Goal: Communication & Community: Answer question/provide support

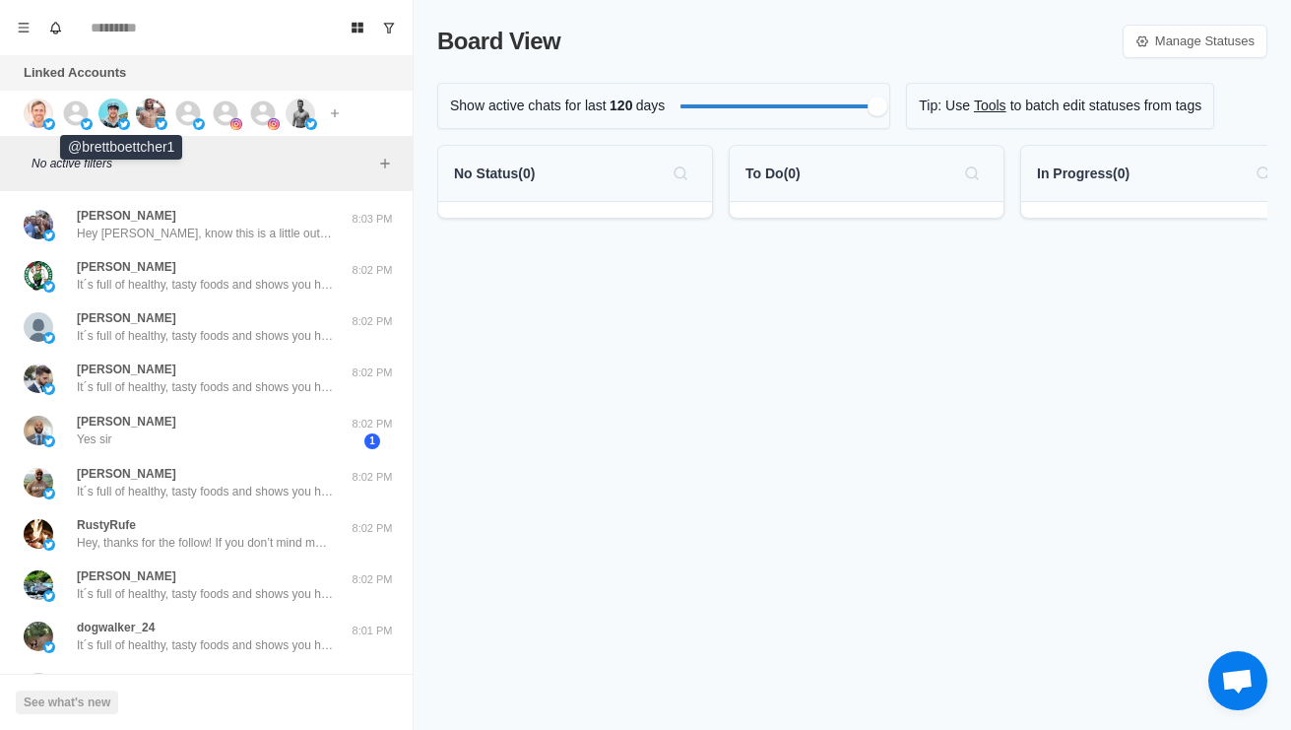
click at [122, 112] on img at bounding box center [113, 113] width 30 height 30
click at [34, 104] on img at bounding box center [39, 113] width 30 height 30
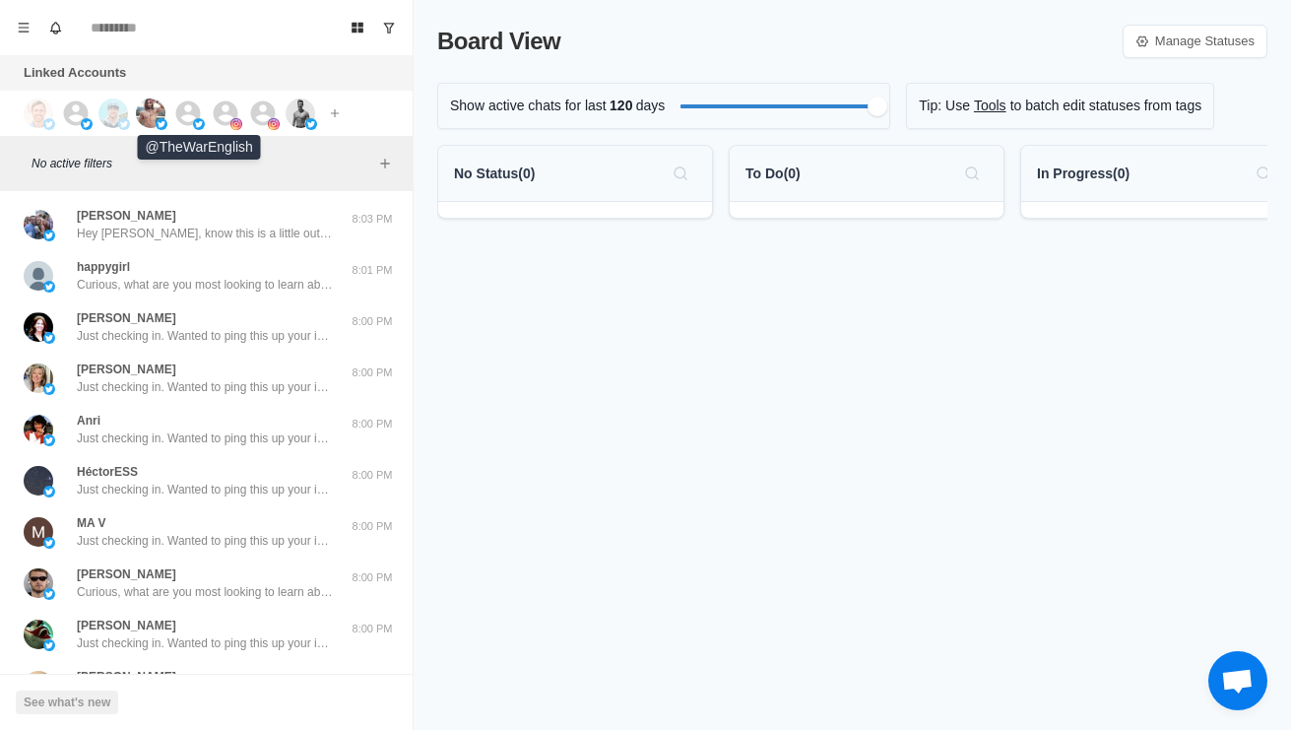
click at [173, 114] on icon at bounding box center [188, 113] width 30 height 30
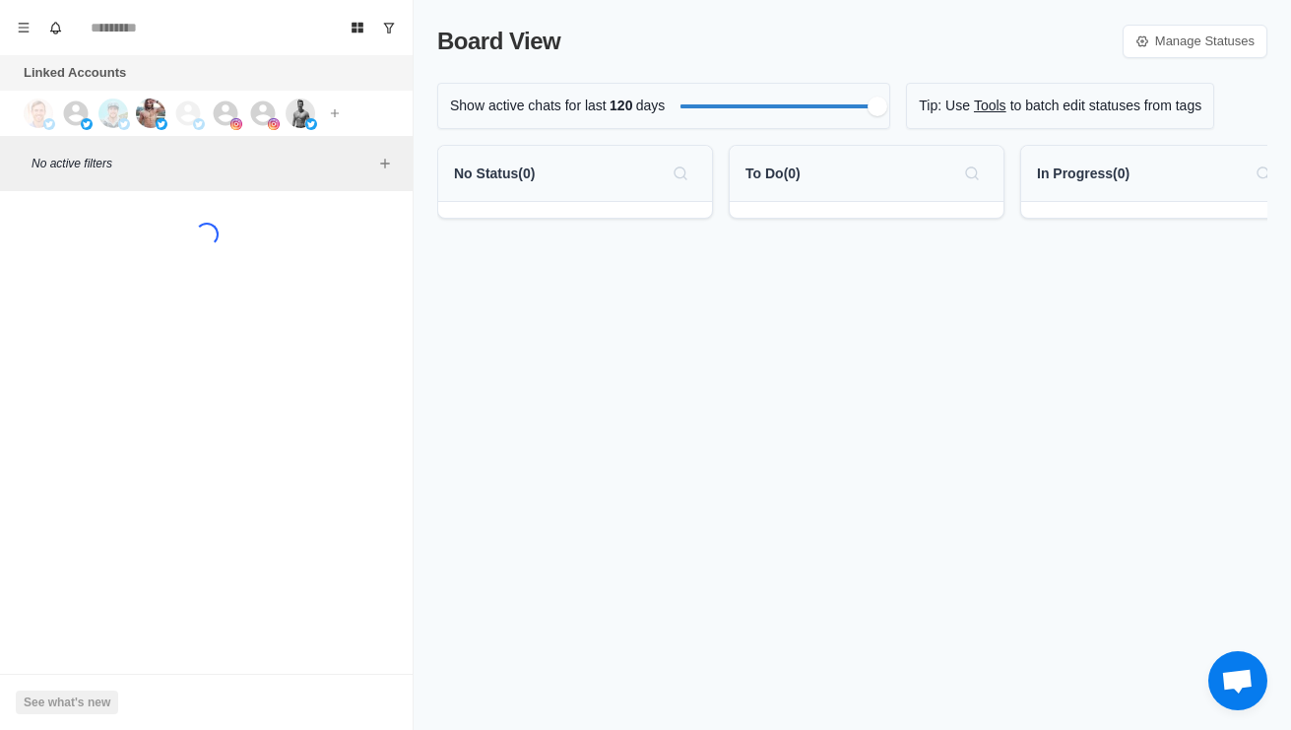
click at [200, 128] on img at bounding box center [199, 124] width 12 height 12
click at [204, 125] on img at bounding box center [199, 124] width 12 height 12
click at [148, 106] on img at bounding box center [151, 113] width 30 height 30
click at [242, 112] on div at bounding box center [237, 113] width 53 height 30
click at [277, 112] on icon at bounding box center [263, 113] width 30 height 30
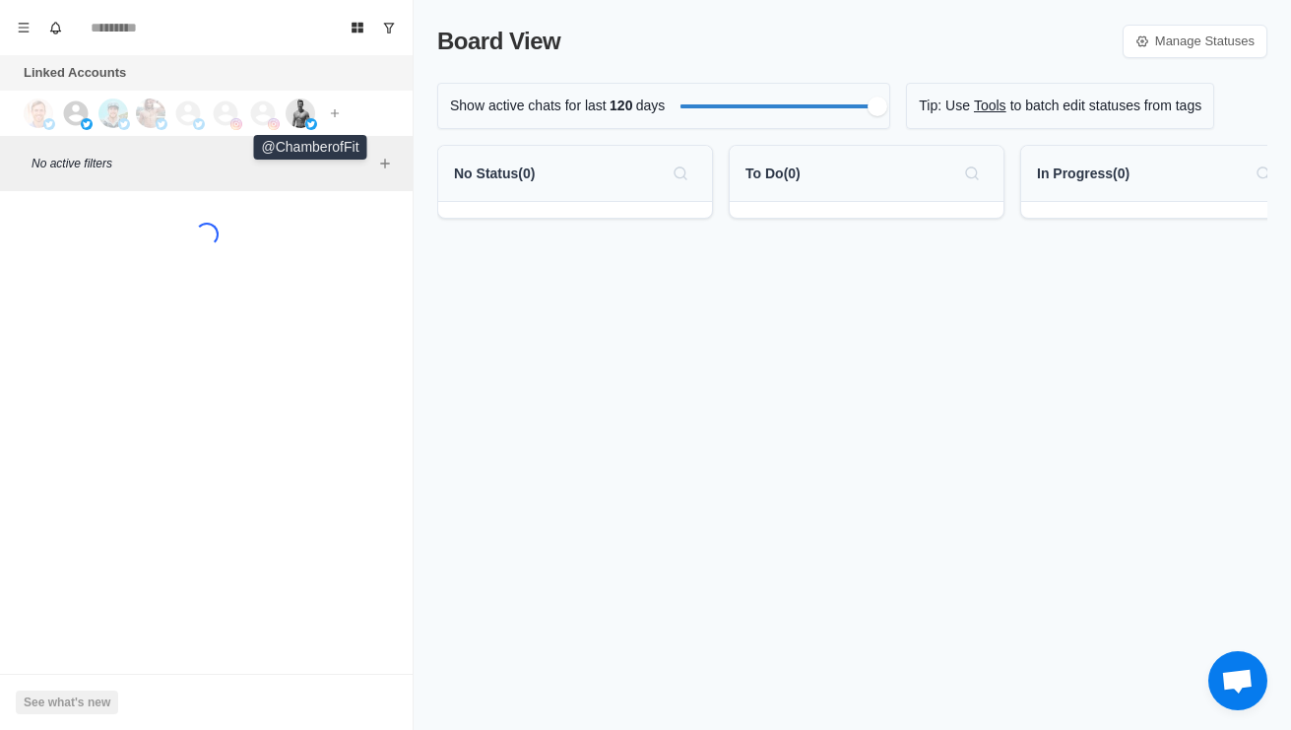
click at [311, 120] on img at bounding box center [311, 124] width 12 height 12
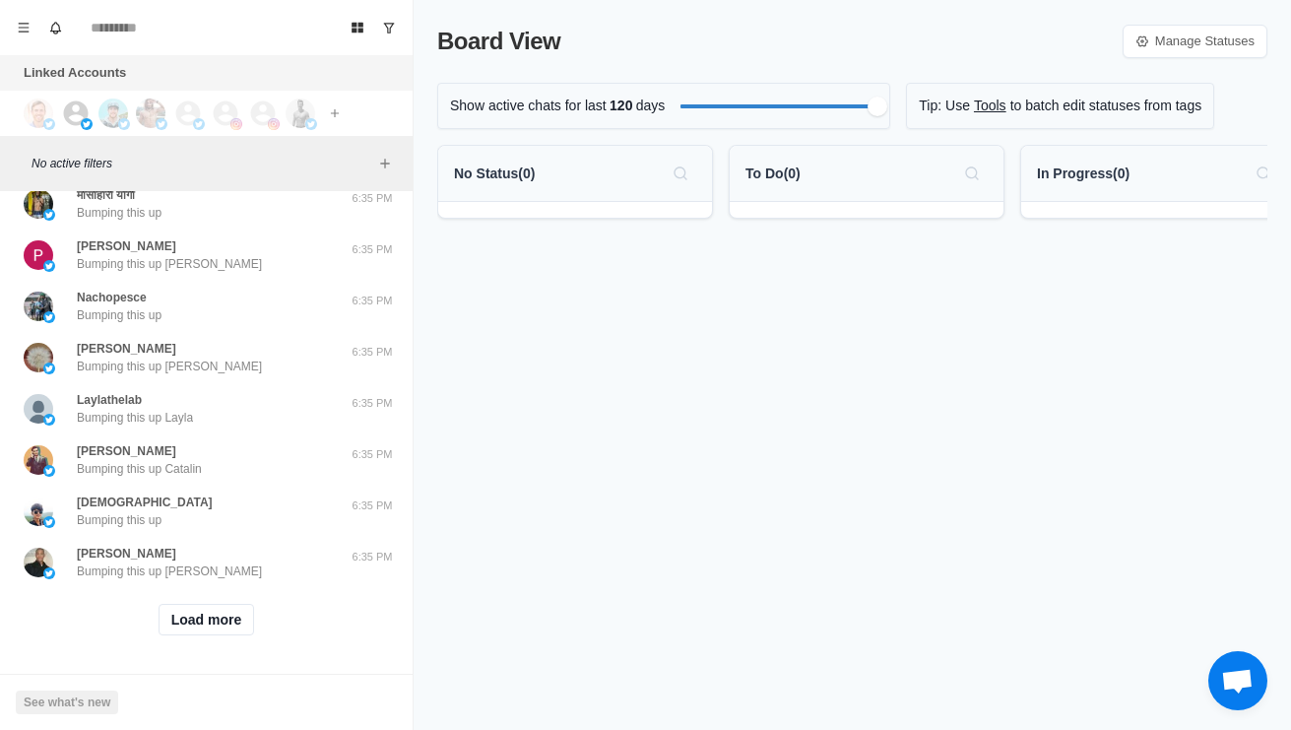
scroll to position [655, 0]
click at [208, 629] on button "Load more" at bounding box center [207, 620] width 96 height 32
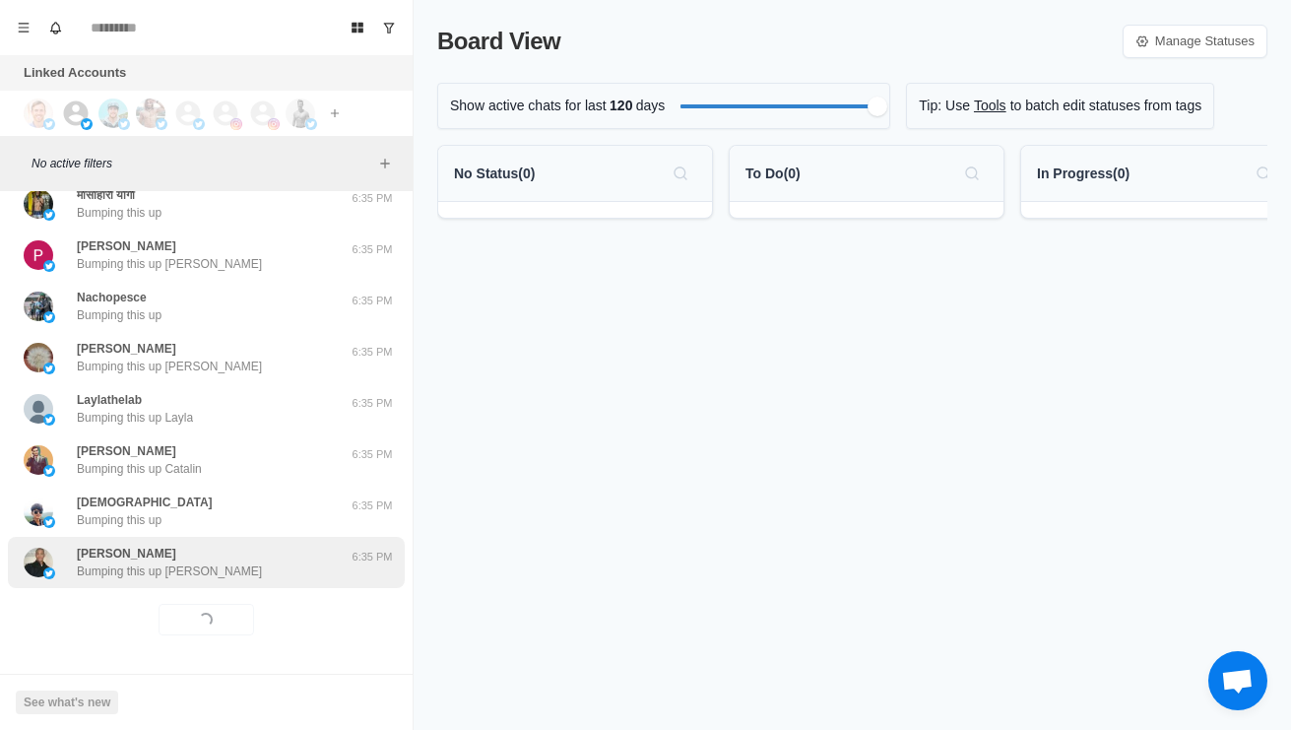
click at [258, 564] on div "Rudi Abrahams Bumping this up Rudi" at bounding box center [186, 561] width 324 height 35
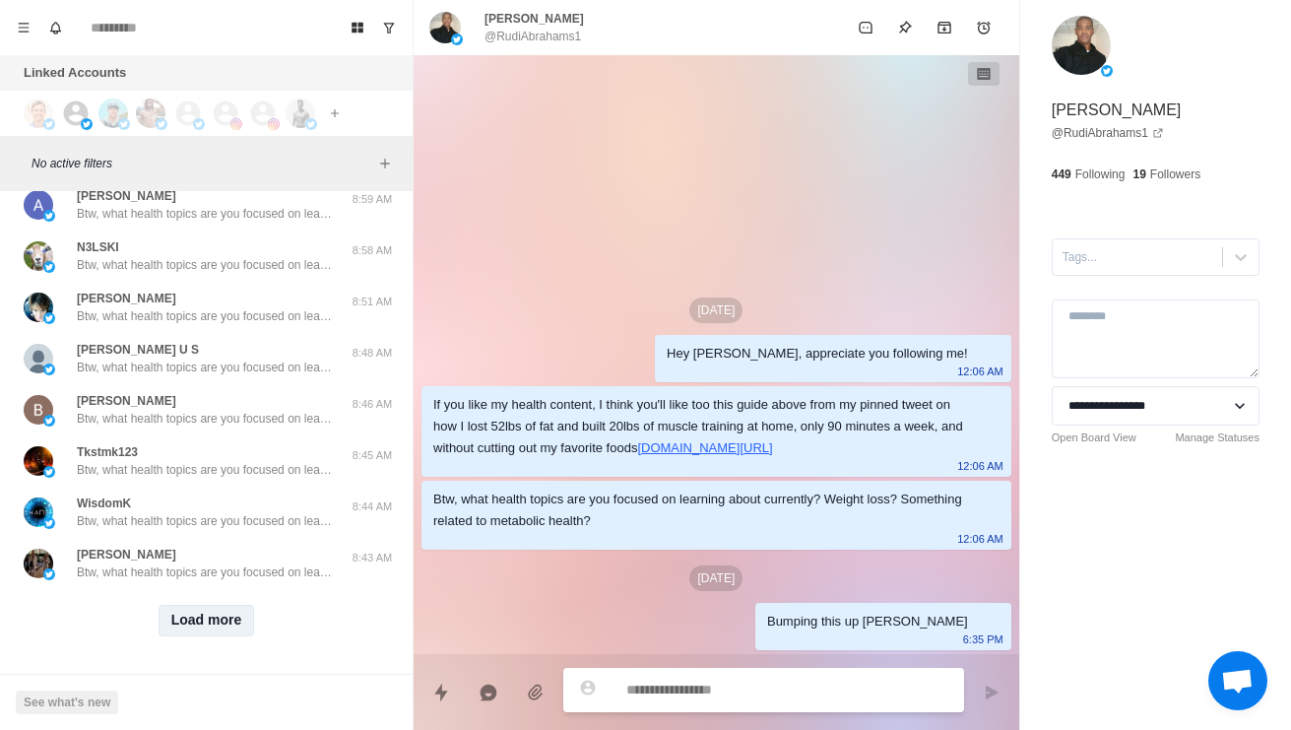
click at [223, 619] on button "Load more" at bounding box center [207, 621] width 96 height 32
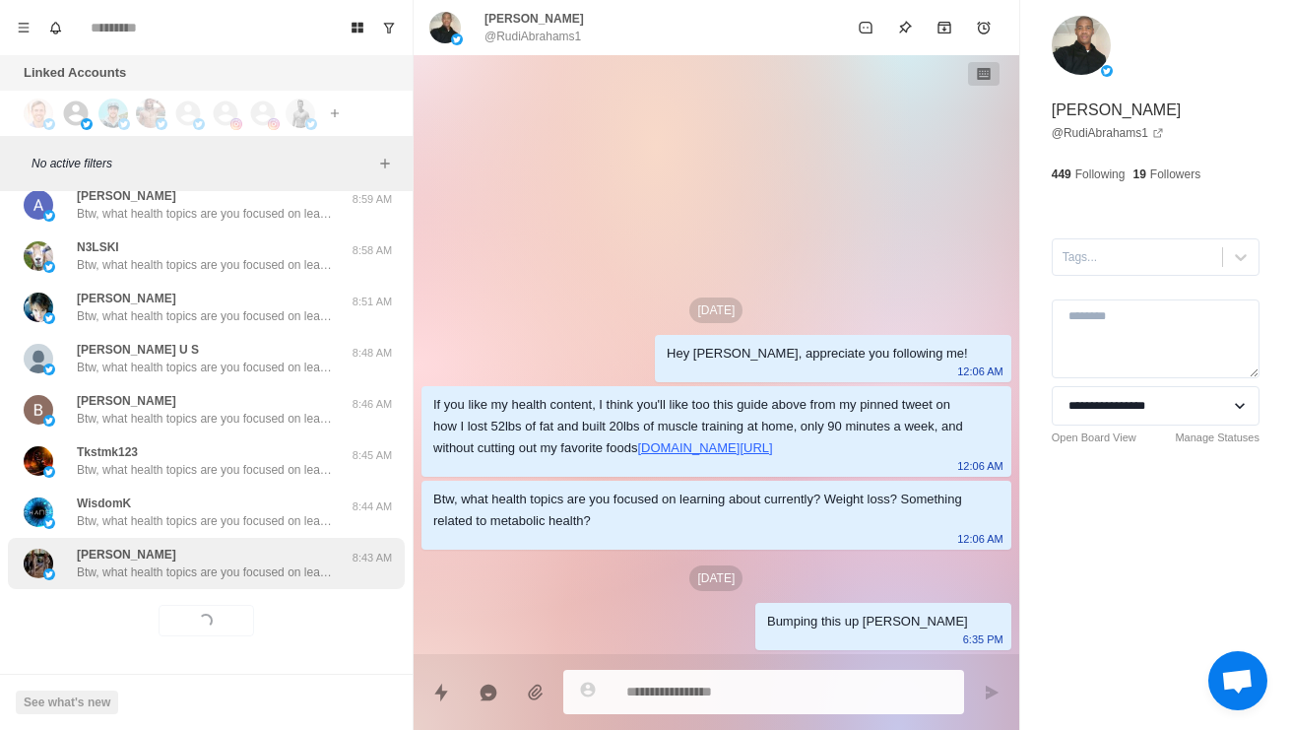
click at [282, 586] on div "patton Btw, what health topics are you focused on learning about currently? Wei…" at bounding box center [206, 563] width 397 height 51
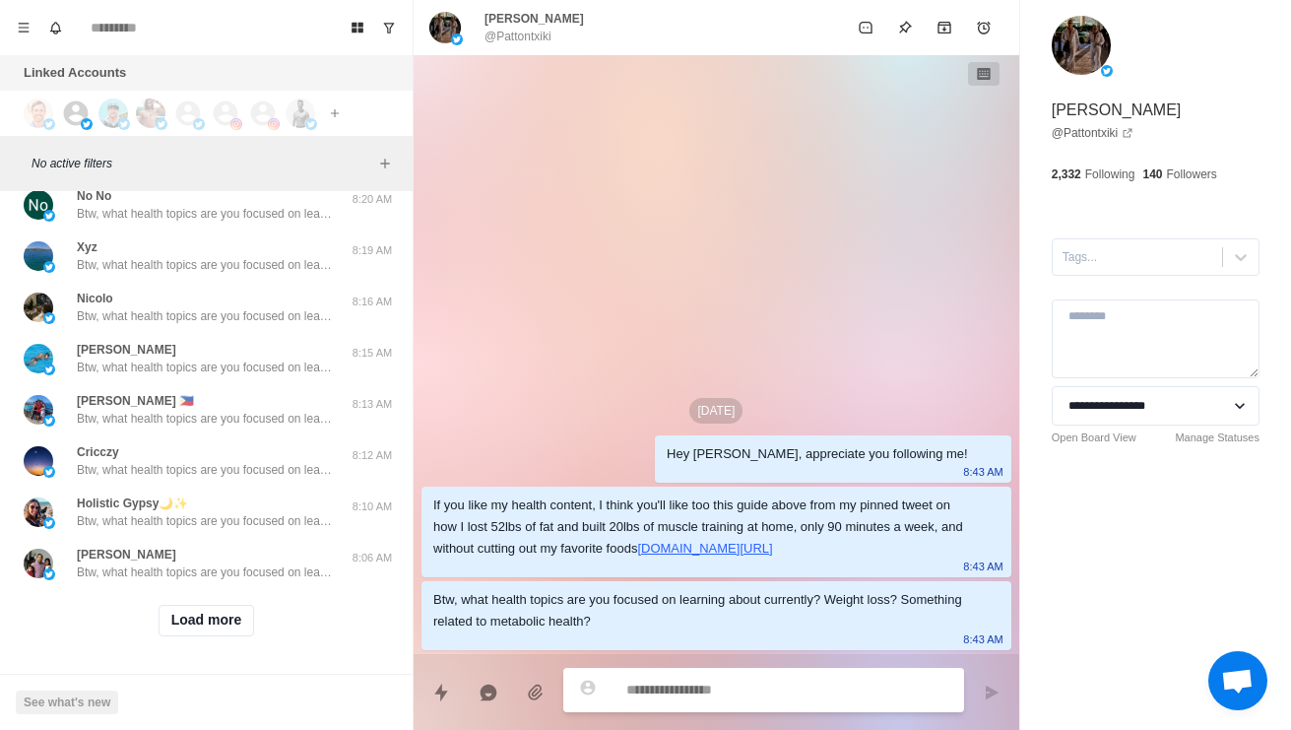
scroll to position [2747, 0]
click at [221, 616] on button "Load more" at bounding box center [207, 621] width 96 height 32
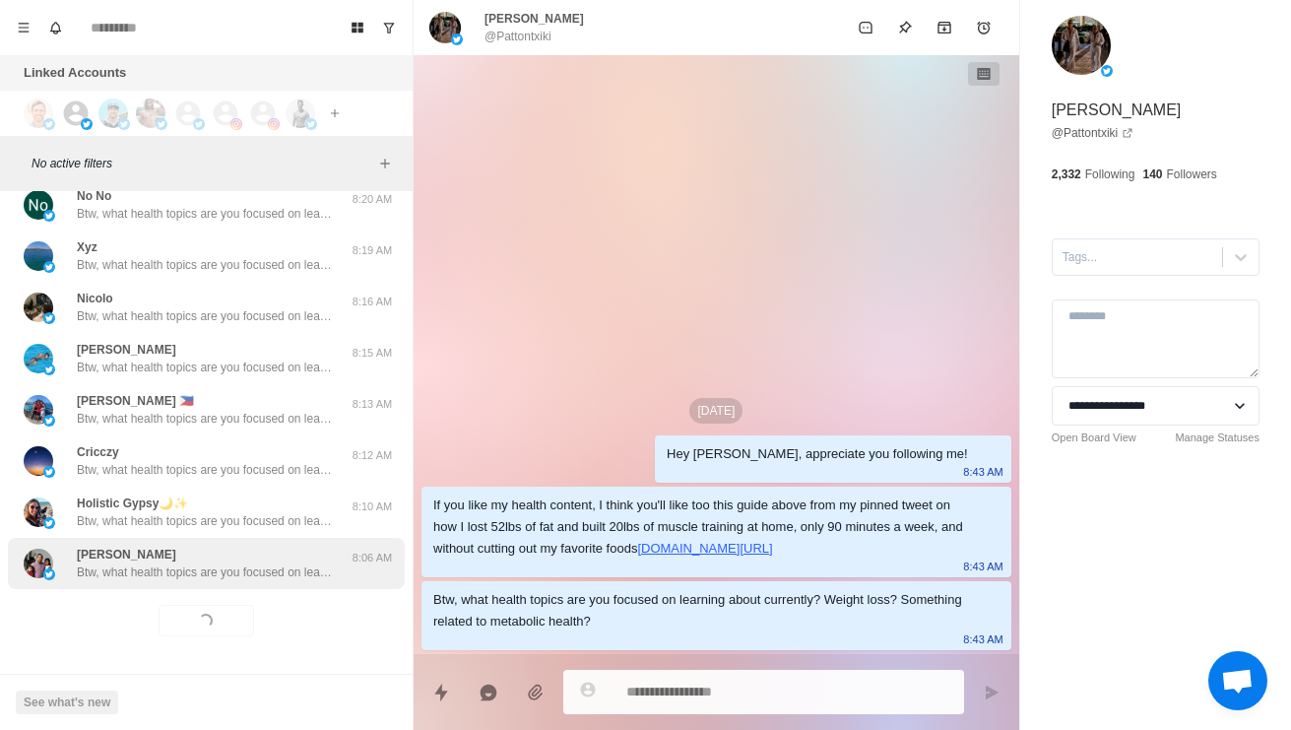
click at [272, 582] on div "Thomas Mathew Btw, what health topics are you focused on learning about current…" at bounding box center [206, 563] width 397 height 51
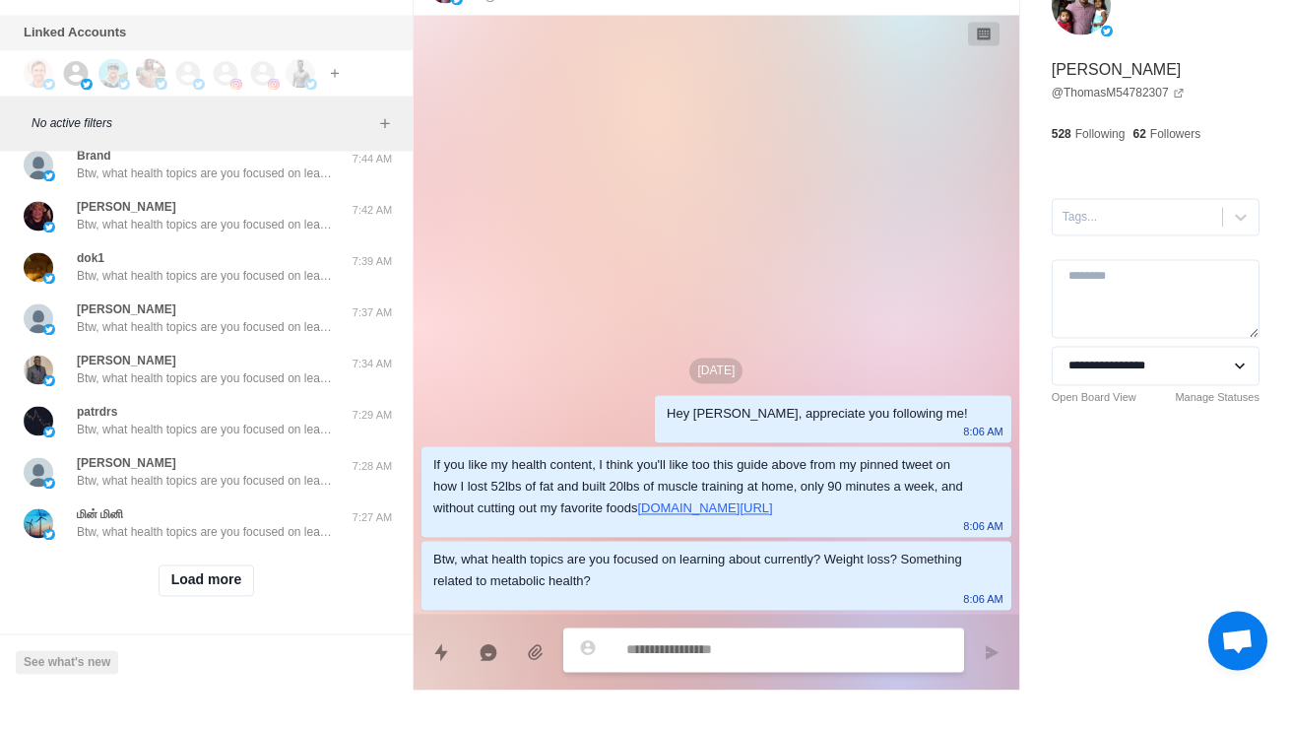
scroll to position [3790, 0]
click at [224, 605] on button "Load more" at bounding box center [207, 621] width 96 height 32
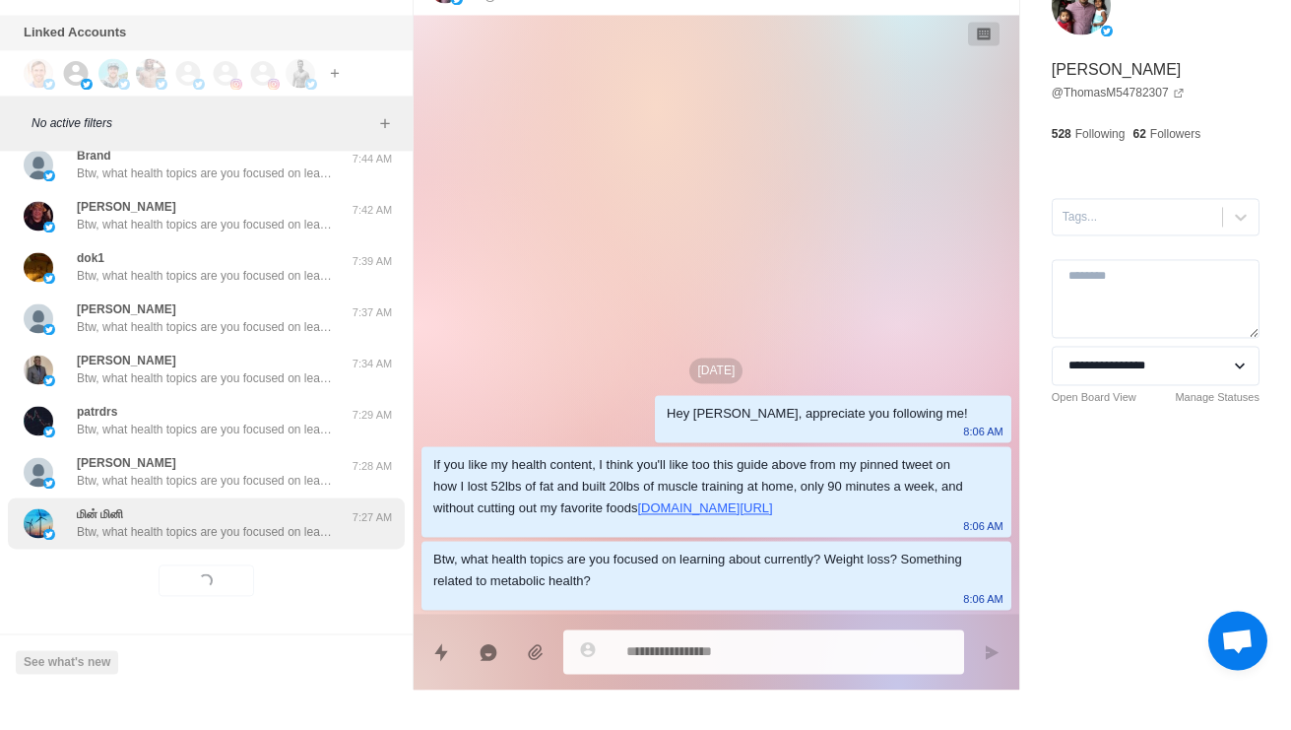
click at [252, 563] on p "Btw, what health topics are you focused on learning about currently? Weight los…" at bounding box center [205, 572] width 256 height 18
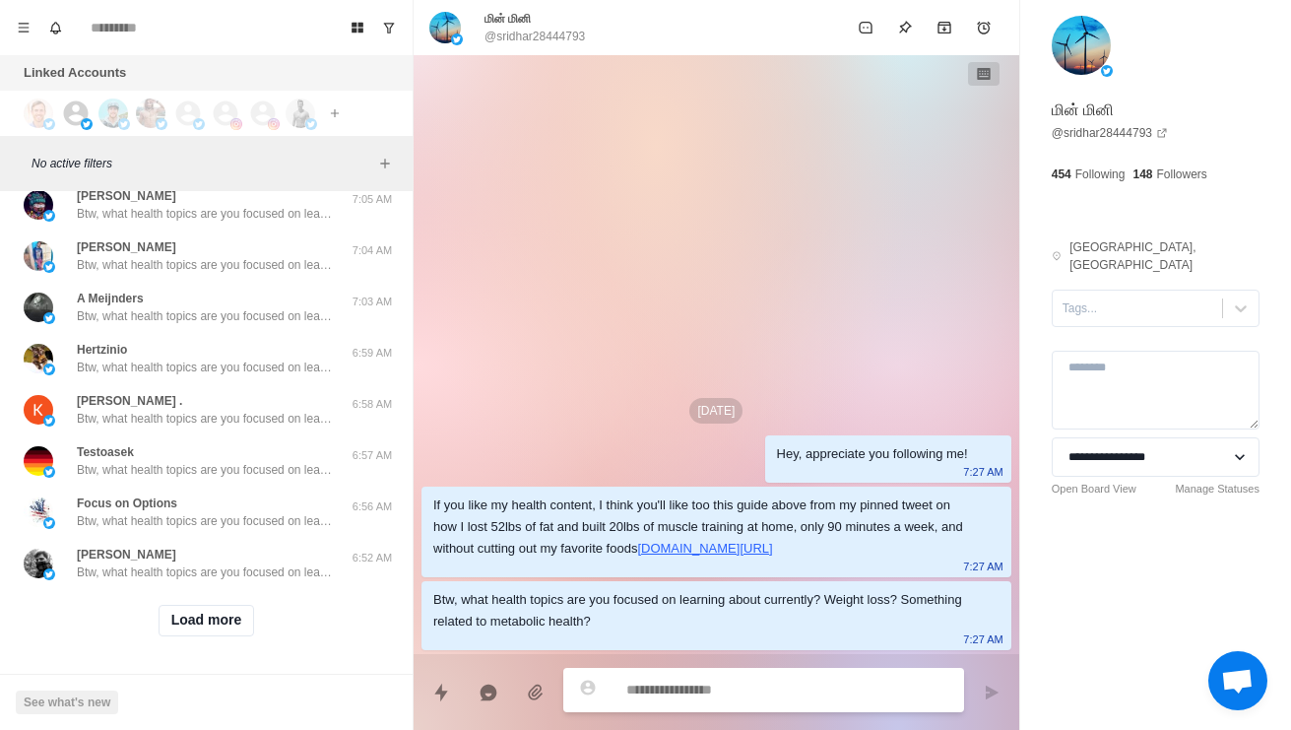
scroll to position [4834, 0]
click at [221, 625] on button "Load more" at bounding box center [207, 621] width 96 height 32
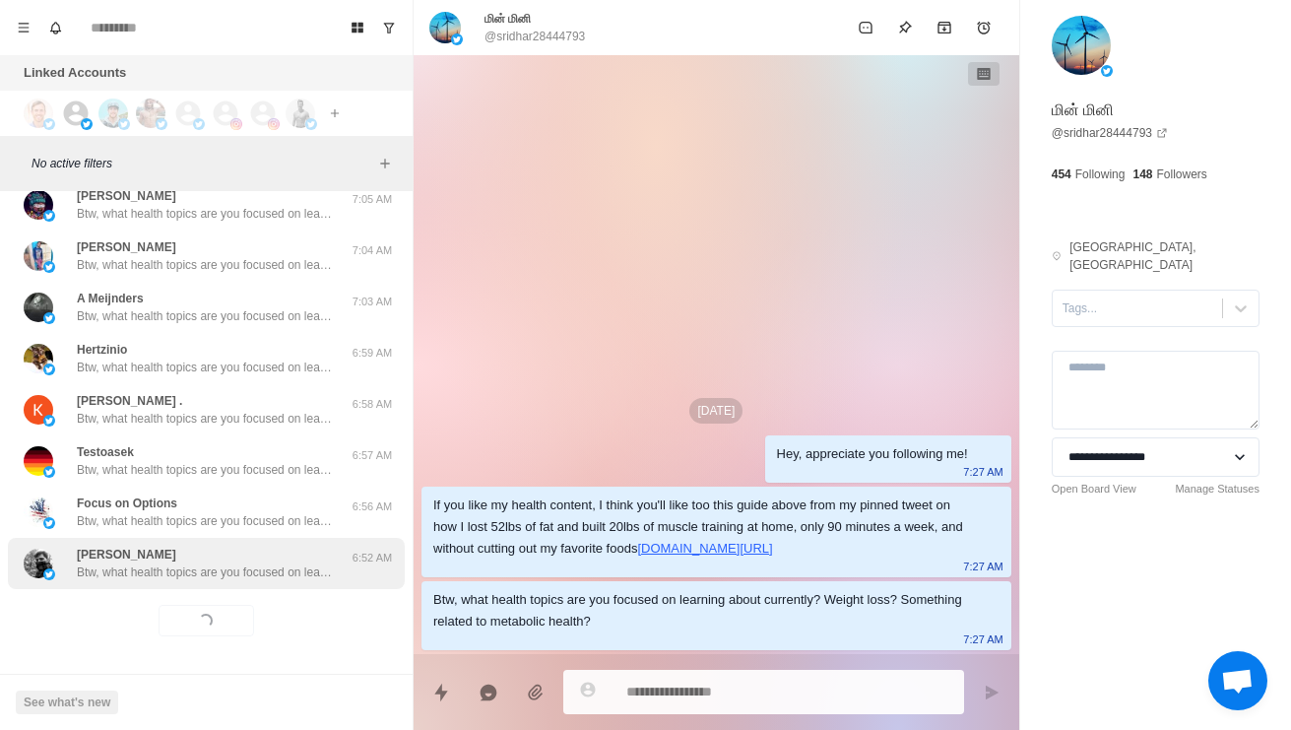
click at [242, 576] on p "Btw, what health topics are you focused on learning about currently? Weight los…" at bounding box center [205, 572] width 256 height 18
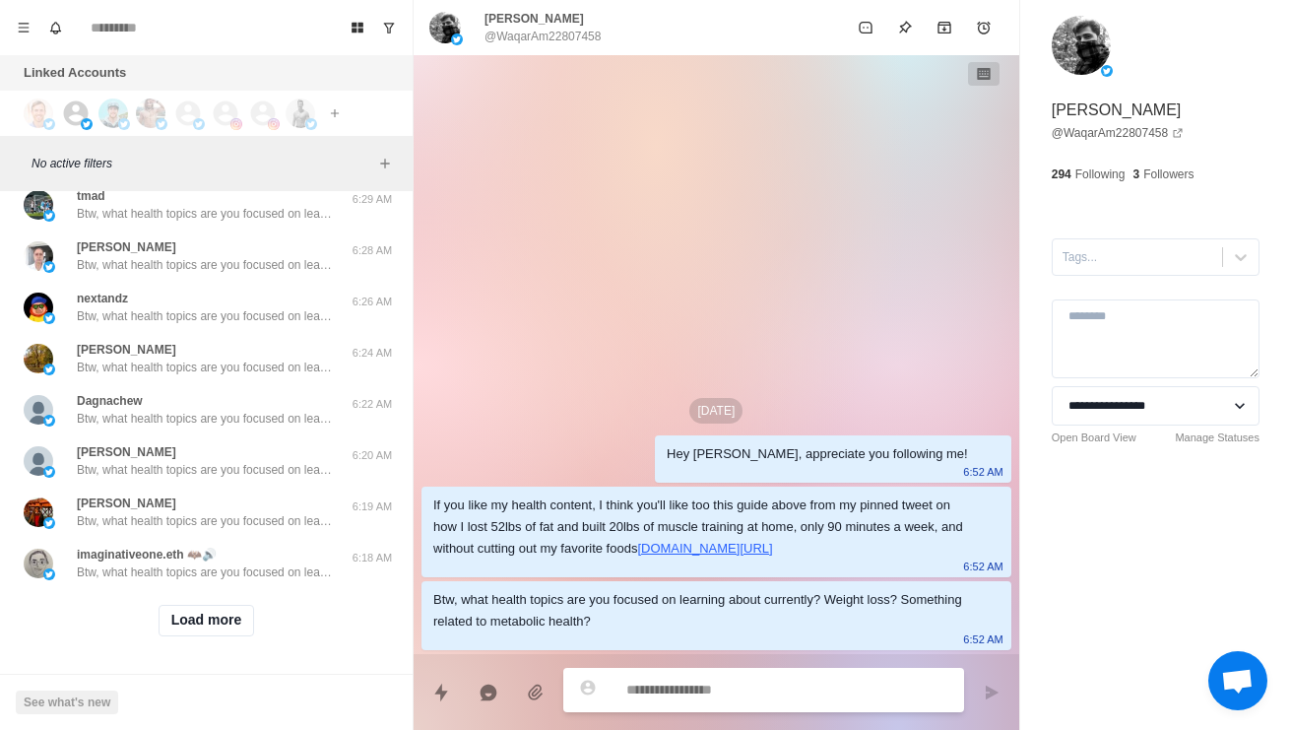
scroll to position [5878, 0]
click at [218, 632] on button "Load more" at bounding box center [207, 621] width 96 height 32
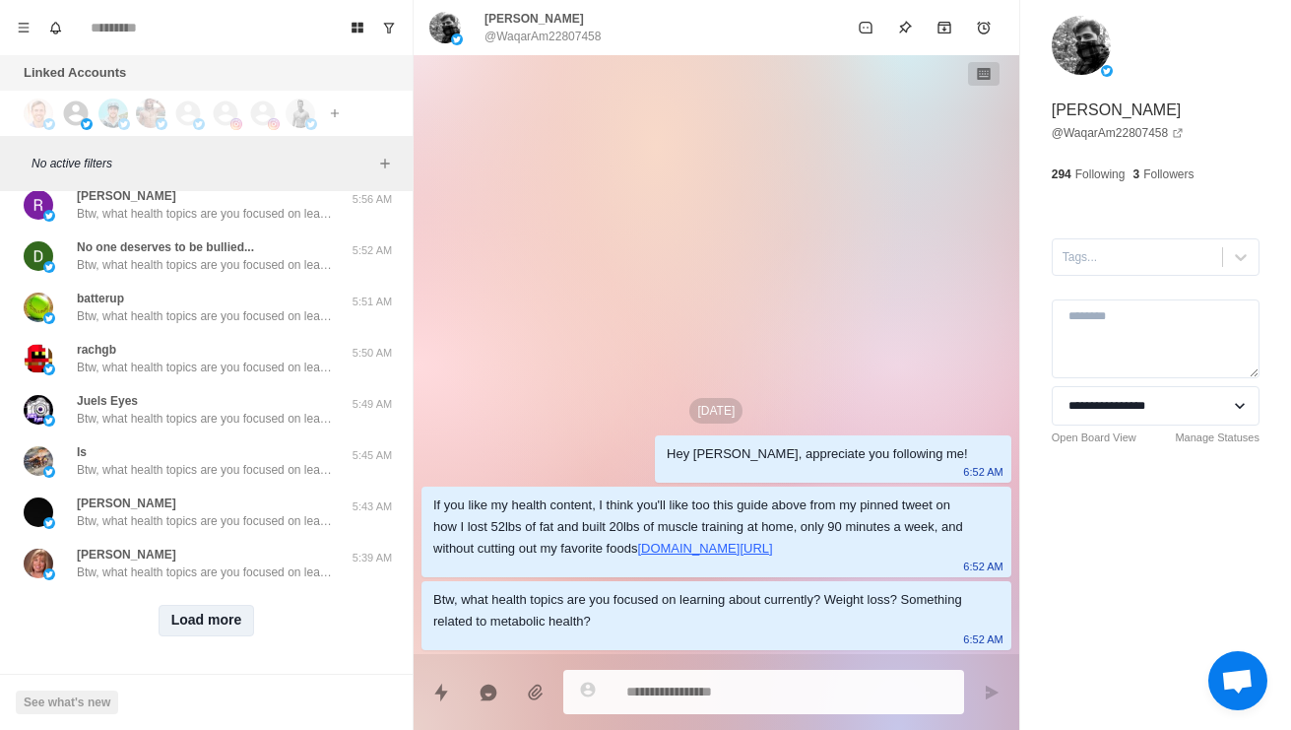
scroll to position [6921, 0]
click at [218, 634] on button "Load more" at bounding box center [207, 621] width 96 height 32
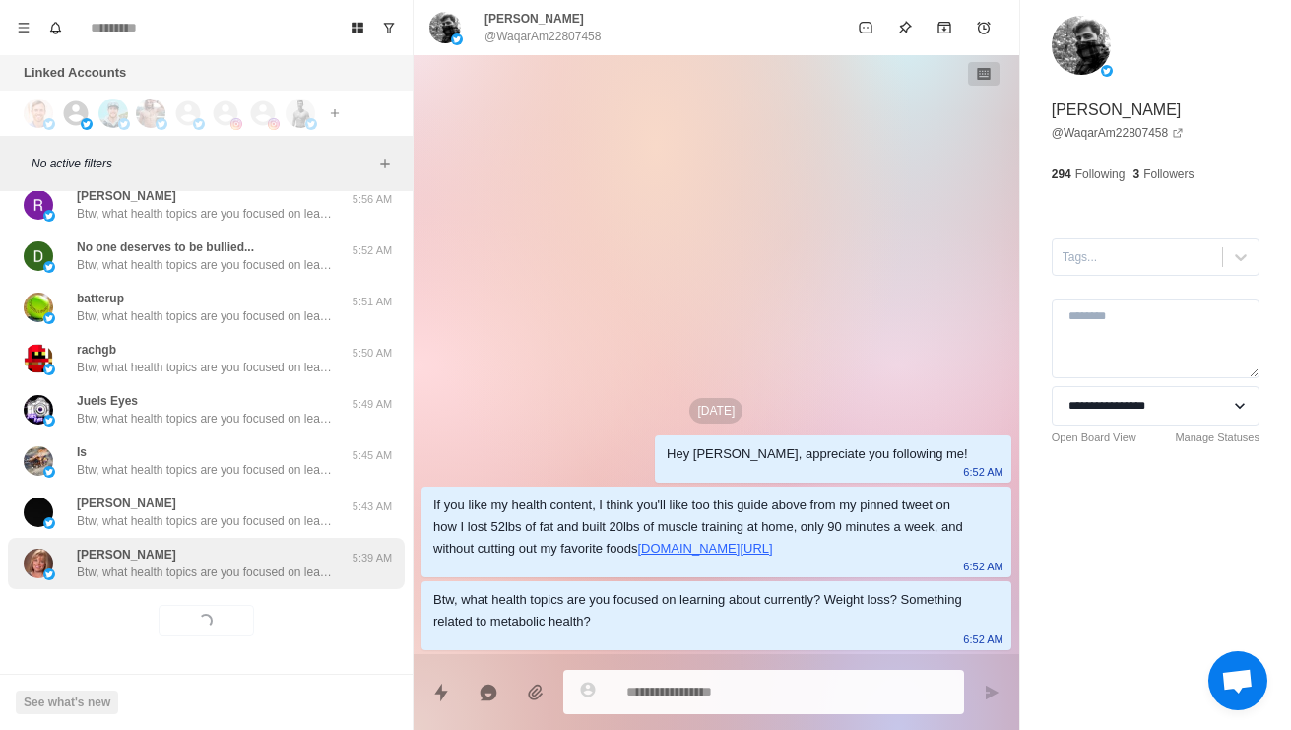
click at [255, 582] on div "Phyllis Hobbs Btw, what health topics are you focused on learning about current…" at bounding box center [206, 563] width 397 height 51
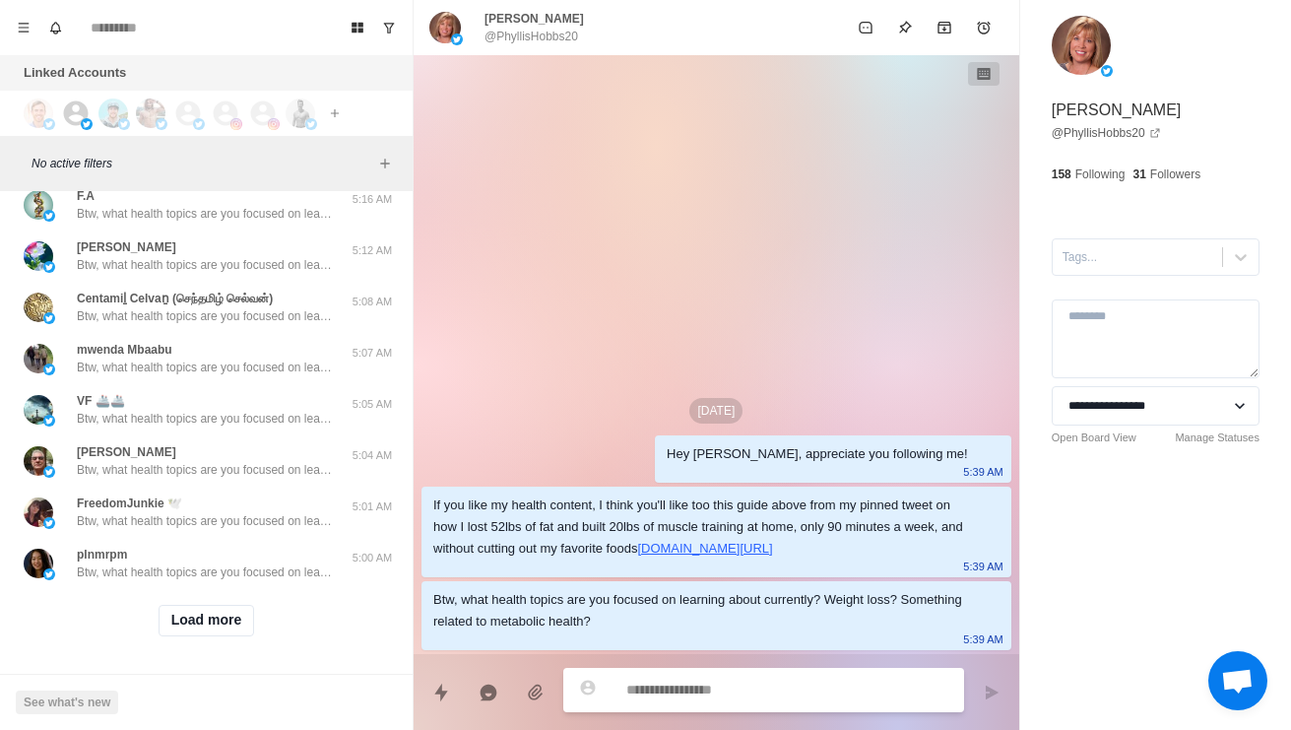
scroll to position [7965, 0]
click at [229, 622] on button "Load more" at bounding box center [207, 621] width 96 height 32
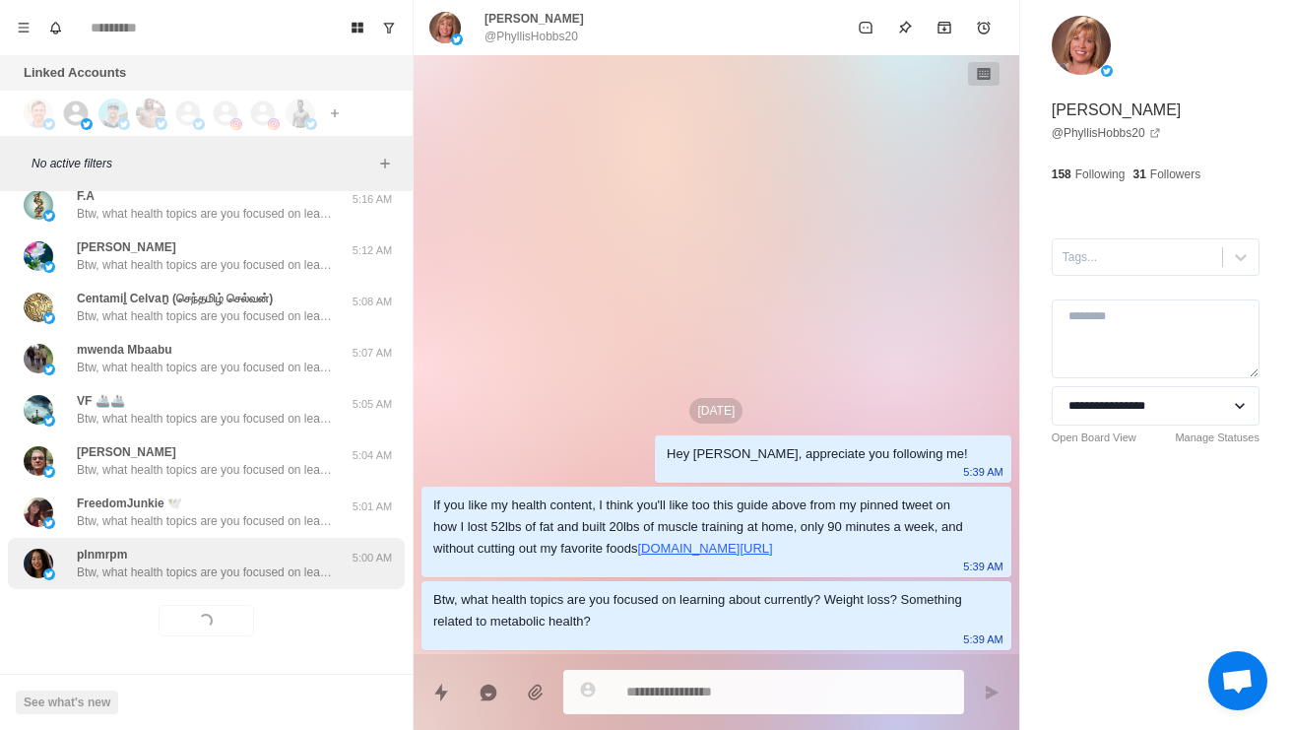
click at [258, 563] on p "Btw, what health topics are you focused on learning about currently? Weight los…" at bounding box center [205, 572] width 256 height 18
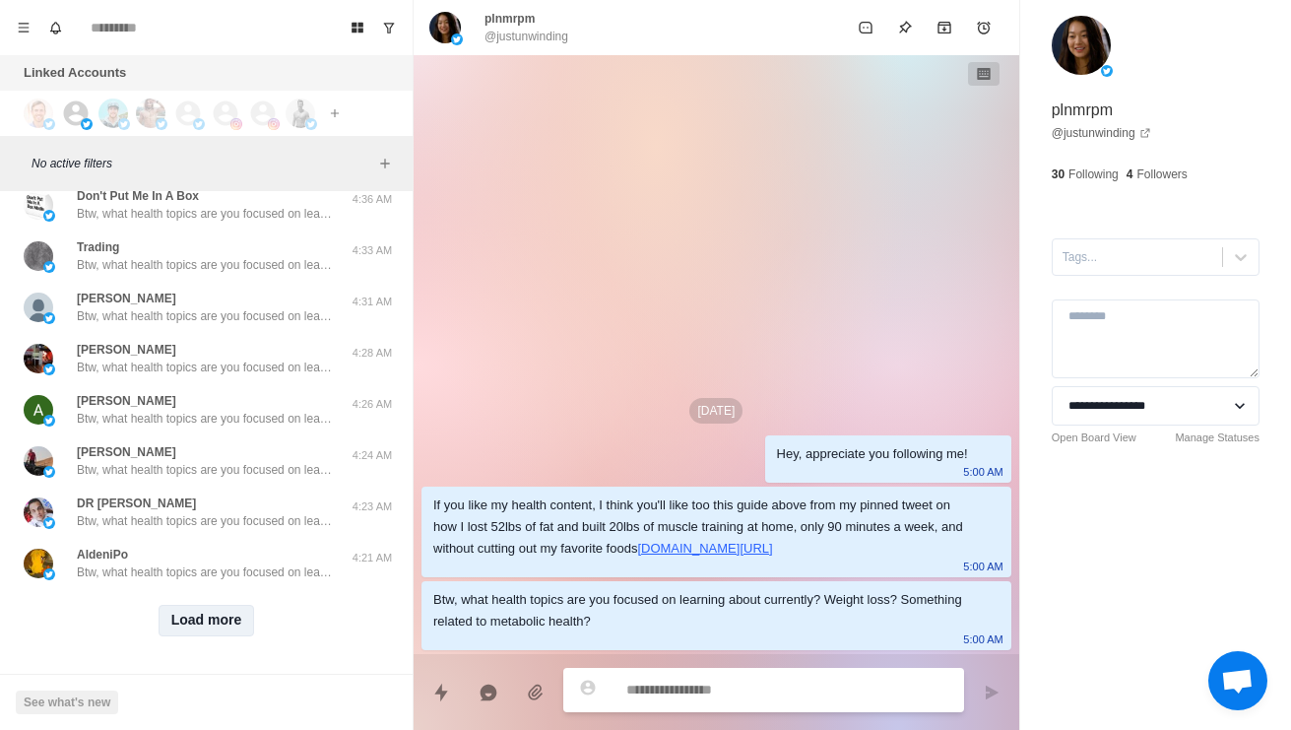
click at [224, 628] on button "Load more" at bounding box center [207, 621] width 96 height 32
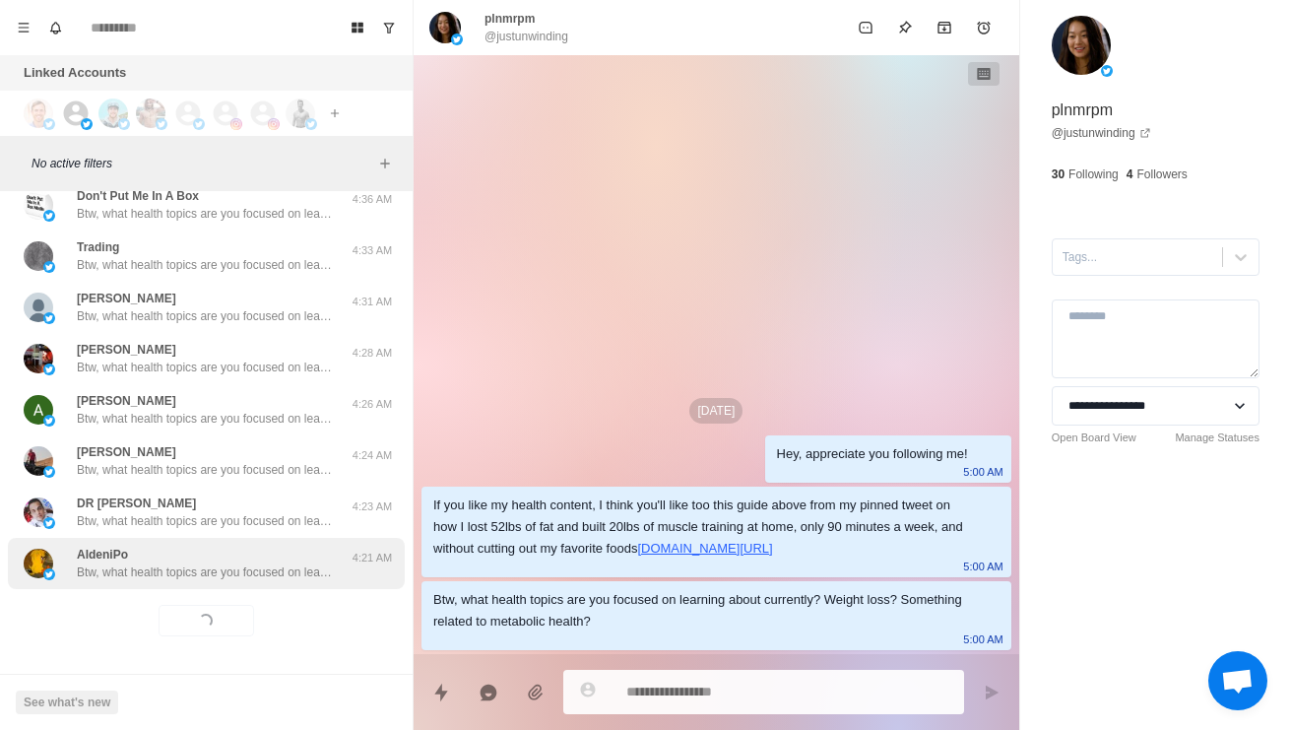
click at [266, 584] on div "AldeniPo Btw, what health topics are you focused on learning about currently? W…" at bounding box center [206, 563] width 397 height 51
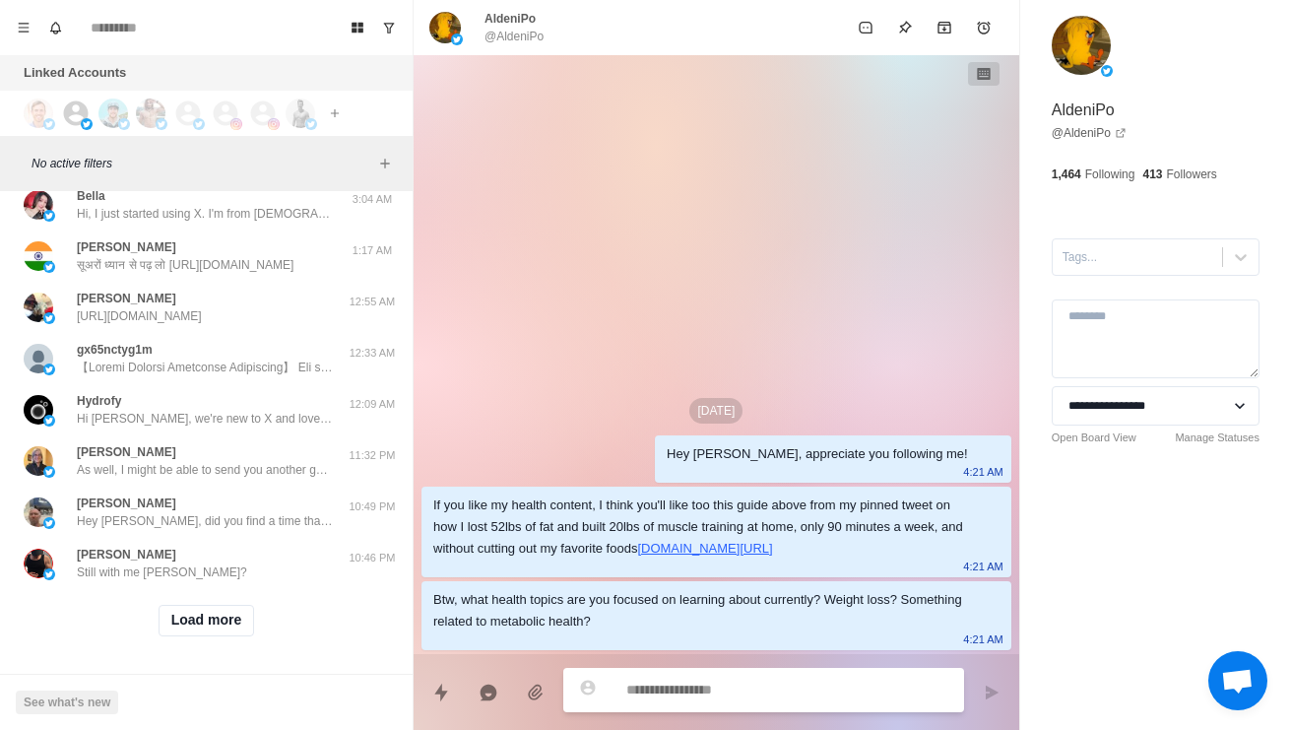
scroll to position [10052, 0]
click at [245, 634] on button "Load more" at bounding box center [207, 621] width 96 height 32
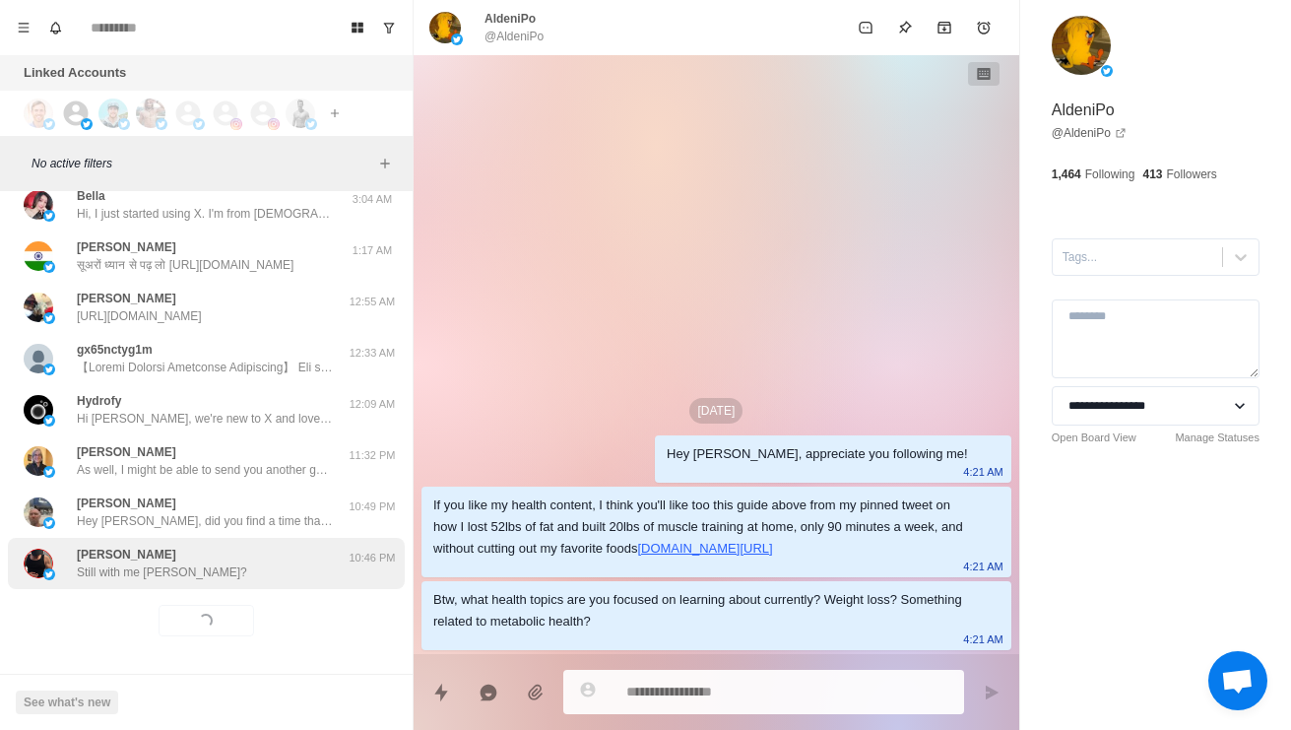
click at [296, 574] on div "Manuel Puente Still with me Manuel?" at bounding box center [186, 562] width 324 height 35
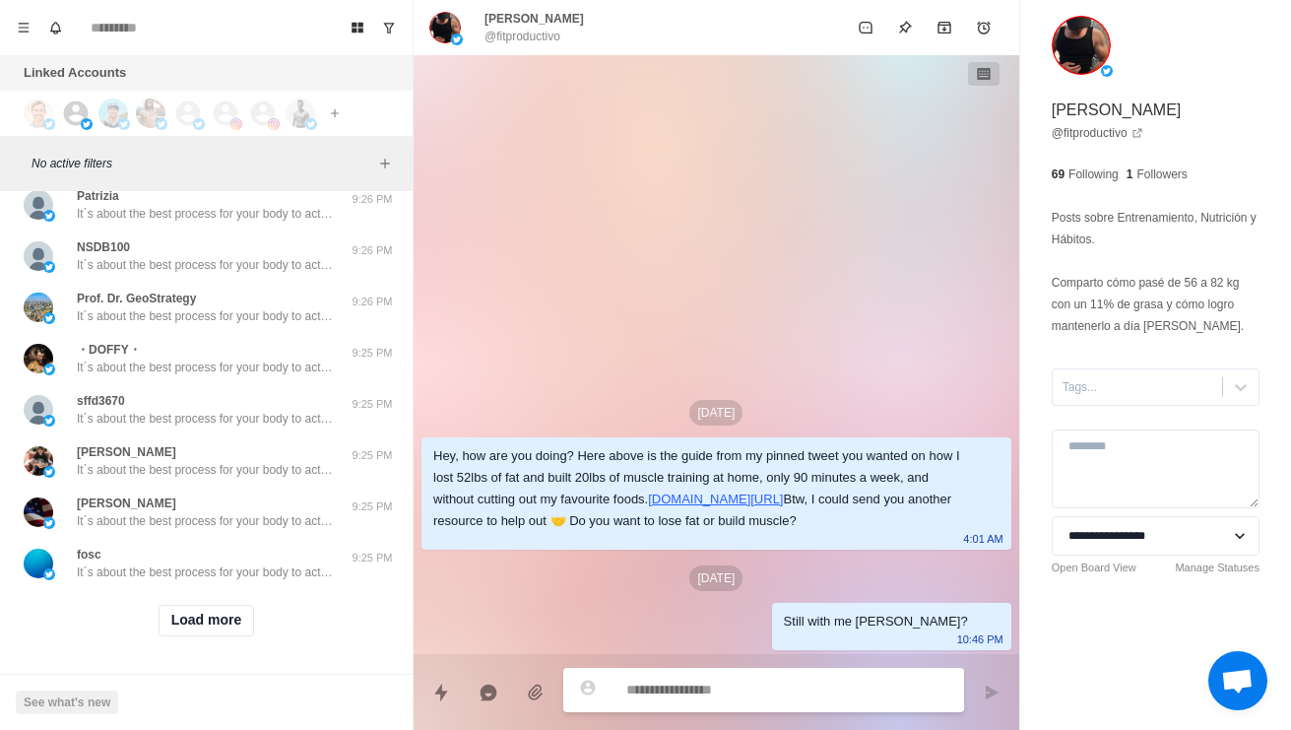
scroll to position [11076, 0]
click at [221, 636] on button "Load more" at bounding box center [207, 621] width 96 height 32
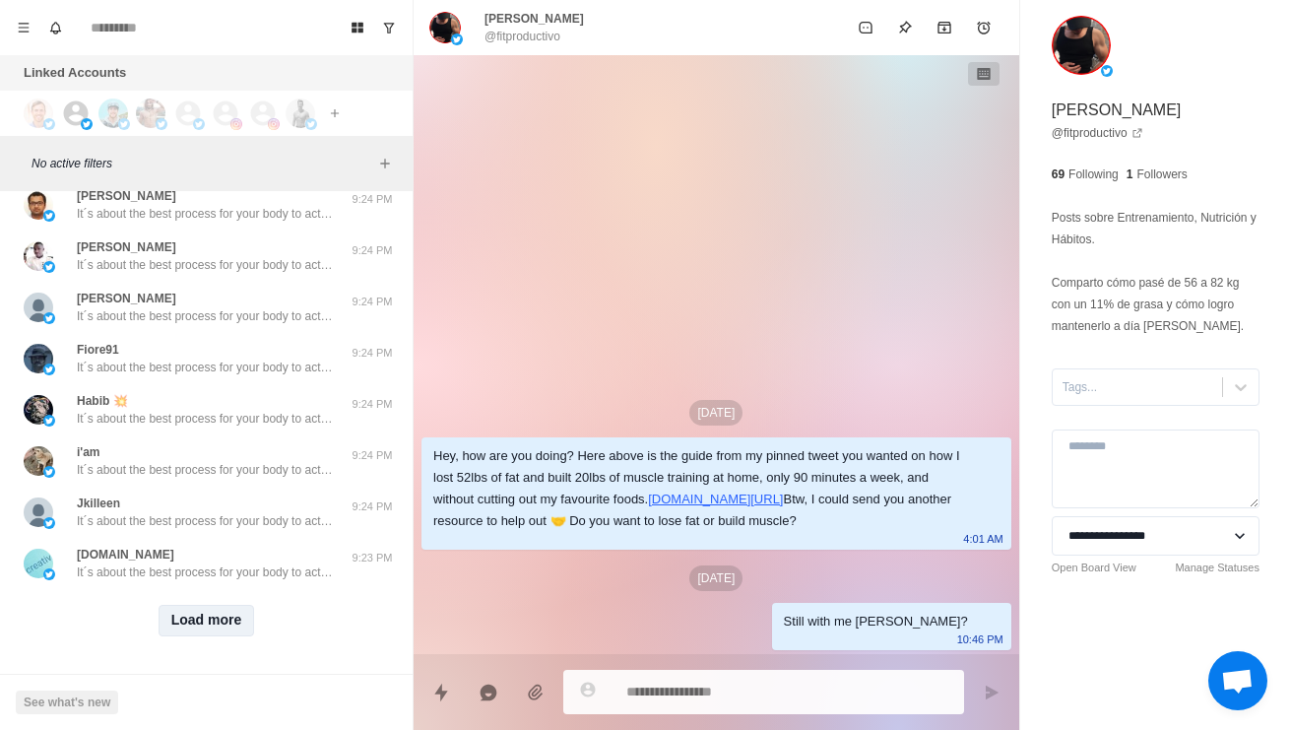
scroll to position [12127, 0]
click at [223, 636] on button "Load more" at bounding box center [207, 621] width 96 height 32
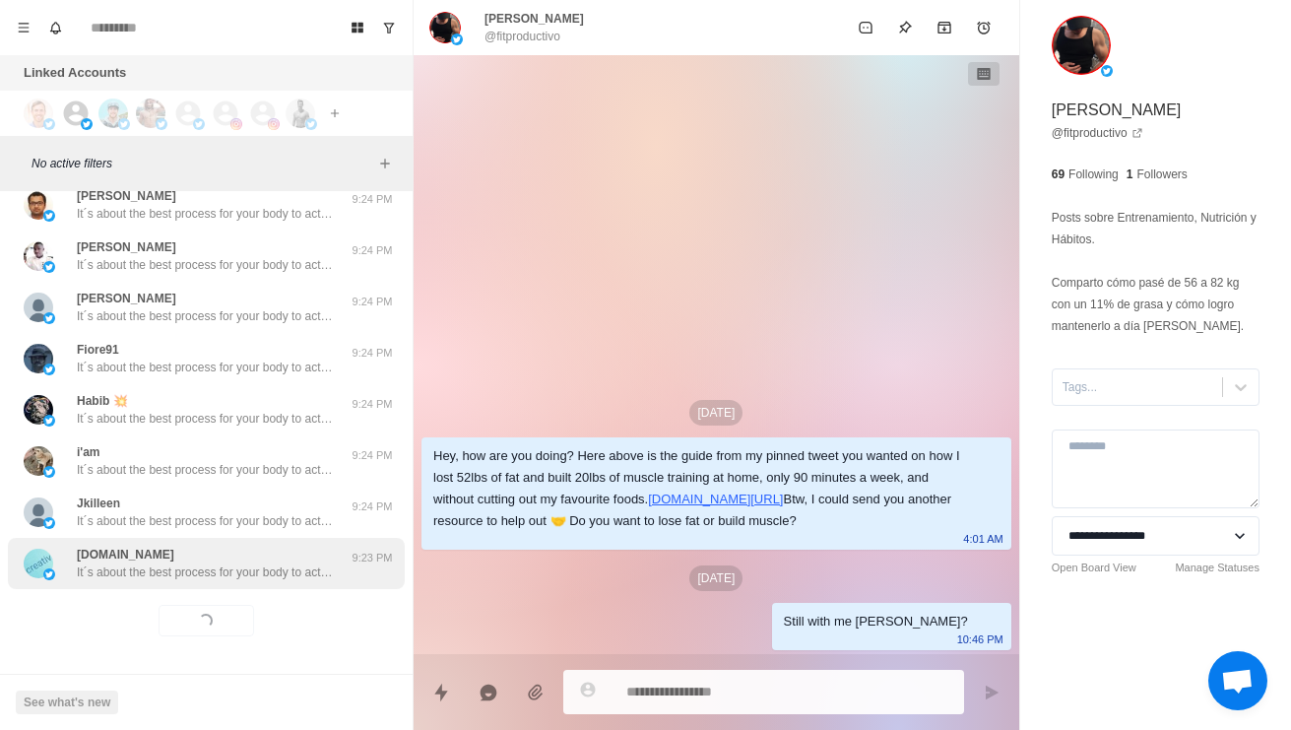
click at [244, 581] on p "It´s about the best process for your body to actually burn fat (it´s not just c…" at bounding box center [205, 572] width 256 height 18
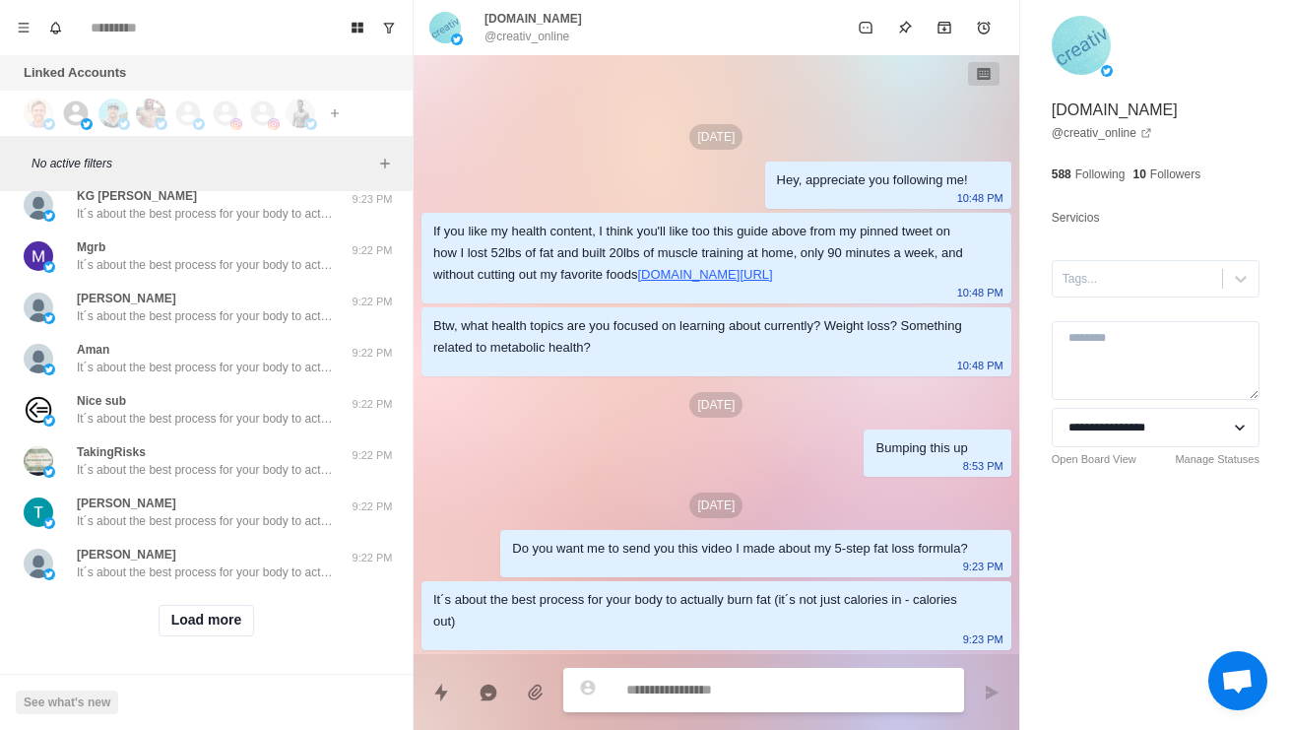
scroll to position [13201, 0]
click at [221, 623] on button "Load more" at bounding box center [207, 621] width 96 height 32
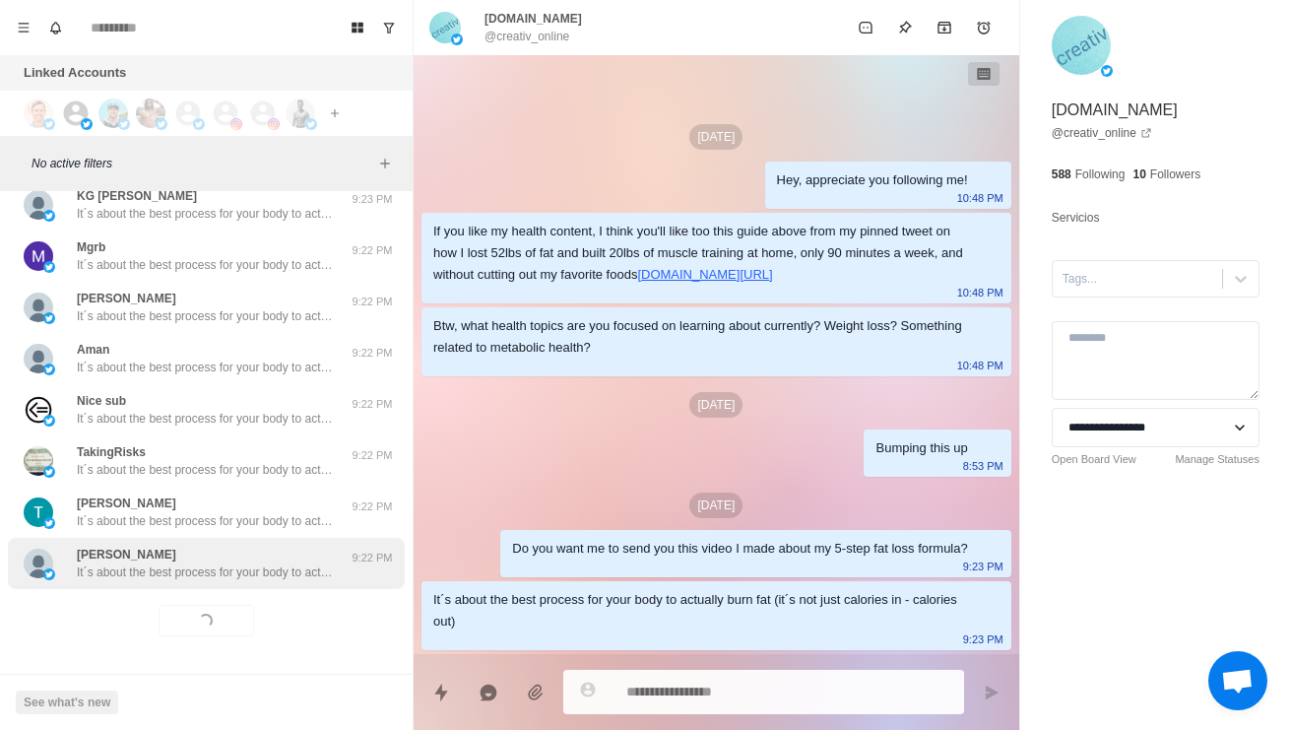
click at [248, 581] on div "Christopher Christianson It´s about the best process for your body to actually …" at bounding box center [206, 563] width 397 height 51
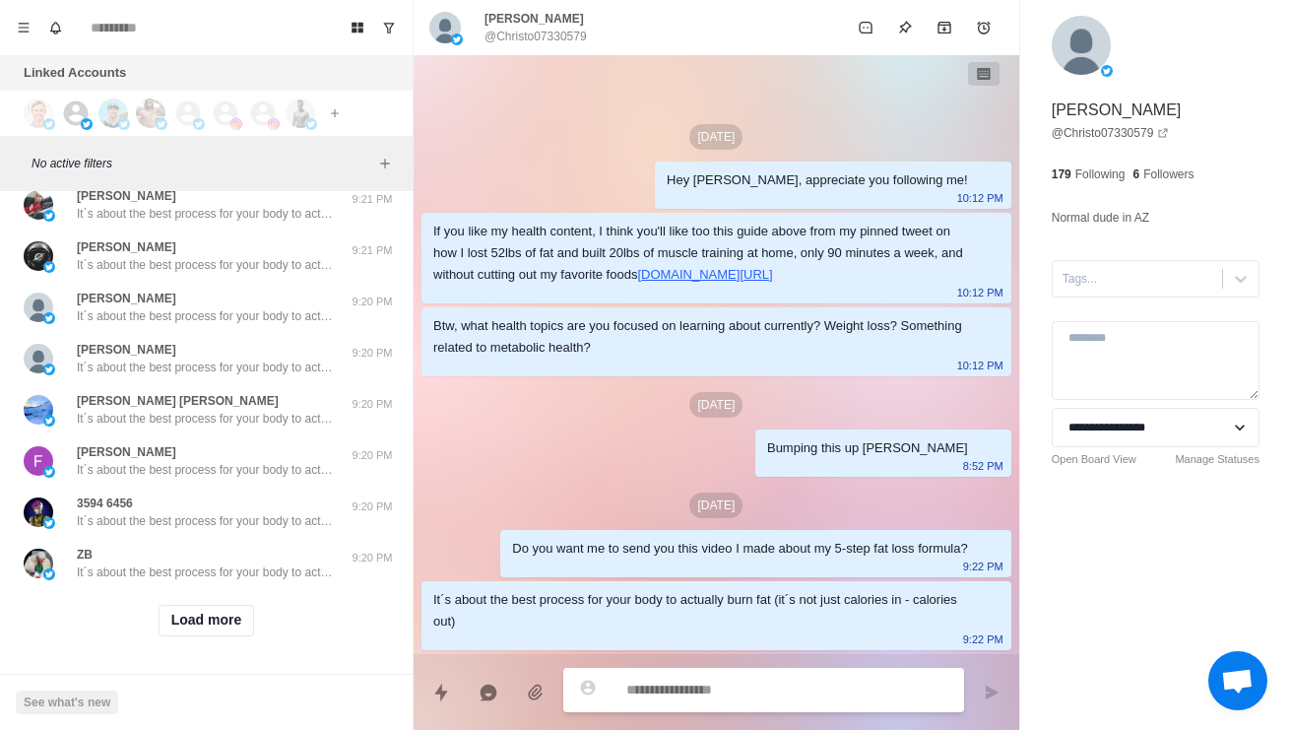
scroll to position [14244, 0]
click at [223, 623] on button "Load more" at bounding box center [207, 621] width 96 height 32
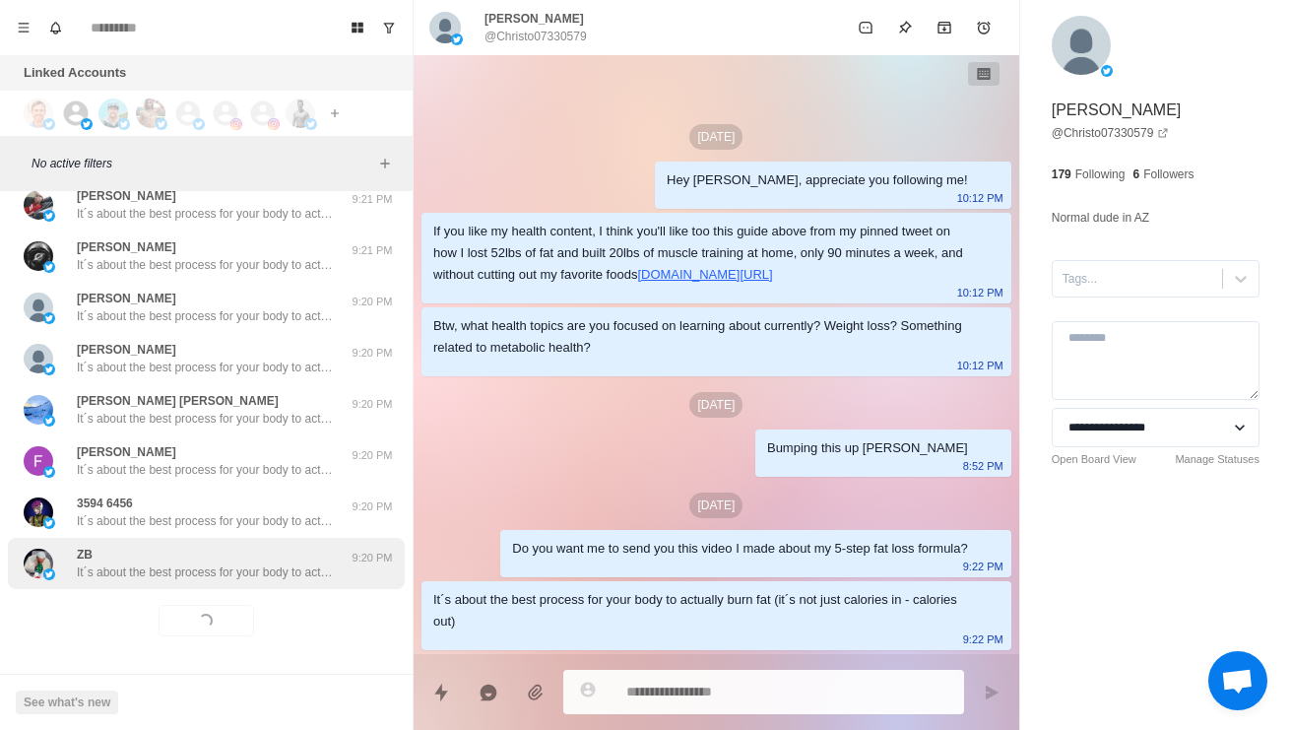
click at [254, 572] on p "It´s about the best process for your body to actually burn fat (it´s not just c…" at bounding box center [205, 572] width 256 height 18
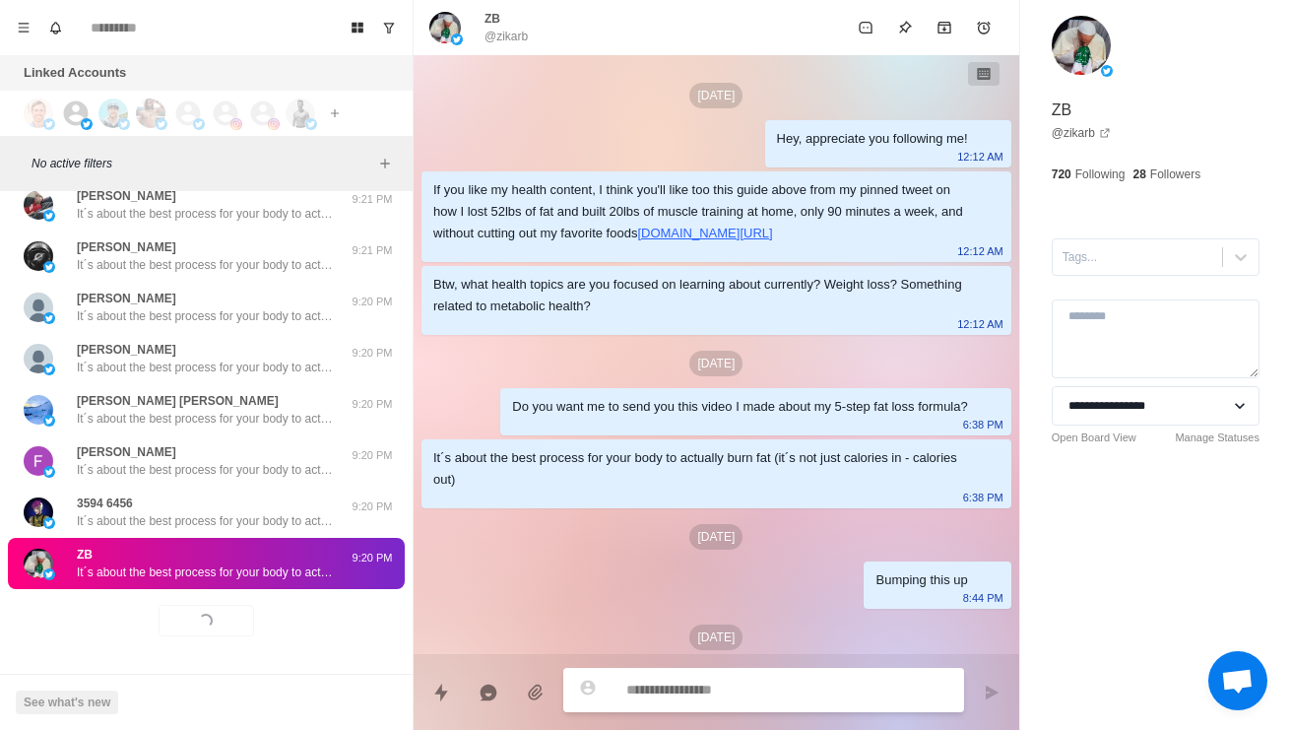
scroll to position [132, 0]
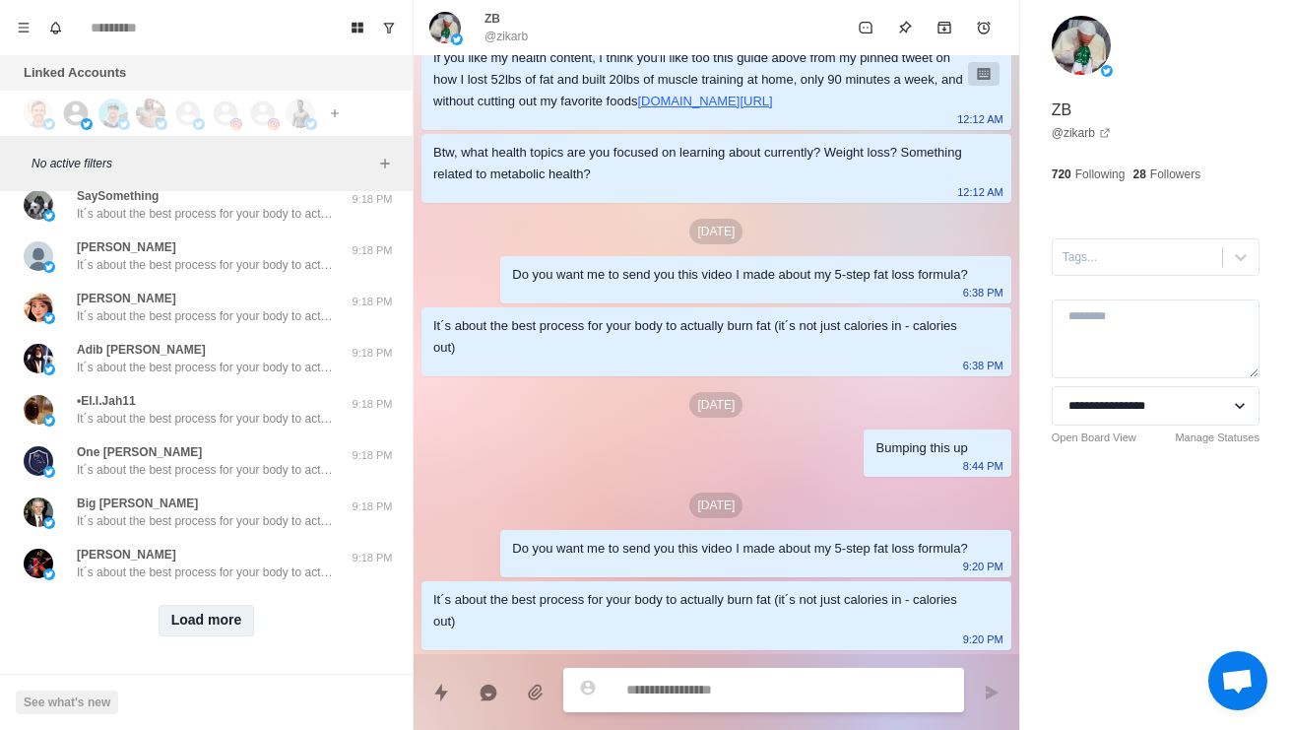
click at [225, 617] on button "Load more" at bounding box center [207, 621] width 96 height 32
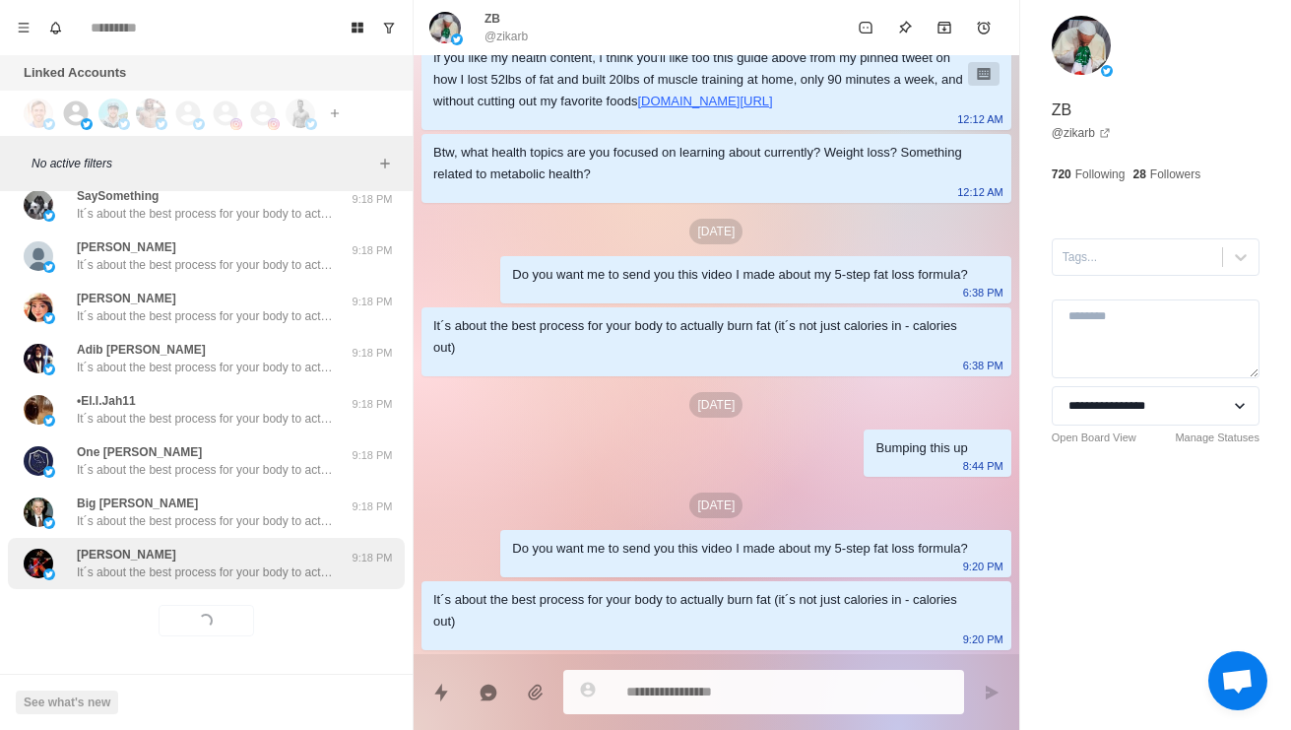
click at [224, 583] on div "Kranthi It´s about the best process for your body to actually burn fat (it´s no…" at bounding box center [206, 563] width 397 height 51
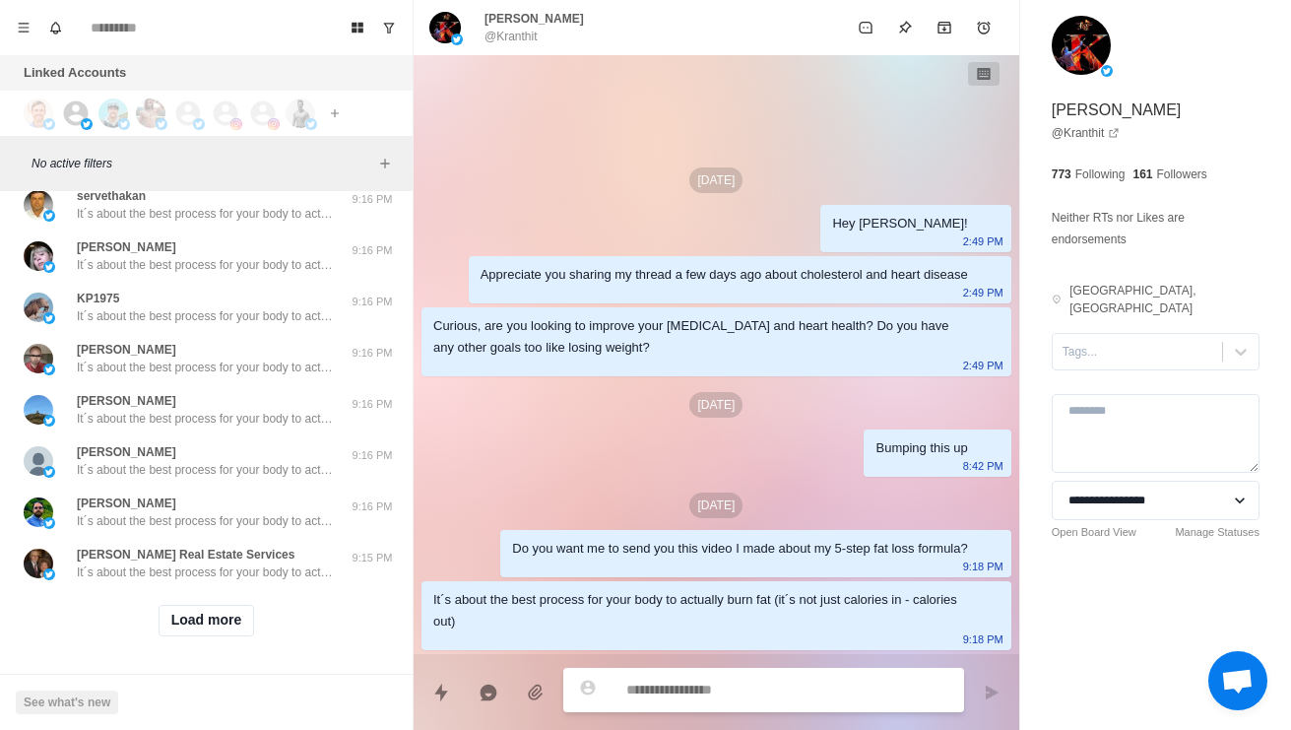
scroll to position [16332, 0]
click at [221, 634] on button "Load more" at bounding box center [207, 621] width 96 height 32
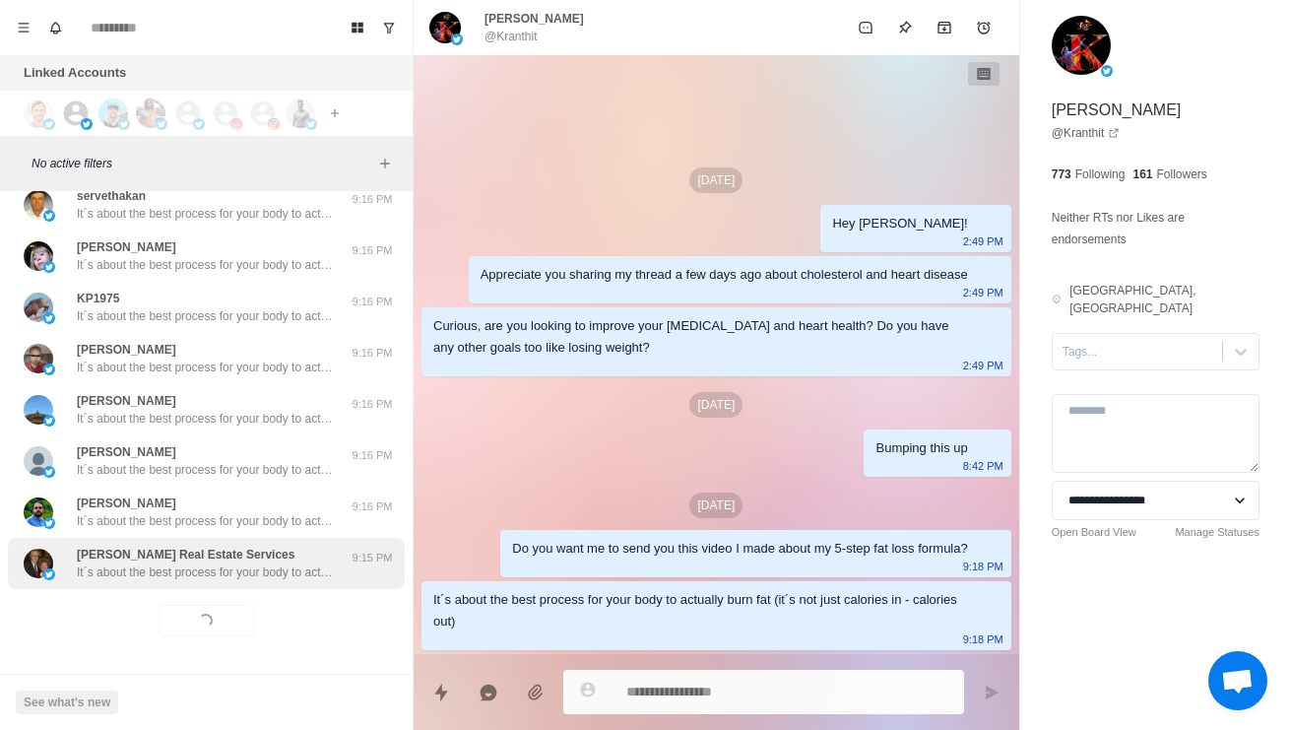
click at [273, 569] on p "It´s about the best process for your body to actually burn fat (it´s not just c…" at bounding box center [205, 572] width 256 height 18
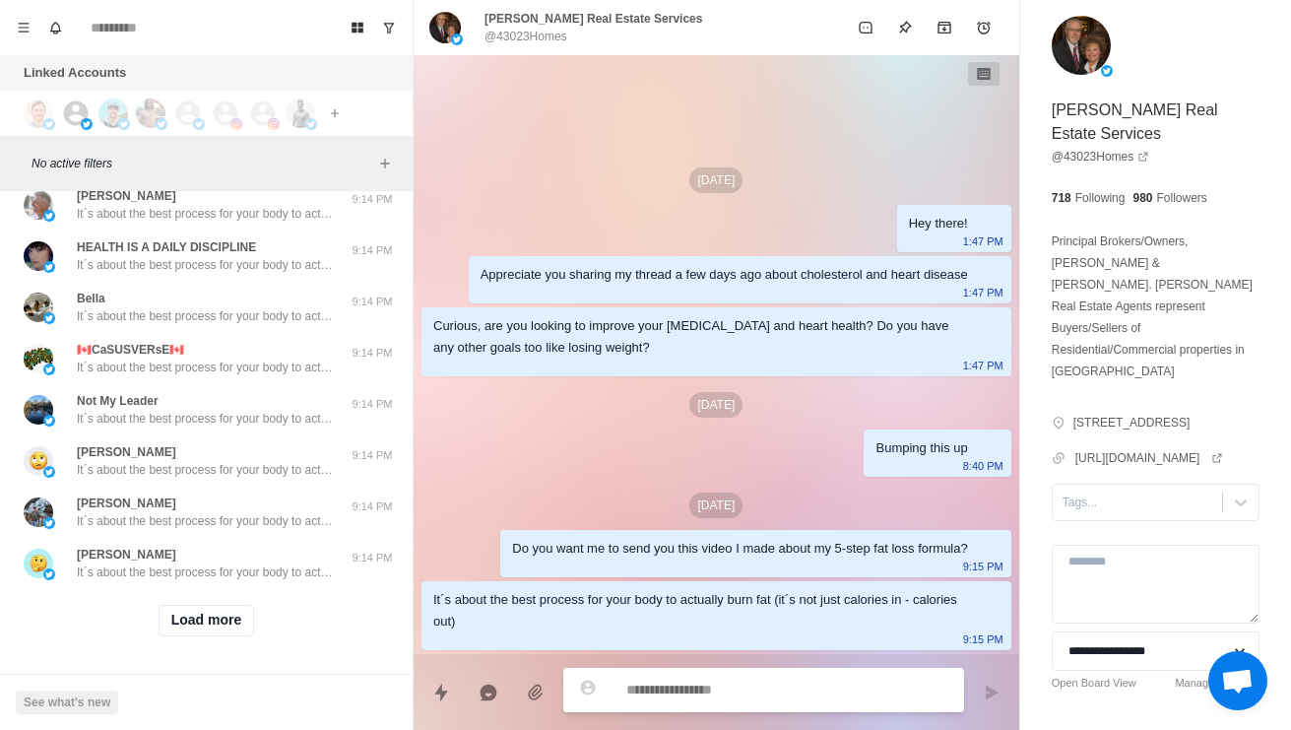
scroll to position [17375, 0]
click at [234, 621] on button "Load more" at bounding box center [207, 621] width 96 height 32
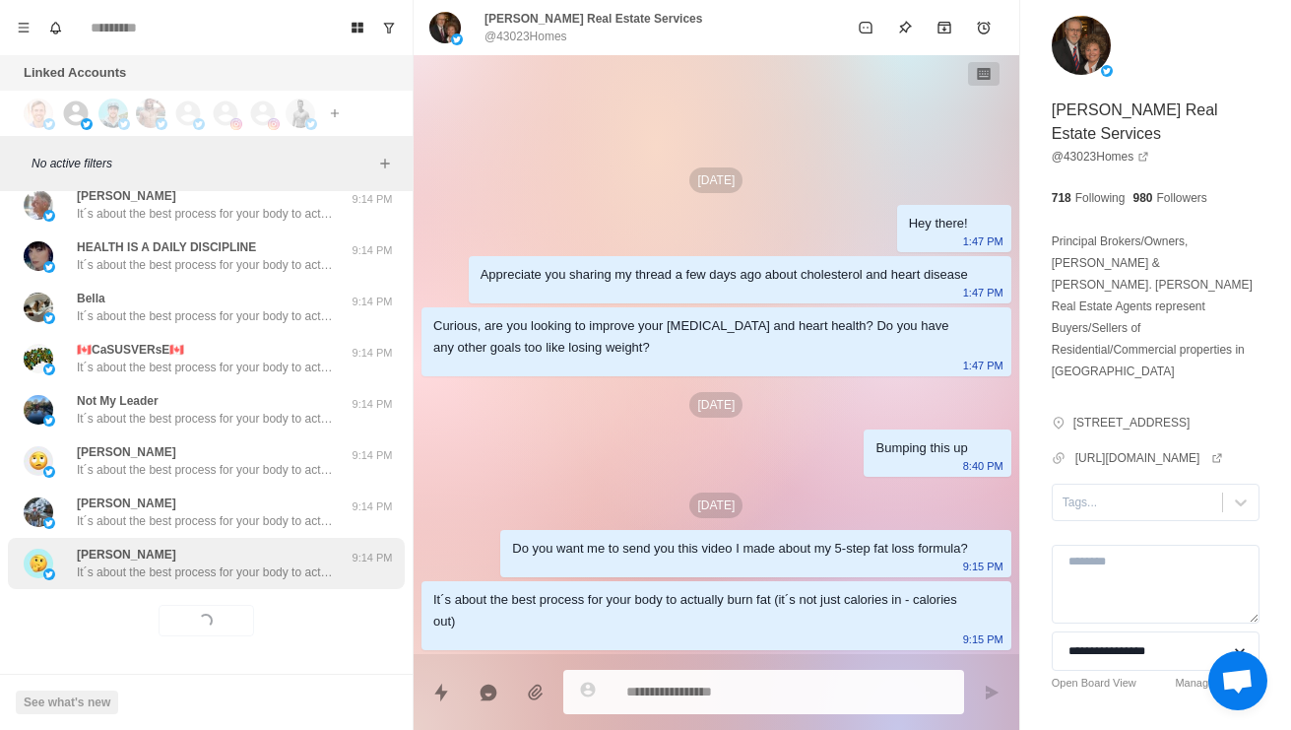
click at [258, 570] on p "It´s about the best process for your body to actually burn fat (it´s not just c…" at bounding box center [205, 572] width 256 height 18
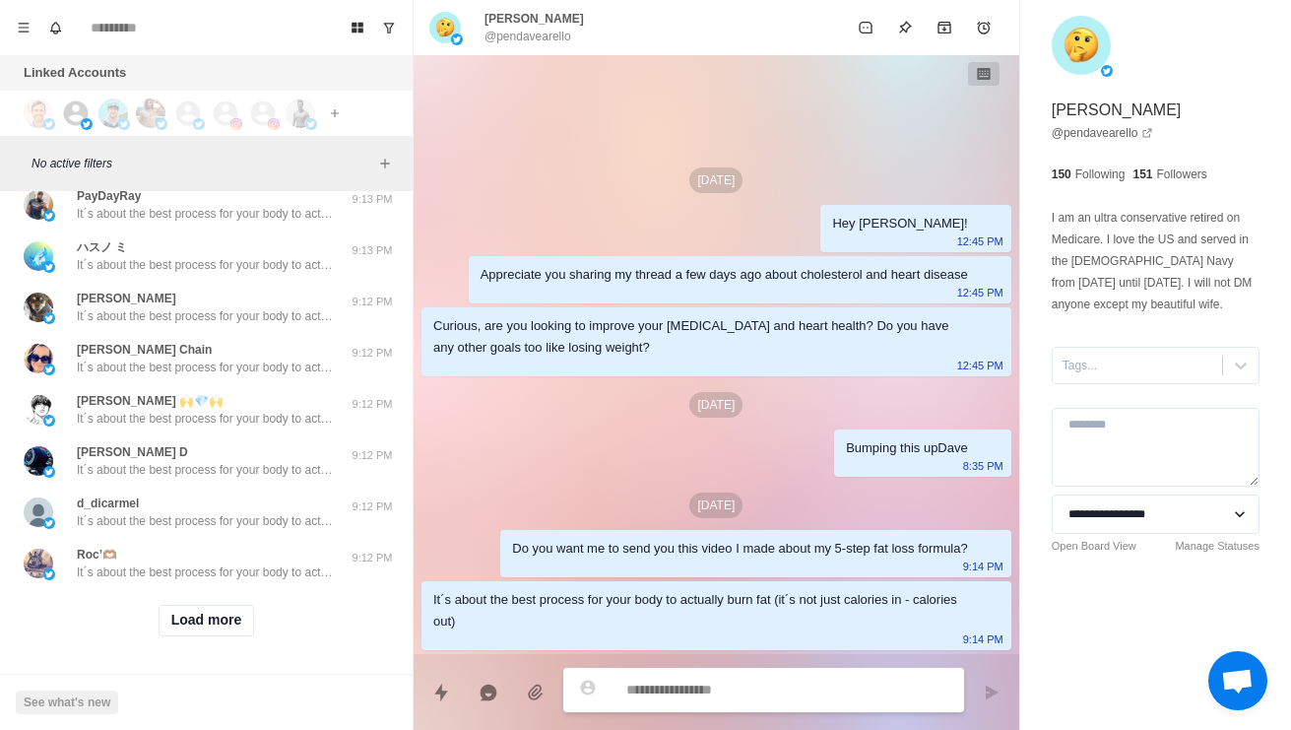
scroll to position [18419, 0]
click at [239, 629] on button "Load more" at bounding box center [207, 621] width 96 height 32
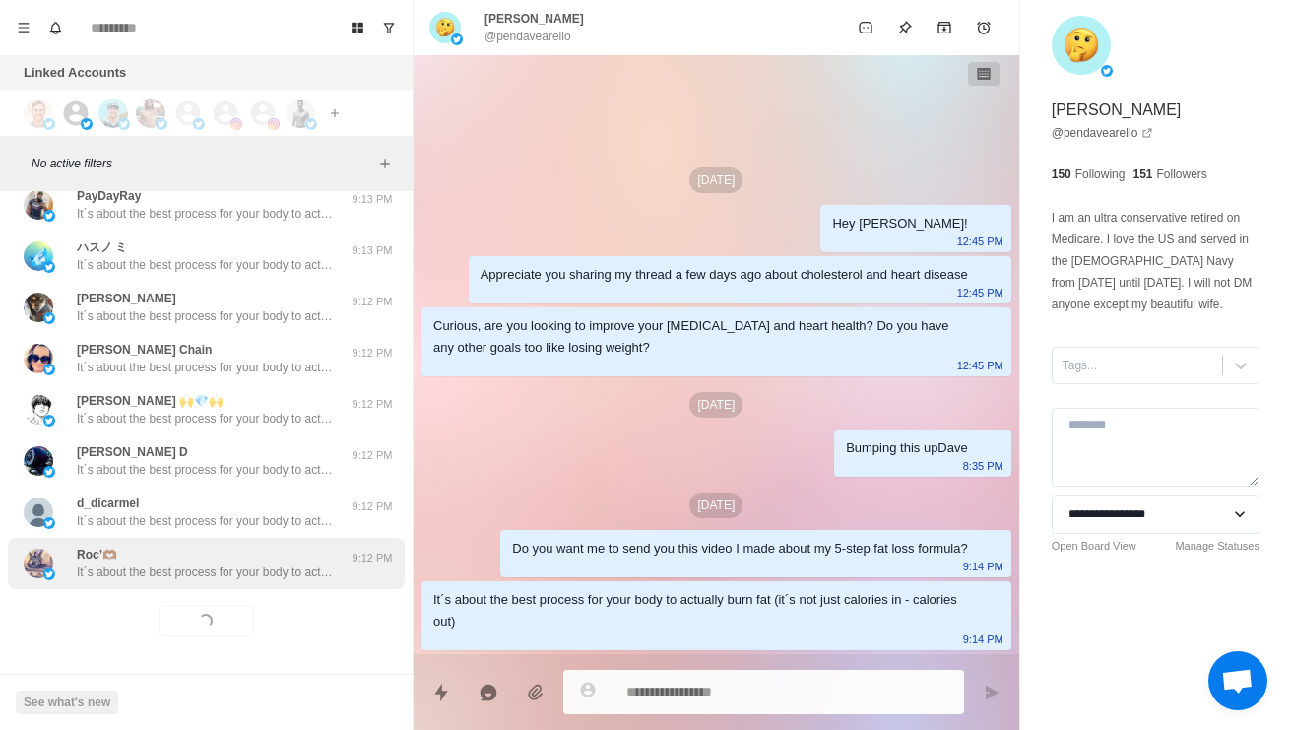
click at [267, 587] on div "Roc’🫶🏾 It´s about the best process for your body to actually burn fat (it´s not…" at bounding box center [206, 563] width 397 height 51
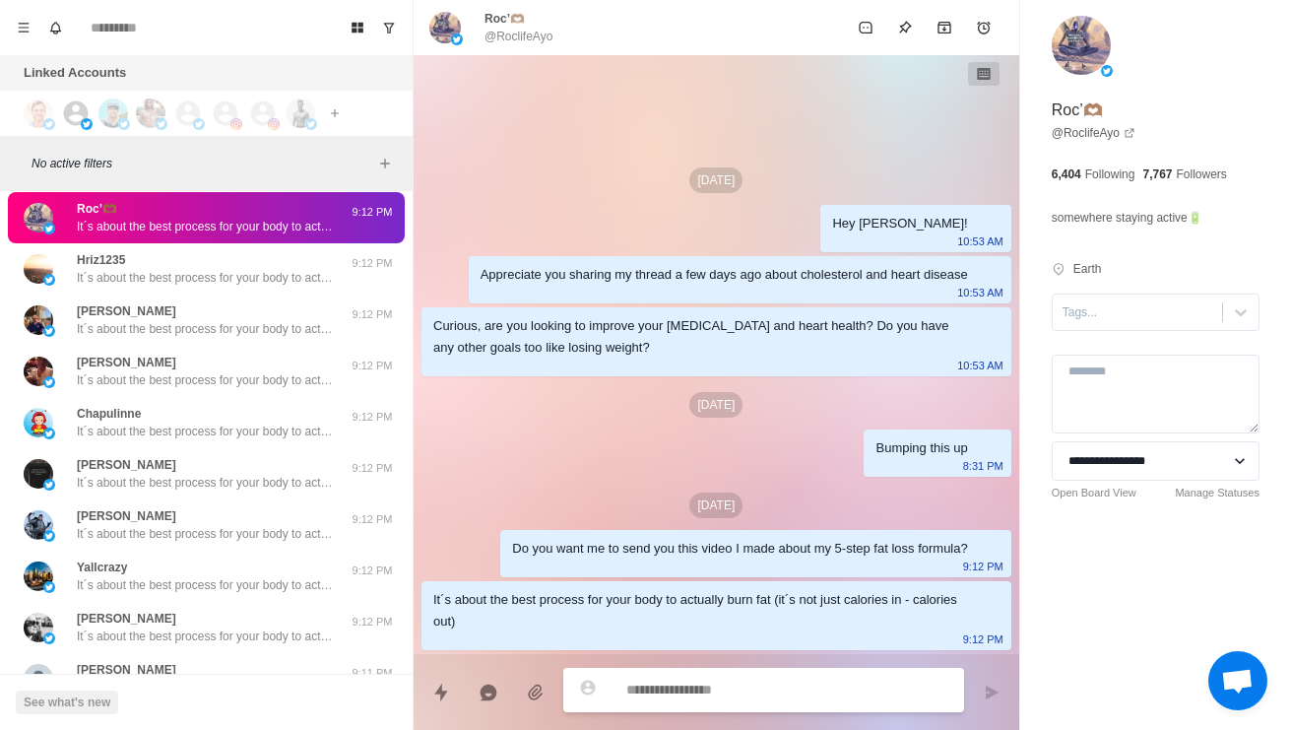
scroll to position [14, 0]
click at [527, 455] on div "Aug 15 Hey Roc! 10:53 AM Appreciate you sharing my thread a few days ago about …" at bounding box center [716, 354] width 605 height 599
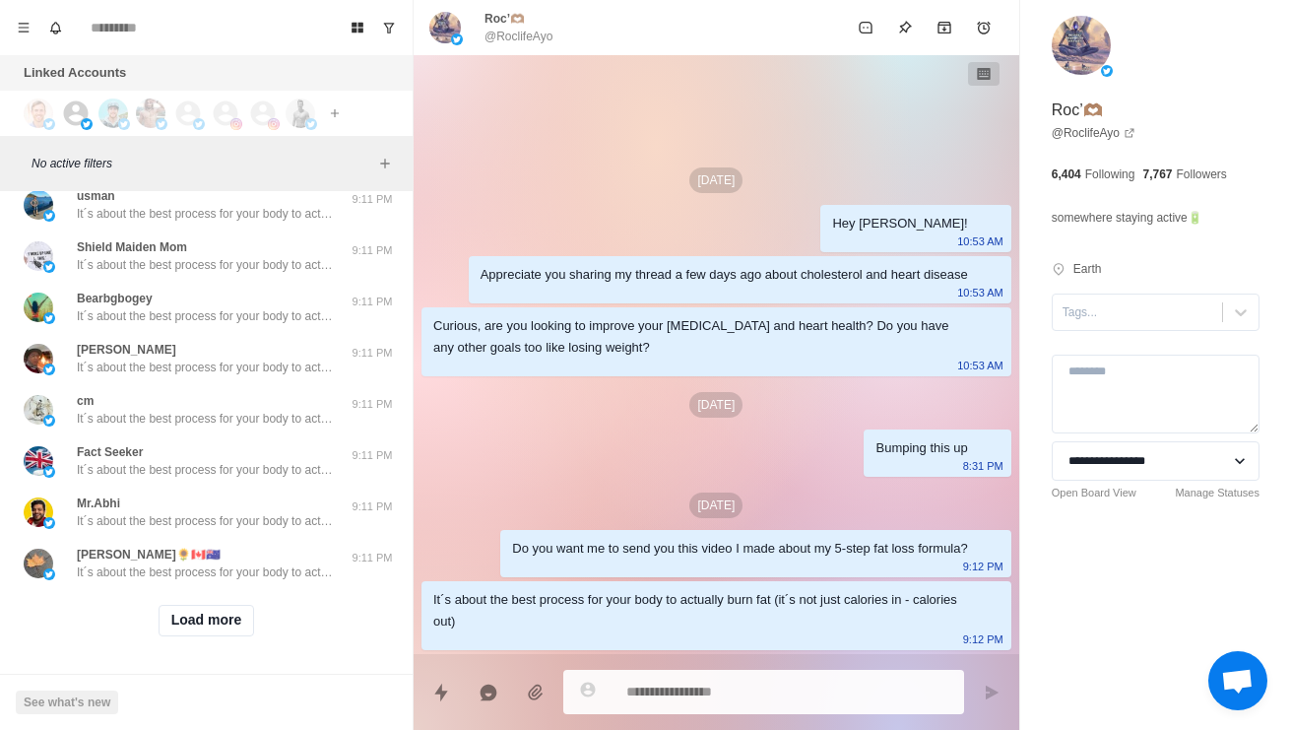
scroll to position [19462, 0]
click at [202, 610] on button "Load more" at bounding box center [207, 621] width 96 height 32
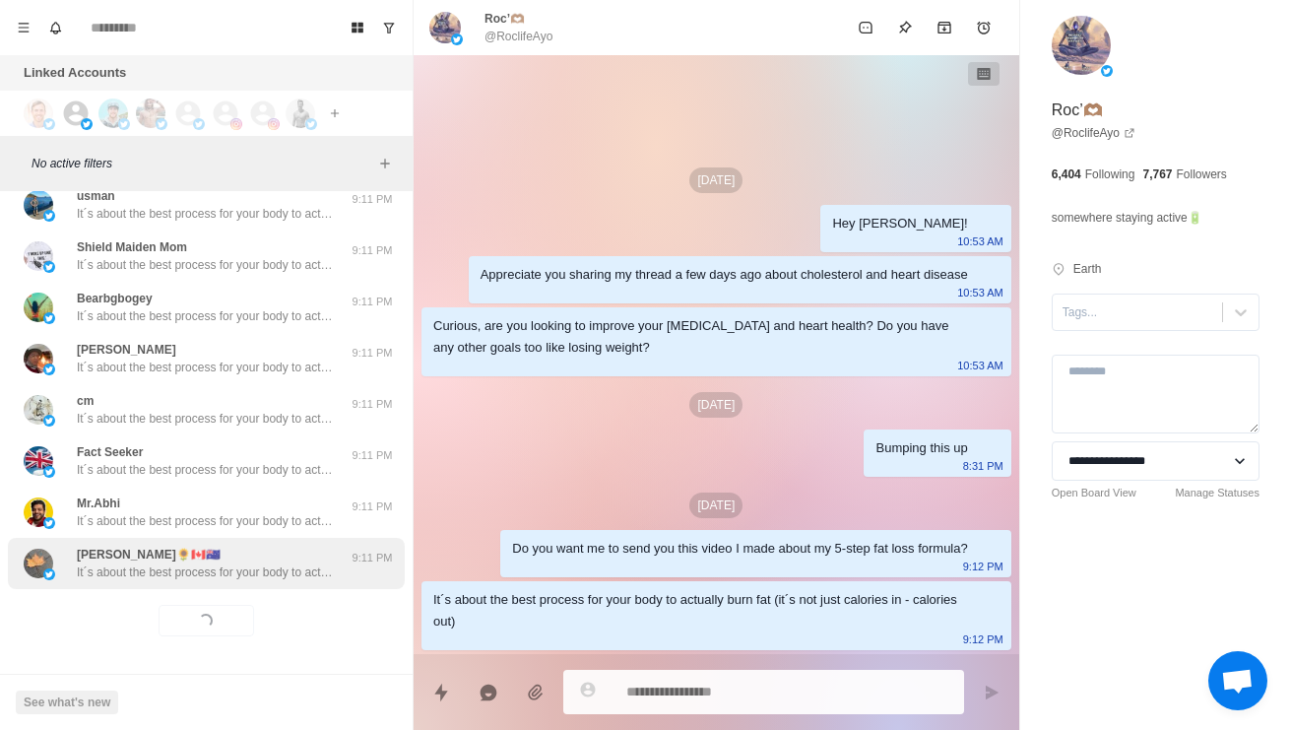
click at [319, 570] on div "Michelle🌻🇨🇦🇦🇺 It´s about the best process for your body to actually burn fat (i…" at bounding box center [206, 563] width 397 height 51
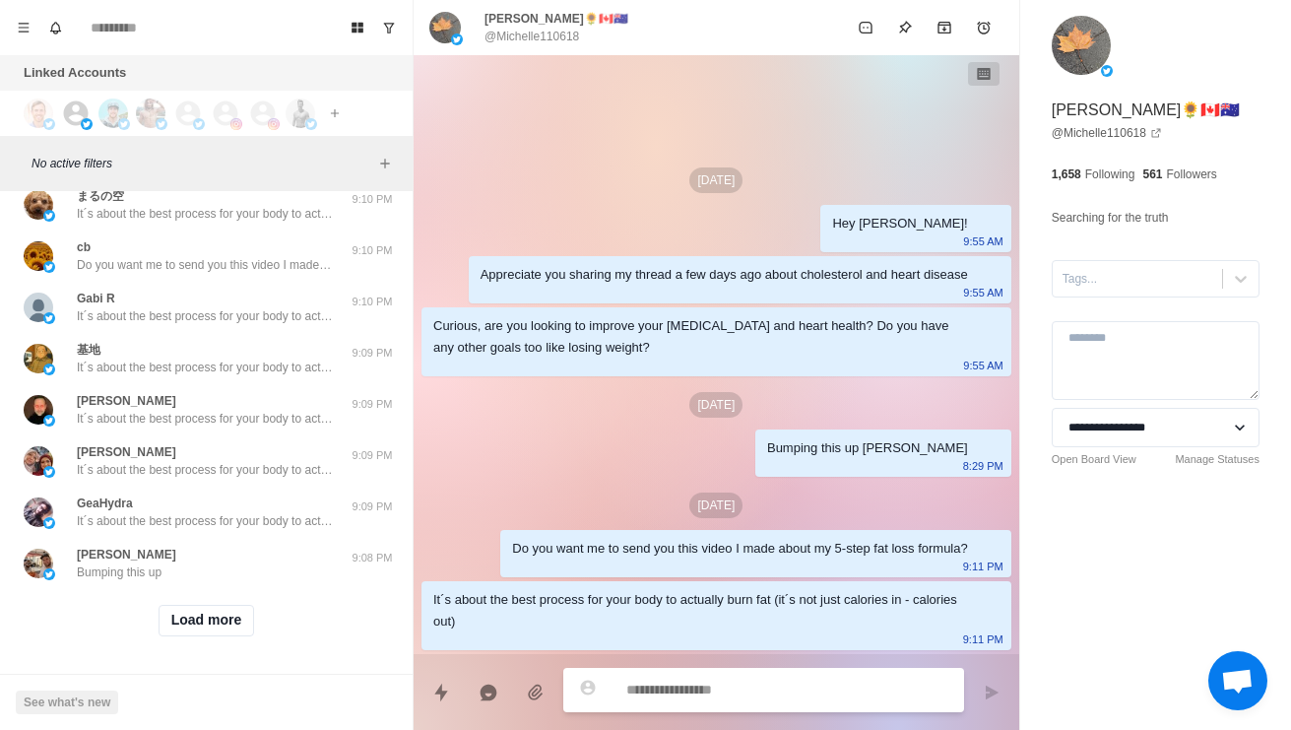
scroll to position [20506, 0]
click at [233, 605] on button "Load more" at bounding box center [207, 621] width 96 height 32
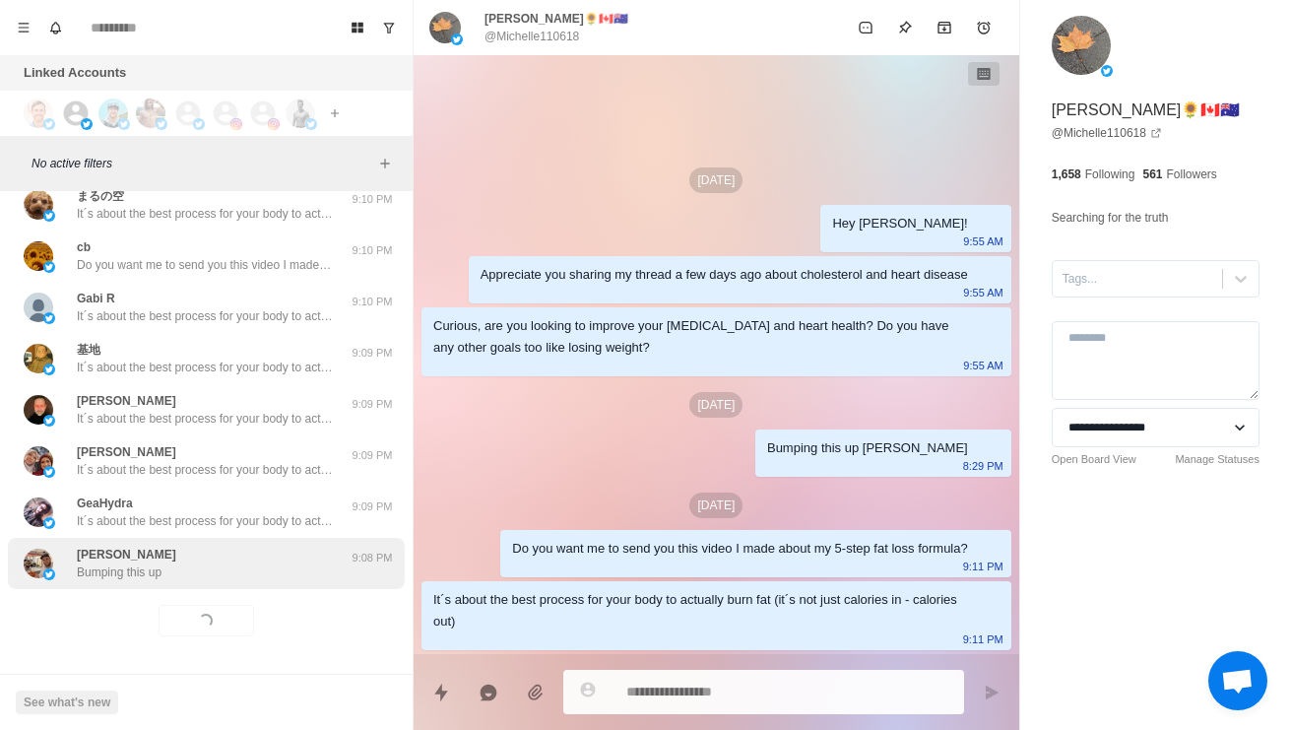
click at [280, 545] on div "Nathan Knapp Bumping this up" at bounding box center [186, 562] width 324 height 35
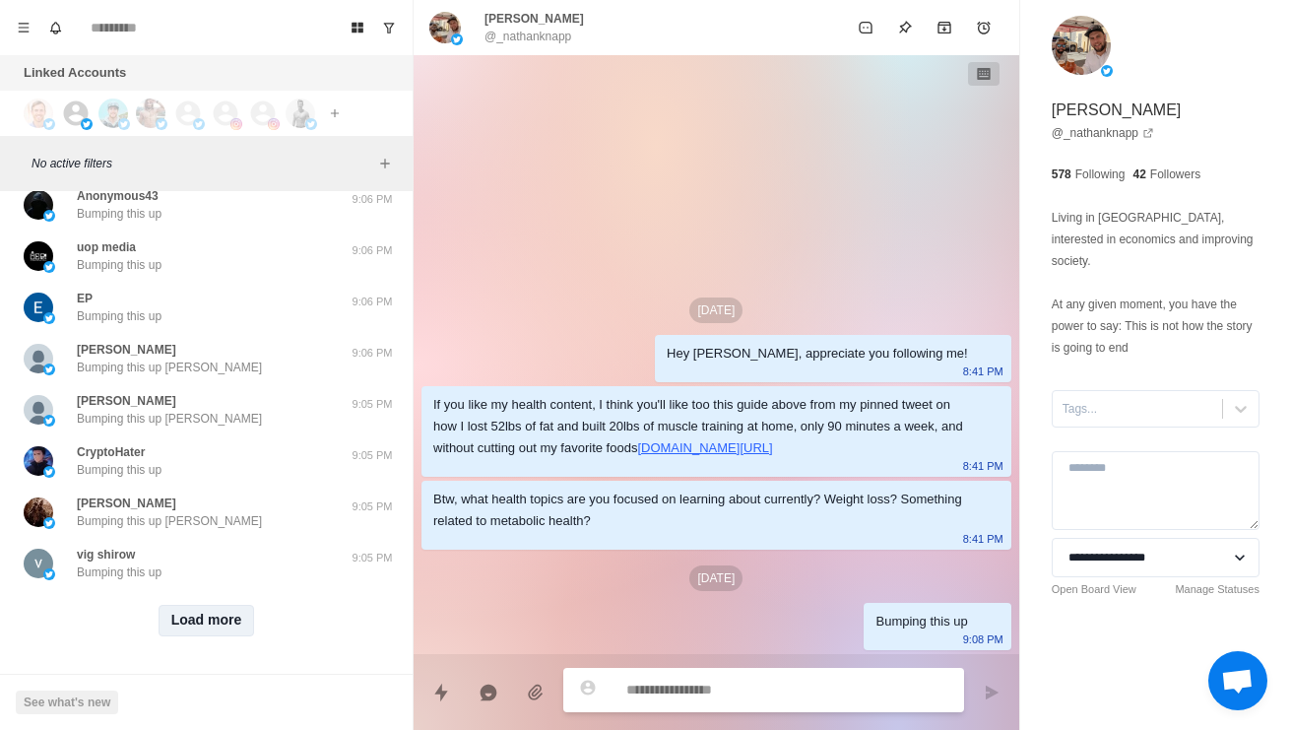
click at [207, 619] on button "Load more" at bounding box center [207, 621] width 96 height 32
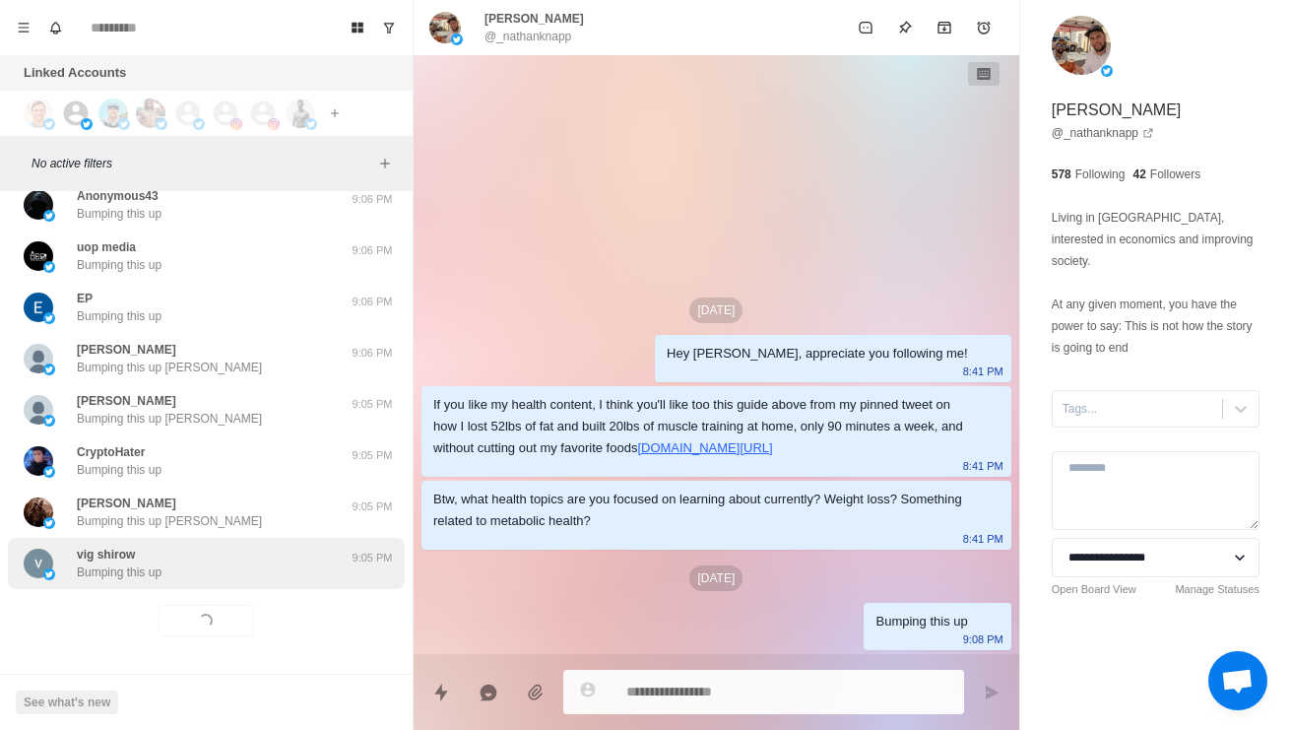
click at [248, 558] on div "vig shirow Bumping this up" at bounding box center [186, 562] width 324 height 35
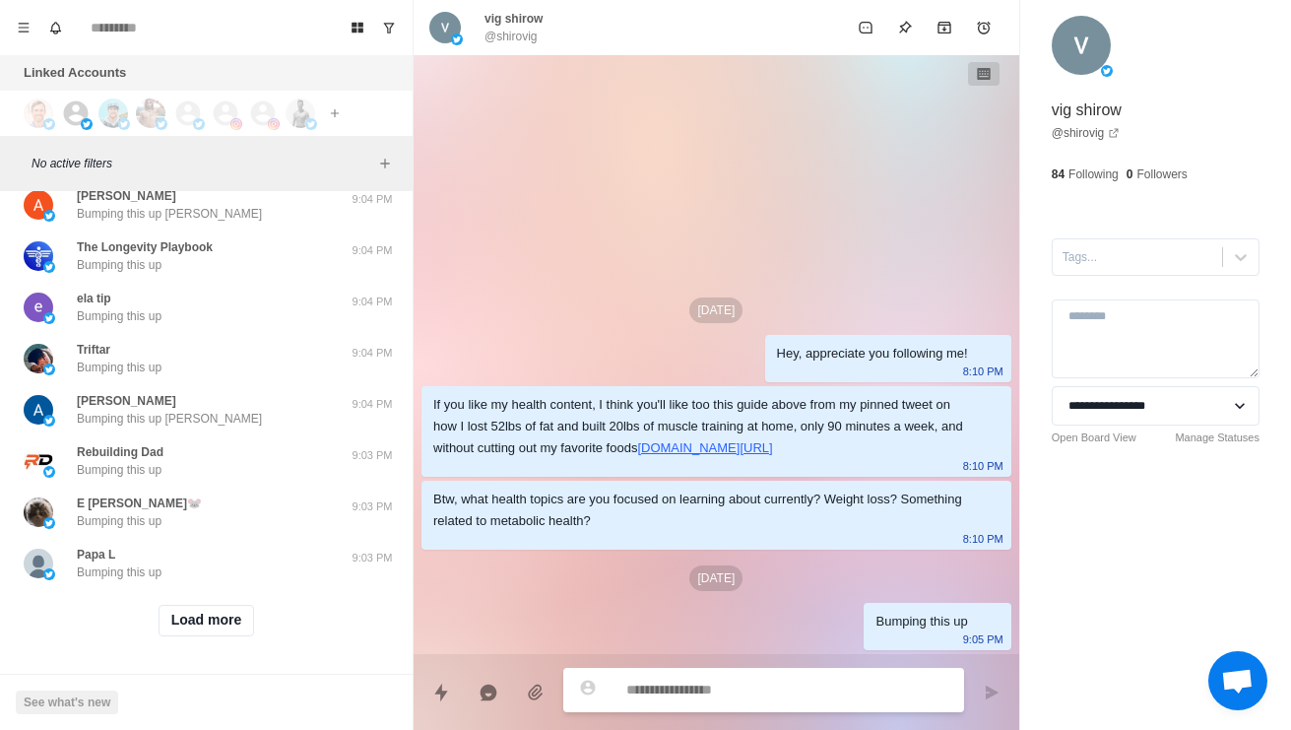
scroll to position [22593, 0]
click at [236, 618] on button "Load more" at bounding box center [207, 621] width 96 height 32
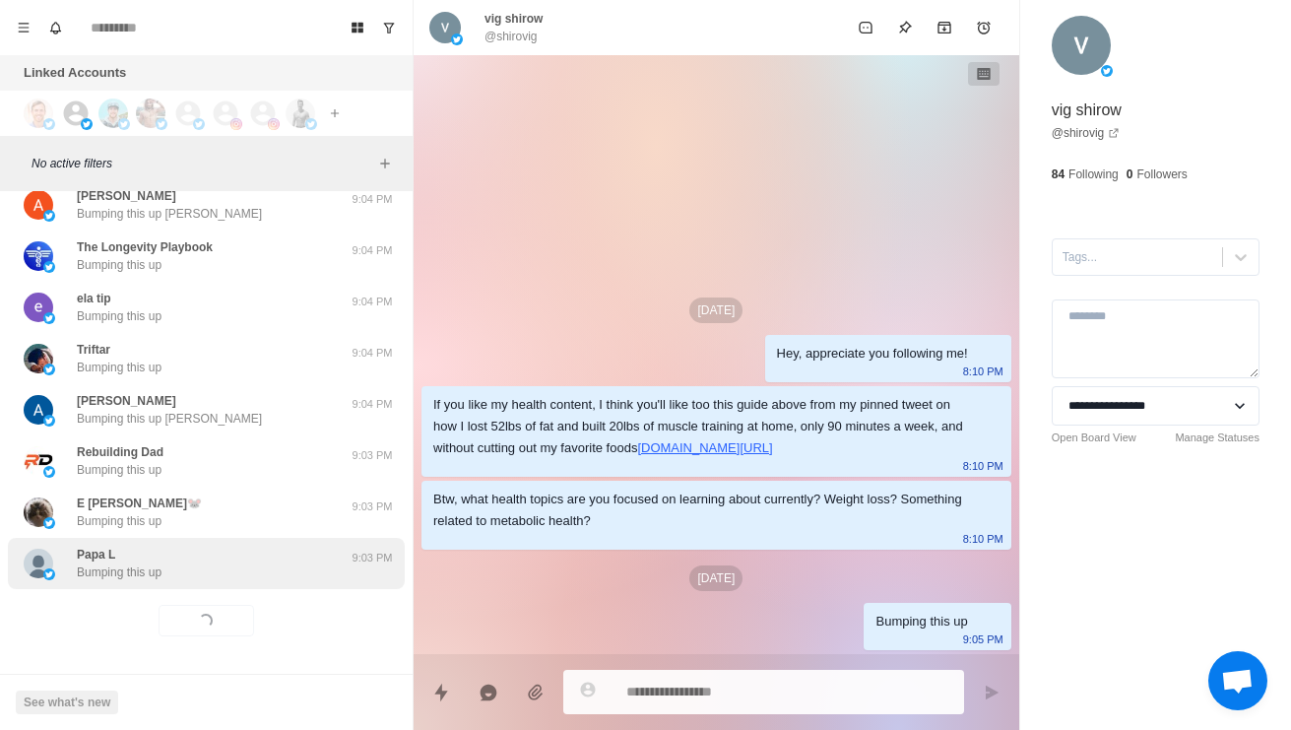
click at [283, 555] on div "Papa L Bumping this up" at bounding box center [186, 562] width 324 height 35
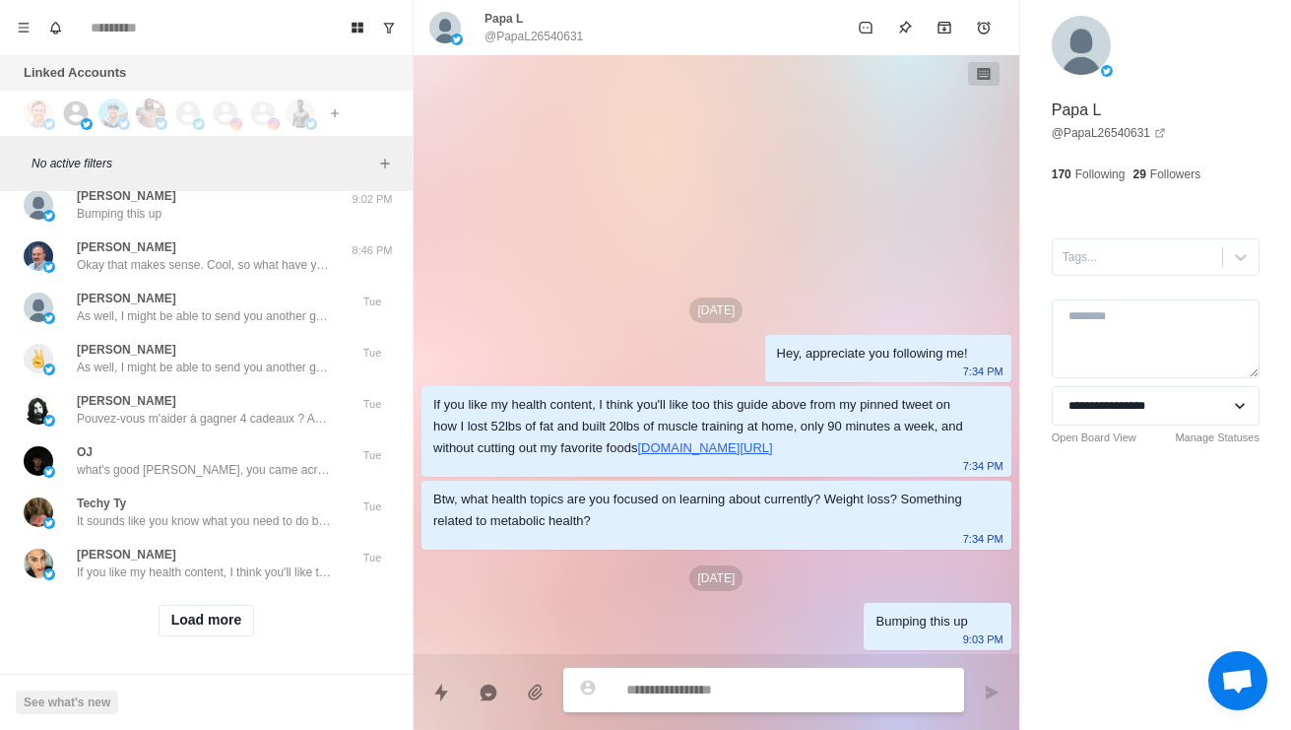
scroll to position [23637, 0]
click at [239, 605] on button "Load more" at bounding box center [207, 621] width 96 height 32
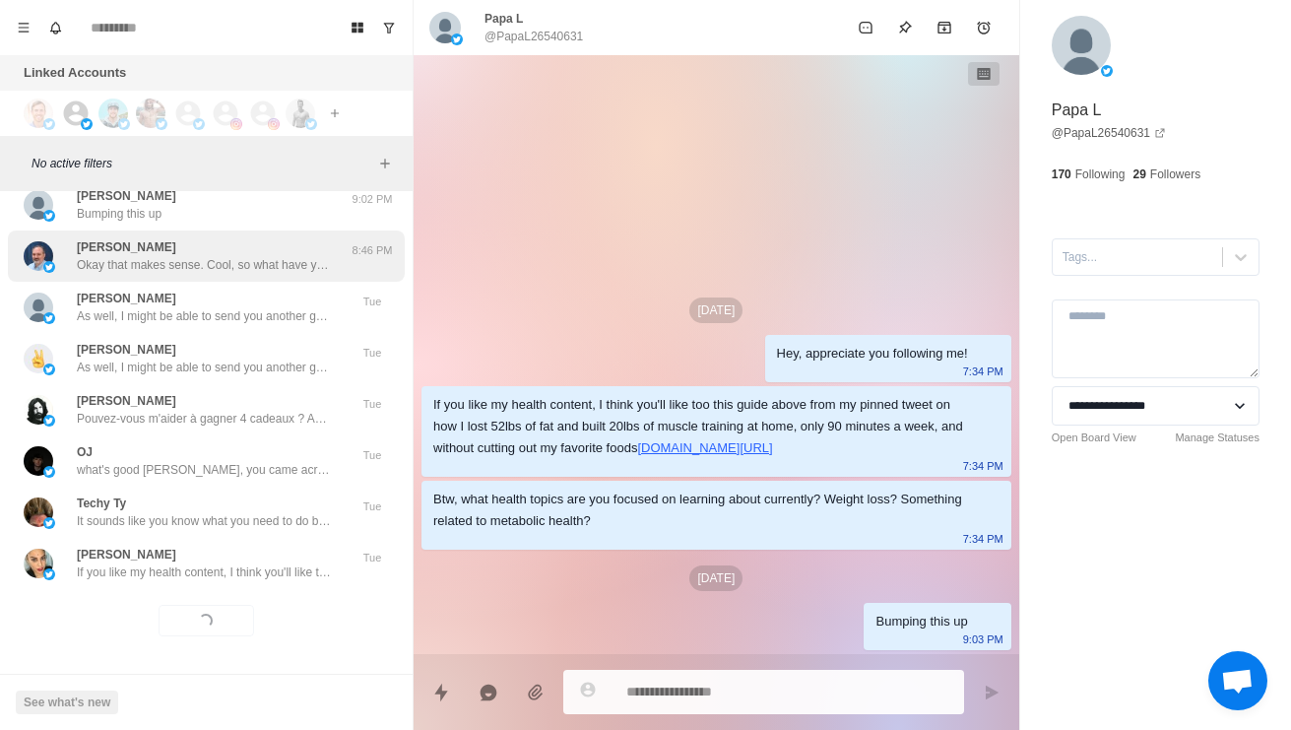
click at [291, 238] on div "Gerard Gilbers Okay that makes sense. Cool, so what have you tried so far with …" at bounding box center [205, 255] width 256 height 35
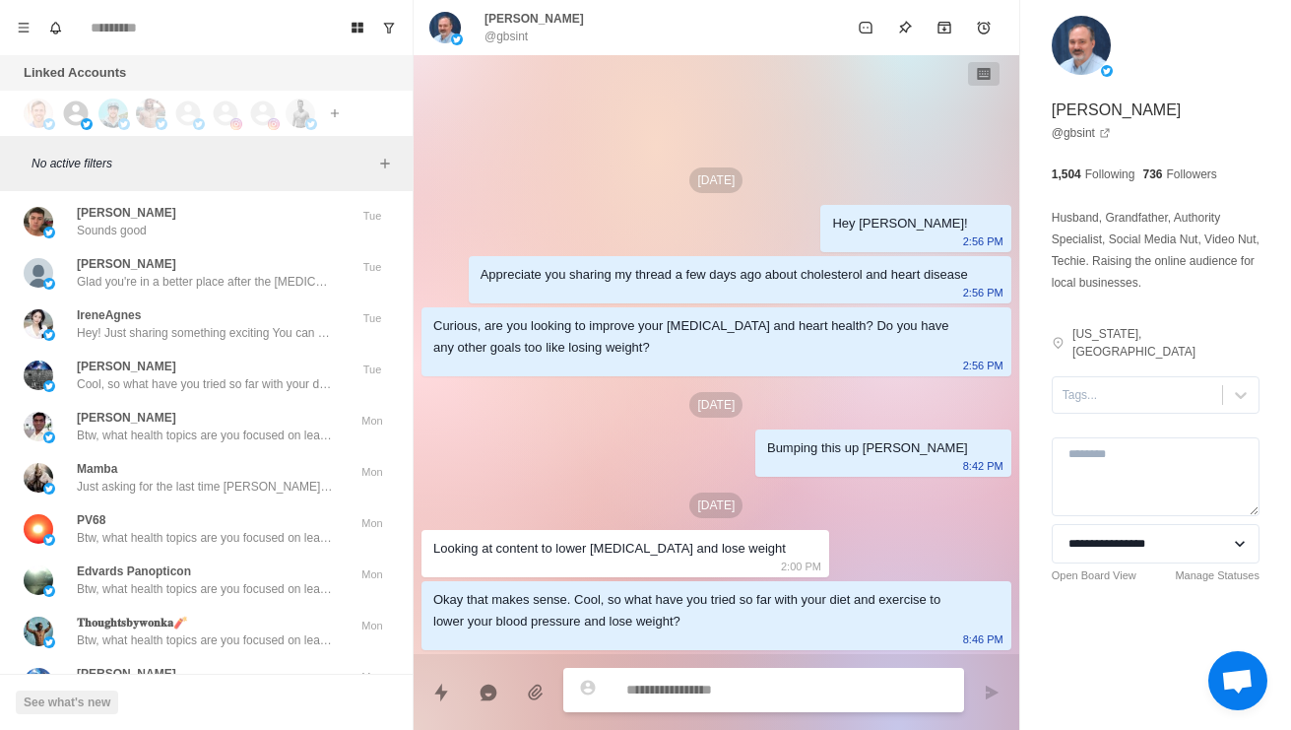
click at [232, 94] on div "Techy Ty It sounds like you know what you need to do but are just struggling to…" at bounding box center [206, 67] width 397 height 51
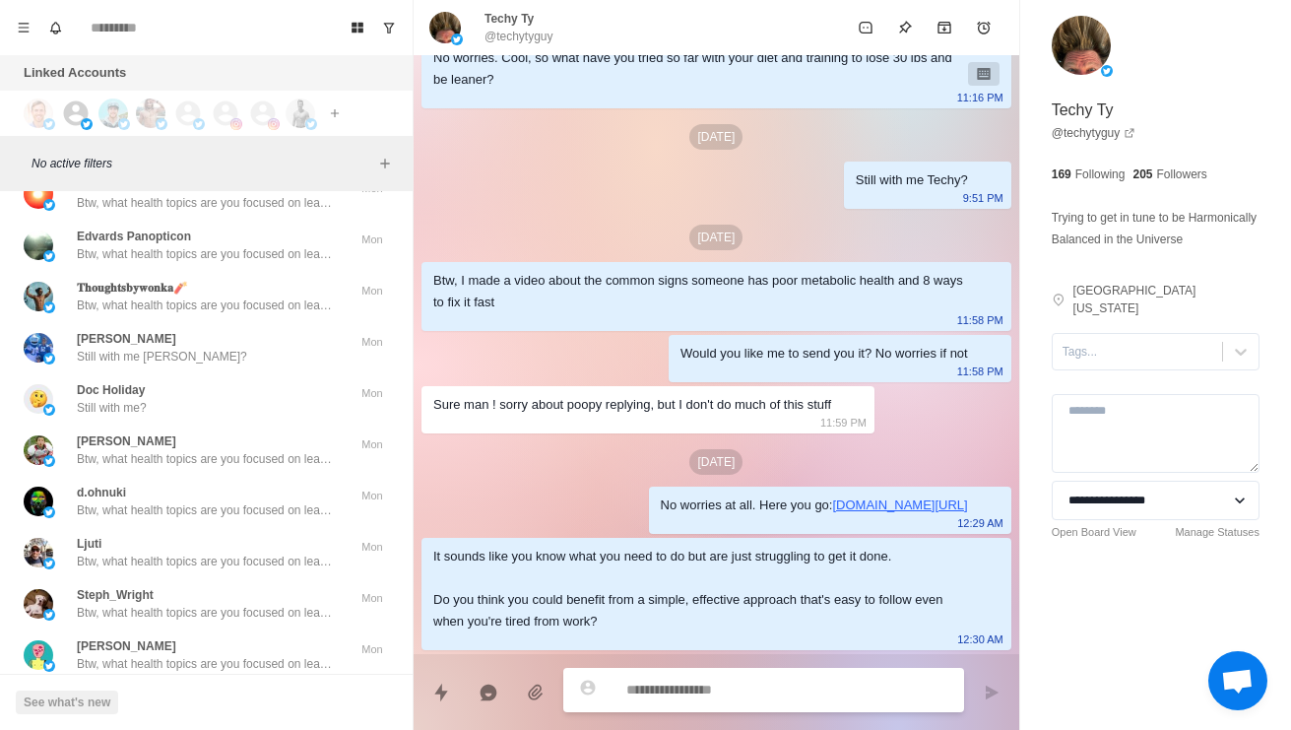
scroll to position [23977, 0]
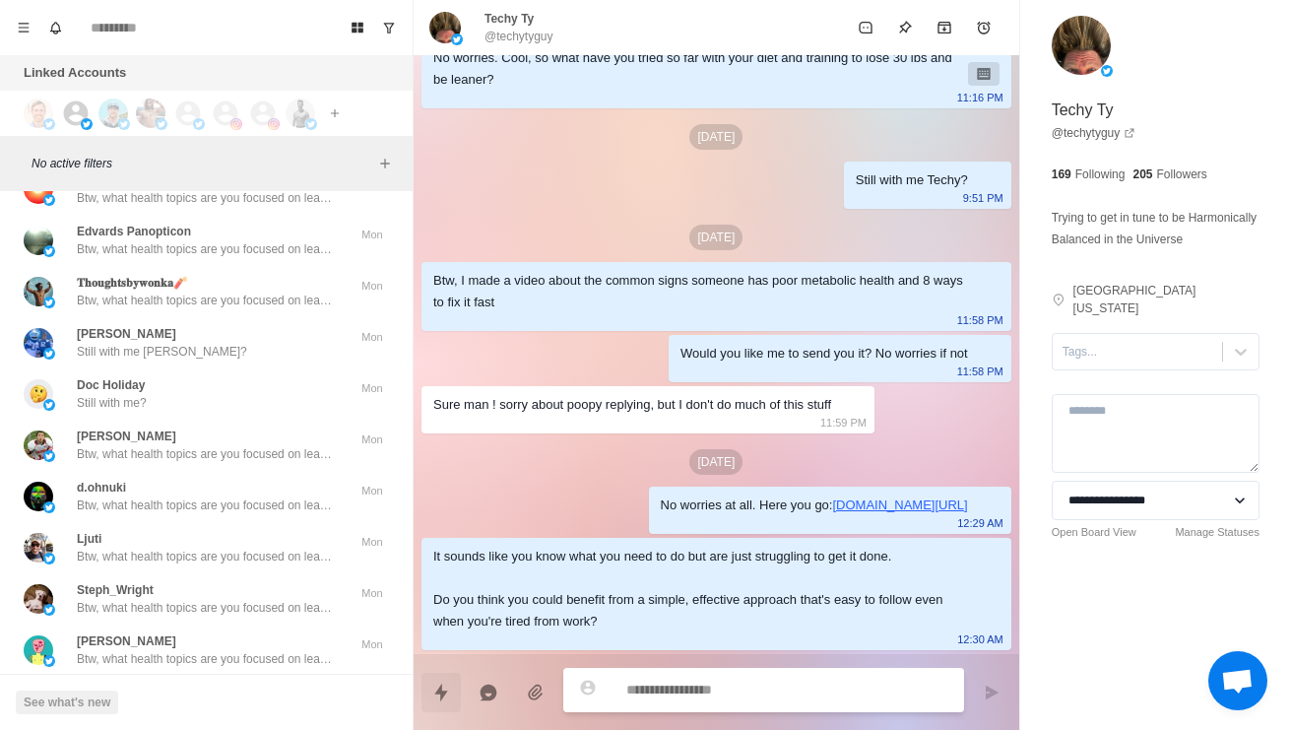
click at [425, 676] on button "Quick replies" at bounding box center [440, 691] width 39 height 39
type textarea "*"
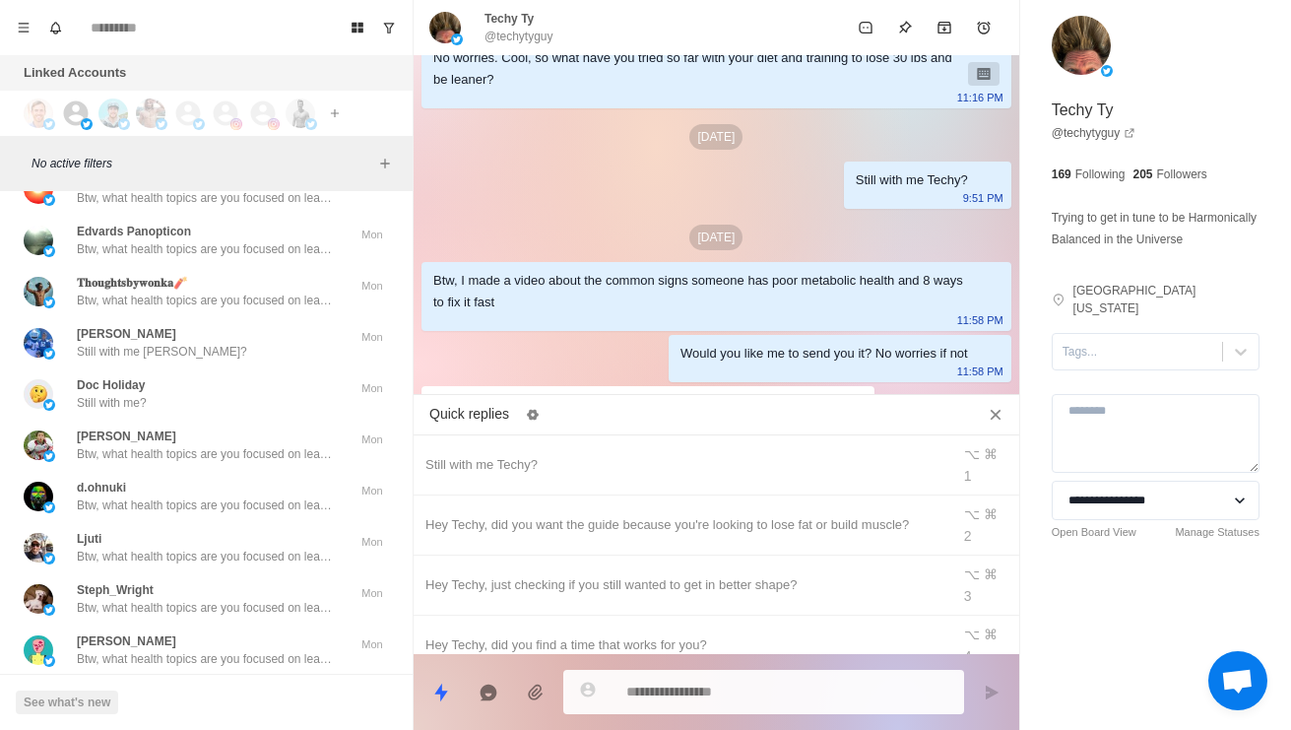
click at [575, 399] on div "Quick replies" at bounding box center [589, 415] width 350 height 32
click at [547, 454] on div "Still with me Techy?" at bounding box center [681, 465] width 513 height 22
type textarea "**********"
click at [992, 684] on icon "Send message" at bounding box center [992, 692] width 16 height 16
type textarea "*"
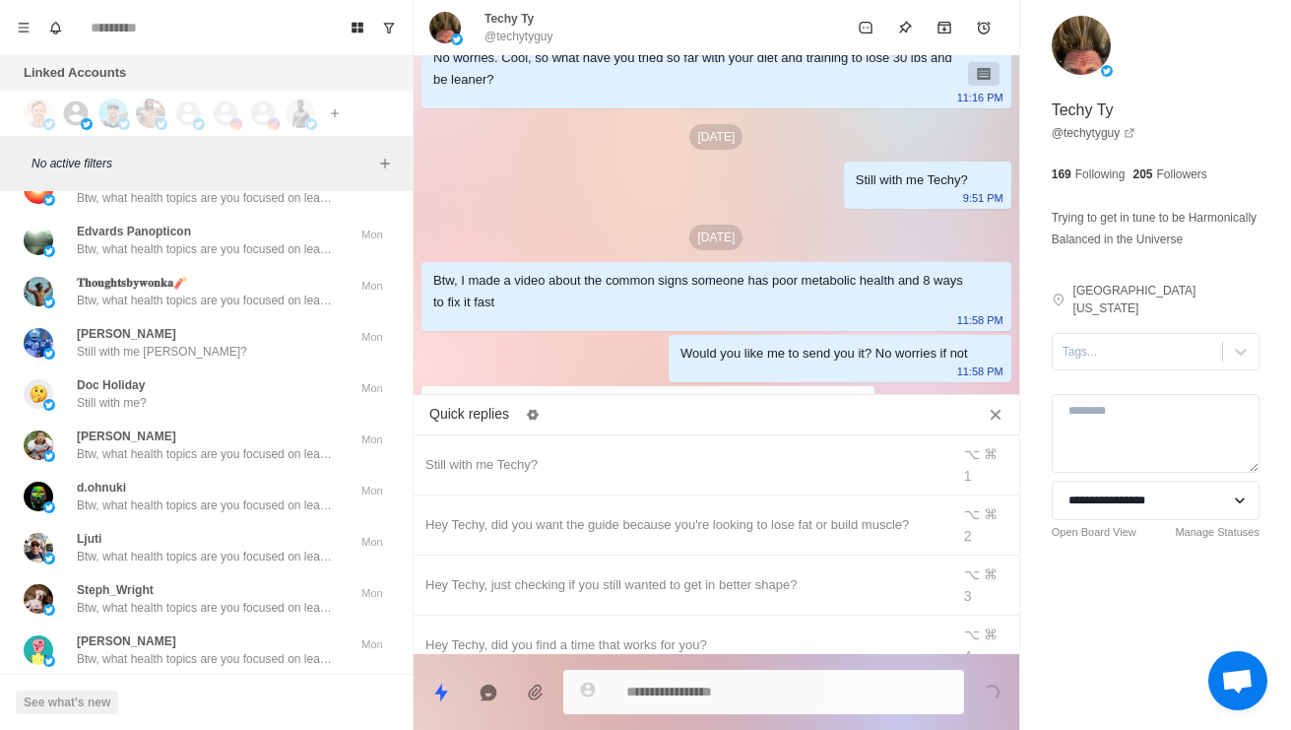
scroll to position [2309, 0]
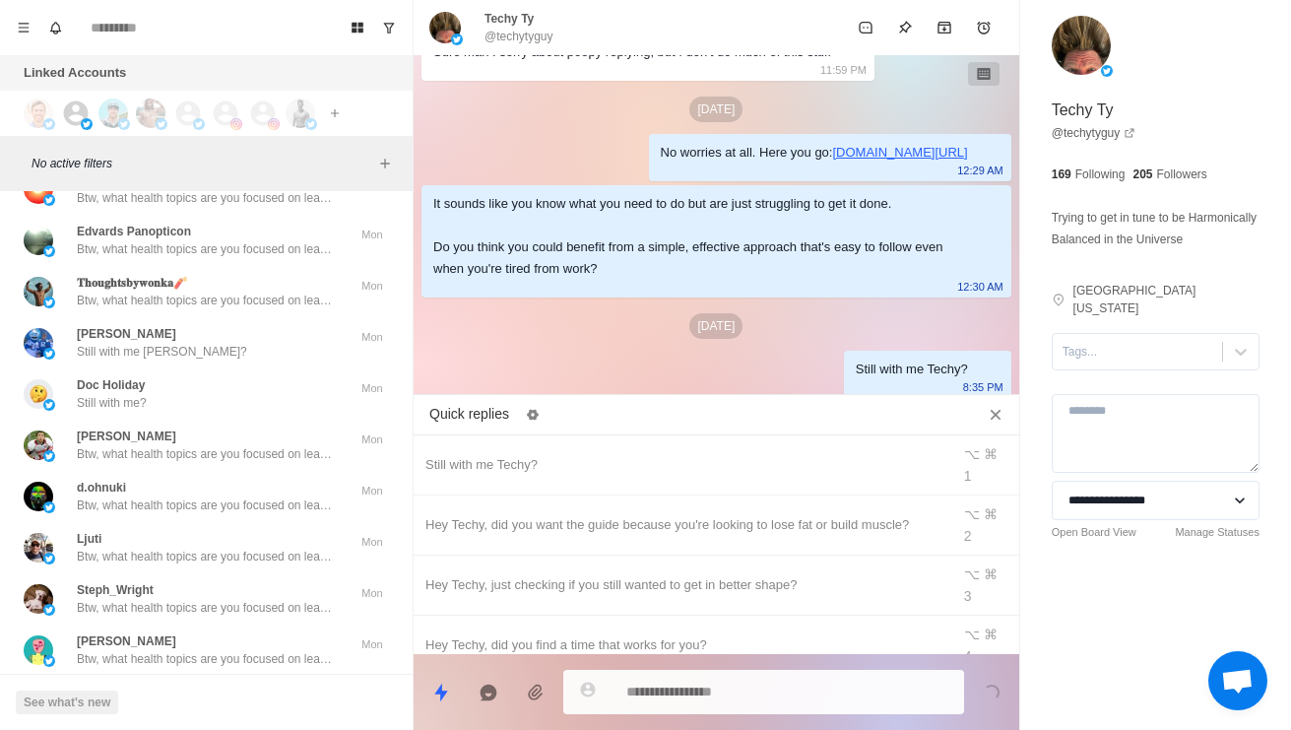
click at [732, 247] on div "It sounds like you know what you need to do but are just struggling to get it d…" at bounding box center [700, 236] width 535 height 87
click at [993, 435] on div "Still with me Techy? ⌥ ⌘ 1" at bounding box center [716, 465] width 605 height 60
type textarea "**********"
click at [987, 405] on icon "Close quick replies" at bounding box center [996, 415] width 20 height 20
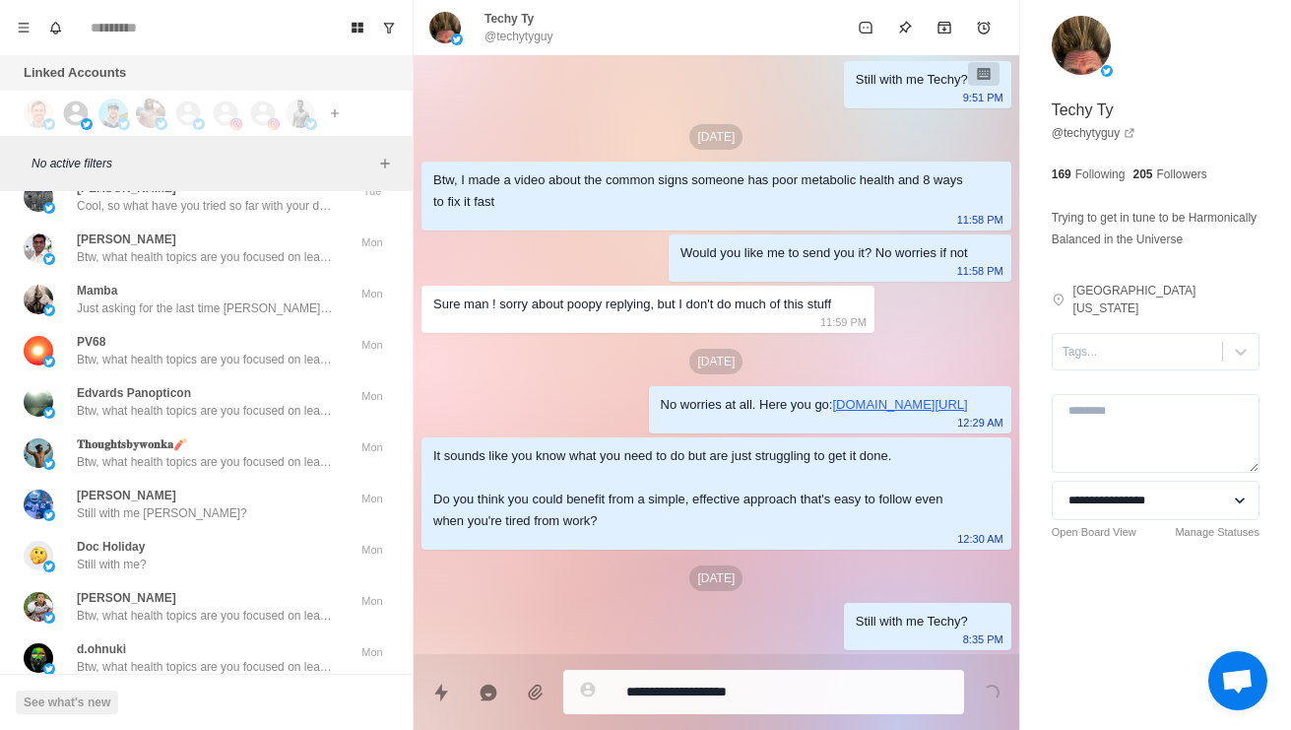
scroll to position [23814, 0]
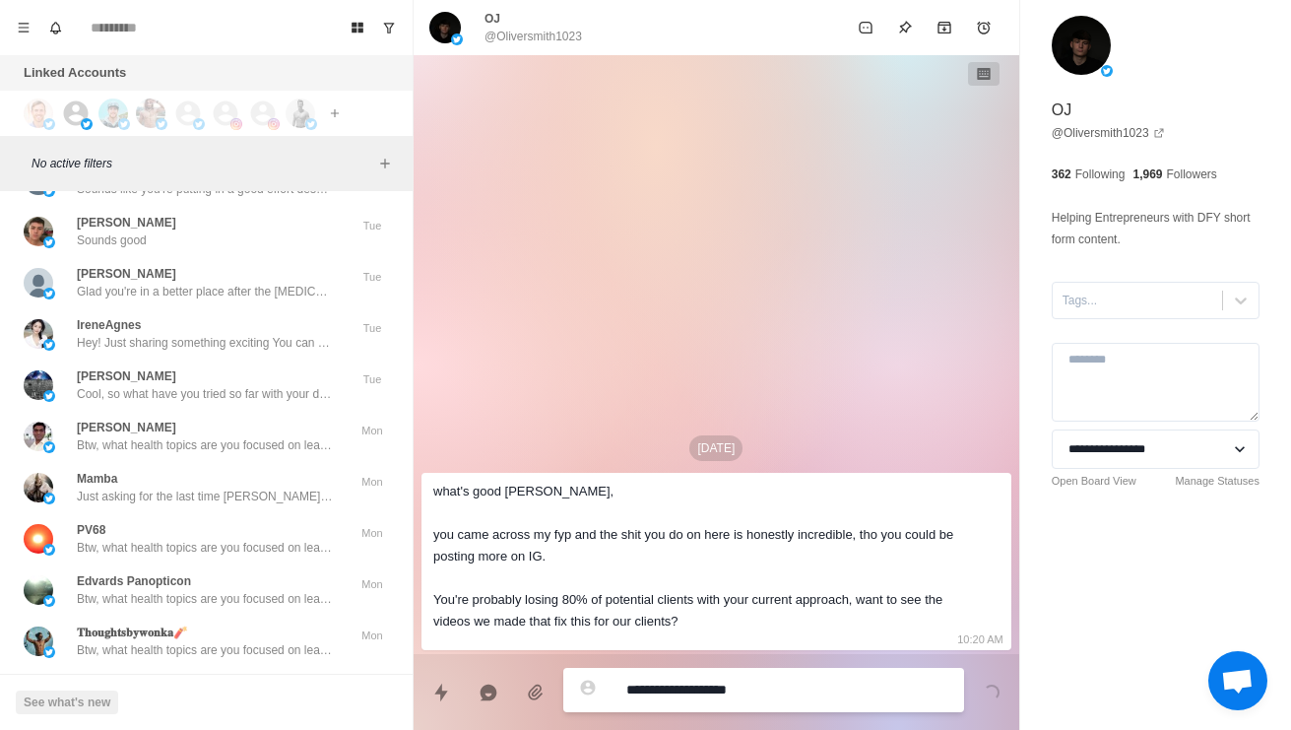
scroll to position [23622, 0]
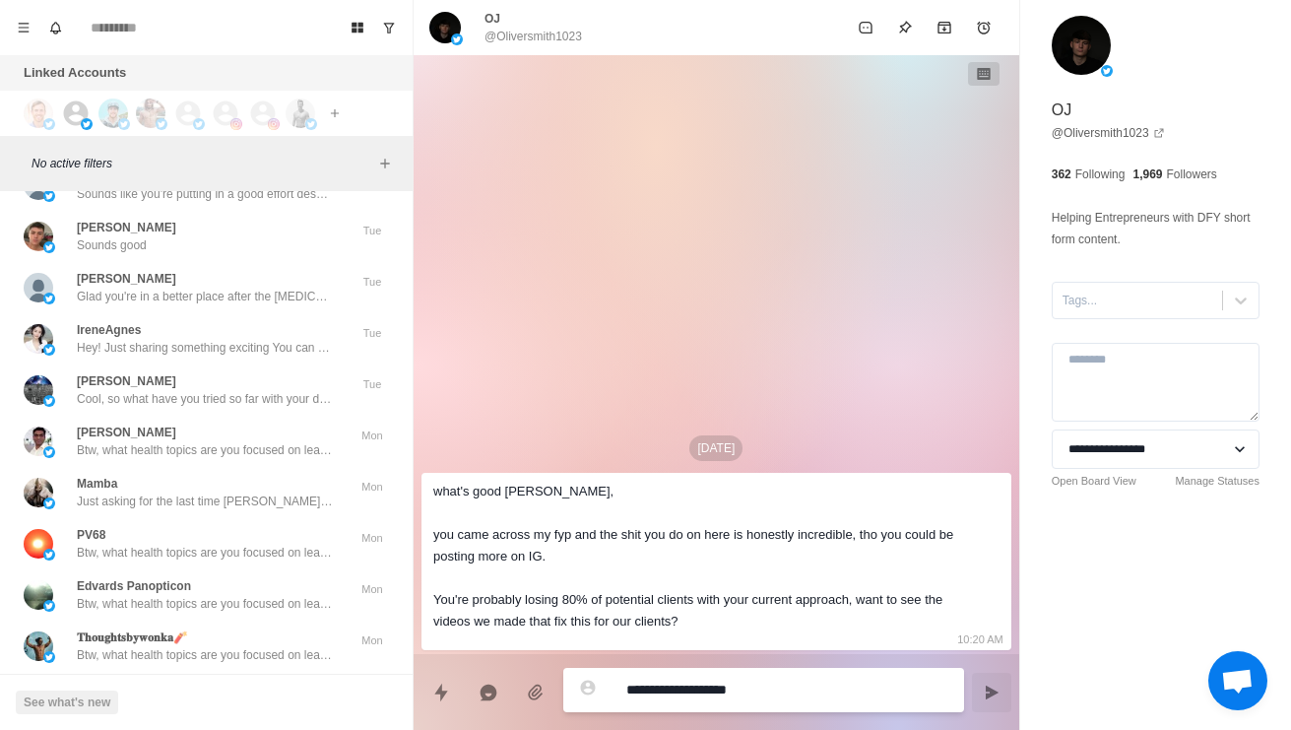
click at [312, 159] on div "Salvi Funes If you like my health content, I think you'll like too this guide a…" at bounding box center [206, 133] width 397 height 51
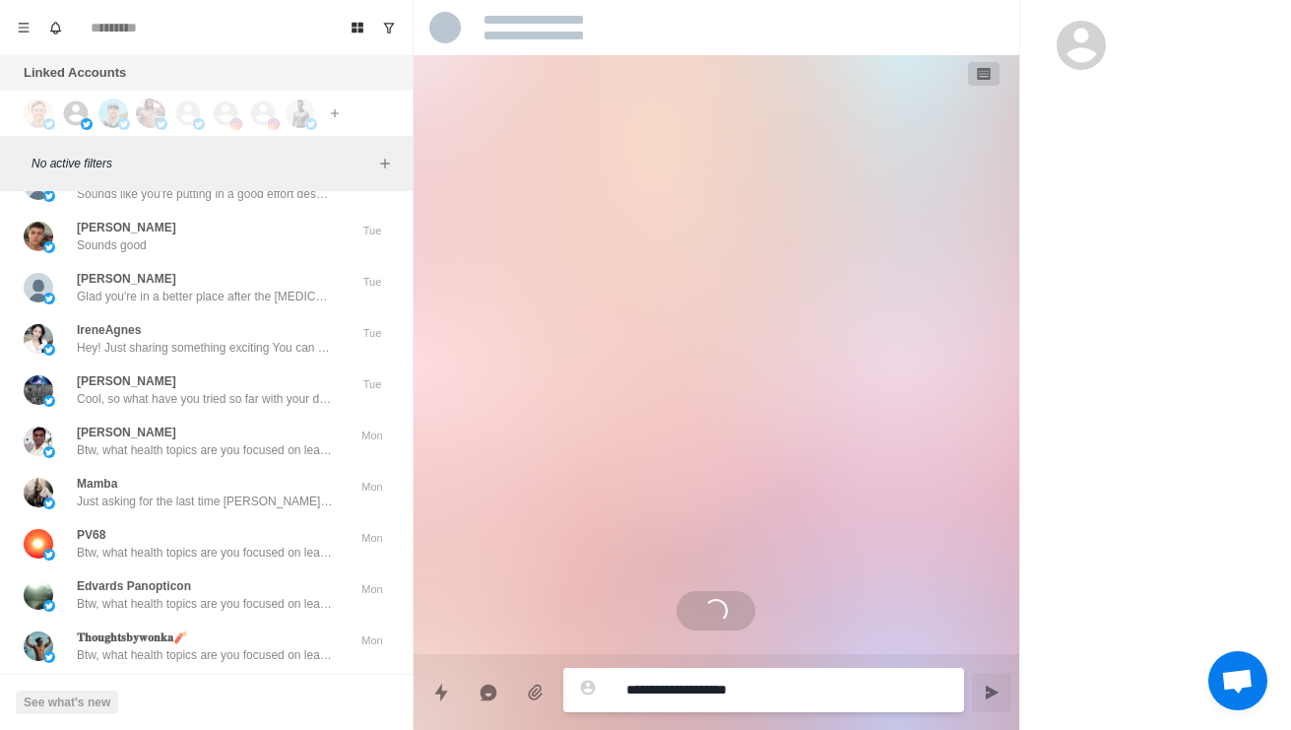
click at [334, 100] on div "Techy Ty It sounds like you know what you need to do but are just struggling to…" at bounding box center [186, 82] width 324 height 35
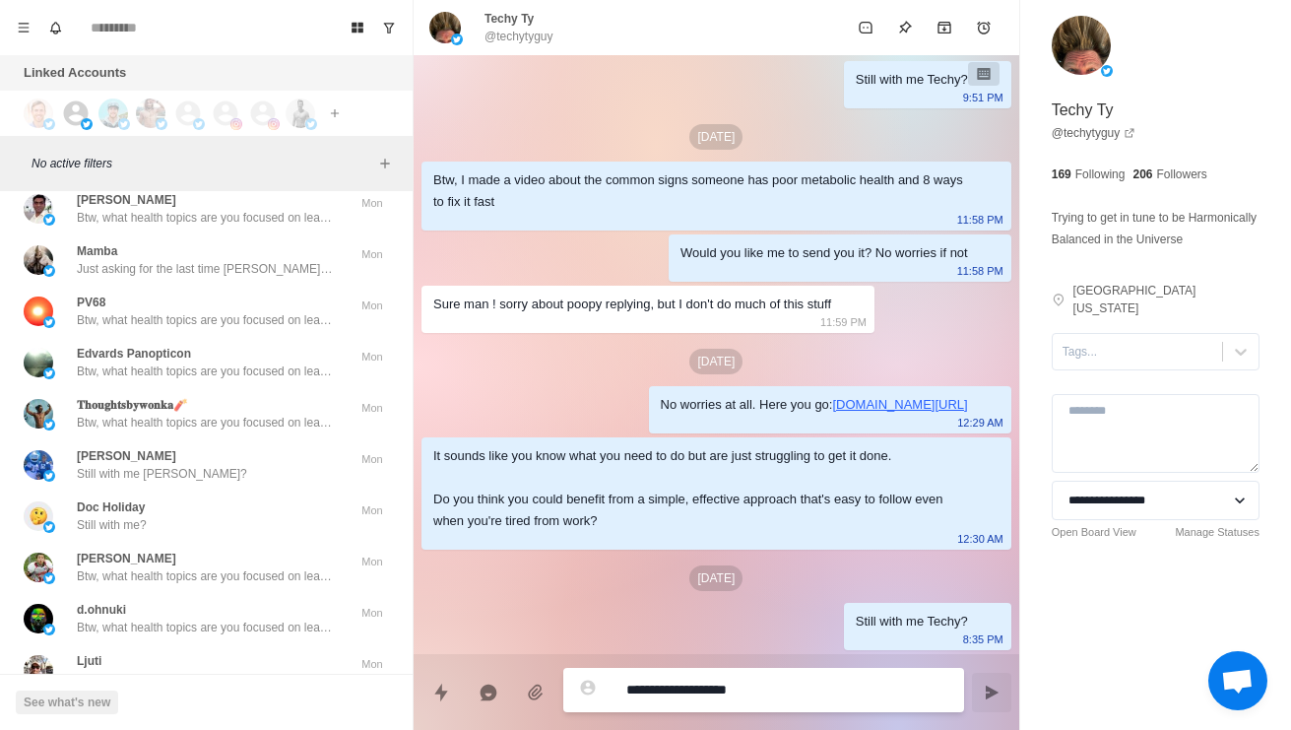
scroll to position [23853, 0]
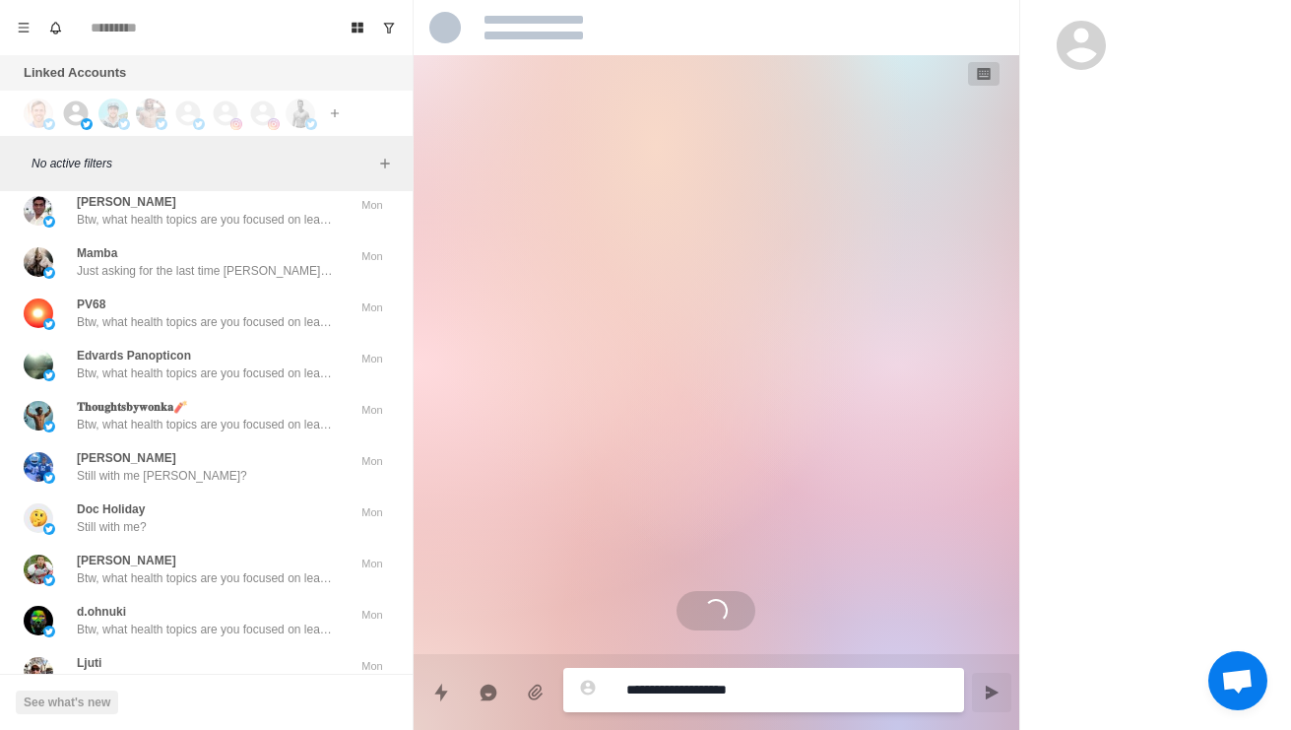
scroll to position [0, 0]
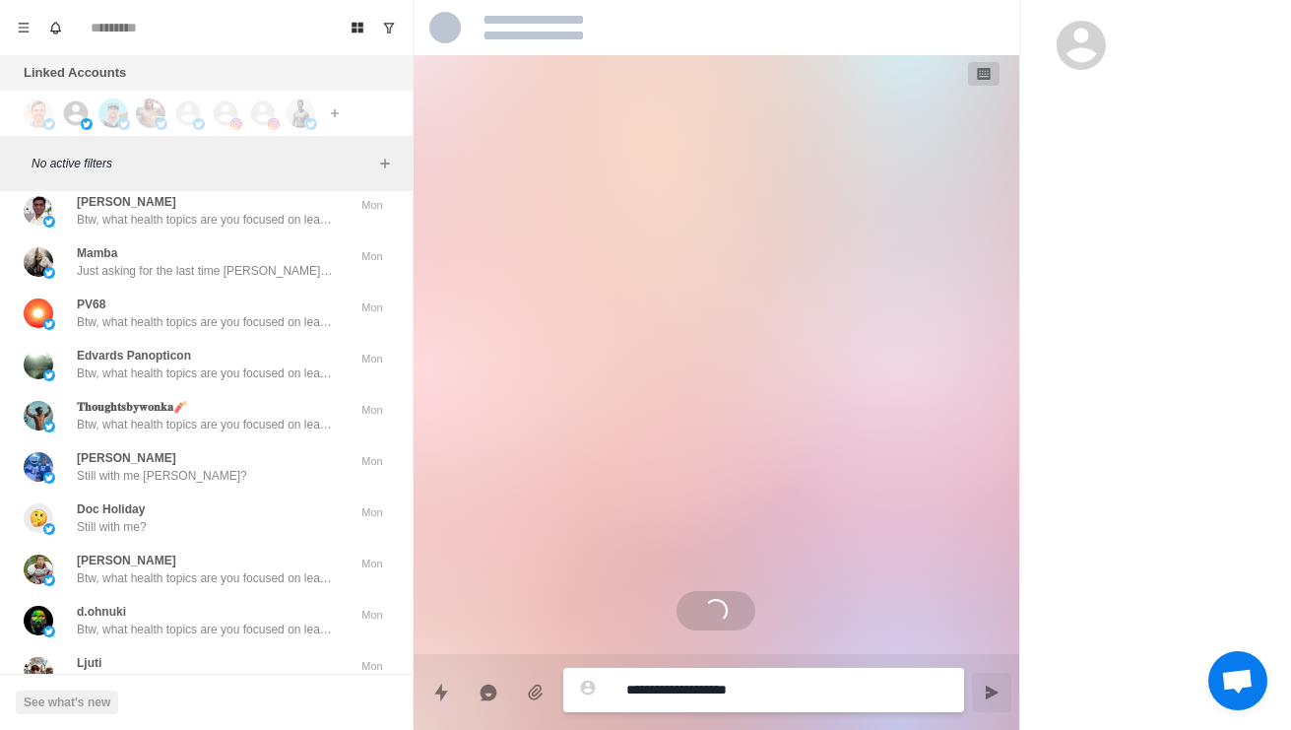
scroll to position [508, 0]
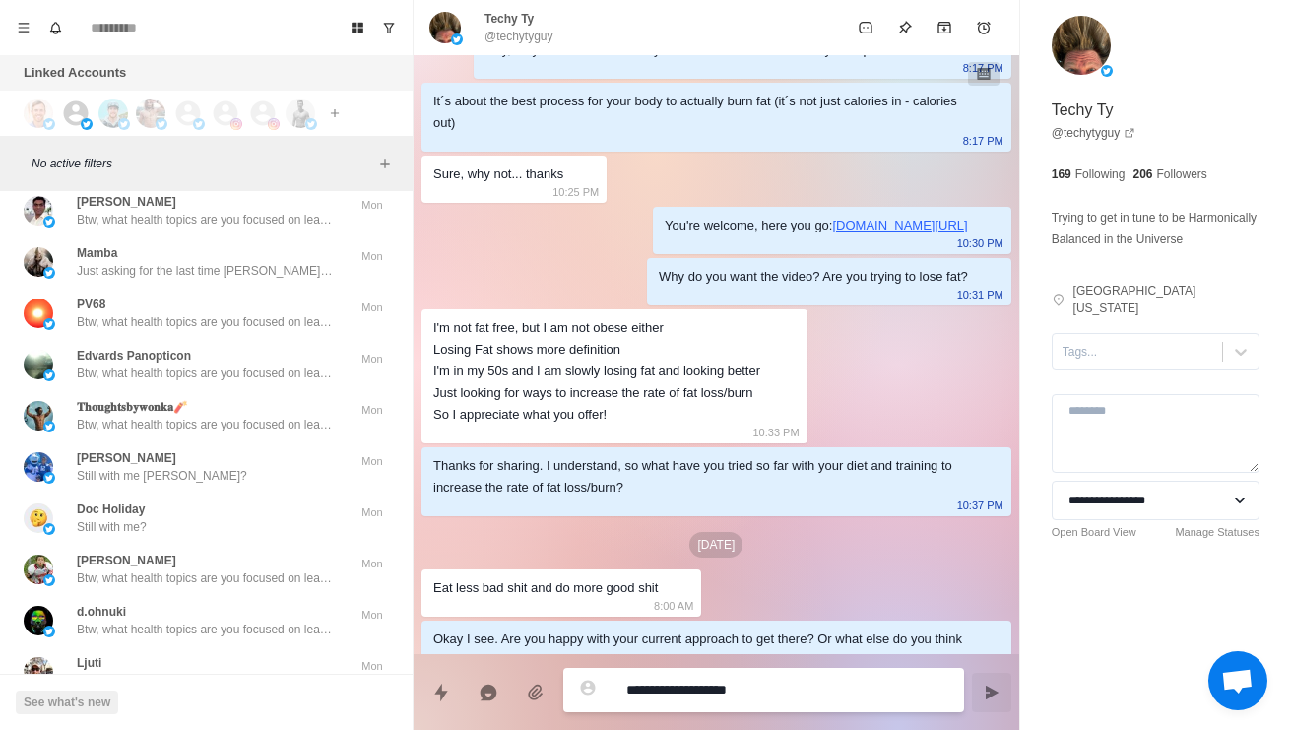
scroll to position [2048, 0]
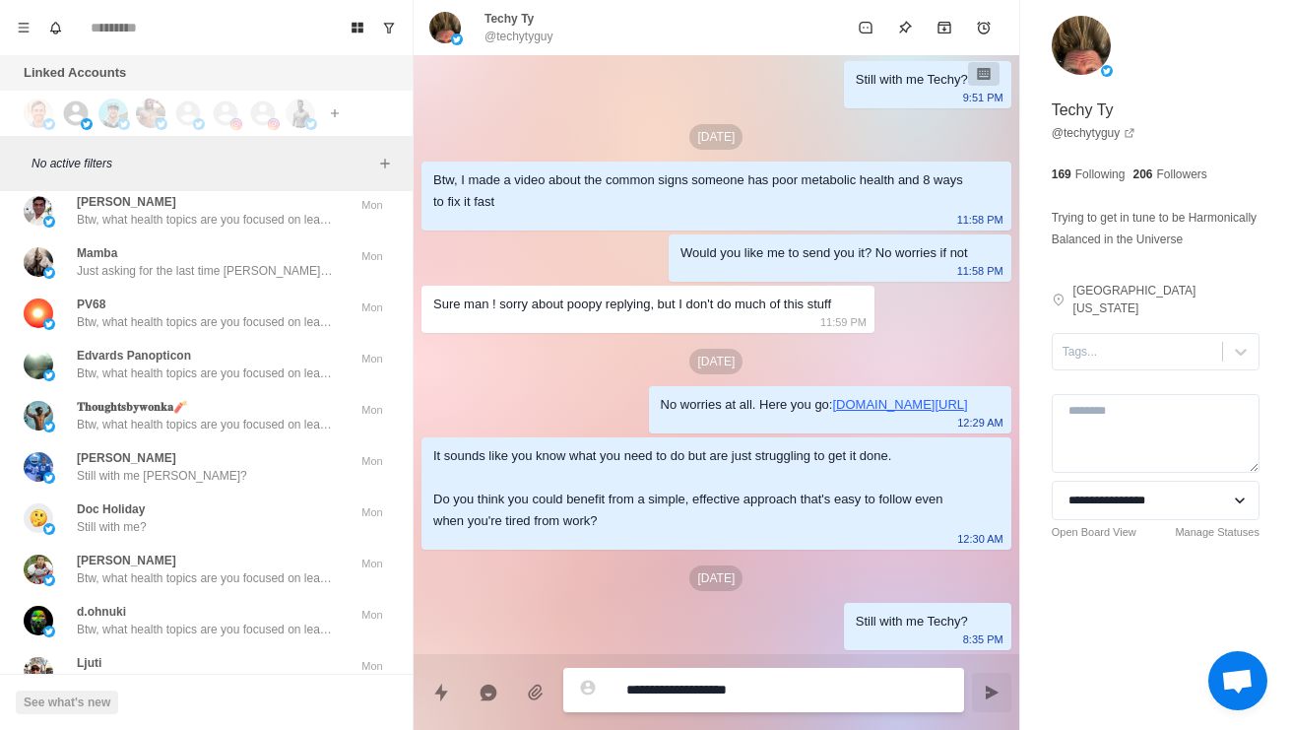
type textarea "*"
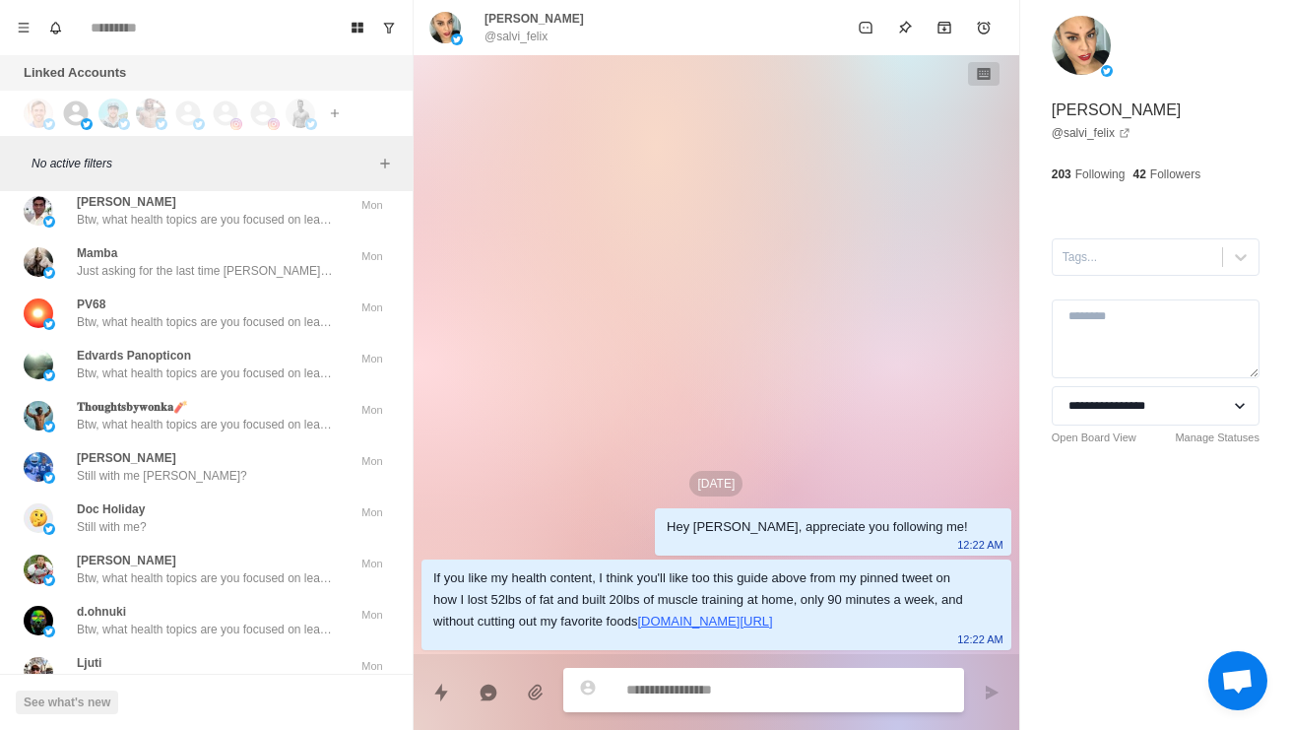
scroll to position [0, 0]
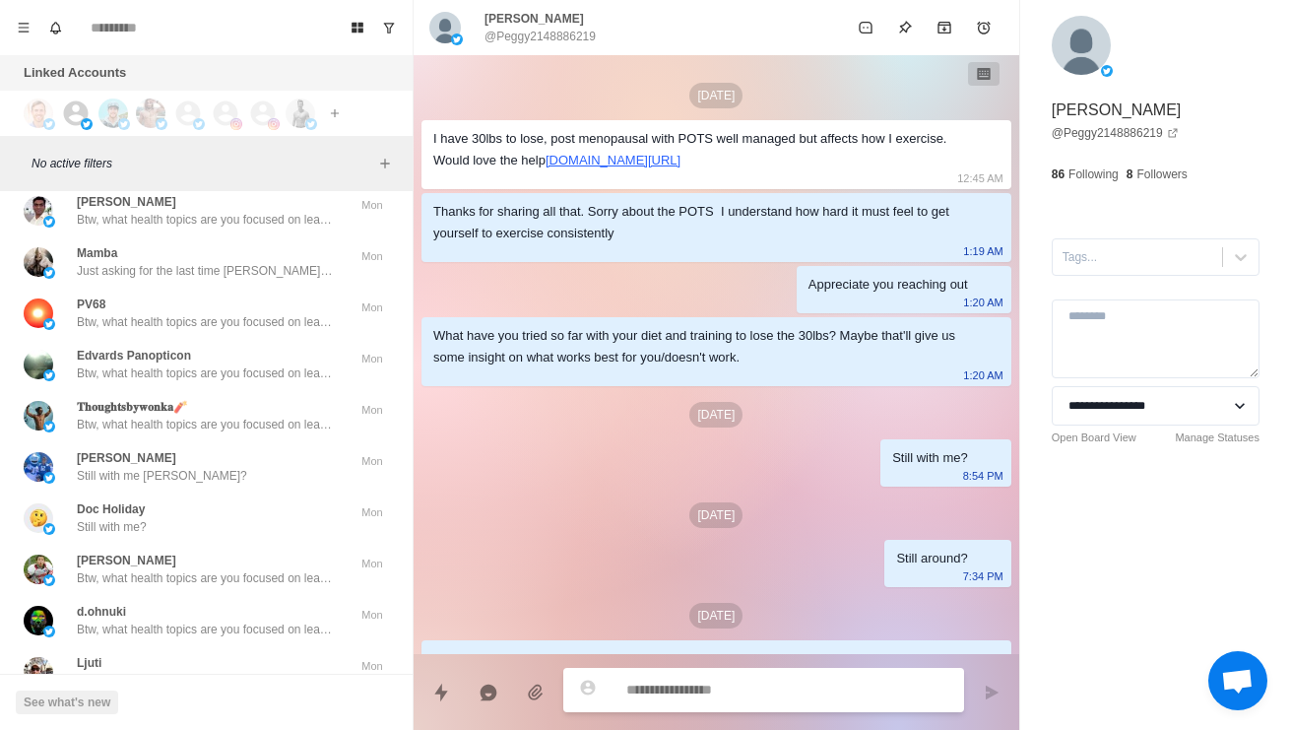
scroll to position [508, 0]
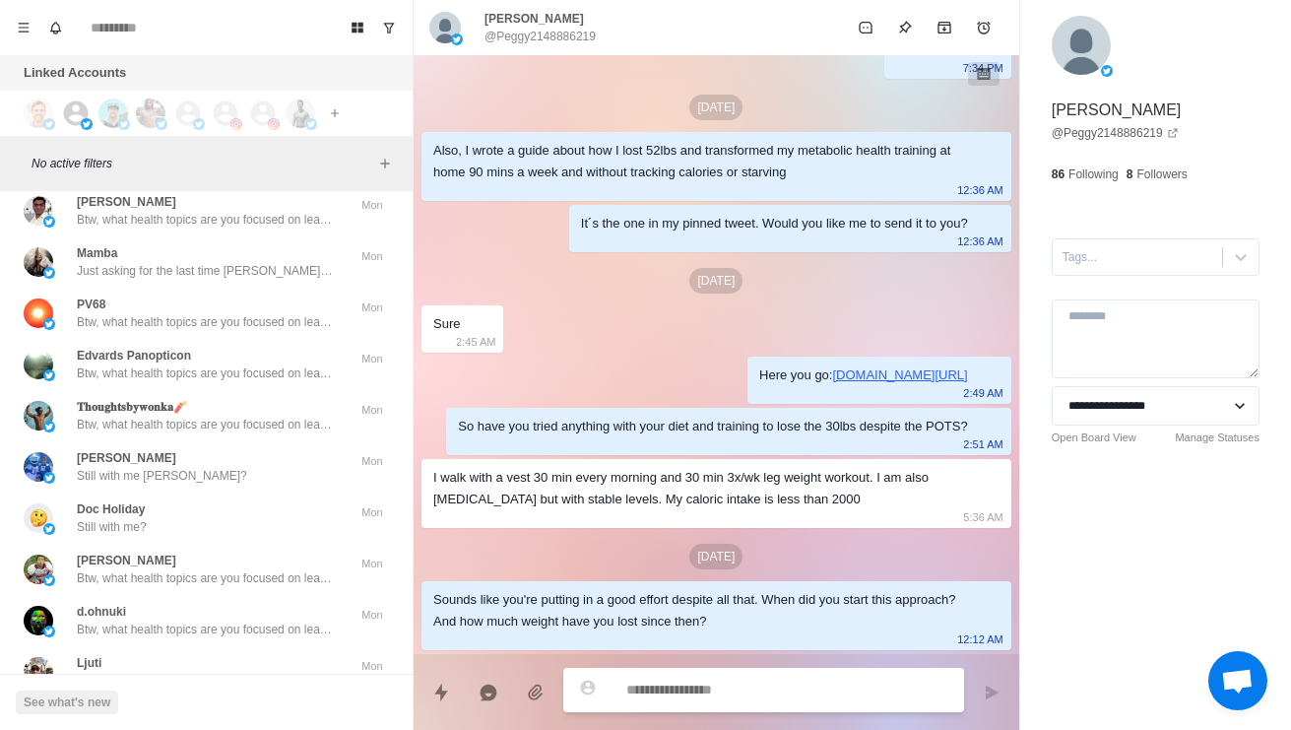
type textarea "*"
type textarea "**********"
type textarea "*"
type textarea "**********"
type textarea "*"
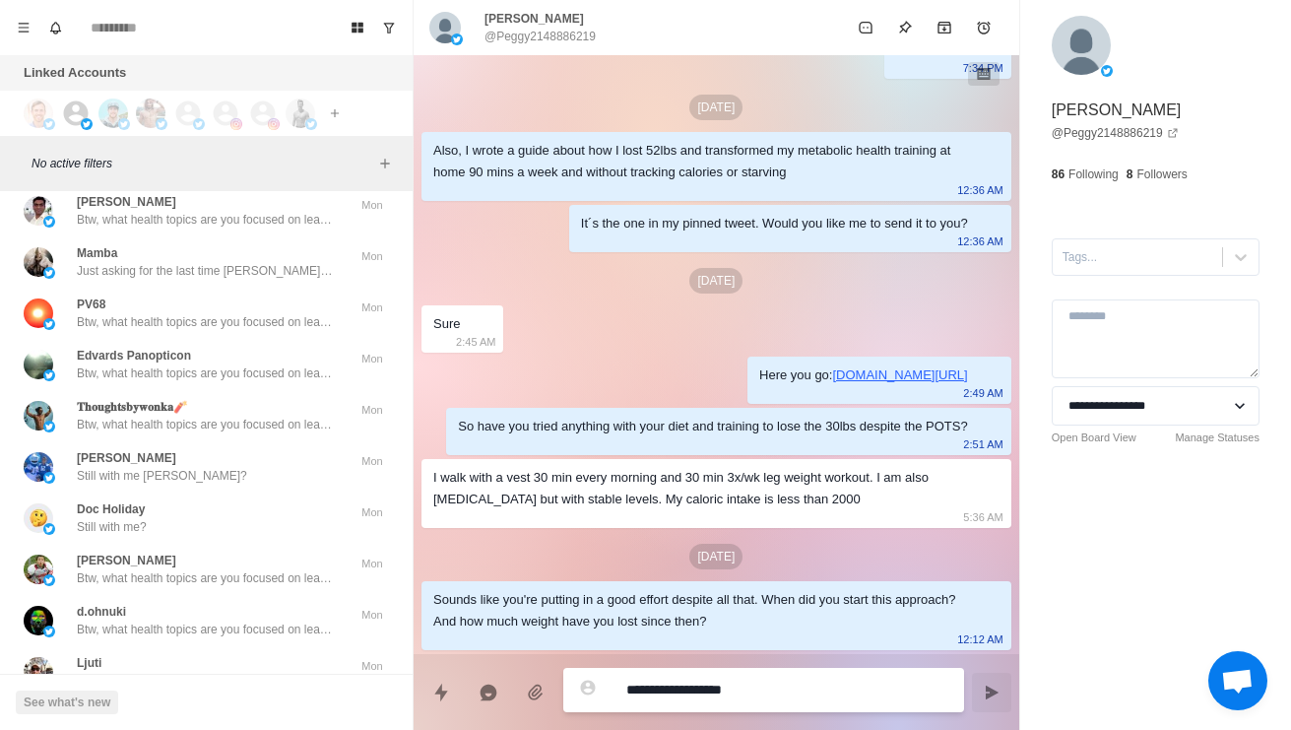
type textarea "**********"
type textarea "*"
type textarea "**********"
type textarea "*"
type textarea "**********"
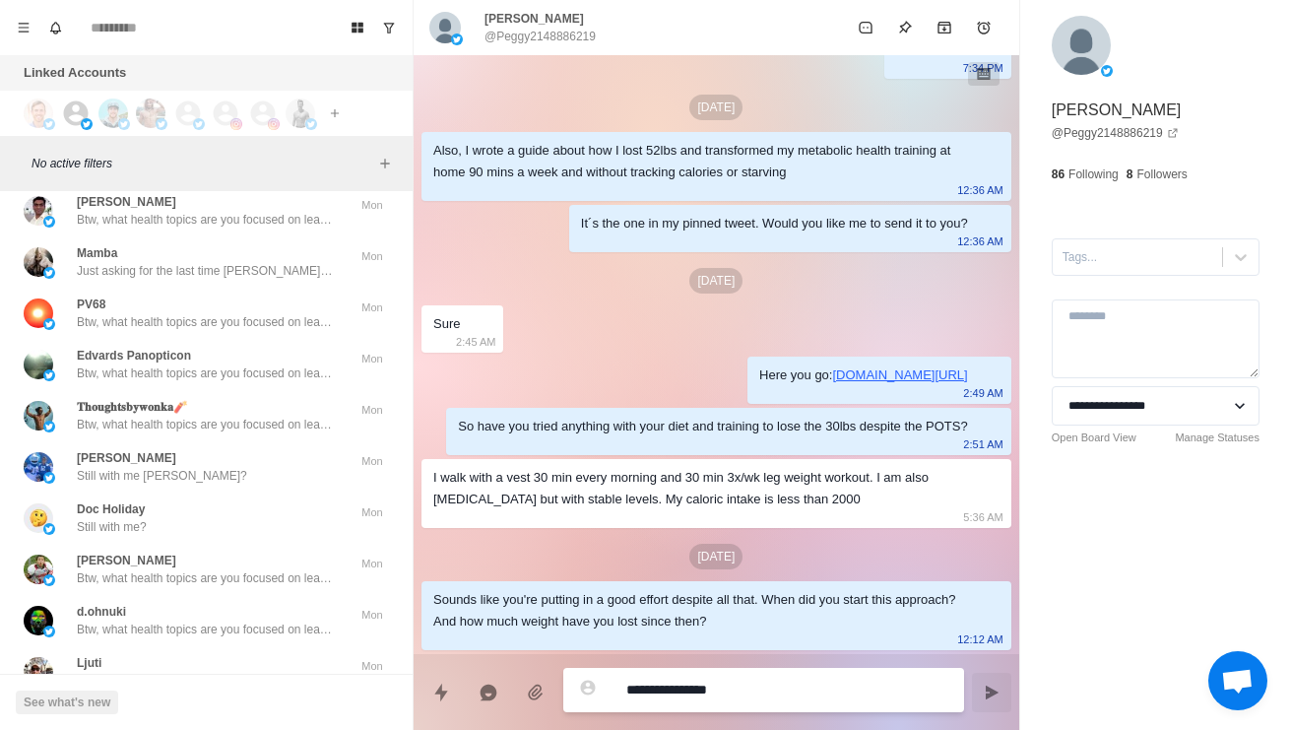
type textarea "*"
type textarea "**********"
type textarea "*"
type textarea "**********"
type textarea "*"
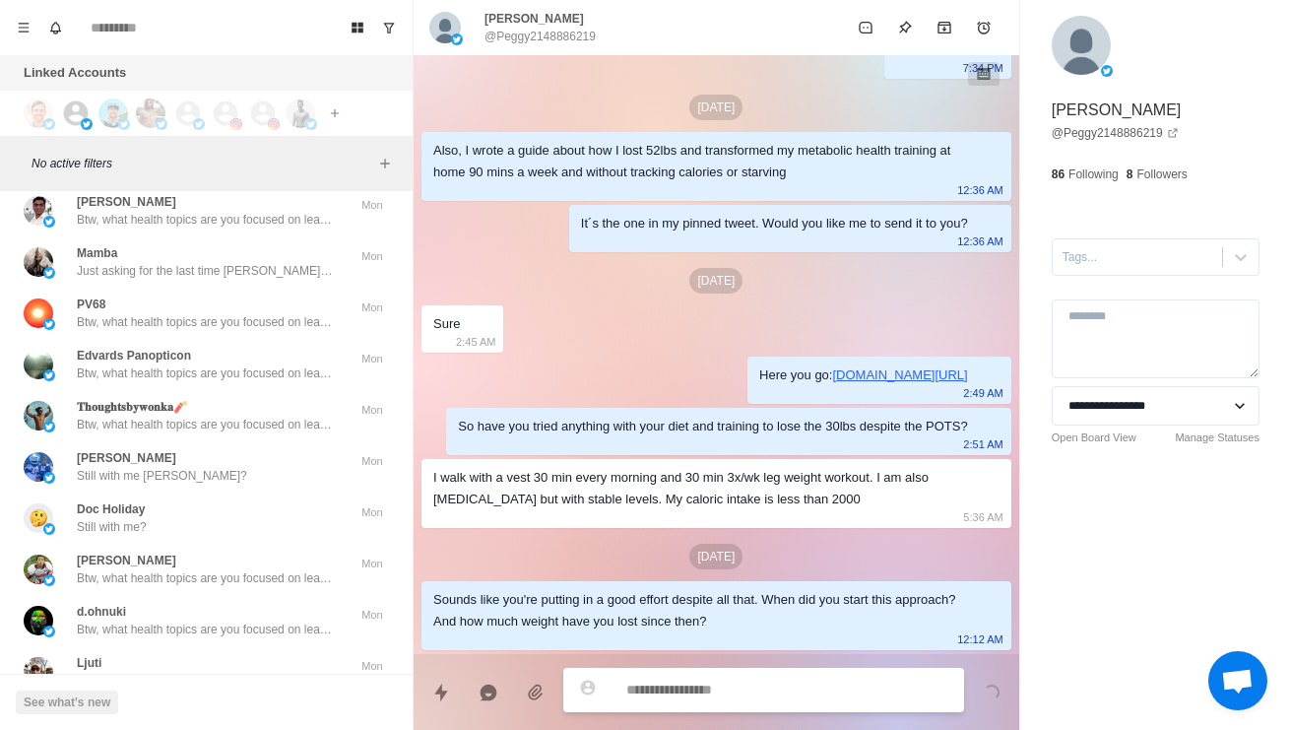
scroll to position [608, 0]
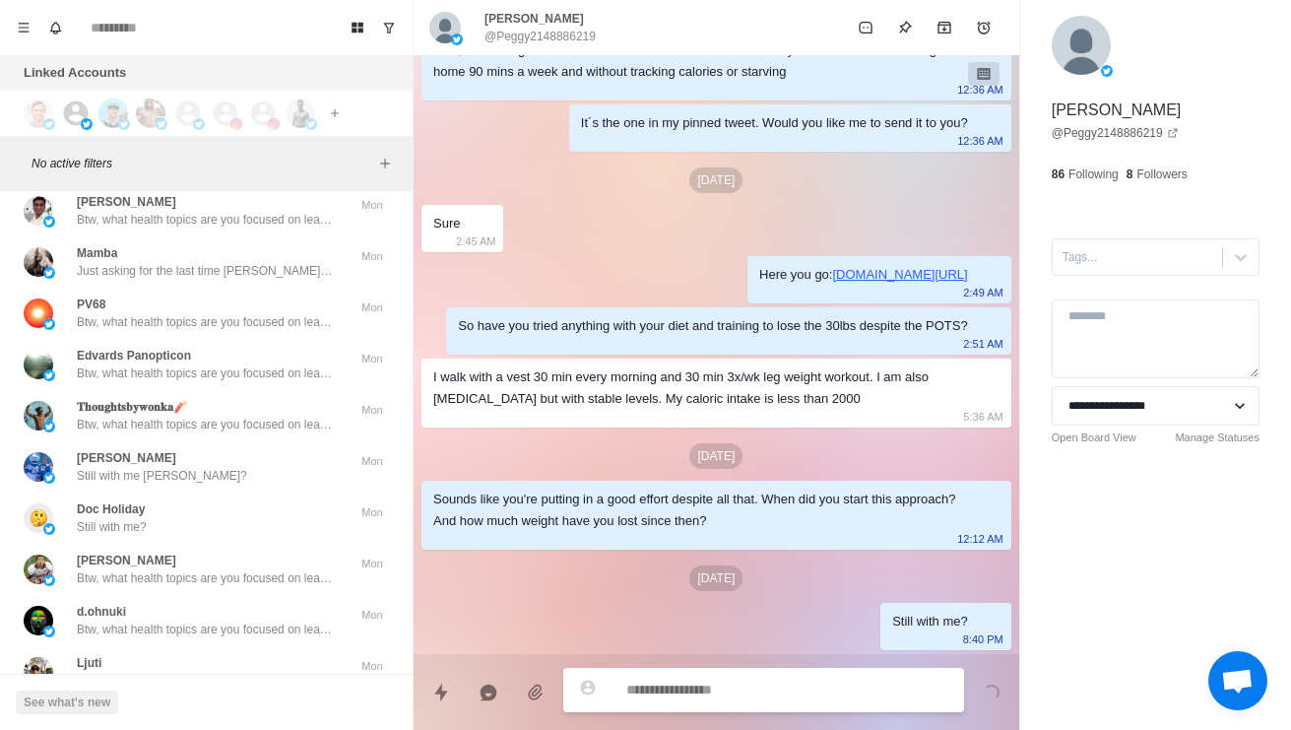
click at [283, 24] on div "Kaio Sena Sounds good" at bounding box center [186, 5] width 324 height 35
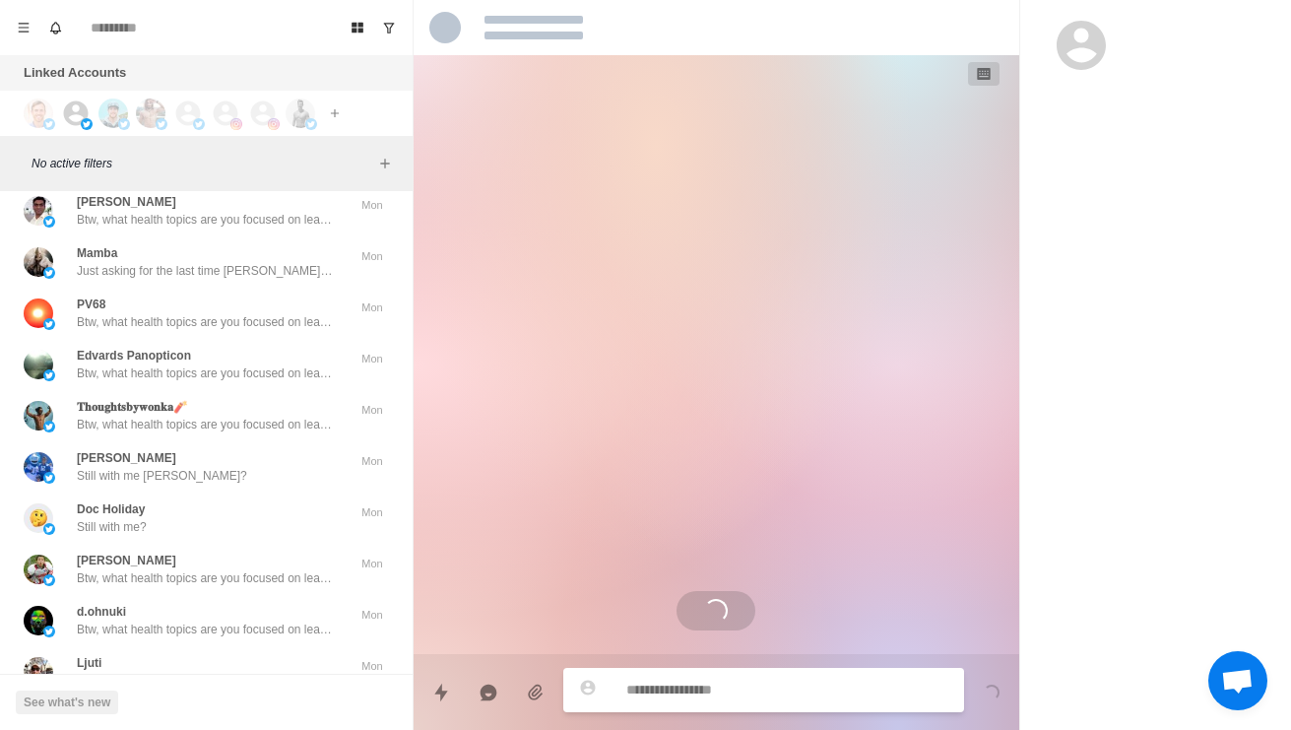
scroll to position [0, 0]
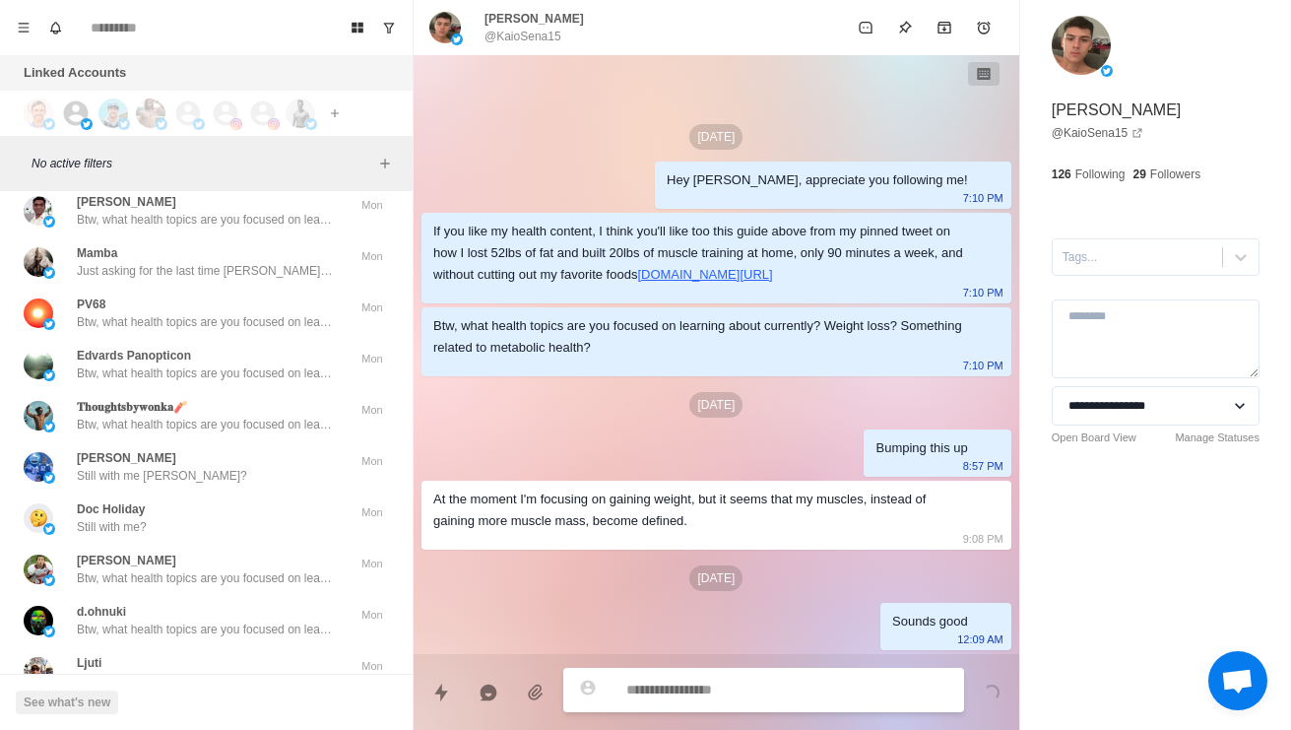
click at [304, 75] on p "Glad you're in a better place after the chemo. Take care and have a good day" at bounding box center [205, 66] width 256 height 18
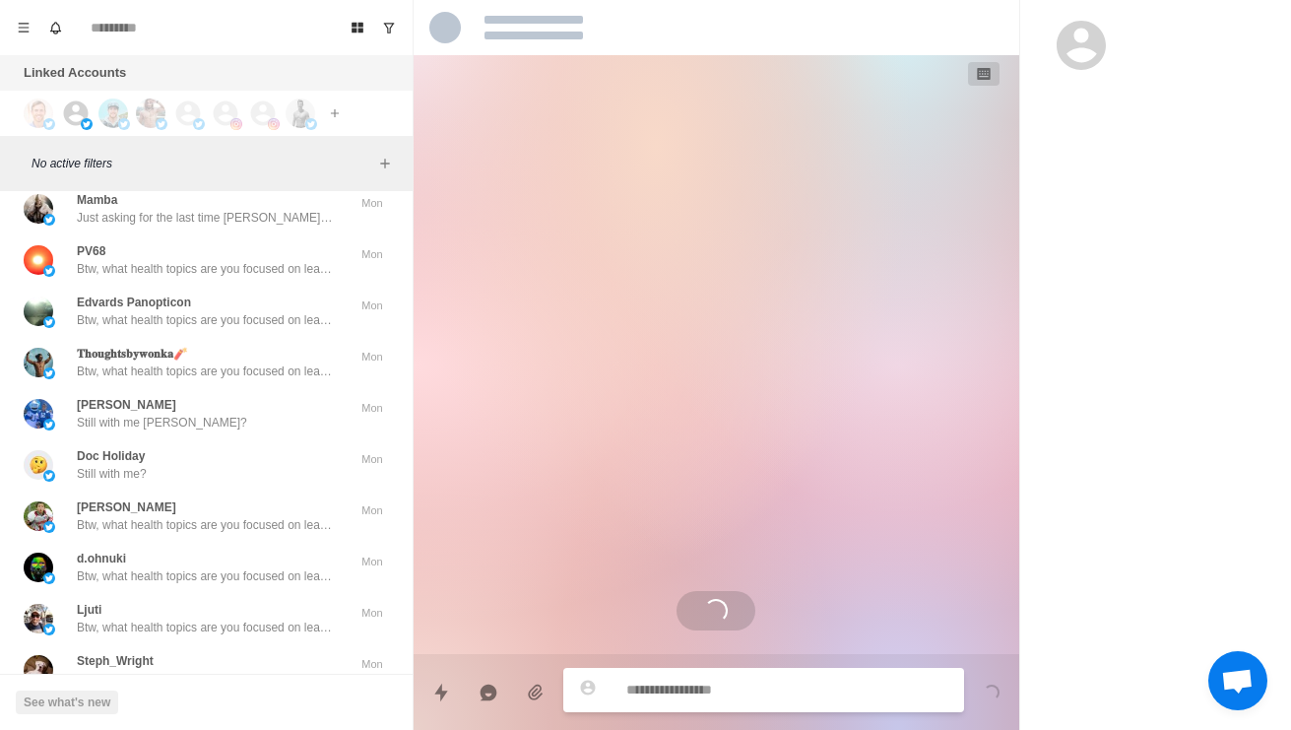
scroll to position [423, 0]
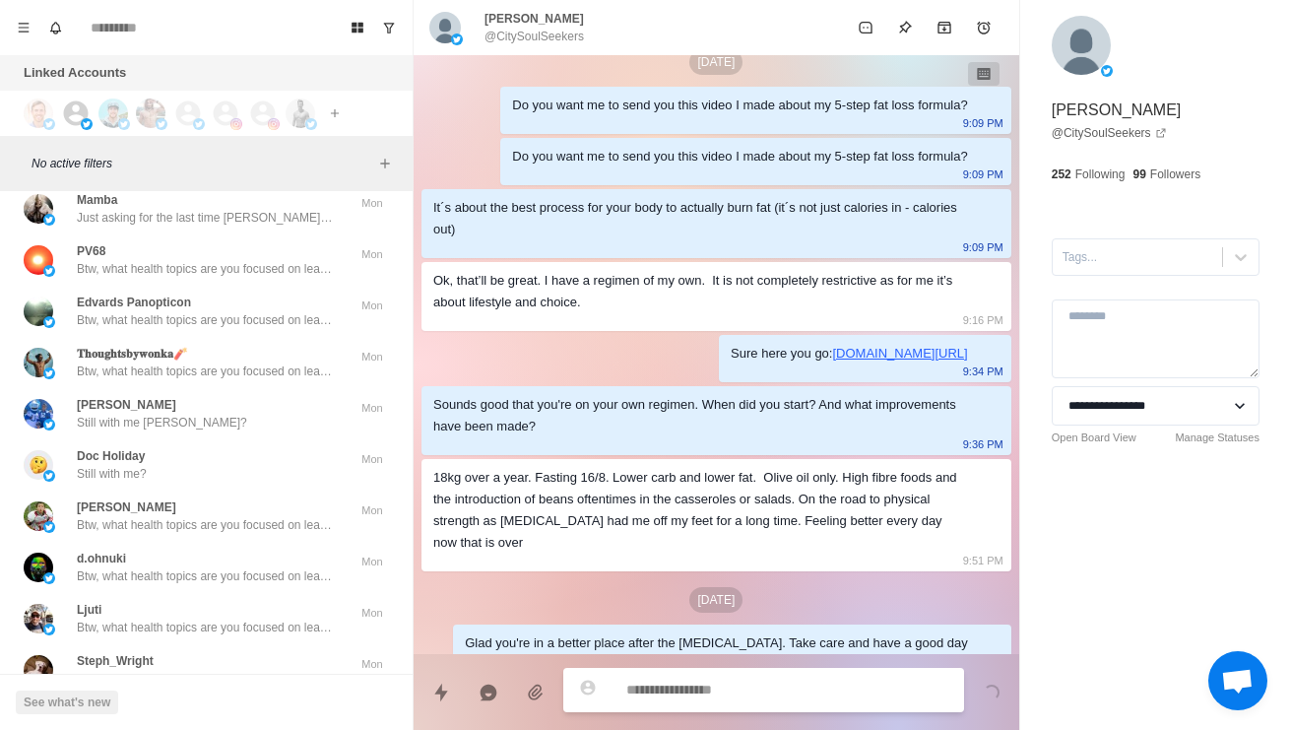
click at [312, 124] on p "Cool, so what have you tried so far with your diet and training to lose weight …" at bounding box center [205, 115] width 256 height 18
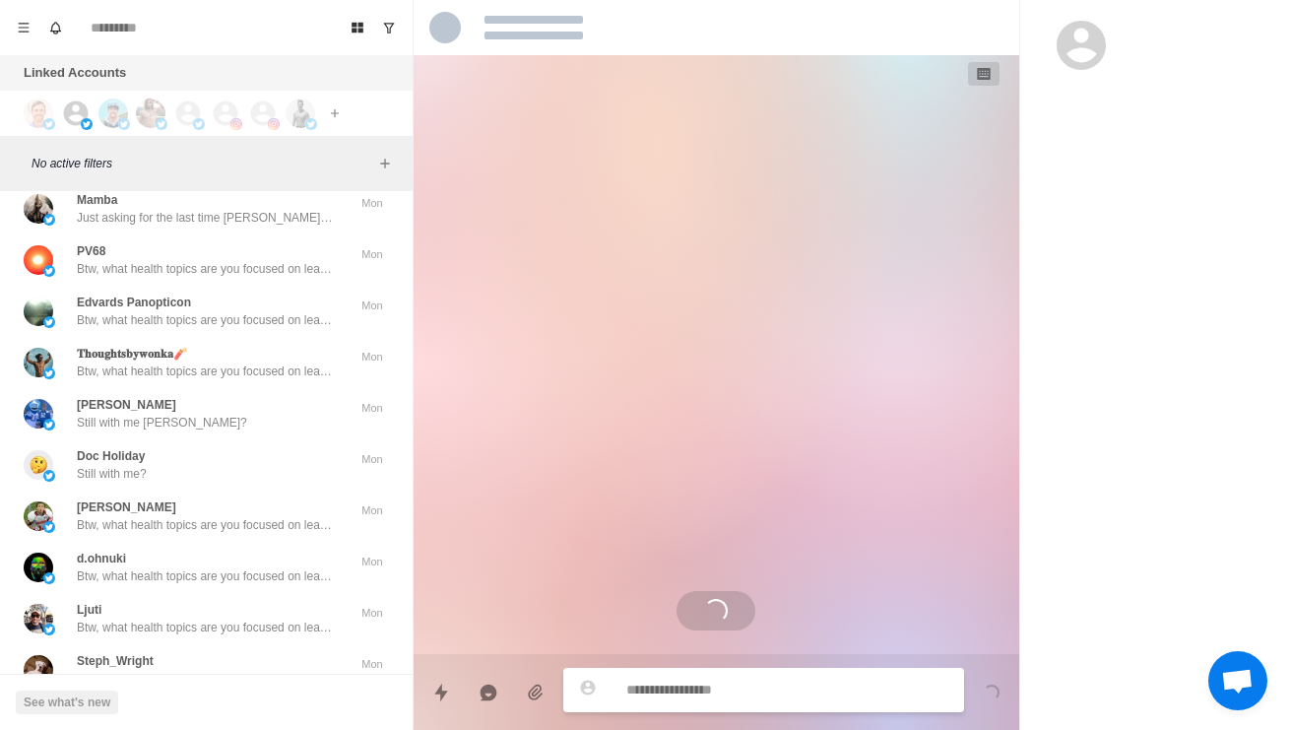
scroll to position [0, 0]
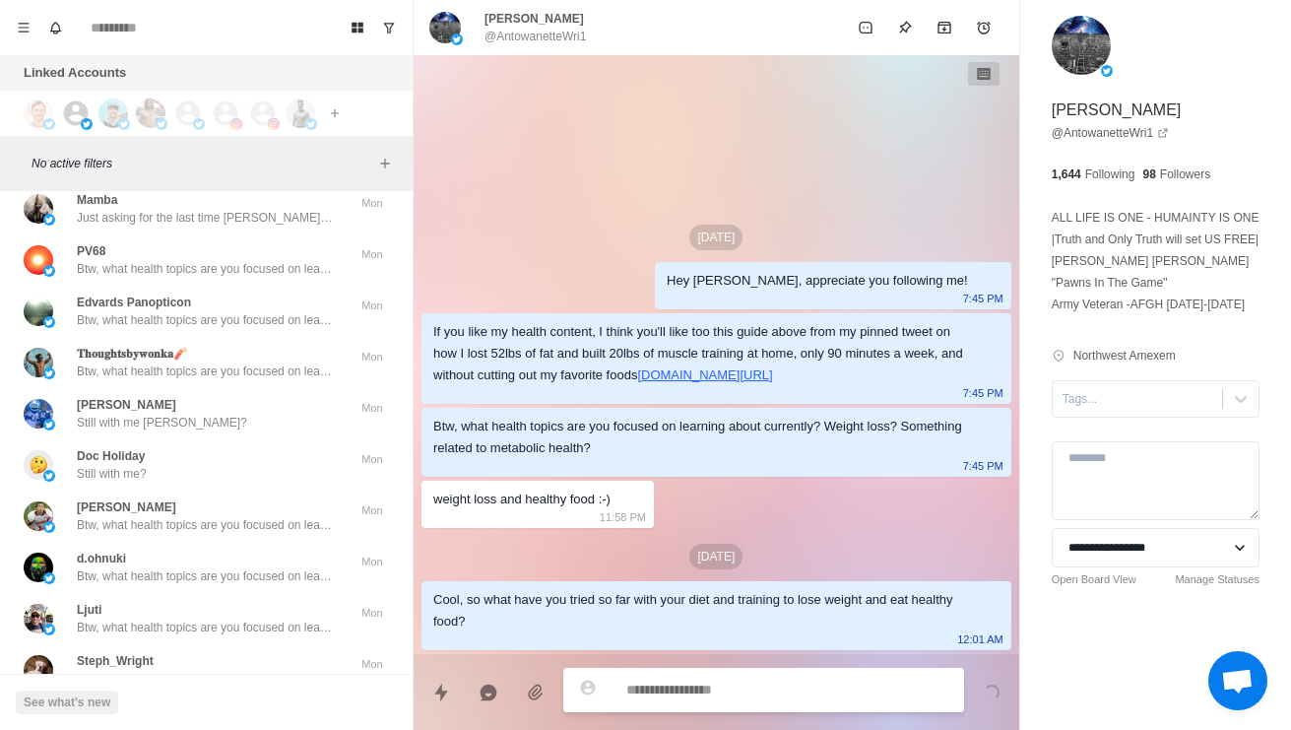
type textarea "*"
type textarea "**********"
type textarea "*"
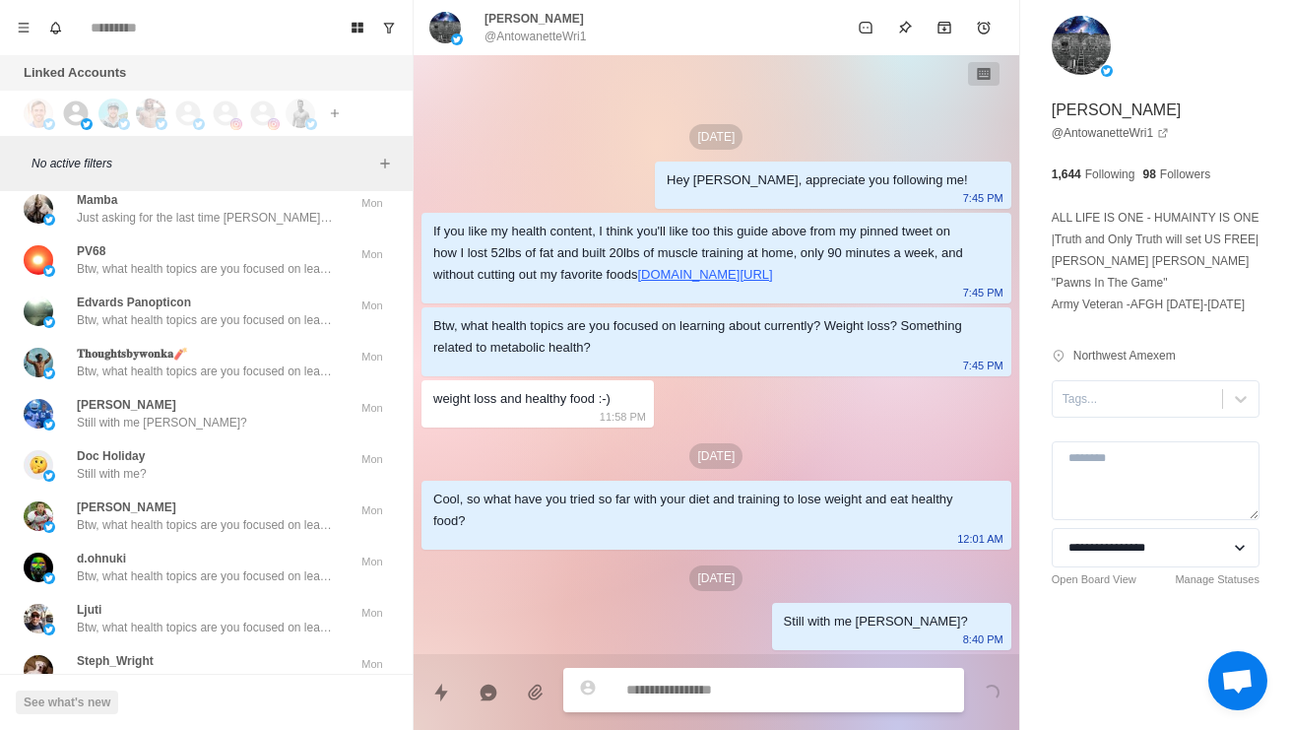
click at [283, 175] on p "Btw, what health topics are you focused on learning about currently? Weight los…" at bounding box center [205, 167] width 256 height 18
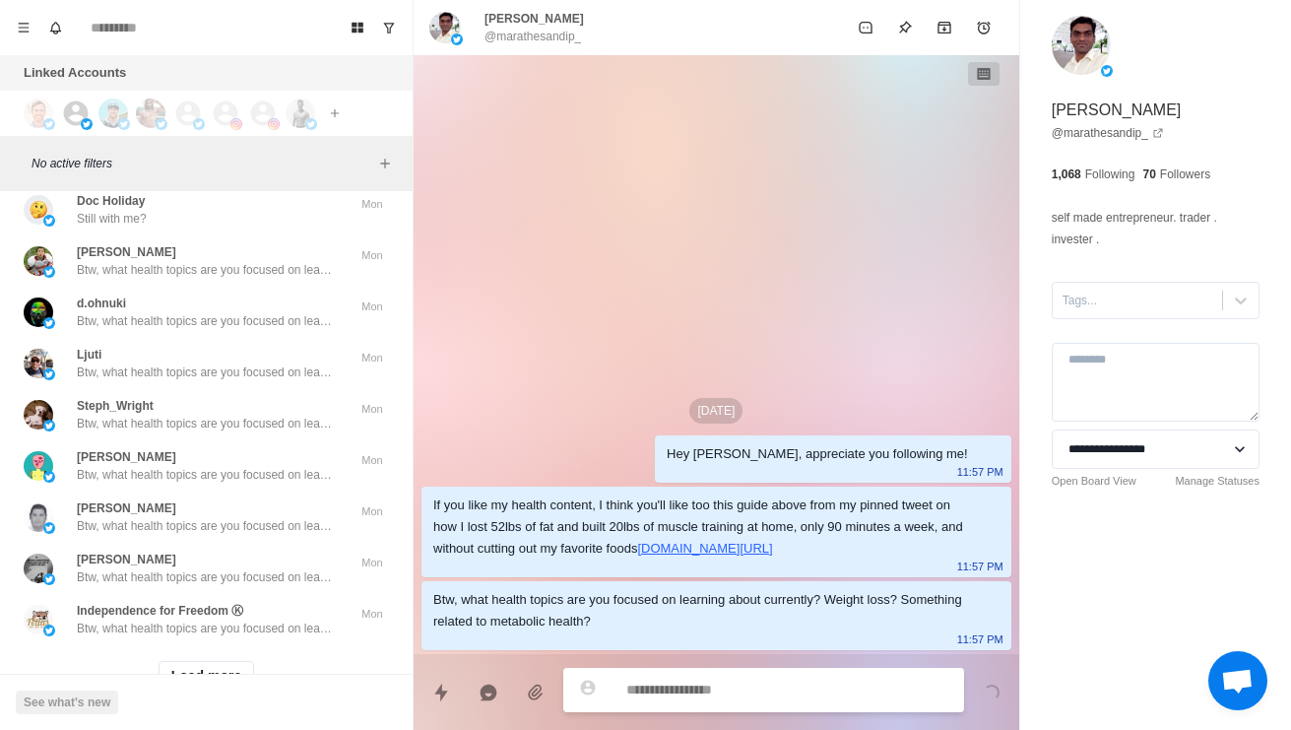
scroll to position [24207, 0]
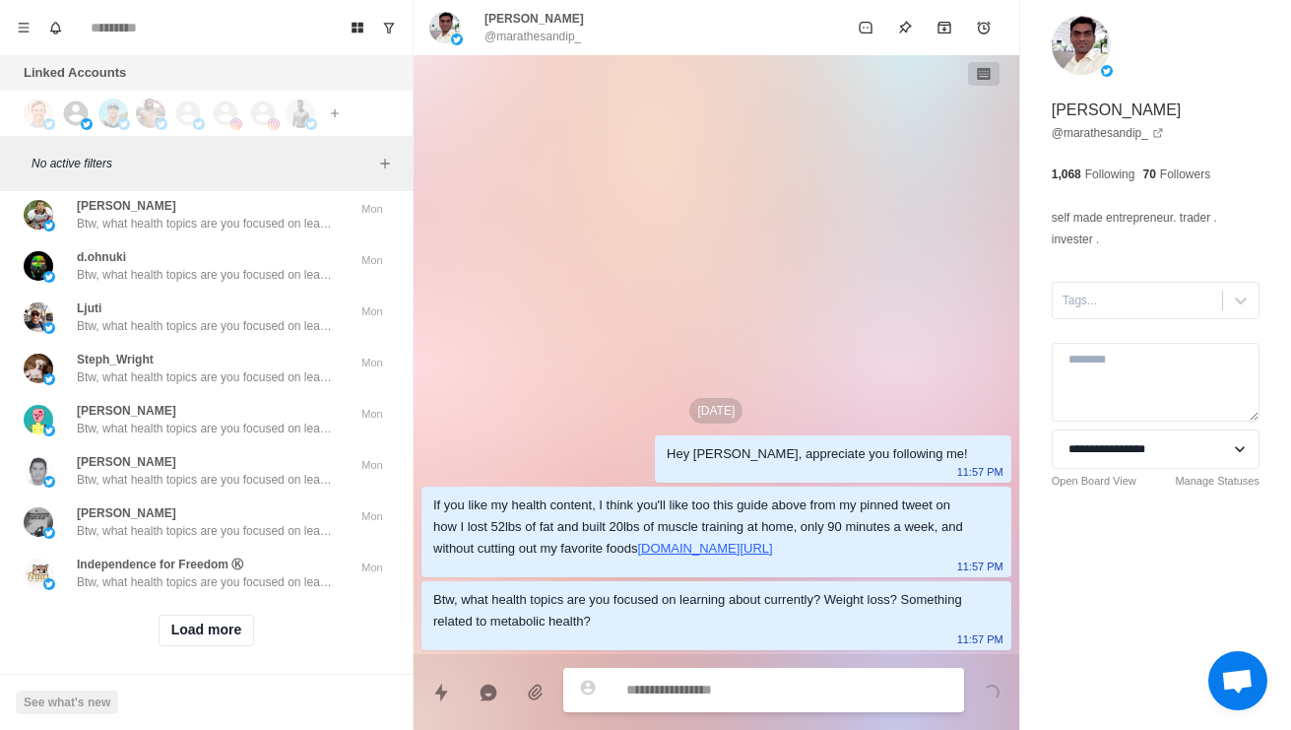
click at [277, 130] on div "Arvind Raju Still with me Arvind?" at bounding box center [186, 112] width 324 height 35
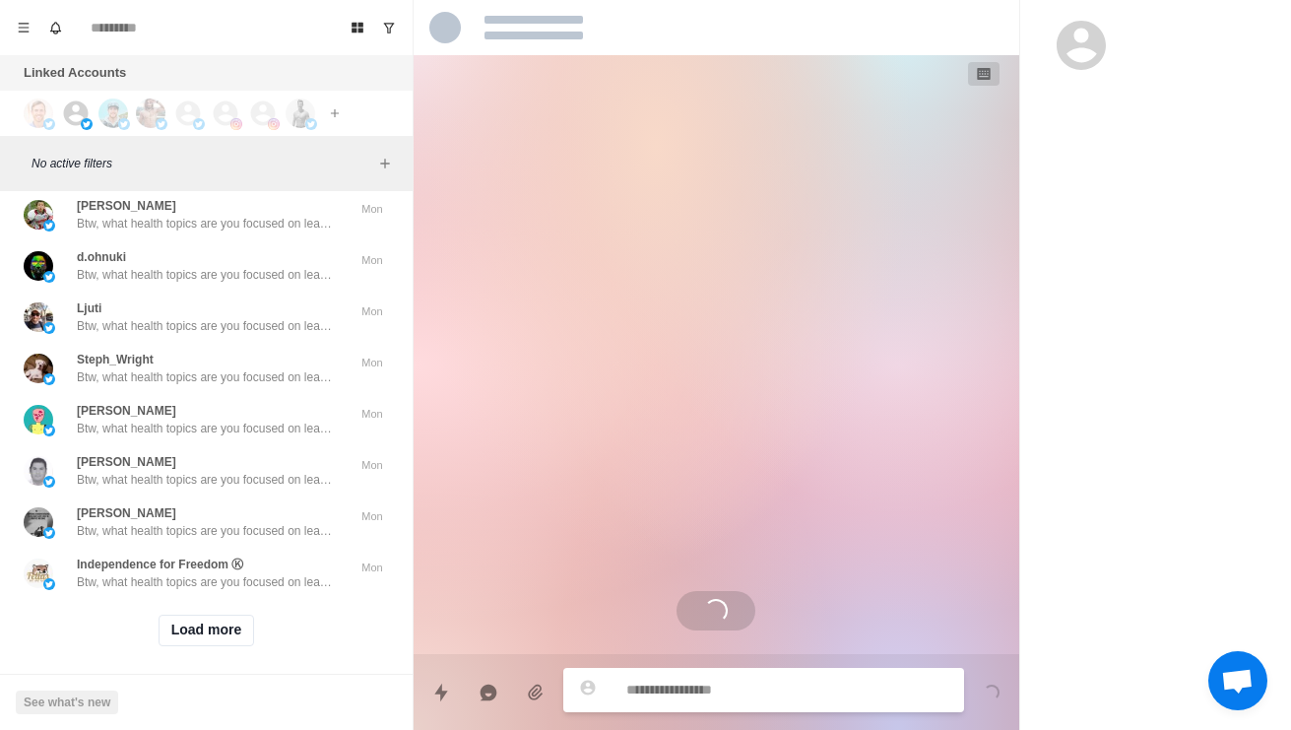
scroll to position [262, 0]
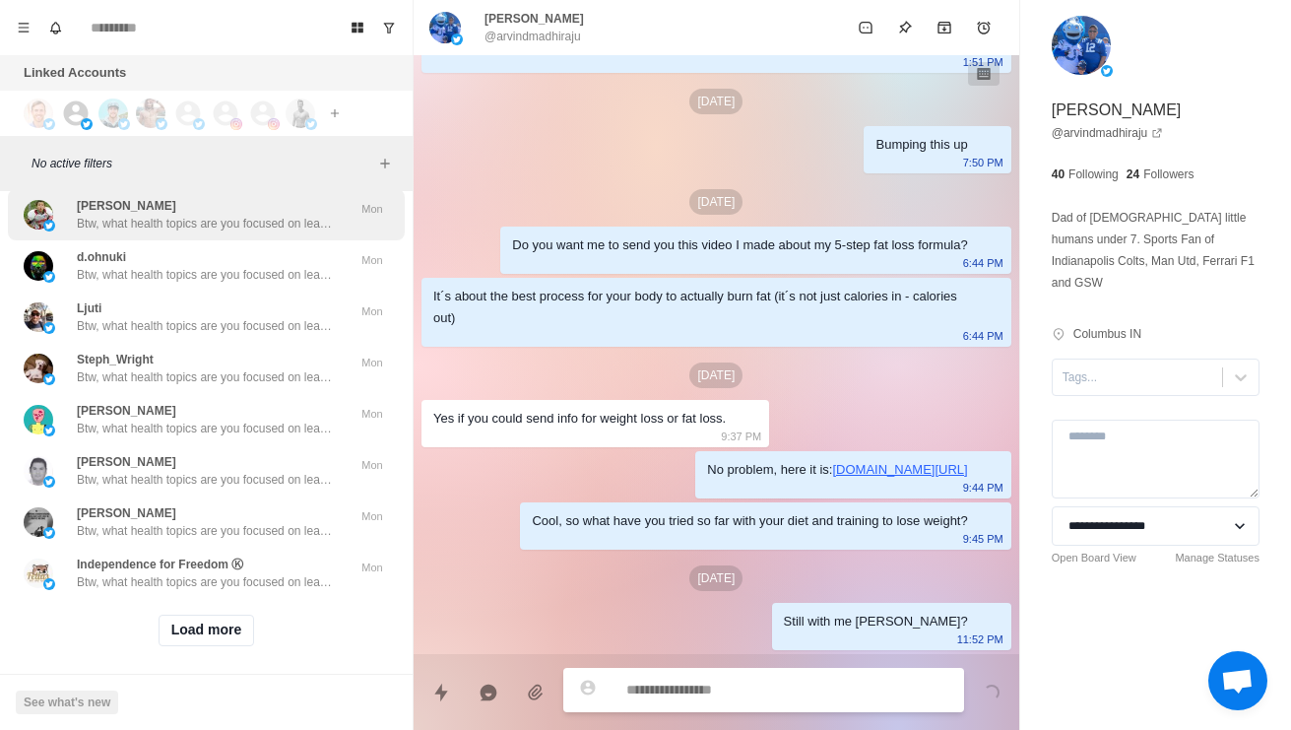
click at [279, 240] on div "Mark Conway Btw, what health topics are you focused on learning about currently…" at bounding box center [206, 214] width 397 height 51
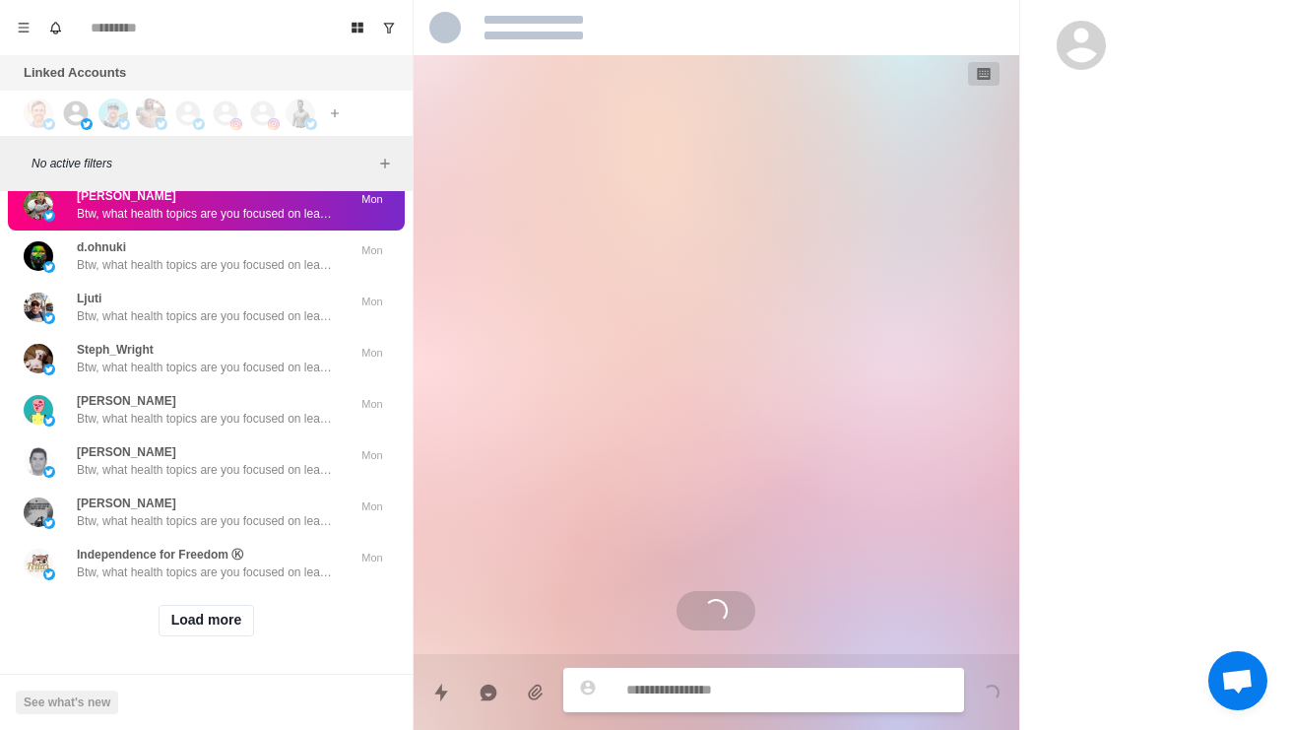
scroll to position [24296, 0]
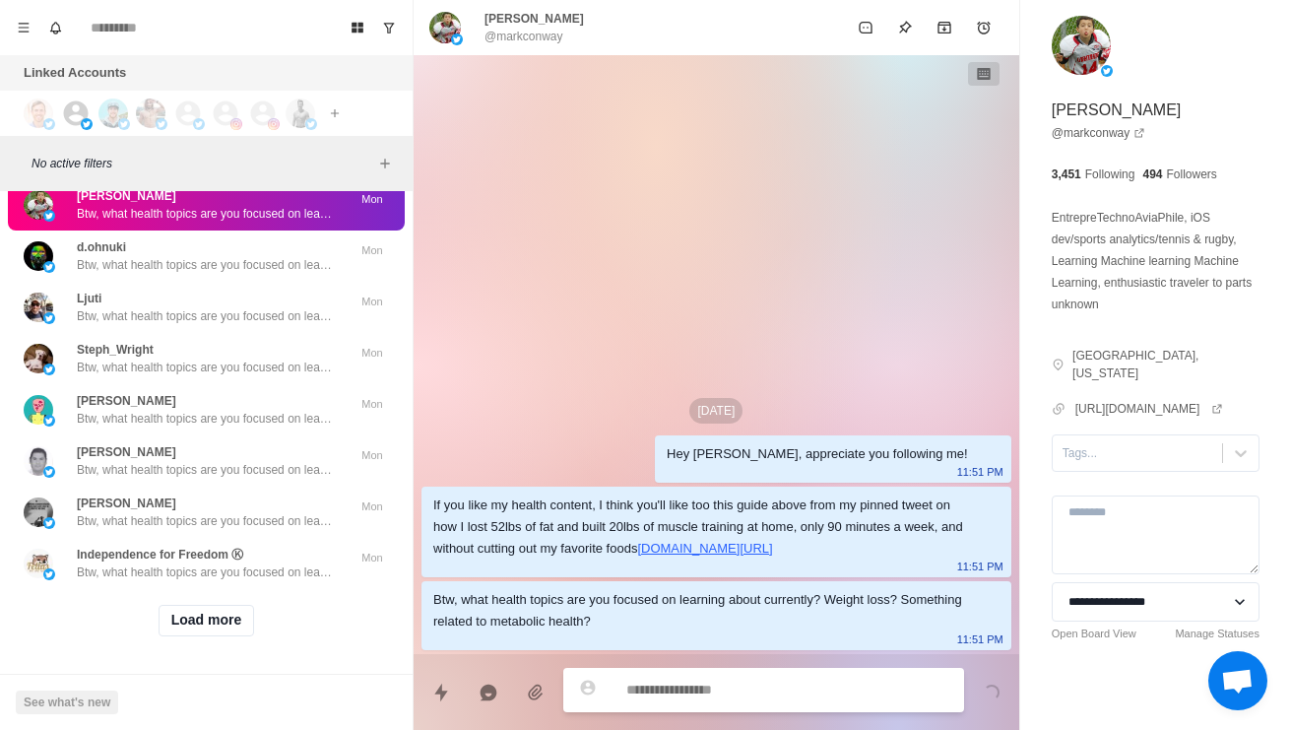
click at [313, 171] on div "Doc Holiday Still with me?" at bounding box center [186, 153] width 324 height 35
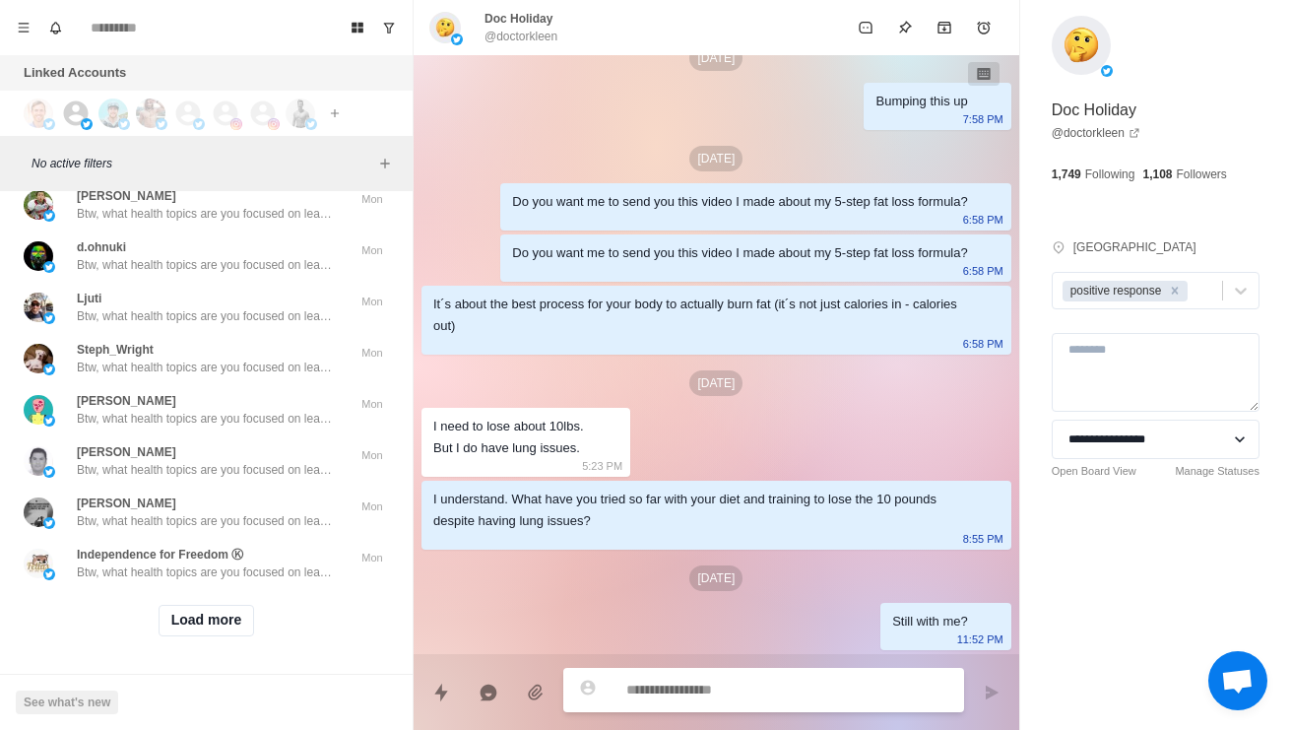
scroll to position [24681, 0]
click at [212, 617] on button "Load more" at bounding box center [207, 621] width 96 height 32
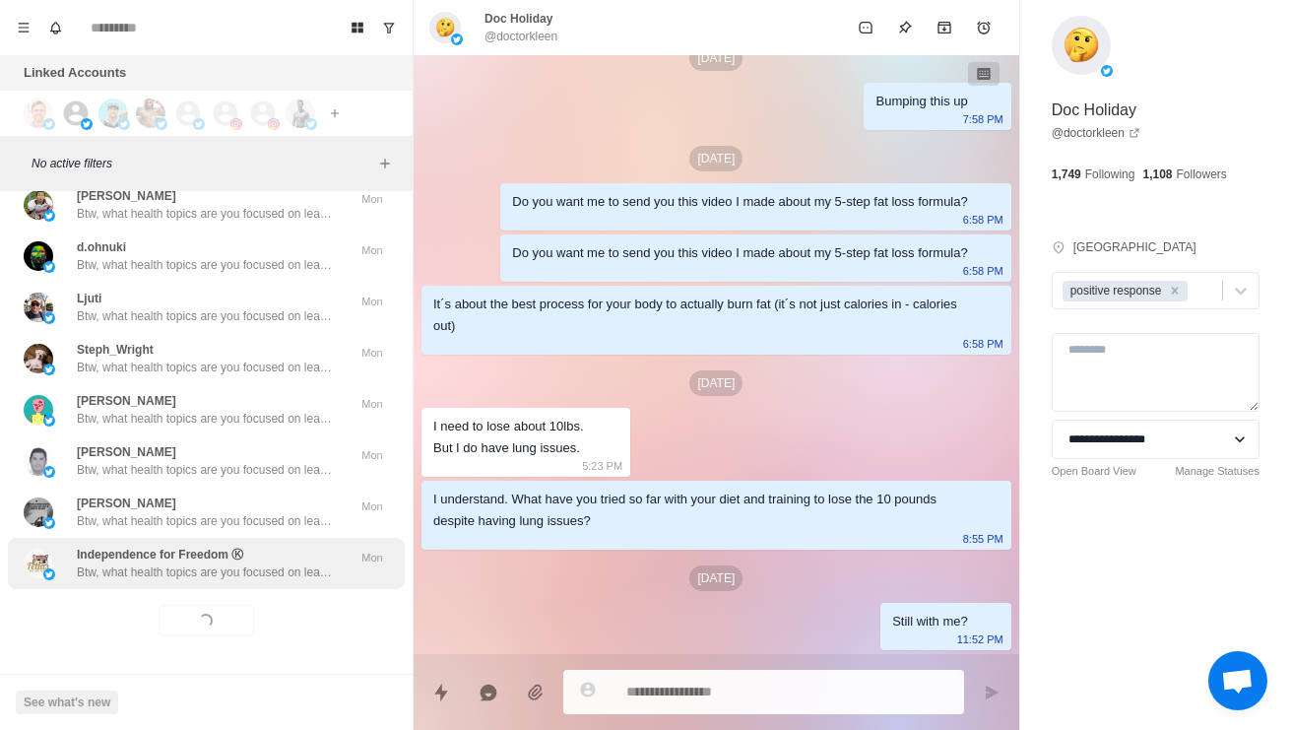
click at [289, 563] on p "Btw, what health topics are you focused on learning about currently? Weight los…" at bounding box center [205, 572] width 256 height 18
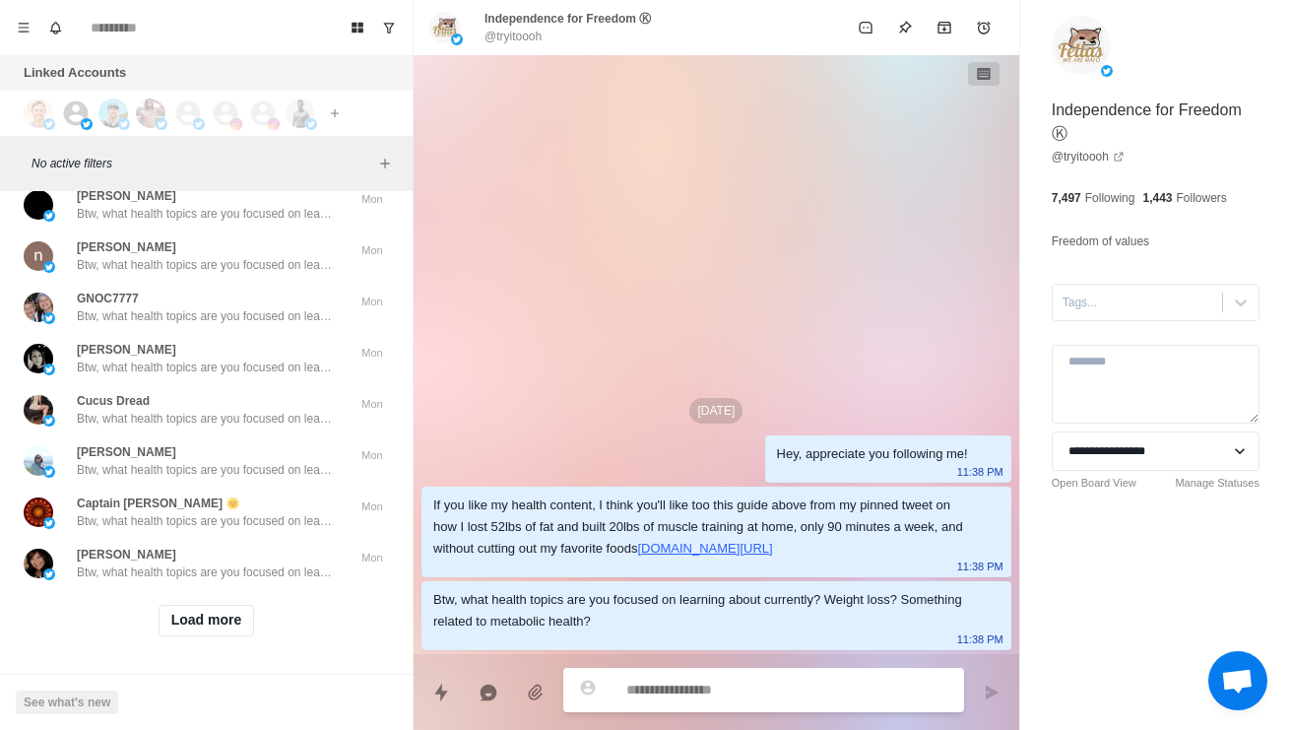
scroll to position [25698, 0]
click at [224, 636] on button "Load more" at bounding box center [207, 621] width 96 height 32
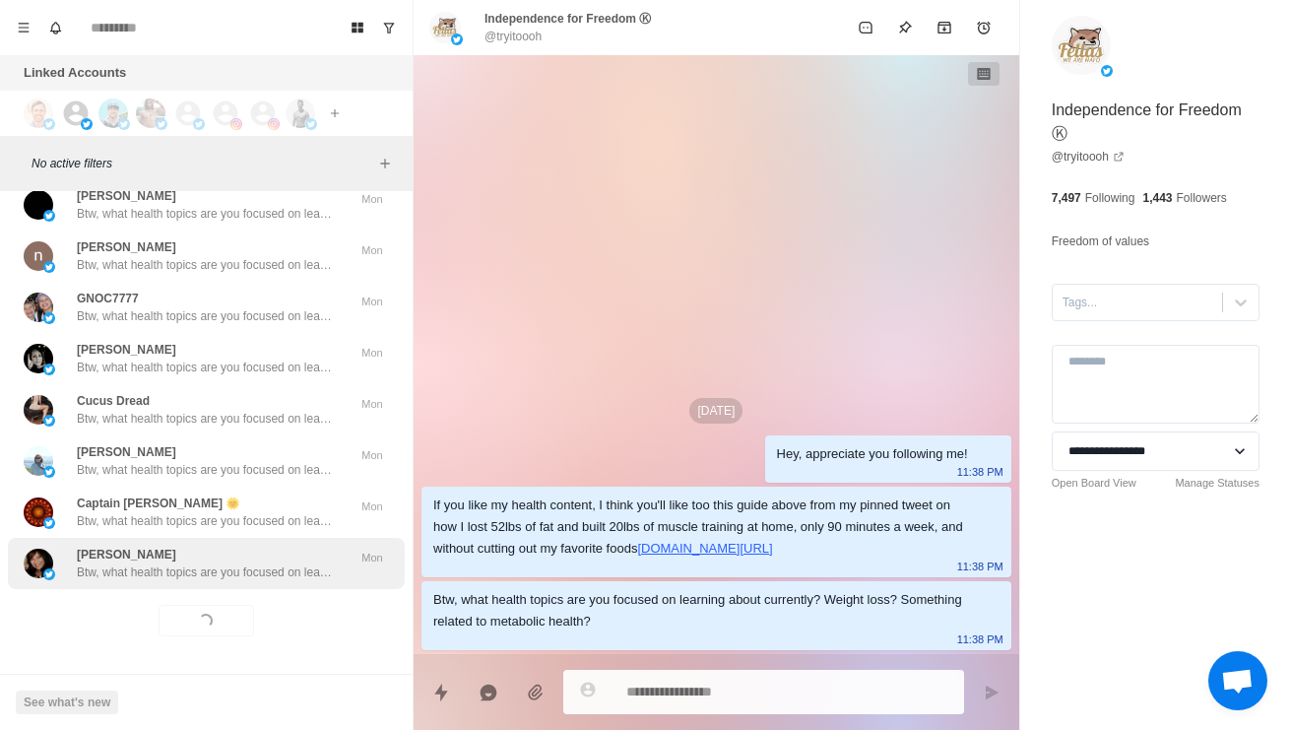
click at [254, 589] on div "Janet Fulgham Btw, what health topics are you focused on learning about current…" at bounding box center [206, 563] width 397 height 51
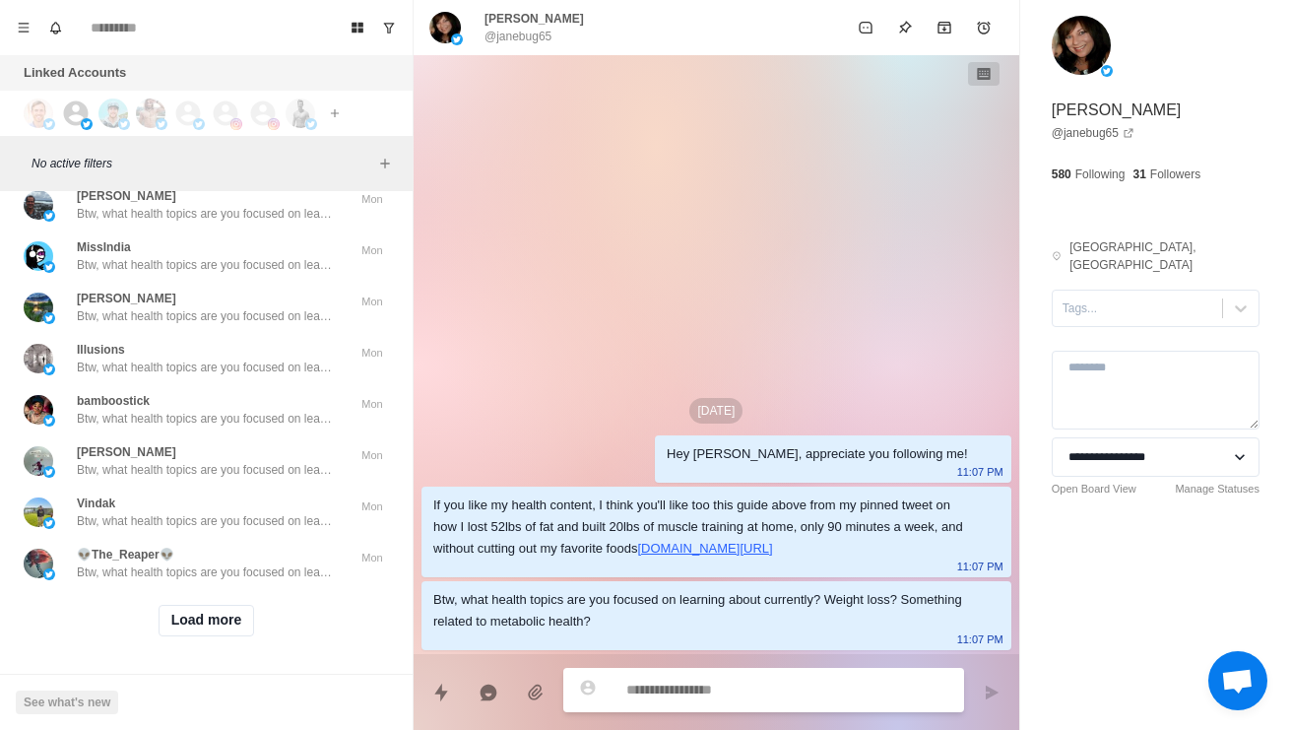
scroll to position [26768, 0]
click at [240, 613] on button "Load more" at bounding box center [207, 621] width 96 height 32
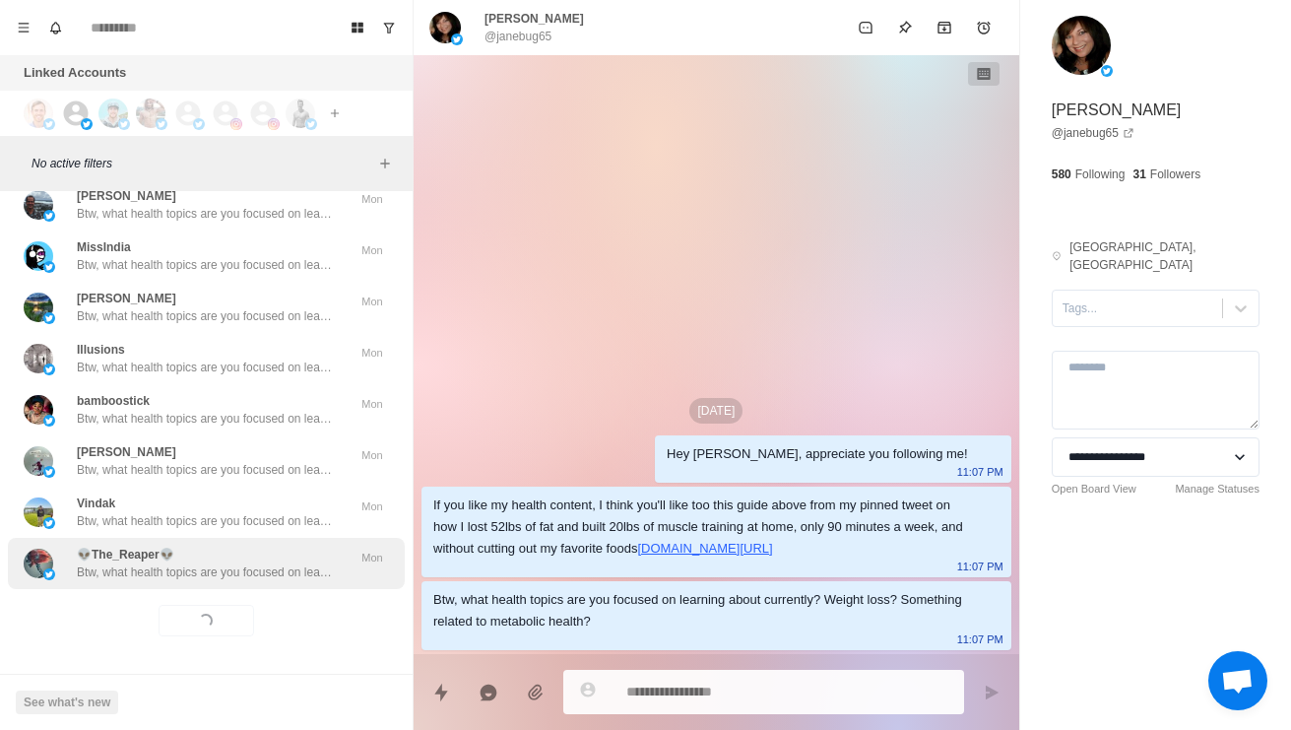
click at [278, 568] on div "👽The_Reaper👽 Btw, what health topics are you focused on learning about currentl…" at bounding box center [206, 563] width 397 height 51
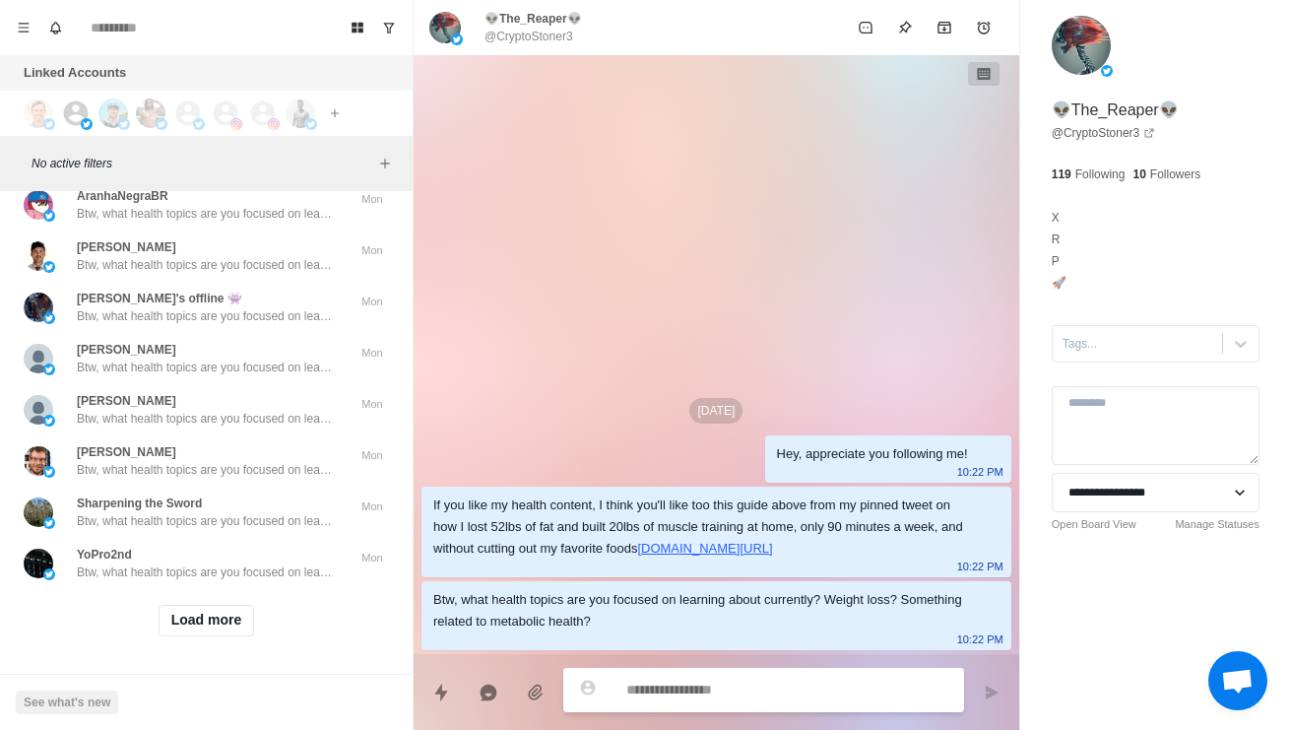
scroll to position [27811, 0]
click at [238, 606] on button "Load more" at bounding box center [207, 621] width 96 height 32
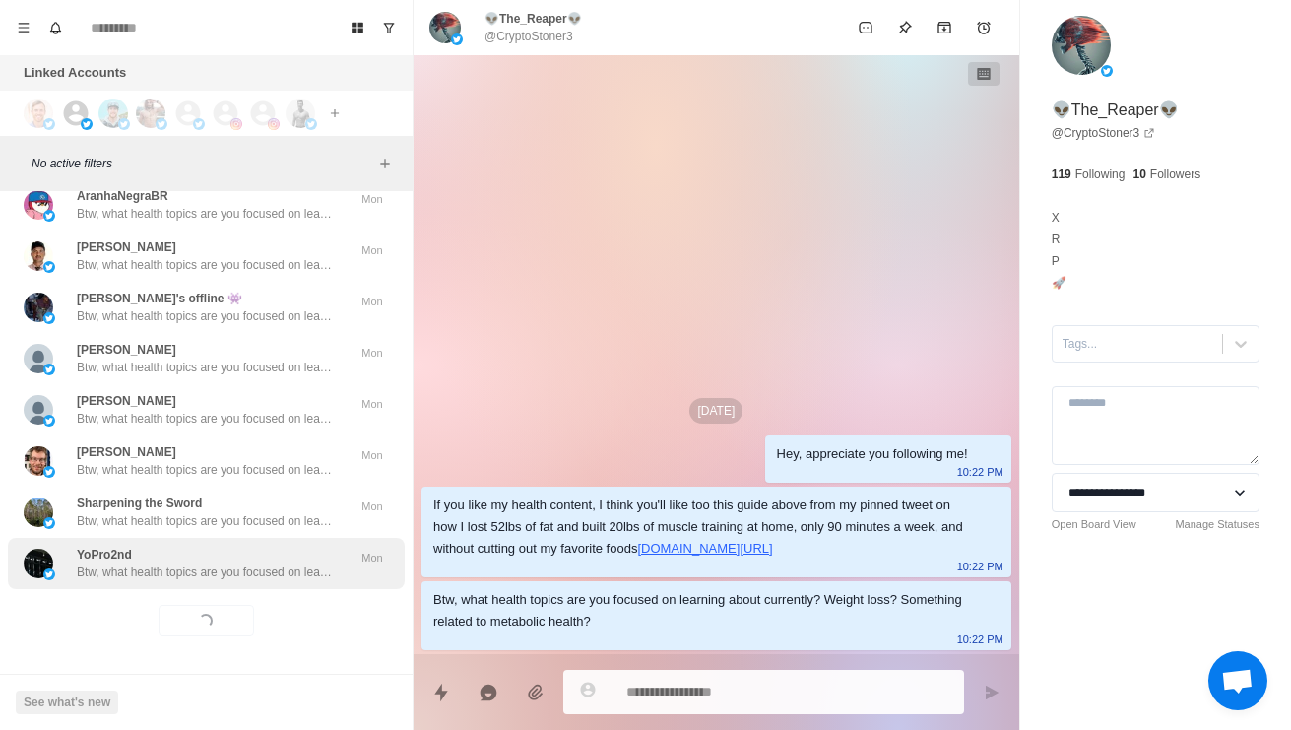
click at [275, 571] on div "YoPro2nd Btw, what health topics are you focused on learning about currently? W…" at bounding box center [206, 563] width 397 height 51
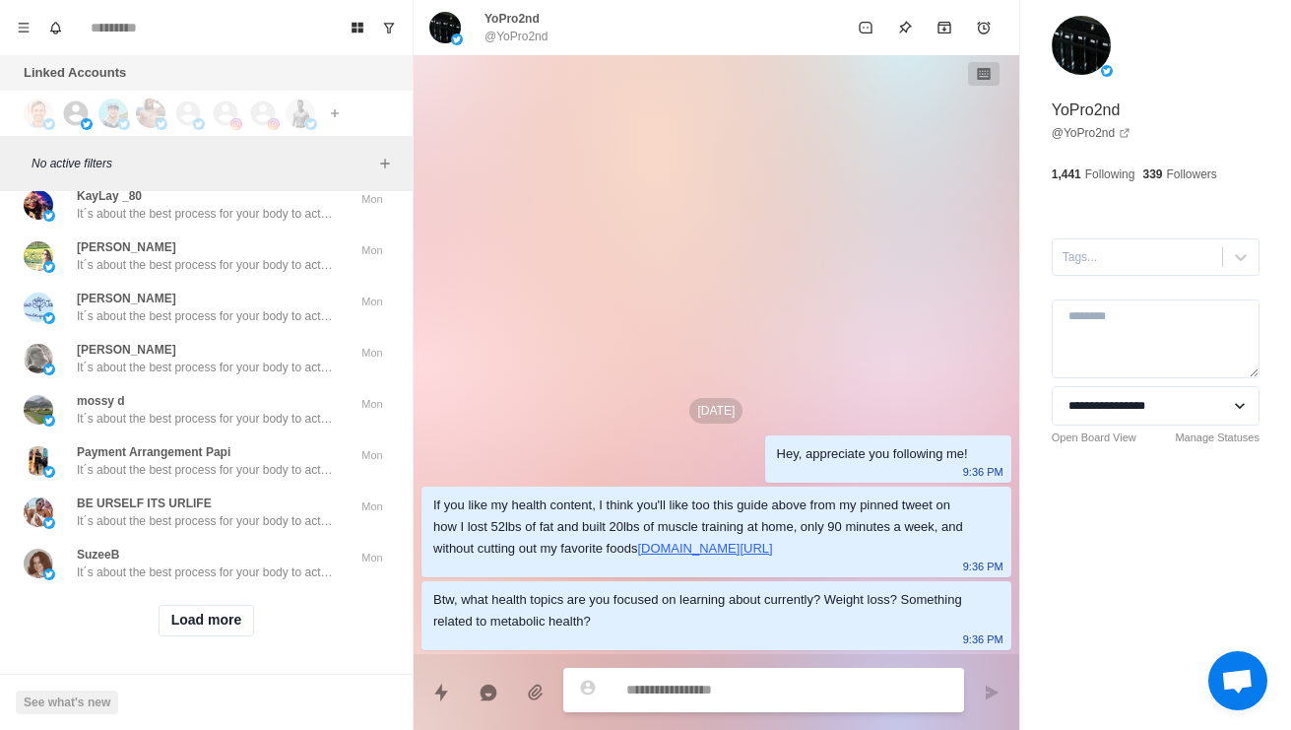
scroll to position [28873, 0]
click at [223, 619] on button "Load more" at bounding box center [207, 621] width 96 height 32
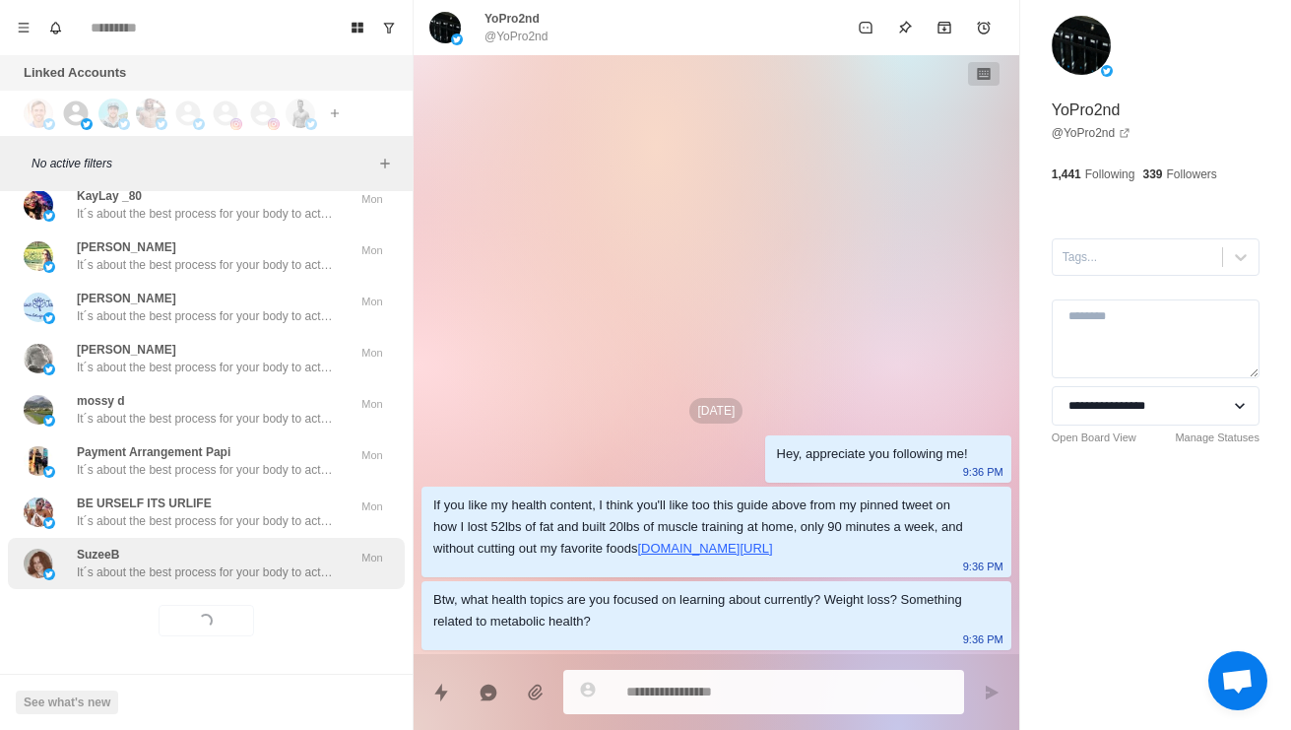
click at [263, 570] on div "SuzeeB It´s about the best process for your body to actually burn fat (it´s not…" at bounding box center [206, 563] width 397 height 51
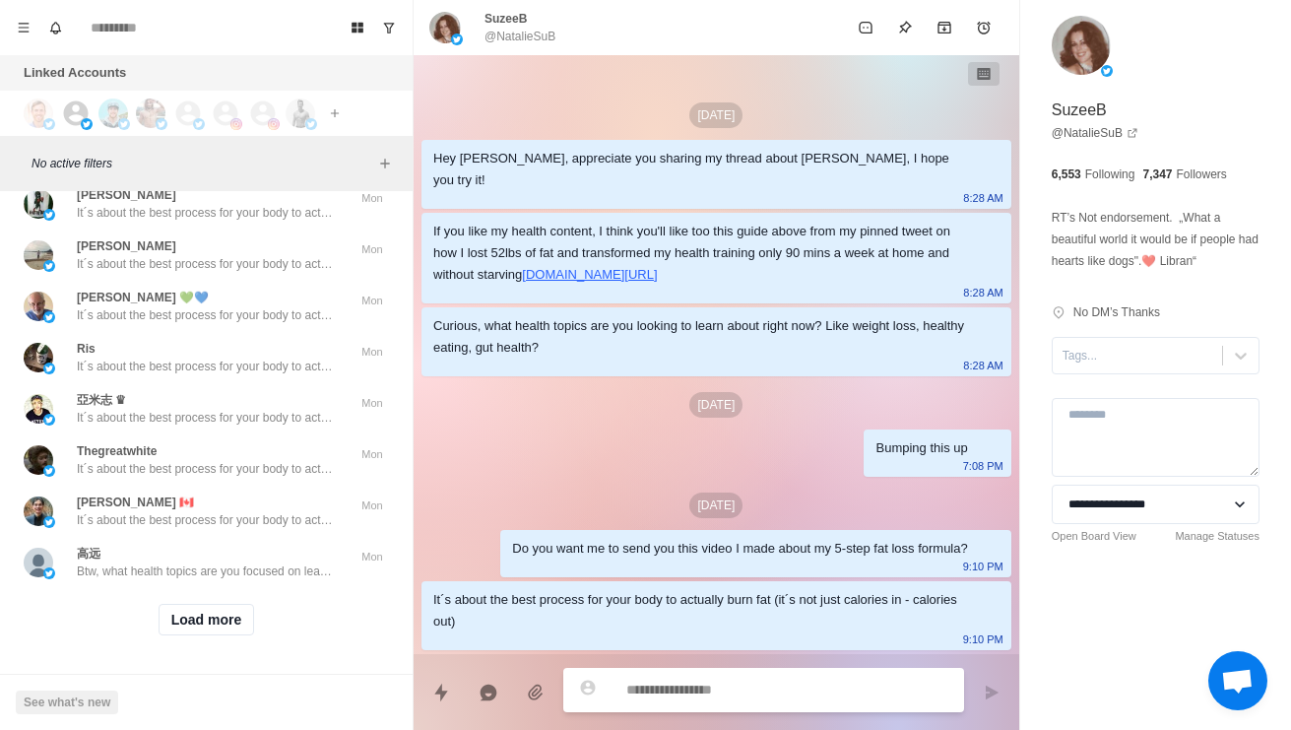
scroll to position [30039, 0]
click at [229, 608] on button "Load more" at bounding box center [207, 620] width 96 height 32
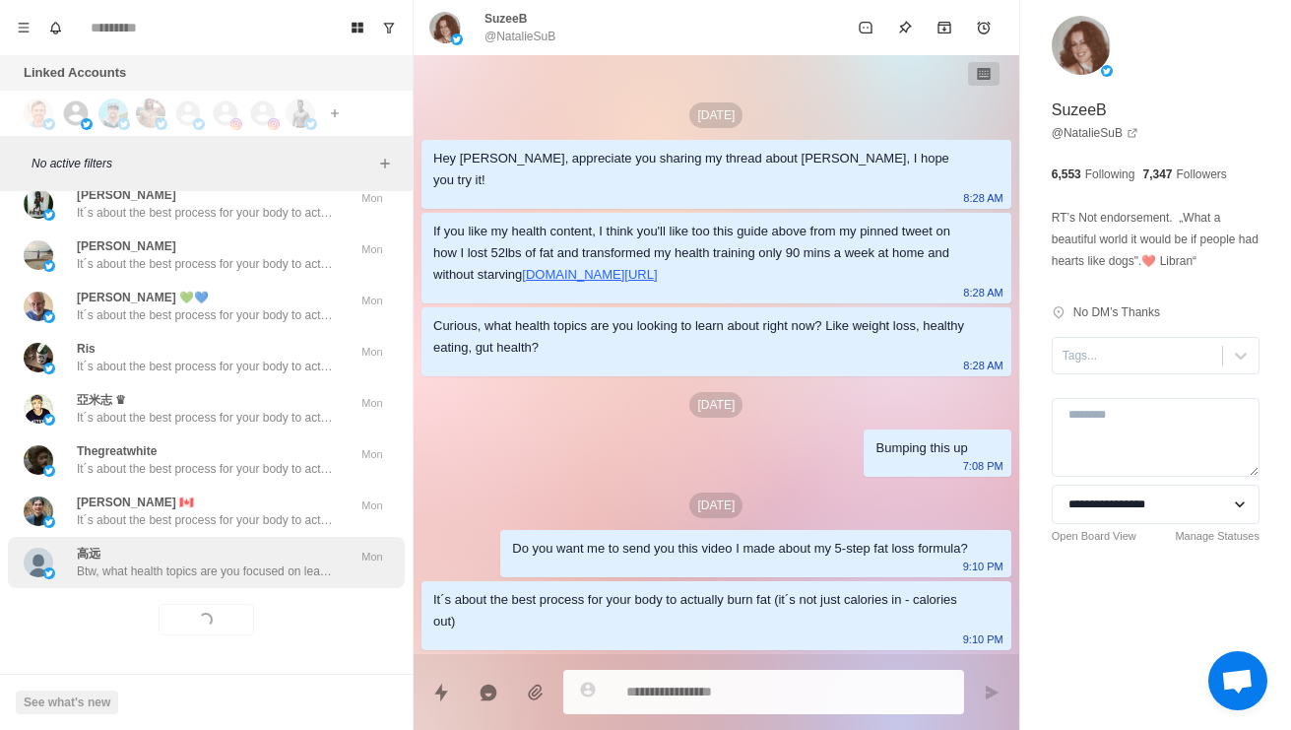
click at [277, 562] on p "Btw, what health topics are you focused on learning about currently? Weight los…" at bounding box center [205, 571] width 256 height 18
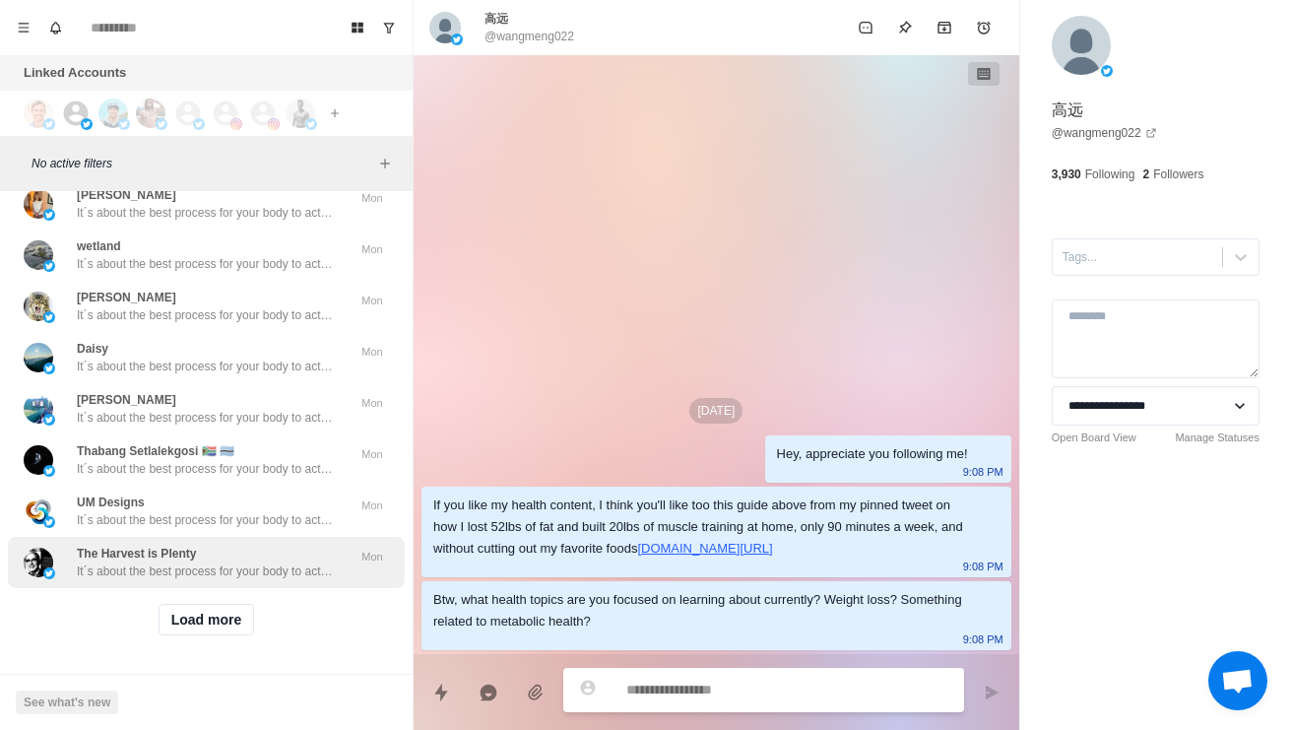
scroll to position [31083, 0]
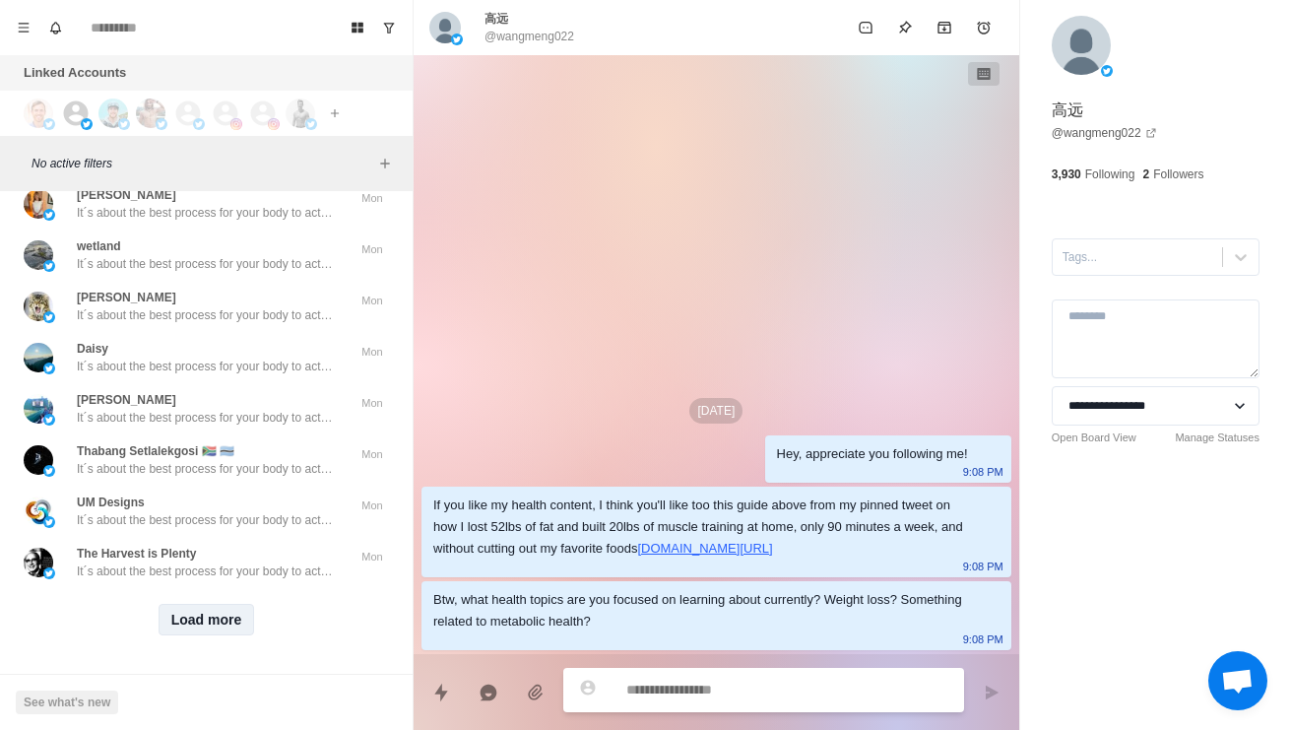
click at [224, 610] on button "Load more" at bounding box center [207, 620] width 96 height 32
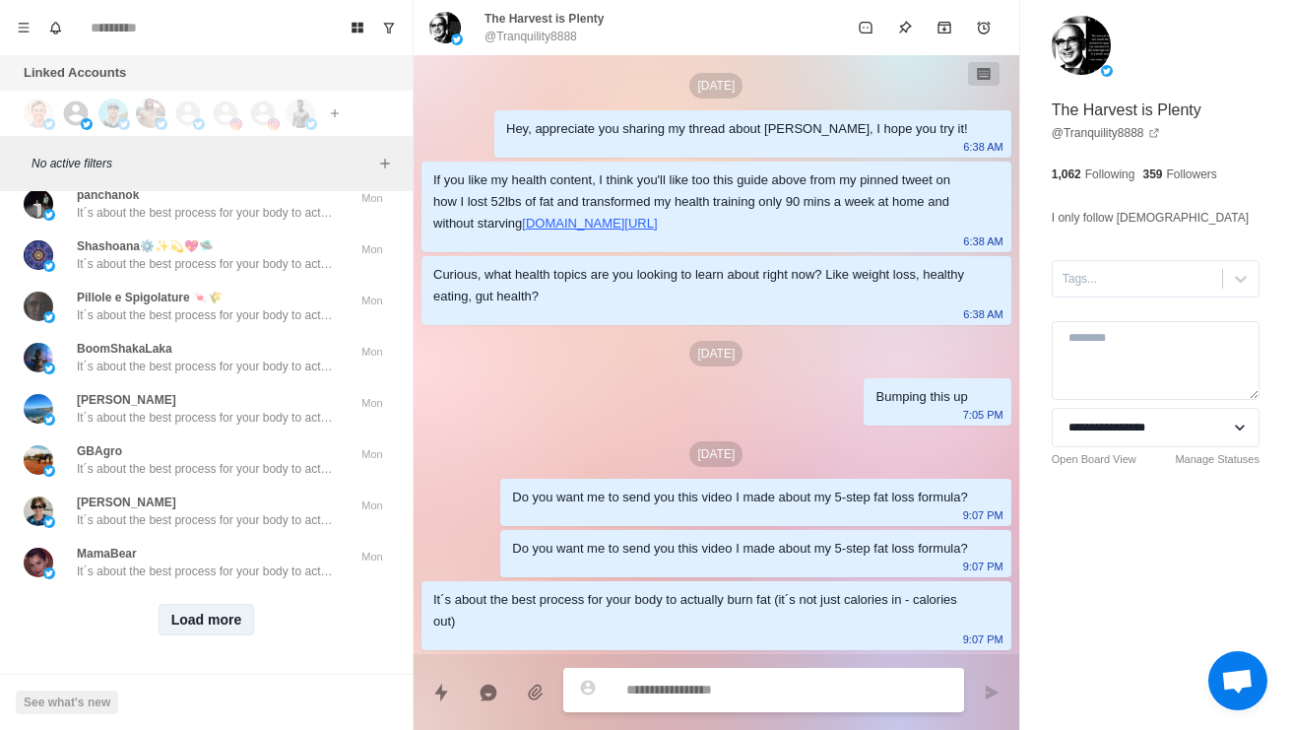
scroll to position [32127, 0]
click at [223, 623] on div "Load more" at bounding box center [206, 619] width 397 height 63
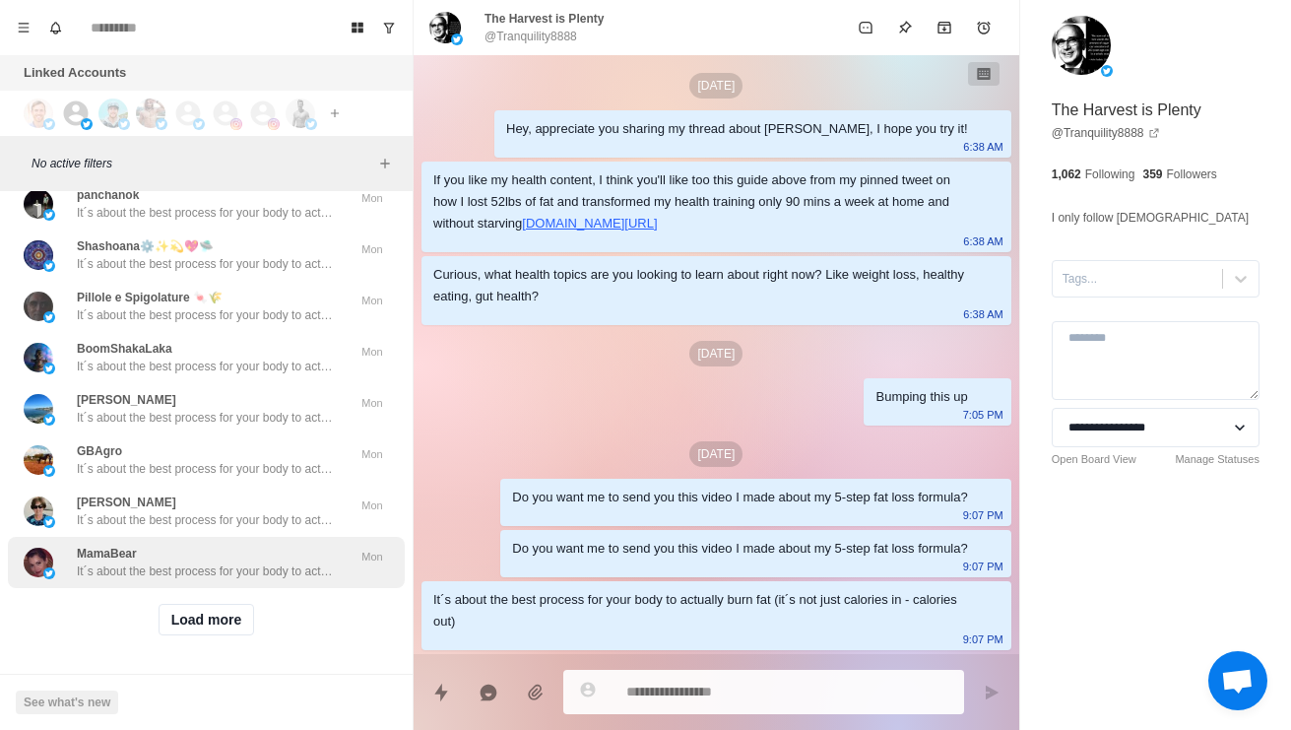
click at [273, 562] on p "It´s about the best process for your body to actually burn fat (it´s not just c…" at bounding box center [205, 571] width 256 height 18
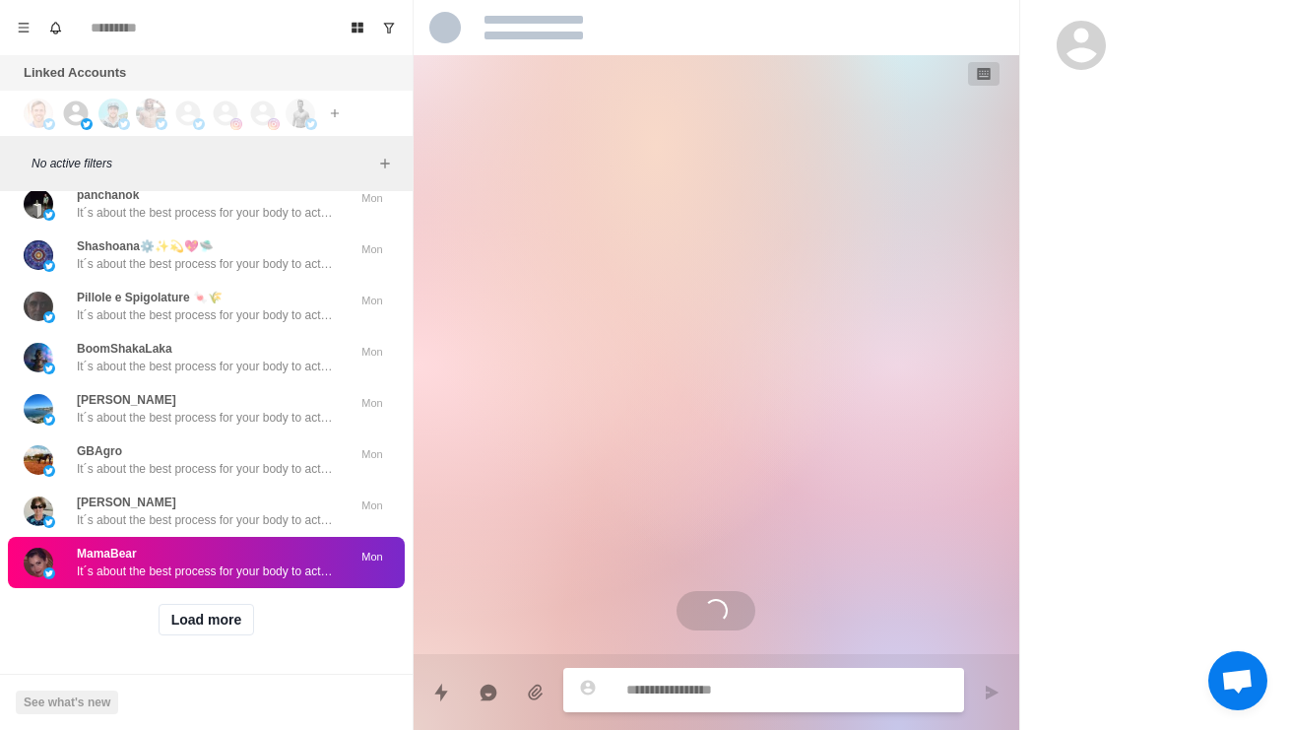
scroll to position [0, 0]
click at [226, 605] on button "Load more" at bounding box center [207, 620] width 96 height 32
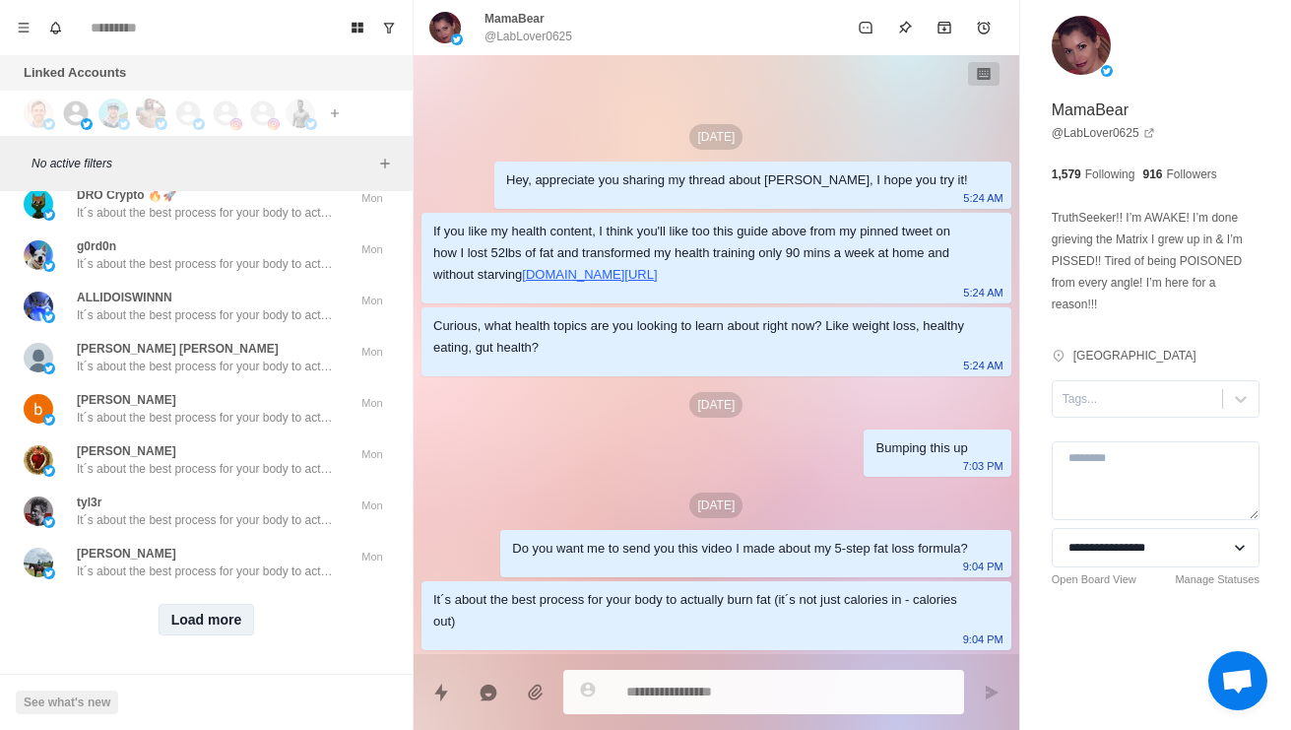
scroll to position [33170, 0]
click at [219, 605] on button "Load more" at bounding box center [207, 620] width 96 height 32
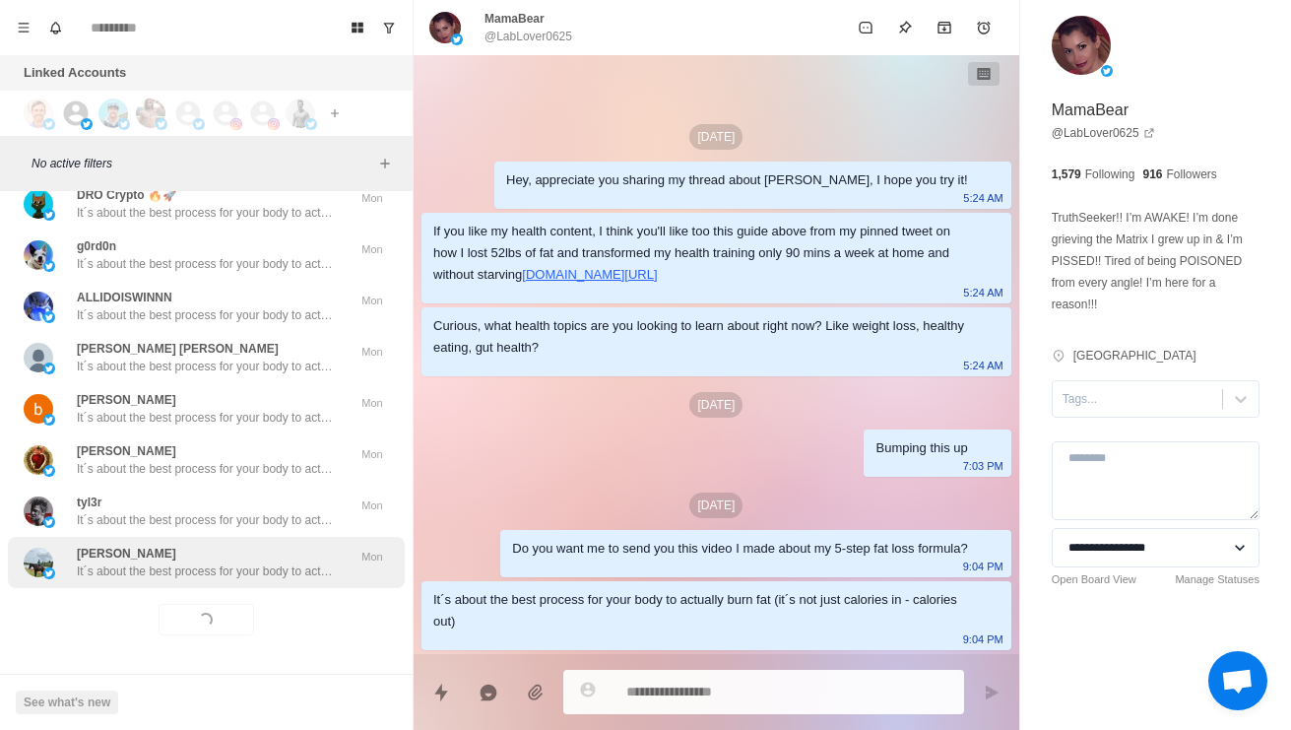
click at [227, 567] on div "J.M It´s about the best process for your body to actually burn fat (it´s not ju…" at bounding box center [206, 562] width 397 height 51
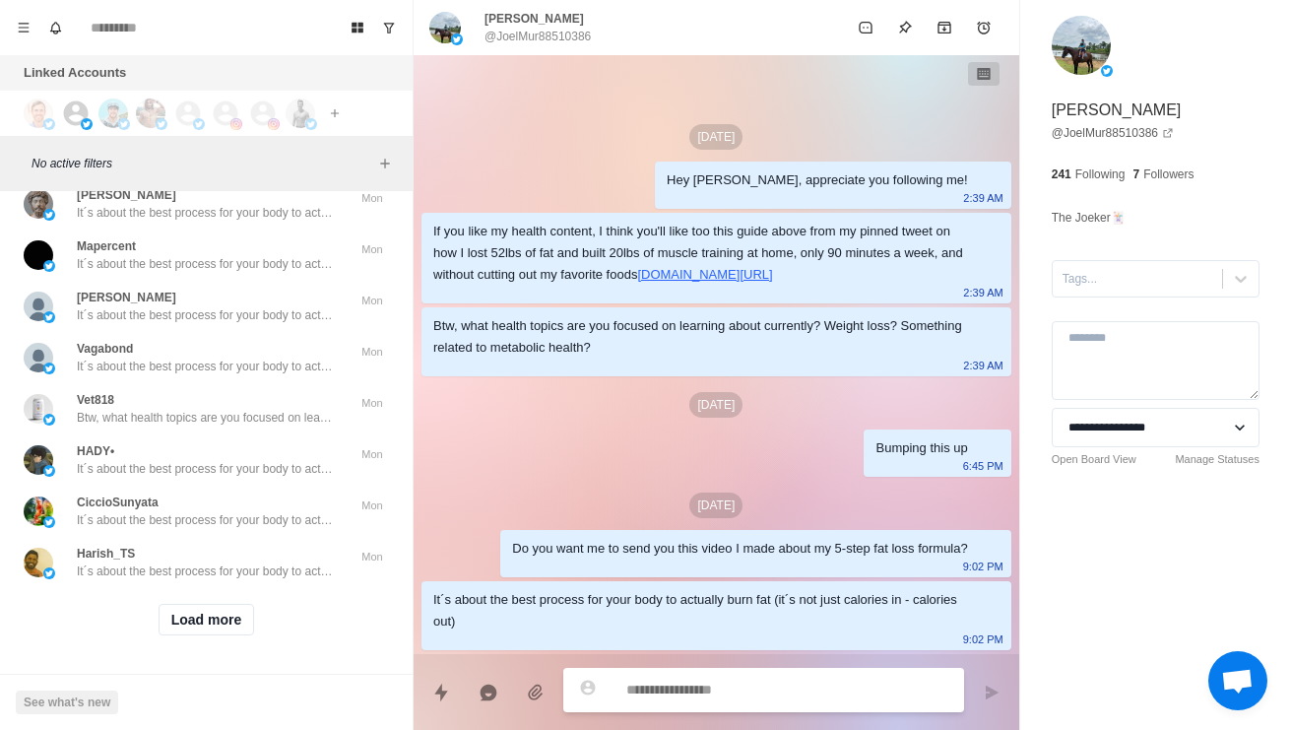
scroll to position [33995, 0]
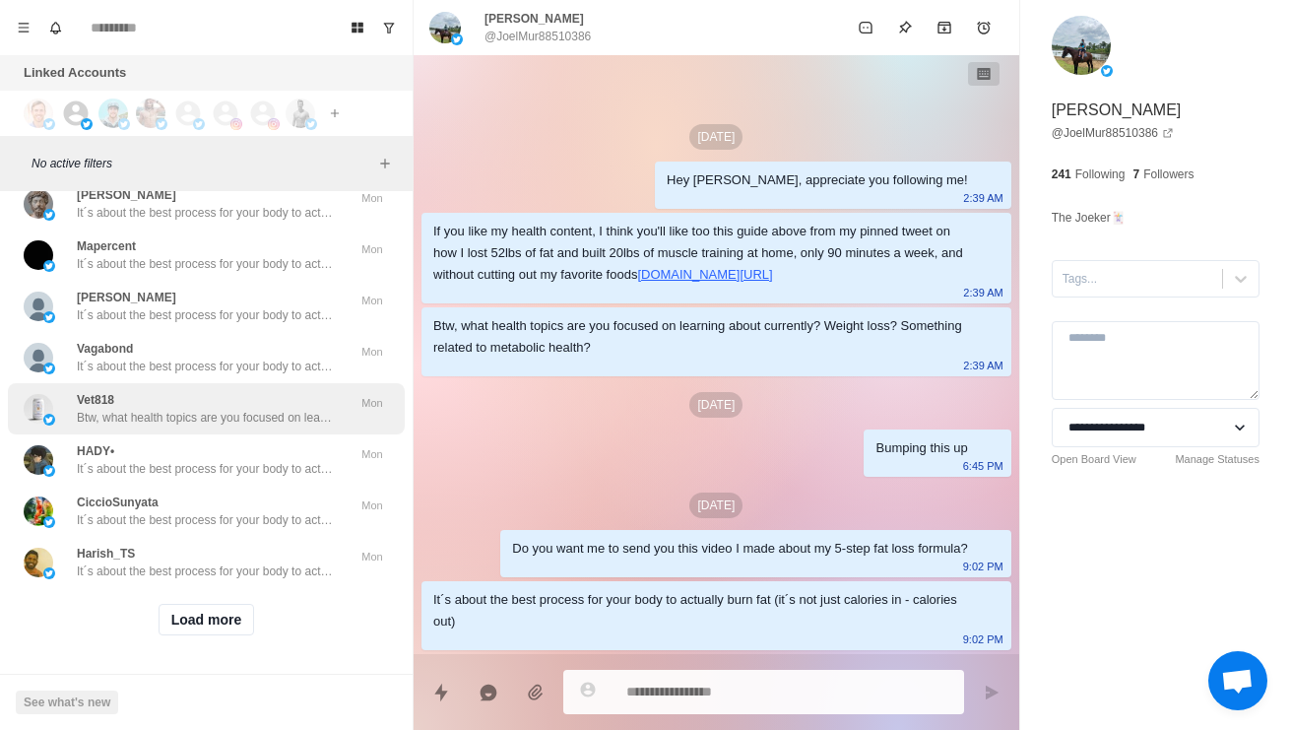
click at [227, 426] on p "Btw, what health topics are you focused on learning about currently? Weight los…" at bounding box center [205, 418] width 256 height 18
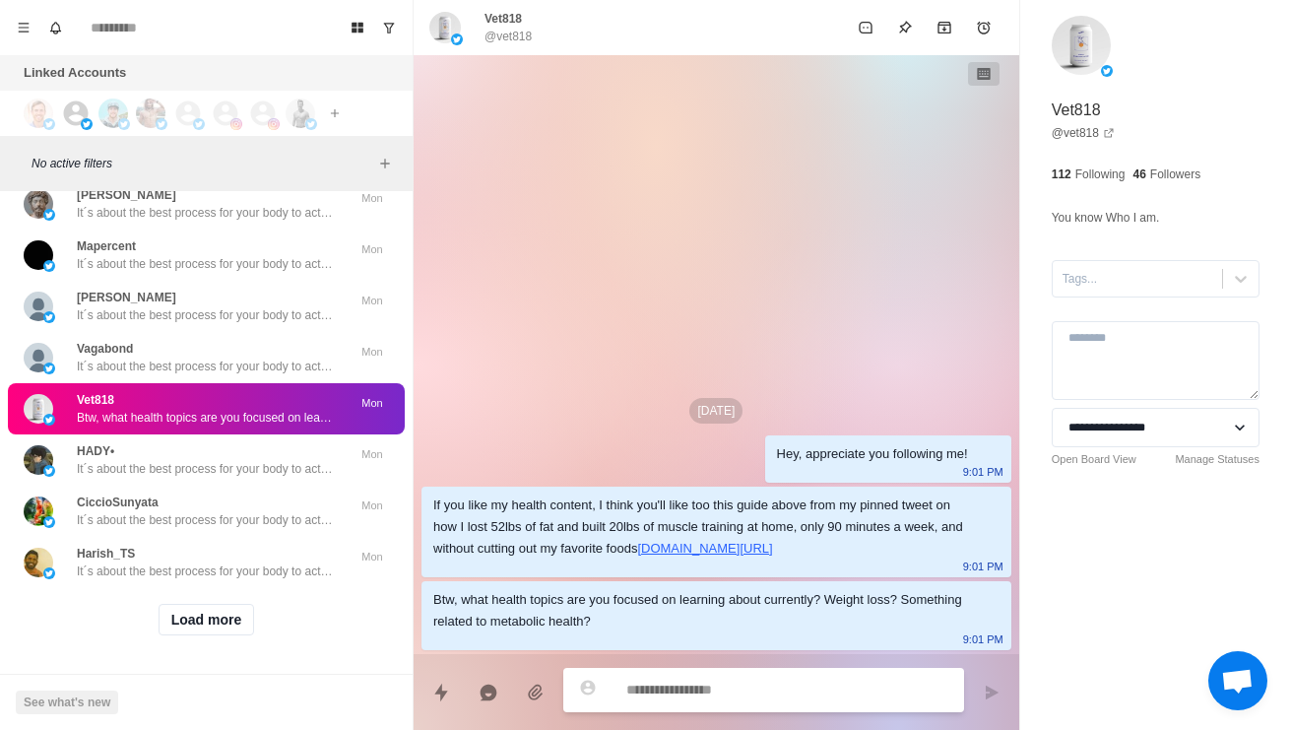
scroll to position [34214, 0]
click at [225, 619] on button "Load more" at bounding box center [207, 620] width 96 height 32
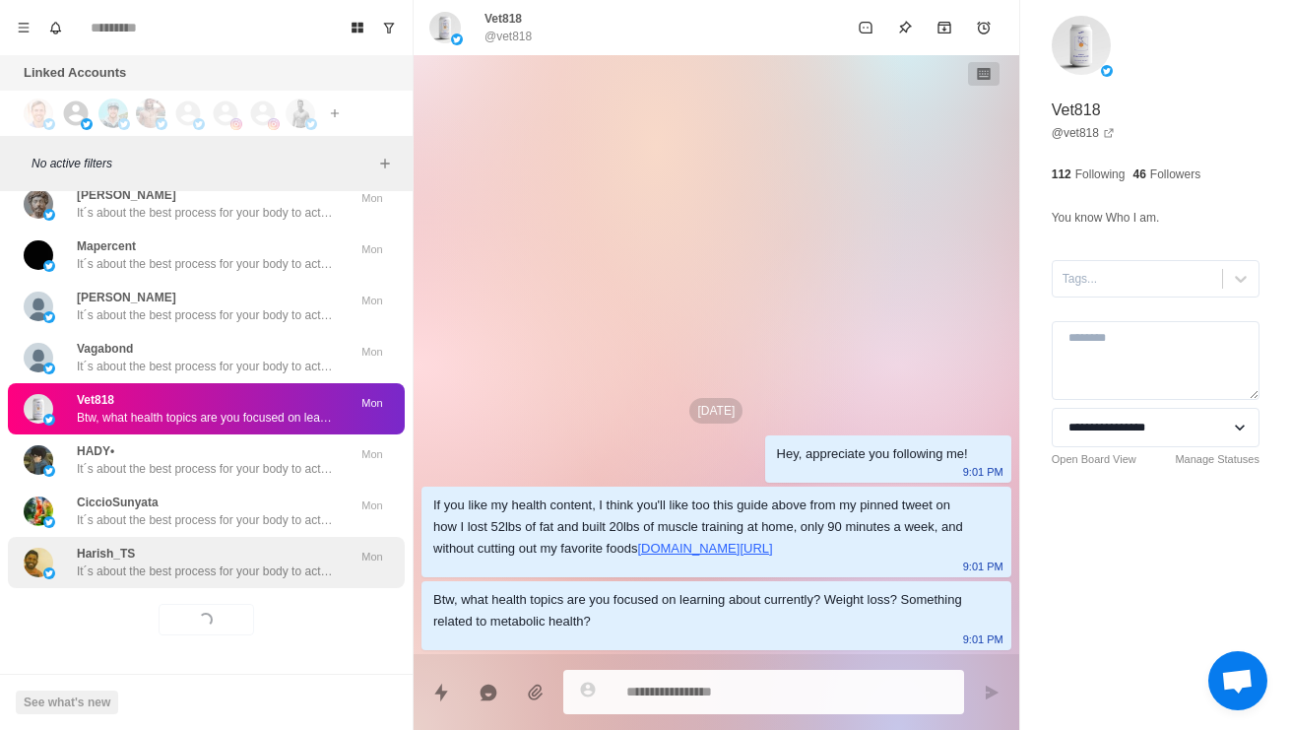
click at [266, 562] on p "It´s about the best process for your body to actually burn fat (it´s not just c…" at bounding box center [205, 571] width 256 height 18
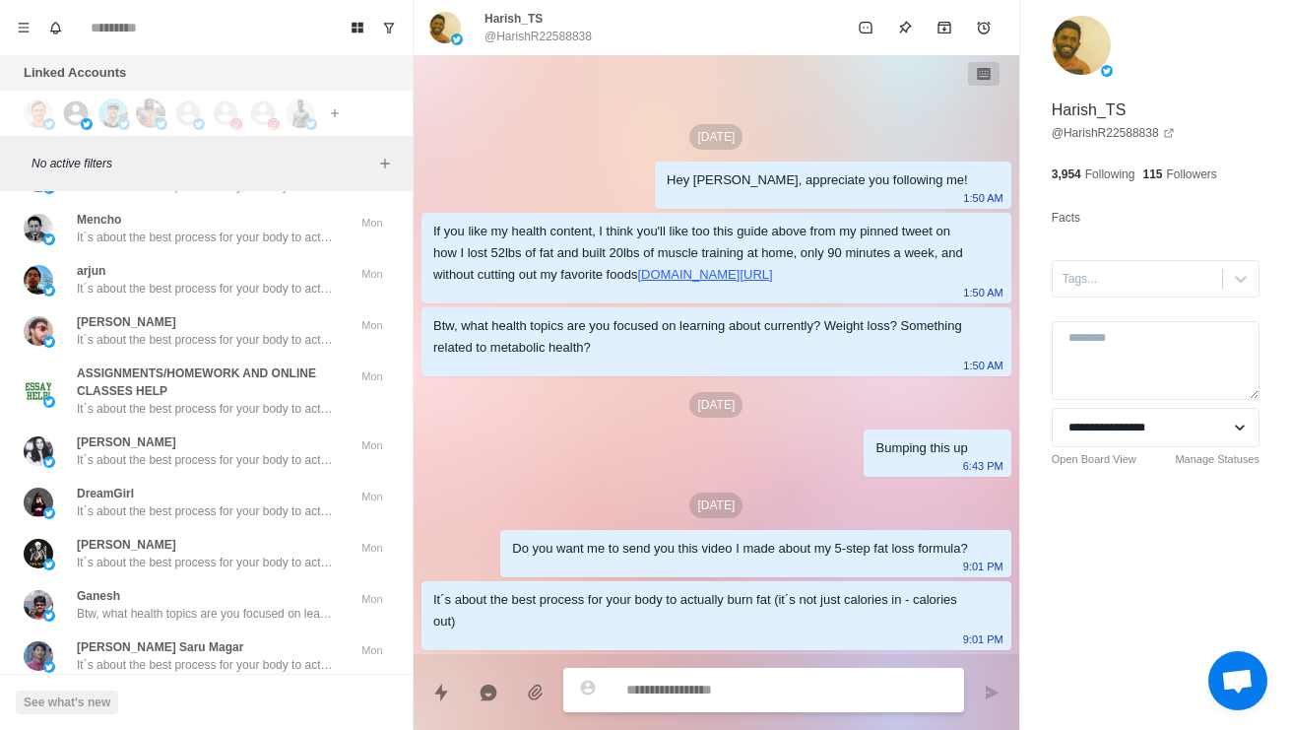
type textarea "*"
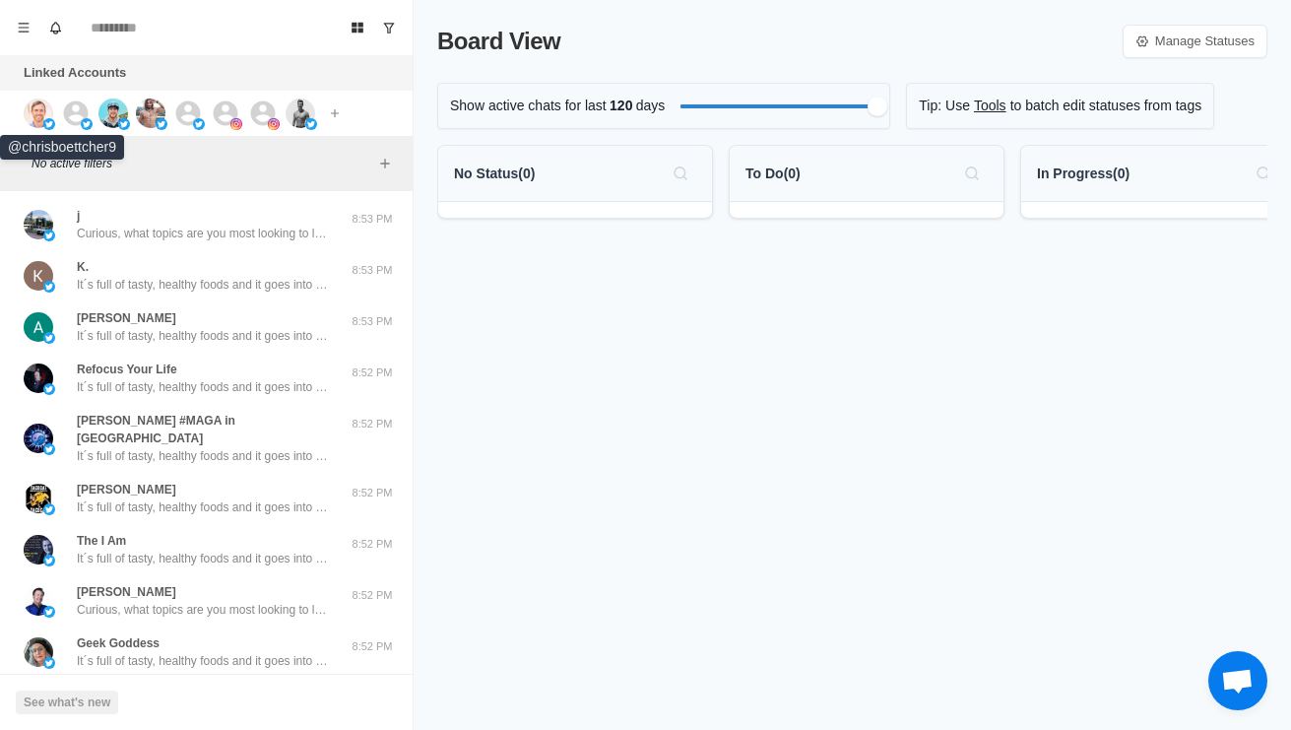
click at [32, 116] on img at bounding box center [39, 113] width 30 height 30
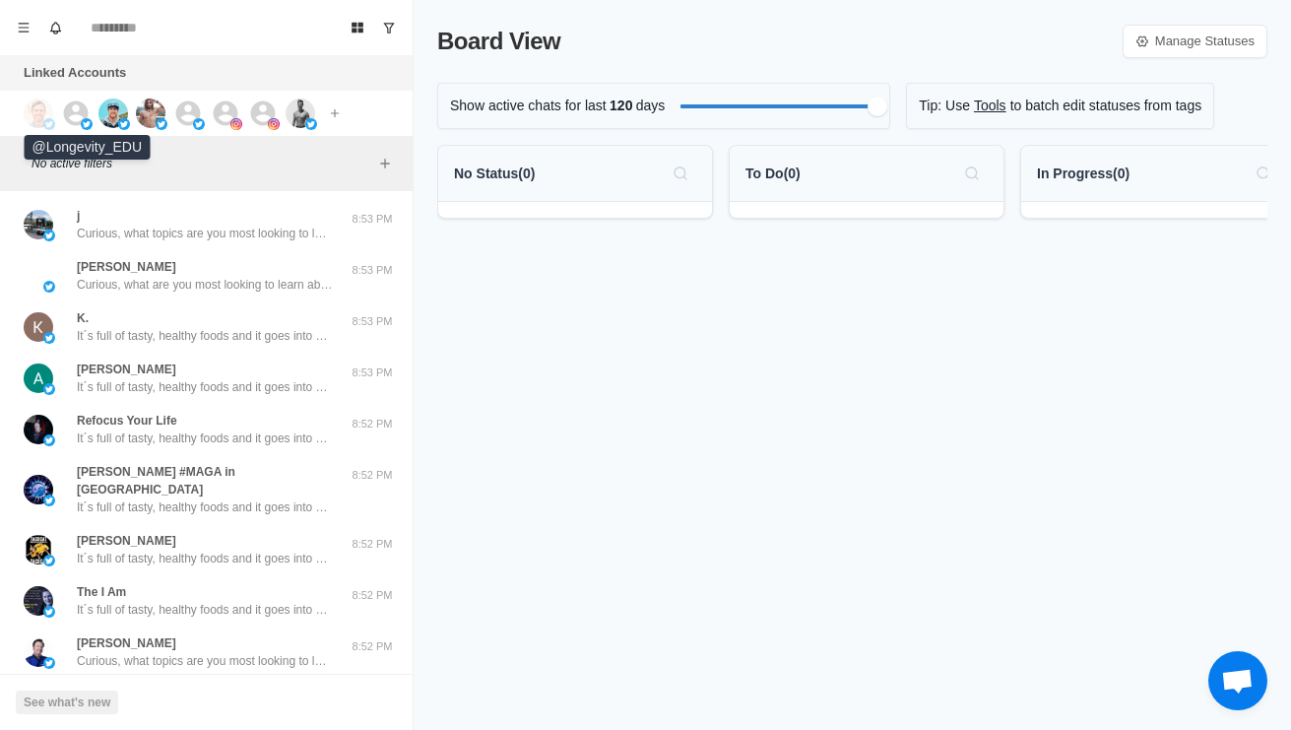
click at [81, 125] on img at bounding box center [87, 124] width 12 height 12
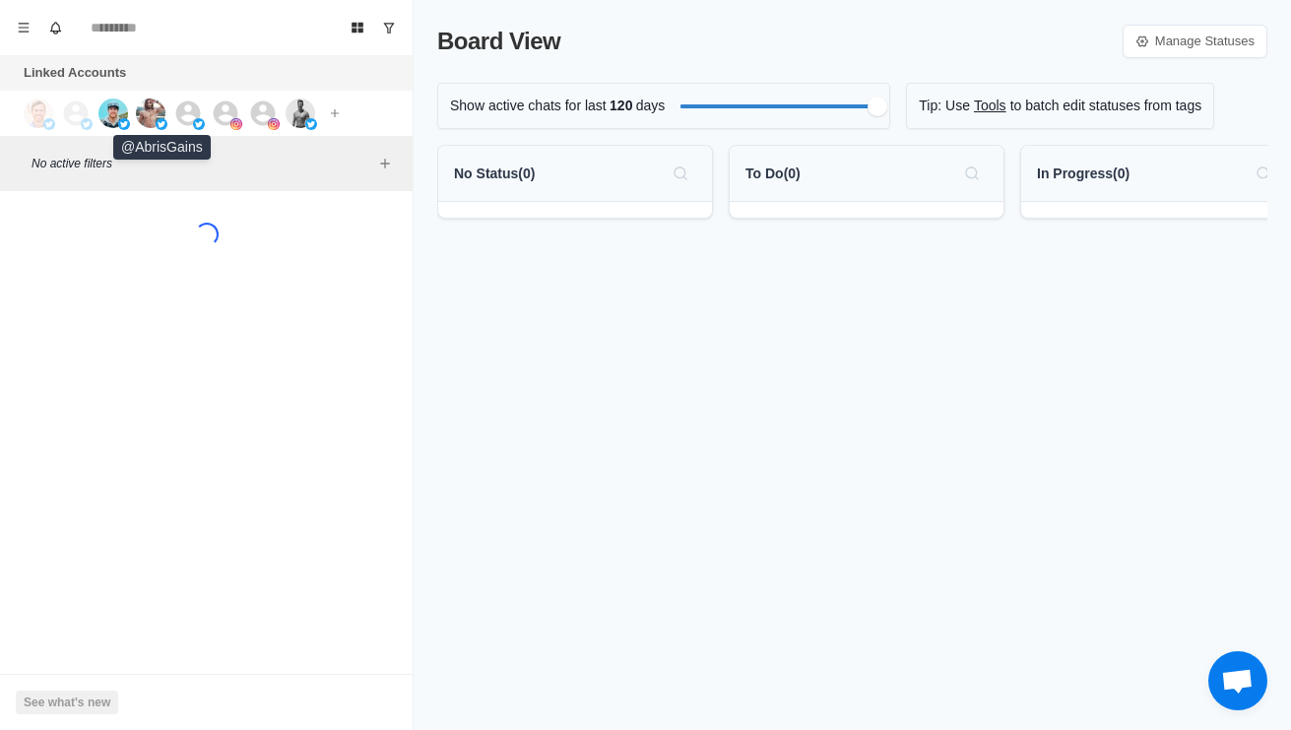
click at [162, 113] on img at bounding box center [151, 113] width 30 height 30
click at [188, 124] on icon at bounding box center [188, 112] width 25 height 25
click at [234, 119] on img at bounding box center [236, 124] width 12 height 12
click at [273, 118] on img at bounding box center [274, 124] width 12 height 12
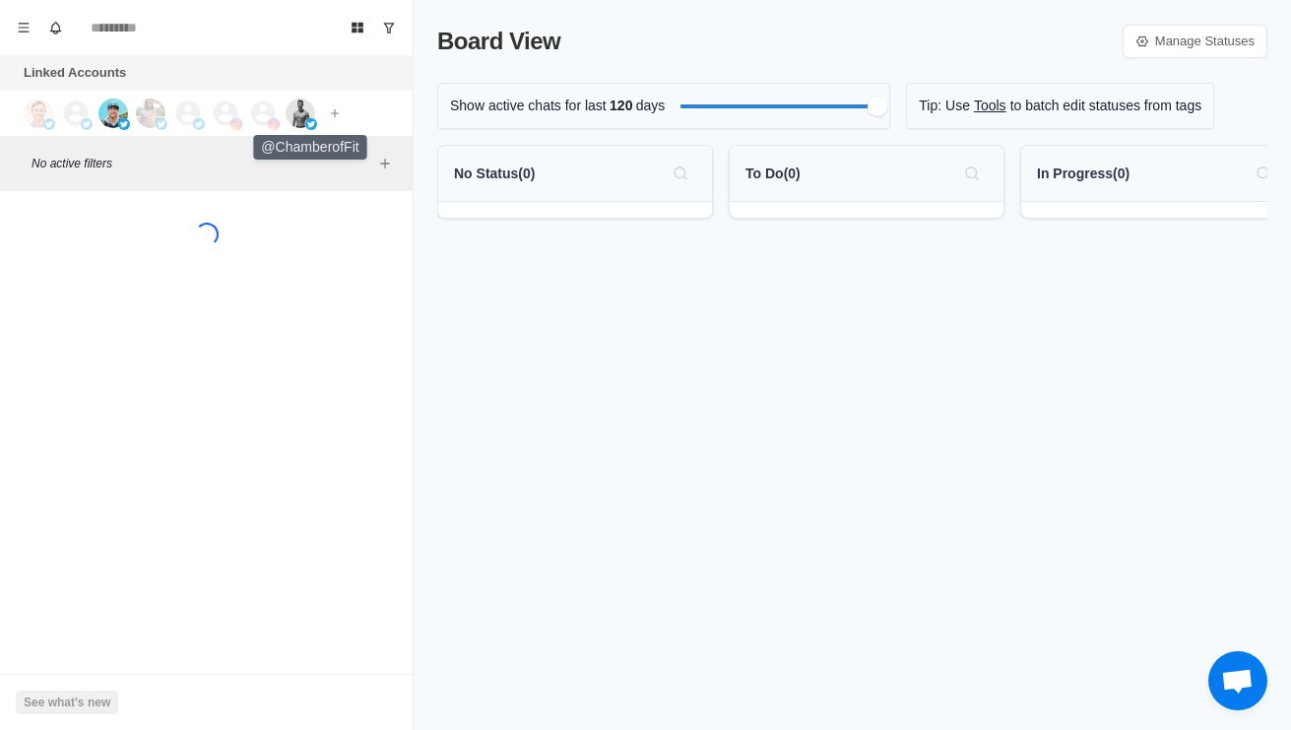
click at [313, 112] on img at bounding box center [301, 113] width 30 height 30
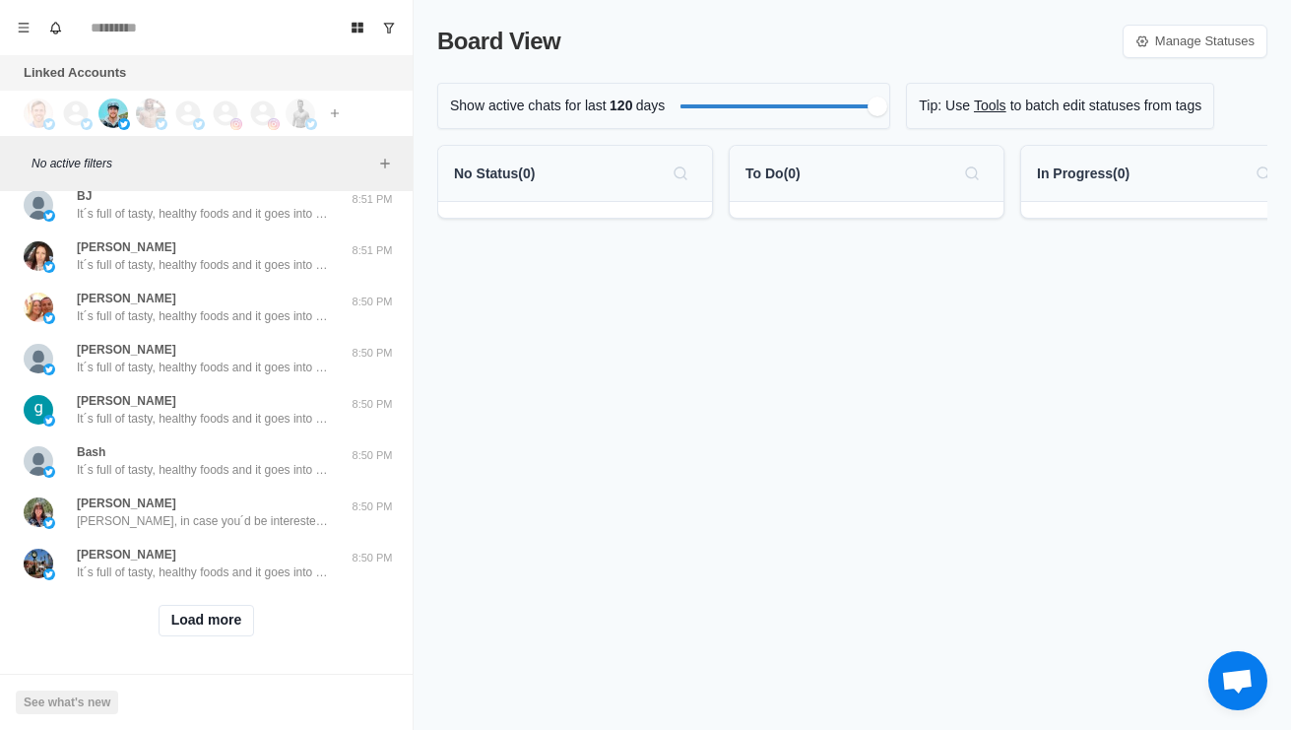
scroll to position [654, 0]
click at [256, 663] on div "K. It´s full of tasty, healthy foods and it goes into how to avoid foods in the…" at bounding box center [206, 138] width 413 height 1183
click at [220, 634] on button "Load more" at bounding box center [207, 621] width 96 height 32
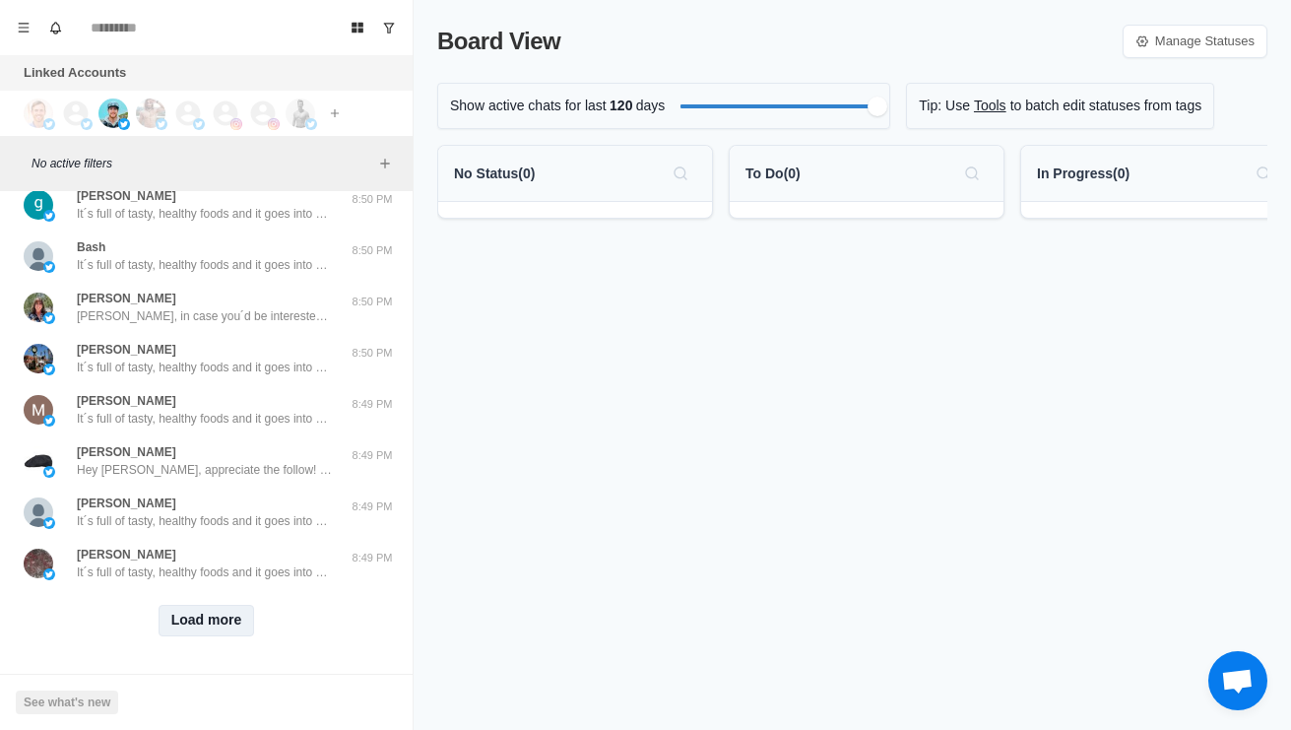
scroll to position [1958, 0]
click at [239, 608] on button "Load more" at bounding box center [207, 621] width 96 height 32
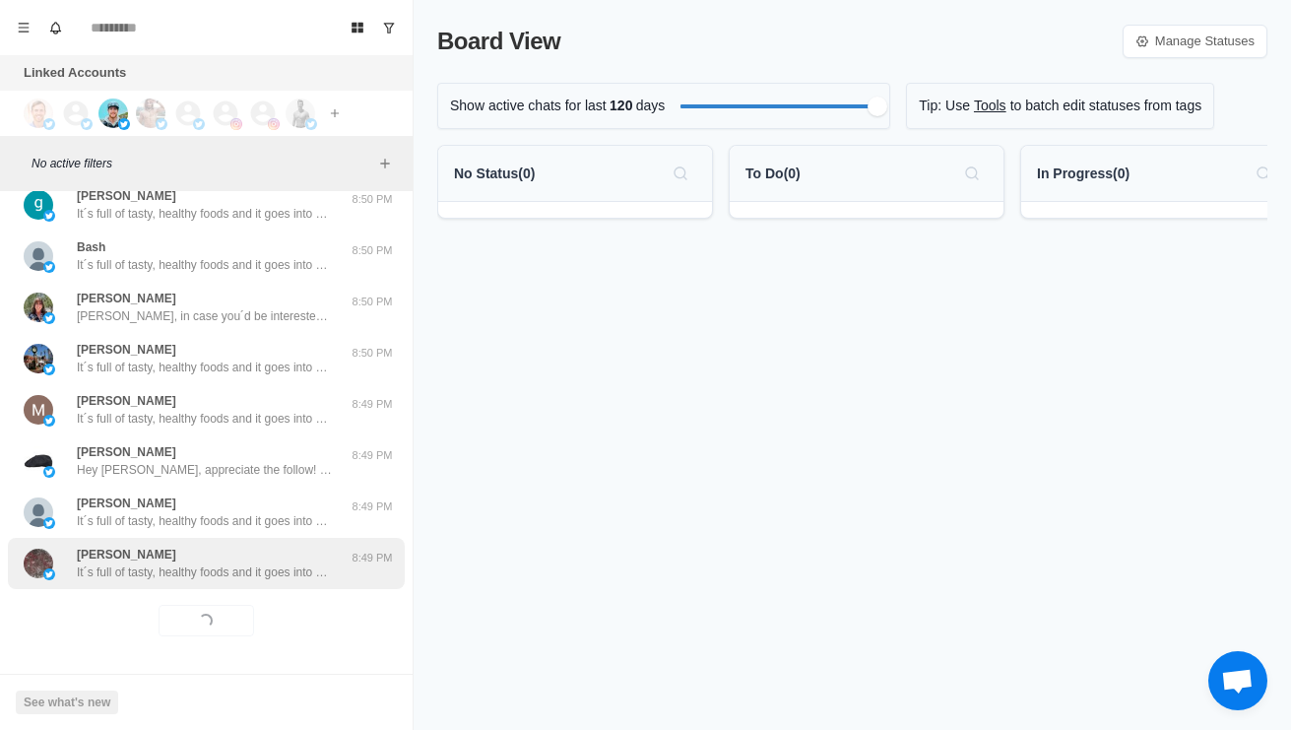
click at [311, 569] on p "It´s full of tasty, healthy foods and it goes into how to avoid foods in the gr…" at bounding box center [205, 572] width 256 height 18
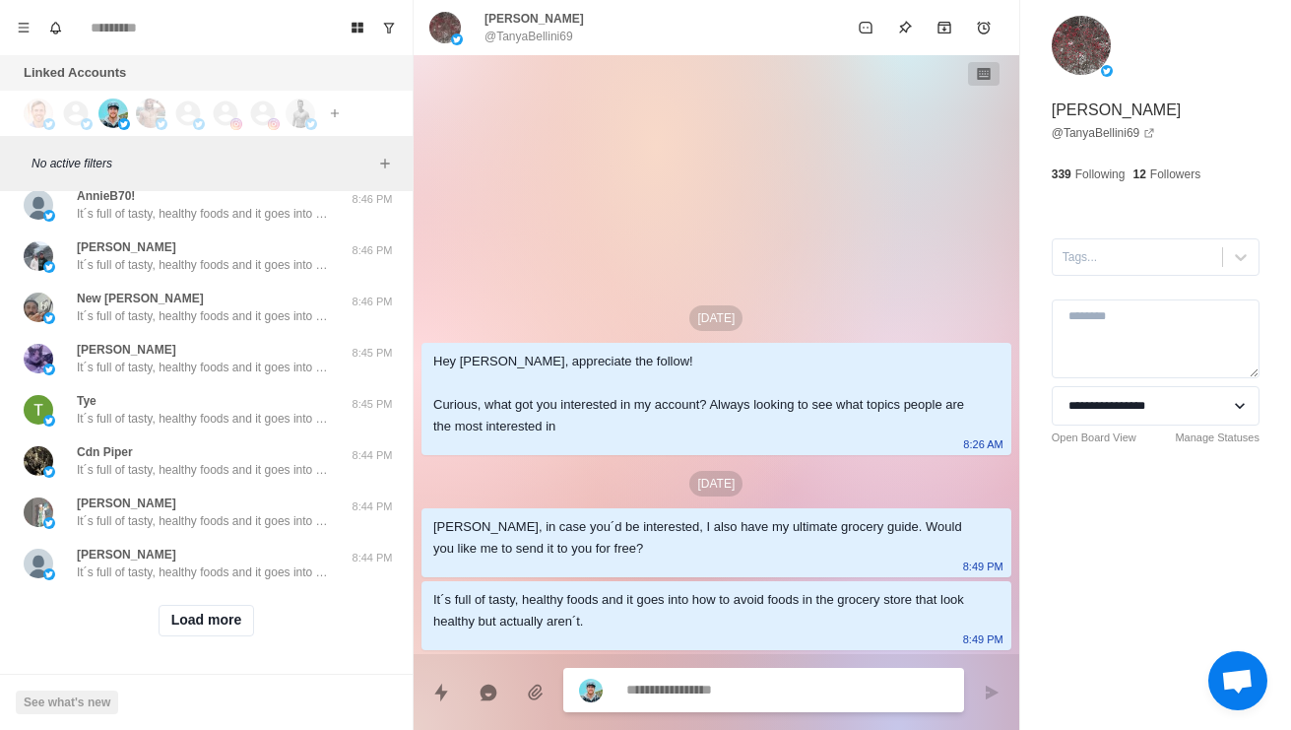
scroll to position [3002, 0]
click at [227, 610] on button "Load more" at bounding box center [207, 621] width 96 height 32
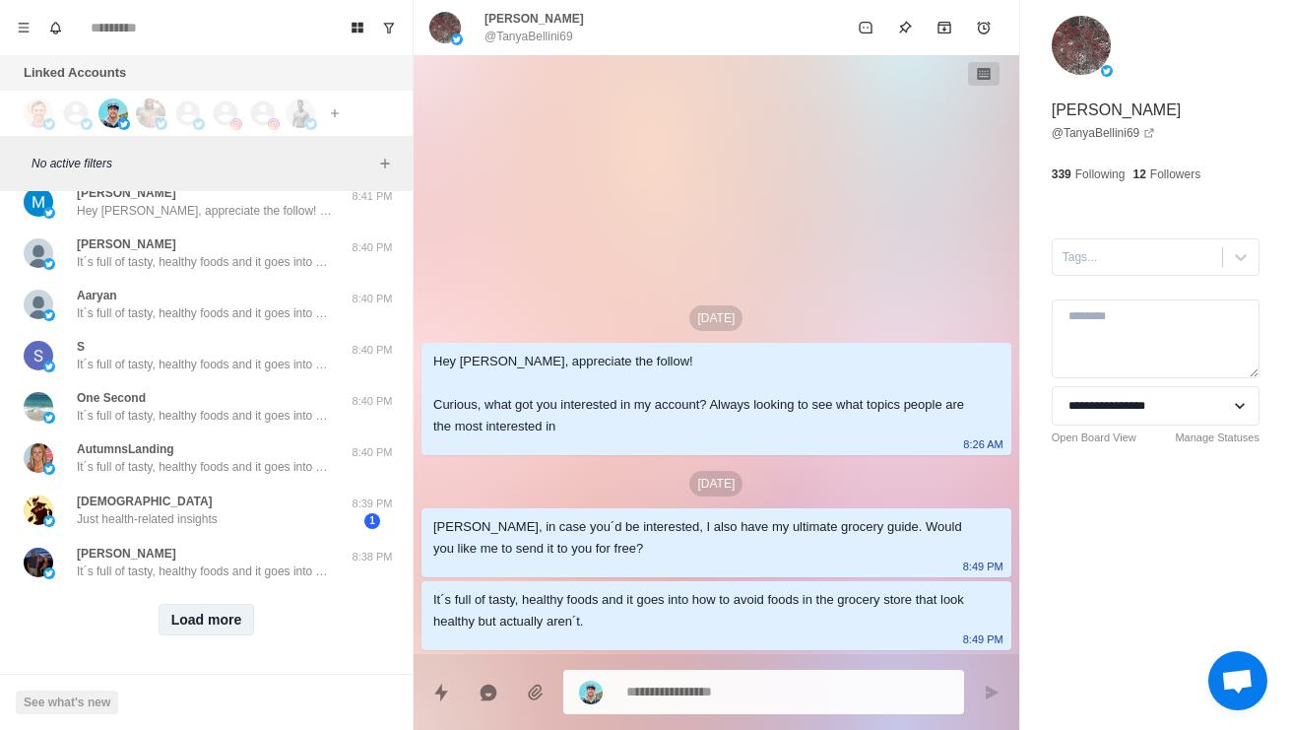
scroll to position [4046, 0]
click at [205, 634] on button "Load more" at bounding box center [207, 620] width 96 height 32
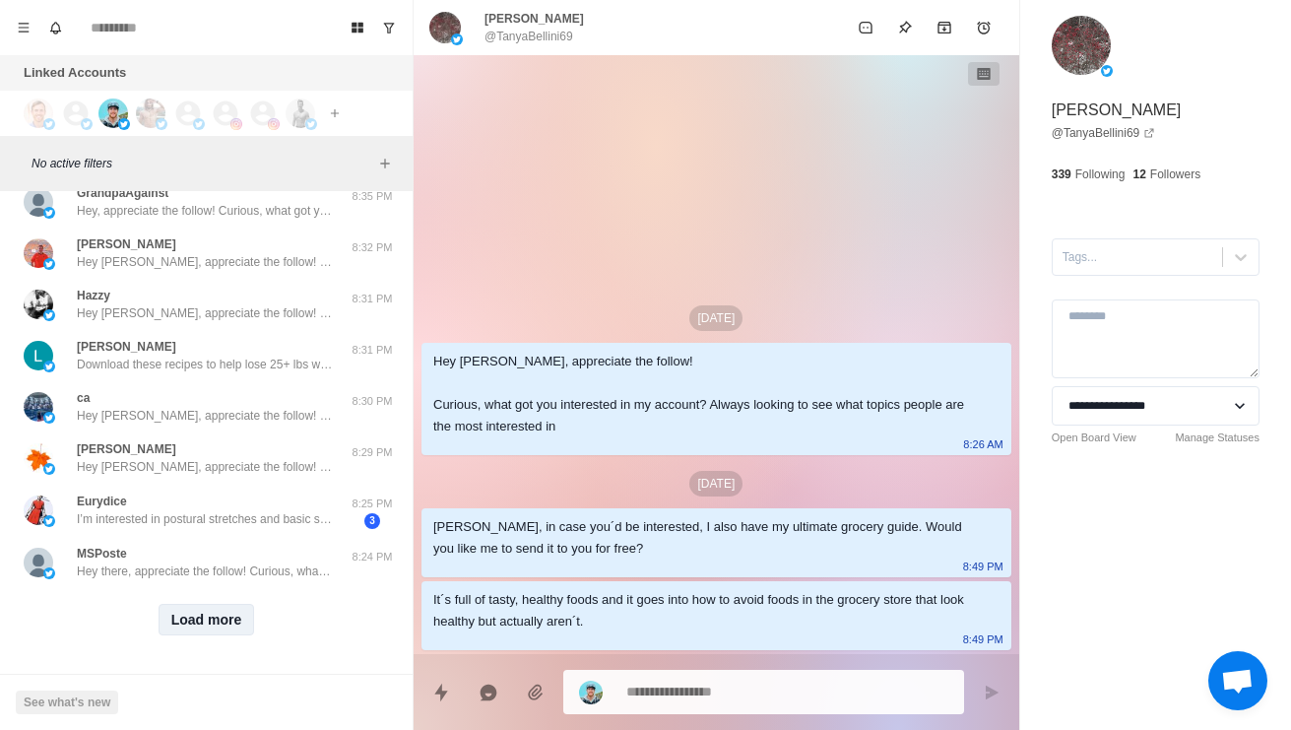
scroll to position [5092, 0]
click at [223, 623] on button "Load more" at bounding box center [207, 620] width 96 height 32
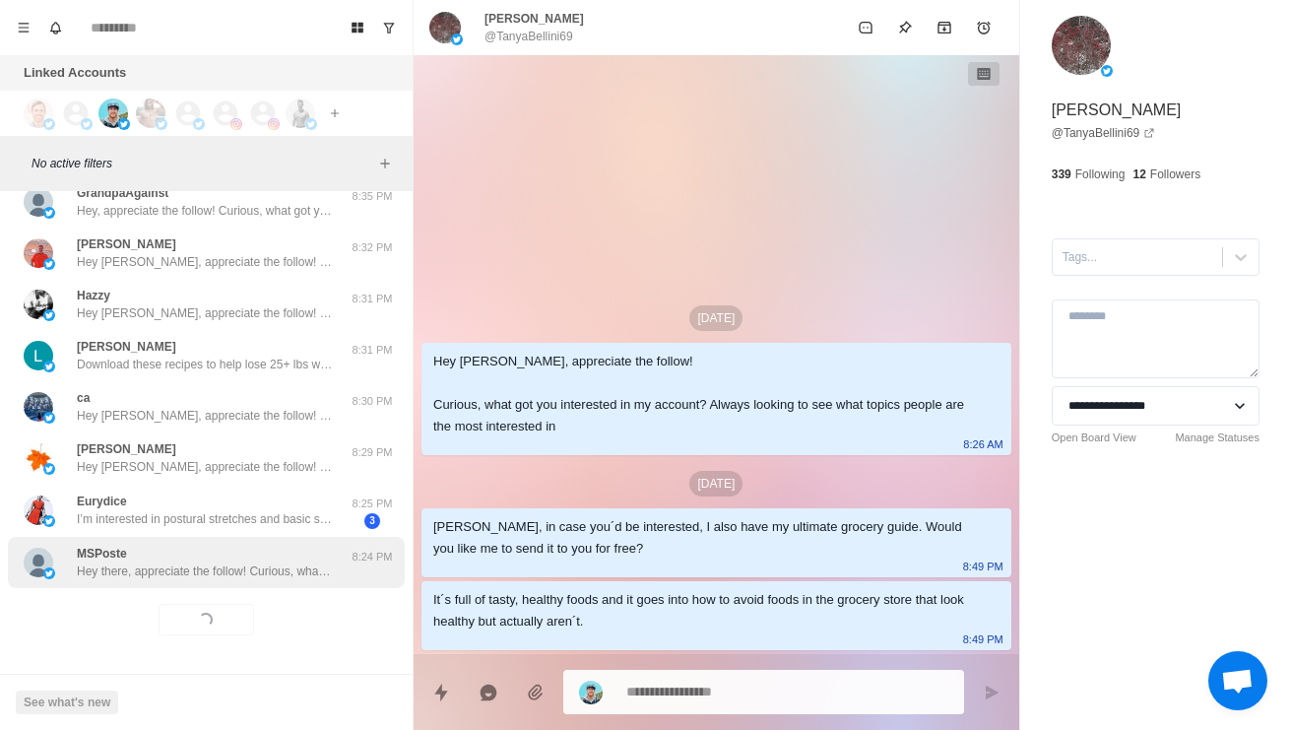
click at [280, 564] on p "Hey there, appreciate the follow! Curious, what got you interested in my accoun…" at bounding box center [205, 571] width 256 height 18
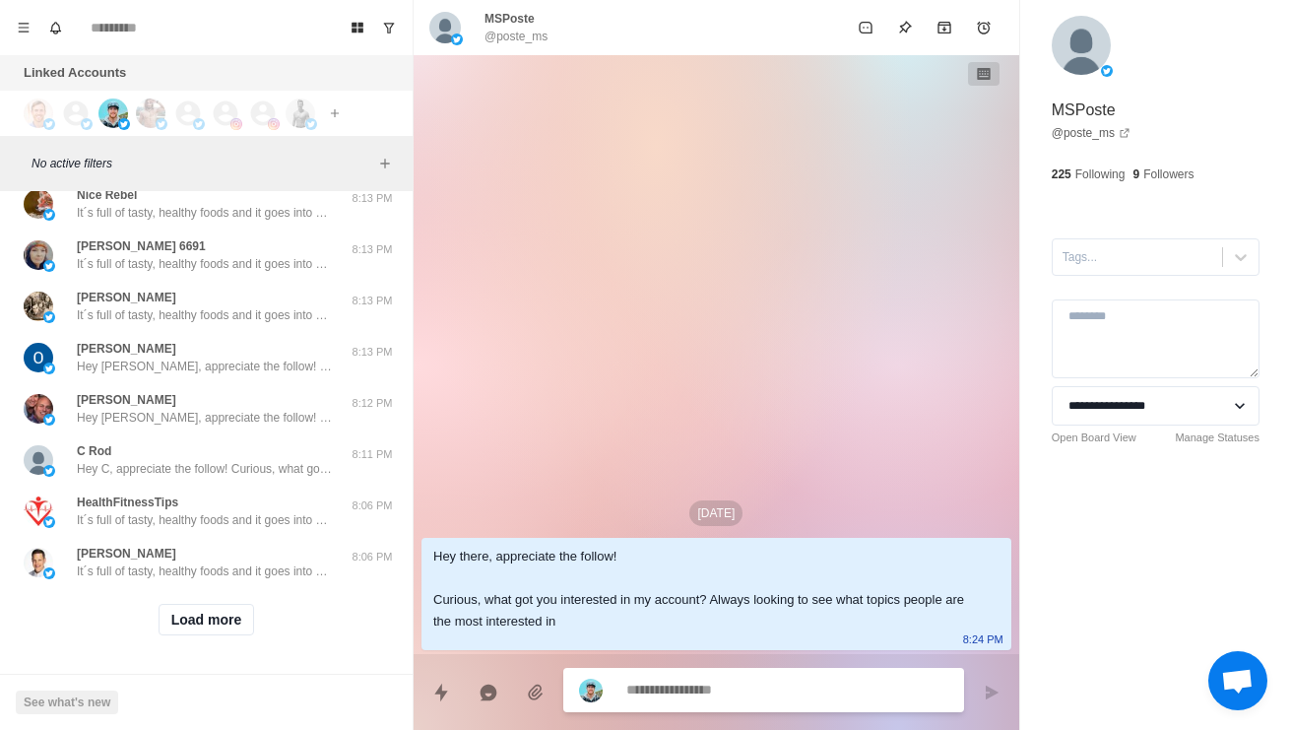
scroll to position [6136, 0]
click at [221, 627] on button "Load more" at bounding box center [207, 620] width 96 height 32
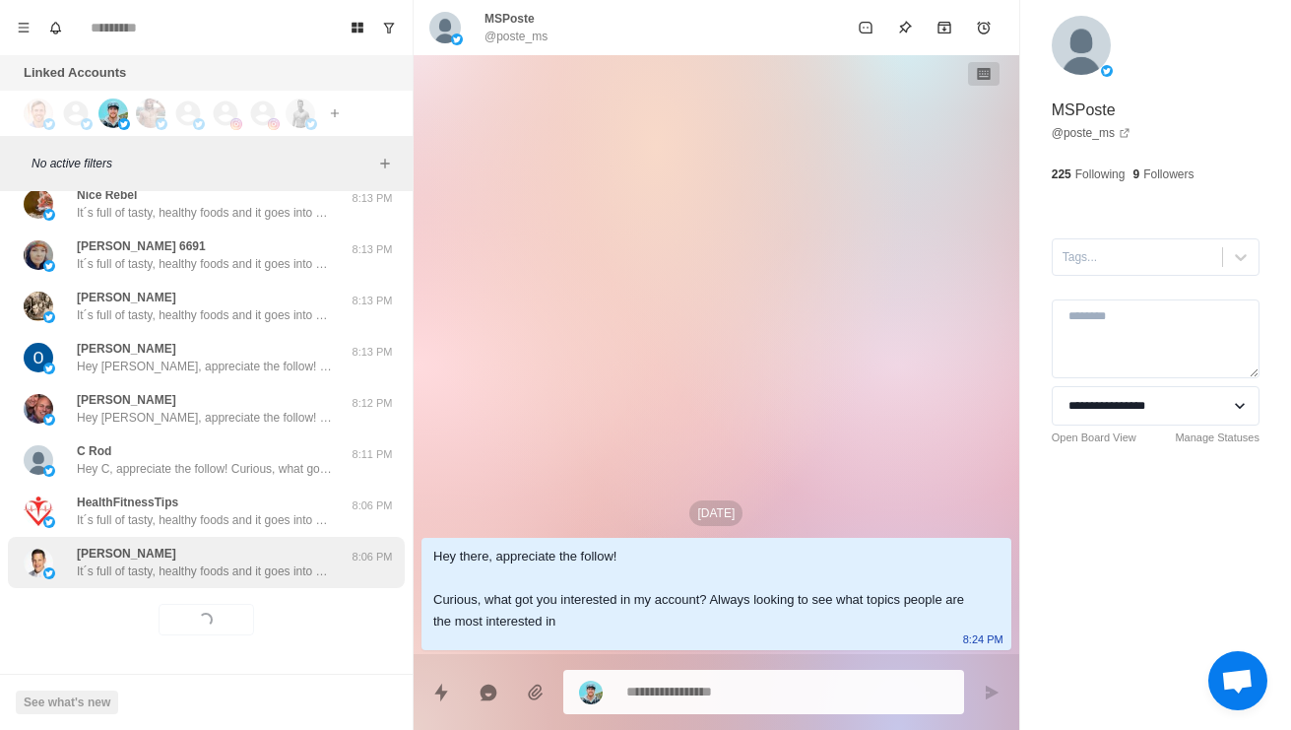
click at [270, 581] on div "Christopher Maisonneuve It´s full of tasty, healthy foods and it goes into how …" at bounding box center [206, 562] width 397 height 51
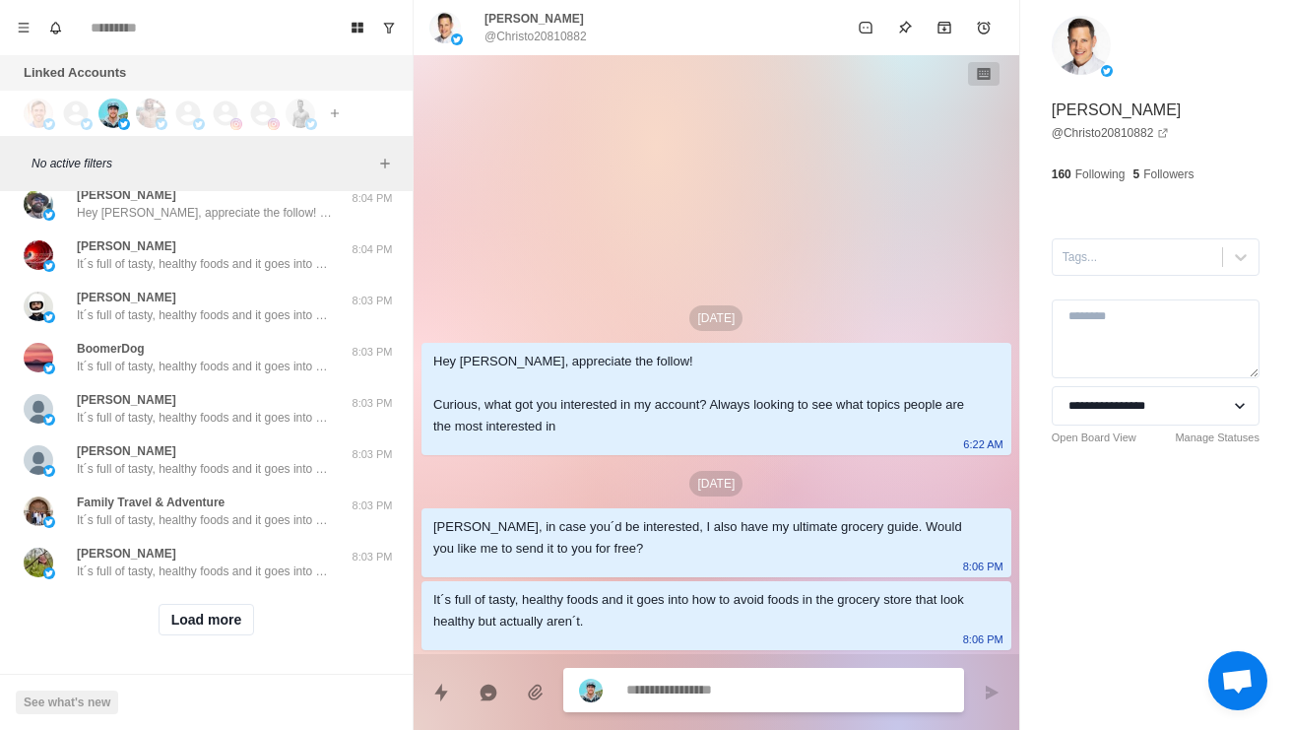
scroll to position [7179, 0]
click at [223, 612] on button "Load more" at bounding box center [207, 620] width 96 height 32
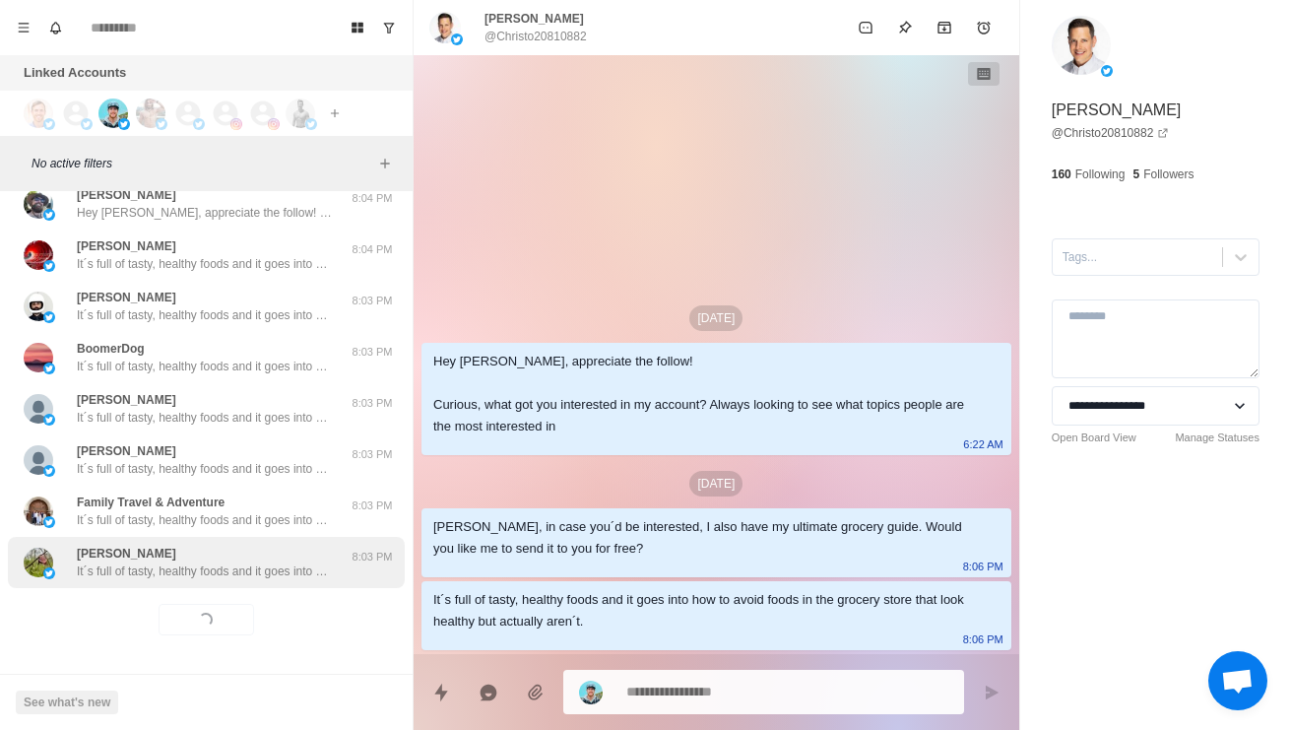
click at [288, 569] on p "It´s full of tasty, healthy foods and it goes into how to avoid foods in the gr…" at bounding box center [205, 571] width 256 height 18
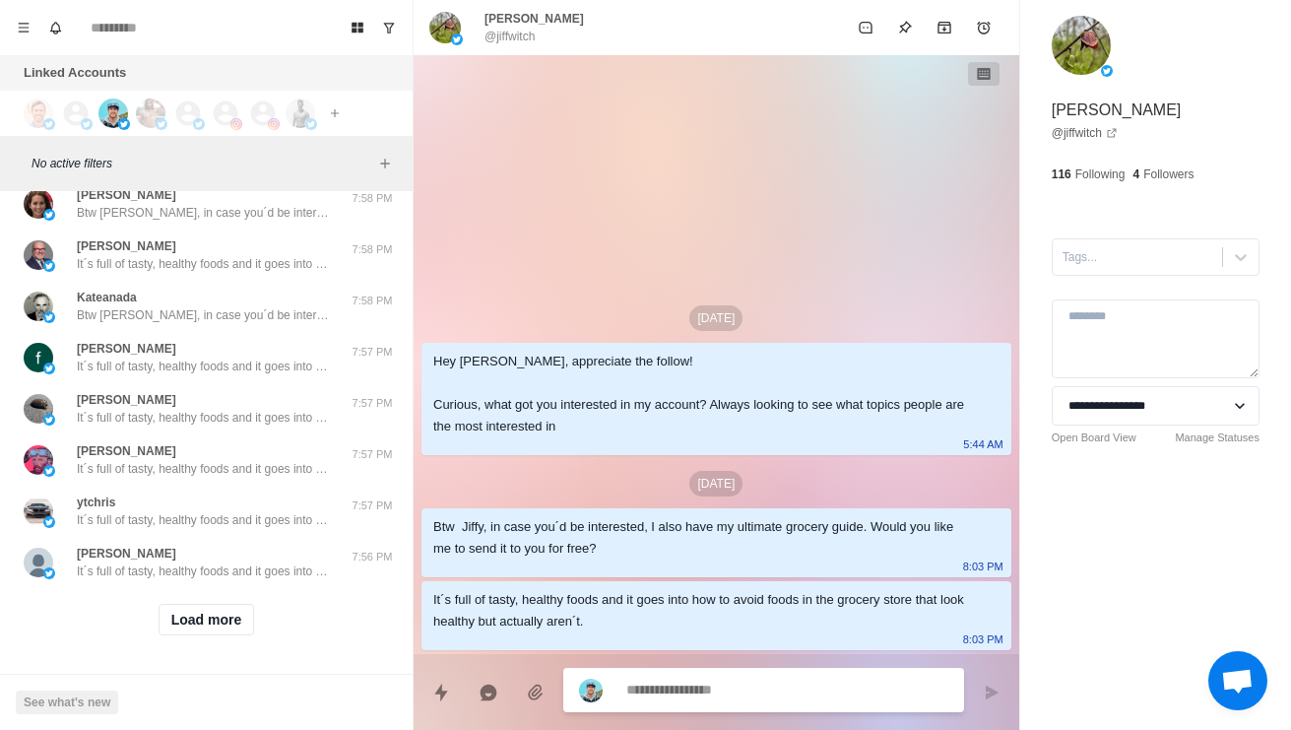
scroll to position [8220, 0]
click at [209, 623] on button "Load more" at bounding box center [207, 620] width 96 height 32
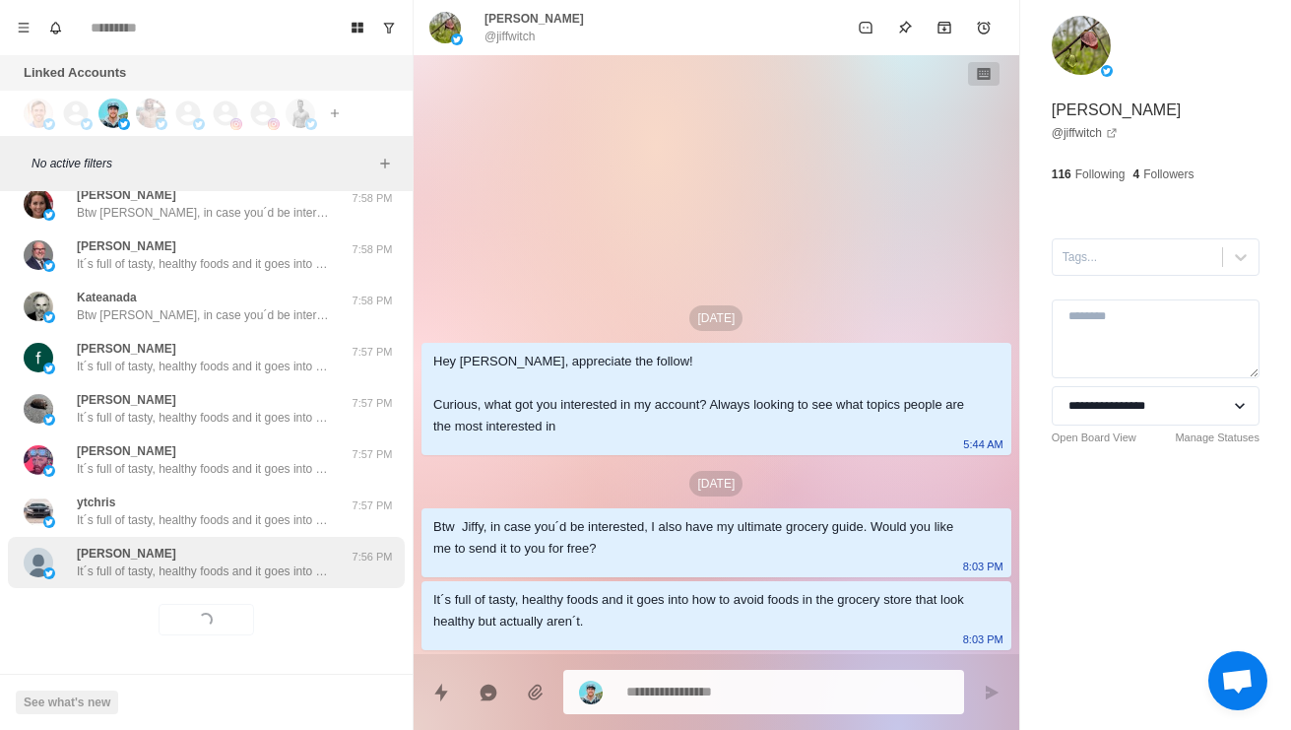
click at [284, 553] on div "Tracy Doyle It´s full of tasty, healthy foods and it goes into how to avoid foo…" at bounding box center [205, 561] width 256 height 35
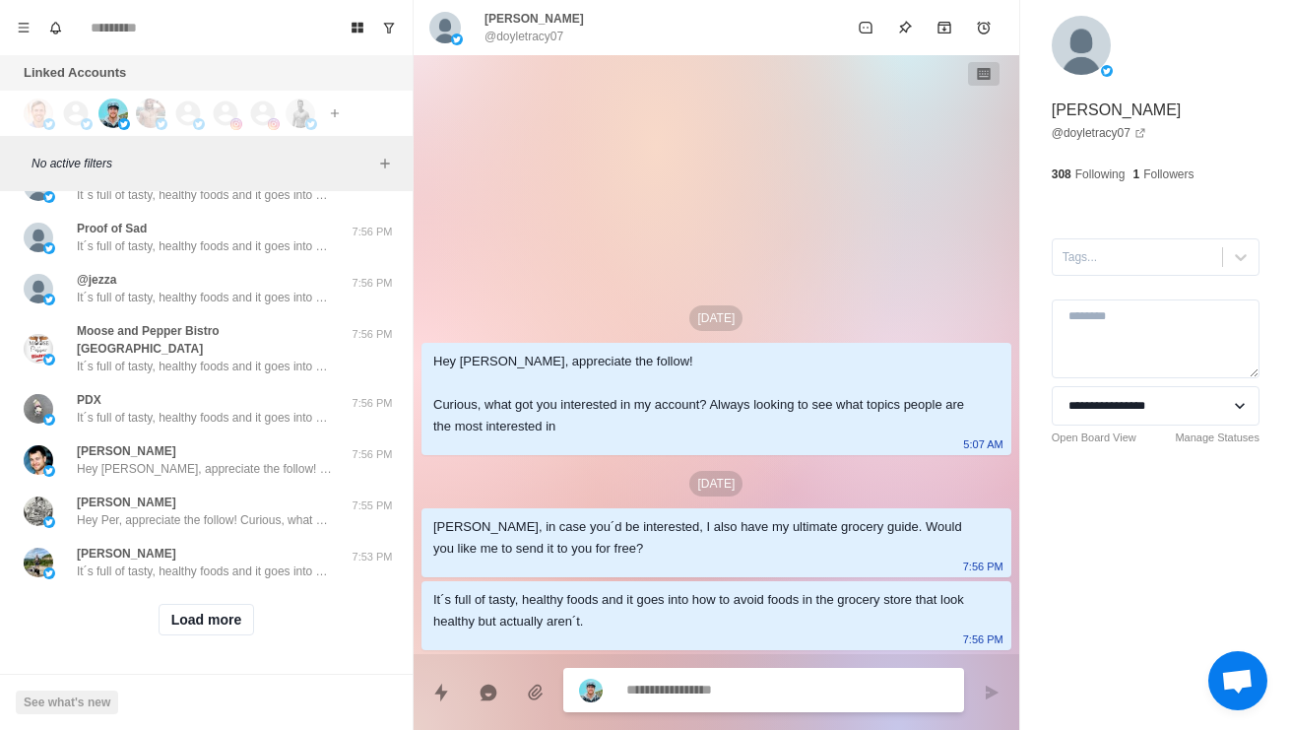
scroll to position [9267, 0]
click at [223, 633] on button "Load more" at bounding box center [207, 620] width 96 height 32
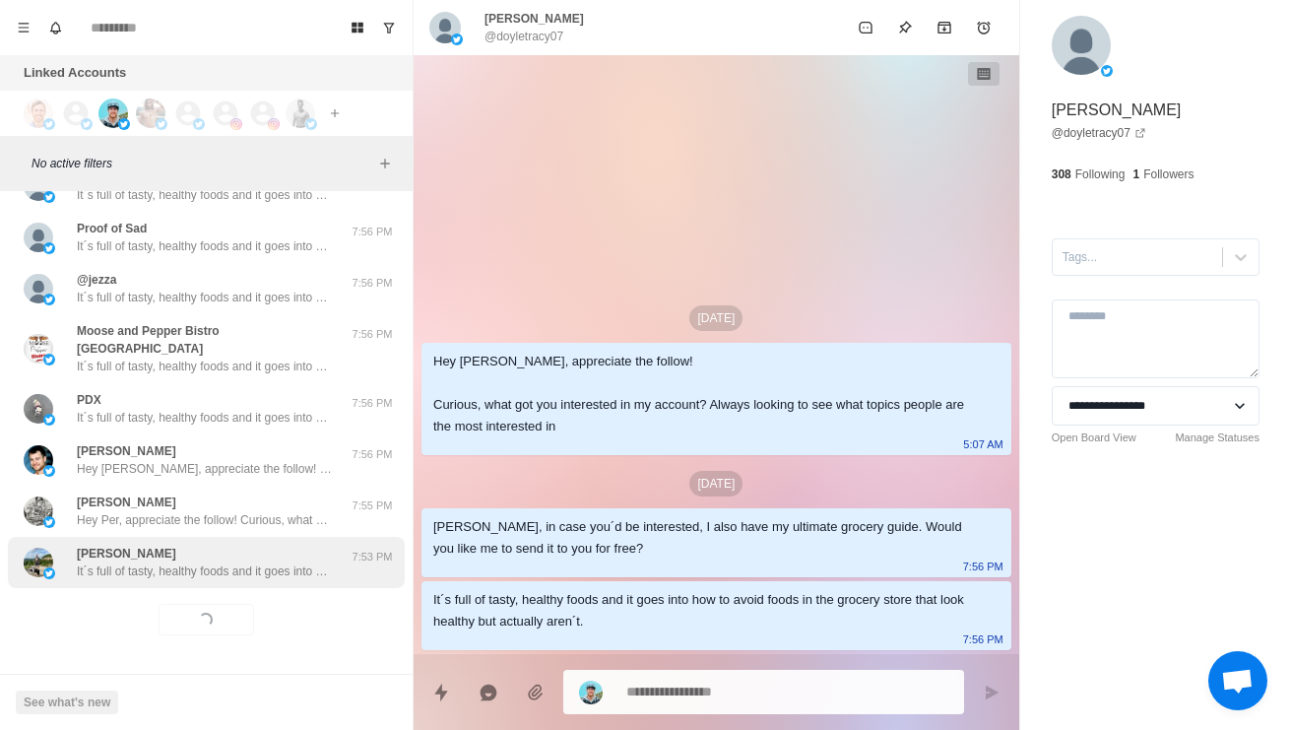
click at [290, 575] on p "It´s full of tasty, healthy foods and it goes into how to avoid foods in the gr…" at bounding box center [205, 571] width 256 height 18
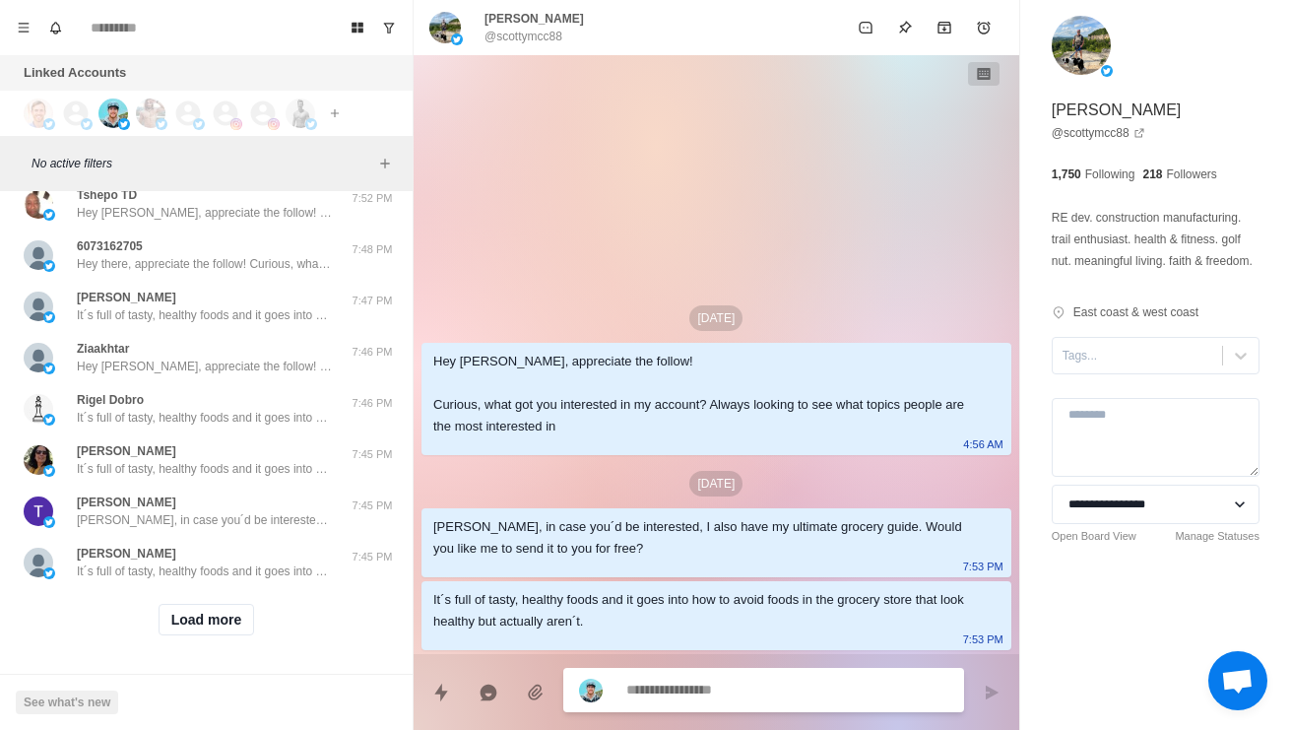
scroll to position [10310, 0]
click at [195, 624] on button "Load more" at bounding box center [207, 620] width 96 height 32
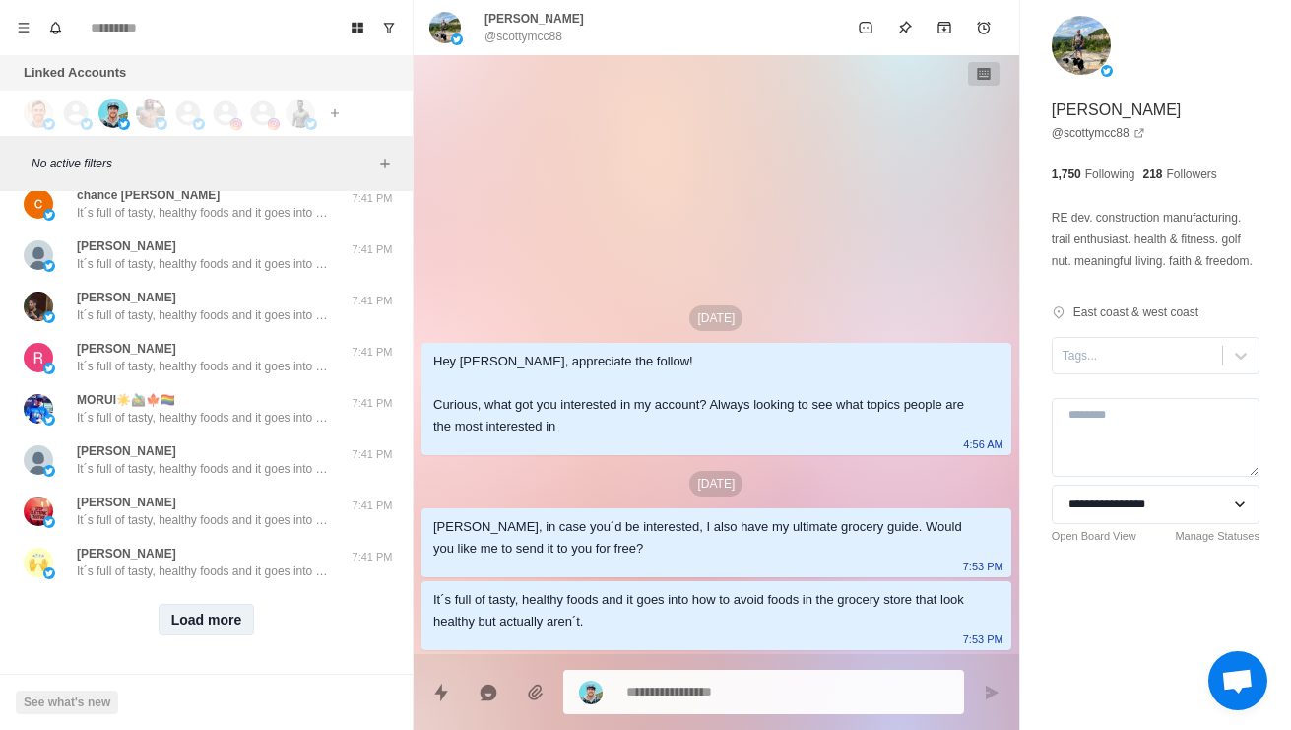
scroll to position [11354, 0]
click at [234, 624] on button "Load more" at bounding box center [207, 620] width 96 height 32
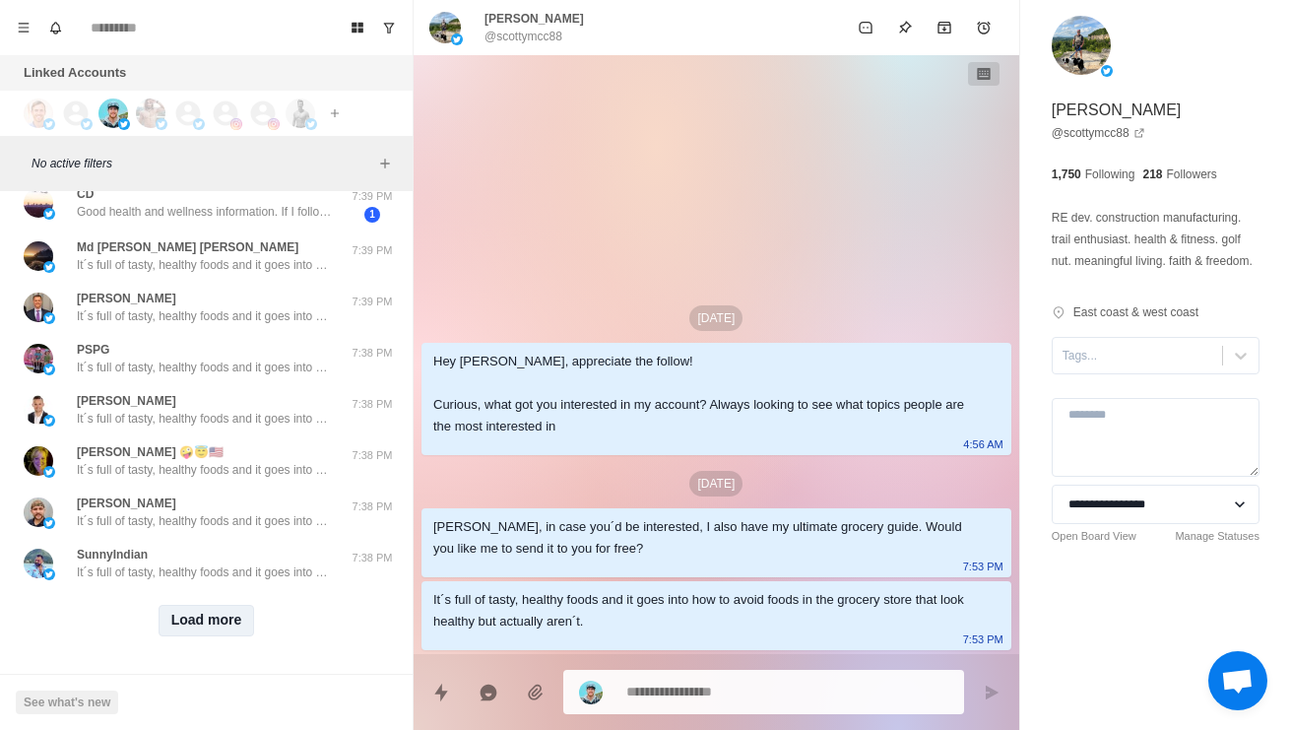
scroll to position [12398, 0]
click at [223, 614] on button "Load more" at bounding box center [207, 621] width 96 height 32
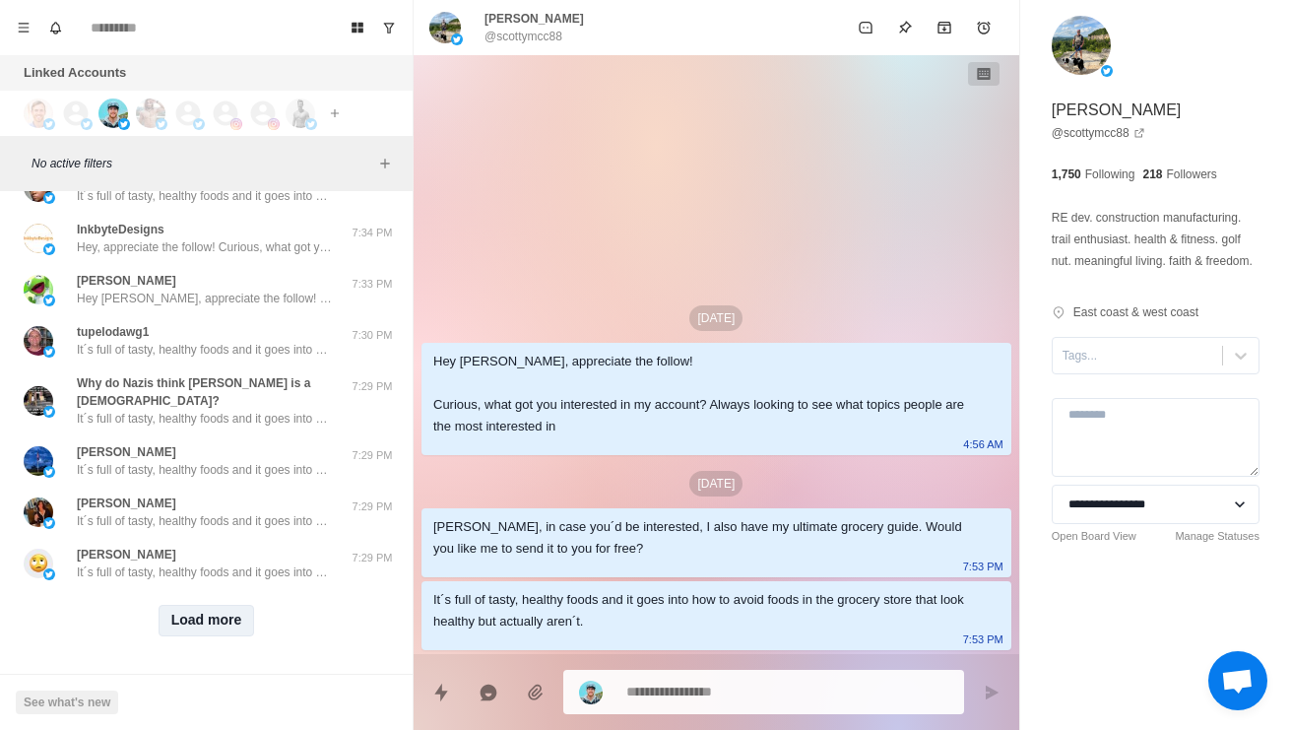
scroll to position [13442, 0]
click at [226, 632] on button "Load more" at bounding box center [207, 621] width 96 height 32
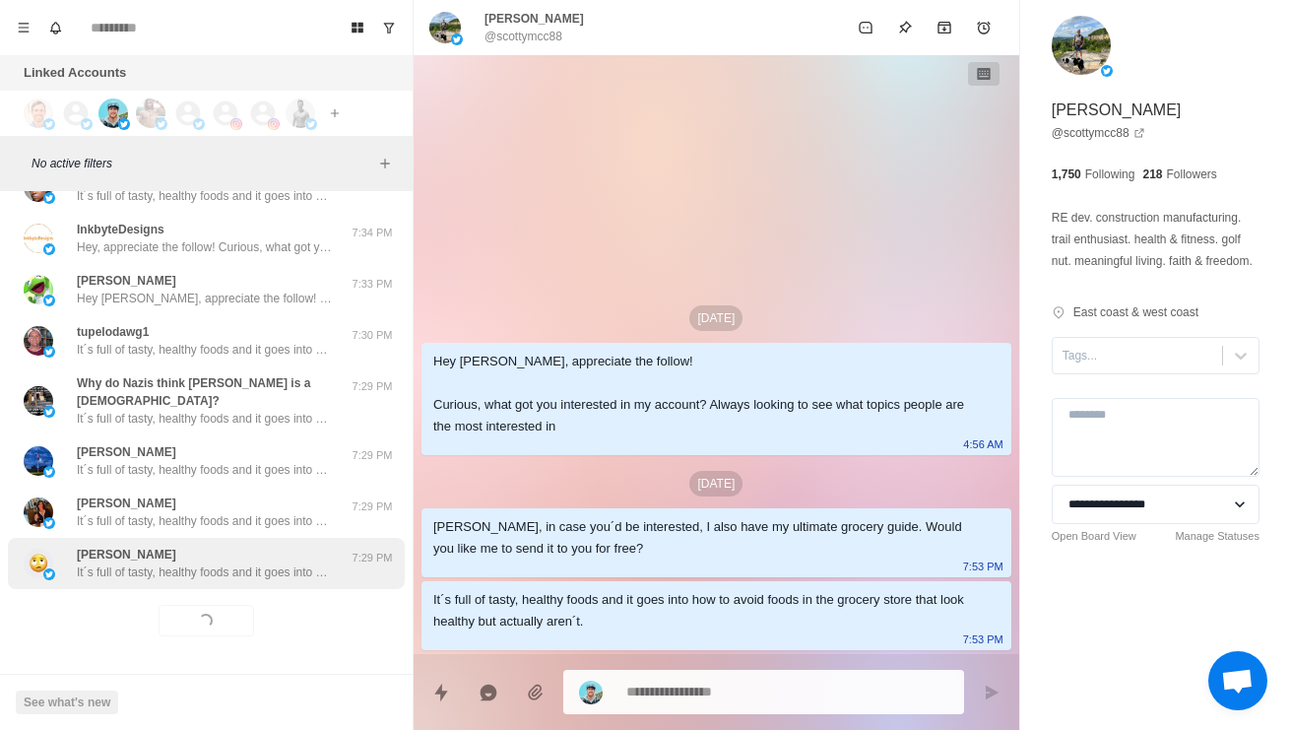
click at [260, 579] on p "It´s full of tasty, healthy foods and it goes into how to avoid foods in the gr…" at bounding box center [205, 572] width 256 height 18
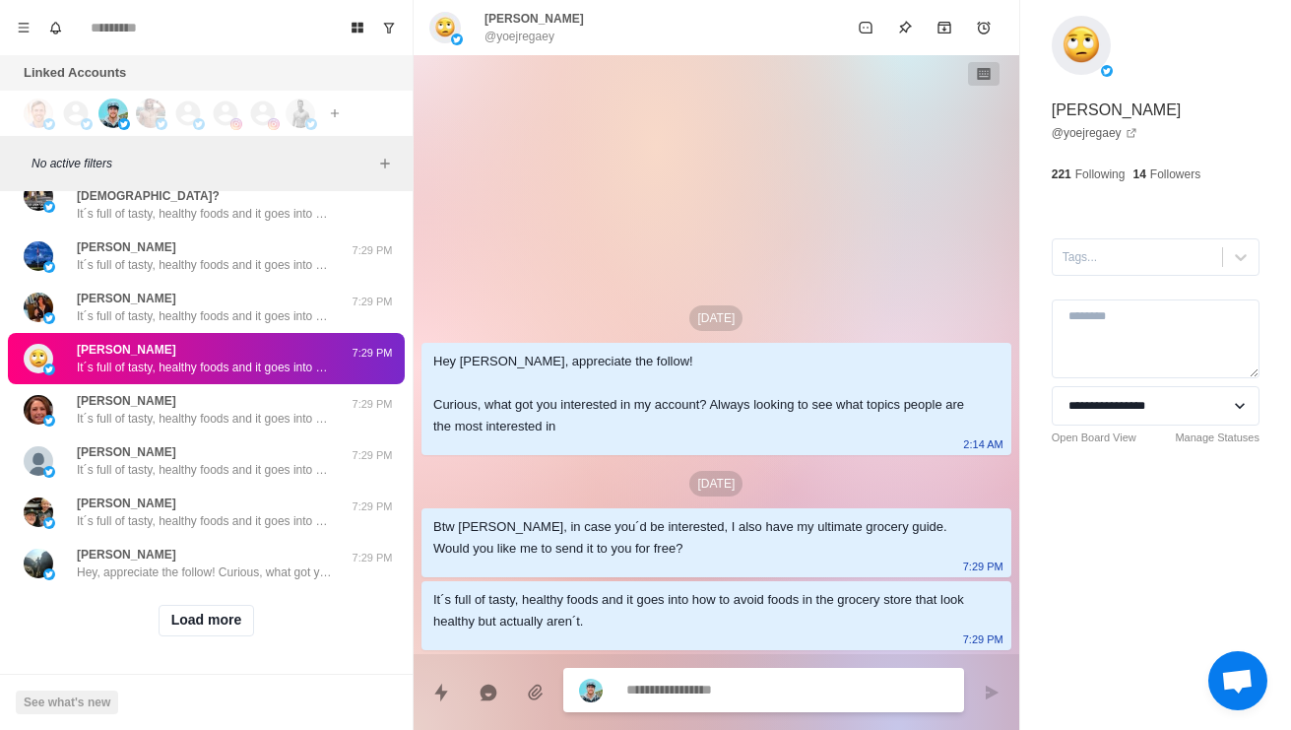
scroll to position [14486, 0]
click at [237, 616] on button "Load more" at bounding box center [207, 621] width 96 height 32
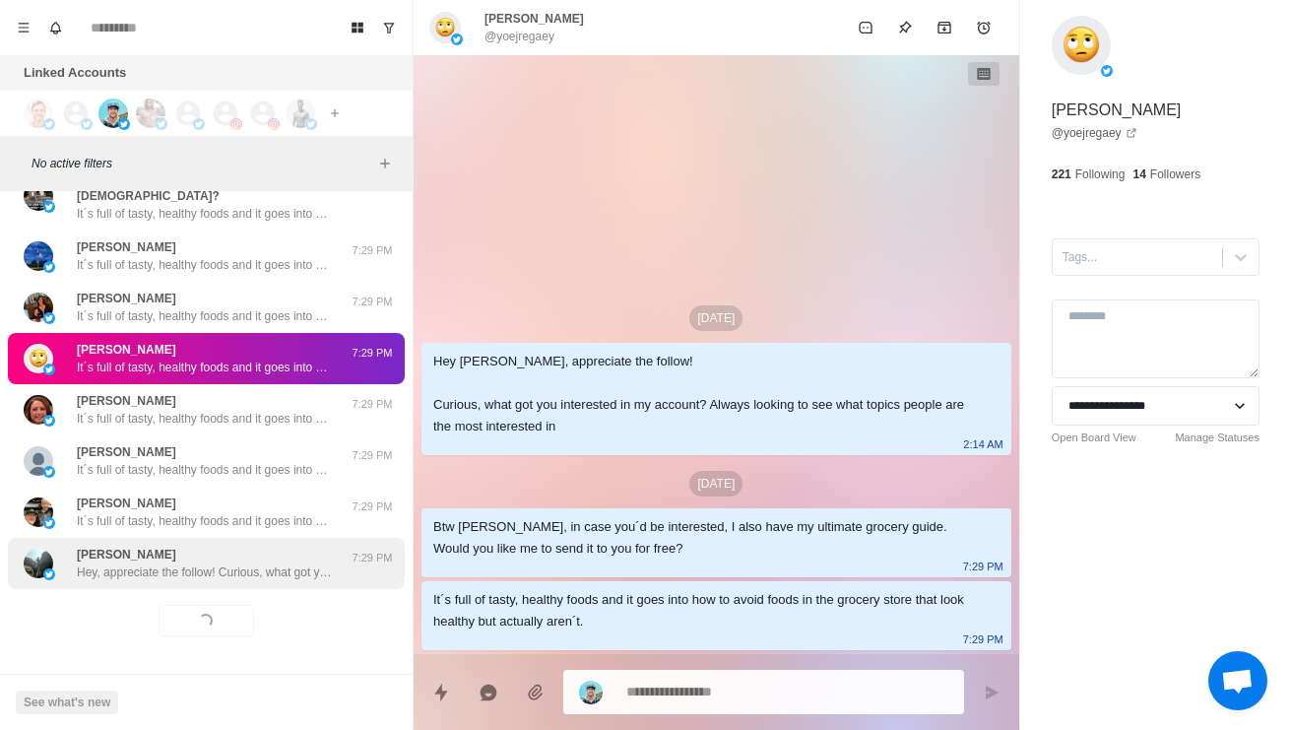
click at [288, 568] on p "Hey, appreciate the follow! Curious, what got you interested in my account? Alw…" at bounding box center [205, 572] width 256 height 18
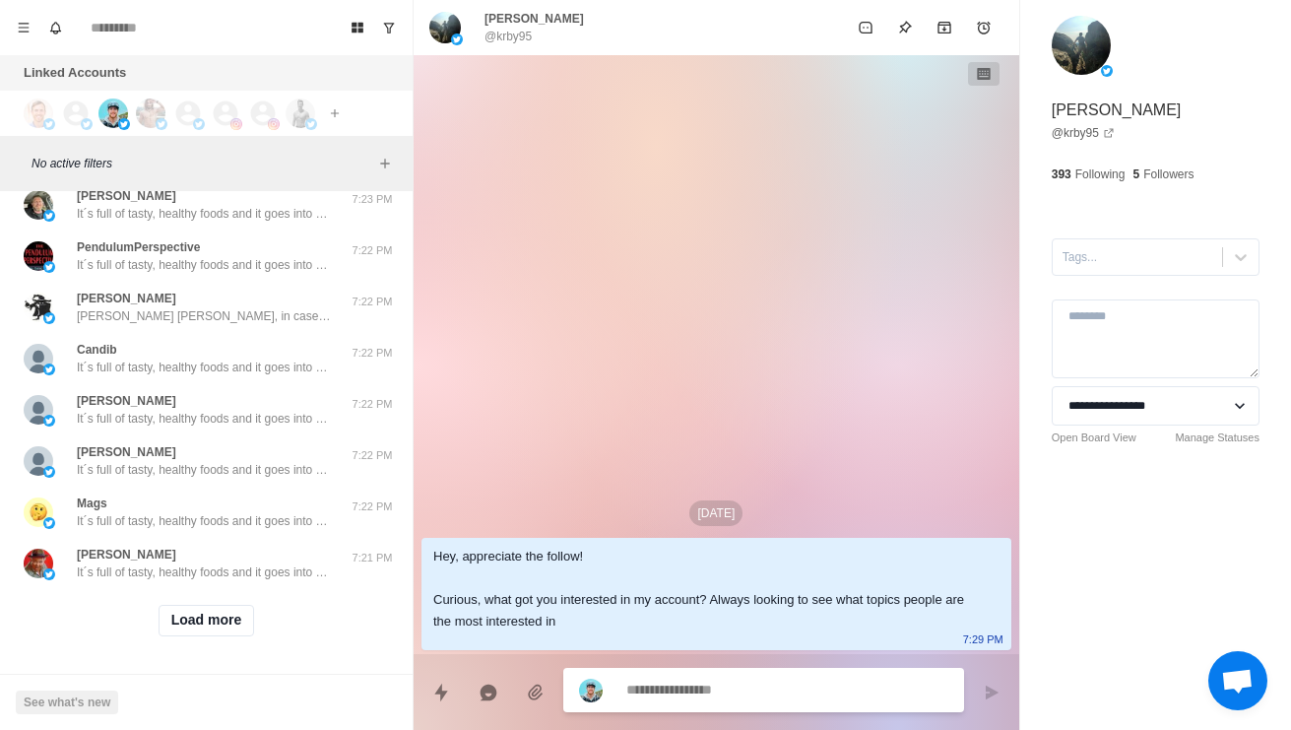
scroll to position [15529, 0]
click at [245, 622] on button "Load more" at bounding box center [207, 621] width 96 height 32
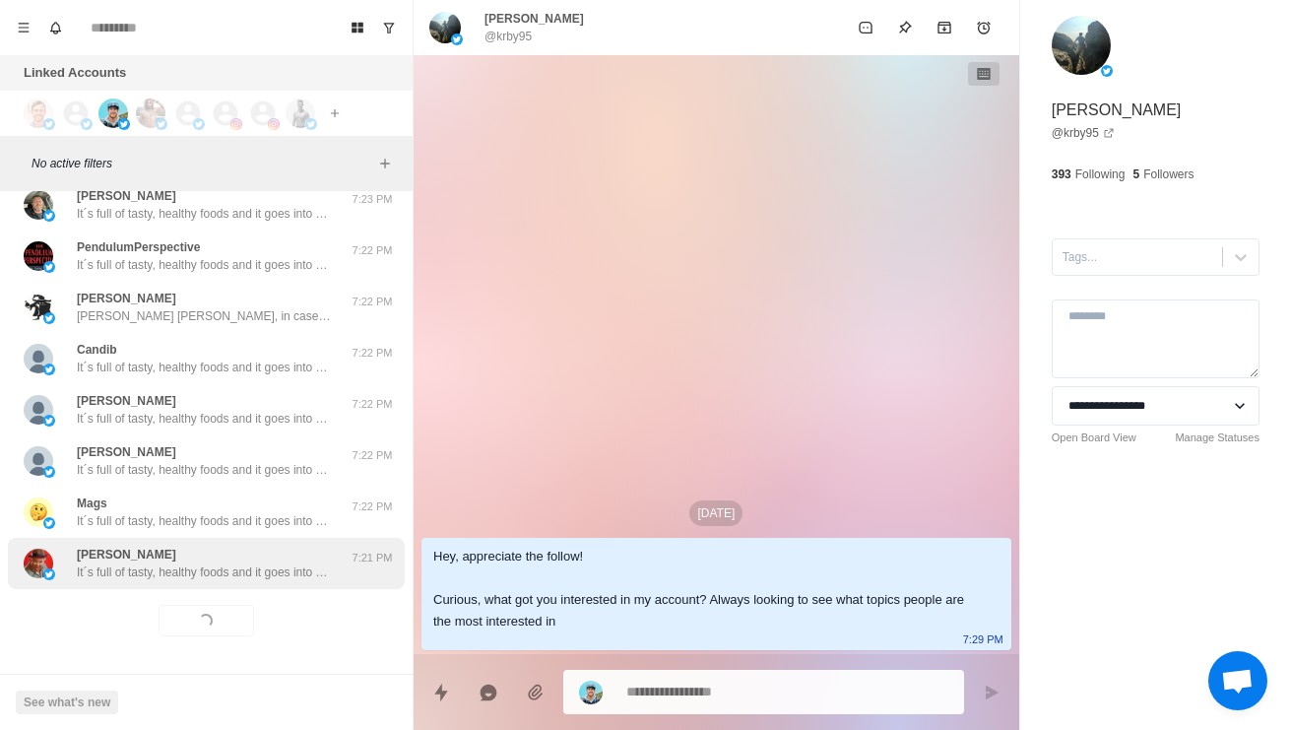
click at [297, 572] on p "It´s full of tasty, healthy foods and it goes into how to avoid foods in the gr…" at bounding box center [205, 572] width 256 height 18
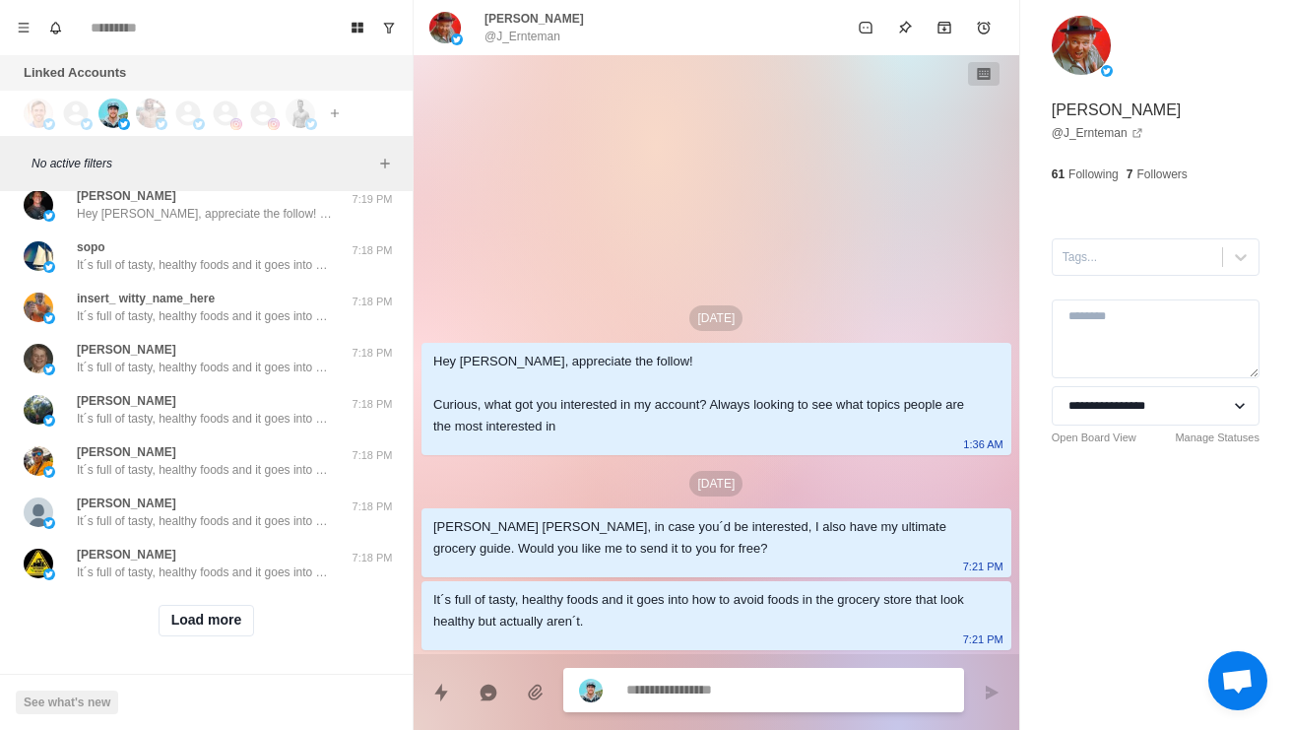
scroll to position [16573, 0]
click at [203, 628] on button "Load more" at bounding box center [207, 621] width 96 height 32
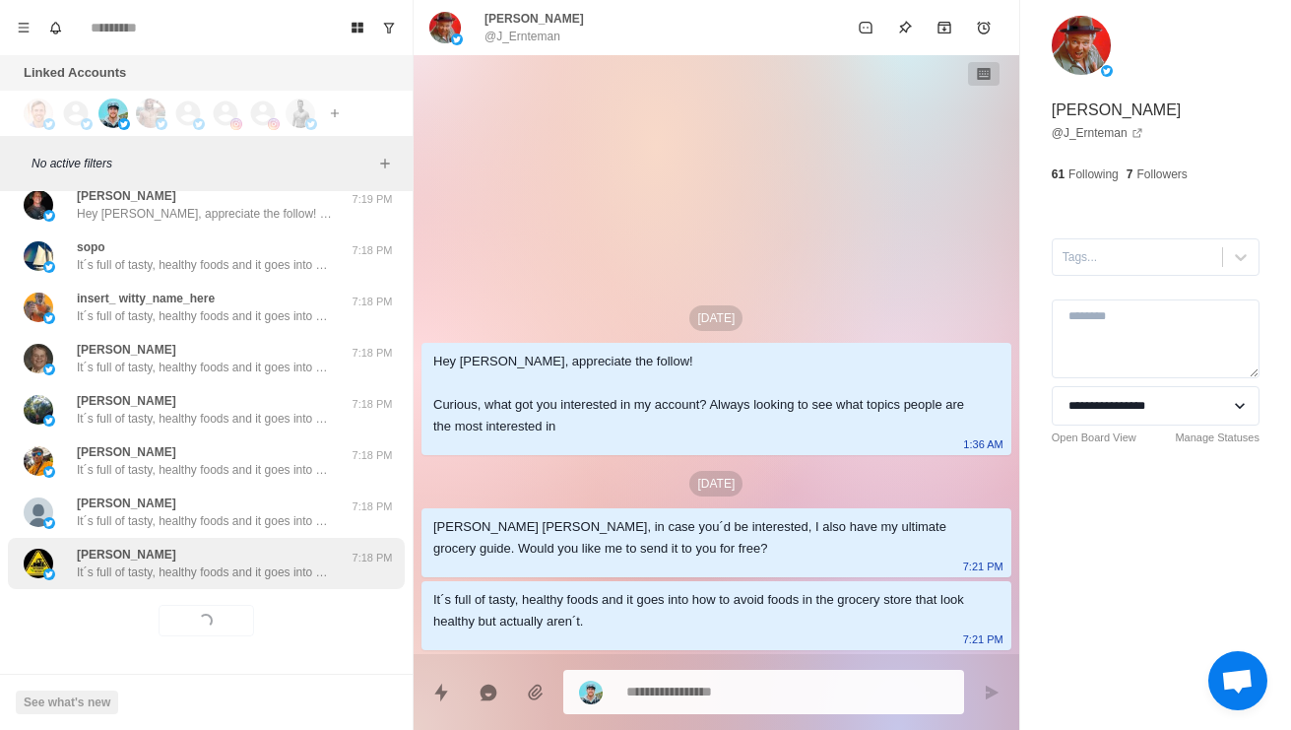
click at [238, 586] on div "Sandra Robinson It´s full of tasty, healthy foods and it goes into how to avoid…" at bounding box center [206, 563] width 397 height 51
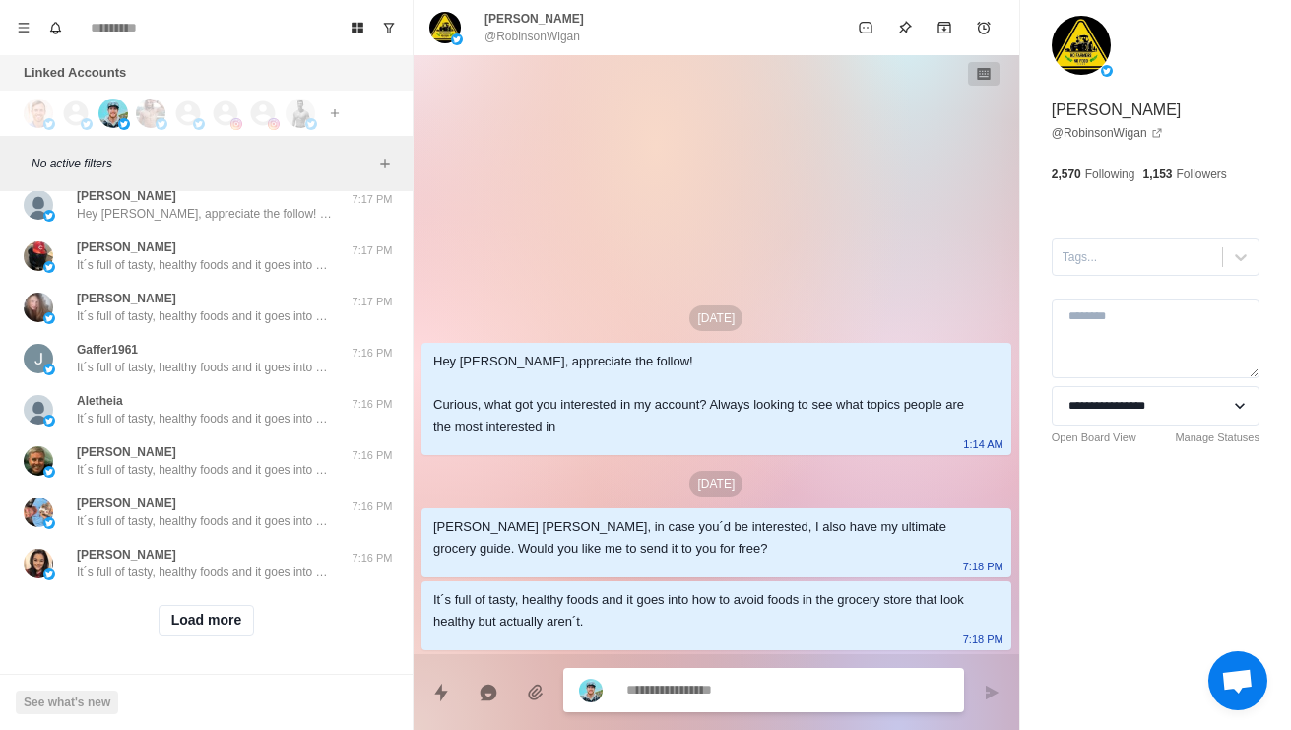
scroll to position [17593, 0]
click at [223, 636] on button "Load more" at bounding box center [207, 621] width 96 height 32
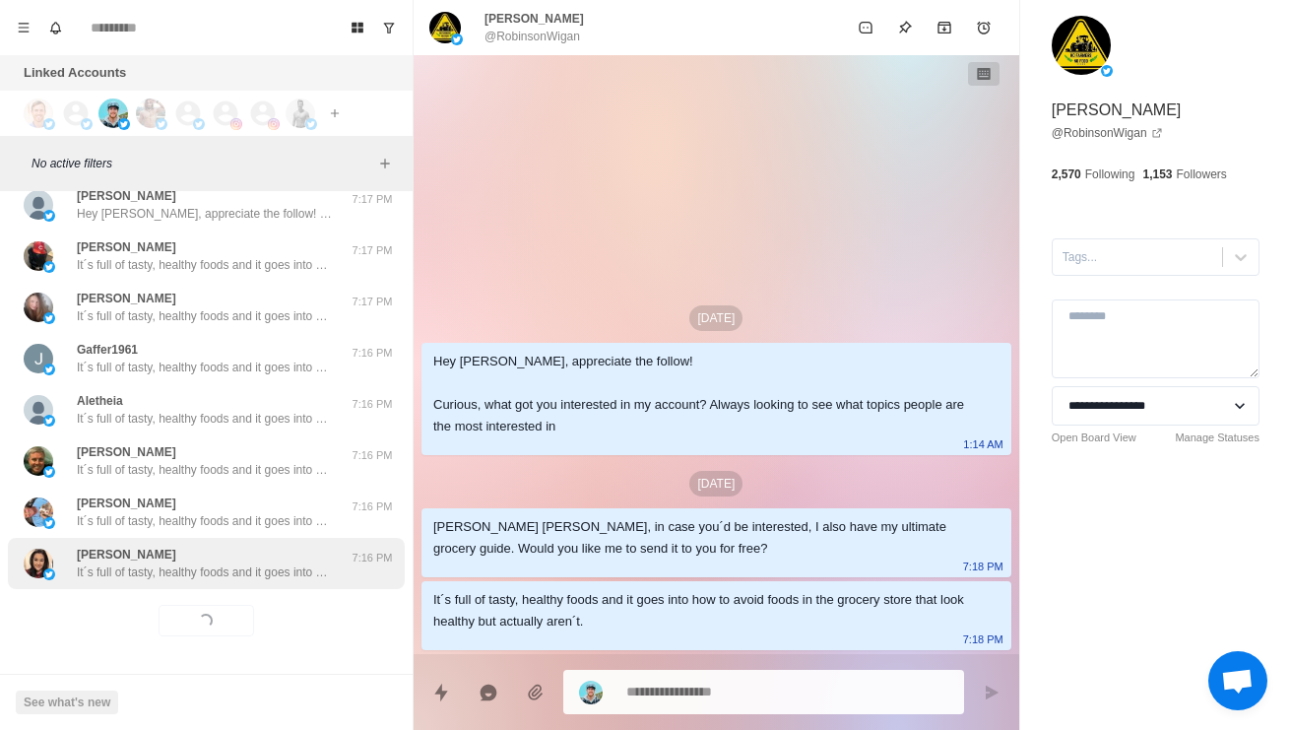
click at [248, 589] on div "Christy Tucker It´s full of tasty, healthy foods and it goes into how to avoid …" at bounding box center [206, 563] width 397 height 51
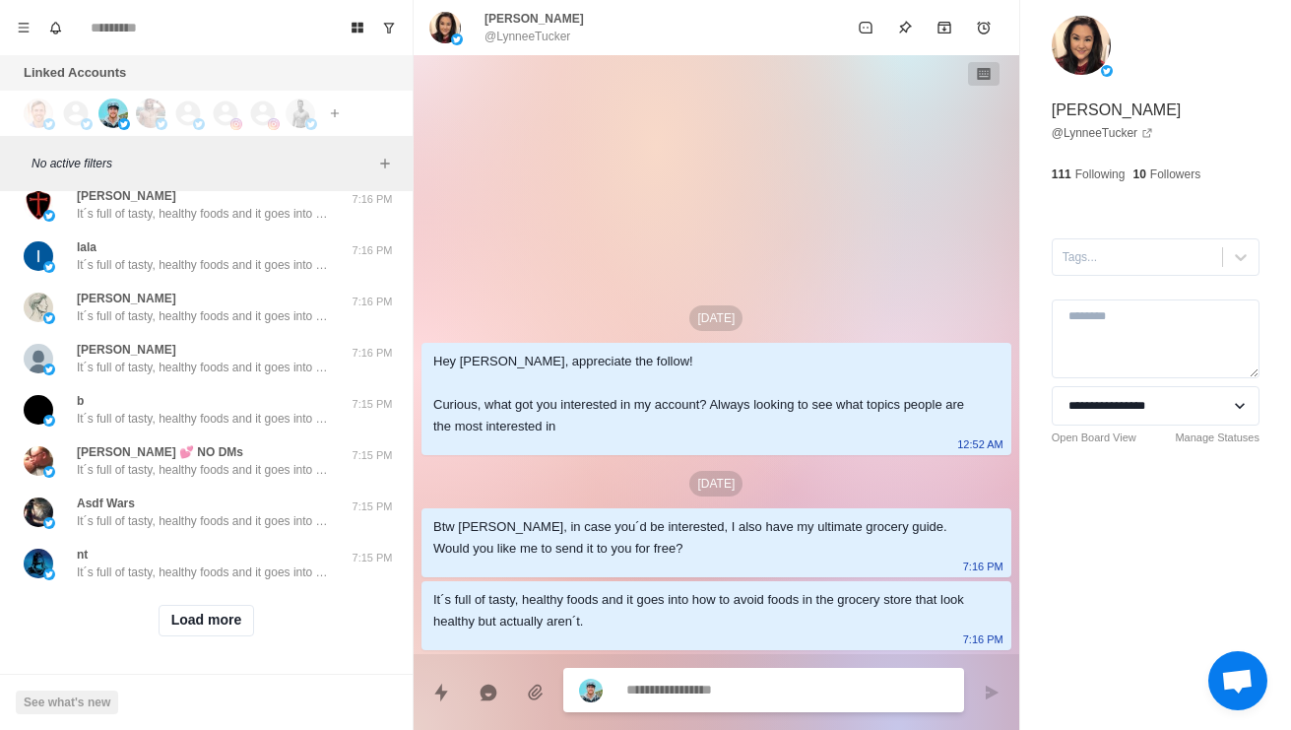
scroll to position [18660, 0]
click at [221, 634] on button "Load more" at bounding box center [207, 621] width 96 height 32
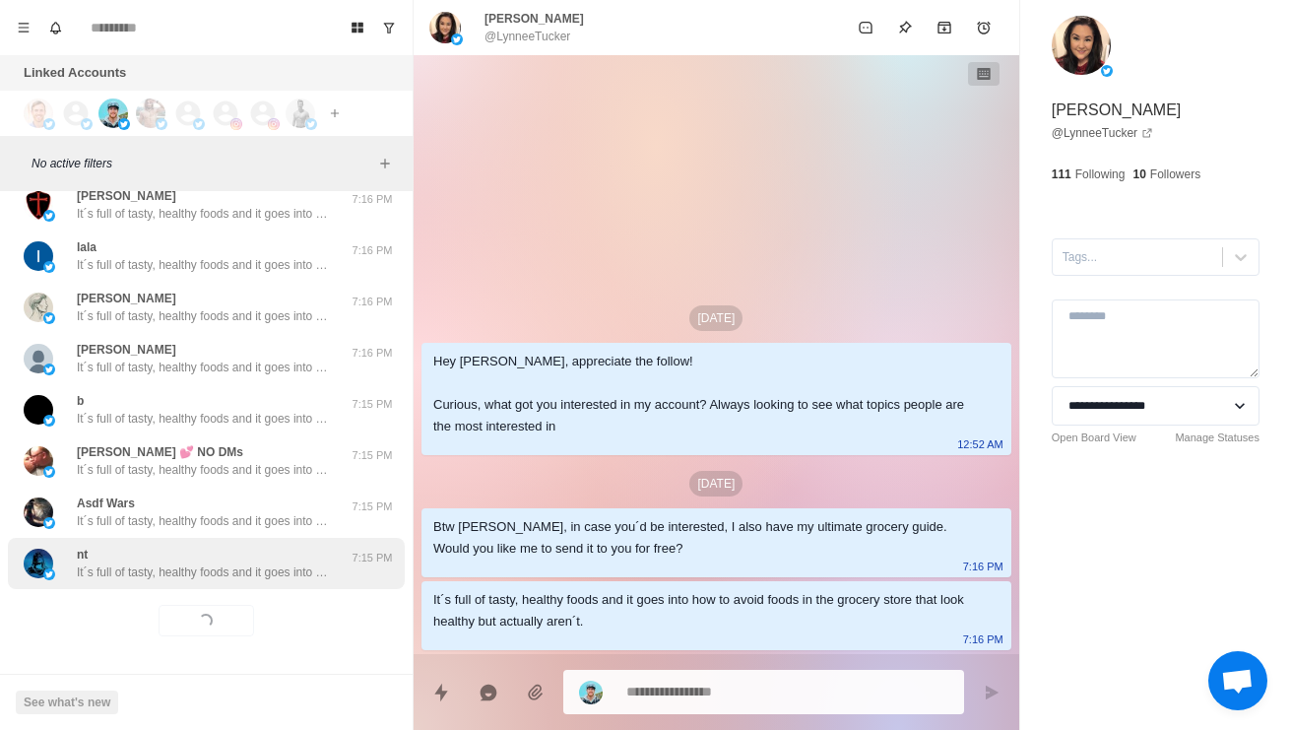
click at [278, 584] on div "nt It´s full of tasty, healthy foods and it goes into how to avoid foods in the…" at bounding box center [206, 563] width 397 height 51
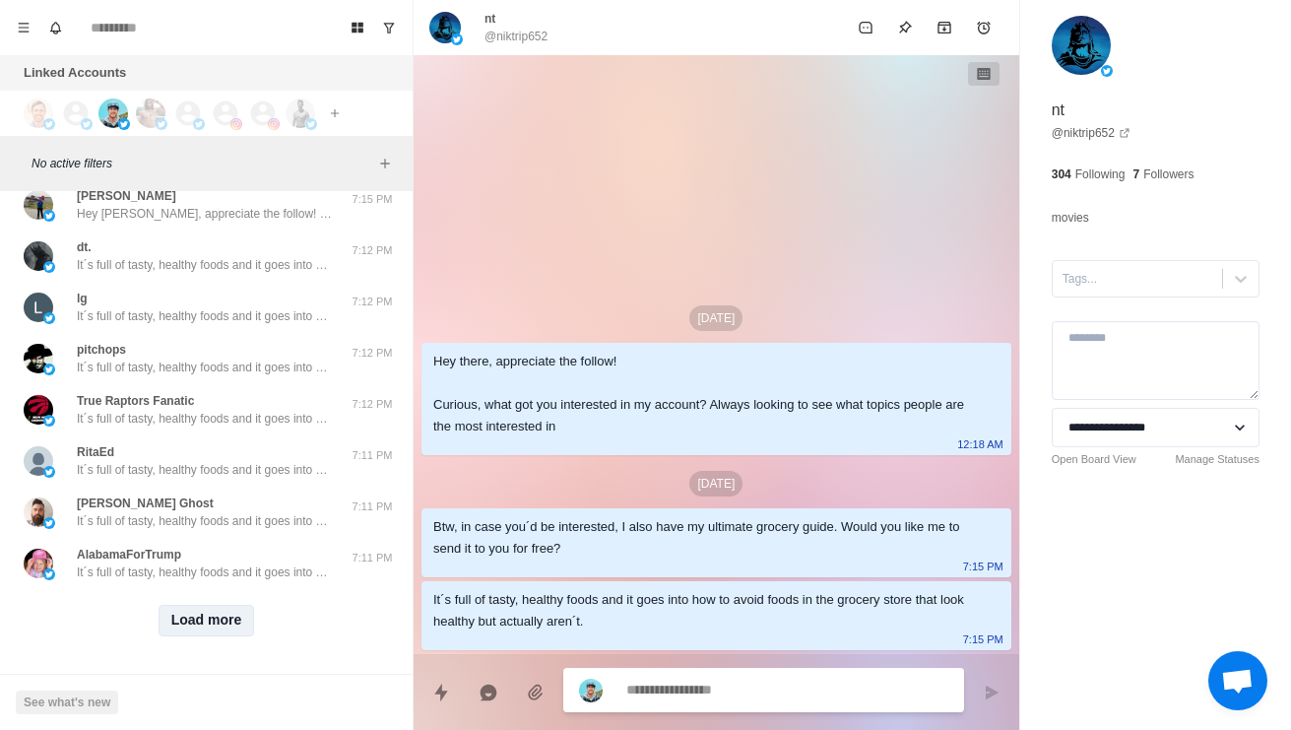
click at [236, 626] on button "Load more" at bounding box center [207, 621] width 96 height 32
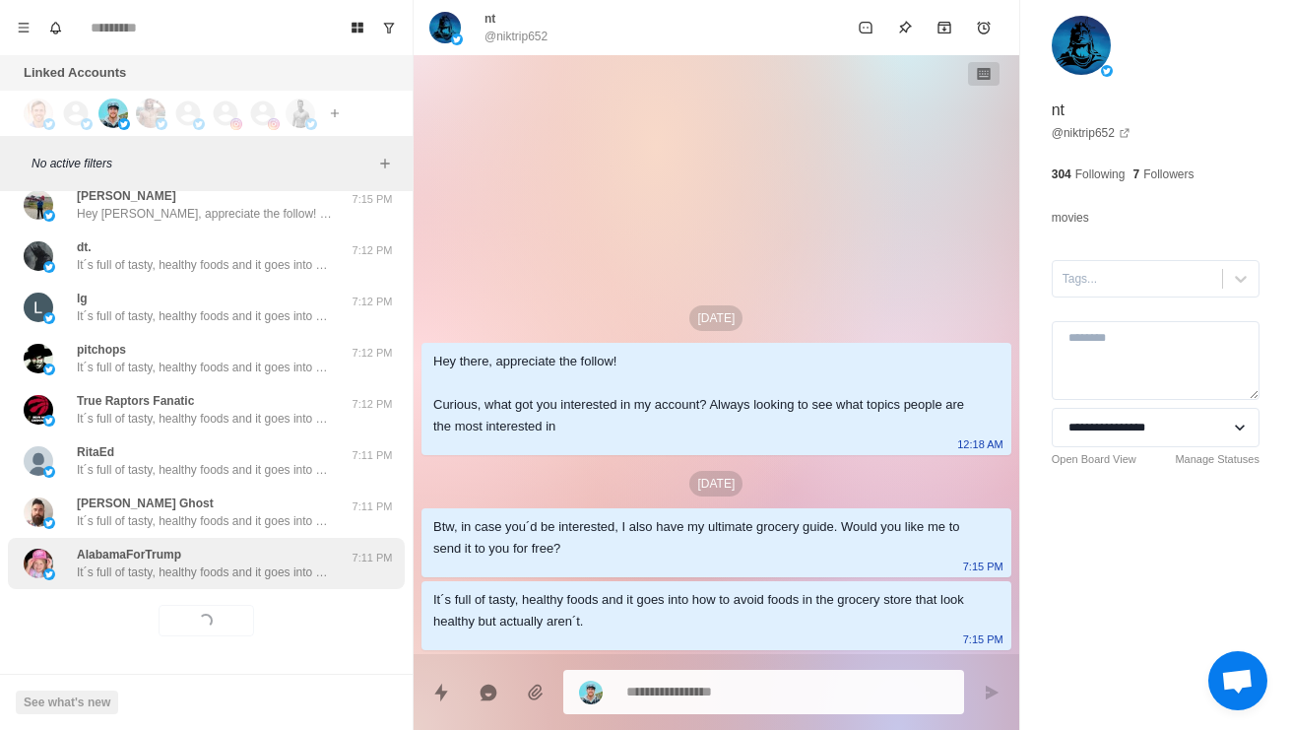
click at [237, 580] on div "AlabamaForTrump It´s full of tasty, healthy foods and it goes into how to avoid…" at bounding box center [206, 563] width 397 height 51
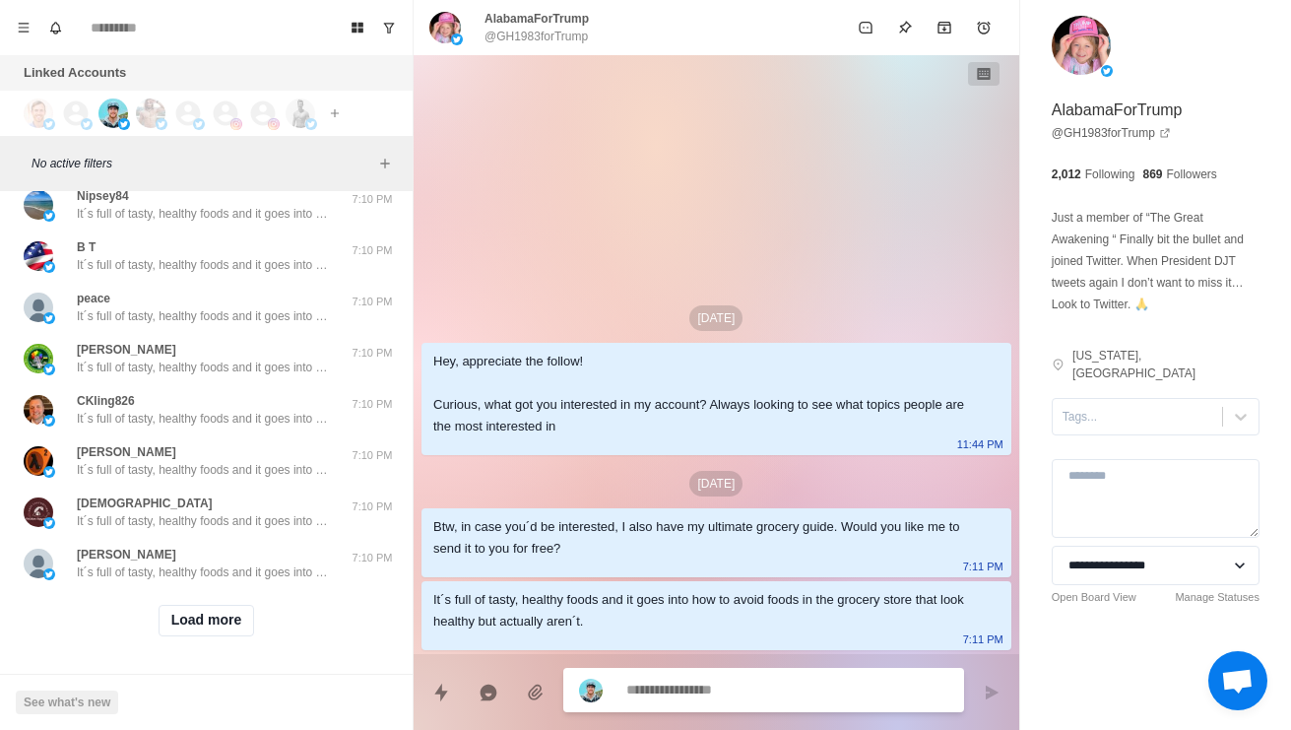
scroll to position [20747, 0]
click at [216, 633] on button "Load more" at bounding box center [207, 621] width 96 height 32
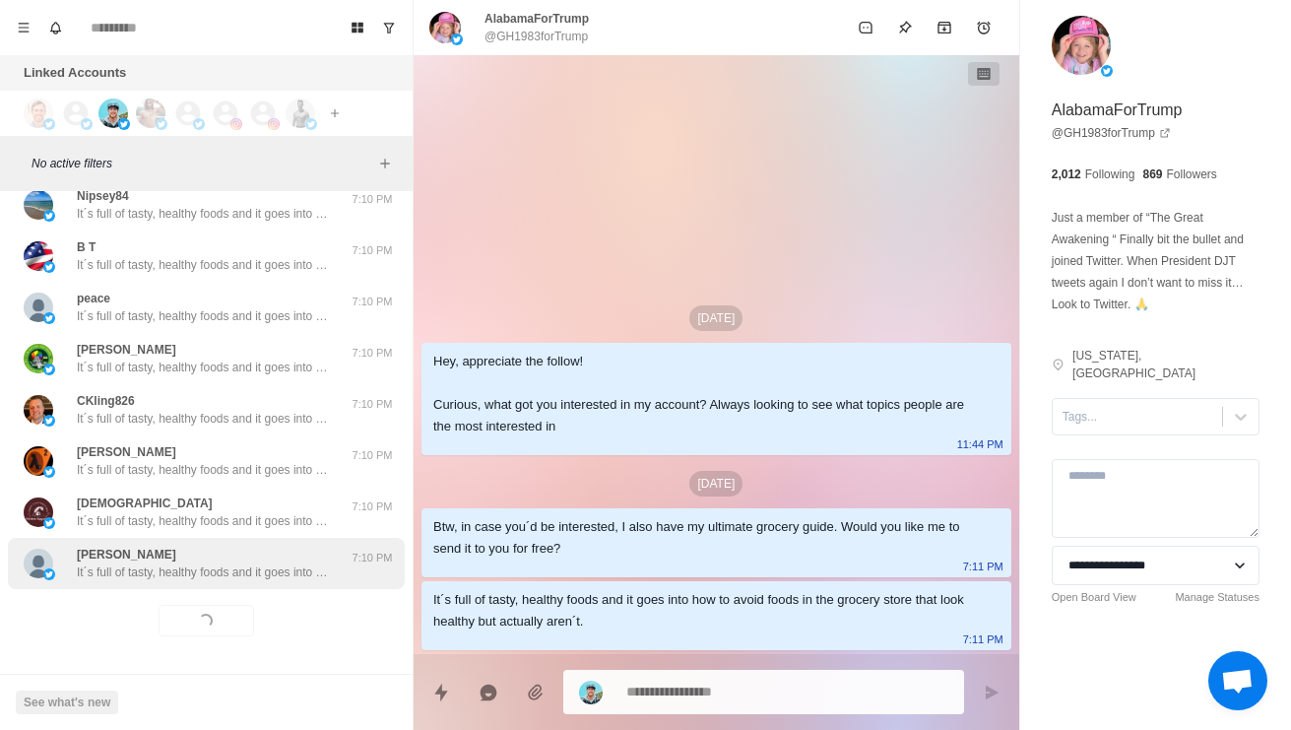
click at [267, 565] on p "It´s full of tasty, healthy foods and it goes into how to avoid foods in the gr…" at bounding box center [205, 572] width 256 height 18
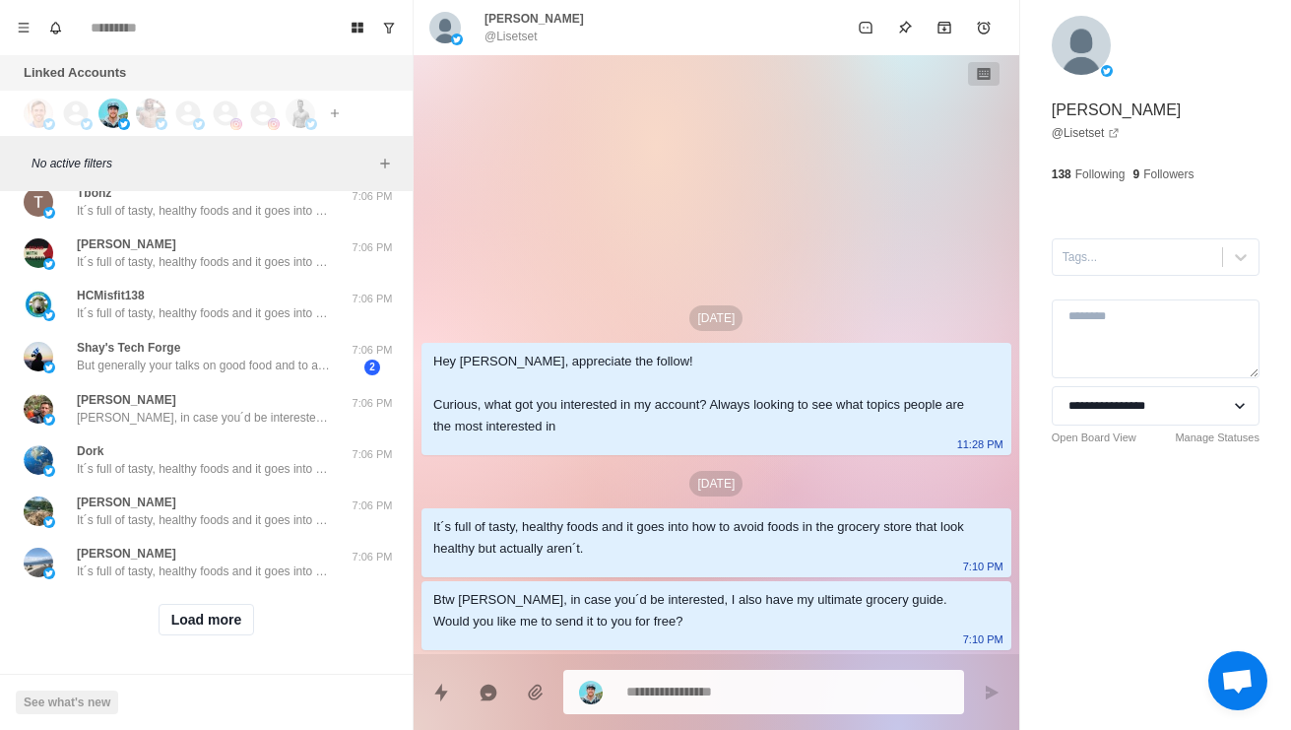
click at [223, 614] on button "Load more" at bounding box center [207, 620] width 96 height 32
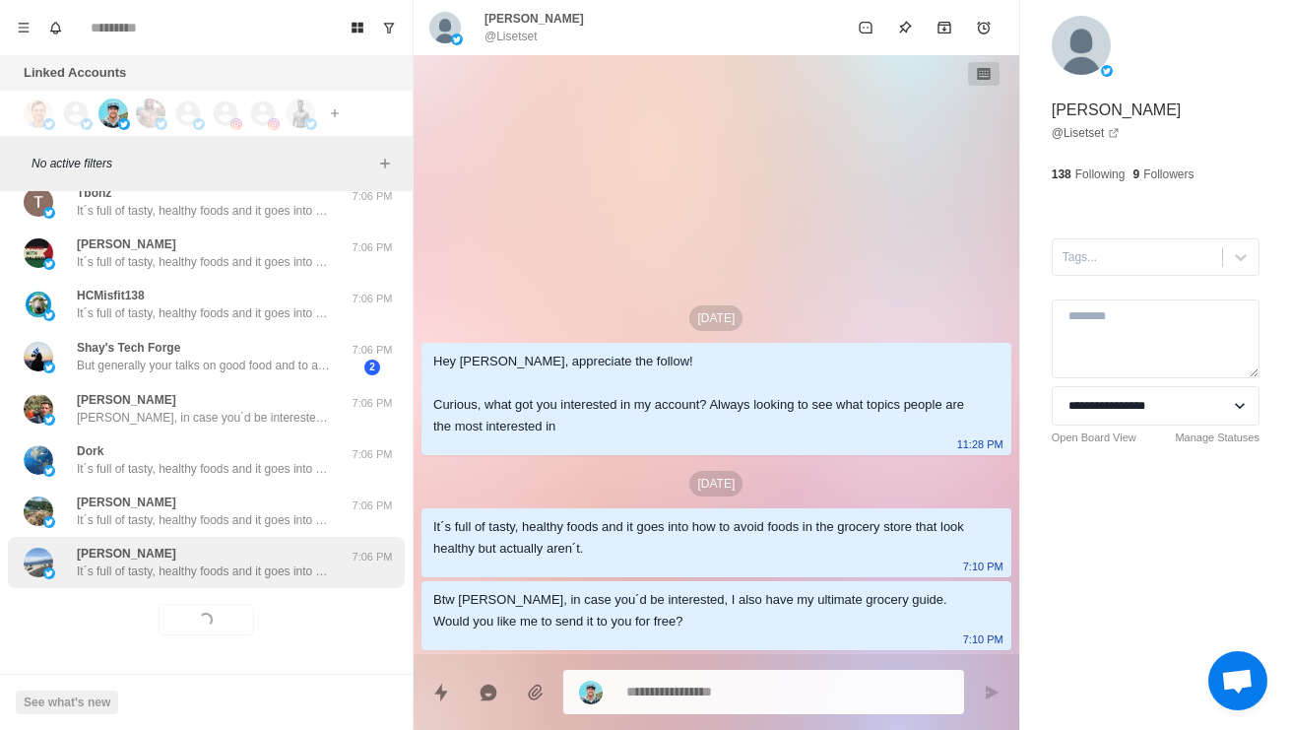
click at [261, 555] on div "Claus Lev It´s full of tasty, healthy foods and it goes into how to avoid foods…" at bounding box center [205, 561] width 256 height 35
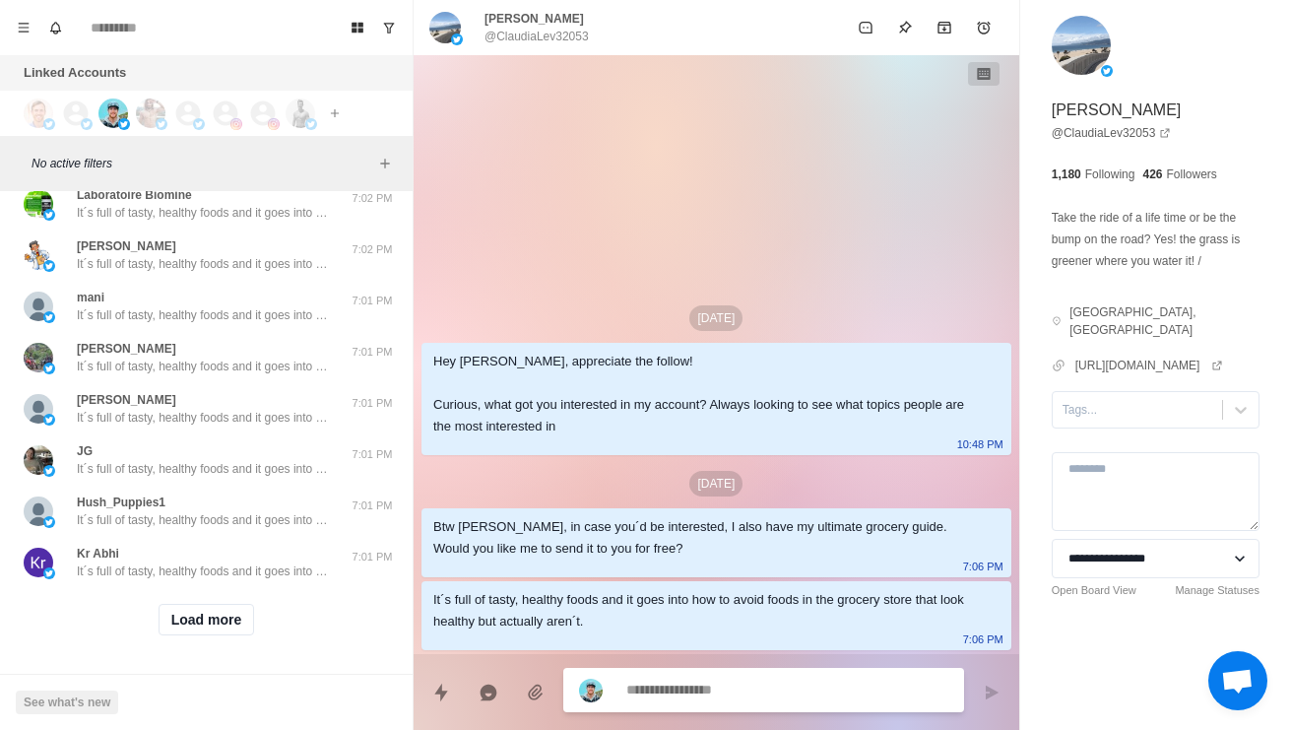
scroll to position [22835, 0]
click at [223, 636] on div "Load more" at bounding box center [206, 619] width 397 height 63
click at [222, 621] on button "Load more" at bounding box center [207, 620] width 96 height 32
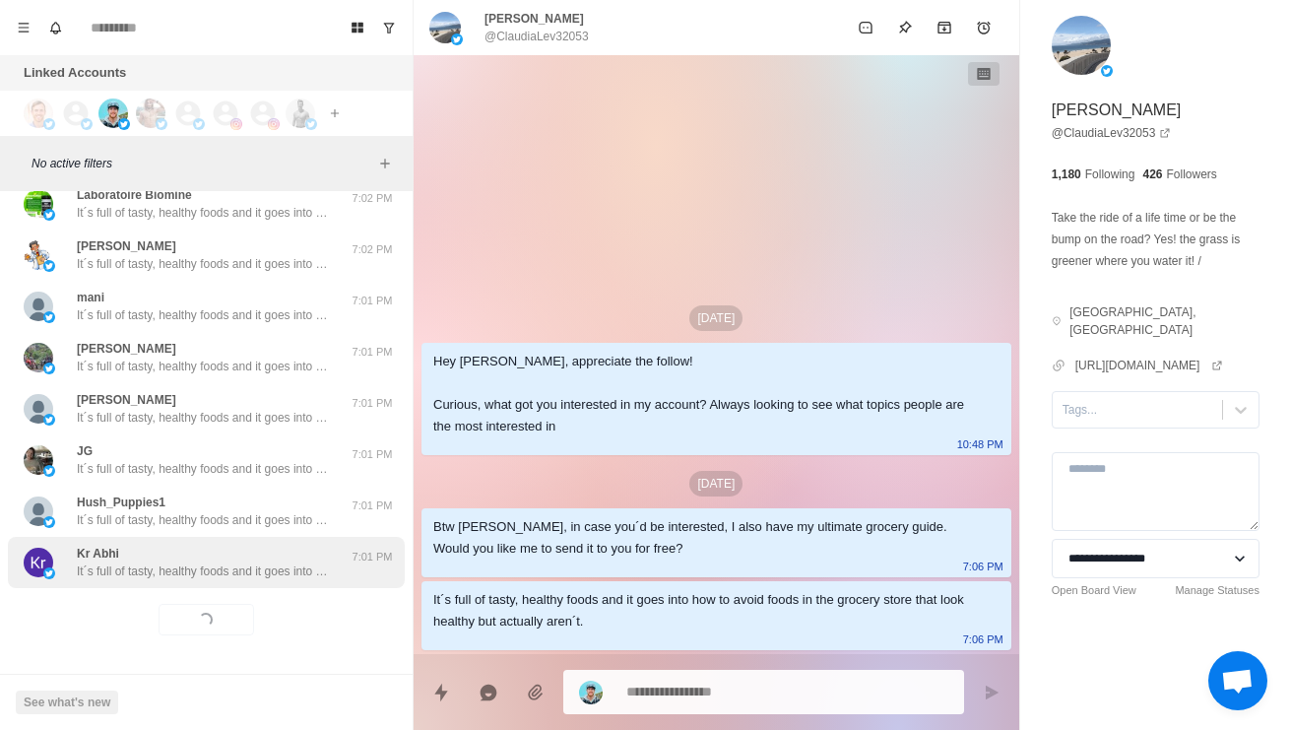
click at [282, 562] on p "It´s full of tasty, healthy foods and it goes into how to avoid foods in the gr…" at bounding box center [205, 571] width 256 height 18
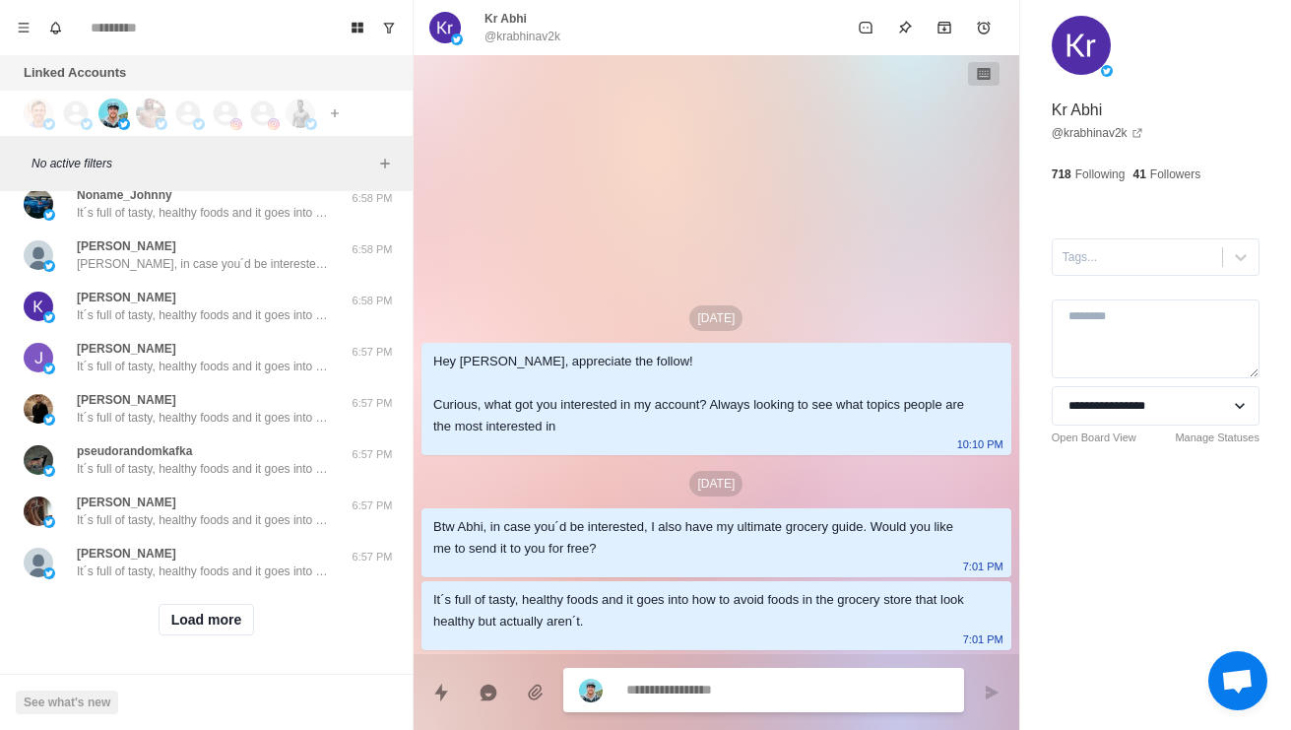
scroll to position [23879, 0]
click at [211, 629] on button "Load more" at bounding box center [207, 620] width 96 height 32
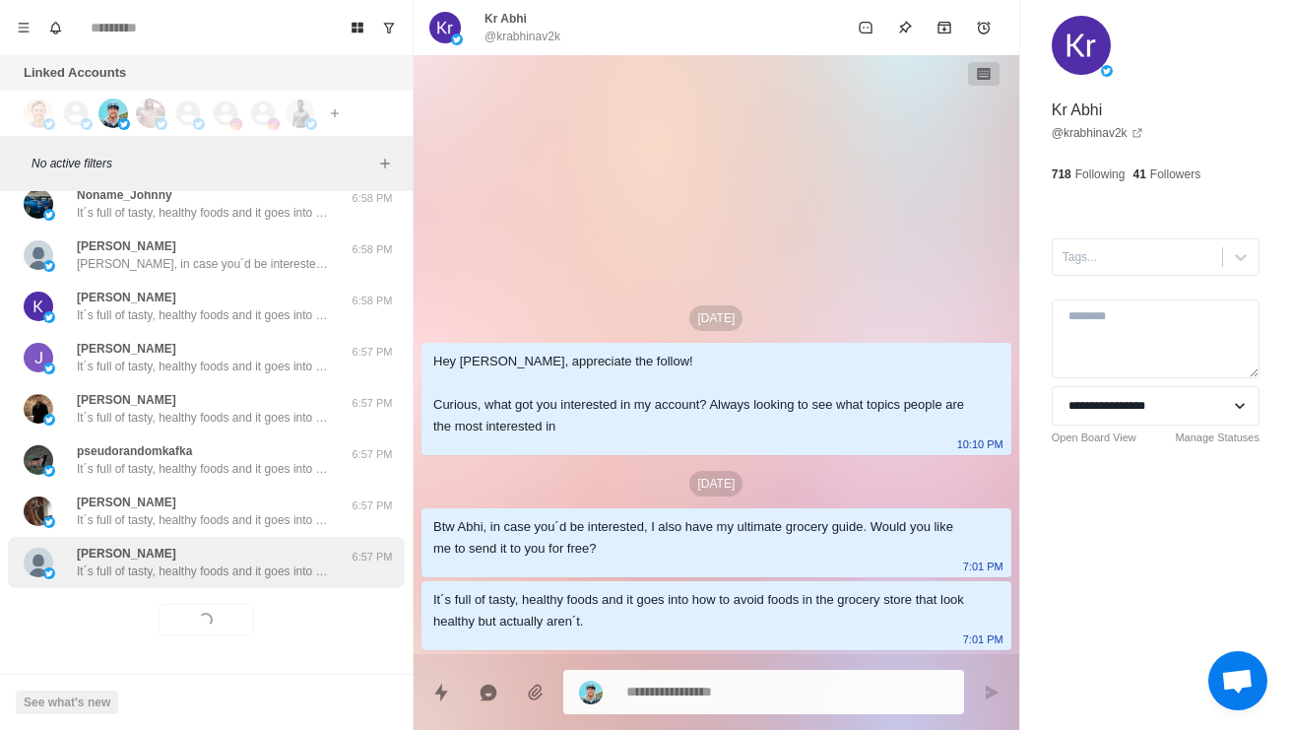
click at [295, 562] on p "It´s full of tasty, healthy foods and it goes into how to avoid foods in the gr…" at bounding box center [205, 571] width 256 height 18
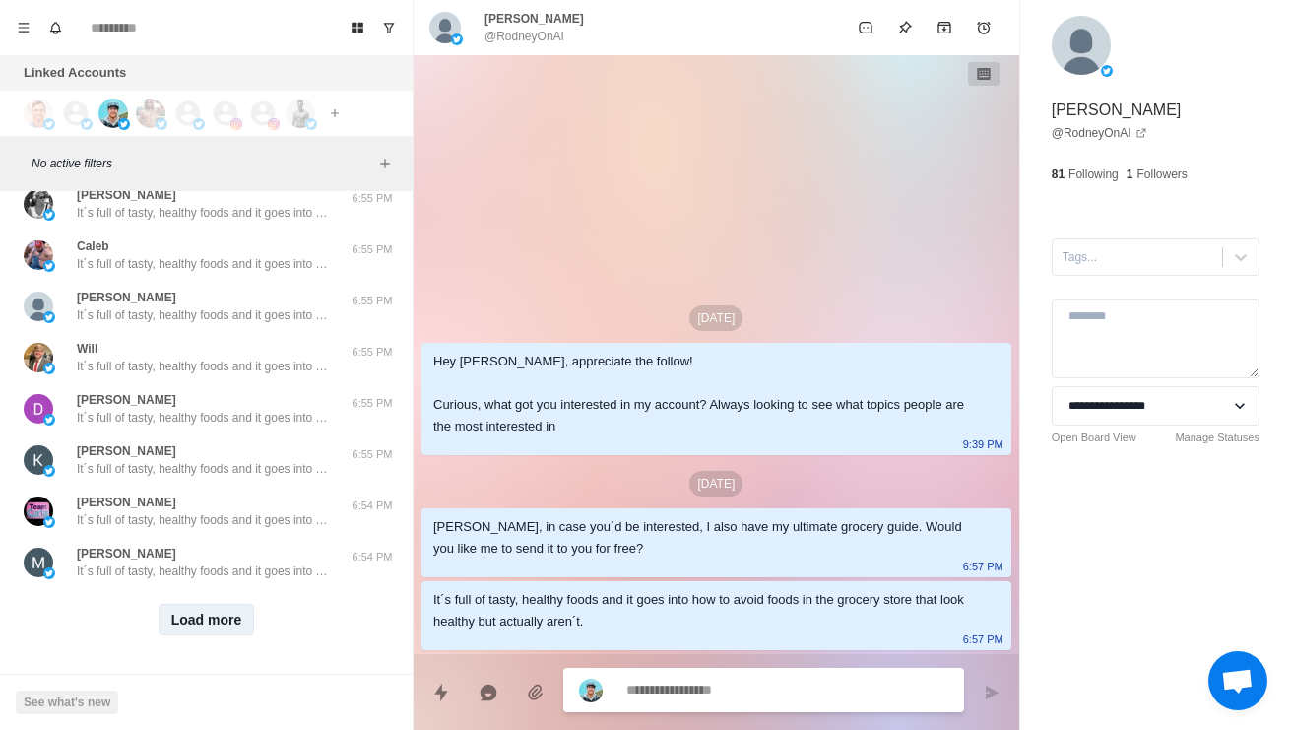
scroll to position [24923, 0]
click at [207, 631] on button "Load more" at bounding box center [207, 620] width 96 height 32
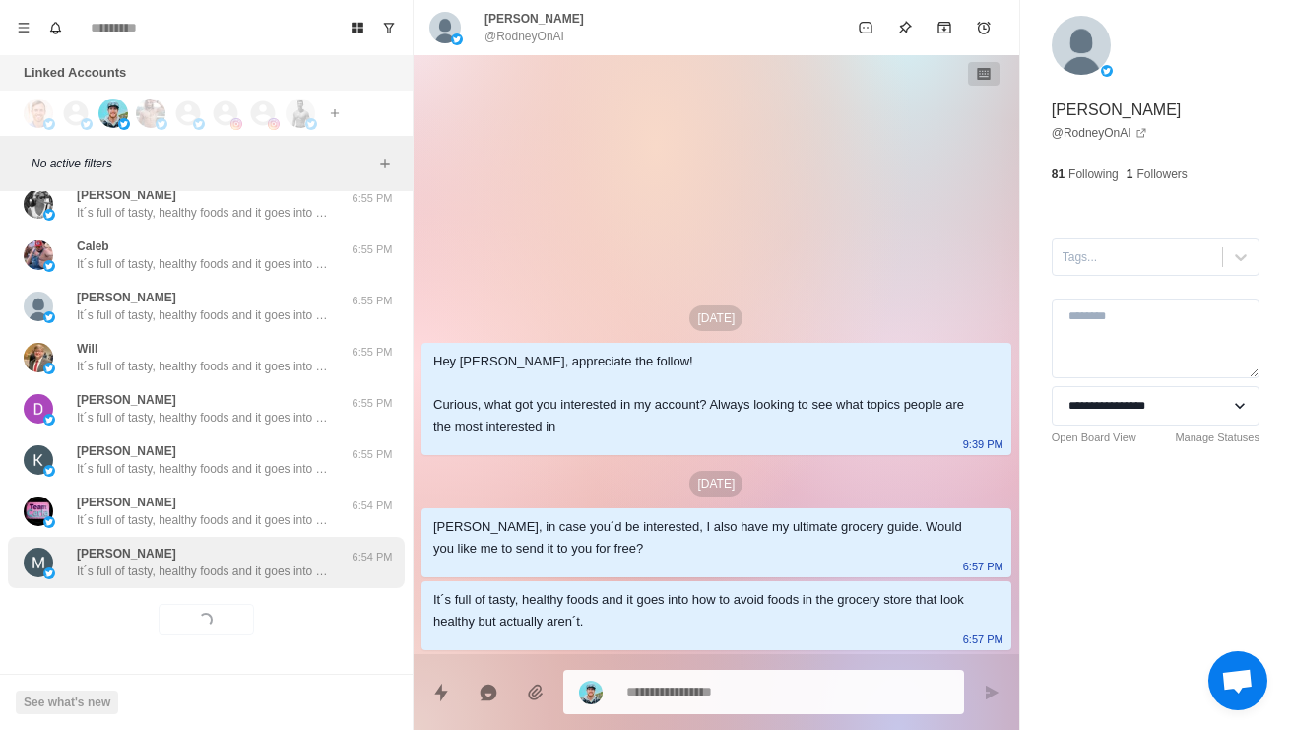
click at [213, 582] on div "Mian RAMZAN It´s full of tasty, healthy foods and it goes into how to avoid foo…" at bounding box center [206, 562] width 397 height 51
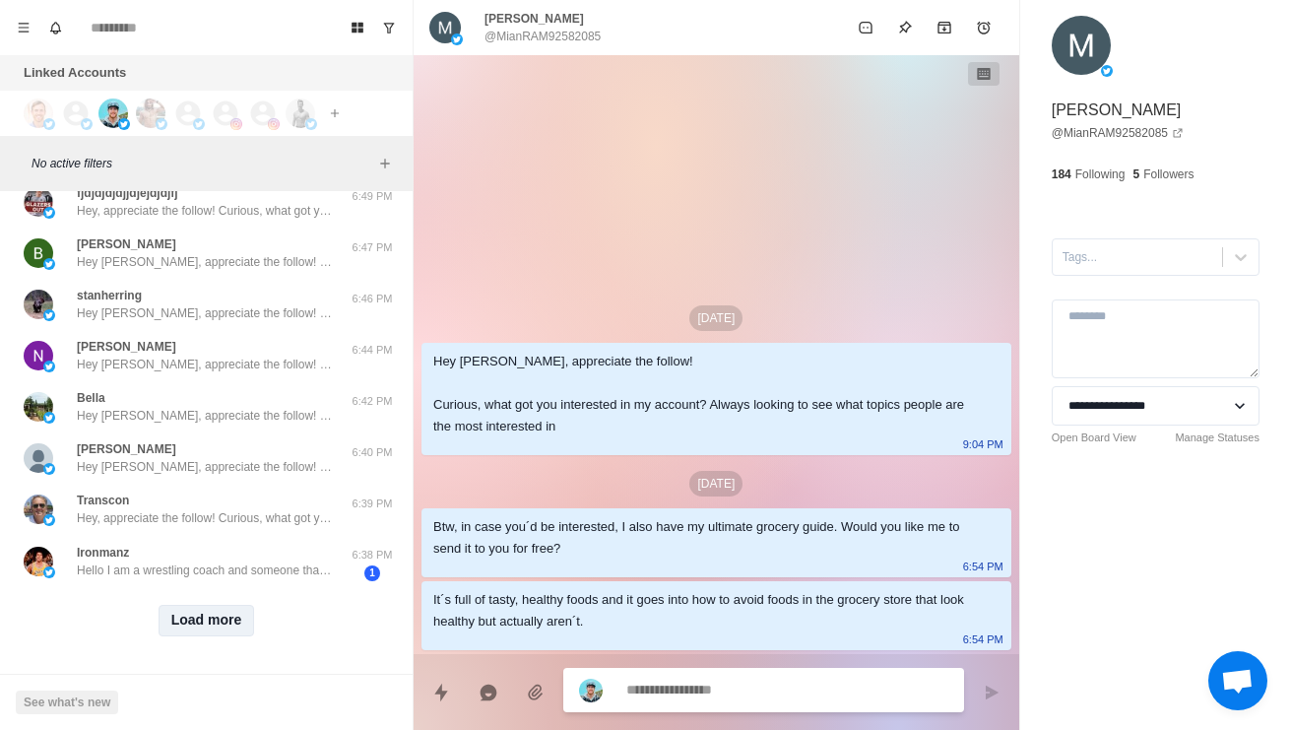
scroll to position [25967, 0]
click at [223, 611] on button "Load more" at bounding box center [207, 621] width 96 height 32
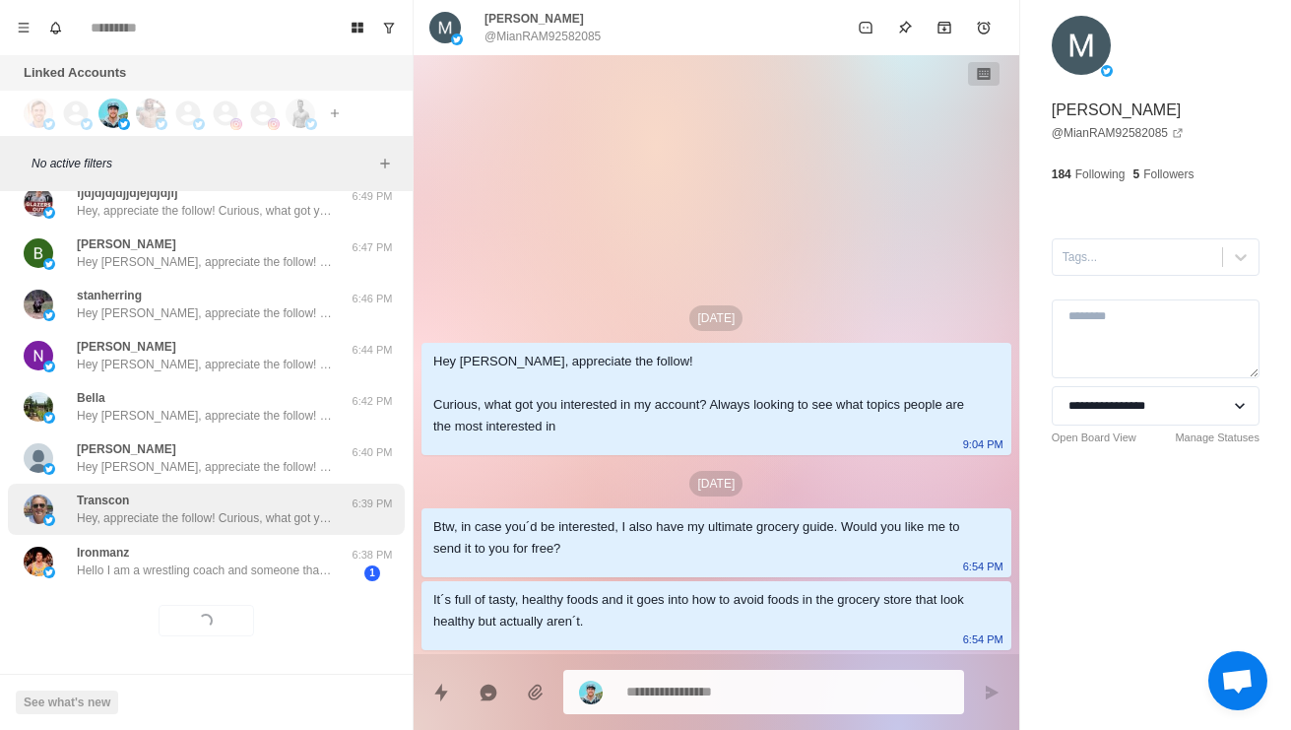
click at [239, 514] on p "Hey, appreciate the follow! Curious, what got you interested in my account? Alw…" at bounding box center [205, 518] width 256 height 18
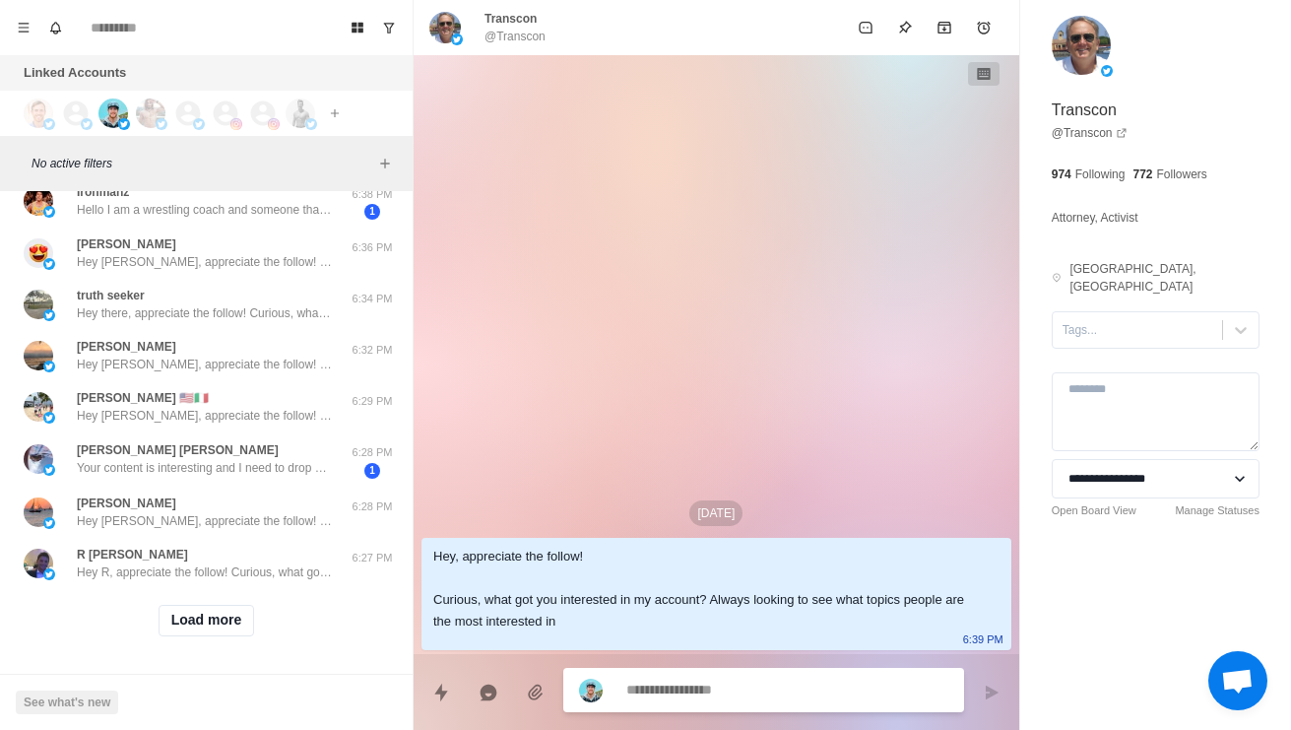
scroll to position [27013, 0]
click at [225, 628] on button "Load more" at bounding box center [207, 621] width 96 height 32
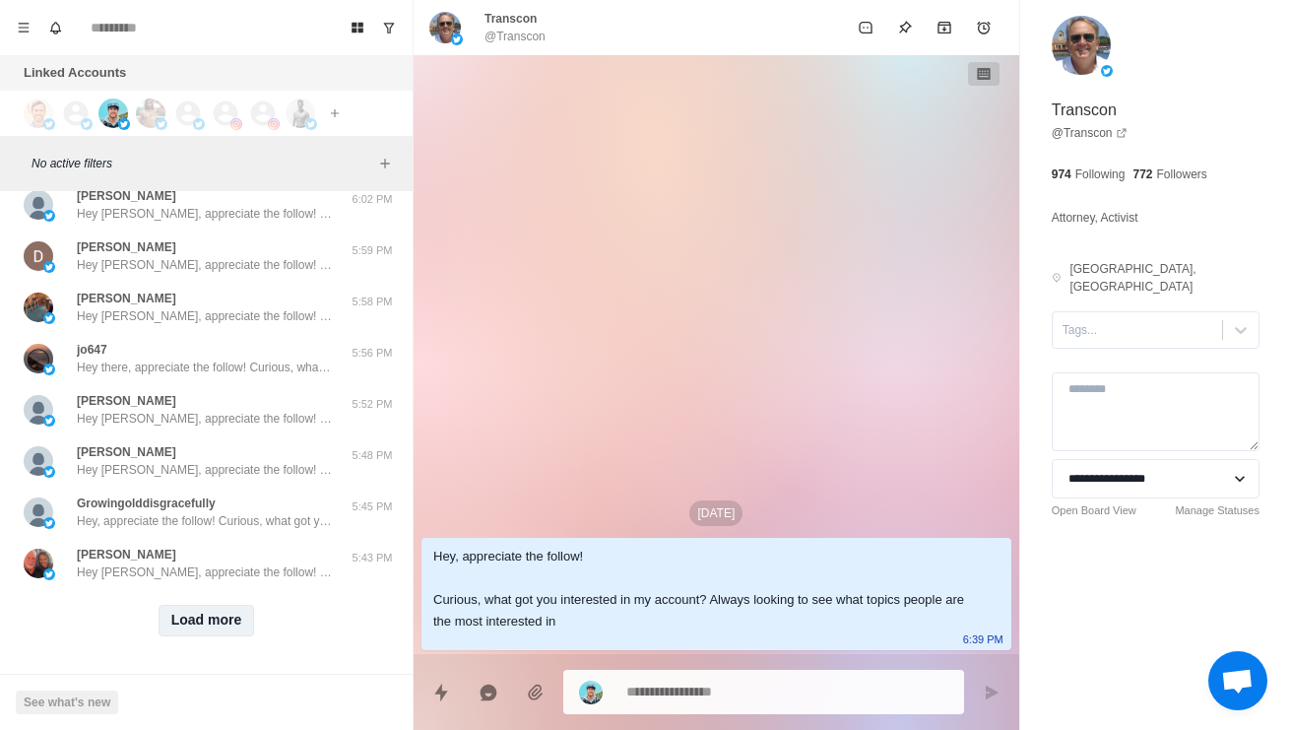
scroll to position [28058, 0]
click at [224, 629] on button "Load more" at bounding box center [207, 621] width 96 height 32
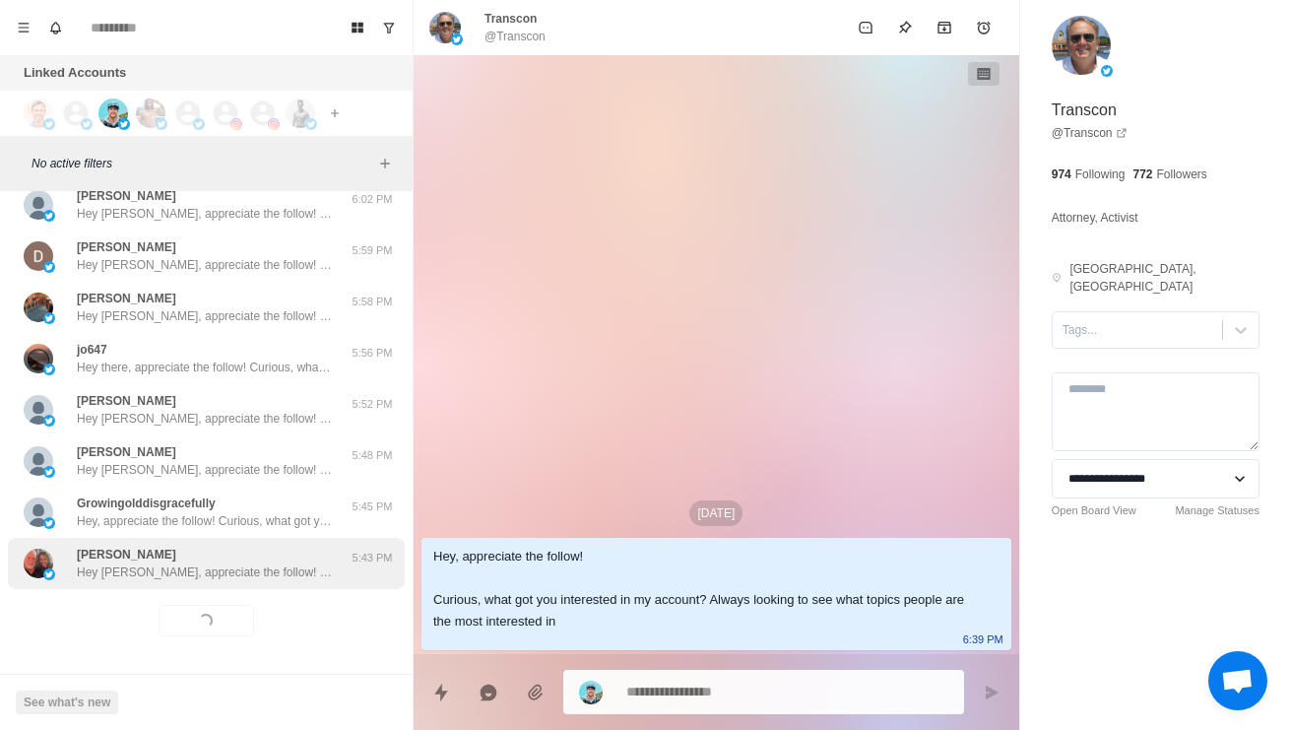
click at [229, 571] on p "Hey [PERSON_NAME], appreciate the follow! Curious, what got you interested in m…" at bounding box center [205, 572] width 256 height 18
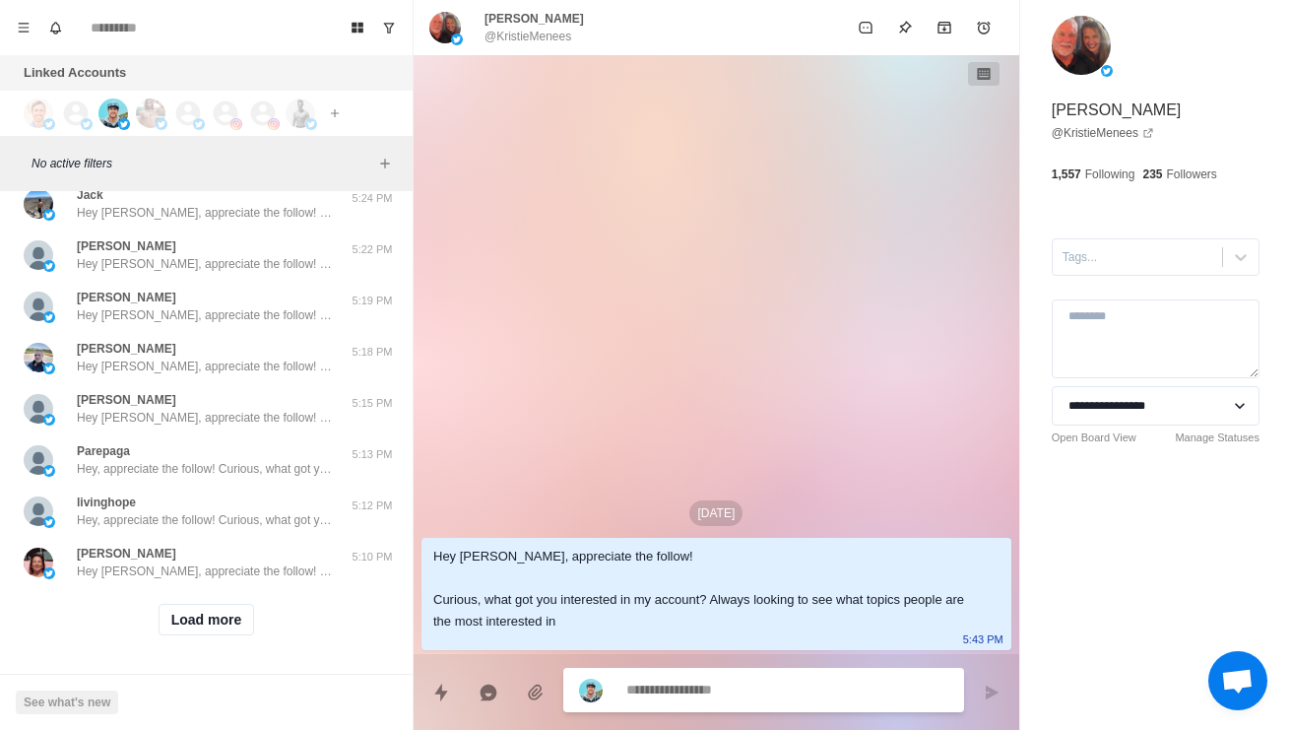
scroll to position [29103, 0]
click at [216, 633] on button "Load more" at bounding box center [207, 620] width 96 height 32
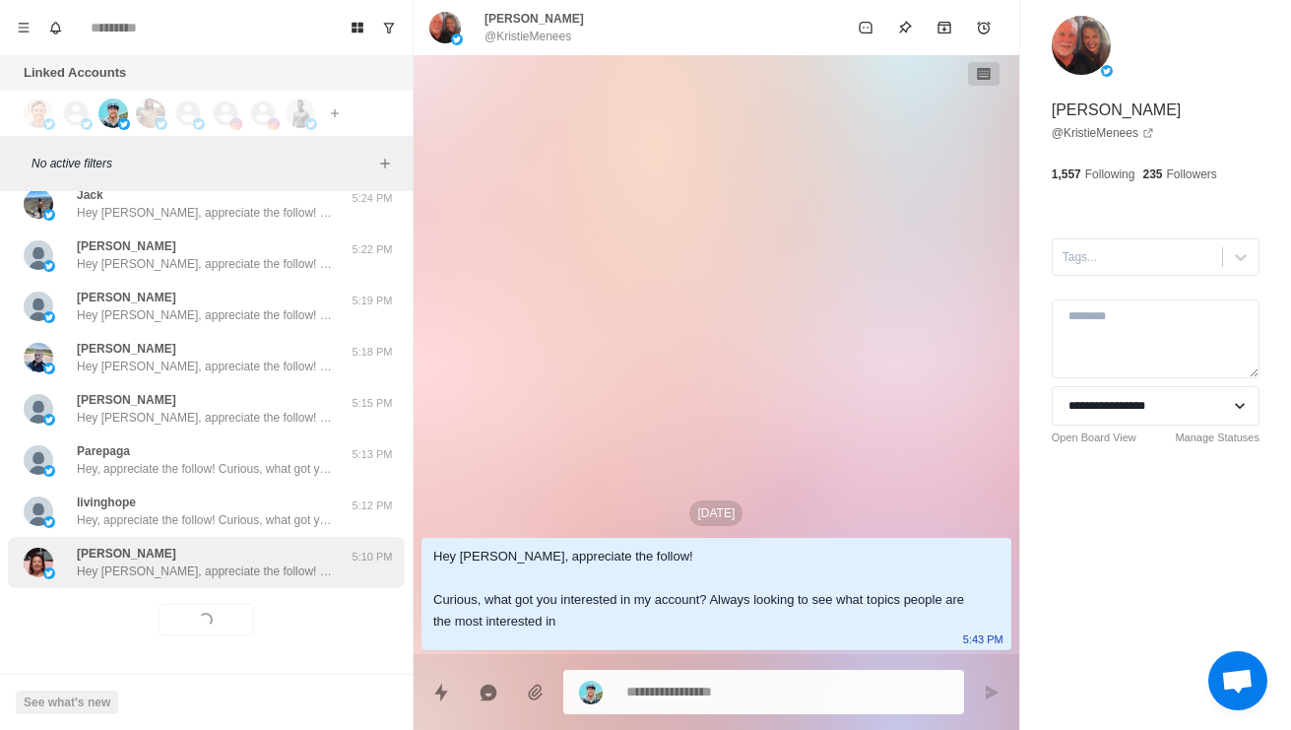
click at [250, 587] on div "Merrie Hey Merrie, appreciate the follow! Curious, what got you interested in m…" at bounding box center [206, 562] width 397 height 51
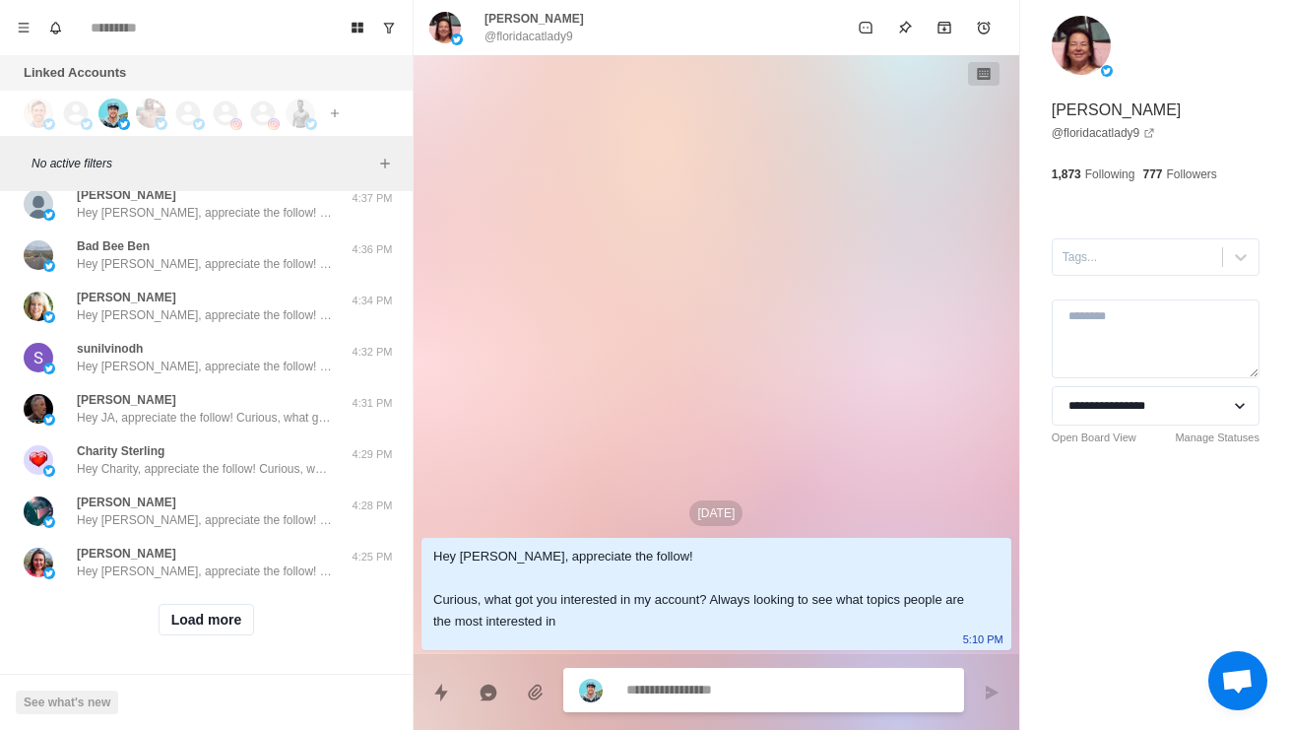
scroll to position [30147, 0]
click at [243, 624] on button "Load more" at bounding box center [207, 620] width 96 height 32
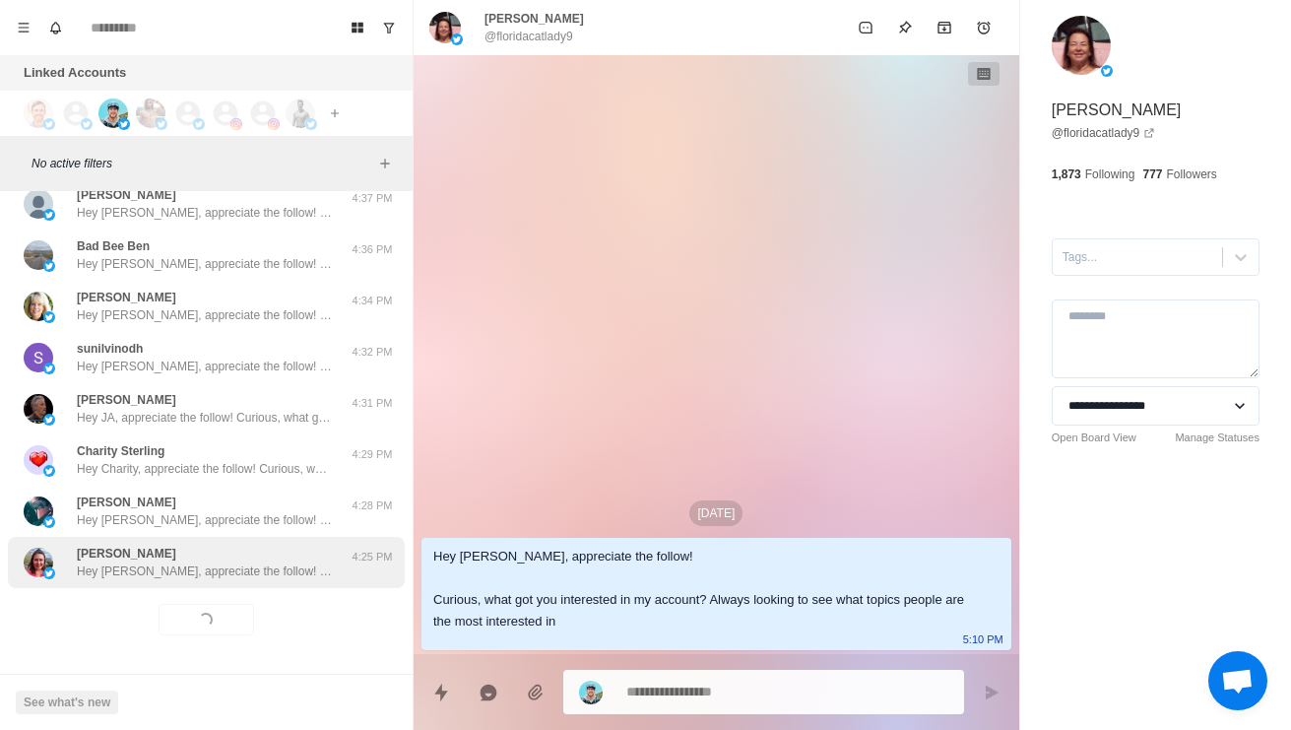
click at [295, 574] on p "Hey [PERSON_NAME], appreciate the follow! Curious, what got you interested in m…" at bounding box center [205, 571] width 256 height 18
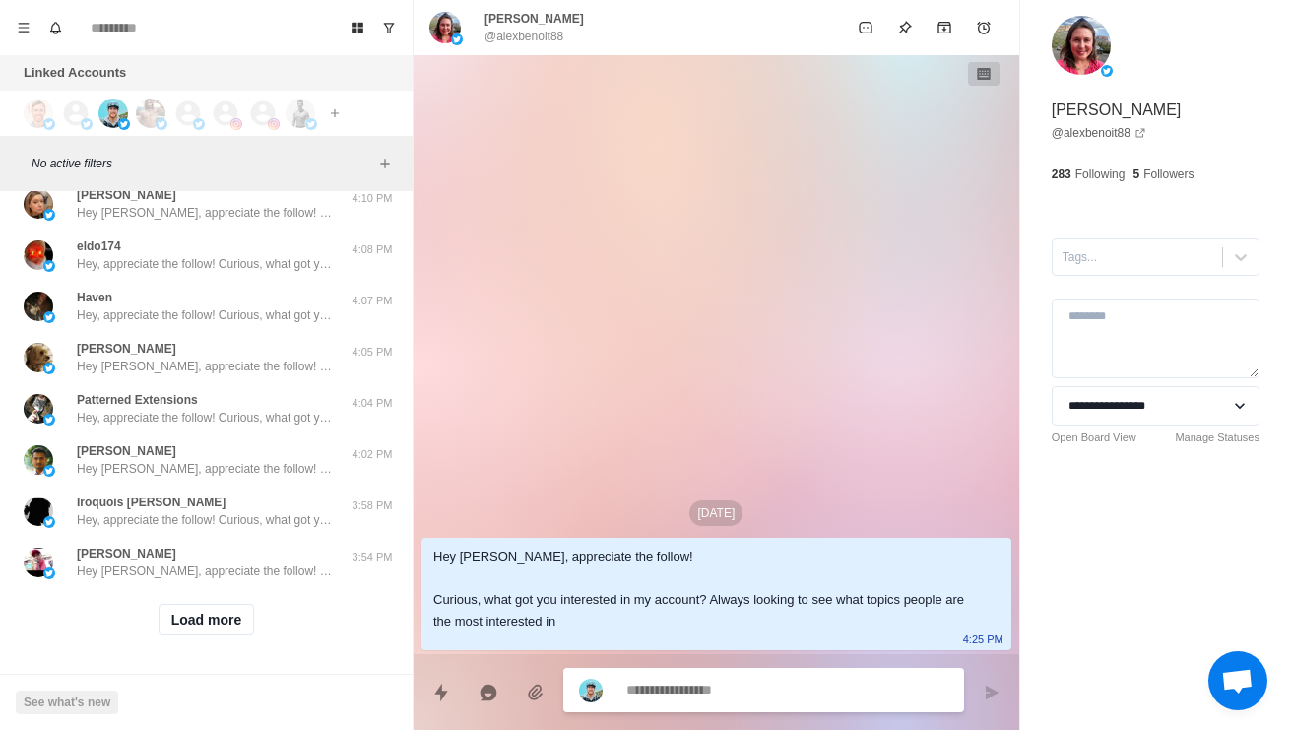
scroll to position [31190, 0]
click at [234, 631] on button "Load more" at bounding box center [207, 620] width 96 height 32
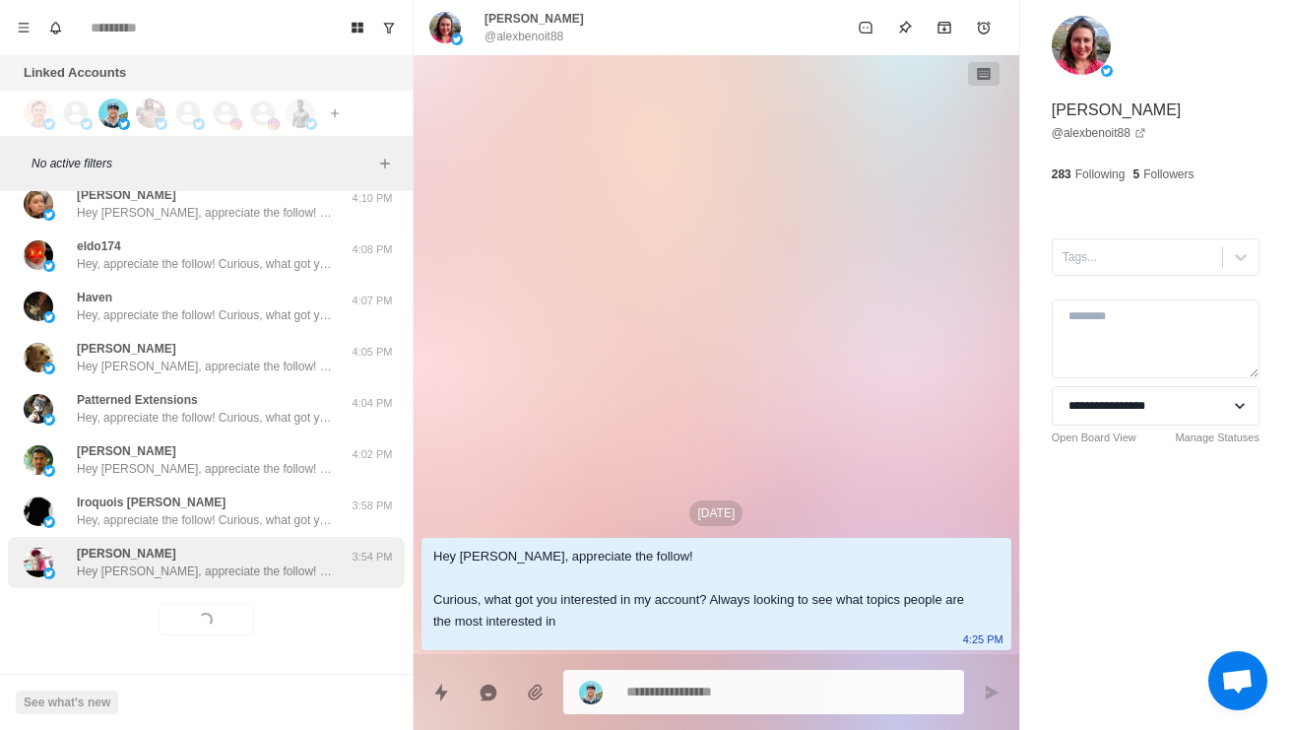
click at [276, 587] on div "Peter Hey Peter, appreciate the follow! Curious, what got you interested in my …" at bounding box center [206, 562] width 397 height 51
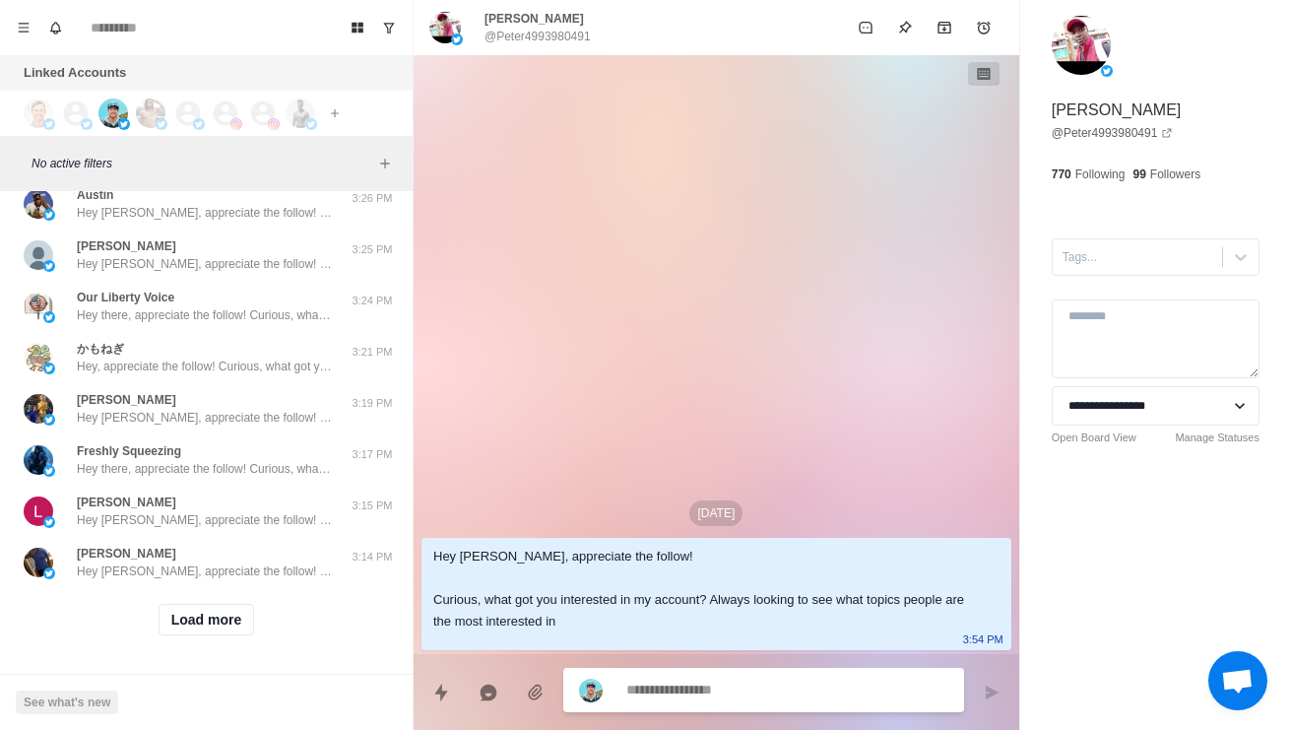
scroll to position [32234, 0]
click at [213, 624] on button "Load more" at bounding box center [207, 620] width 96 height 32
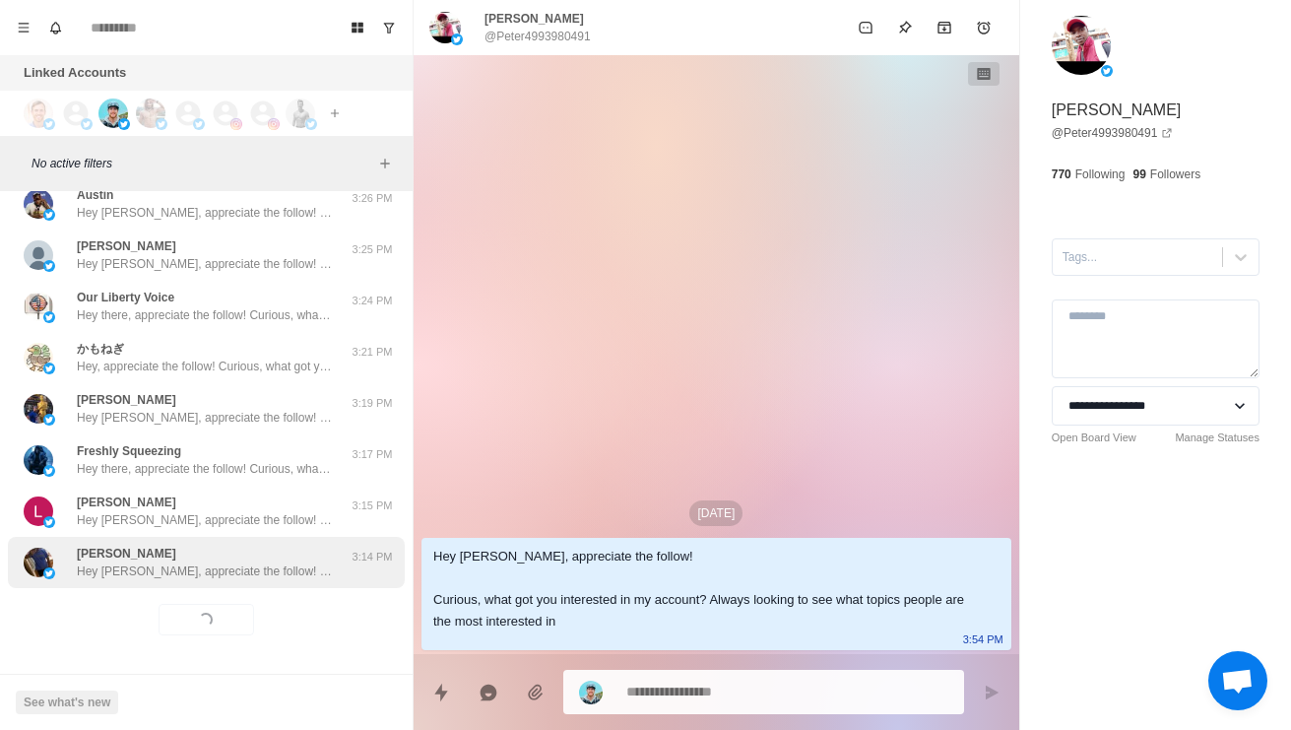
click at [232, 568] on p "Hey [PERSON_NAME], appreciate the follow! Curious, what got you interested in m…" at bounding box center [205, 571] width 256 height 18
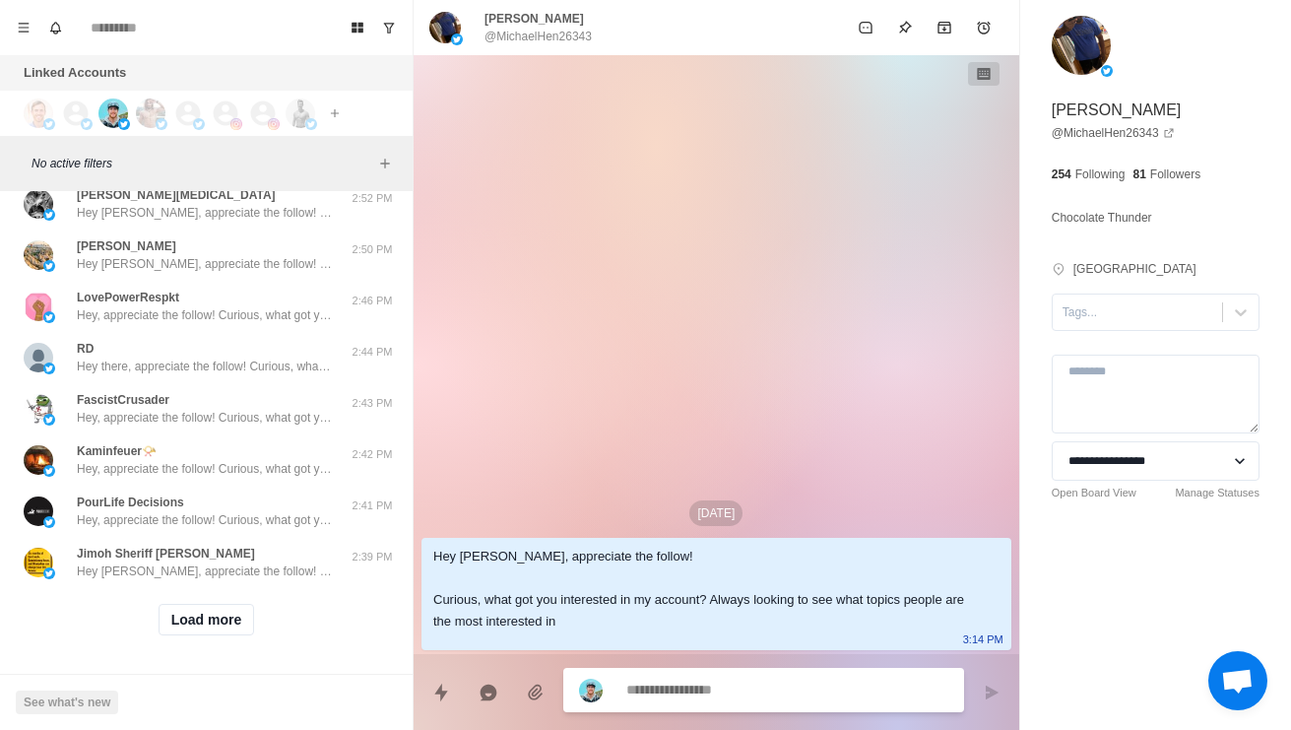
scroll to position [33278, 0]
click at [198, 619] on button "Load more" at bounding box center [207, 620] width 96 height 32
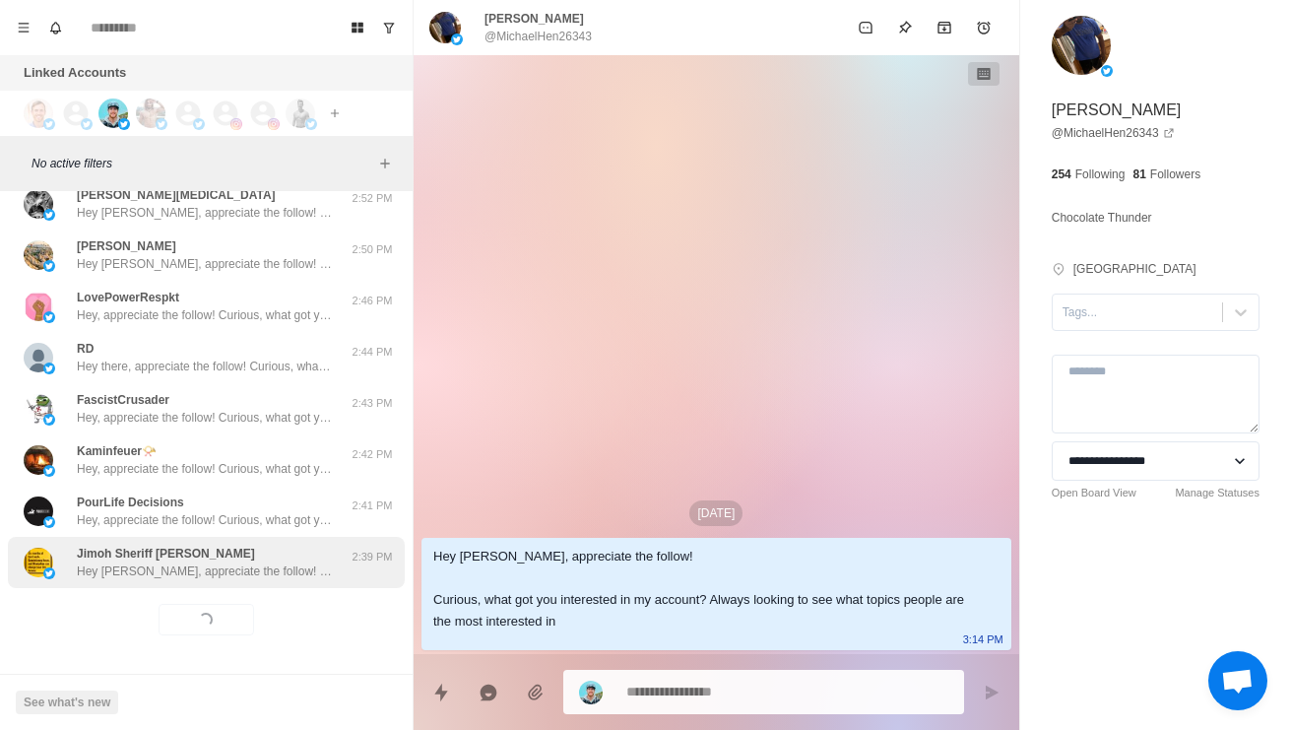
click at [233, 580] on div "Jimoh Sheriff Adeiza Hey Jimoh, appreciate the follow! Curious, what got you in…" at bounding box center [206, 562] width 397 height 51
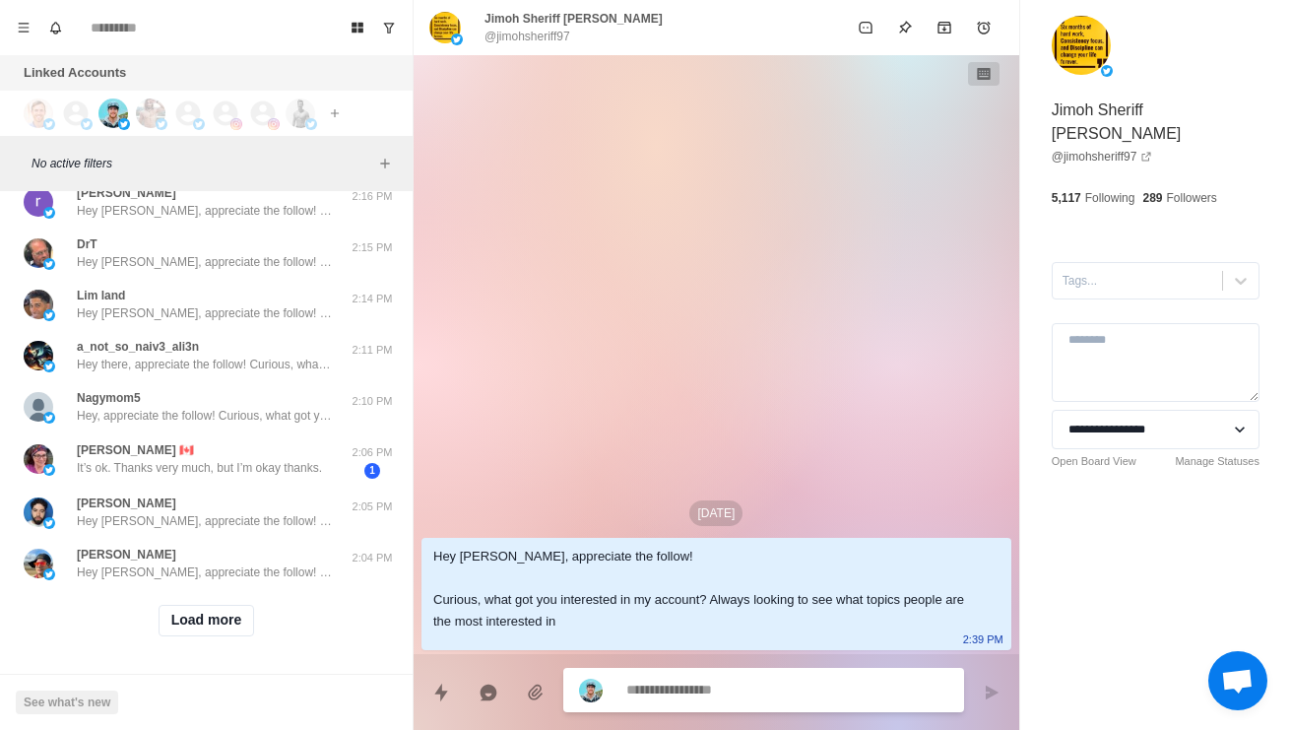
scroll to position [34324, 0]
click at [224, 618] on button "Load more" at bounding box center [207, 621] width 96 height 32
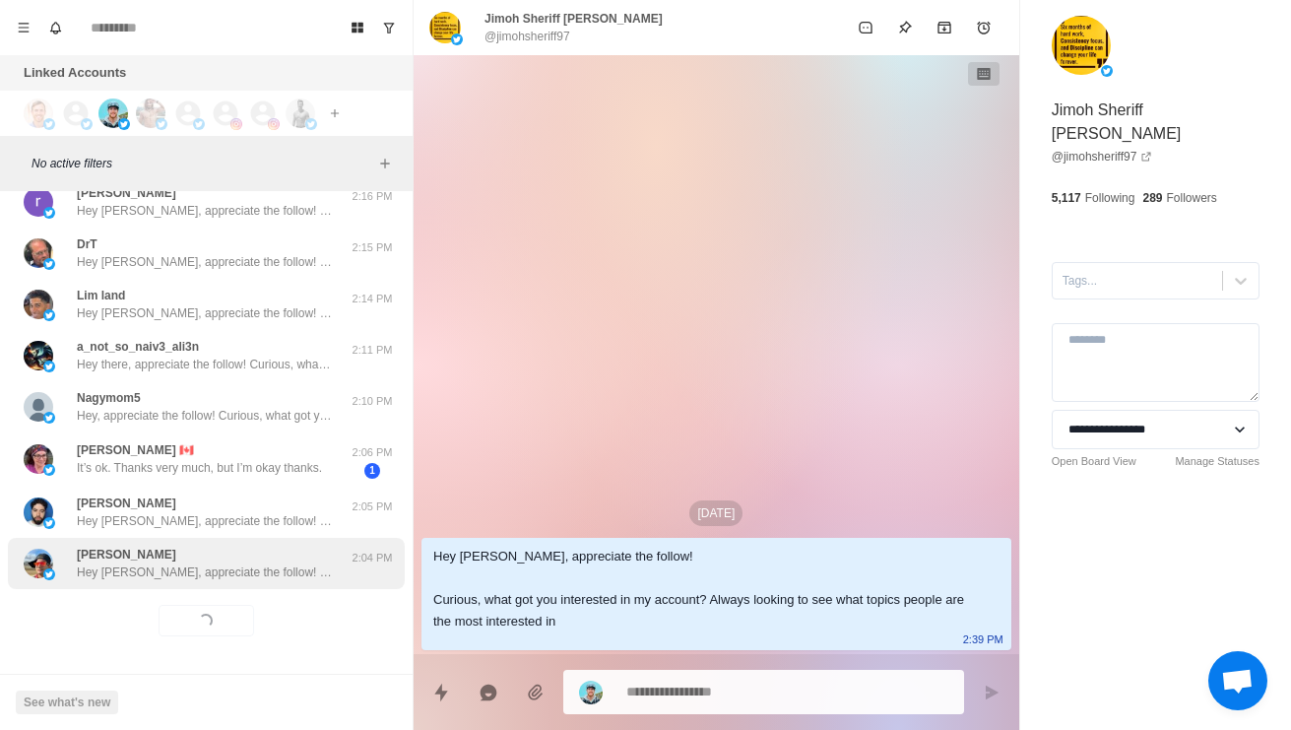
click at [275, 572] on p "Hey [PERSON_NAME], appreciate the follow! Curious, what got you interested in m…" at bounding box center [205, 572] width 256 height 18
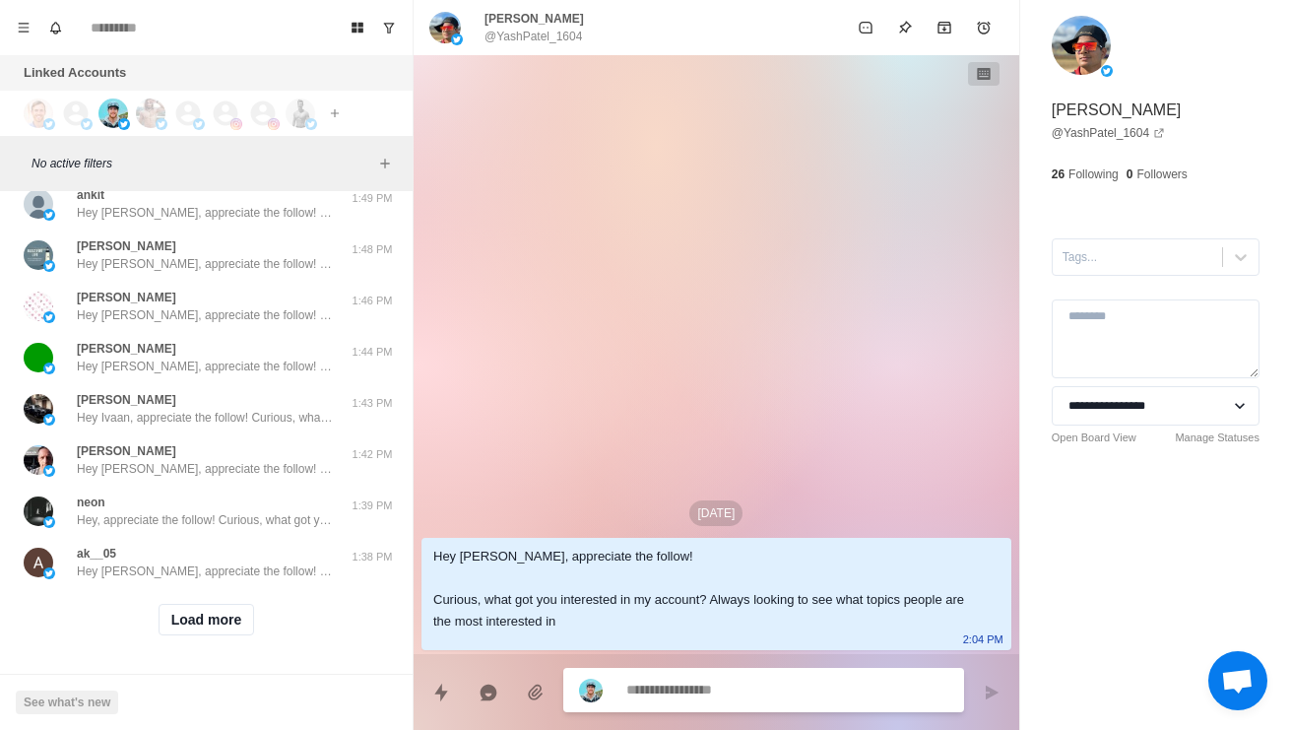
scroll to position [35369, 0]
click at [230, 611] on button "Load more" at bounding box center [207, 620] width 96 height 32
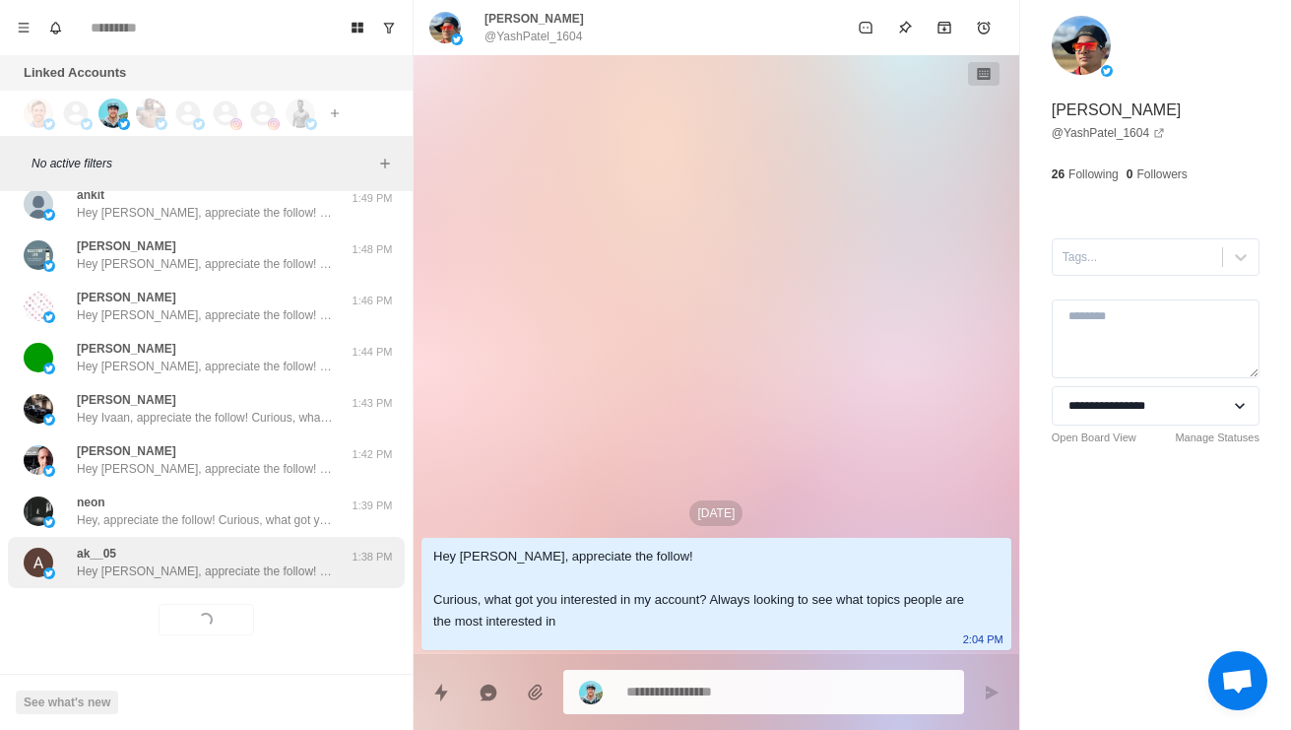
click at [268, 549] on div "ak__05 Hey Akshay, appreciate the follow! Curious, what got you interested in m…" at bounding box center [205, 561] width 256 height 35
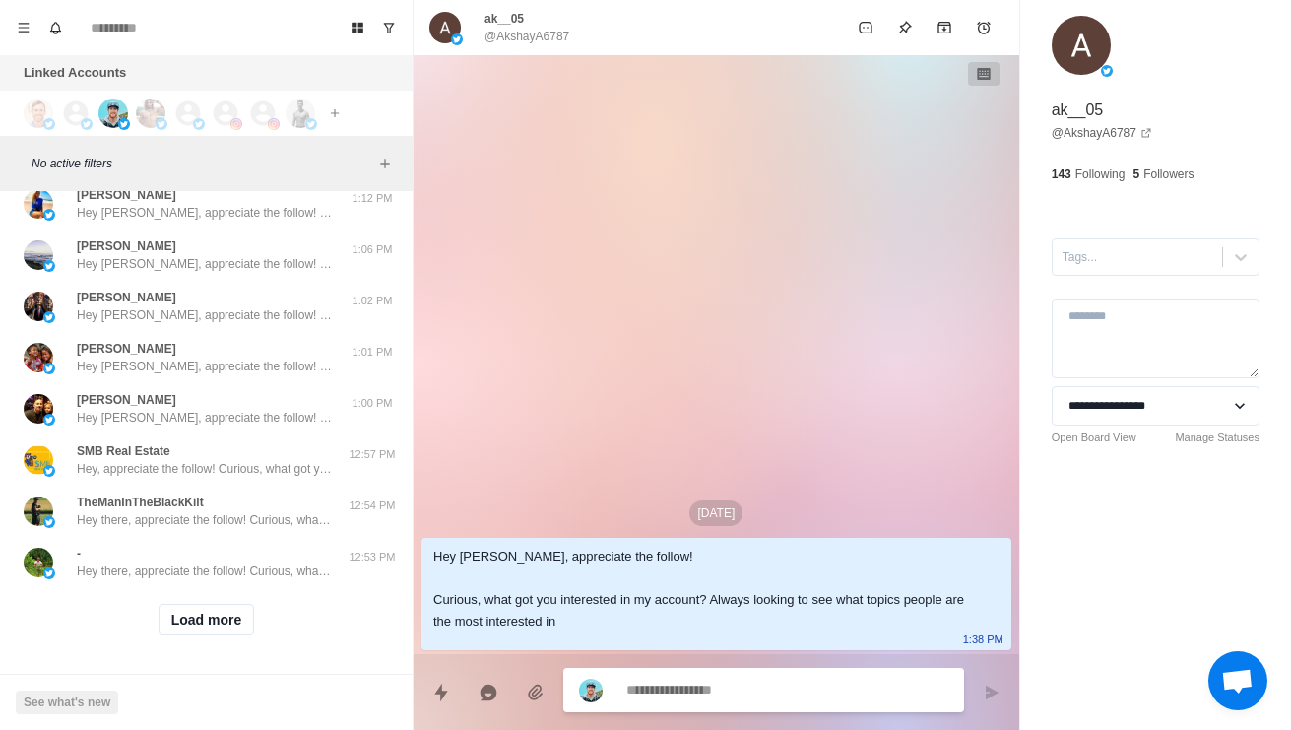
scroll to position [36412, 0]
click at [223, 634] on button "Load more" at bounding box center [207, 620] width 96 height 32
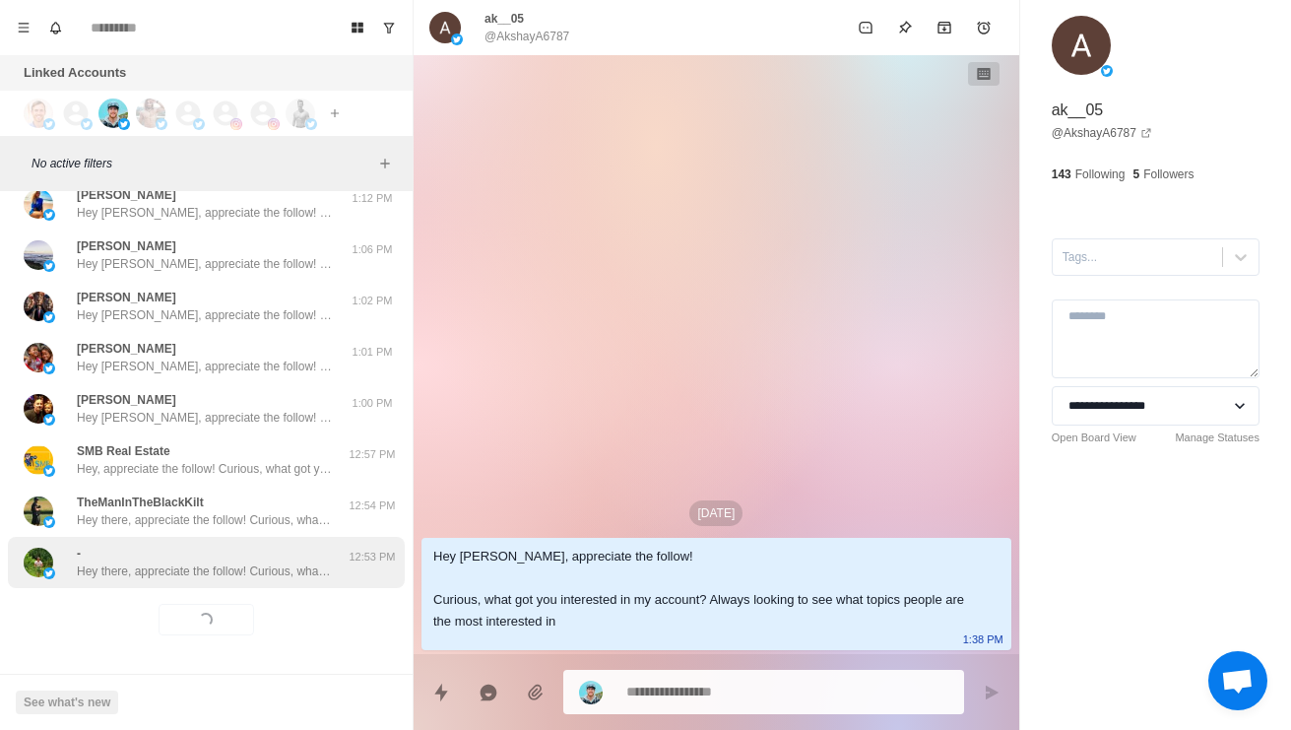
click at [265, 586] on div "- Hey there, appreciate the follow! Curious, what got you interested in my acco…" at bounding box center [206, 562] width 397 height 51
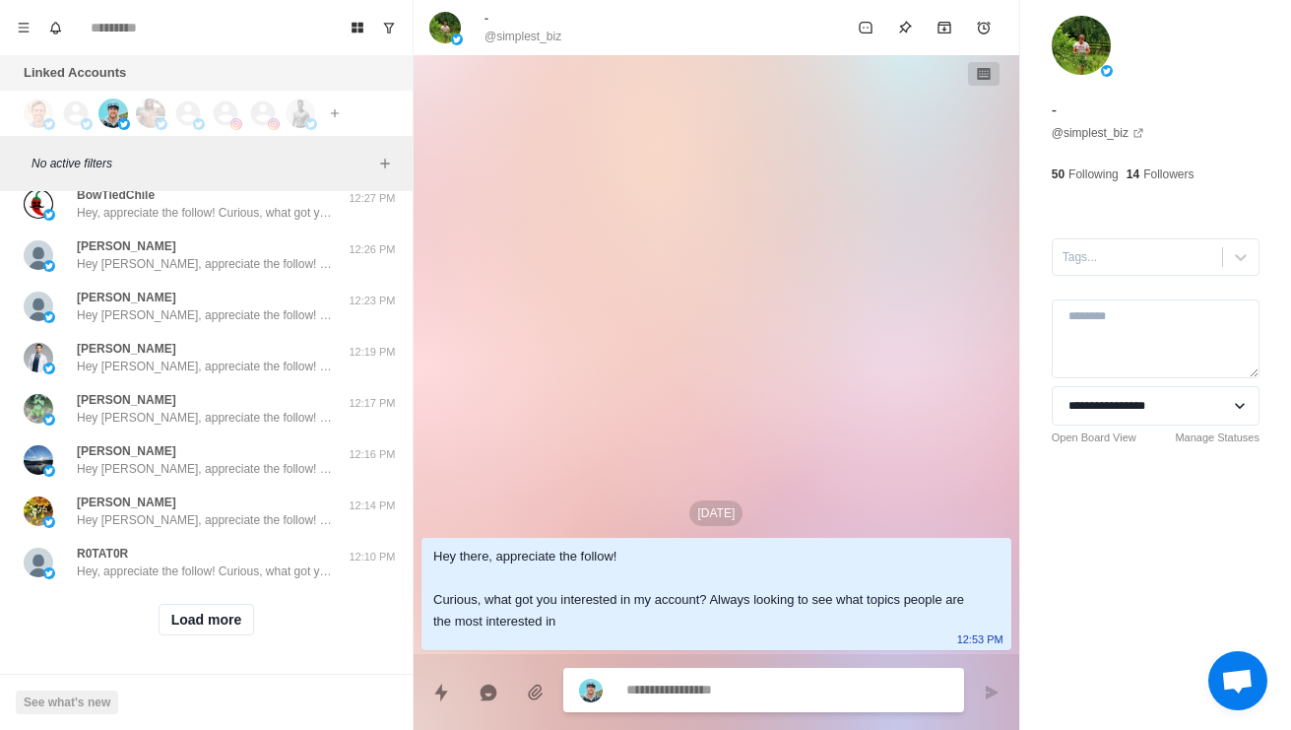
scroll to position [37456, 0]
click at [218, 622] on button "Load more" at bounding box center [207, 620] width 96 height 32
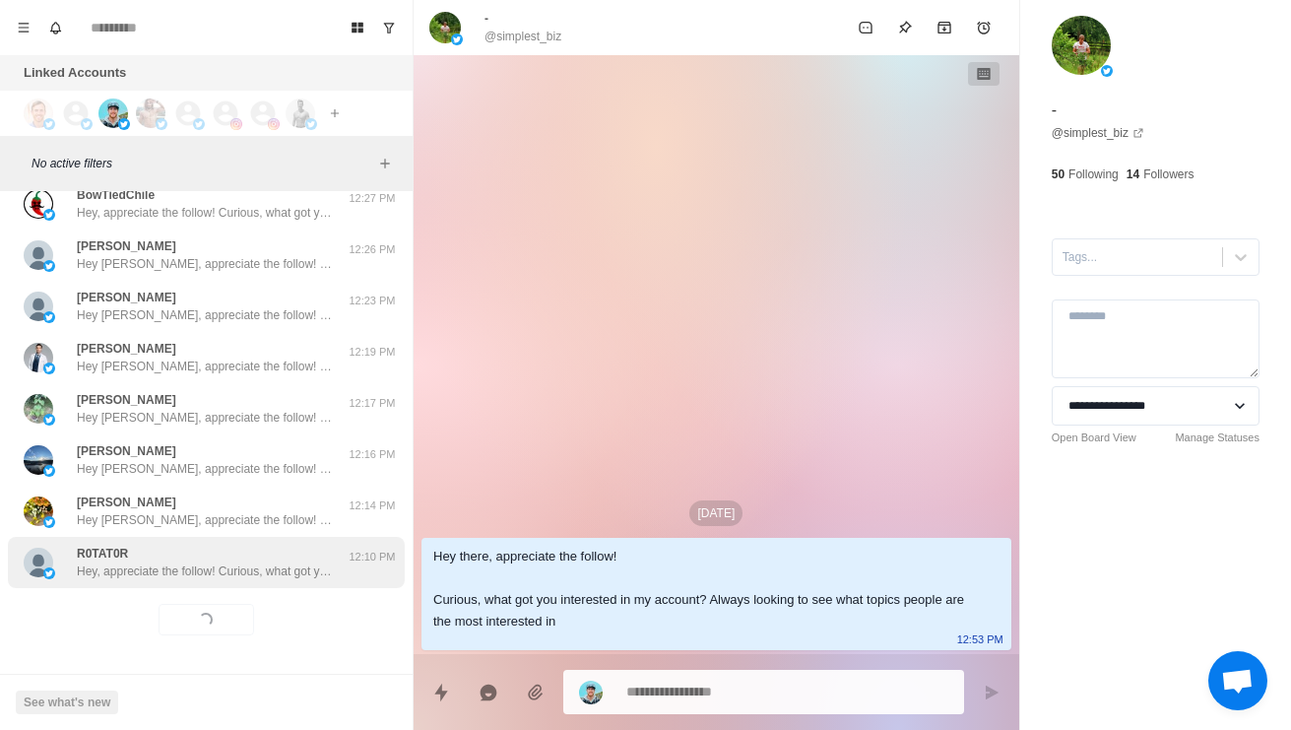
click at [267, 552] on div "R0TAT0R Hey, appreciate the follow! Curious, what got you interested in my acco…" at bounding box center [205, 561] width 256 height 35
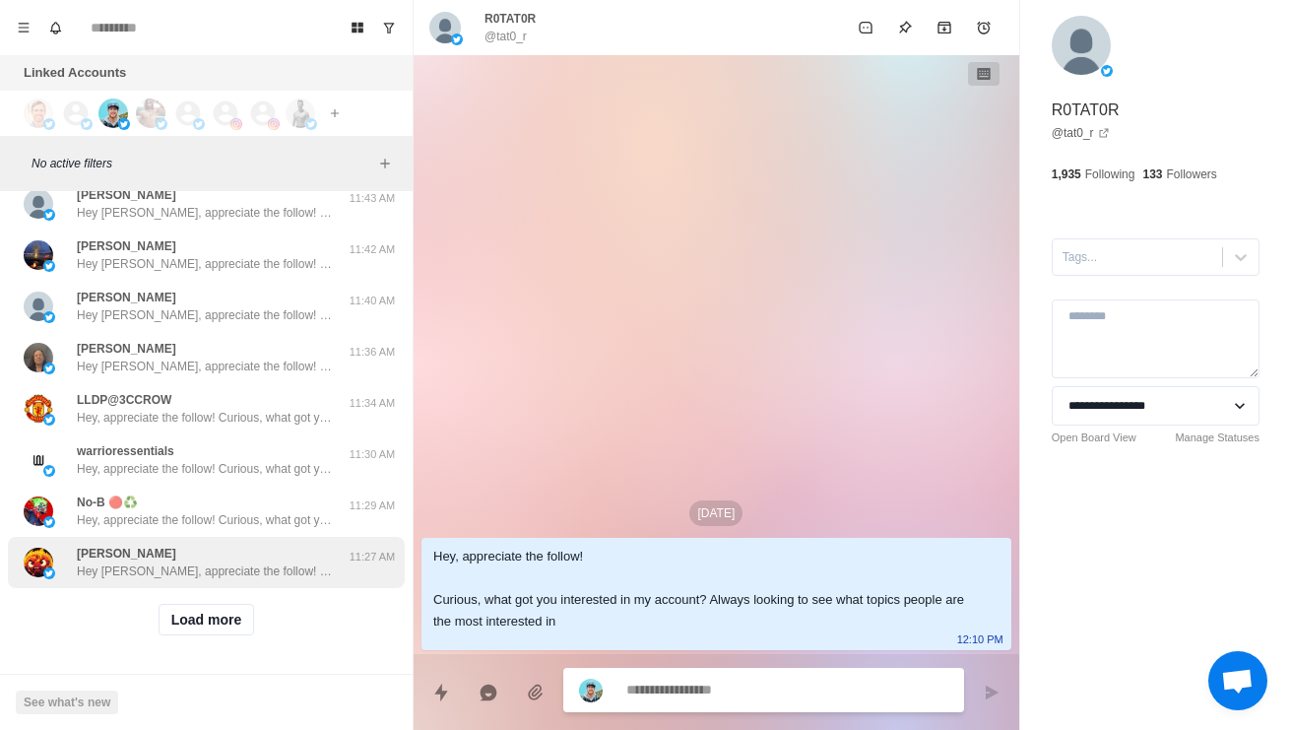
scroll to position [38500, 0]
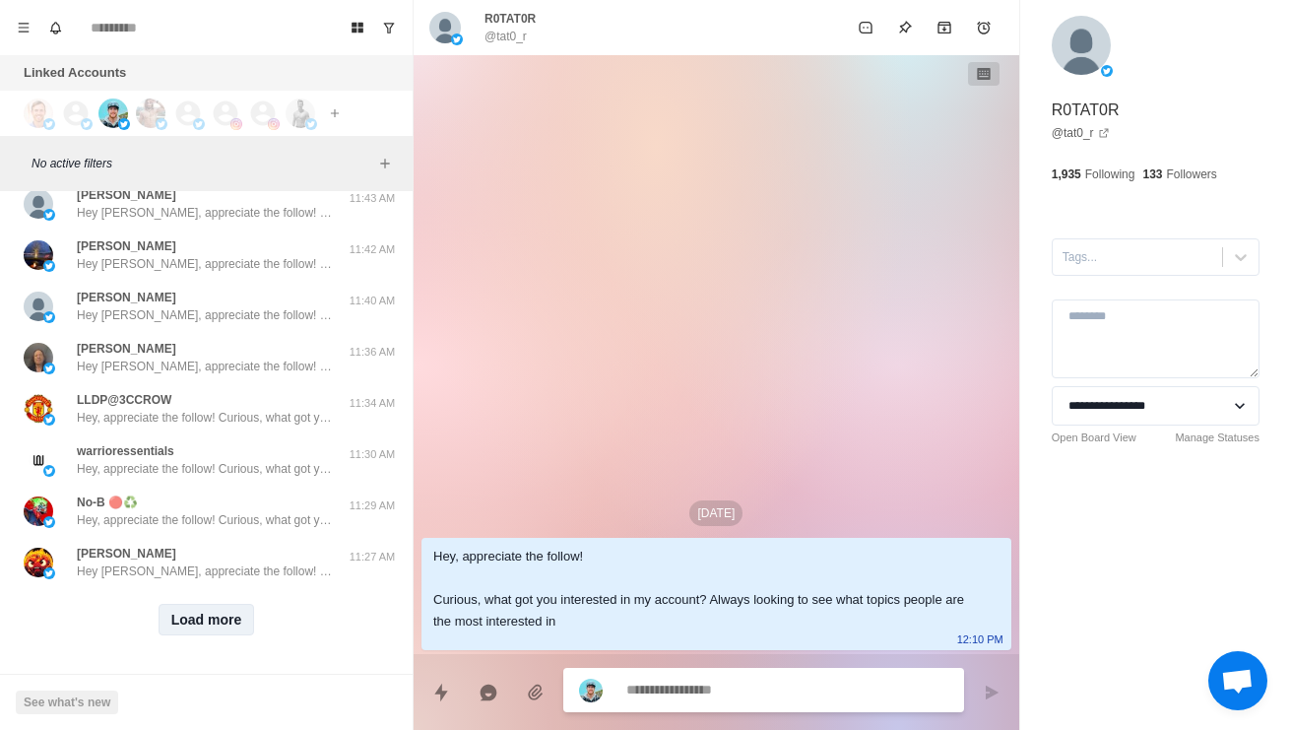
click at [227, 630] on button "Load more" at bounding box center [207, 620] width 96 height 32
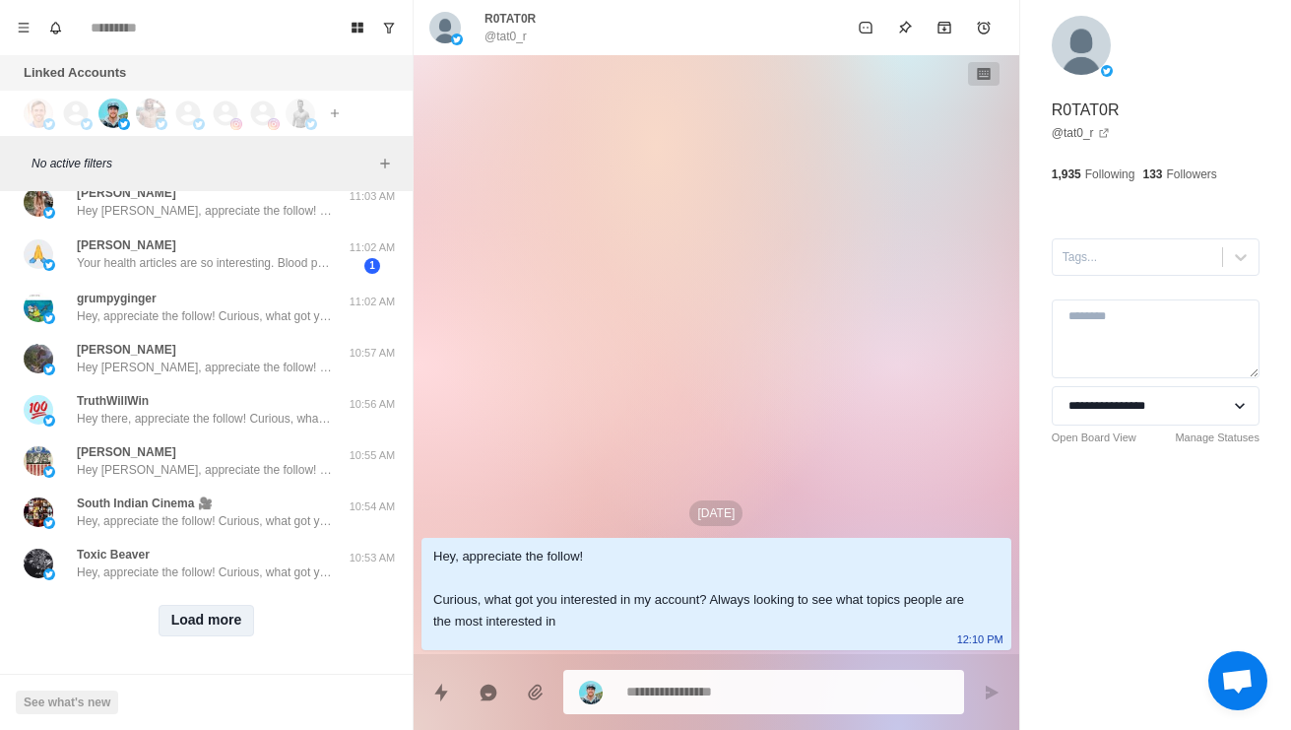
scroll to position [39544, 0]
click at [209, 648] on div "Load more" at bounding box center [206, 620] width 397 height 63
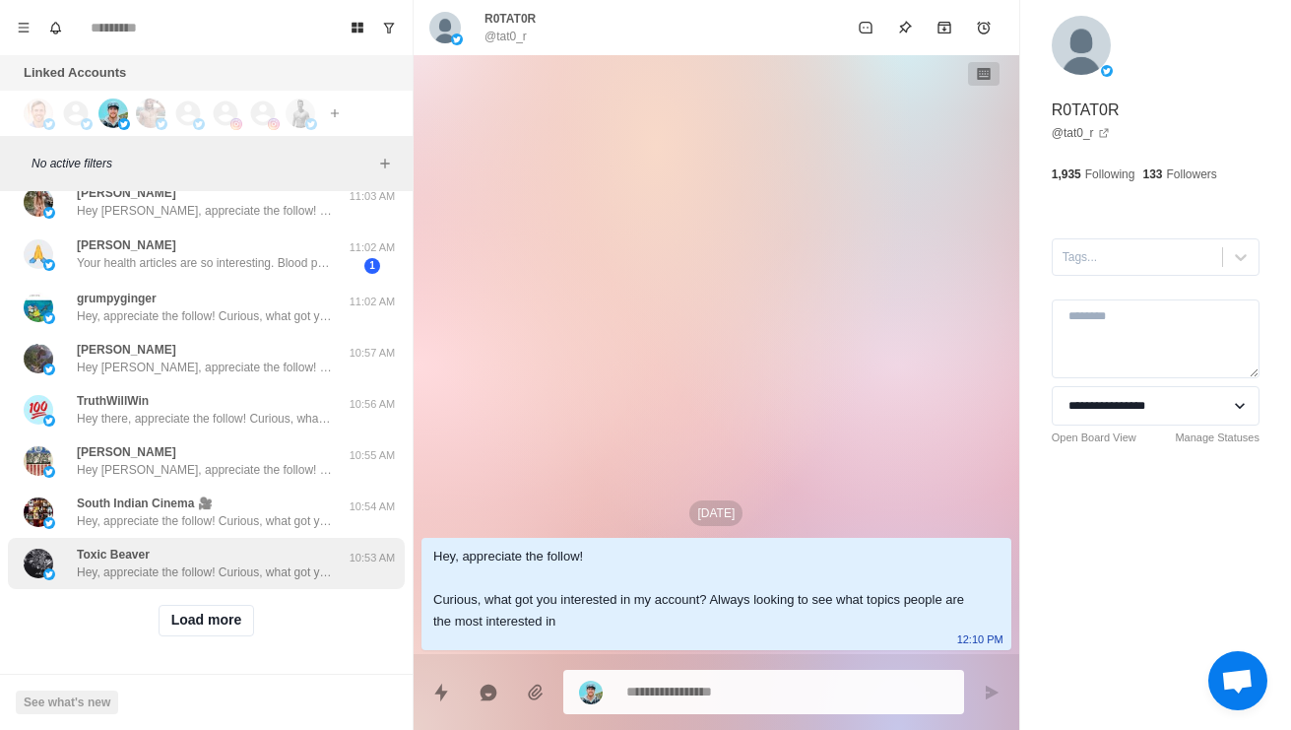
click at [270, 576] on p "Hey, appreciate the follow! Curious, what got you interested in my account? Alw…" at bounding box center [205, 572] width 256 height 18
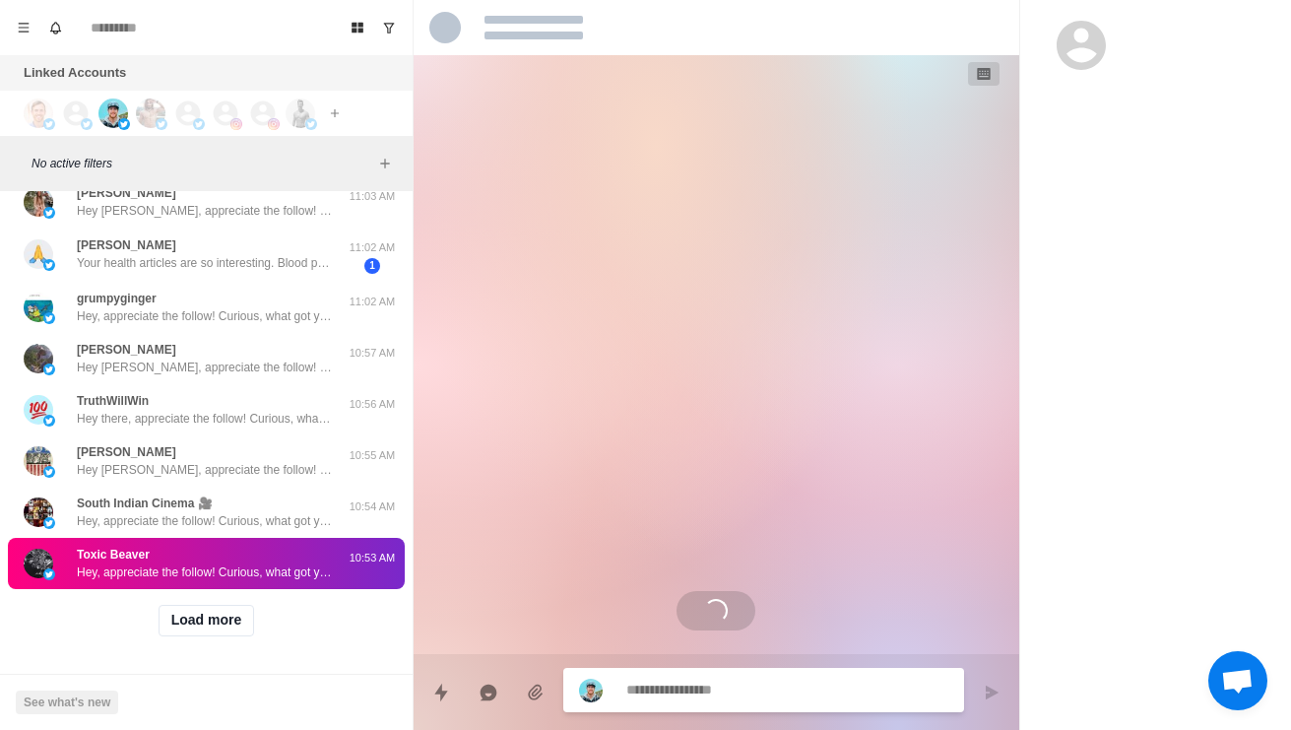
click at [263, 578] on p "Hey, appreciate the follow! Curious, what got you interested in my account? Alw…" at bounding box center [205, 572] width 256 height 18
click at [253, 630] on button "Load more" at bounding box center [207, 621] width 96 height 32
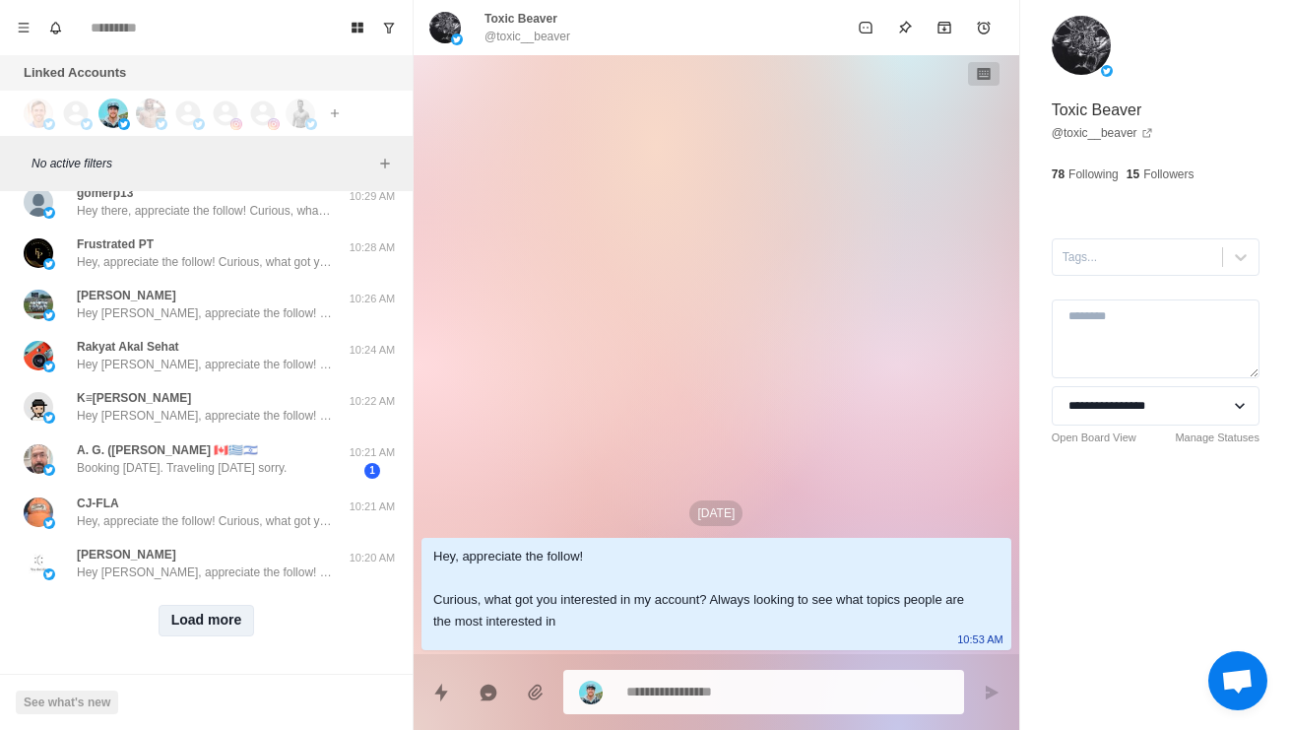
click at [242, 630] on button "Load more" at bounding box center [207, 621] width 96 height 32
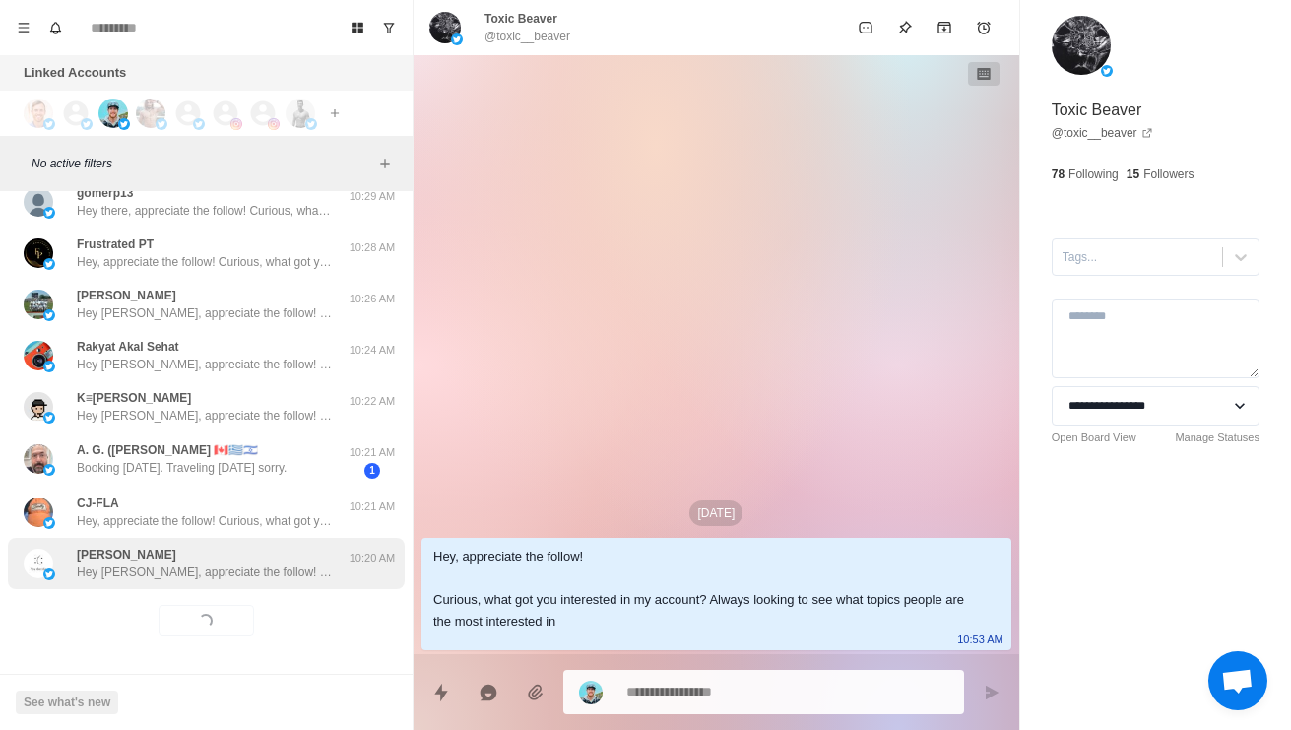
click at [315, 557] on div "Cyrus Njau Hey Cyrus, appreciate the follow! Curious, what got you interested i…" at bounding box center [205, 562] width 256 height 35
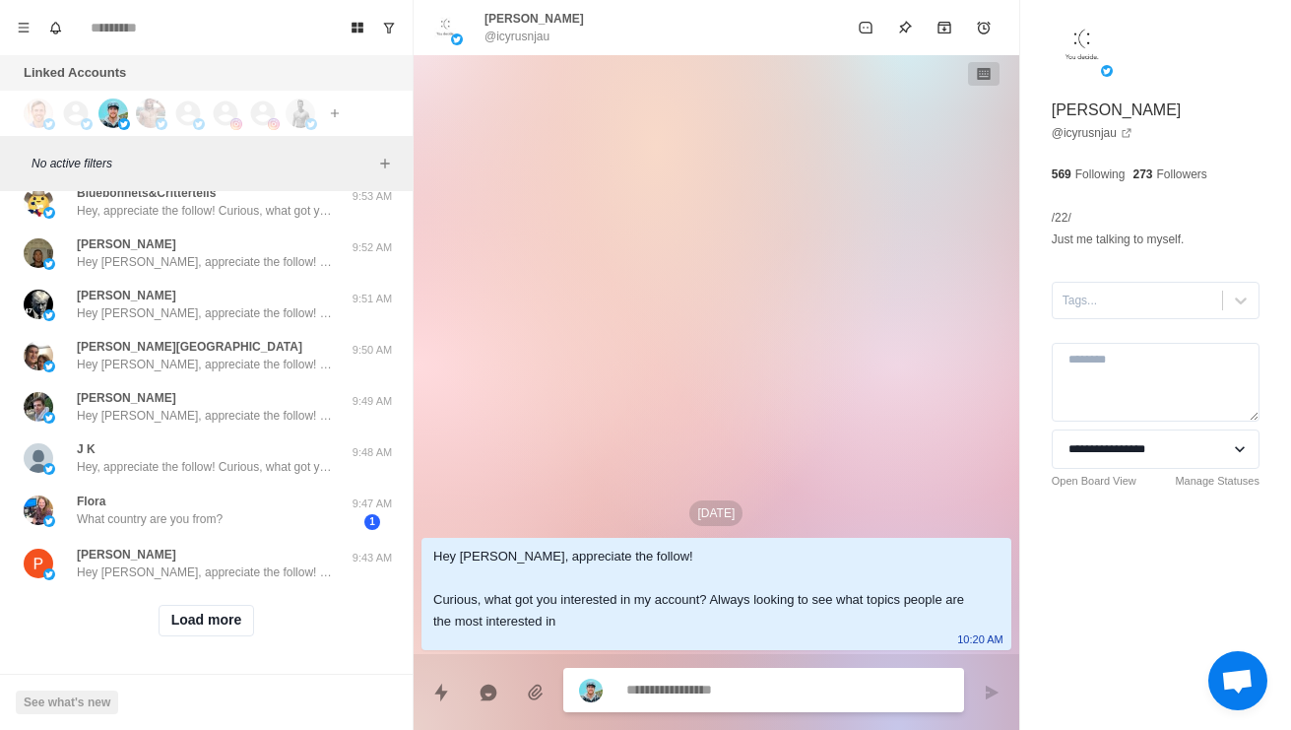
scroll to position [41637, 0]
click at [244, 616] on button "Load more" at bounding box center [207, 621] width 96 height 32
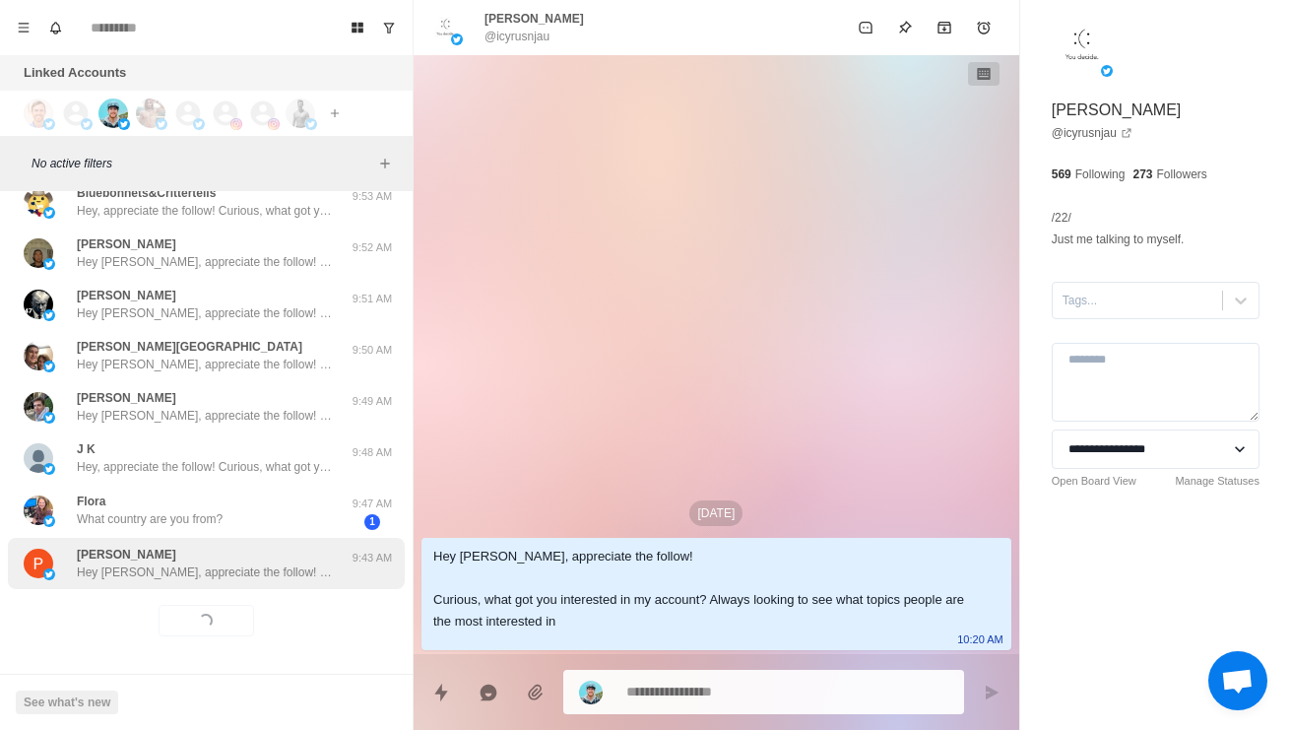
click at [297, 582] on div "Paul Hey Paul, appreciate the follow! Curious, what got you interested in my ac…" at bounding box center [206, 563] width 397 height 51
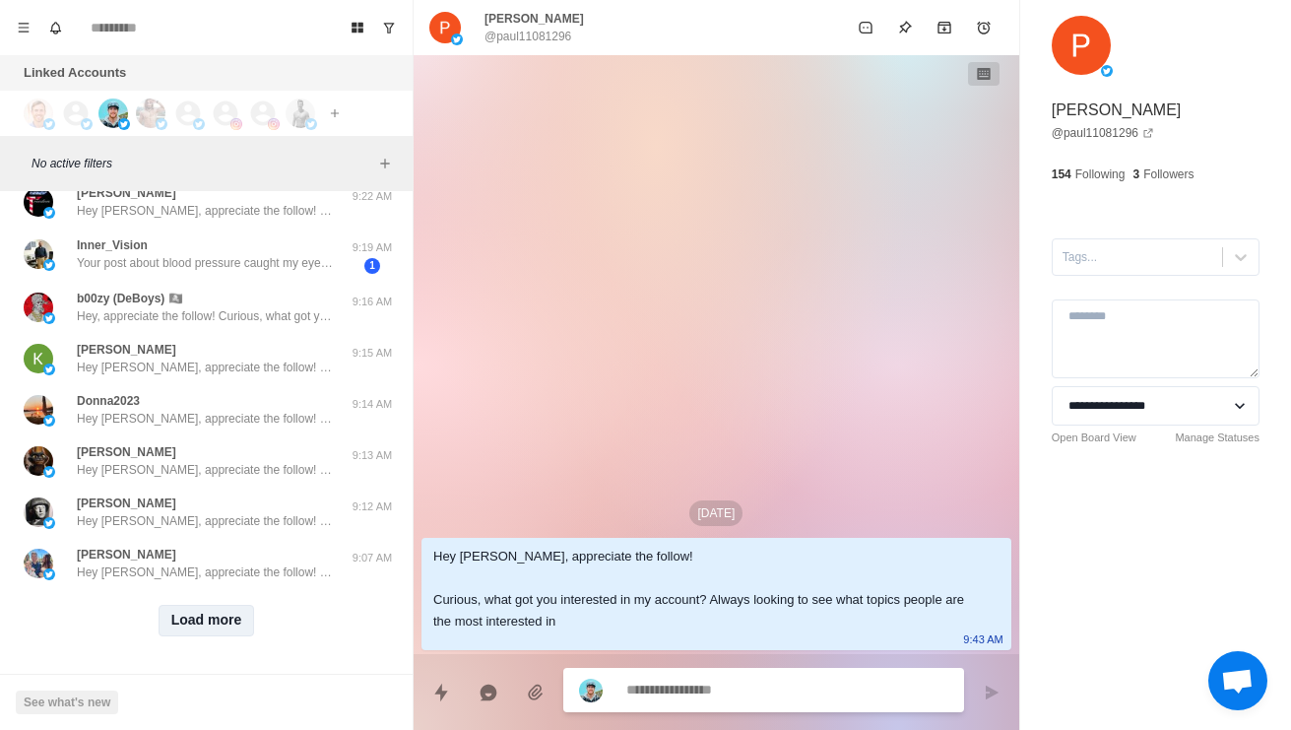
click at [219, 624] on button "Load more" at bounding box center [207, 621] width 96 height 32
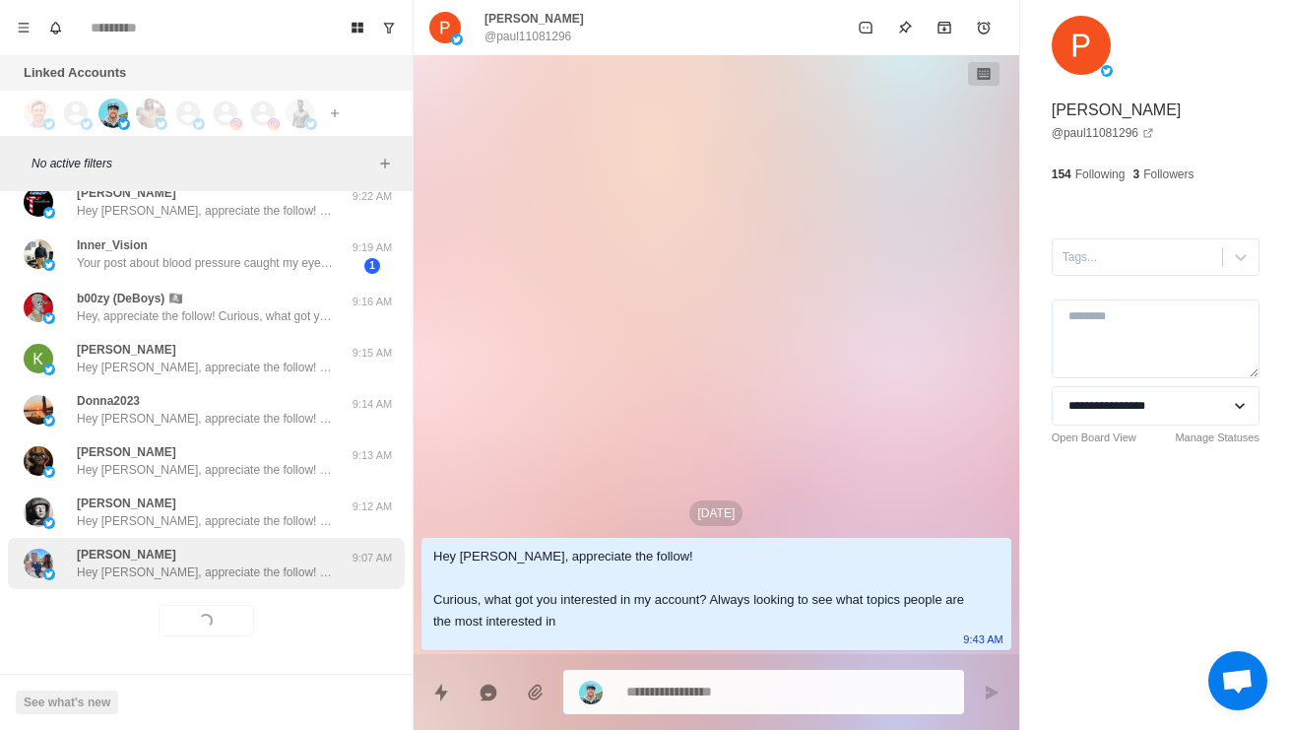
click at [260, 567] on p "Hey [PERSON_NAME], appreciate the follow! Curious, what got you interested in m…" at bounding box center [205, 572] width 256 height 18
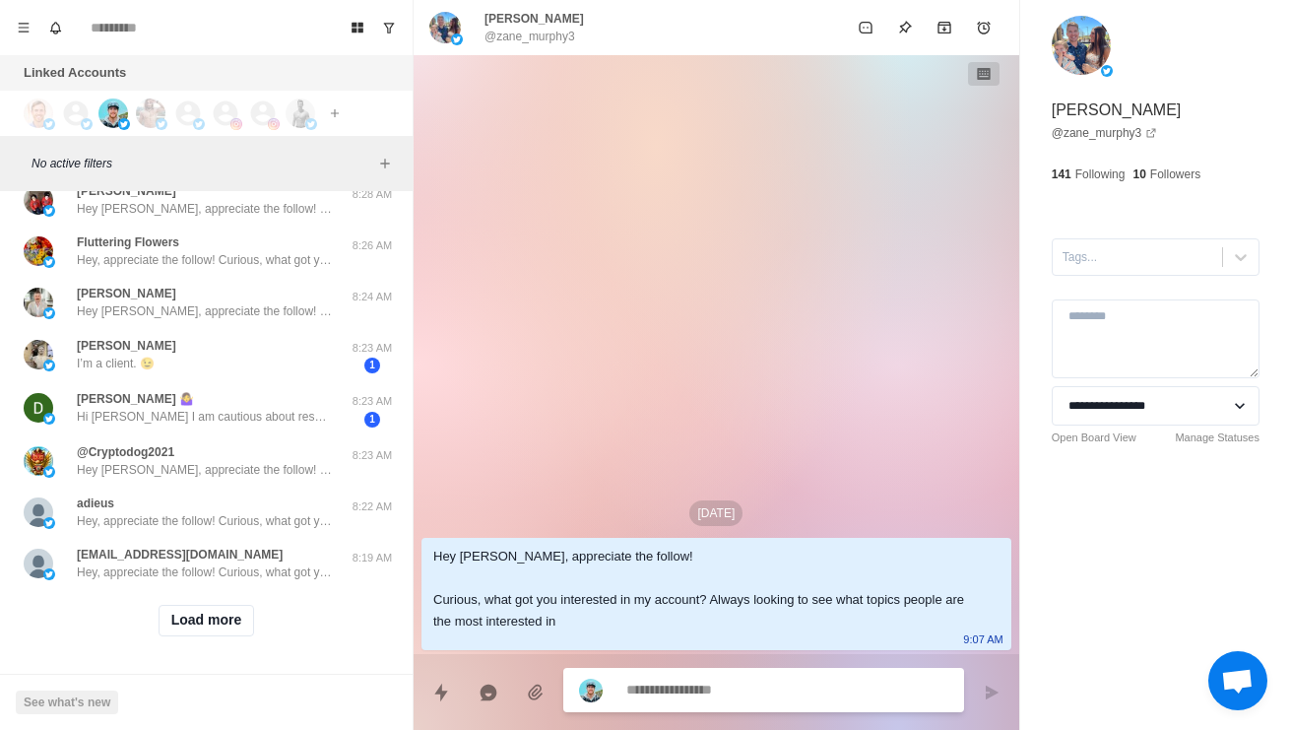
scroll to position [43728, 0]
click at [227, 630] on button "Load more" at bounding box center [207, 621] width 96 height 32
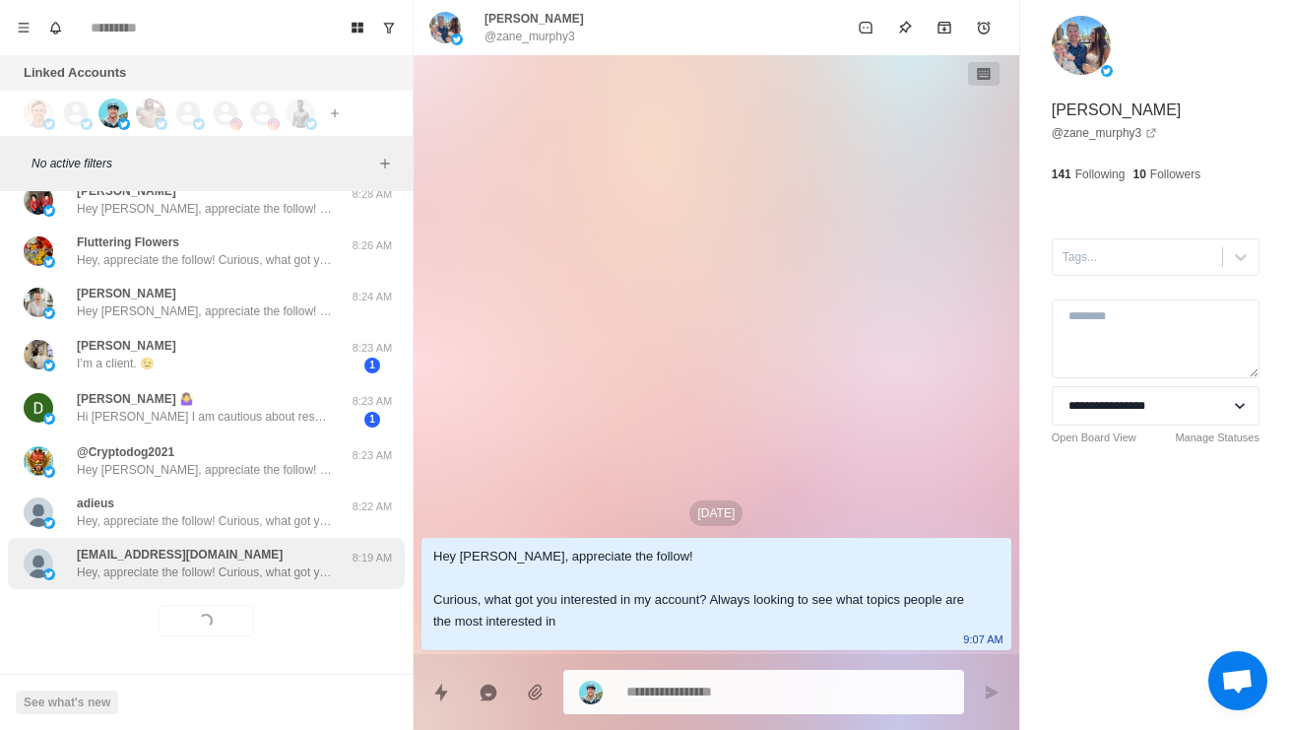
click at [248, 581] on div "satresharon0@gmail.com Hey, appreciate the follow! Curious, what got you intere…" at bounding box center [206, 563] width 397 height 51
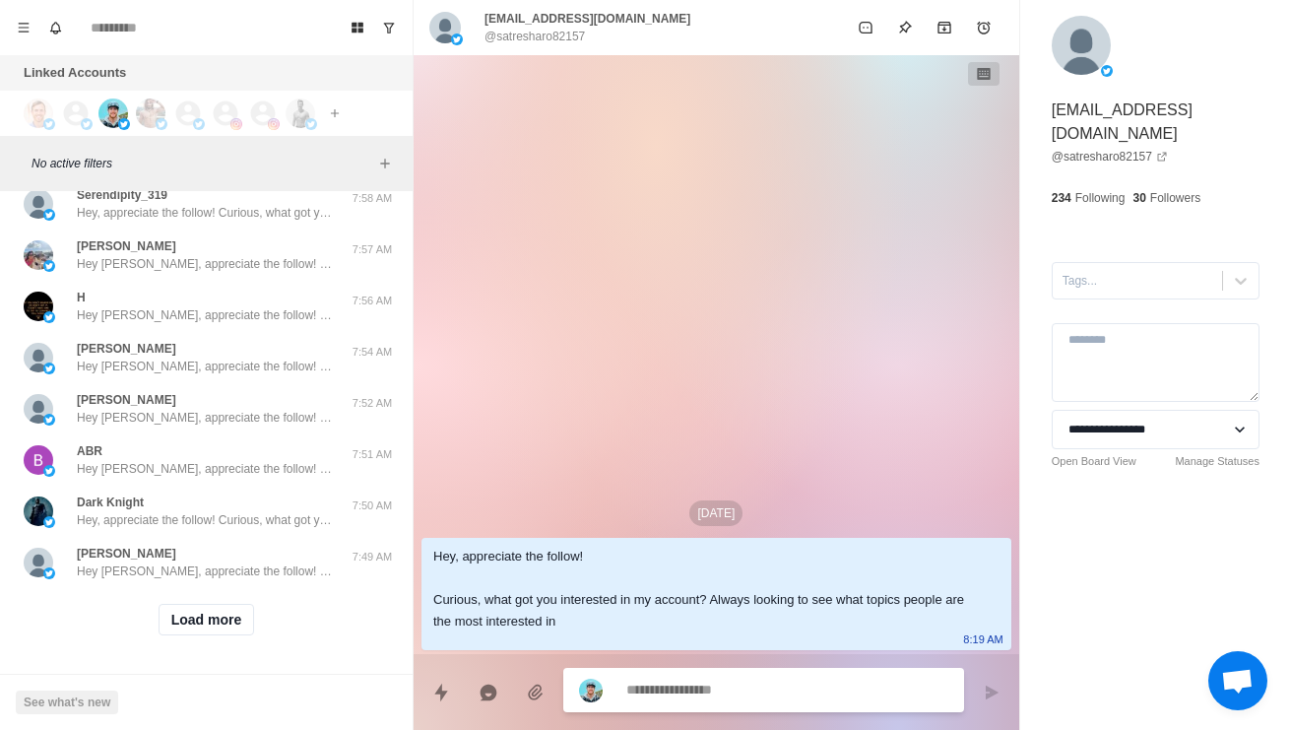
scroll to position [44773, 0]
click at [221, 628] on button "Load more" at bounding box center [207, 620] width 96 height 32
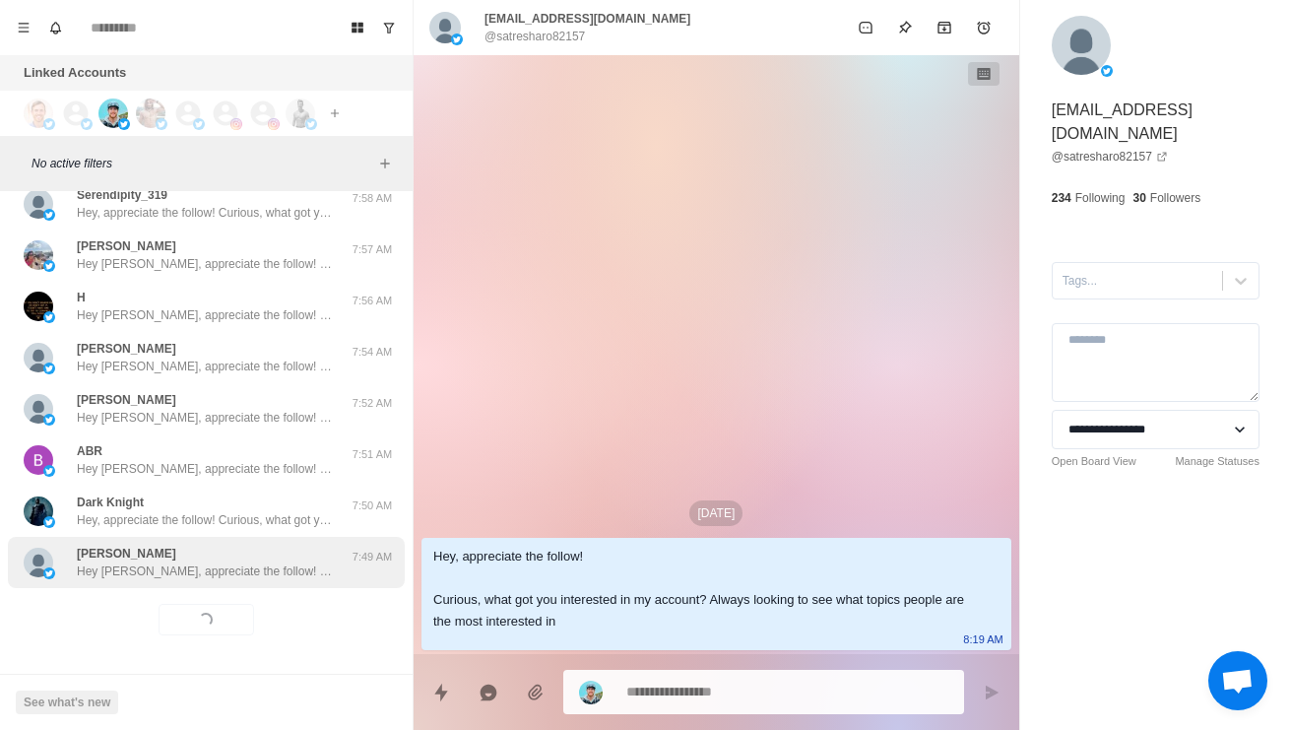
click at [264, 567] on p "Hey [PERSON_NAME], appreciate the follow! Curious, what got you interested in m…" at bounding box center [205, 571] width 256 height 18
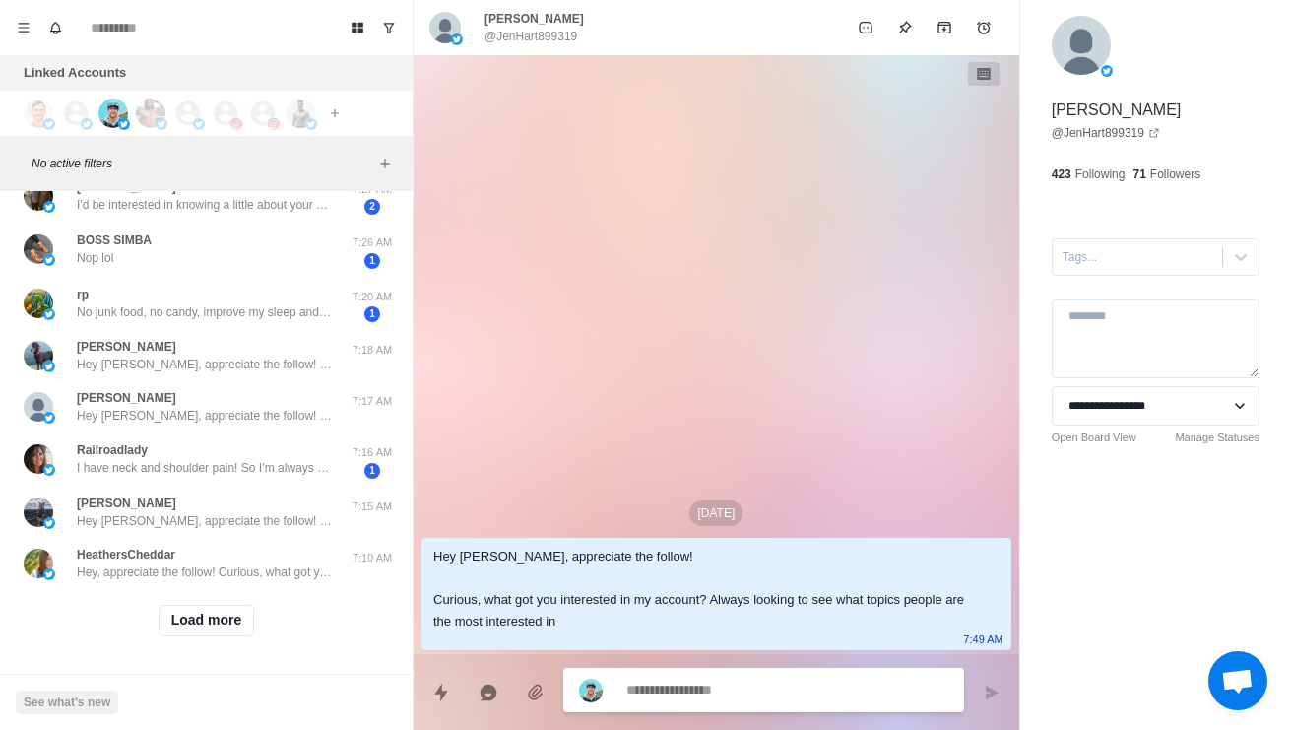
scroll to position [45822, 0]
click at [248, 631] on button "Load more" at bounding box center [207, 621] width 96 height 32
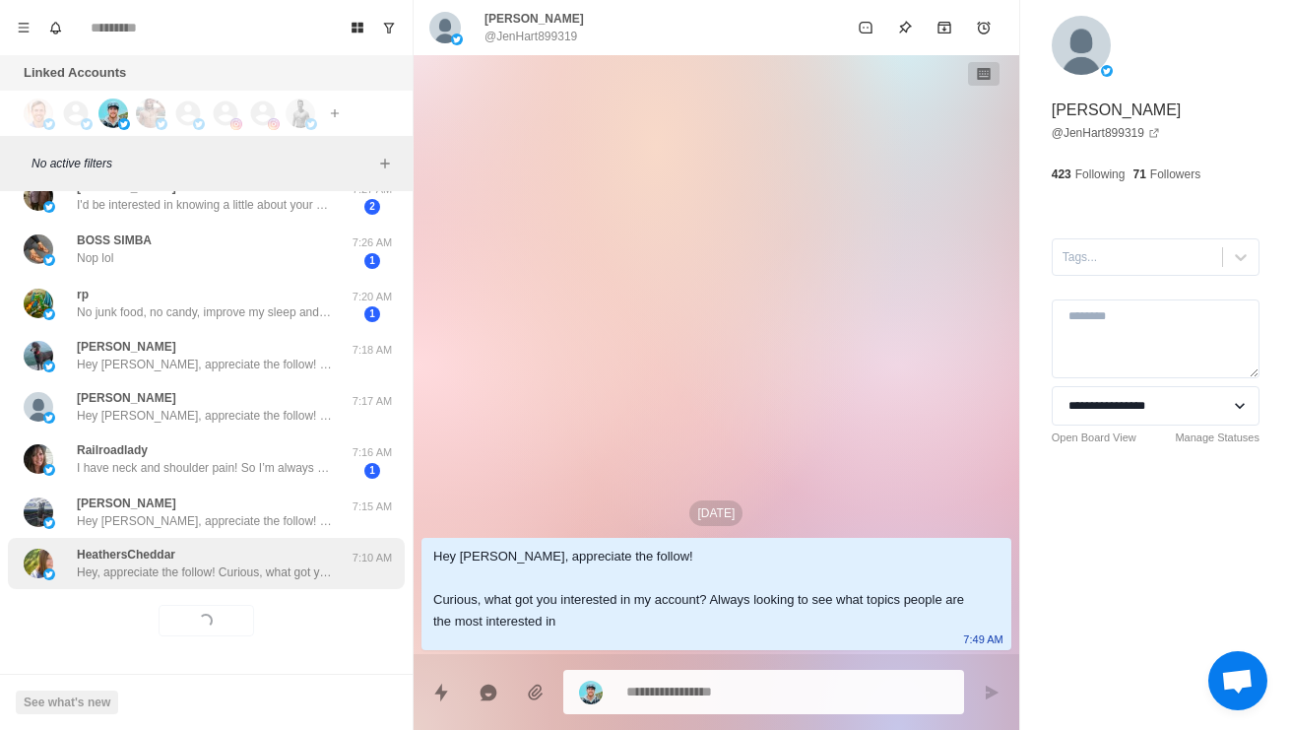
click at [286, 585] on div "HeathersCheddar Hey, appreciate the follow! Curious, what got you interested in…" at bounding box center [206, 563] width 397 height 51
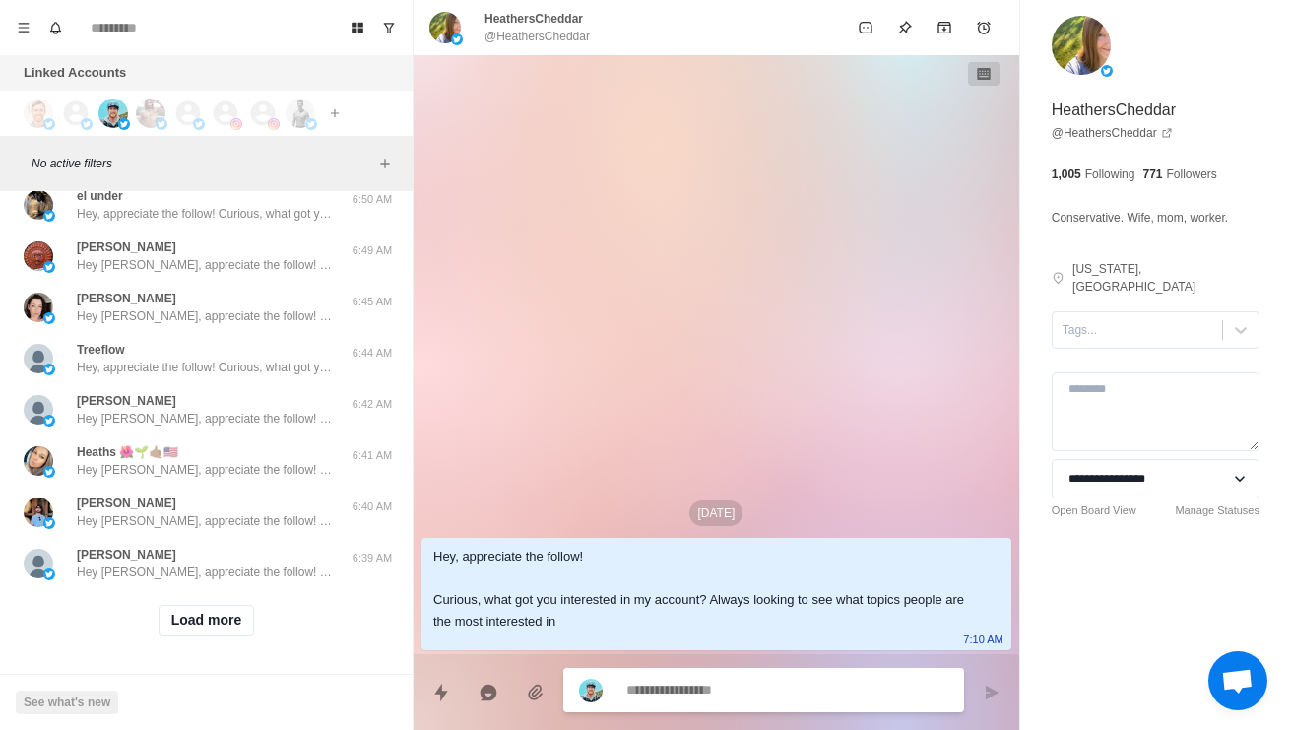
scroll to position [46867, 0]
click at [221, 632] on button "Load more" at bounding box center [207, 621] width 96 height 32
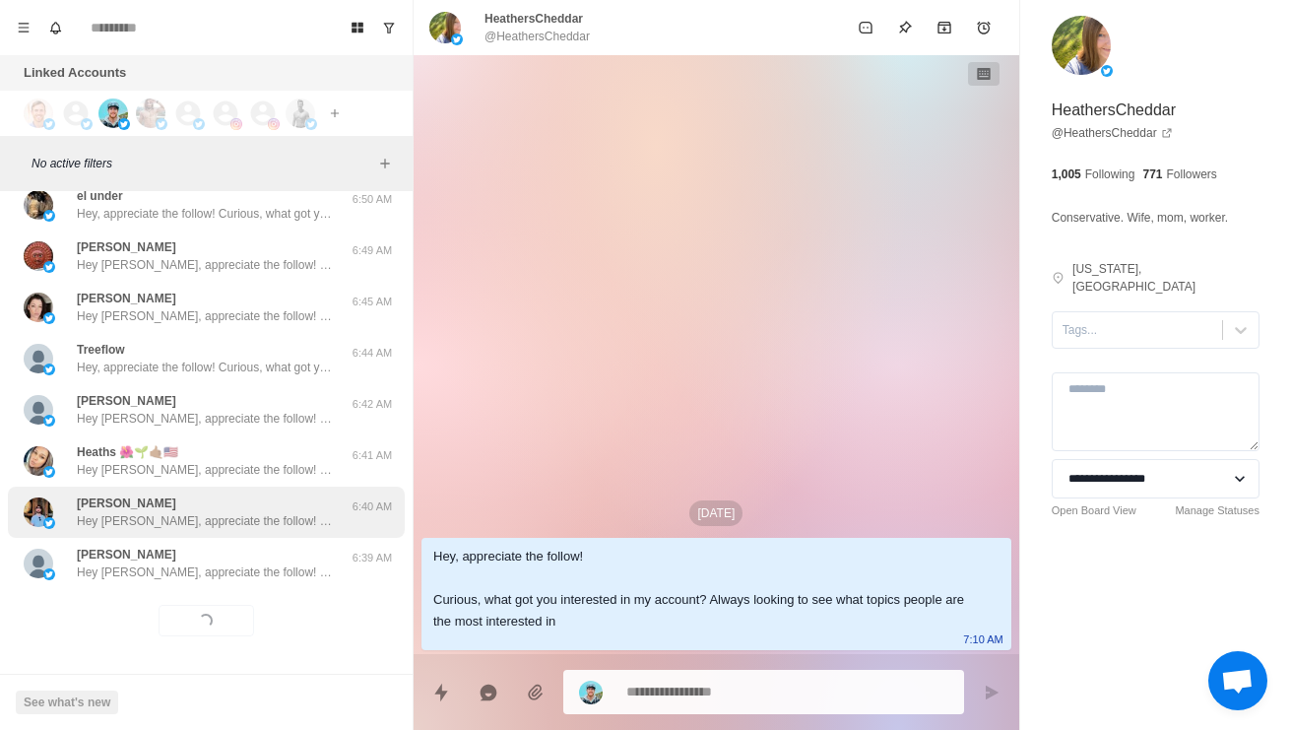
click at [285, 528] on div "Kevin Reich Hey Kevin, appreciate the follow! Curious, what got you interested …" at bounding box center [206, 511] width 397 height 51
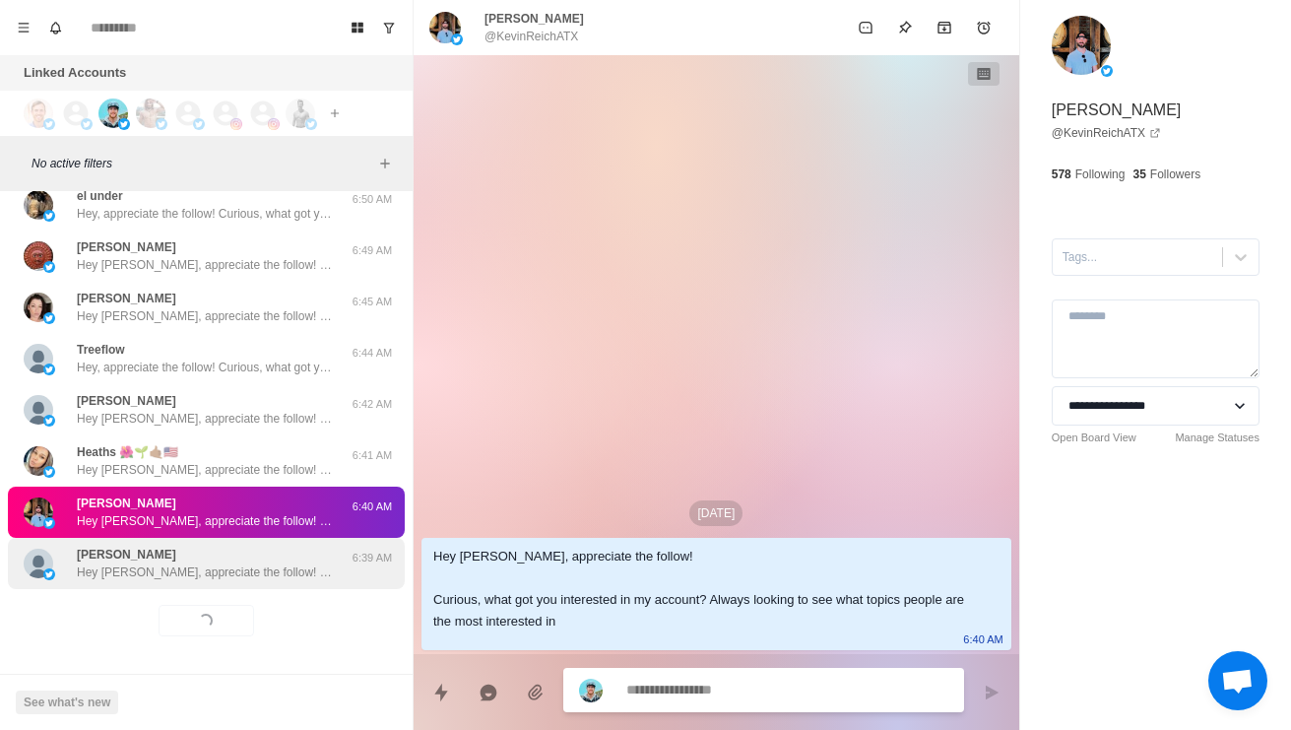
click at [297, 565] on p "Hey [PERSON_NAME], appreciate the follow! Curious, what got you interested in m…" at bounding box center [205, 572] width 256 height 18
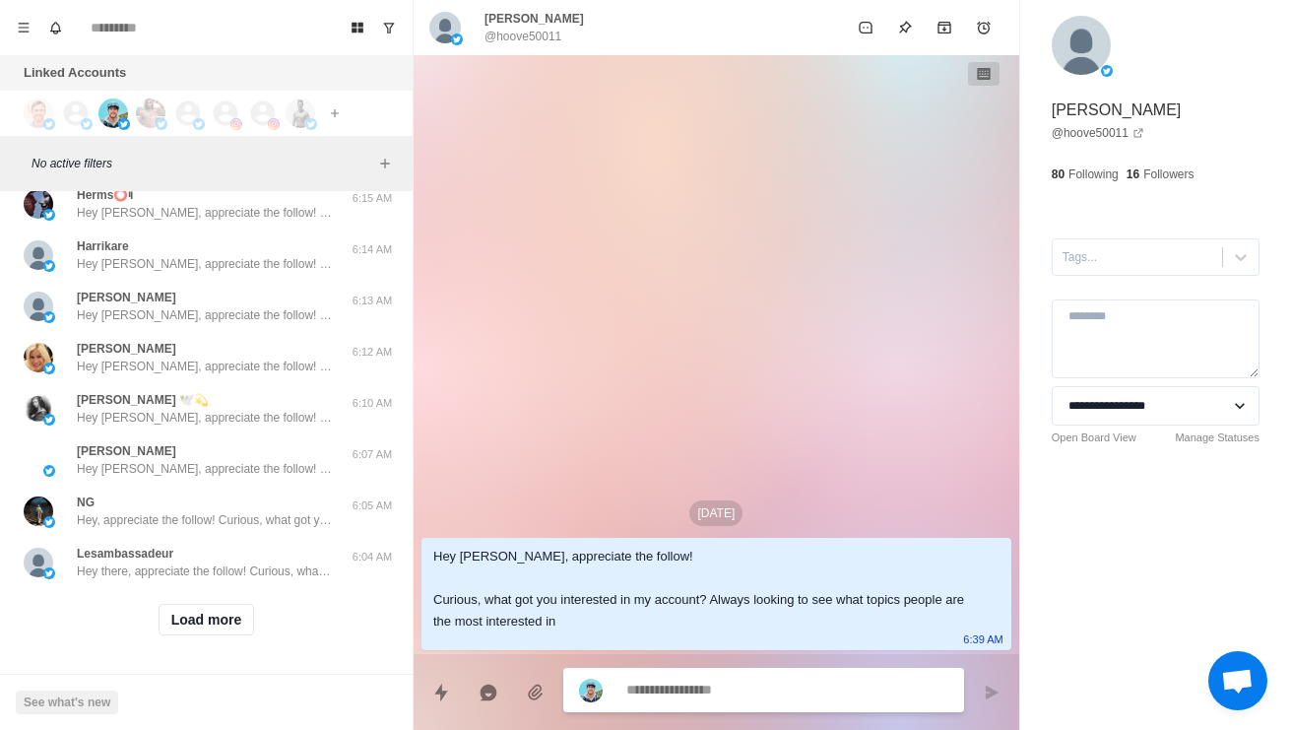
scroll to position [47914, 0]
click at [237, 608] on button "Load more" at bounding box center [207, 620] width 96 height 32
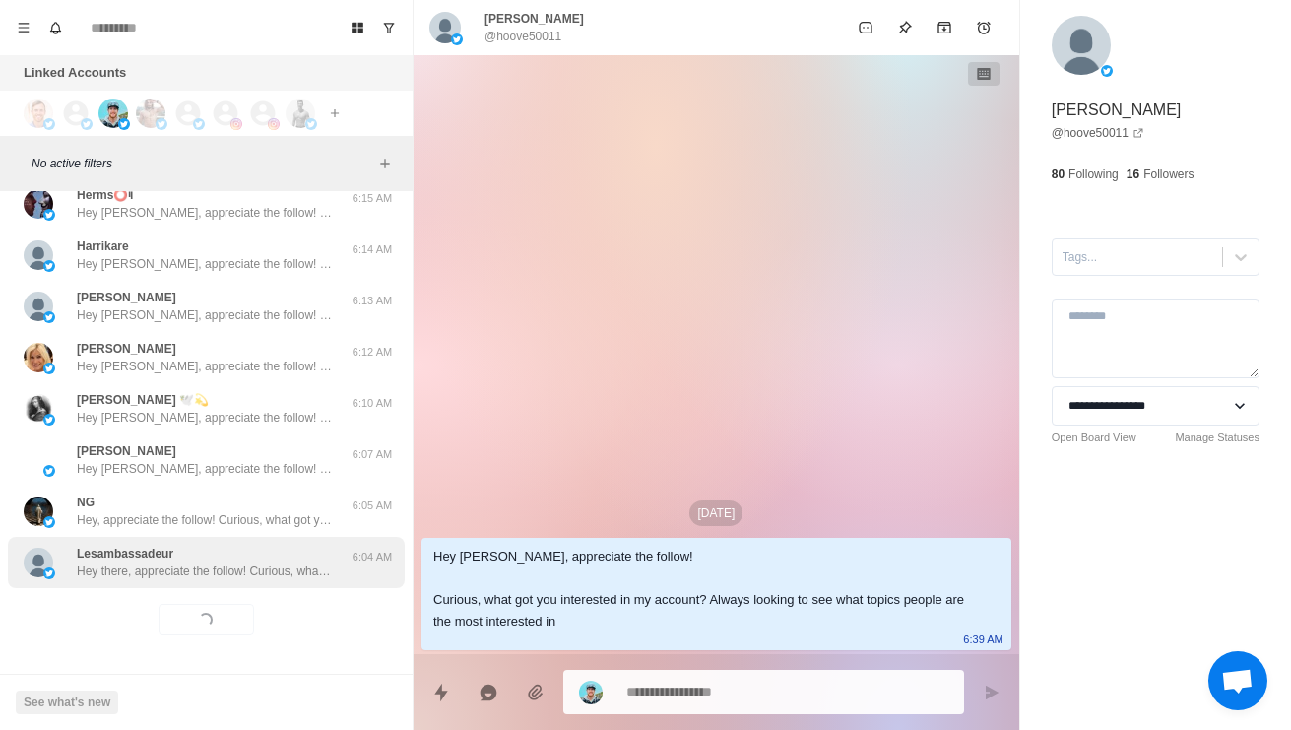
click at [287, 576] on p "Hey there, appreciate the follow! Curious, what got you interested in my accoun…" at bounding box center [205, 571] width 256 height 18
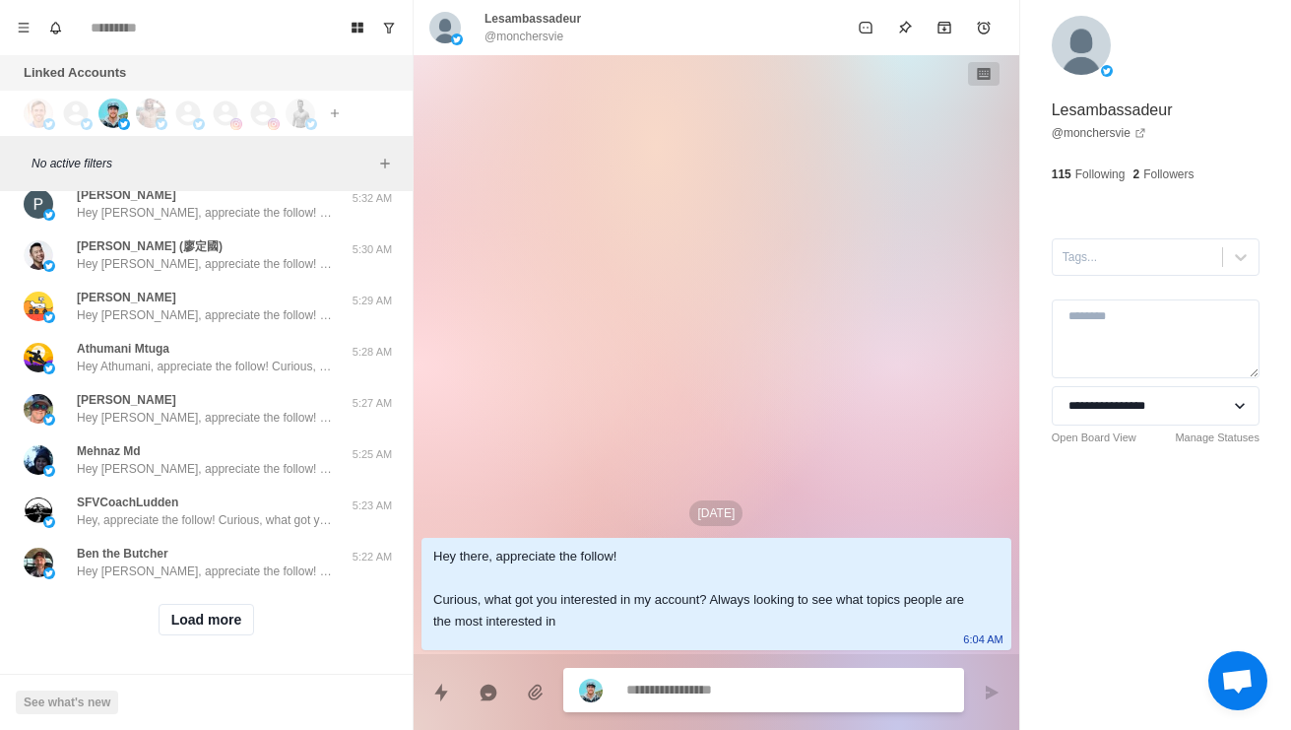
scroll to position [48957, 0]
click at [198, 622] on button "Load more" at bounding box center [207, 620] width 96 height 32
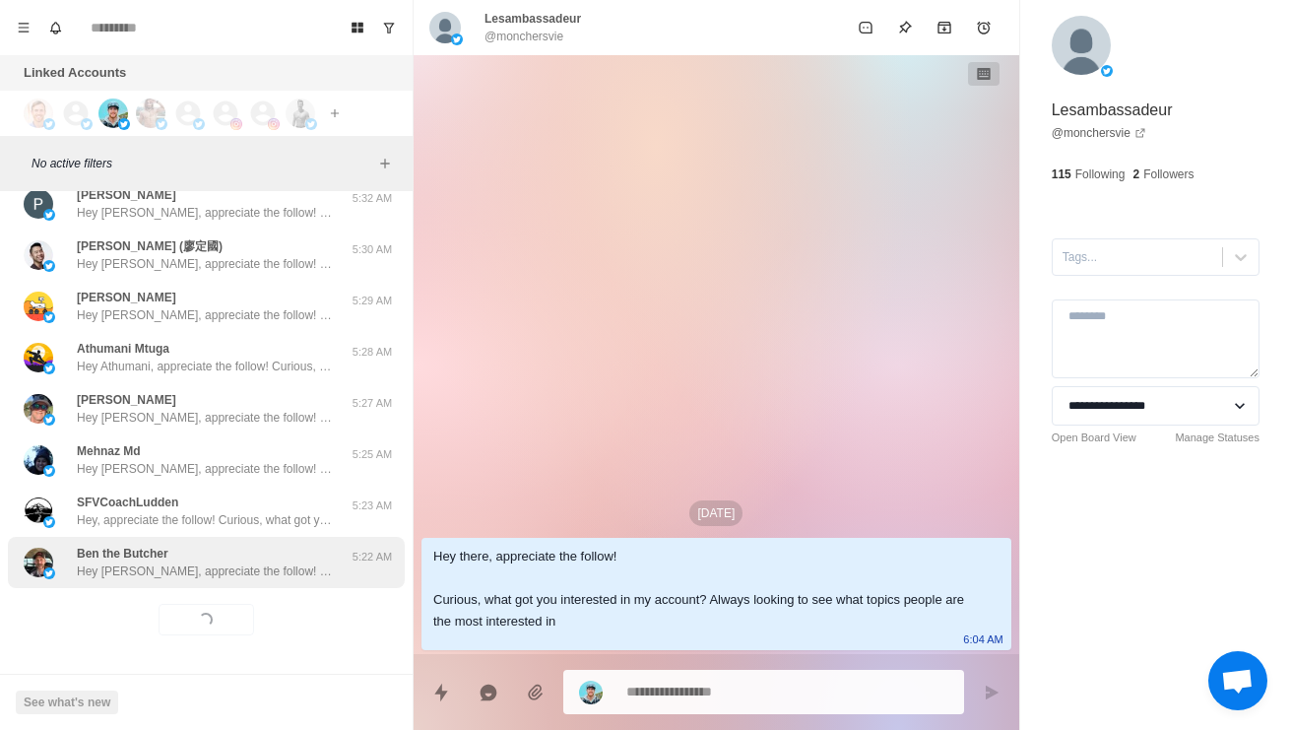
click at [158, 566] on p "Hey [PERSON_NAME], appreciate the follow! Curious, what got you interested in m…" at bounding box center [205, 571] width 256 height 18
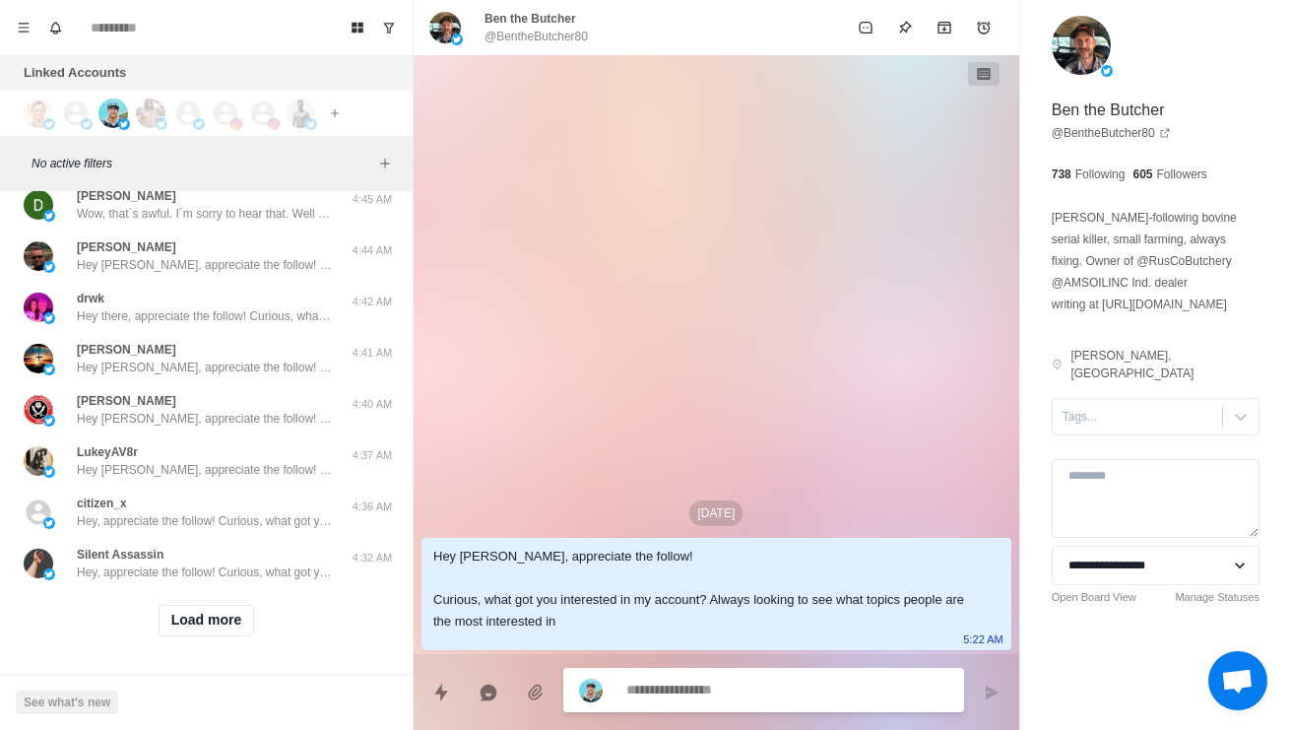
scroll to position [50002, 0]
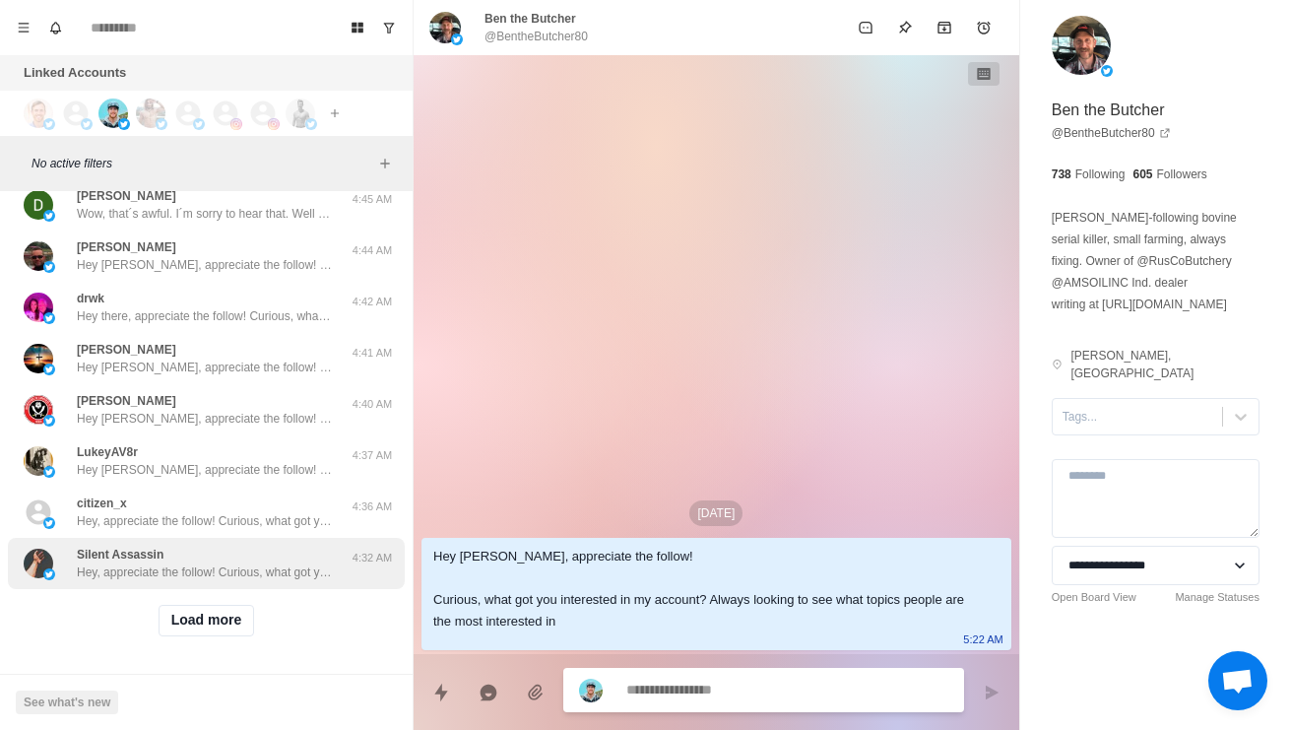
click at [303, 565] on p "Hey, appreciate the follow! Curious, what got you interested in my account? Alw…" at bounding box center [205, 572] width 256 height 18
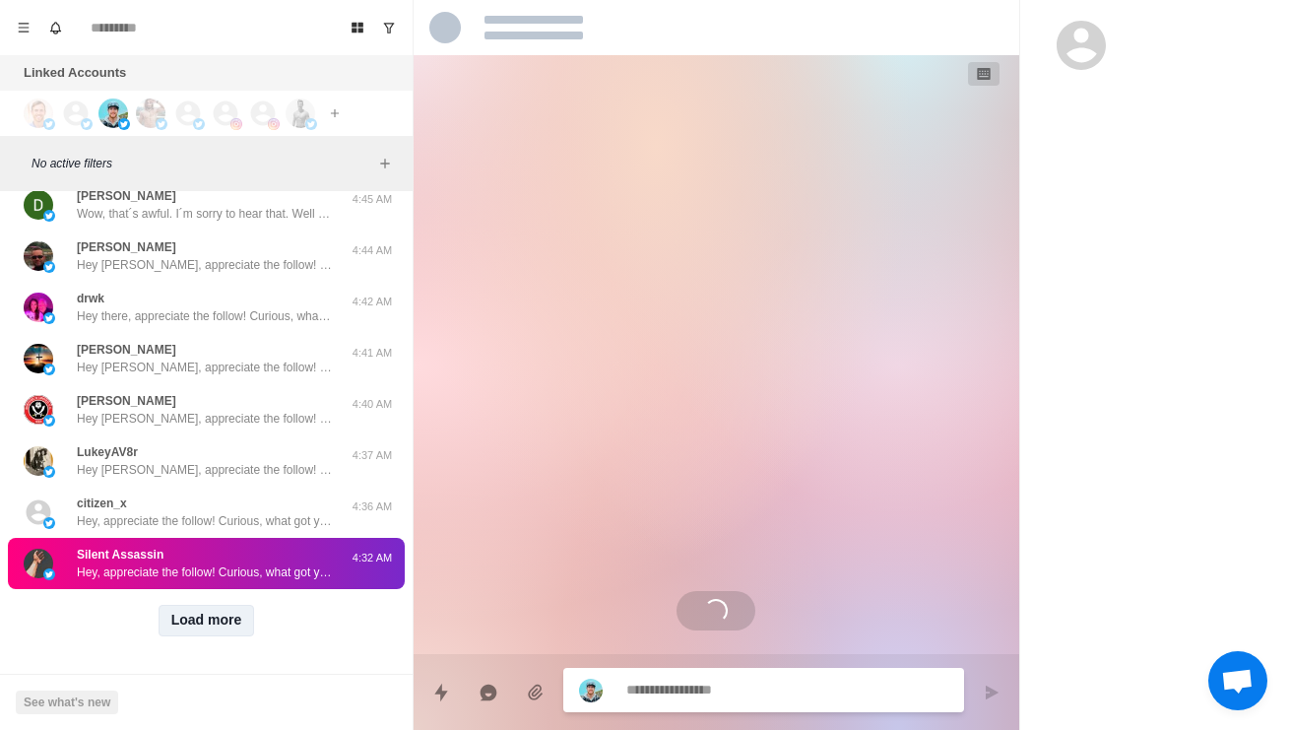
click at [248, 623] on button "Load more" at bounding box center [207, 621] width 96 height 32
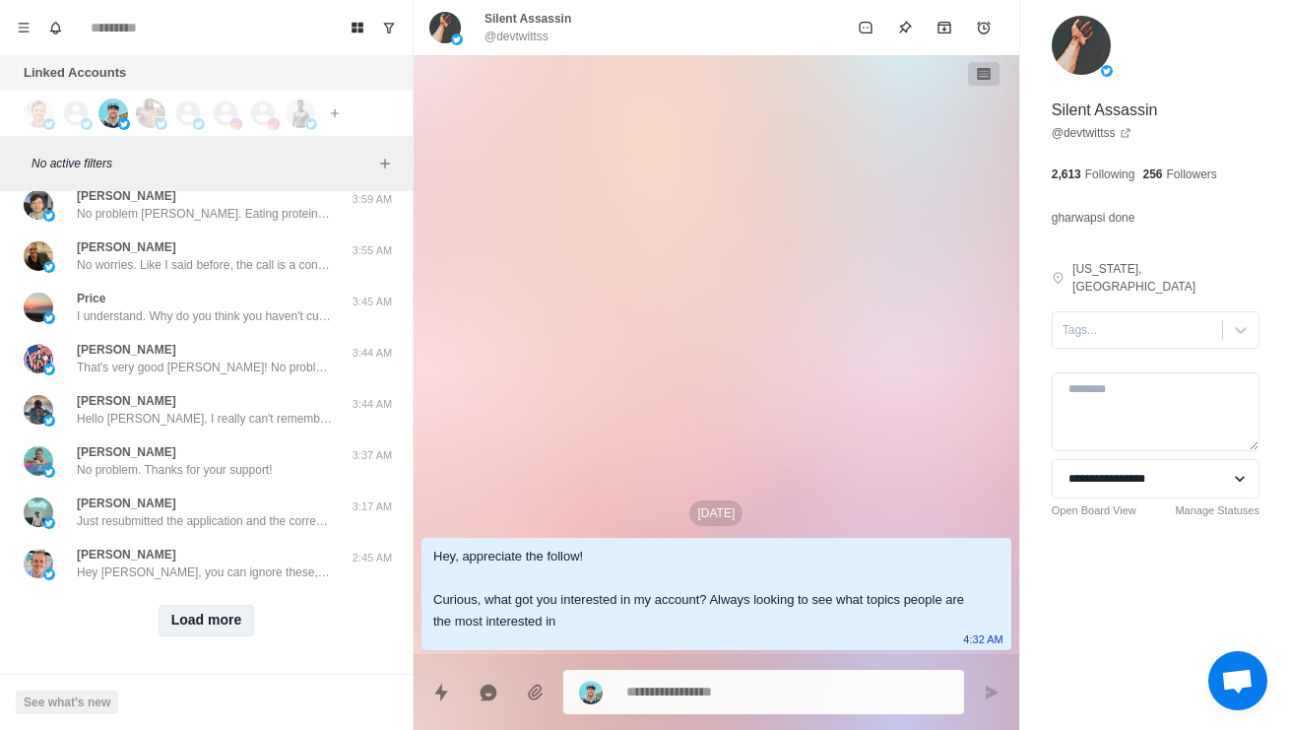
scroll to position [51046, 0]
click at [189, 599] on div "Load more" at bounding box center [206, 620] width 397 height 63
click at [234, 612] on button "Load more" at bounding box center [207, 621] width 96 height 32
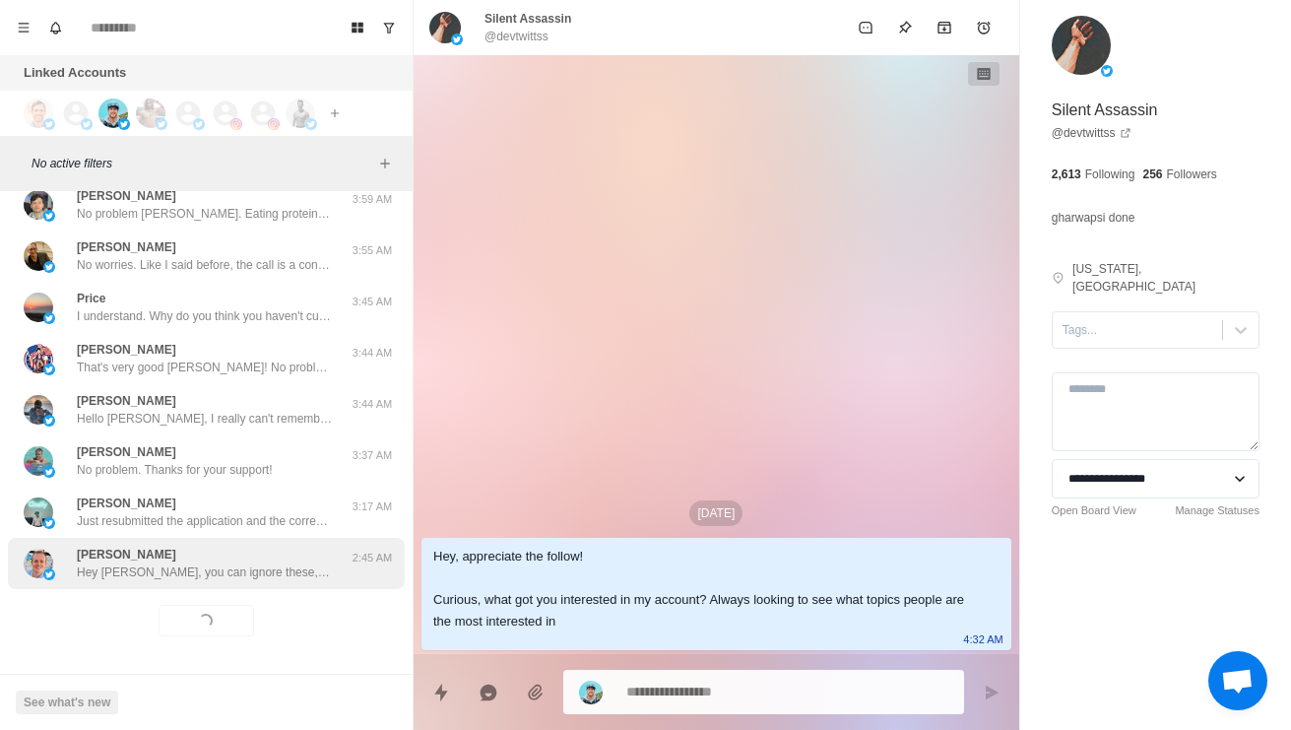
click at [280, 565] on p "Hey [PERSON_NAME], you can ignore these, sorry. They are automated messages bas…" at bounding box center [205, 572] width 256 height 18
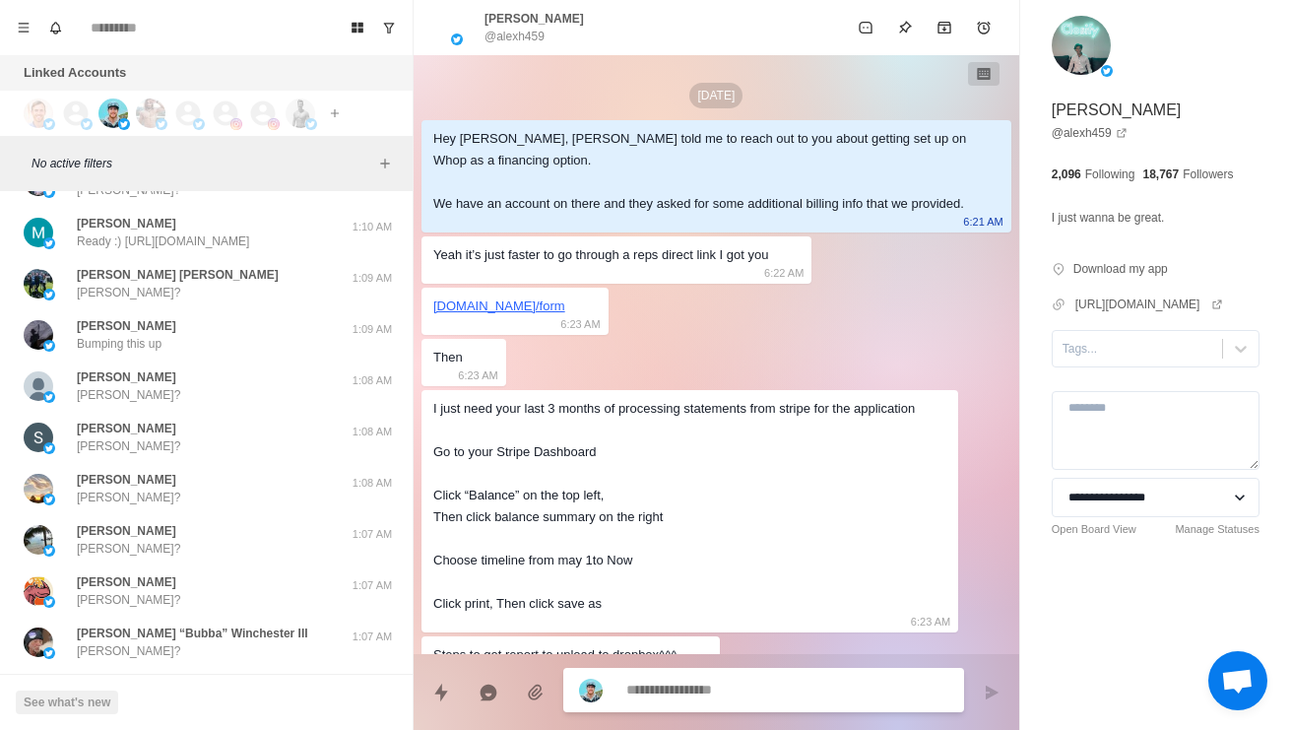
scroll to position [477, 0]
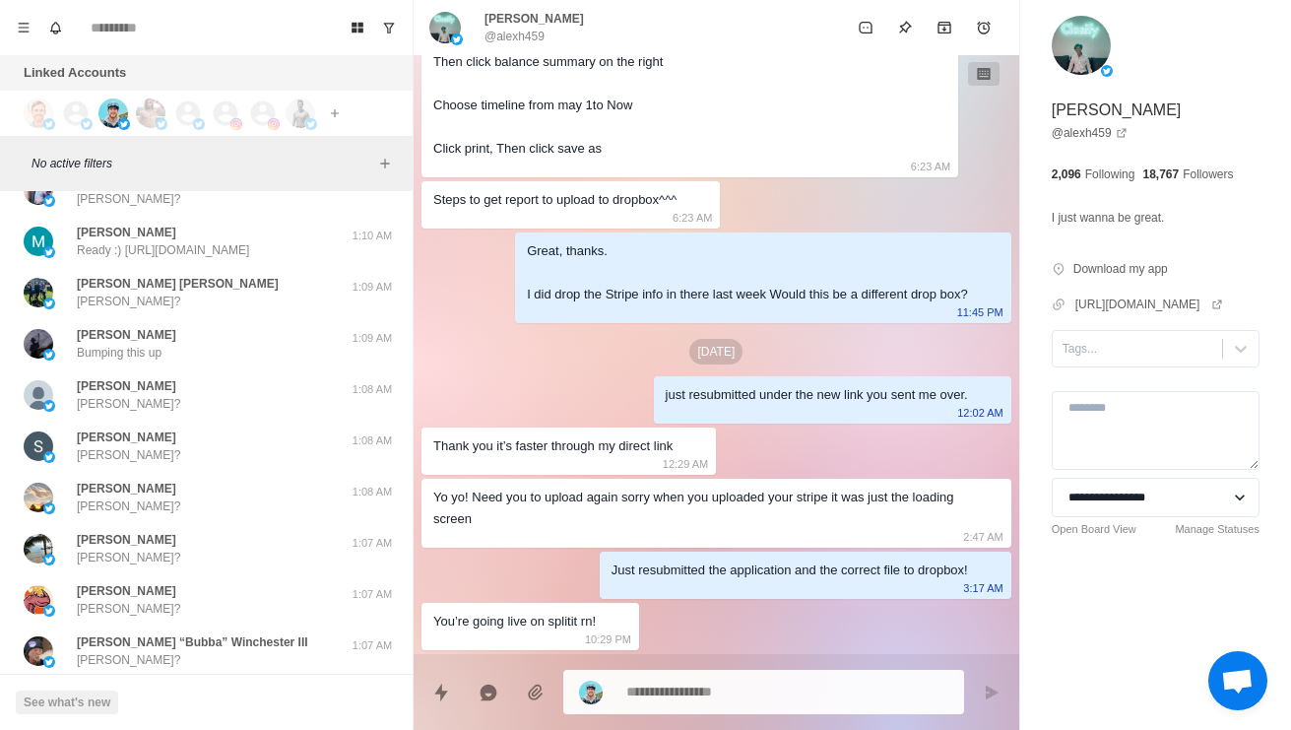
scroll to position [51036, 0]
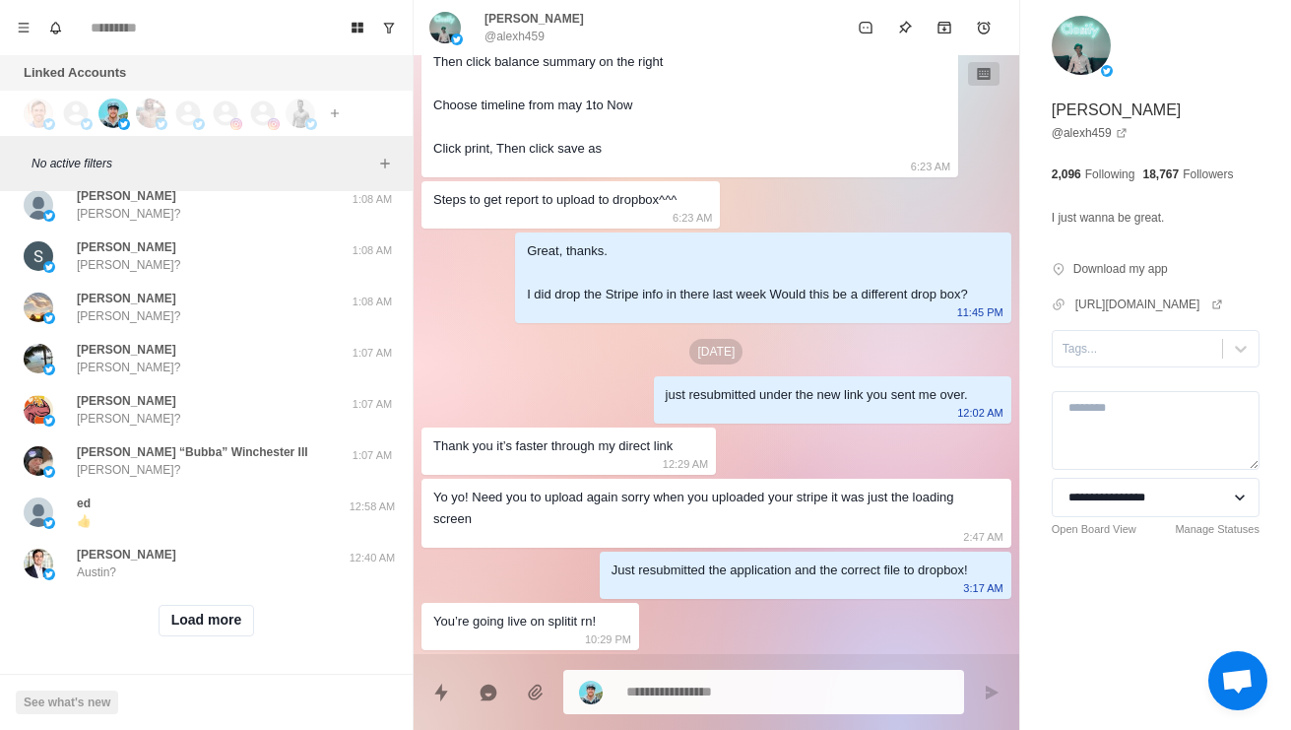
scroll to position [52089, 0]
click at [211, 606] on button "Load more" at bounding box center [207, 621] width 96 height 32
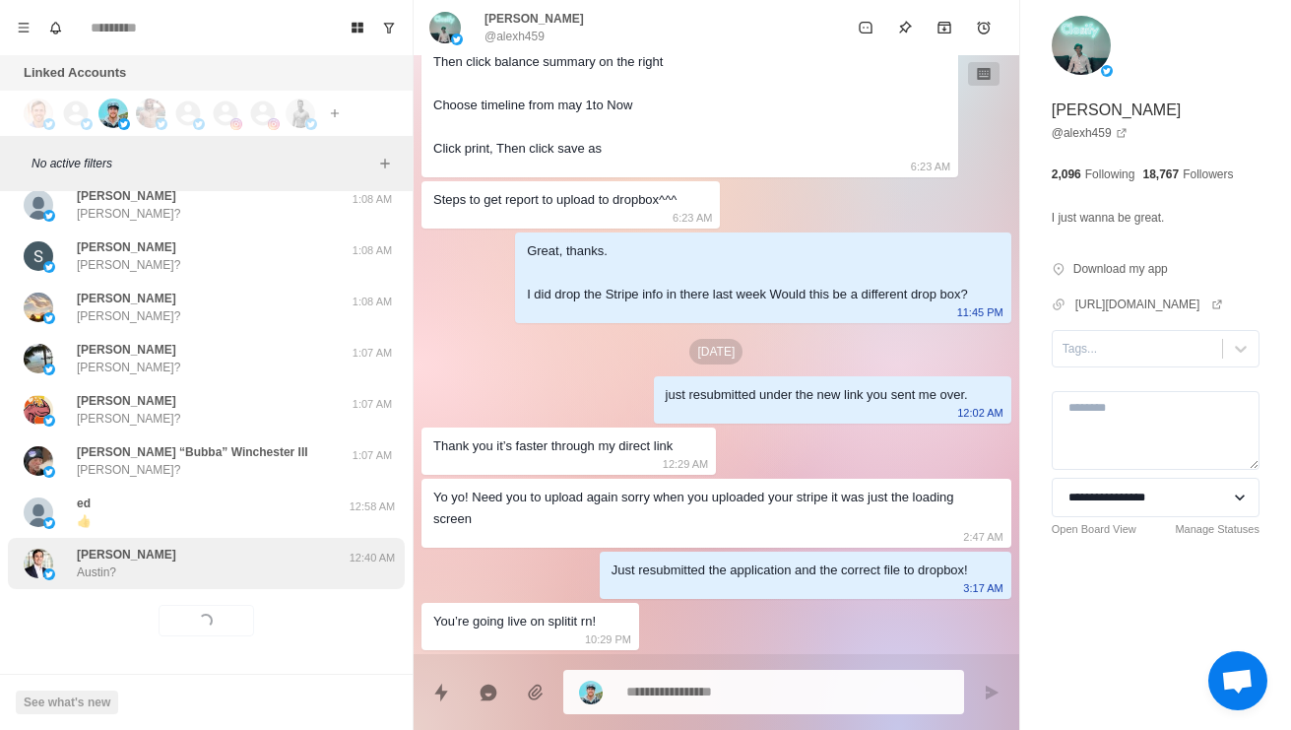
click at [267, 559] on div "Austin Smith Austin?" at bounding box center [186, 562] width 324 height 35
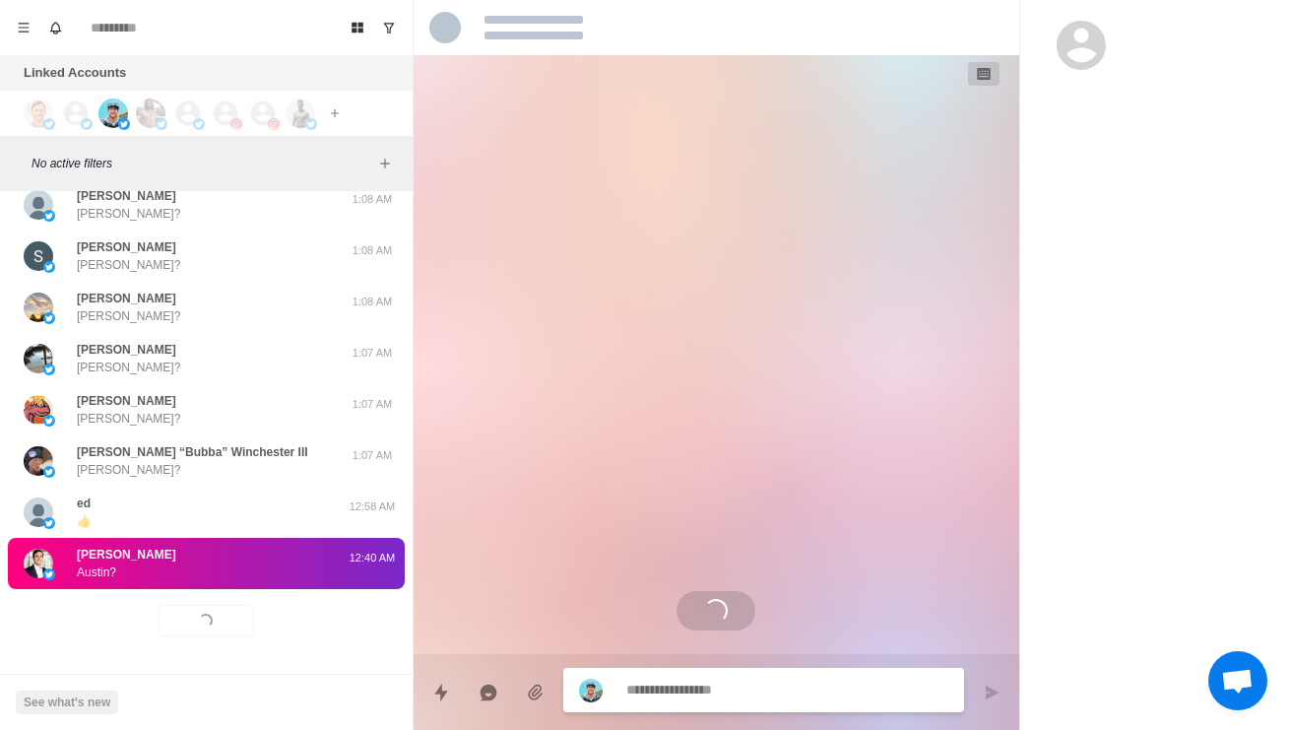
scroll to position [53, 0]
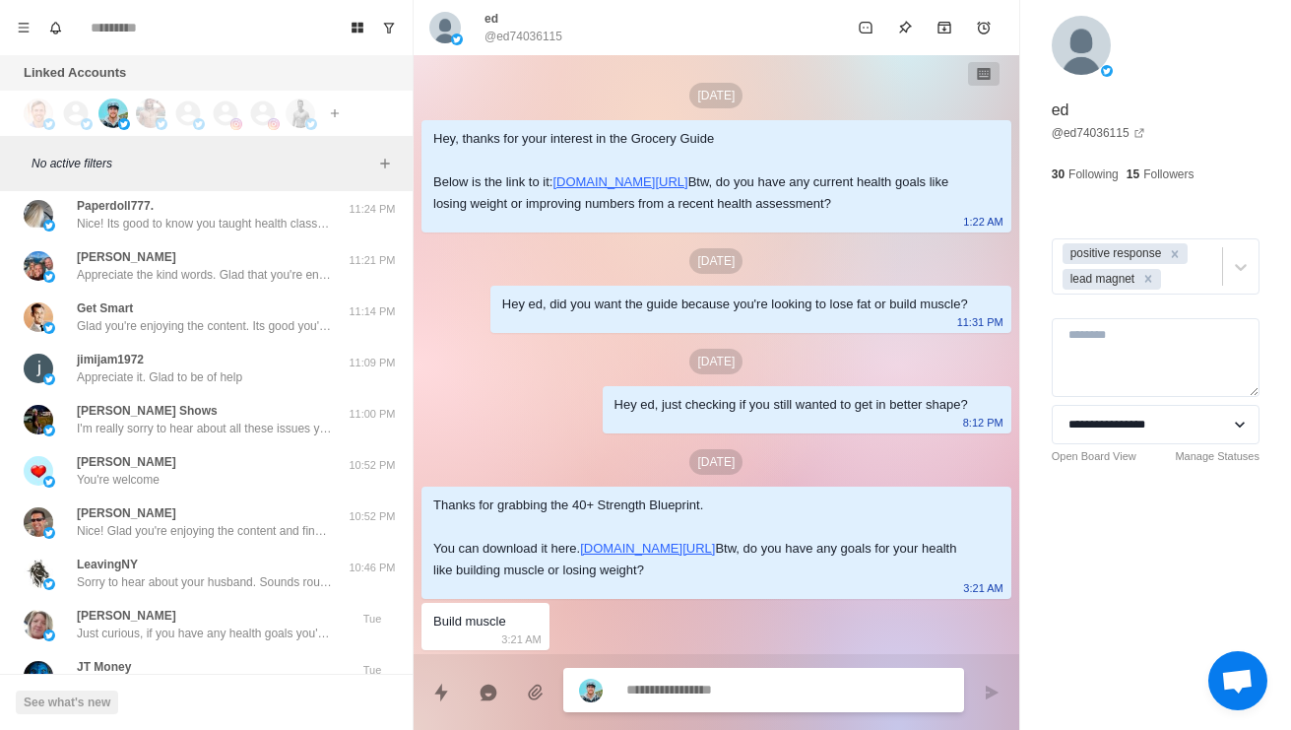
scroll to position [742, 0]
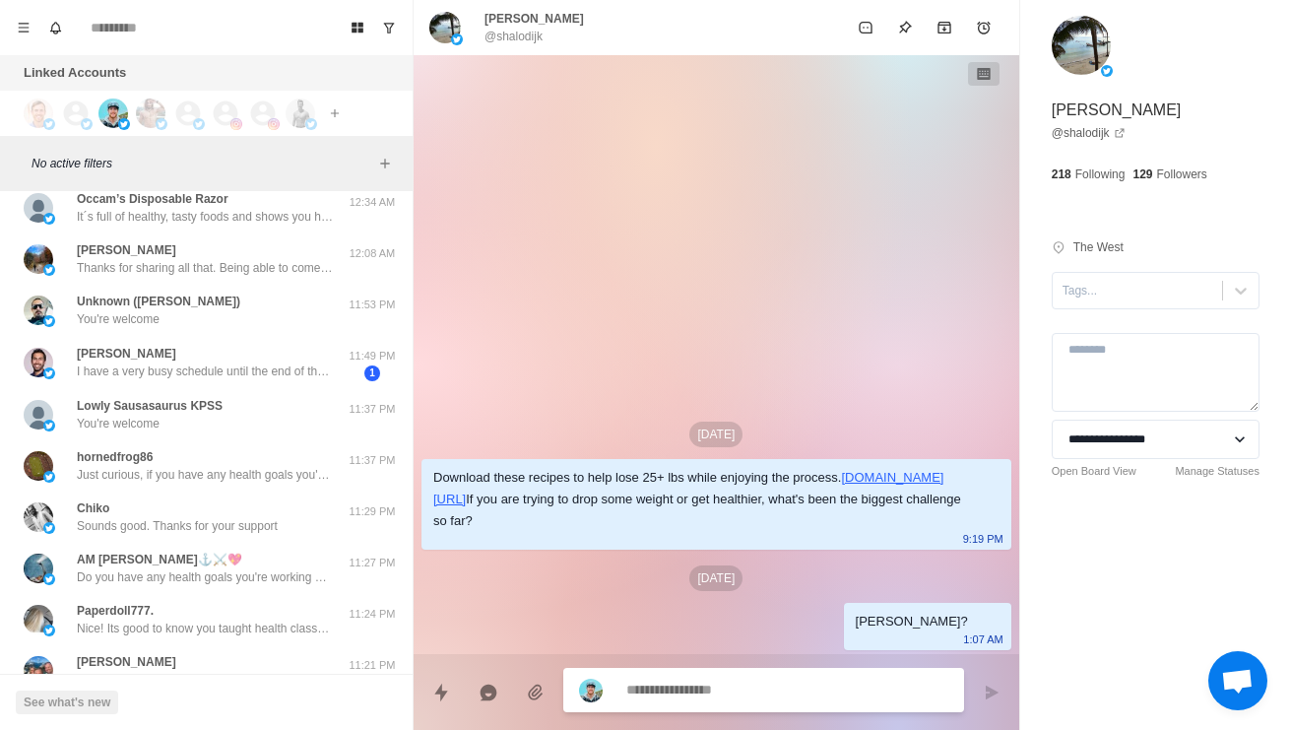
scroll to position [51666, 0]
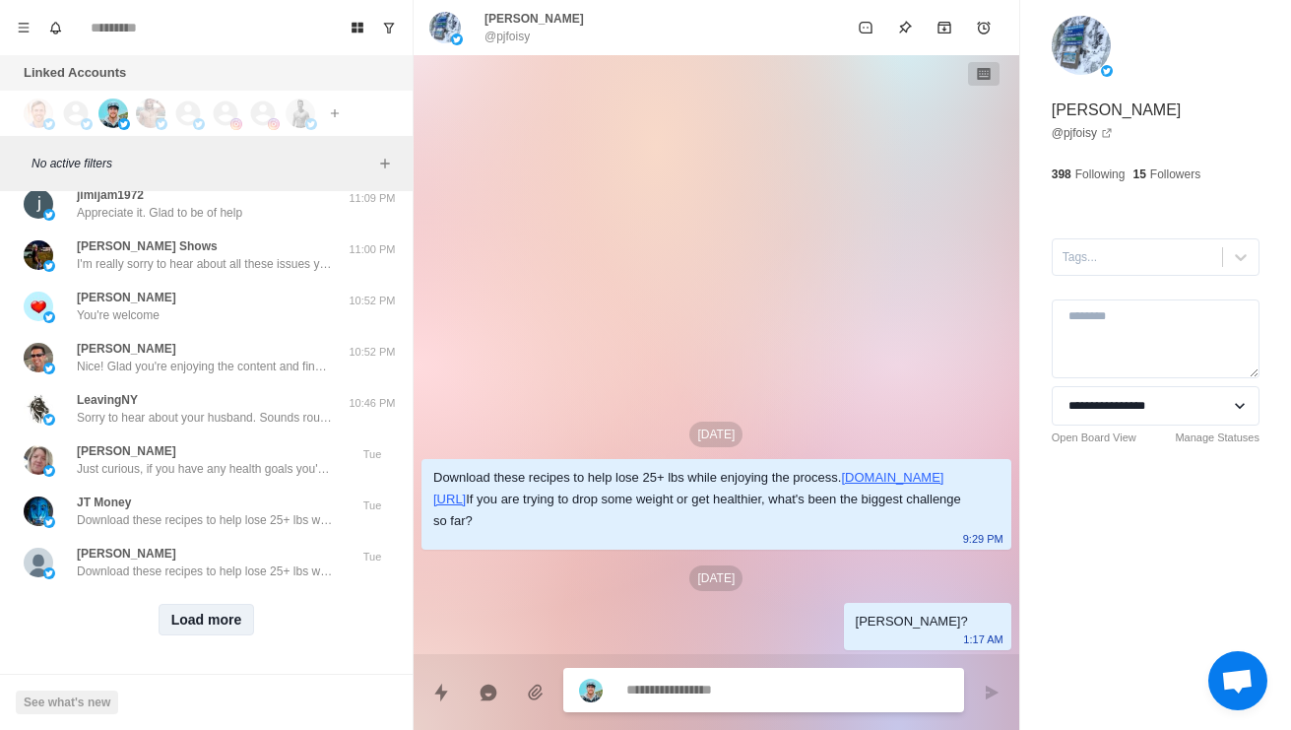
click at [203, 634] on button "Load more" at bounding box center [207, 620] width 96 height 32
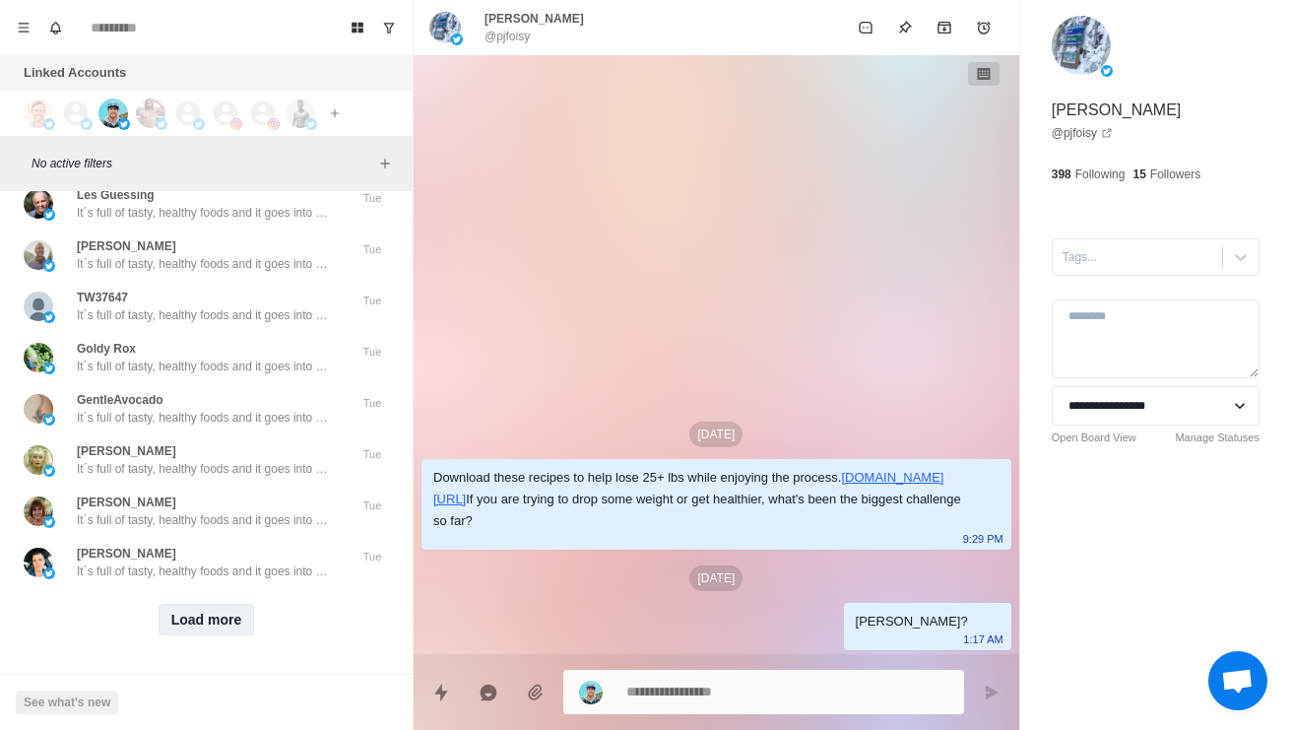
scroll to position [54177, 0]
click at [223, 619] on button "Load more" at bounding box center [207, 620] width 96 height 32
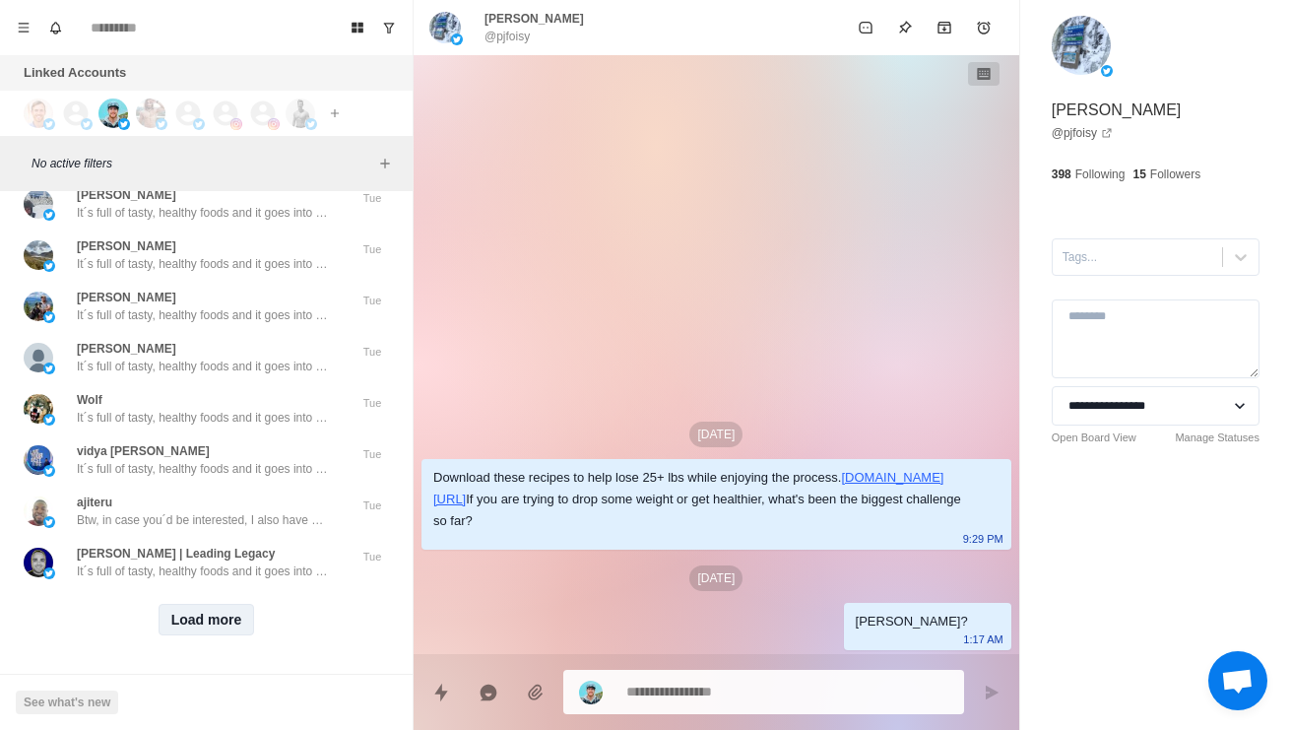
scroll to position [55221, 0]
click at [206, 619] on button "Load more" at bounding box center [207, 620] width 96 height 32
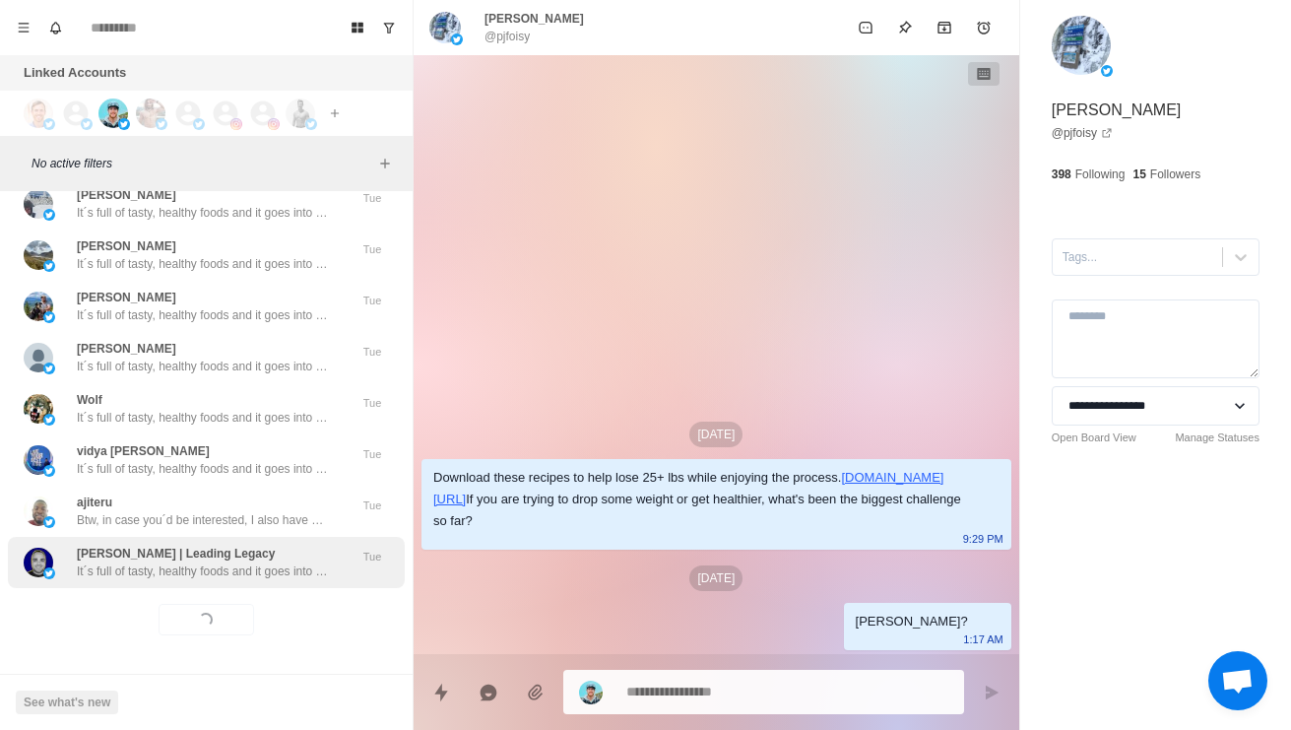
click at [281, 579] on p "It´s full of tasty, healthy foods and it goes into how to avoid foods in the gr…" at bounding box center [205, 571] width 256 height 18
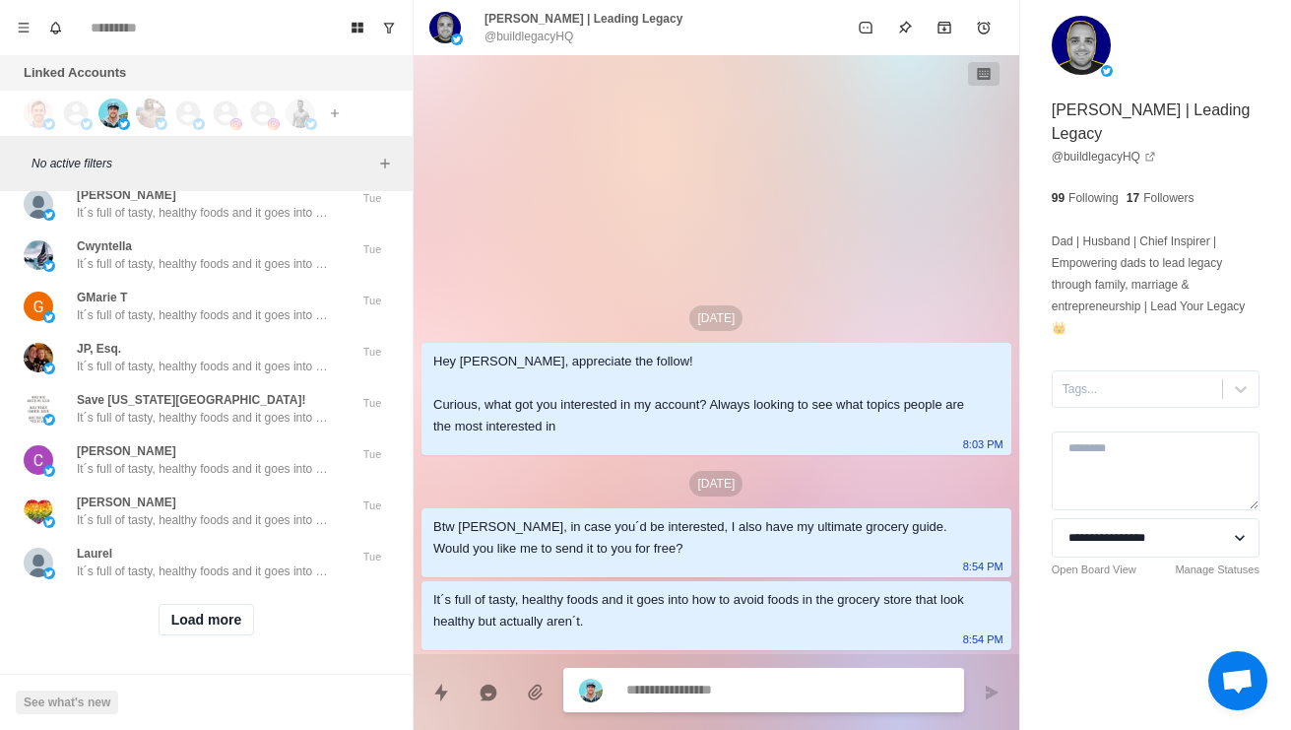
scroll to position [56265, 0]
click at [239, 633] on button "Load more" at bounding box center [207, 620] width 96 height 32
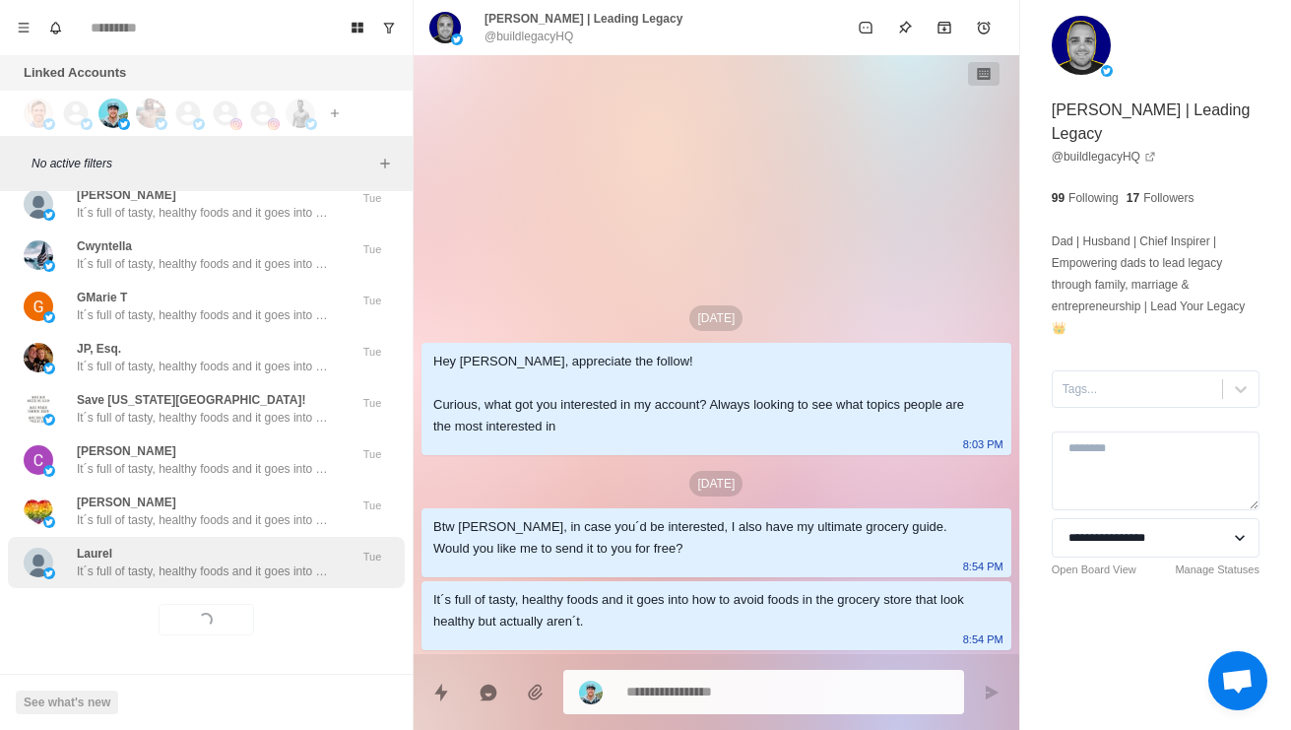
click at [289, 570] on p "It´s full of tasty, healthy foods and it goes into how to avoid foods in the gr…" at bounding box center [205, 571] width 256 height 18
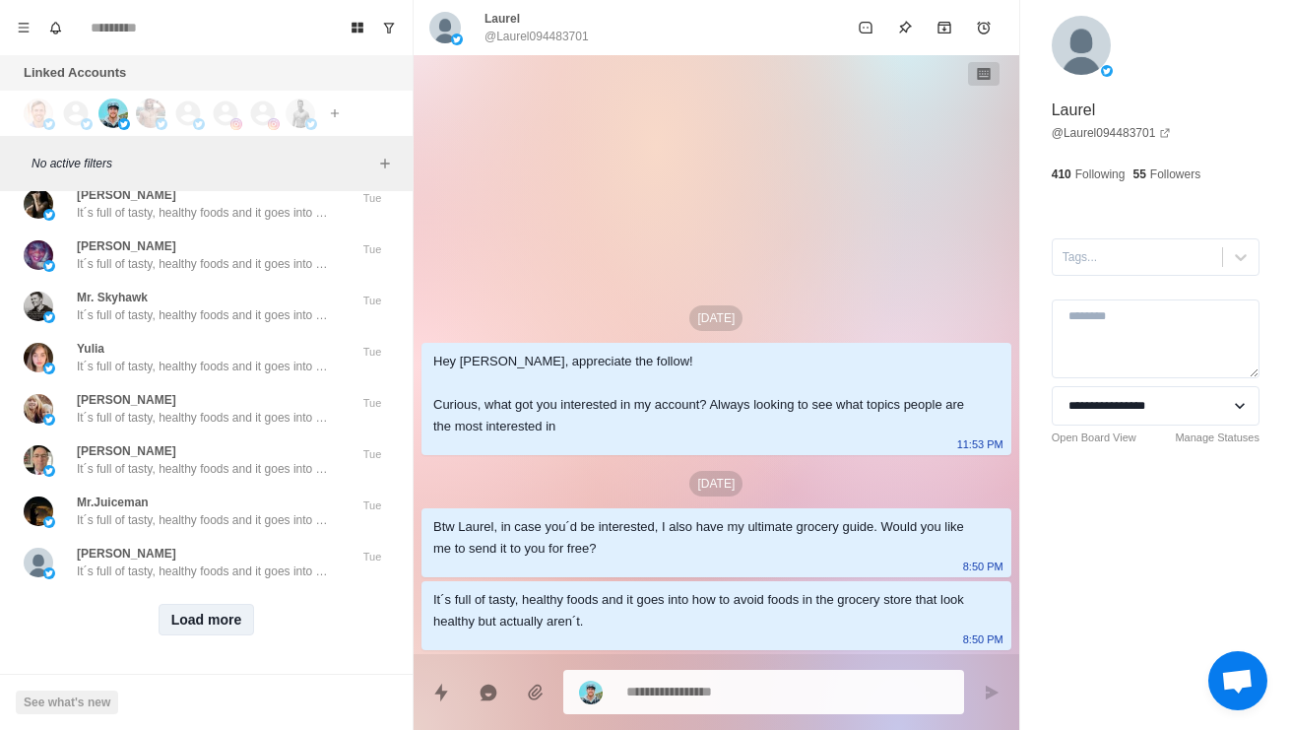
scroll to position [57308, 0]
click at [182, 632] on button "Load more" at bounding box center [207, 620] width 96 height 32
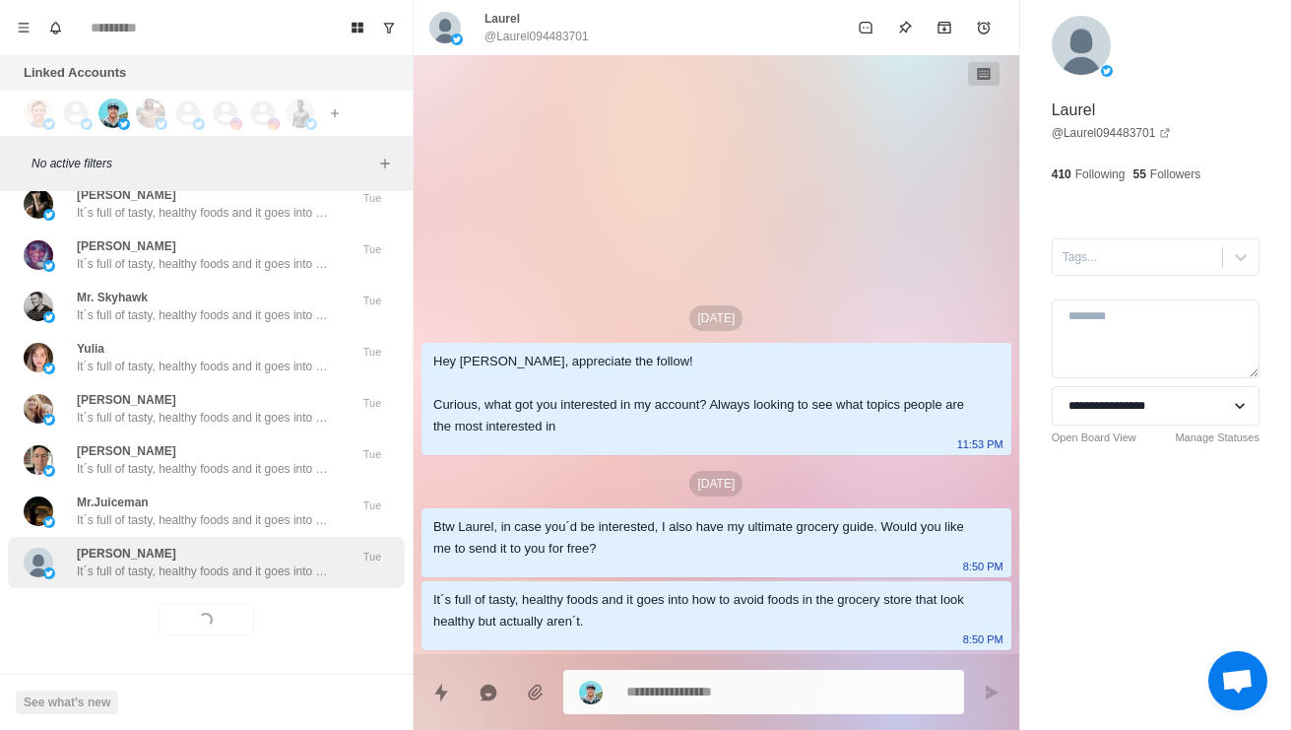
click at [236, 578] on p "It´s full of tasty, healthy foods and it goes into how to avoid foods in the gr…" at bounding box center [205, 571] width 256 height 18
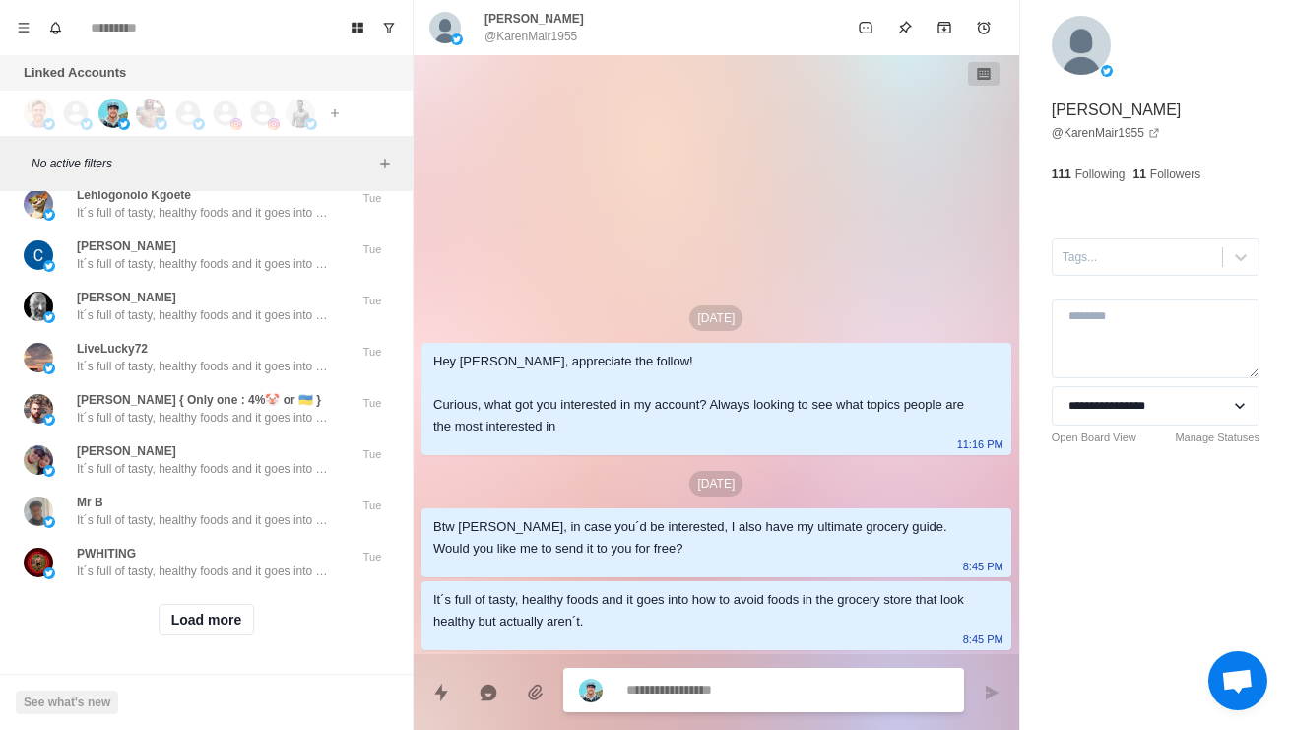
scroll to position [58352, 0]
click at [221, 623] on button "Load more" at bounding box center [207, 620] width 96 height 32
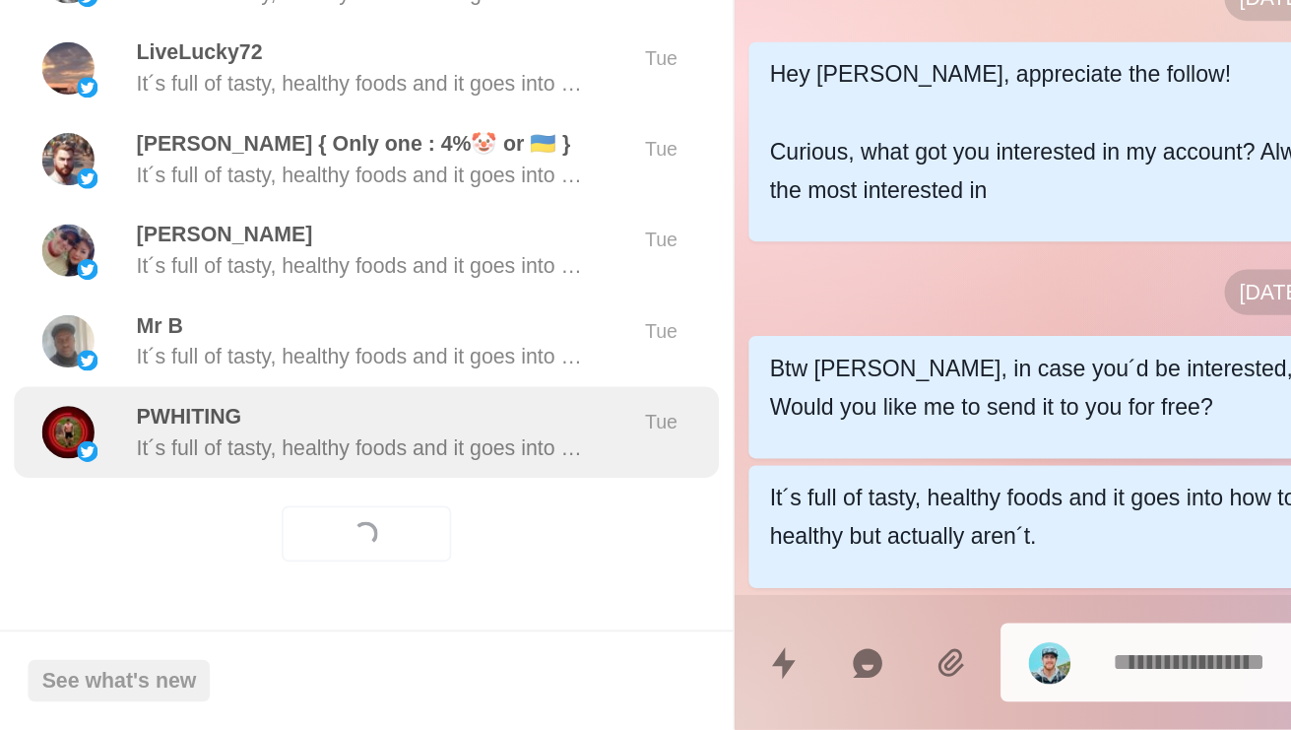
click at [250, 537] on div "PWHITING It´s full of tasty, healthy foods and it goes into how to avoid foods …" at bounding box center [206, 562] width 397 height 51
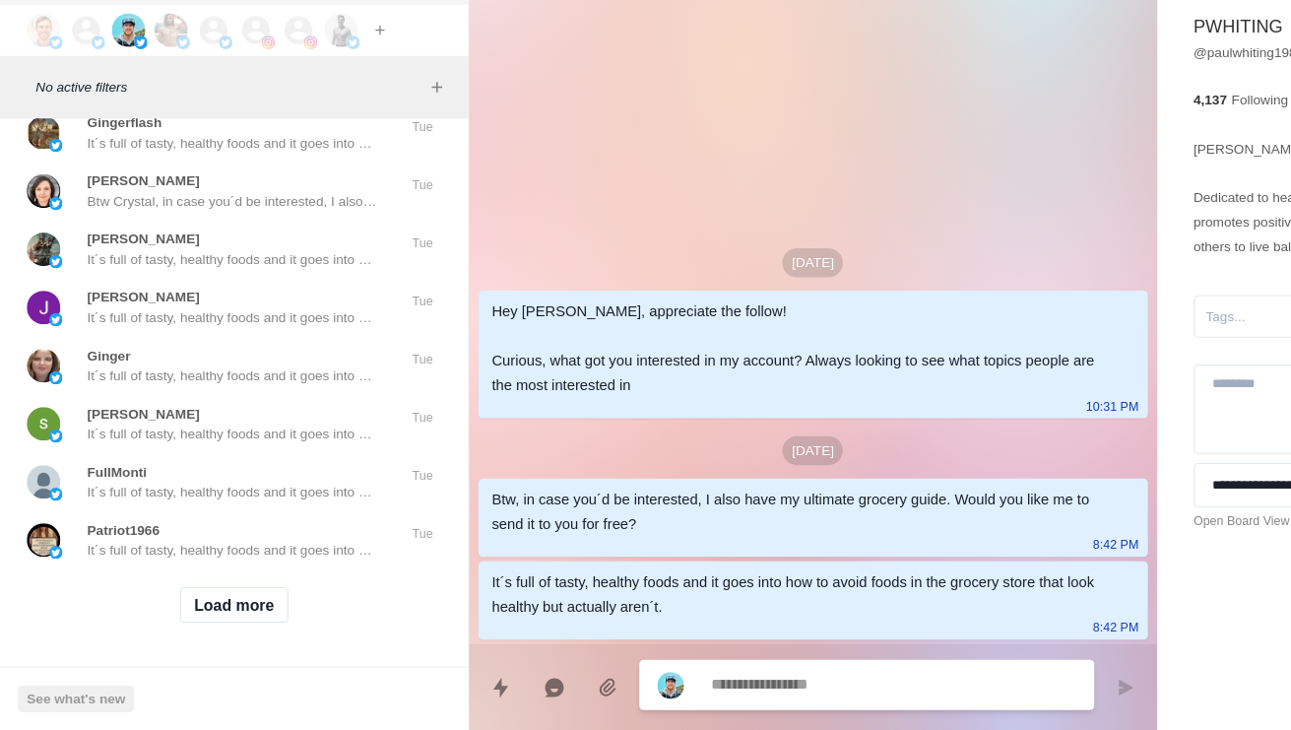
scroll to position [59395, 0]
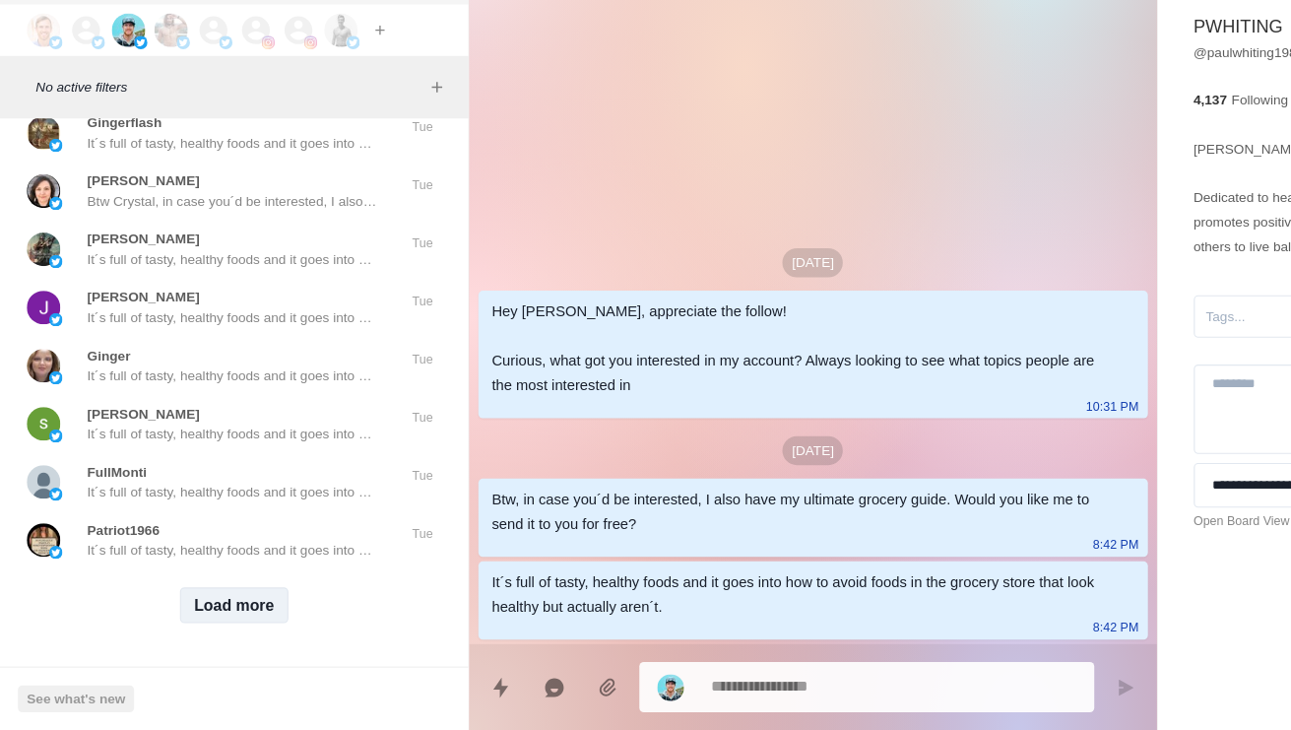
click at [207, 604] on button "Load more" at bounding box center [207, 620] width 96 height 32
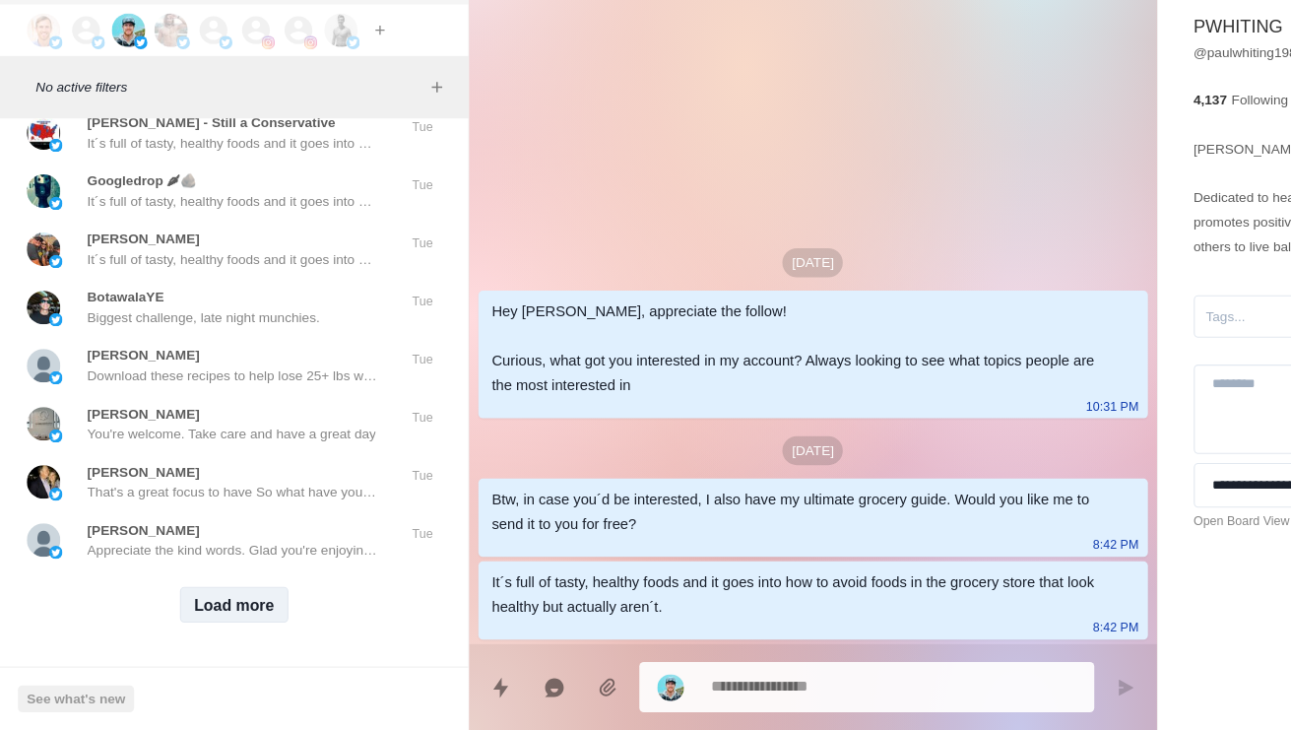
scroll to position [60439, 0]
click at [217, 604] on button "Load more" at bounding box center [207, 620] width 96 height 32
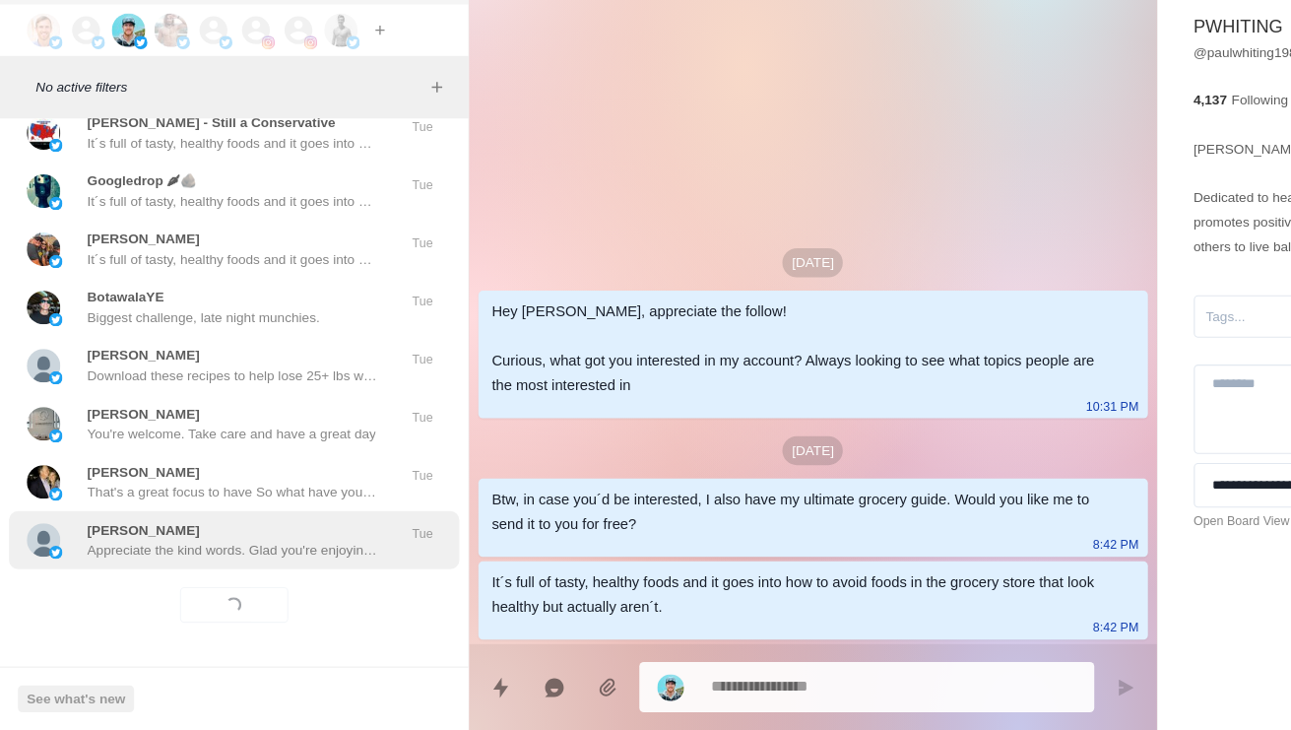
click at [226, 537] on div "Phillip McIntosh Appreciate the kind words. Glad you're enjoying the content. D…" at bounding box center [206, 562] width 397 height 51
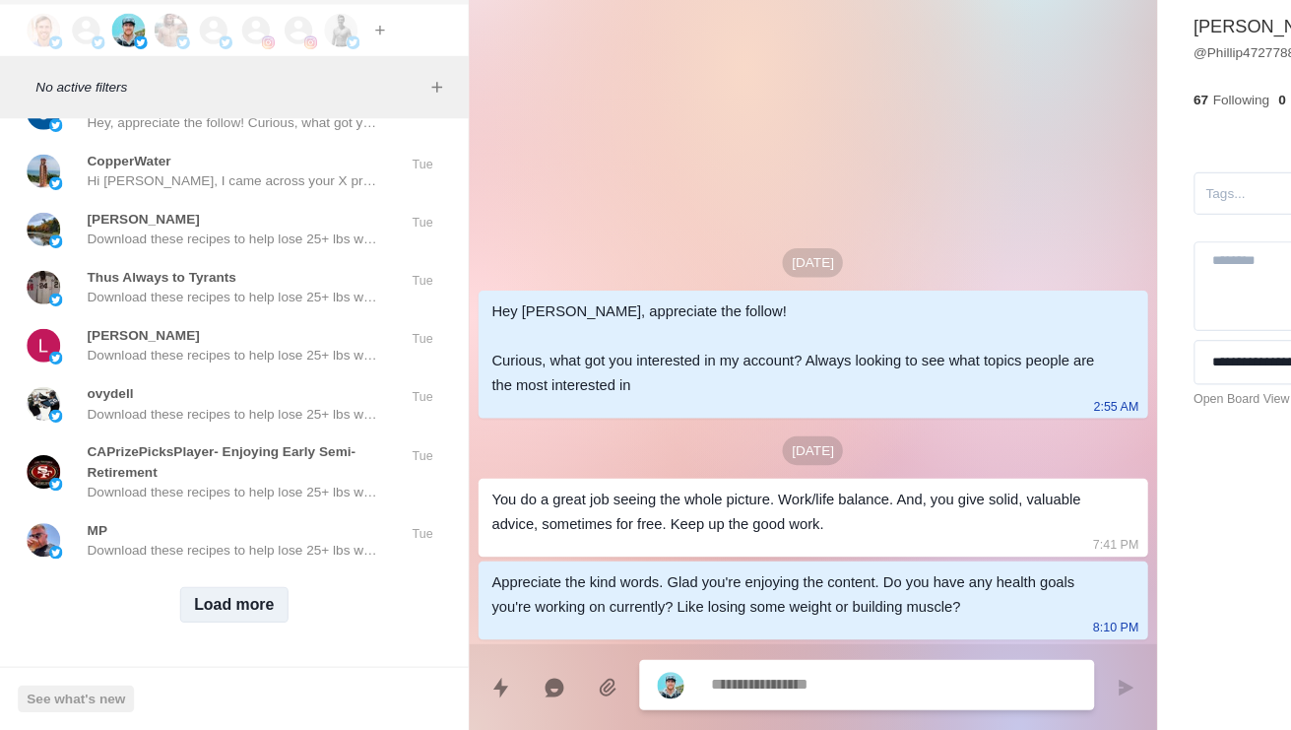
click at [226, 604] on button "Load more" at bounding box center [207, 620] width 96 height 32
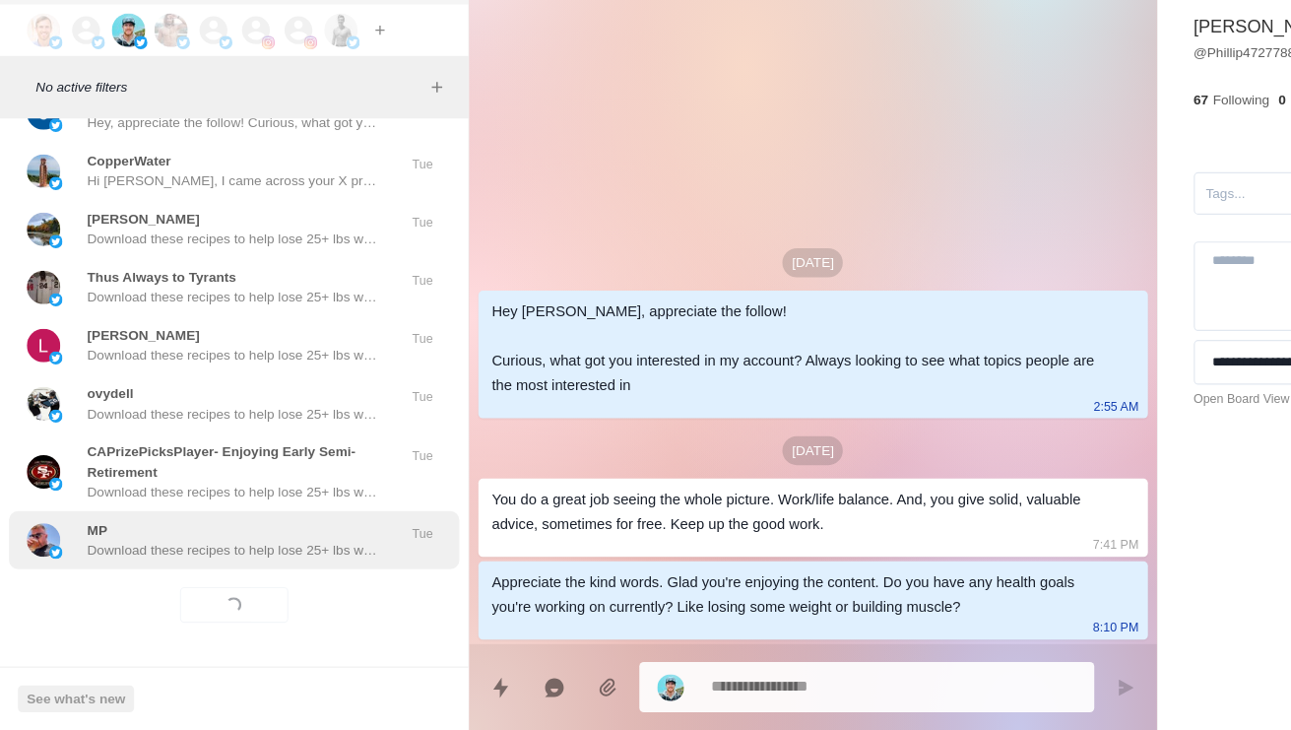
click at [299, 562] on p "Download these recipes to help lose 25+ lbs while enjoying the process. [URL][D…" at bounding box center [205, 571] width 256 height 18
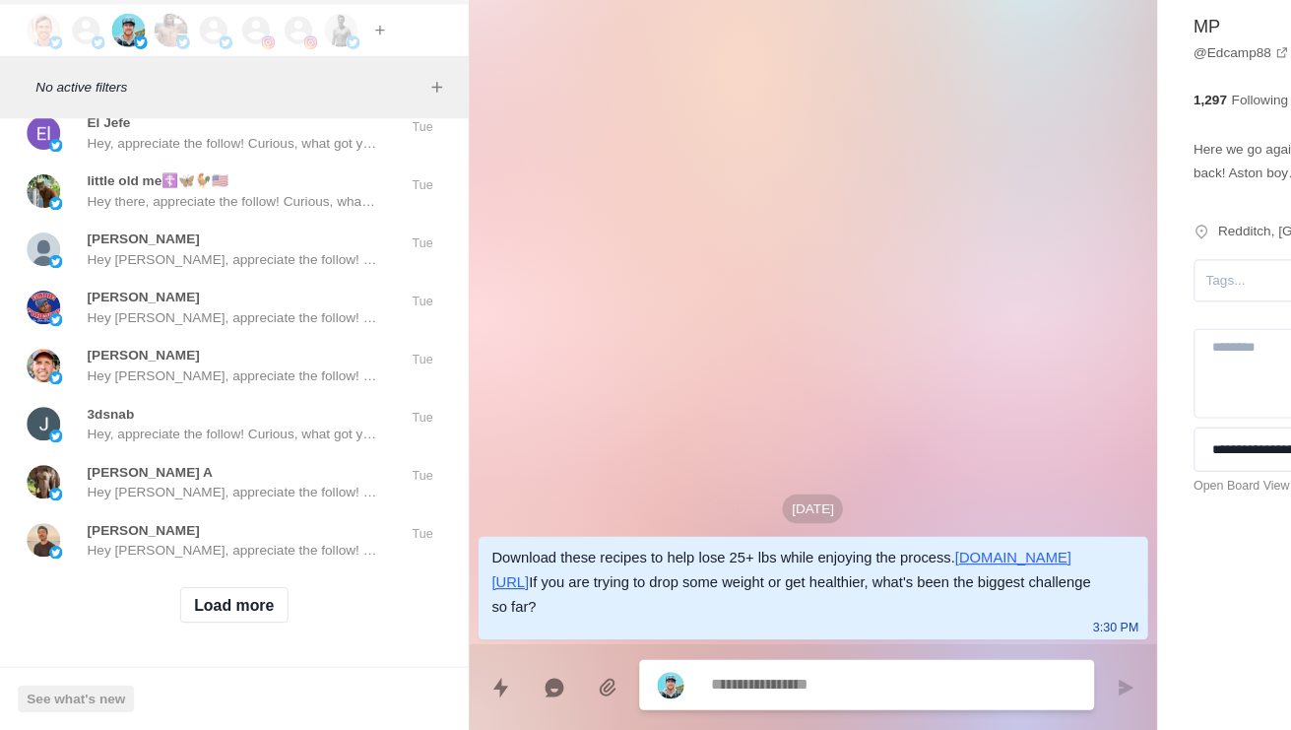
scroll to position [62544, 0]
click at [195, 604] on button "Load more" at bounding box center [207, 620] width 96 height 32
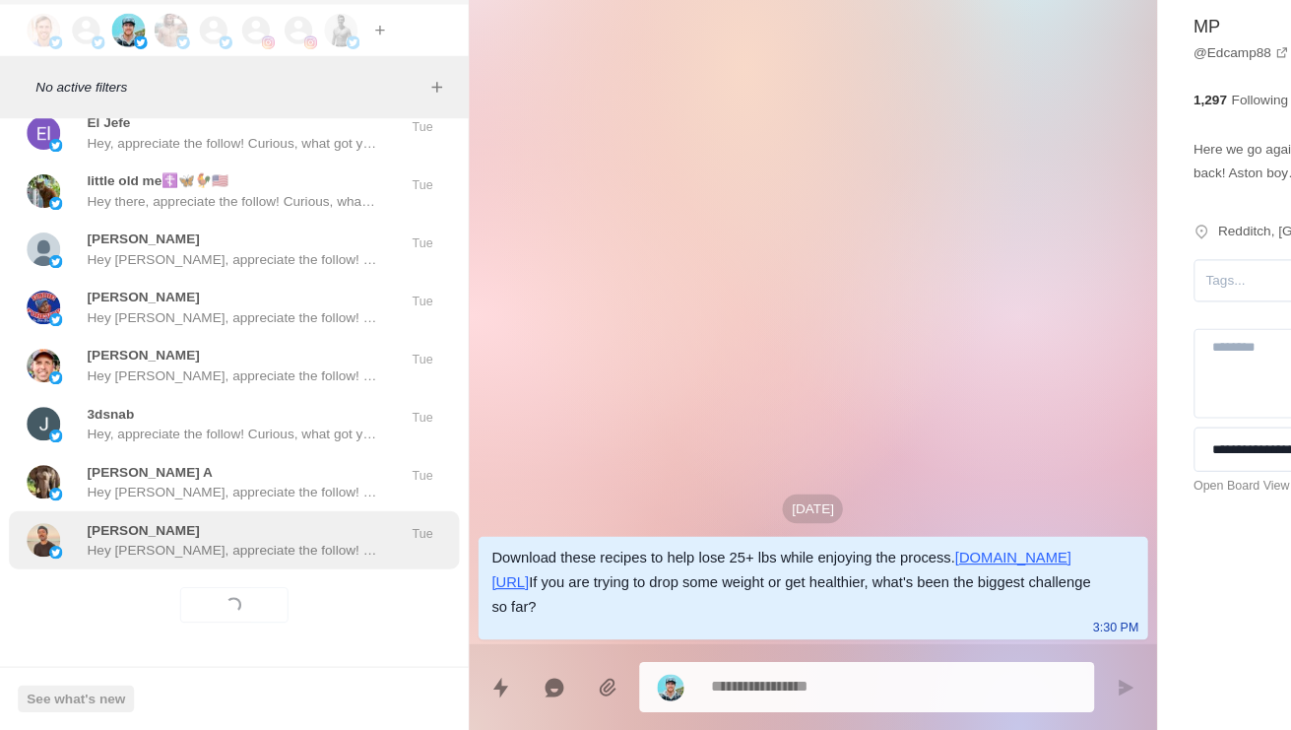
click at [166, 562] on p "Hey [PERSON_NAME], appreciate the follow! Curious, what got you interested in m…" at bounding box center [205, 571] width 256 height 18
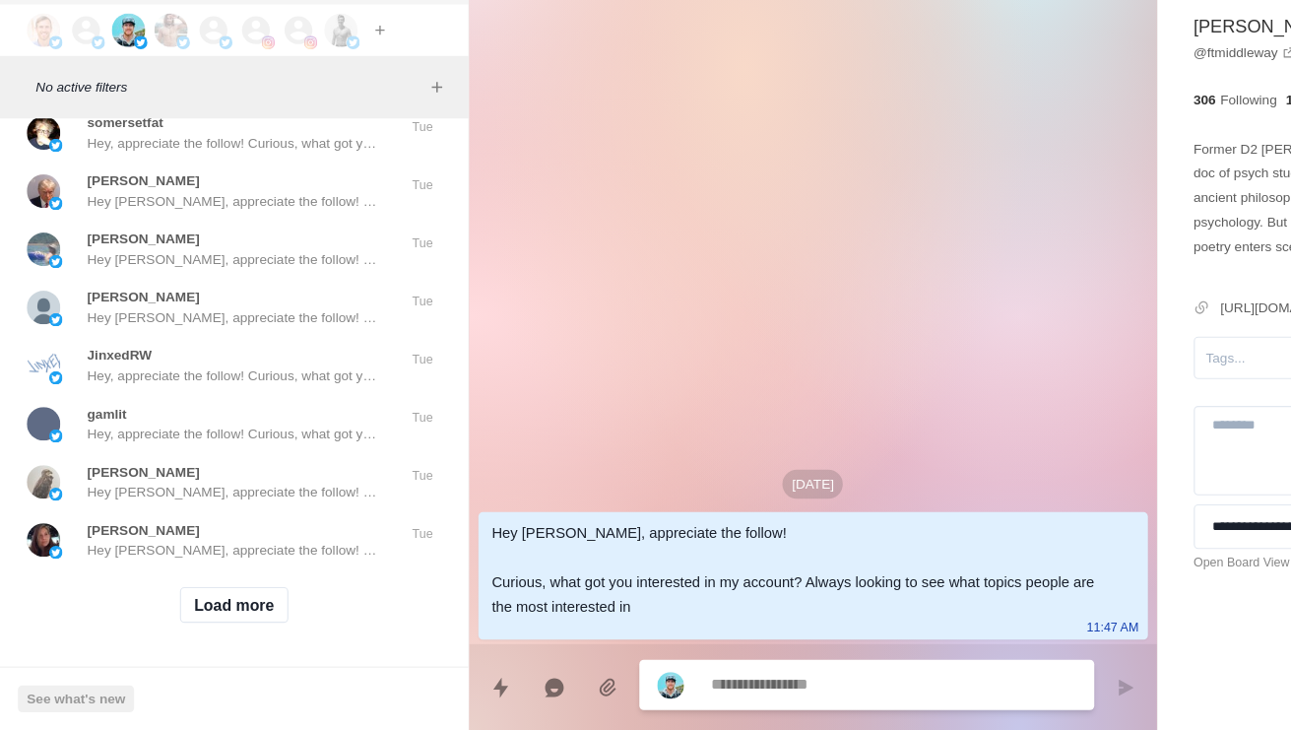
scroll to position [63588, 0]
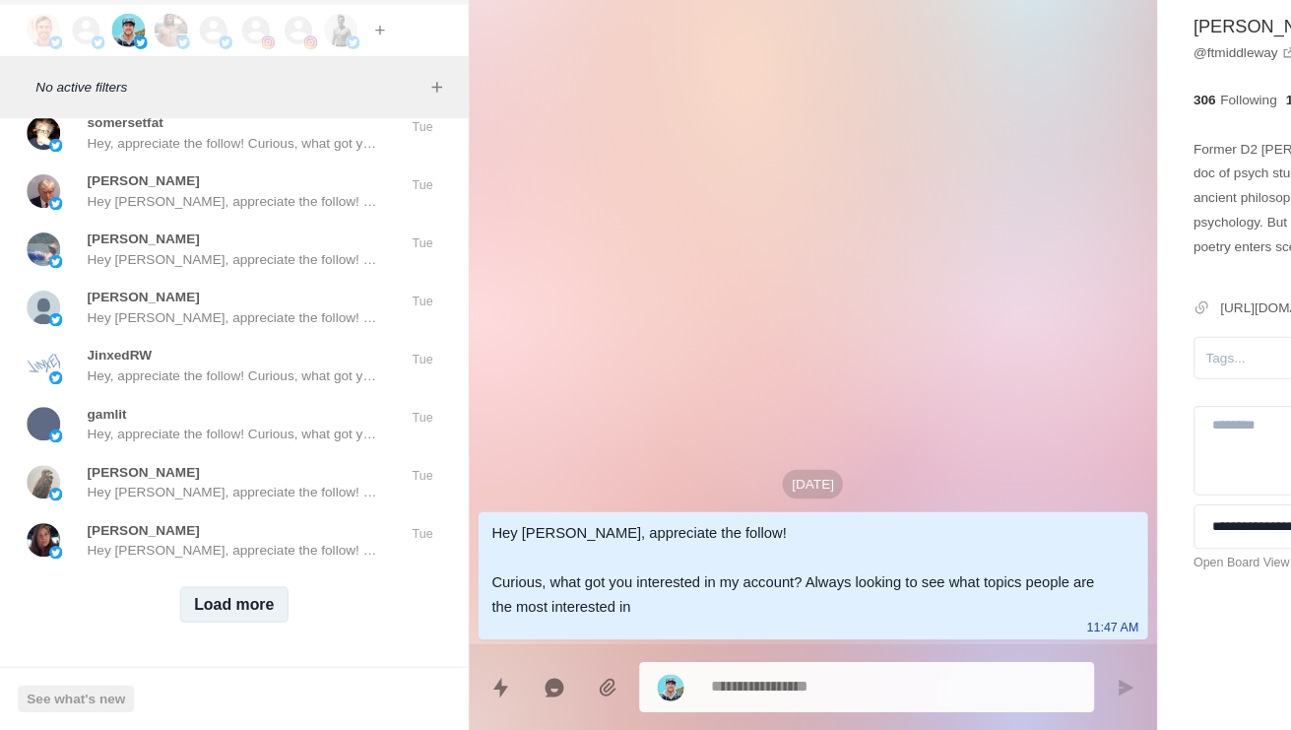
click at [194, 604] on button "Load more" at bounding box center [207, 620] width 96 height 32
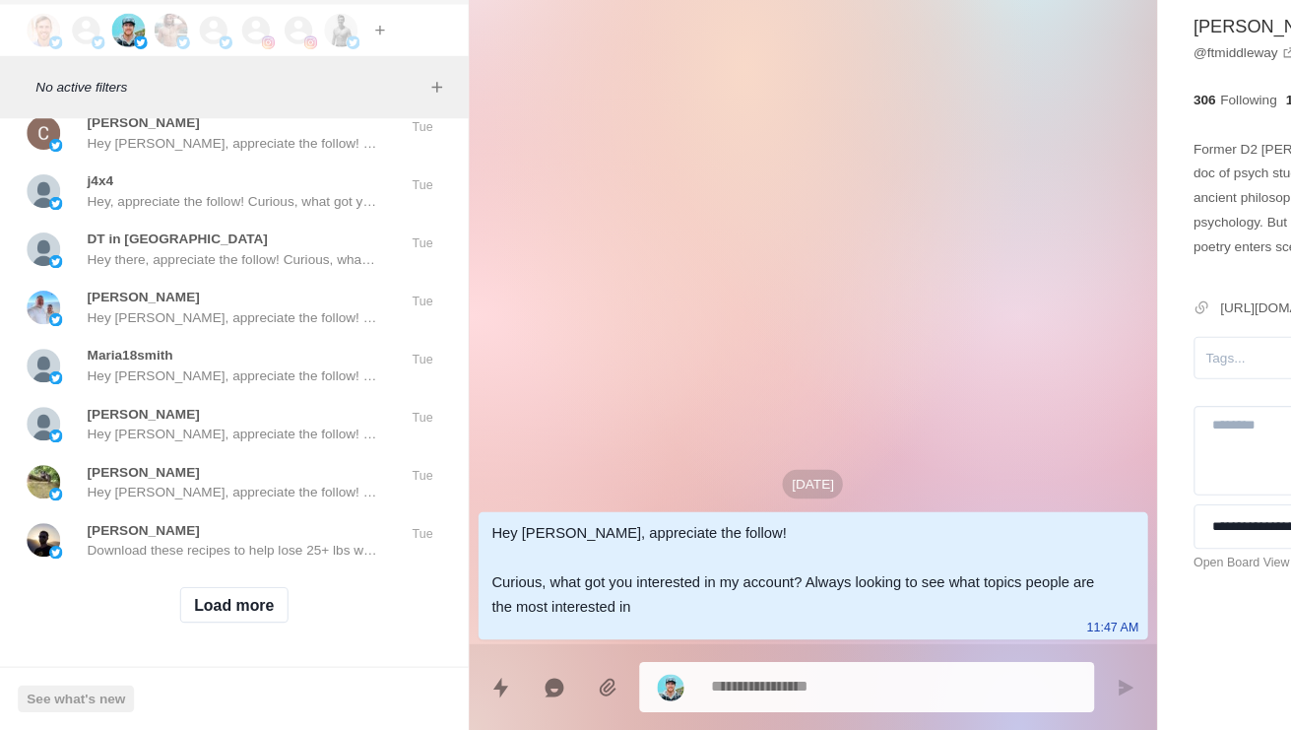
scroll to position [64631, 0]
click at [194, 604] on button "Load more" at bounding box center [207, 620] width 96 height 32
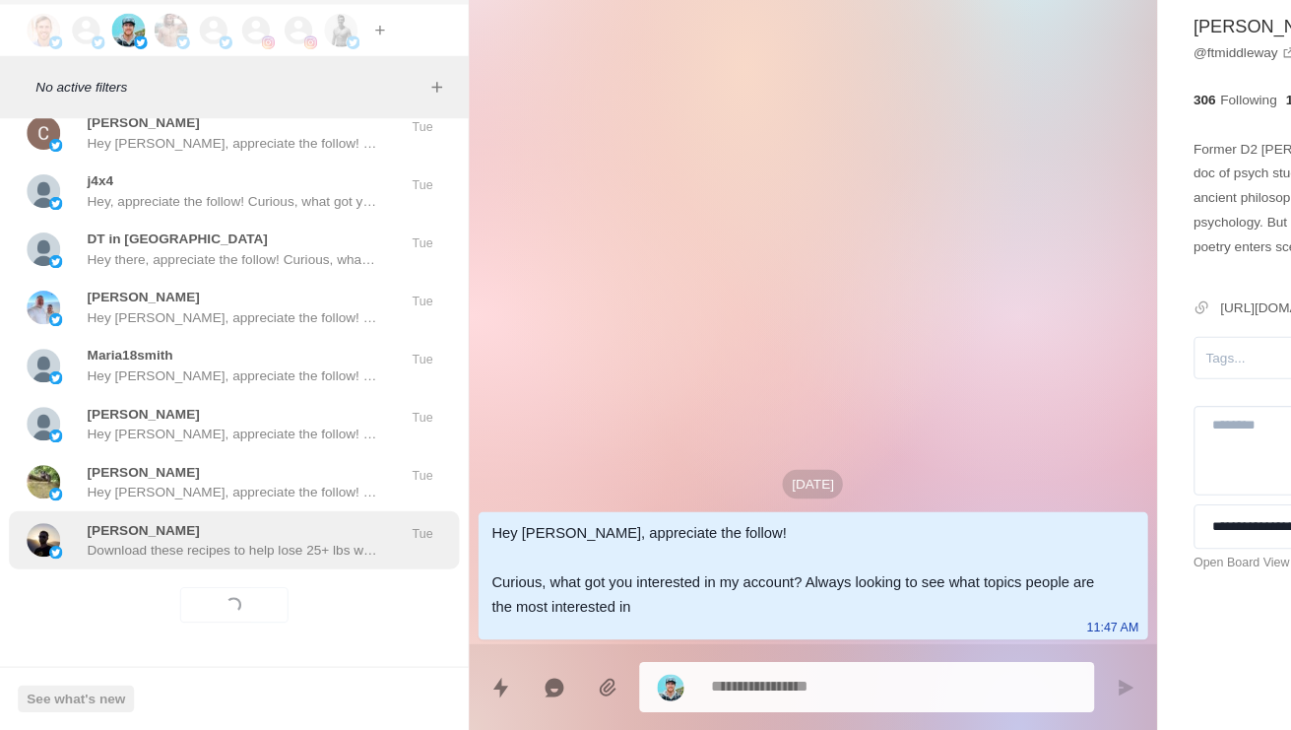
click at [249, 562] on p "Download these recipes to help lose 25+ lbs while enjoying the process. [URL][D…" at bounding box center [205, 571] width 256 height 18
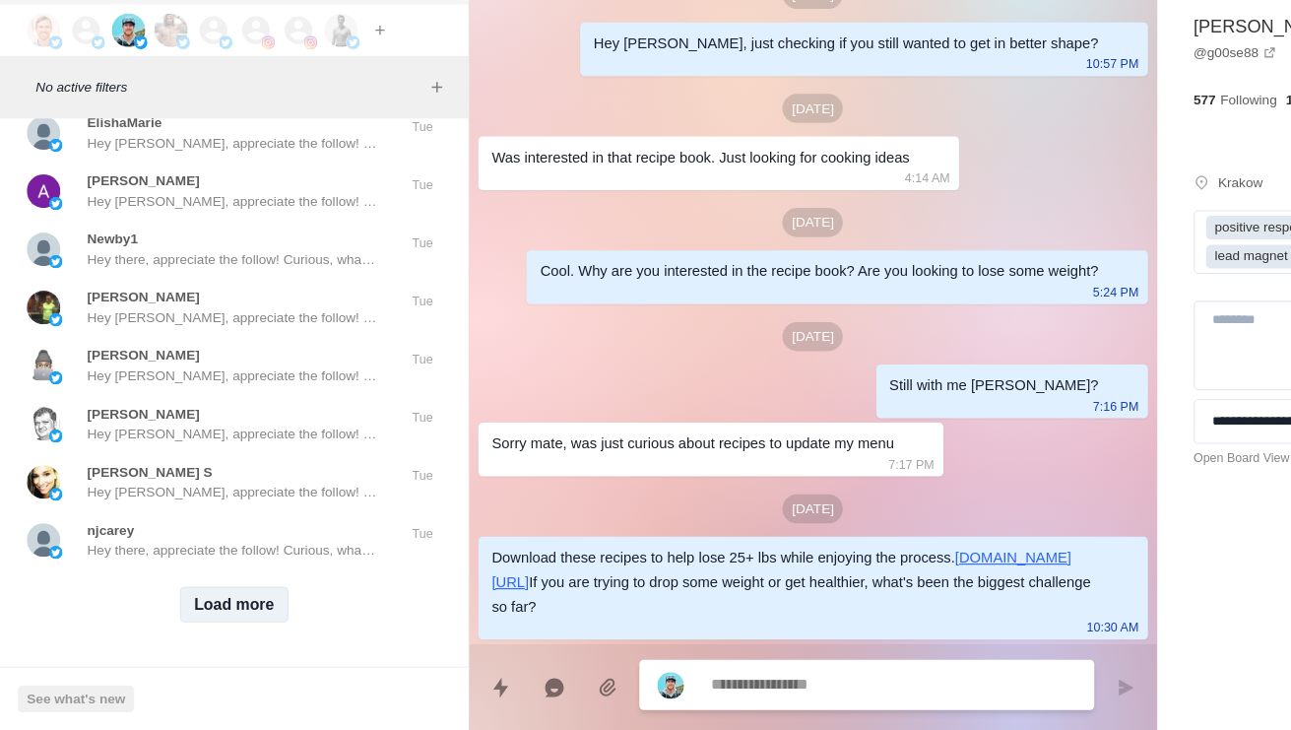
scroll to position [65675, 0]
click at [209, 604] on button "Load more" at bounding box center [207, 620] width 96 height 32
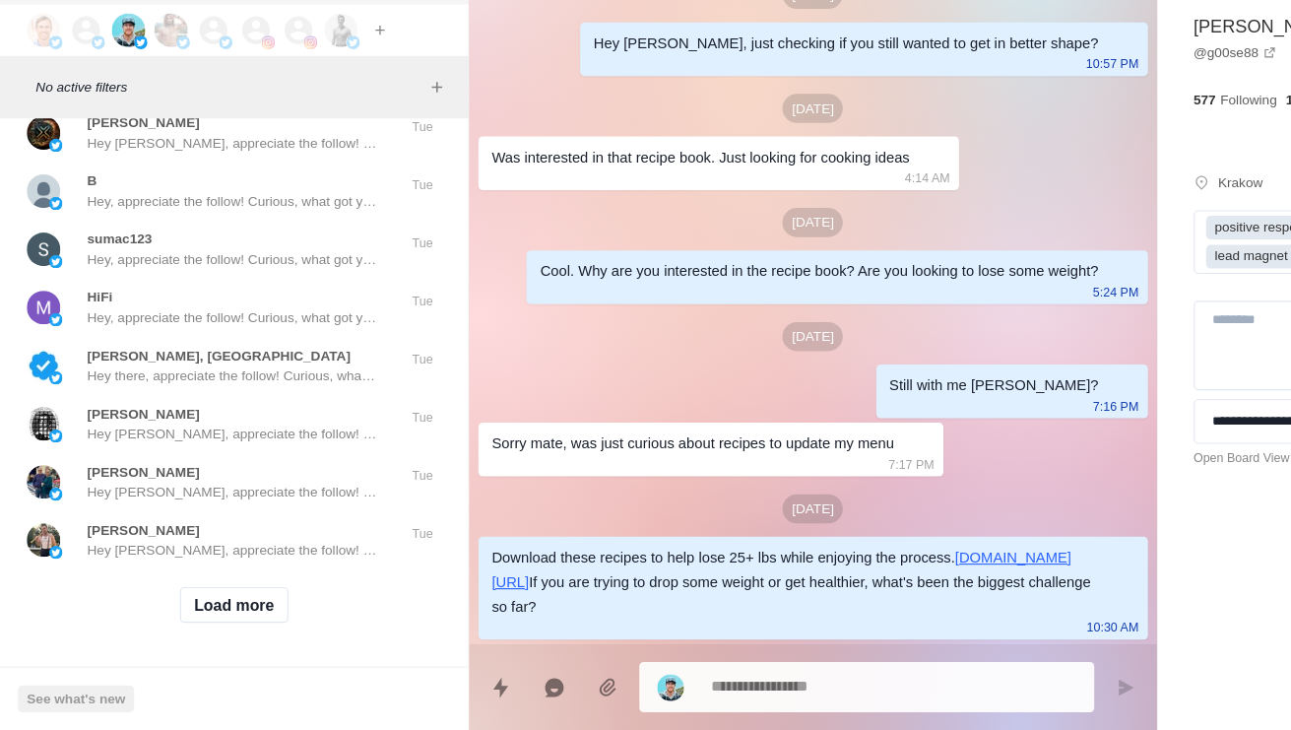
scroll to position [66706, 0]
click at [193, 588] on div "Load more" at bounding box center [206, 619] width 397 height 63
click at [210, 604] on button "Load more" at bounding box center [207, 620] width 96 height 32
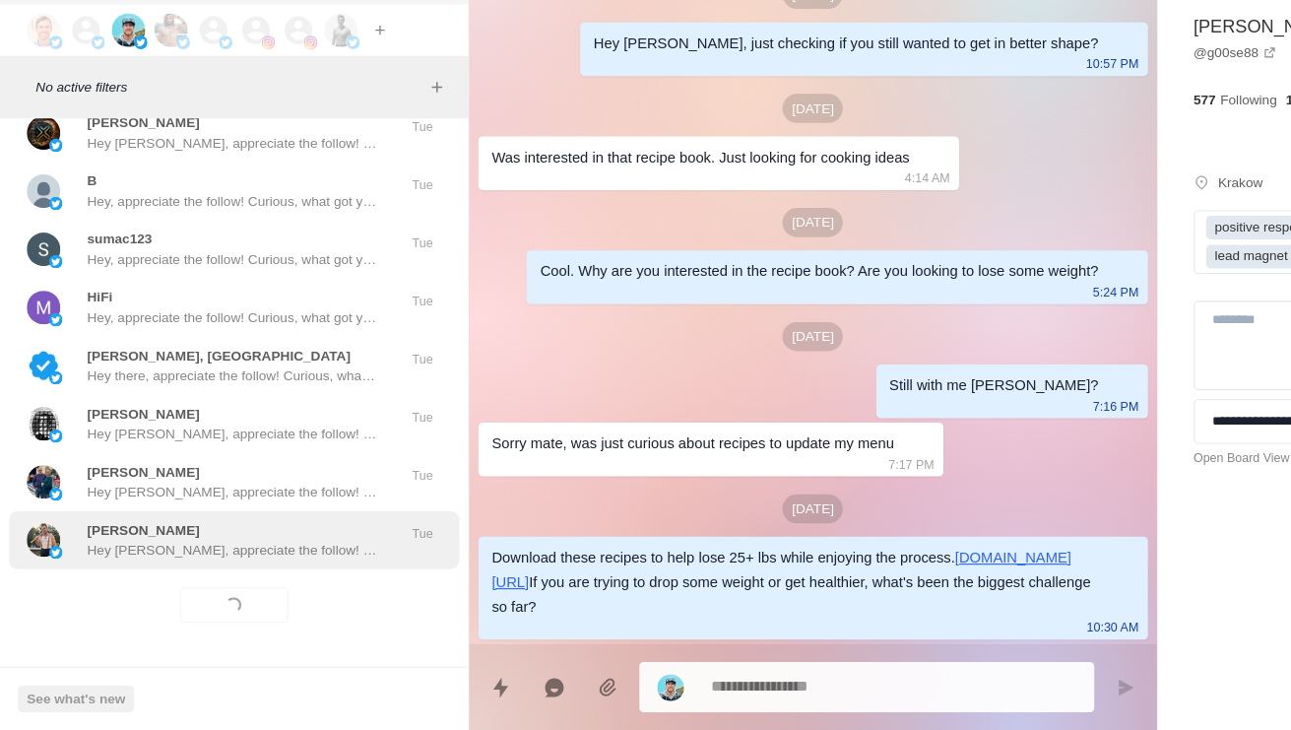
click at [259, 544] on div "Adam Zweibel Hey Adam, appreciate the follow! Curious, what got you interested …" at bounding box center [205, 561] width 256 height 35
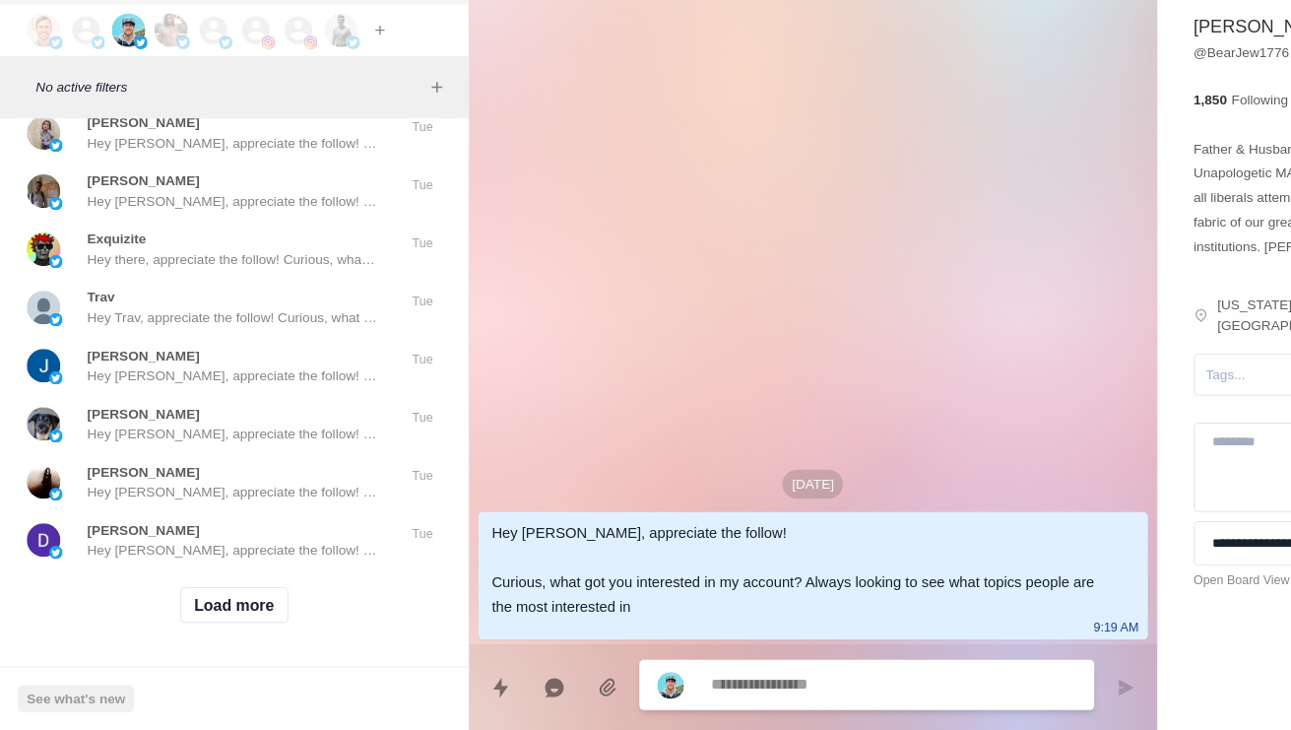
scroll to position [67762, 0]
click at [186, 604] on button "Load more" at bounding box center [207, 620] width 96 height 32
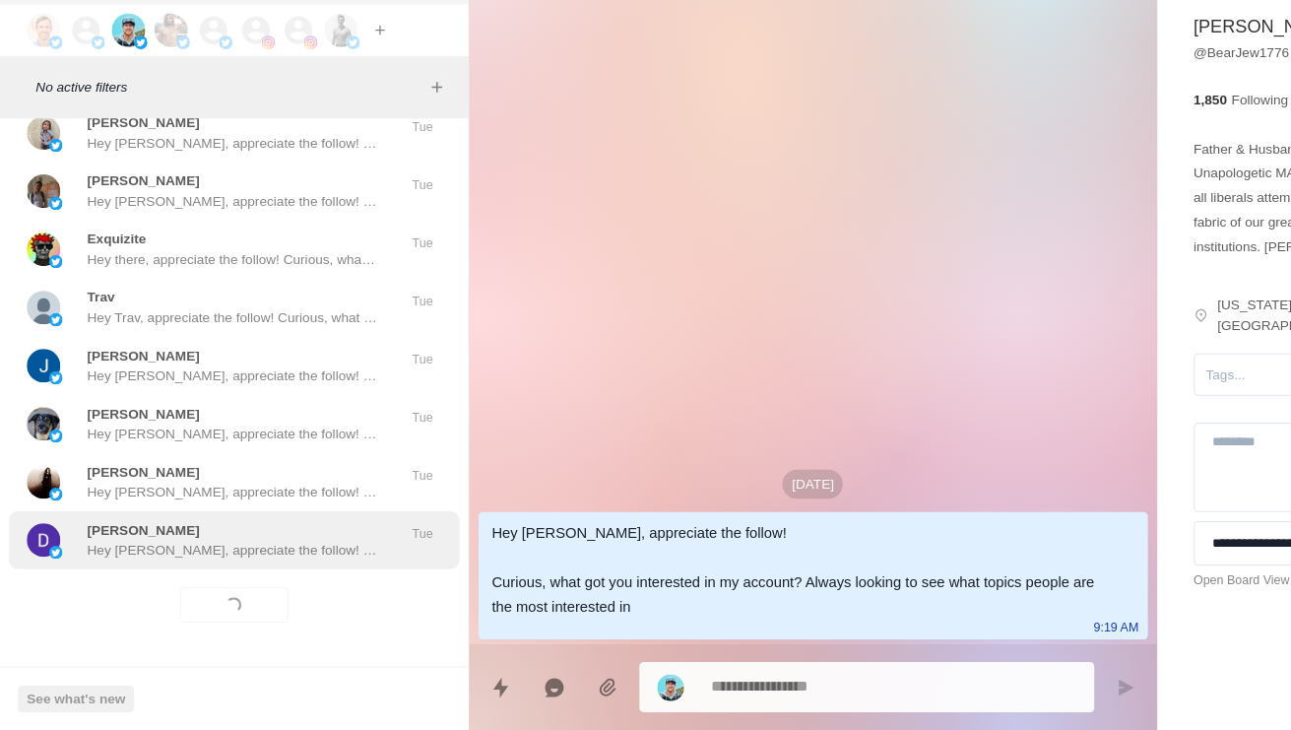
click at [240, 562] on p "Hey [PERSON_NAME], appreciate the follow! Curious, what got you interested in m…" at bounding box center [205, 571] width 256 height 18
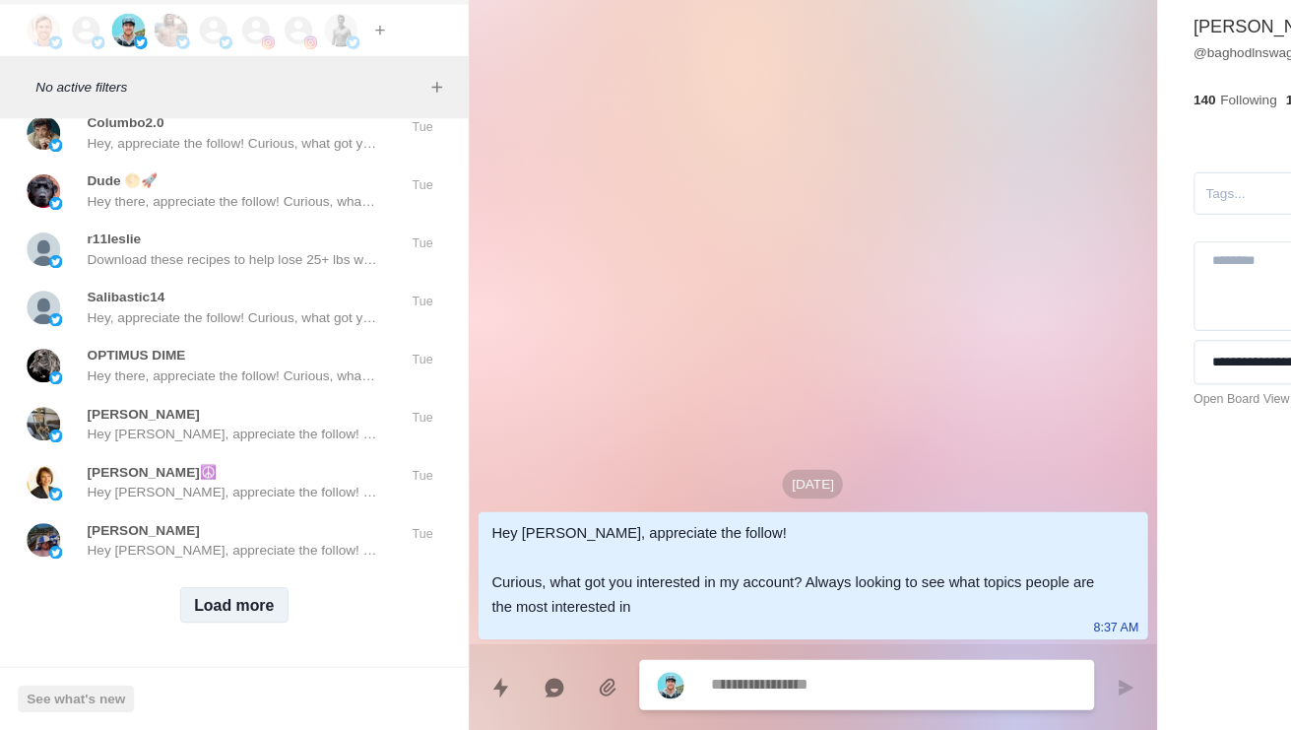
scroll to position [68806, 0]
click at [213, 604] on button "Load more" at bounding box center [207, 620] width 96 height 32
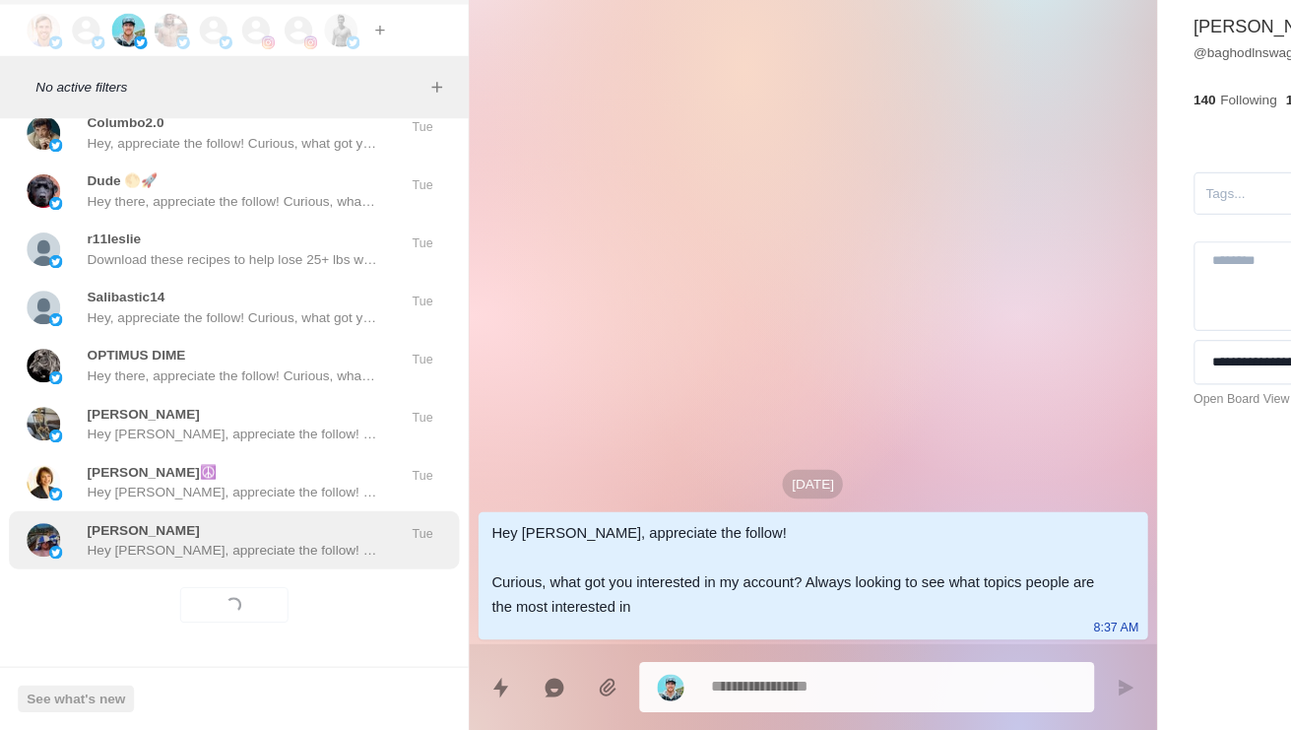
click at [265, 562] on p "Hey [PERSON_NAME], appreciate the follow! Curious, what got you interested in m…" at bounding box center [205, 571] width 256 height 18
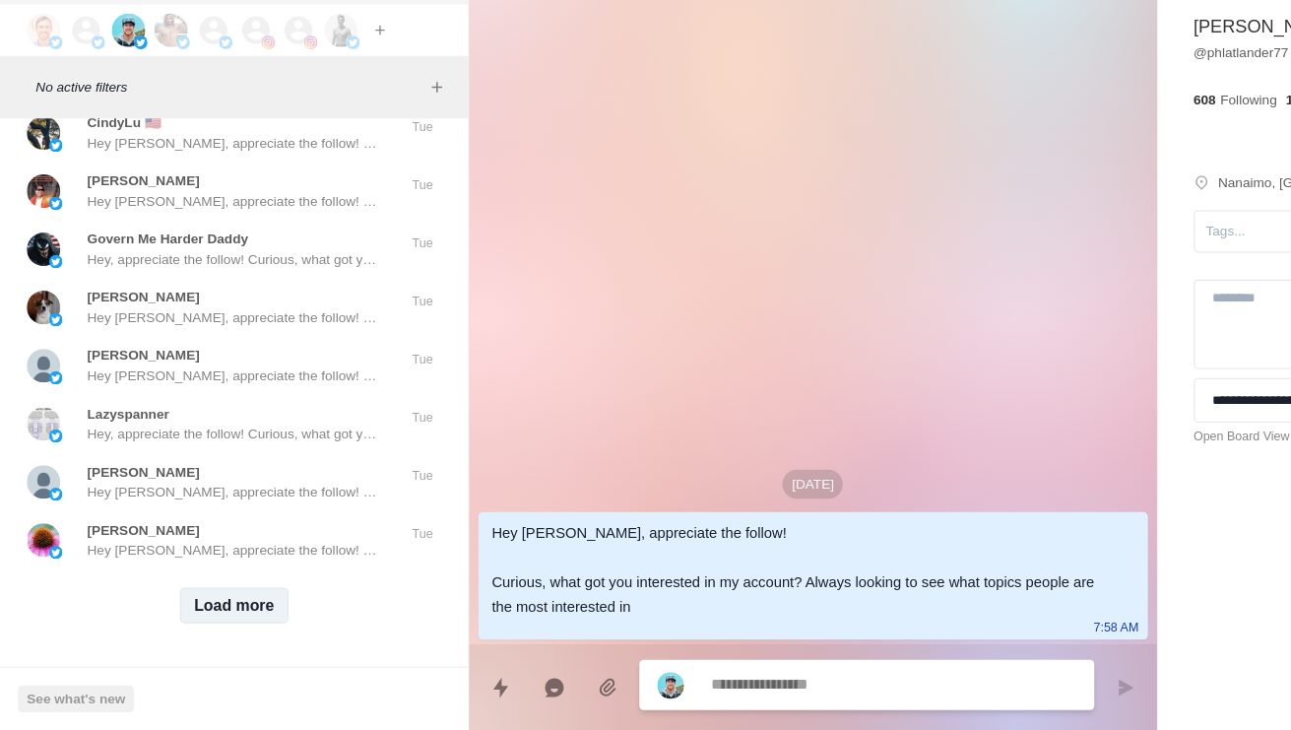
scroll to position [69849, 0]
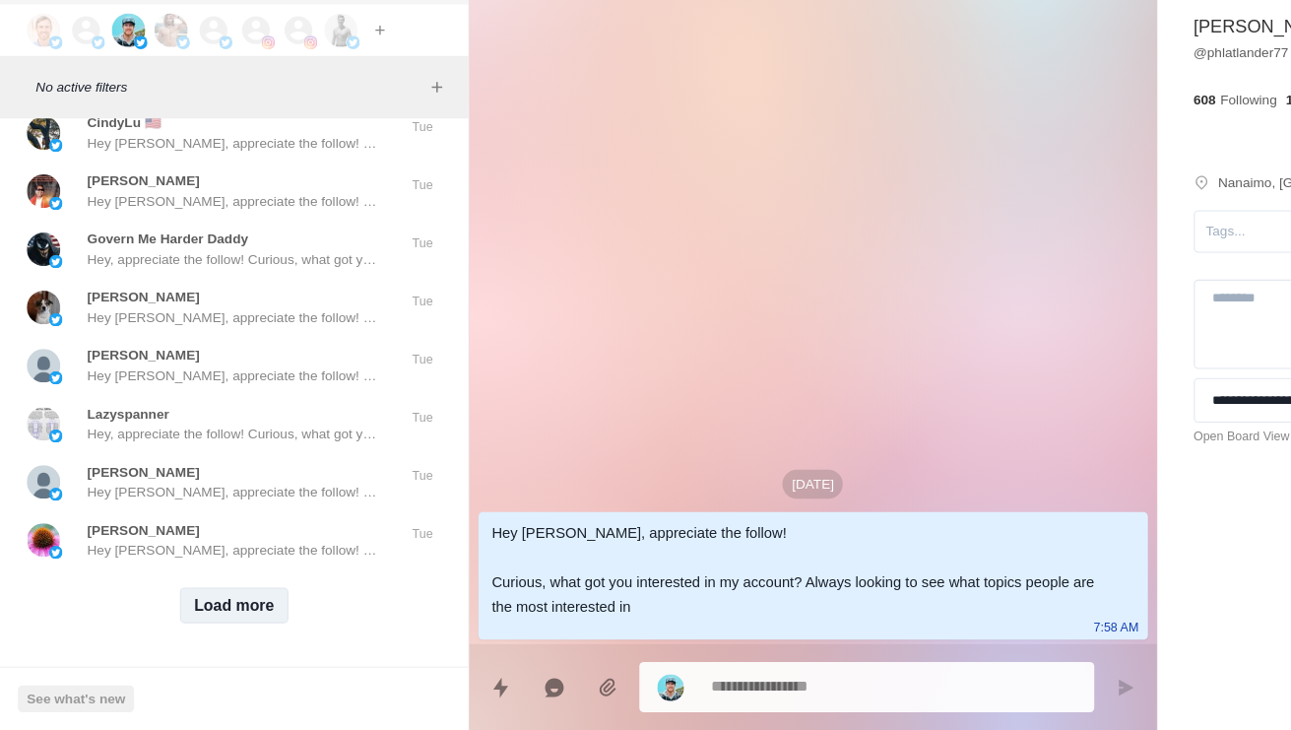
click at [221, 604] on button "Load more" at bounding box center [207, 620] width 96 height 32
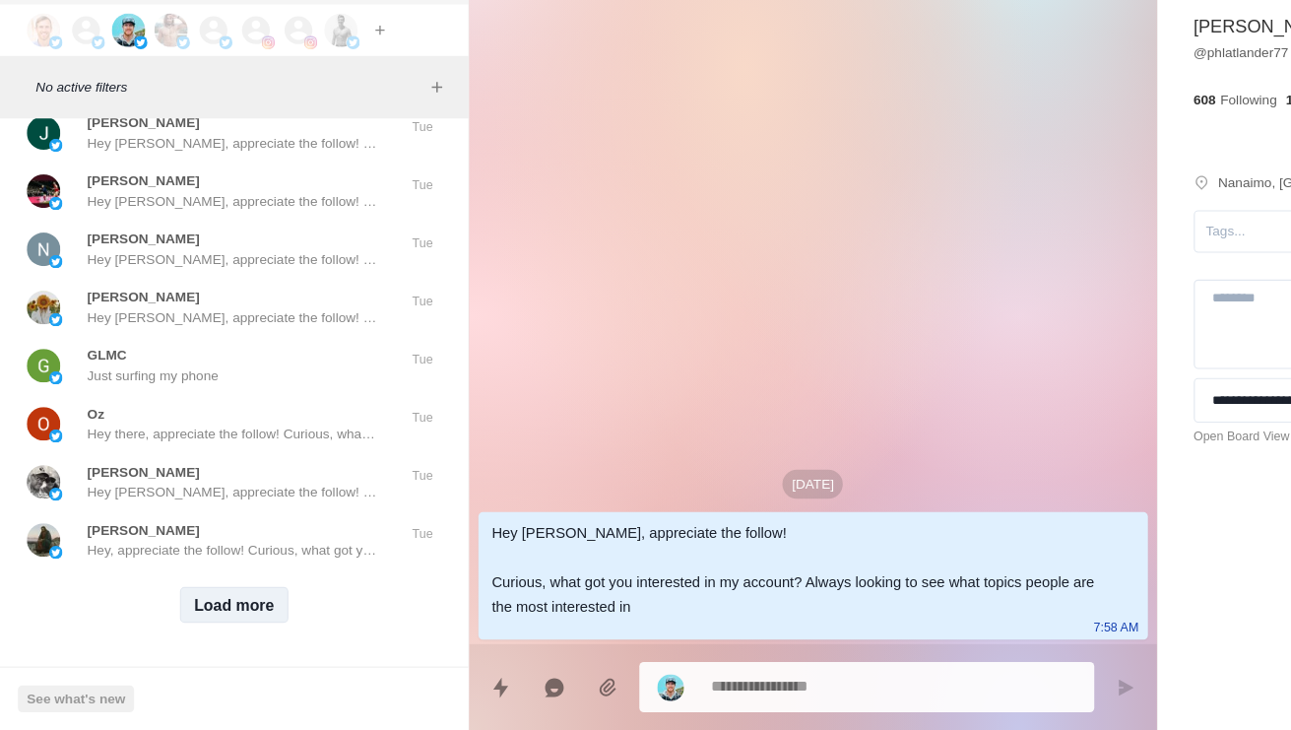
scroll to position [70893, 0]
click at [222, 604] on button "Load more" at bounding box center [207, 620] width 96 height 32
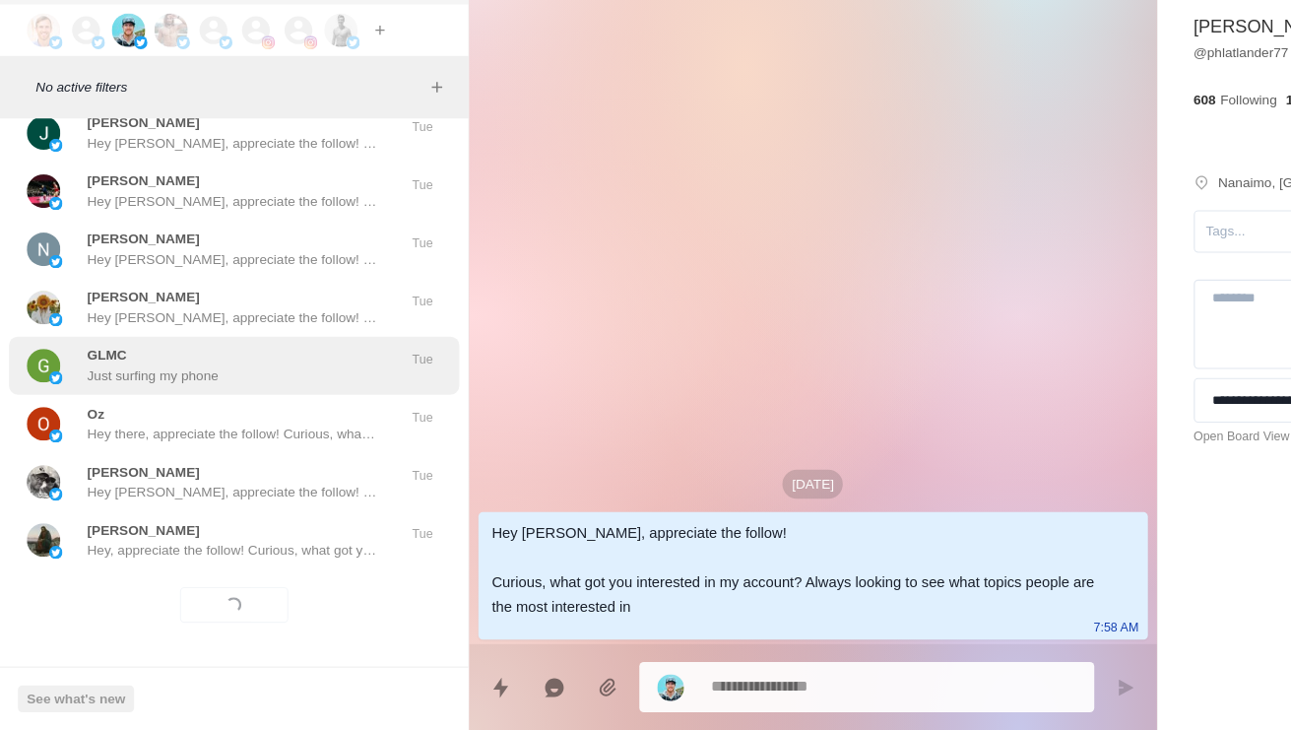
click at [237, 391] on div "GLMC Just surfing my phone" at bounding box center [186, 408] width 324 height 35
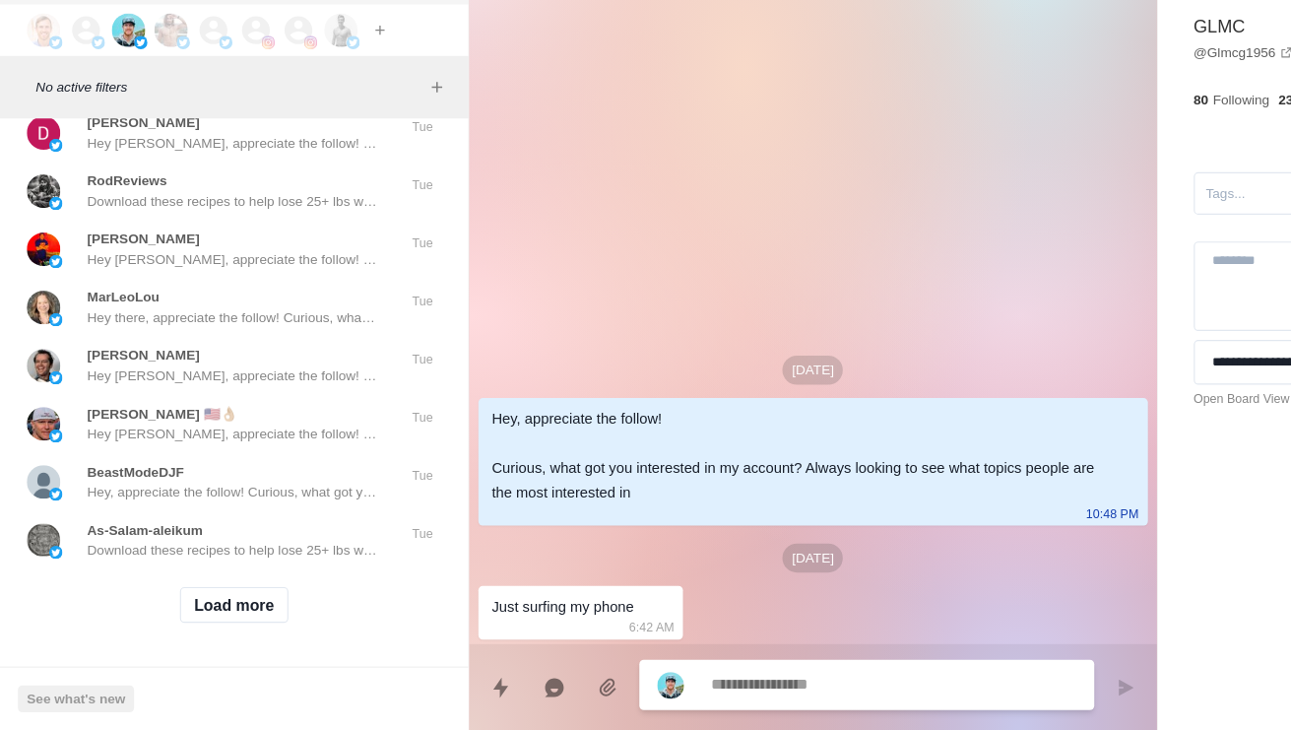
scroll to position [71937, 0]
click at [212, 604] on button "Load more" at bounding box center [207, 620] width 96 height 32
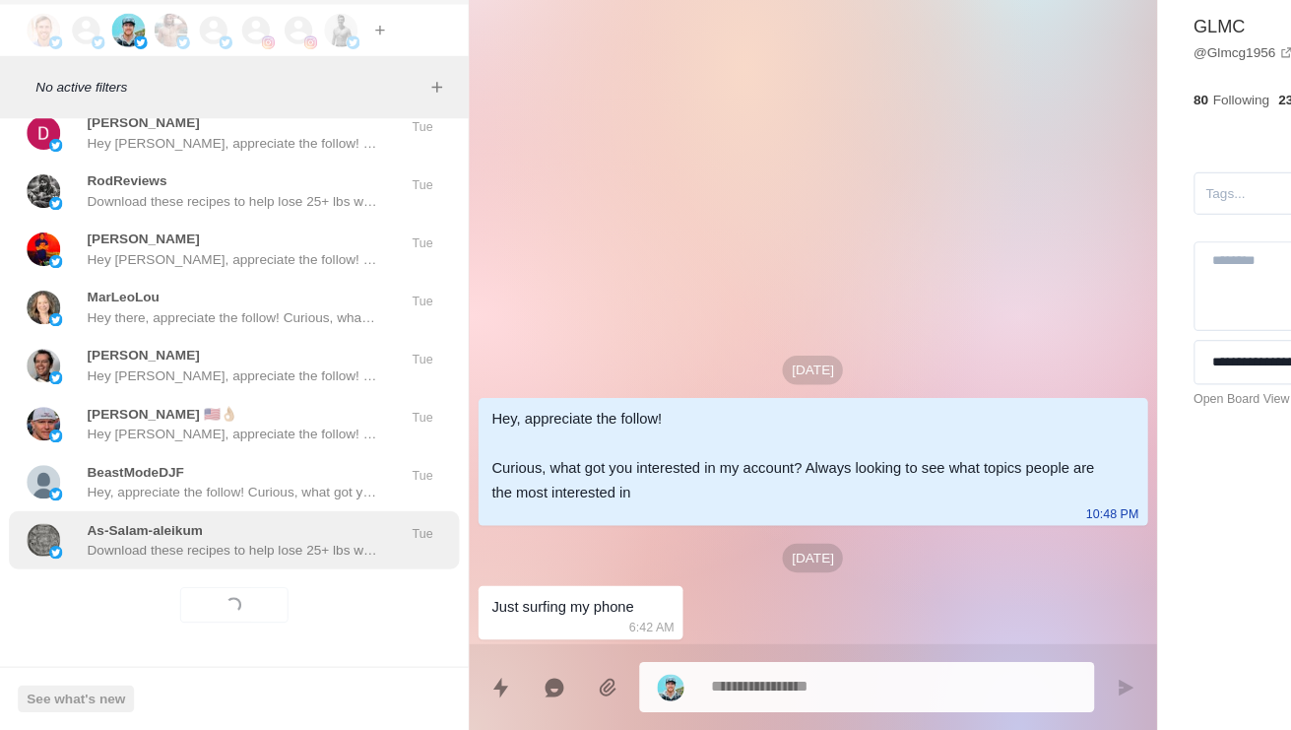
click at [227, 562] on p "Download these recipes to help lose 25+ lbs while enjoying the process. [URL][D…" at bounding box center [205, 571] width 256 height 18
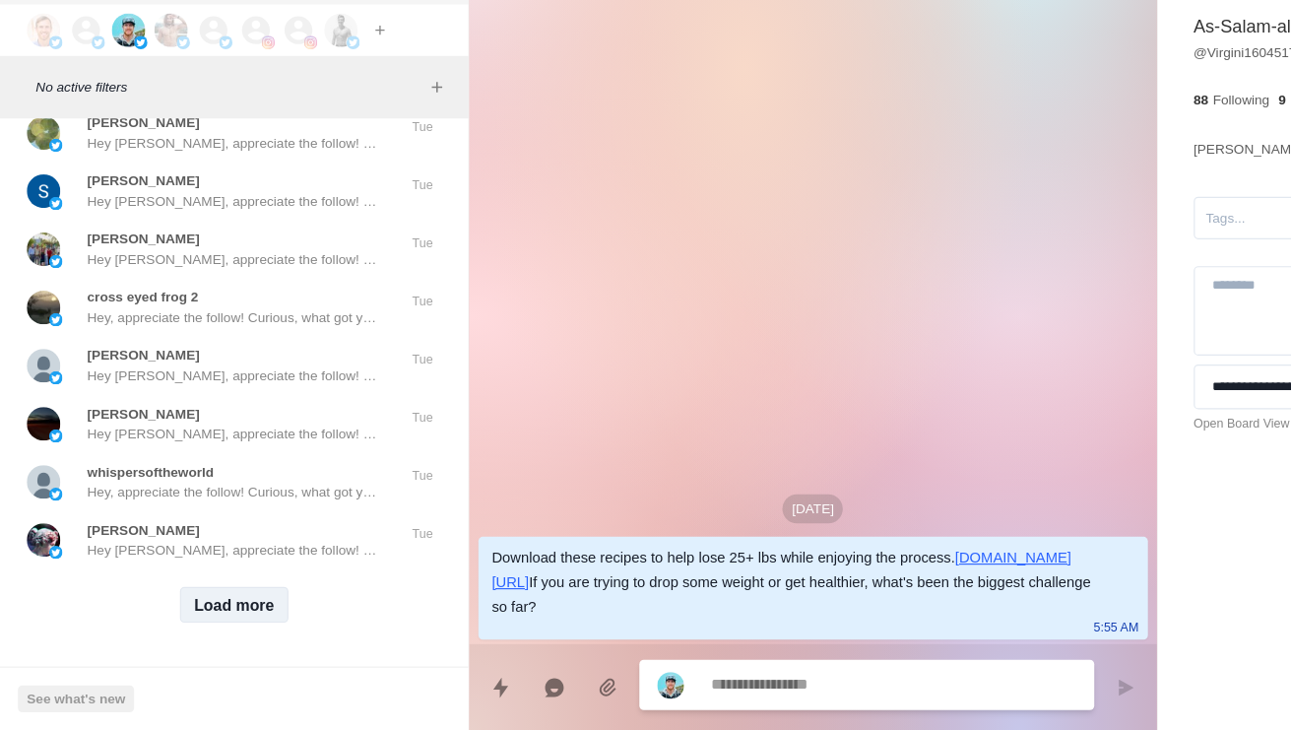
scroll to position [72980, 0]
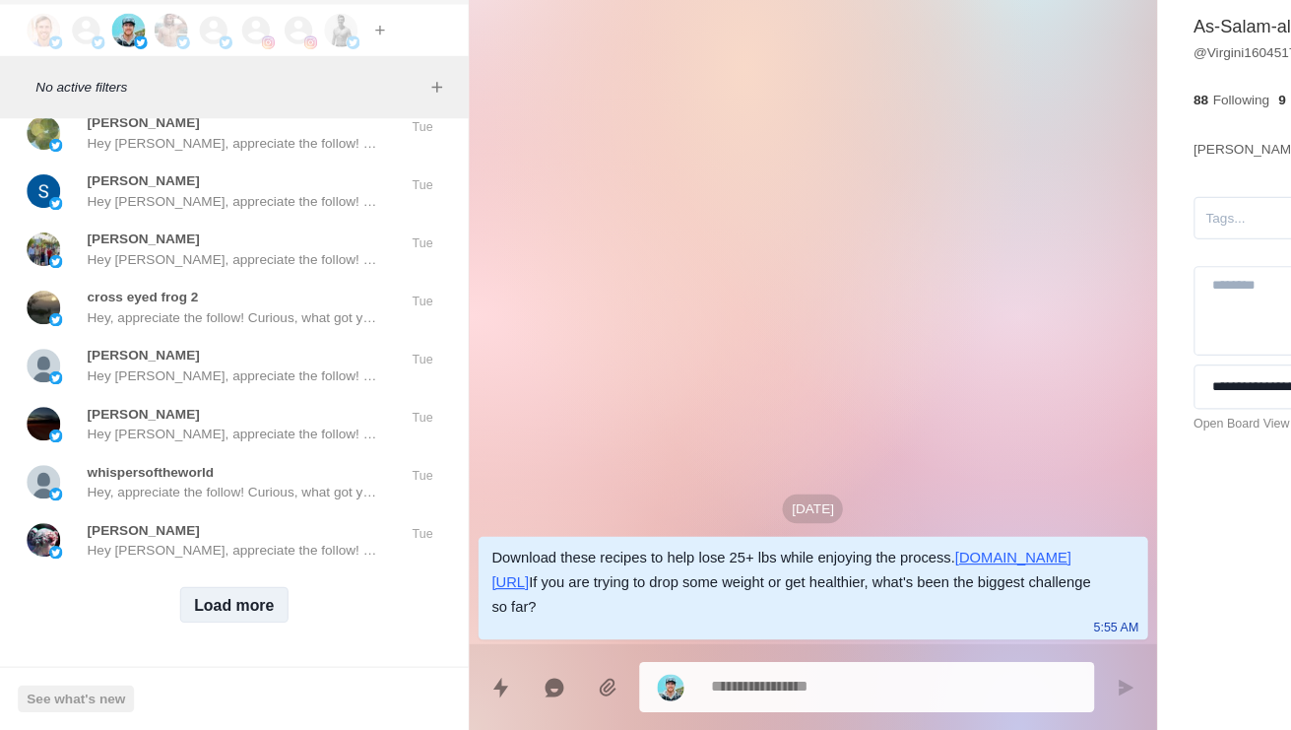
click at [223, 604] on button "Load more" at bounding box center [207, 620] width 96 height 32
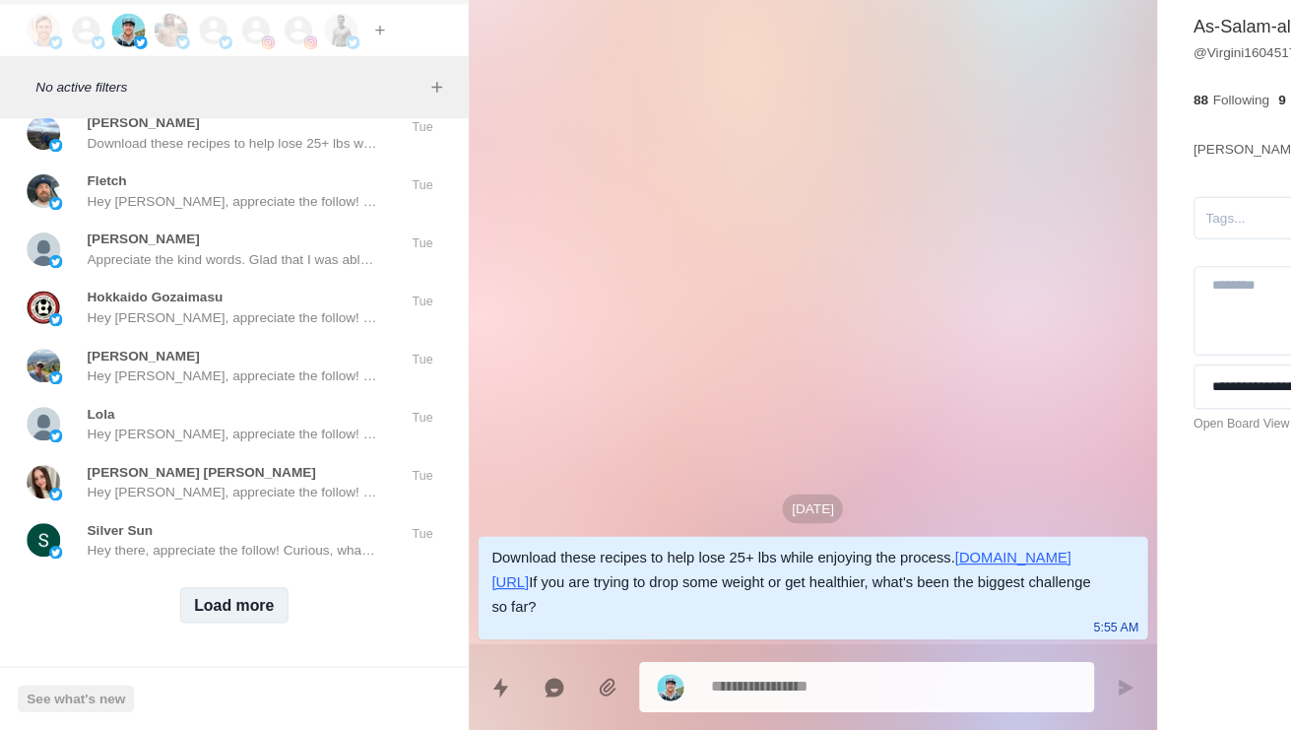
click at [213, 604] on button "Load more" at bounding box center [207, 620] width 96 height 32
click at [249, 588] on div "Loading... Load more" at bounding box center [206, 619] width 397 height 63
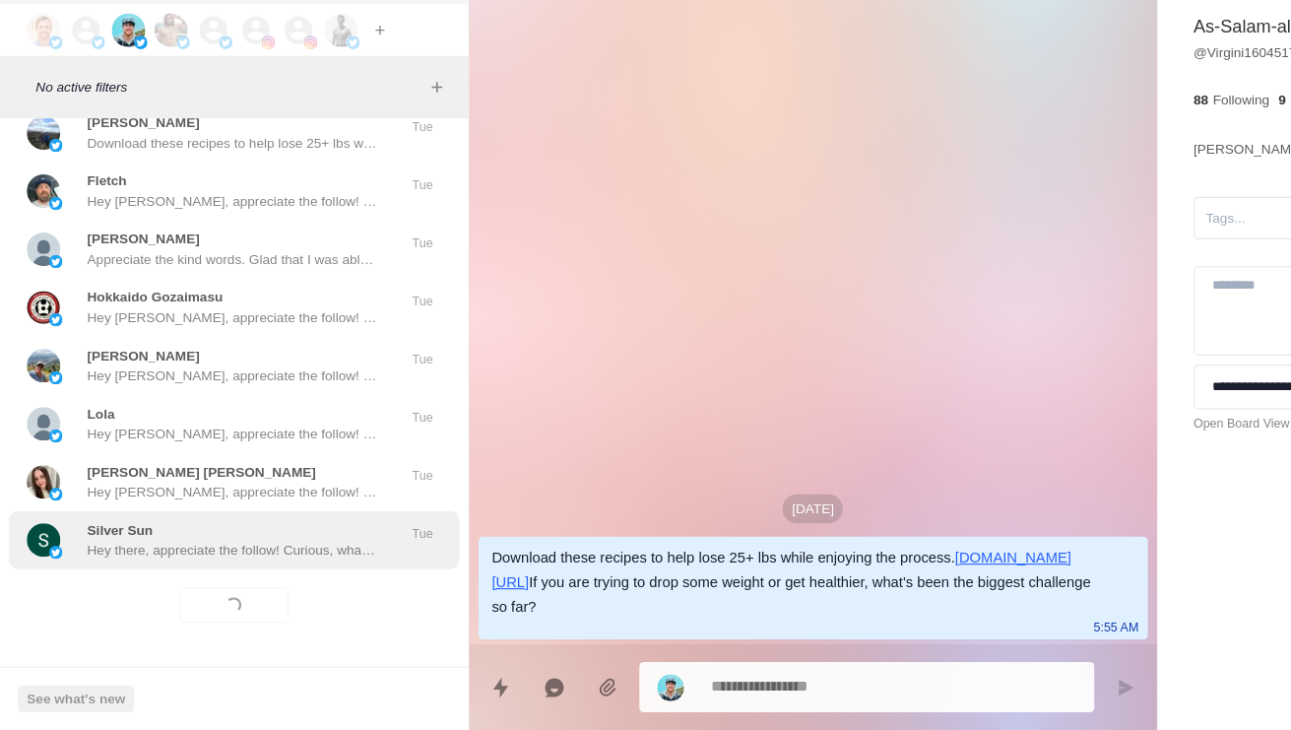
click at [251, 562] on p "Hey there, appreciate the follow! Curious, what got you interested in my accoun…" at bounding box center [205, 571] width 256 height 18
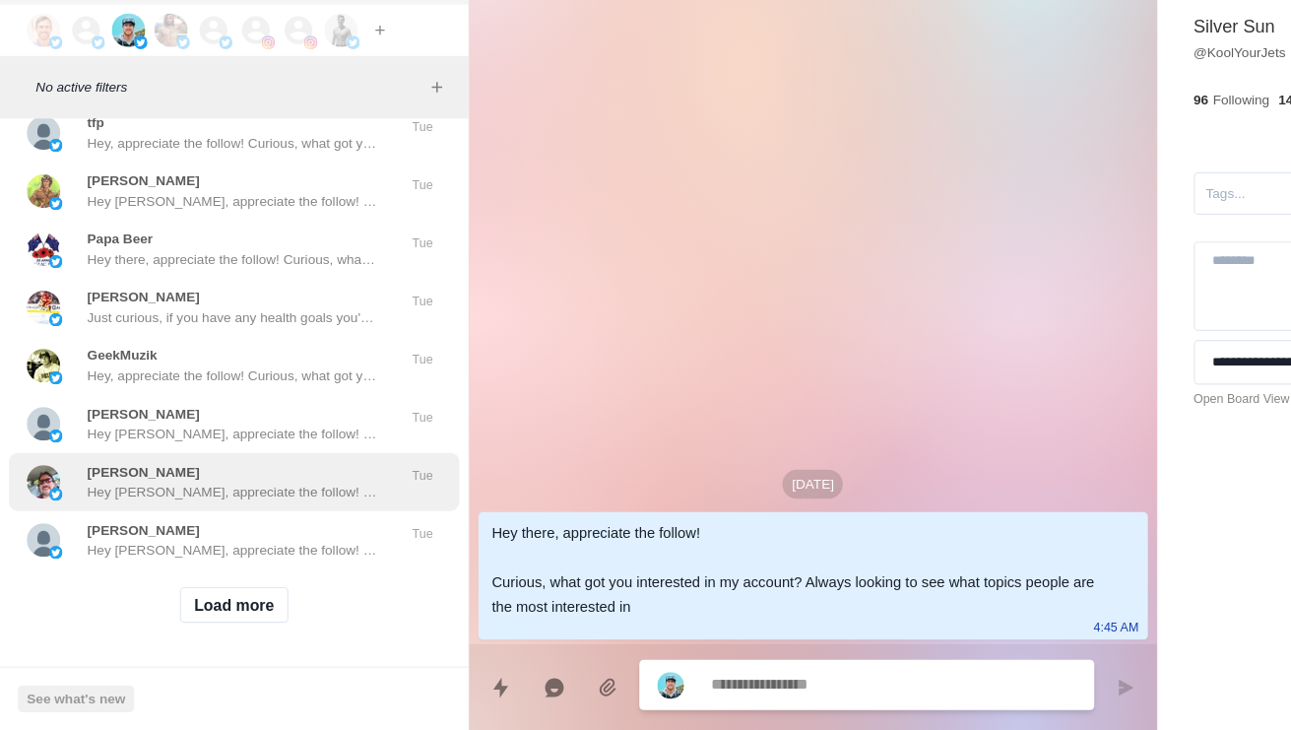
scroll to position [75067, 0]
click at [227, 604] on button "Load more" at bounding box center [207, 620] width 96 height 32
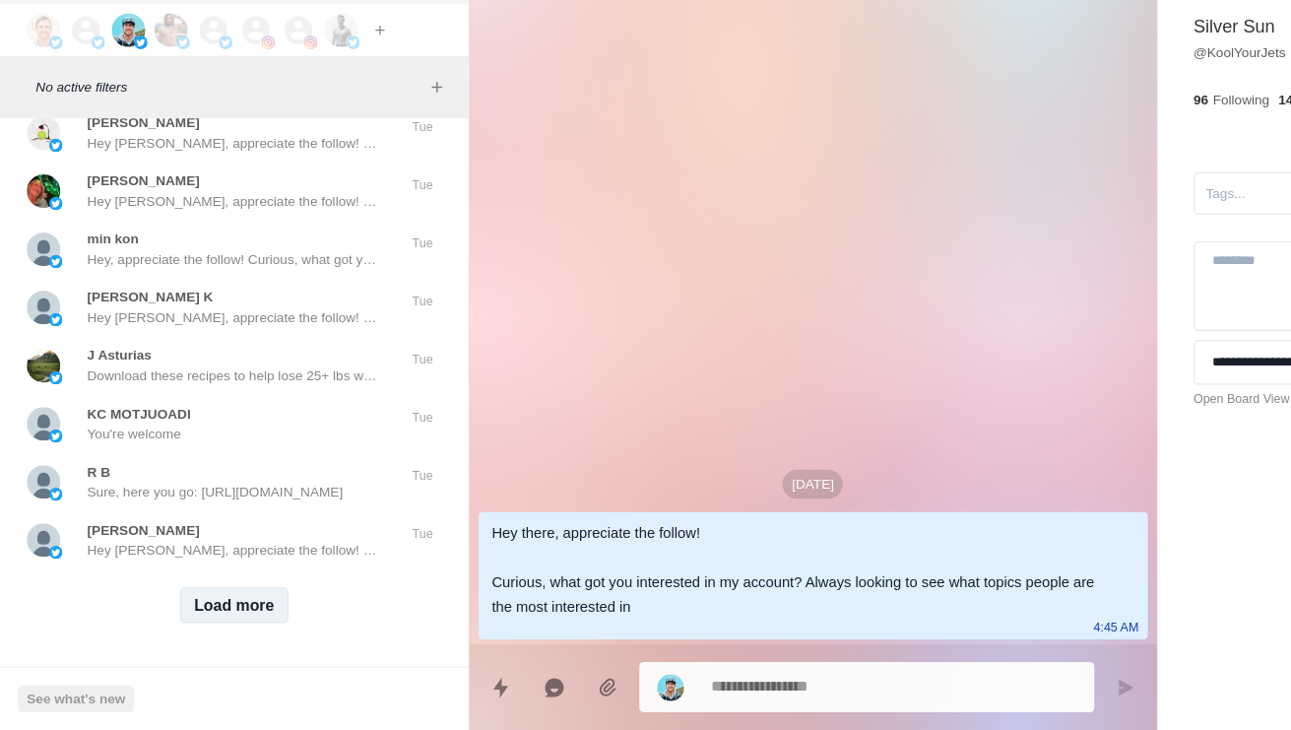
scroll to position [76111, 0]
click at [224, 604] on button "Load more" at bounding box center [207, 620] width 96 height 32
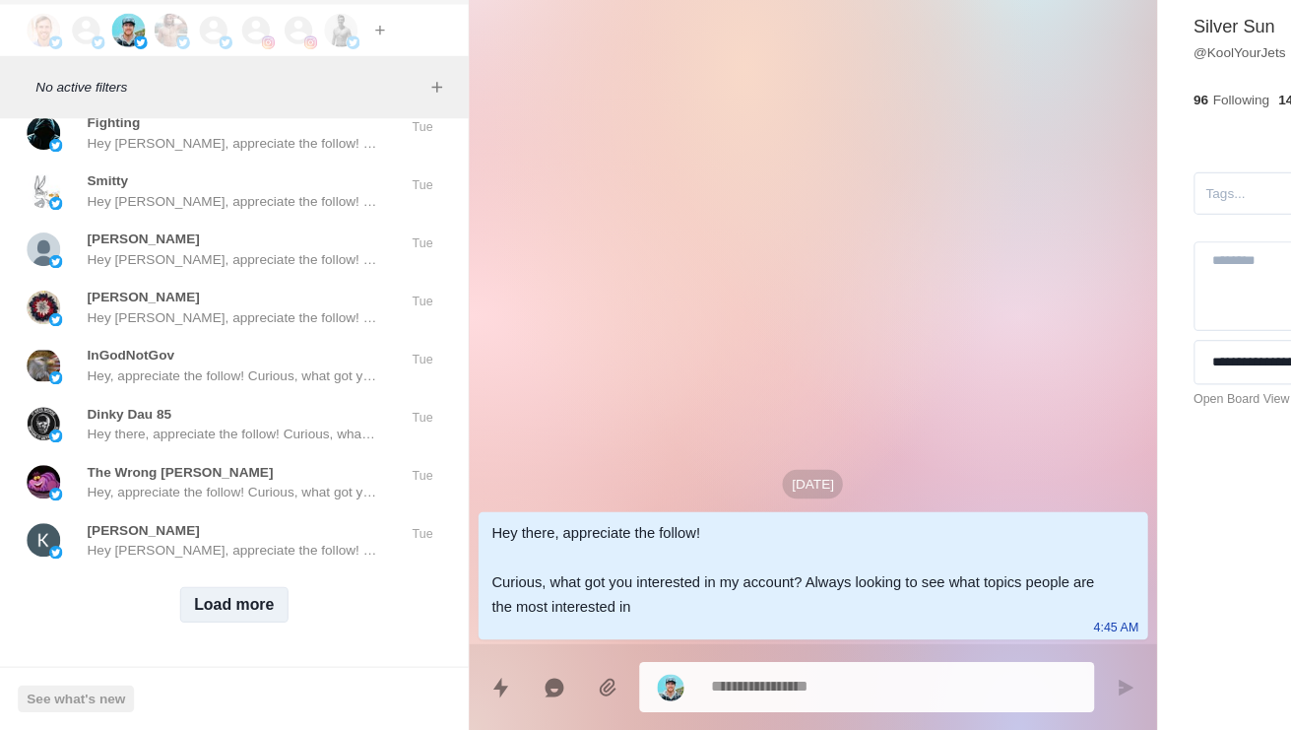
click at [223, 604] on button "Load more" at bounding box center [207, 620] width 96 height 32
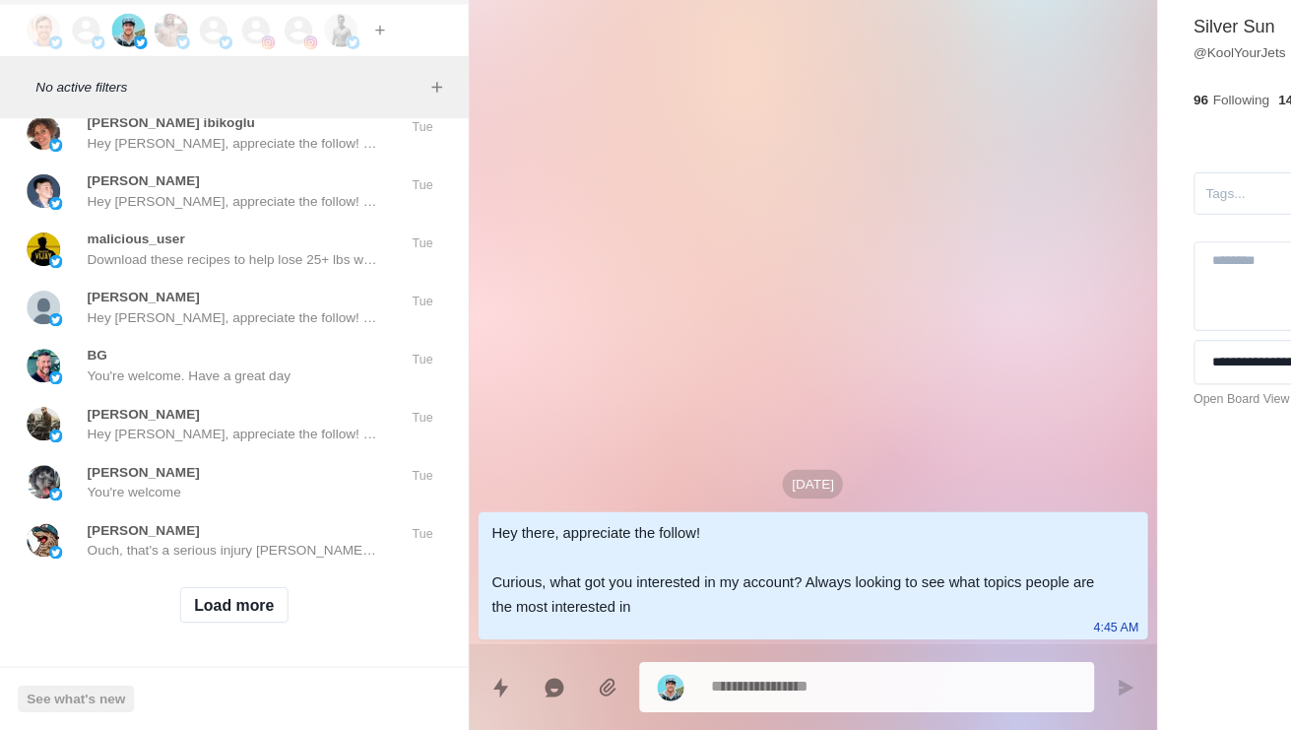
scroll to position [78198, 0]
click at [223, 604] on button "Load more" at bounding box center [207, 620] width 96 height 32
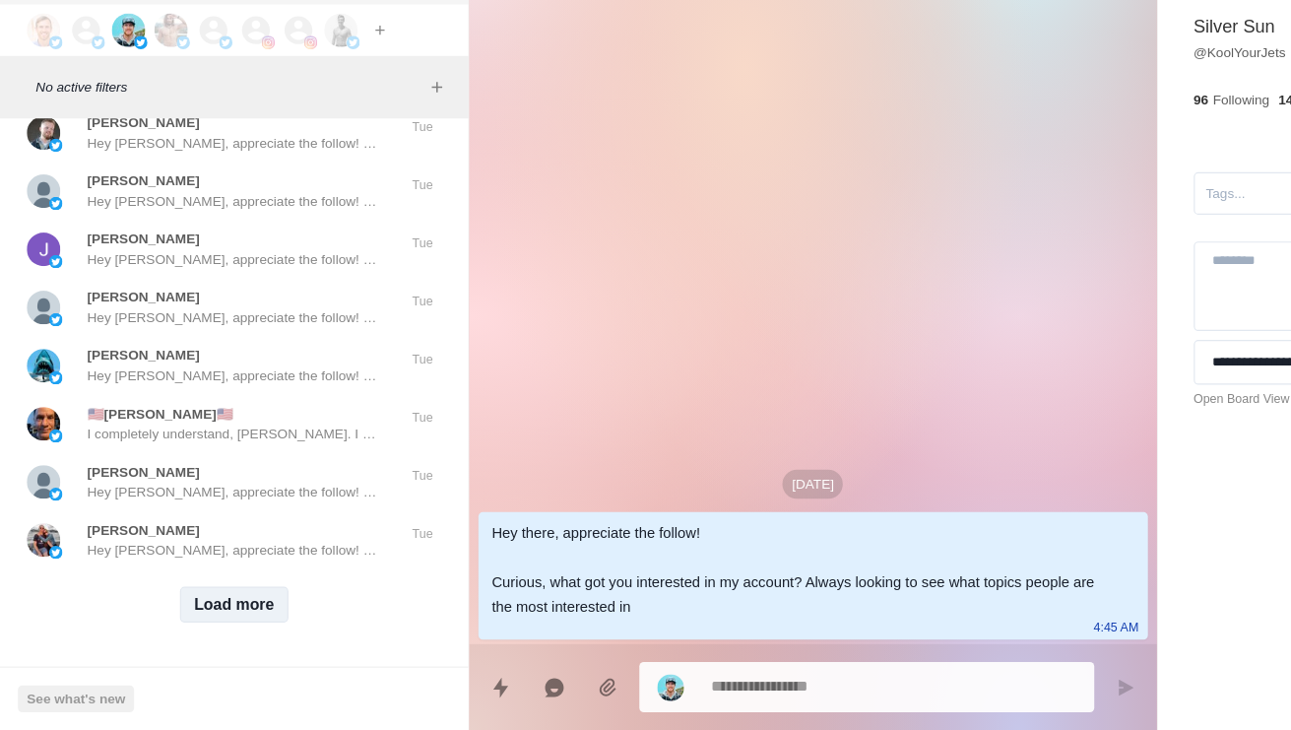
scroll to position [79242, 0]
click at [223, 604] on button "Load more" at bounding box center [207, 620] width 96 height 32
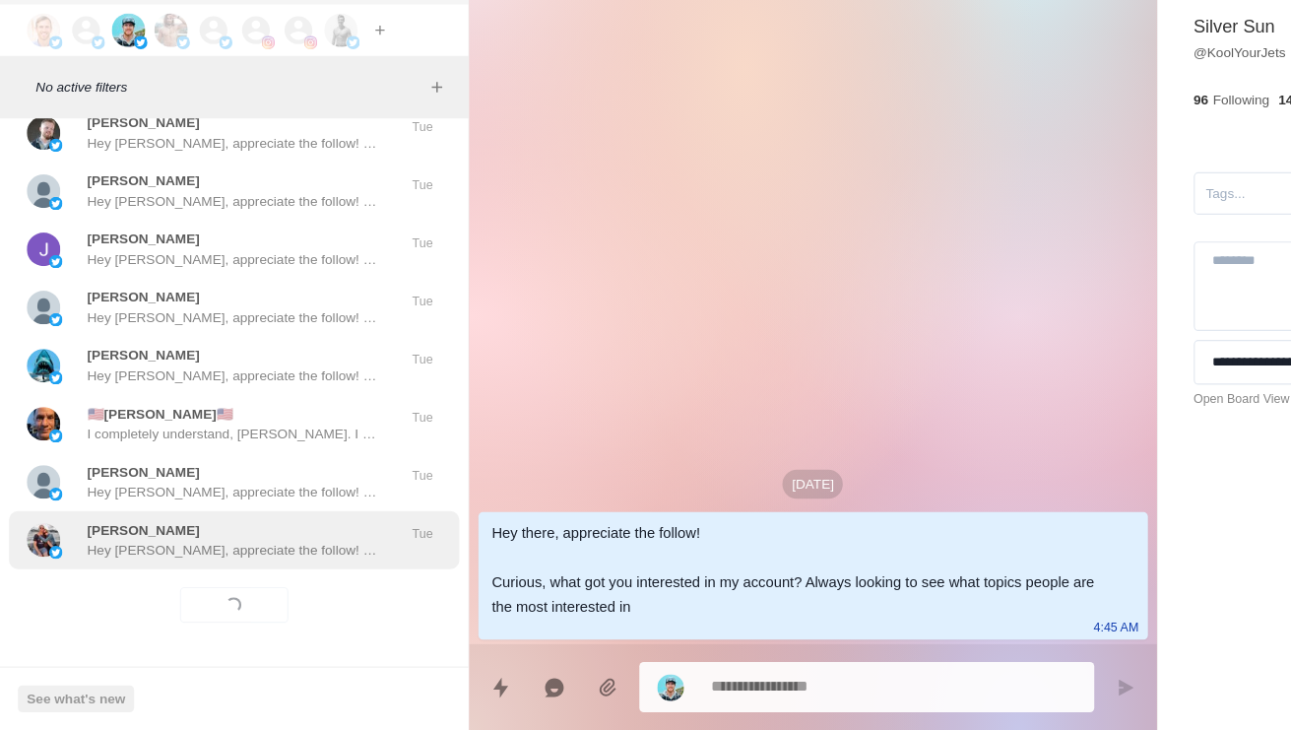
click at [150, 562] on p "Hey [PERSON_NAME], appreciate the follow! Curious, what got you interested in m…" at bounding box center [205, 571] width 256 height 18
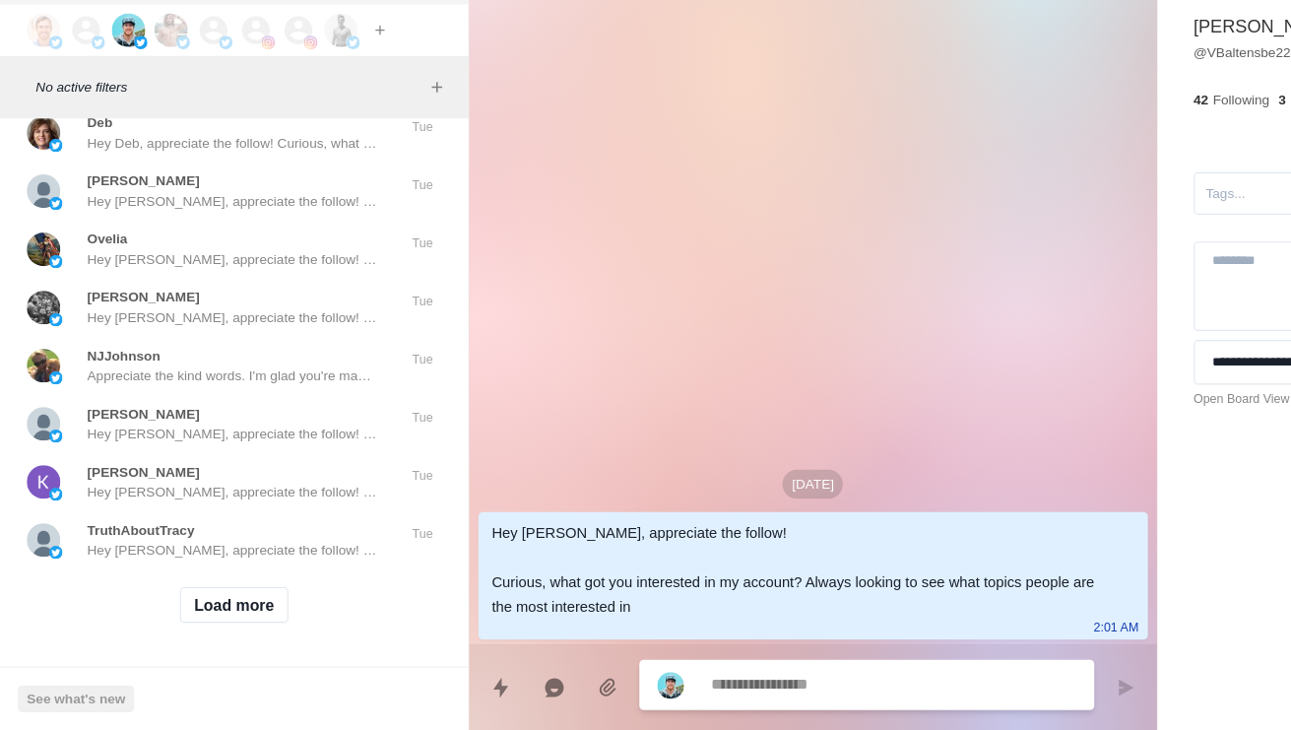
scroll to position [80286, 0]
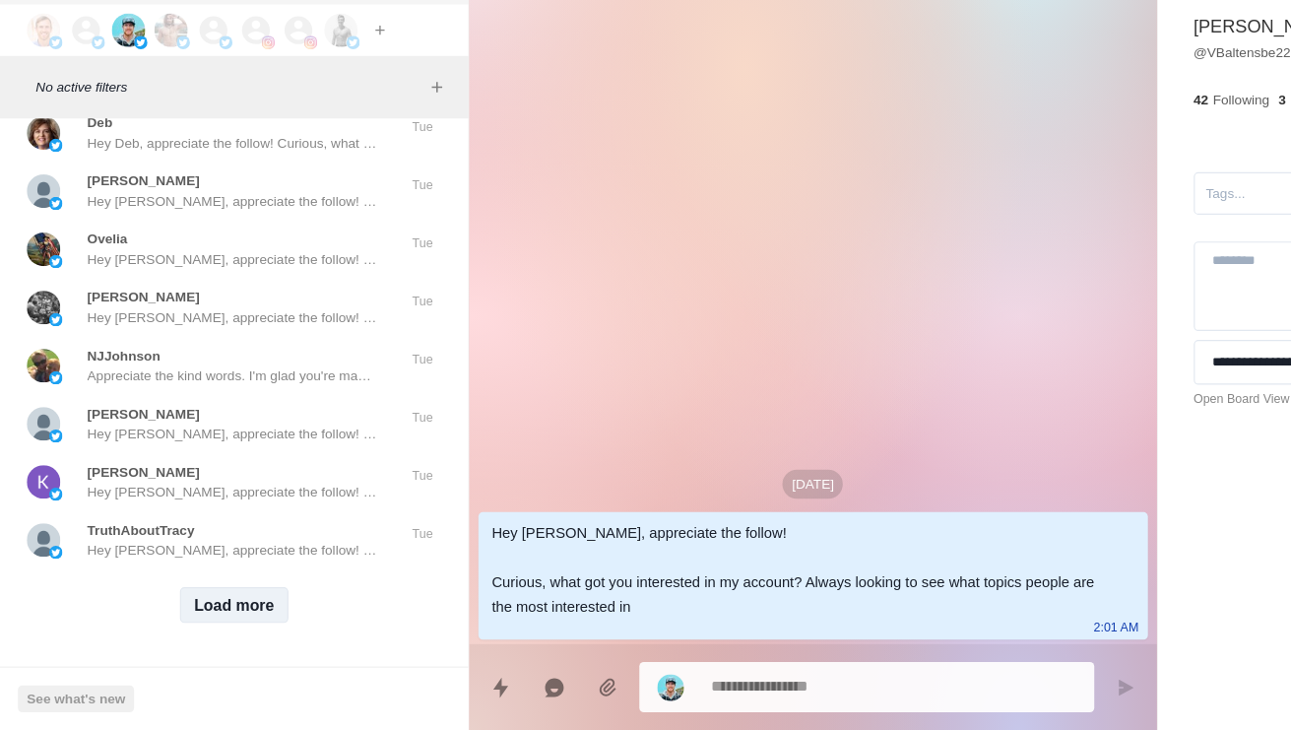
click at [215, 604] on button "Load more" at bounding box center [207, 620] width 96 height 32
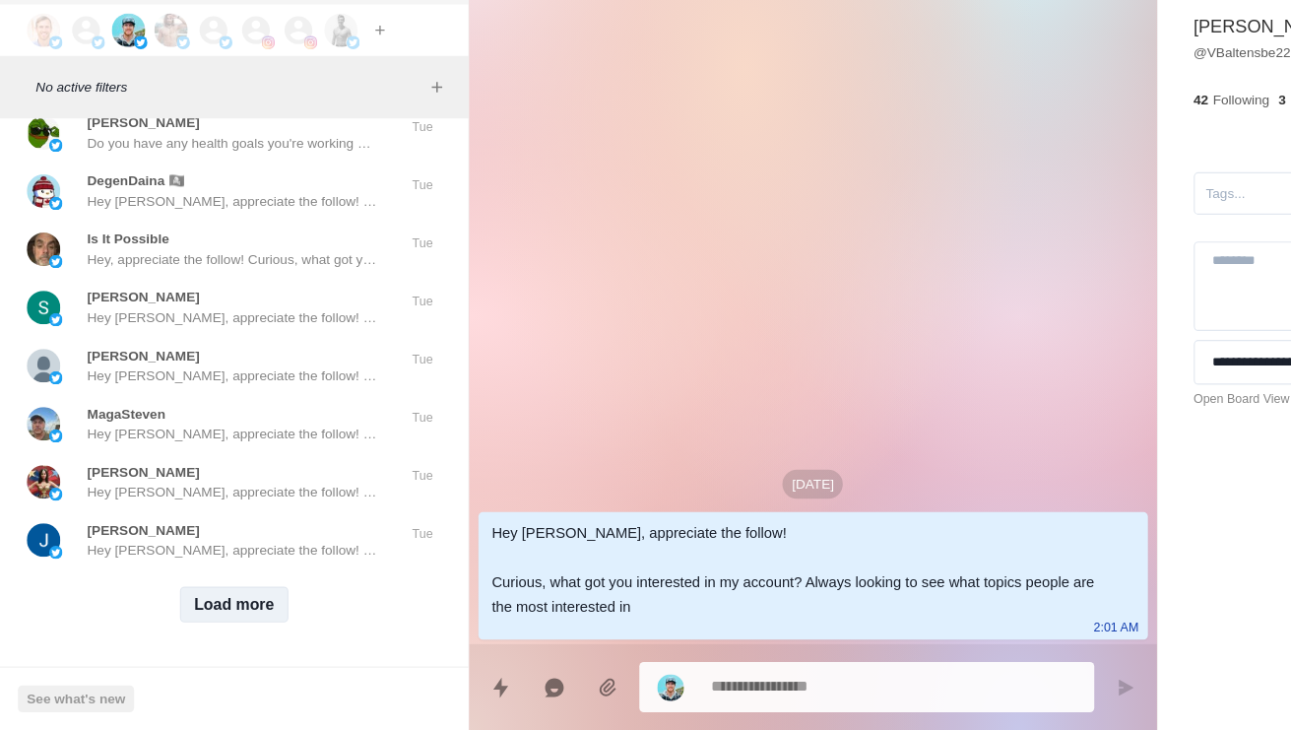
scroll to position [81329, 0]
click at [215, 604] on button "Load more" at bounding box center [207, 620] width 96 height 32
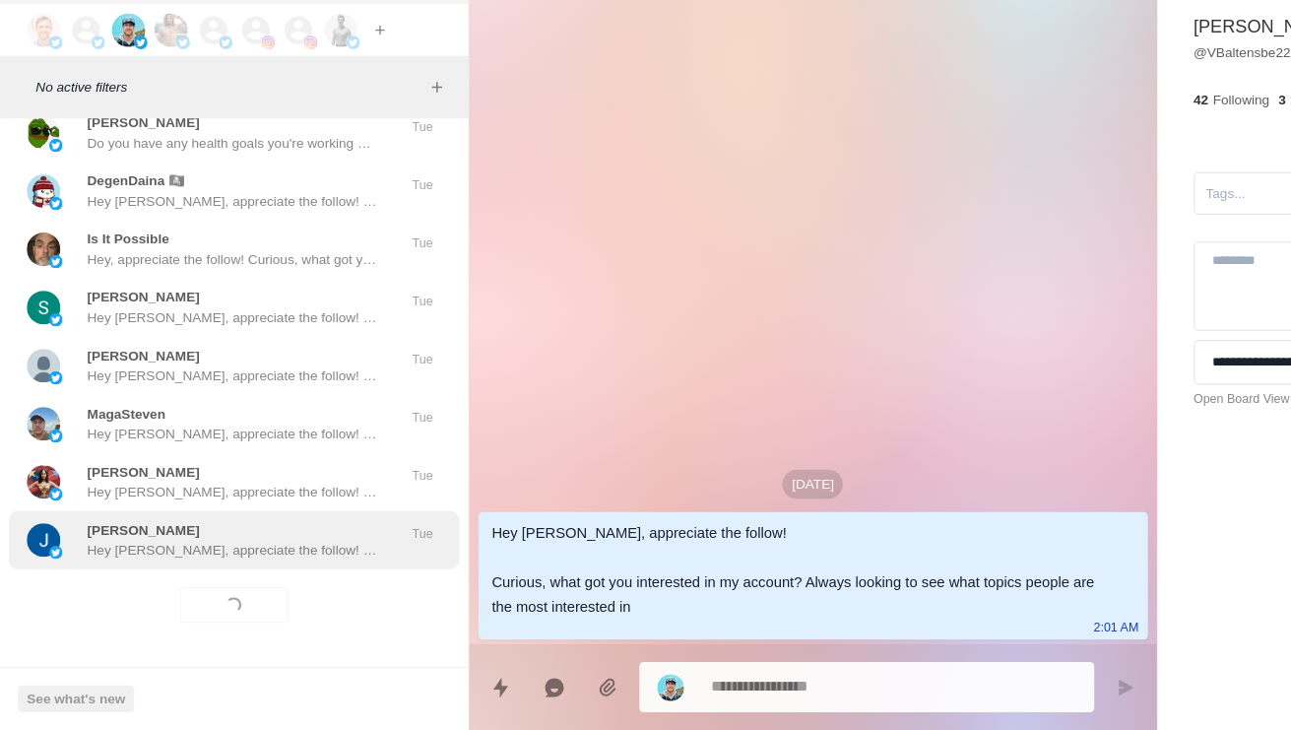
click at [215, 562] on p "Hey [PERSON_NAME], appreciate the follow! Curious, what got you interested in m…" at bounding box center [205, 571] width 256 height 18
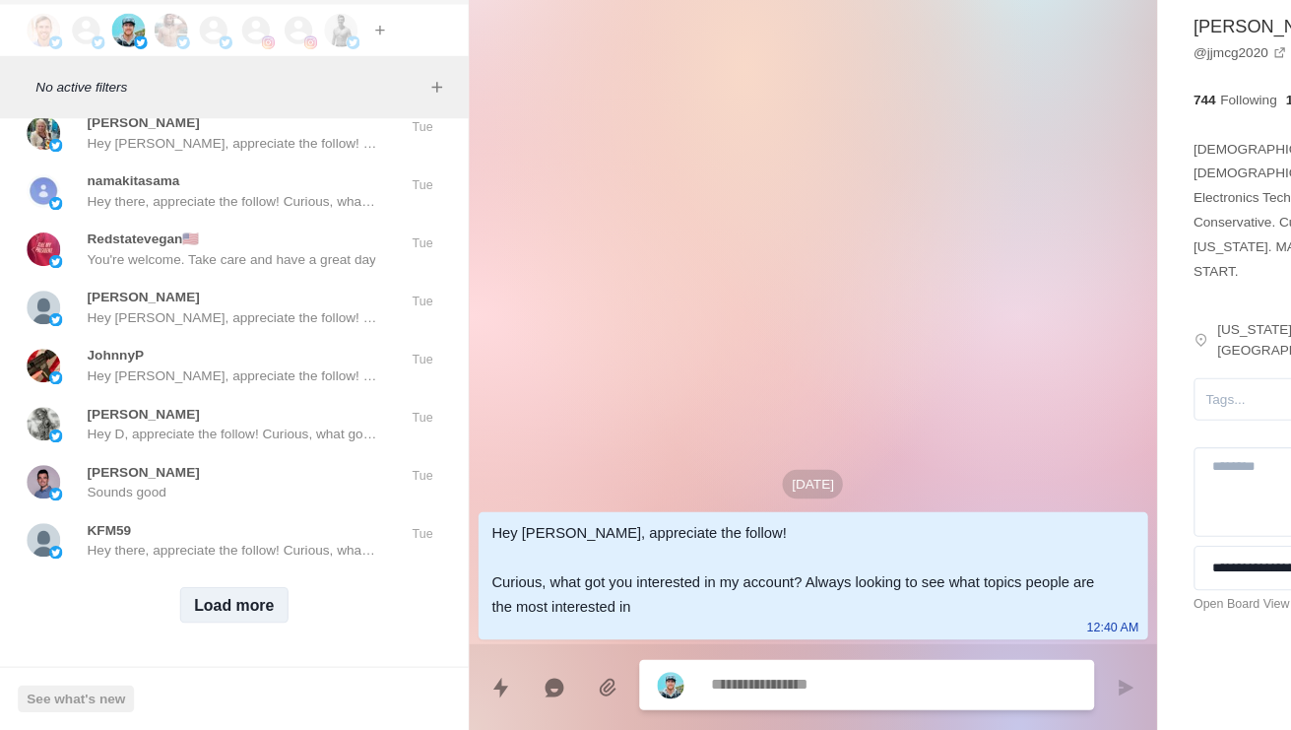
scroll to position [82373, 0]
click at [204, 604] on button "Load more" at bounding box center [207, 620] width 96 height 32
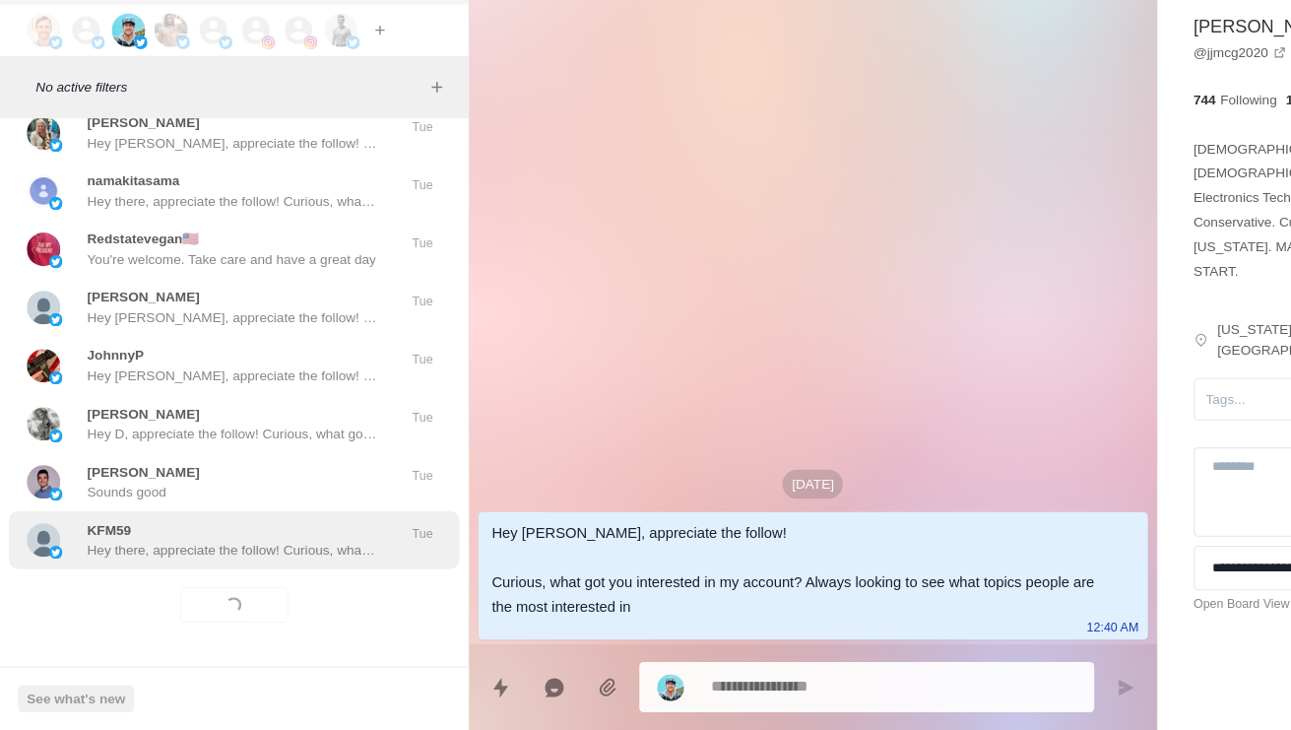
click at [243, 537] on div "KFM59 Hey there, appreciate the follow! Curious, what got you interested in my …" at bounding box center [206, 562] width 397 height 51
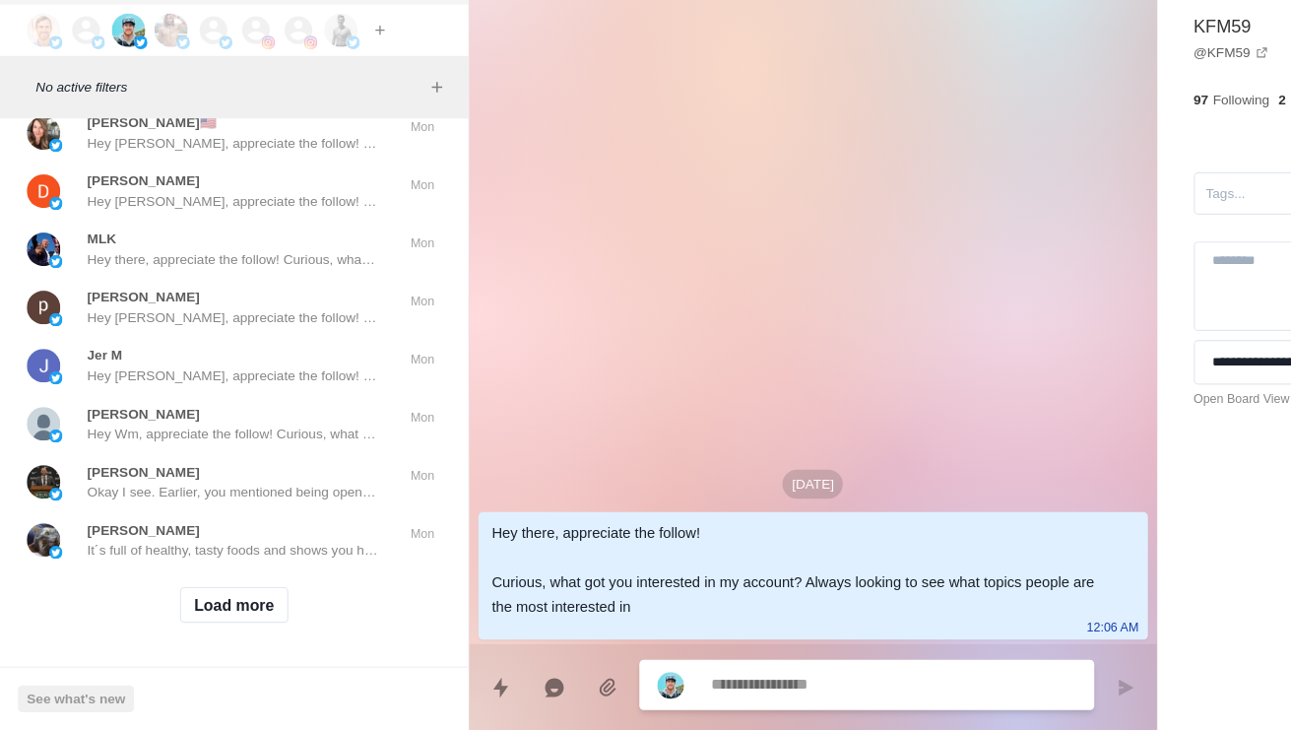
scroll to position [83416, 0]
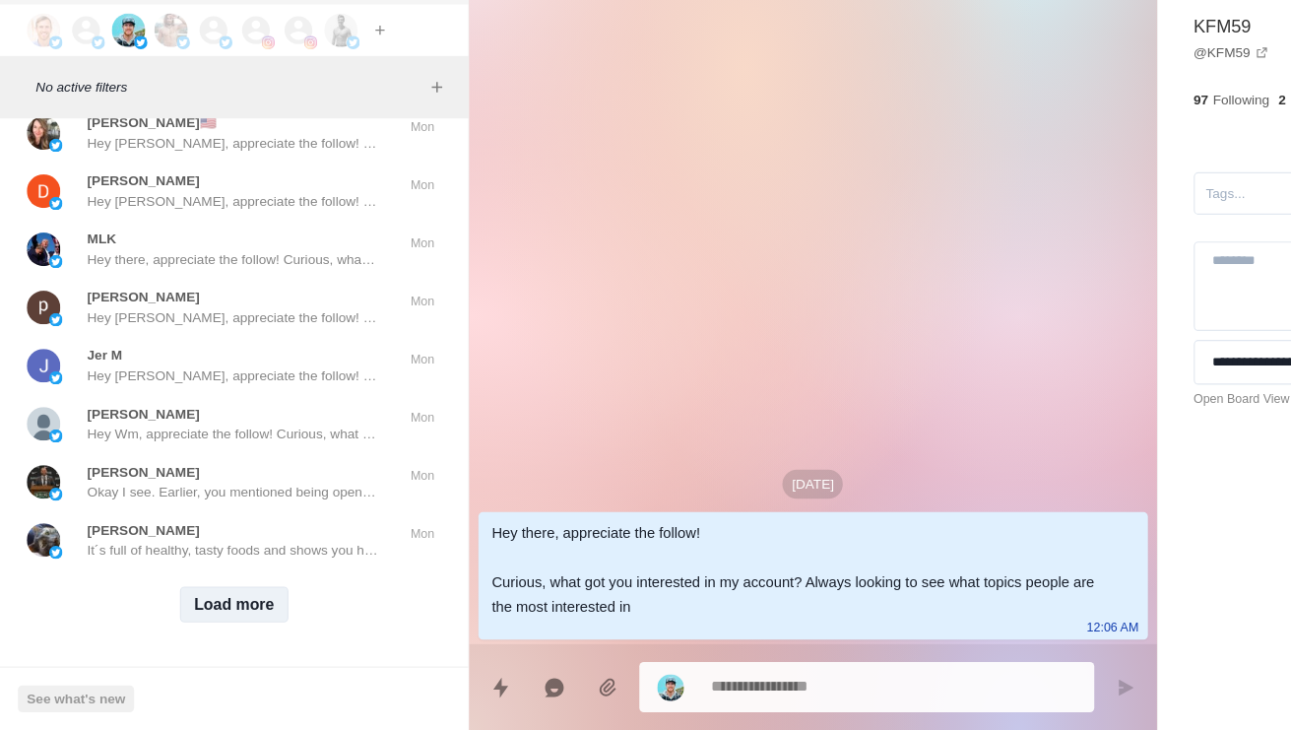
click at [225, 604] on button "Load more" at bounding box center [207, 620] width 96 height 32
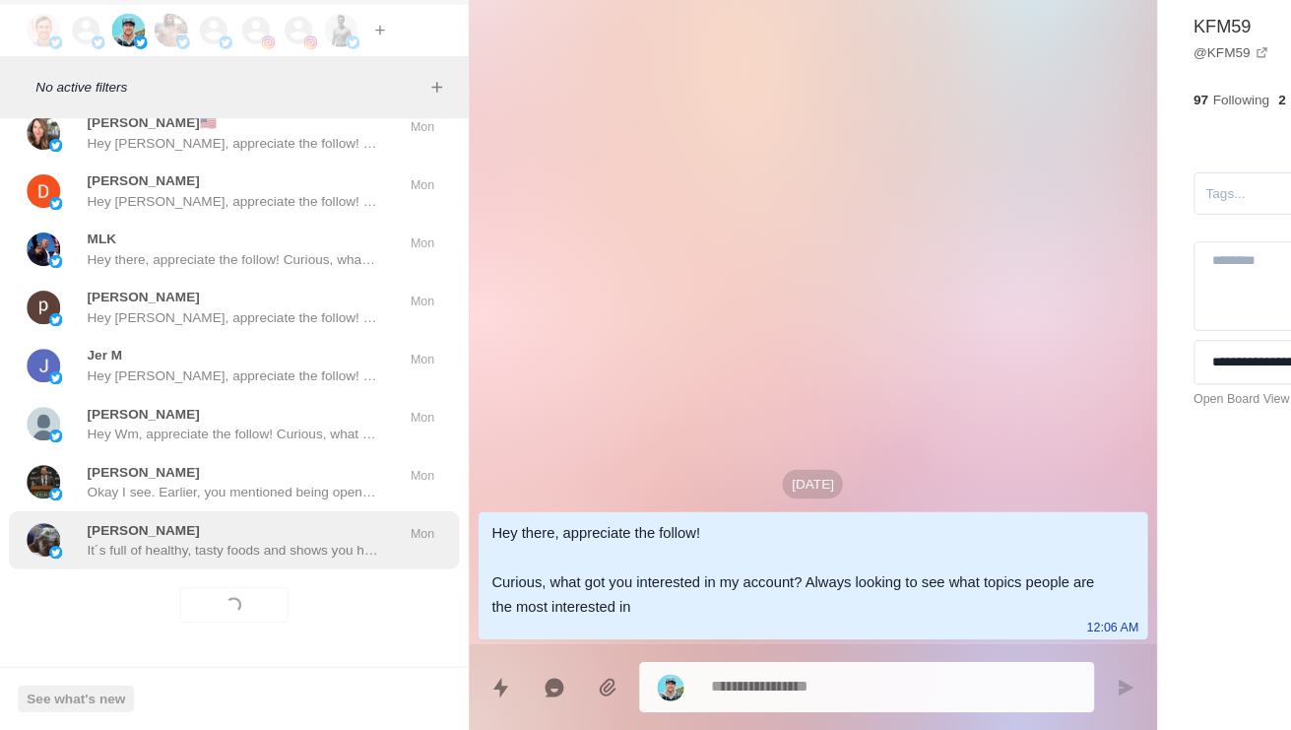
click at [273, 562] on p "It´s full of healthy, tasty foods and shows you how to avoid foods in the groce…" at bounding box center [205, 571] width 256 height 18
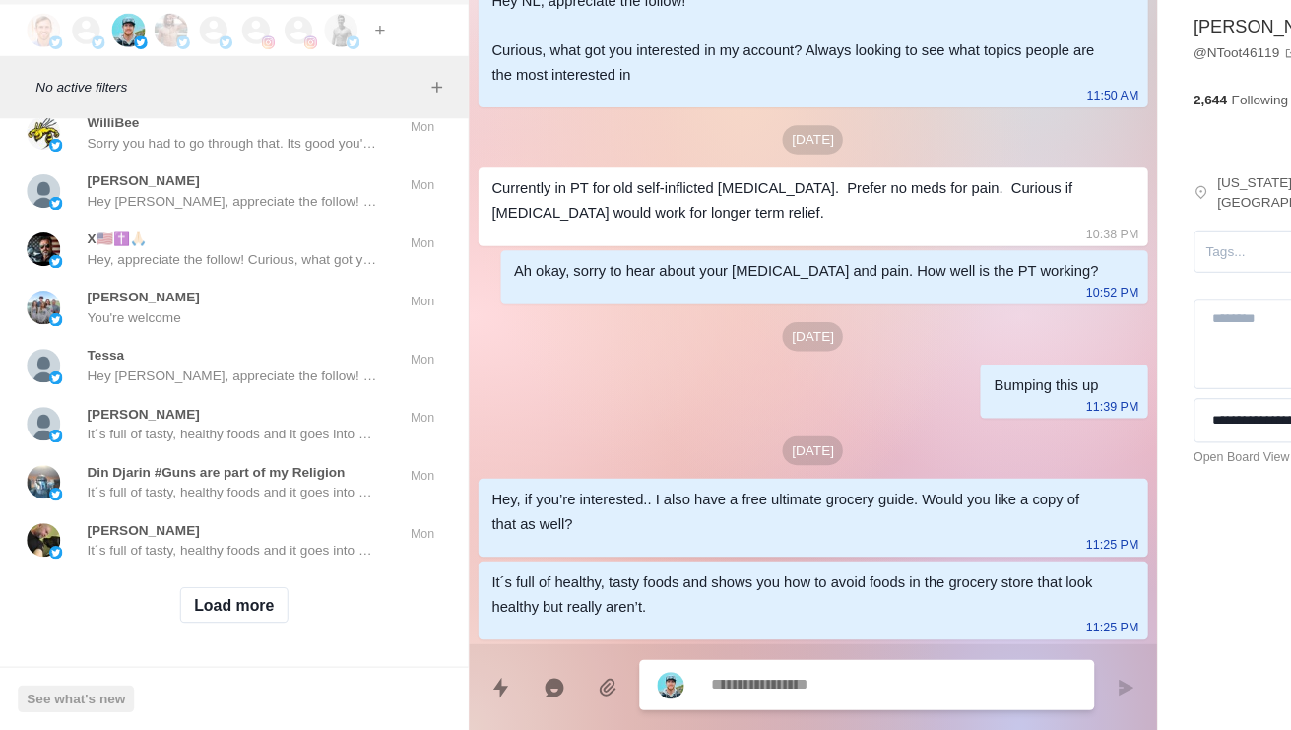
scroll to position [84460, 0]
click at [237, 604] on button "Load more" at bounding box center [207, 620] width 96 height 32
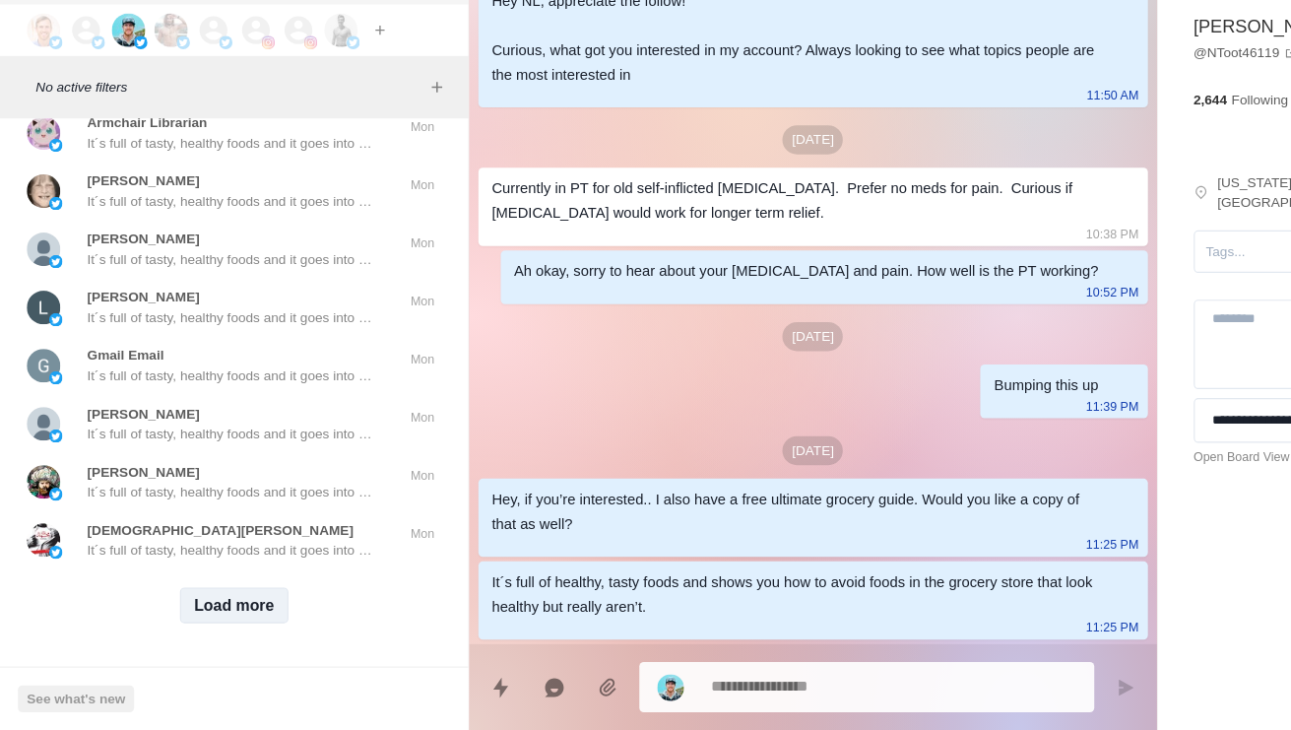
scroll to position [85504, 0]
click at [206, 604] on button "Load more" at bounding box center [207, 620] width 96 height 32
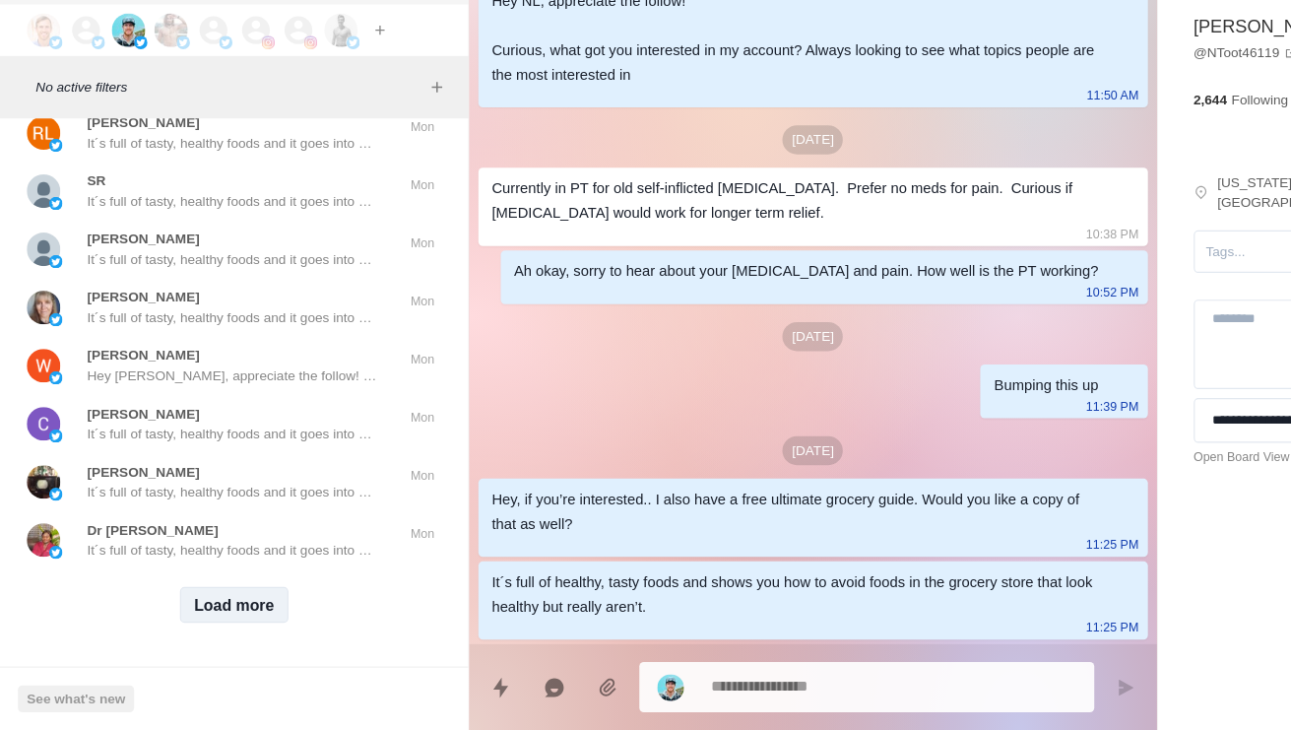
click at [201, 604] on button "Load more" at bounding box center [207, 620] width 96 height 32
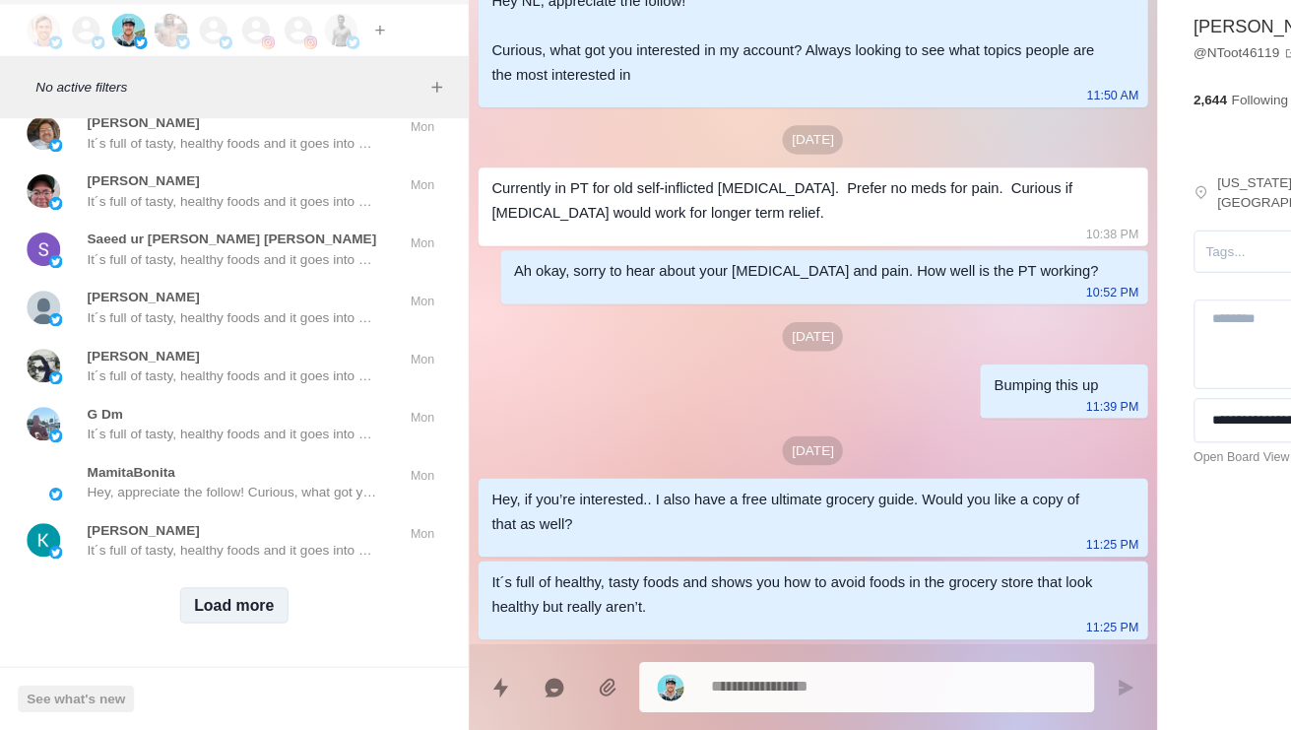
scroll to position [87591, 0]
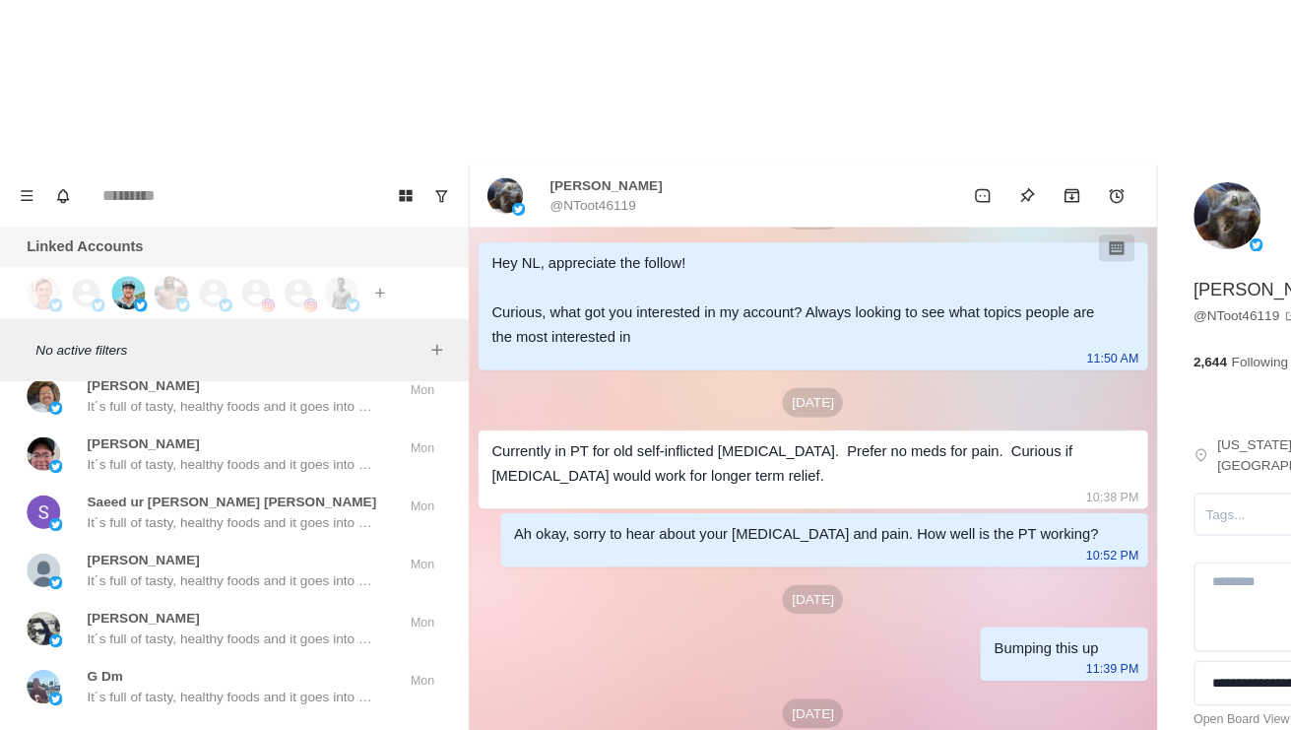
type textarea "*"
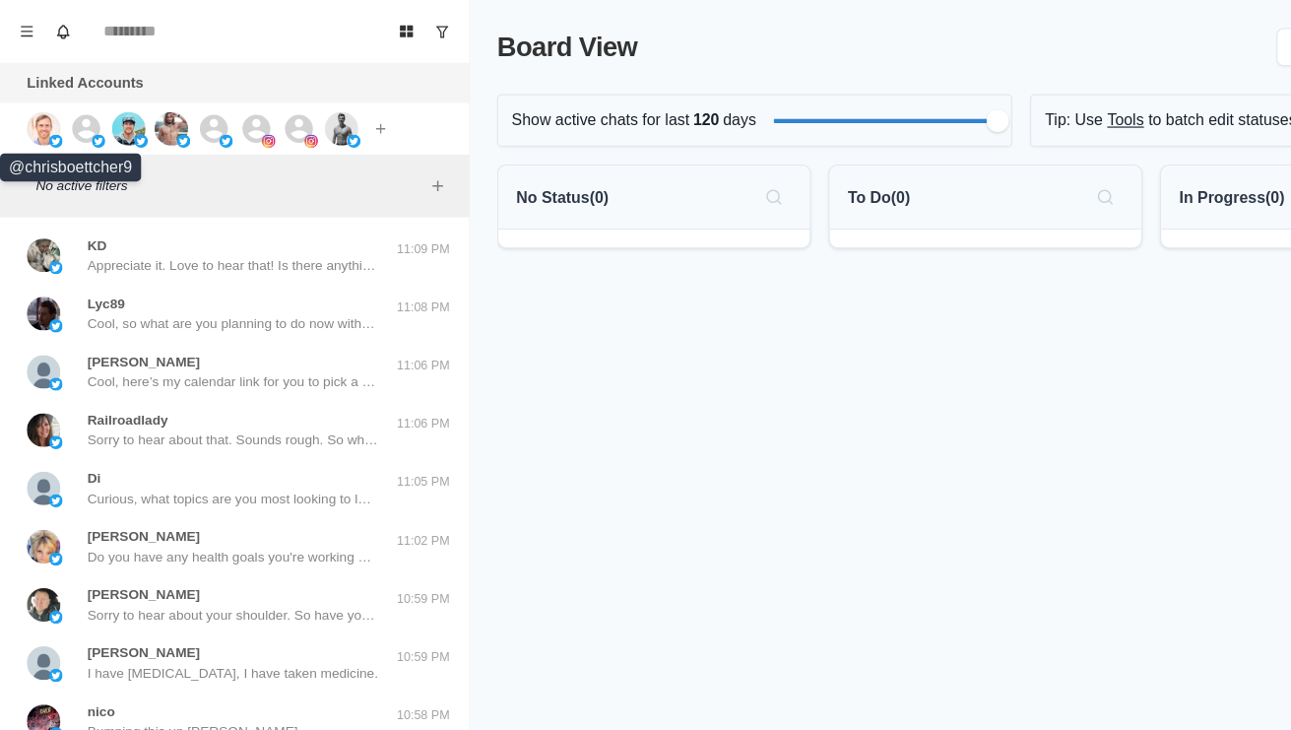
click at [38, 114] on img at bounding box center [39, 113] width 30 height 30
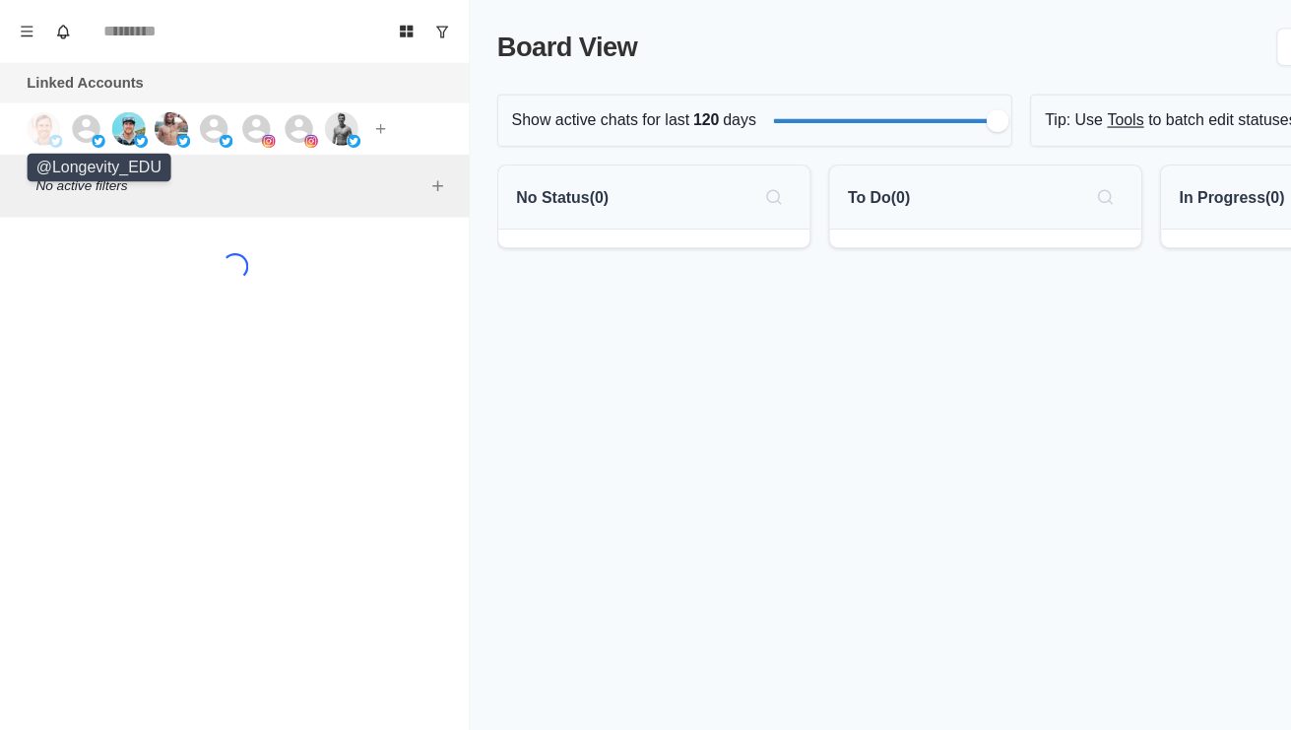
click at [72, 109] on icon at bounding box center [76, 112] width 25 height 25
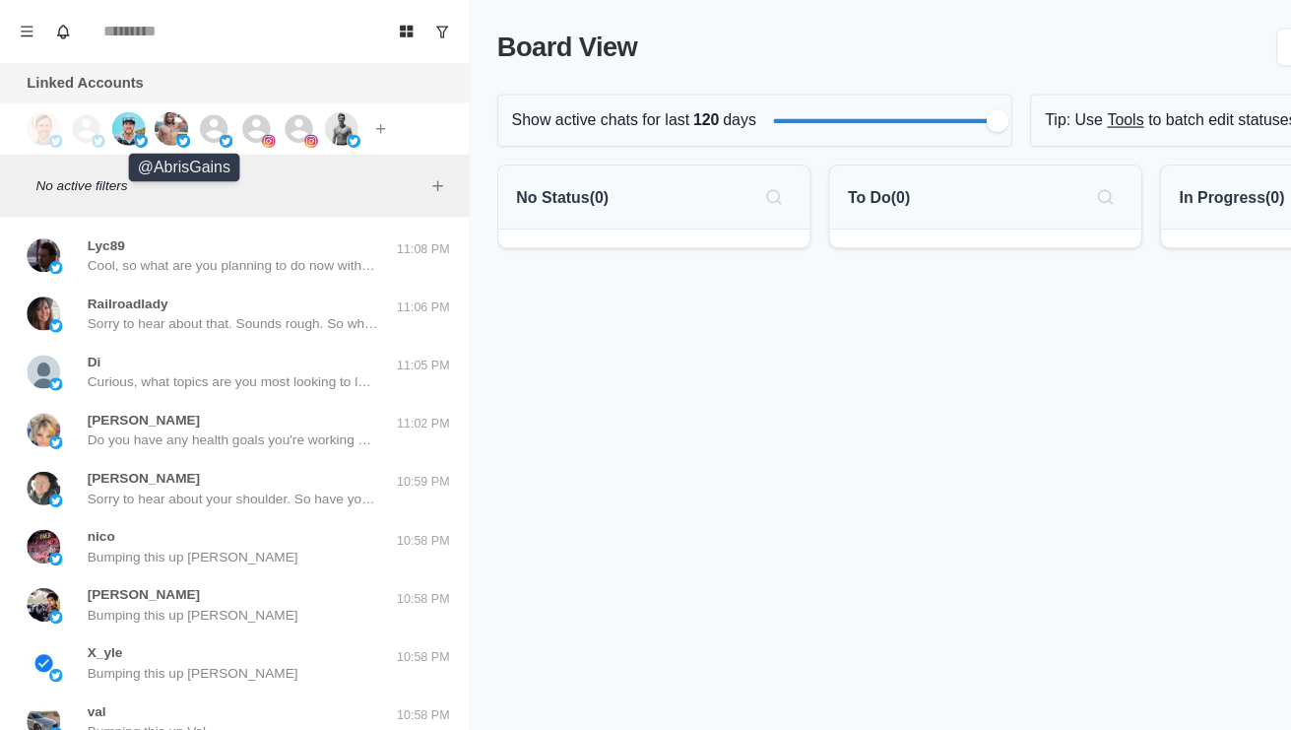
click at [150, 113] on img at bounding box center [151, 113] width 30 height 30
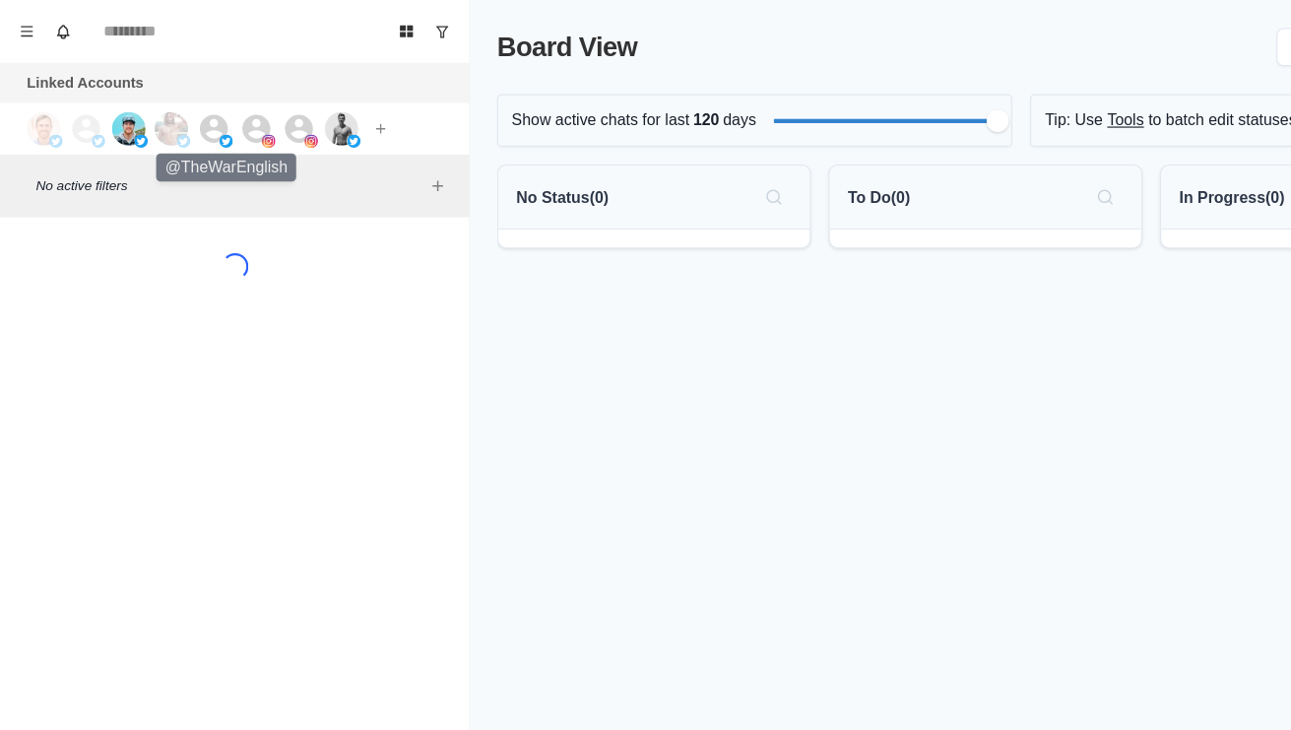
click at [191, 111] on icon at bounding box center [188, 112] width 25 height 25
click at [236, 108] on icon at bounding box center [226, 112] width 25 height 25
click at [269, 108] on icon at bounding box center [263, 112] width 25 height 25
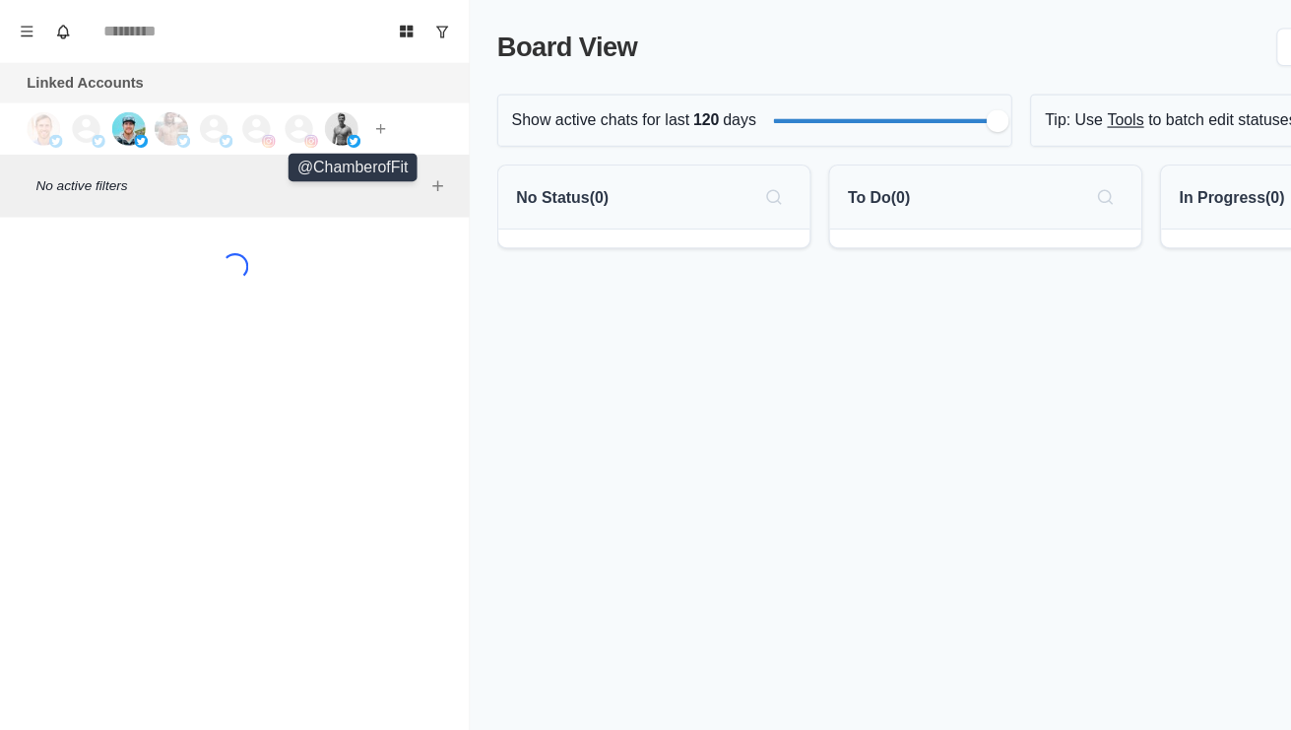
click at [295, 107] on img at bounding box center [301, 113] width 30 height 30
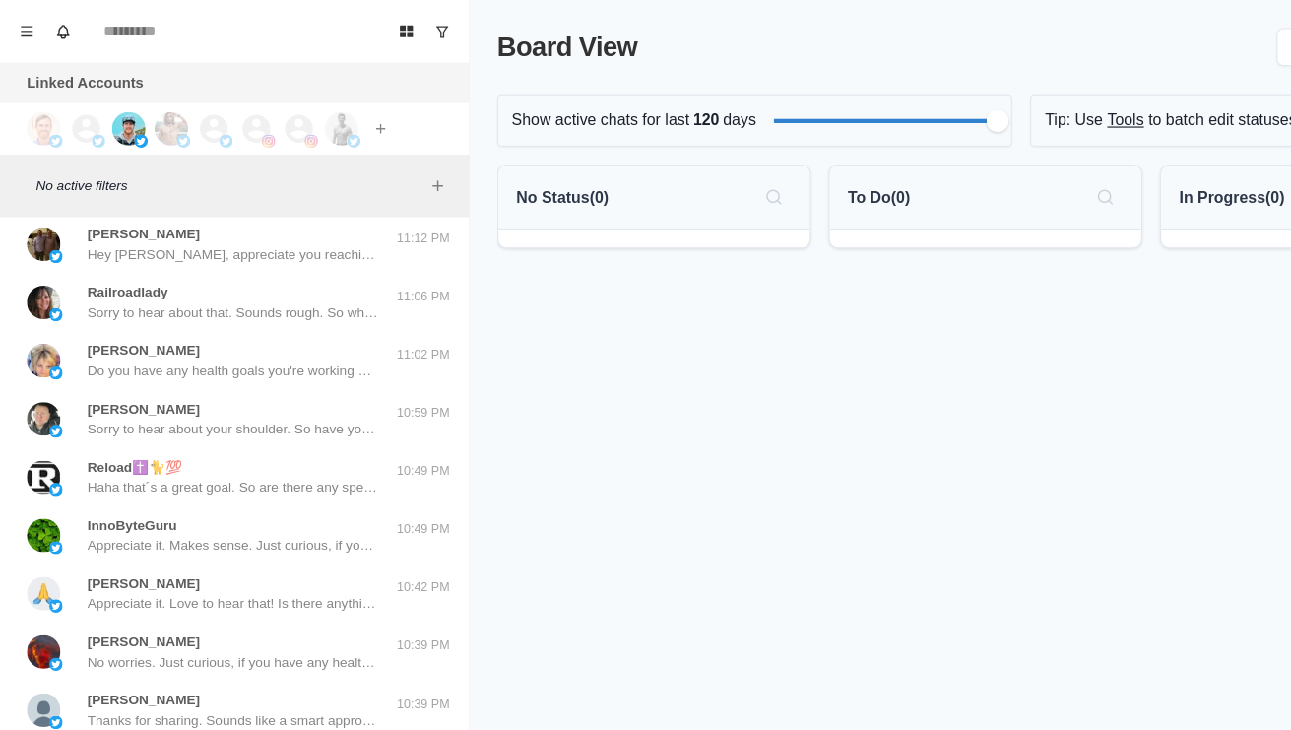
scroll to position [11, 0]
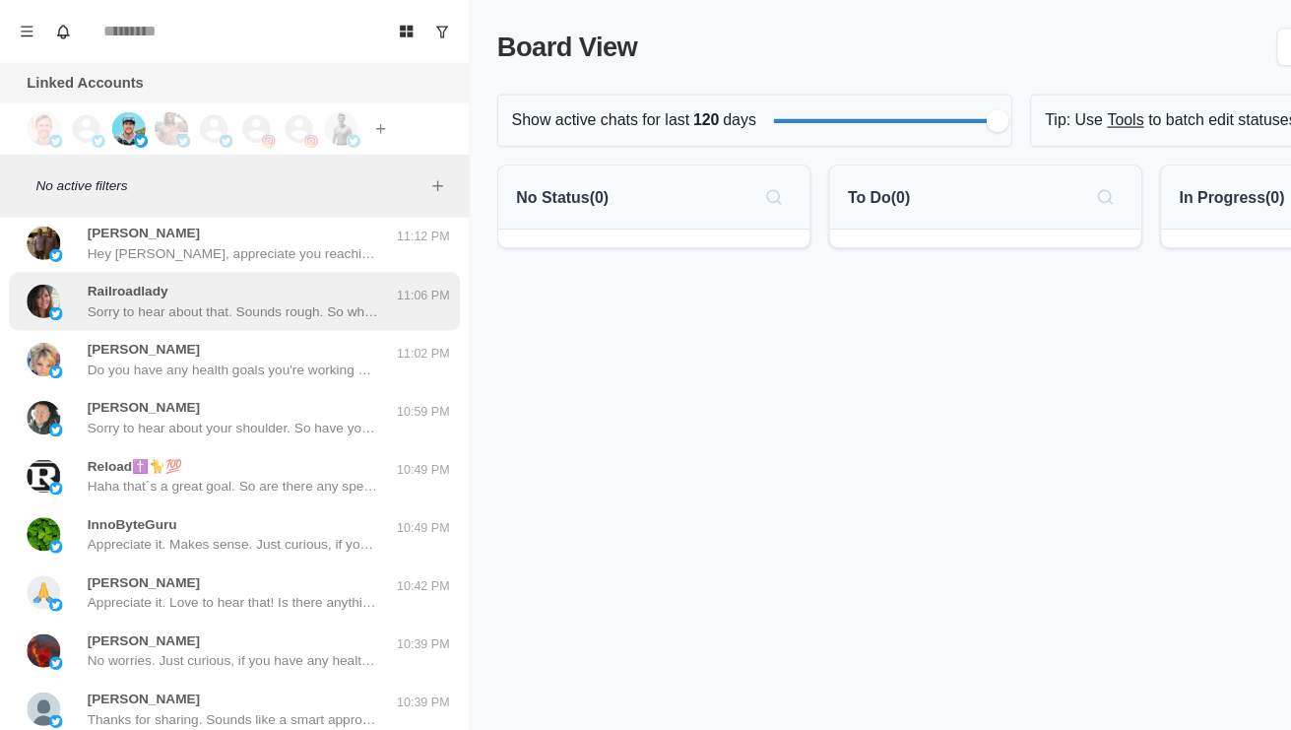
click at [64, 276] on div "Railroadlady Sorry to hear about that. Sounds rough. So what have you done so f…" at bounding box center [186, 264] width 324 height 35
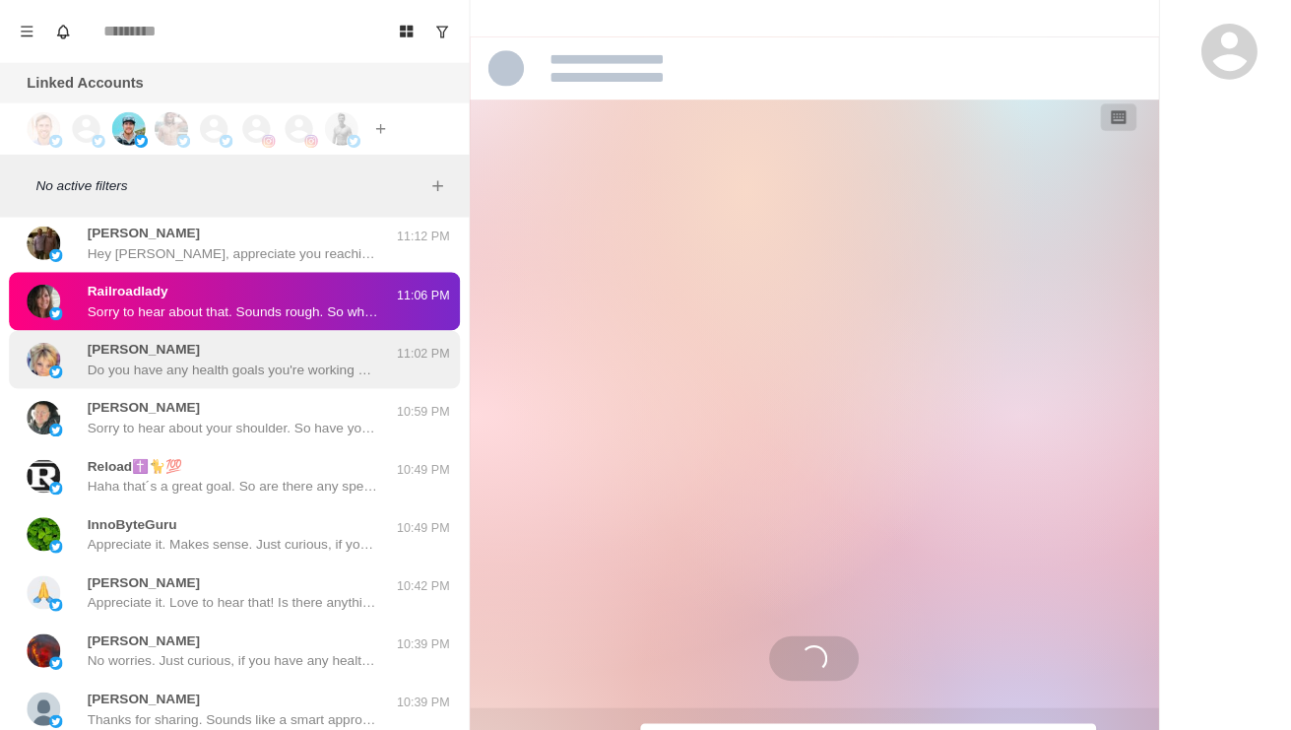
click at [65, 328] on div "[PERSON_NAME] Do you have any health goals you're working on currently? Like lo…" at bounding box center [186, 315] width 324 height 35
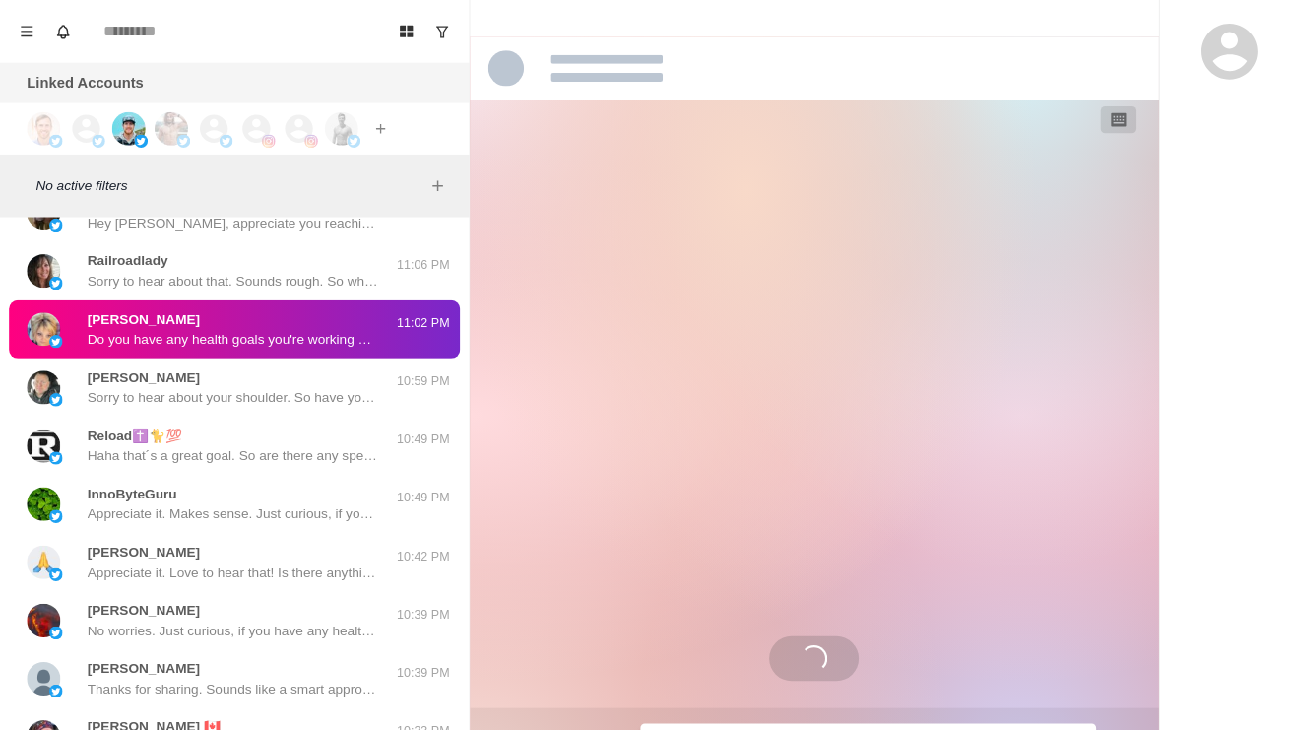
scroll to position [38, 0]
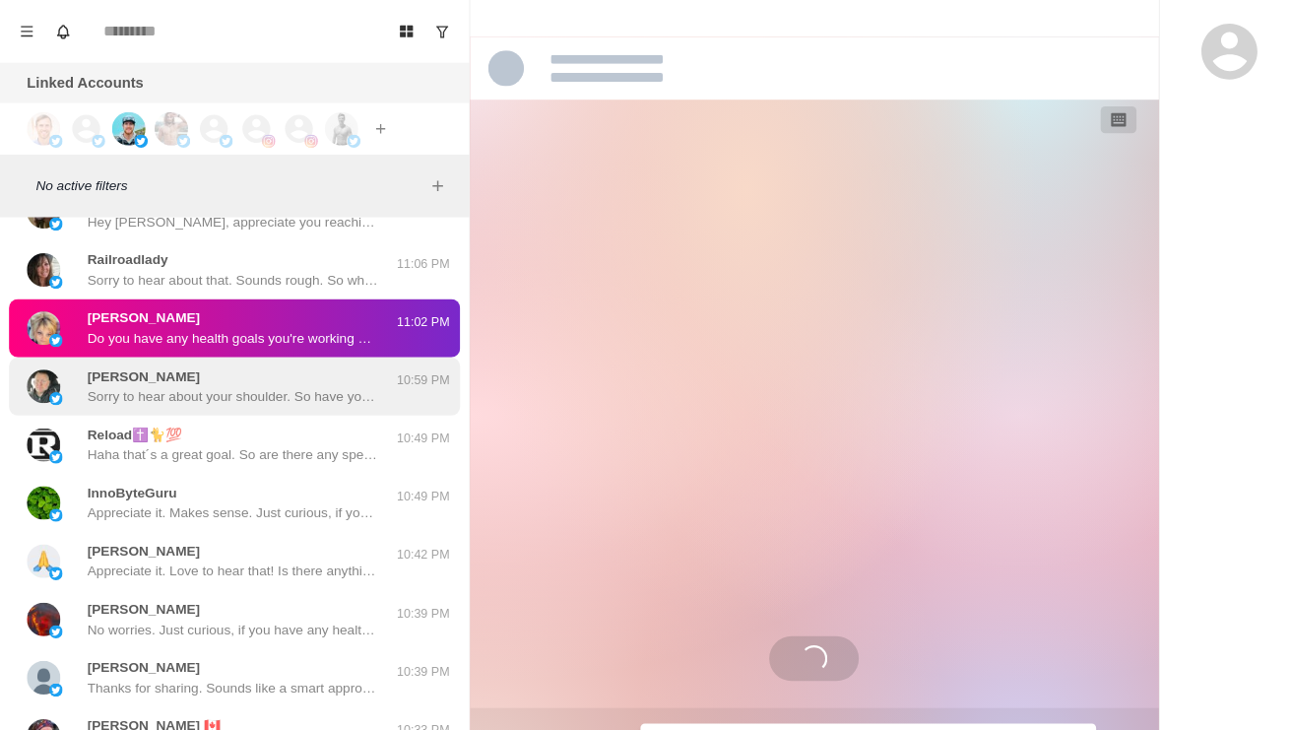
click at [66, 349] on div "[PERSON_NAME] Sorry to hear about your shoulder. So have you tried anything to …" at bounding box center [186, 339] width 324 height 35
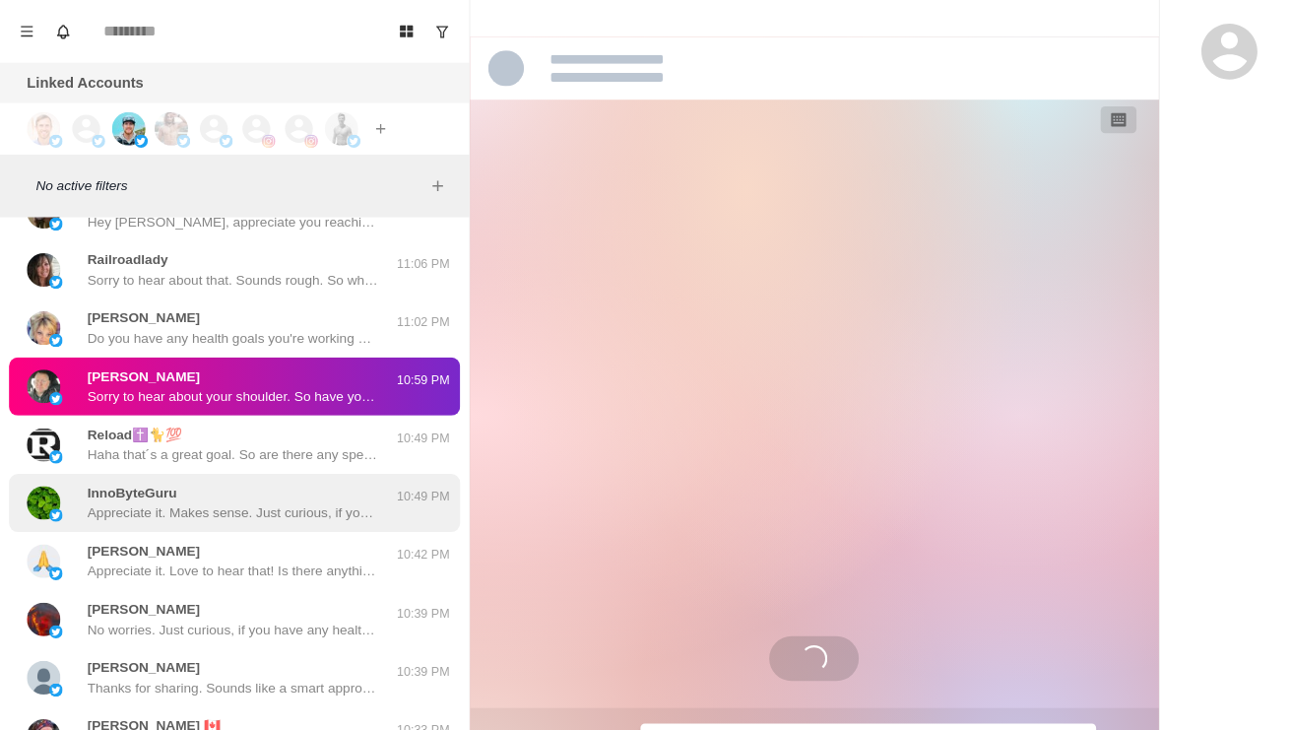
click at [68, 453] on div "InnoByteGuru Appreciate it. Makes sense. Just curious, if you have any health g…" at bounding box center [186, 441] width 324 height 35
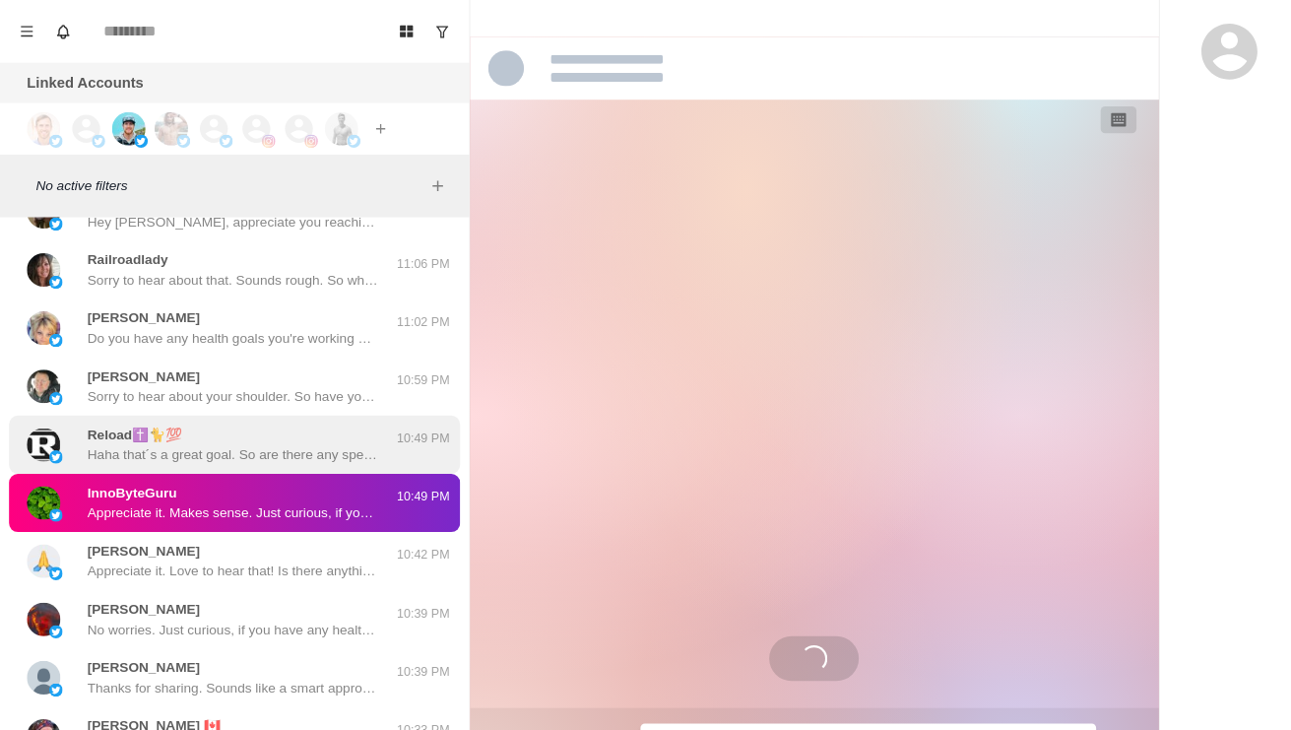
click at [49, 395] on img at bounding box center [39, 391] width 30 height 30
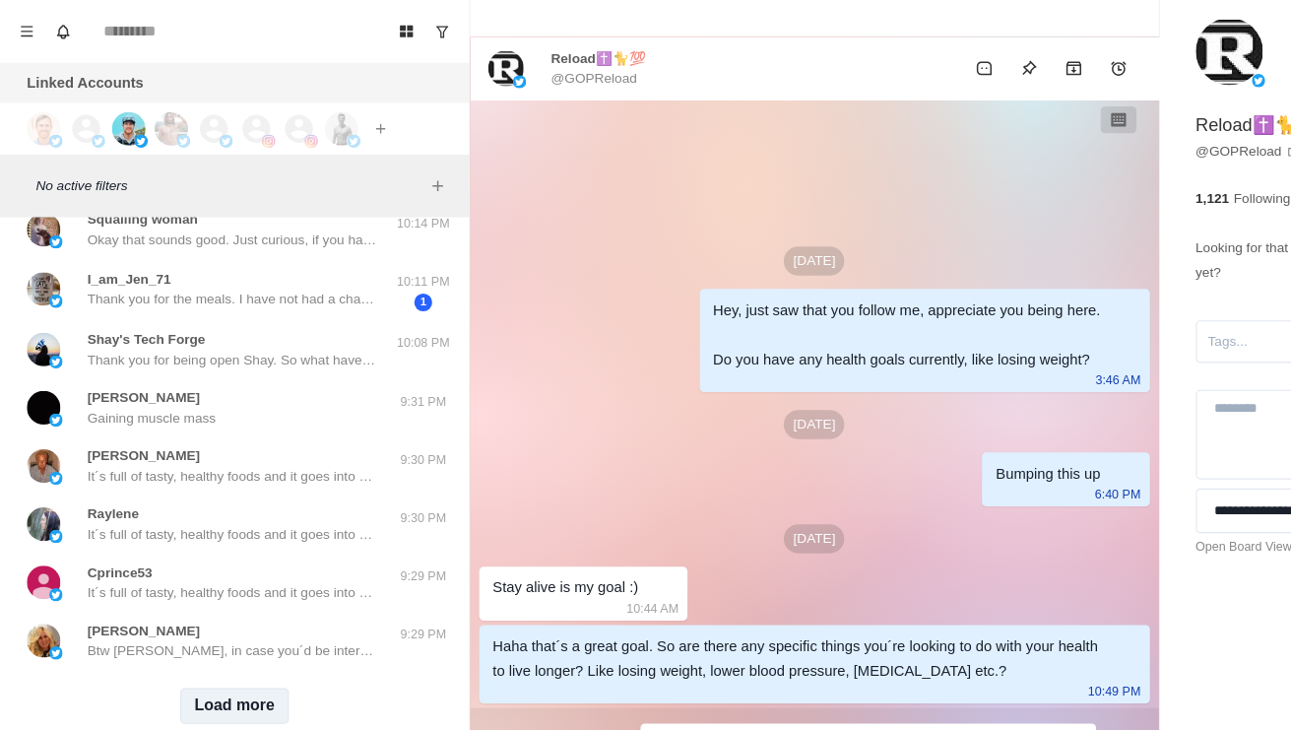
scroll to position [656, 0]
click at [211, 605] on button "Load more" at bounding box center [207, 621] width 96 height 32
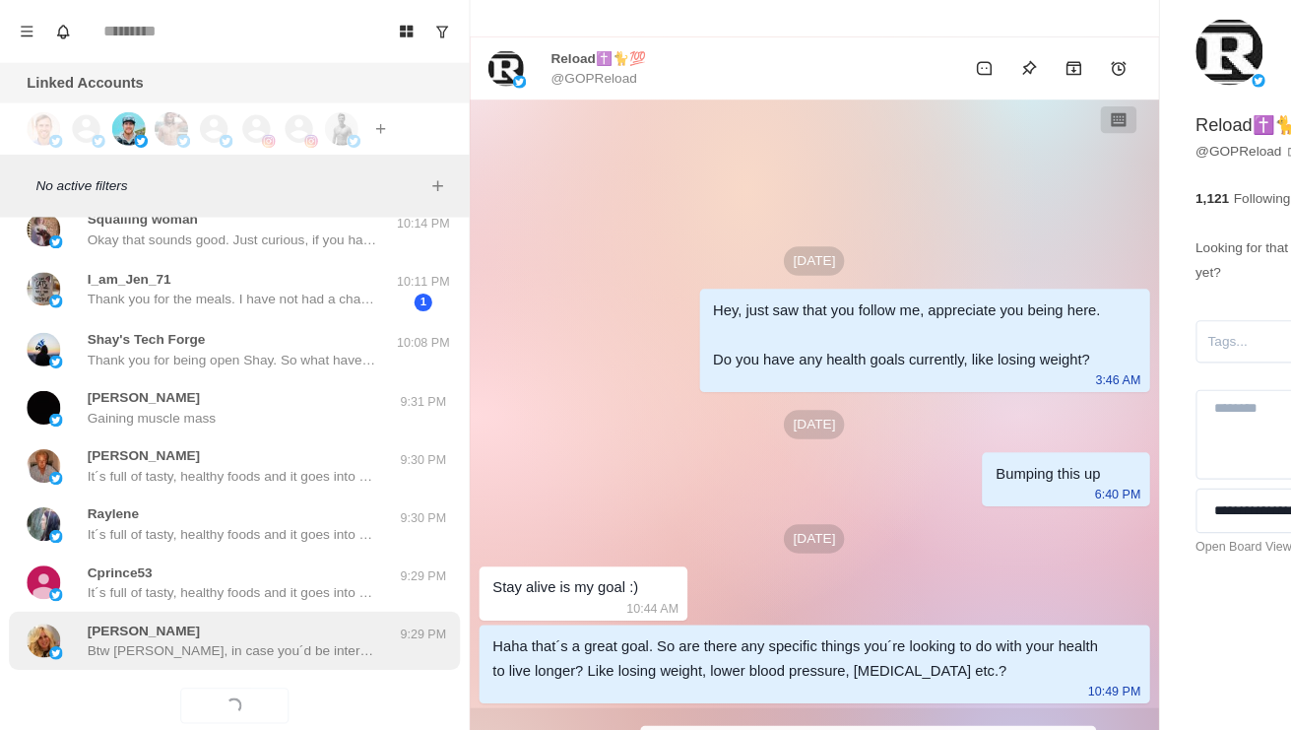
click at [242, 563] on p "Btw [PERSON_NAME], in case you´d be interested, I also have my ultimate grocery…" at bounding box center [205, 572] width 256 height 18
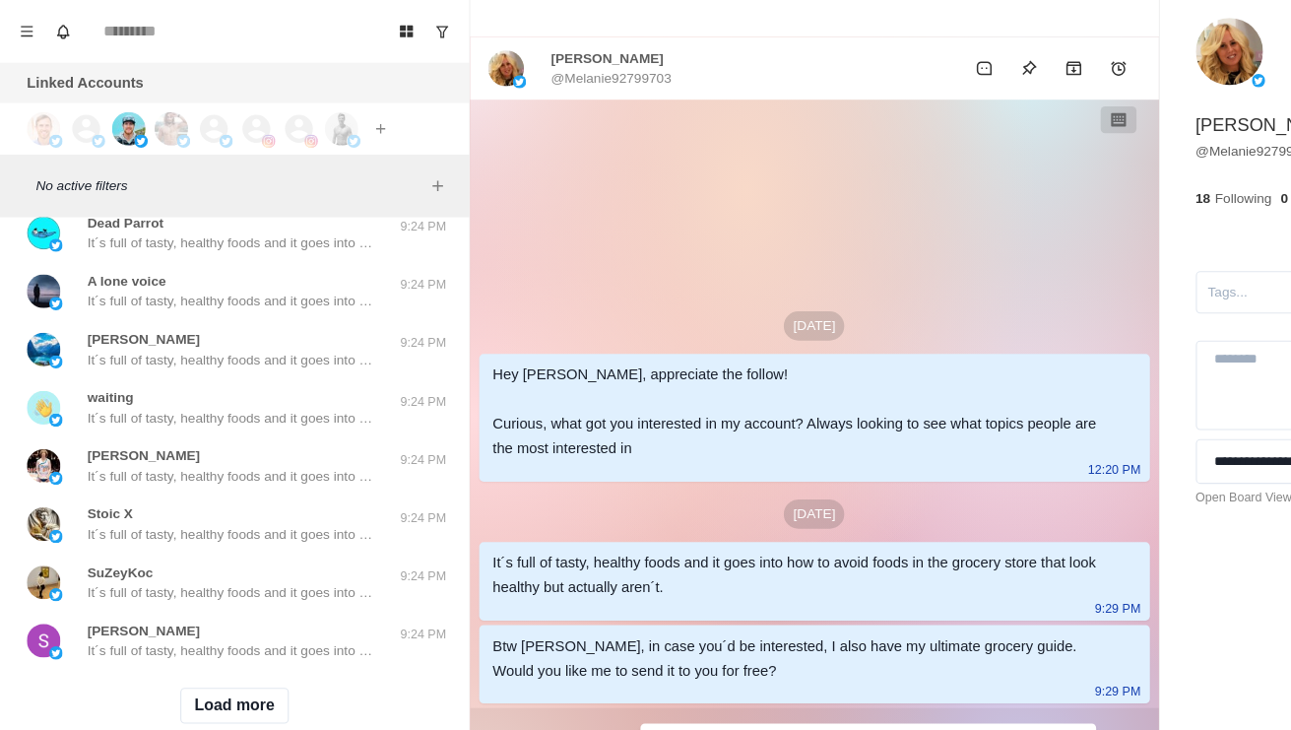
scroll to position [1699, 0]
click at [218, 611] on button "Load more" at bounding box center [207, 621] width 96 height 32
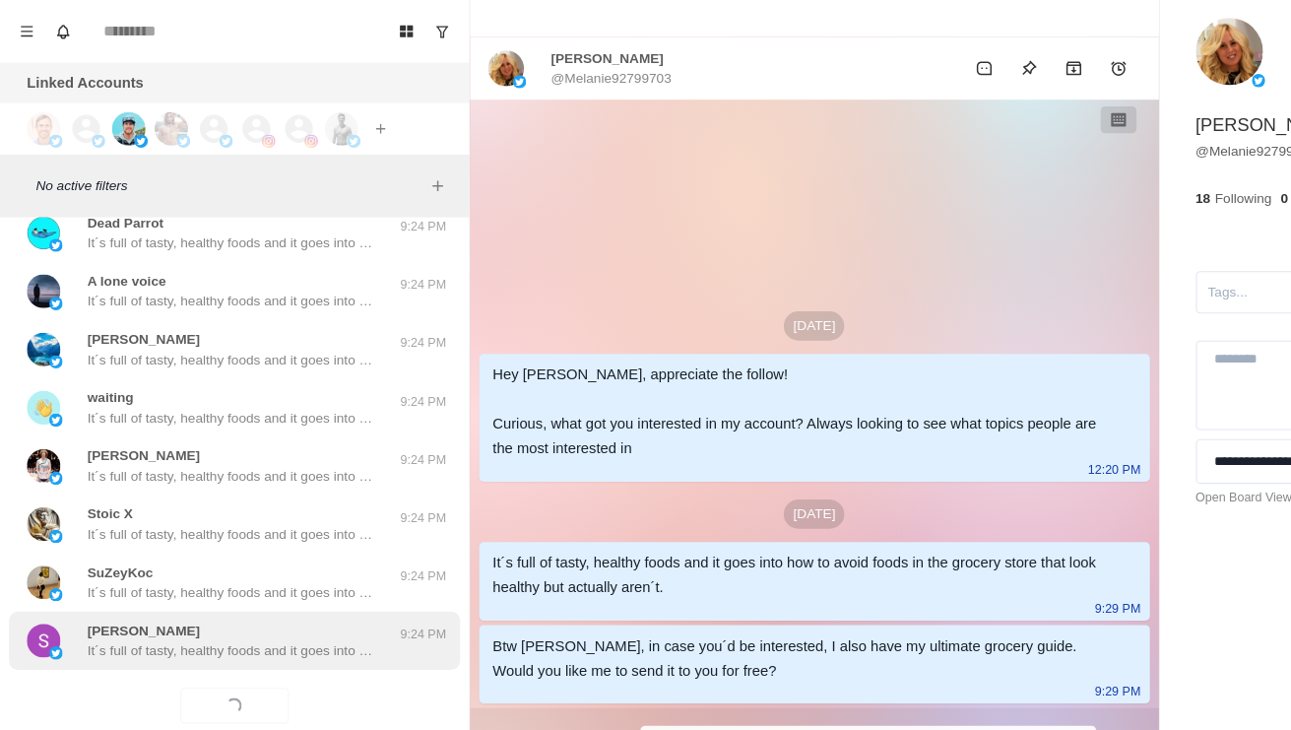
click at [277, 563] on p "It´s full of tasty, healthy foods and it goes into how to avoid foods in the gr…" at bounding box center [205, 572] width 256 height 18
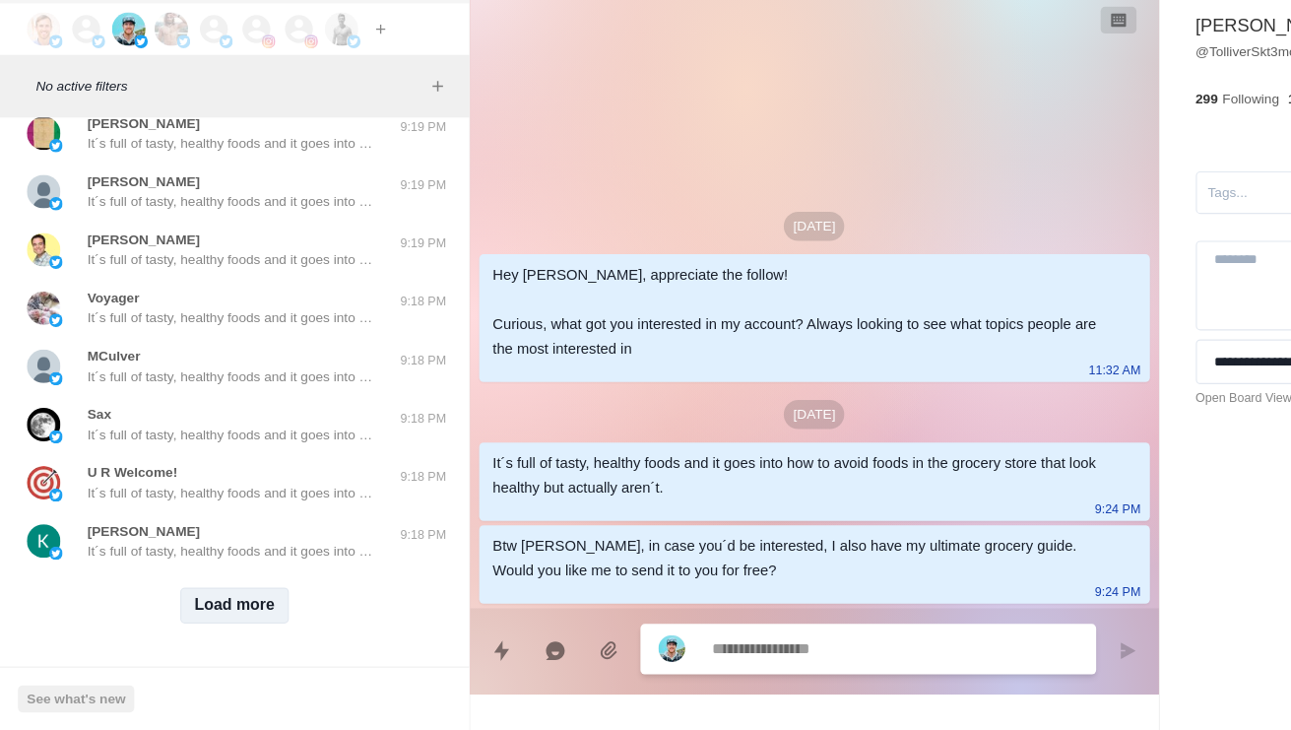
click at [221, 605] on button "Load more" at bounding box center [207, 621] width 96 height 32
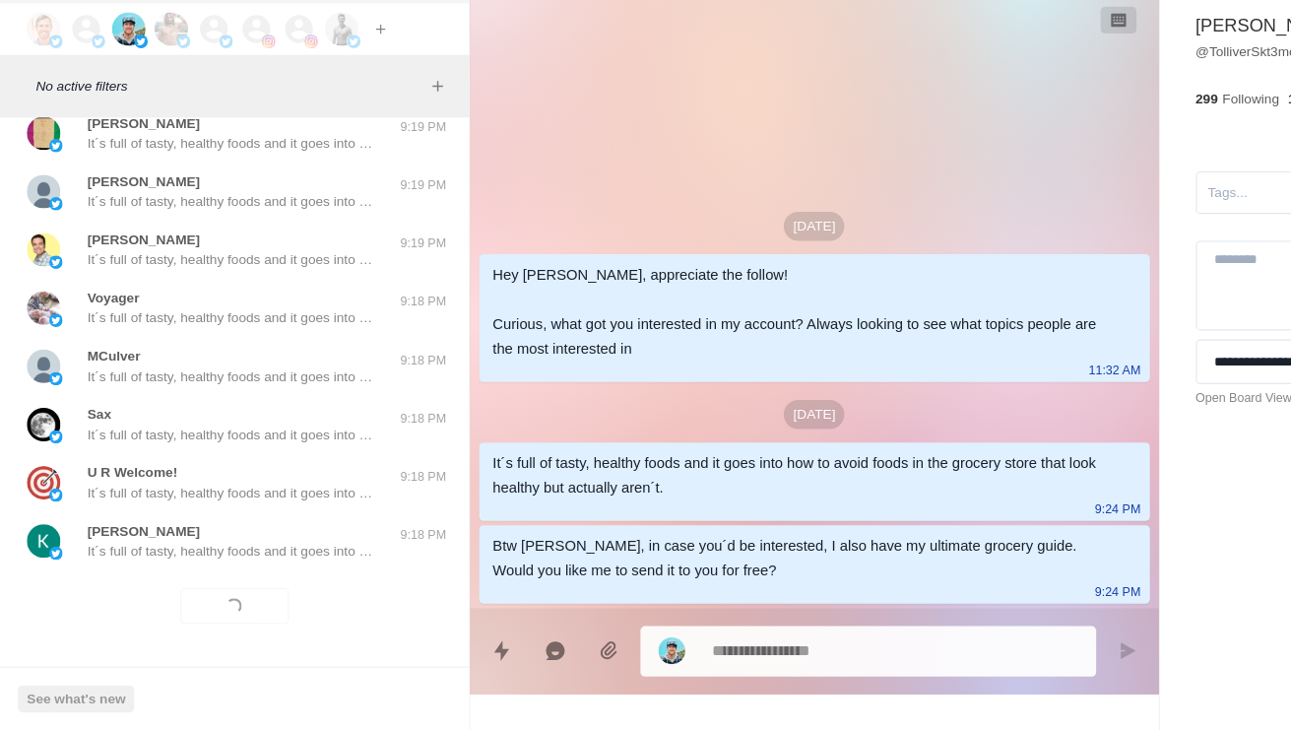
scroll to position [2743, 0]
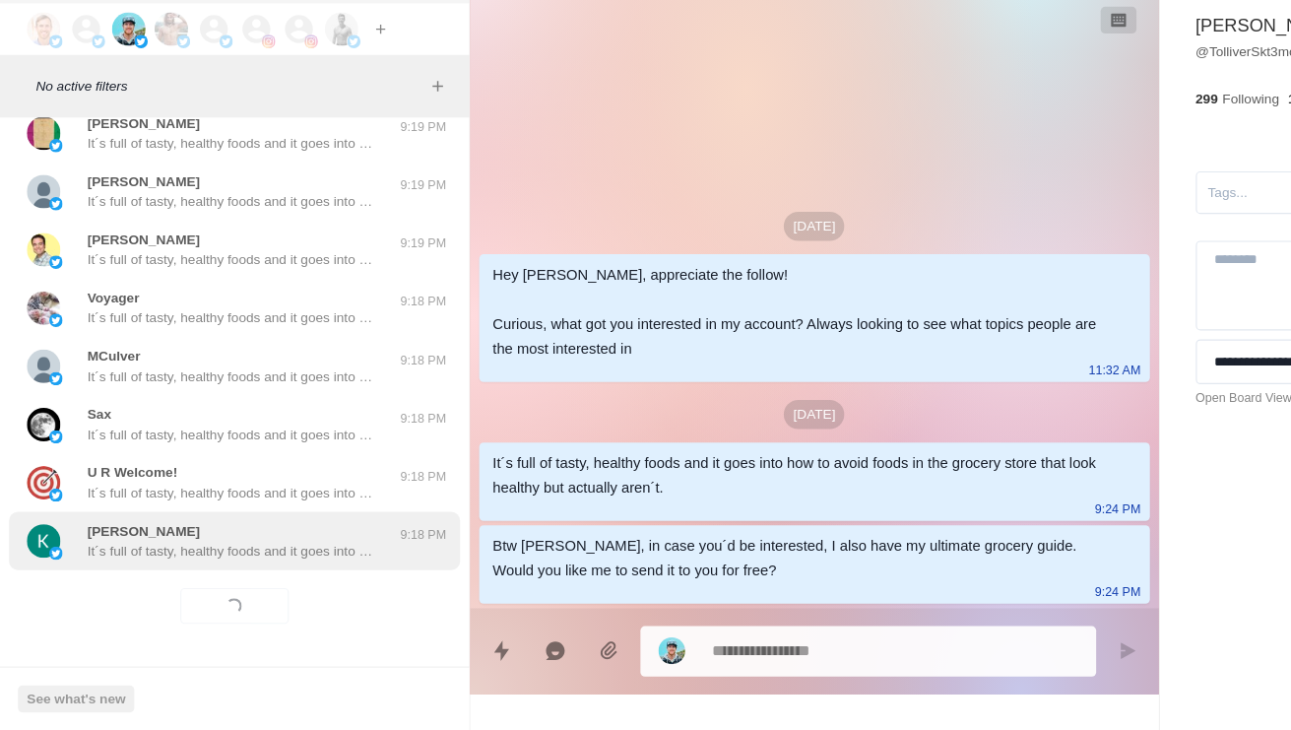
click at [254, 563] on p "It´s full of tasty, healthy foods and it goes into how to avoid foods in the gr…" at bounding box center [205, 572] width 256 height 18
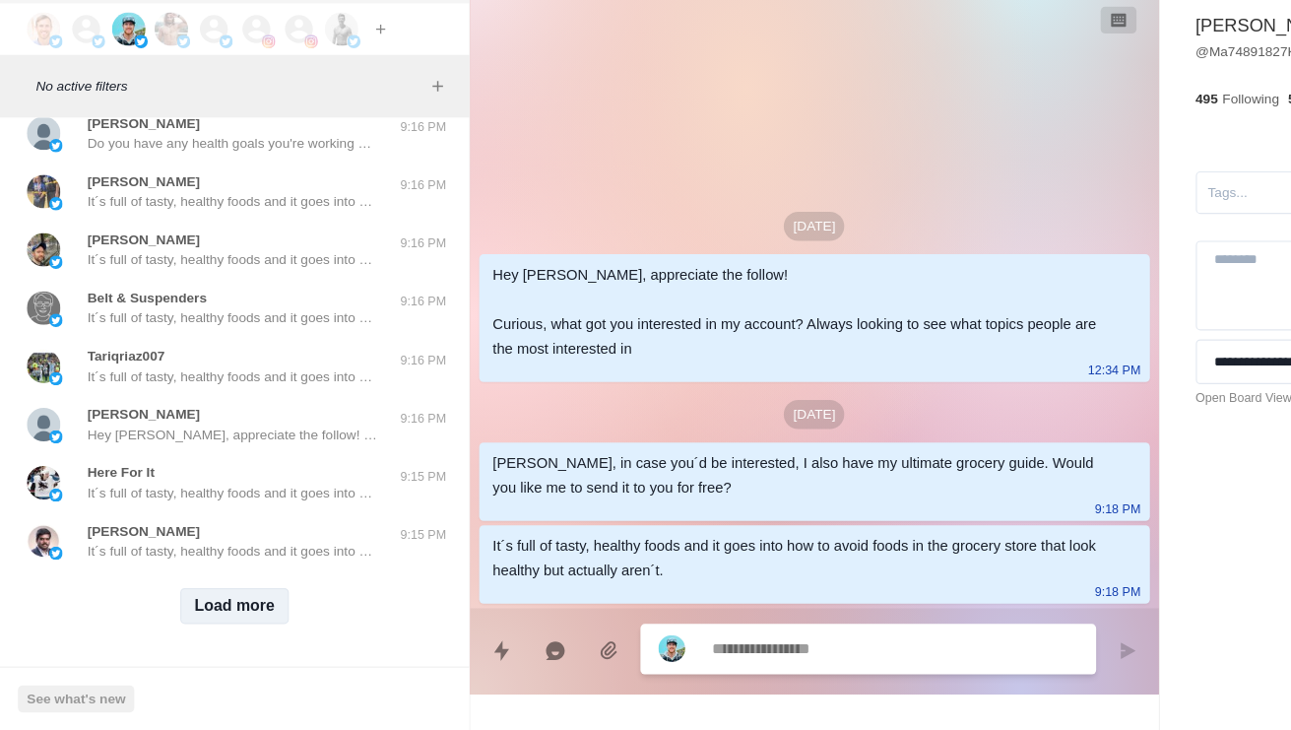
scroll to position [3787, 0]
click at [217, 605] on button "Load more" at bounding box center [207, 621] width 96 height 32
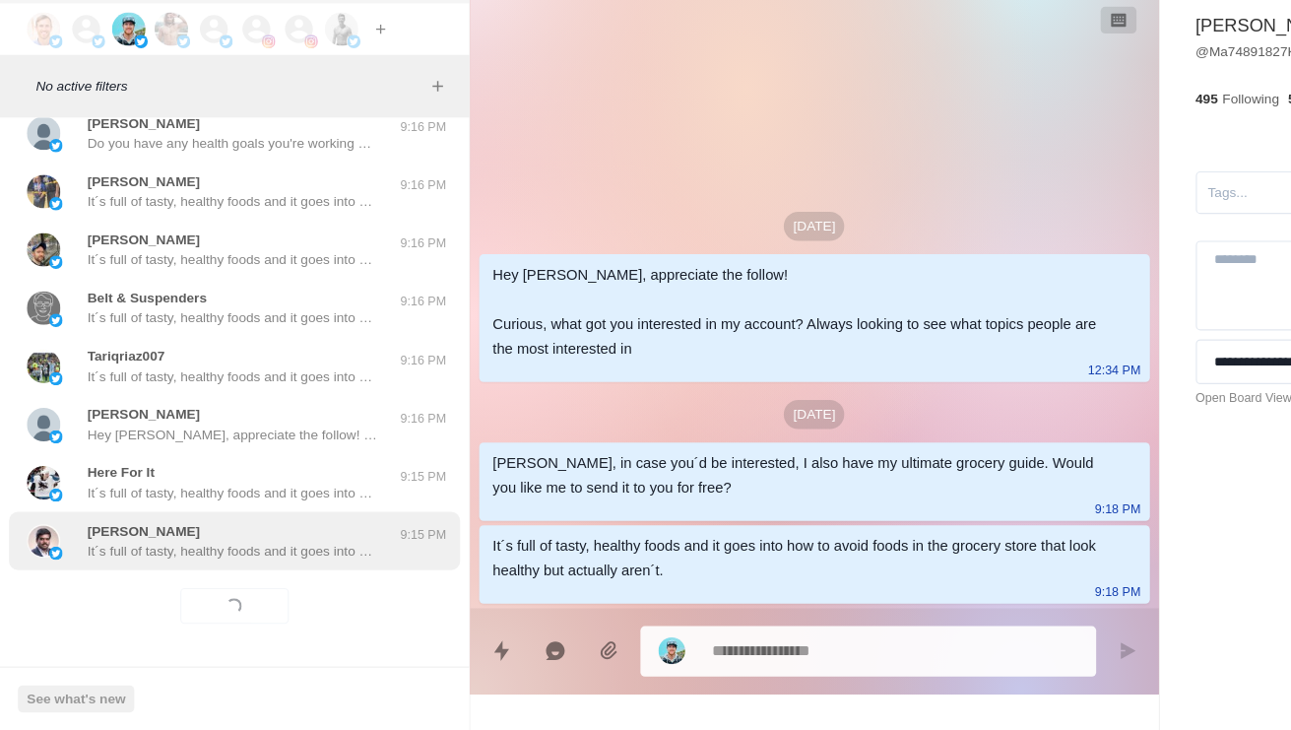
click at [259, 538] on div "[PERSON_NAME] It´s full of tasty, healthy foods and it goes into how to avoid f…" at bounding box center [206, 563] width 397 height 51
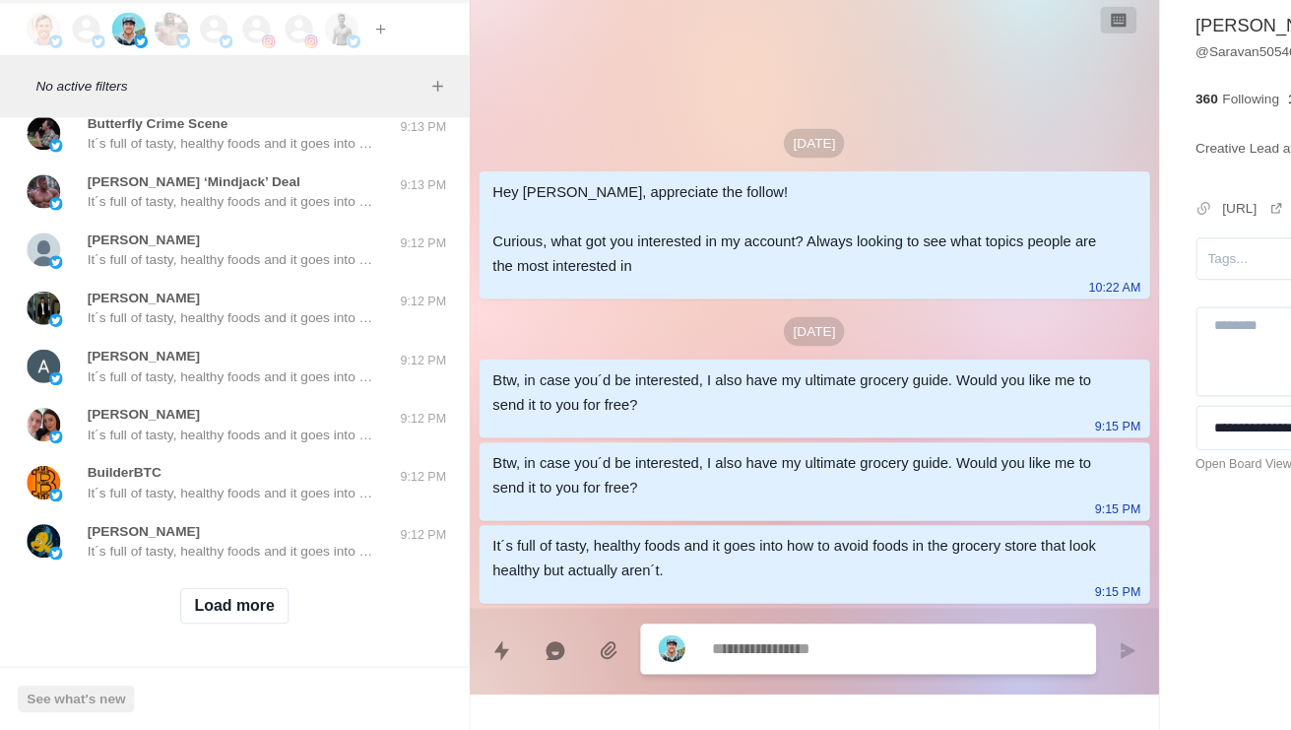
scroll to position [4830, 0]
click at [218, 605] on button "Load more" at bounding box center [207, 621] width 96 height 32
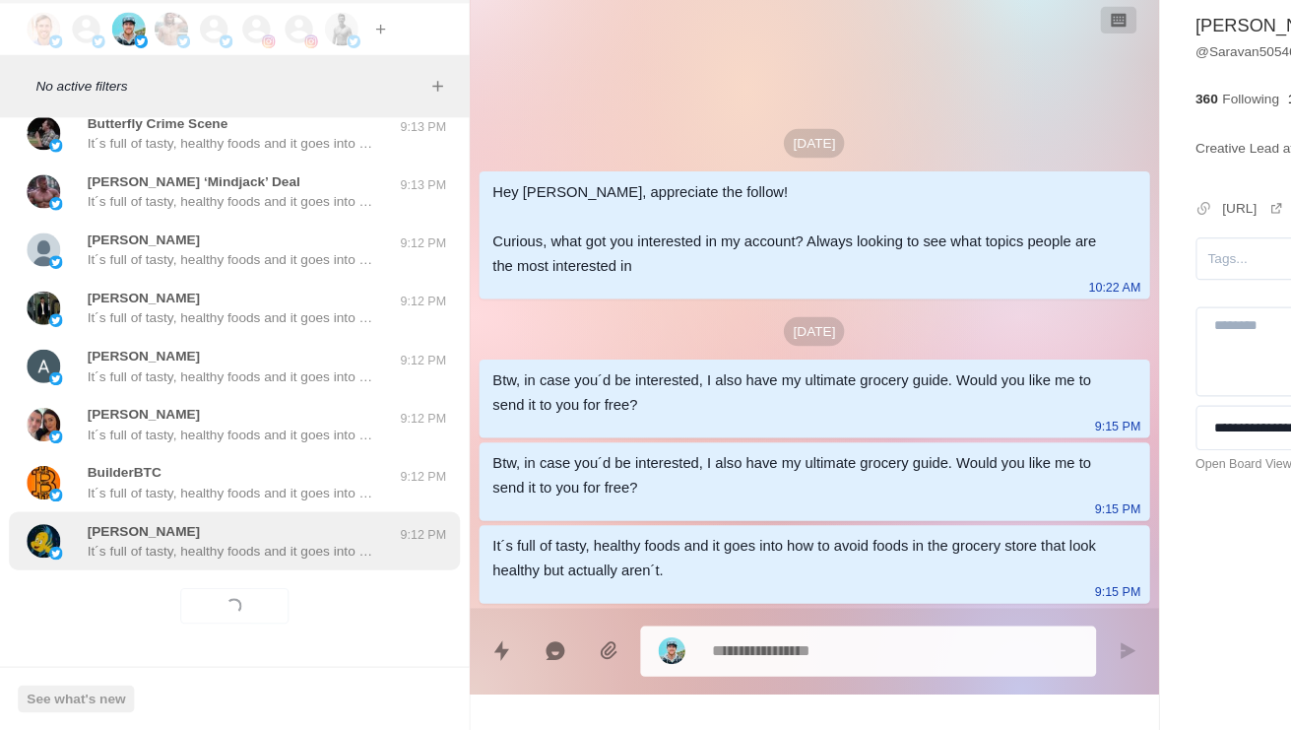
click at [276, 538] on div "[PERSON_NAME] It´s full of tasty, healthy foods and it goes into how to avoid f…" at bounding box center [206, 563] width 397 height 51
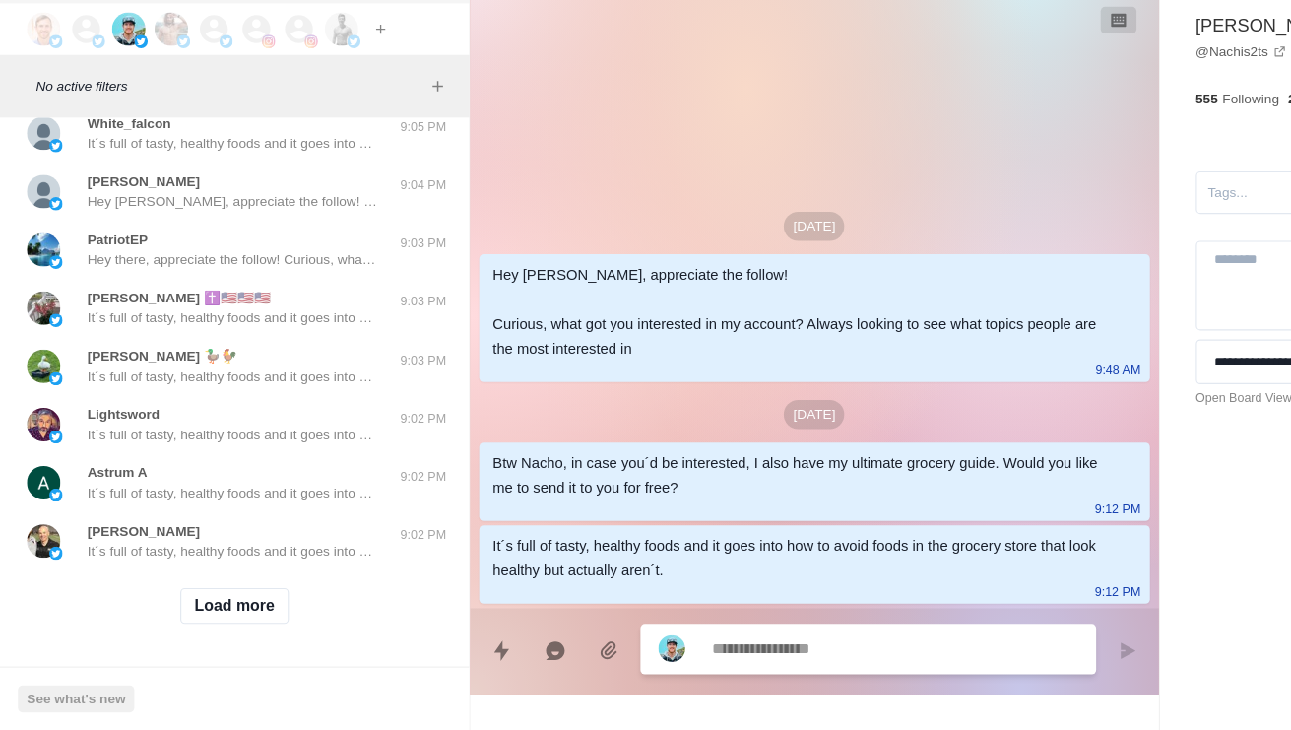
scroll to position [5874, 0]
click at [220, 605] on button "Load more" at bounding box center [207, 621] width 96 height 32
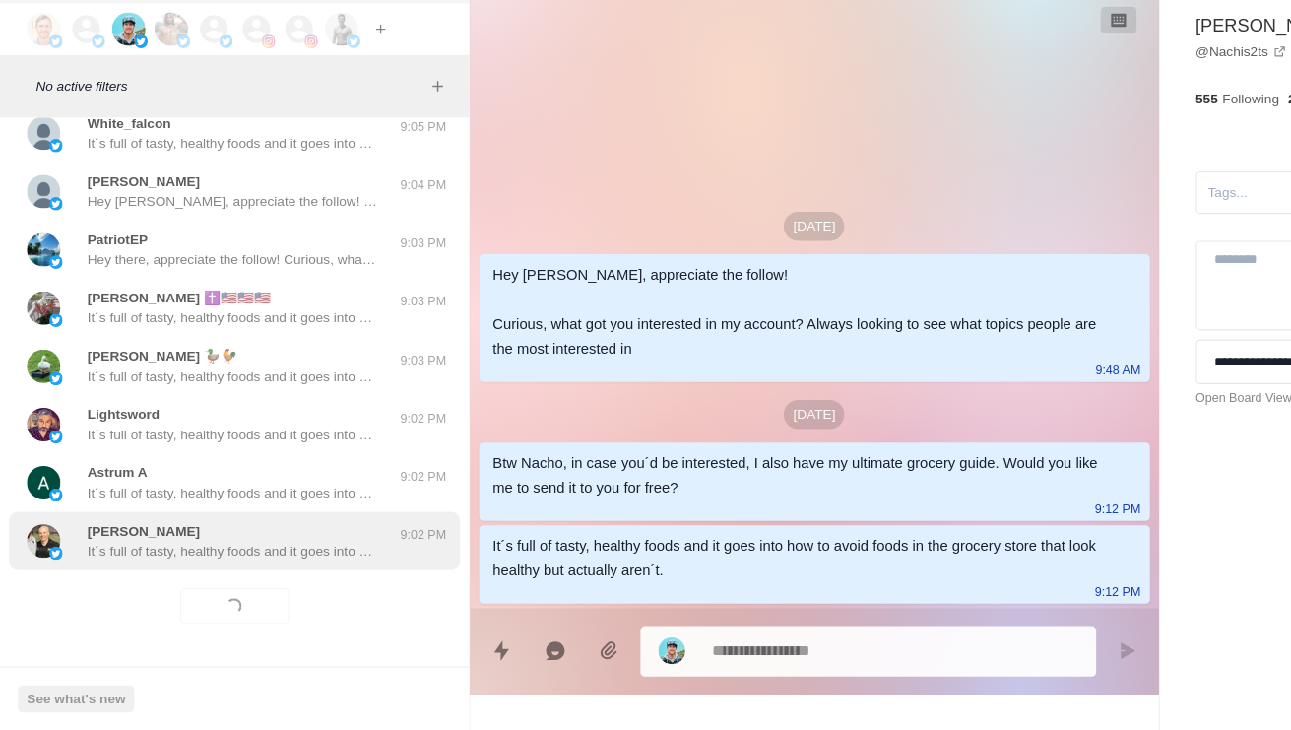
click at [296, 538] on div "[PERSON_NAME] It´s full of tasty, healthy foods and it goes into how to avoid f…" at bounding box center [206, 563] width 397 height 51
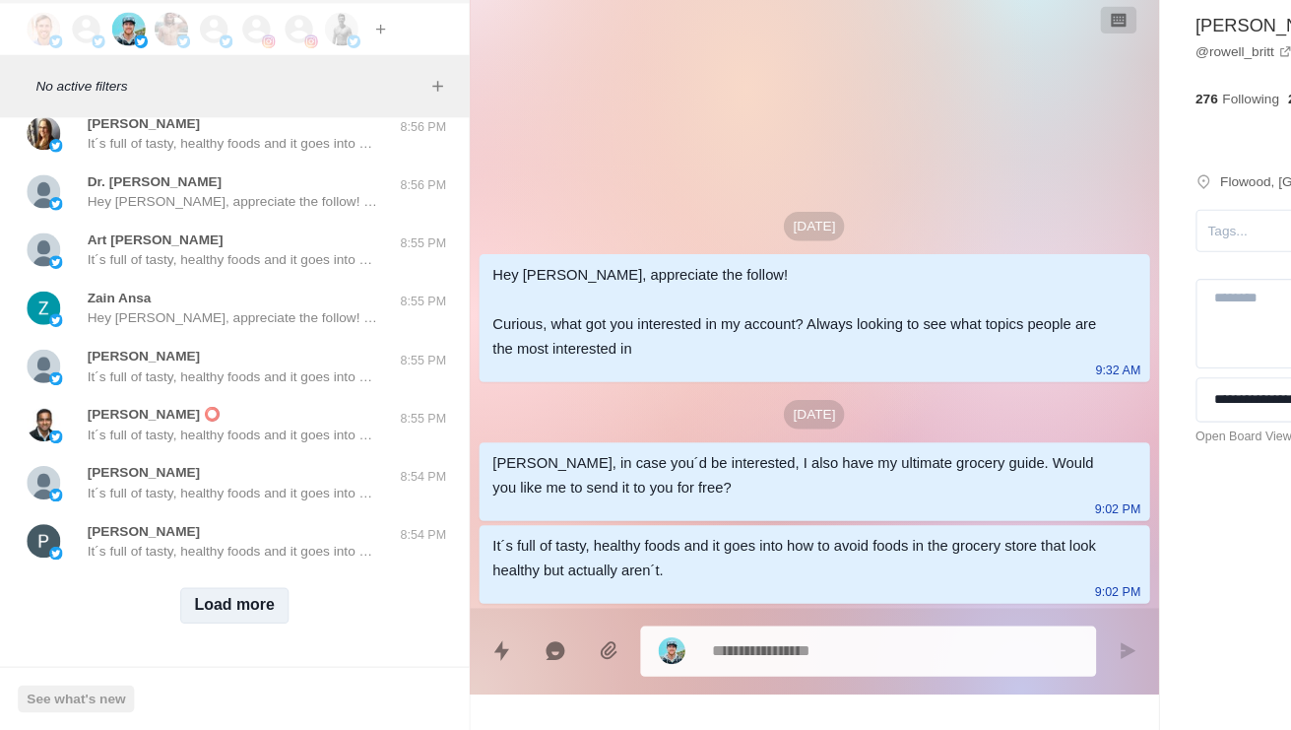
scroll to position [6917, 0]
click at [186, 605] on button "Load more" at bounding box center [207, 621] width 96 height 32
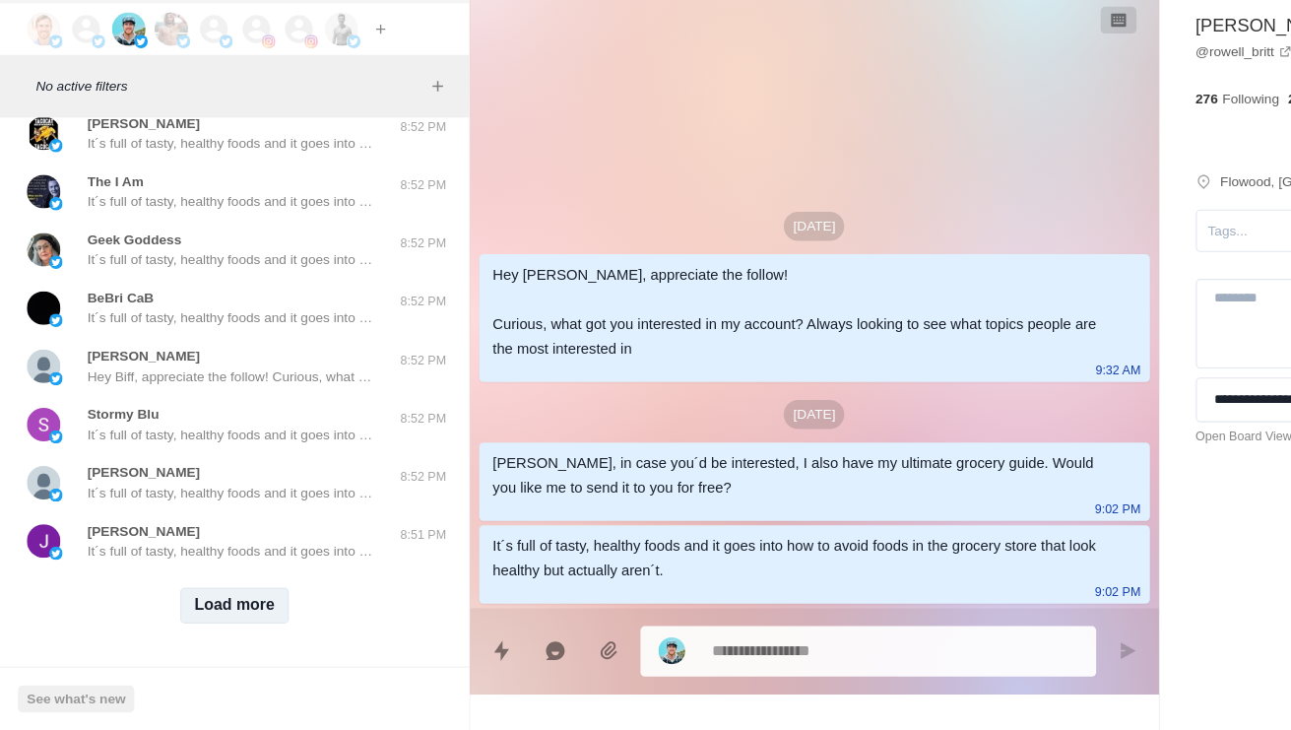
scroll to position [7961, 0]
click at [204, 605] on button "Load more" at bounding box center [207, 621] width 96 height 32
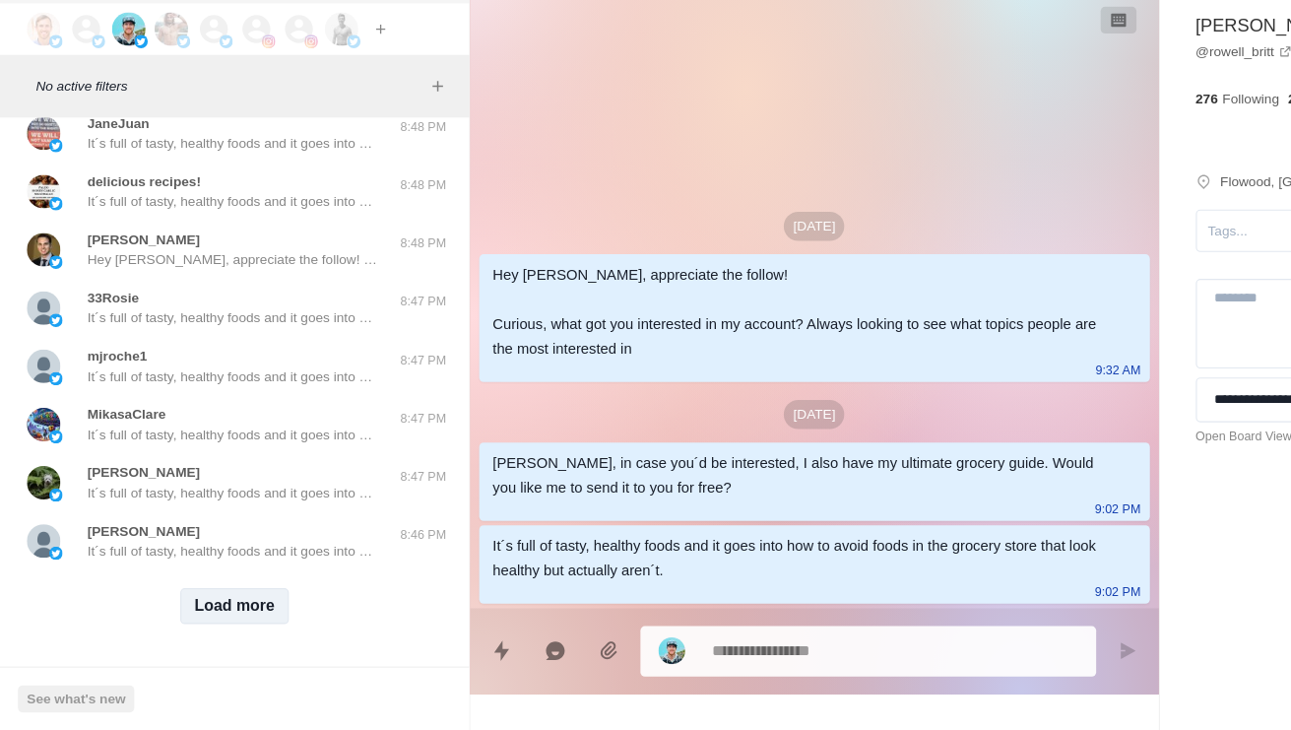
scroll to position [9005, 0]
click at [224, 605] on button "Load more" at bounding box center [207, 621] width 96 height 32
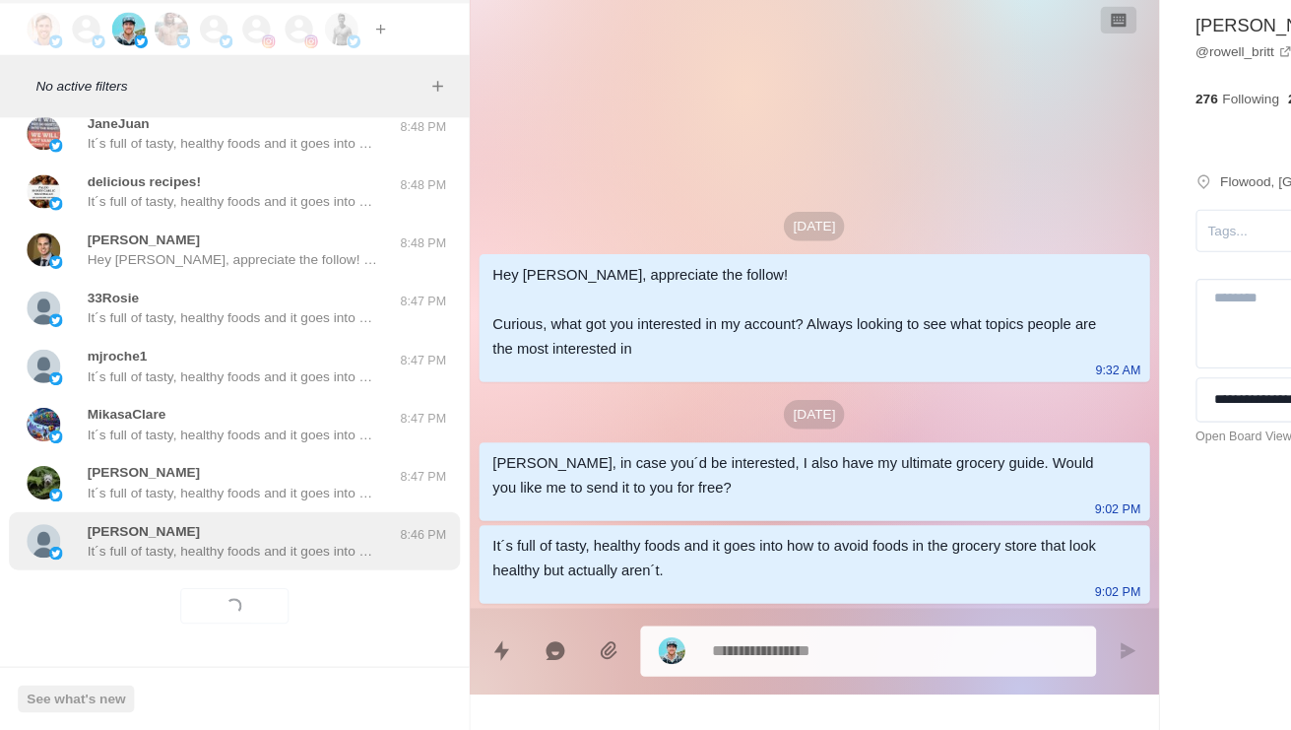
click at [258, 563] on p "It´s full of tasty, healthy foods and it goes into how to avoid foods in the gr…" at bounding box center [205, 572] width 256 height 18
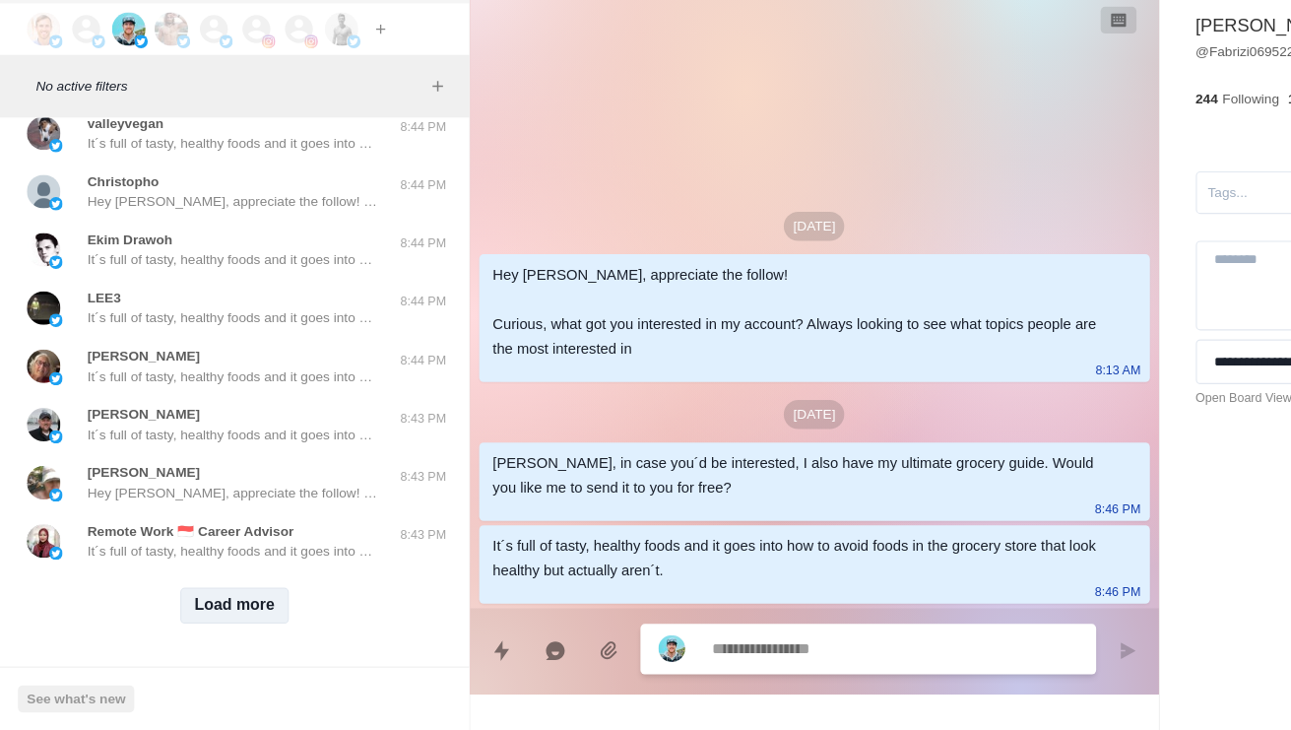
click at [232, 605] on button "Load more" at bounding box center [207, 621] width 96 height 32
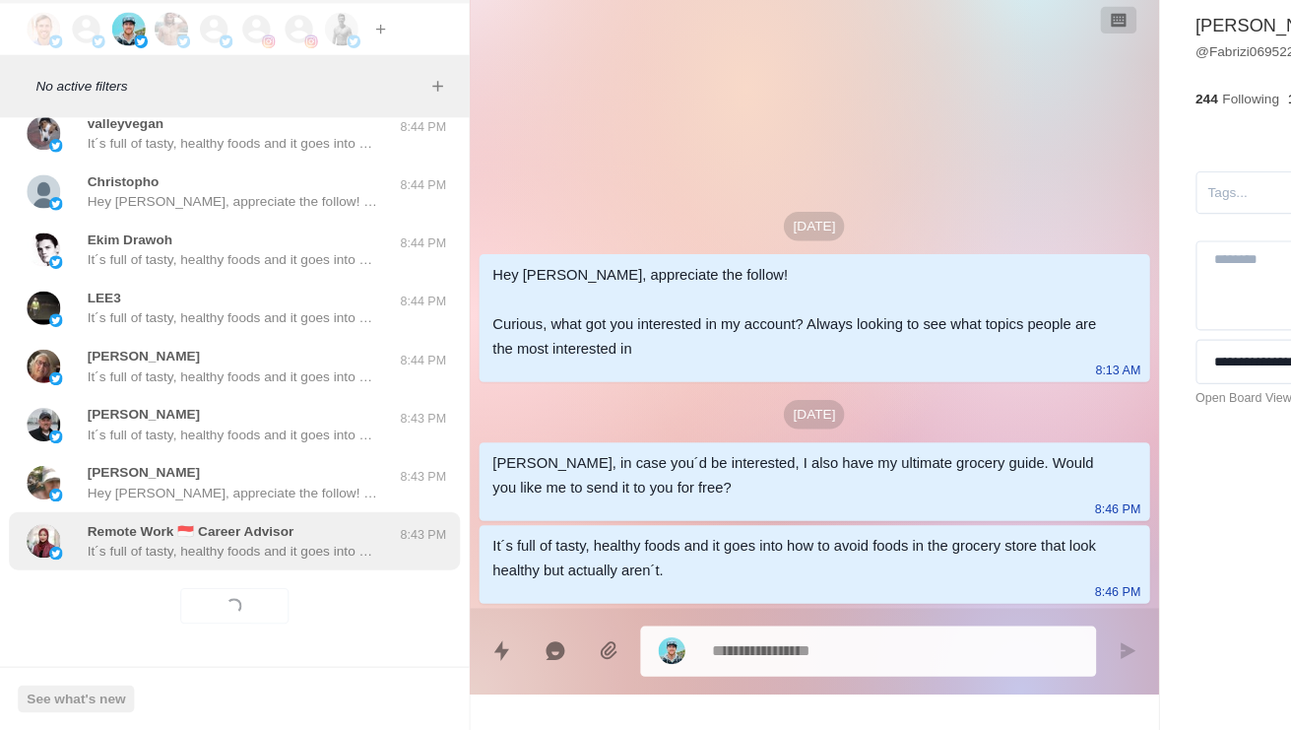
click at [290, 563] on p "It´s full of tasty, healthy foods and it goes into how to avoid foods in the gr…" at bounding box center [205, 572] width 256 height 18
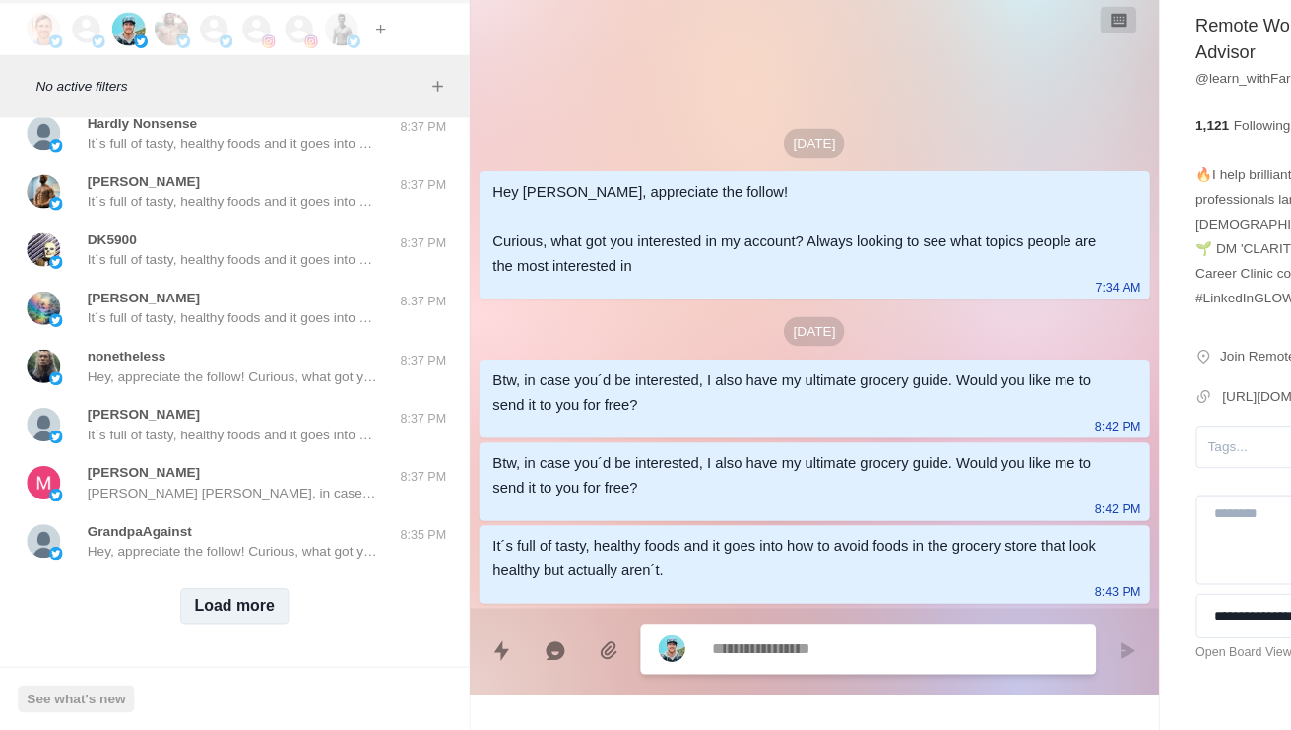
scroll to position [11092, 0]
click at [195, 605] on button "Load more" at bounding box center [207, 621] width 96 height 32
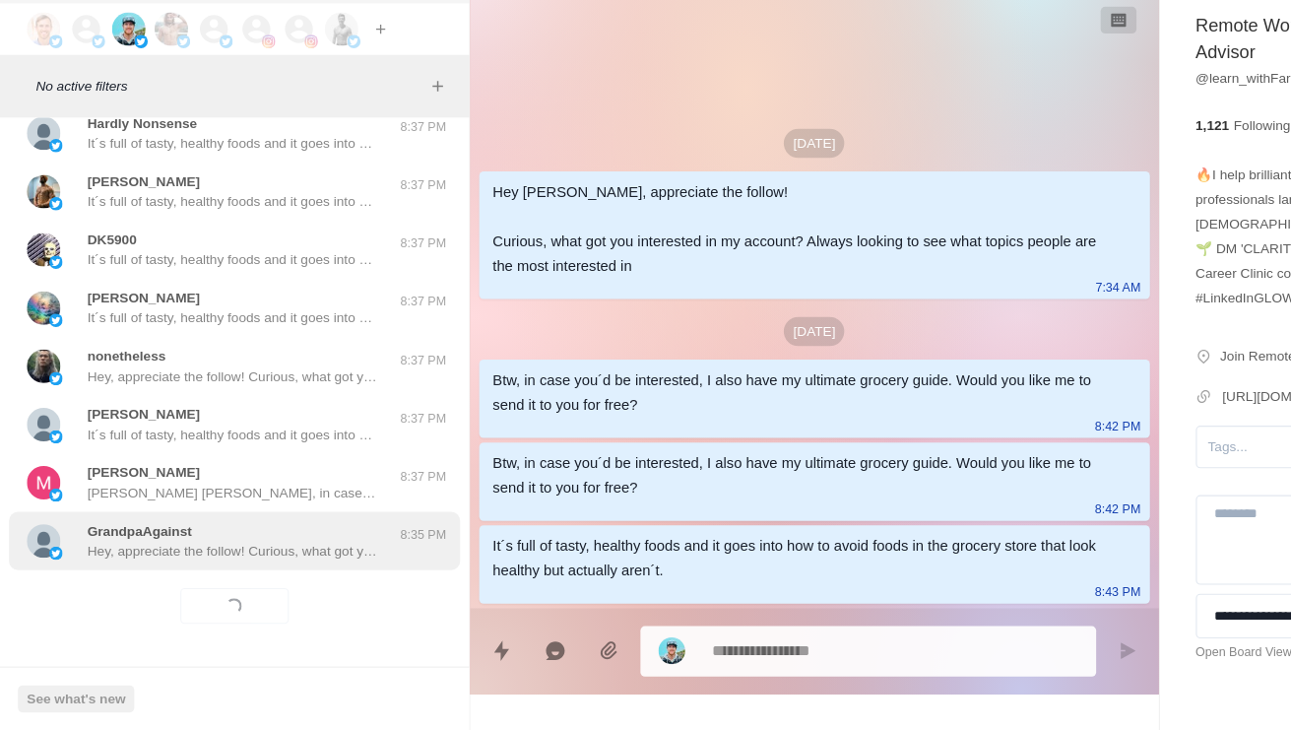
click at [267, 563] on p "Hey, appreciate the follow! Curious, what got you interested in my account? Alw…" at bounding box center [205, 572] width 256 height 18
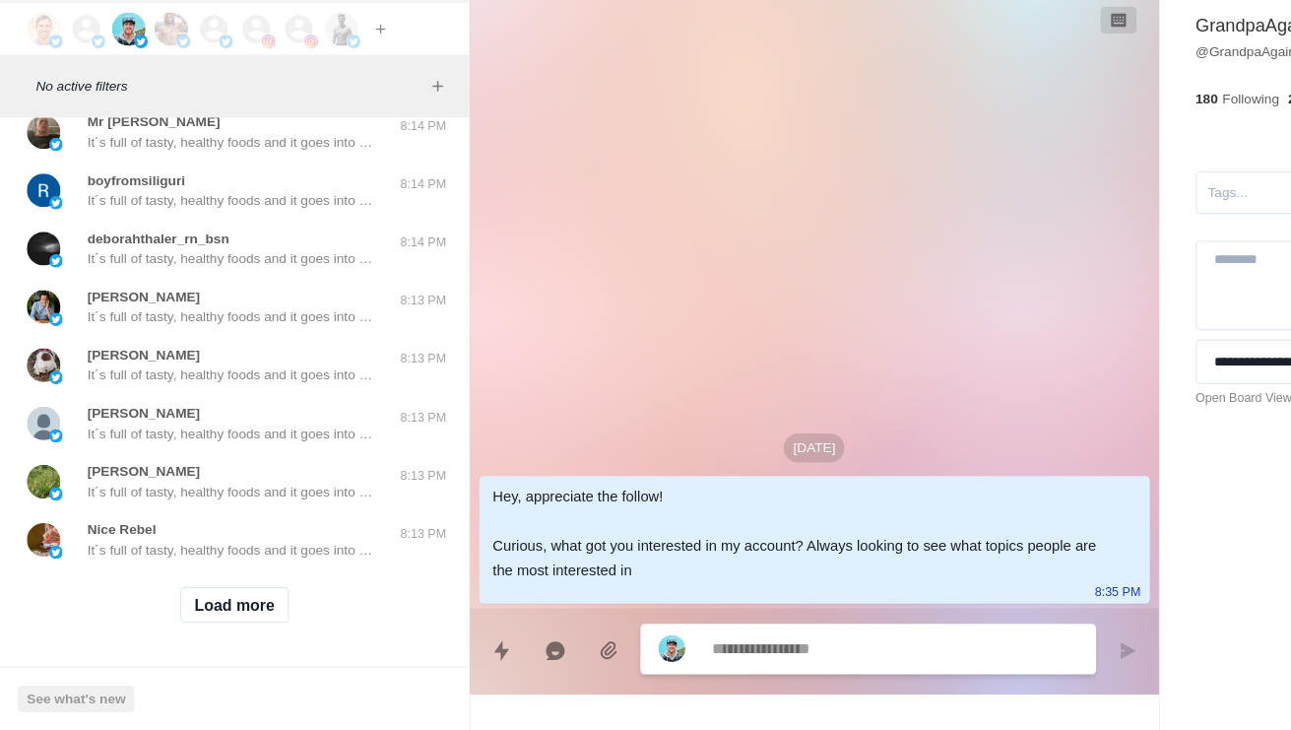
scroll to position [12136, 0]
click at [194, 604] on button "Load more" at bounding box center [207, 620] width 96 height 32
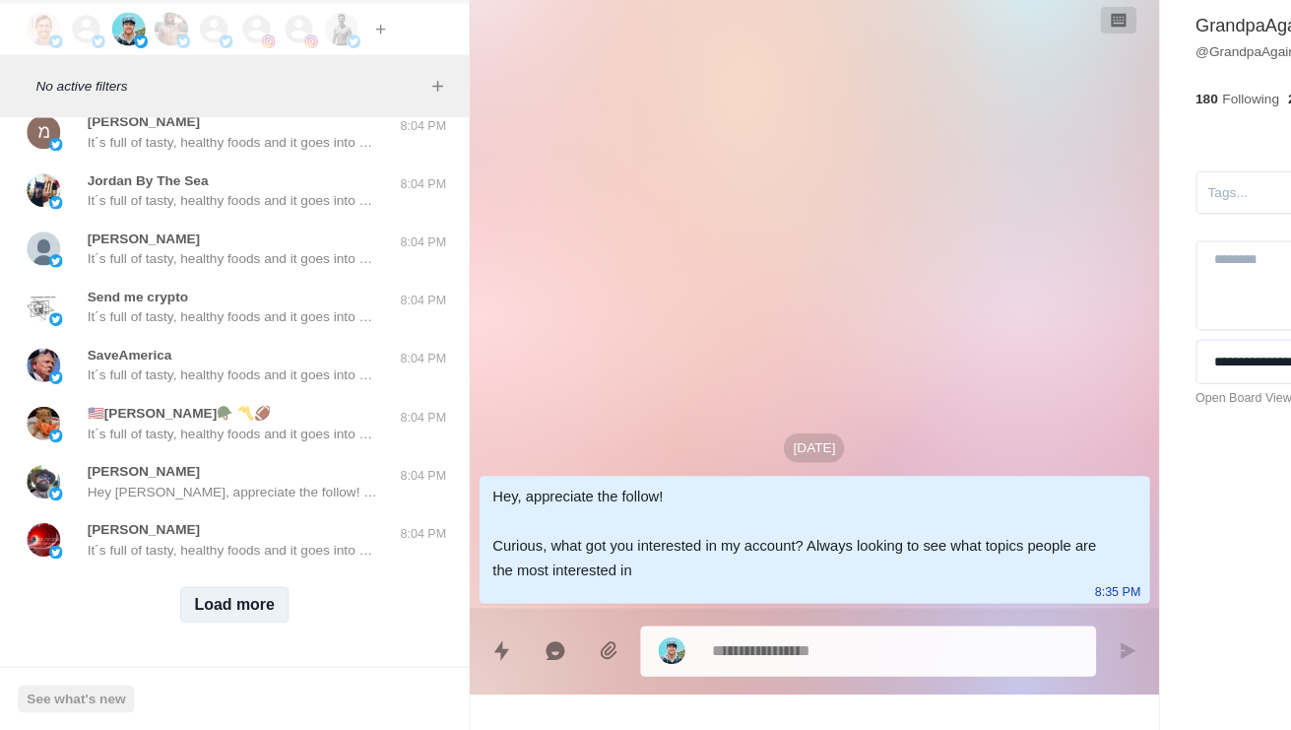
scroll to position [13180, 0]
click at [205, 604] on button "Load more" at bounding box center [207, 620] width 96 height 32
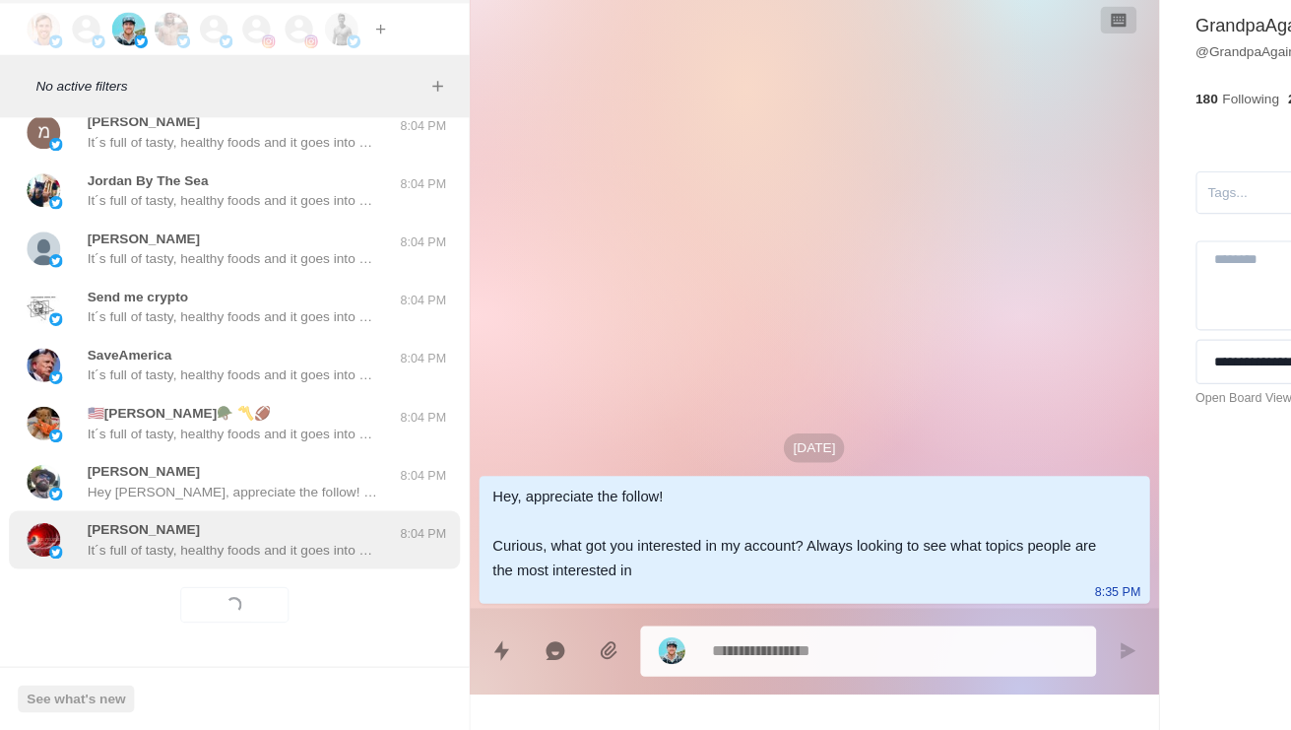
click at [259, 537] on div "[PERSON_NAME] It´s full of tasty, healthy foods and it goes into how to avoid f…" at bounding box center [206, 562] width 397 height 51
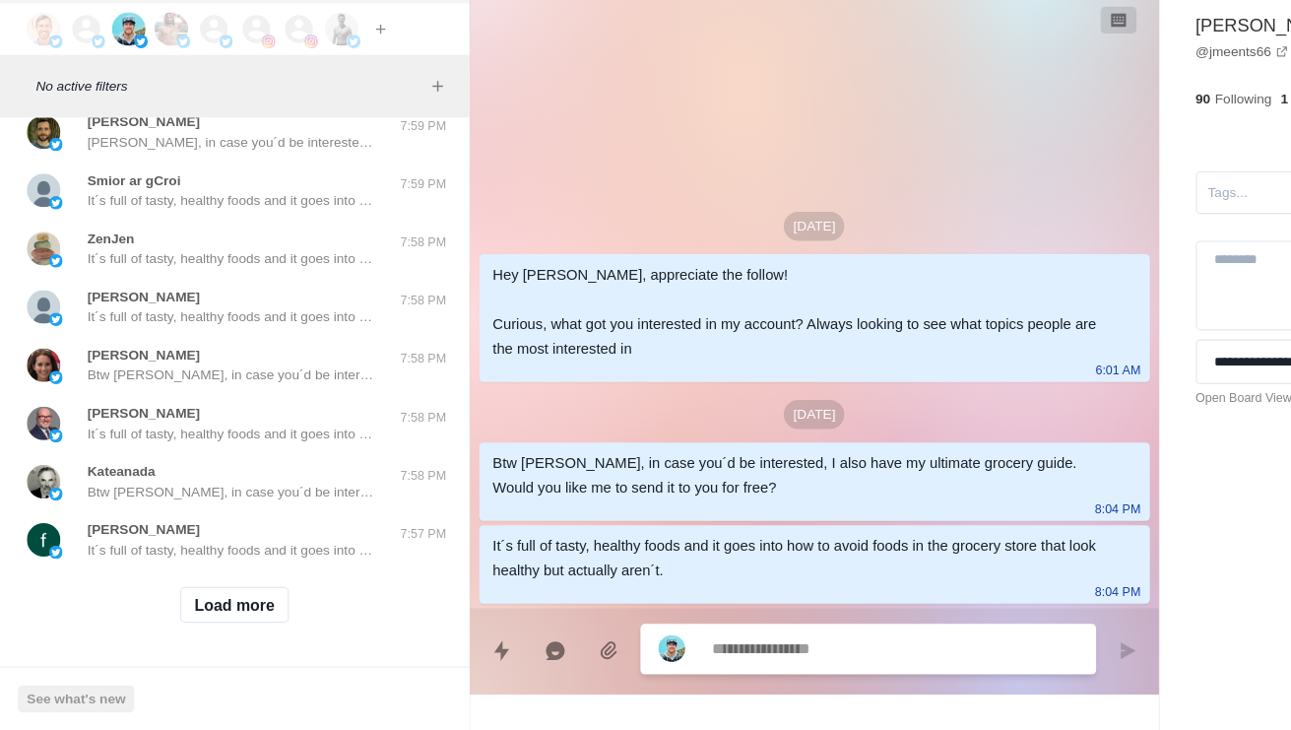
scroll to position [14224, 0]
click at [238, 604] on button "Load more" at bounding box center [207, 620] width 96 height 32
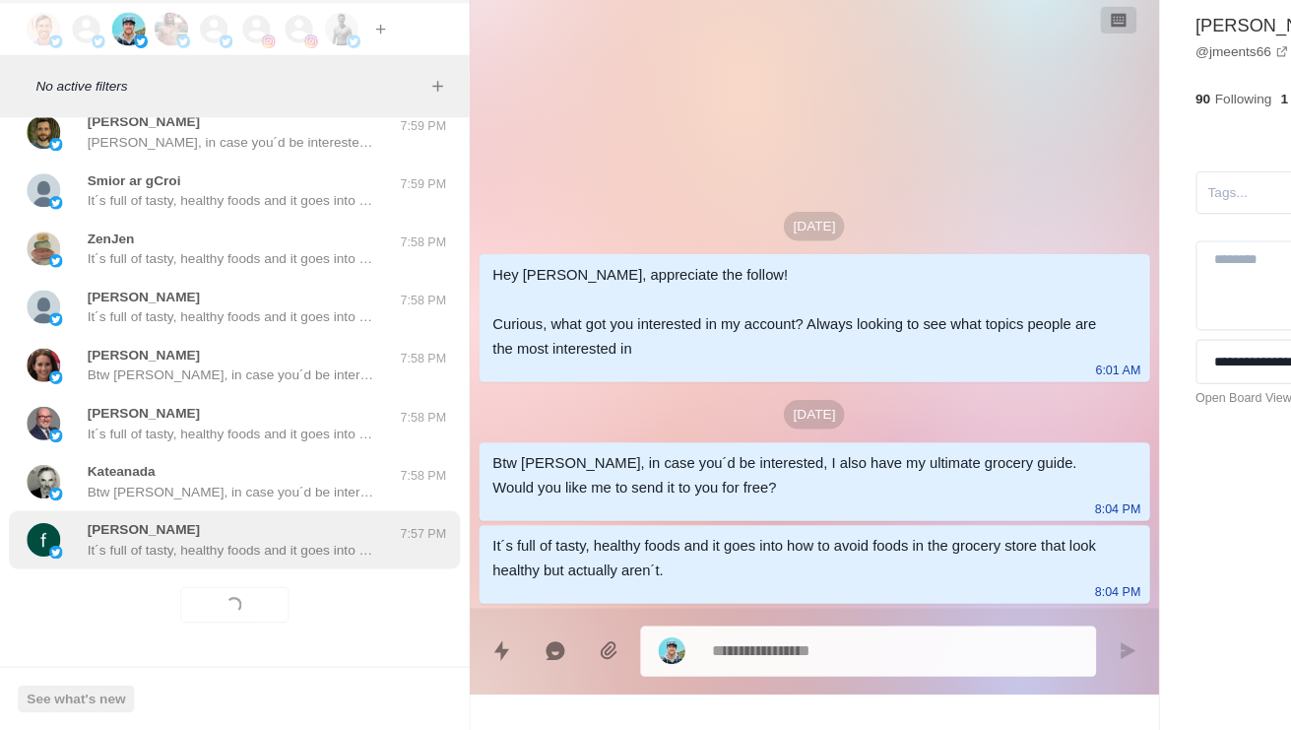
click at [284, 562] on p "It´s full of tasty, healthy foods and it goes into how to avoid foods in the gr…" at bounding box center [205, 571] width 256 height 18
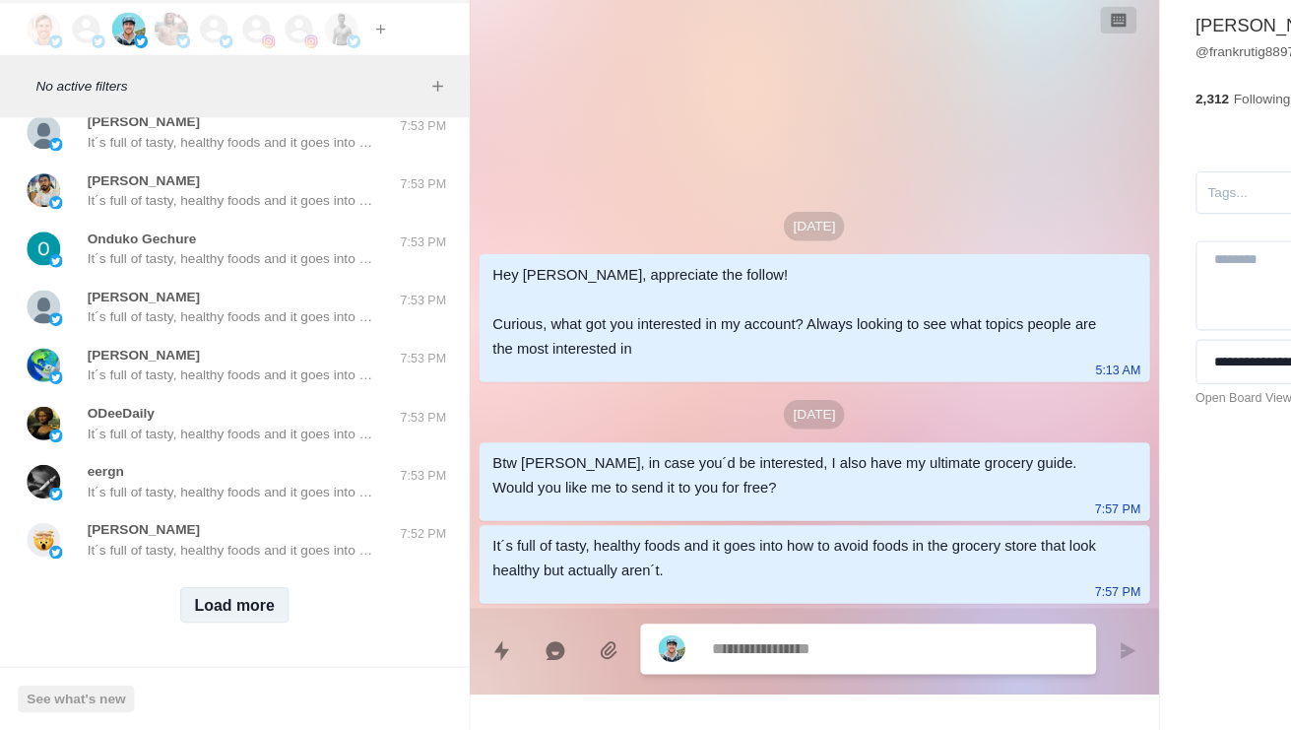
click at [229, 604] on button "Load more" at bounding box center [207, 620] width 96 height 32
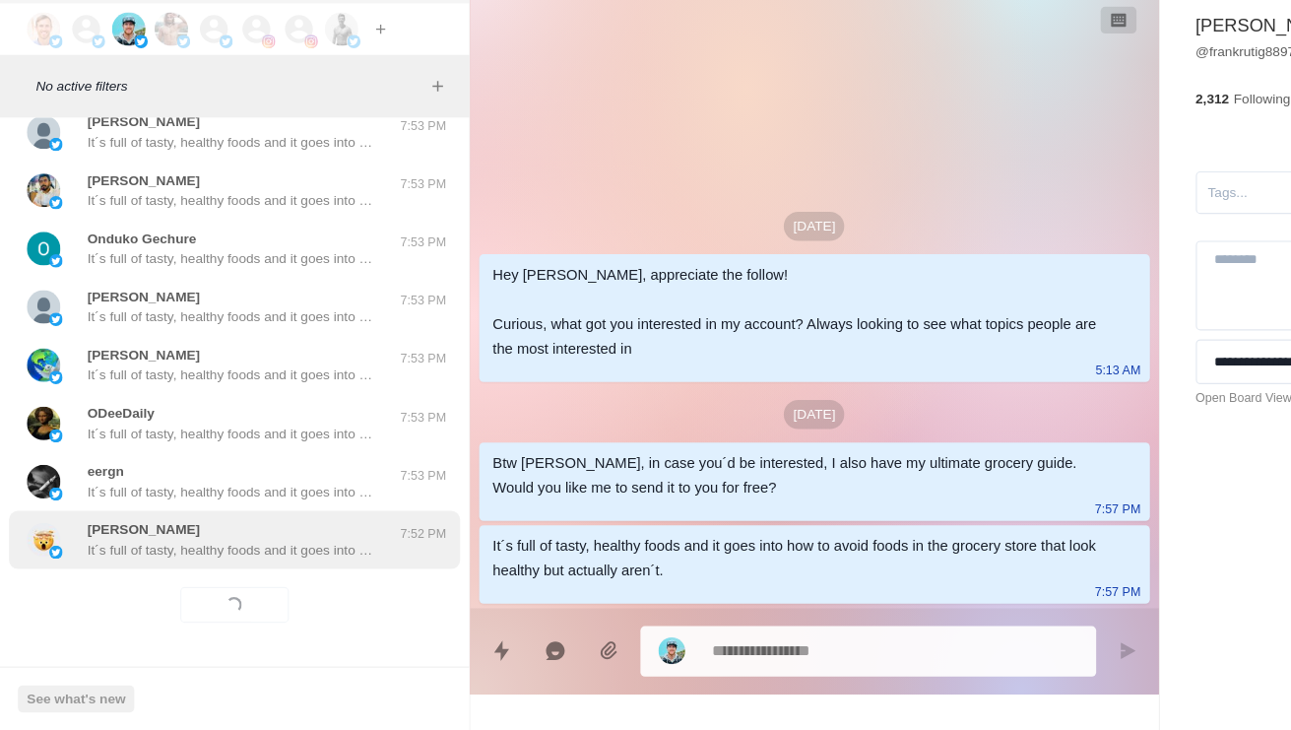
click at [281, 562] on p "It´s full of tasty, healthy foods and it goes into how to avoid foods in the gr…" at bounding box center [205, 571] width 256 height 18
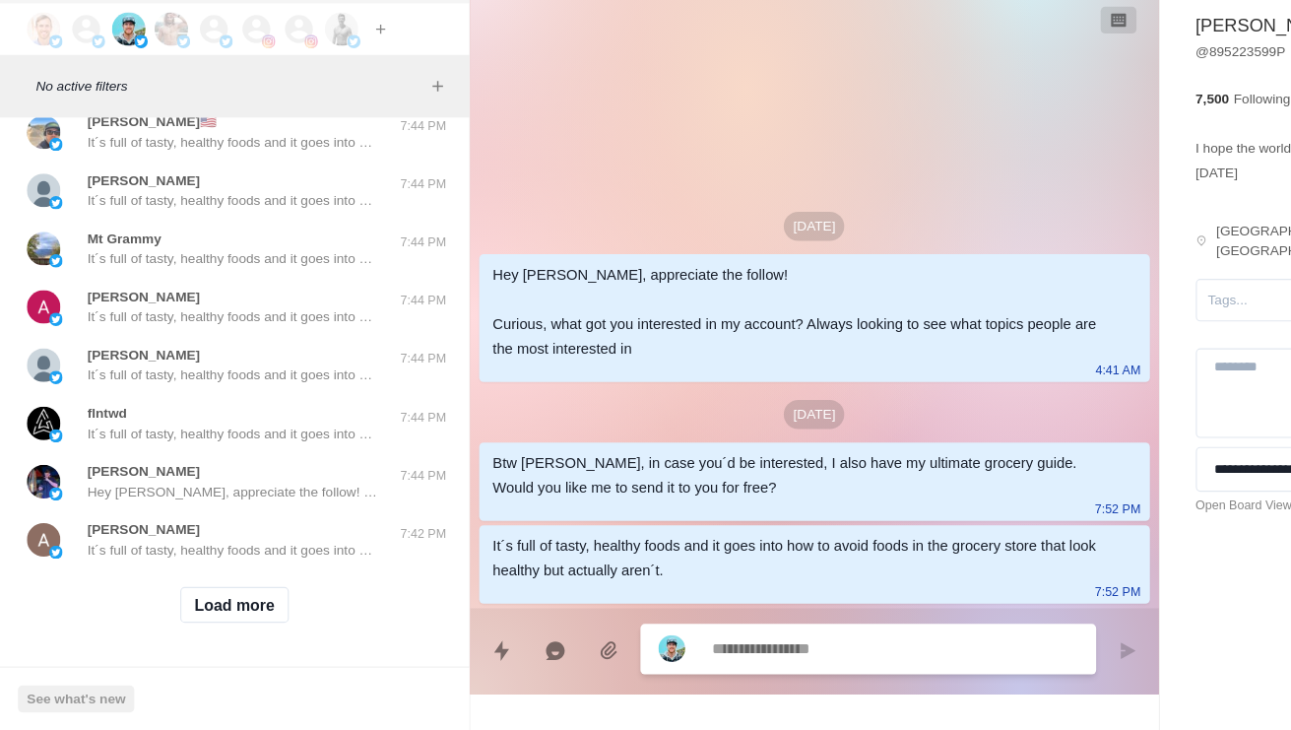
scroll to position [16311, 0]
click at [232, 604] on button "Load more" at bounding box center [207, 620] width 96 height 32
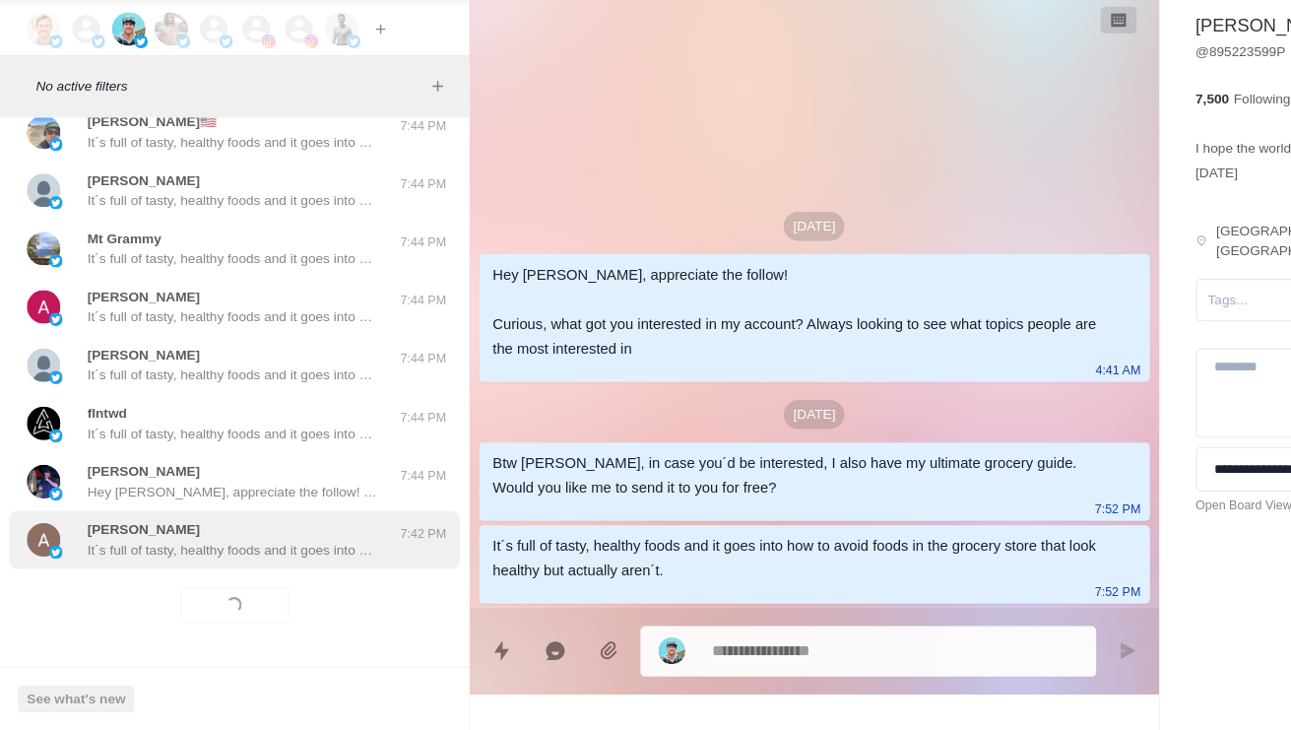
click at [318, 537] on div "[PERSON_NAME] It´s full of tasty, healthy foods and it goes into how to avoid f…" at bounding box center [206, 562] width 397 height 51
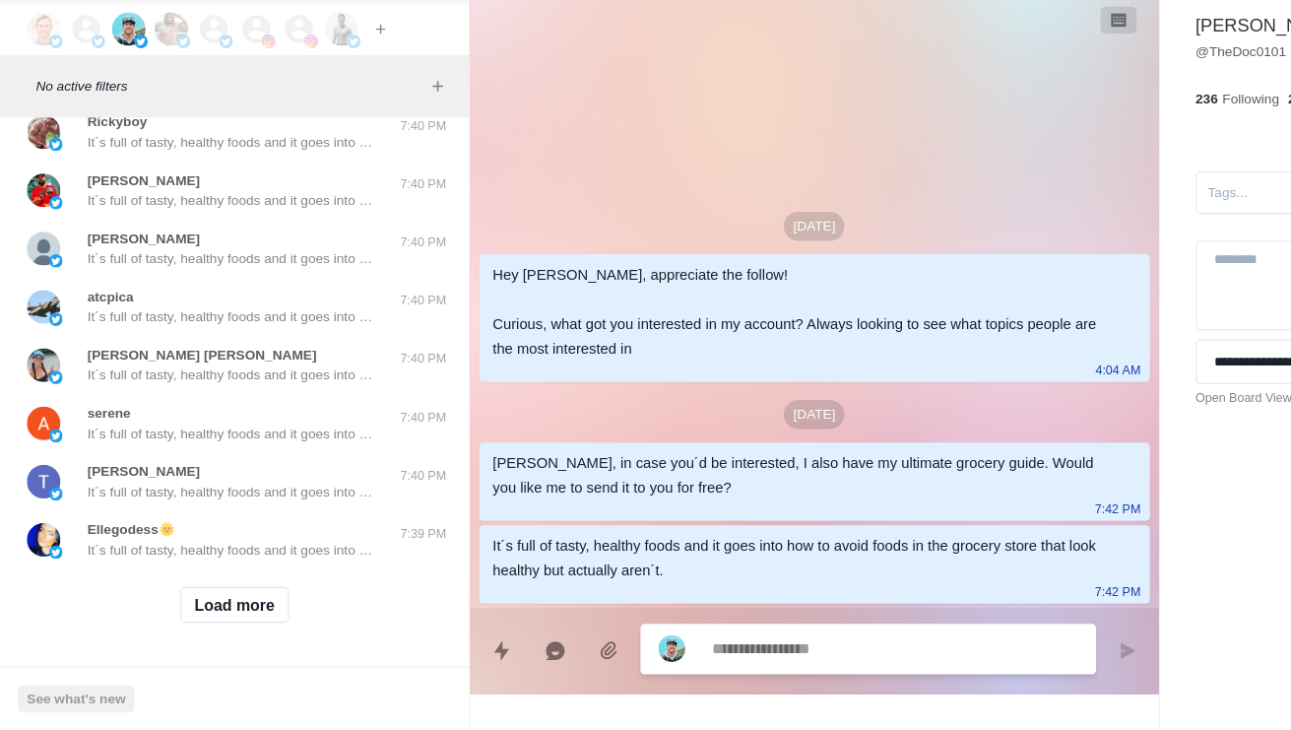
scroll to position [17355, 0]
click at [206, 604] on button "Load more" at bounding box center [207, 620] width 96 height 32
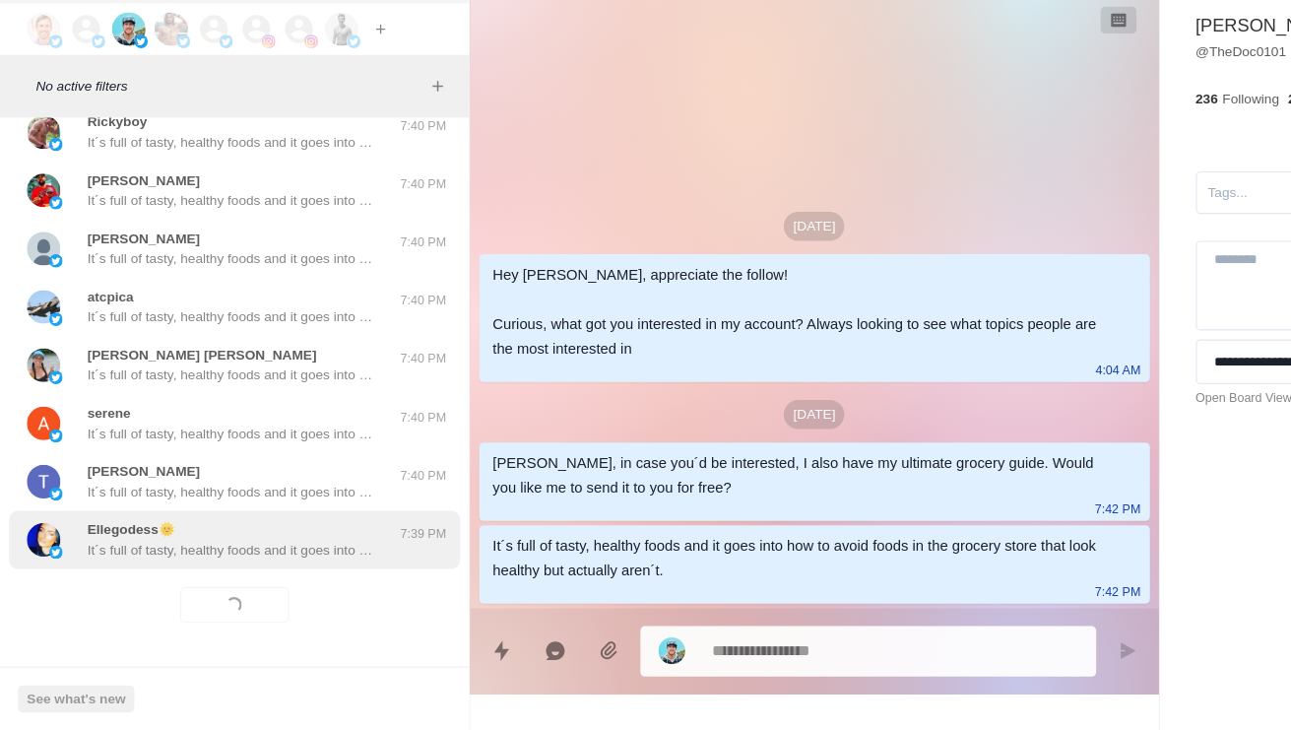
click at [246, 537] on div "Ellegodess🌞 It´s full of tasty, healthy foods and it goes into how to avoid foo…" at bounding box center [206, 562] width 397 height 51
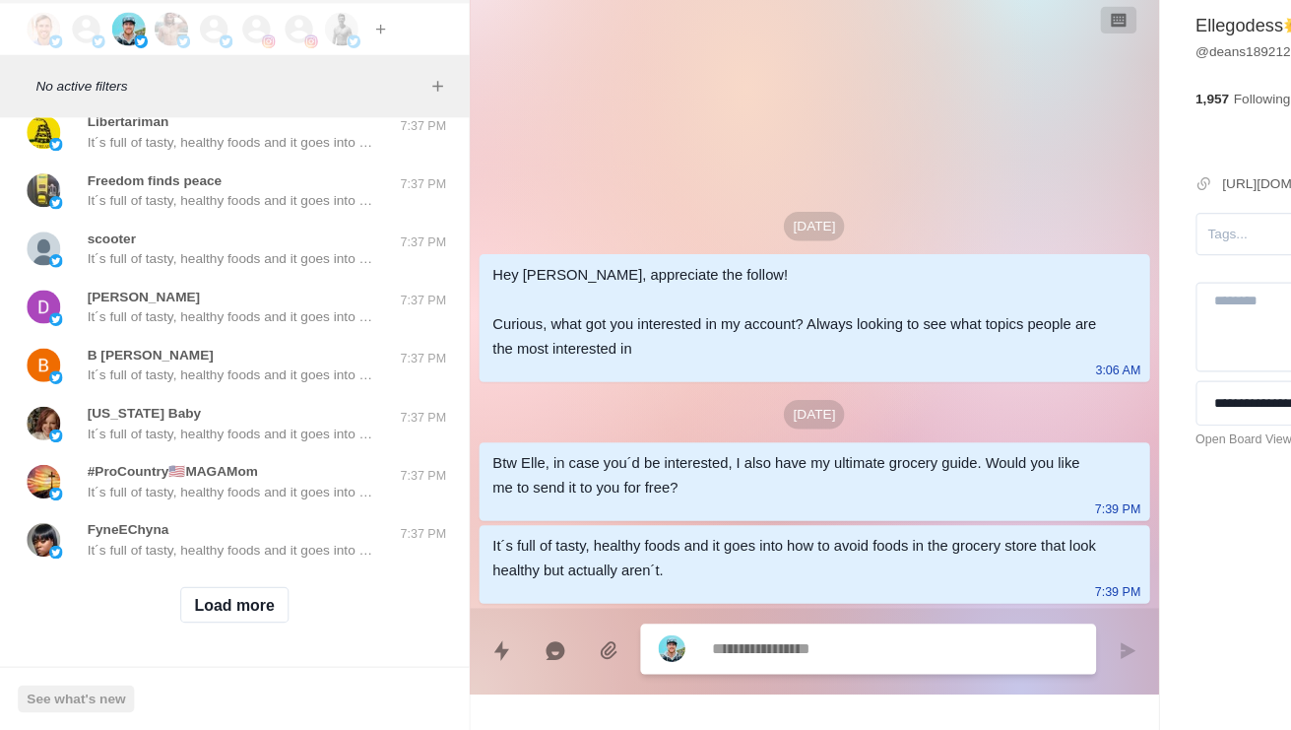
scroll to position [18398, 0]
click at [221, 604] on button "Load more" at bounding box center [207, 620] width 96 height 32
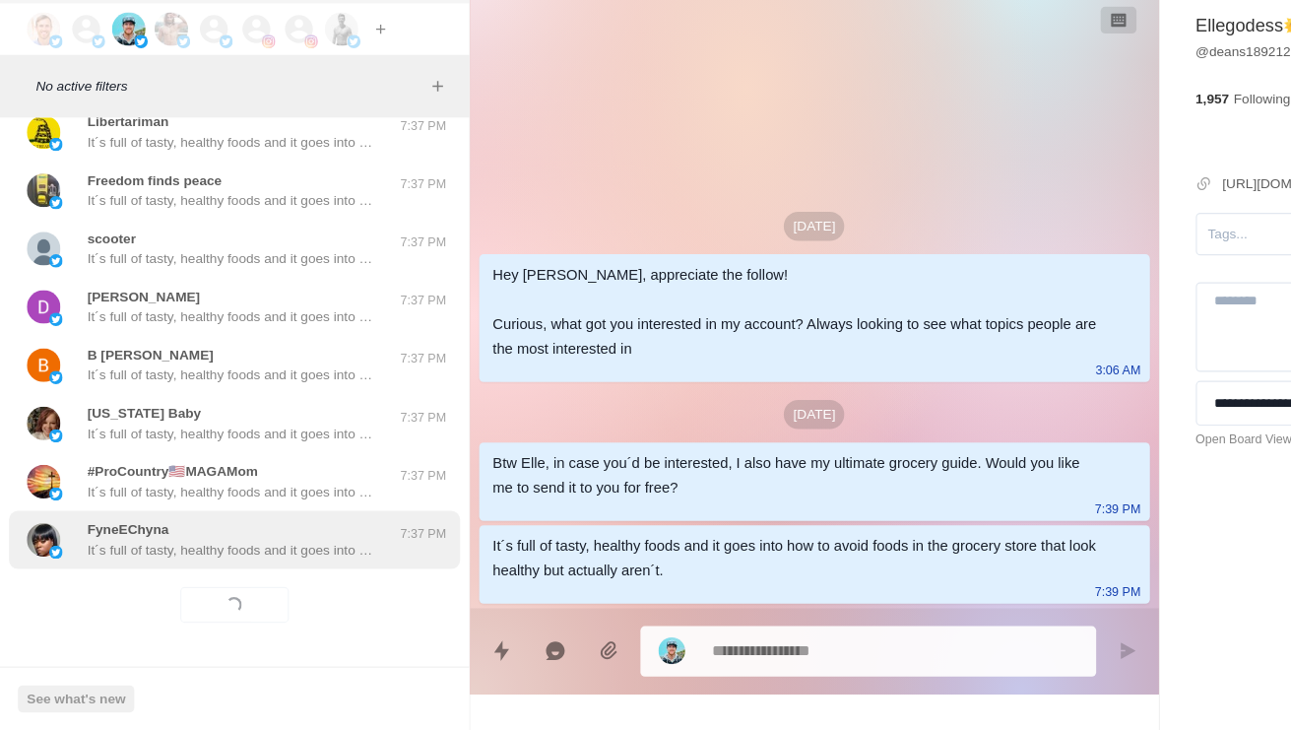
click at [298, 562] on p "It´s full of tasty, healthy foods and it goes into how to avoid foods in the gr…" at bounding box center [205, 571] width 256 height 18
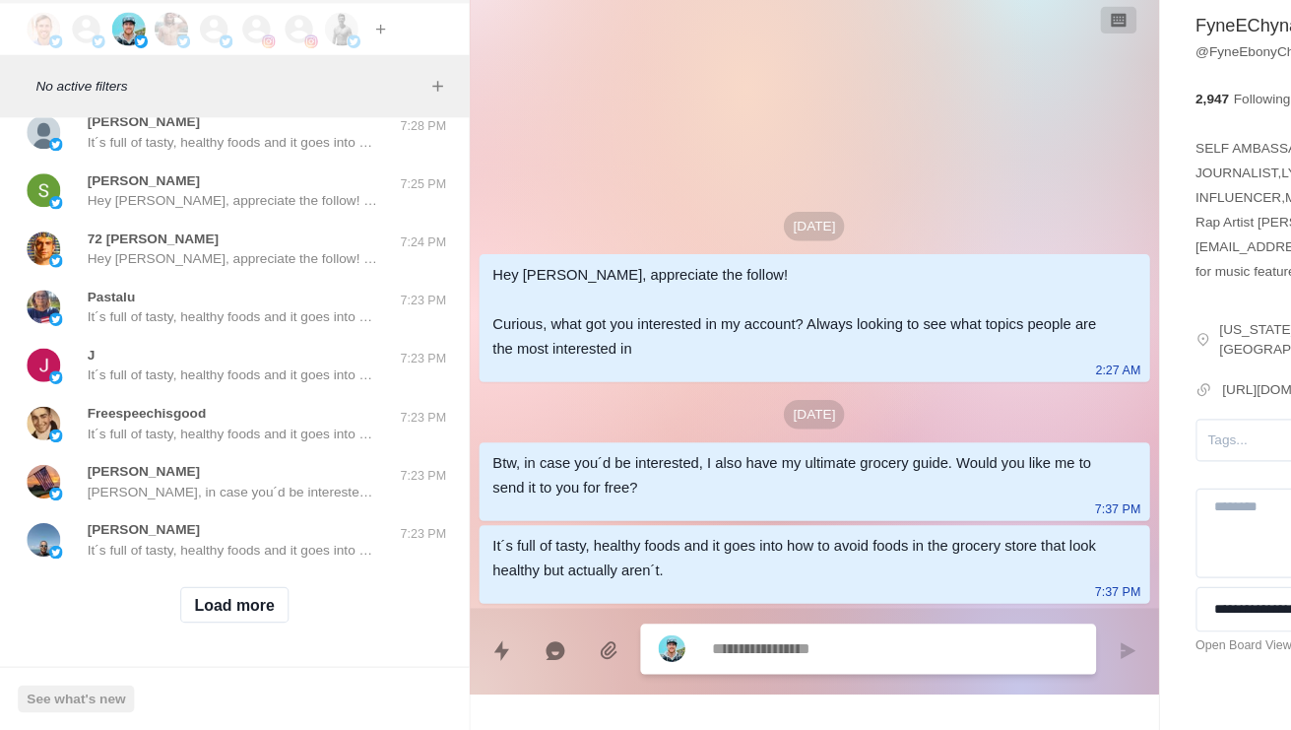
scroll to position [19442, 0]
click at [224, 604] on button "Load more" at bounding box center [207, 620] width 96 height 32
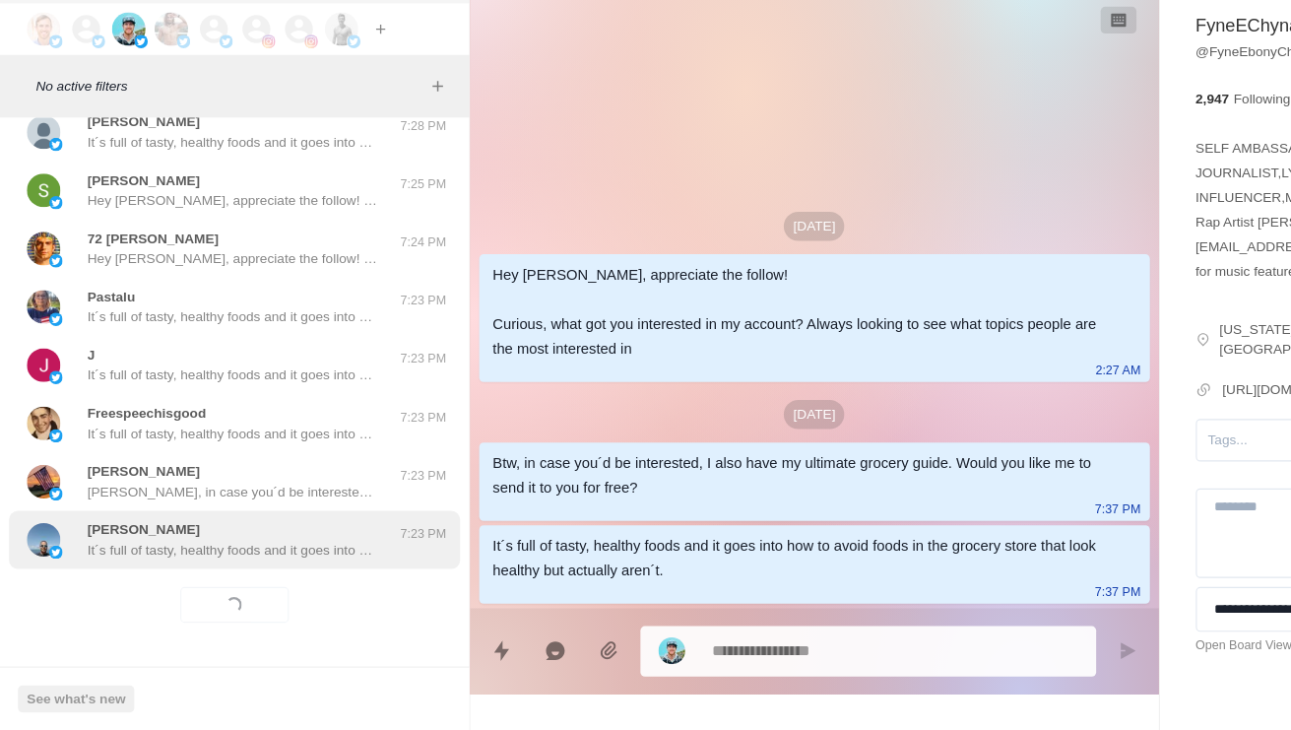
click at [313, 562] on p "It´s full of tasty, healthy foods and it goes into how to avoid foods in the gr…" at bounding box center [205, 571] width 256 height 18
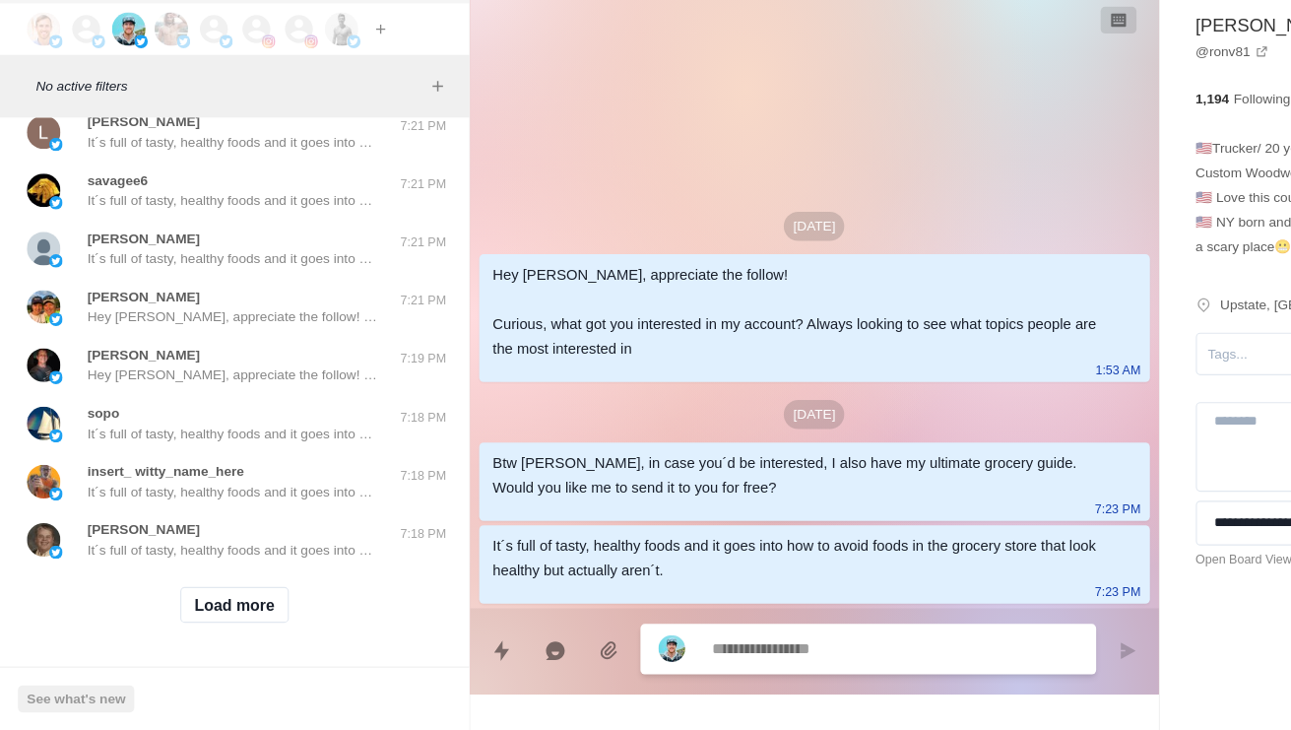
scroll to position [20485, 0]
click at [228, 604] on button "Load more" at bounding box center [207, 620] width 96 height 32
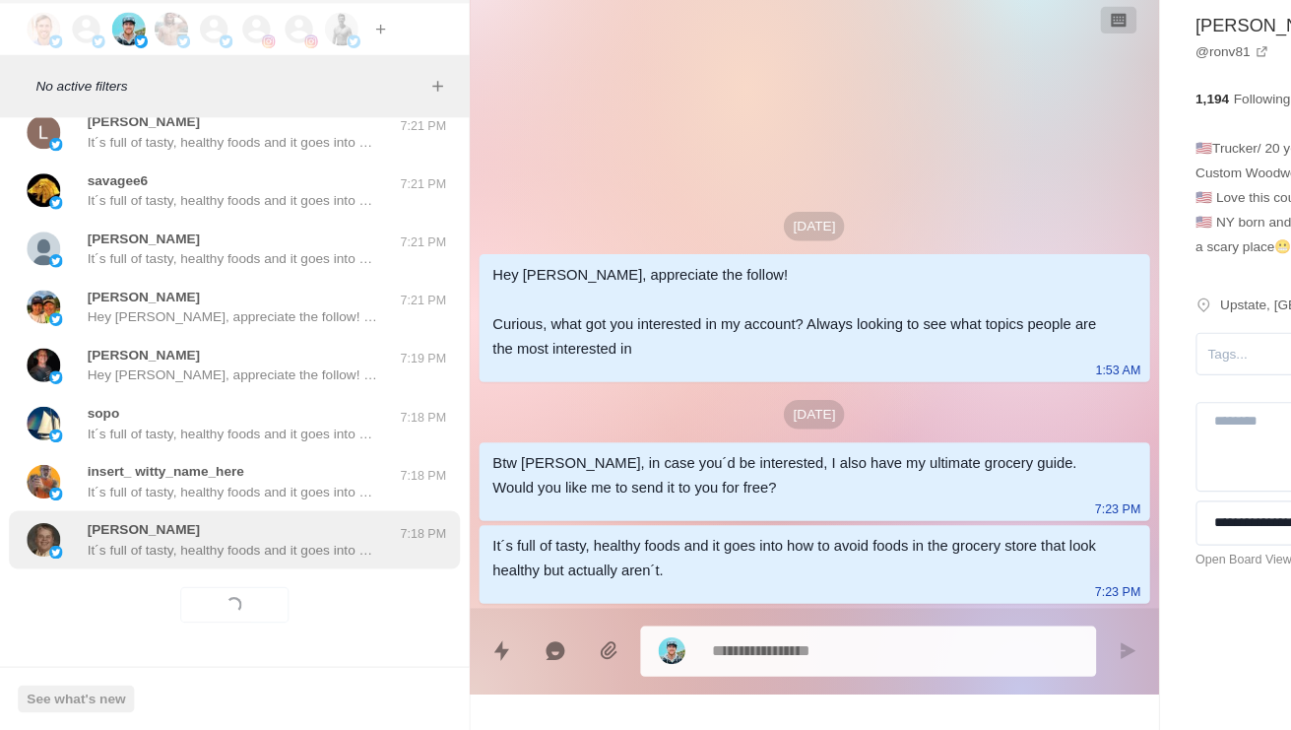
click at [284, 562] on p "It´s full of tasty, healthy foods and it goes into how to avoid foods in the gr…" at bounding box center [205, 571] width 256 height 18
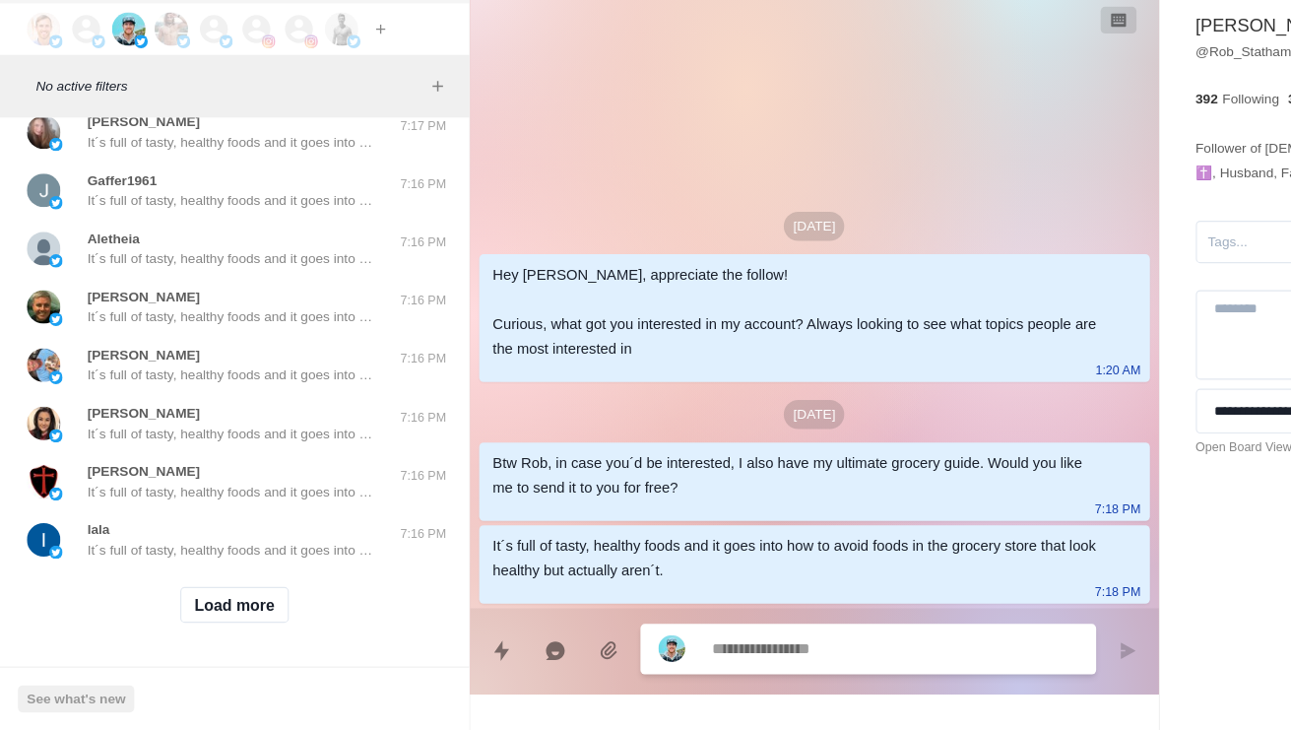
scroll to position [21529, 0]
click at [224, 604] on button "Load more" at bounding box center [207, 620] width 96 height 32
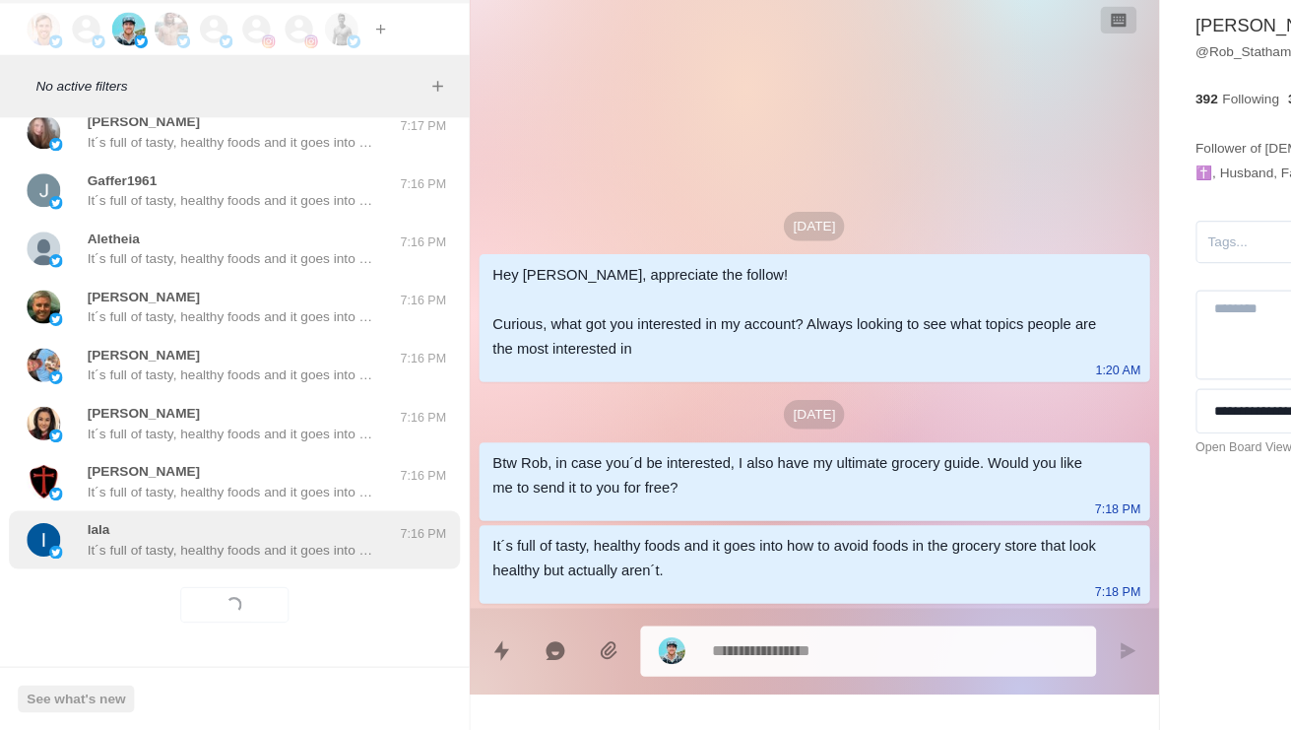
click at [283, 562] on p "It´s full of tasty, healthy foods and it goes into how to avoid foods in the gr…" at bounding box center [205, 571] width 256 height 18
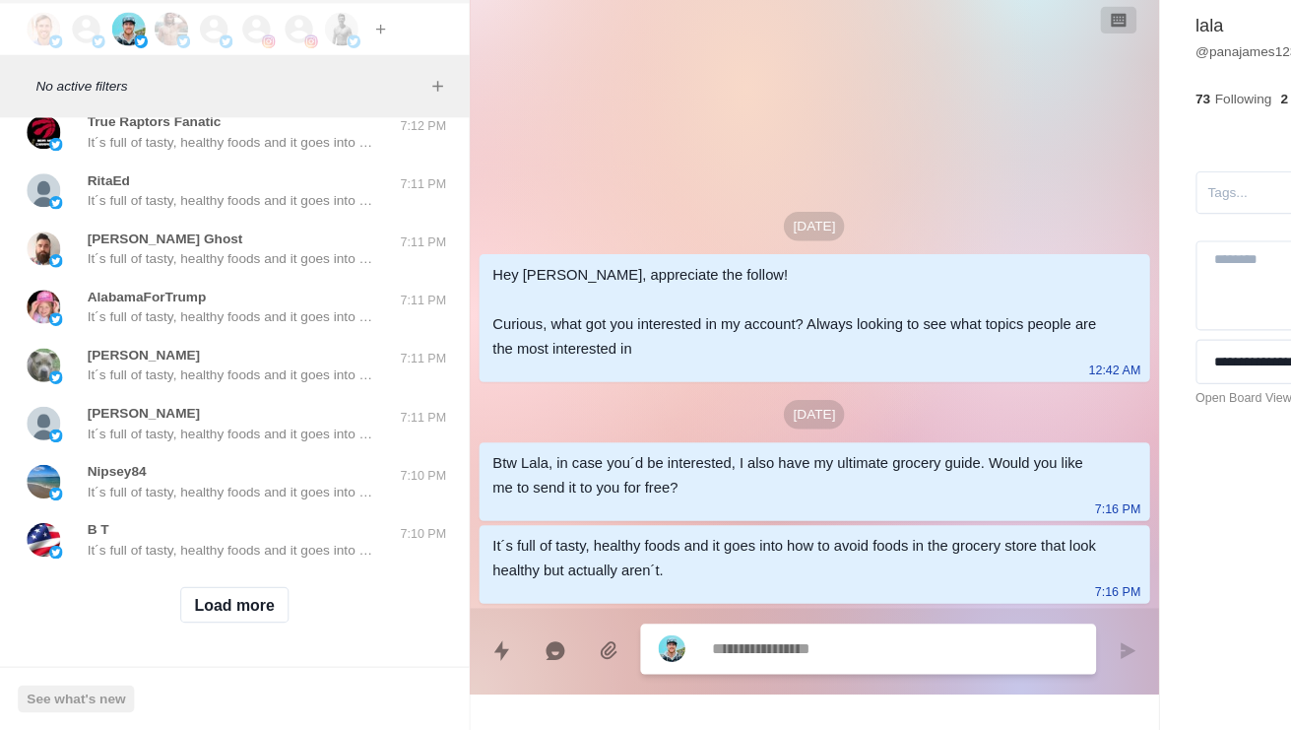
scroll to position [22573, 0]
click at [236, 604] on button "Load more" at bounding box center [207, 620] width 96 height 32
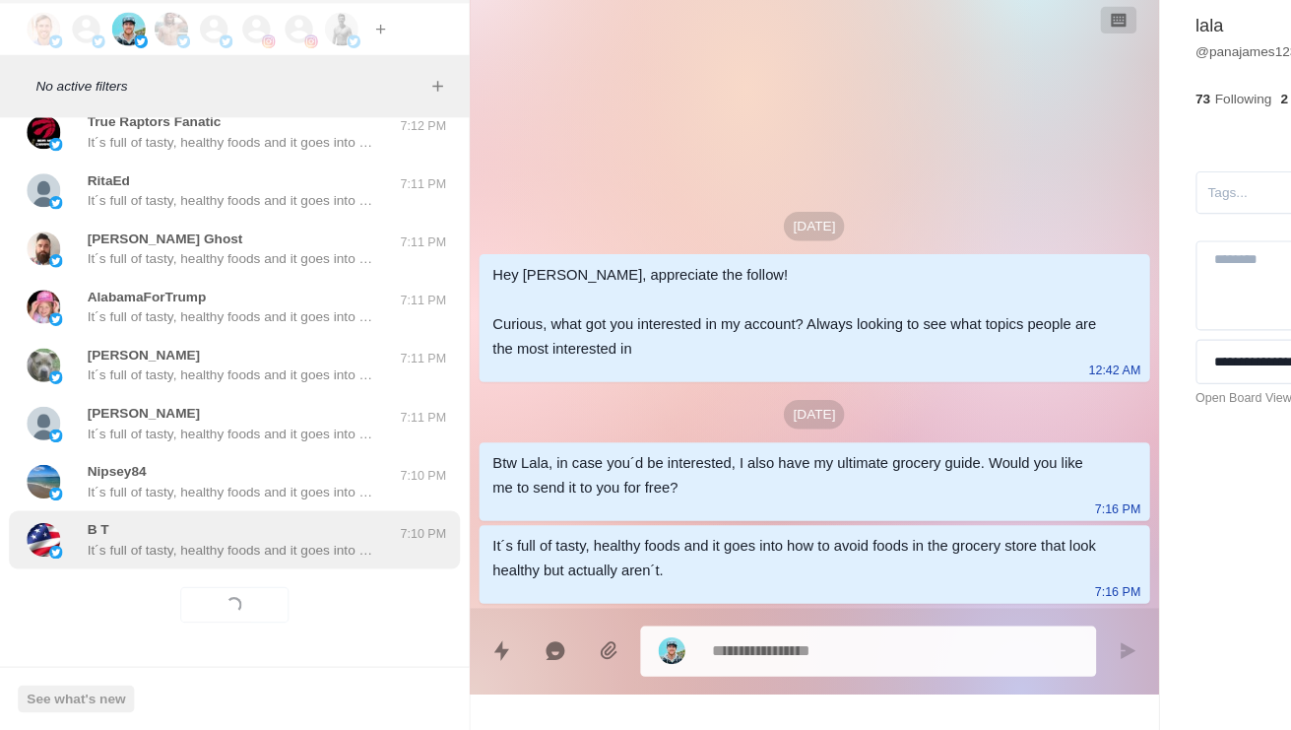
click at [301, 562] on p "It´s full of tasty, healthy foods and it goes into how to avoid foods in the gr…" at bounding box center [205, 571] width 256 height 18
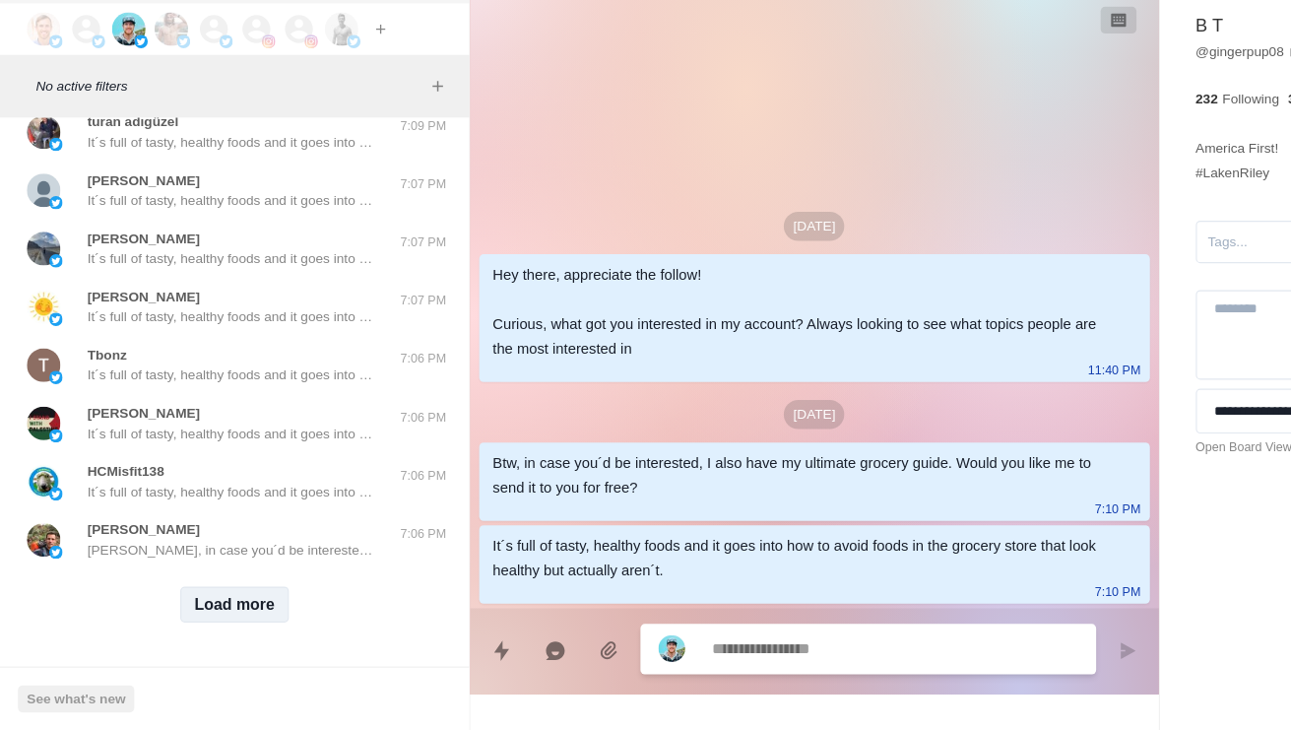
scroll to position [23616, 0]
click at [223, 604] on button "Load more" at bounding box center [207, 620] width 96 height 32
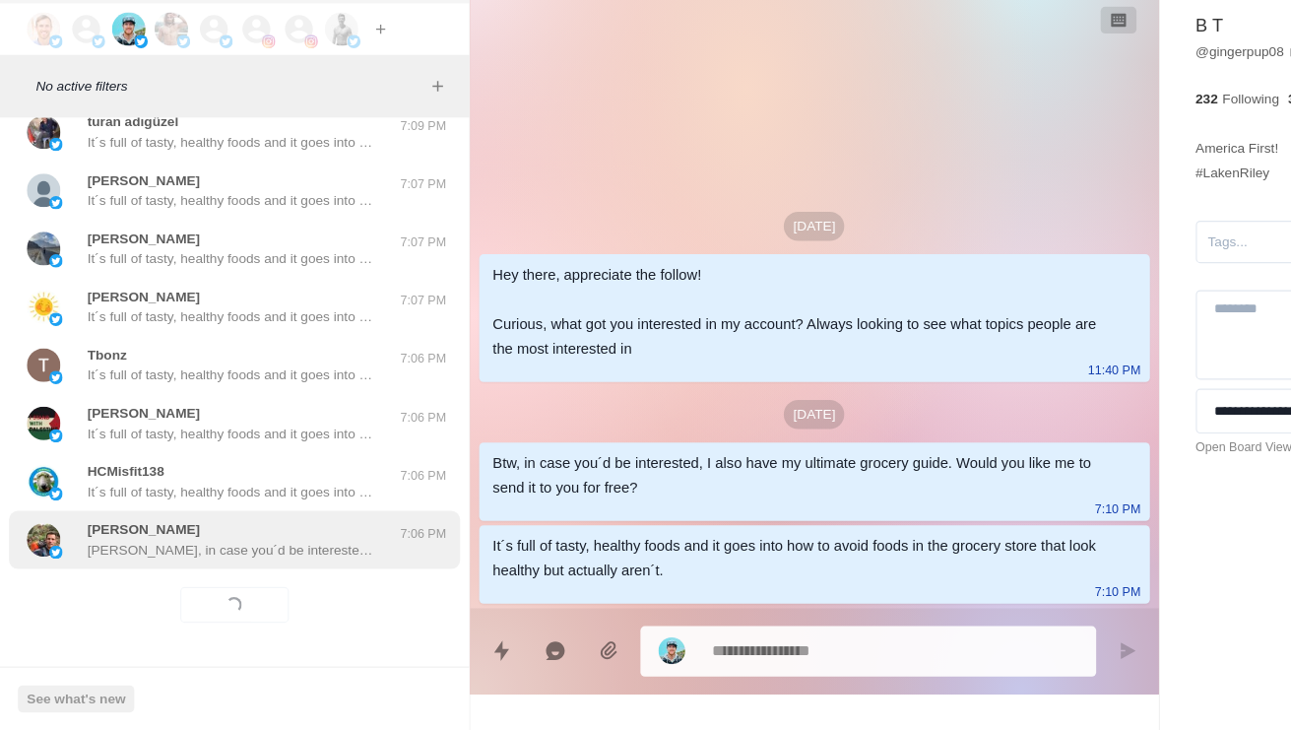
click at [252, 537] on div "[PERSON_NAME] [PERSON_NAME], in case you´d be interested, I also have my ultima…" at bounding box center [206, 562] width 397 height 51
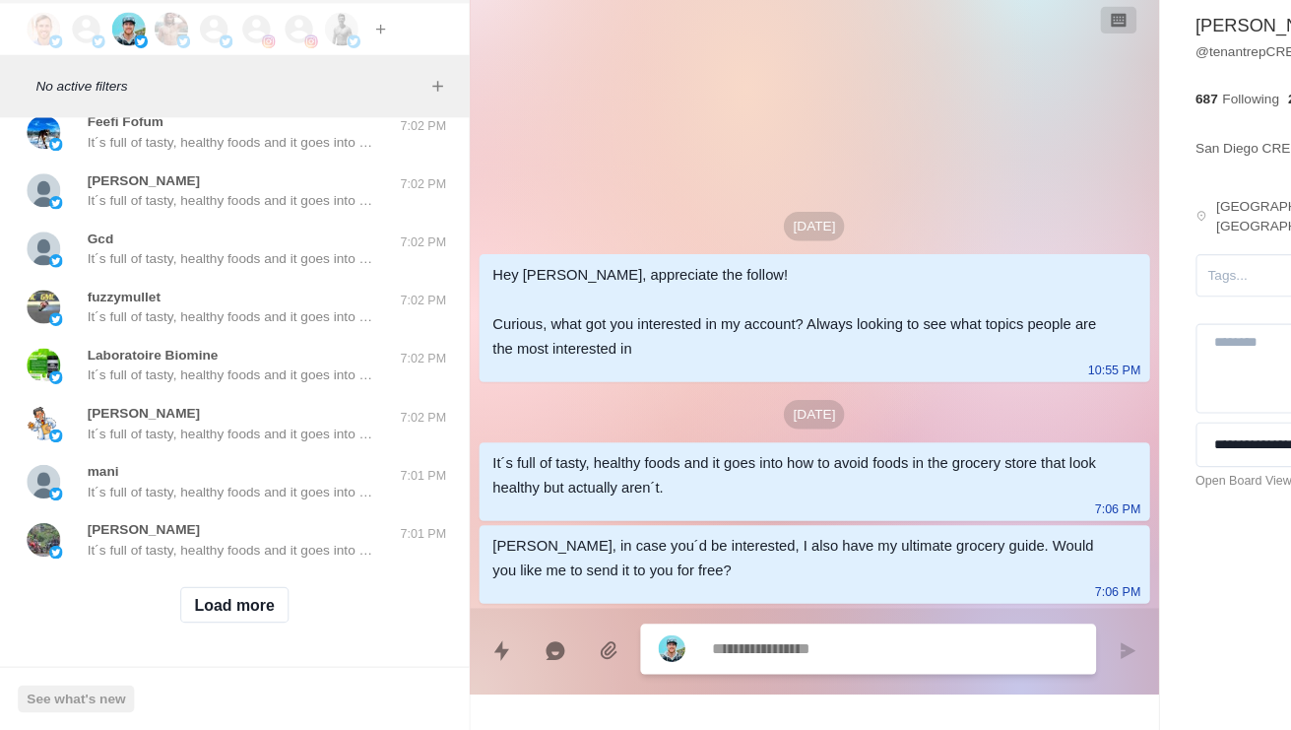
scroll to position [24660, 0]
click at [211, 604] on button "Load more" at bounding box center [207, 620] width 96 height 32
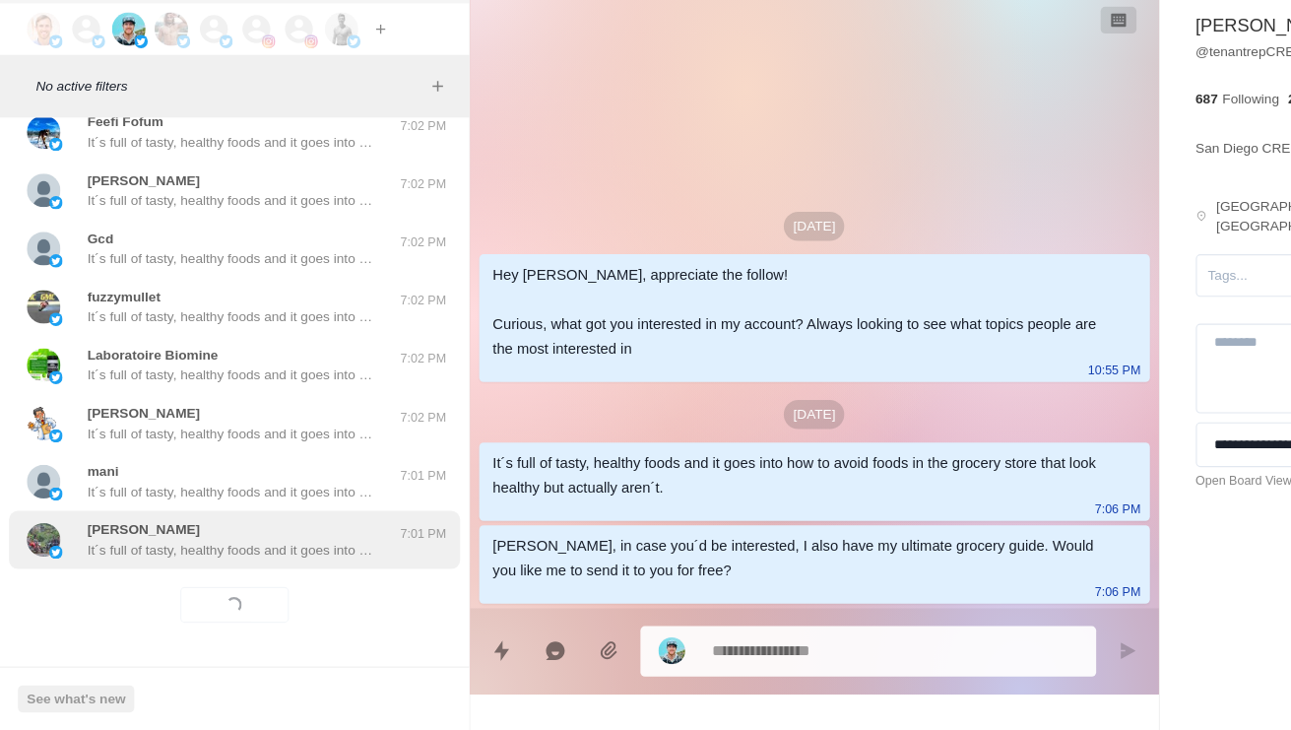
click at [268, 537] on div "[PERSON_NAME] It´s full of tasty, healthy foods and it goes into how to avoid f…" at bounding box center [206, 562] width 397 height 51
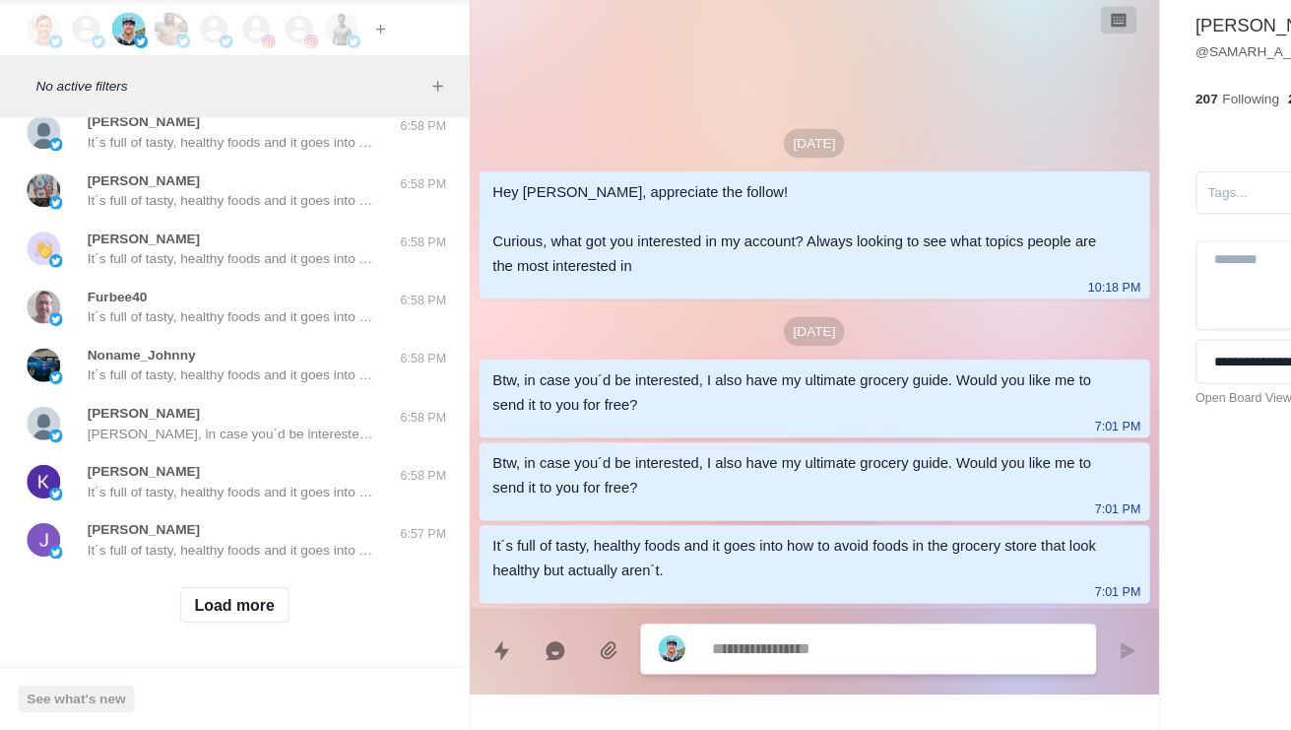
scroll to position [25703, 0]
click at [221, 604] on button "Load more" at bounding box center [207, 620] width 96 height 32
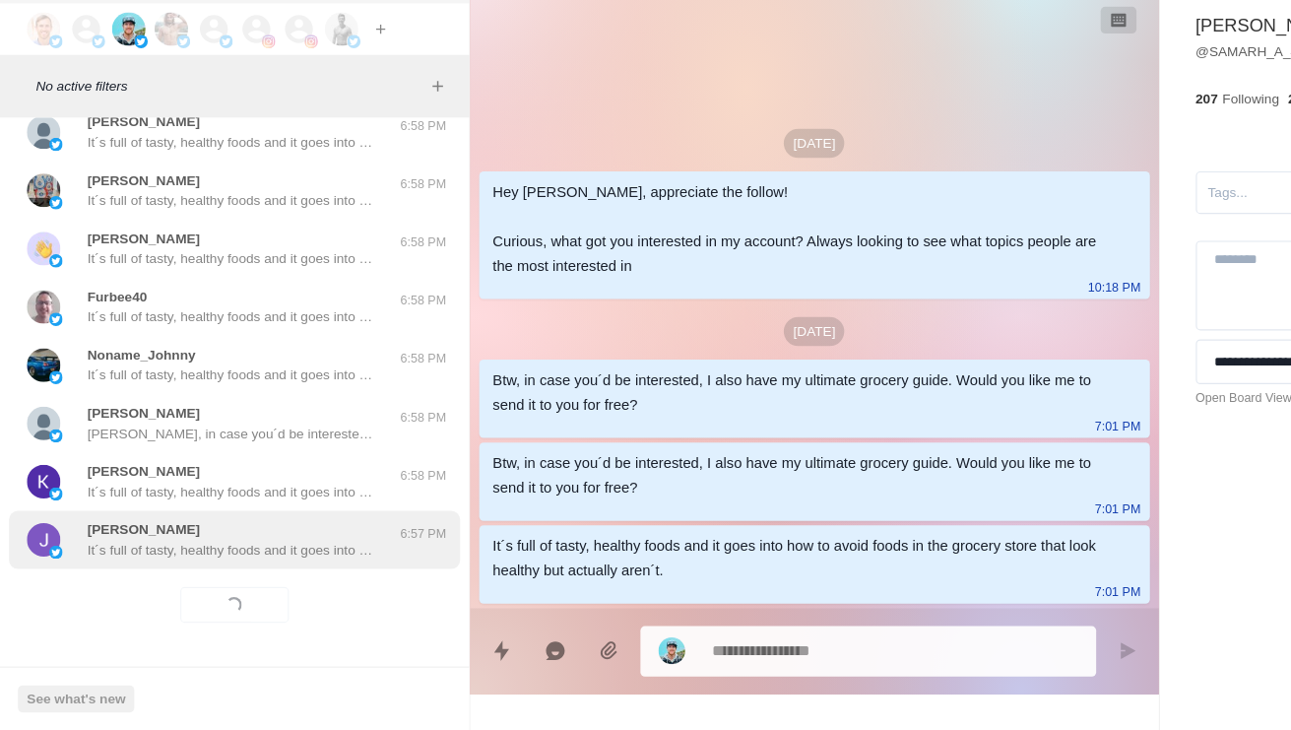
click at [250, 537] on div "[PERSON_NAME] It´s full of tasty, healthy foods and it goes into how to avoid f…" at bounding box center [206, 562] width 397 height 51
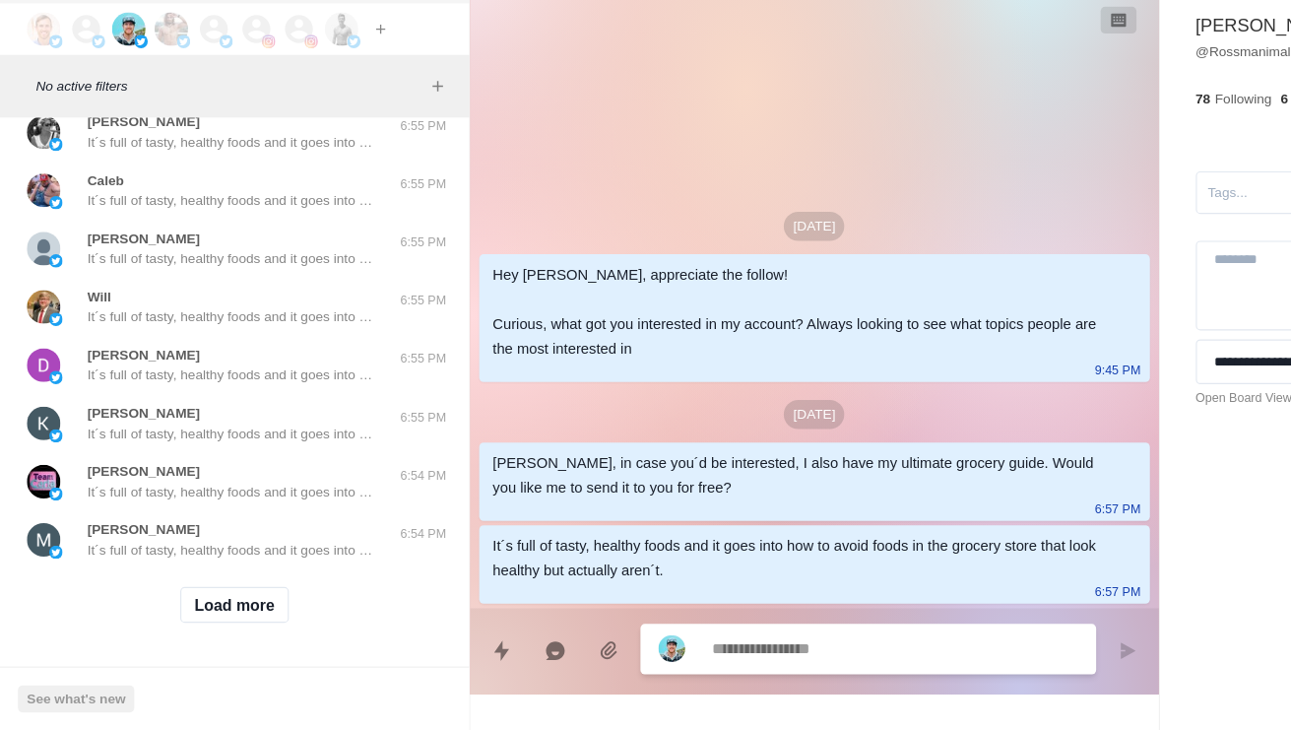
scroll to position [26747, 0]
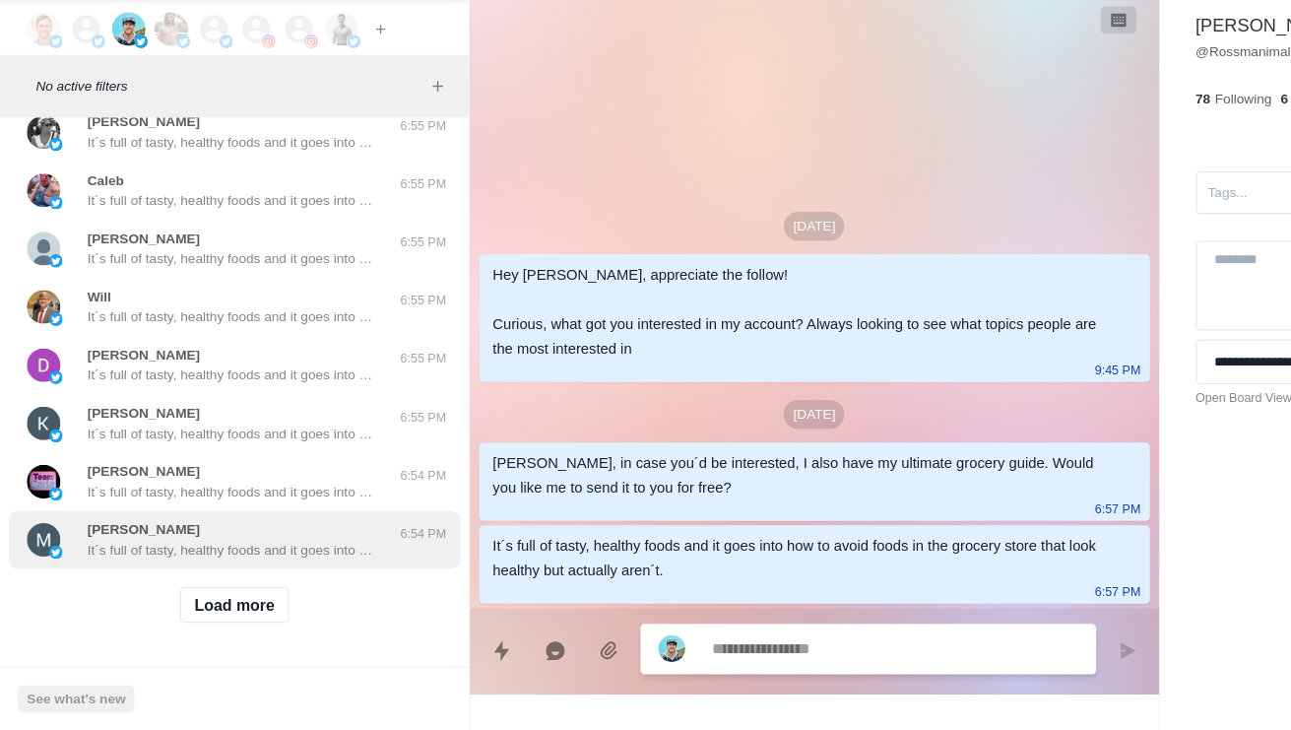
click at [286, 562] on p "It´s full of tasty, healthy foods and it goes into how to avoid foods in the gr…" at bounding box center [205, 571] width 256 height 18
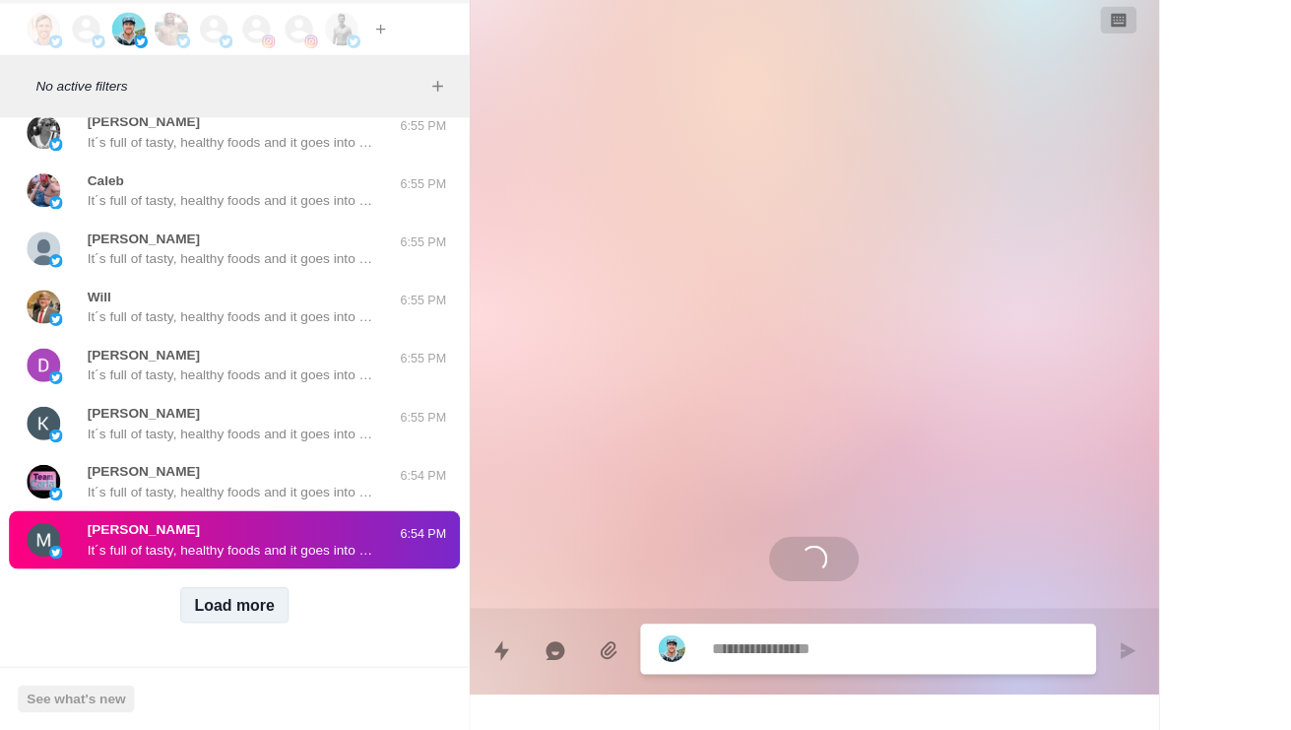
click at [231, 604] on button "Load more" at bounding box center [207, 620] width 96 height 32
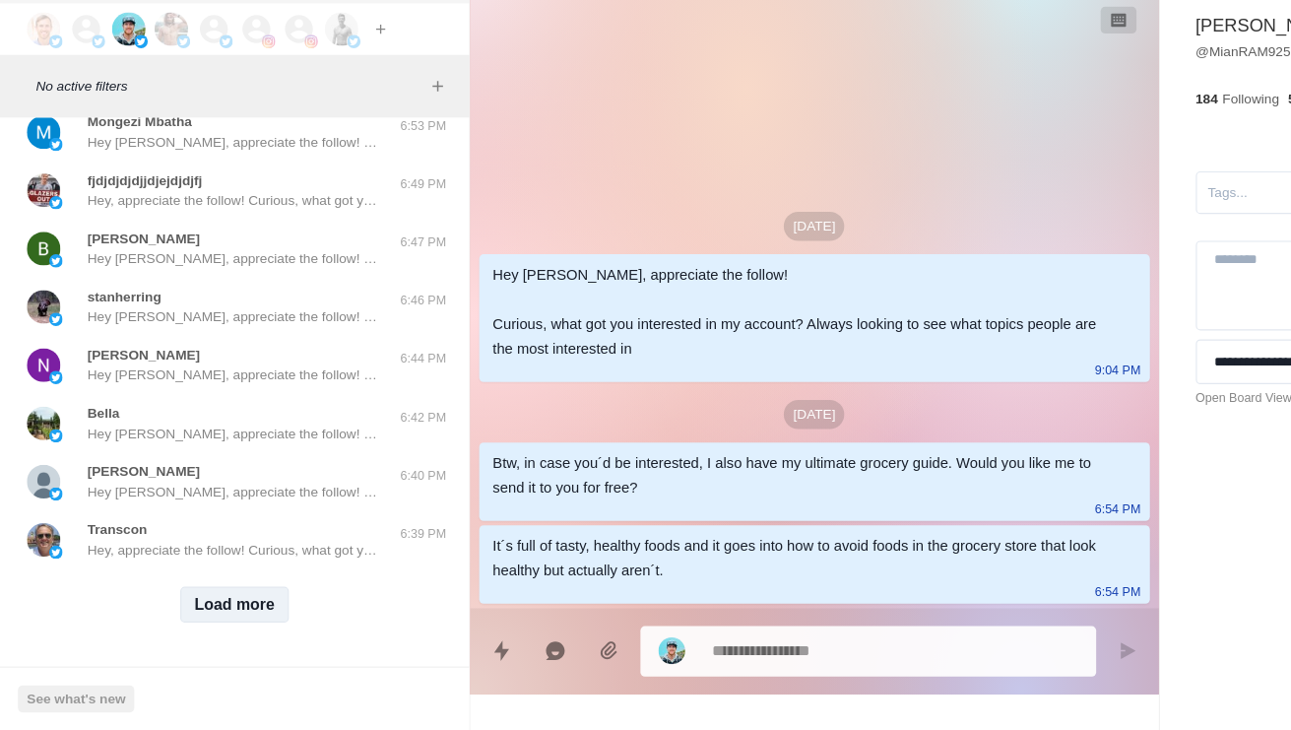
scroll to position [27791, 0]
click at [241, 604] on button "Load more" at bounding box center [207, 620] width 96 height 32
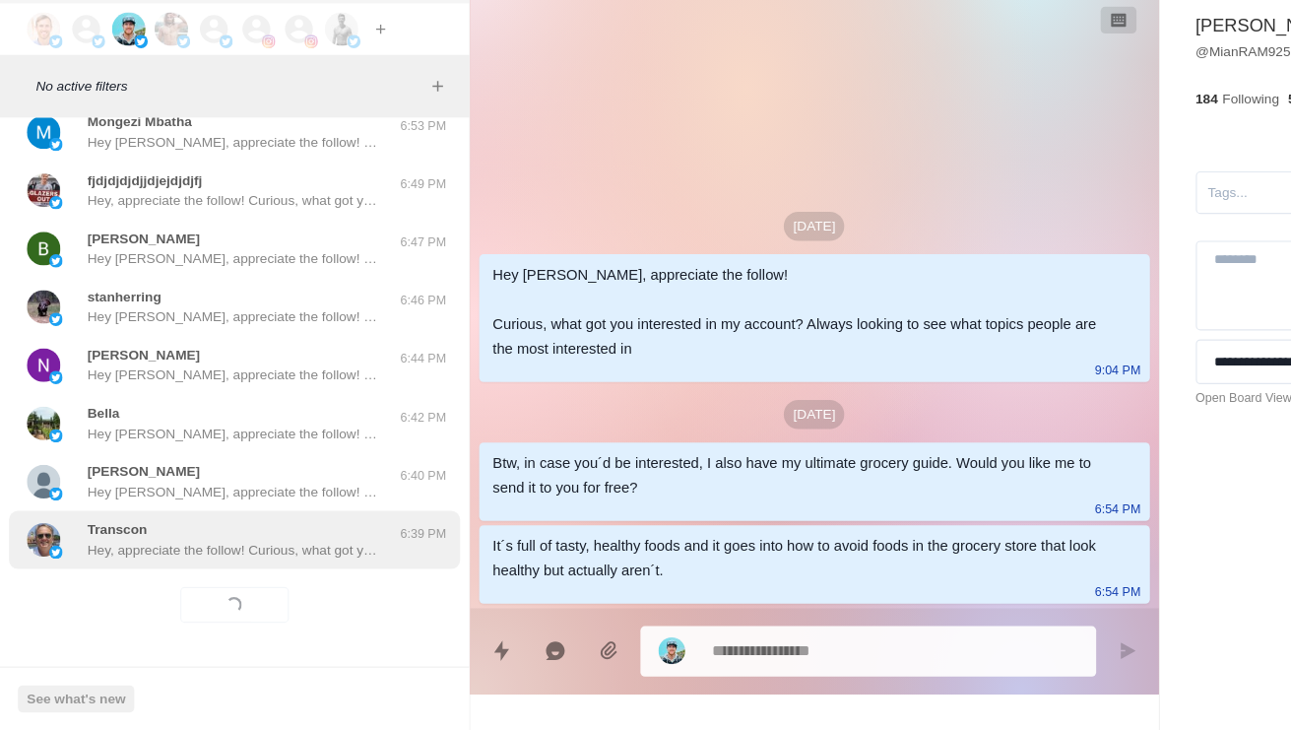
click at [307, 562] on p "Hey, appreciate the follow! Curious, what got you interested in my account? Alw…" at bounding box center [205, 571] width 256 height 18
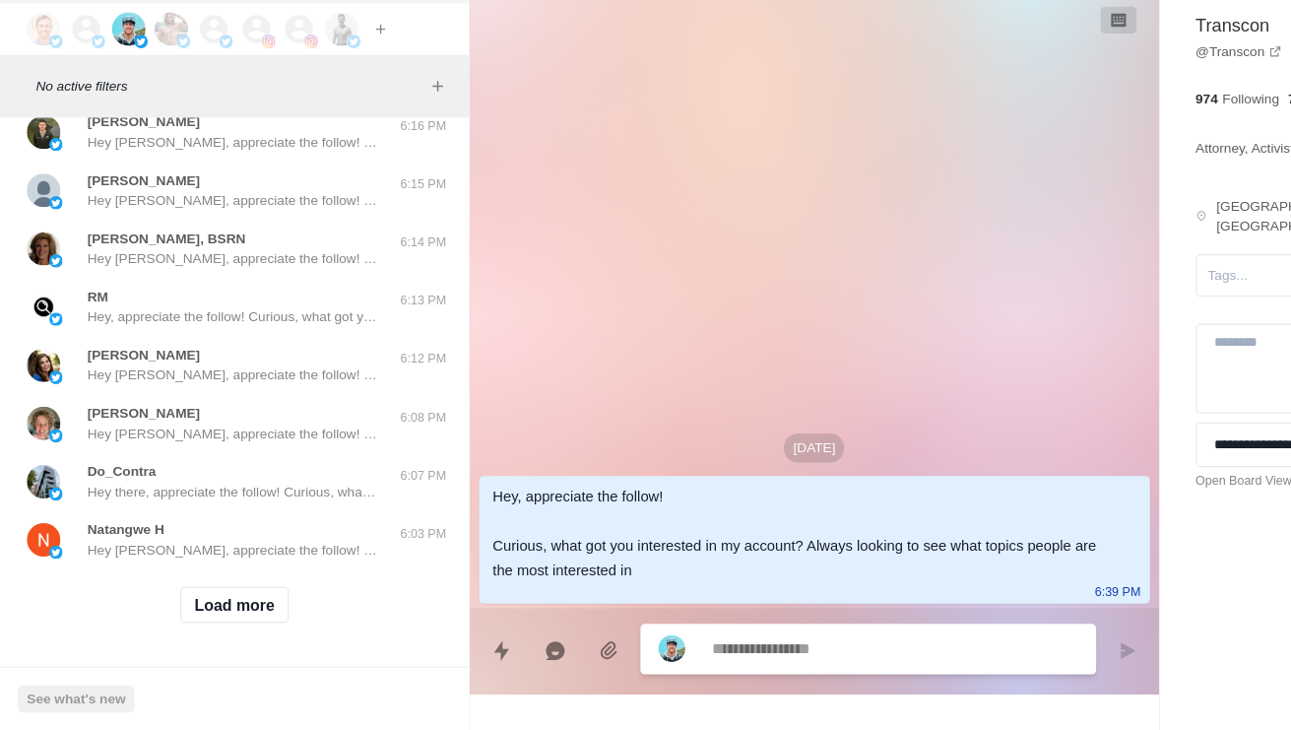
scroll to position [28836, 0]
click at [230, 604] on button "Load more" at bounding box center [207, 620] width 96 height 32
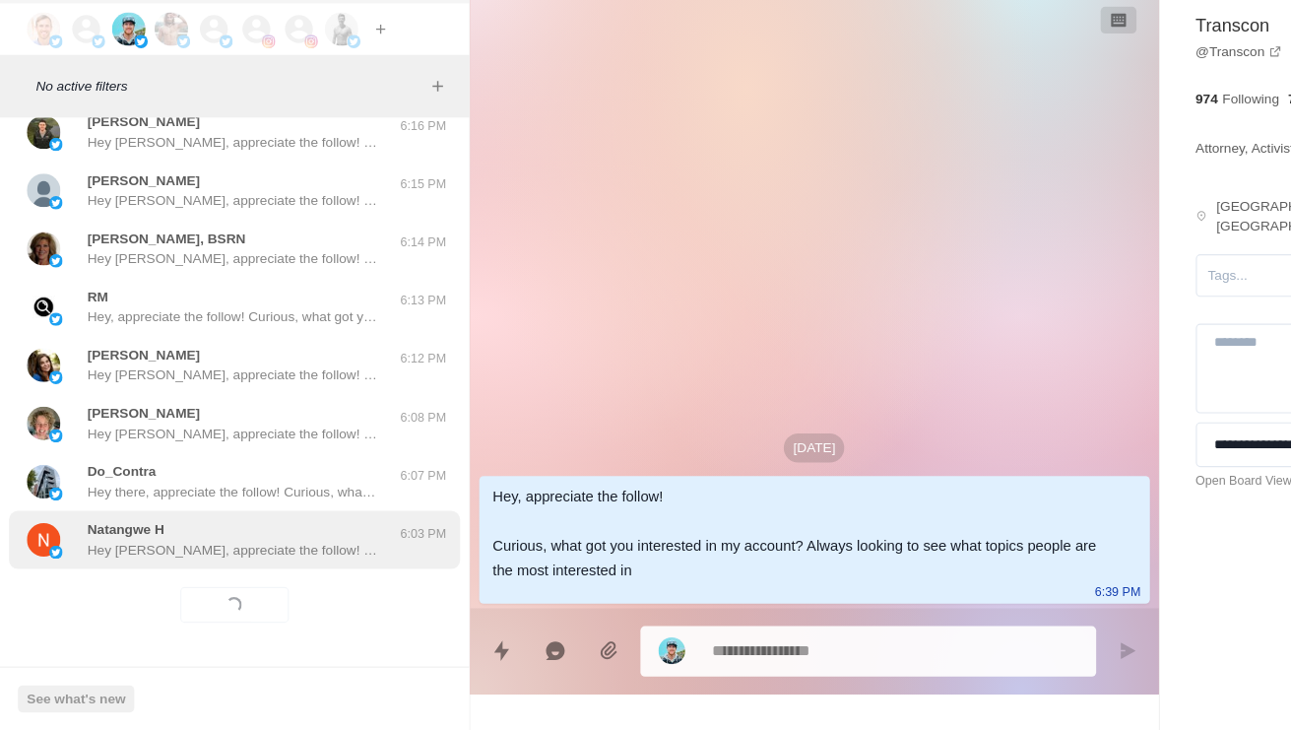
click at [291, 562] on p "Hey [PERSON_NAME], appreciate the follow! Curious, what got you interested in m…" at bounding box center [205, 571] width 256 height 18
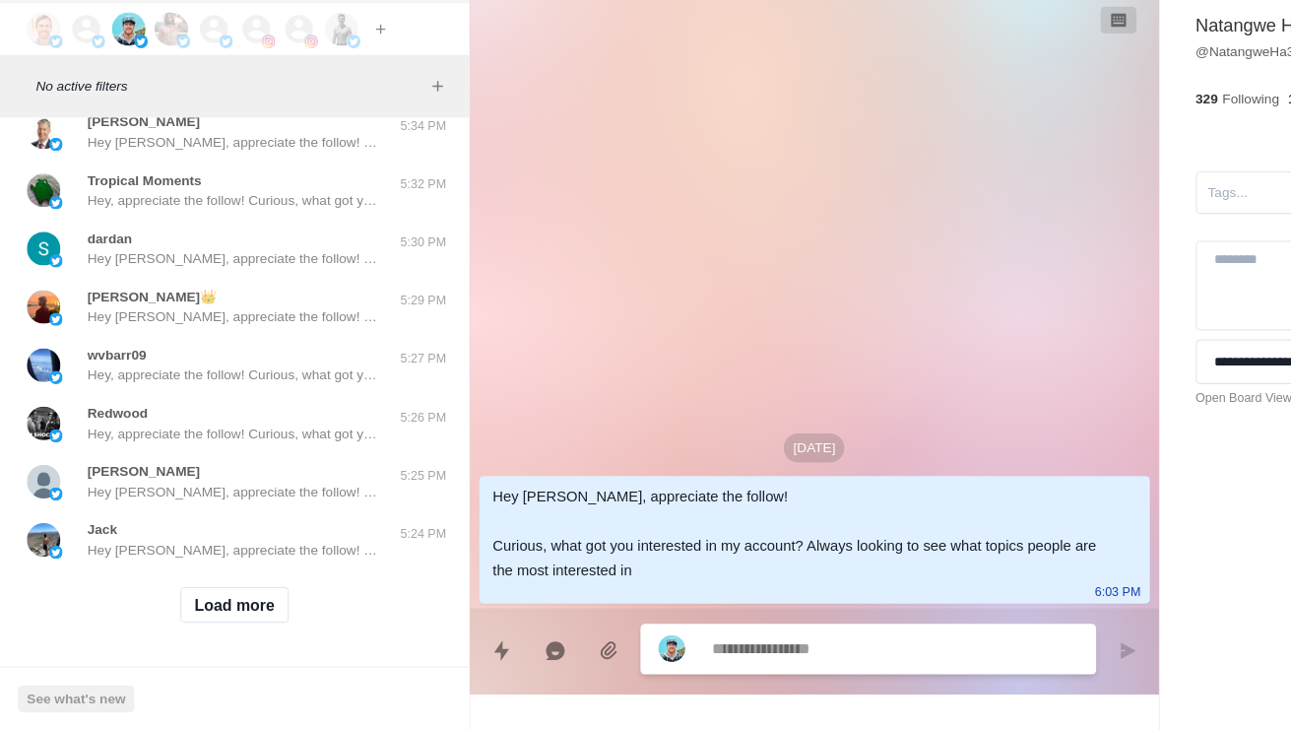
scroll to position [29880, 0]
click at [221, 604] on button "Load more" at bounding box center [207, 620] width 96 height 32
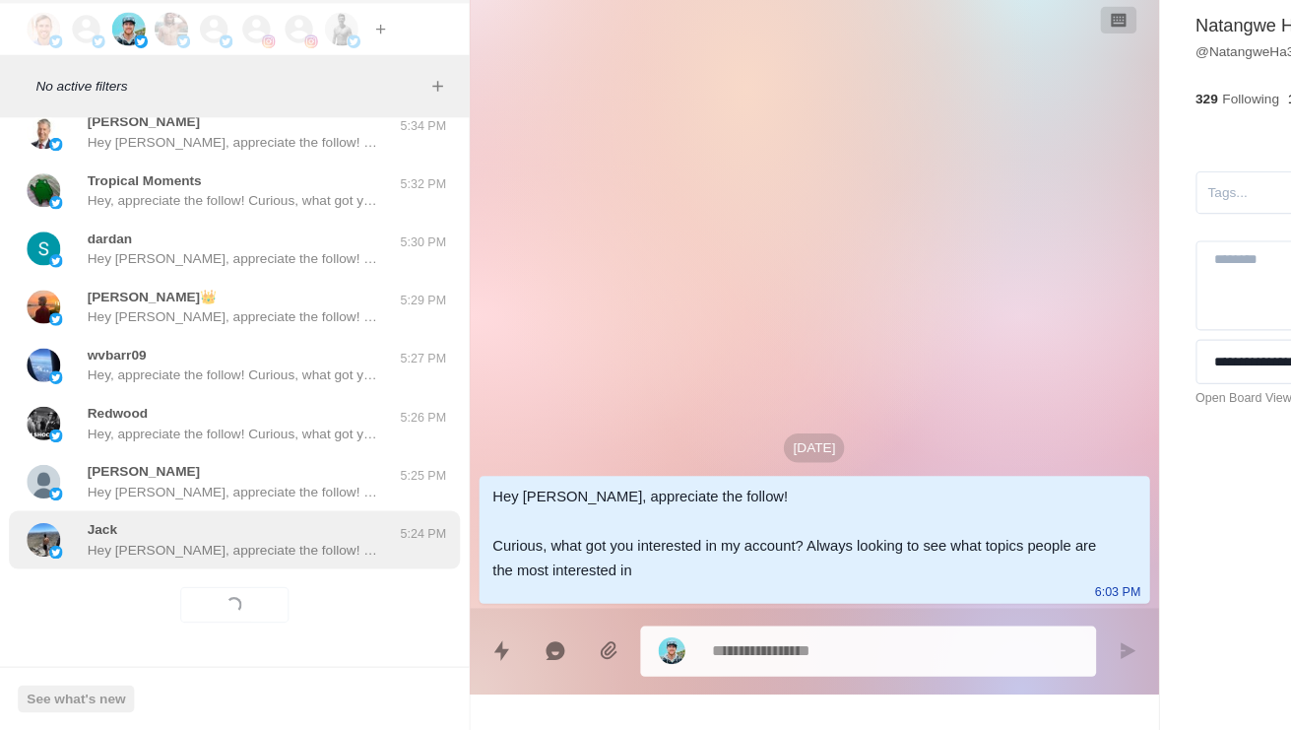
click at [287, 562] on p "Hey [PERSON_NAME], appreciate the follow! Curious, what got you interested in m…" at bounding box center [205, 571] width 256 height 18
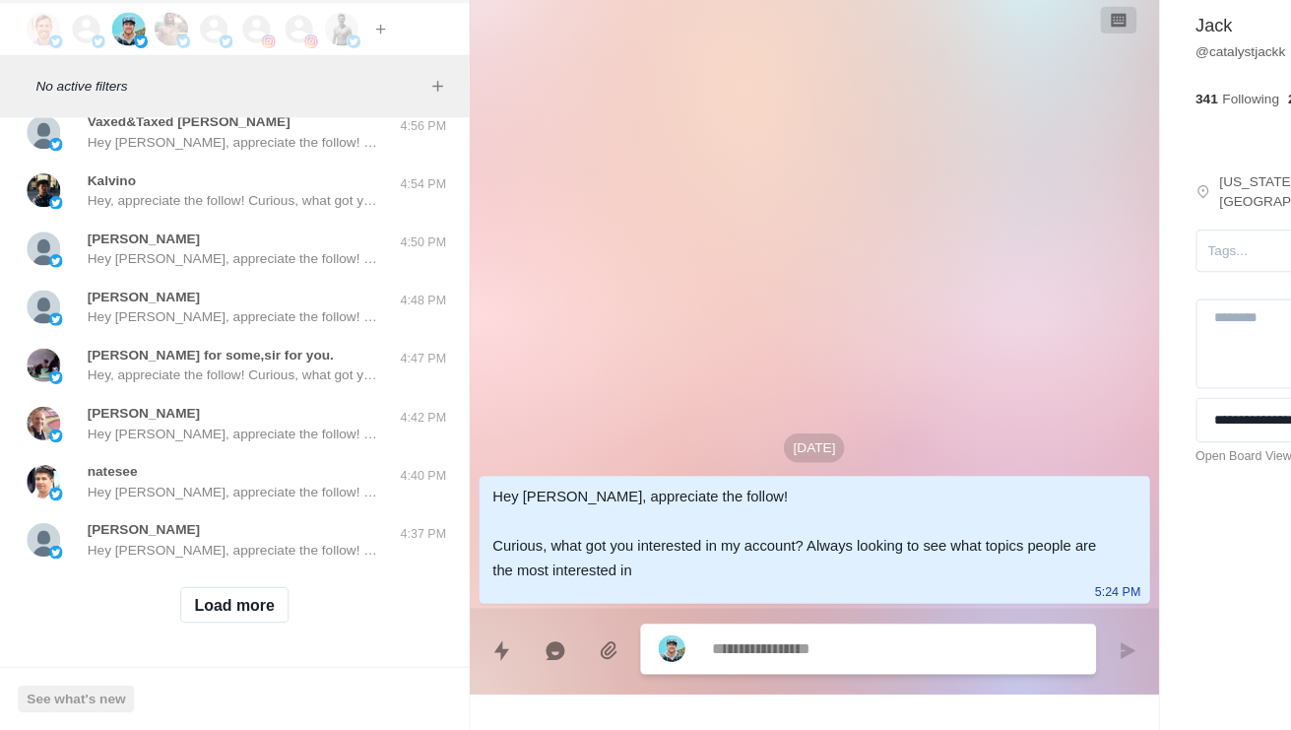
scroll to position [30923, 0]
click at [224, 604] on button "Load more" at bounding box center [207, 620] width 96 height 32
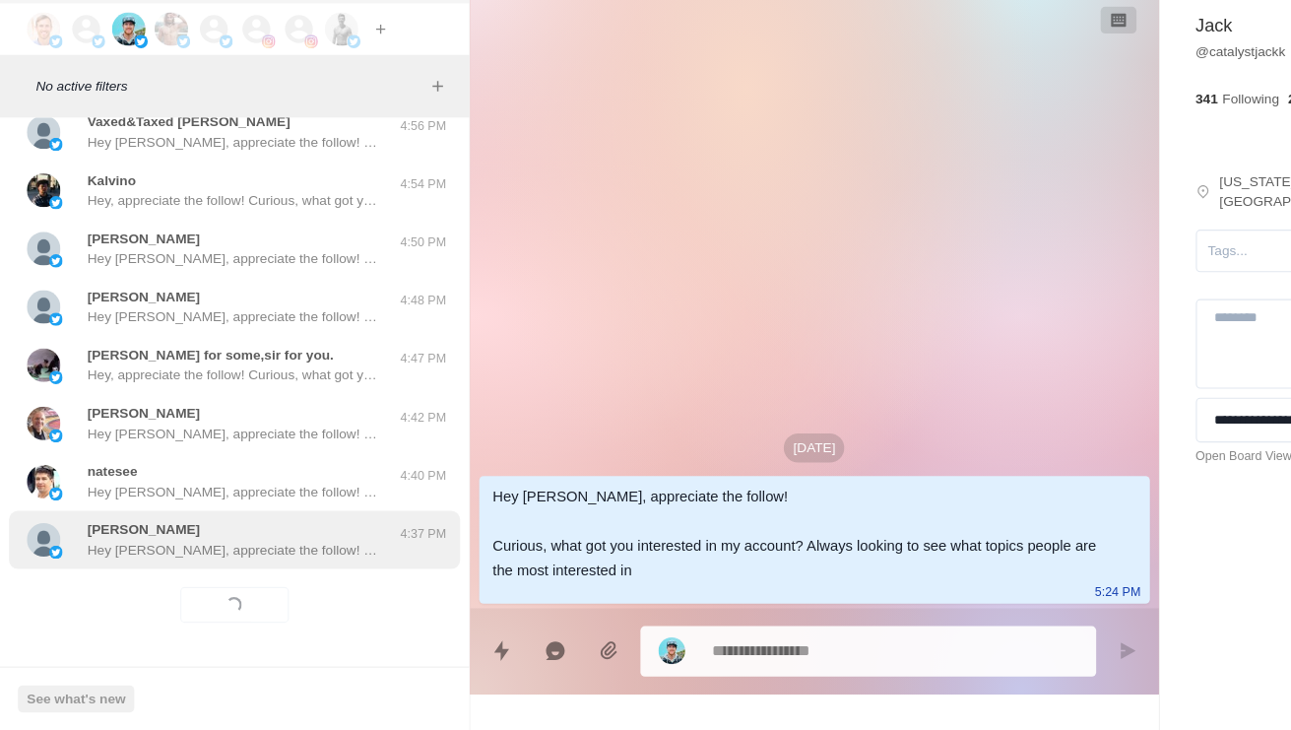
click at [295, 562] on p "Hey [PERSON_NAME], appreciate the follow! Curious, what got you interested in m…" at bounding box center [205, 571] width 256 height 18
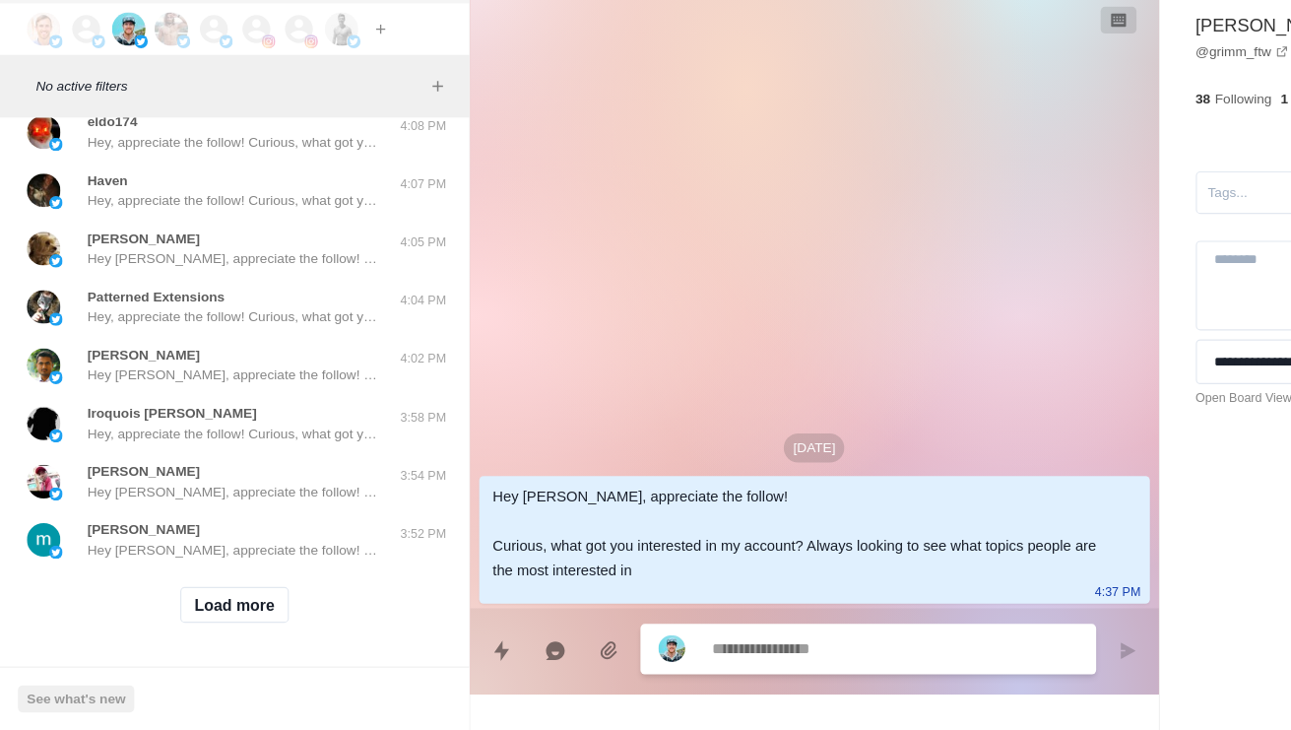
scroll to position [31967, 0]
click at [216, 604] on button "Load more" at bounding box center [207, 620] width 96 height 32
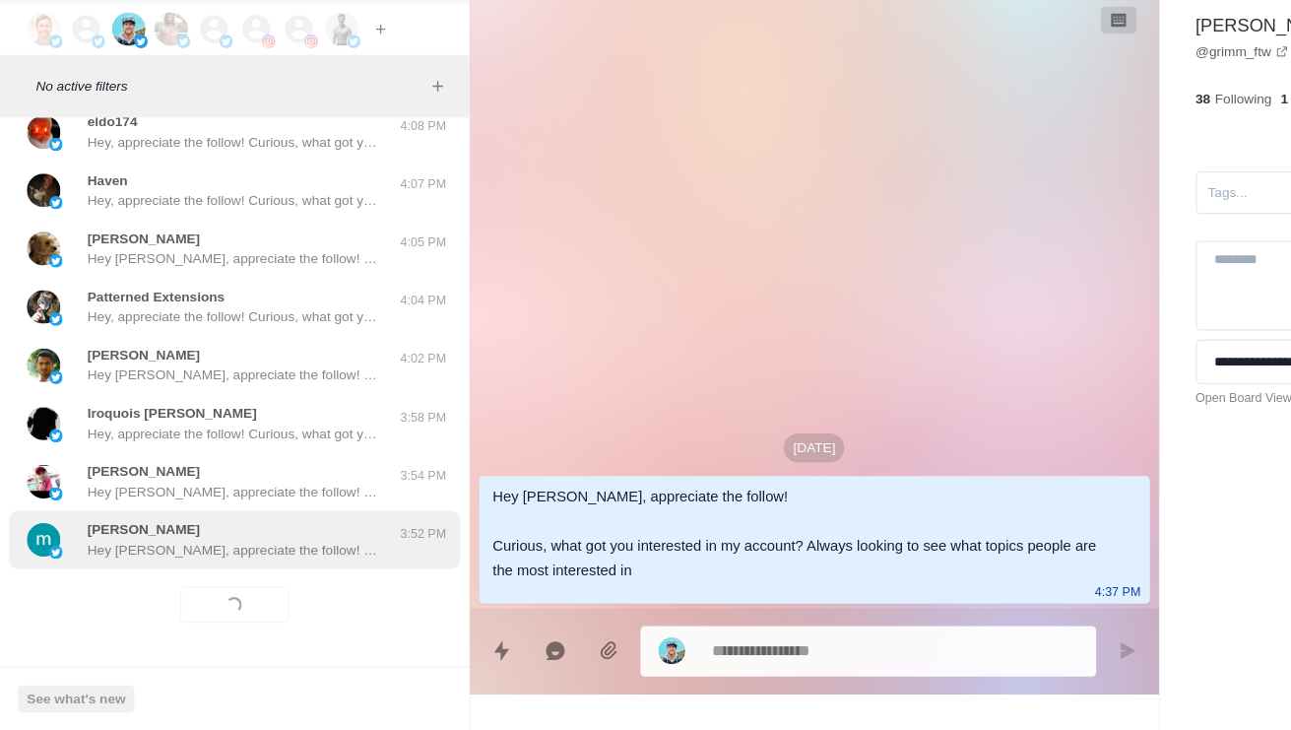
click at [281, 562] on p "Hey [PERSON_NAME], appreciate the follow! Curious, what got you interested in m…" at bounding box center [205, 571] width 256 height 18
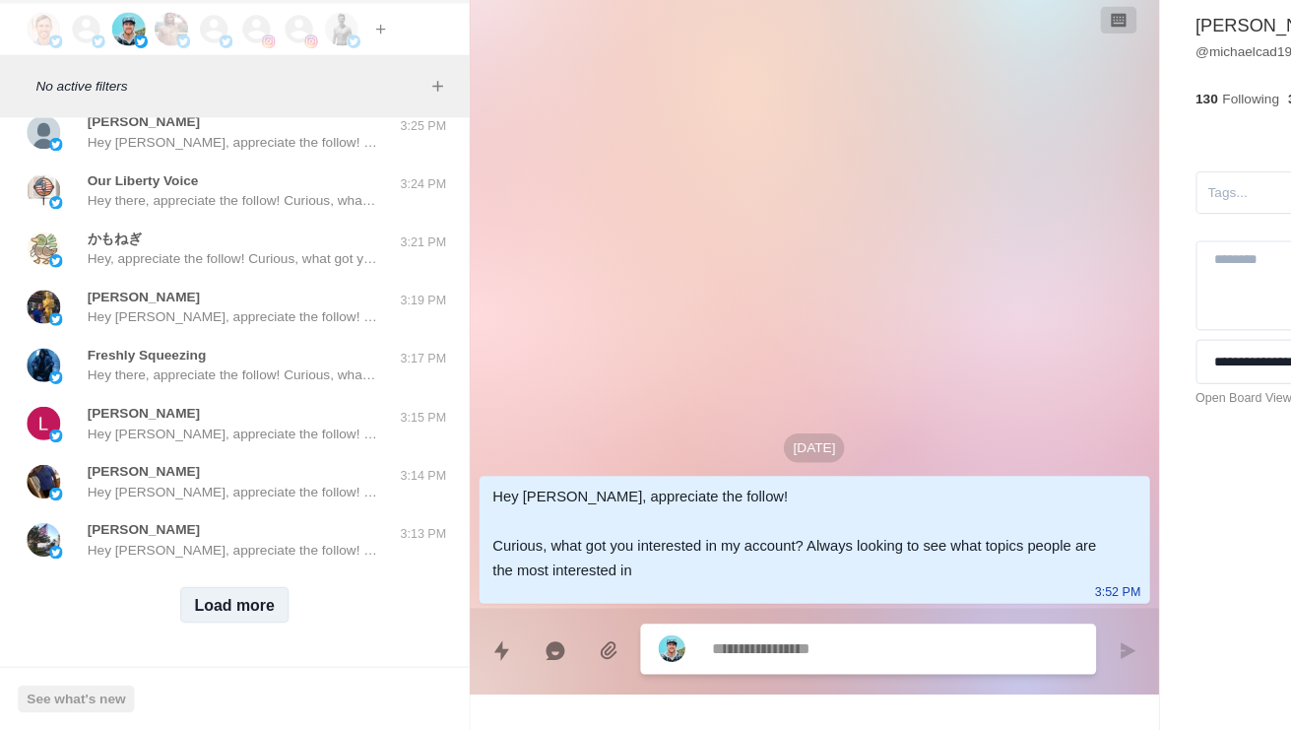
click at [225, 604] on button "Load more" at bounding box center [207, 620] width 96 height 32
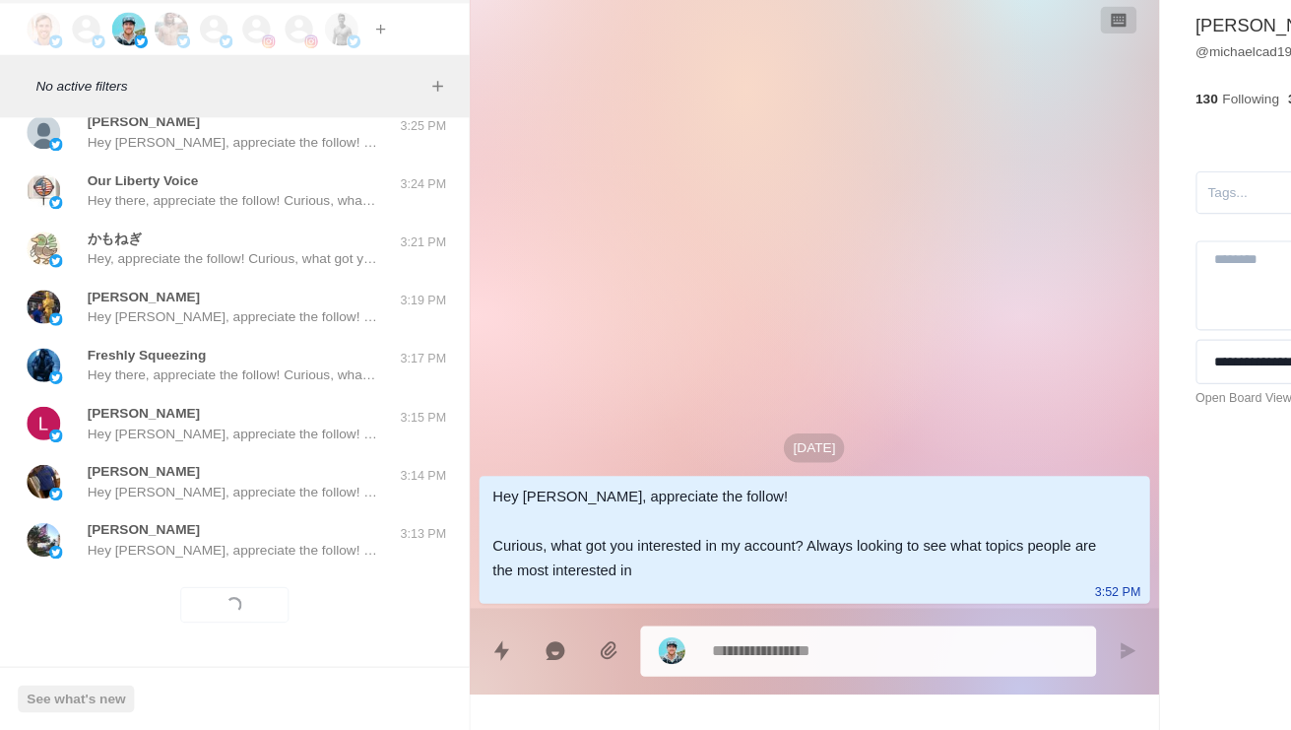
scroll to position [33011, 0]
click at [230, 588] on div "Loading... Load more" at bounding box center [206, 619] width 397 height 63
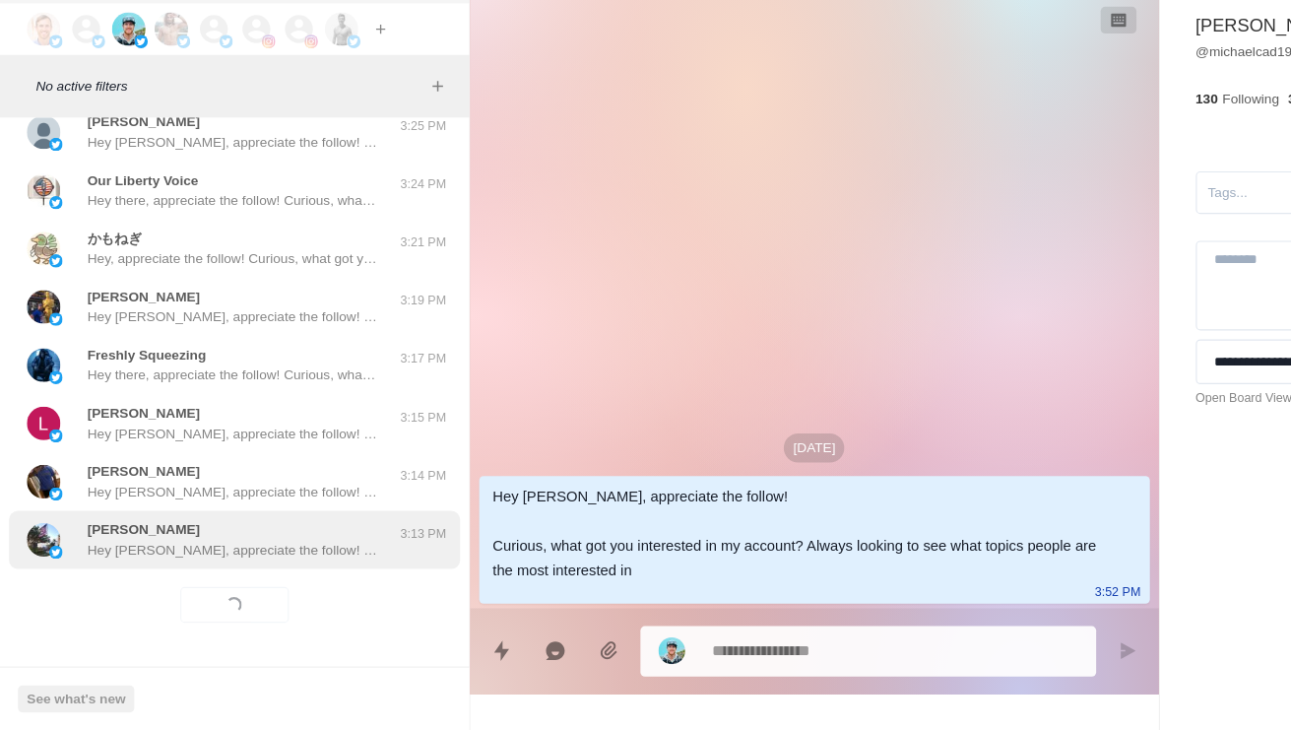
click at [262, 537] on div "[PERSON_NAME] Hey [PERSON_NAME], appreciate the follow! Curious, what got you i…" at bounding box center [206, 562] width 397 height 51
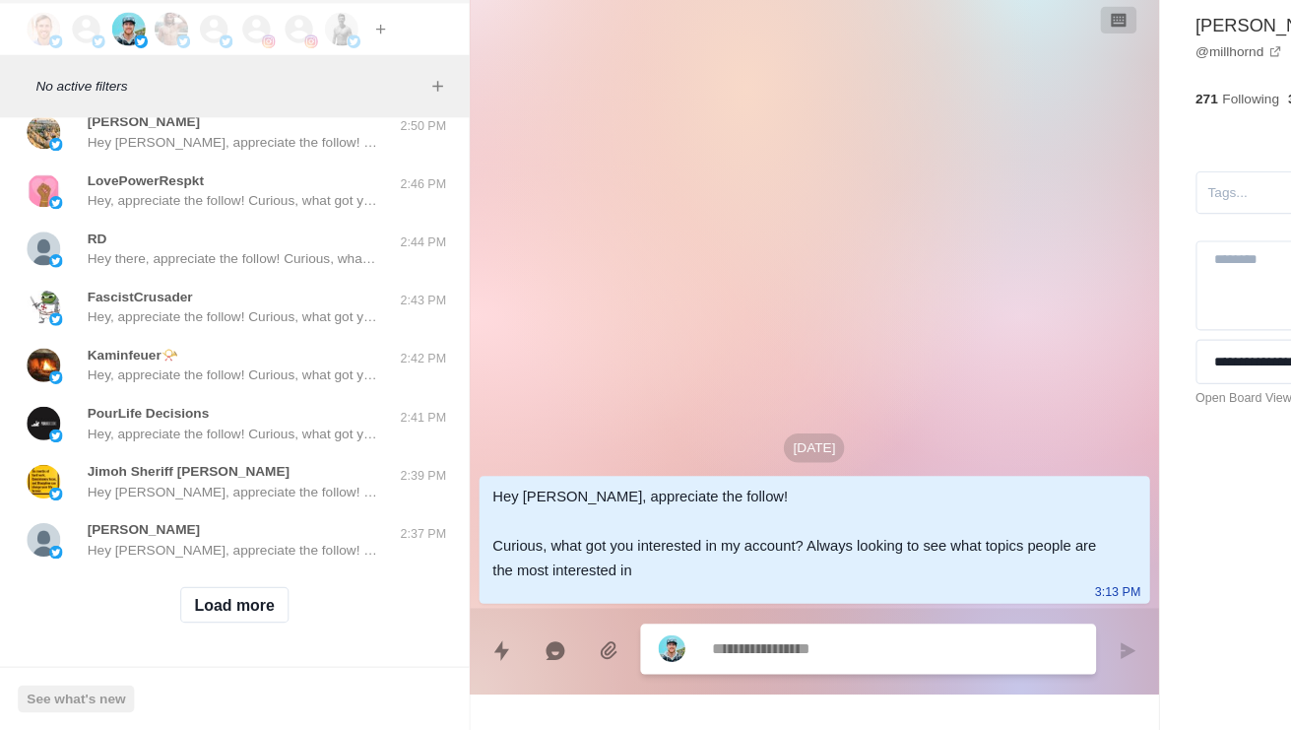
scroll to position [34054, 0]
click at [216, 588] on div "Load more" at bounding box center [206, 619] width 397 height 63
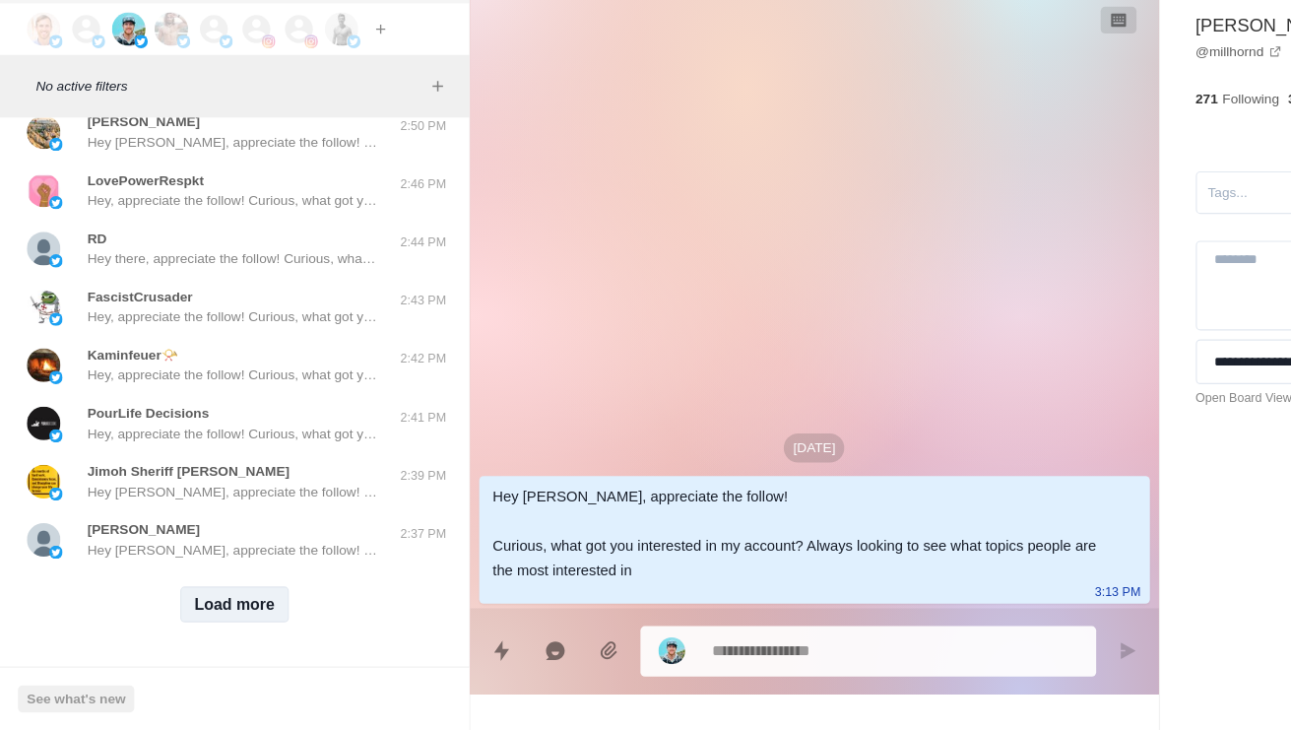
click at [221, 604] on button "Load more" at bounding box center [207, 620] width 96 height 32
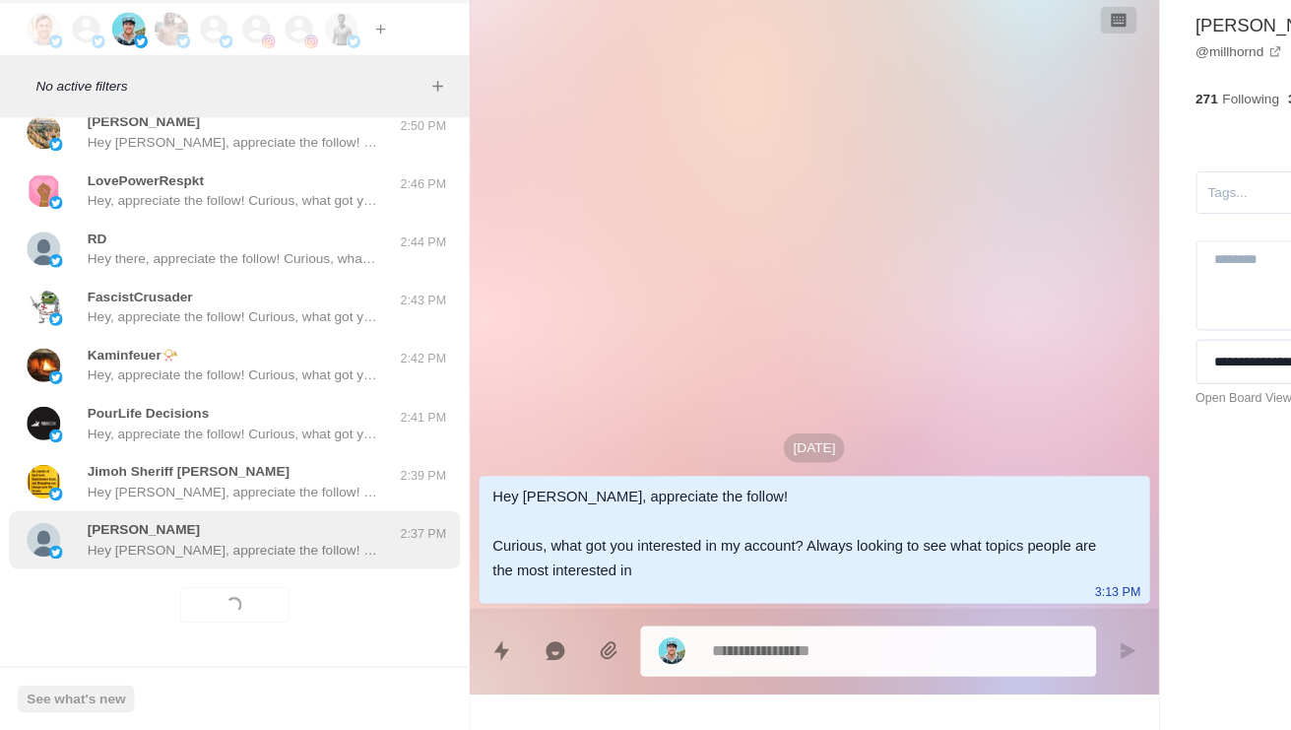
click at [263, 562] on p "Hey [PERSON_NAME], appreciate the follow! Curious, what got you interested in m…" at bounding box center [205, 571] width 256 height 18
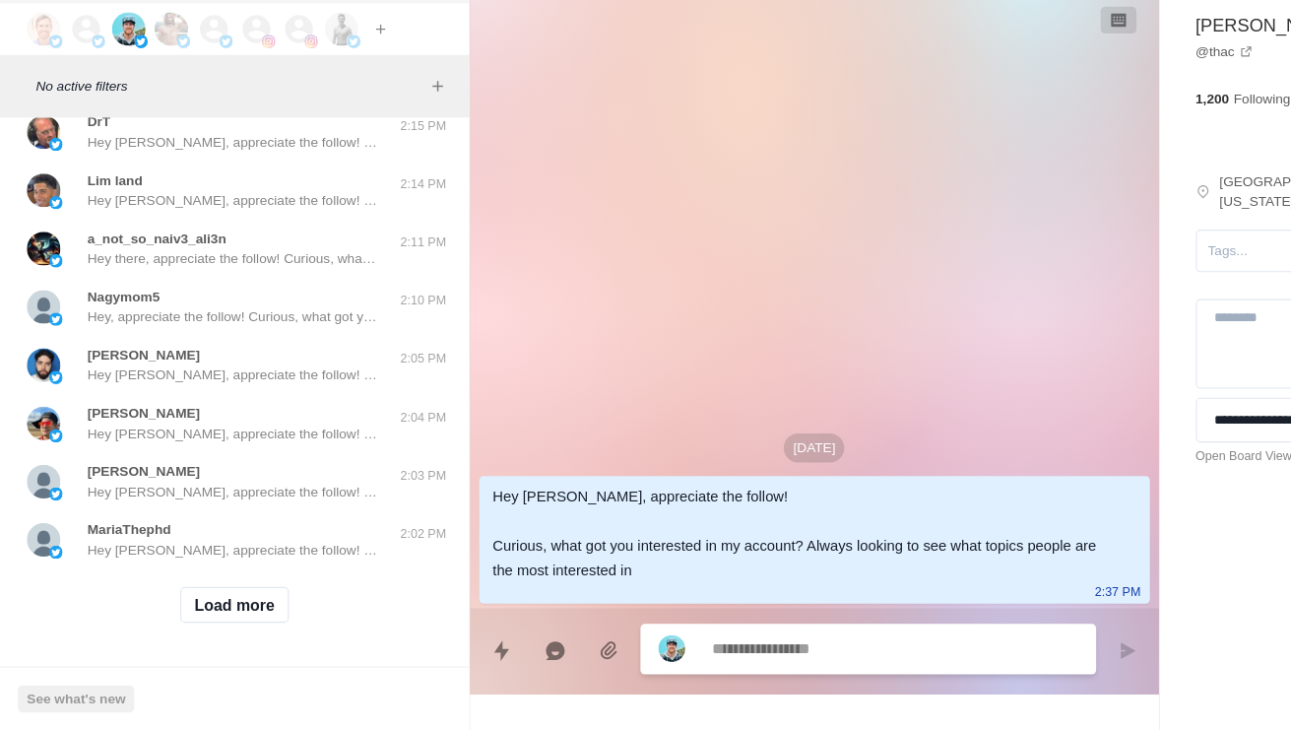
scroll to position [35098, 0]
click at [224, 604] on button "Load more" at bounding box center [207, 620] width 96 height 32
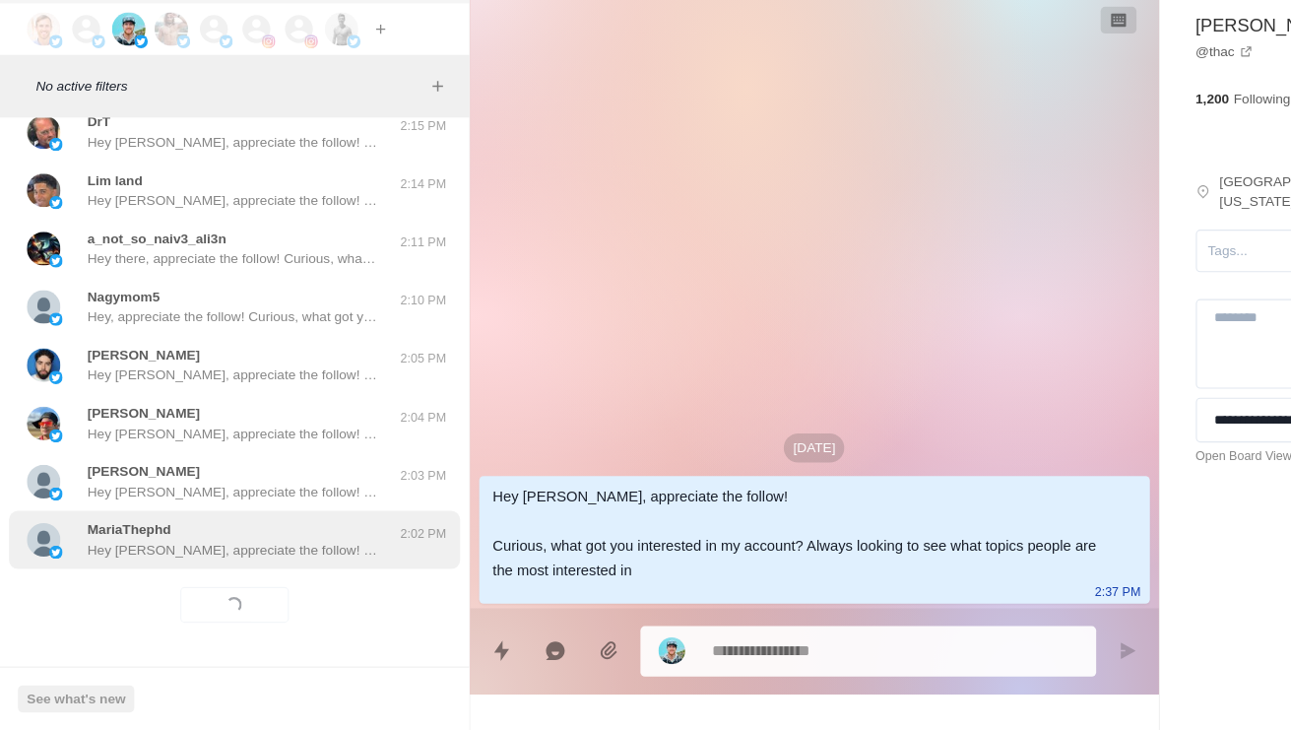
click at [267, 537] on div "MariaThephd Hey [PERSON_NAME], appreciate the follow! Curious, what got you int…" at bounding box center [206, 562] width 397 height 51
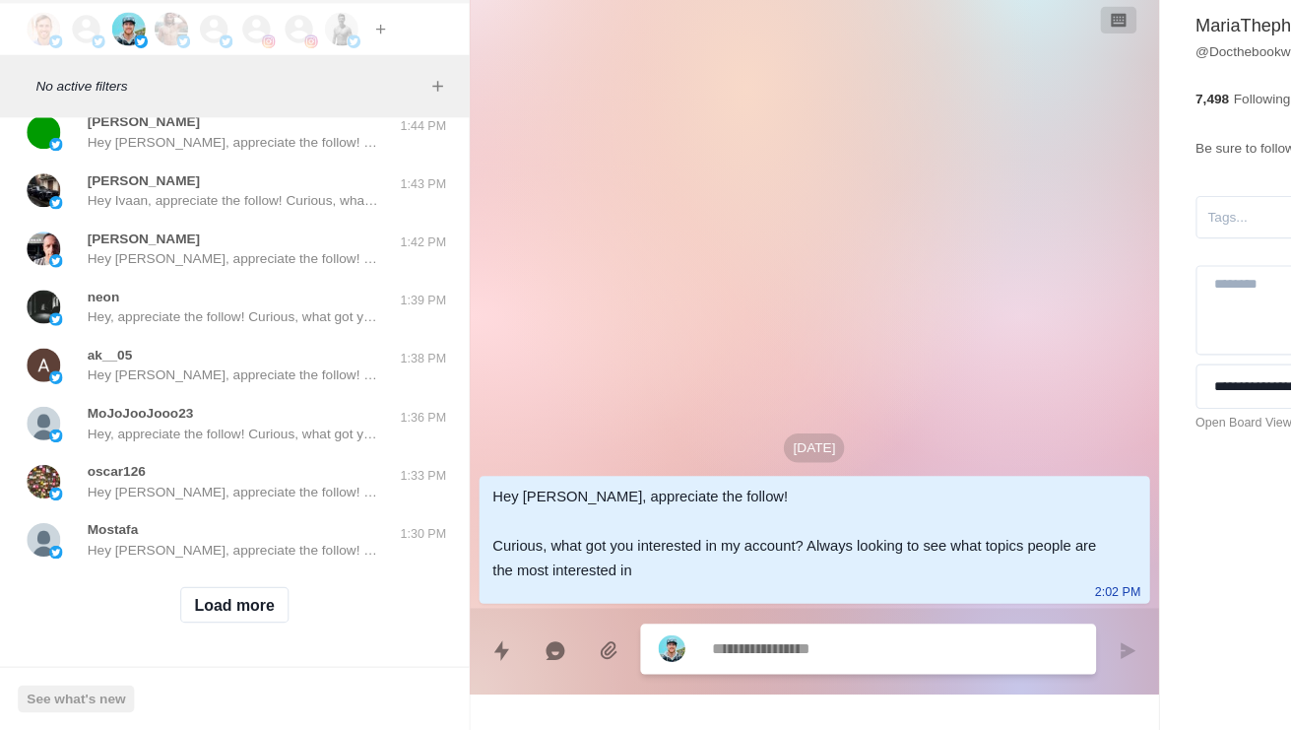
scroll to position [36142, 0]
click at [222, 604] on button "Load more" at bounding box center [207, 620] width 96 height 32
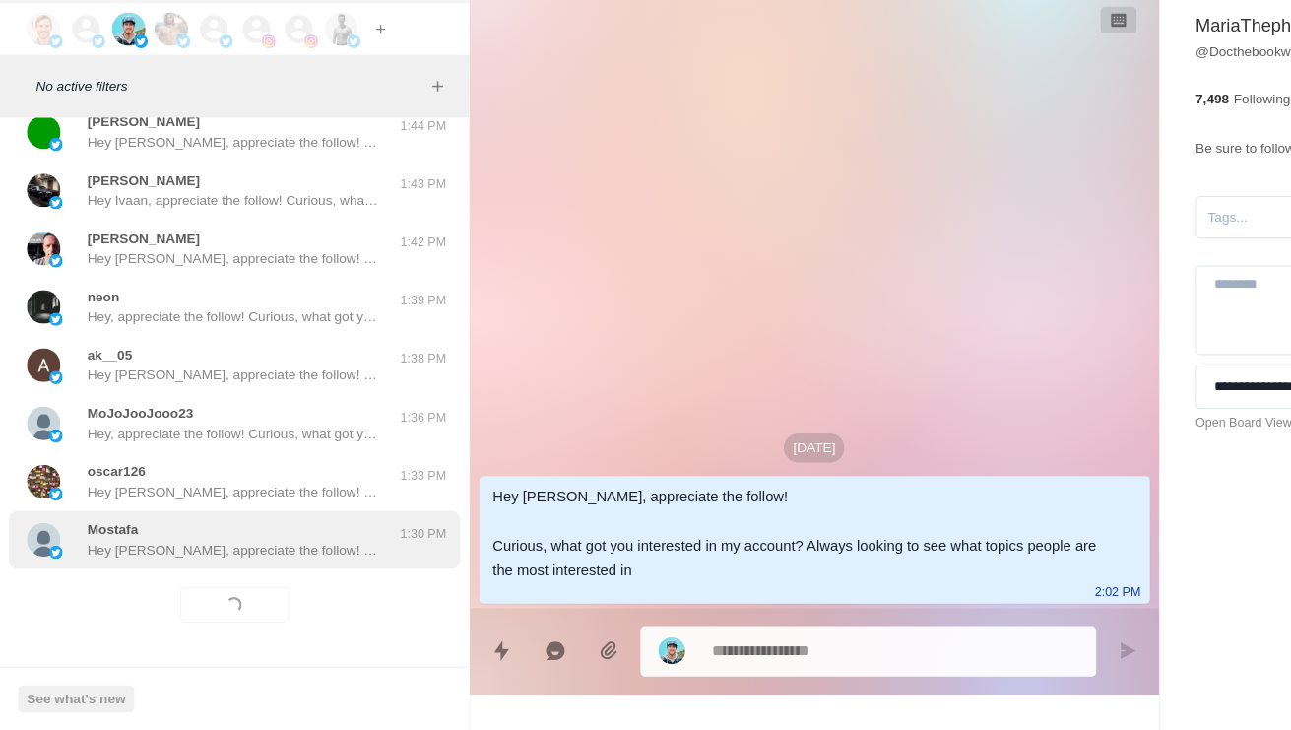
click at [305, 562] on p "Hey [PERSON_NAME], appreciate the follow! Curious, what got you interested in m…" at bounding box center [205, 571] width 256 height 18
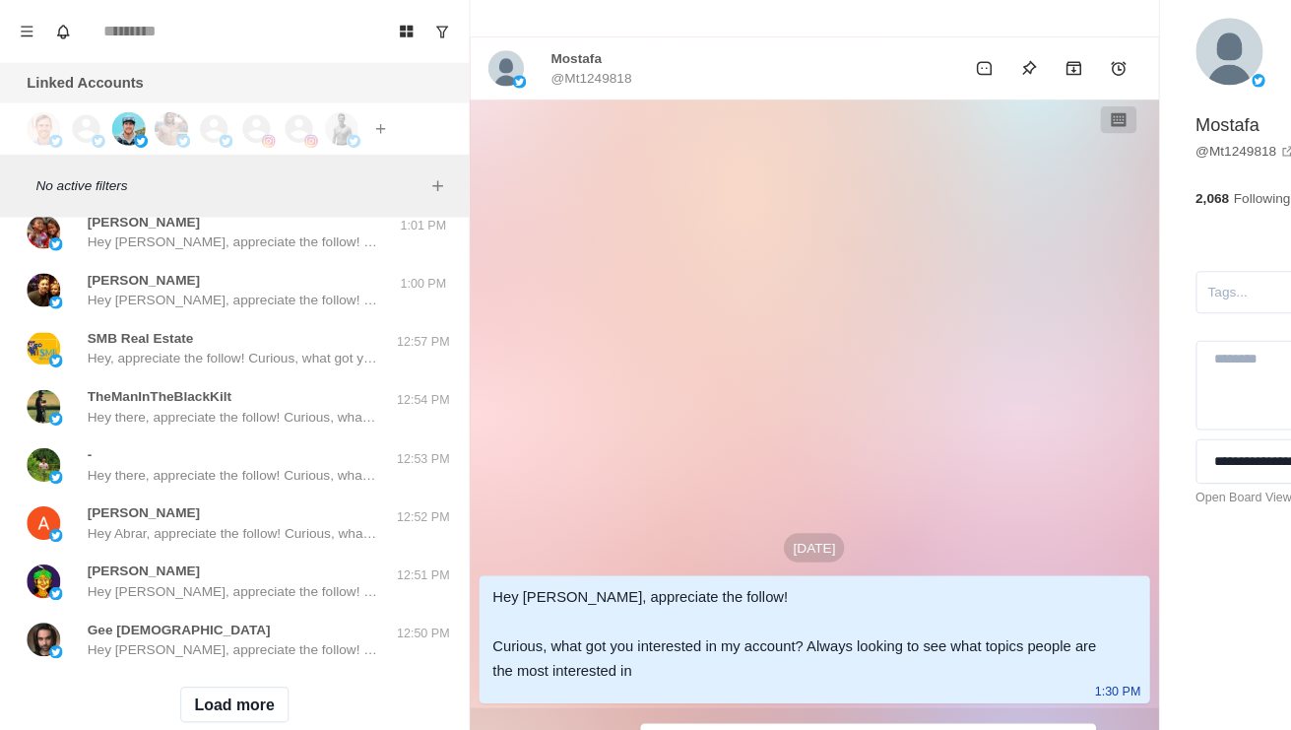
scroll to position [37185, 0]
click at [231, 610] on button "Load more" at bounding box center [207, 620] width 96 height 32
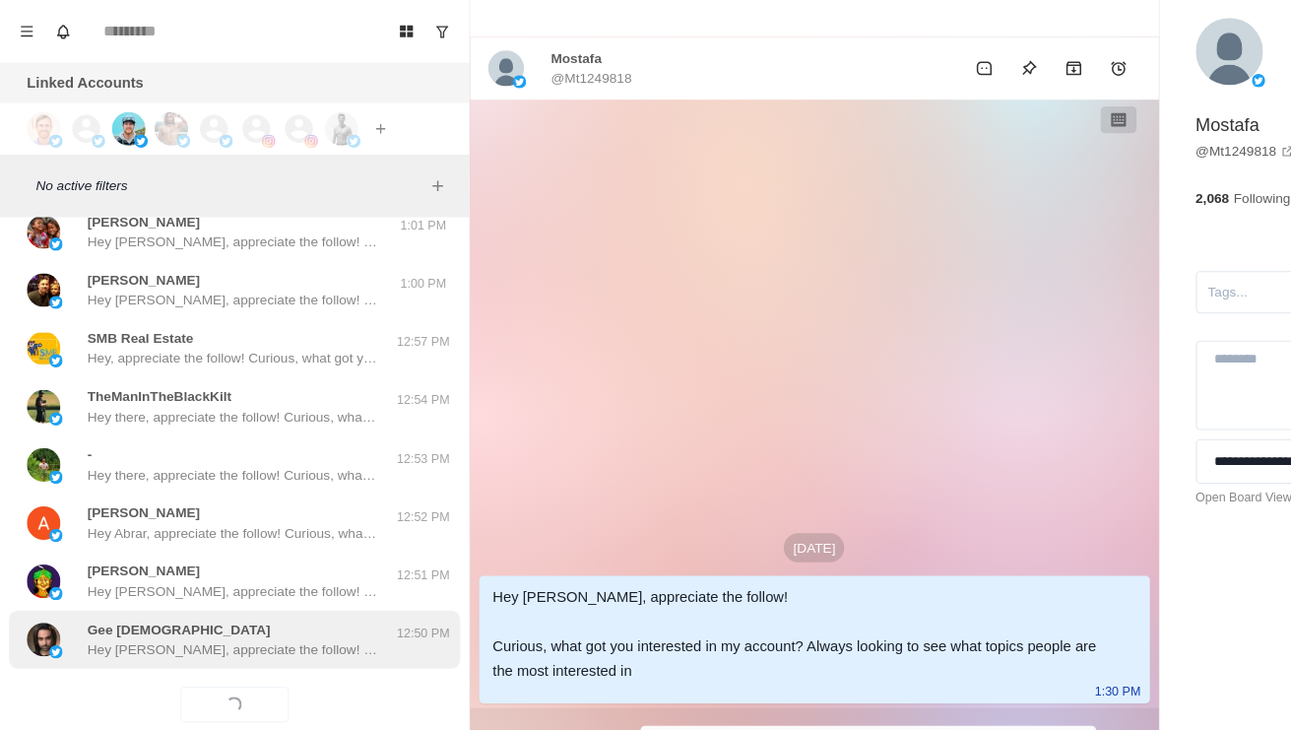
click at [261, 573] on div "Gee [DEMOGRAPHIC_DATA] Hey Gee, appreciate the follow! Curious, what got you in…" at bounding box center [206, 562] width 397 height 51
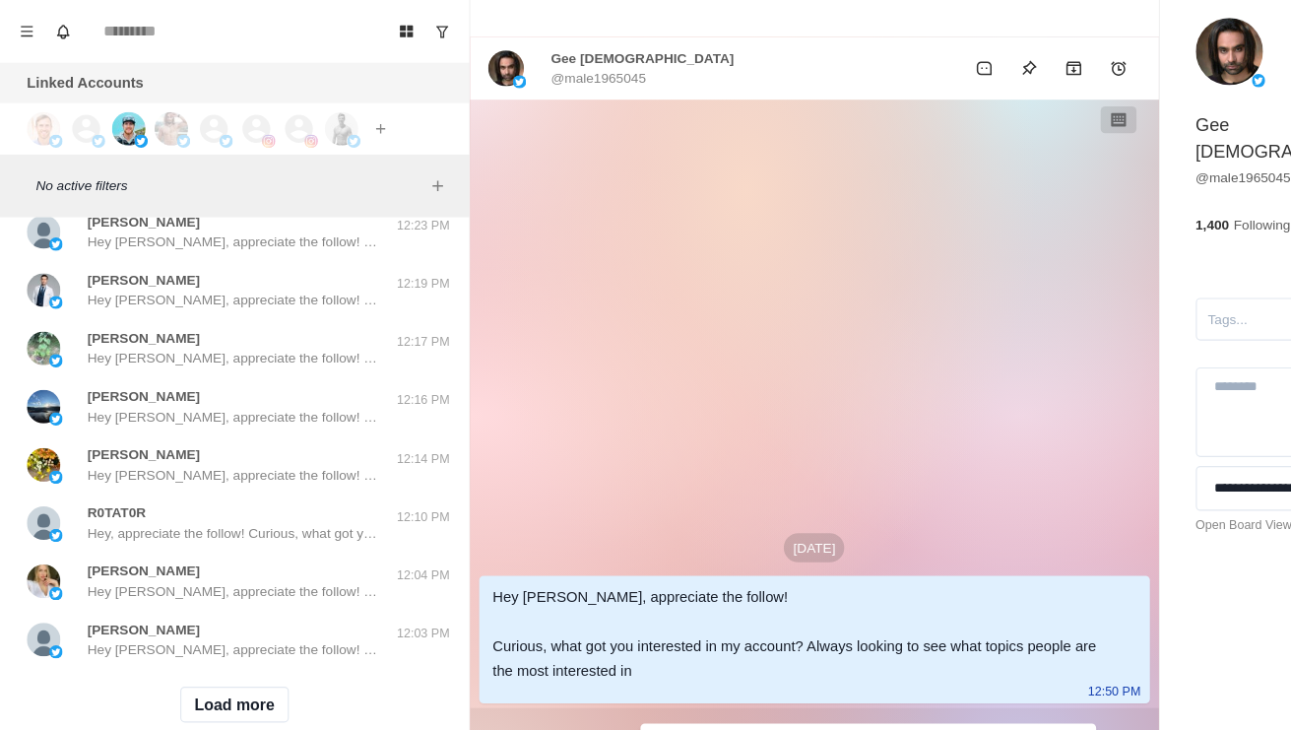
scroll to position [38229, 0]
click at [234, 619] on button "Load more" at bounding box center [207, 620] width 96 height 32
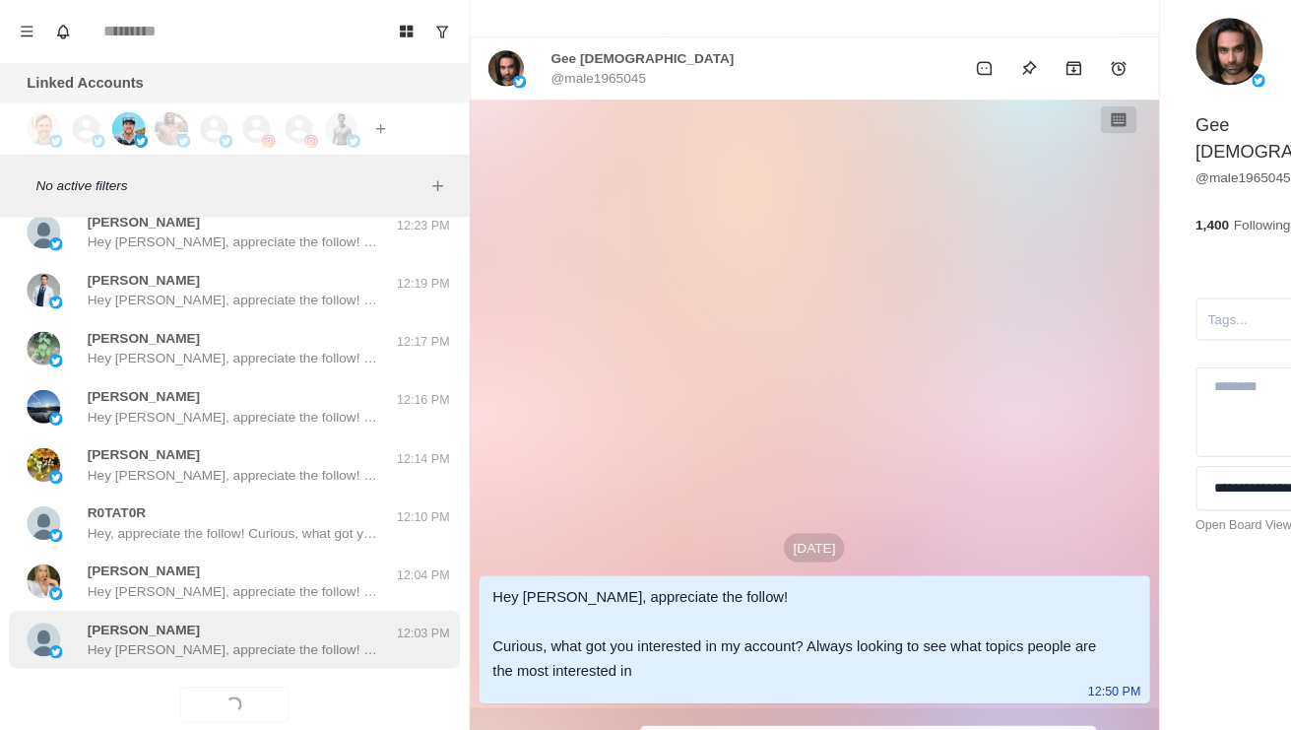
click at [265, 562] on p "Hey [PERSON_NAME], appreciate the follow! Curious, what got you interested in m…" at bounding box center [205, 571] width 256 height 18
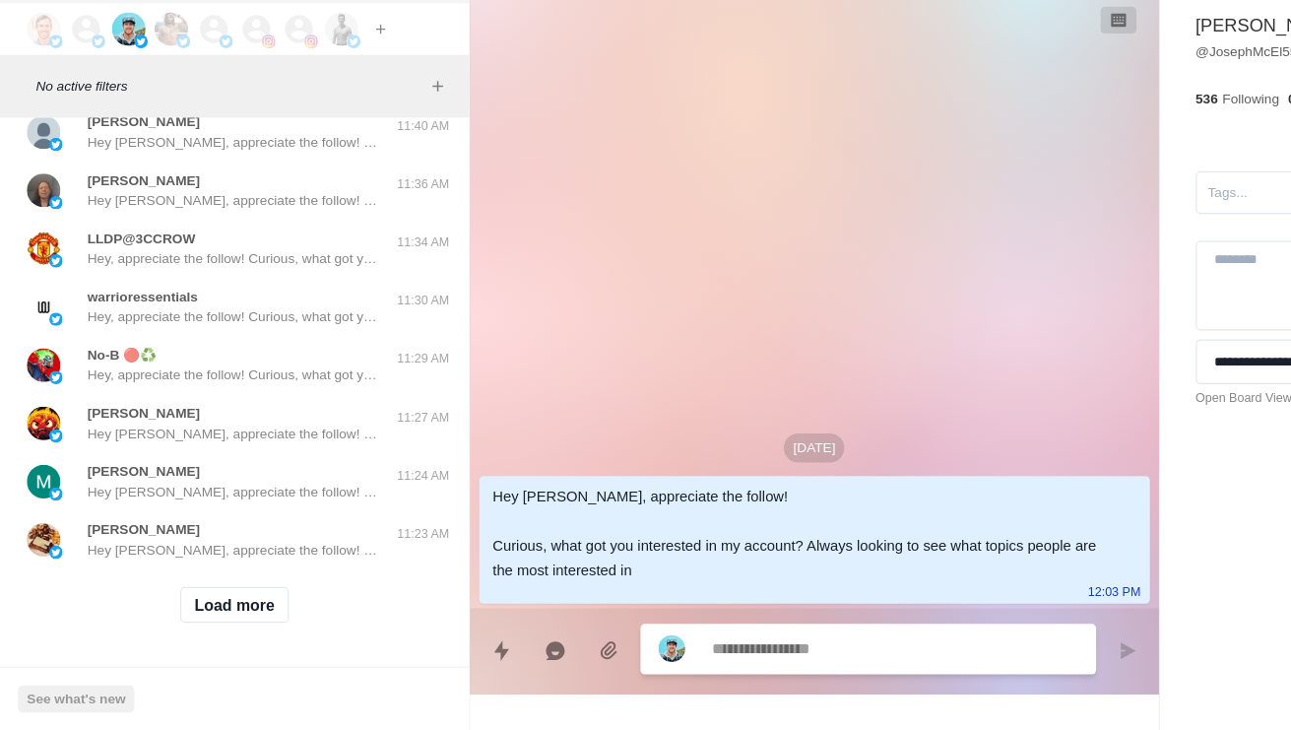
scroll to position [39272, 0]
click at [229, 604] on button "Load more" at bounding box center [207, 620] width 96 height 32
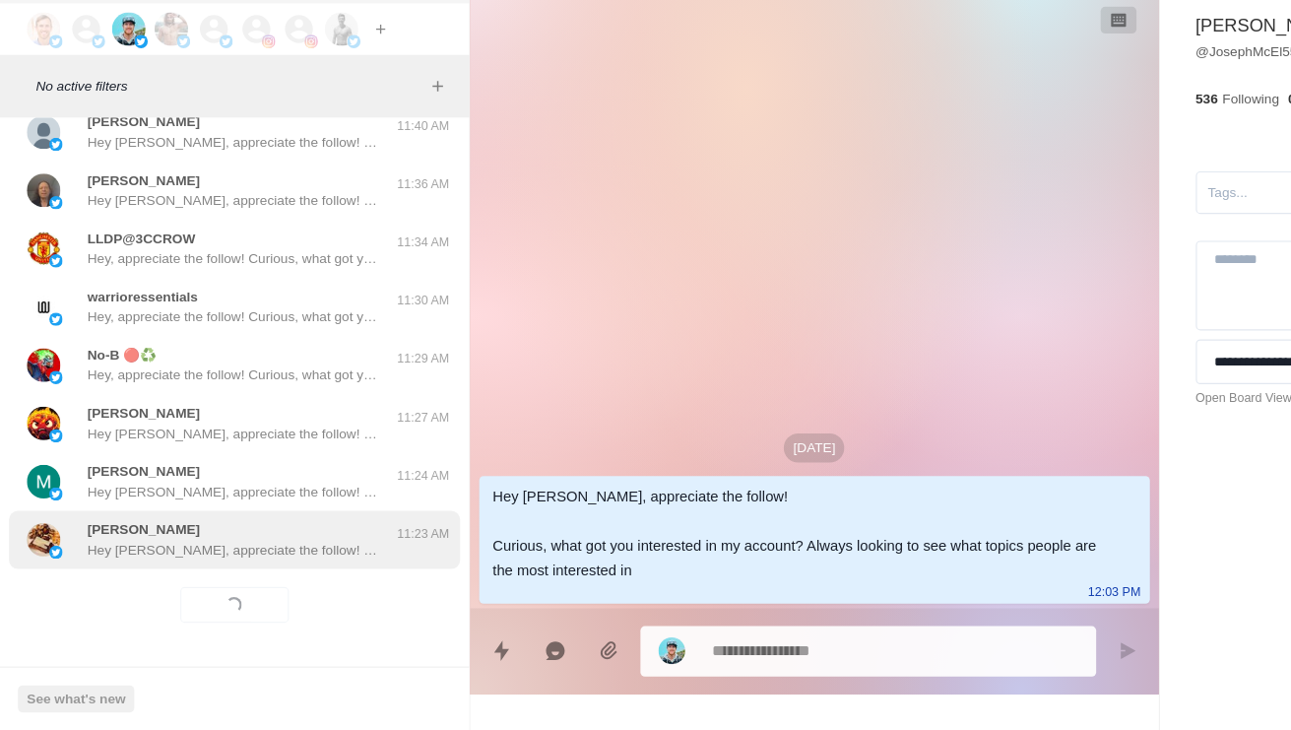
click at [285, 544] on div "[PERSON_NAME] Hey [PERSON_NAME], appreciate the follow! Curious, what got you i…" at bounding box center [205, 561] width 256 height 35
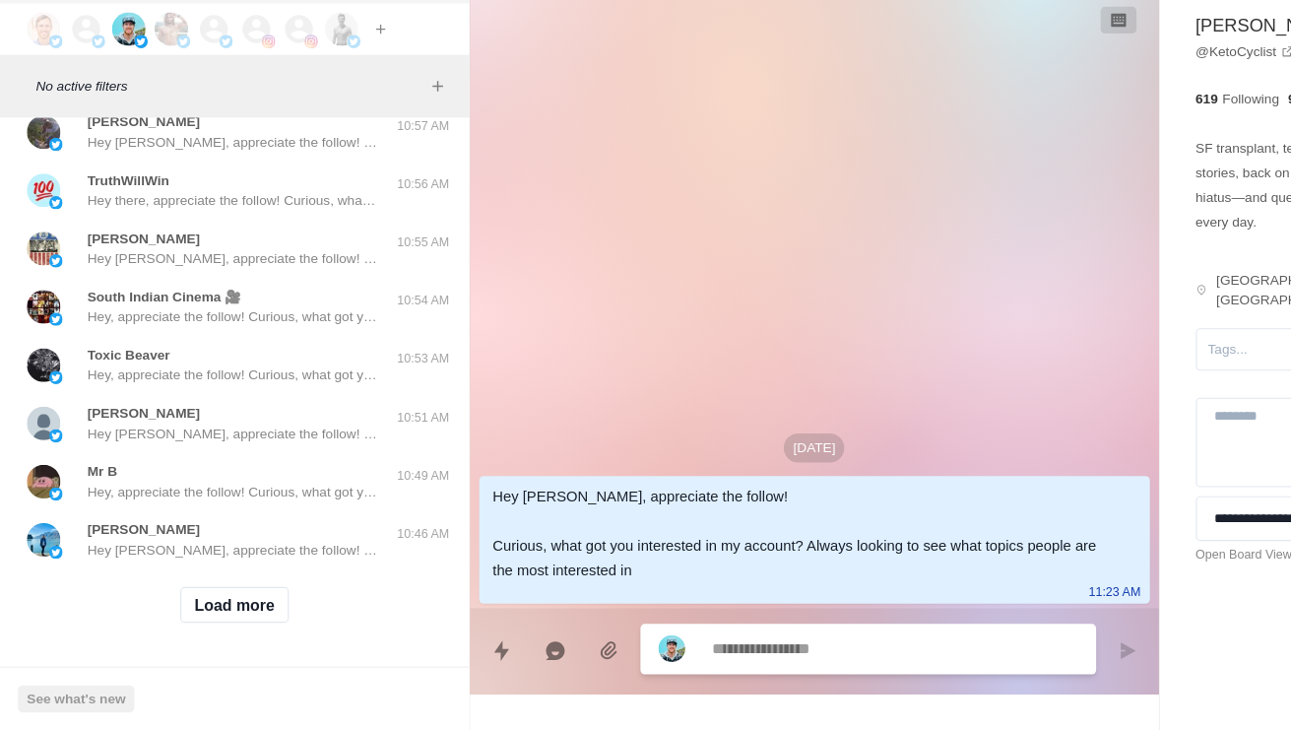
scroll to position [40316, 0]
click at [203, 588] on div "Load more" at bounding box center [206, 619] width 397 height 63
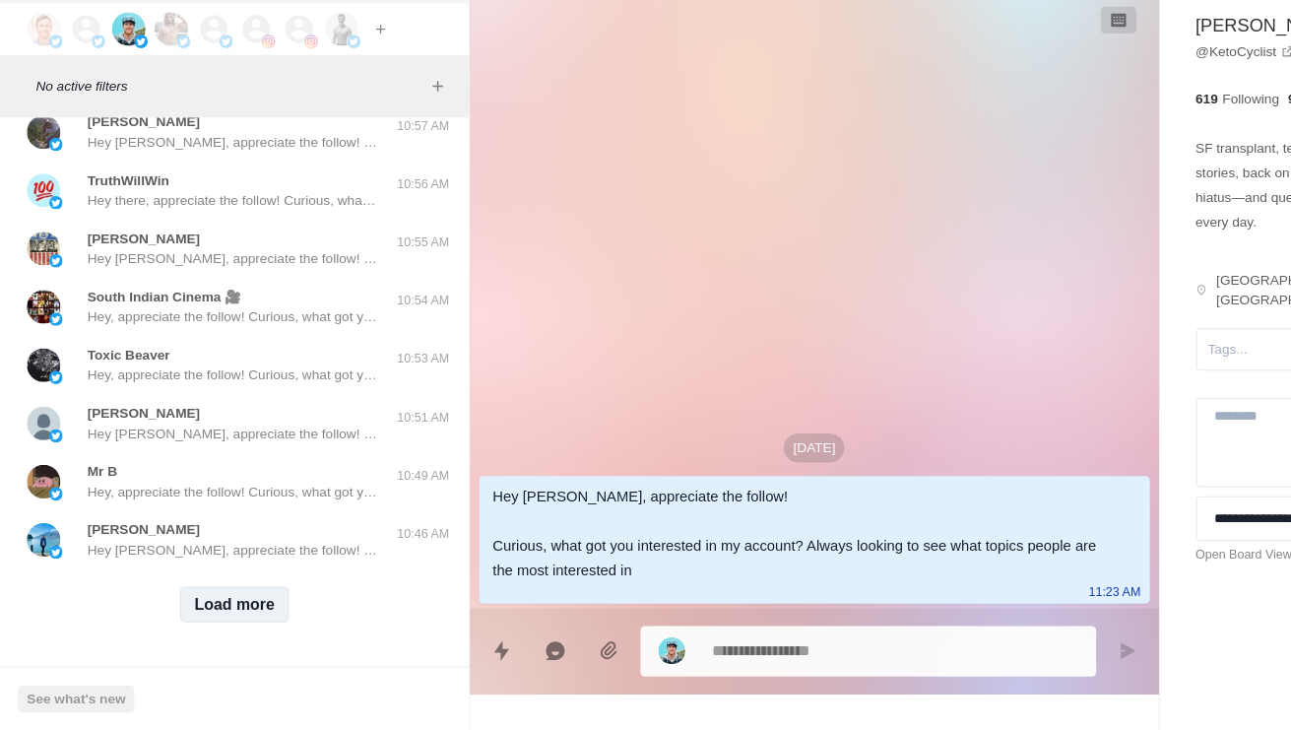
click at [228, 604] on button "Load more" at bounding box center [207, 620] width 96 height 32
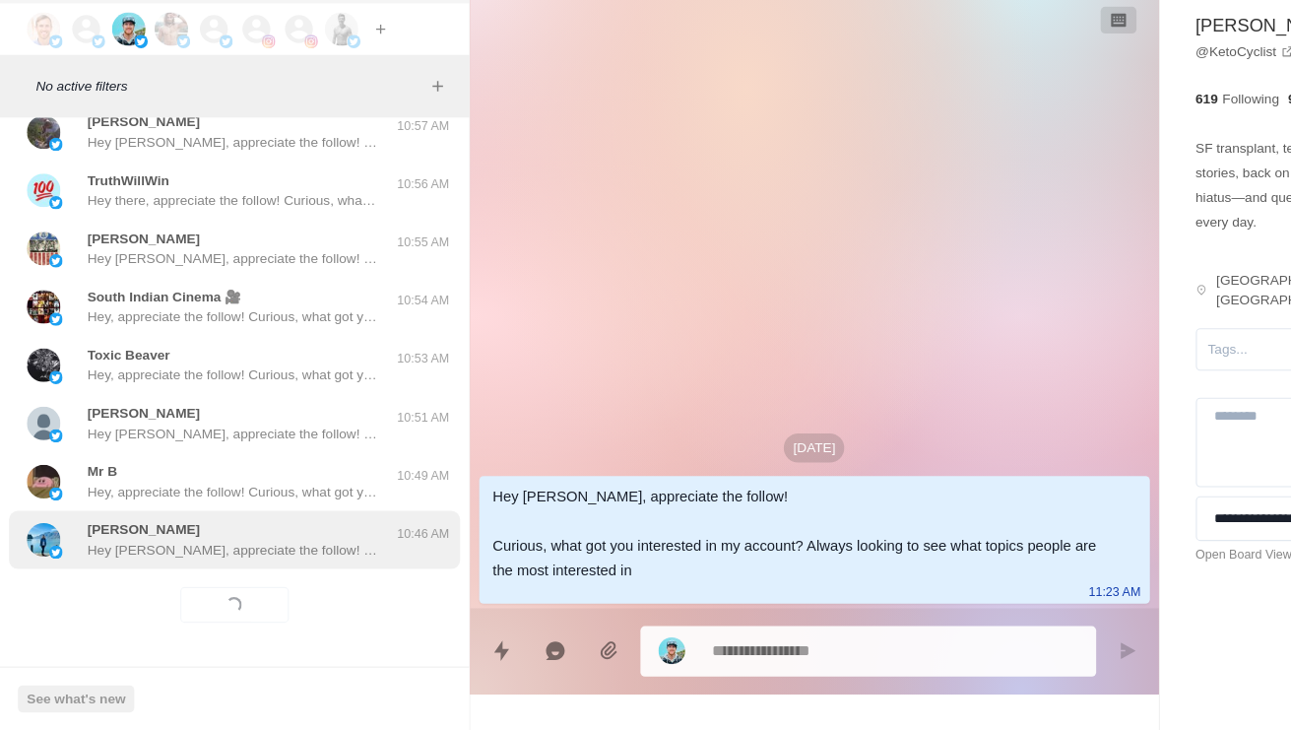
click at [259, 562] on p "Hey [PERSON_NAME], appreciate the follow! Curious, what got you interested in m…" at bounding box center [205, 571] width 256 height 18
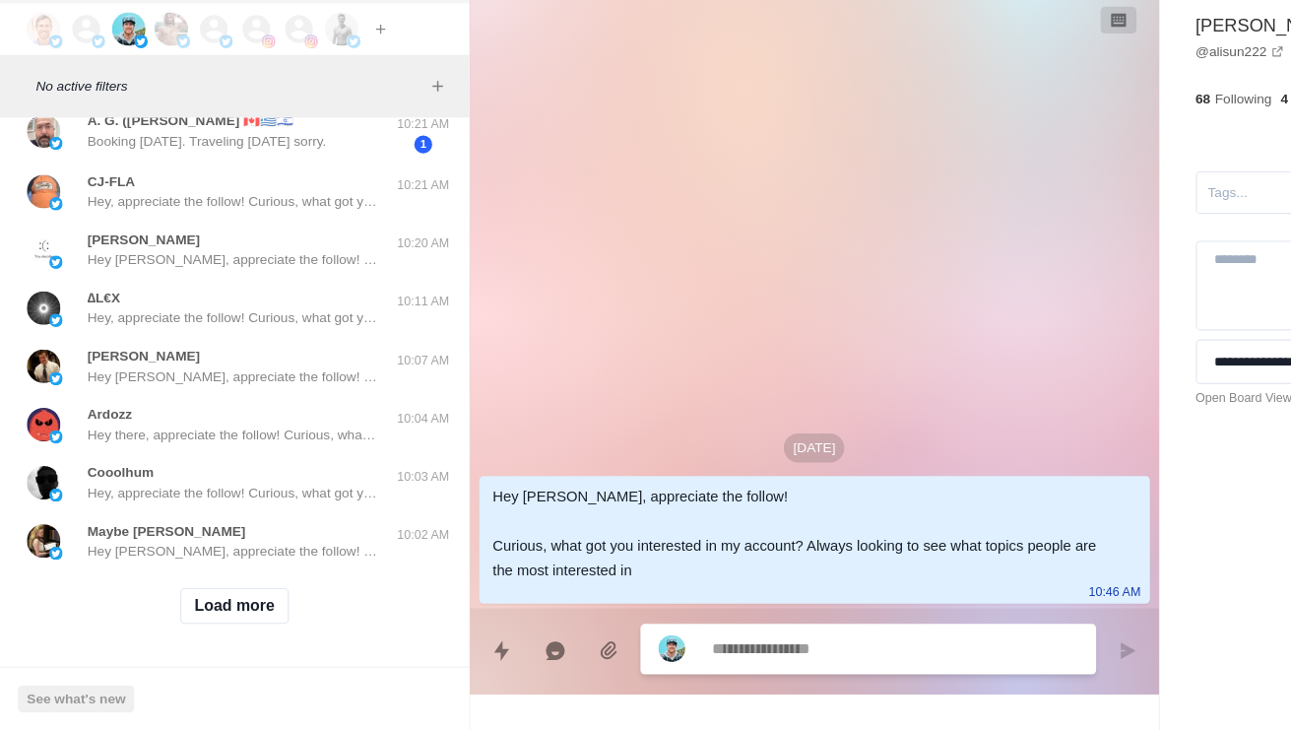
scroll to position [41361, 0]
click at [208, 605] on button "Load more" at bounding box center [207, 621] width 96 height 32
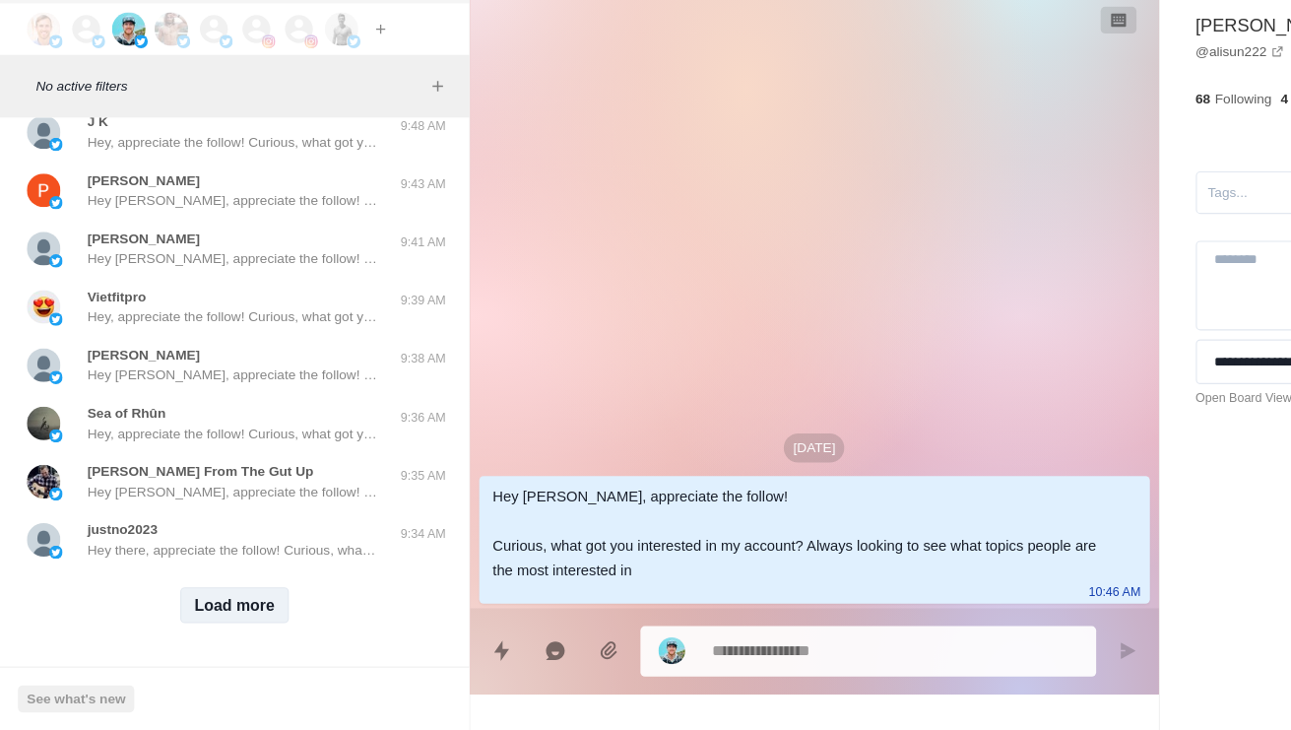
scroll to position [42405, 0]
click at [187, 604] on button "Load more" at bounding box center [207, 620] width 96 height 32
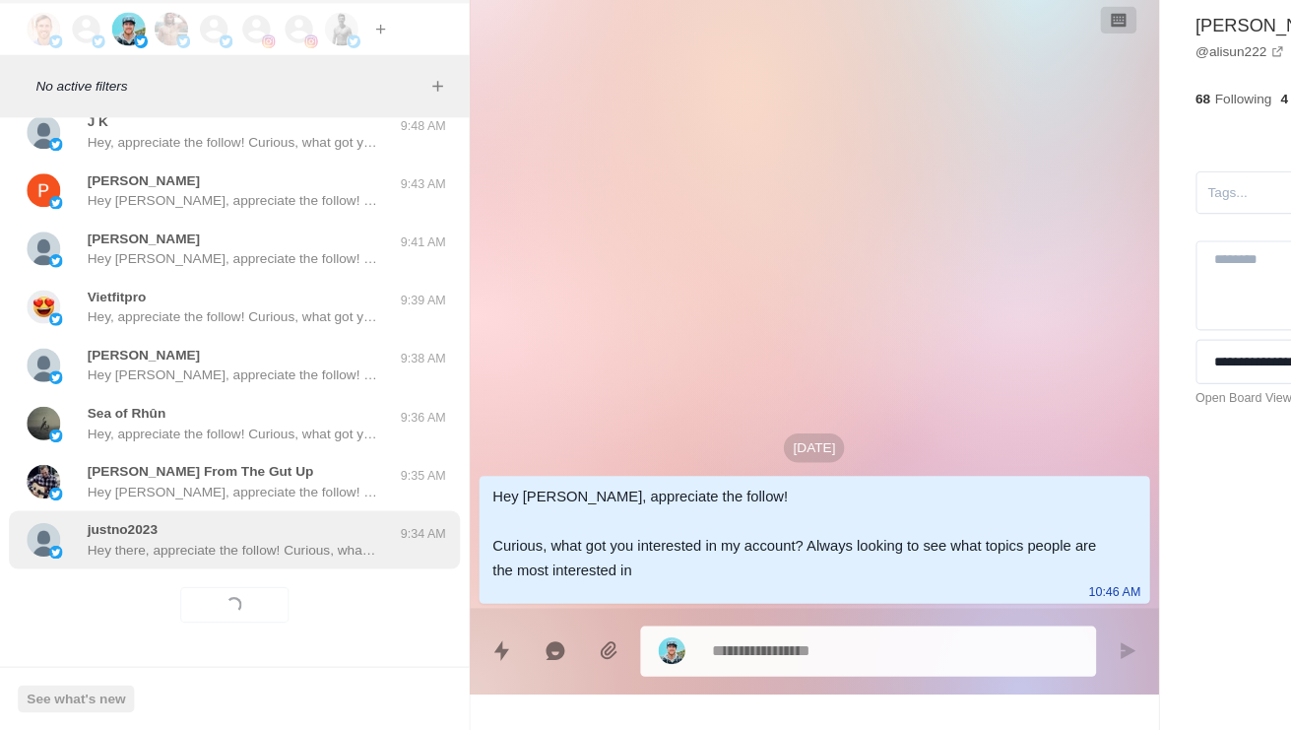
click at [134, 562] on p "Hey there, appreciate the follow! Curious, what got you interested in my accoun…" at bounding box center [205, 571] width 256 height 18
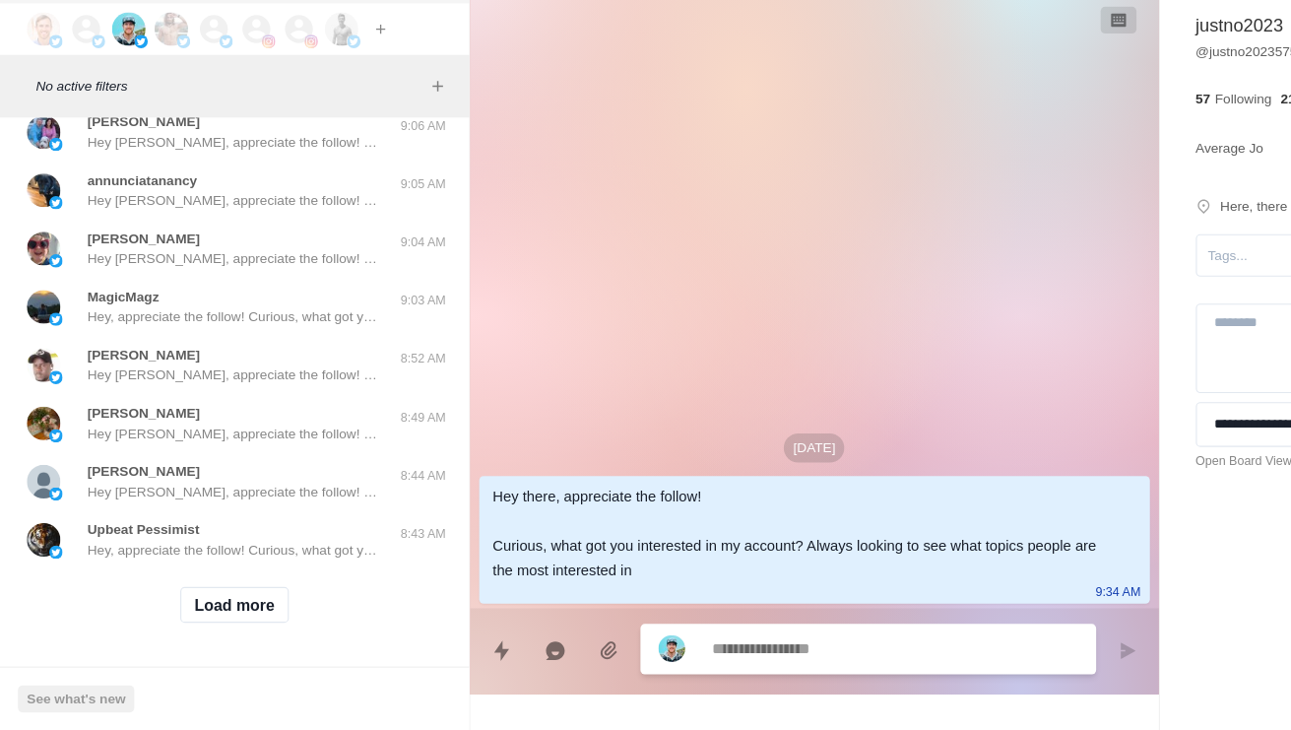
scroll to position [43449, 0]
click at [228, 604] on button "Load more" at bounding box center [207, 620] width 96 height 32
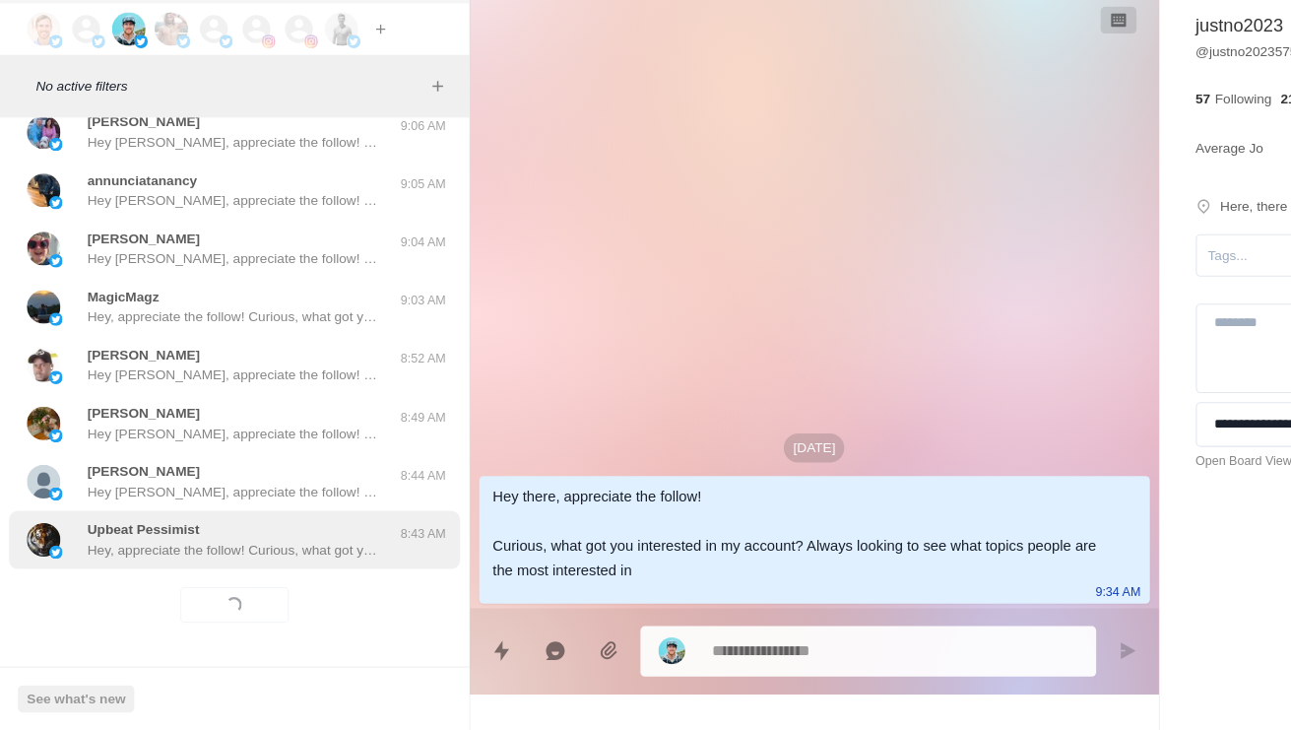
click at [250, 544] on div "Upbeat Pessimist Hey, appreciate the follow! Curious, what got you interested i…" at bounding box center [205, 561] width 256 height 35
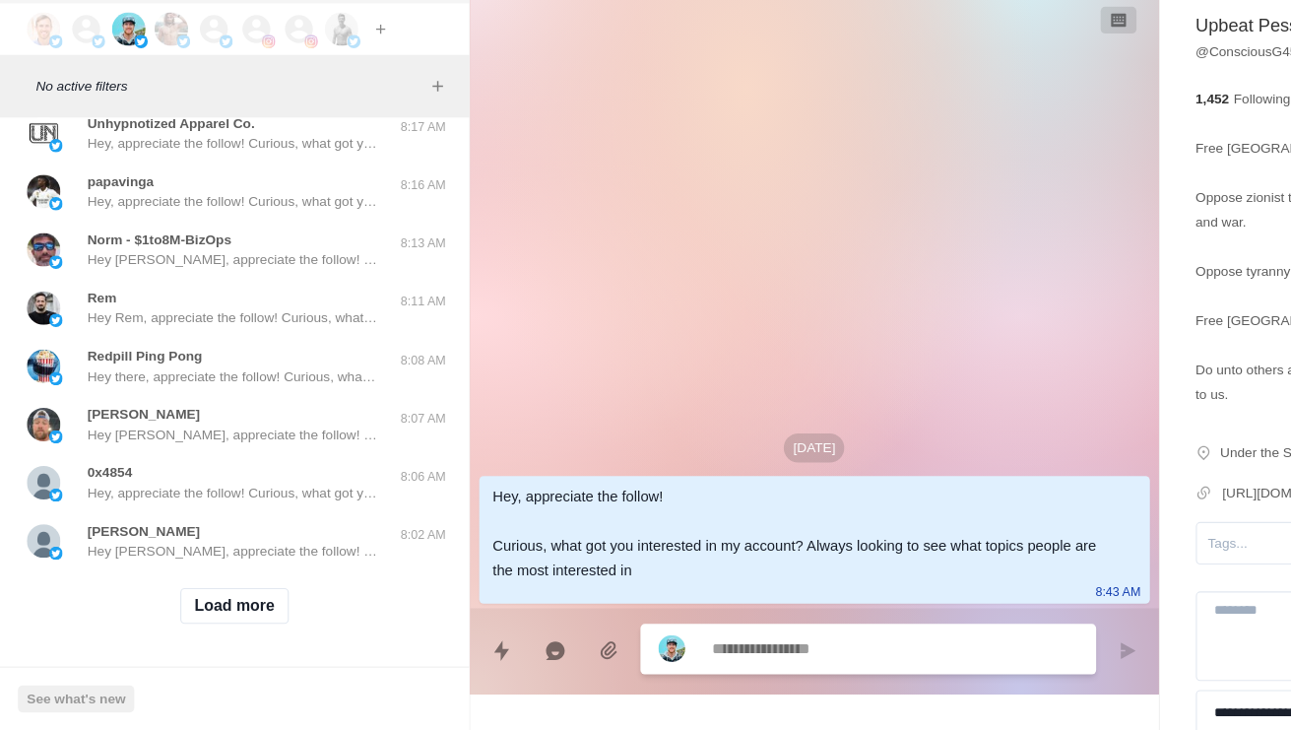
scroll to position [44495, 0]
click at [217, 605] on button "Load more" at bounding box center [207, 621] width 96 height 32
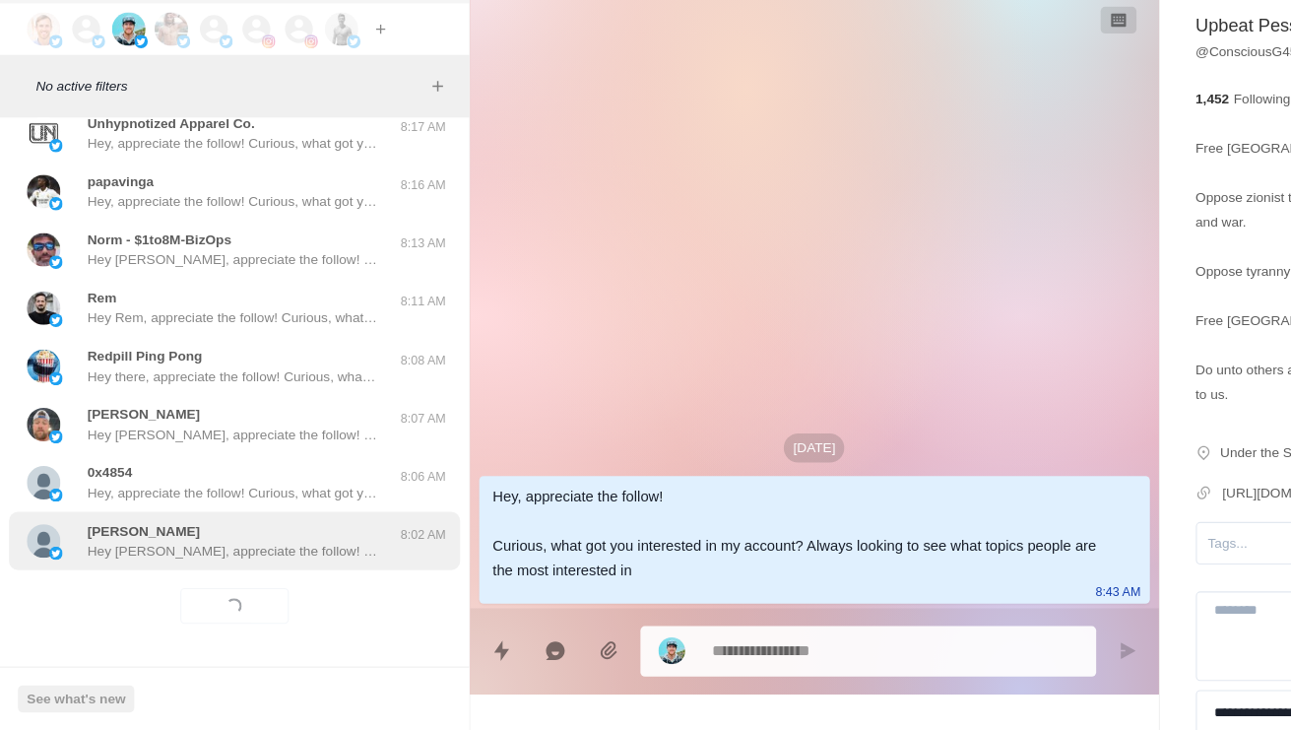
click at [260, 563] on p "Hey [PERSON_NAME], appreciate the follow! Curious, what got you interested in m…" at bounding box center [205, 572] width 256 height 18
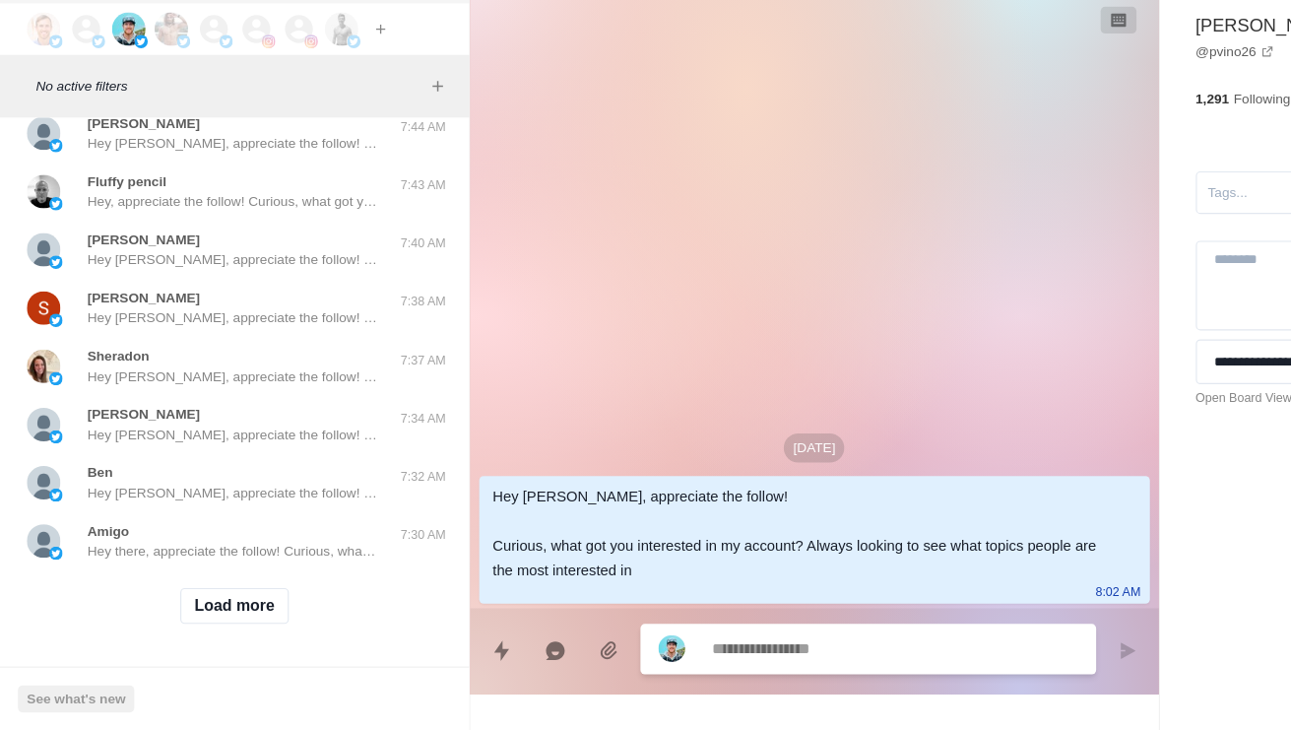
scroll to position [45537, 0]
click at [215, 605] on button "Load more" at bounding box center [207, 621] width 96 height 32
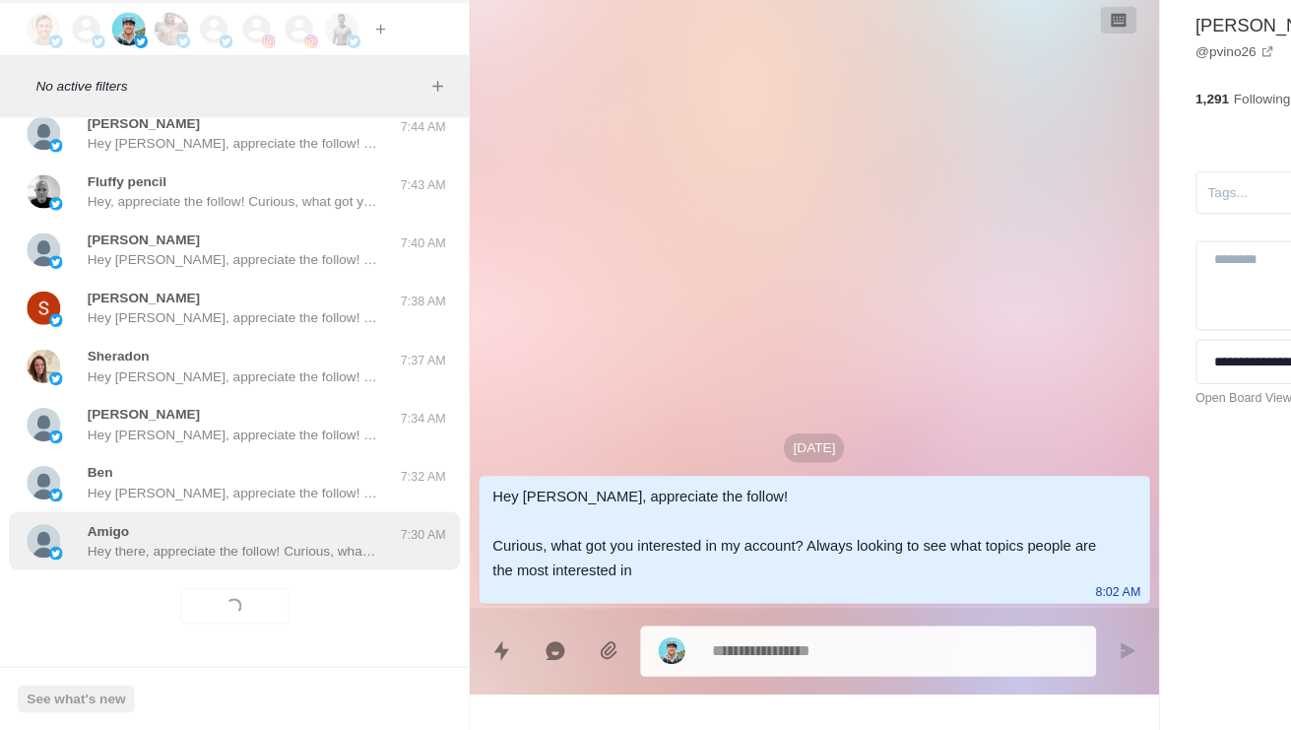
click at [275, 563] on p "Hey there, appreciate the follow! Curious, what got you interested in my accoun…" at bounding box center [205, 572] width 256 height 18
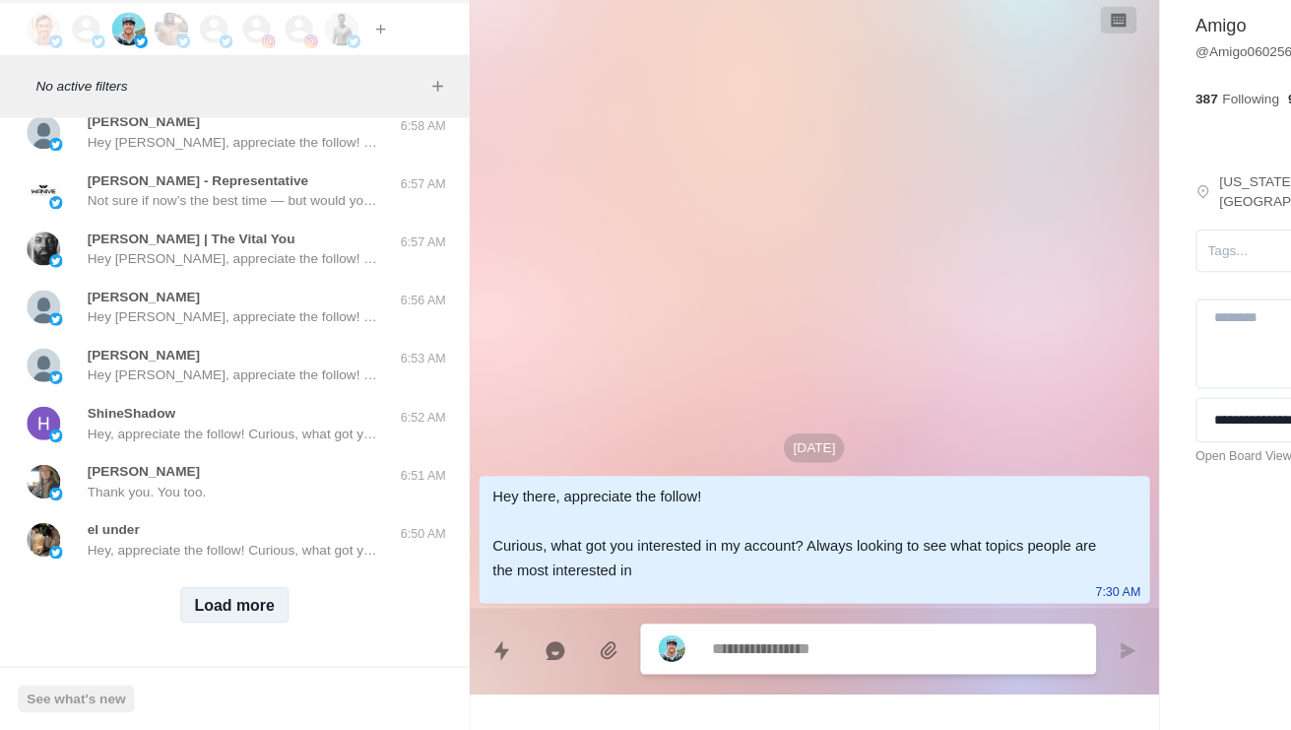
click at [215, 604] on button "Load more" at bounding box center [207, 620] width 96 height 32
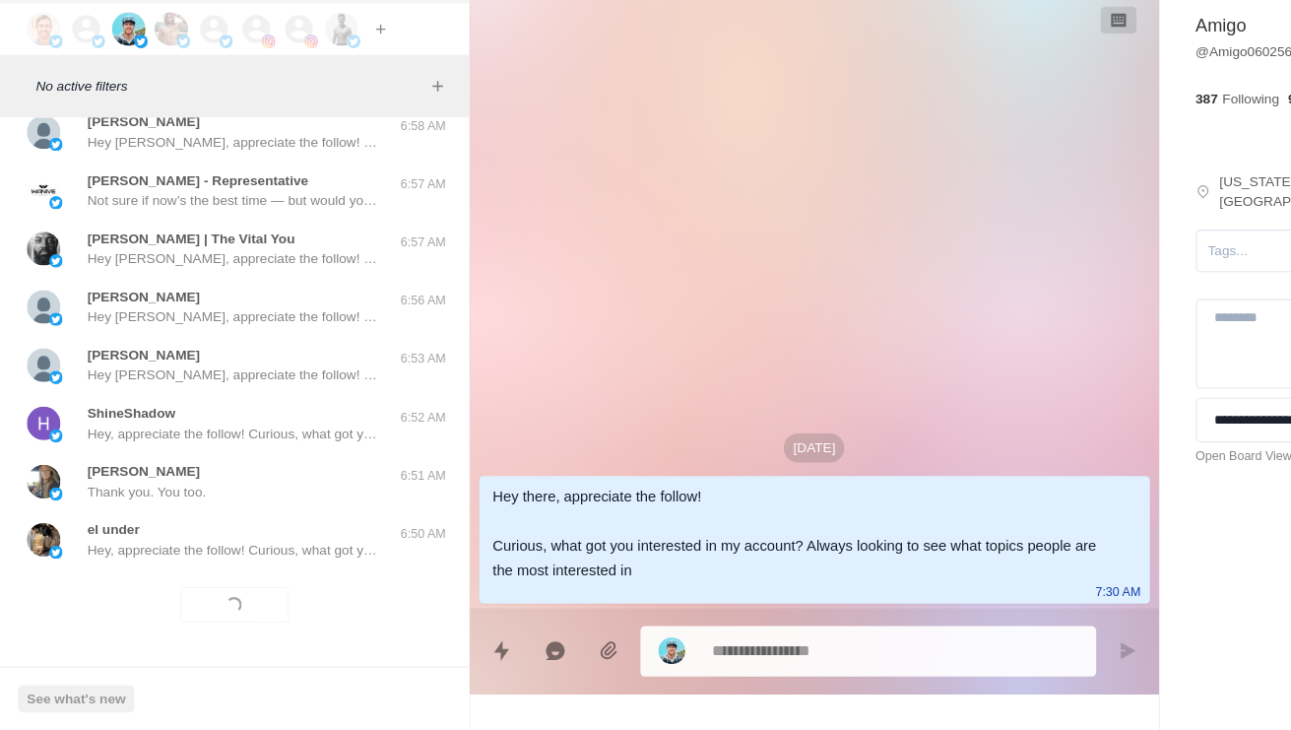
scroll to position [46582, 0]
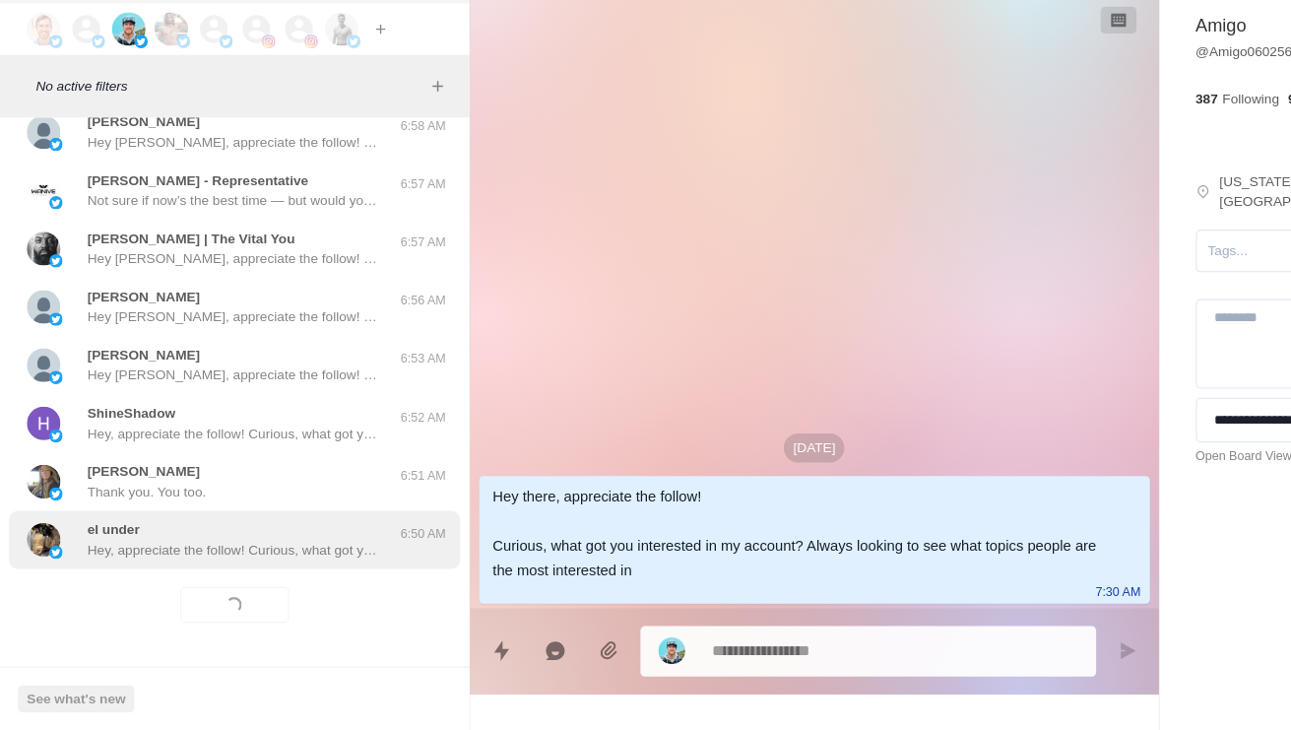
click at [258, 562] on p "Hey, appreciate the follow! Curious, what got you interested in my account? Alw…" at bounding box center [205, 571] width 256 height 18
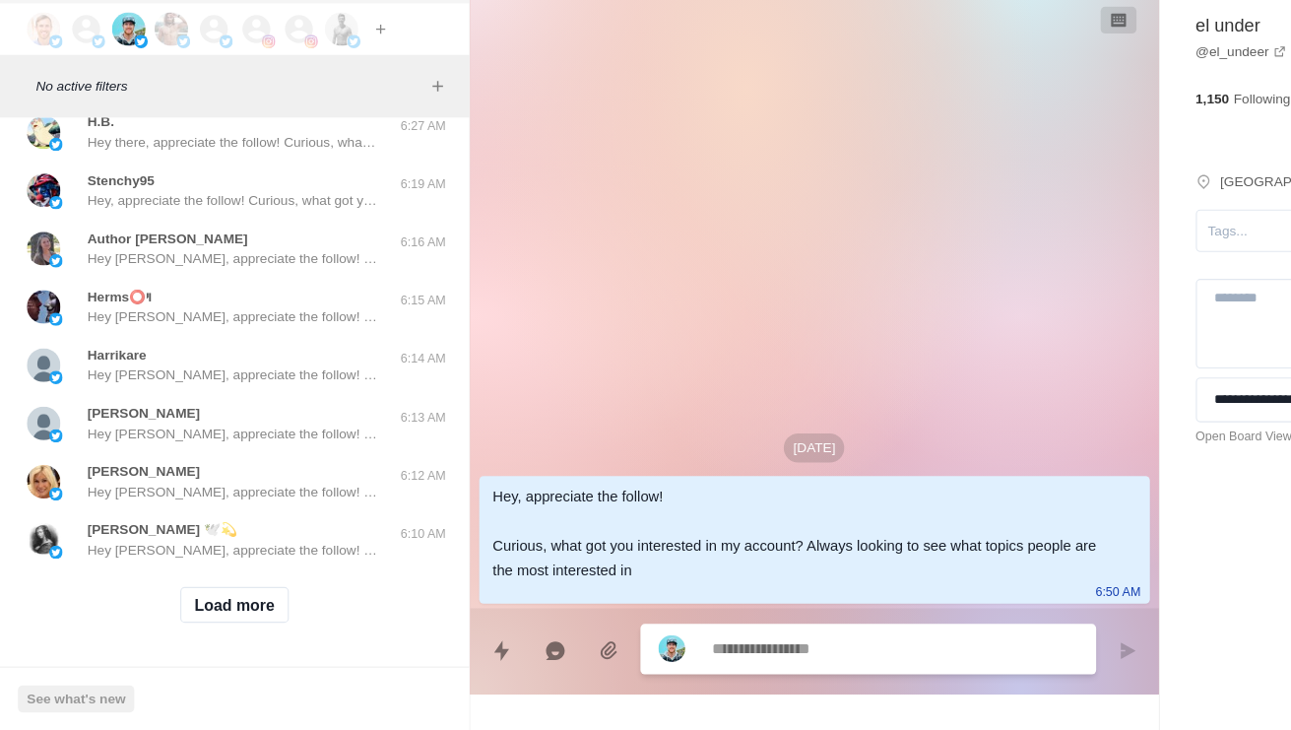
scroll to position [47625, 0]
click at [217, 604] on button "Load more" at bounding box center [207, 620] width 96 height 32
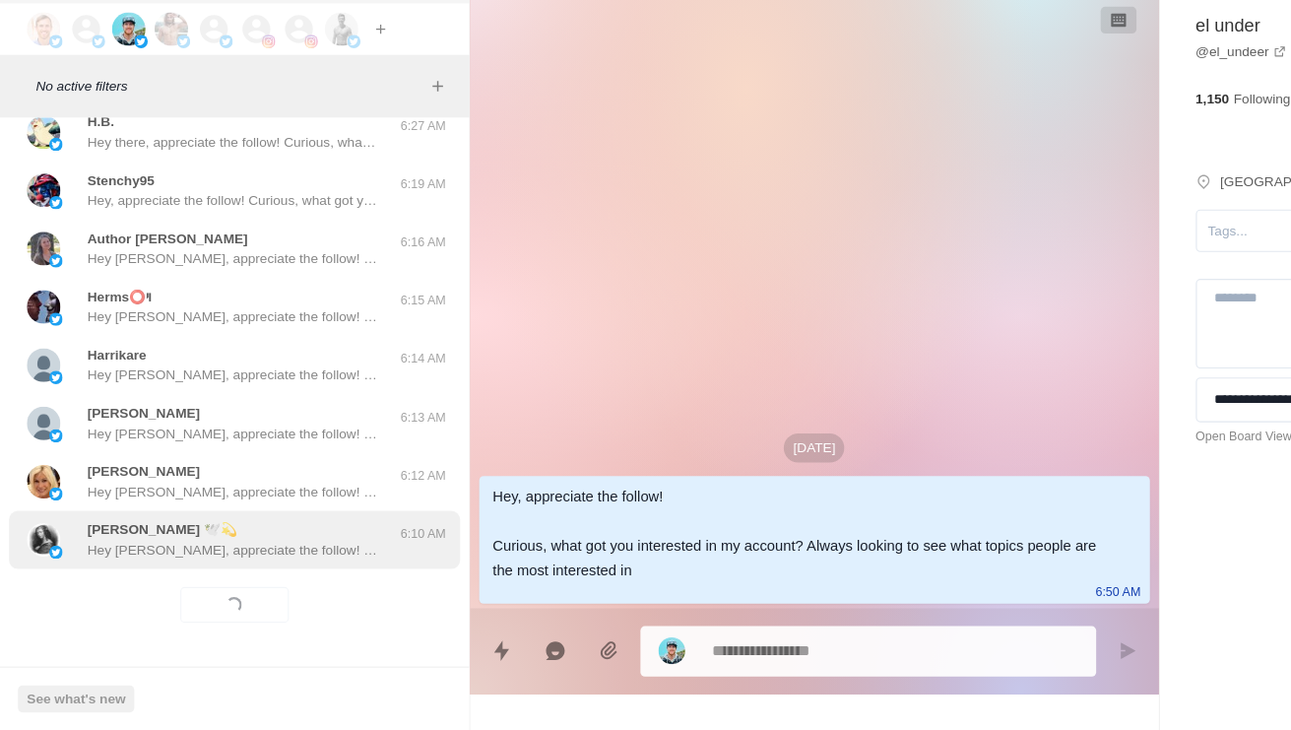
click at [279, 544] on div "[PERSON_NAME] 🕊️💫 Hey [PERSON_NAME], appreciate the follow! Curious, what got y…" at bounding box center [205, 561] width 256 height 35
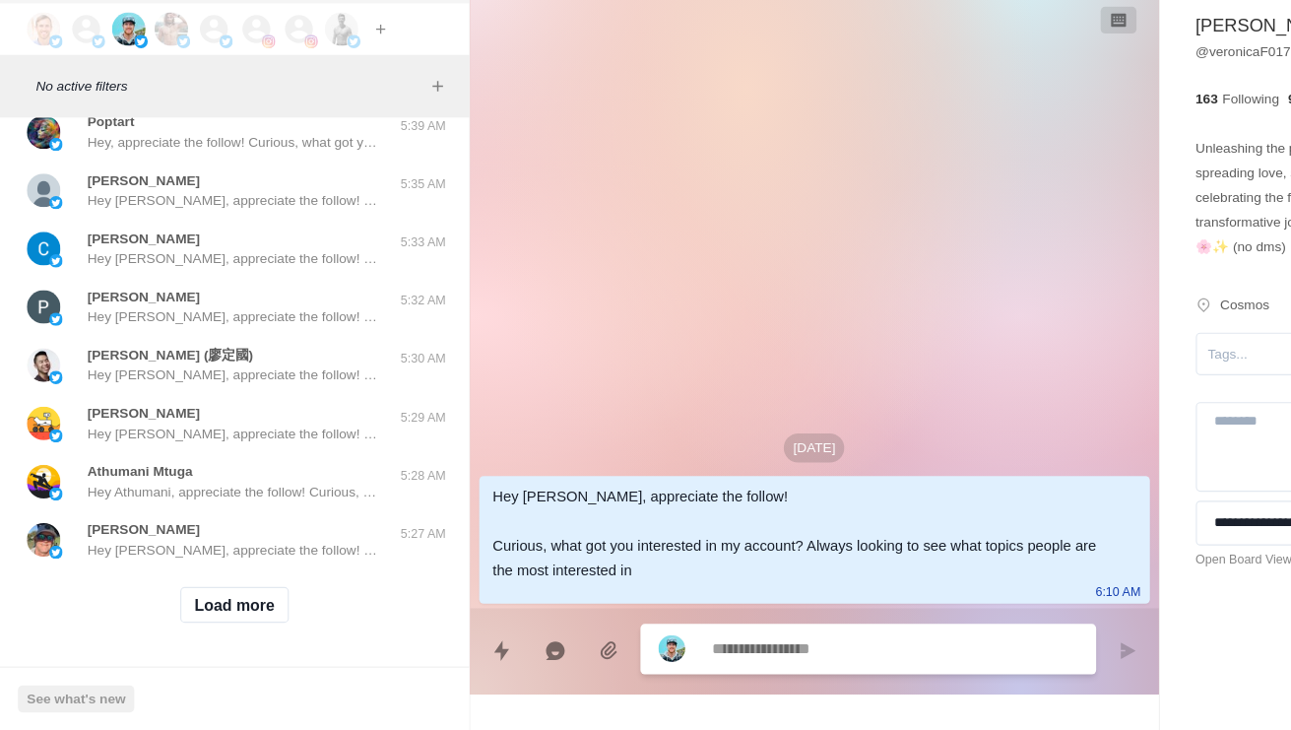
scroll to position [48669, 0]
click at [224, 604] on button "Load more" at bounding box center [207, 620] width 96 height 32
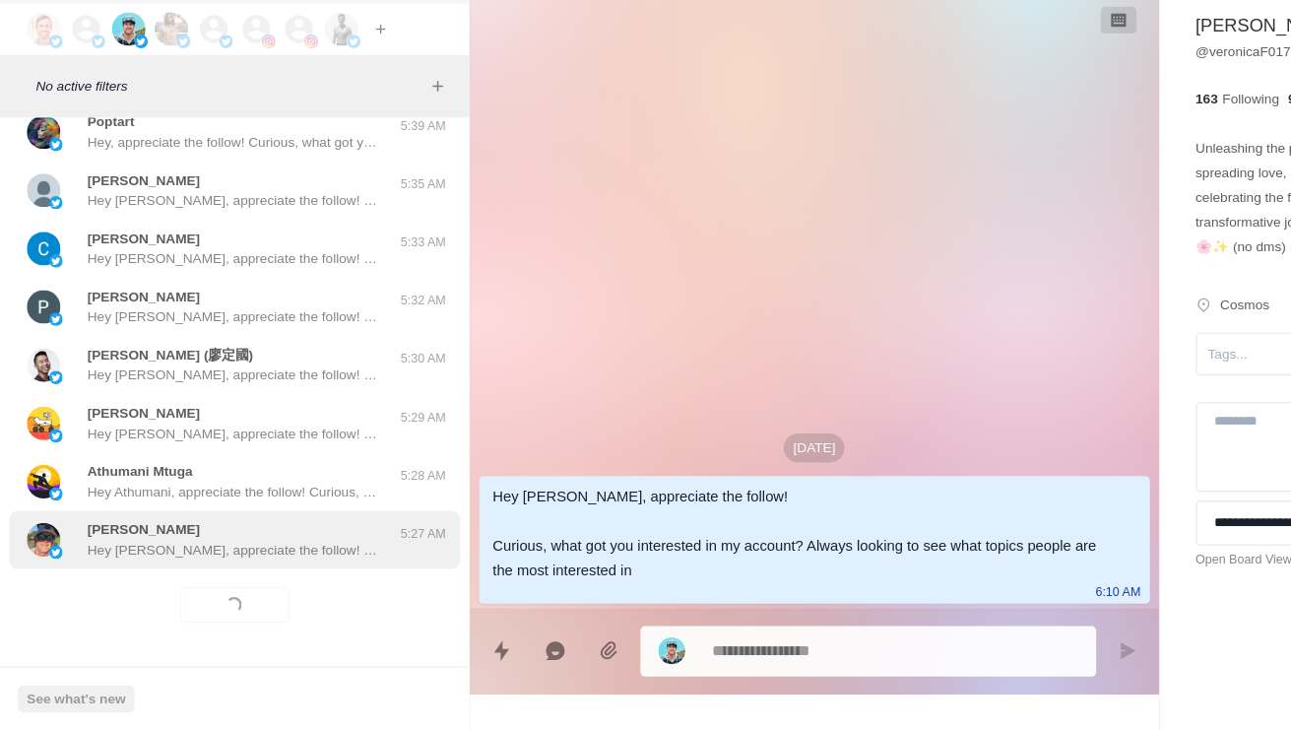
click at [269, 562] on p "Hey [PERSON_NAME], appreciate the follow! Curious, what got you interested in m…" at bounding box center [205, 571] width 256 height 18
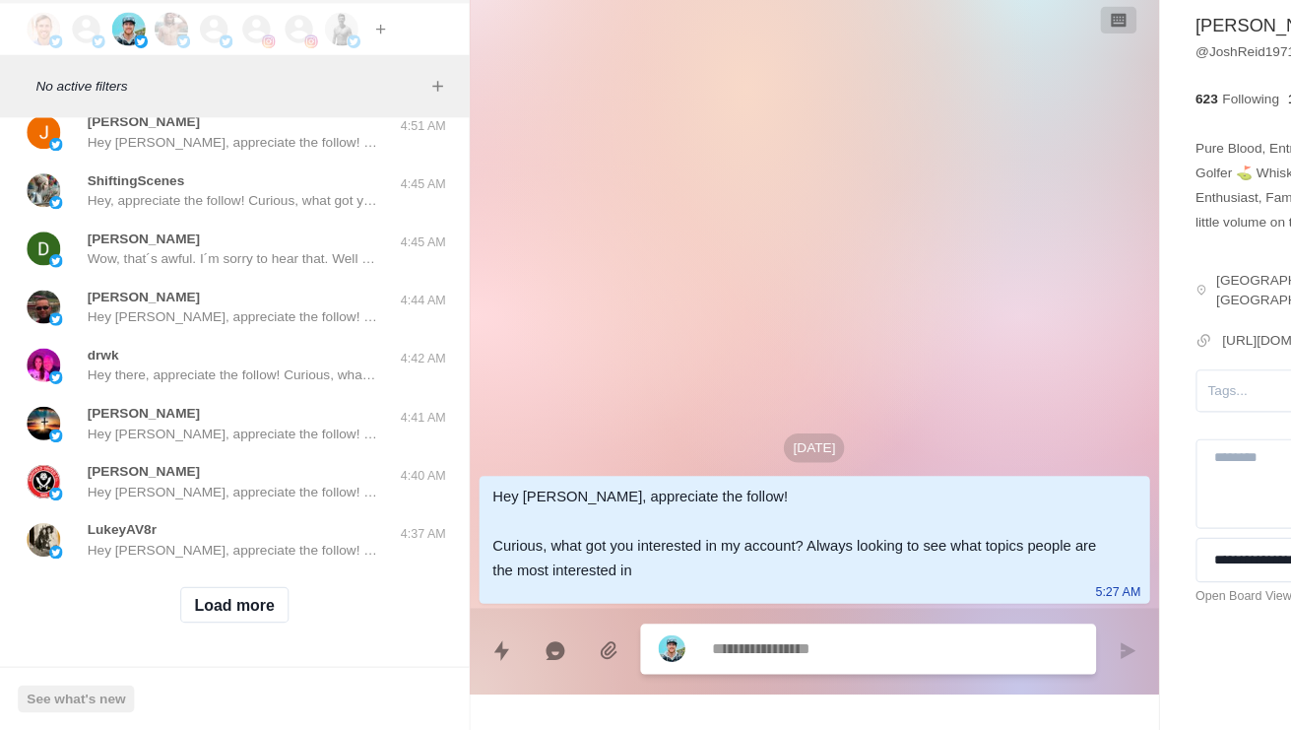
scroll to position [49713, 0]
click at [229, 604] on button "Load more" at bounding box center [207, 620] width 96 height 32
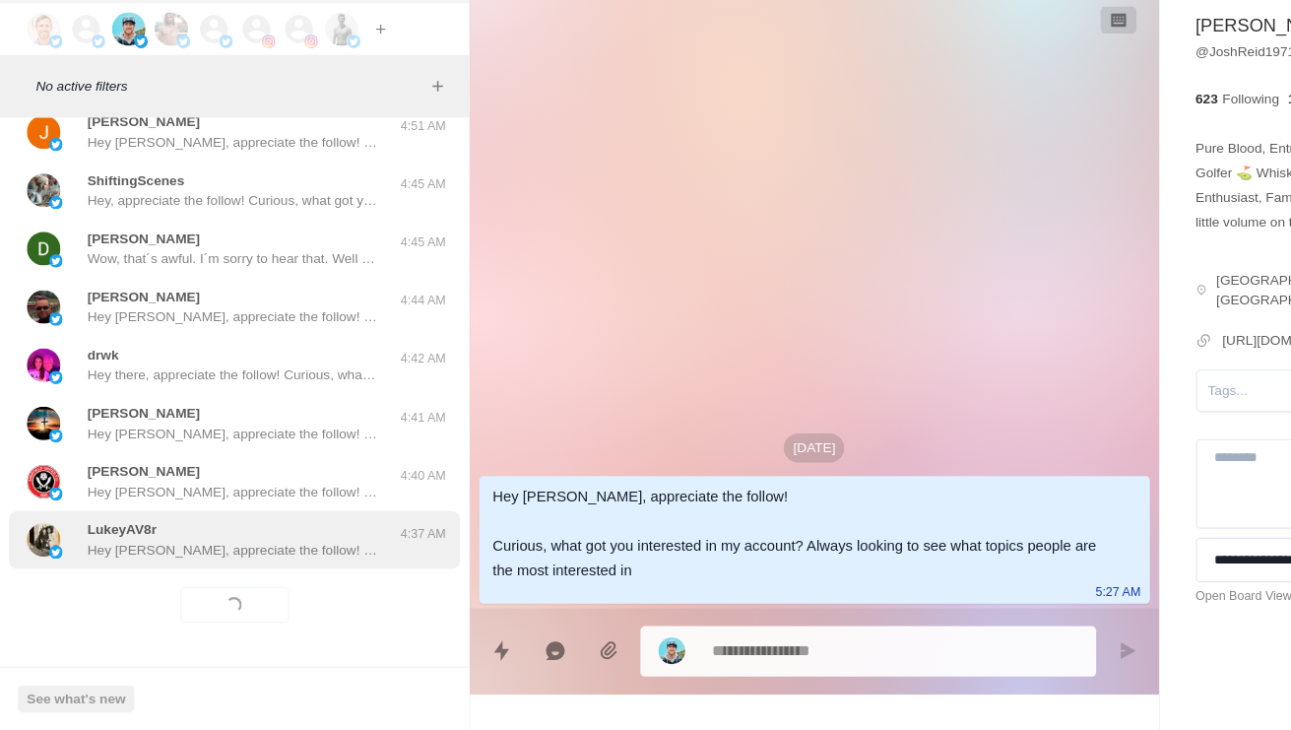
click at [264, 544] on div "LukeyAV8r Hey [PERSON_NAME], appreciate the follow! Curious, what got you inter…" at bounding box center [205, 561] width 256 height 35
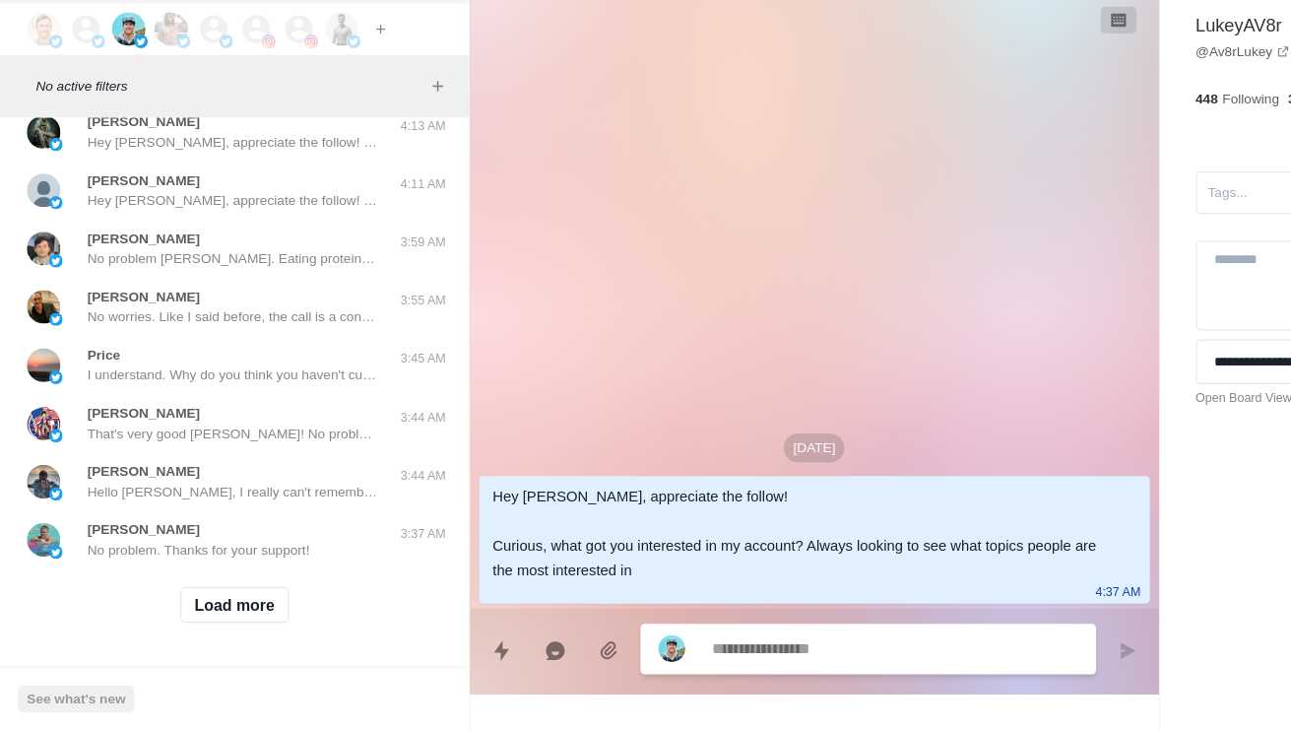
scroll to position [50756, 0]
click at [227, 604] on button "Load more" at bounding box center [207, 620] width 96 height 32
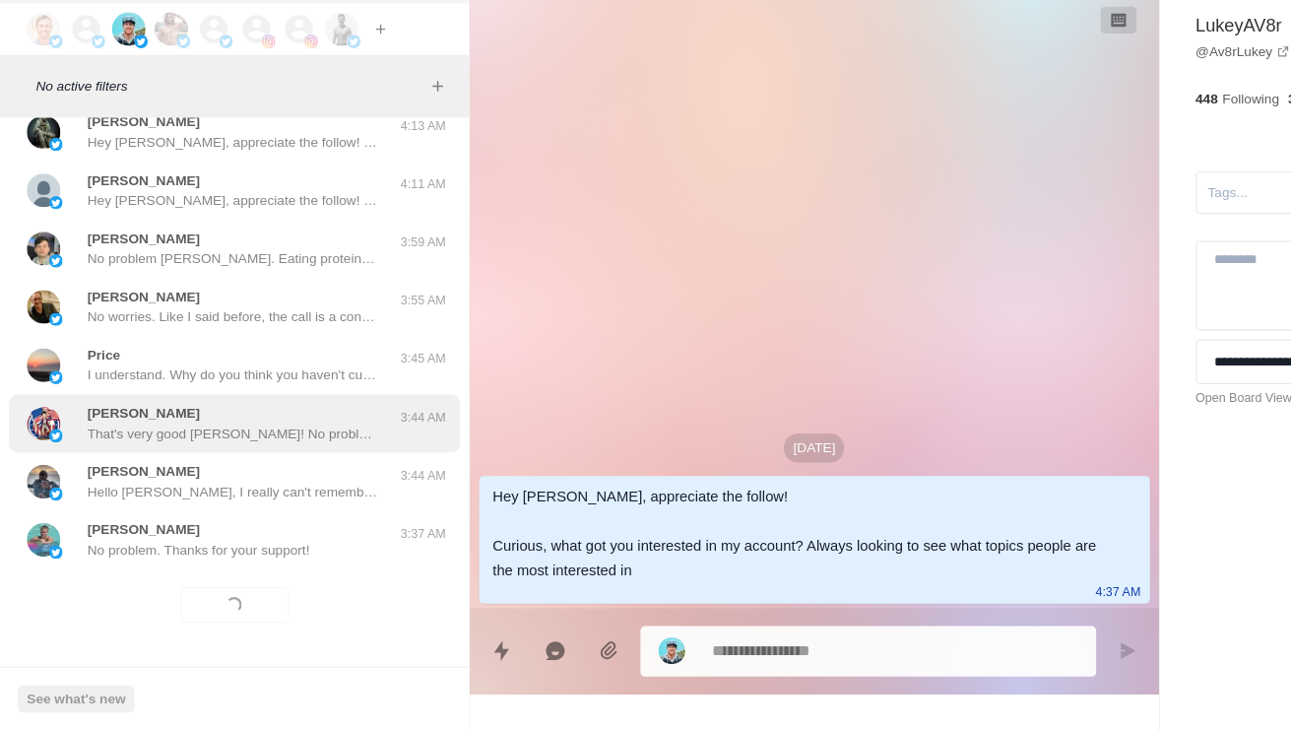
click at [300, 442] on div "[PERSON_NAME] That's very good [PERSON_NAME]! No problem. Thanks for your suppo…" at bounding box center [205, 459] width 256 height 35
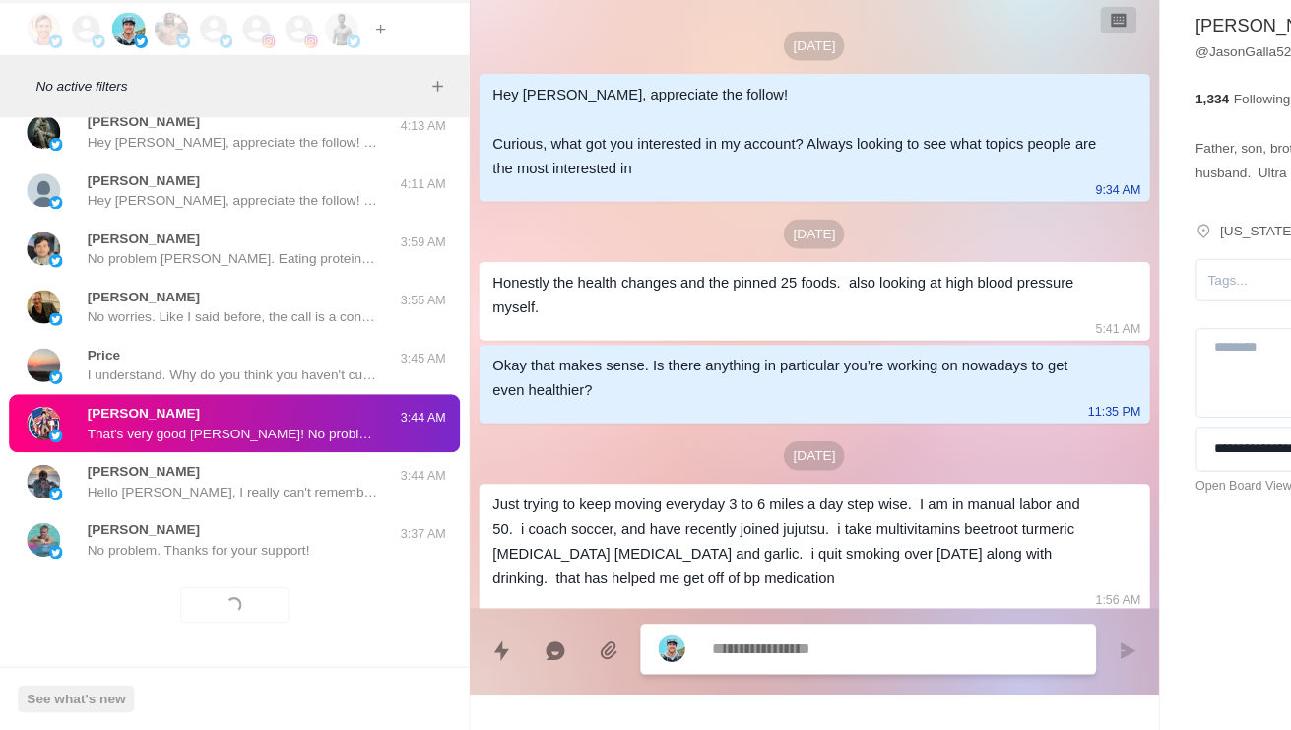
scroll to position [58, 0]
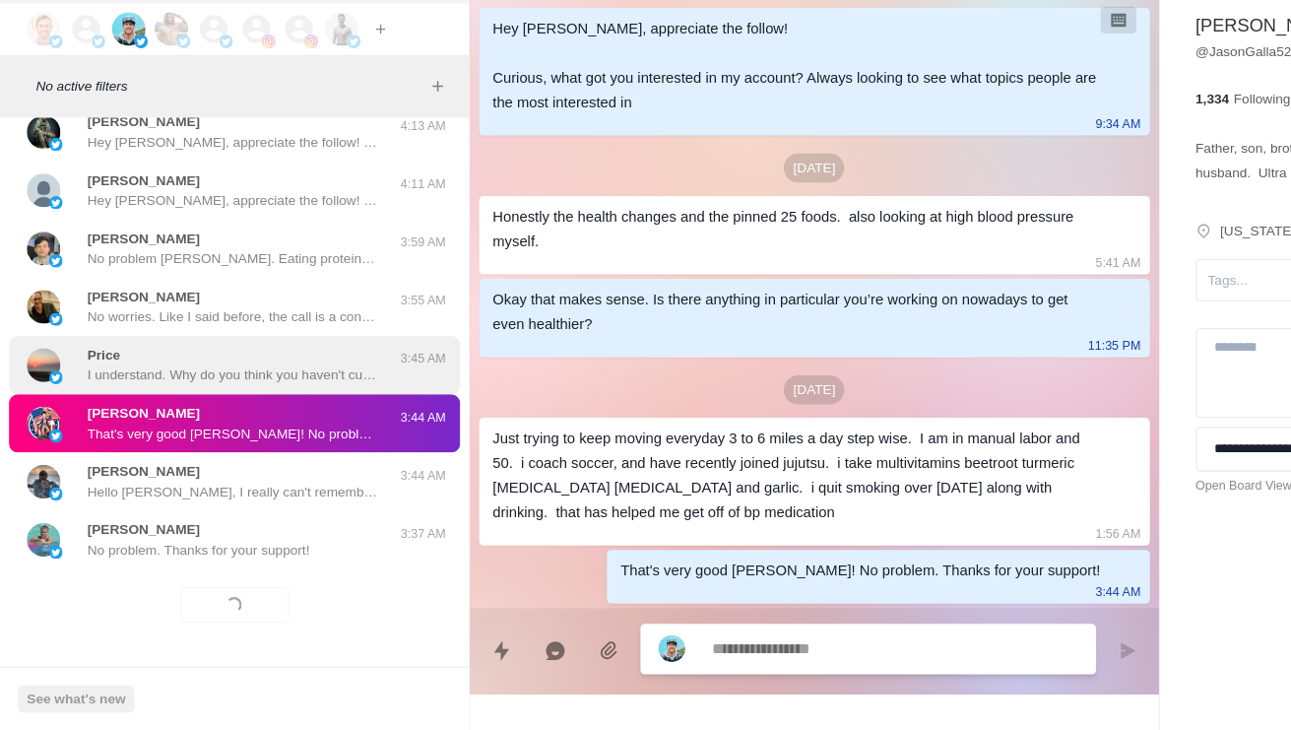
click at [296, 383] on div "Price I understand. Why do you think you haven't cut the calories and sweets ye…" at bounding box center [206, 408] width 397 height 51
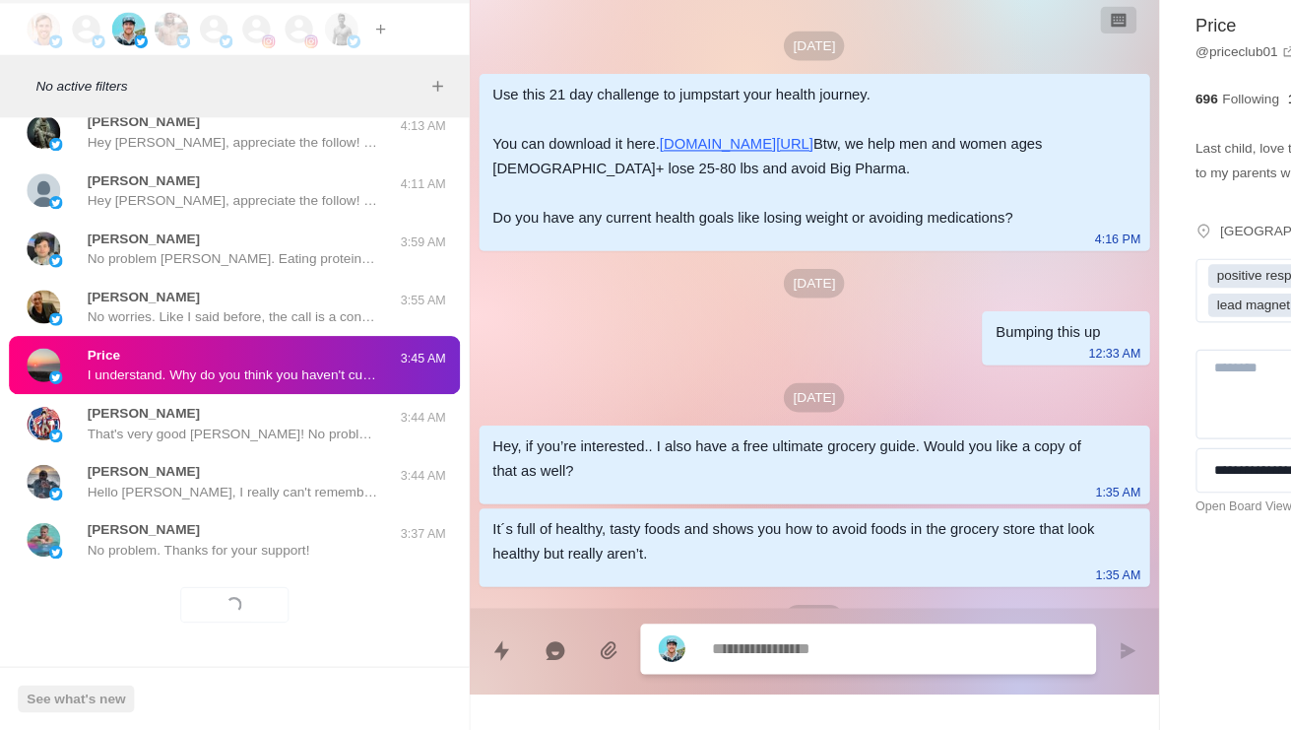
scroll to position [816, 0]
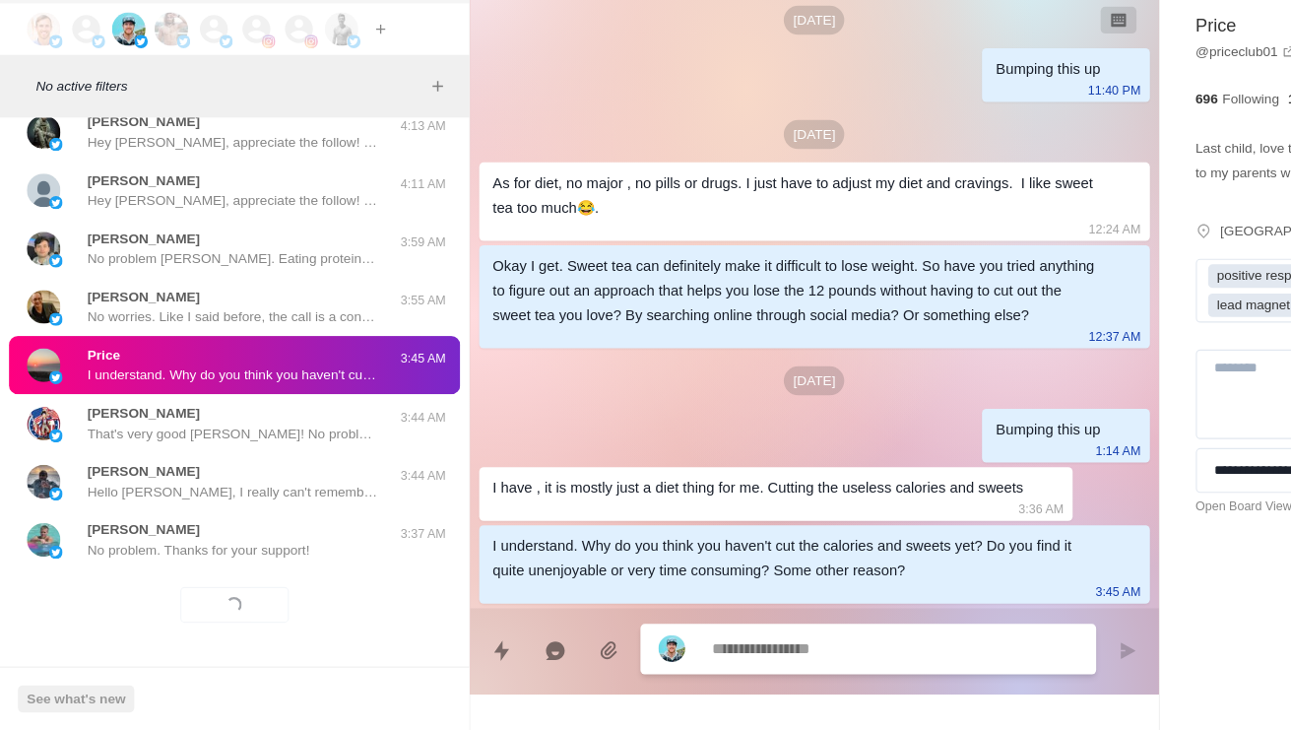
type textarea "*"
type textarea "**********"
type textarea "*"
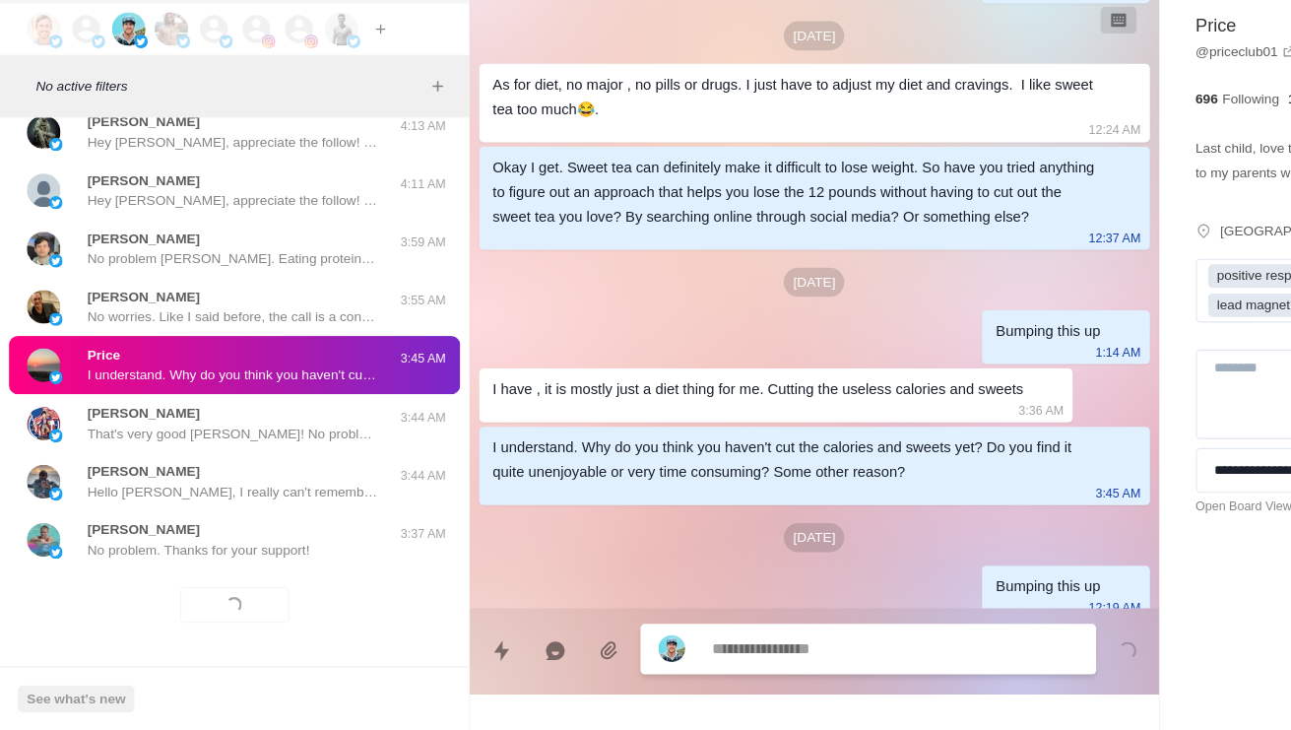
scroll to position [917, 0]
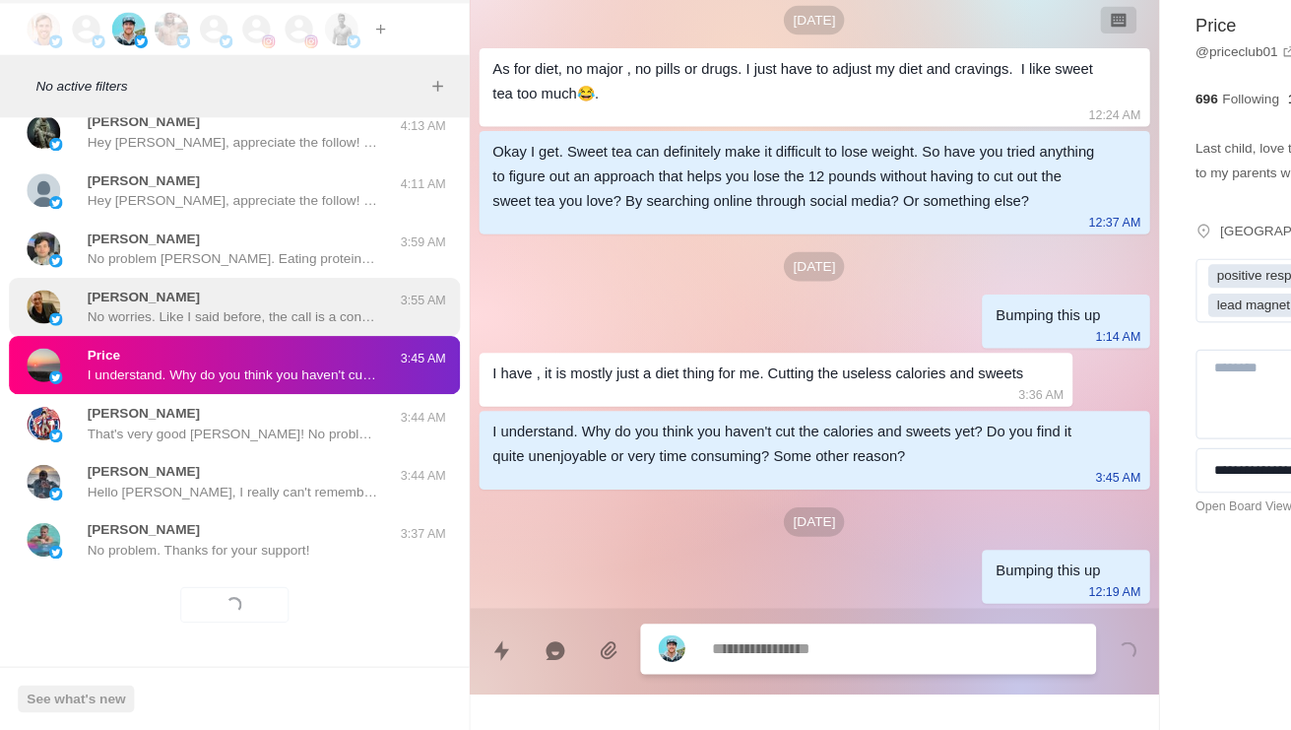
click at [277, 357] on p "No worries. Like I said before, the call is a conversation about how you can ha…" at bounding box center [205, 366] width 256 height 18
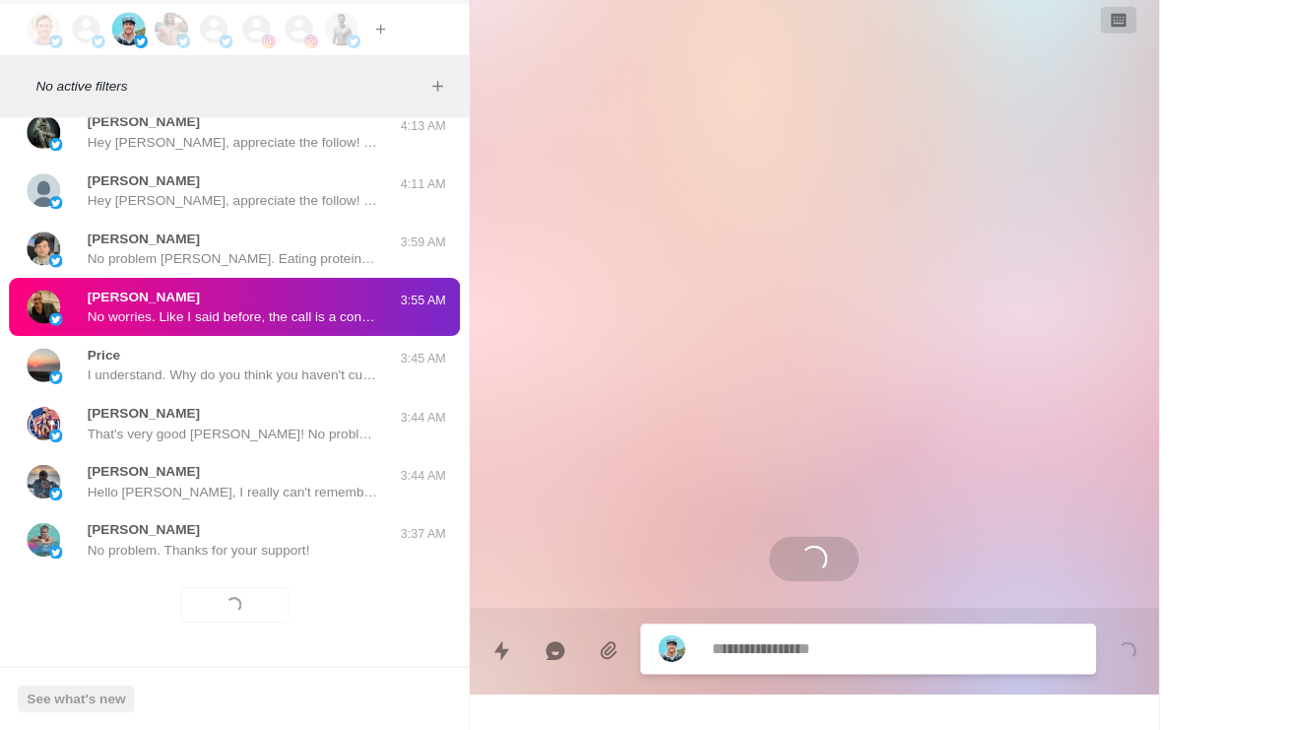
scroll to position [2061, 0]
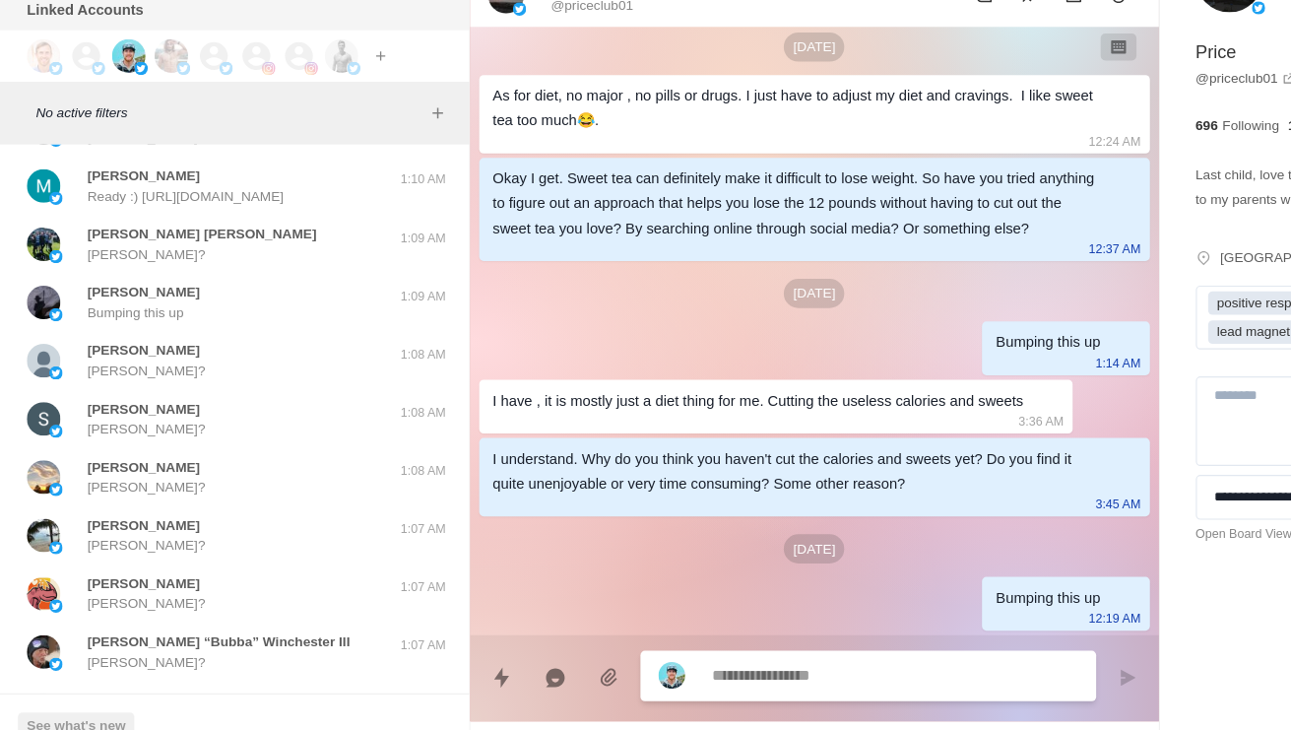
scroll to position [917, 0]
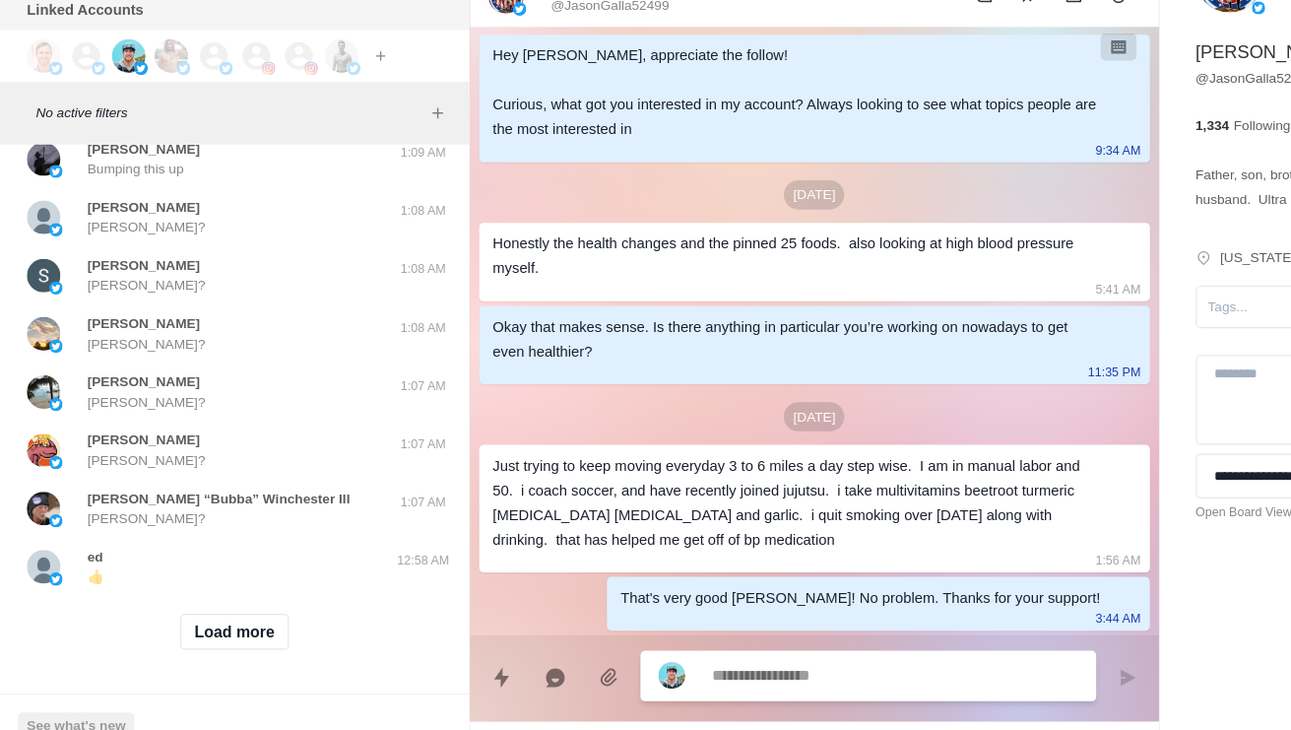
scroll to position [51044, 0]
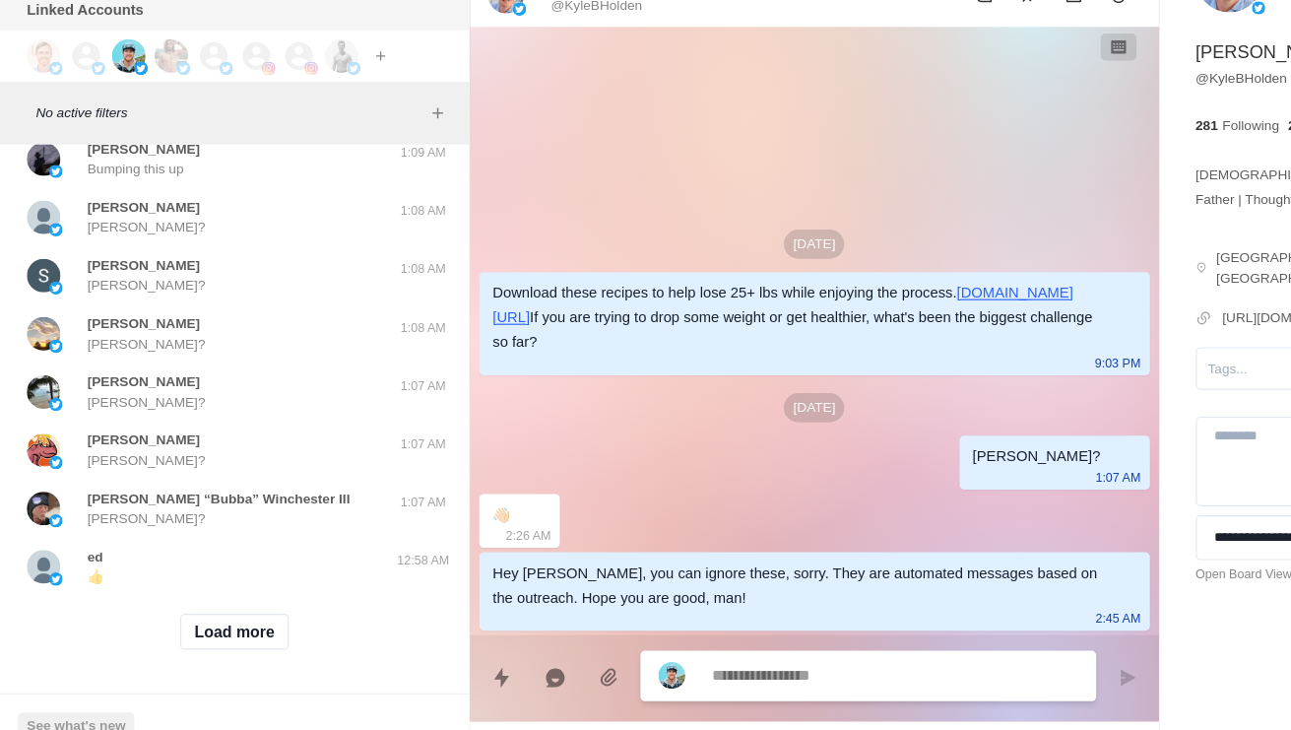
scroll to position [51154, 0]
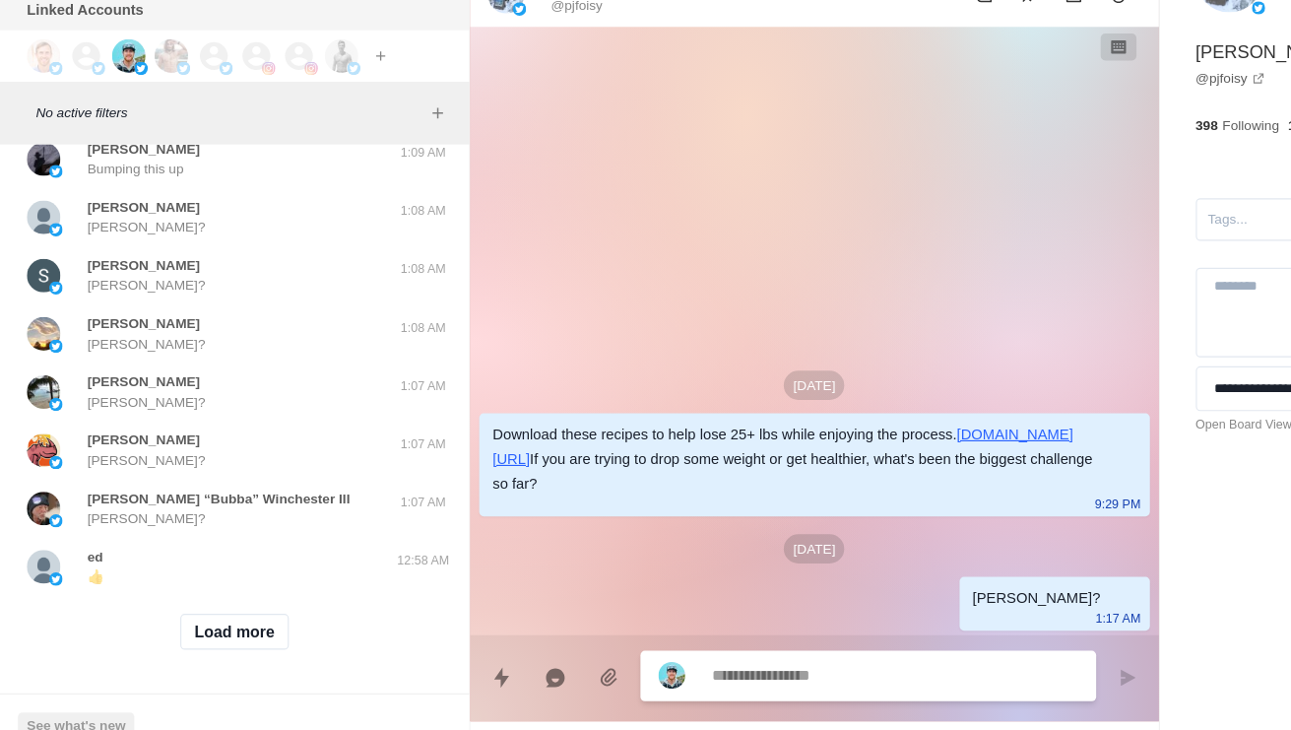
type textarea "*"
type textarea "**"
type textarea "*"
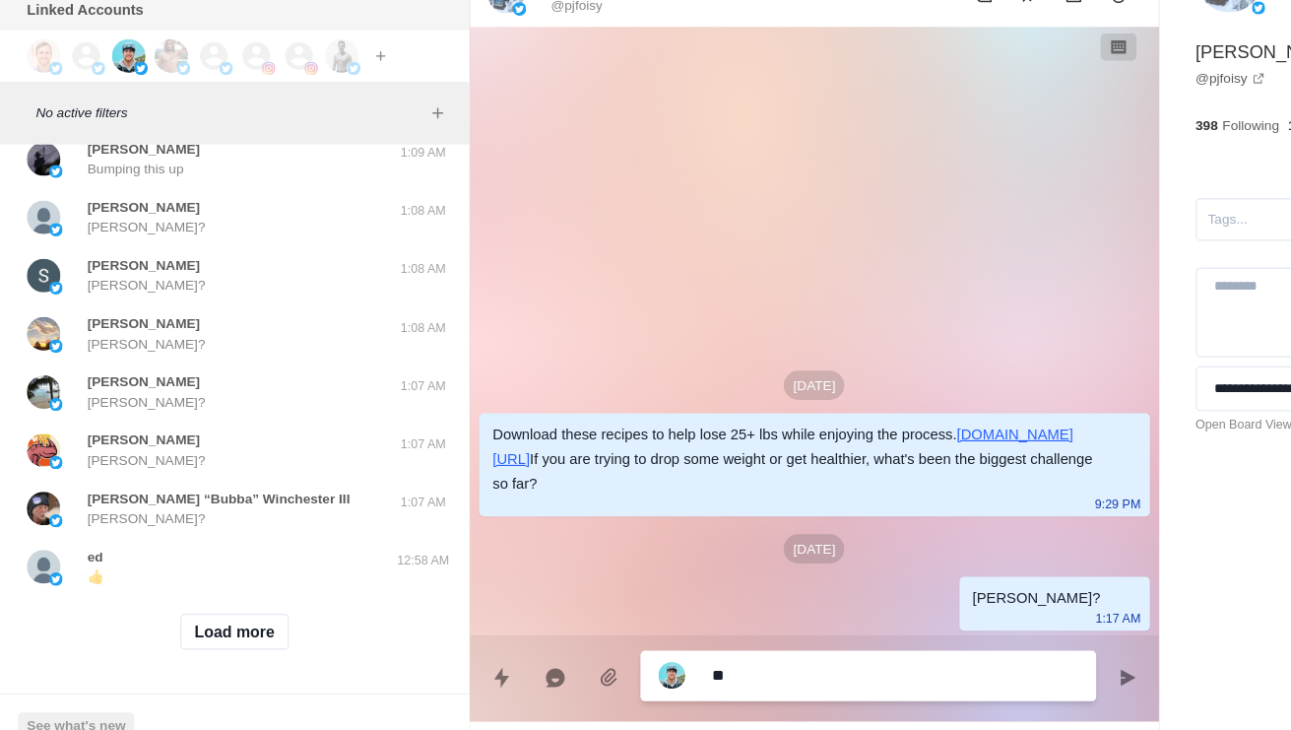
type textarea "***"
type textarea "*"
type textarea "****"
type textarea "*"
type textarea "*****"
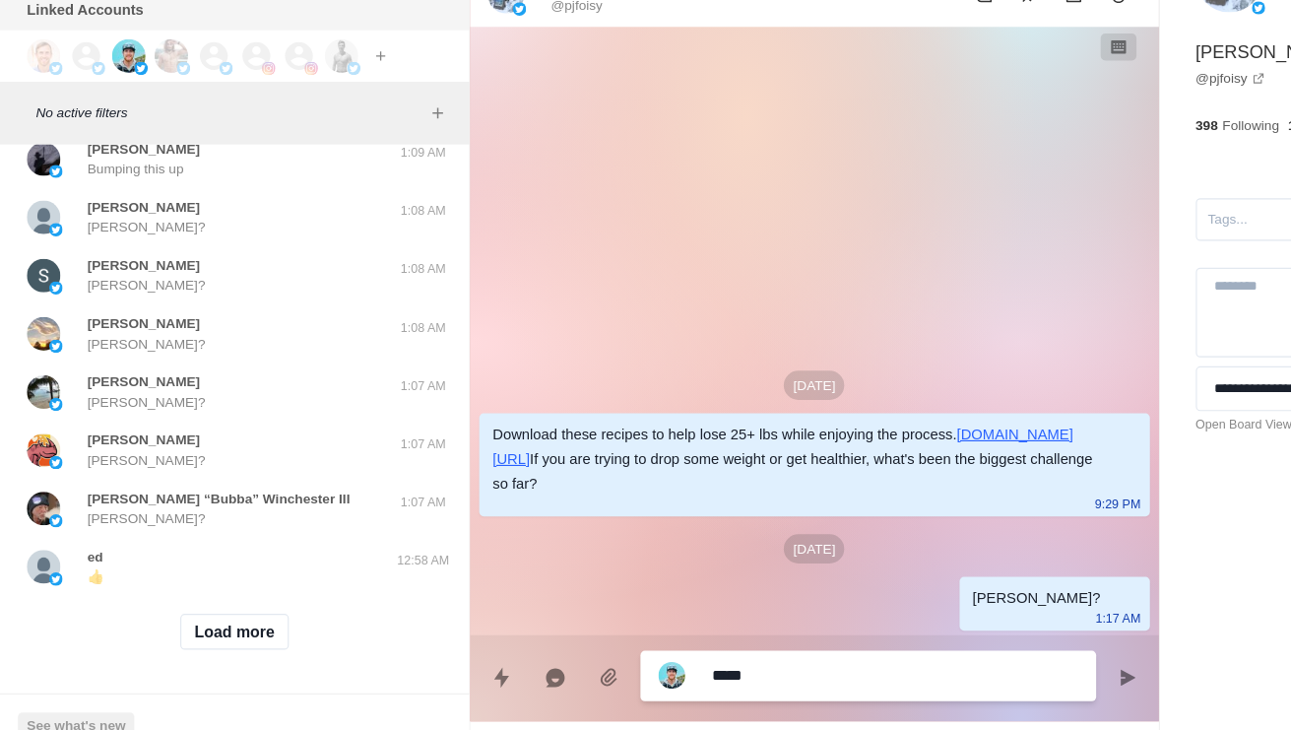
type textarea "*"
type textarea "**********"
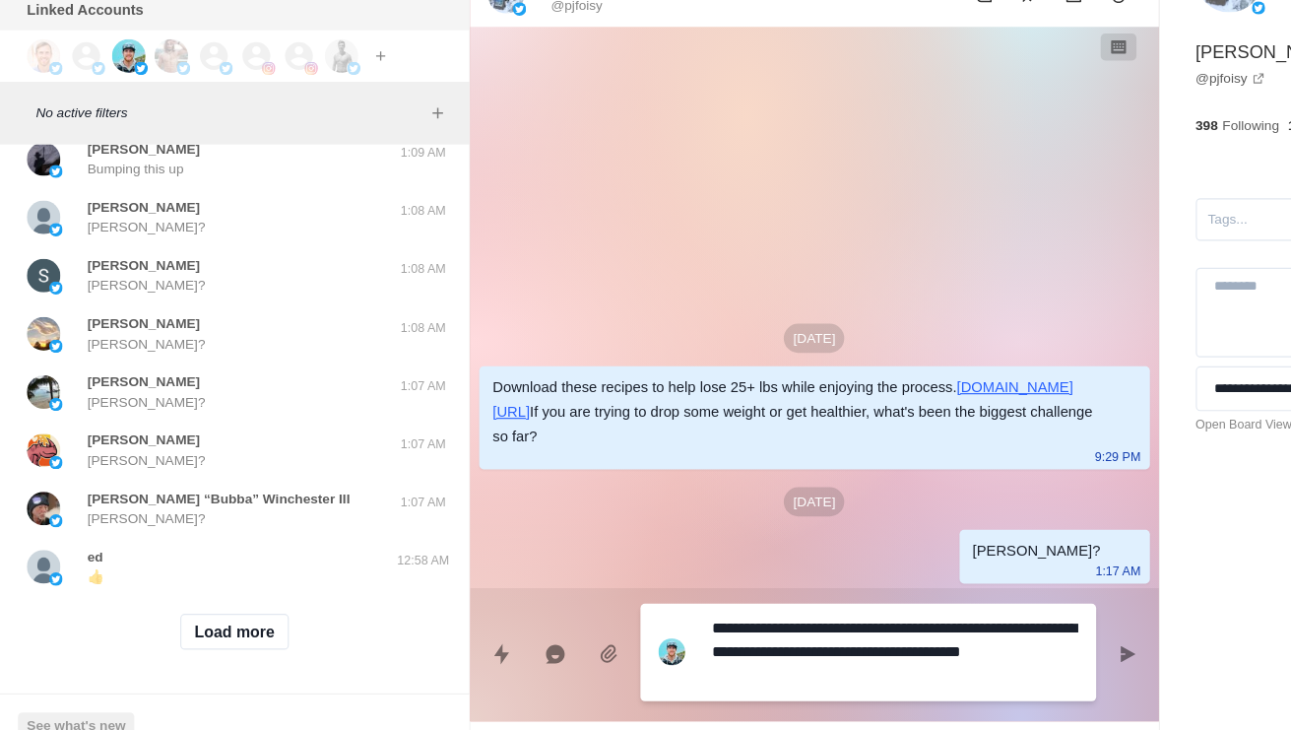
type textarea "*"
type textarea "**********"
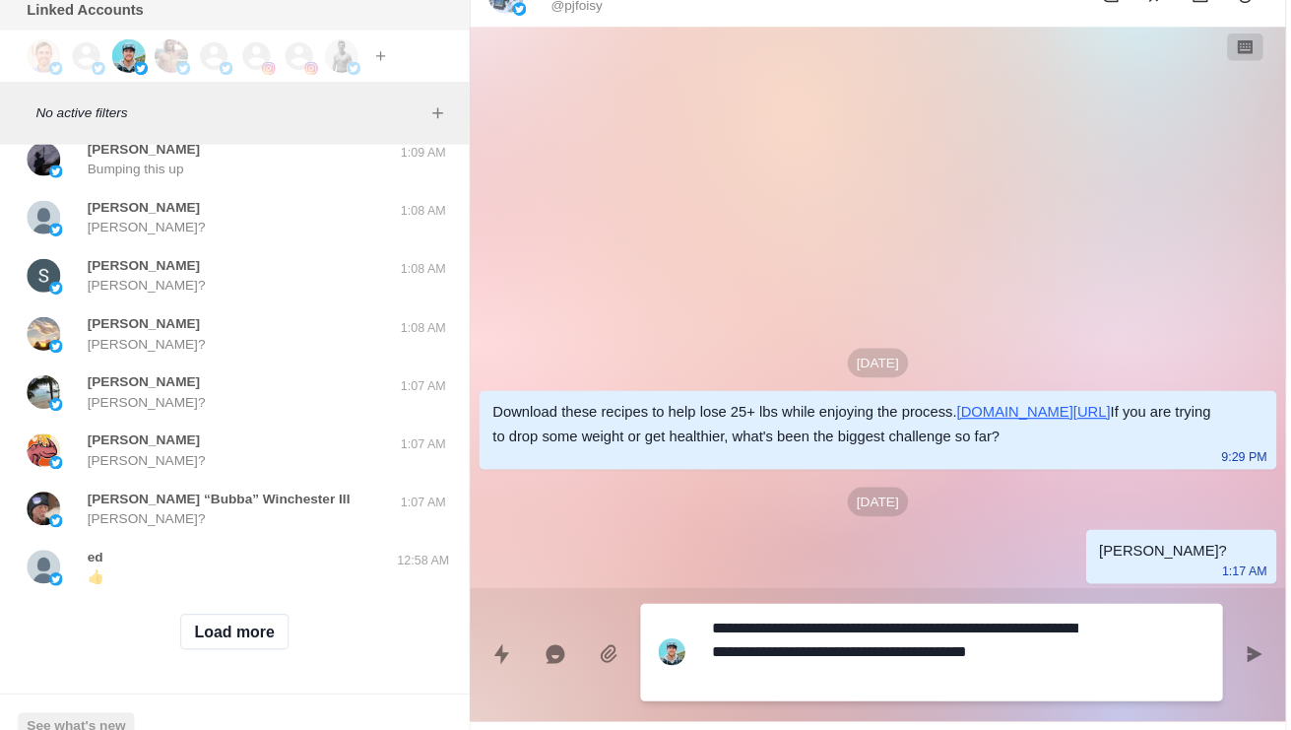
type textarea "*"
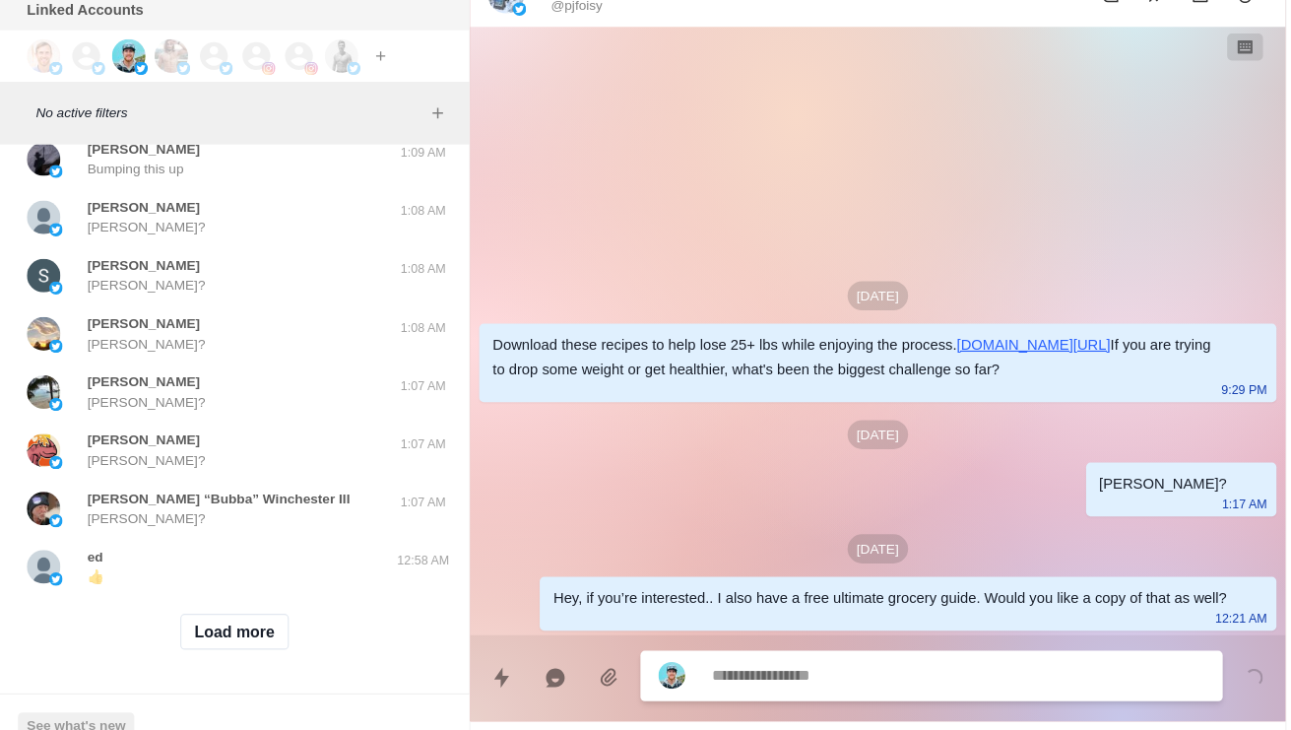
type textarea "*"
type textarea "**"
type textarea "*"
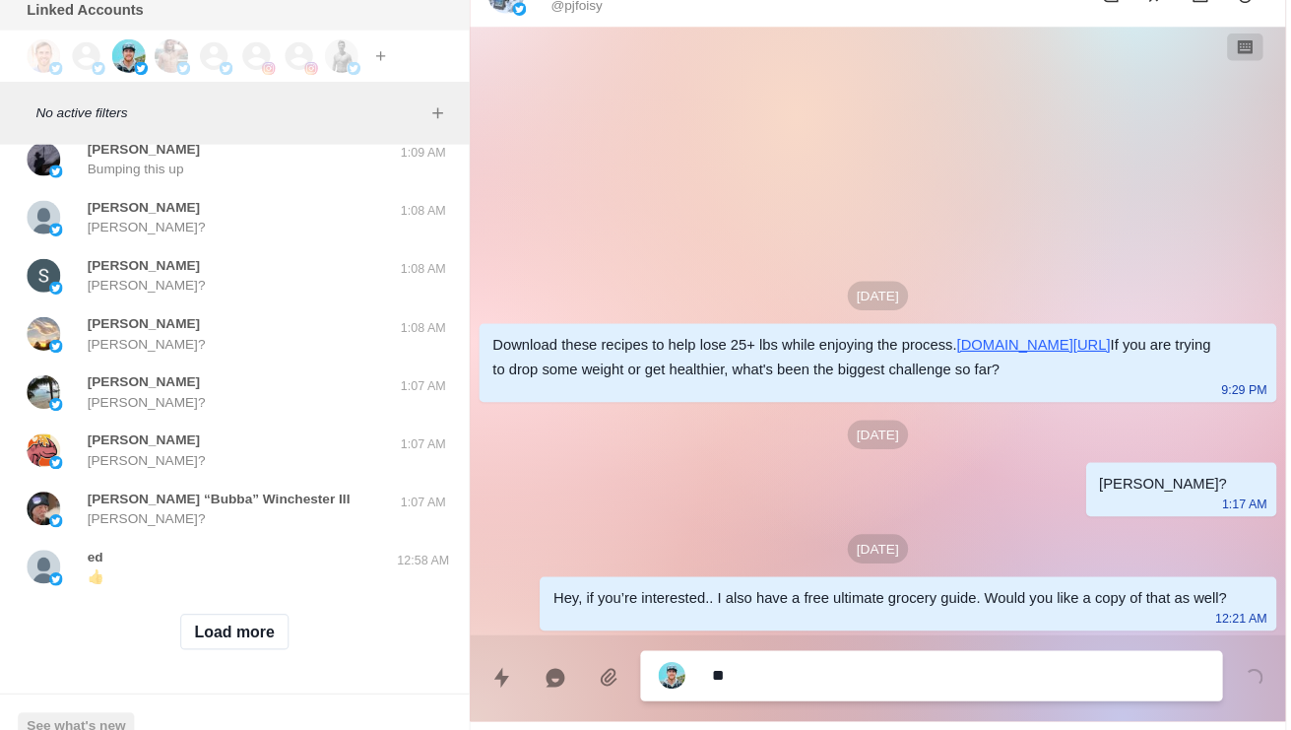
type textarea "***"
type textarea "*"
type textarea "****"
type textarea "*"
type textarea "*****"
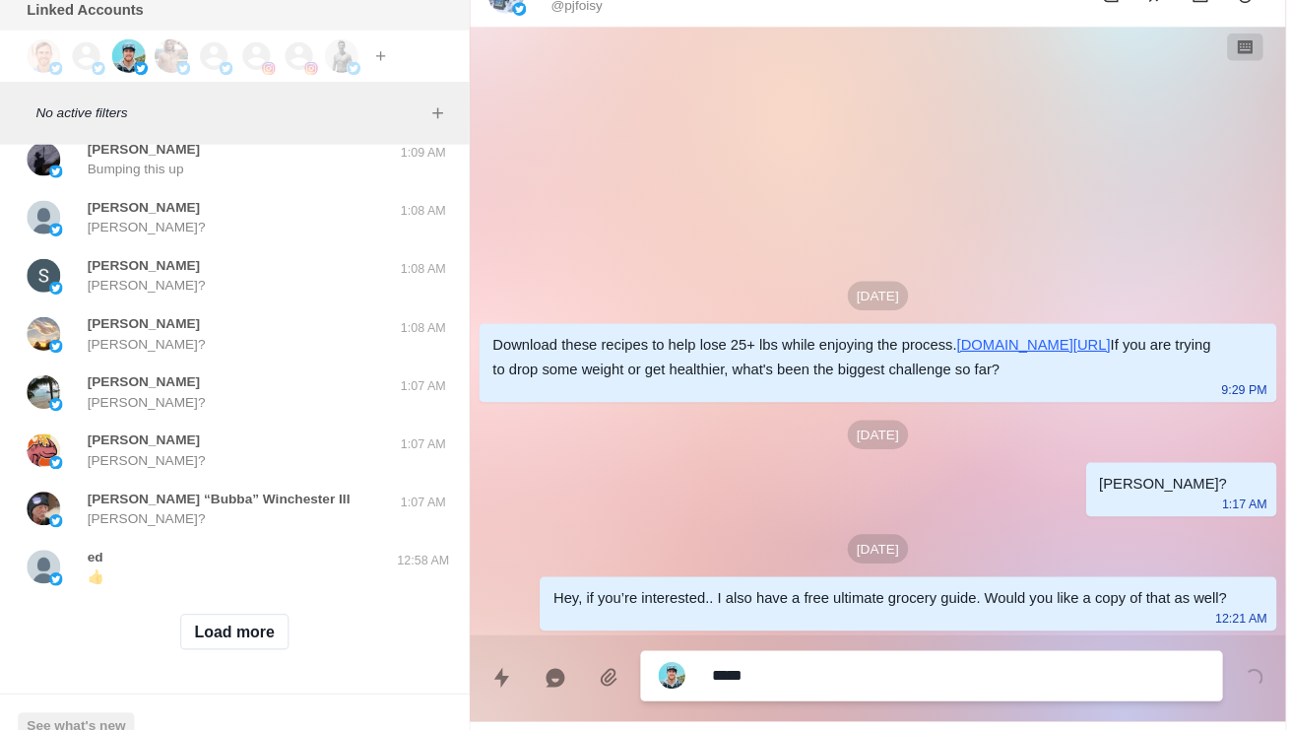
type textarea "*"
type textarea "**********"
type textarea "*"
type textarea "**********"
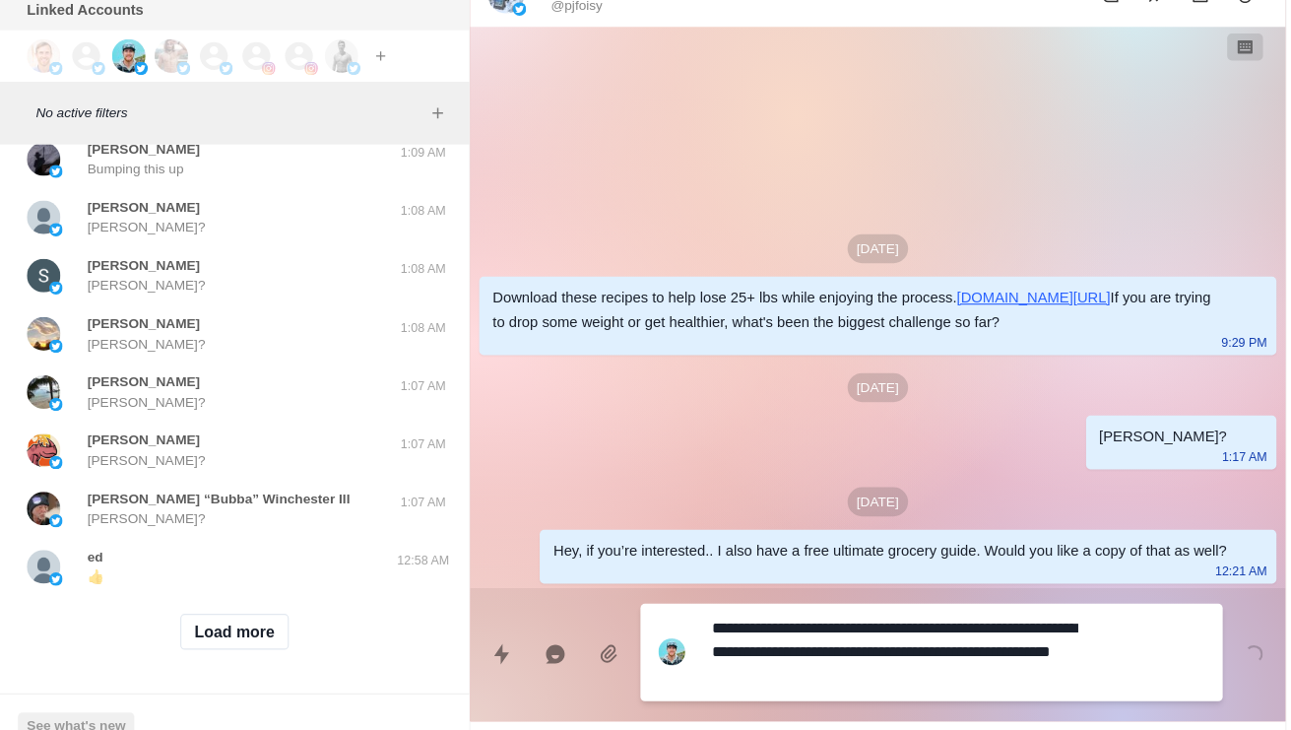
type textarea "*"
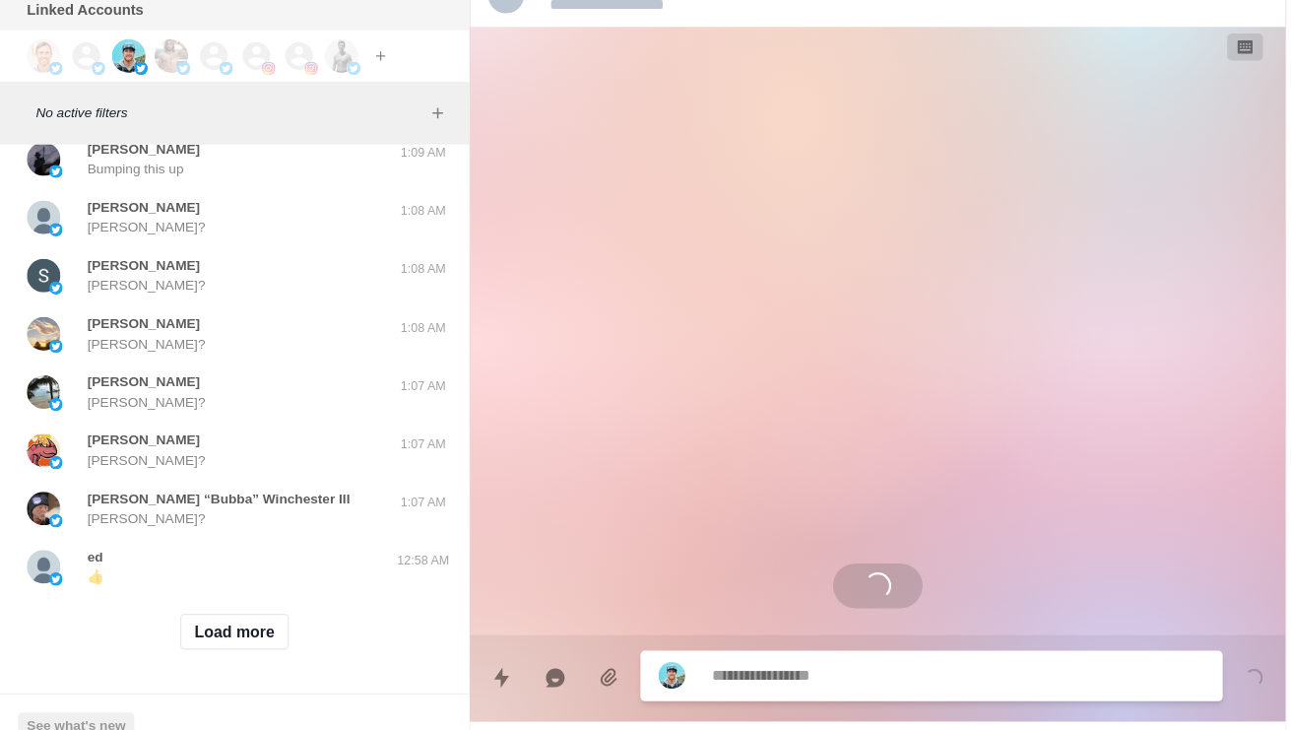
scroll to position [51297, 0]
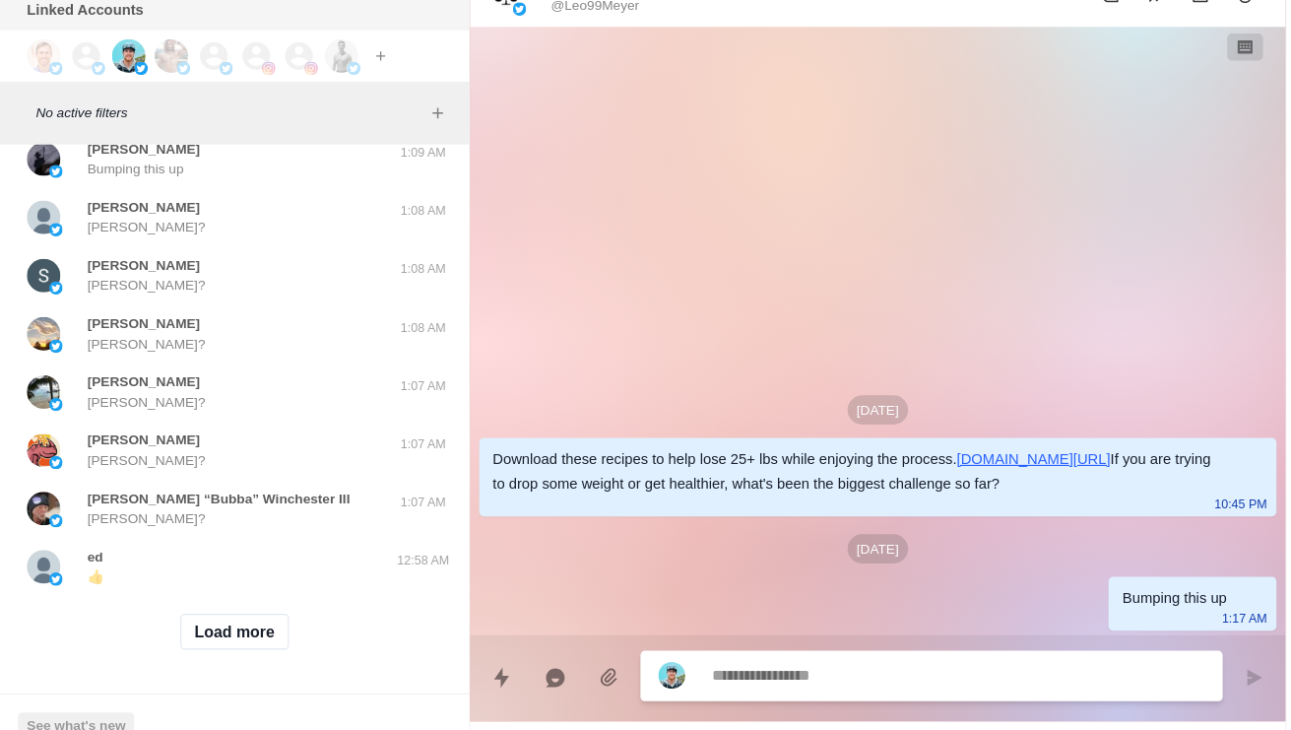
type textarea "*"
type textarea "**"
type textarea "*"
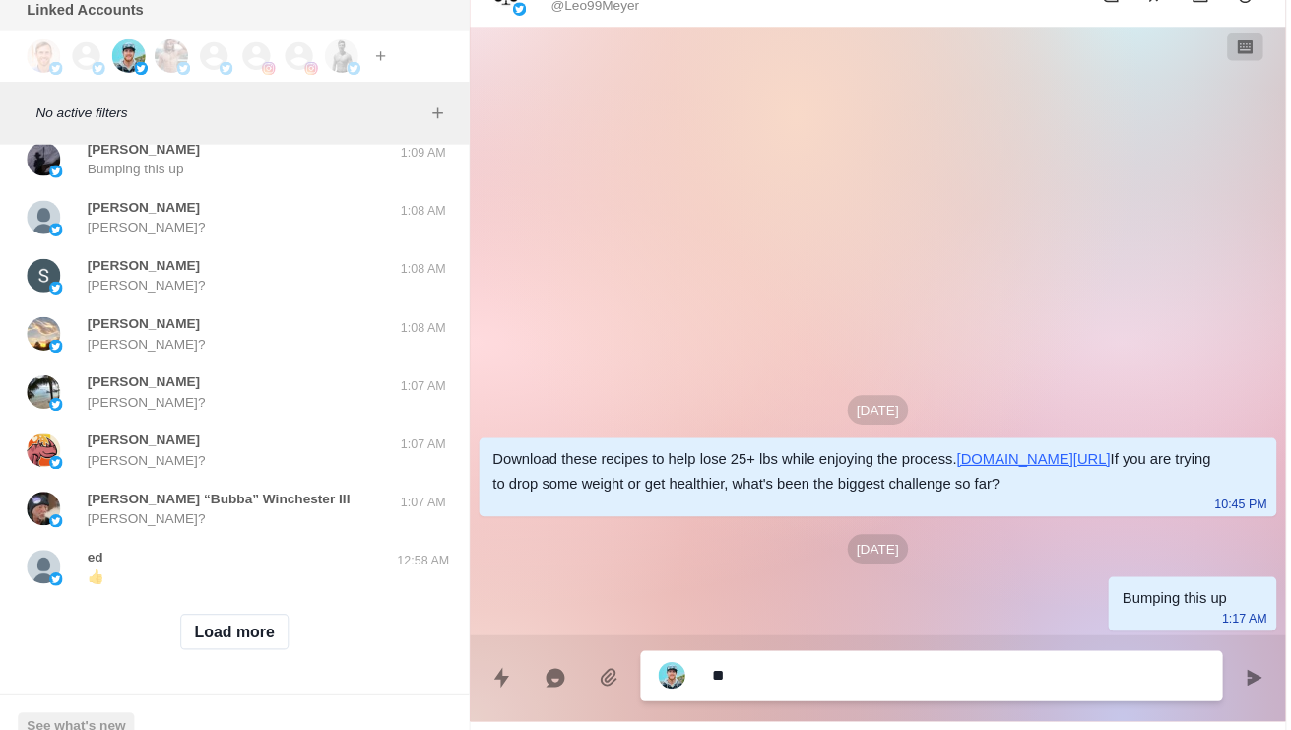
type textarea "***"
type textarea "*"
type textarea "****"
type textarea "*"
type textarea "*****"
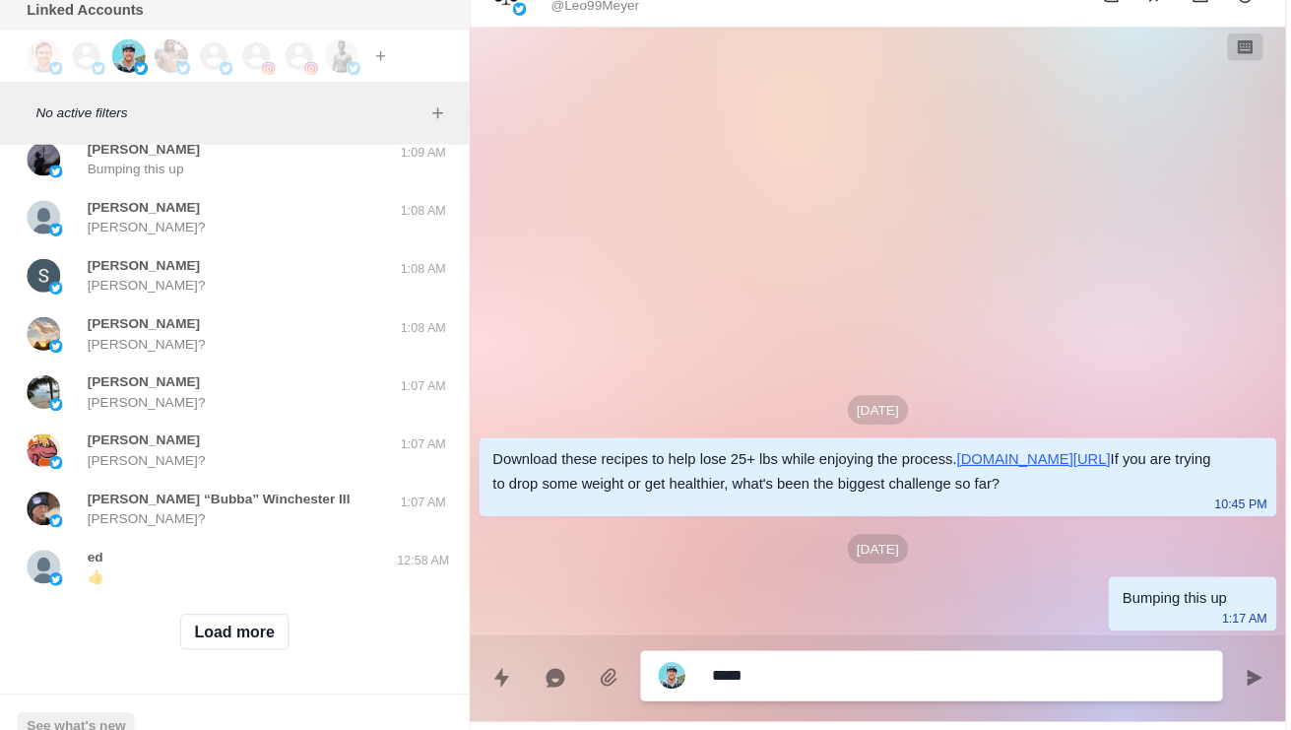
type textarea "*"
type textarea "**********"
type textarea "*"
type textarea "**********"
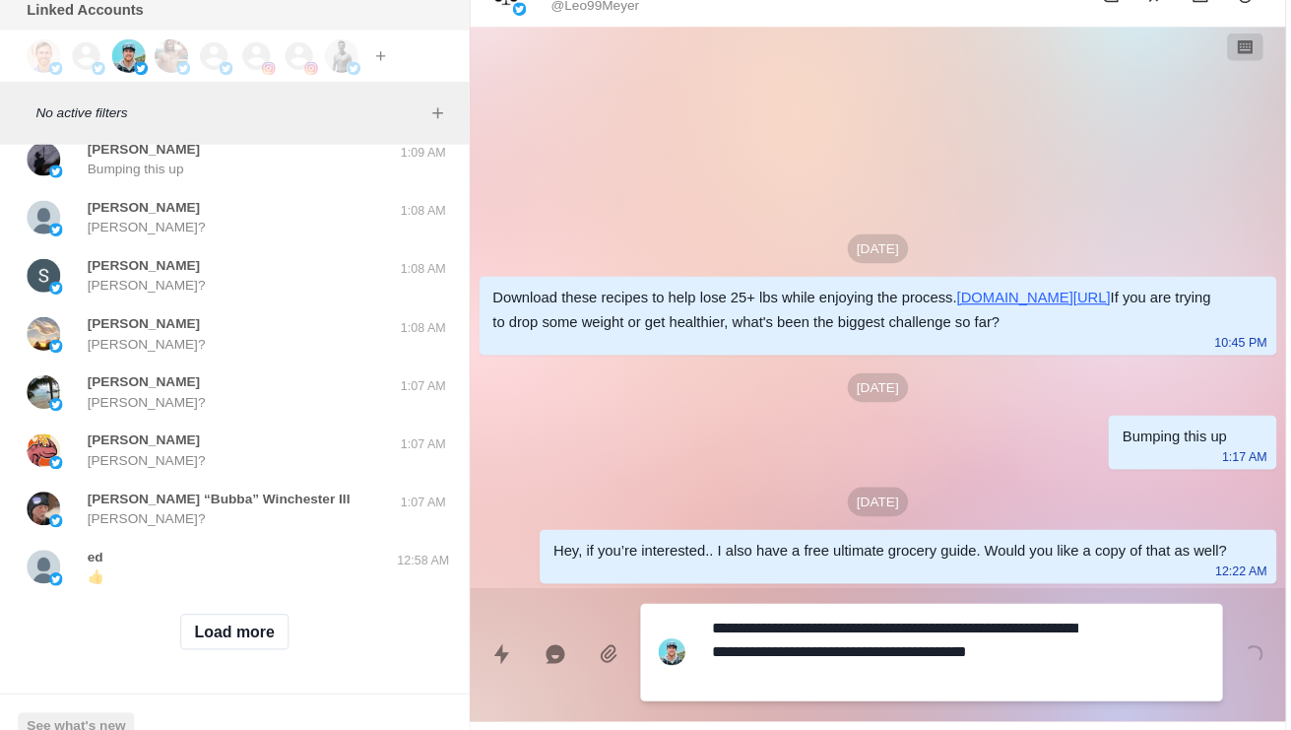
type textarea "*"
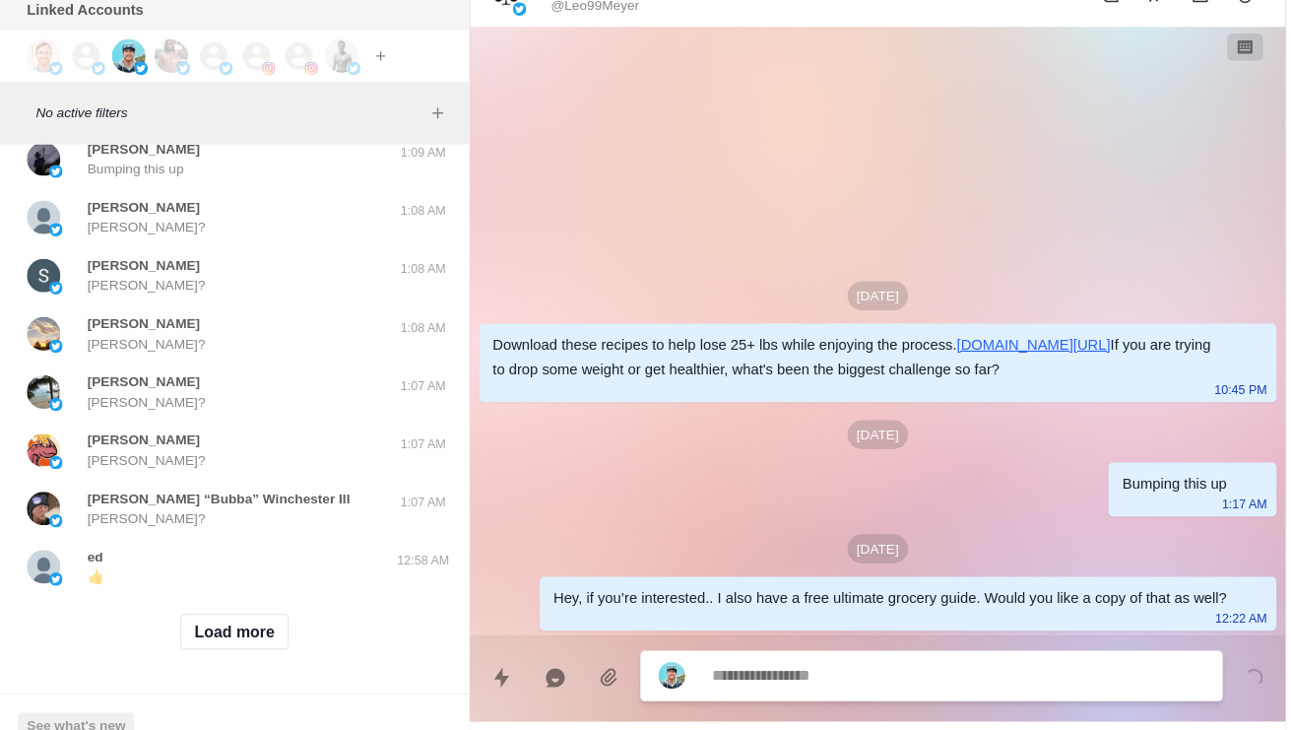
type textarea "*"
type textarea "**"
type textarea "*"
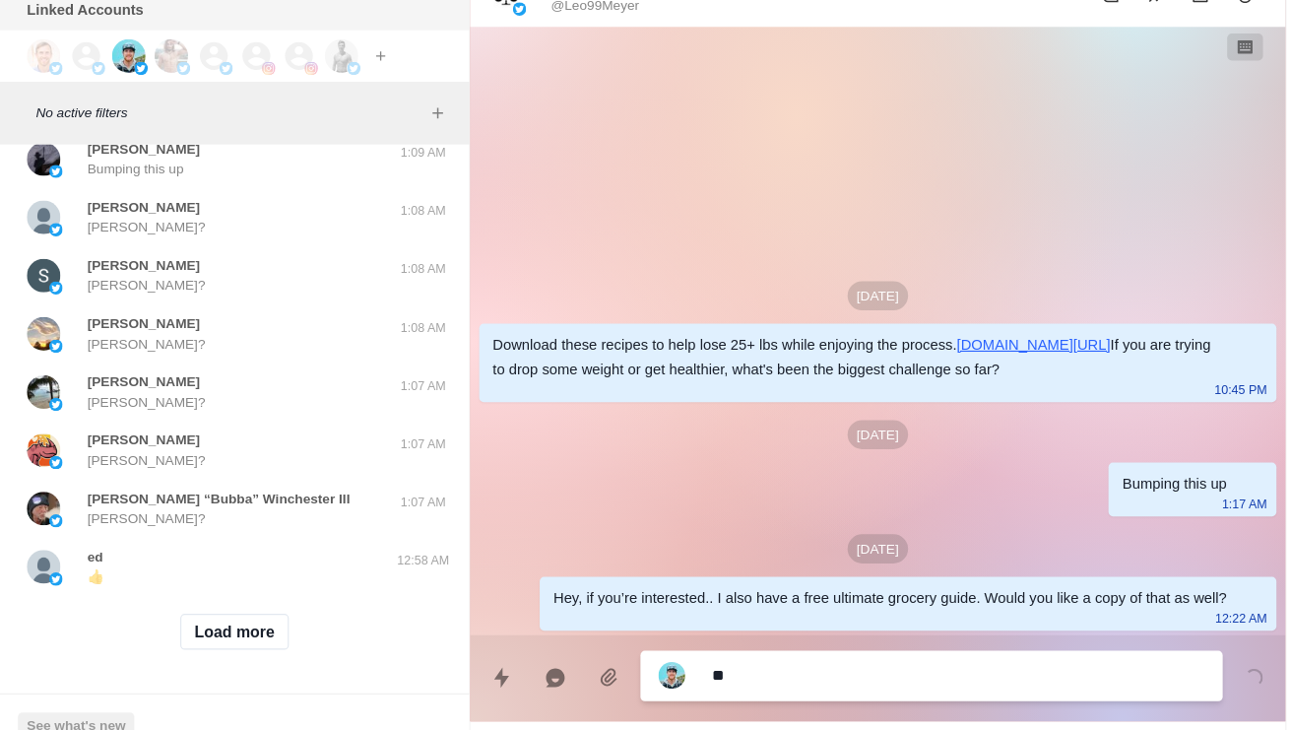
type textarea "***"
type textarea "*"
type textarea "****"
type textarea "*"
type textarea "*****"
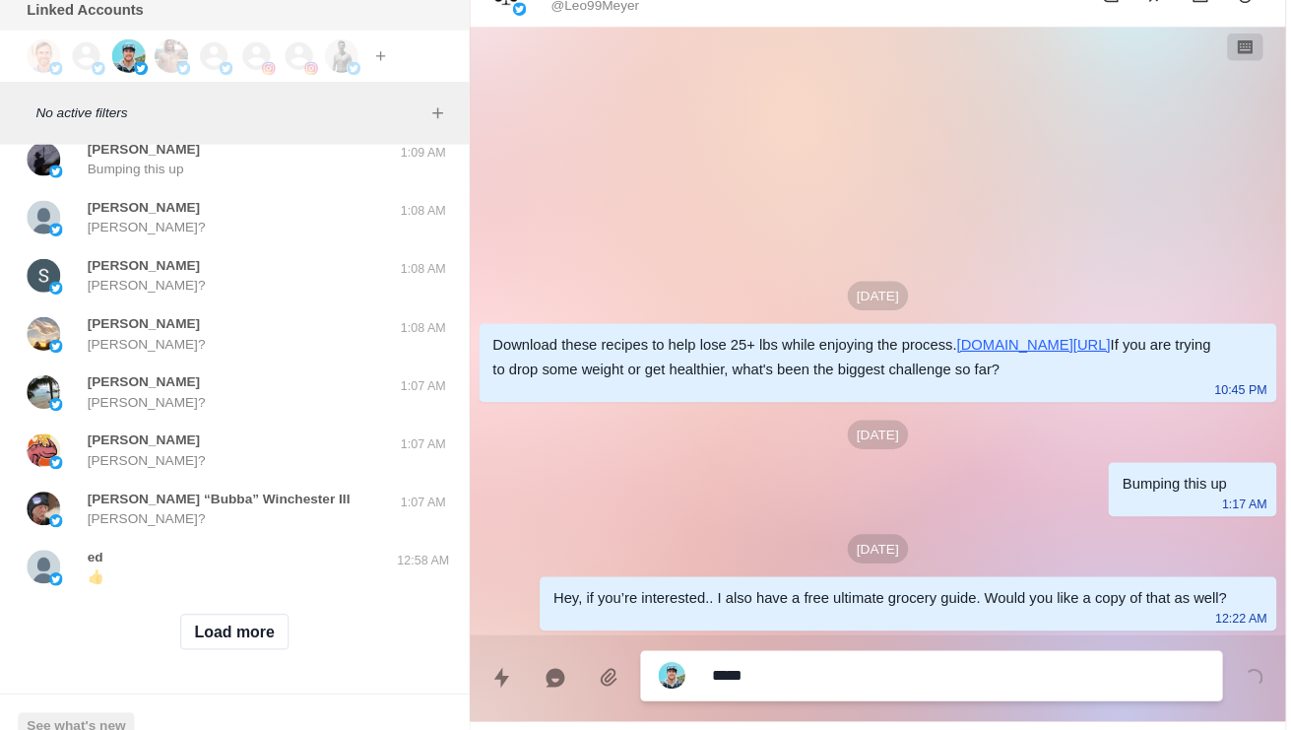
type textarea "*"
type textarea "**********"
type textarea "*"
type textarea "**********"
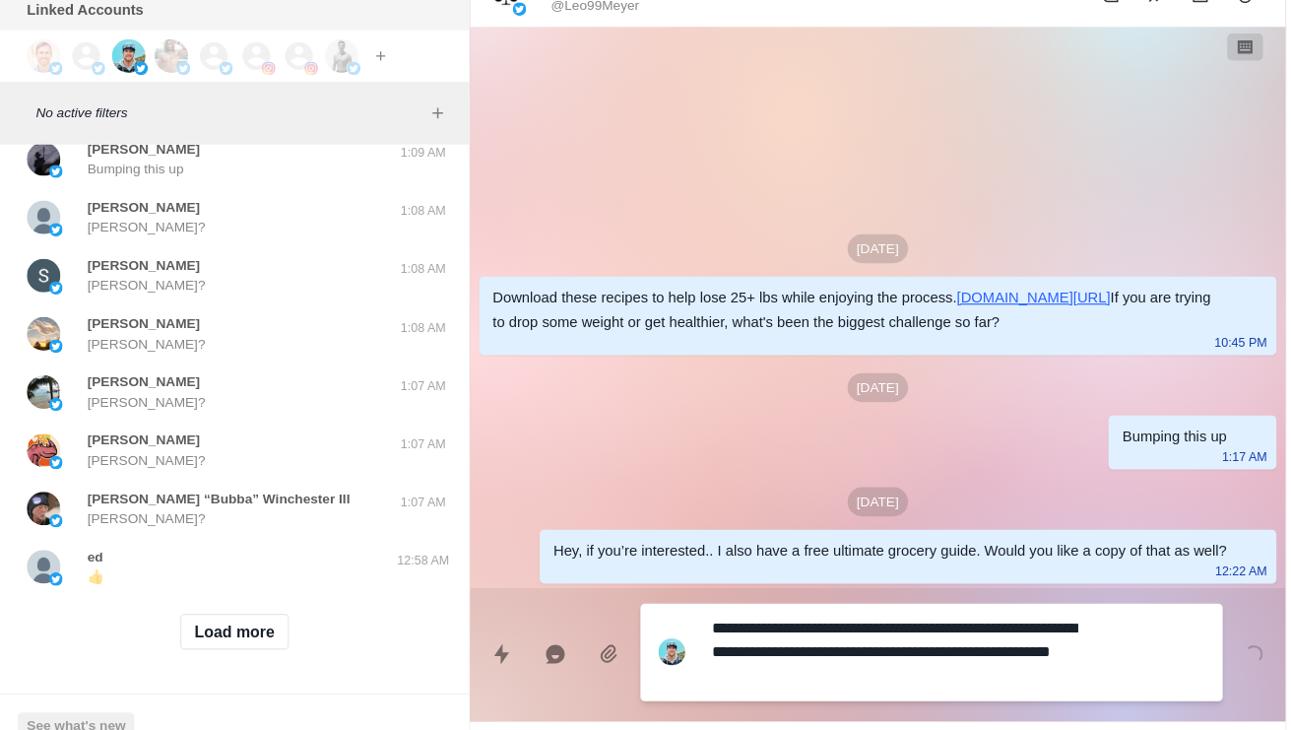
type textarea "*"
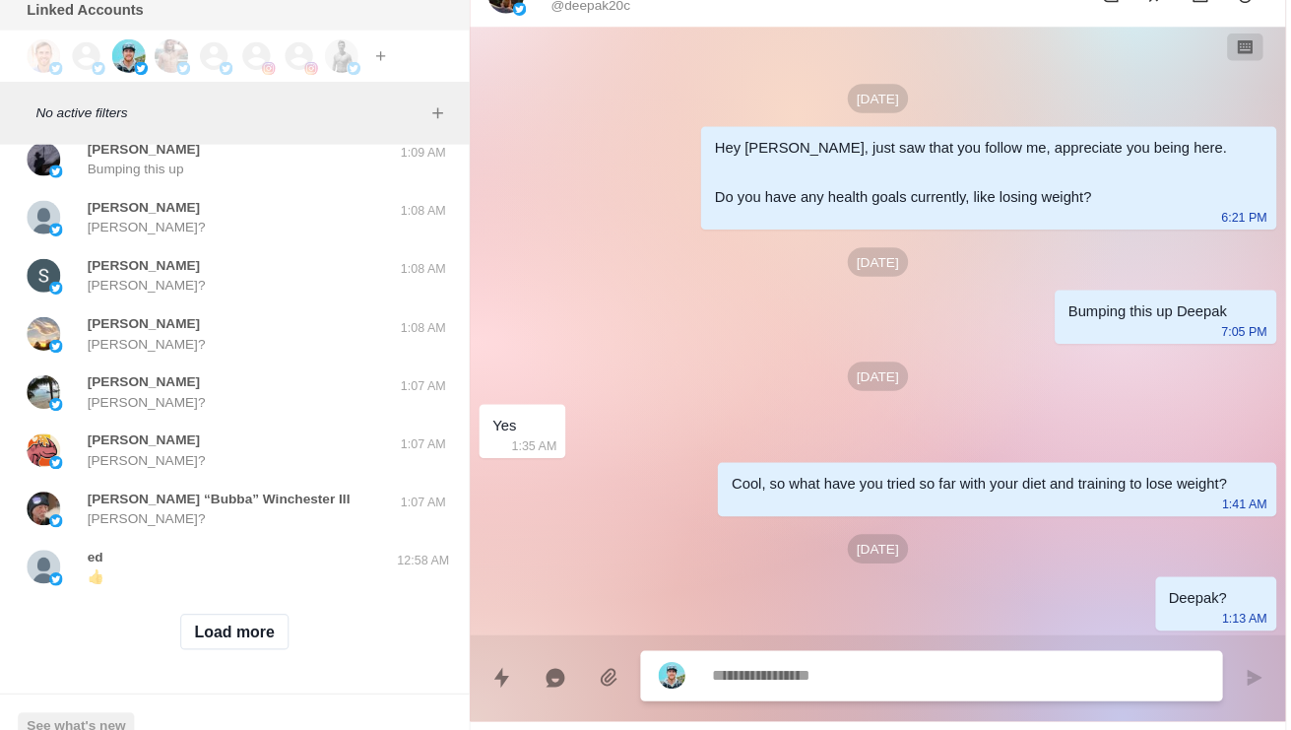
scroll to position [51469, 0]
click at [746, 644] on textarea at bounding box center [787, 658] width 322 height 29
type textarea "*"
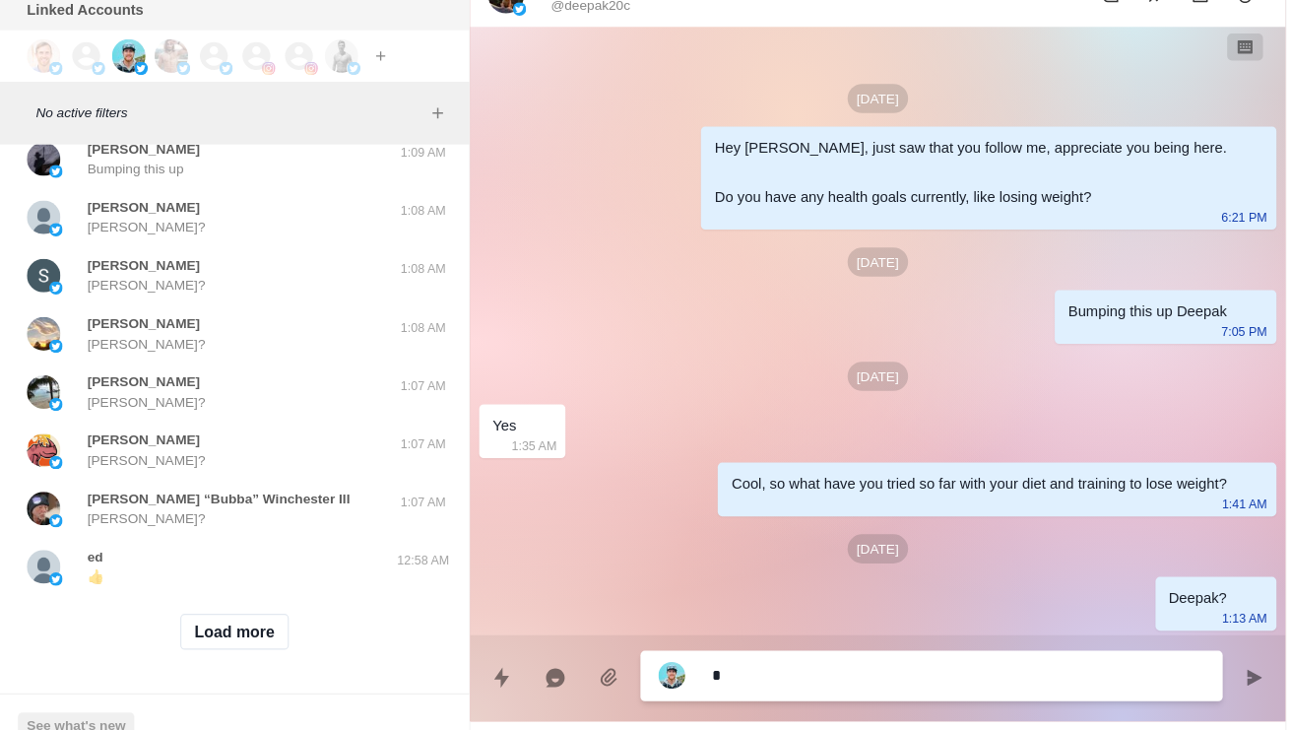
type textarea "**"
type textarea "*"
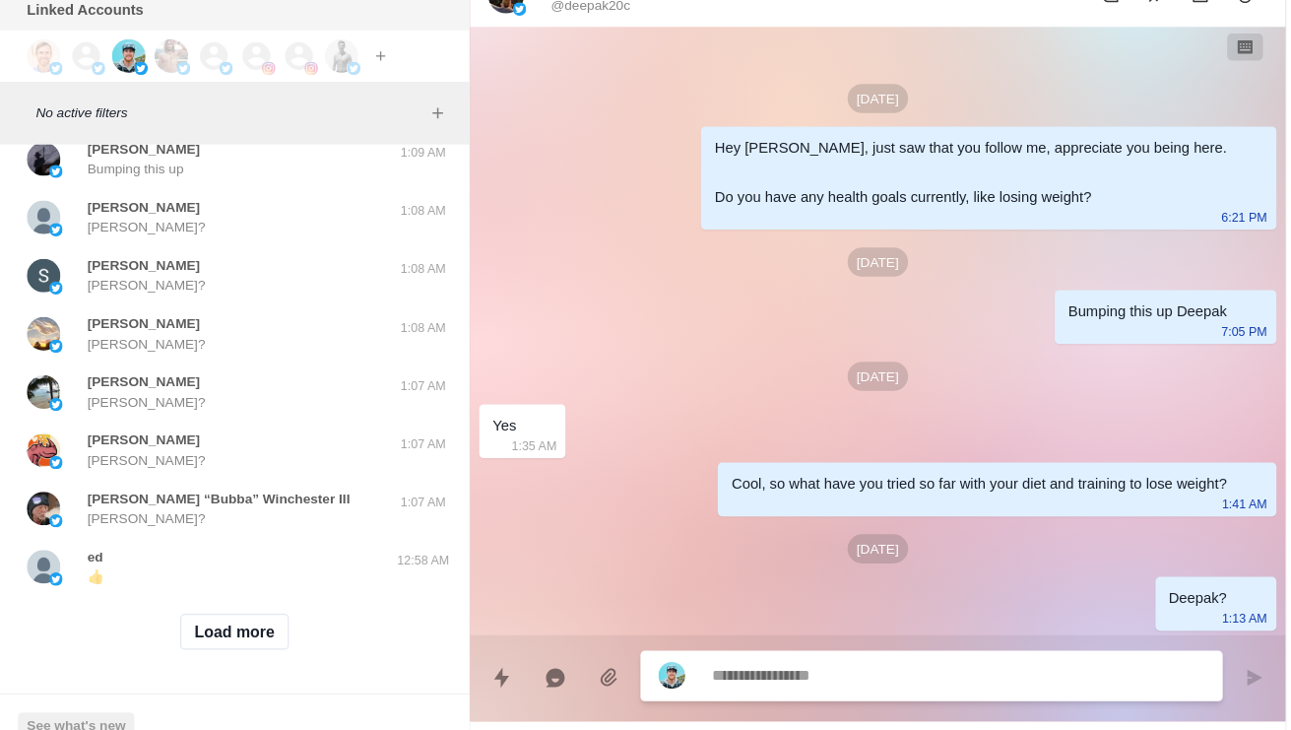
paste textarea "**********"
type textarea "**********"
type textarea "*"
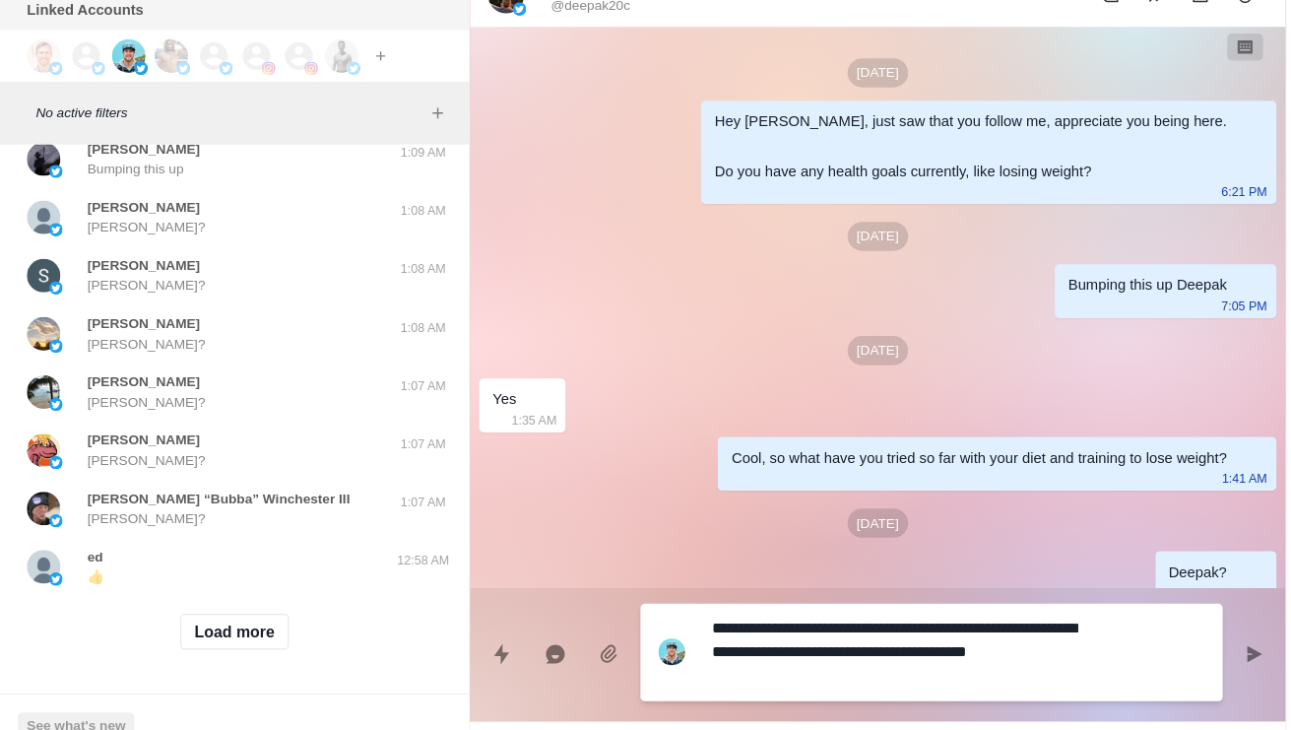
type textarea "**********"
type textarea "*"
type textarea "**********"
type textarea "*"
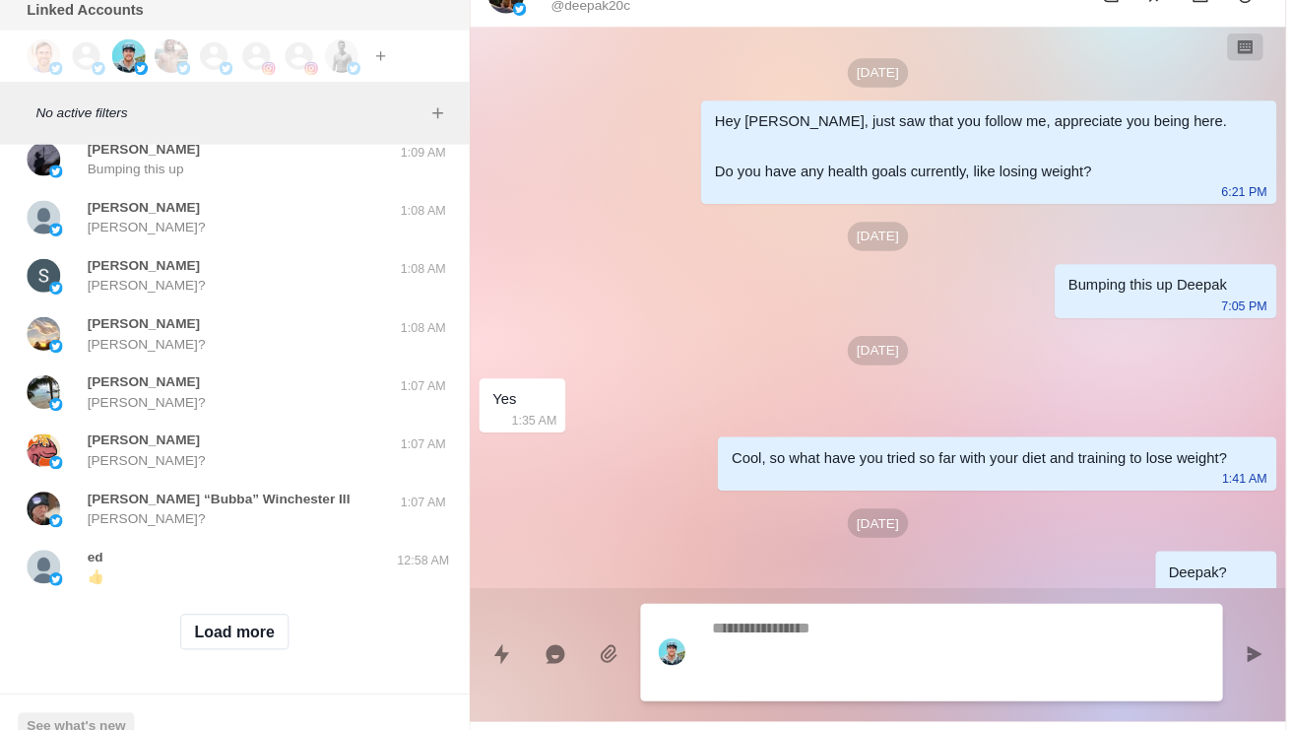
scroll to position [99, 0]
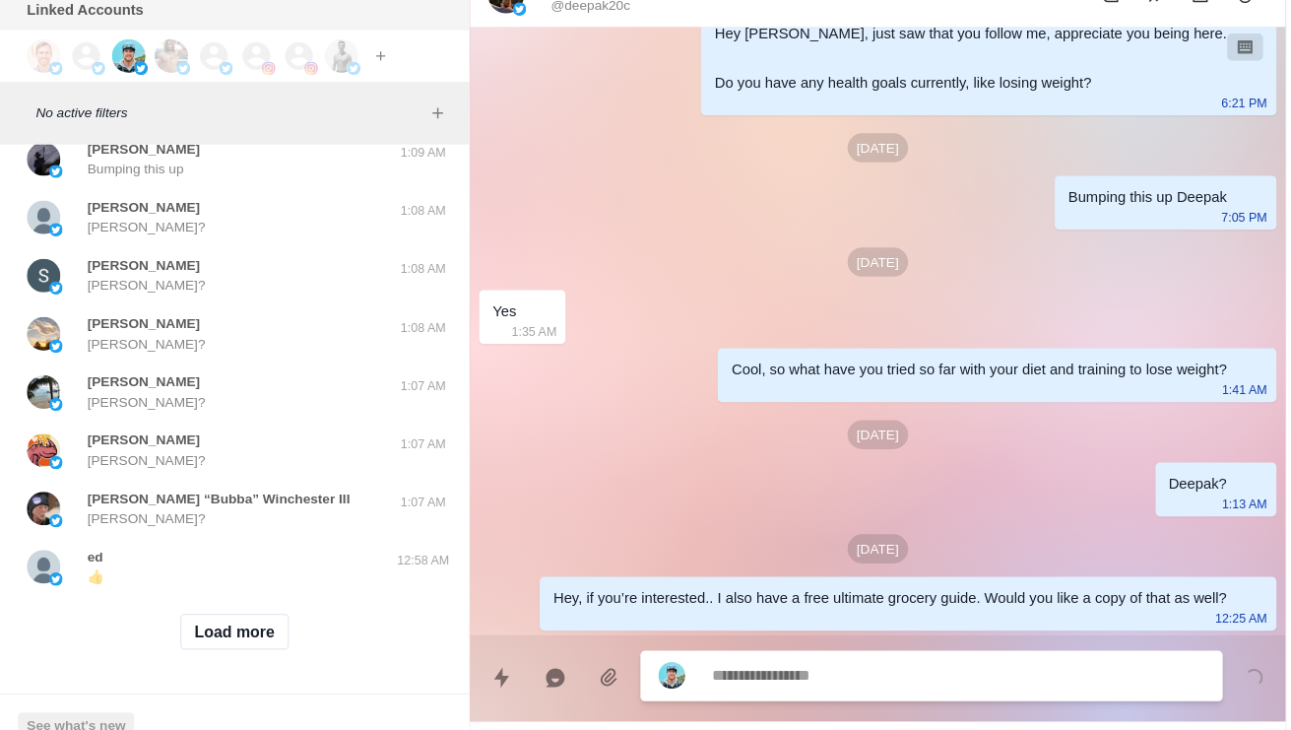
type textarea "*"
type textarea "**"
type textarea "*"
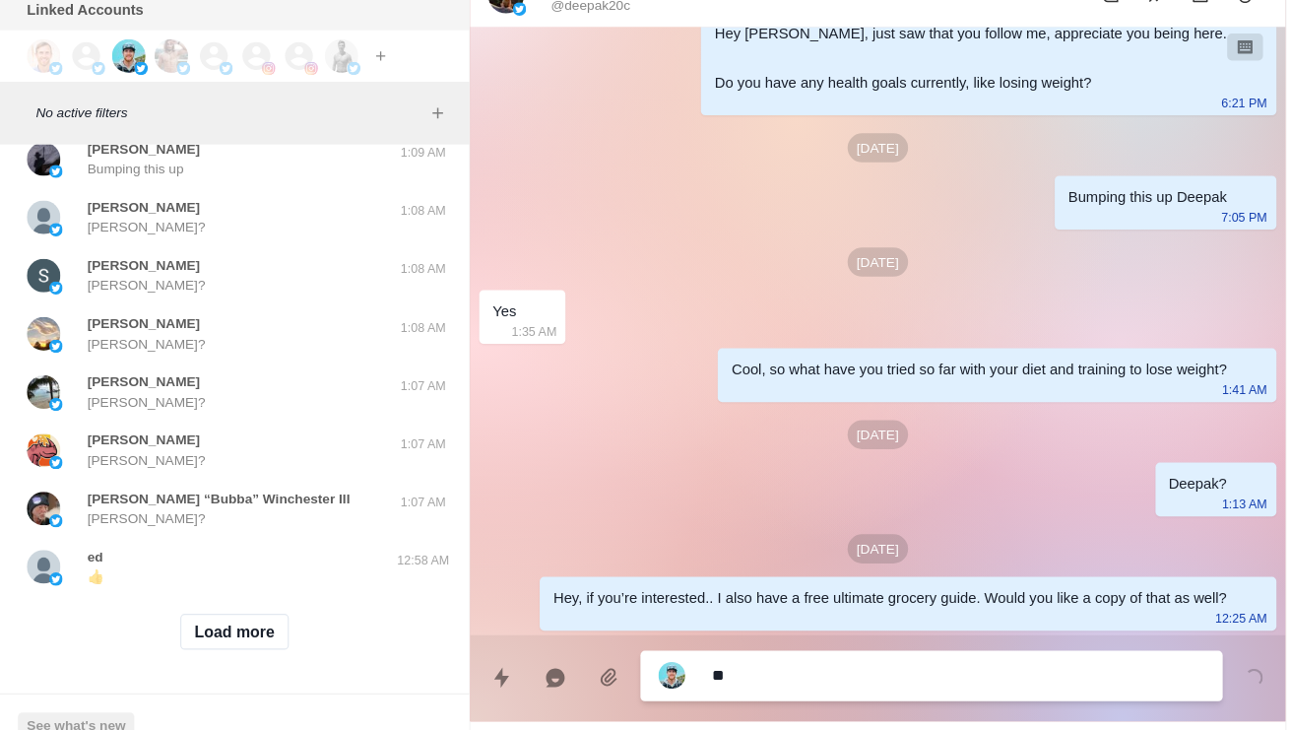
type textarea "***"
type textarea "*"
type textarea "****"
type textarea "*"
type textarea "*****"
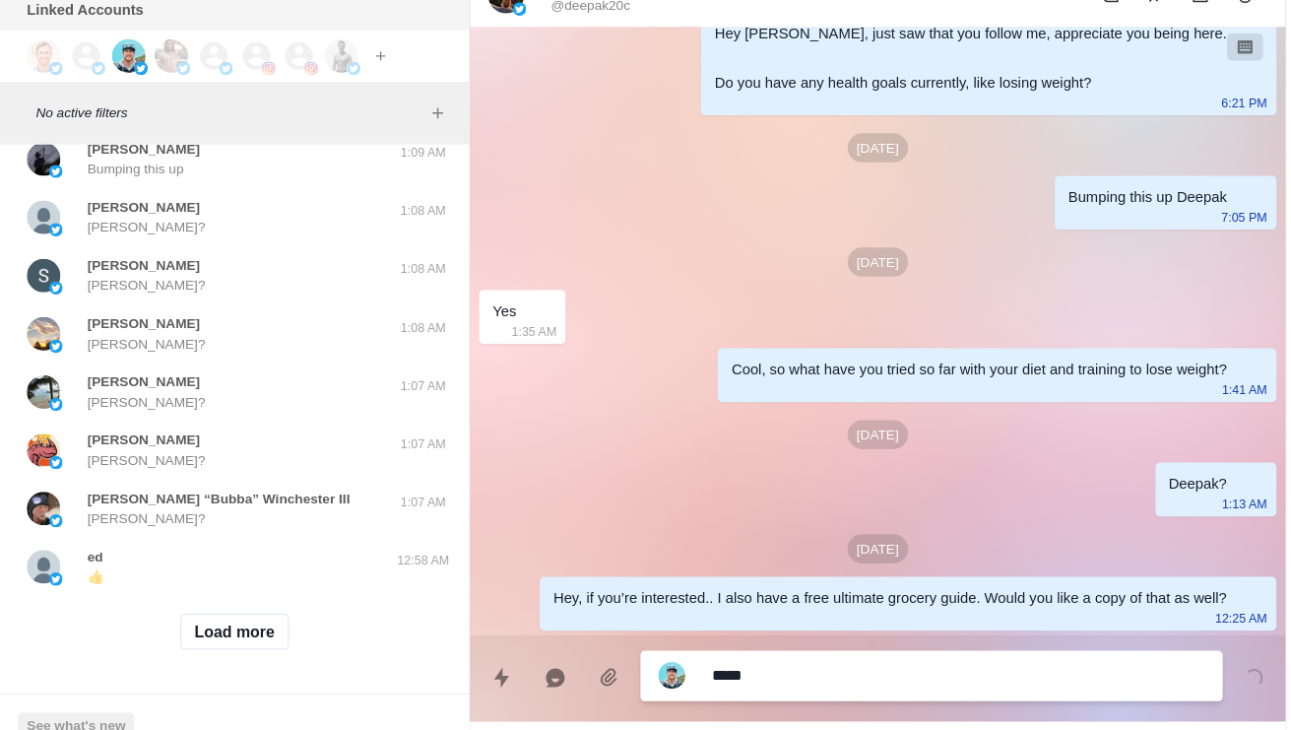
type textarea "*"
type textarea "**********"
type textarea "*"
type textarea "**********"
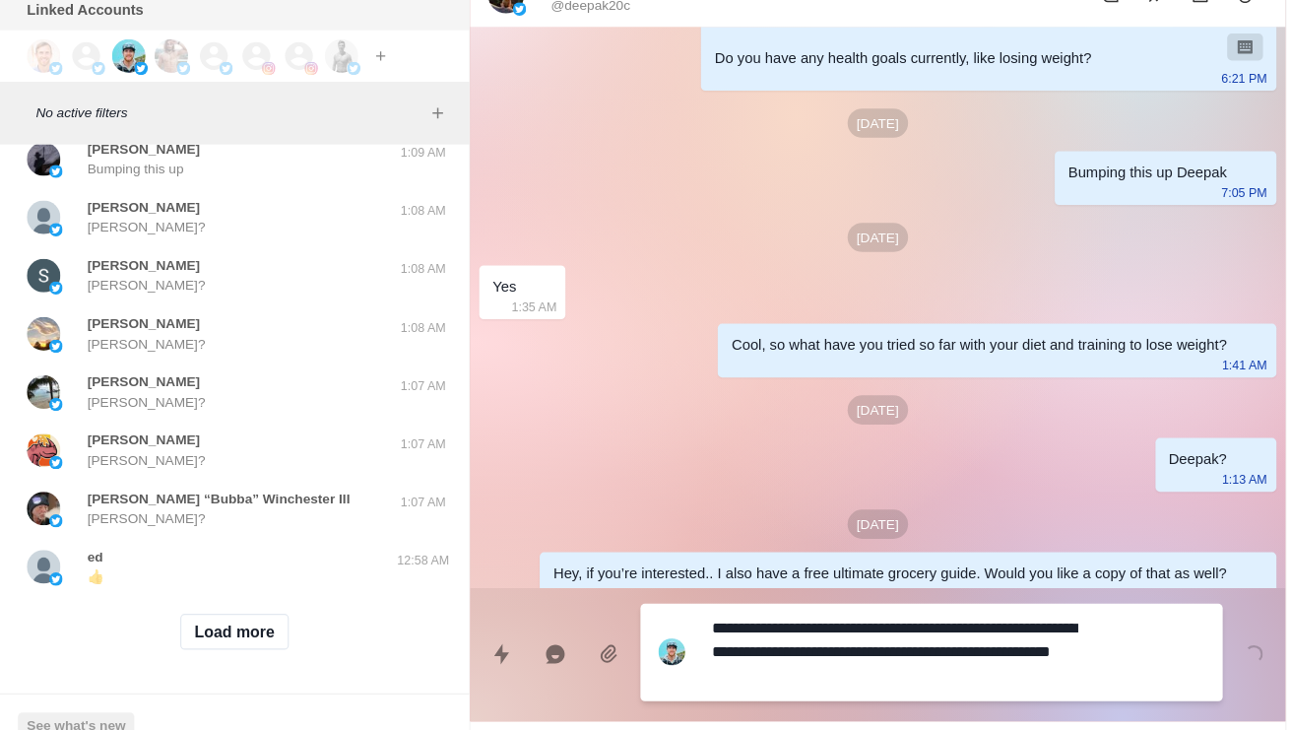
type textarea "*"
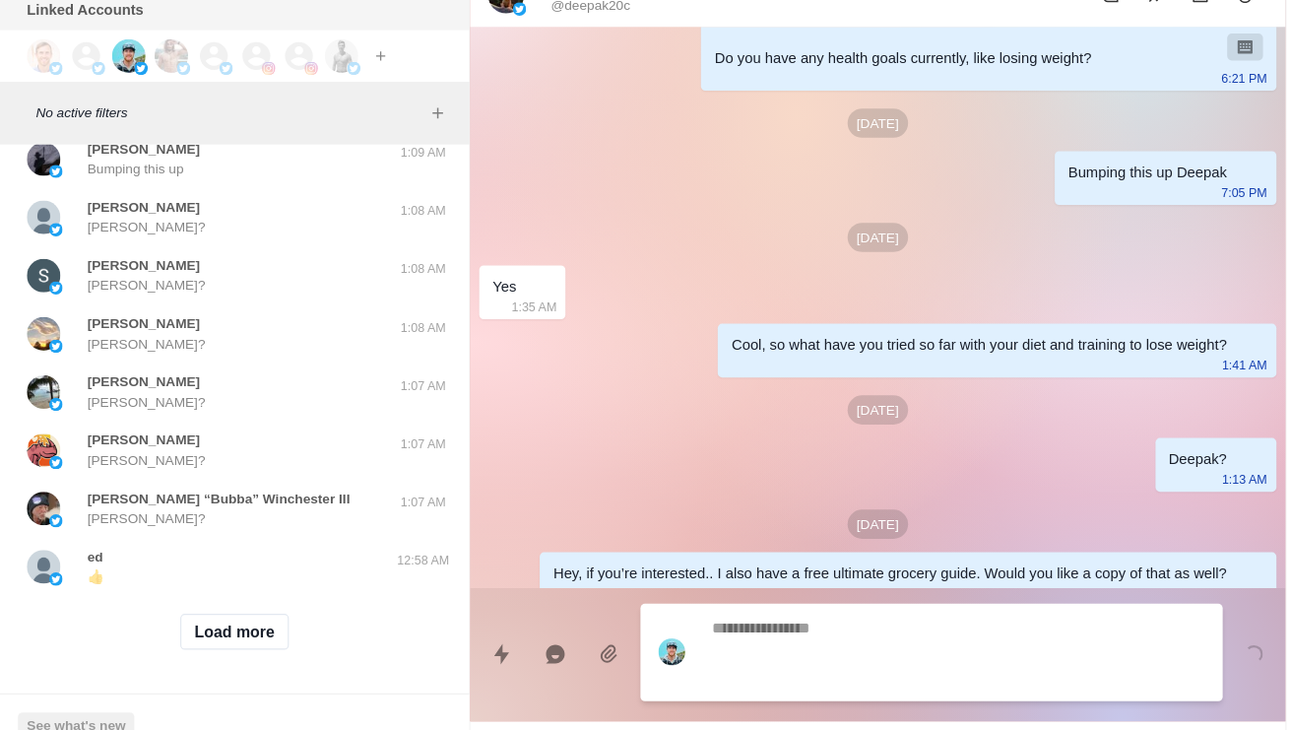
scroll to position [172, 0]
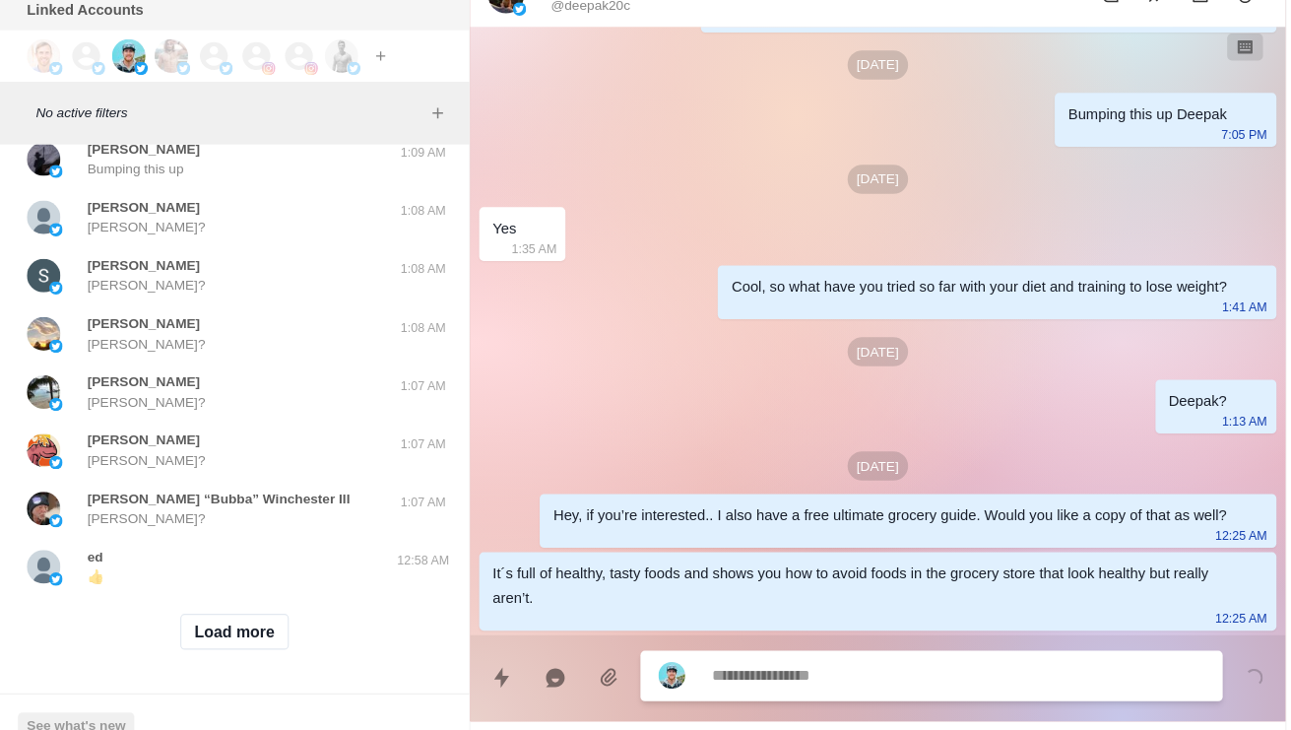
click at [92, 50] on p "tracydf3474" at bounding box center [110, 41] width 66 height 18
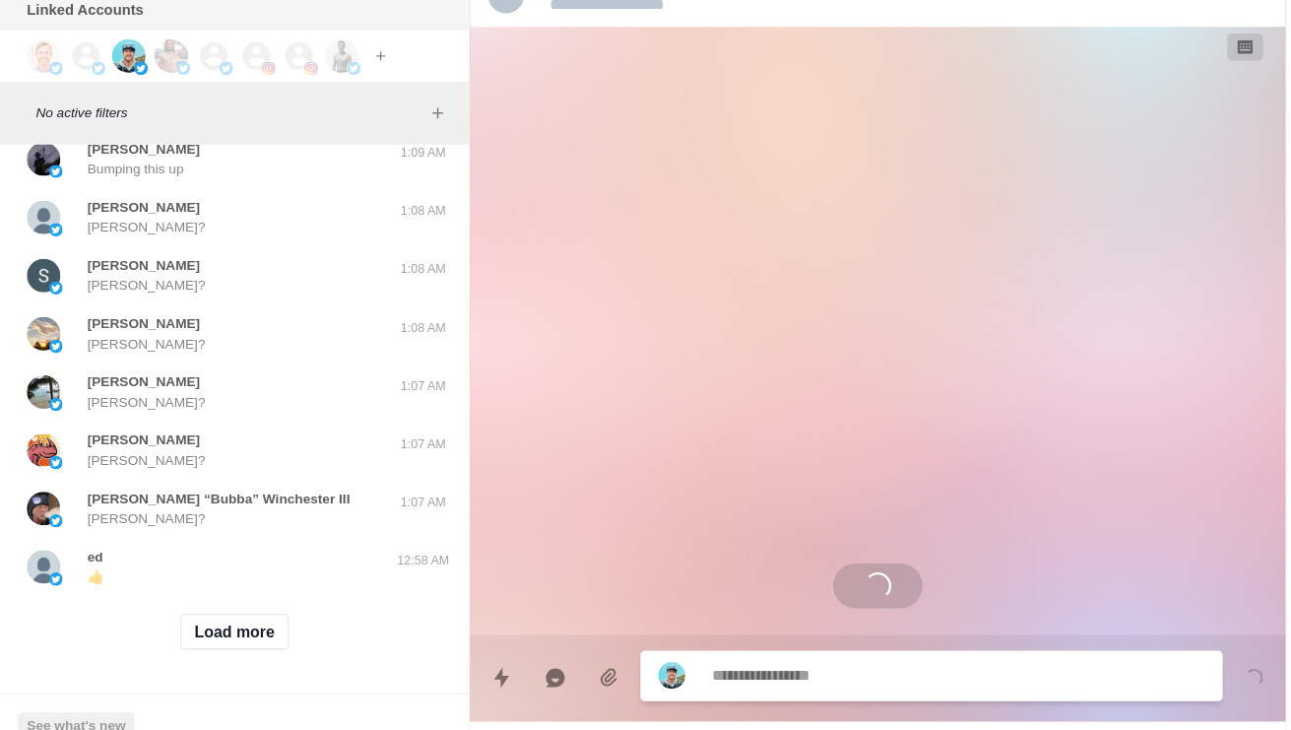
scroll to position [145, 0]
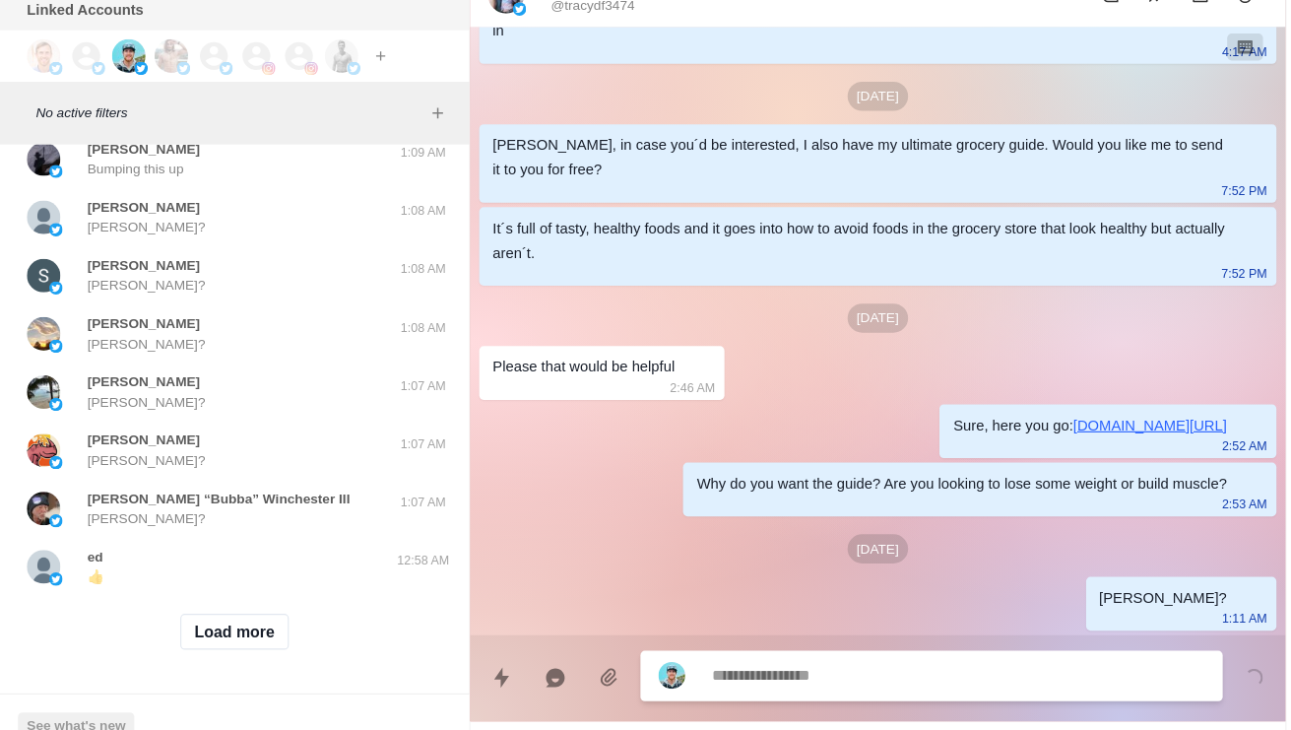
click at [99, 170] on p "[PERSON_NAME]?" at bounding box center [128, 162] width 103 height 18
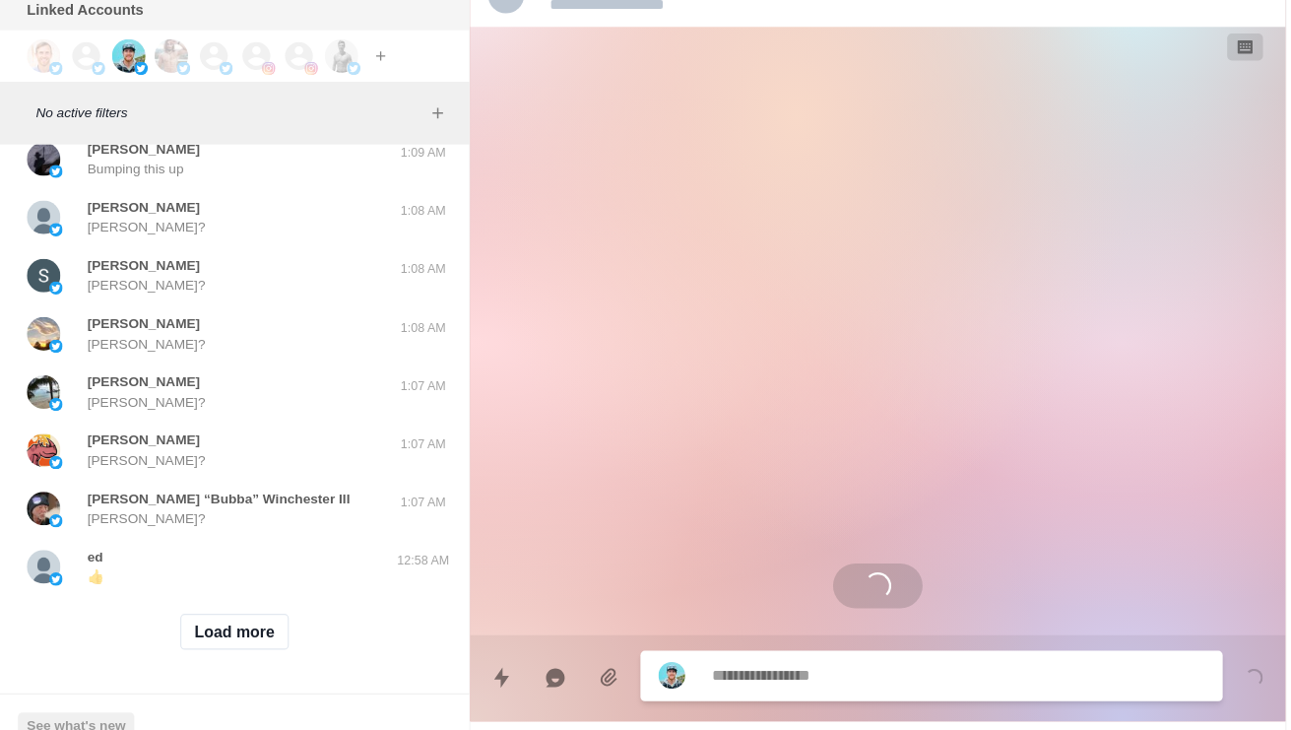
scroll to position [0, 0]
type textarea "*"
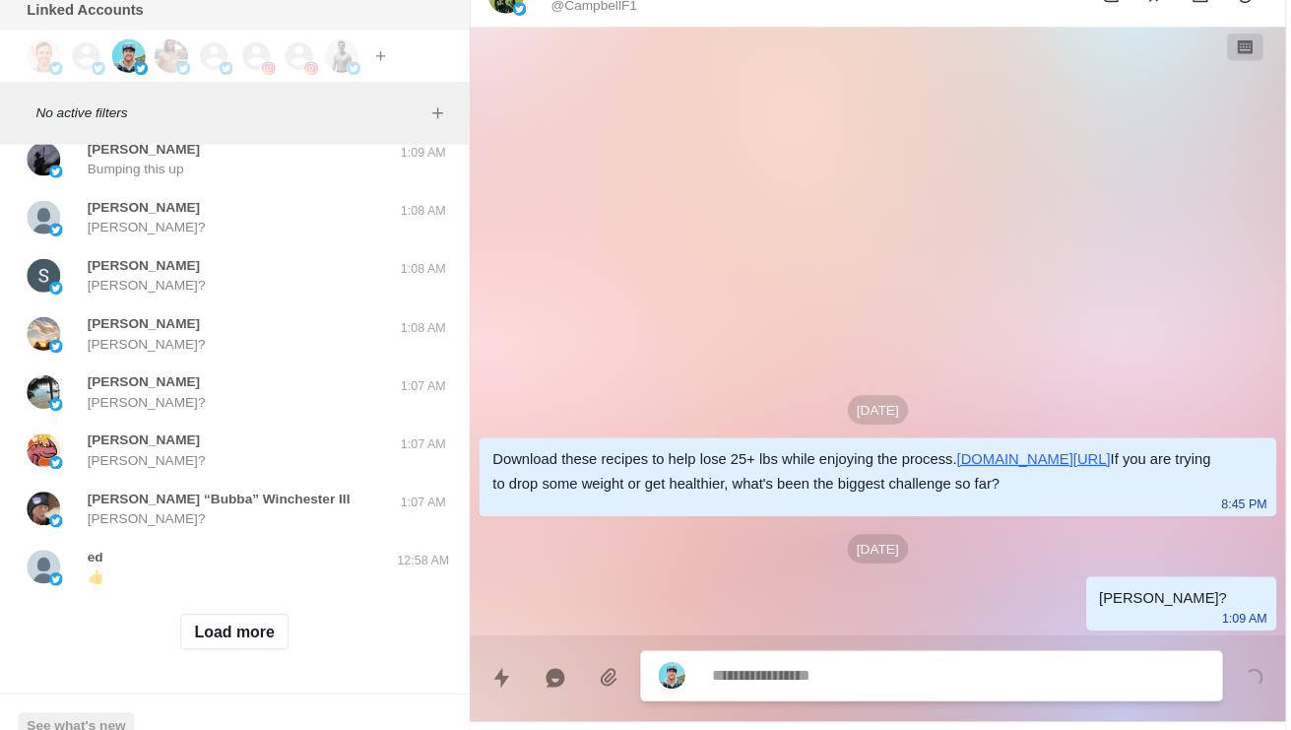
paste textarea "**********"
type textarea "**********"
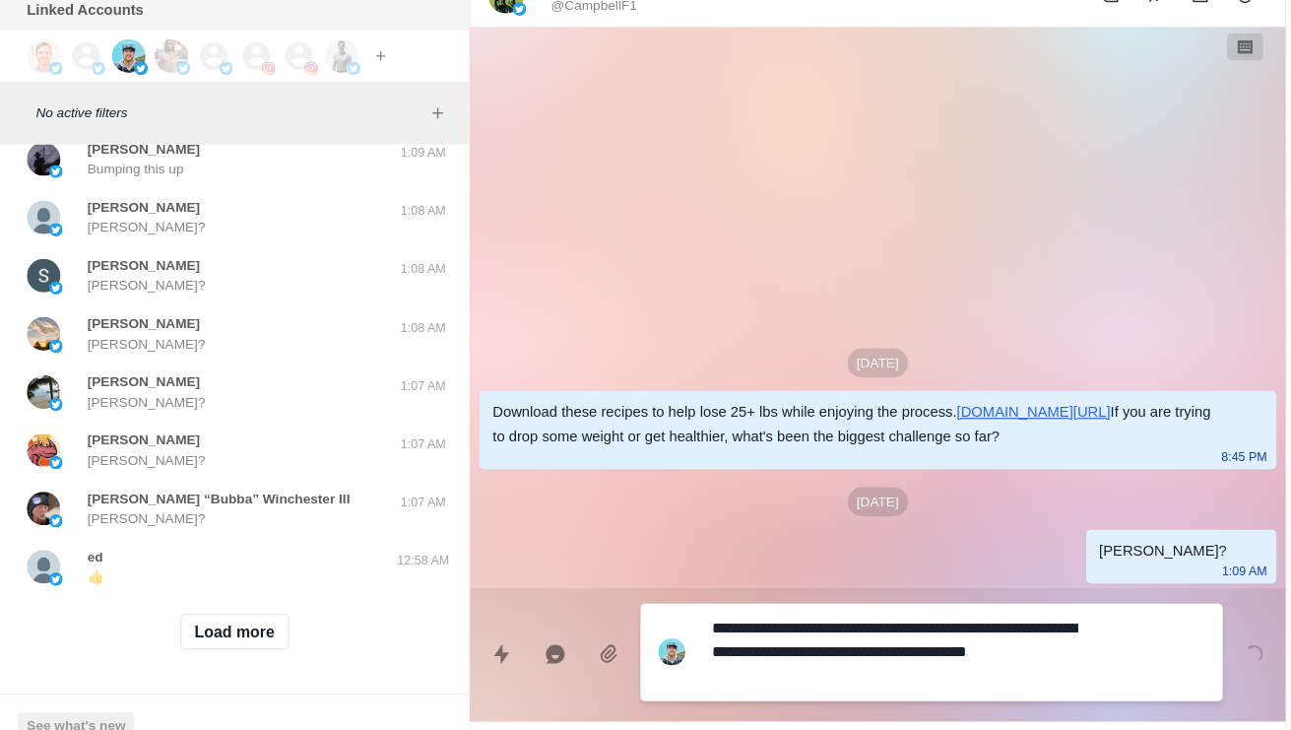
type textarea "*"
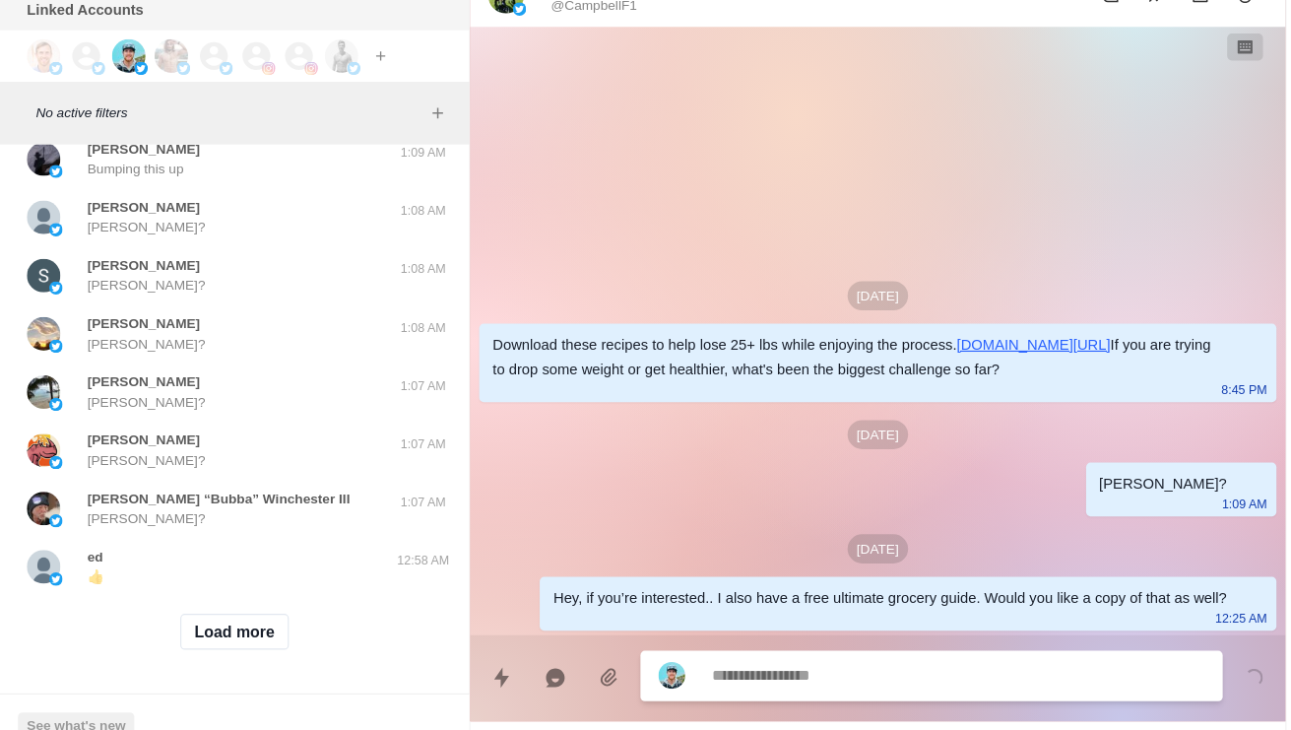
type textarea "*"
type textarea "**"
type textarea "*"
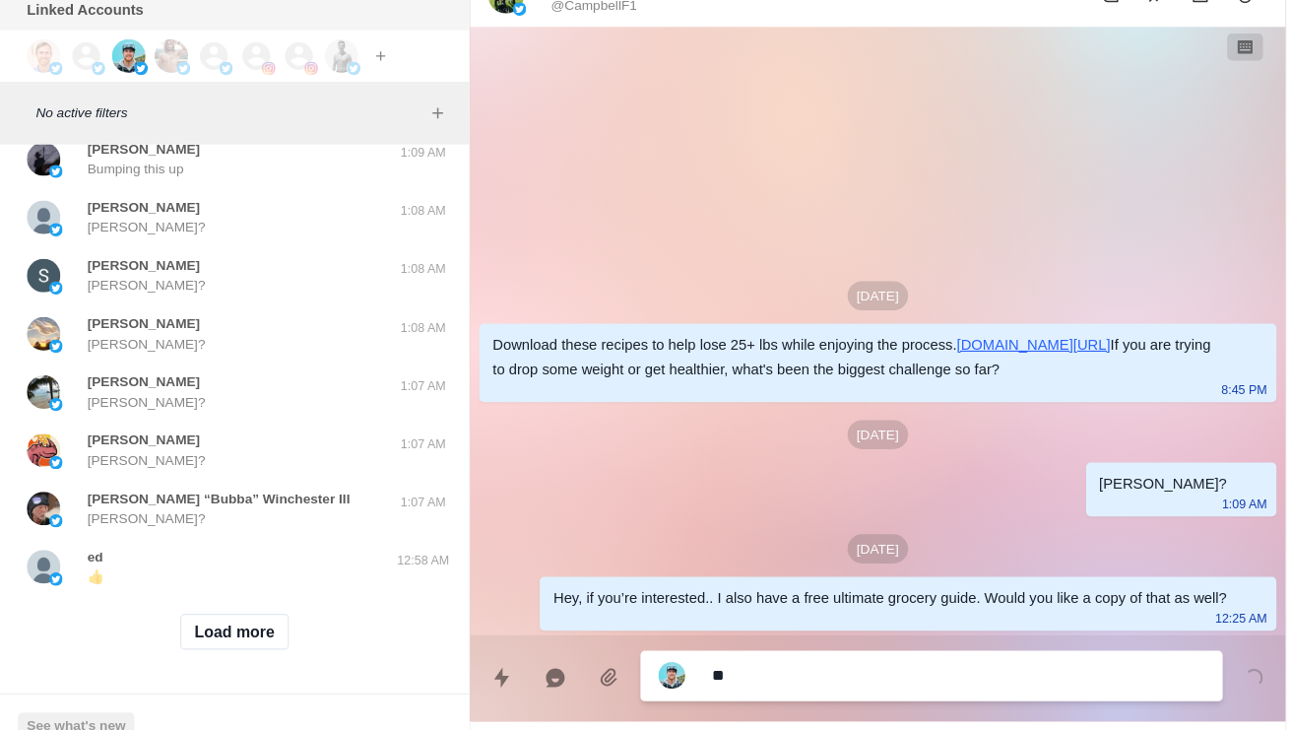
type textarea "***"
type textarea "*"
type textarea "****"
type textarea "*"
type textarea "*****"
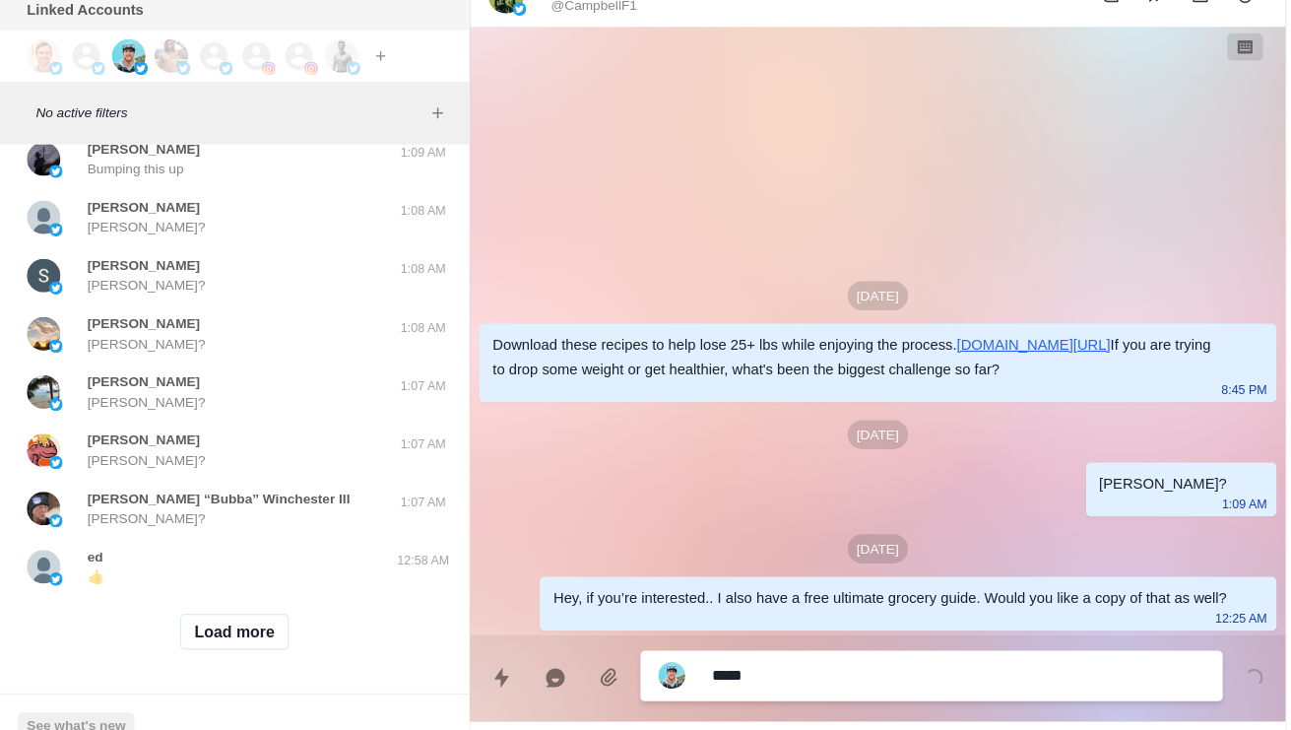
type textarea "*"
type textarea "**********"
type textarea "*"
type textarea "**********"
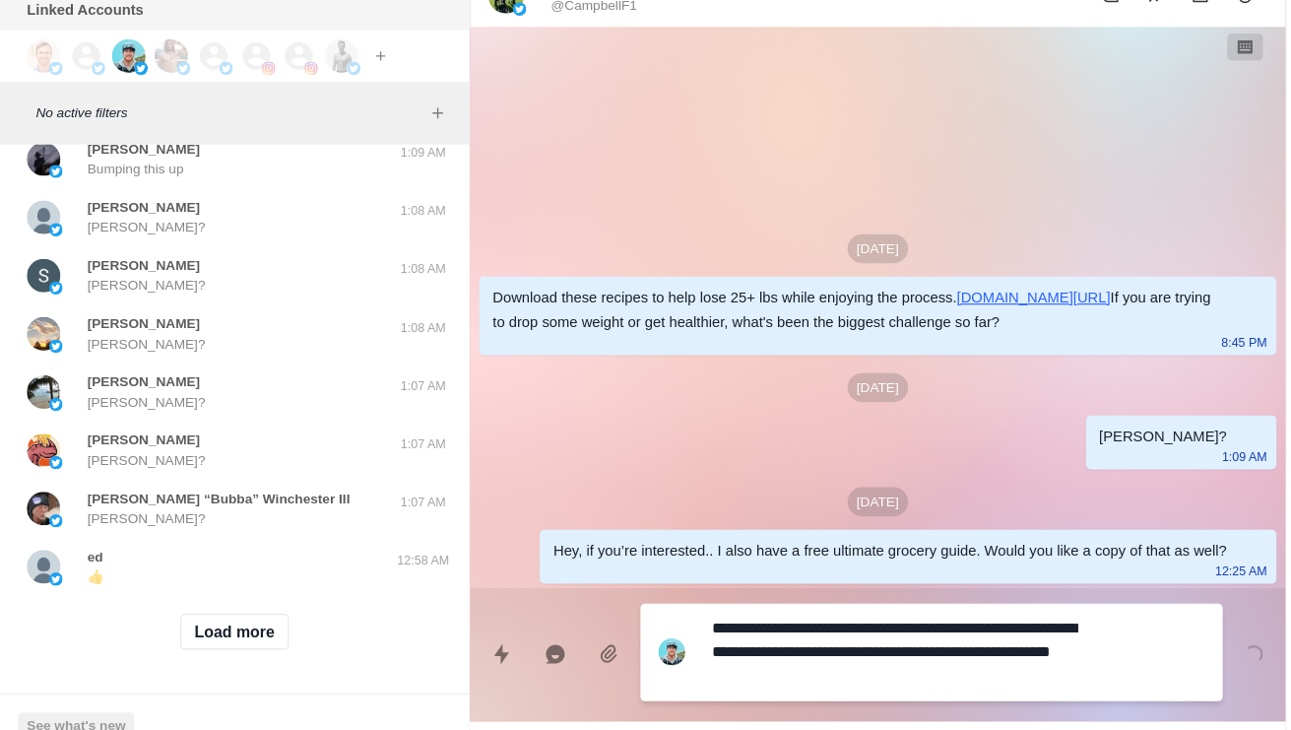
type textarea "*"
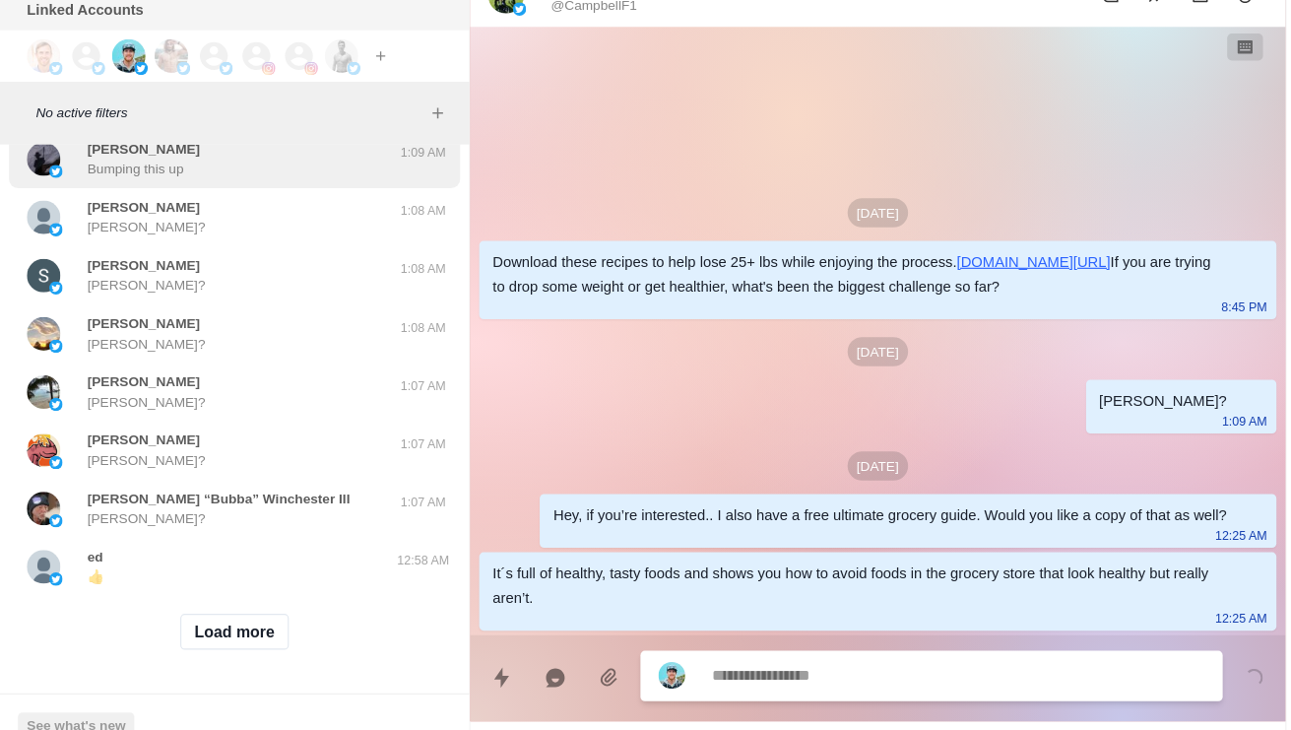
click at [74, 222] on div "[PERSON_NAME] Bumping this up" at bounding box center [186, 203] width 324 height 35
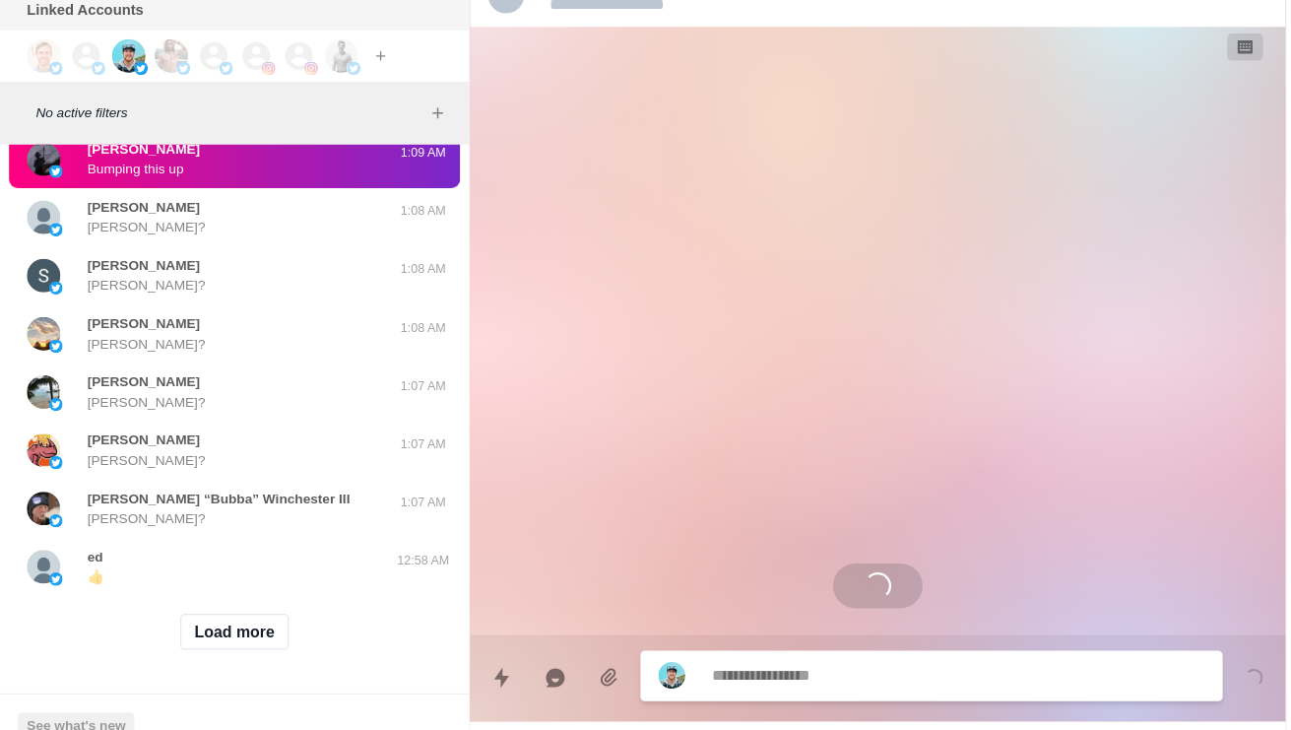
scroll to position [56, 0]
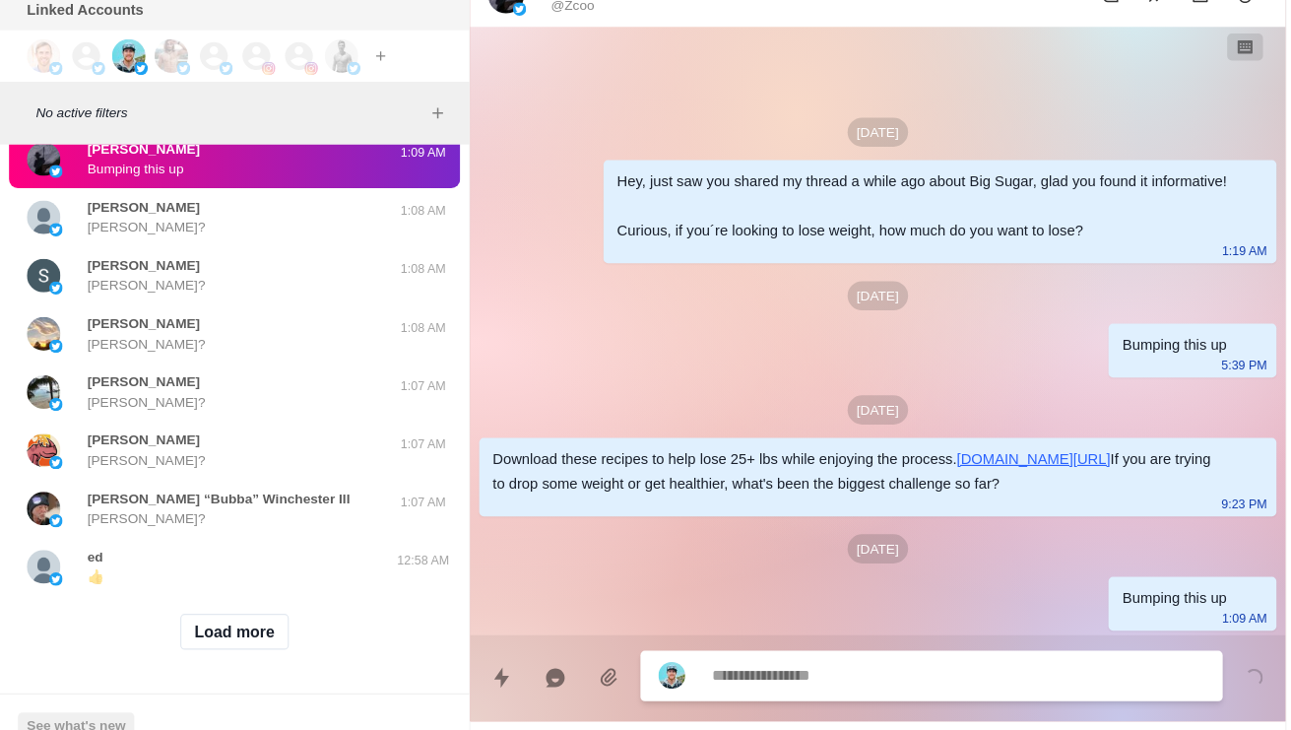
paste textarea "**********"
type textarea "*"
type textarea "**********"
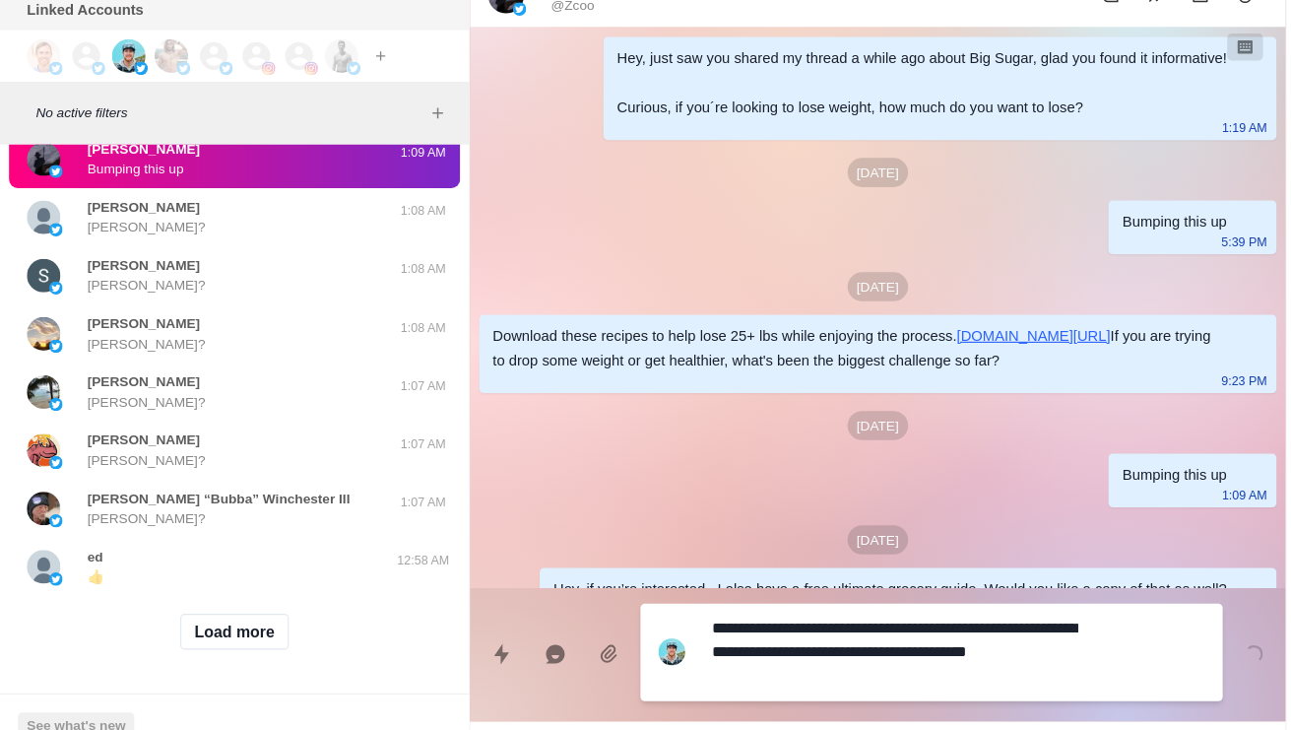
type textarea "*"
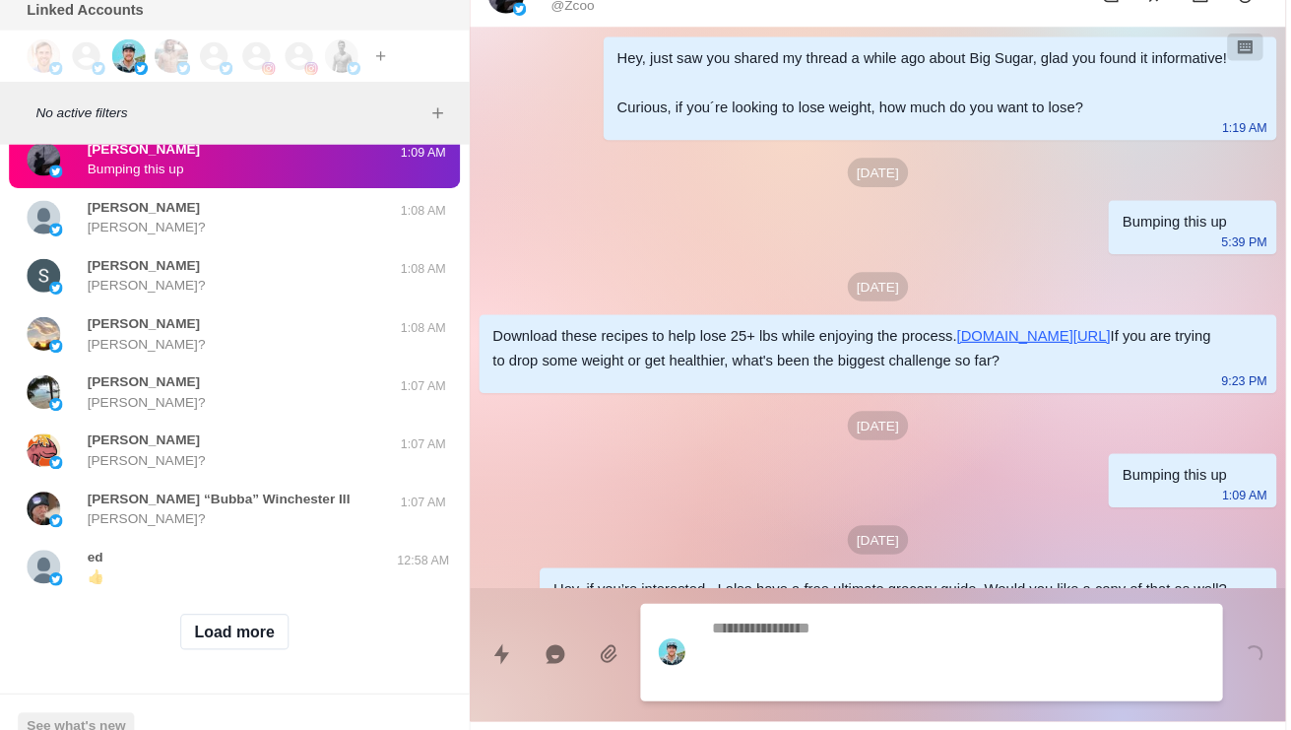
scroll to position [178, 0]
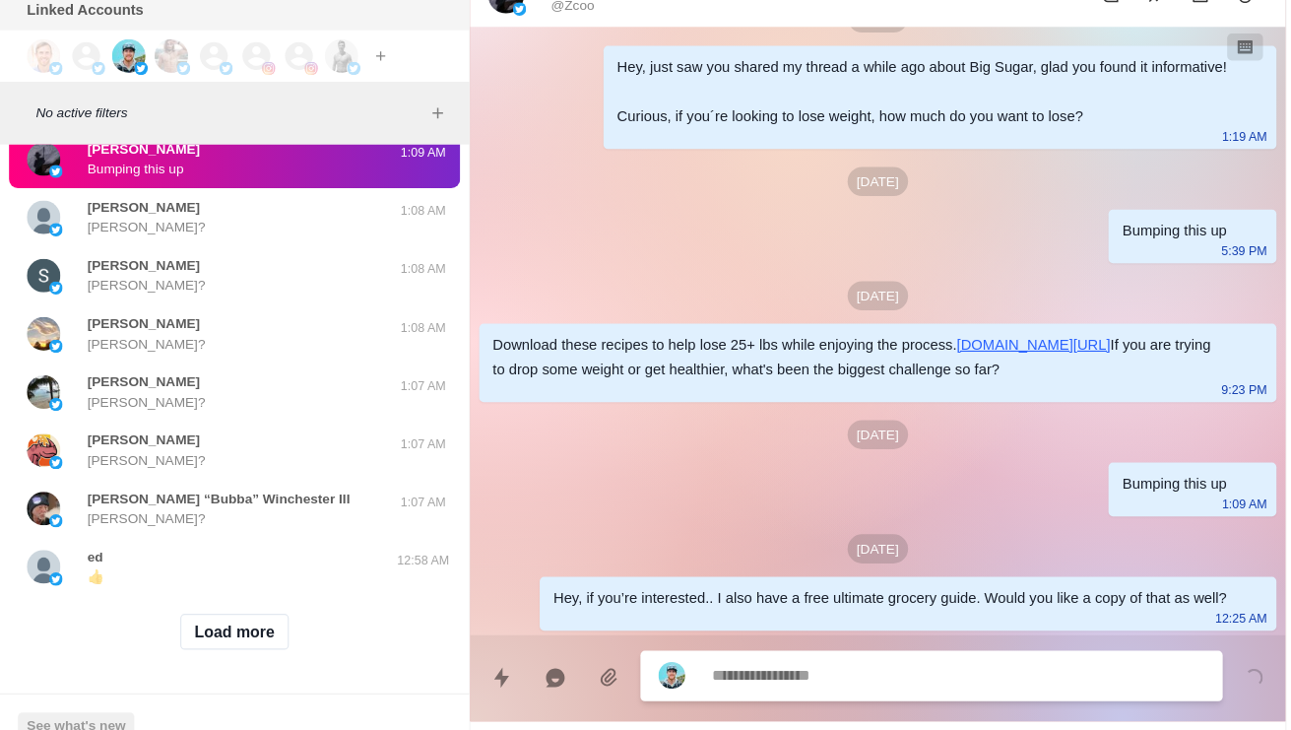
type textarea "*"
type textarea "**"
type textarea "*"
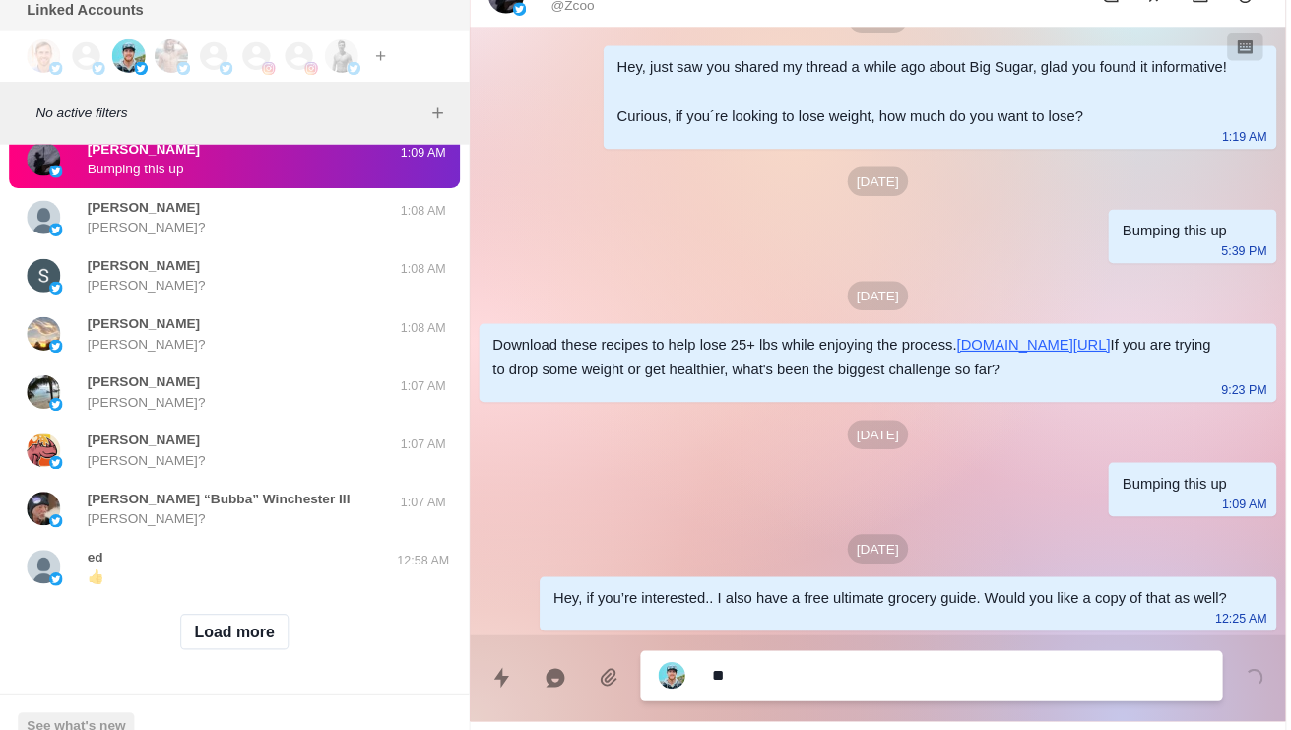
type textarea "***"
type textarea "*"
type textarea "****"
type textarea "*"
type textarea "*****"
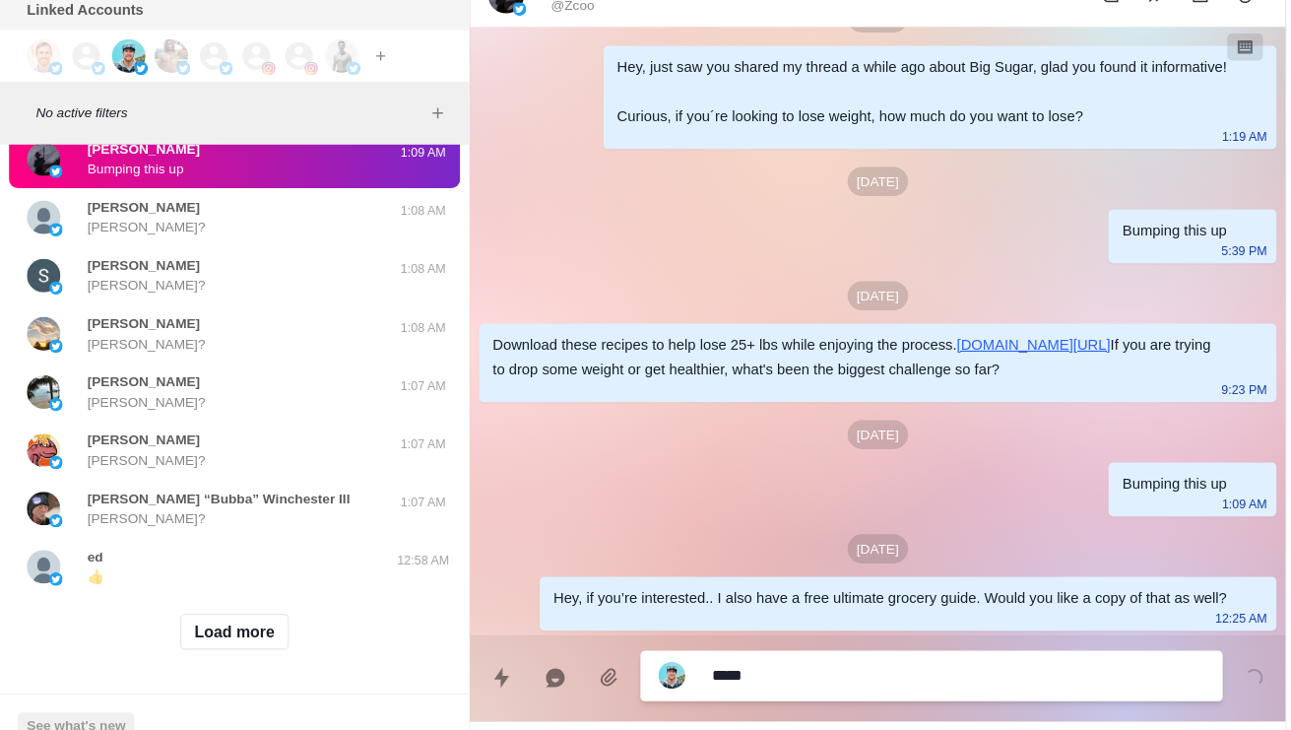
type textarea "*"
type textarea "**********"
type textarea "*"
type textarea "**********"
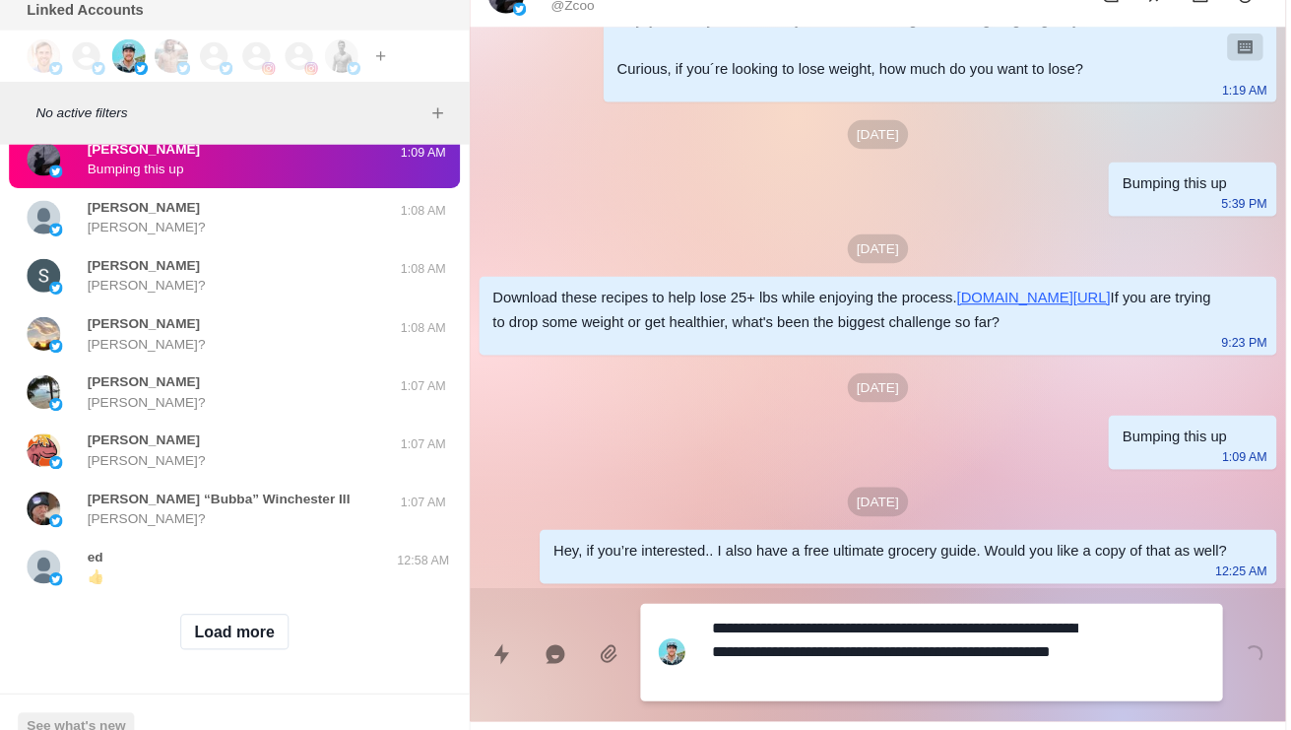
type textarea "*"
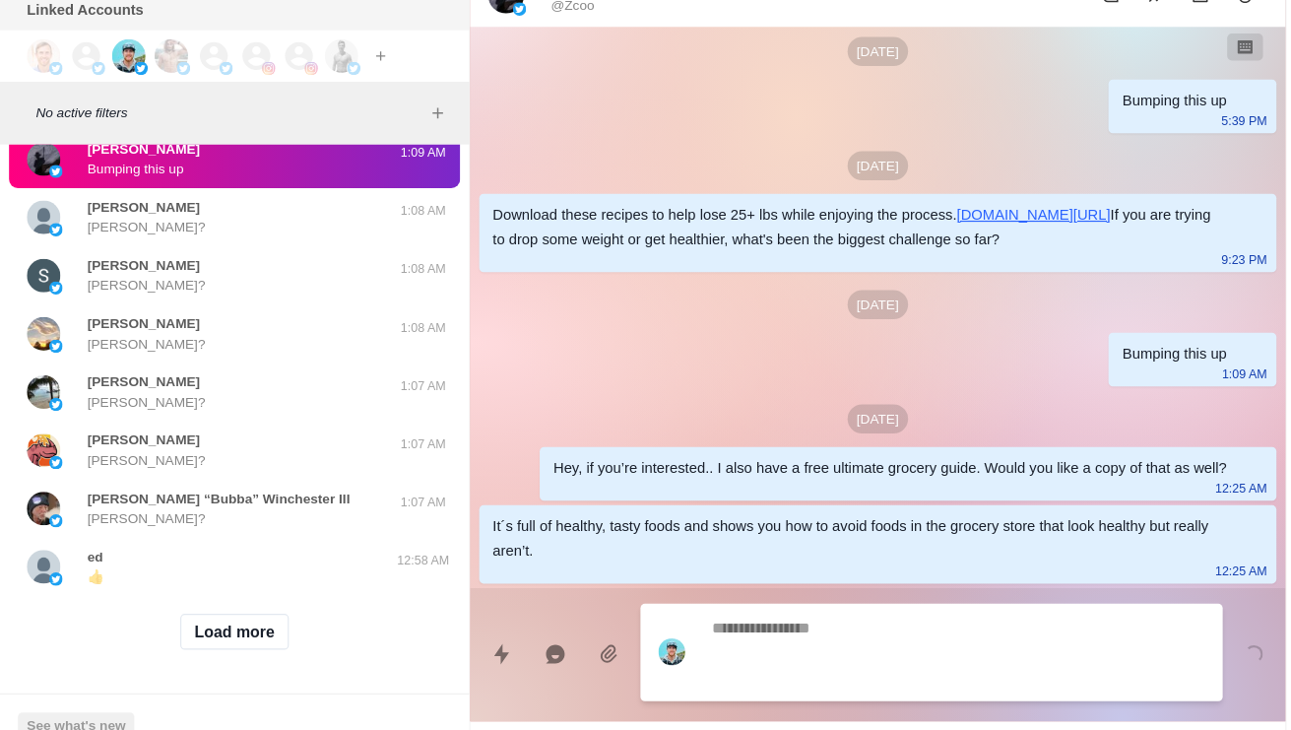
scroll to position [251, 0]
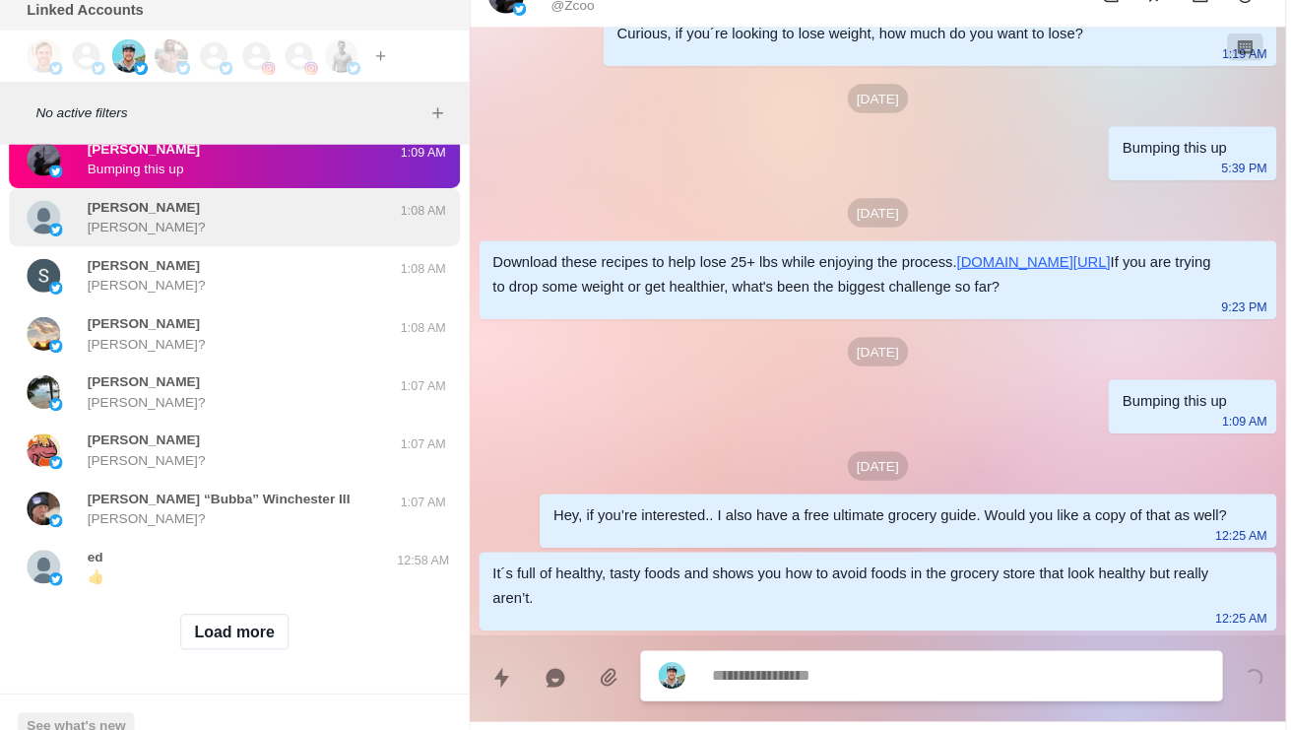
click at [78, 255] on p "[PERSON_NAME]" at bounding box center [126, 246] width 99 height 18
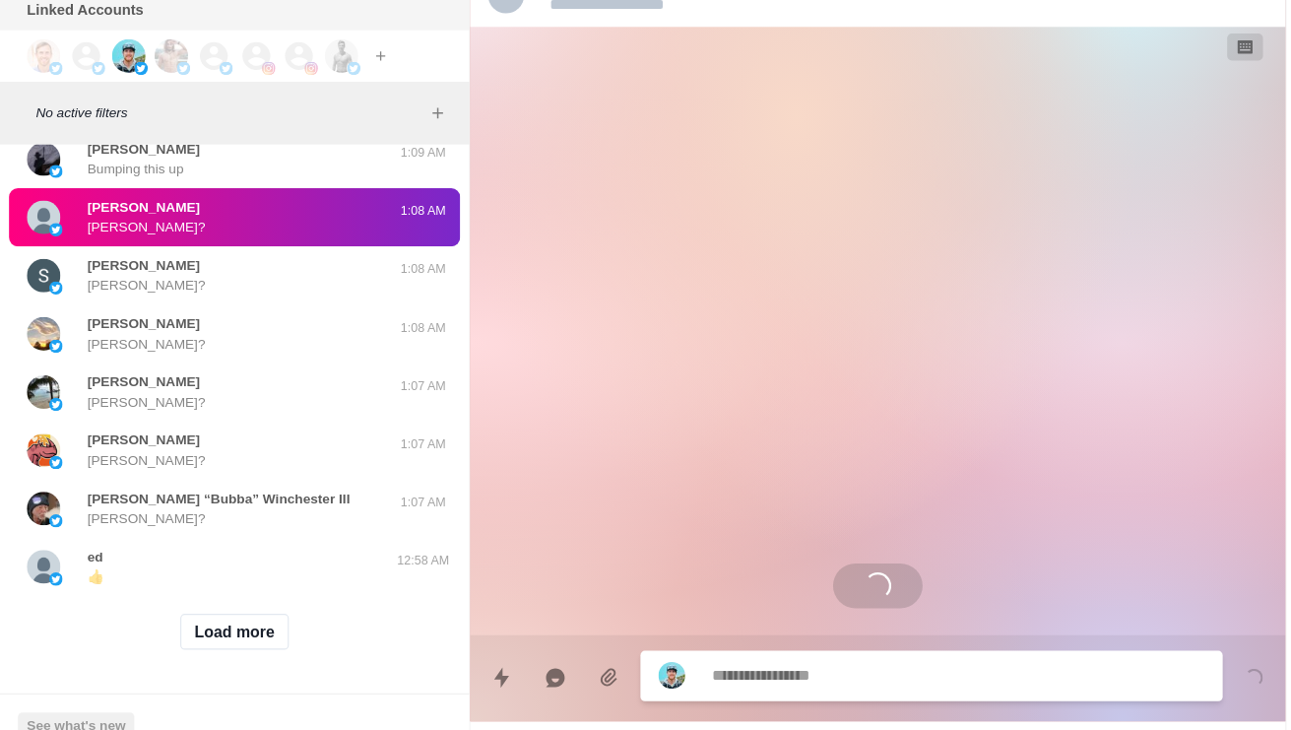
scroll to position [129, 0]
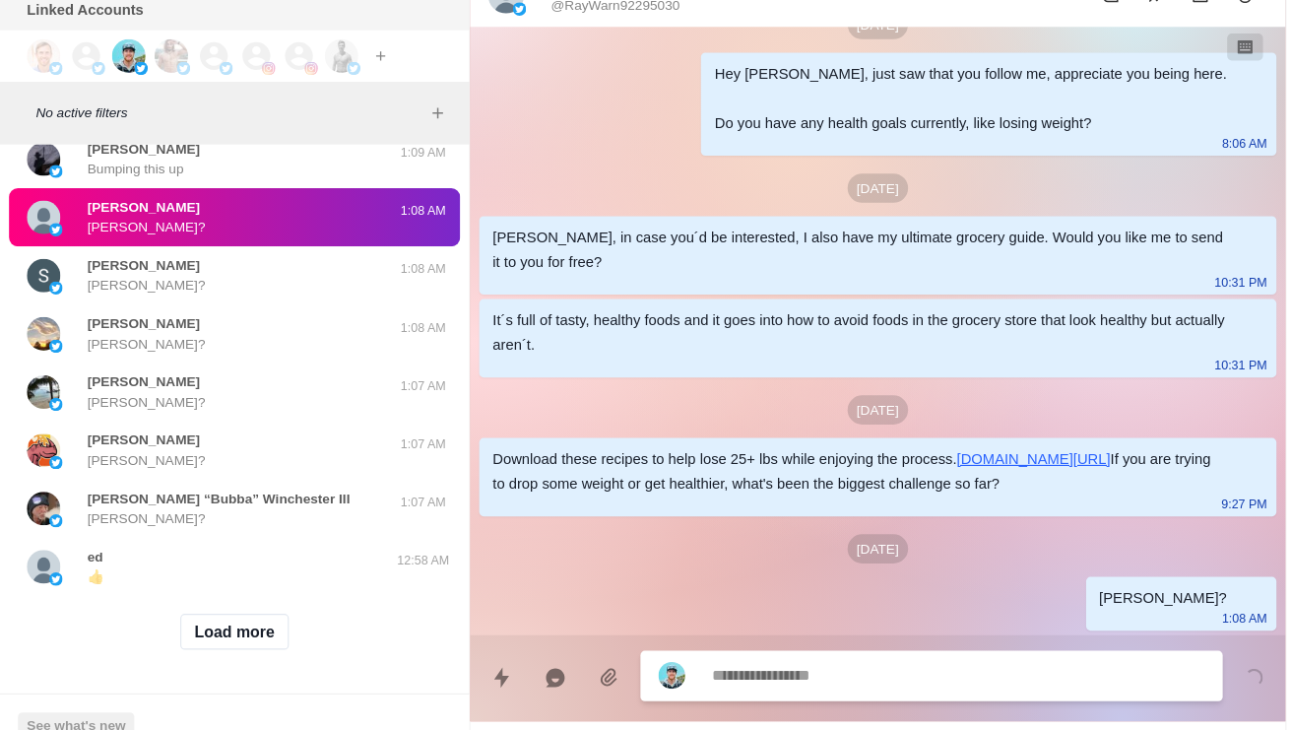
paste textarea "**********"
type textarea "*"
type textarea "**********"
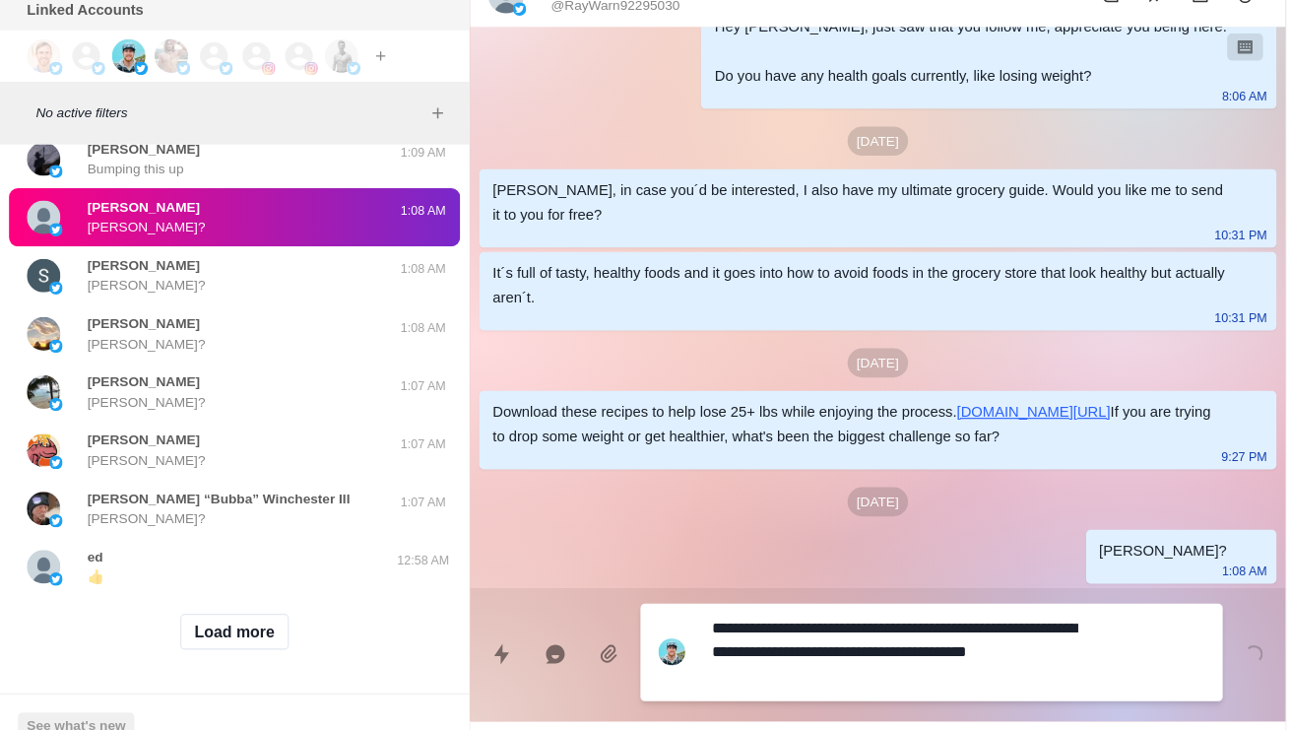
type textarea "*"
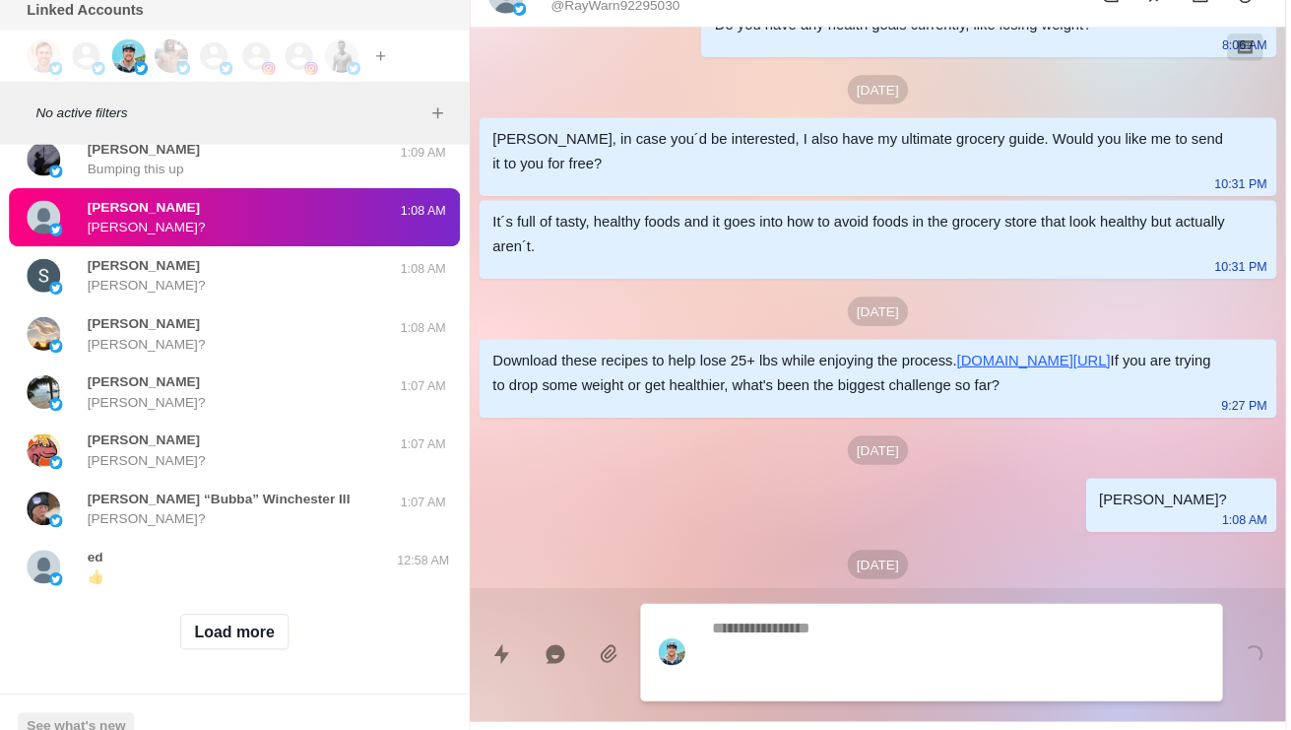
scroll to position [251, 0]
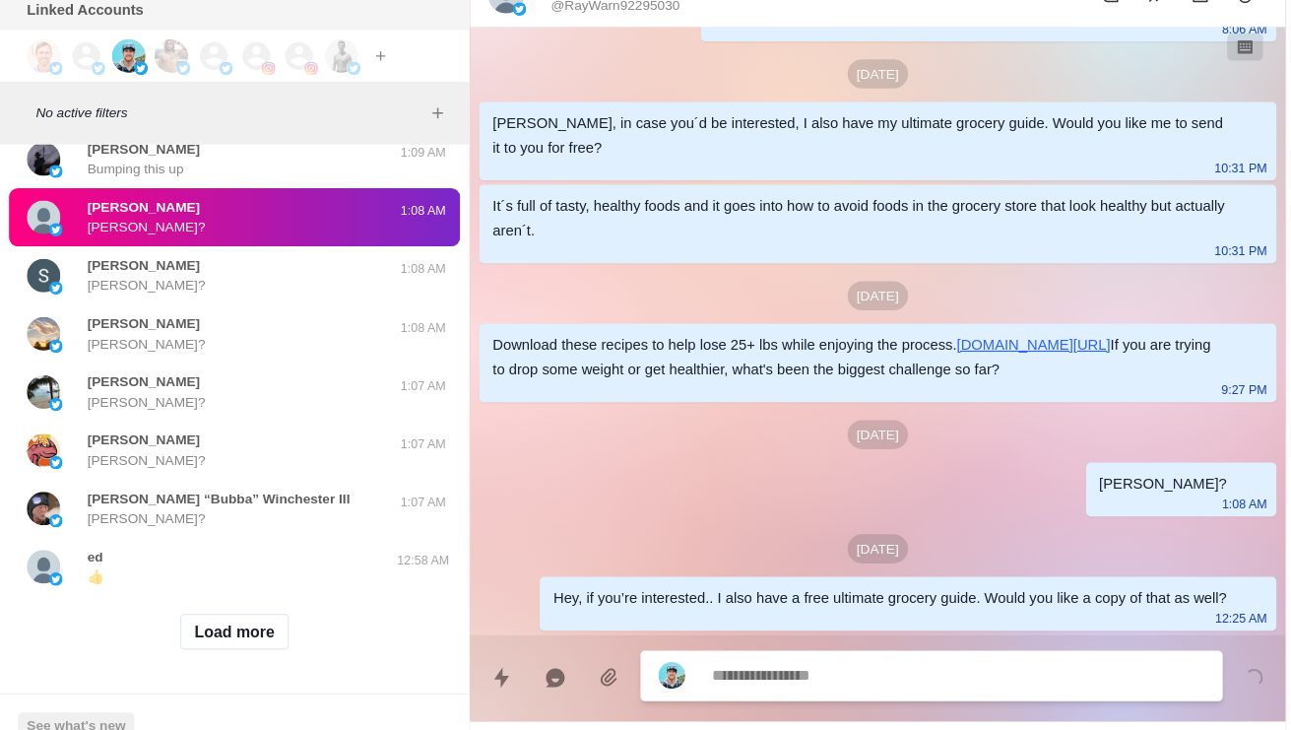
type textarea "*"
type textarea "**"
type textarea "*"
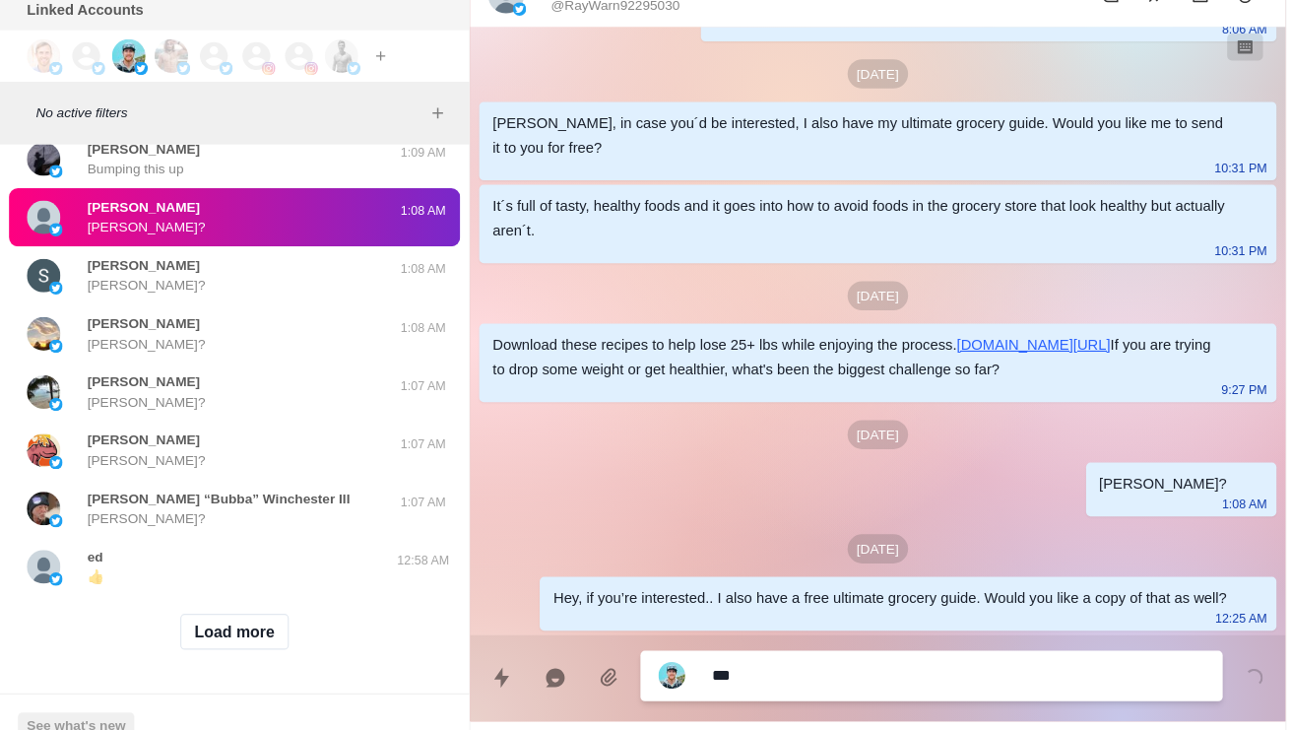
type textarea "****"
type textarea "*"
type textarea "*****"
type textarea "*"
type textarea "**********"
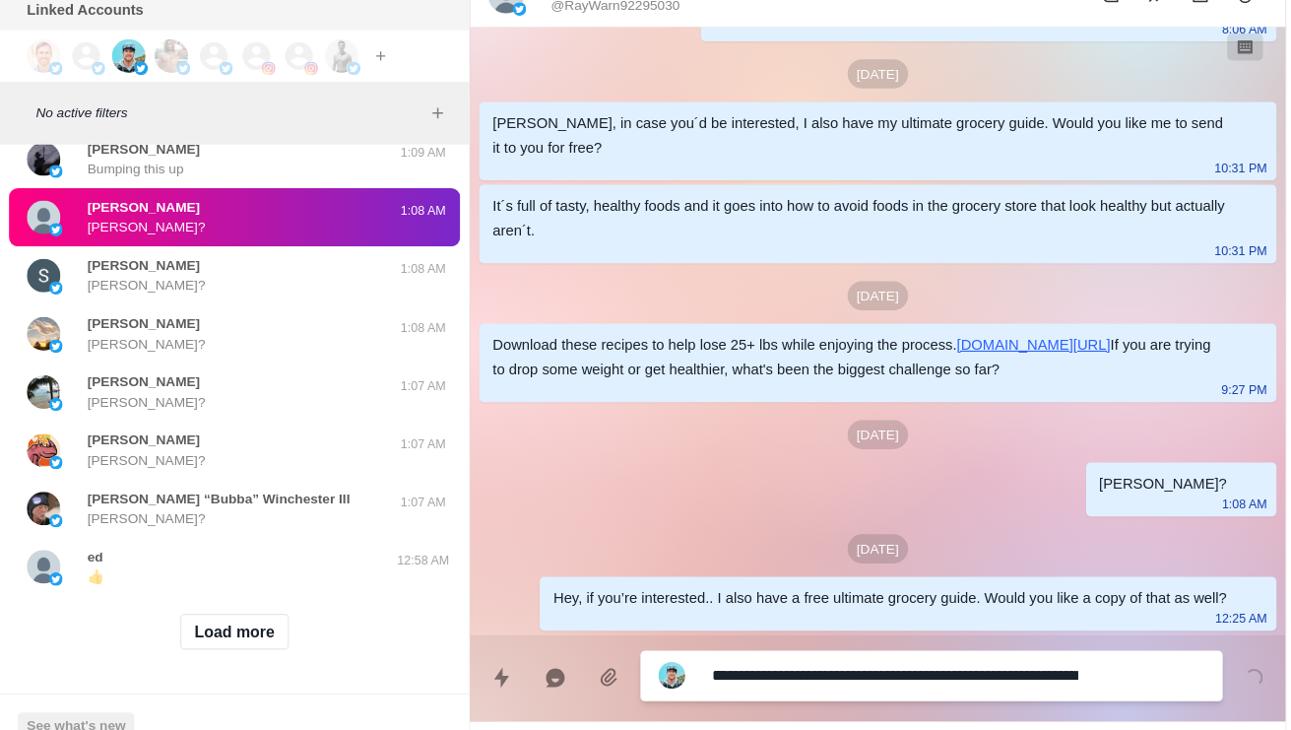
type textarea "*"
type textarea "**********"
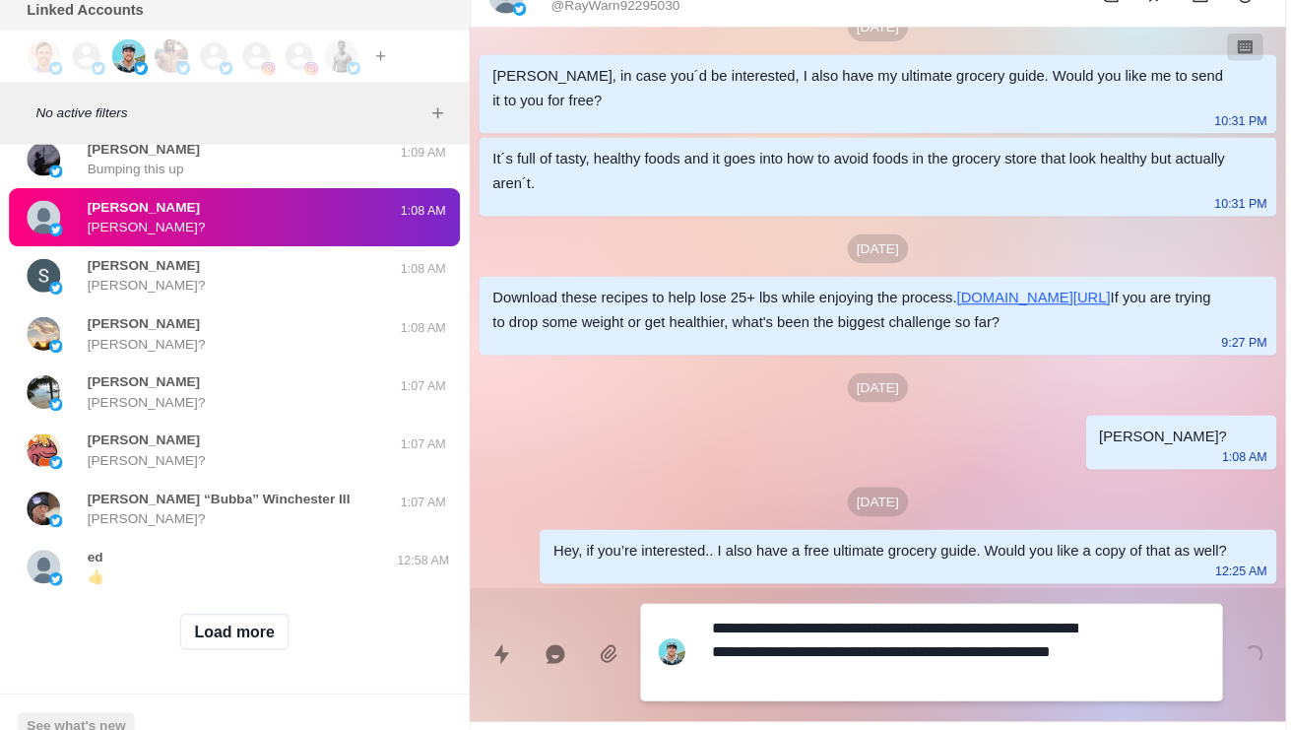
type textarea "*"
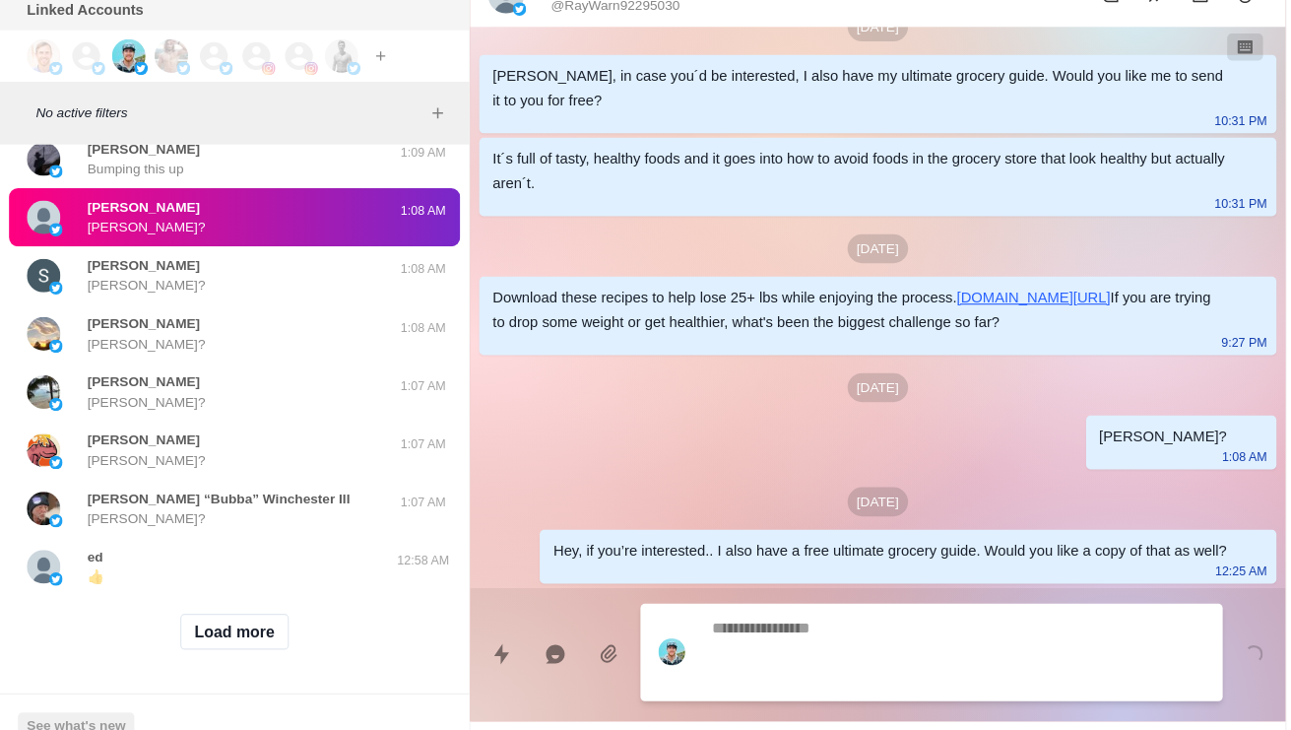
scroll to position [324, 0]
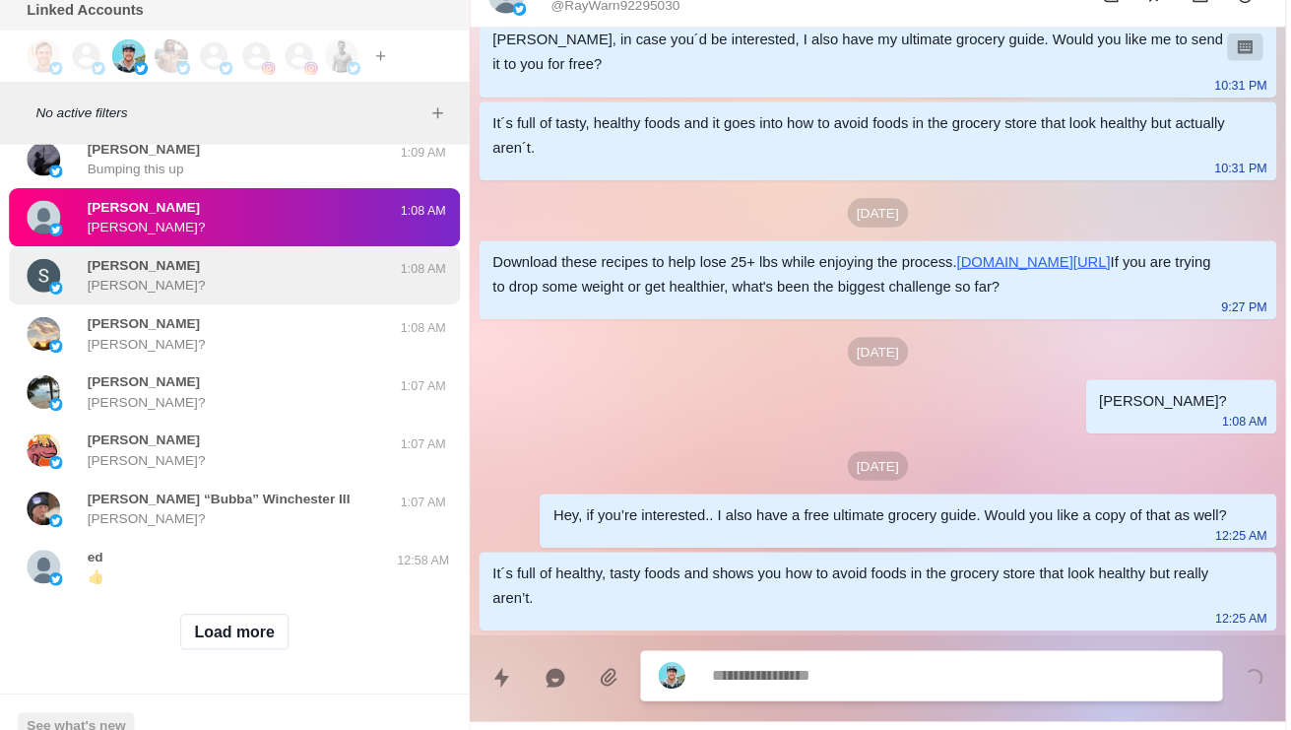
click at [67, 324] on div "[PERSON_NAME] [PERSON_NAME]?" at bounding box center [186, 305] width 324 height 35
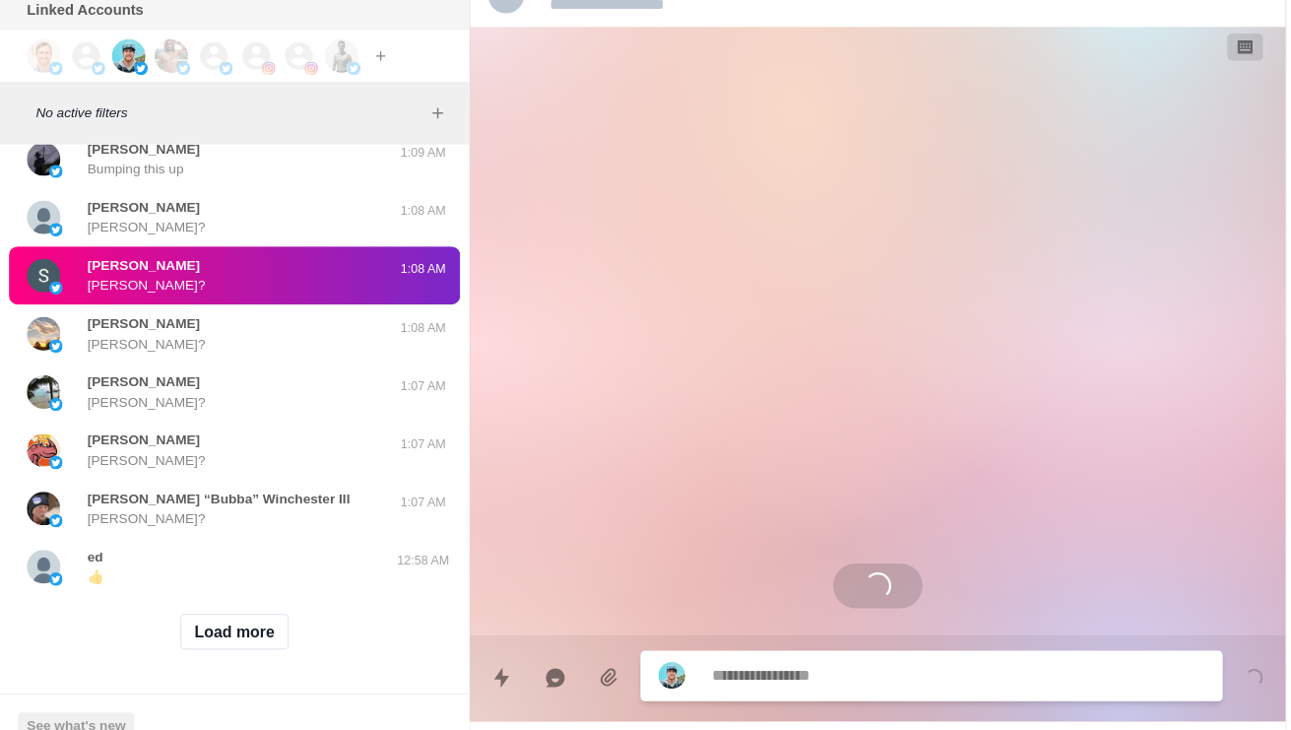
scroll to position [0, 0]
type textarea "*"
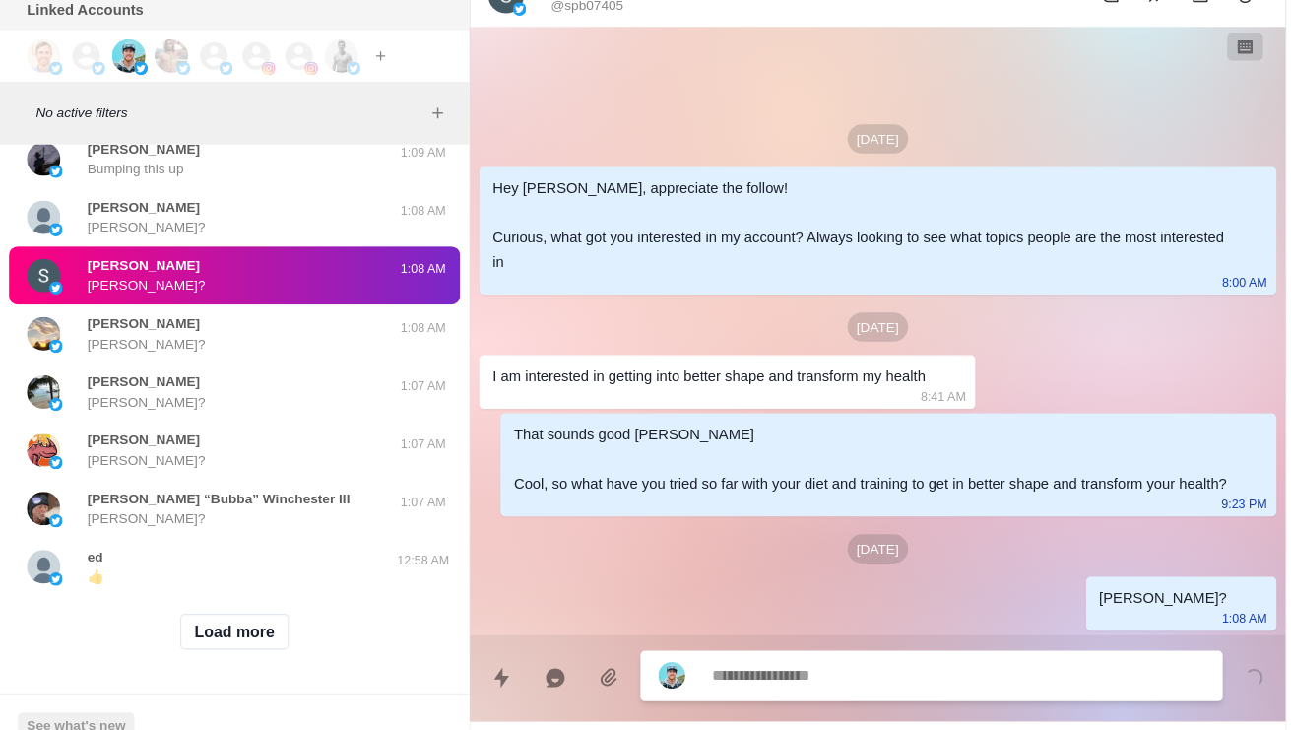
paste textarea "**********"
type textarea "**********"
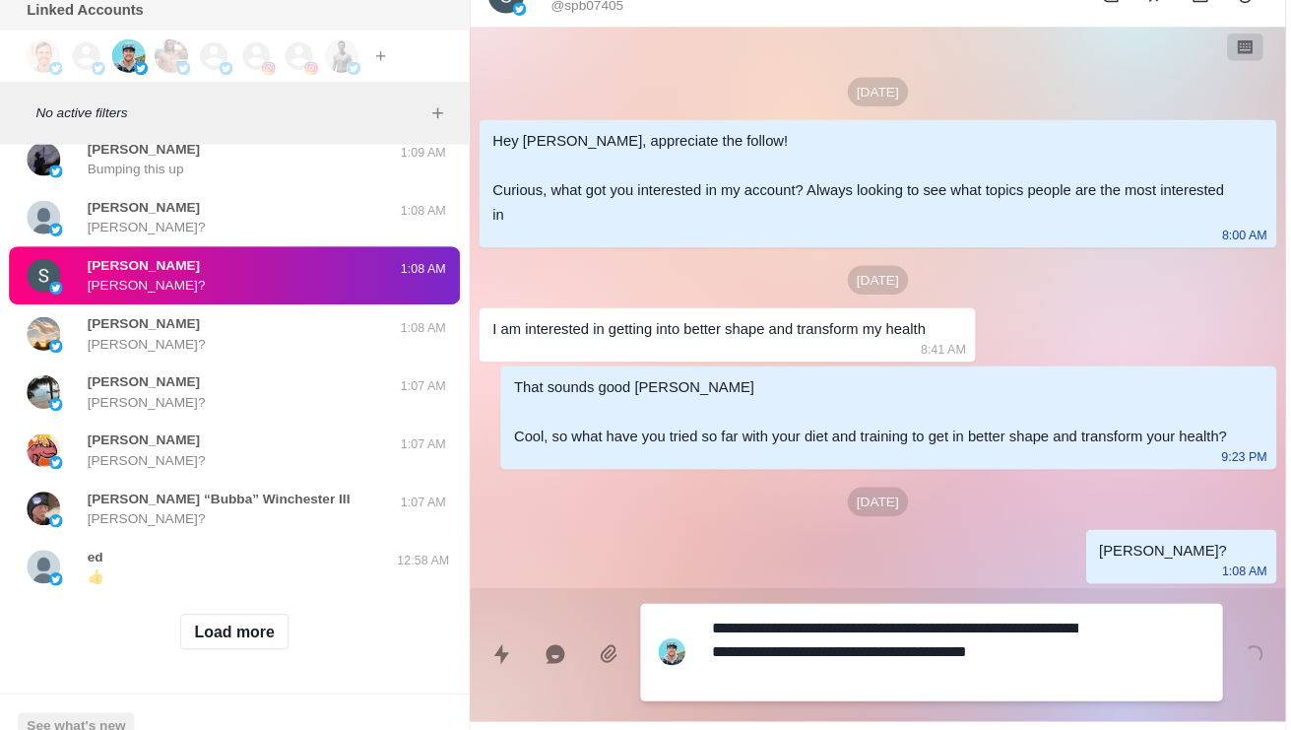
type textarea "*"
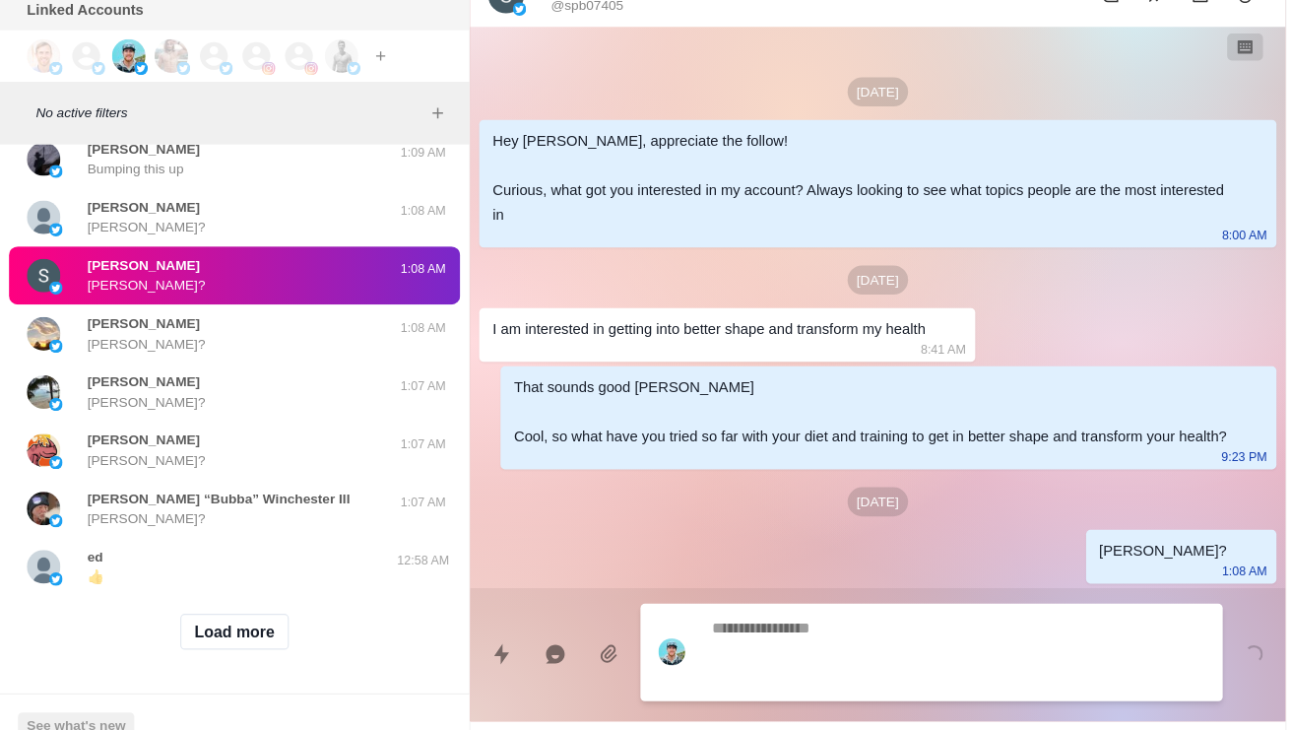
scroll to position [86, 0]
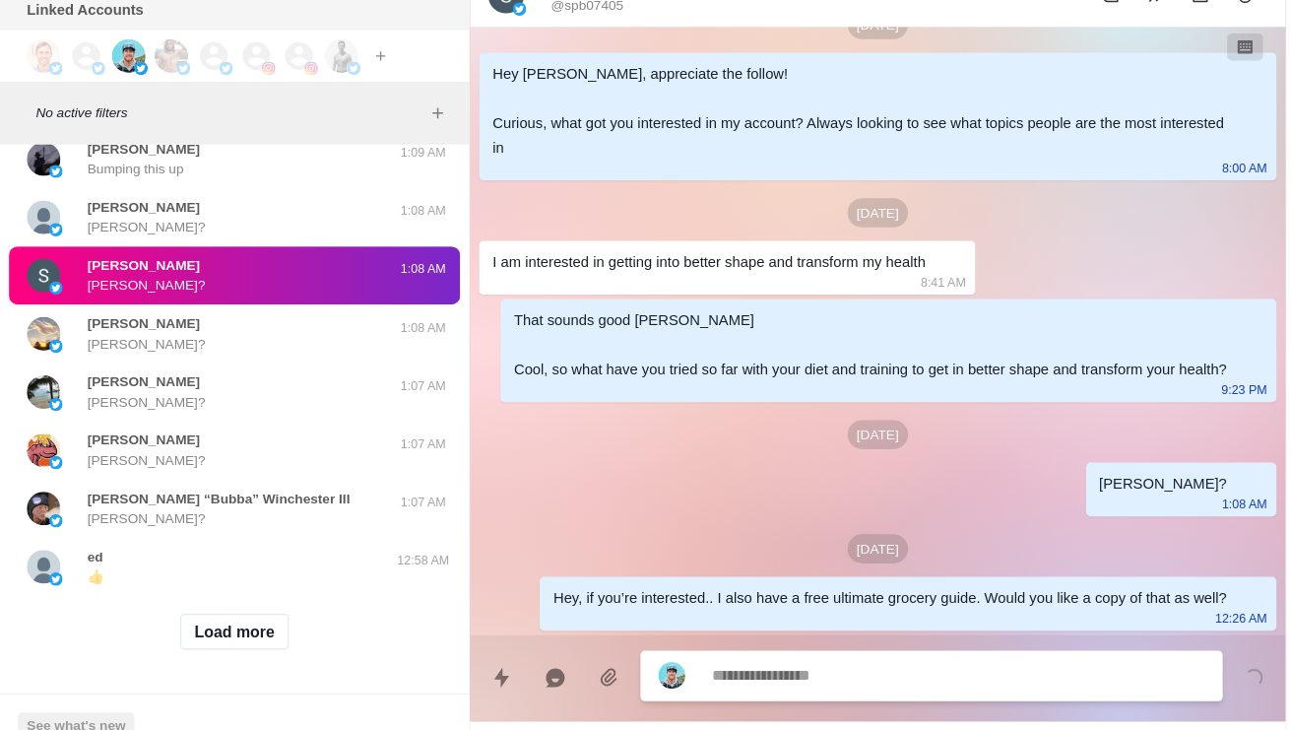
type textarea "*"
type textarea "**"
type textarea "*"
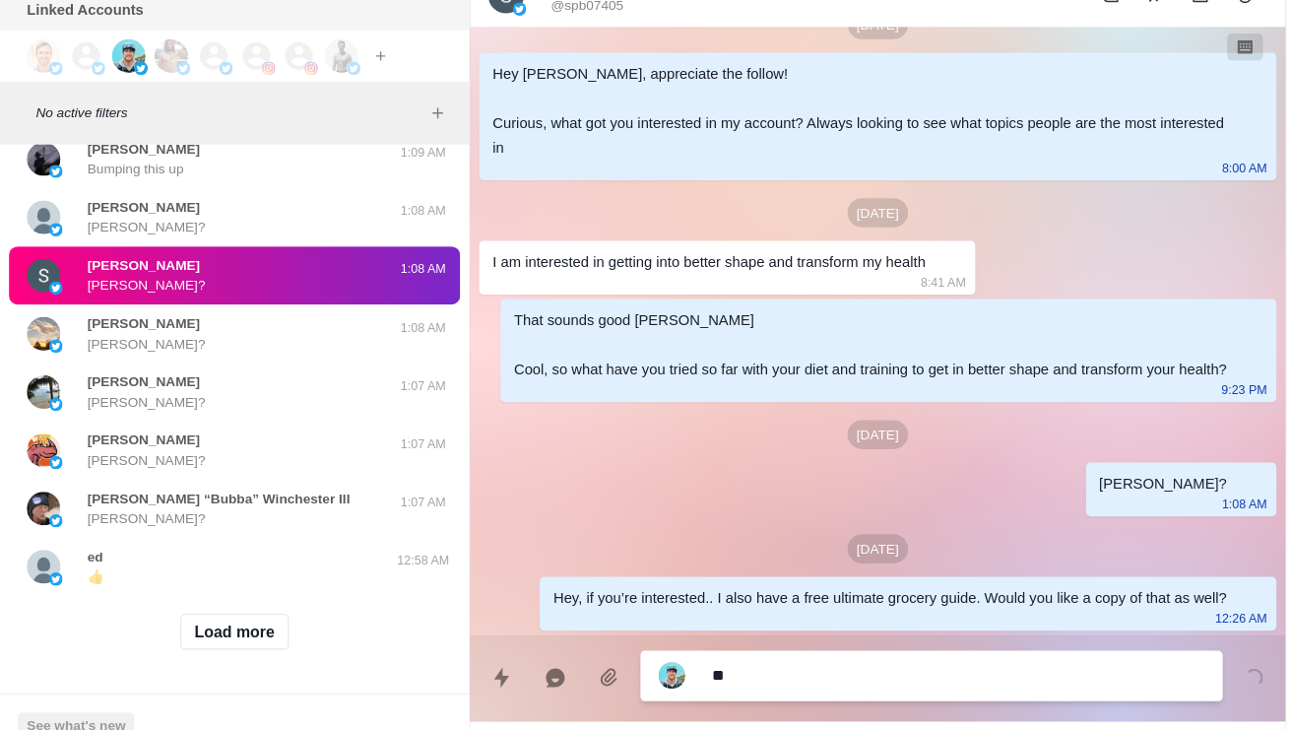
type textarea "***"
type textarea "*"
type textarea "****"
type textarea "*"
type textarea "*****"
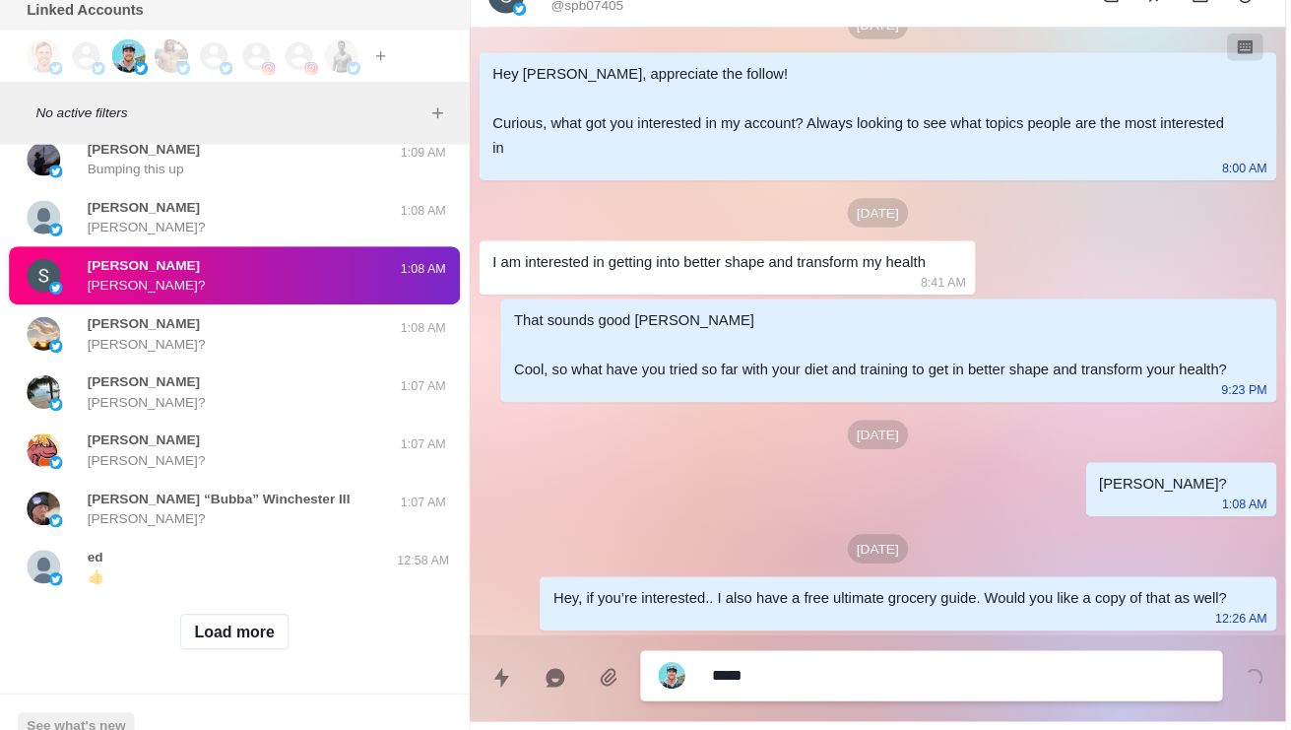
type textarea "*"
type textarea "**********"
type textarea "*"
type textarea "**********"
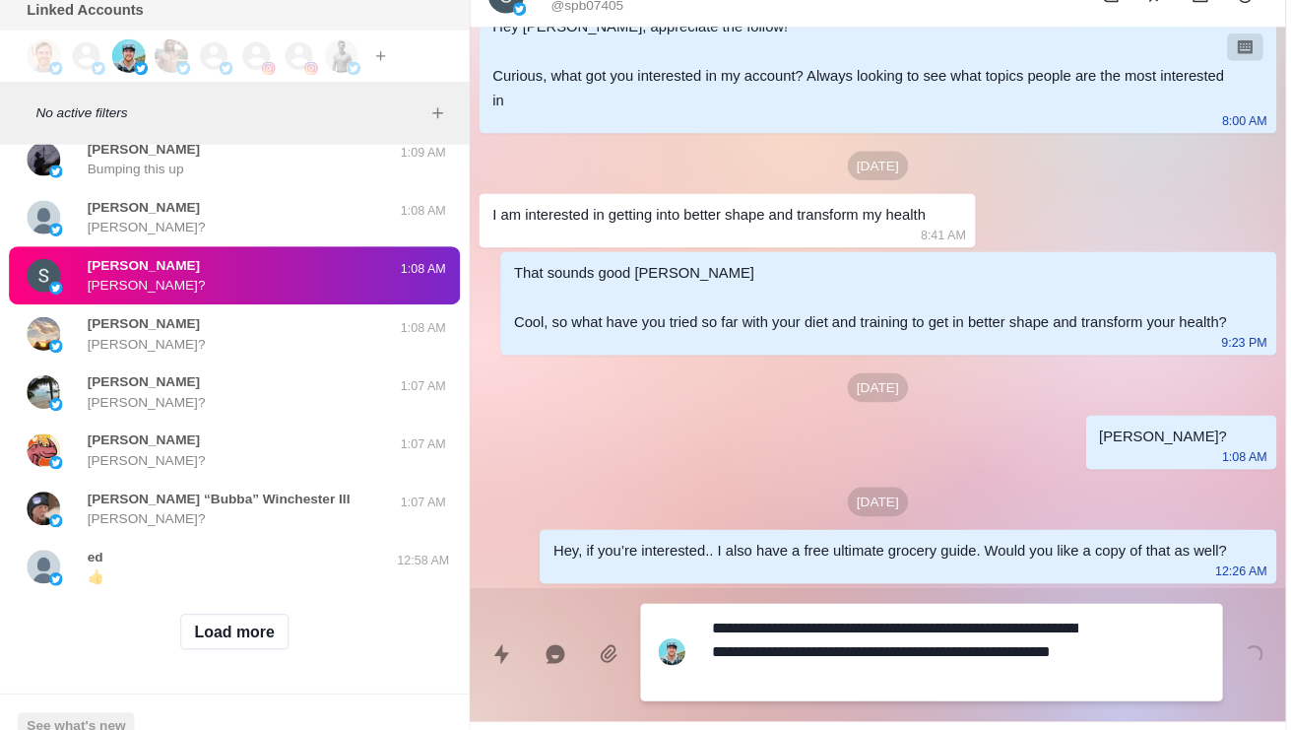
type textarea "*"
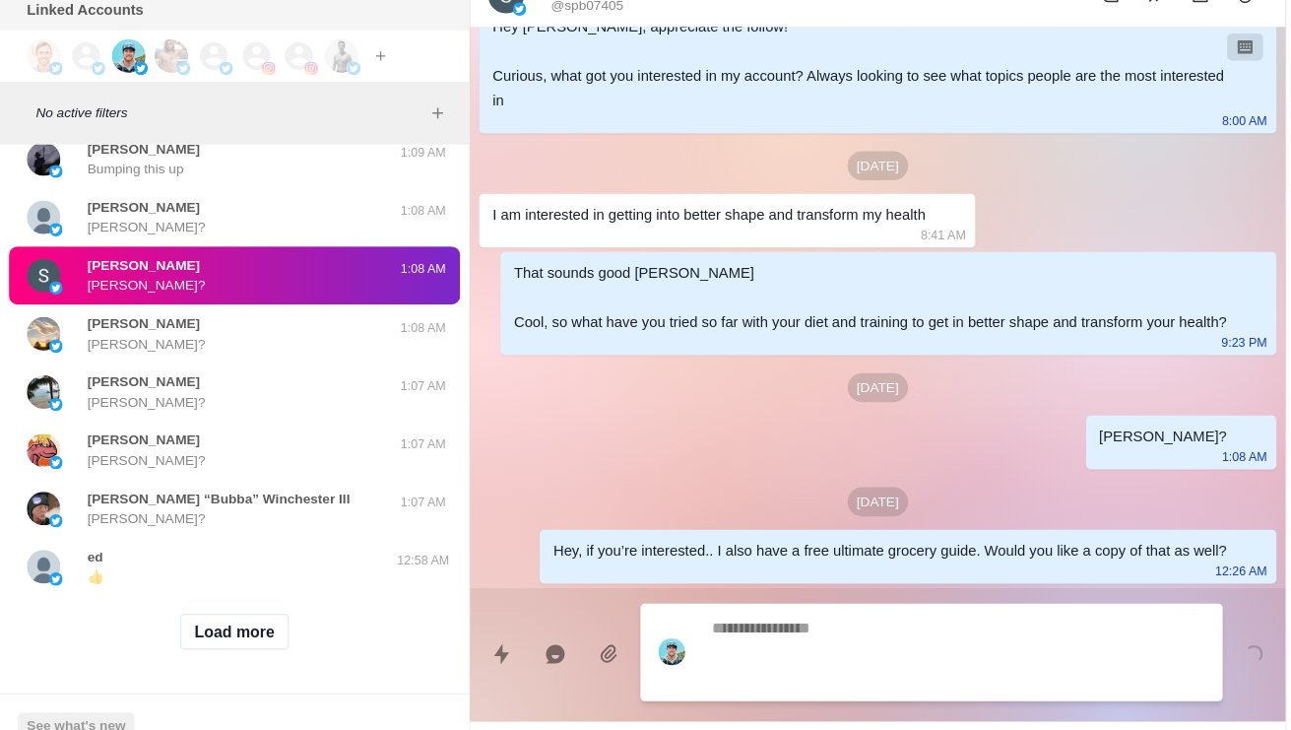
scroll to position [159, 0]
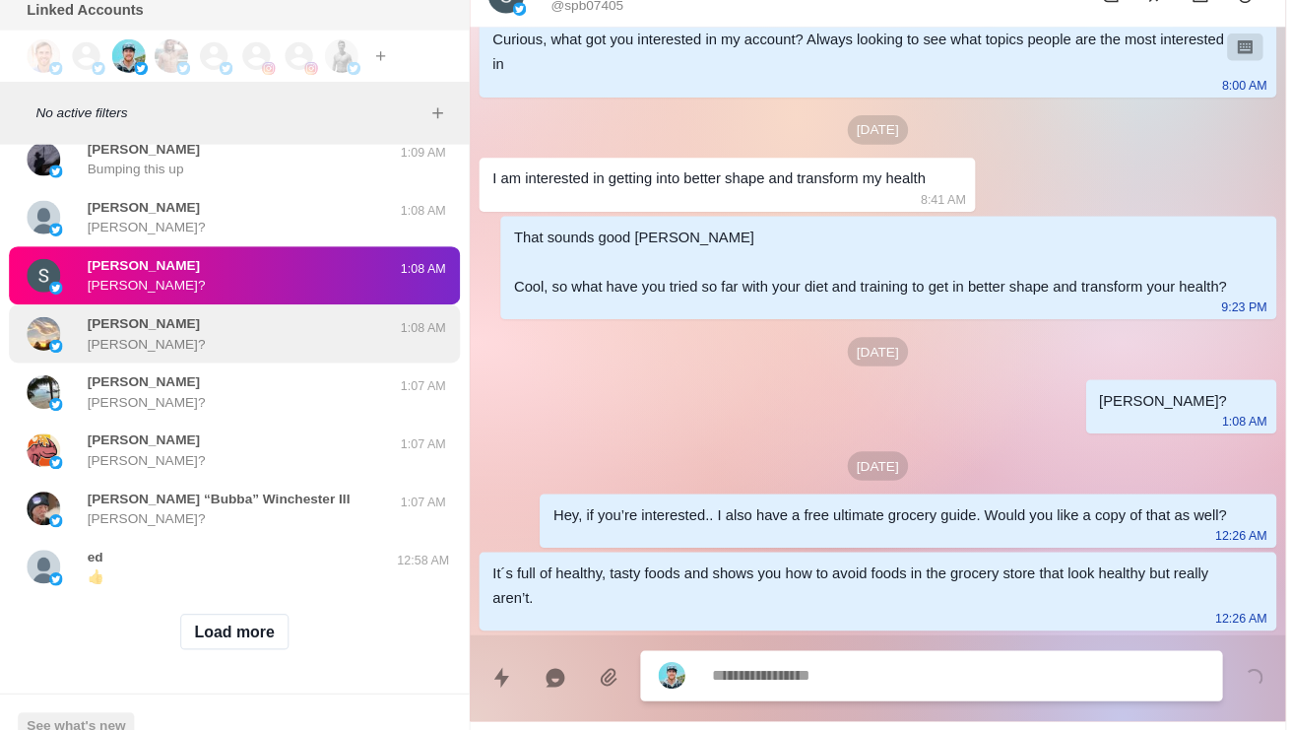
click at [91, 375] on p "[PERSON_NAME]?" at bounding box center [128, 366] width 103 height 18
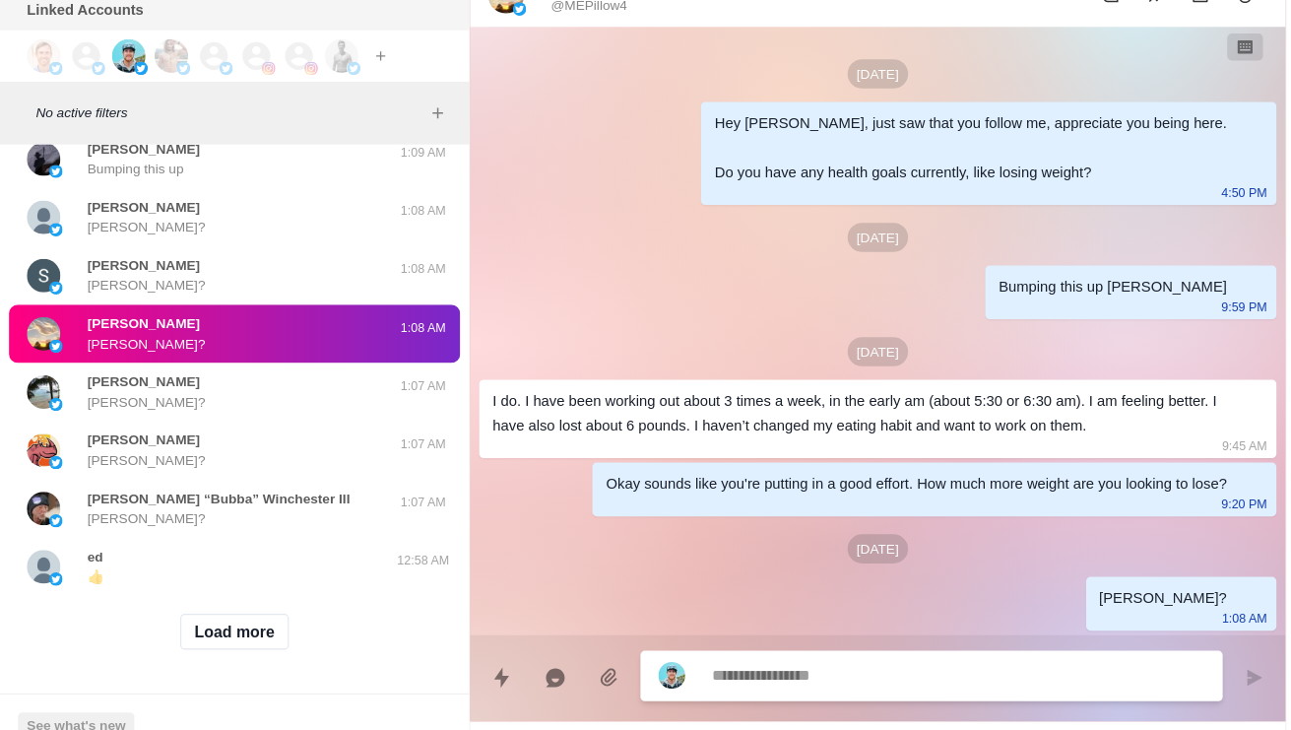
scroll to position [51800, 0]
click at [234, 604] on button "Load more" at bounding box center [207, 620] width 96 height 32
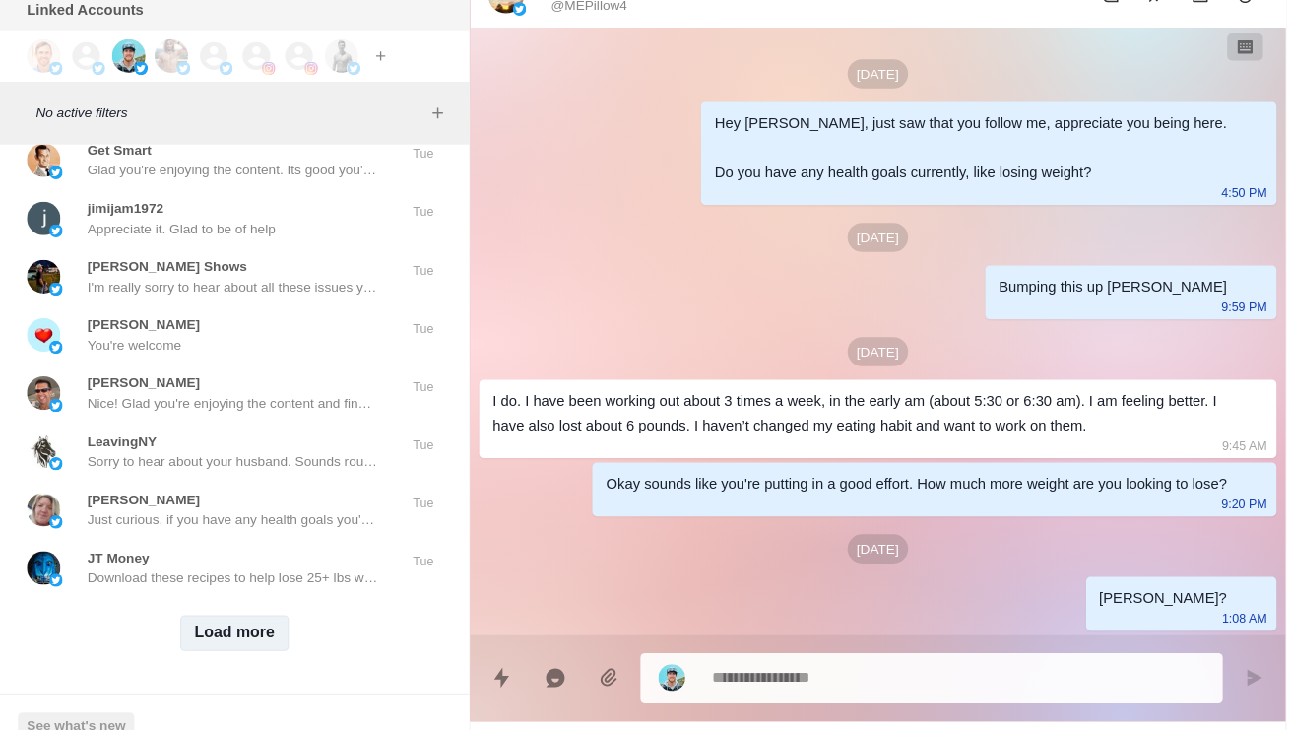
scroll to position [52844, 0]
click at [229, 605] on button "Load more" at bounding box center [207, 621] width 96 height 32
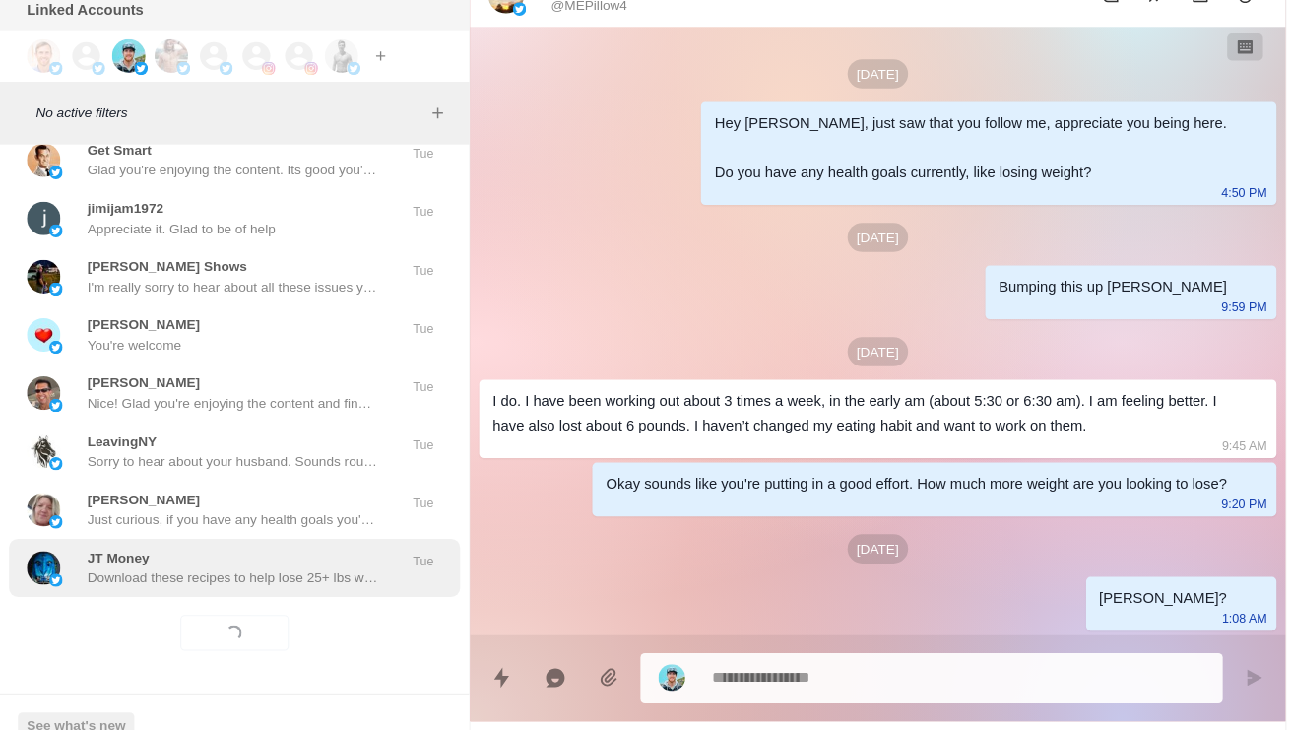
click at [262, 563] on p "Download these recipes to help lose 25+ lbs while enjoying the process. [URL][D…" at bounding box center [205, 572] width 256 height 18
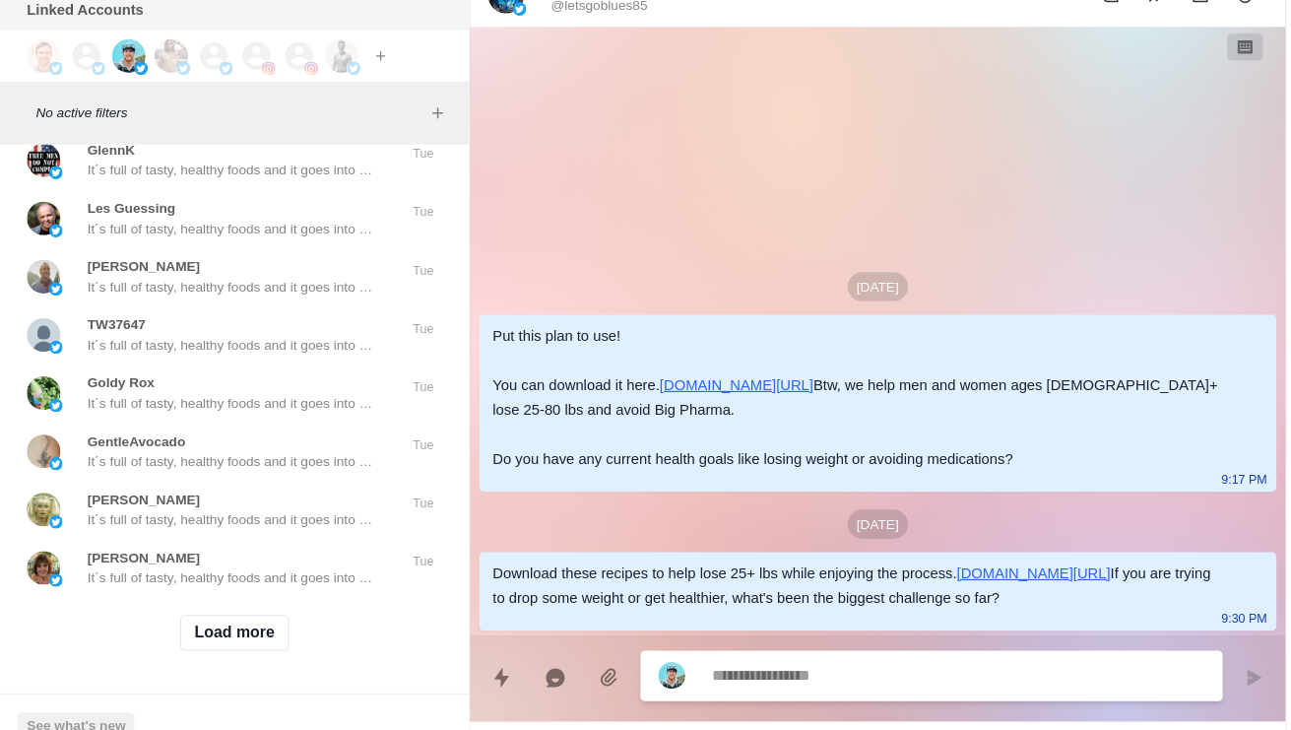
scroll to position [53888, 0]
click at [232, 605] on button "Load more" at bounding box center [207, 621] width 96 height 32
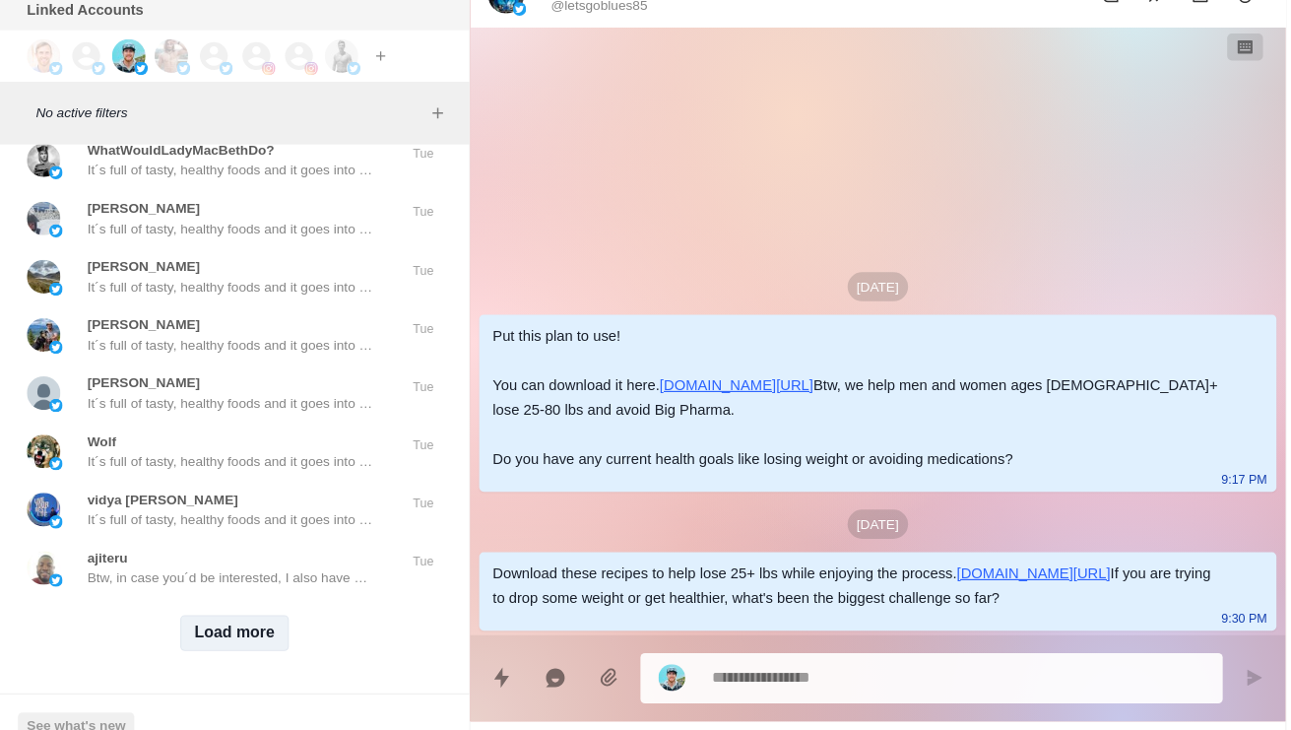
scroll to position [54932, 0]
click at [229, 605] on button "Load more" at bounding box center [207, 621] width 96 height 32
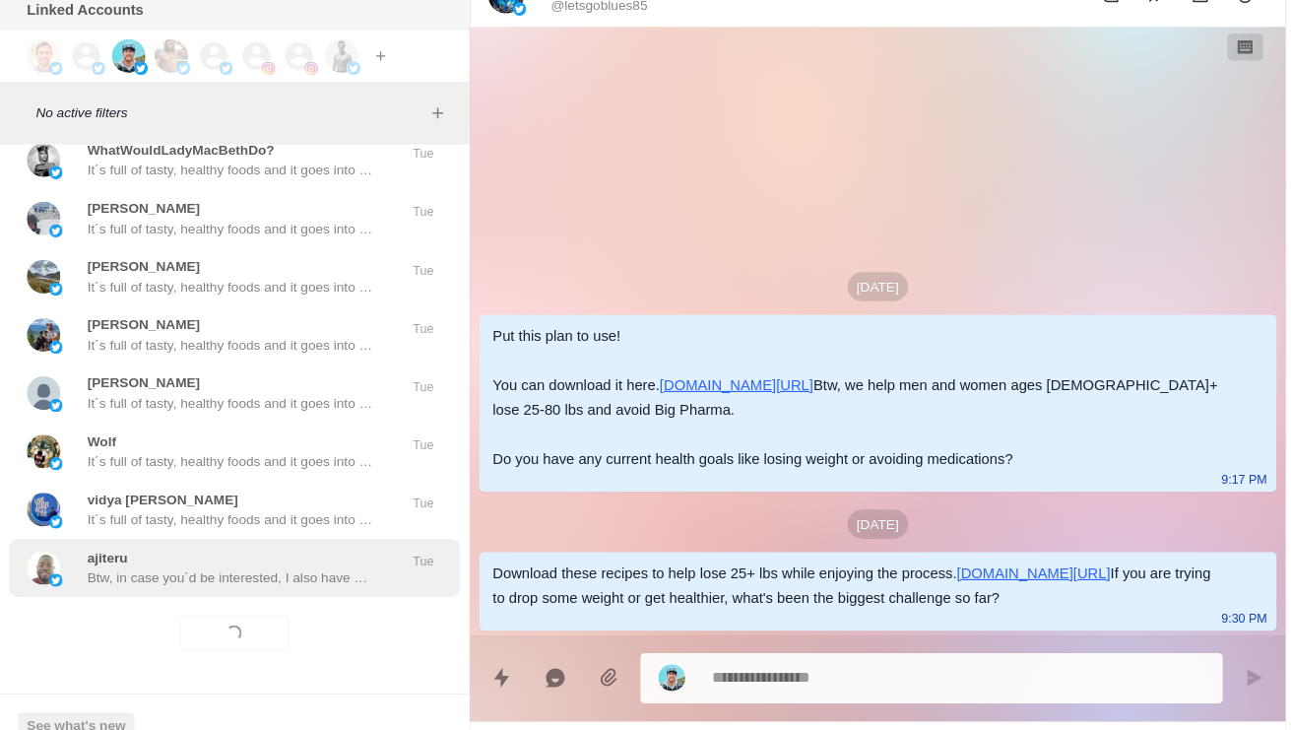
click at [243, 538] on div "ajiteru Btw, in case you´d be interested, I also have my ultimate grocery guide…" at bounding box center [206, 563] width 397 height 51
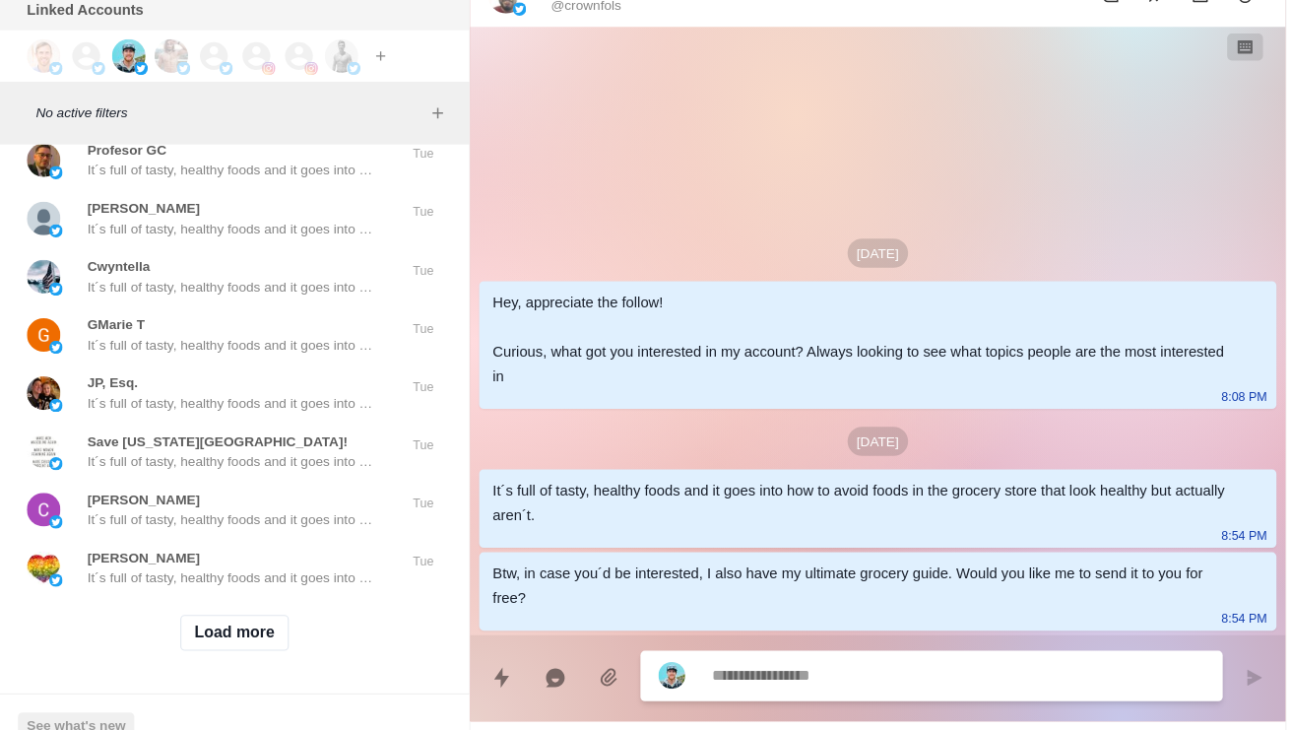
scroll to position [55975, 0]
click at [220, 605] on button "Load more" at bounding box center [207, 621] width 96 height 32
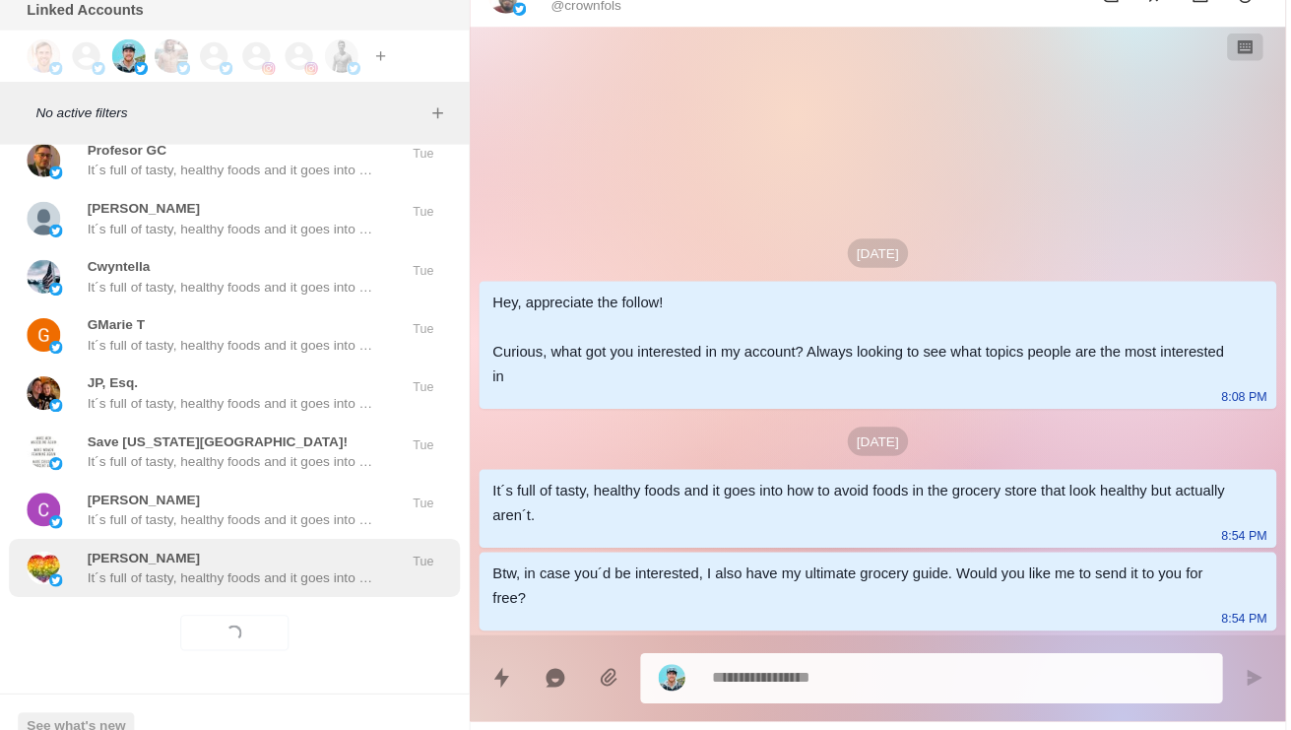
click at [265, 563] on p "It´s full of tasty, healthy foods and it goes into how to avoid foods in the gr…" at bounding box center [205, 572] width 256 height 18
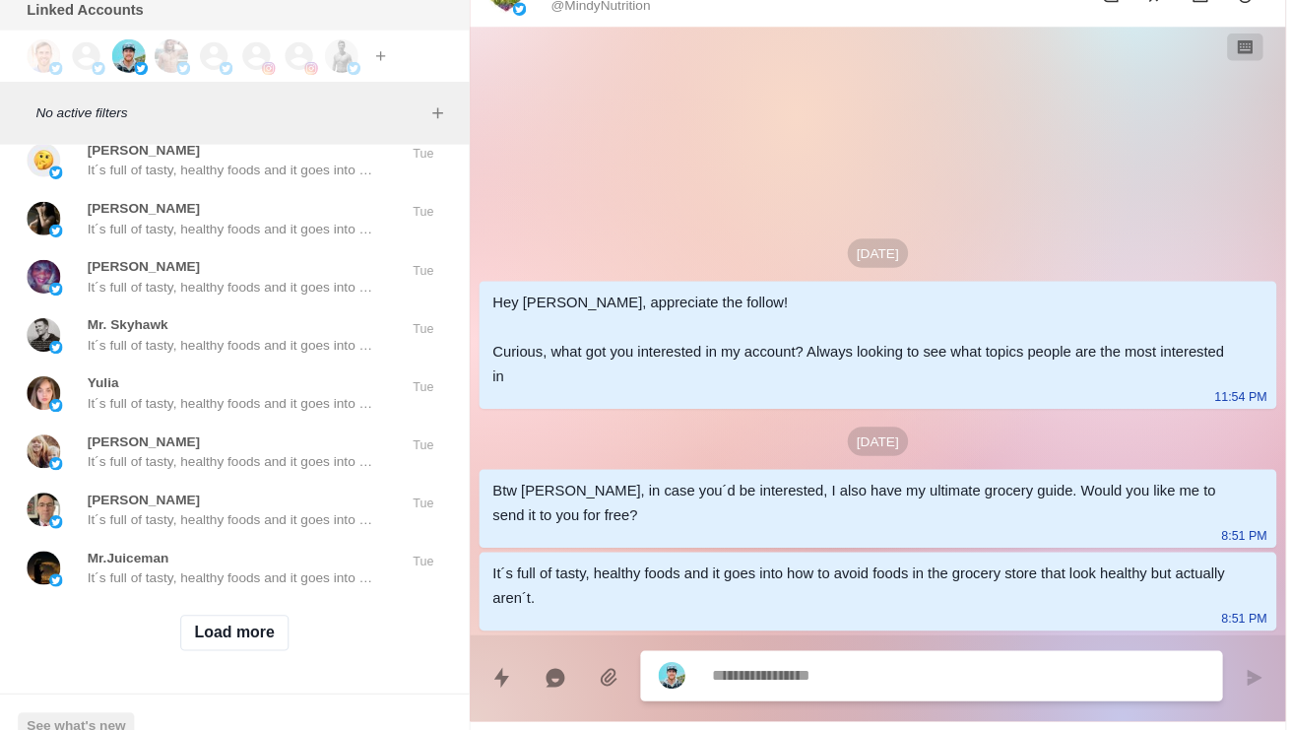
scroll to position [57019, 0]
click at [230, 605] on button "Load more" at bounding box center [207, 621] width 96 height 32
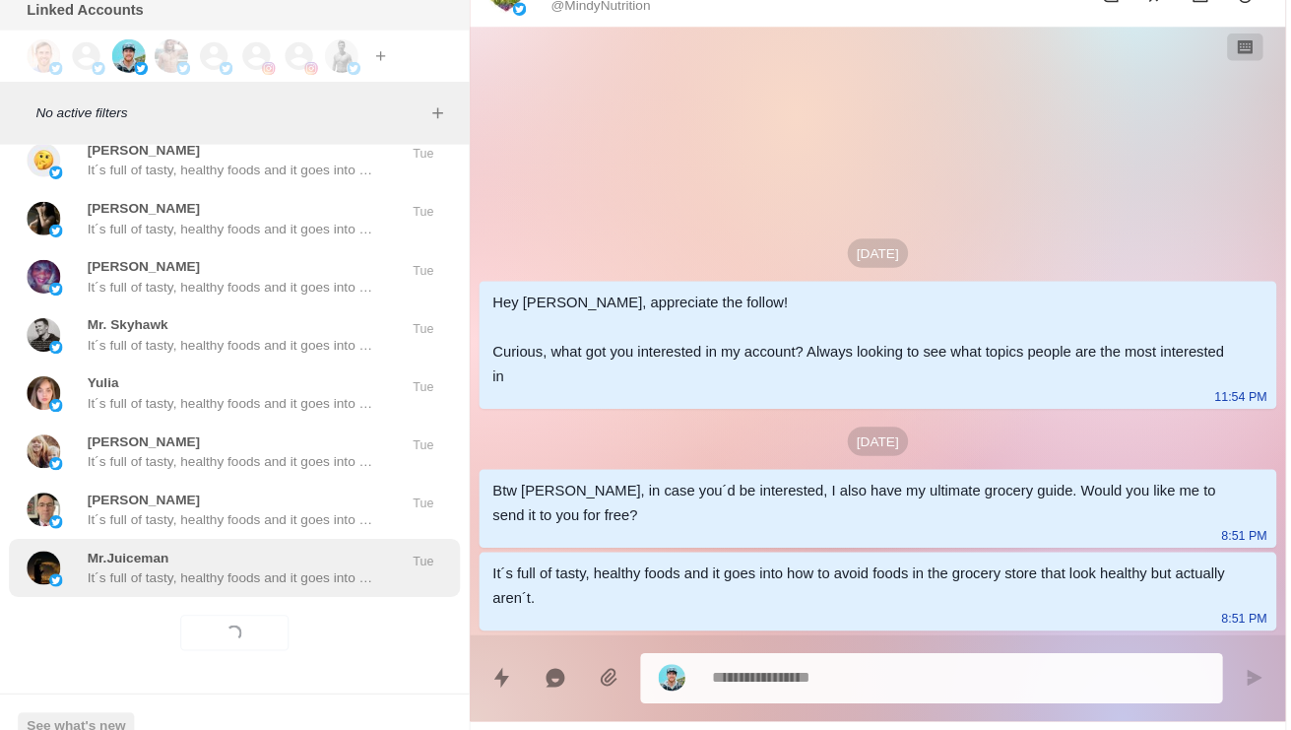
click at [268, 563] on p "It´s full of tasty, healthy foods and it goes into how to avoid foods in the gr…" at bounding box center [205, 572] width 256 height 18
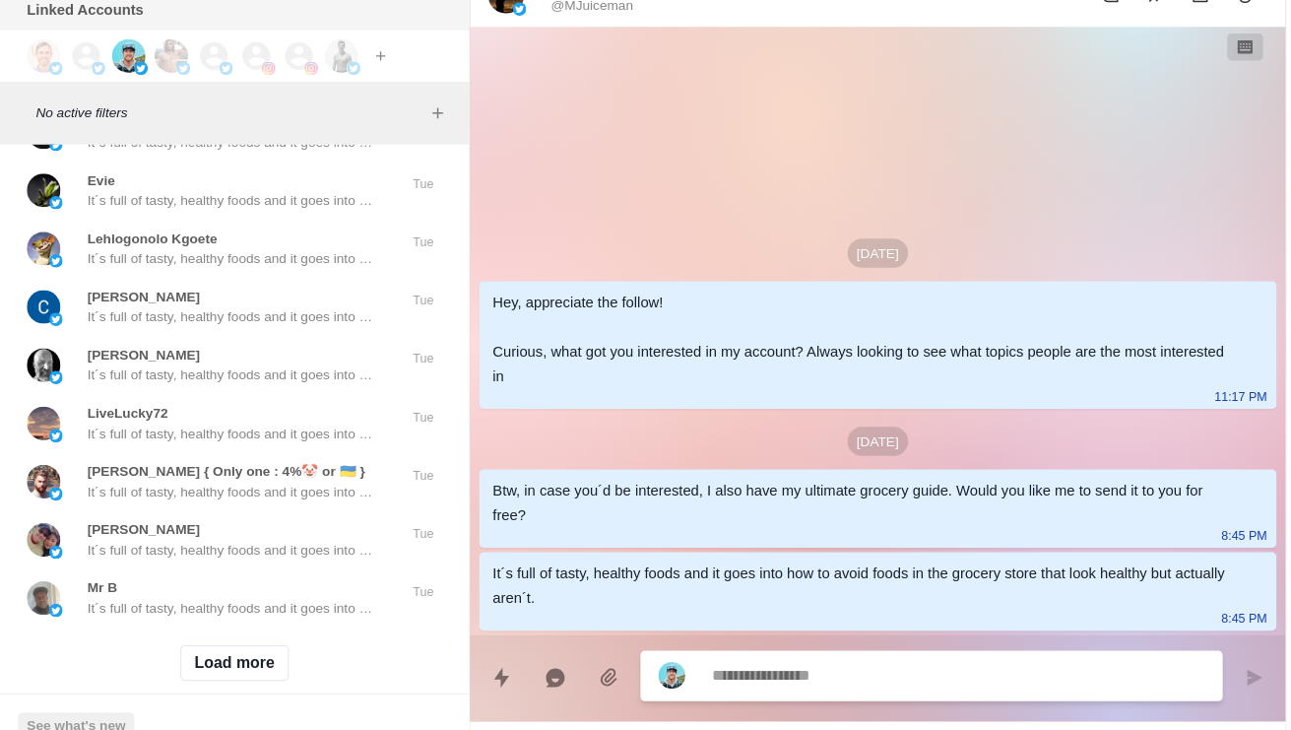
click at [597, 194] on div "[DATE] Hey, appreciate the follow! Curious, what got you interested in my accou…" at bounding box center [772, 355] width 717 height 535
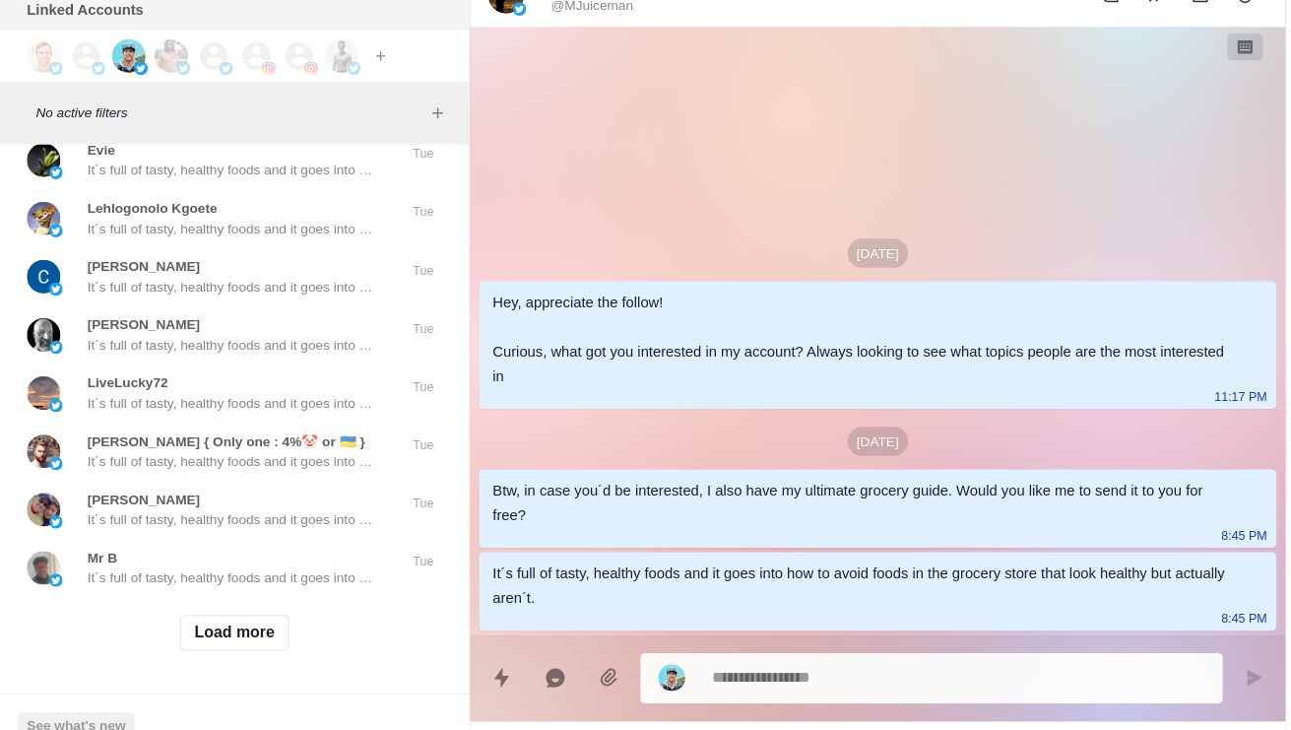
scroll to position [58062, 0]
click at [223, 605] on button "Load more" at bounding box center [207, 621] width 96 height 32
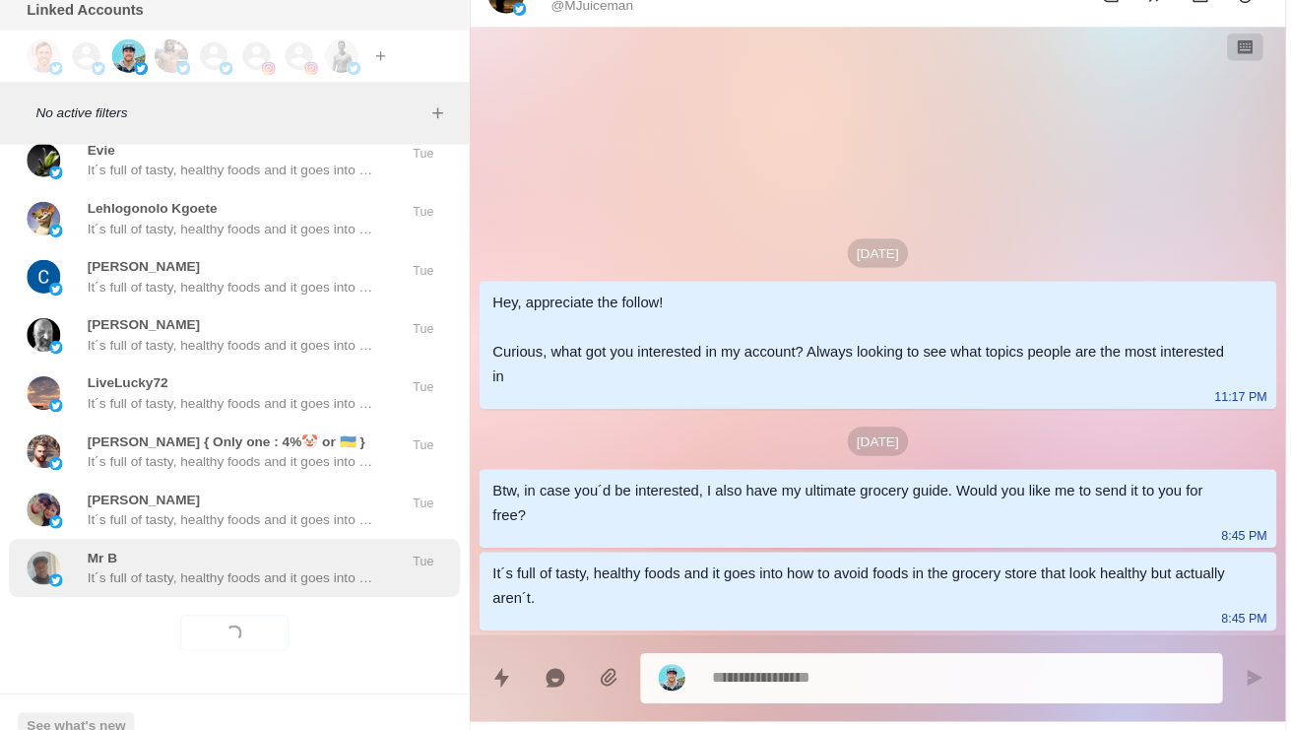
click at [276, 563] on p "It´s full of tasty, healthy foods and it goes into how to avoid foods in the gr…" at bounding box center [205, 572] width 256 height 18
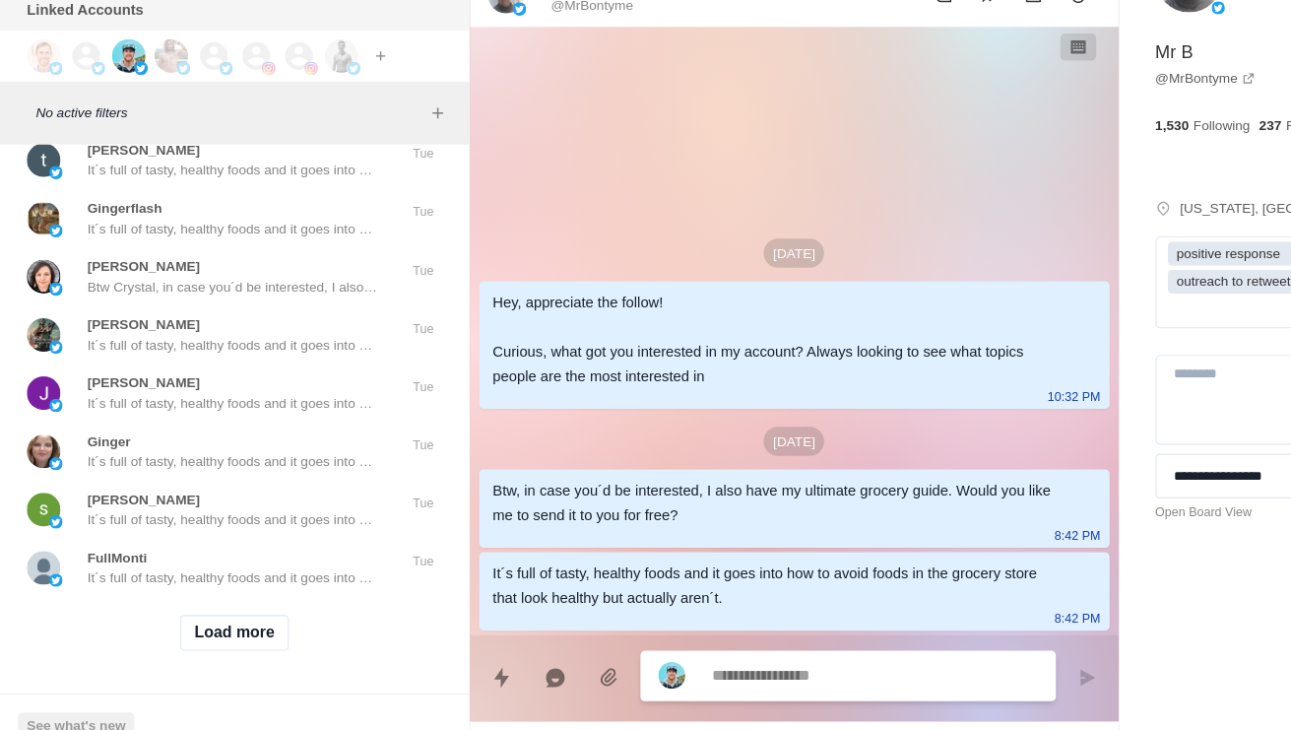
scroll to position [59106, 0]
click at [211, 605] on button "Load more" at bounding box center [207, 621] width 96 height 32
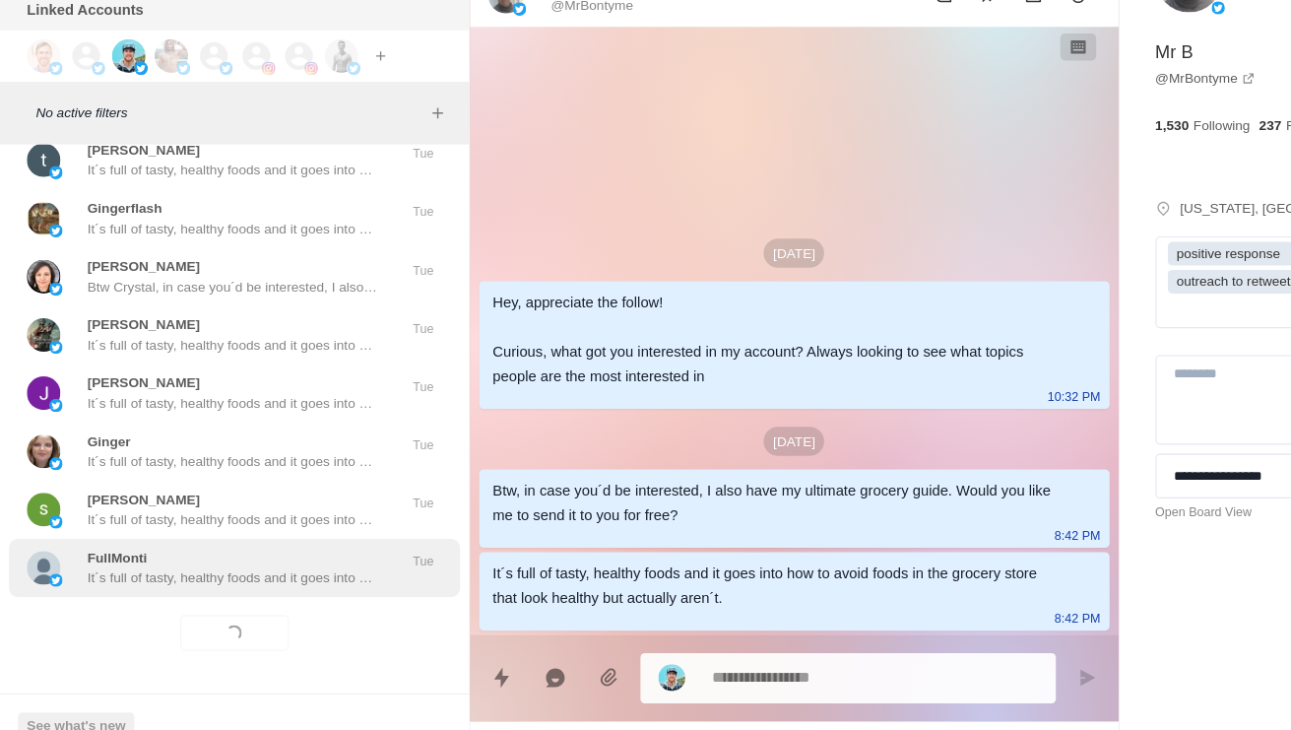
click at [291, 563] on p "It´s full of tasty, healthy foods and it goes into how to avoid foods in the gr…" at bounding box center [205, 572] width 256 height 18
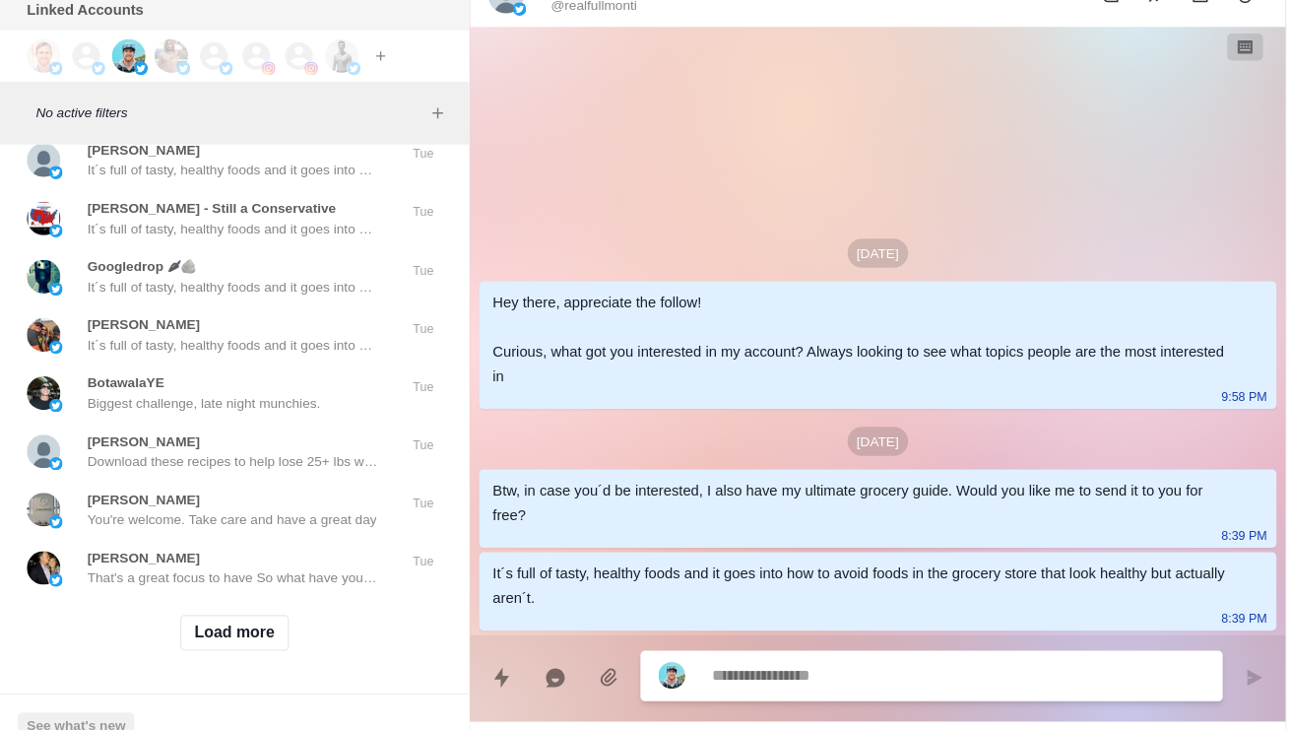
scroll to position [60150, 0]
click at [223, 605] on button "Load more" at bounding box center [207, 621] width 96 height 32
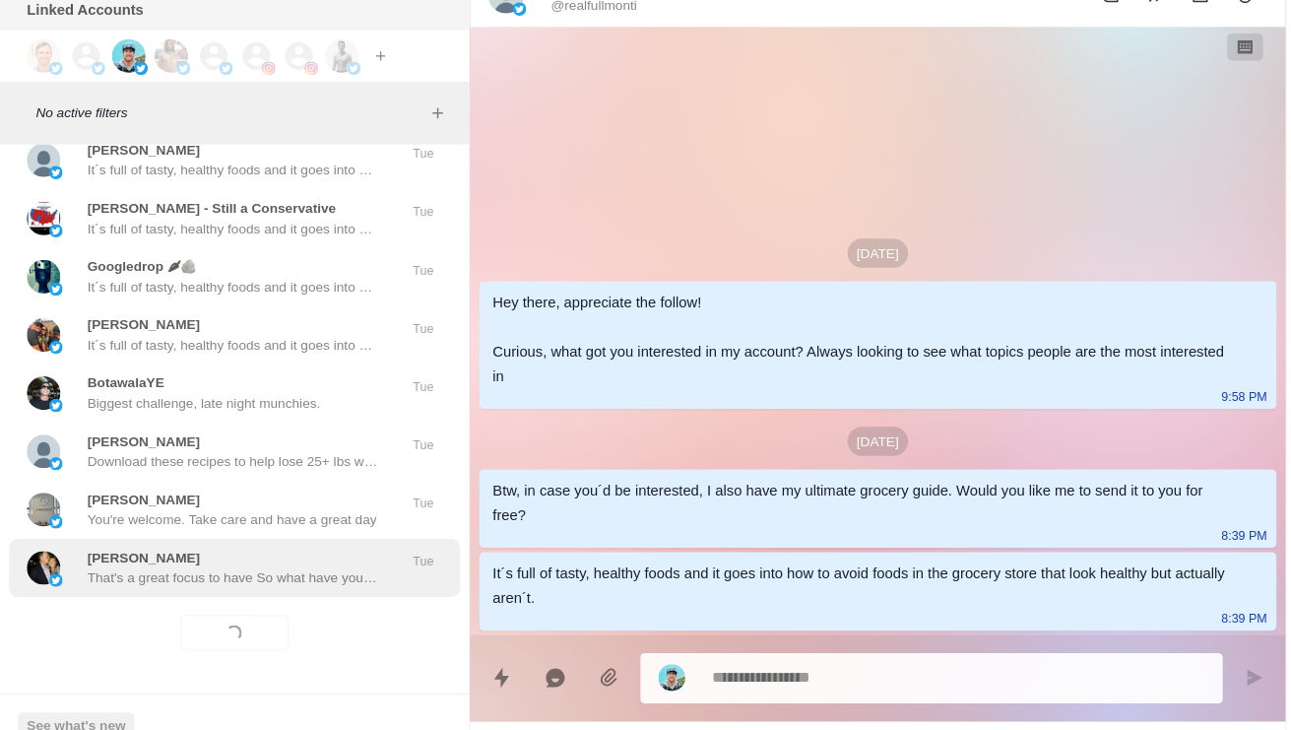
click at [250, 563] on p "That's a great focus to have So what have you tried so far with your diet, trai…" at bounding box center [205, 572] width 256 height 18
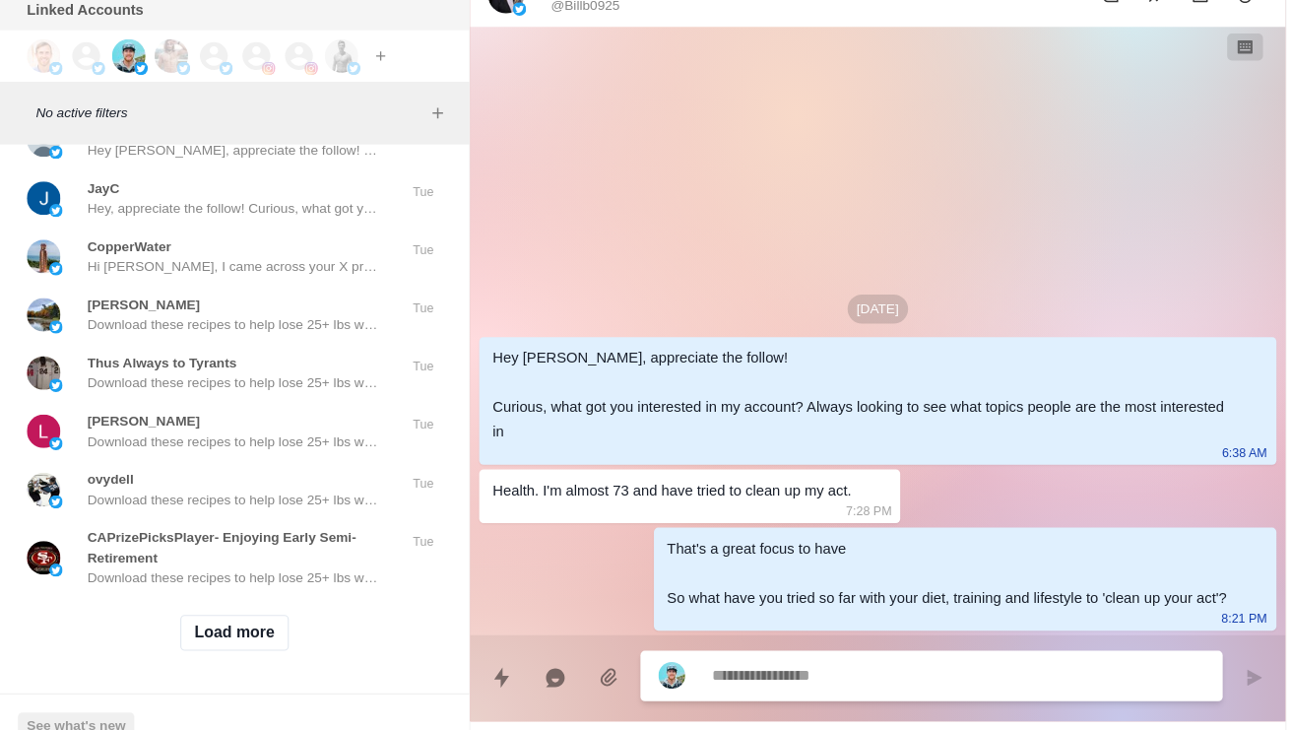
scroll to position [61211, 0]
click at [225, 605] on button "Load more" at bounding box center [207, 621] width 96 height 32
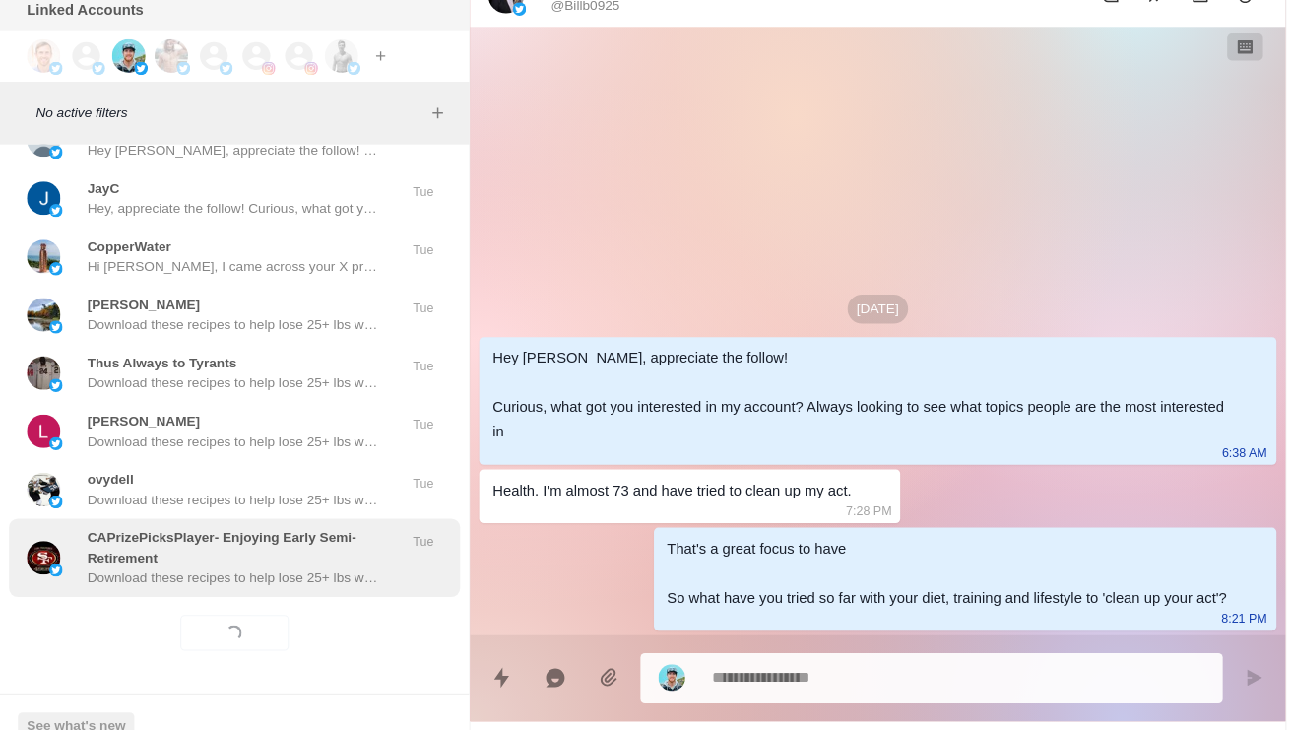
click at [270, 563] on p "Download these recipes to help lose 25+ lbs while enjoying the process. [URL][D…" at bounding box center [205, 572] width 256 height 18
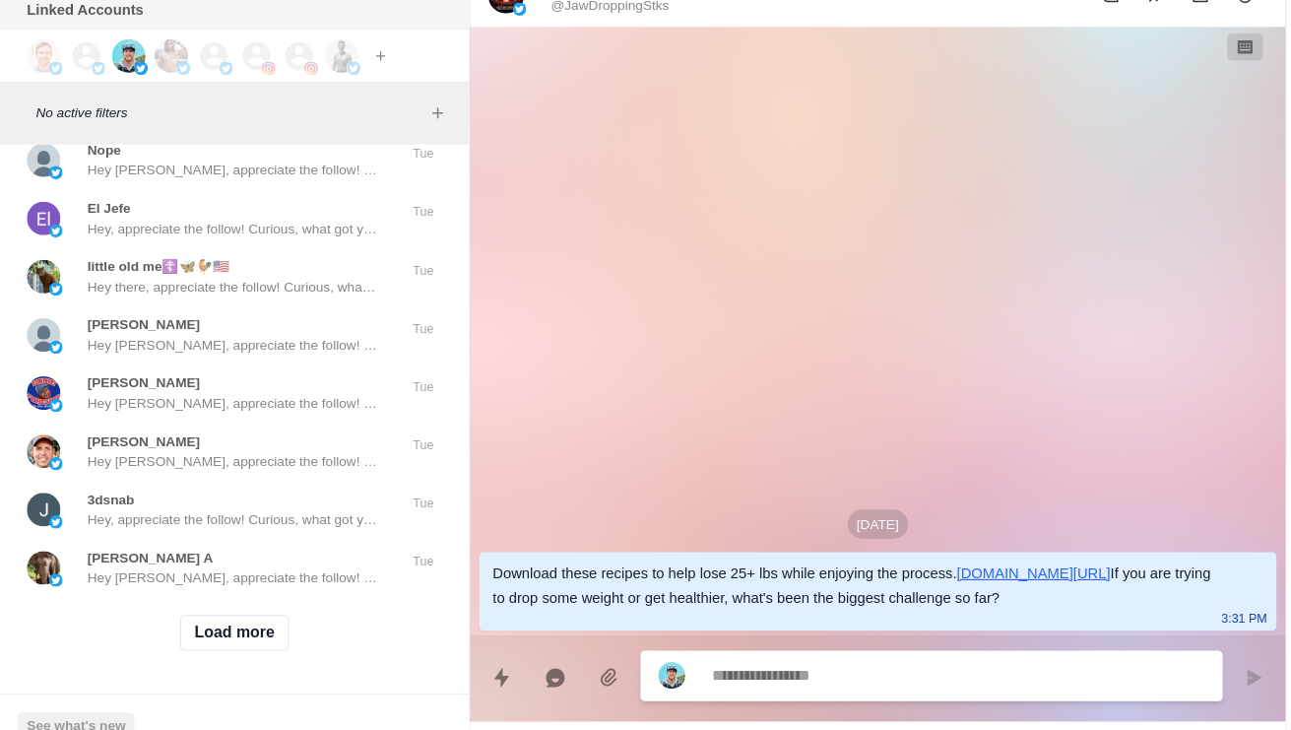
scroll to position [62255, 0]
click at [234, 605] on button "Load more" at bounding box center [207, 621] width 96 height 32
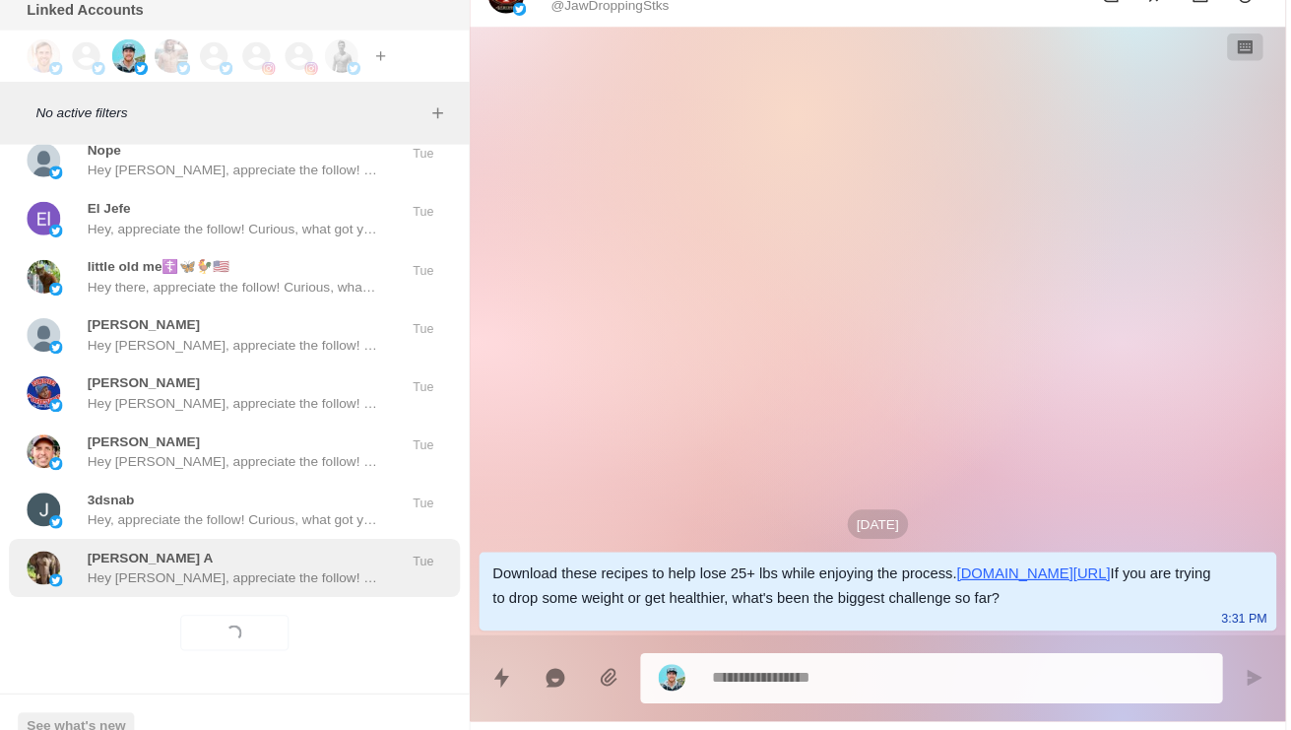
click at [289, 545] on div "[PERSON_NAME] A Hey [PERSON_NAME], appreciate the follow! Curious, what got you…" at bounding box center [205, 562] width 256 height 35
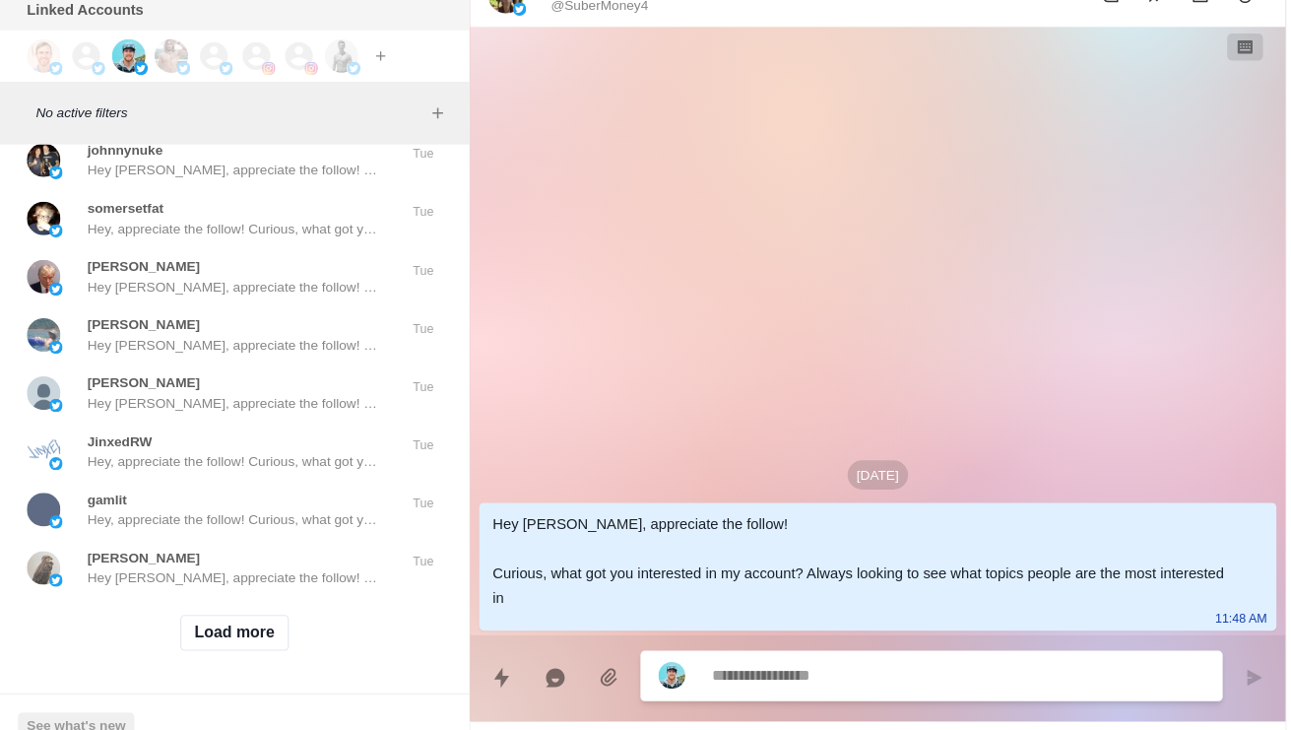
scroll to position [63298, 0]
click at [211, 605] on button "Load more" at bounding box center [207, 621] width 96 height 32
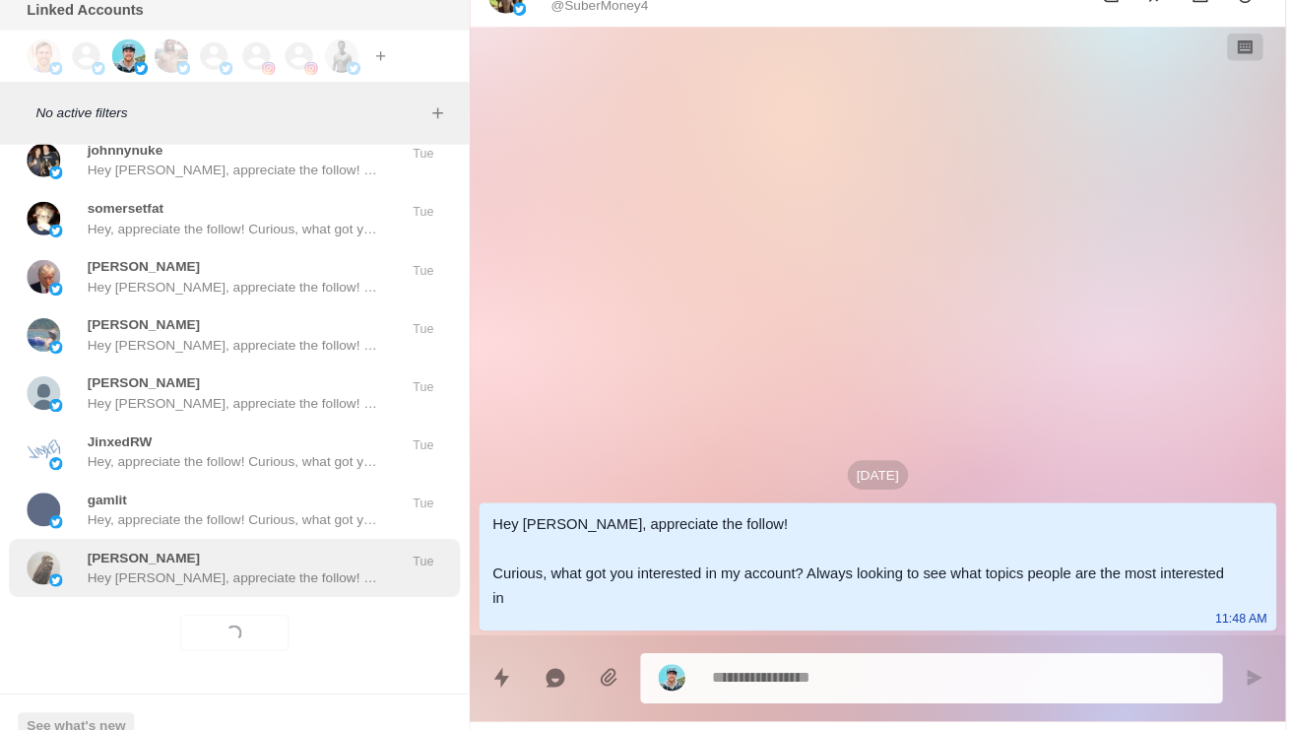
click at [275, 538] on div "[PERSON_NAME] Hey [PERSON_NAME], appreciate the follow! Curious, what got you i…" at bounding box center [206, 563] width 397 height 51
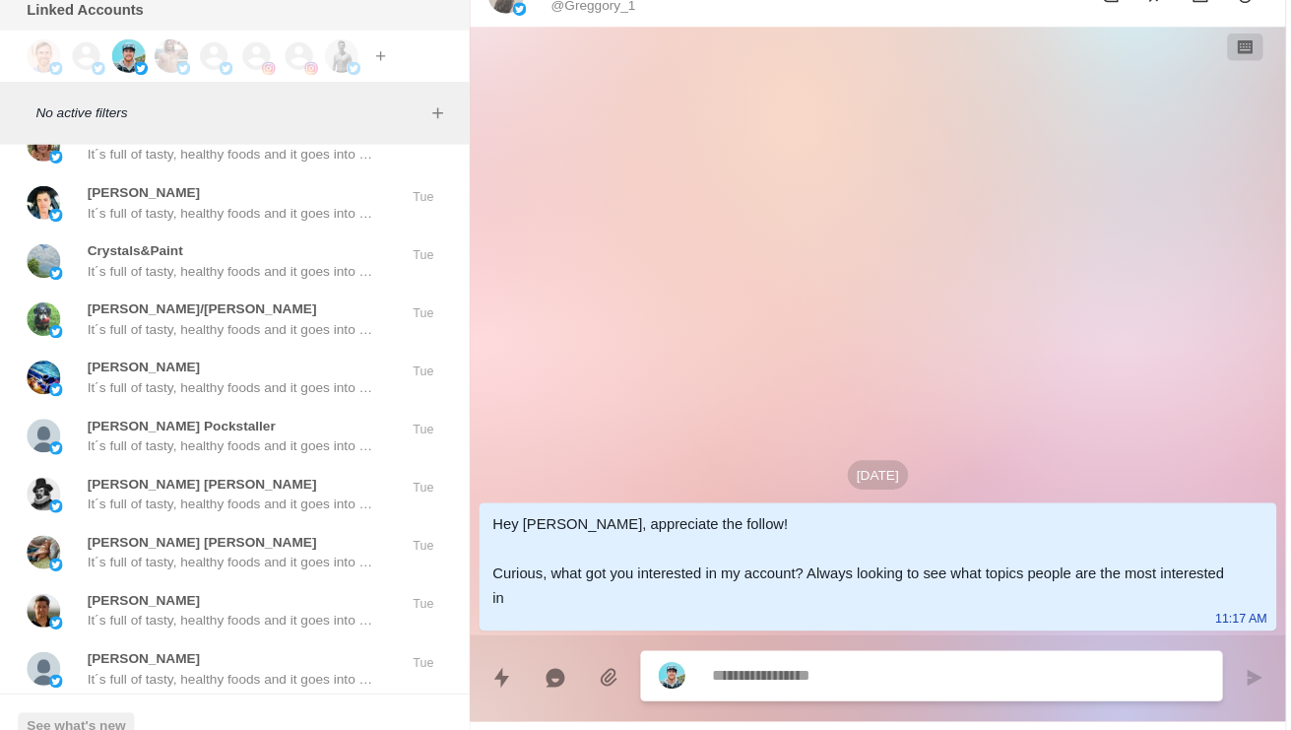
scroll to position [53303, 0]
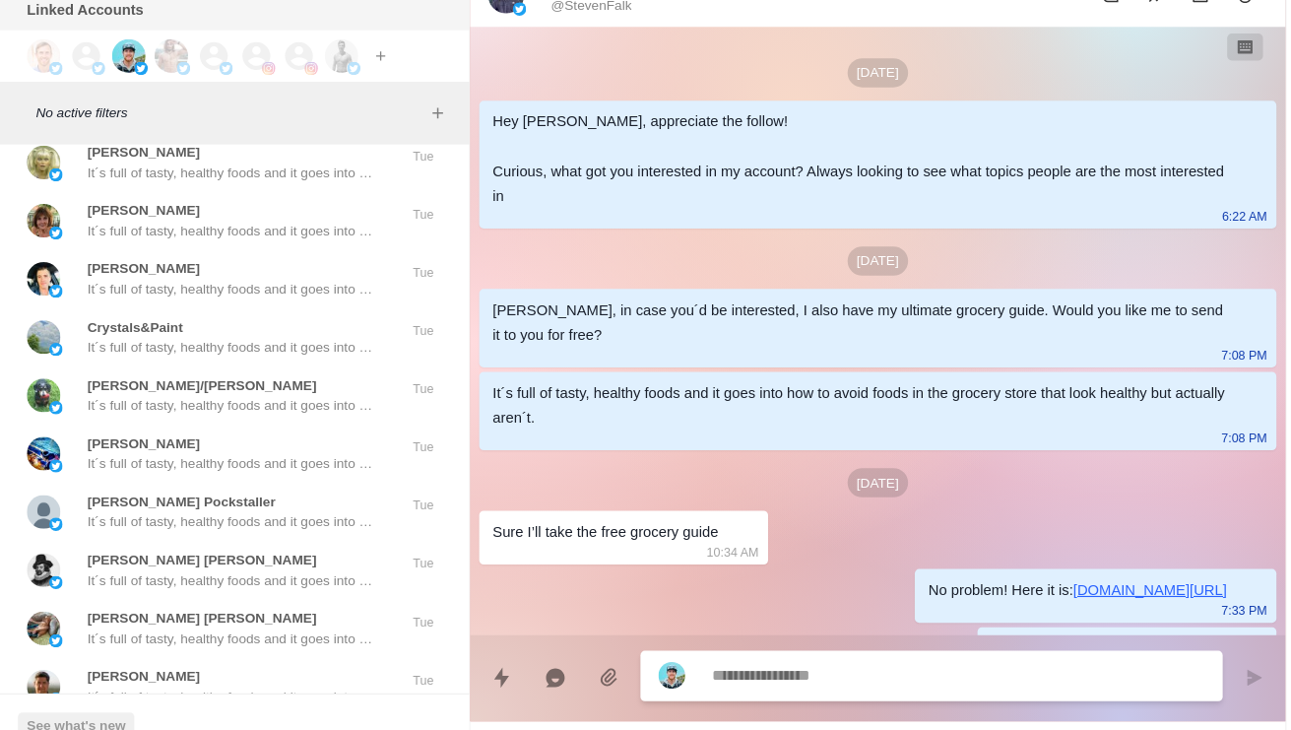
scroll to position [196, 0]
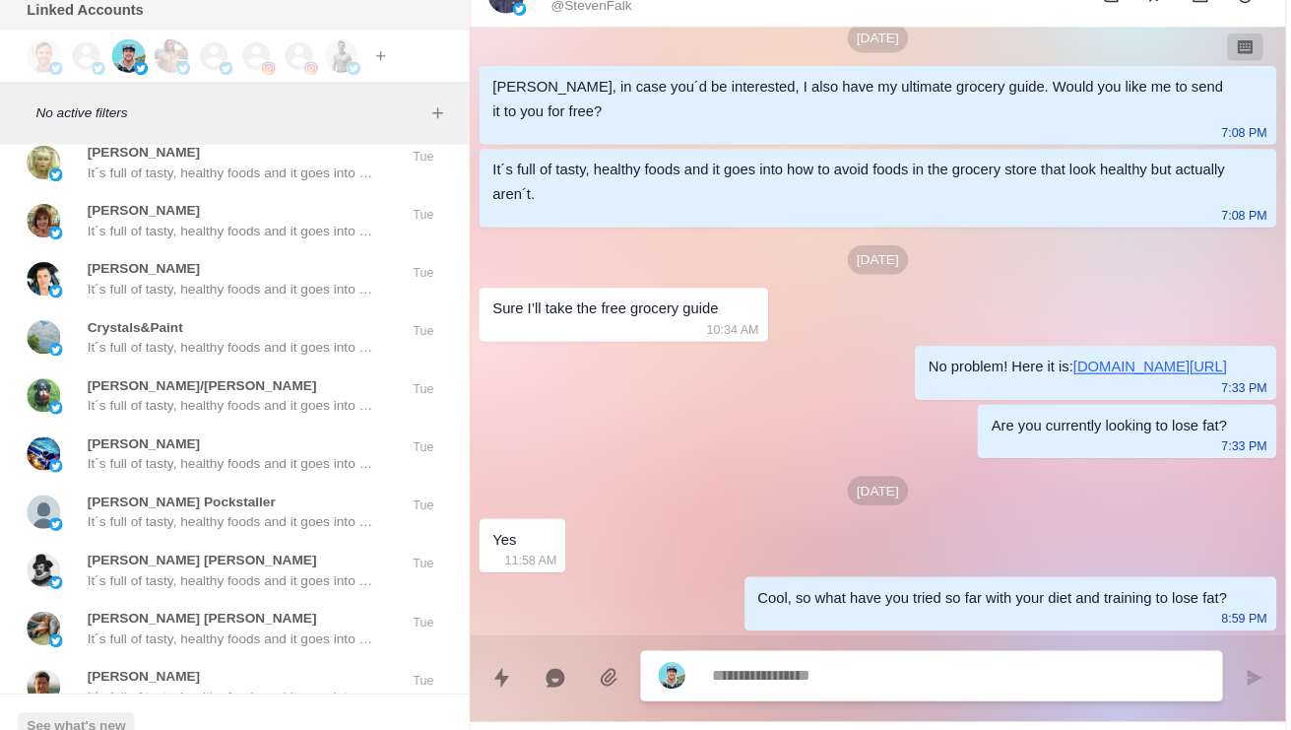
type textarea "*"
type textarea "*******"
type textarea "*"
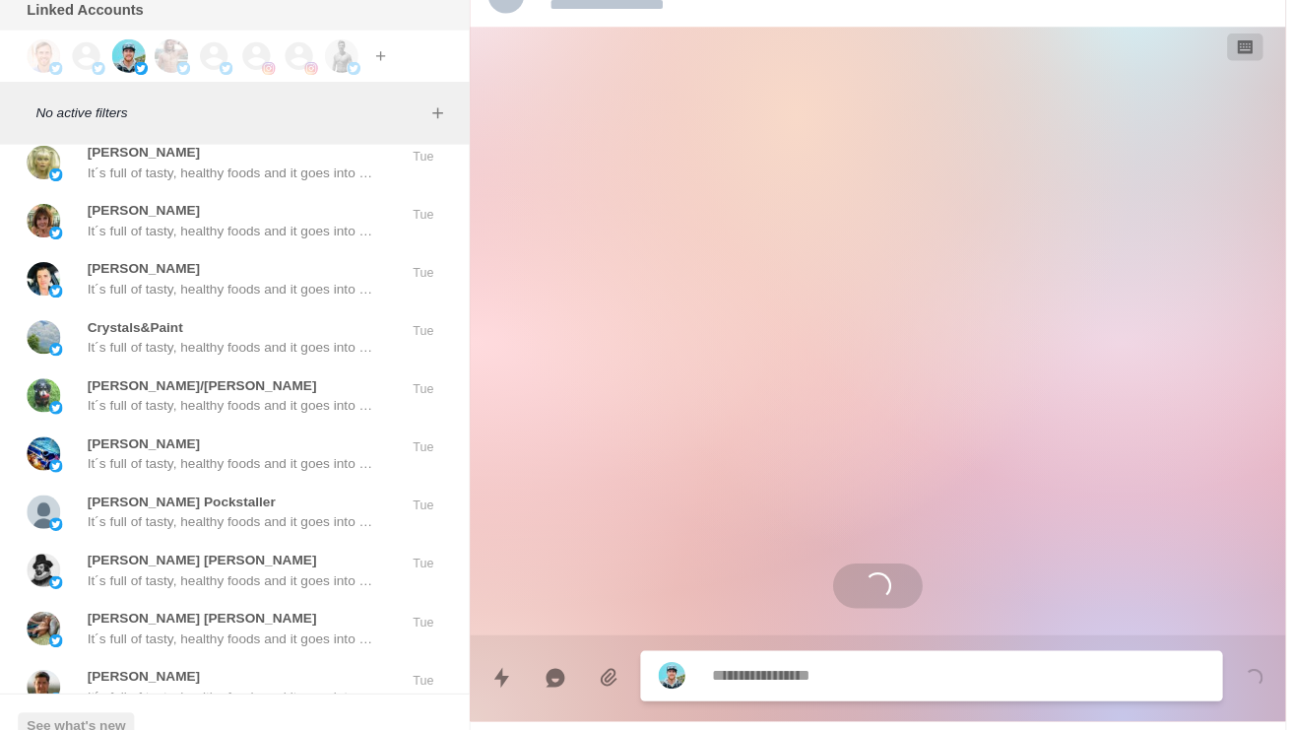
scroll to position [0, 0]
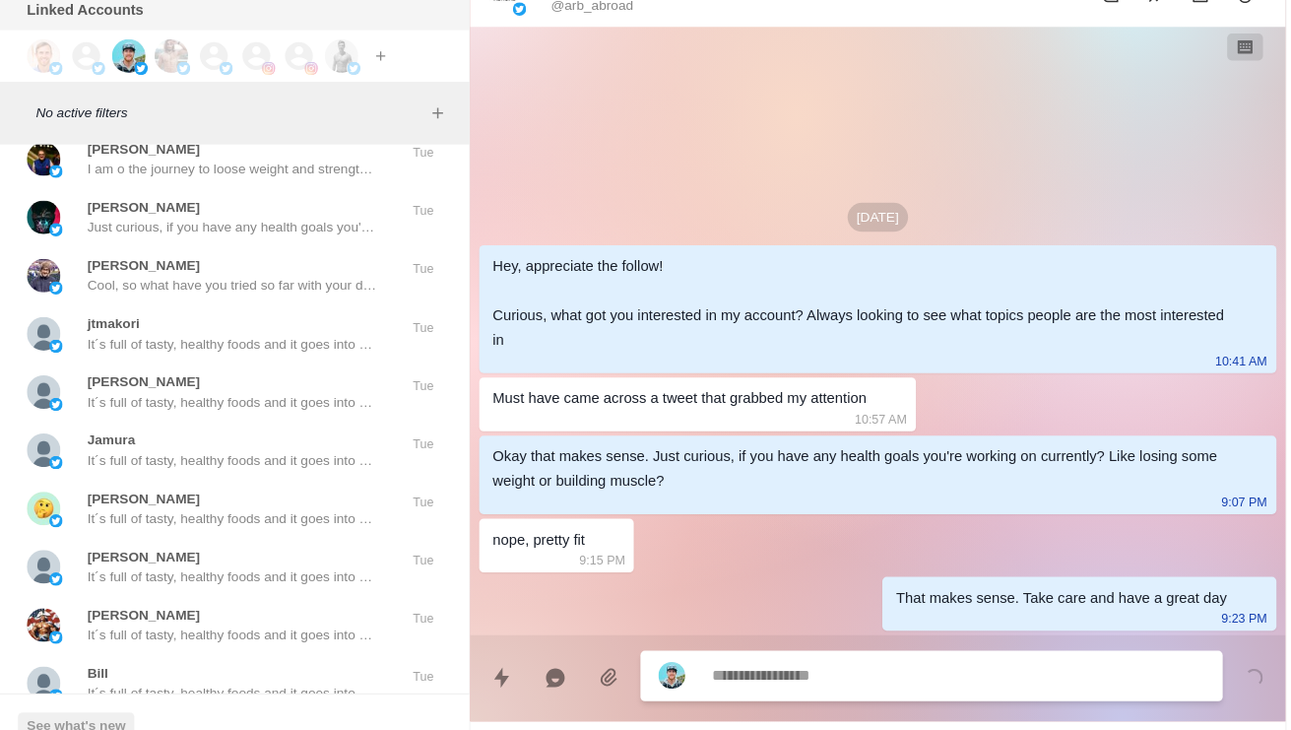
scroll to position [52410, 0]
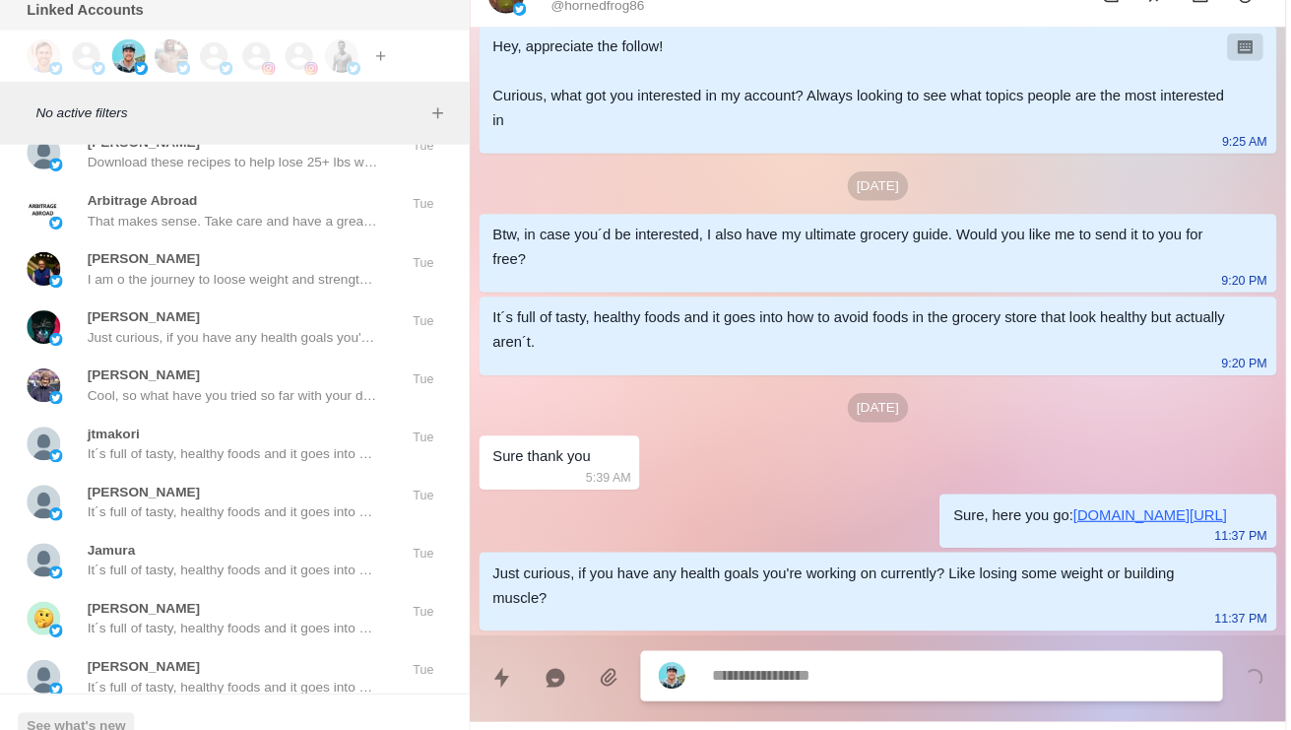
scroll to position [52327, 0]
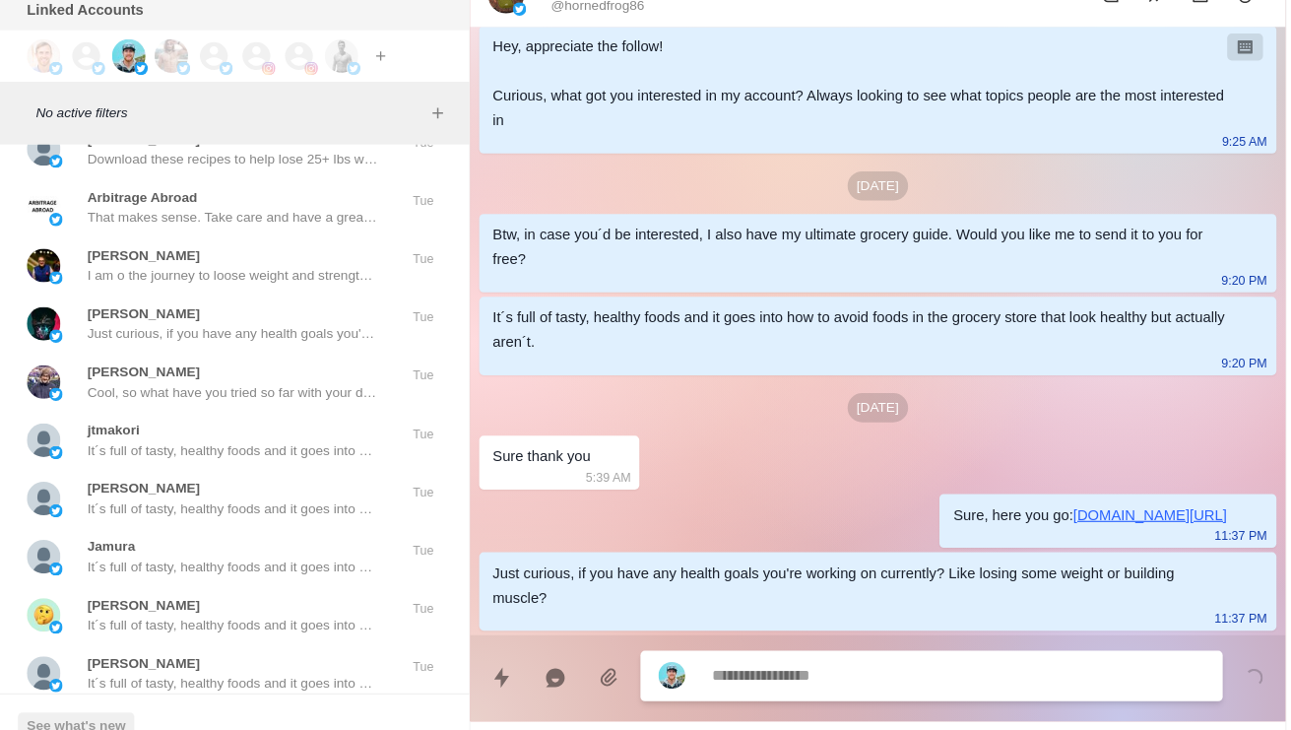
type textarea "*"
type textarea "**********"
type textarea "*"
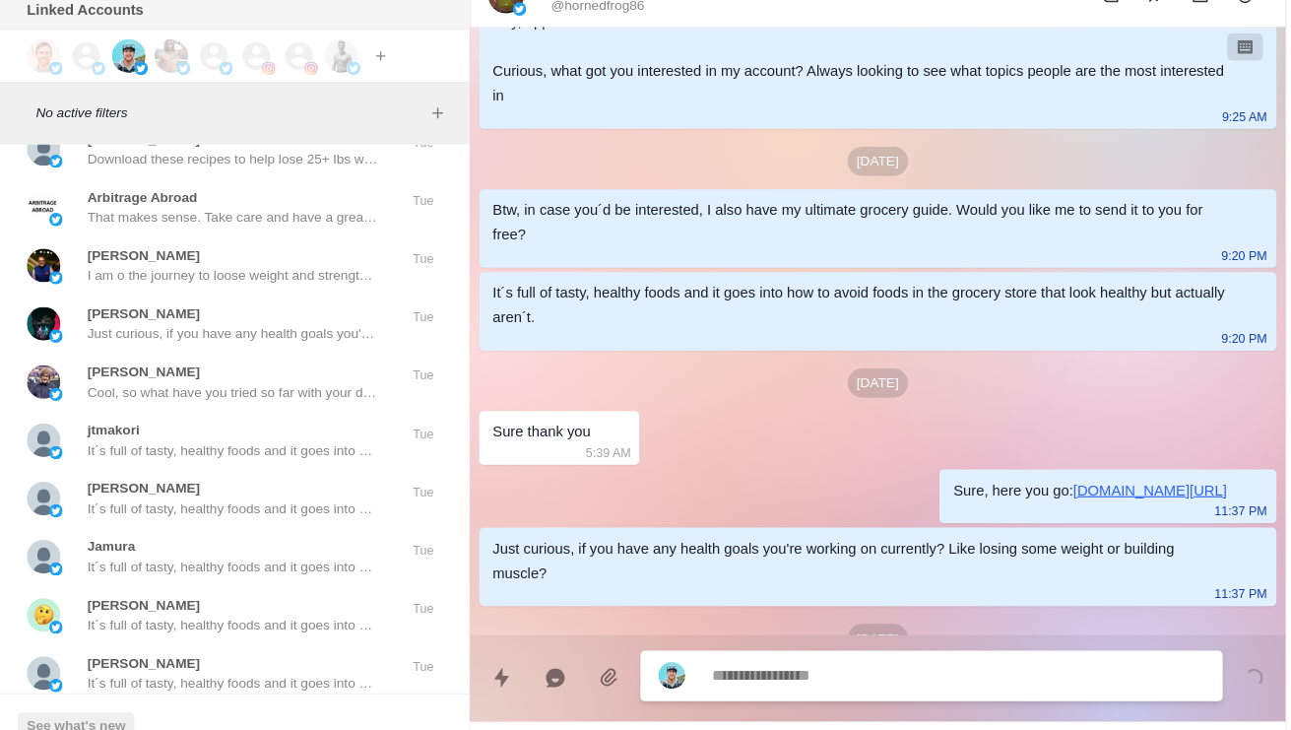
scroll to position [188, 0]
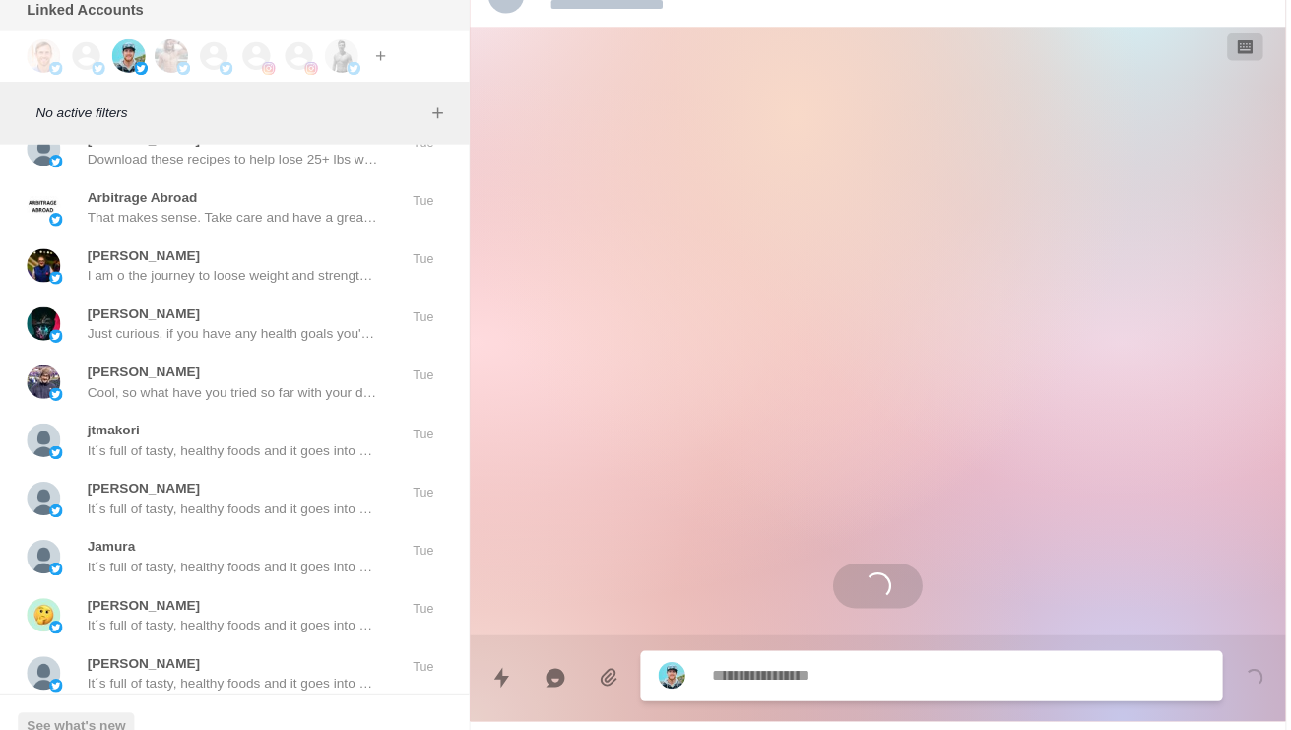
scroll to position [0, 0]
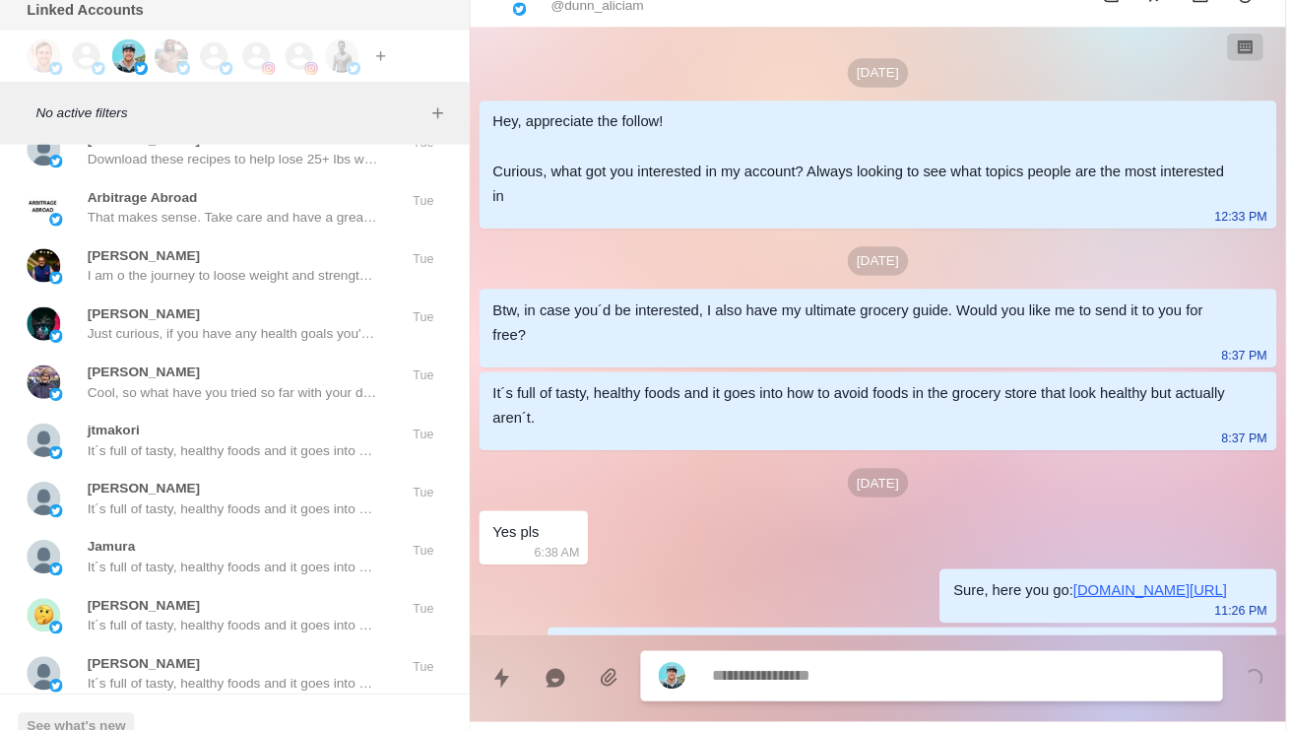
scroll to position [66, 0]
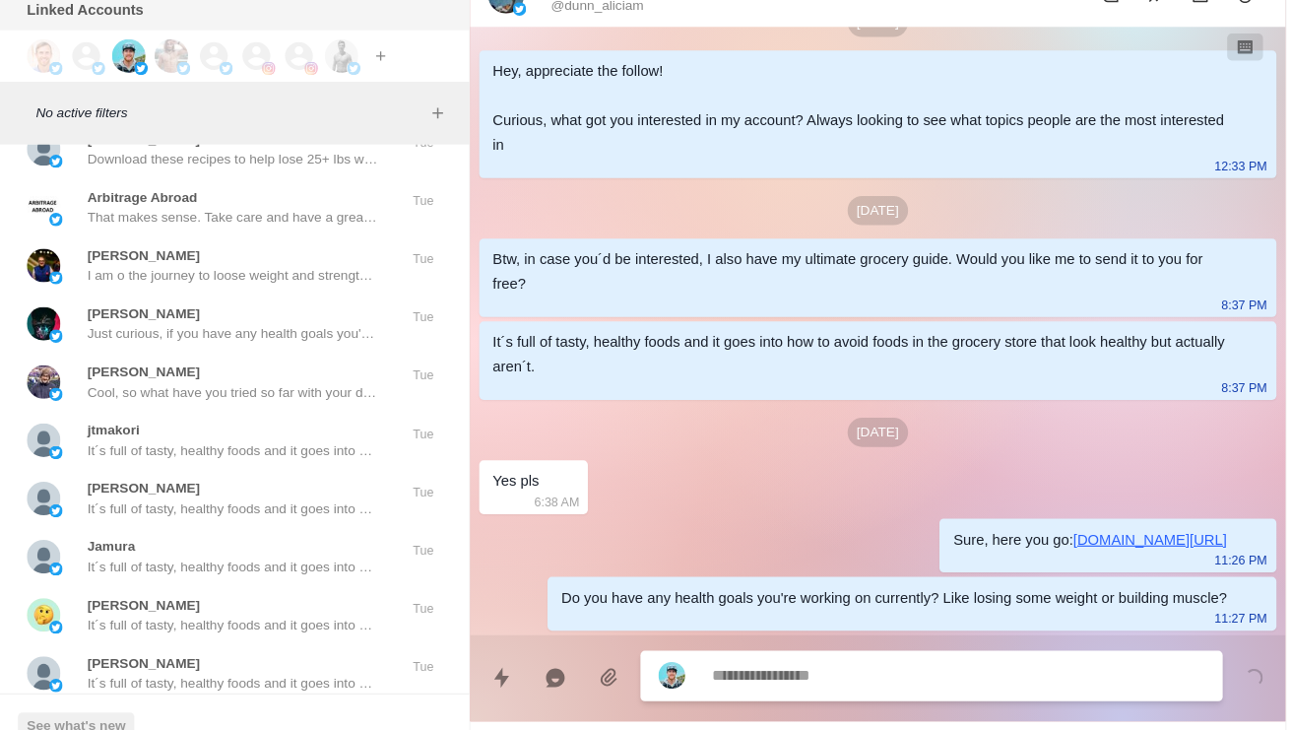
type textarea "*"
type textarea "**********"
type textarea "*"
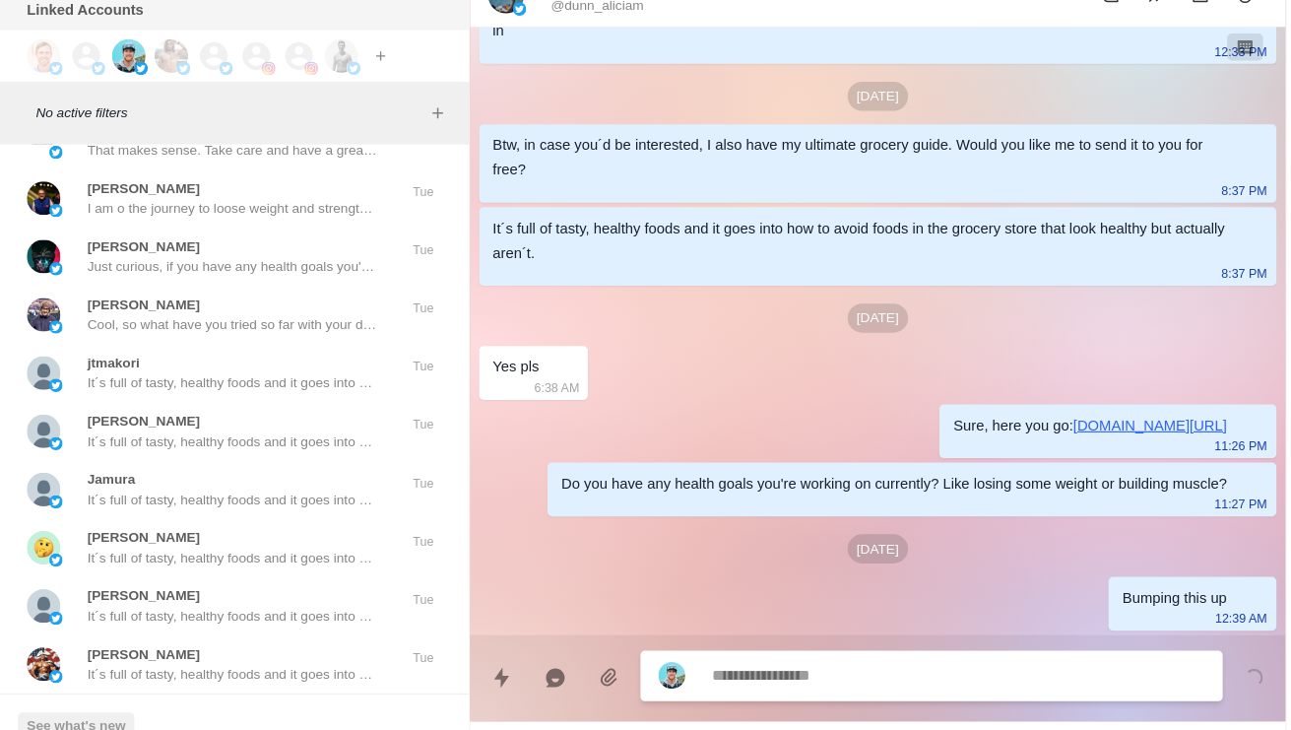
scroll to position [52433, 0]
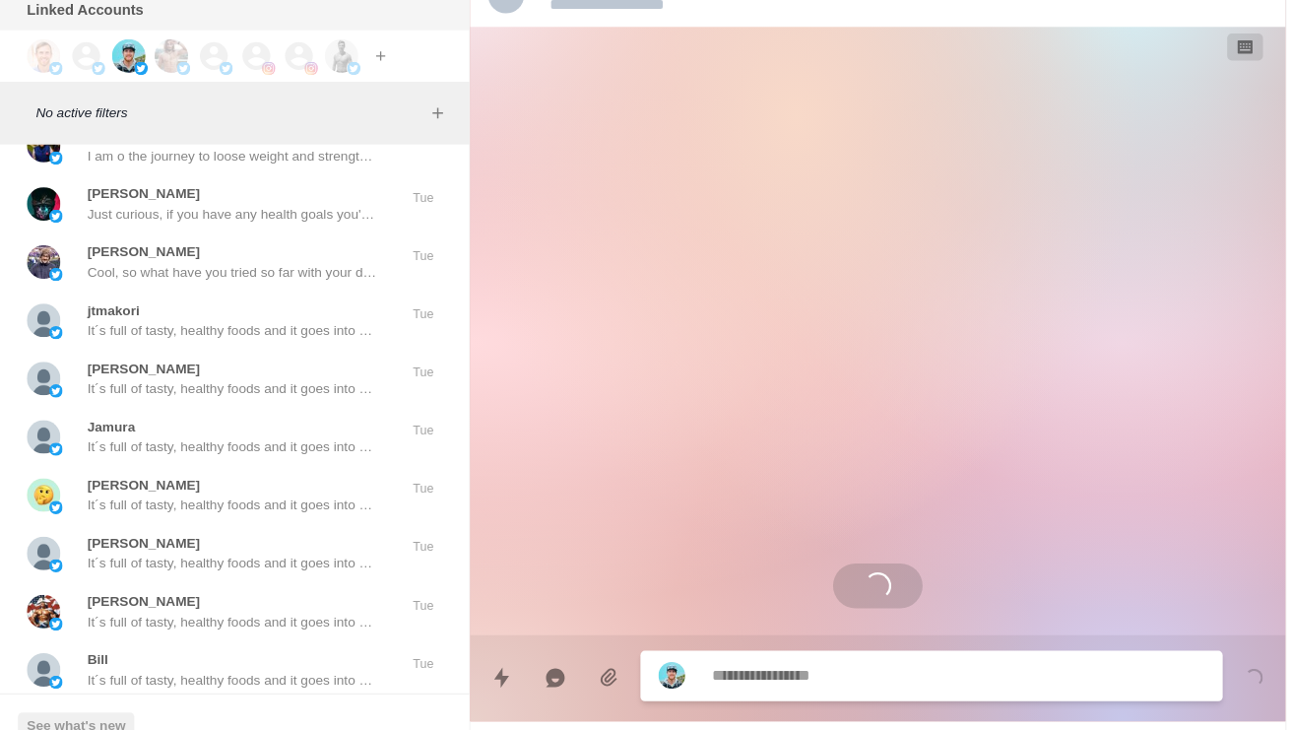
scroll to position [0, 0]
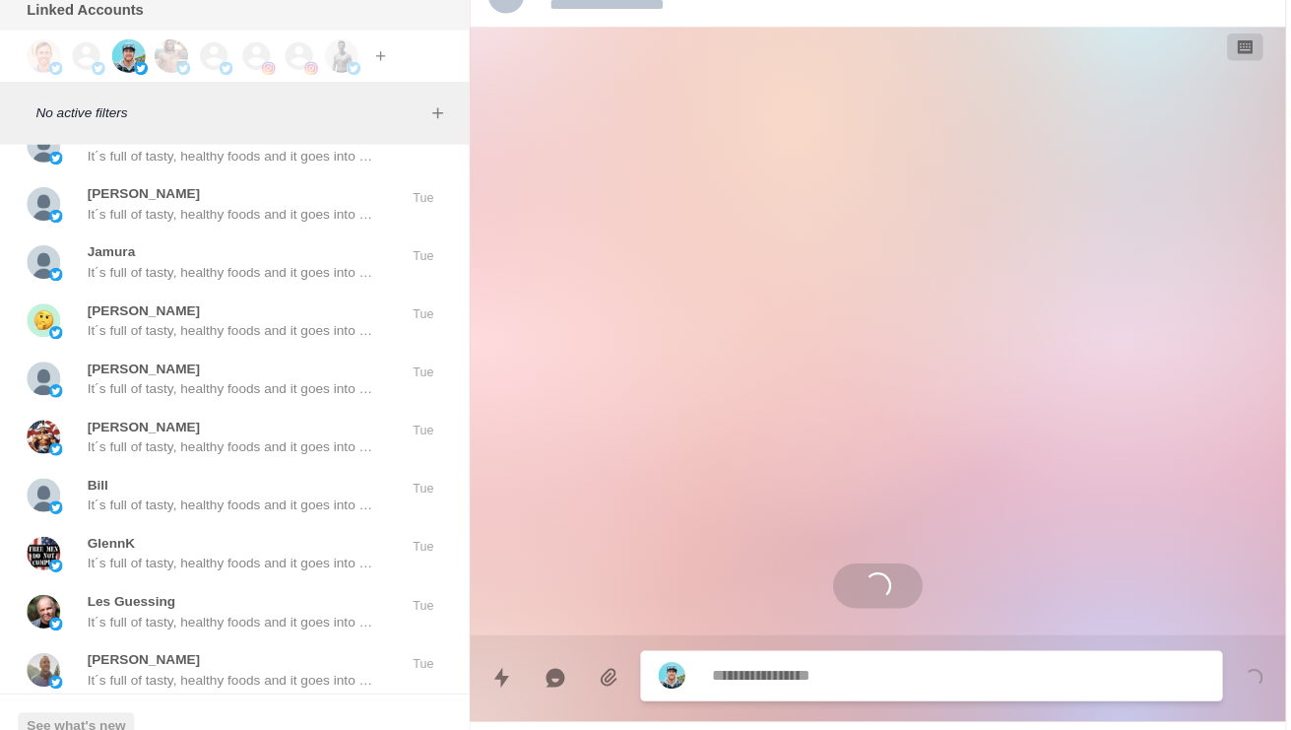
scroll to position [52590, 0]
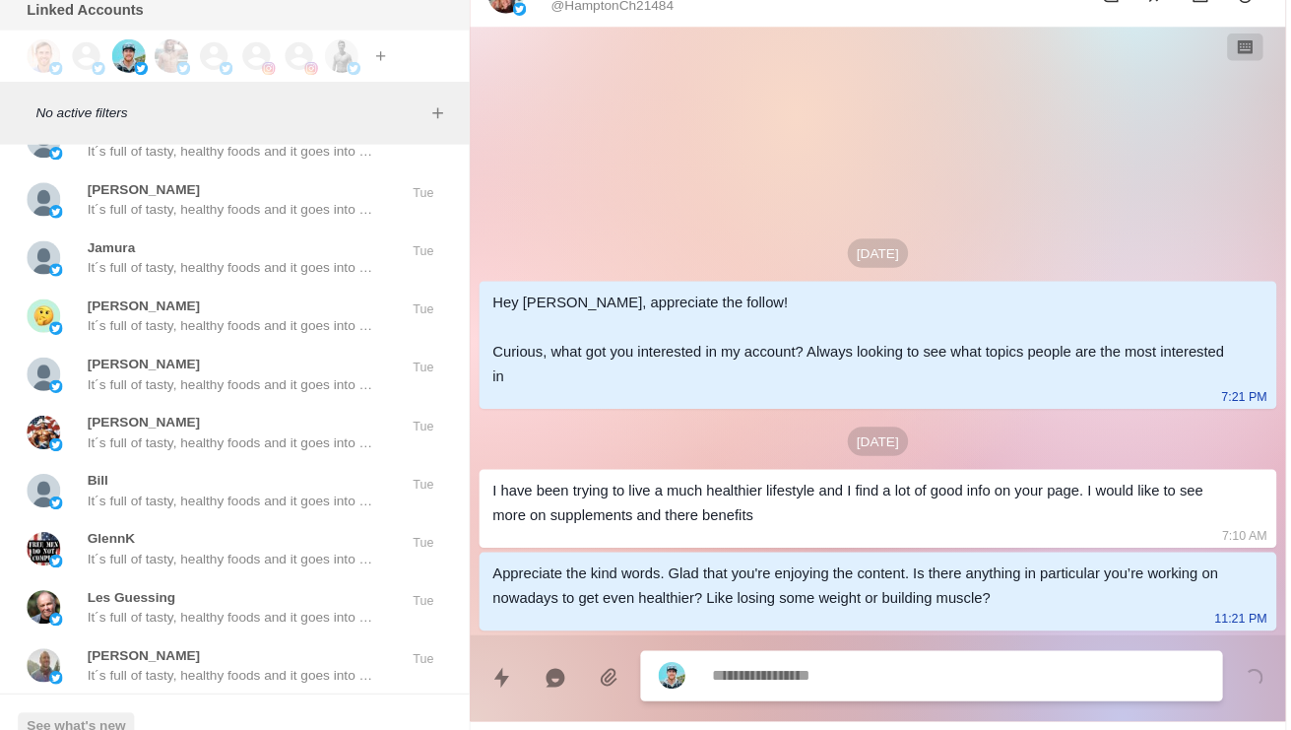
type textarea "*"
type textarea "**********"
type textarea "*"
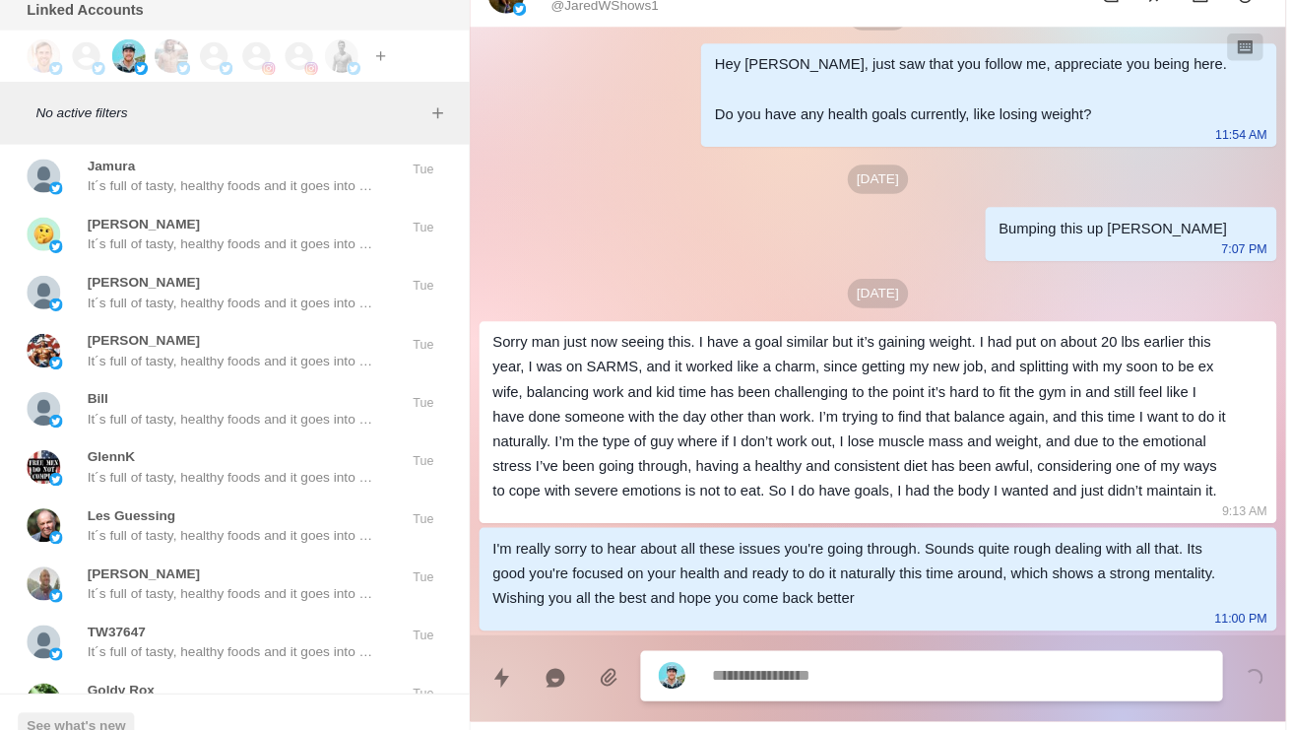
scroll to position [52663, 0]
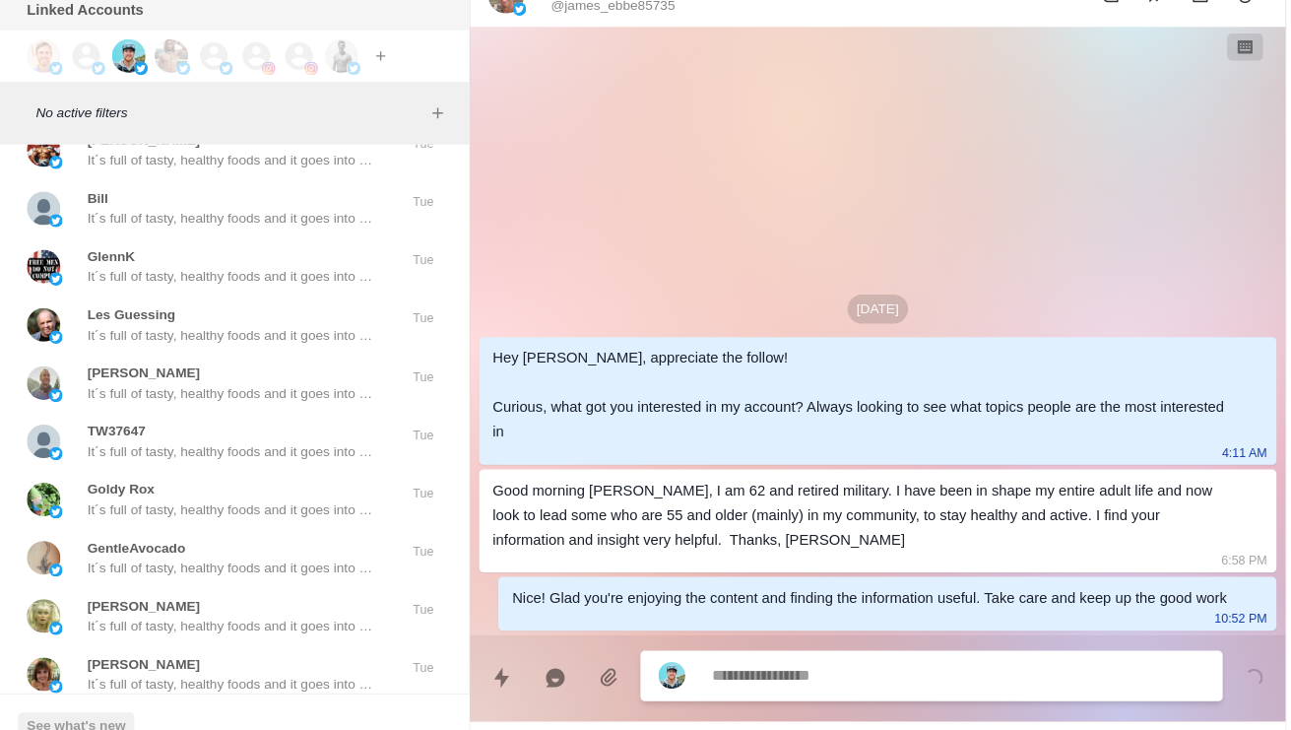
scroll to position [52853, 0]
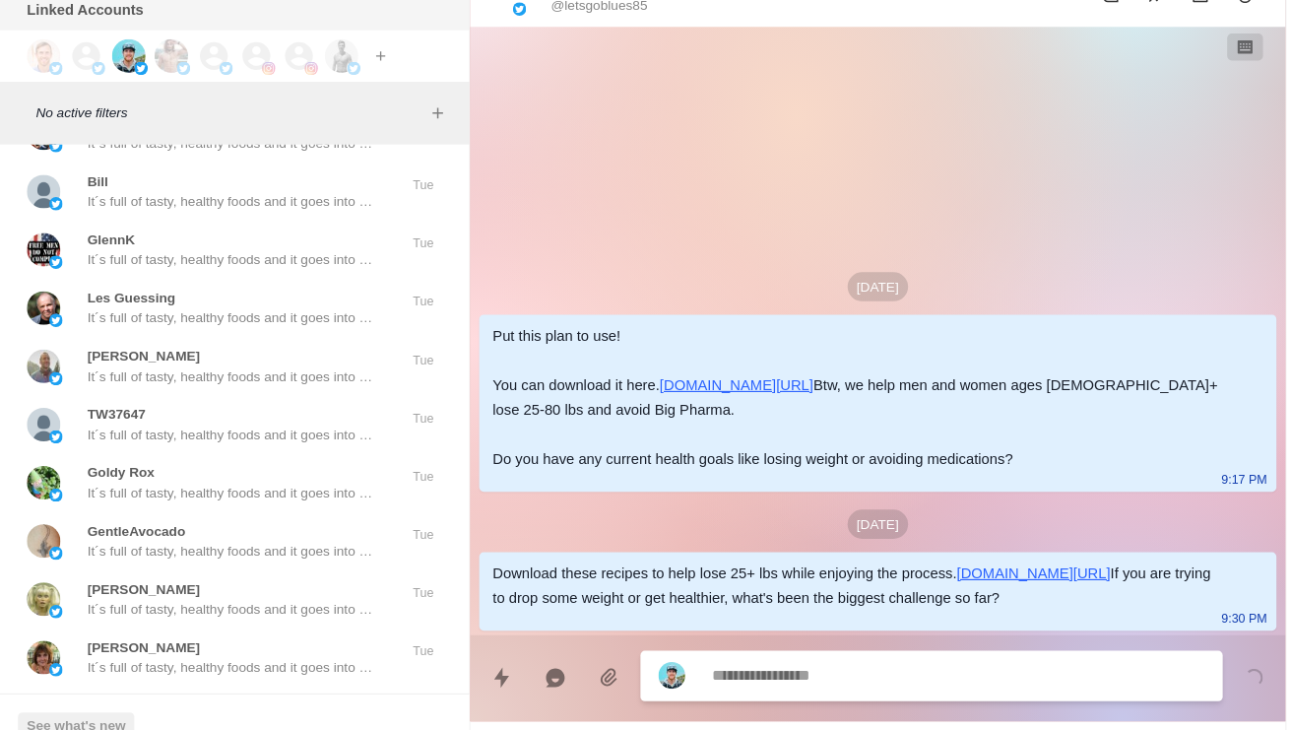
type textarea "*"
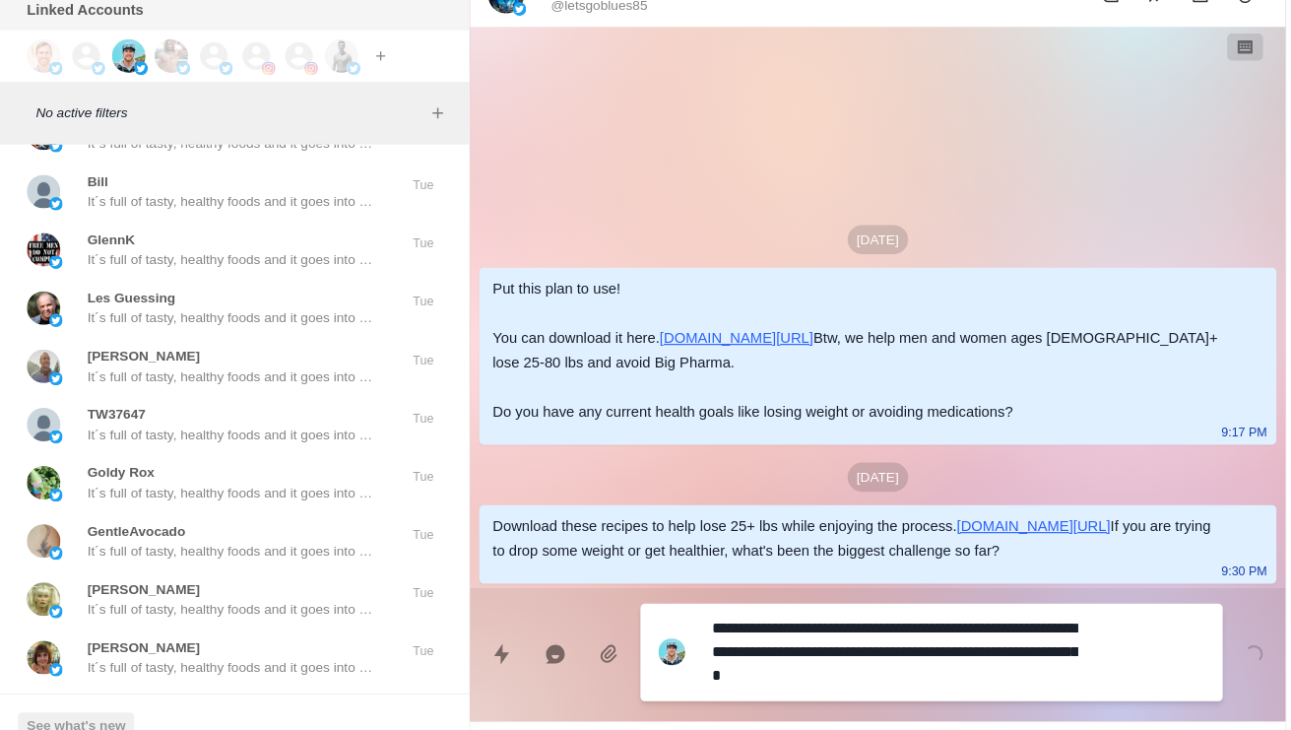
type textarea "**********"
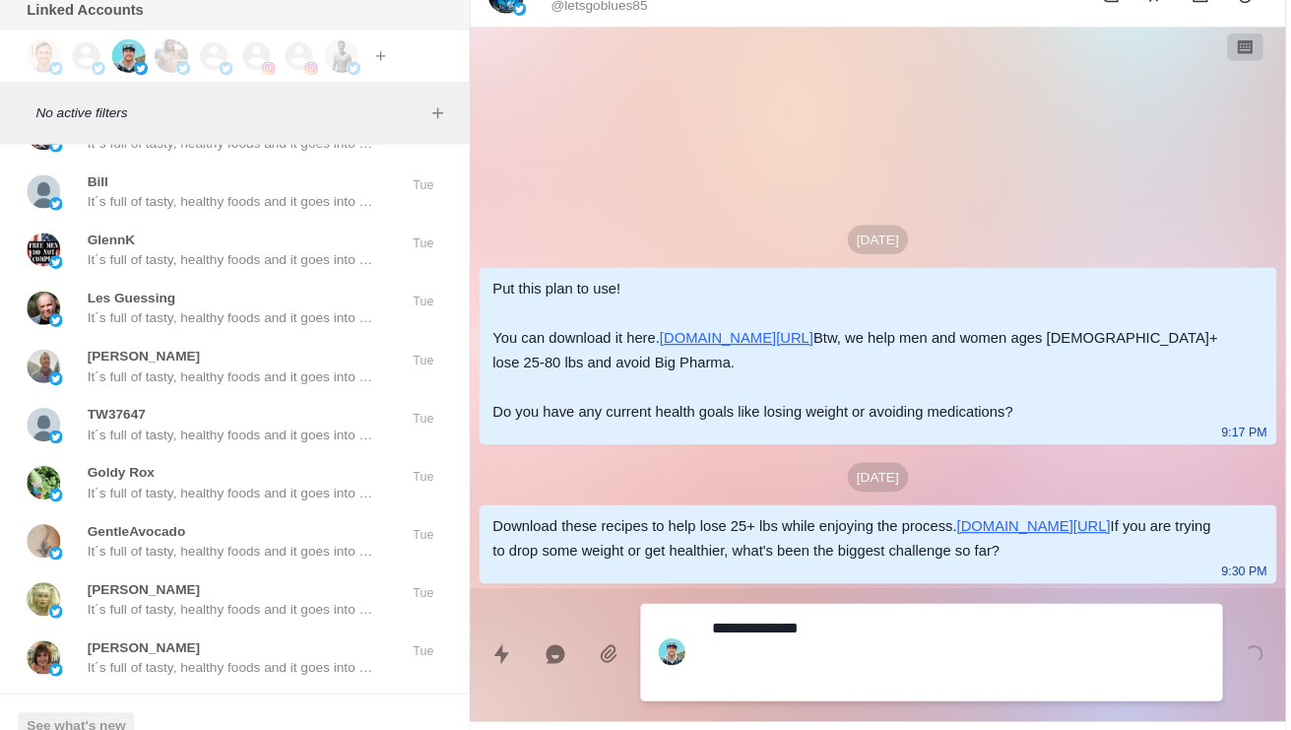
type textarea "*"
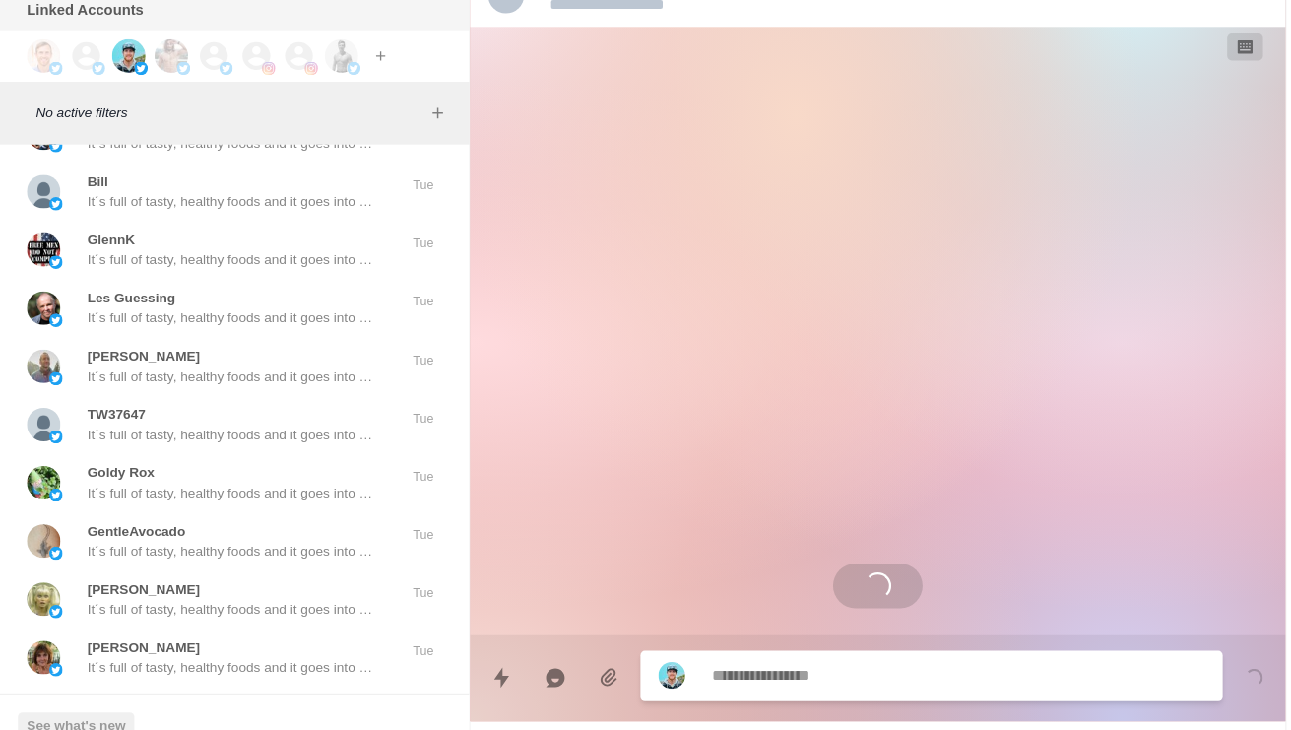
scroll to position [0, 0]
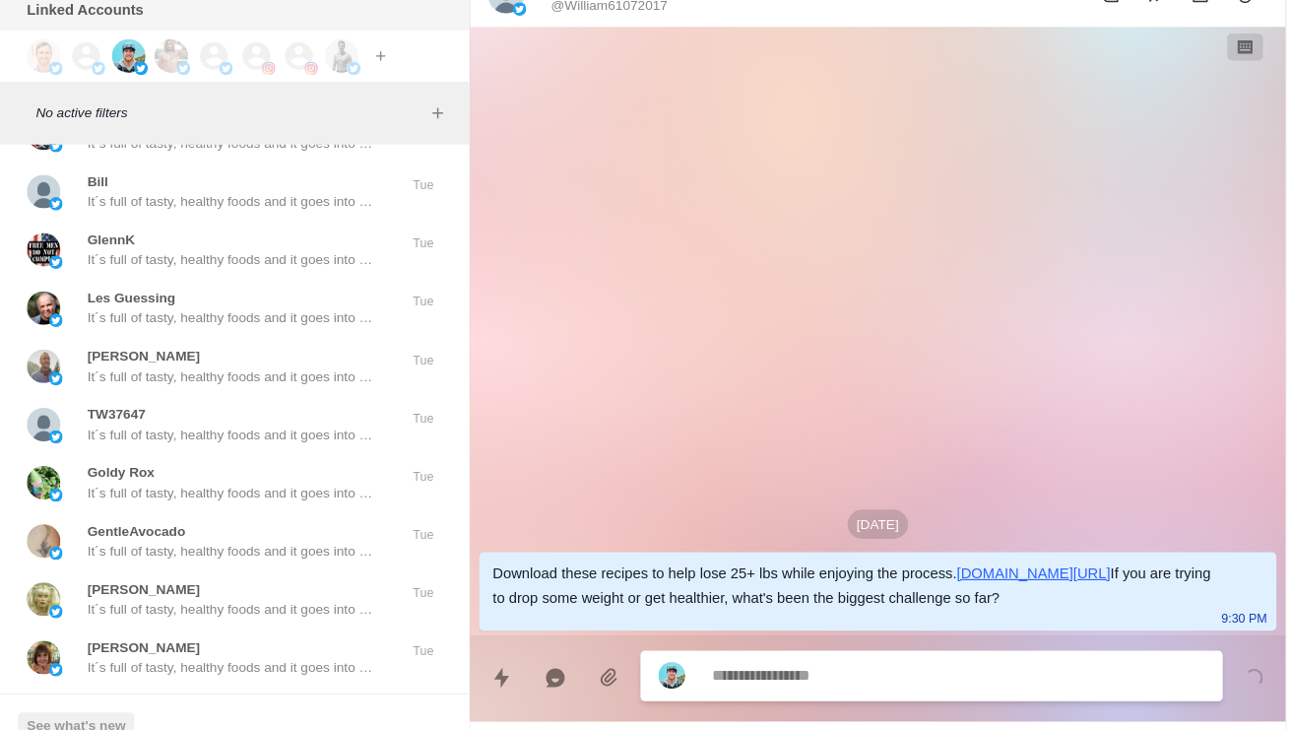
type textarea "*"
type textarea "**********"
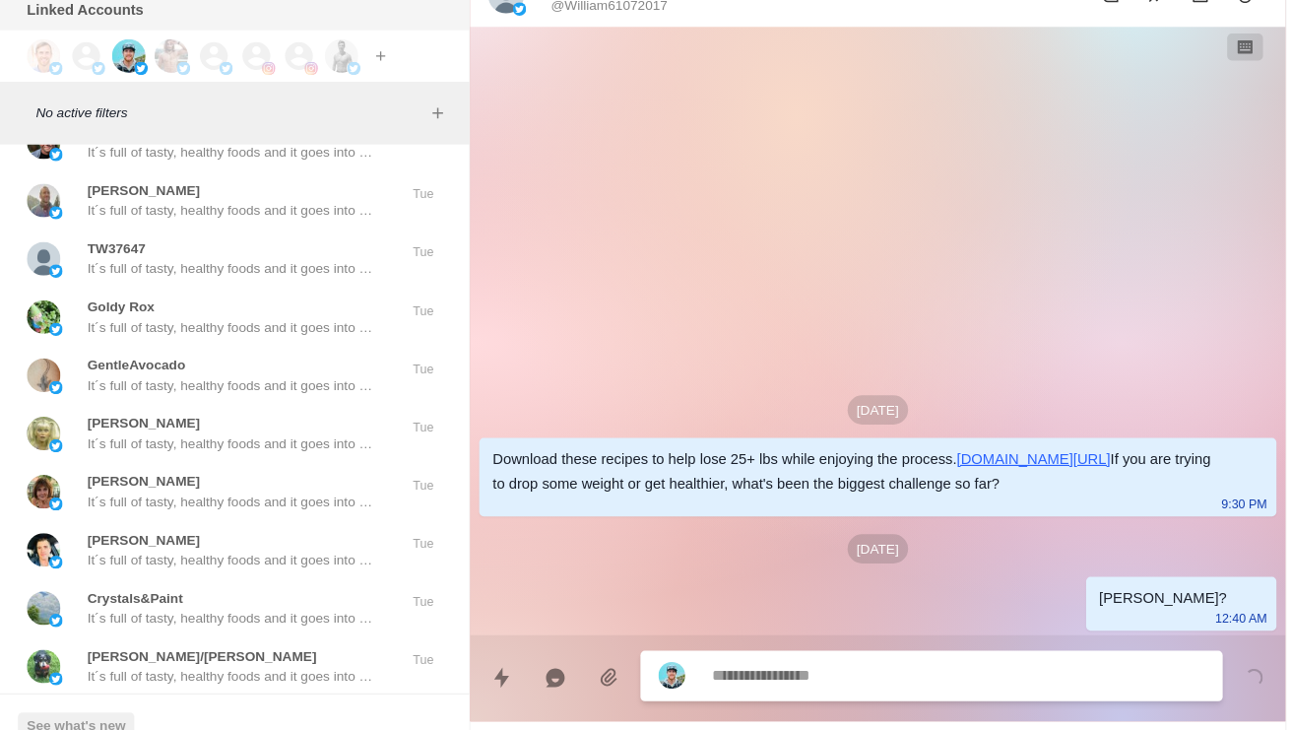
scroll to position [53019, 0]
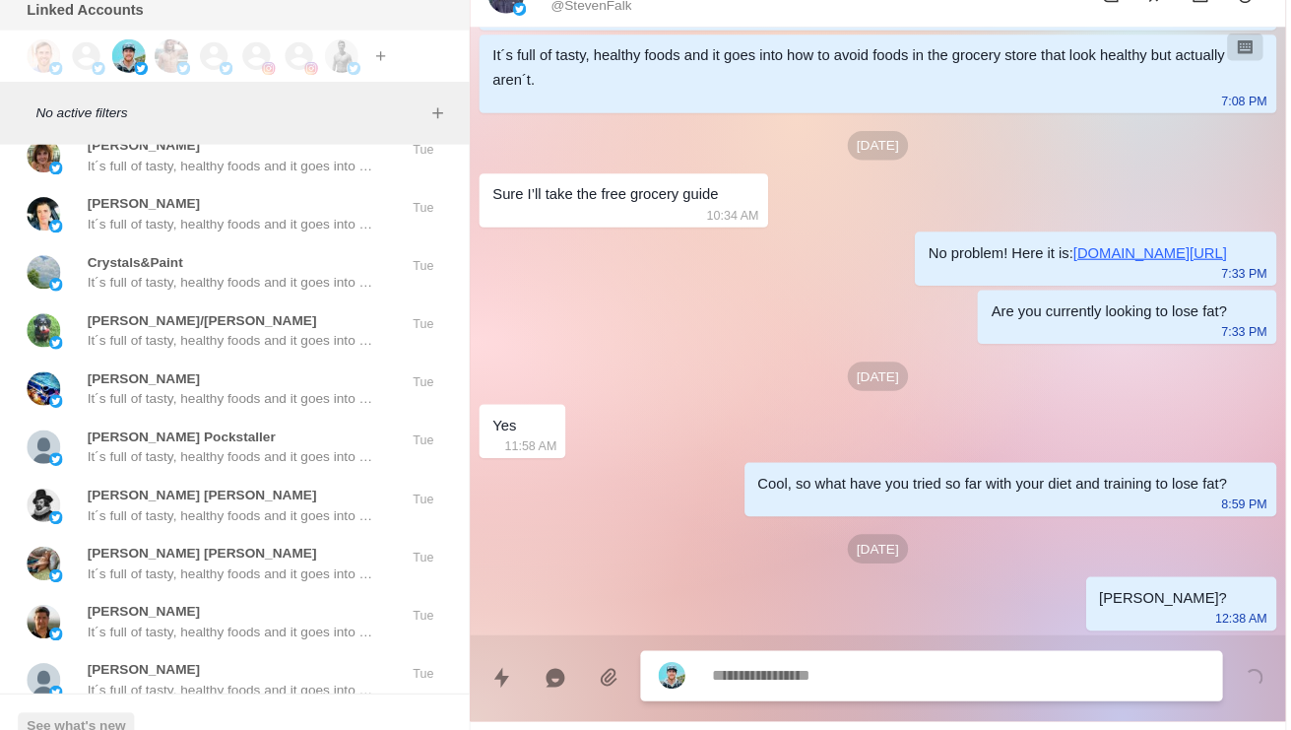
scroll to position [53295, 0]
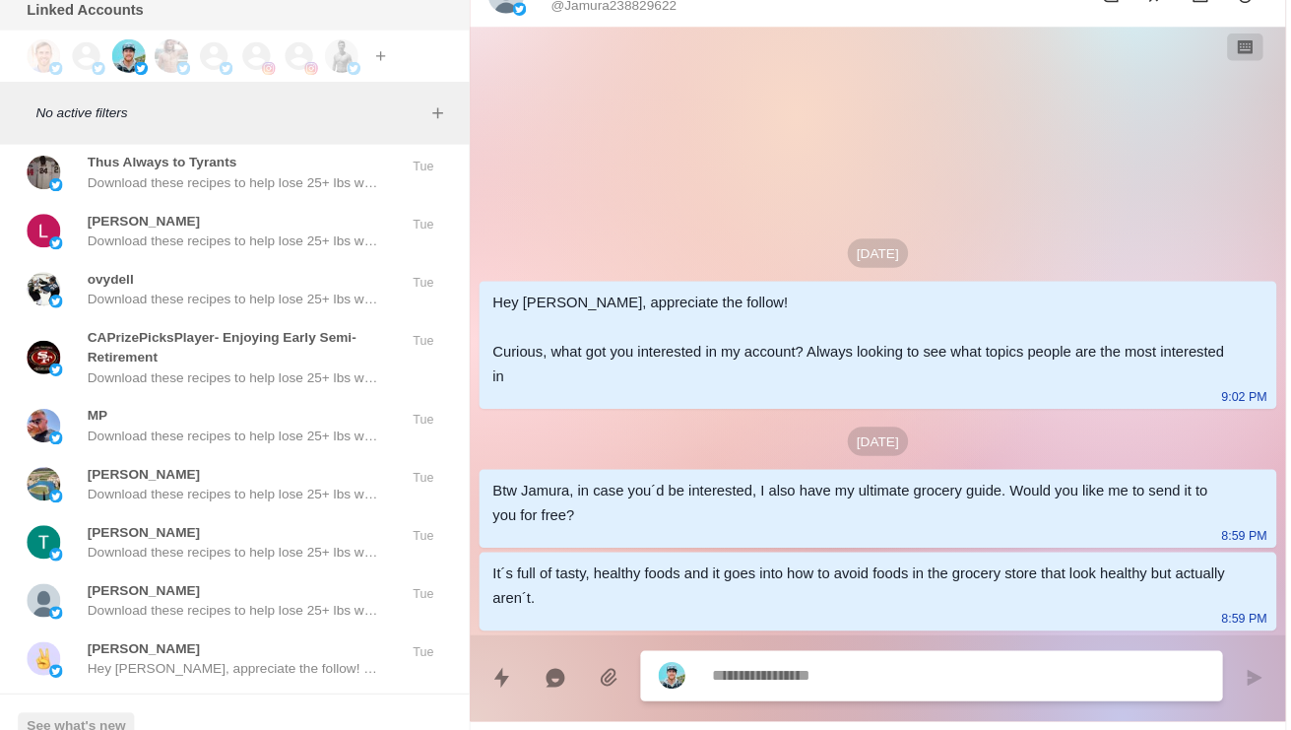
scroll to position [60271, 0]
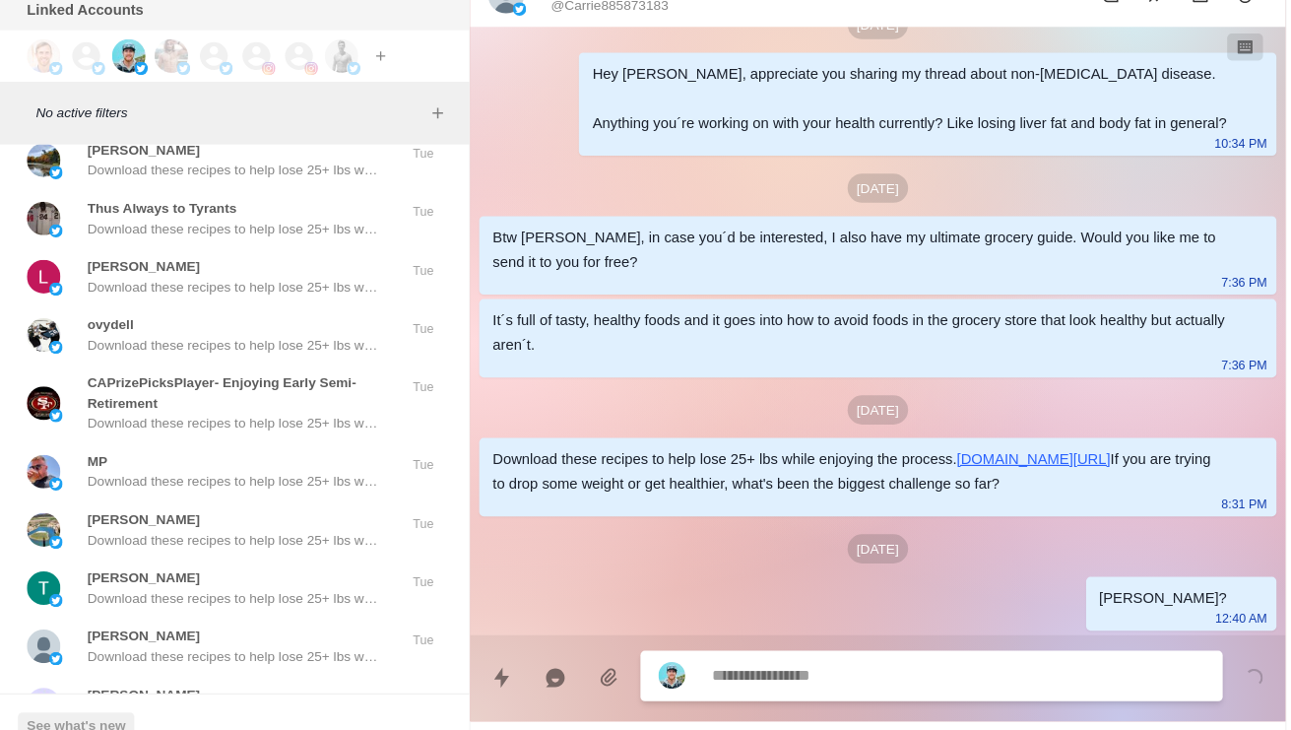
scroll to position [151, 0]
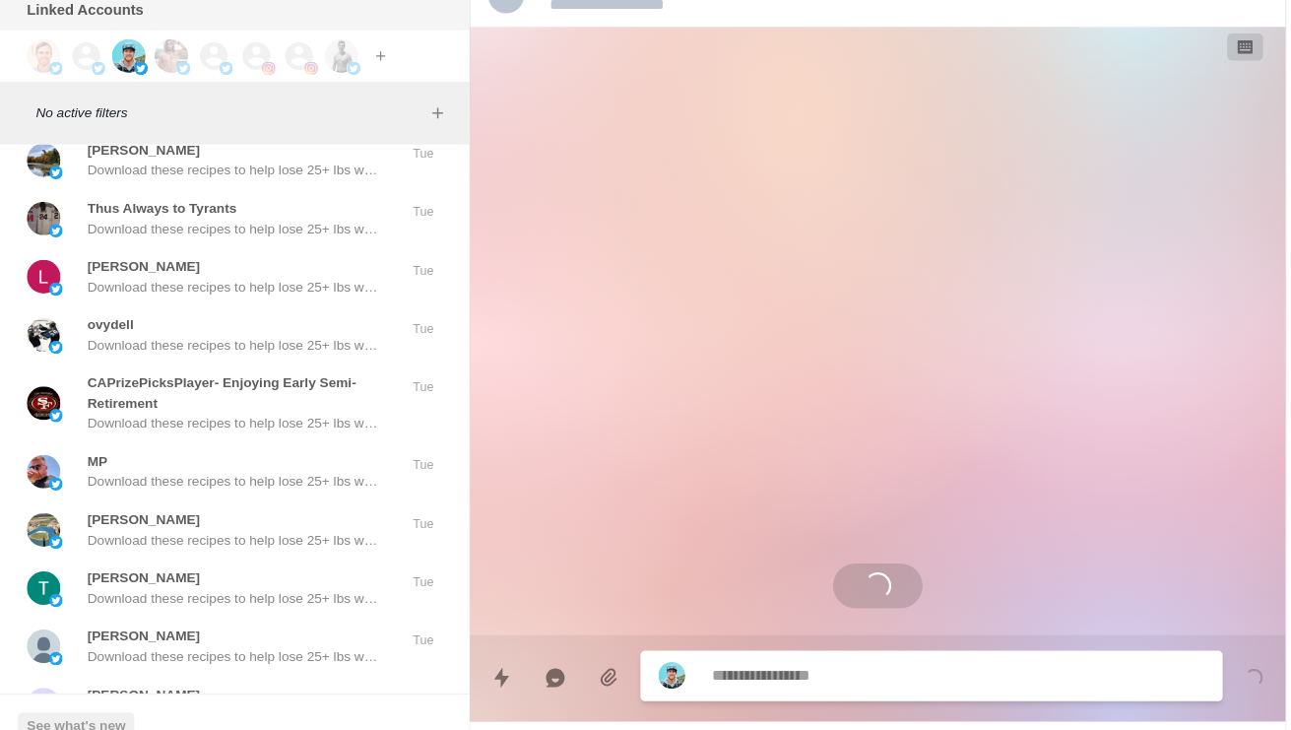
scroll to position [0, 0]
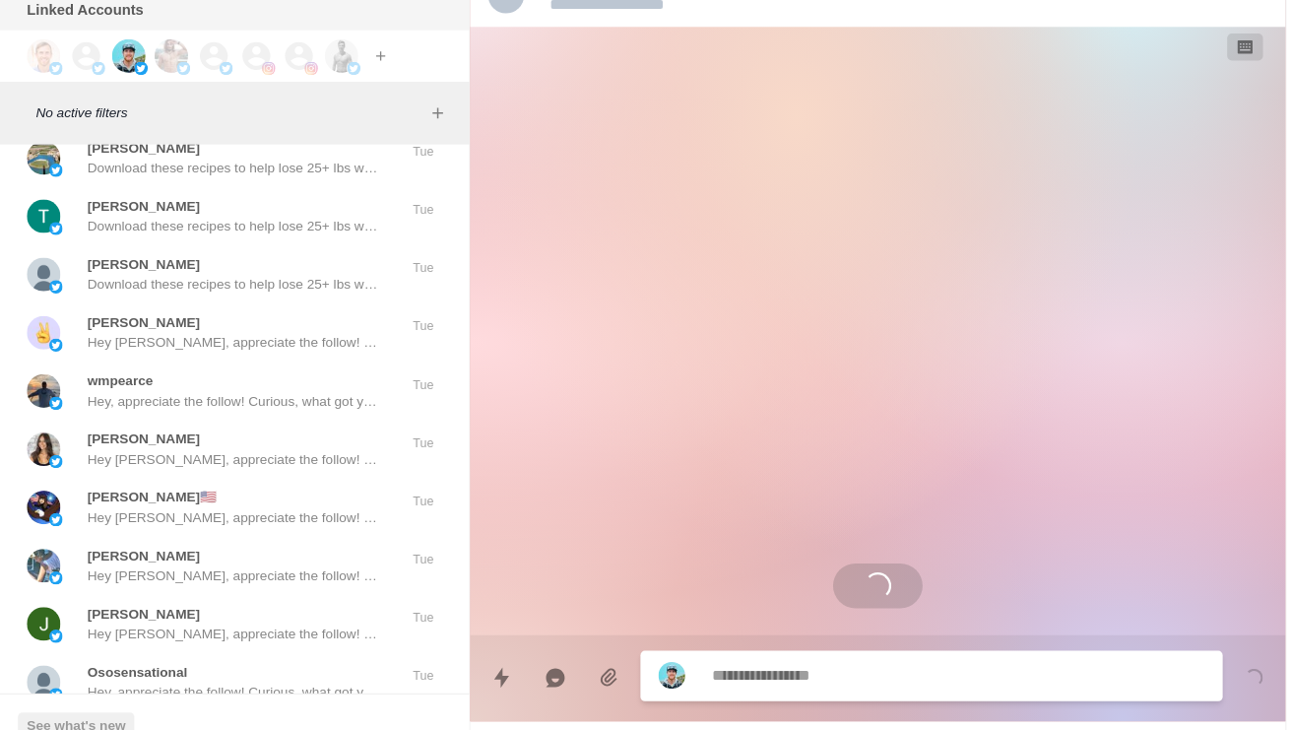
scroll to position [60615, 0]
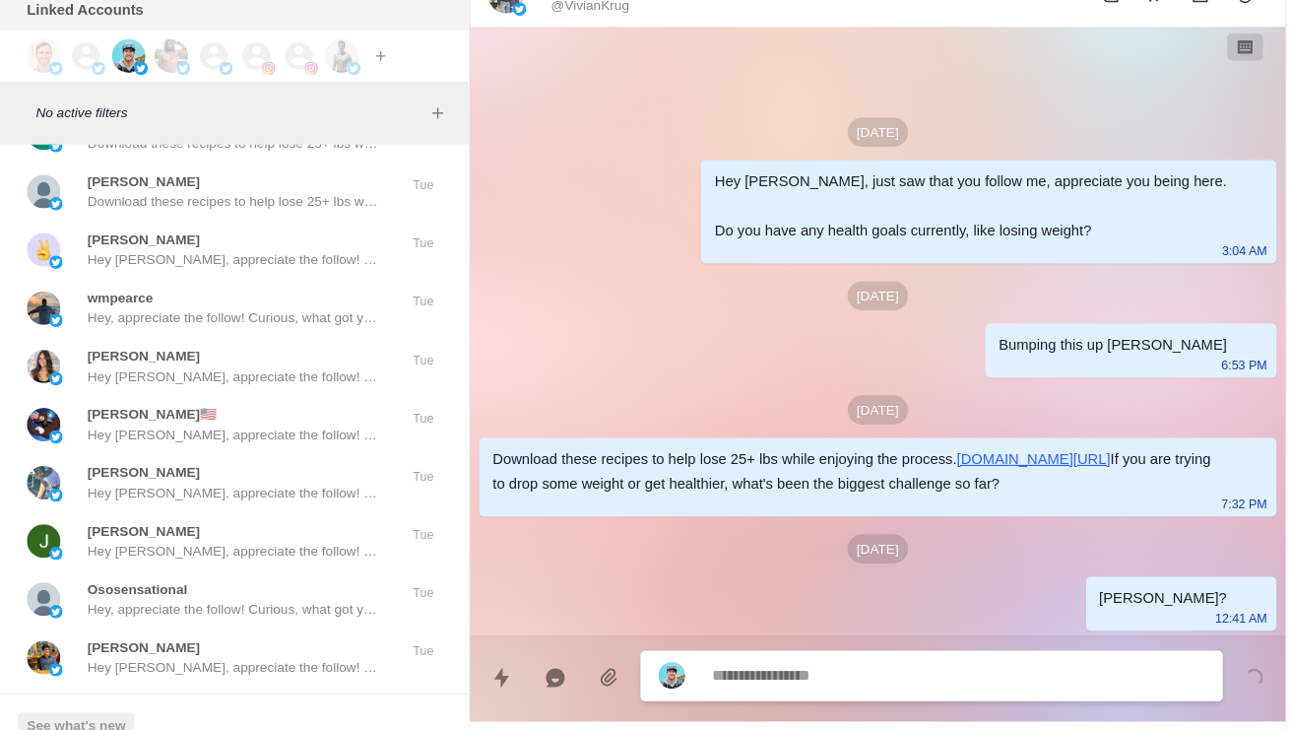
scroll to position [60675, 0]
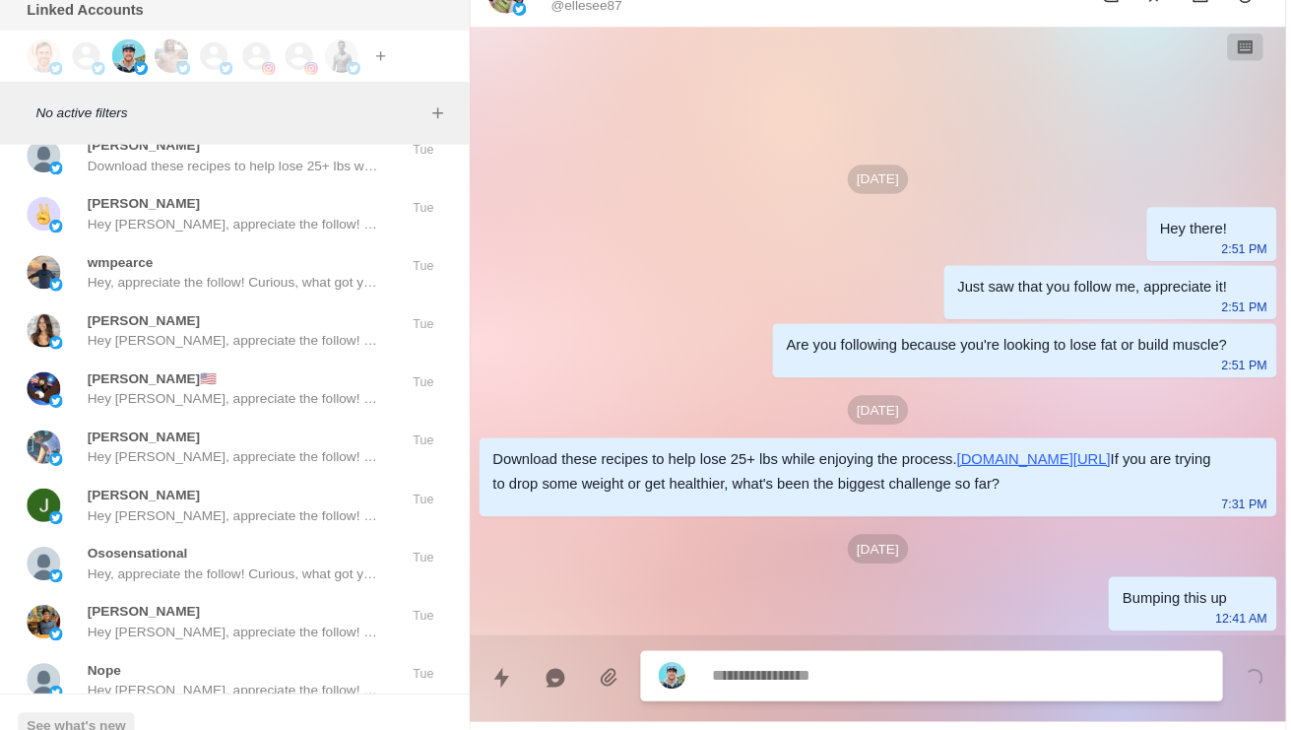
scroll to position [60707, 0]
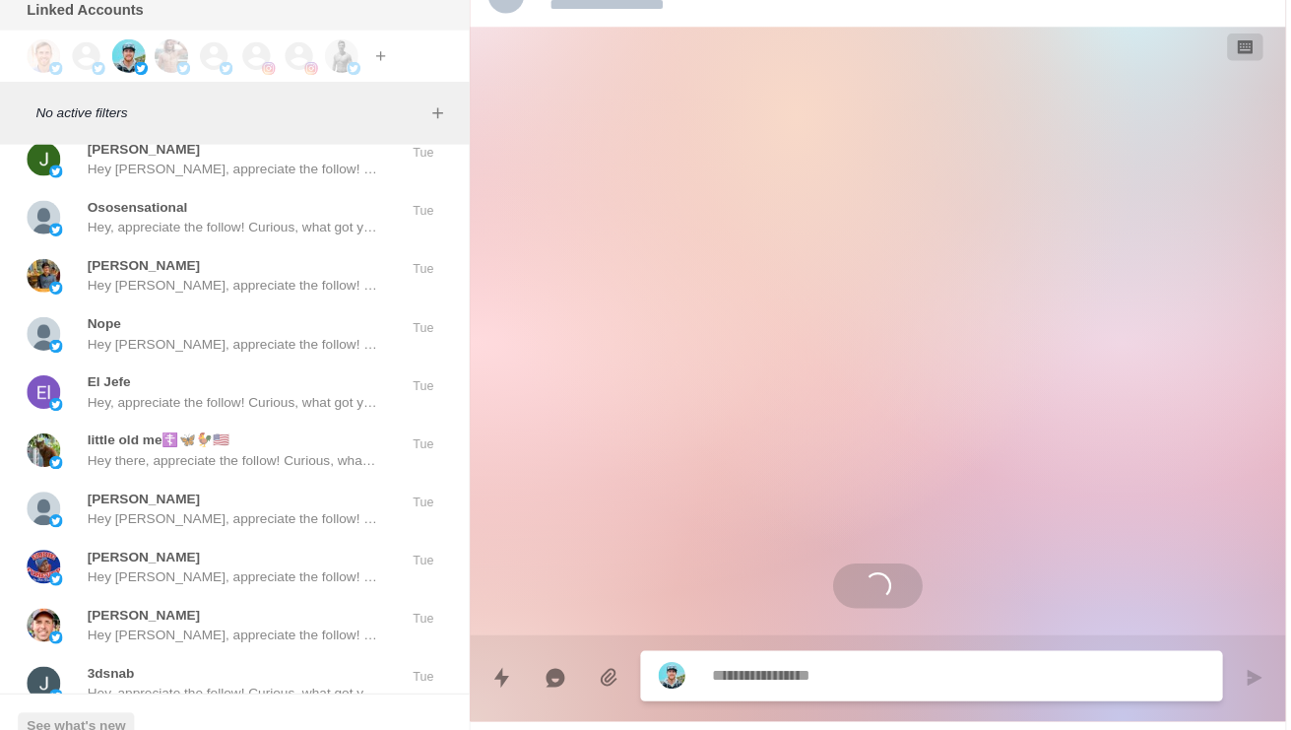
scroll to position [61008, 0]
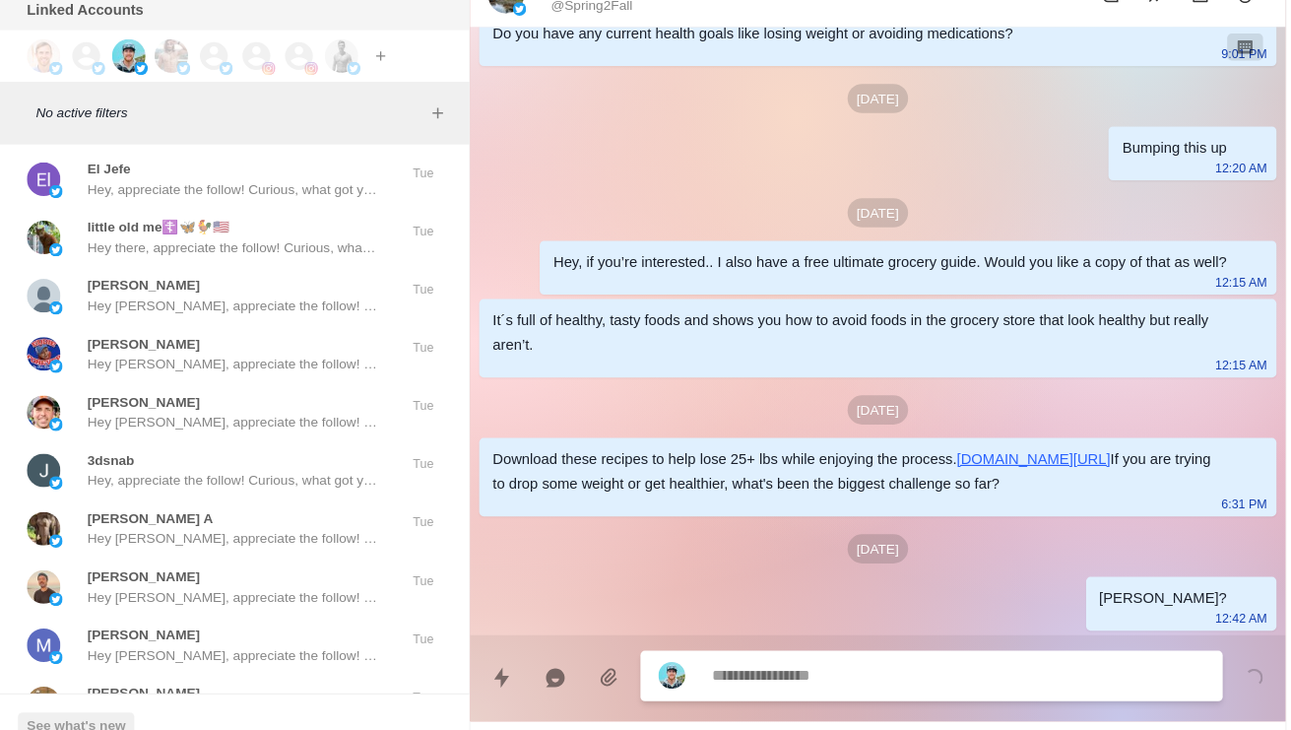
scroll to position [359, 0]
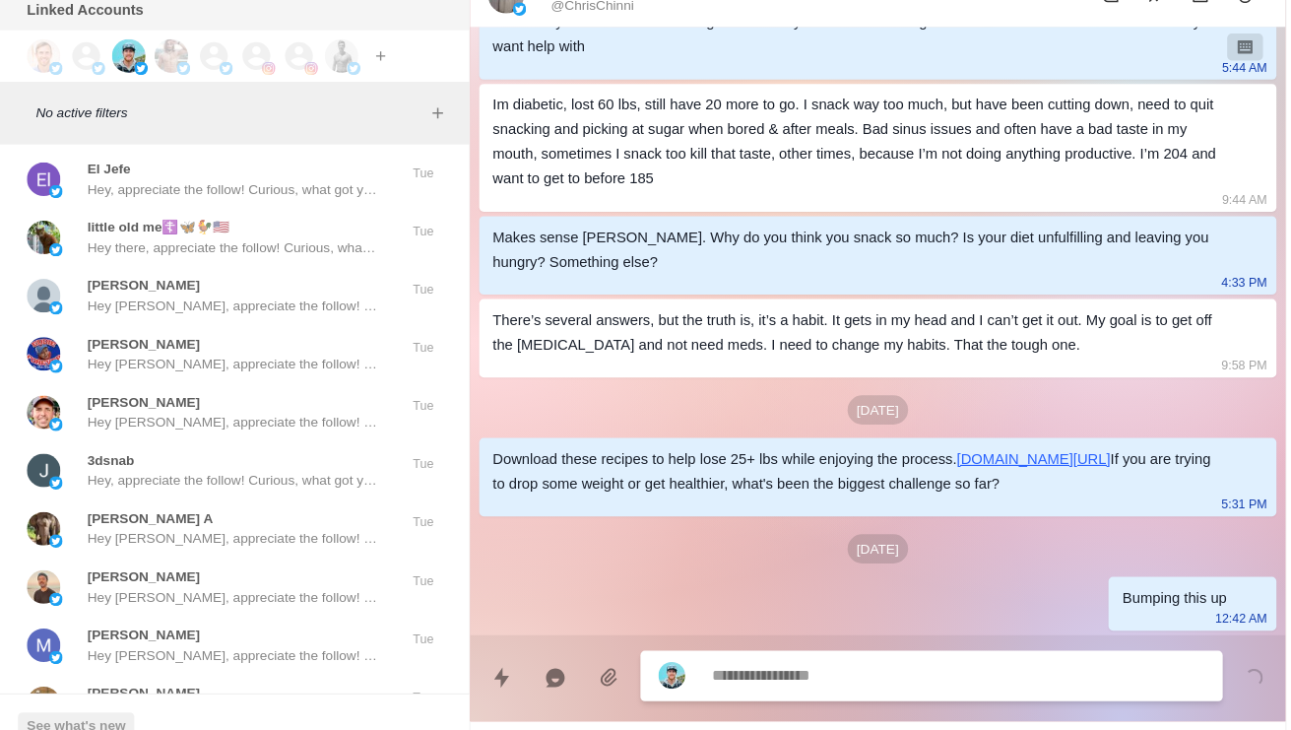
scroll to position [320, 0]
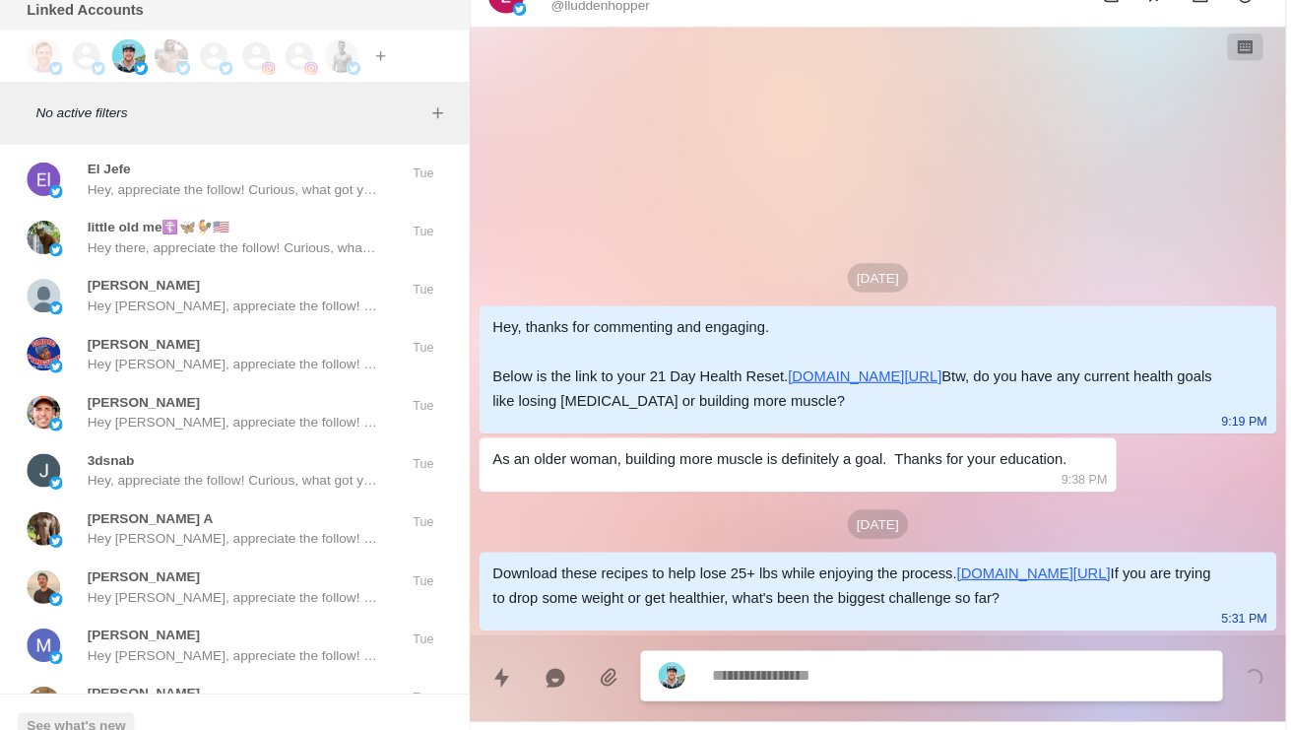
scroll to position [72, 0]
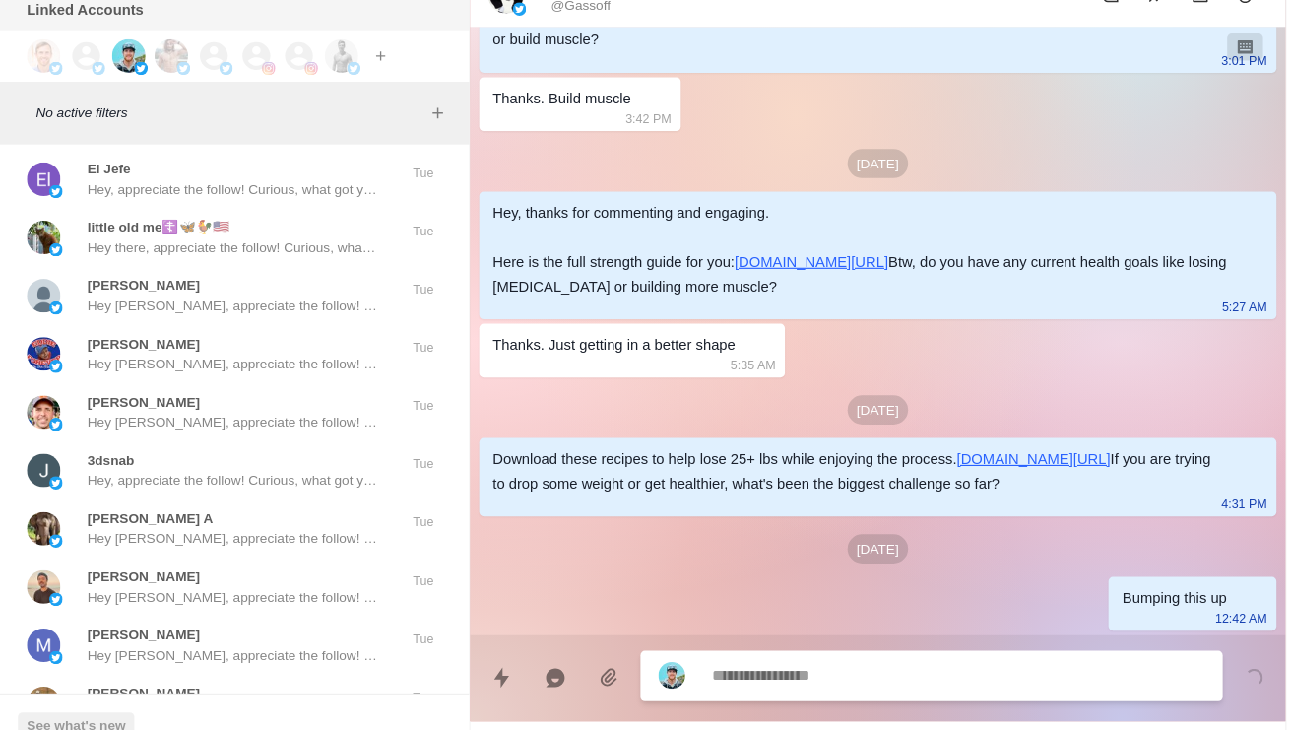
scroll to position [353, 0]
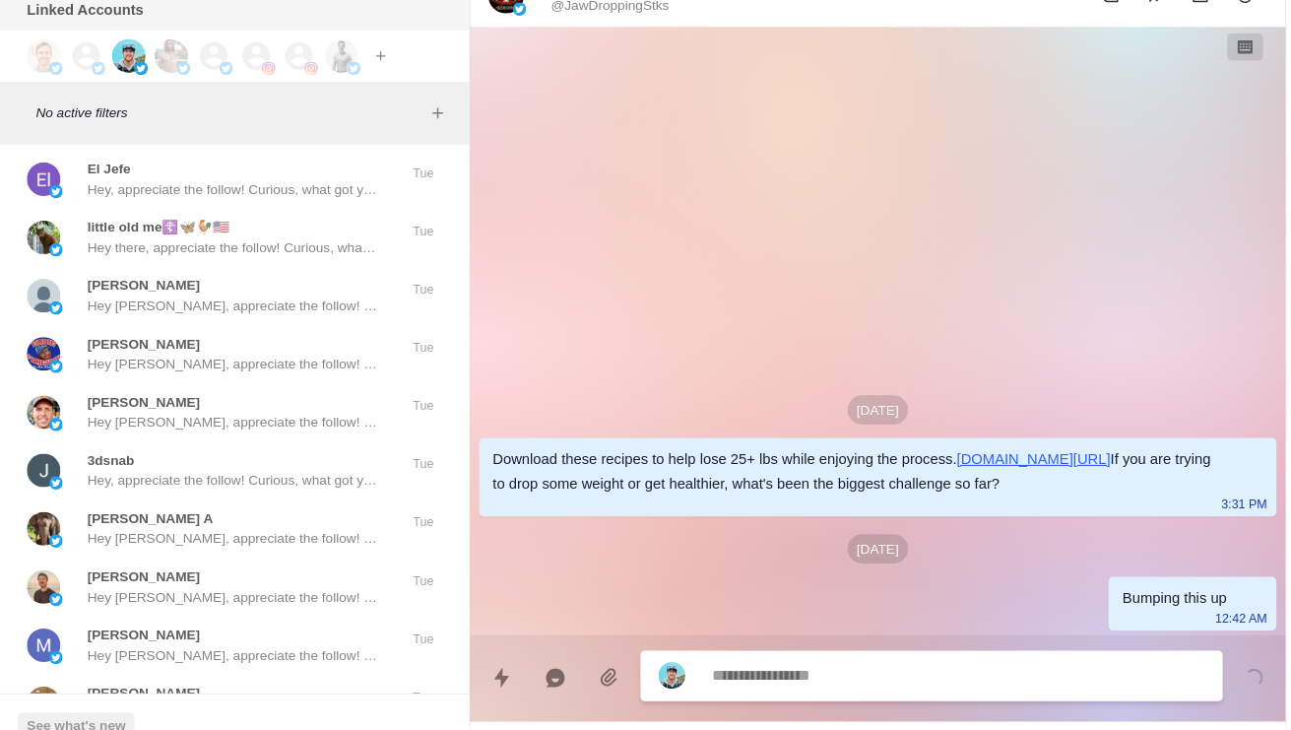
scroll to position [61185, 0]
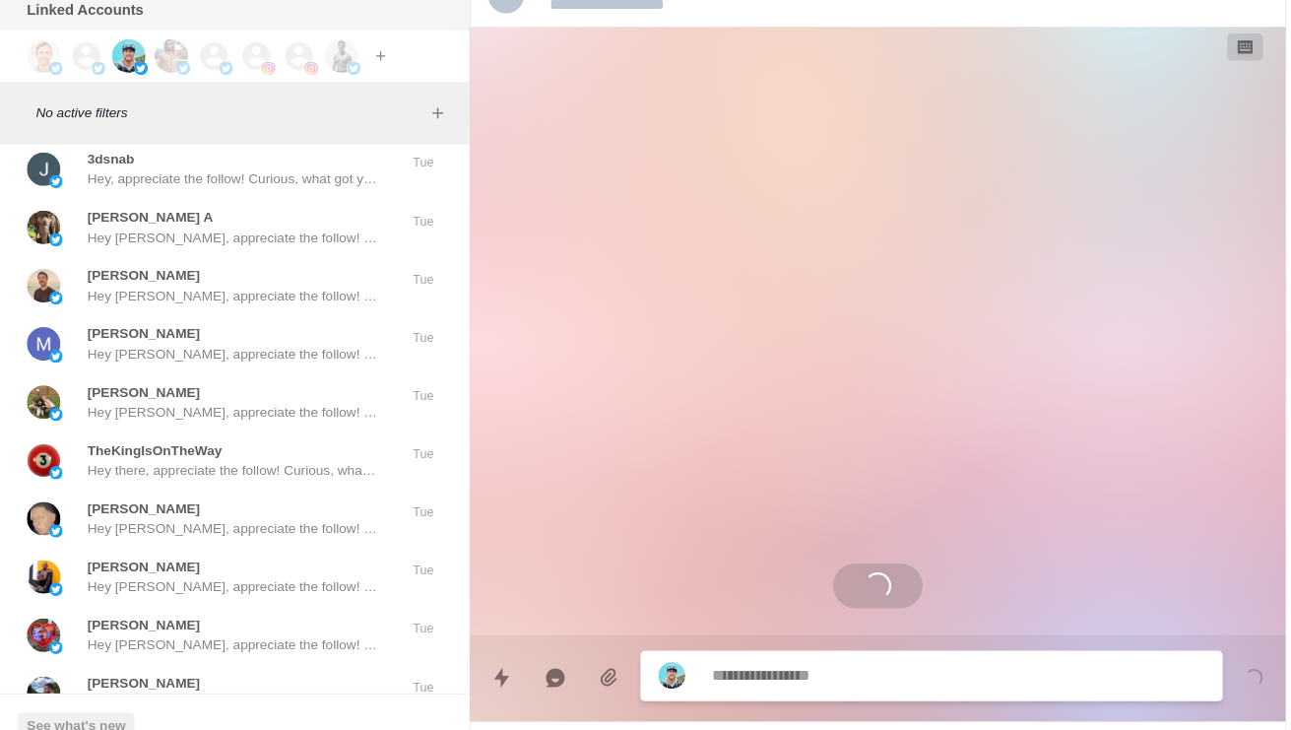
scroll to position [61457, 0]
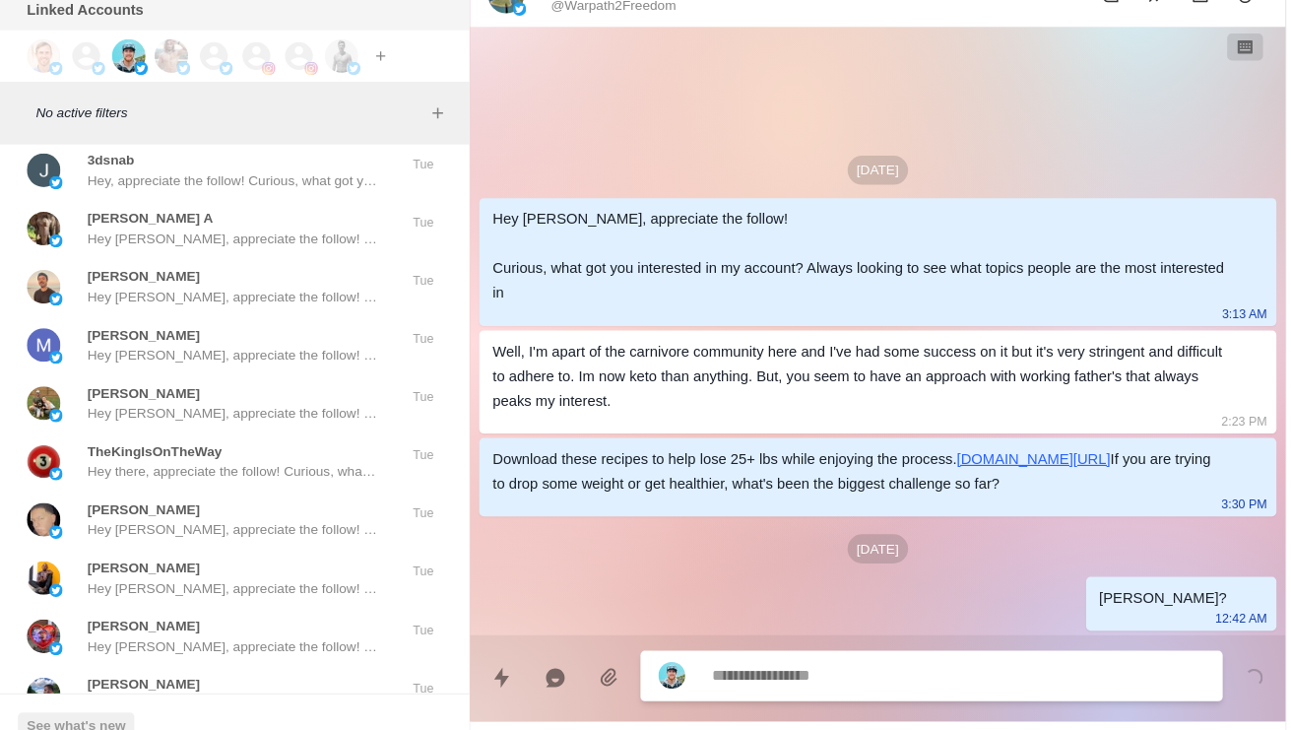
scroll to position [1, 0]
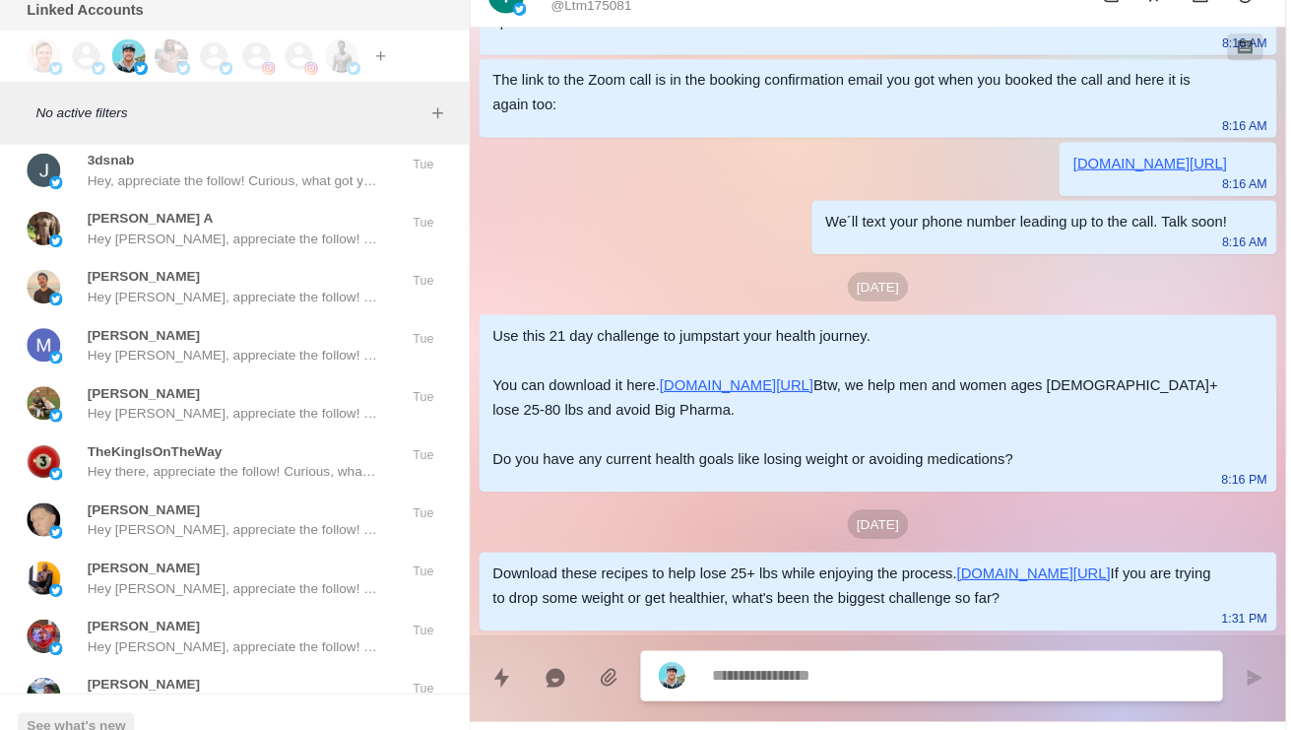
scroll to position [61503, 0]
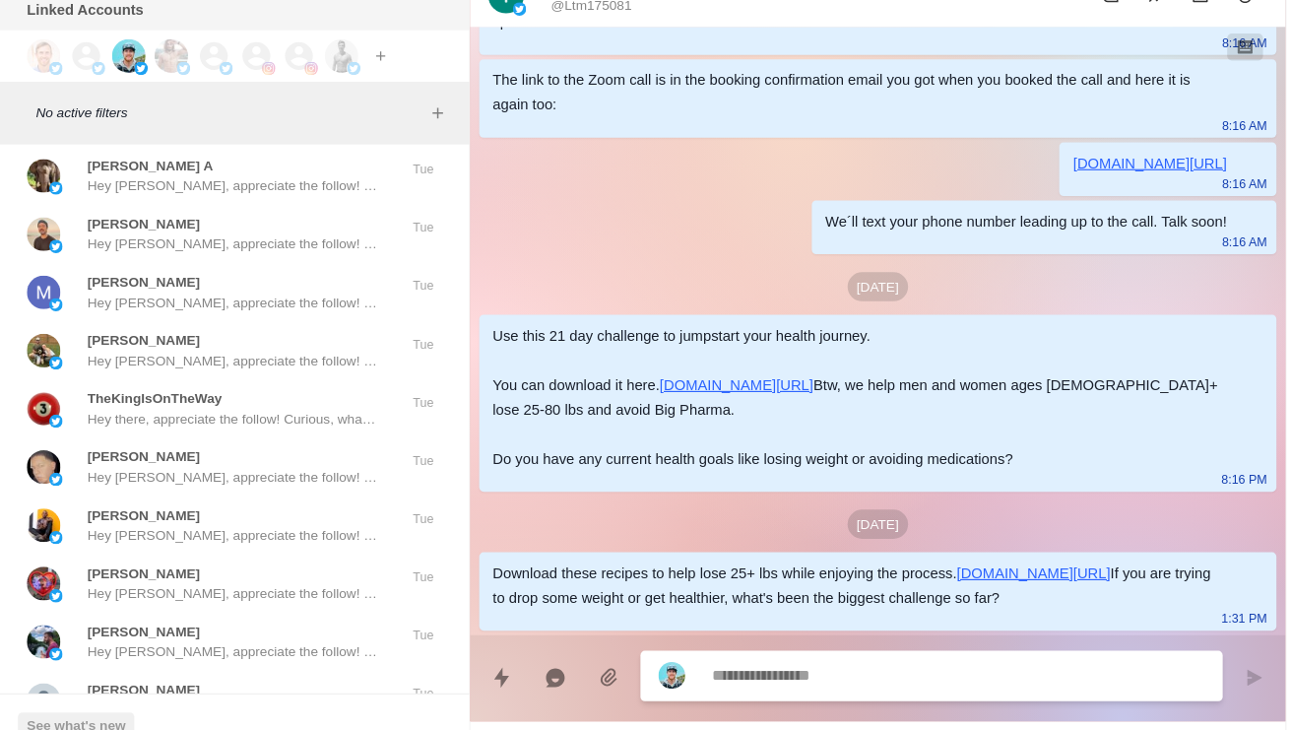
click at [783, 644] on textarea at bounding box center [787, 658] width 322 height 29
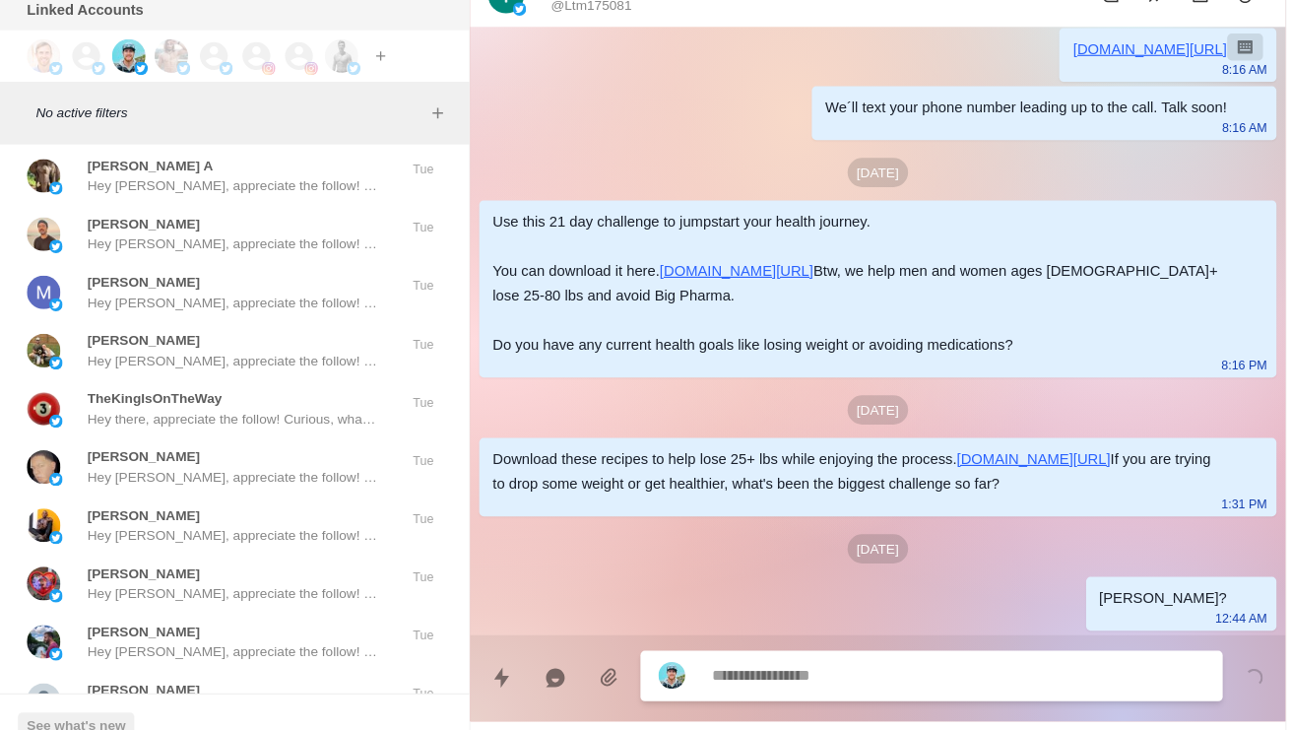
scroll to position [3644, 0]
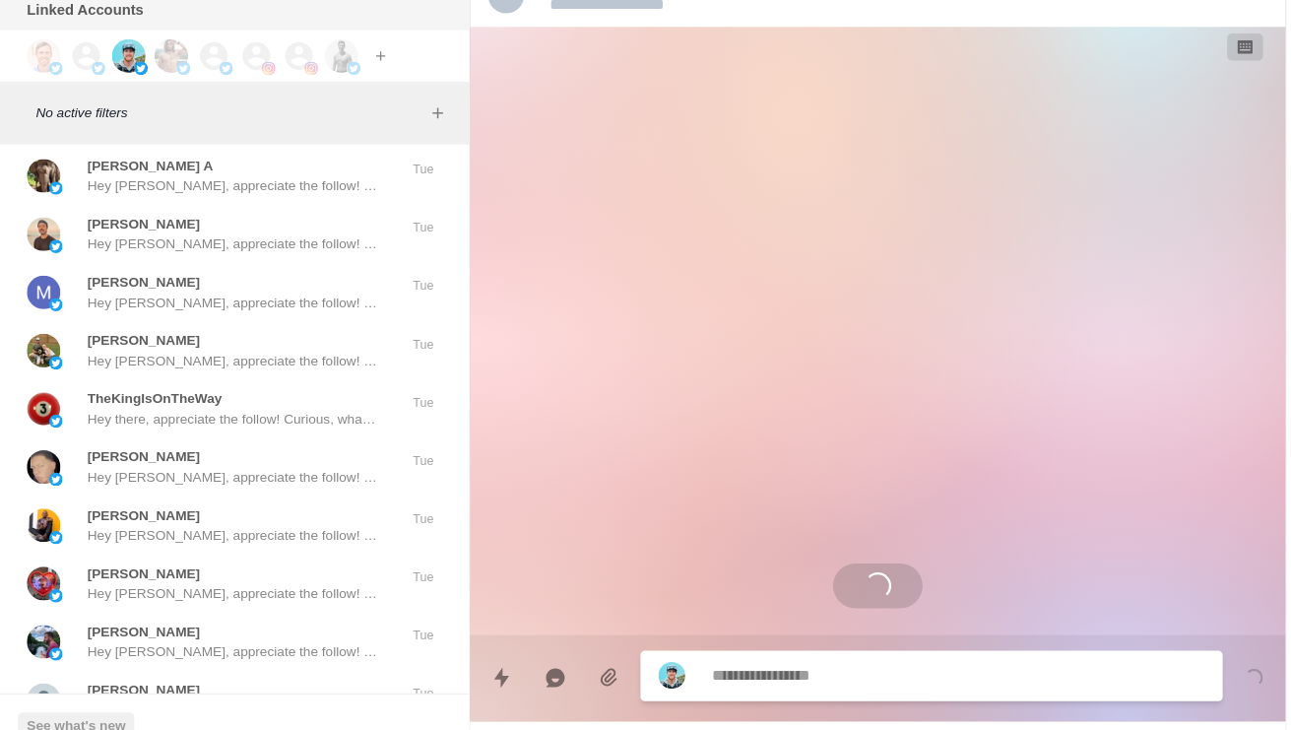
scroll to position [0, 0]
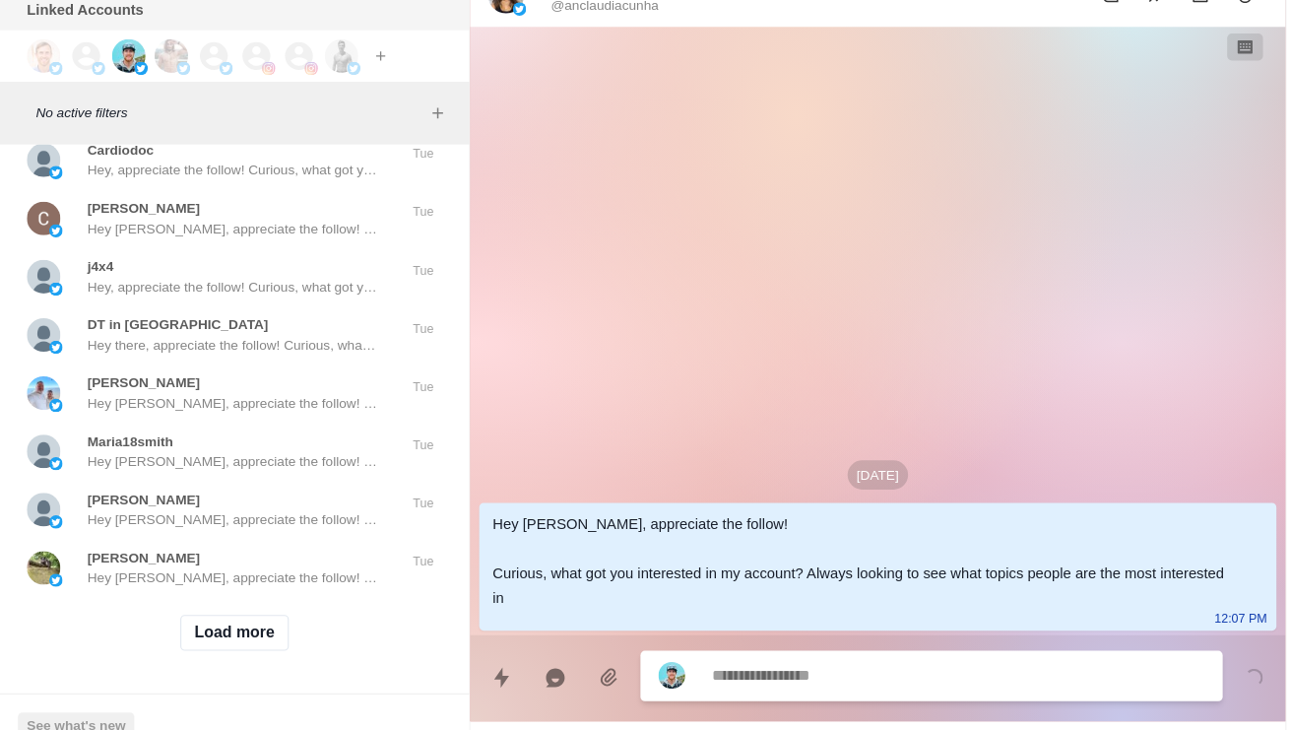
scroll to position [64342, 0]
click at [244, 605] on button "Load more" at bounding box center [207, 621] width 96 height 32
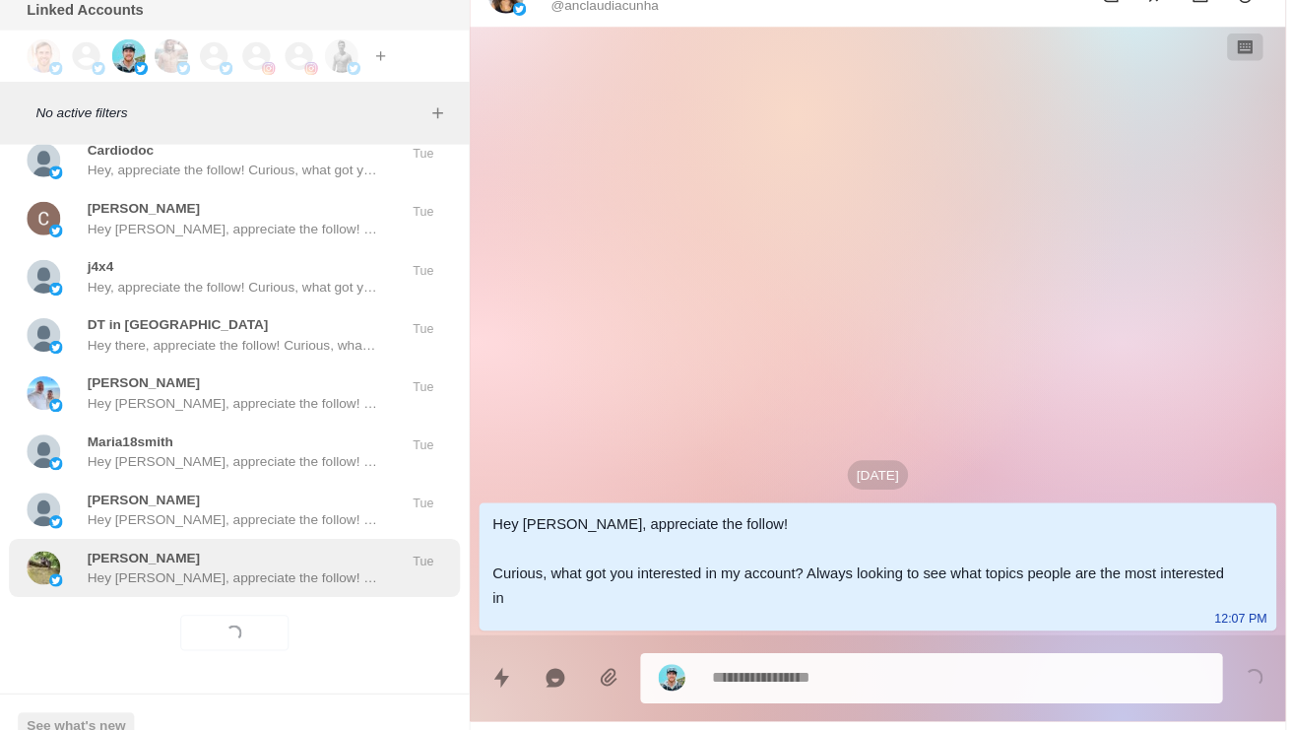
click at [287, 545] on div "[PERSON_NAME] Hey [PERSON_NAME], appreciate the follow! Curious, what got you i…" at bounding box center [205, 562] width 256 height 35
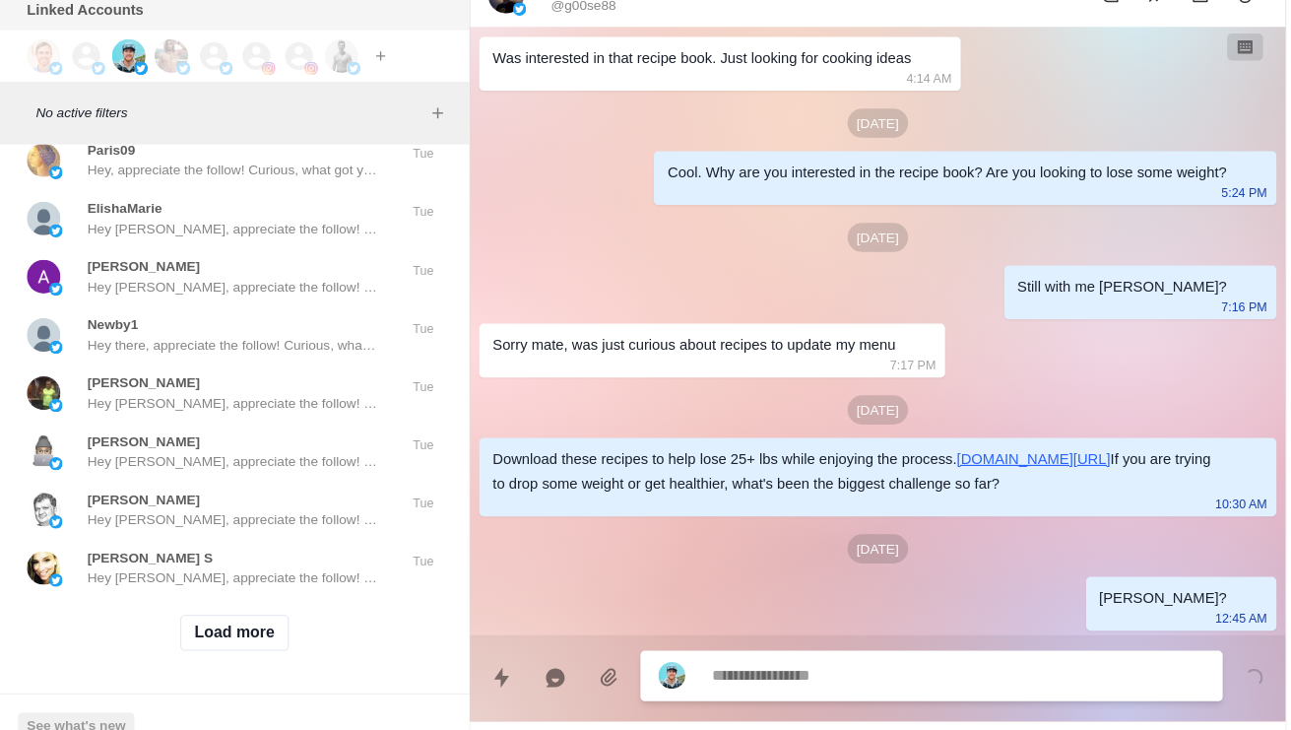
scroll to position [574, 0]
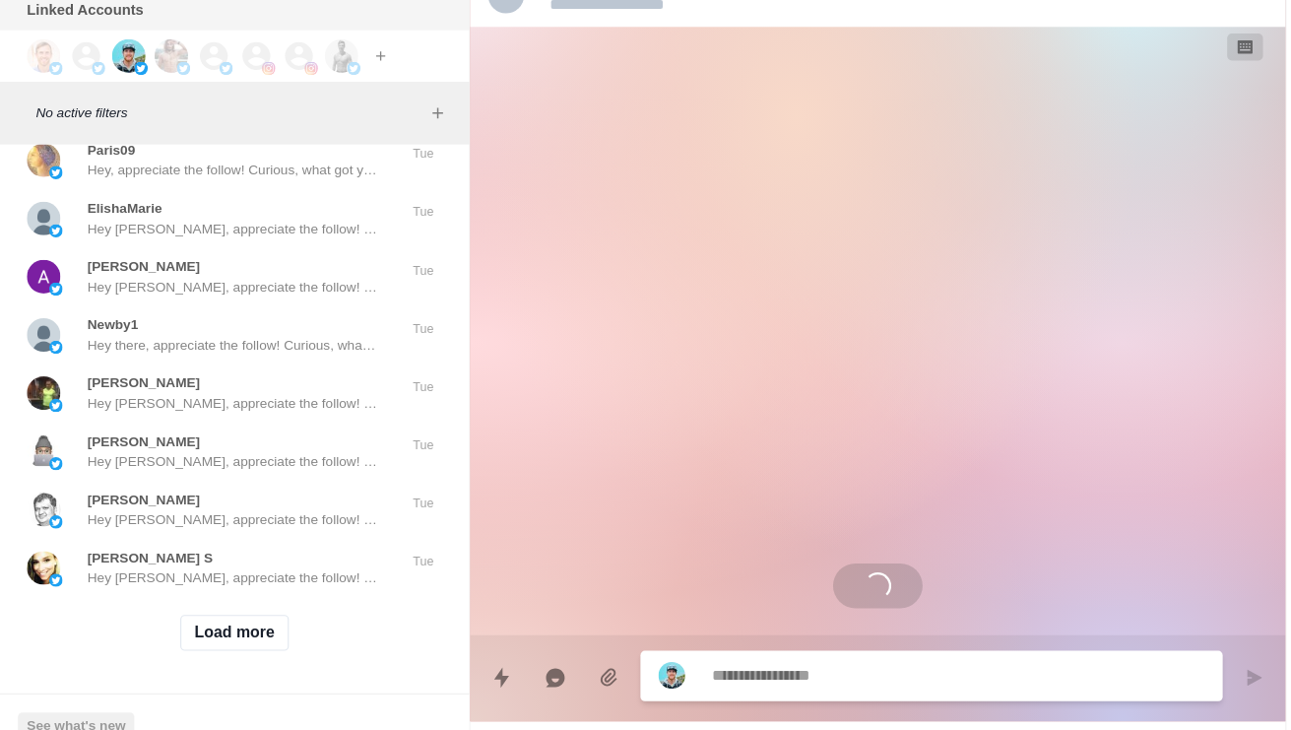
scroll to position [65385, 0]
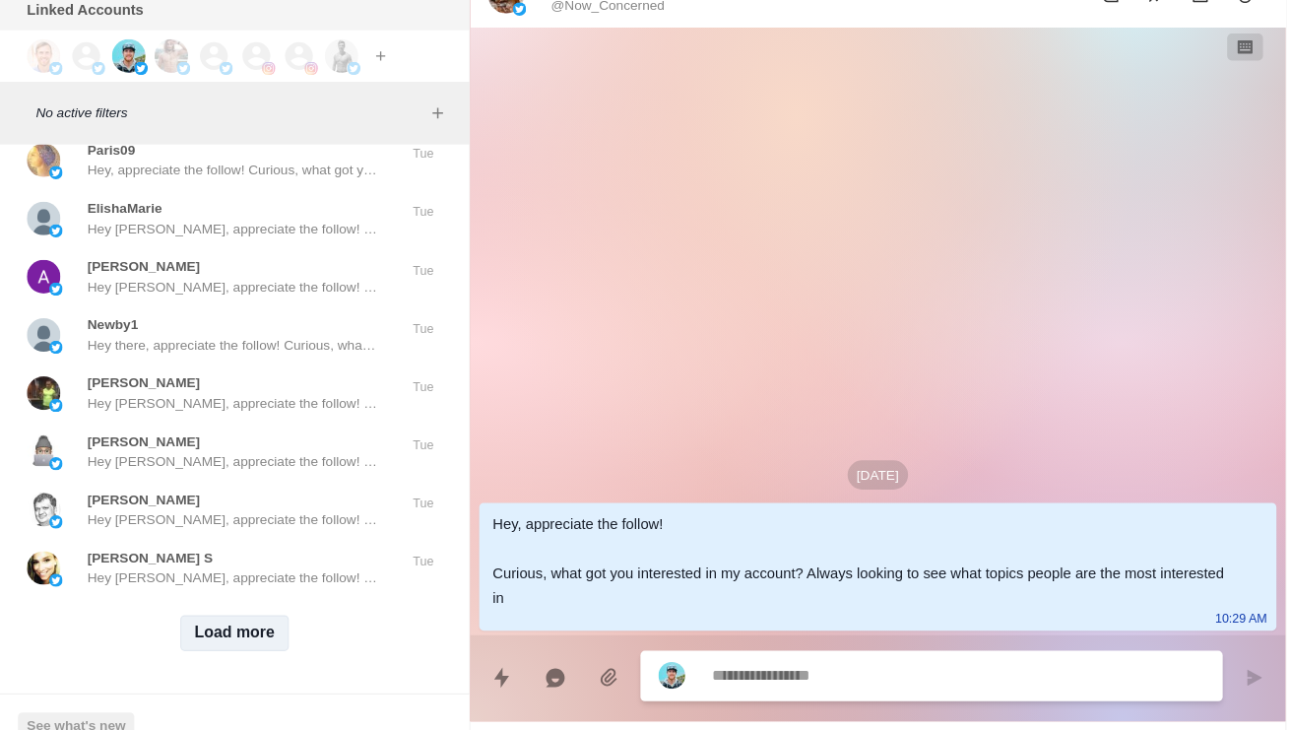
click at [239, 605] on button "Load more" at bounding box center [207, 621] width 96 height 32
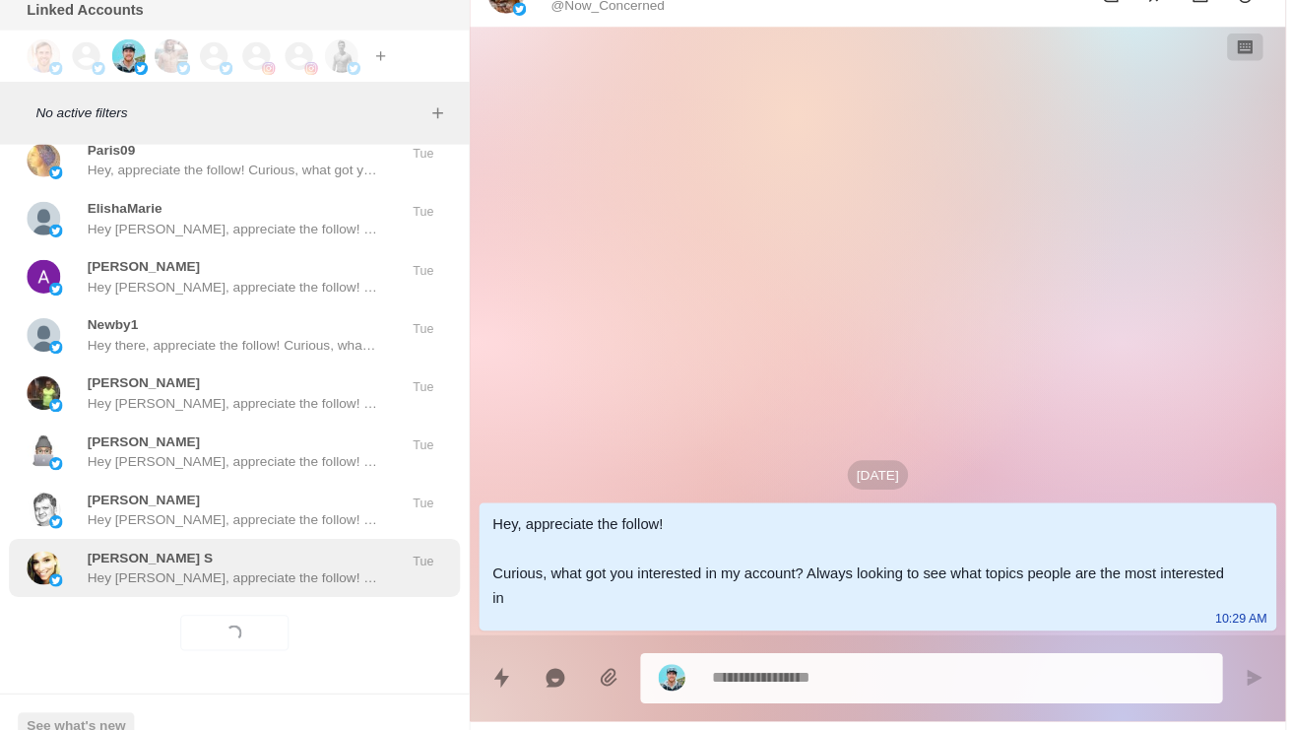
click at [286, 545] on div "[PERSON_NAME] S Hey [PERSON_NAME], appreciate the follow! Curious, what got you…" at bounding box center [205, 562] width 256 height 35
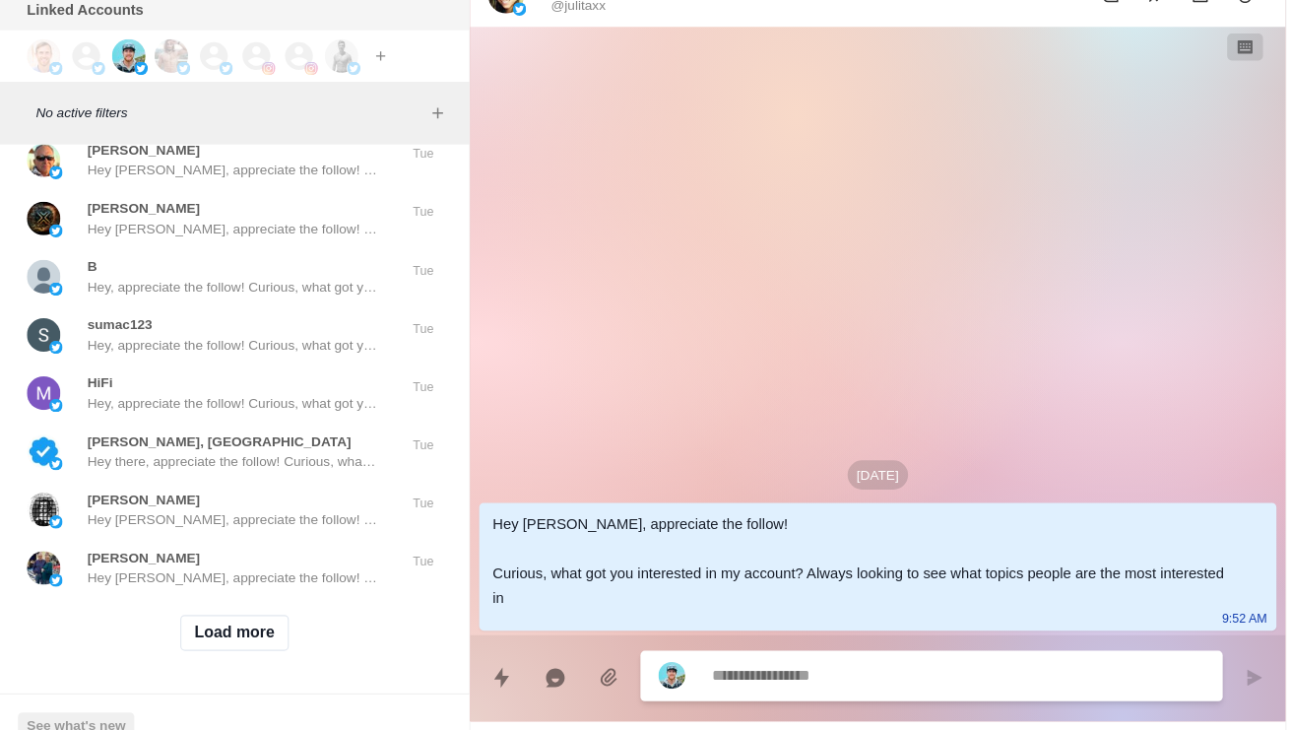
scroll to position [66429, 0]
click at [223, 605] on button "Load more" at bounding box center [207, 621] width 96 height 32
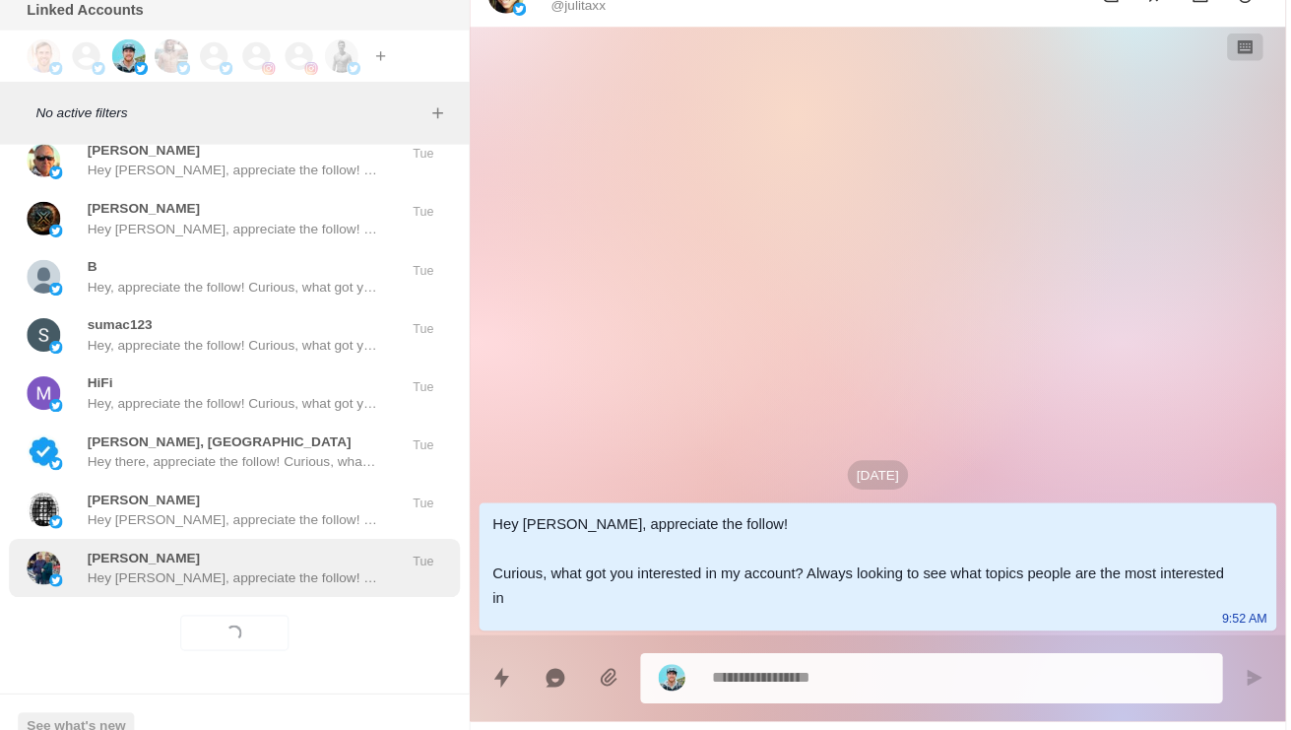
click at [267, 563] on p "Hey [PERSON_NAME], appreciate the follow! Curious, what got you interested in m…" at bounding box center [205, 572] width 256 height 18
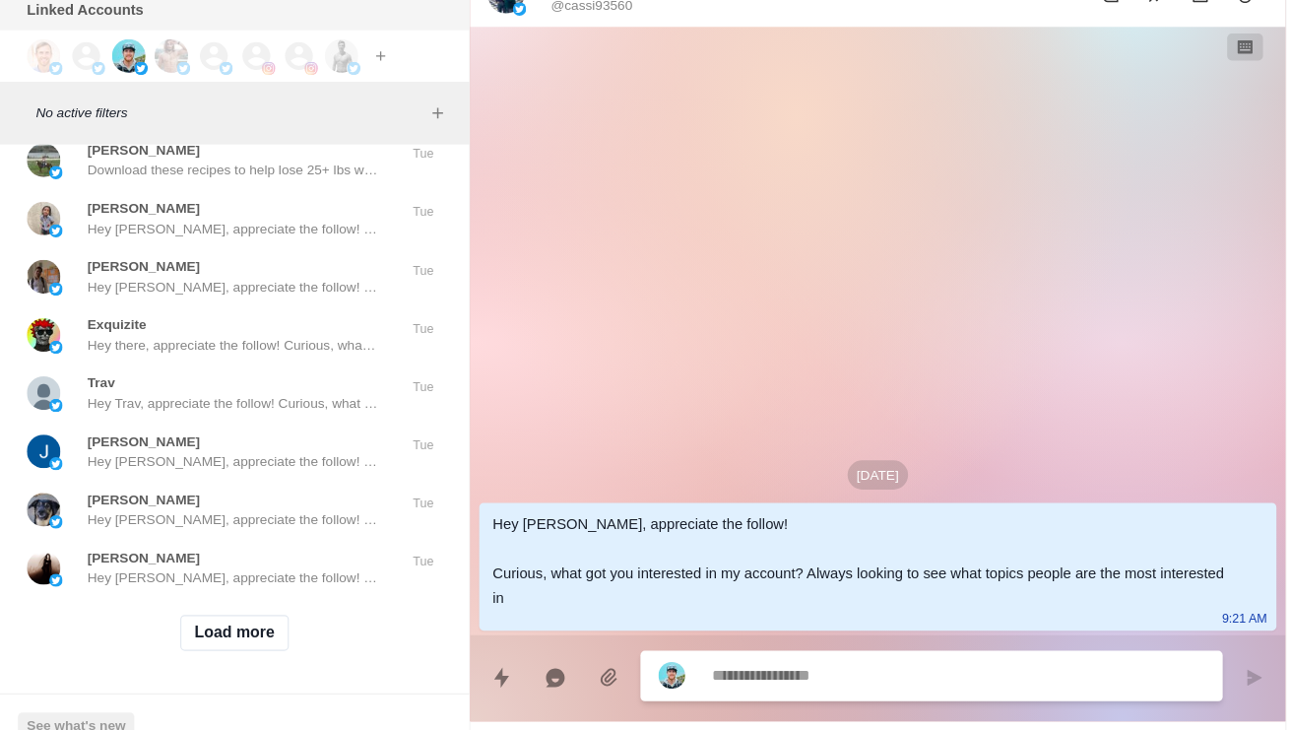
scroll to position [67053, 0]
click at [291, 120] on div "Robbert Download these recipes to help lose 25+ lbs while enjoying the process.…" at bounding box center [205, 102] width 256 height 35
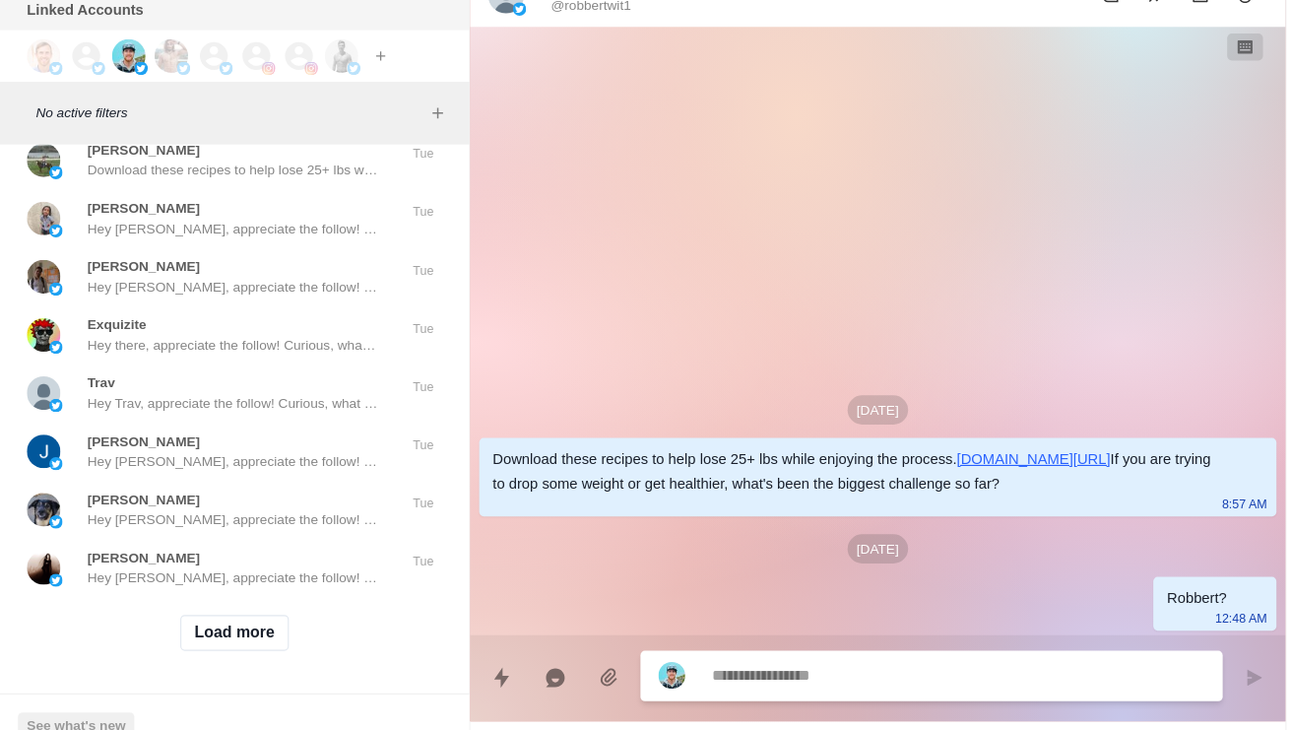
scroll to position [66671, 0]
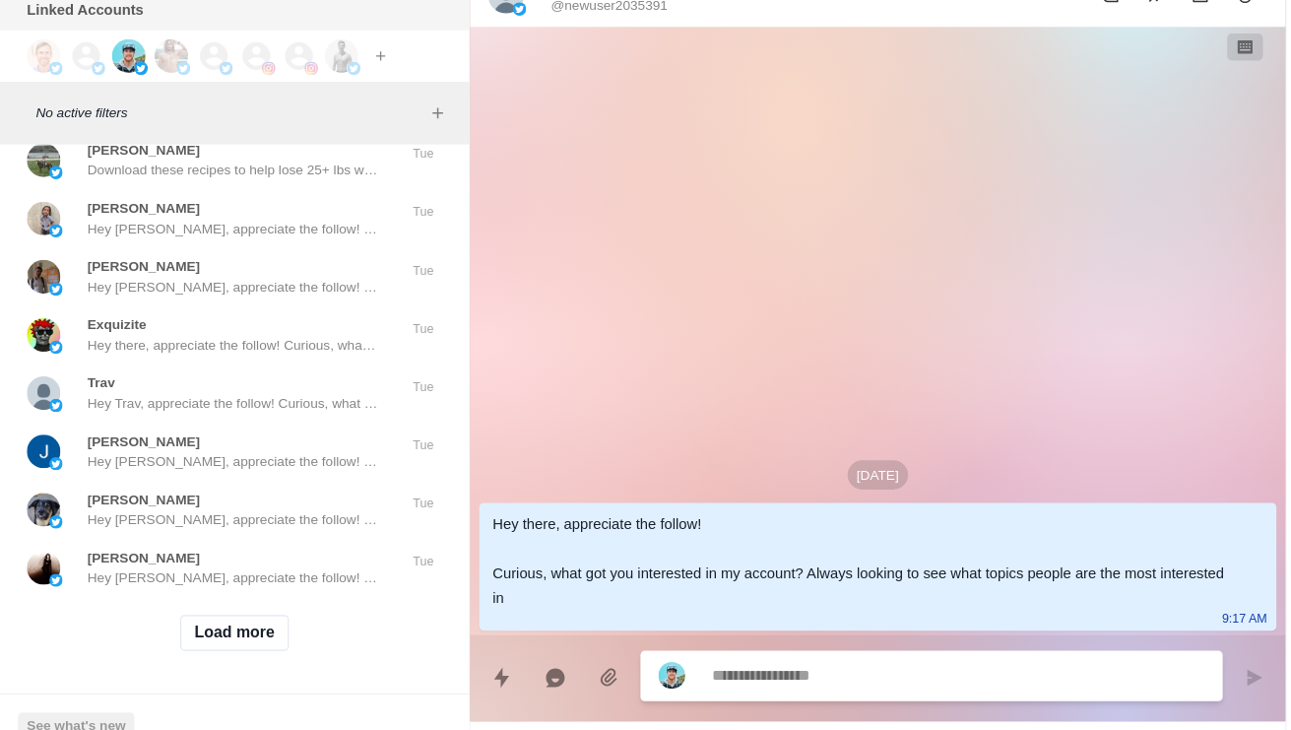
scroll to position [67473, 0]
click at [217, 605] on button "Load more" at bounding box center [207, 621] width 96 height 32
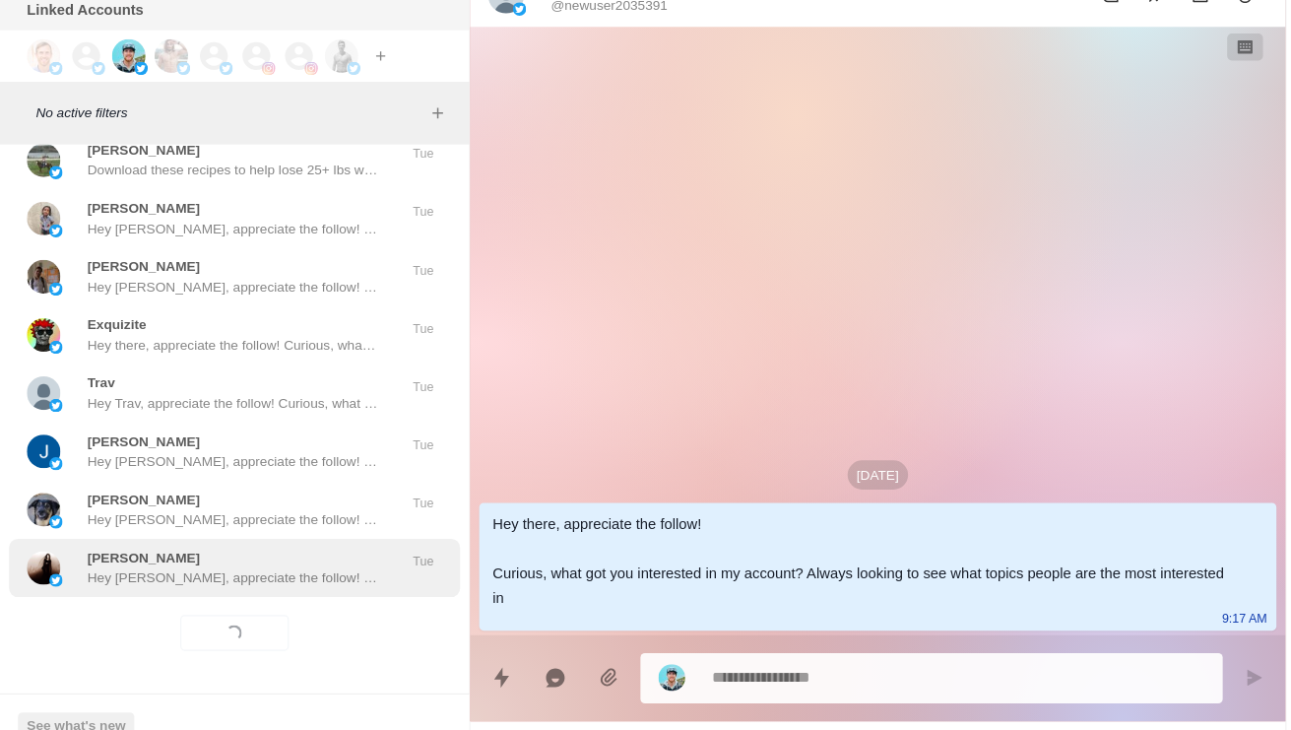
click at [270, 563] on p "Hey [PERSON_NAME], appreciate the follow! Curious, what got you interested in m…" at bounding box center [205, 572] width 256 height 18
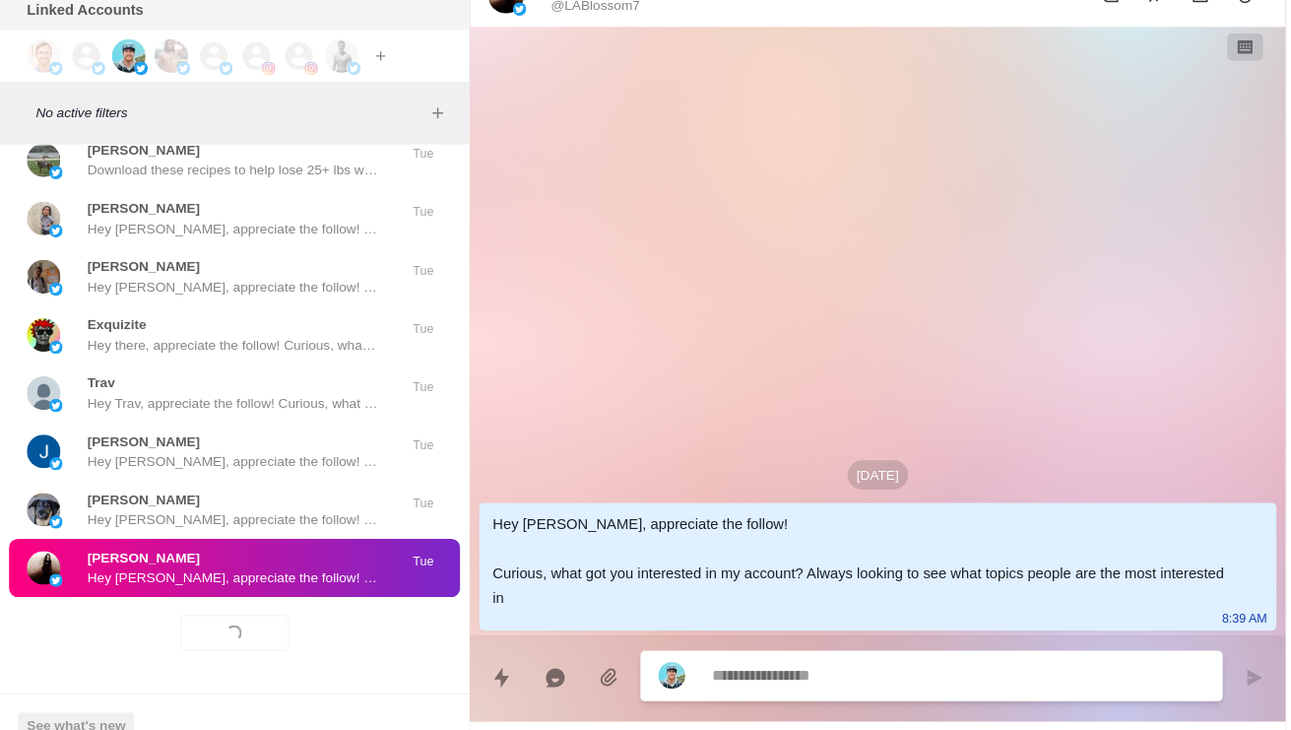
scroll to position [67418, 0]
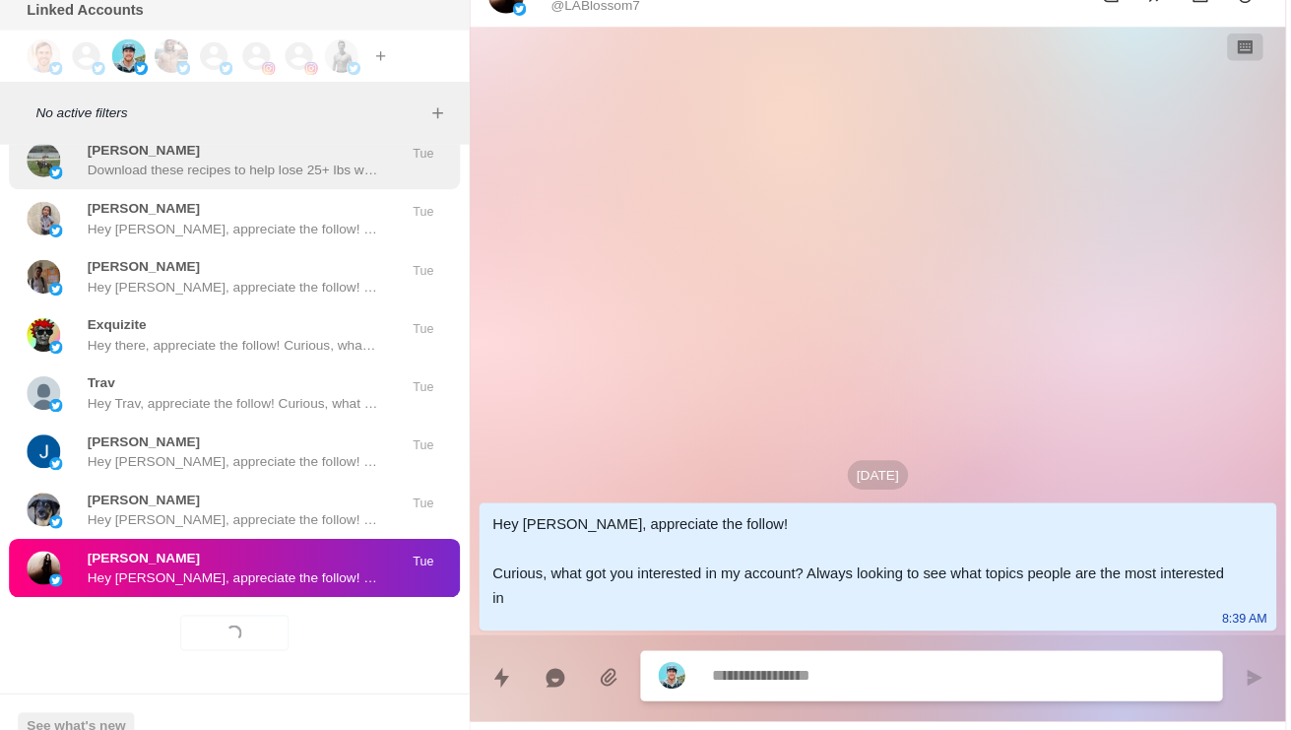
click at [319, 187] on div "[PERSON_NAME] Download these recipes to help lose 25+ lbs while enjoying the pr…" at bounding box center [205, 204] width 256 height 35
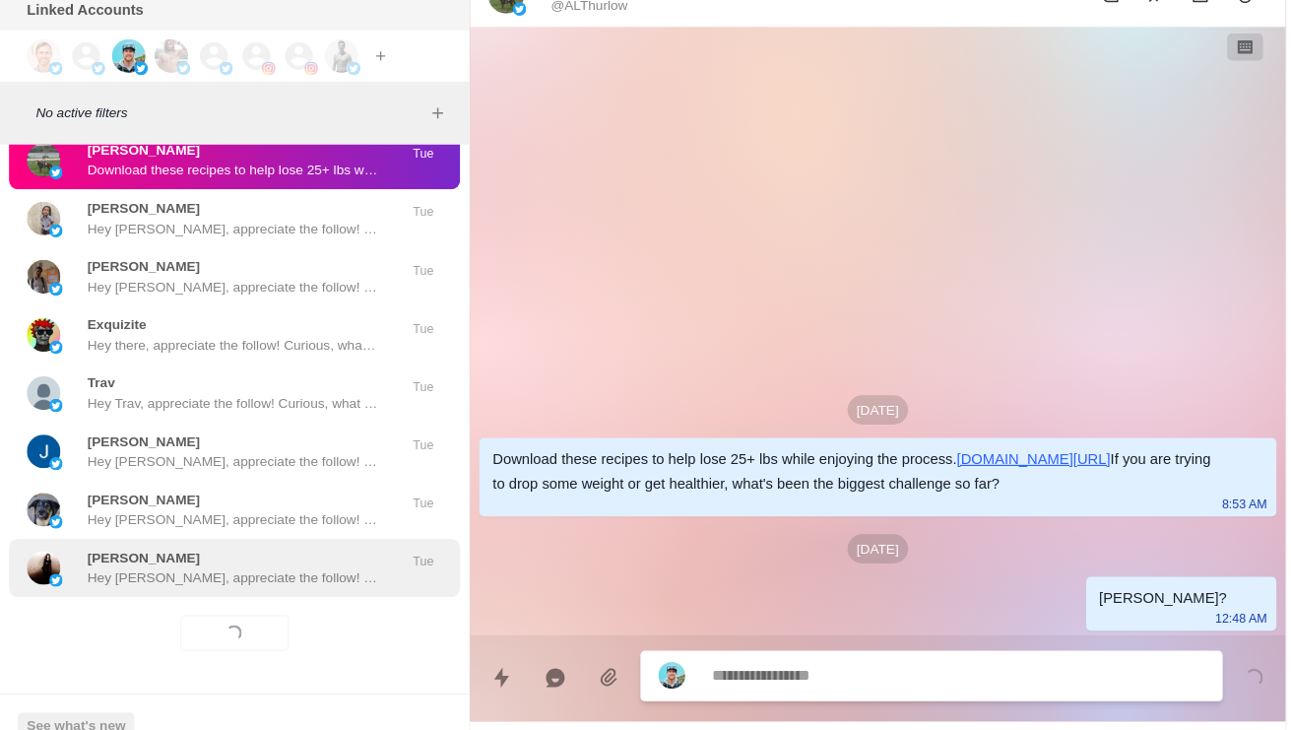
click at [261, 563] on p "Hey [PERSON_NAME], appreciate the follow! Curious, what got you interested in m…" at bounding box center [205, 572] width 256 height 18
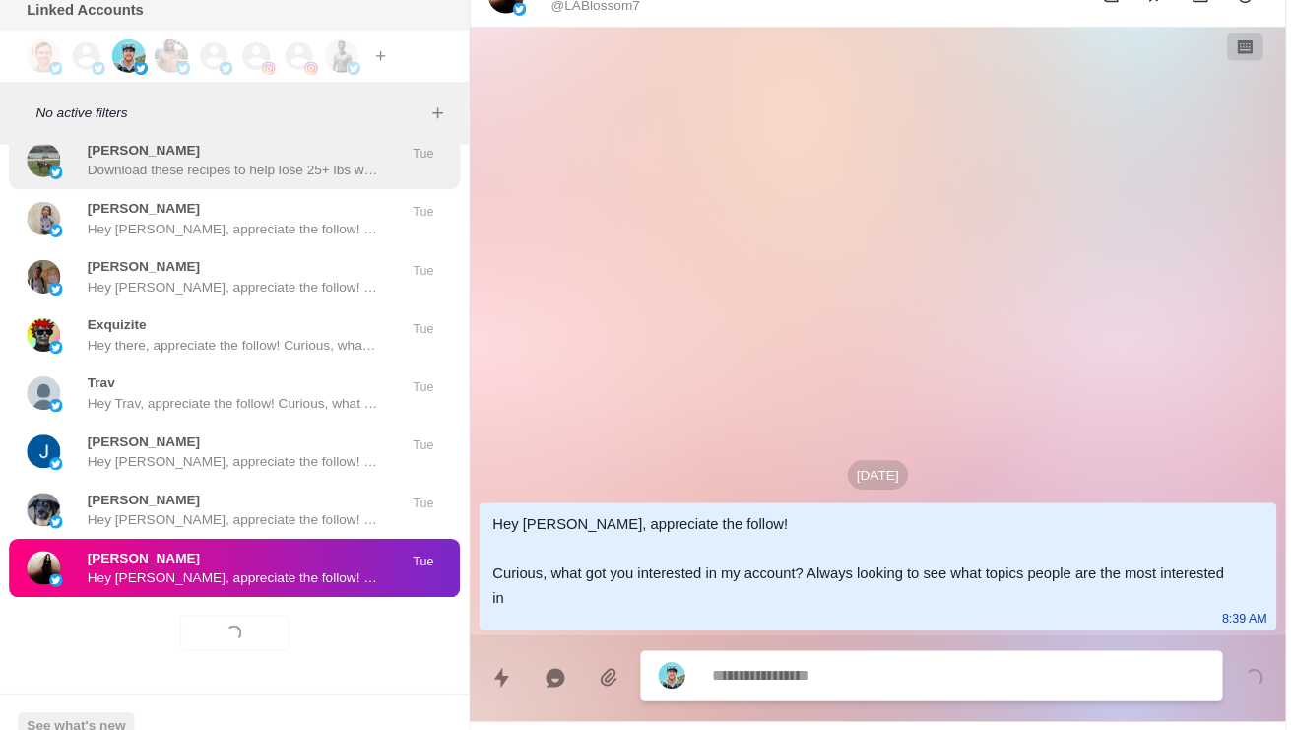
click at [268, 187] on div "[PERSON_NAME] Download these recipes to help lose 25+ lbs while enjoying the pr…" at bounding box center [205, 204] width 256 height 35
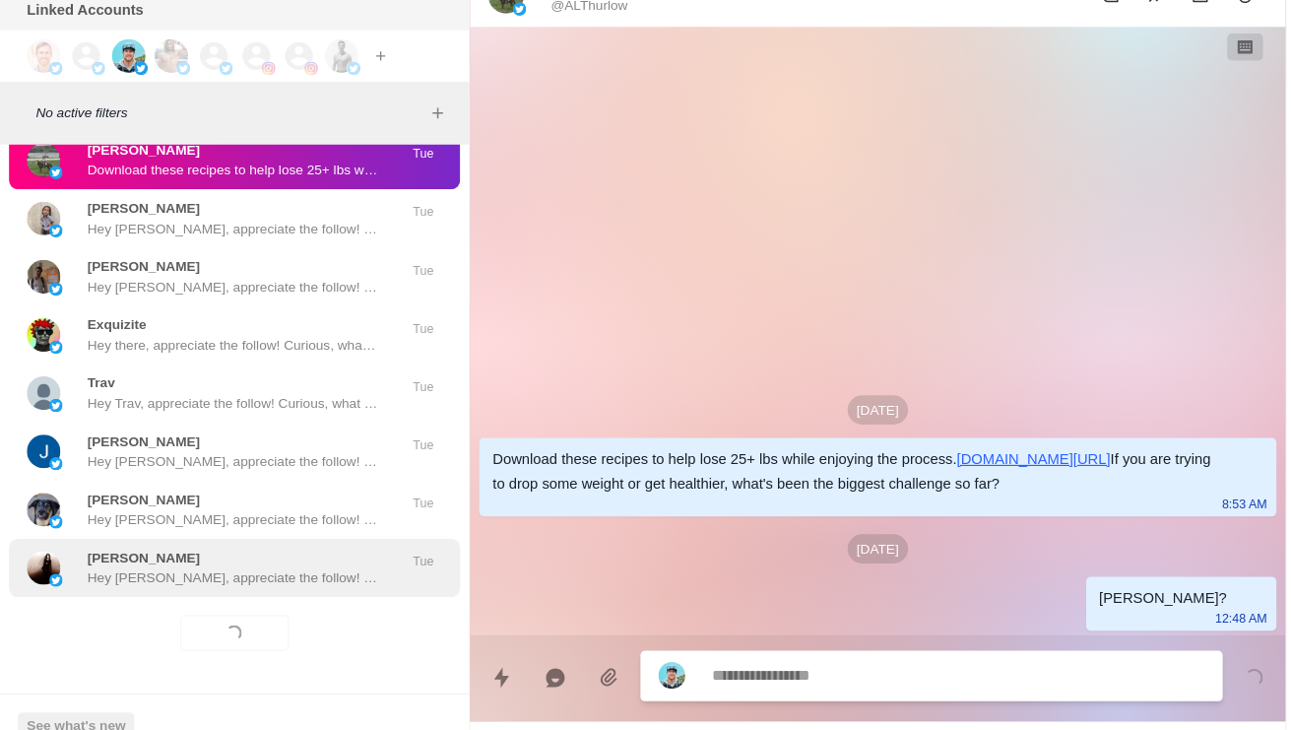
click at [273, 563] on p "Hey [PERSON_NAME], appreciate the follow! Curious, what got you interested in m…" at bounding box center [205, 572] width 256 height 18
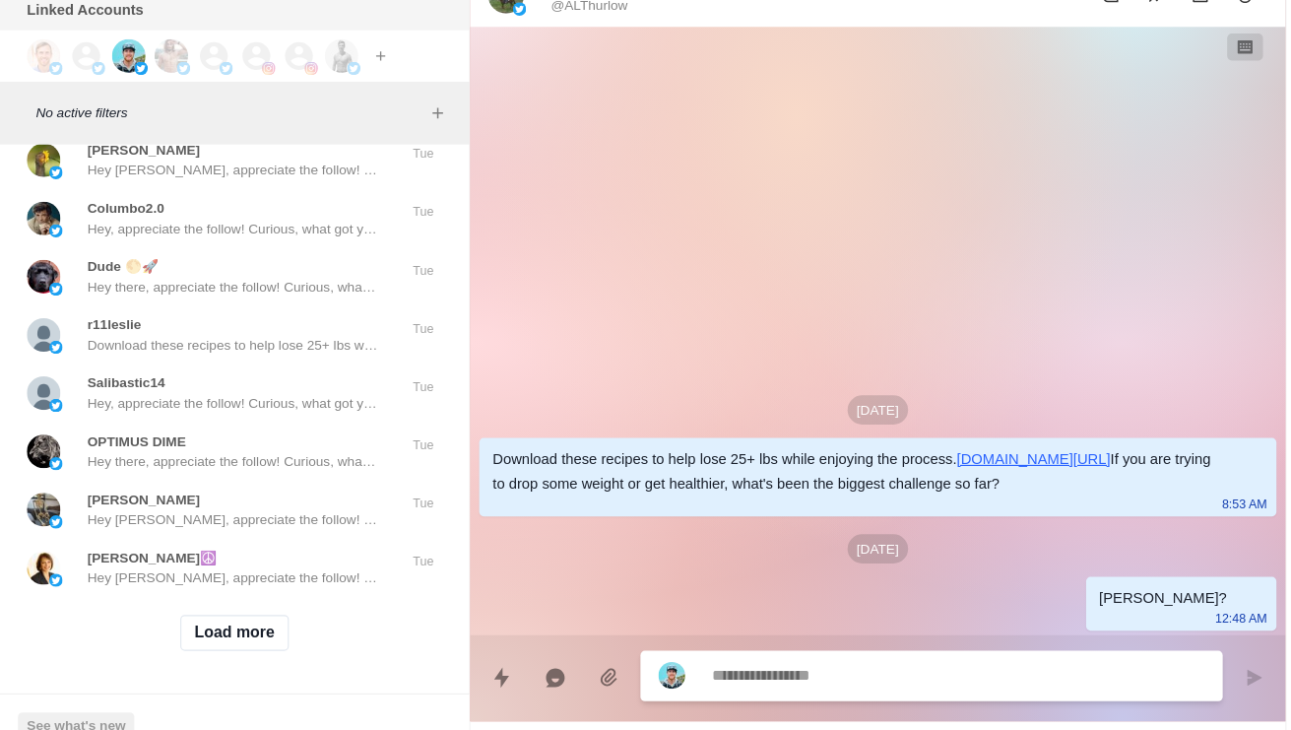
scroll to position [67706, 0]
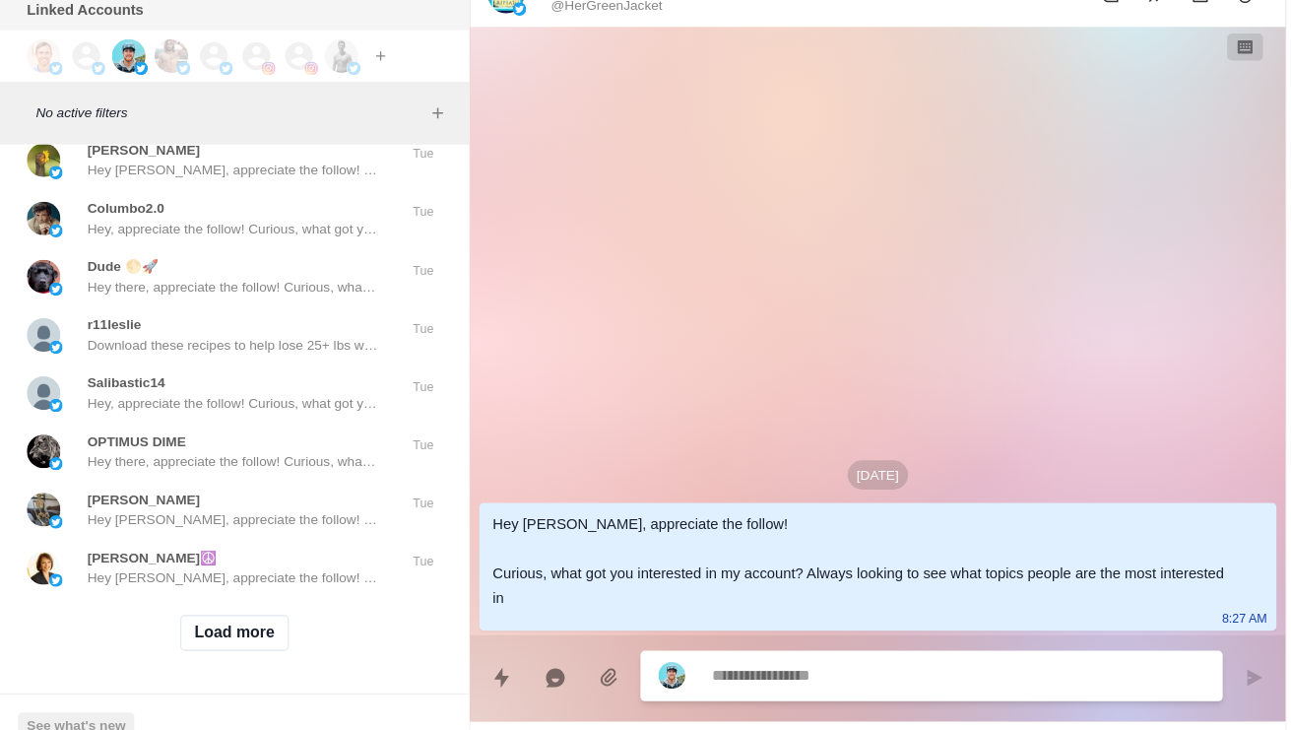
scroll to position [68516, 0]
click at [218, 605] on button "Load more" at bounding box center [207, 621] width 96 height 32
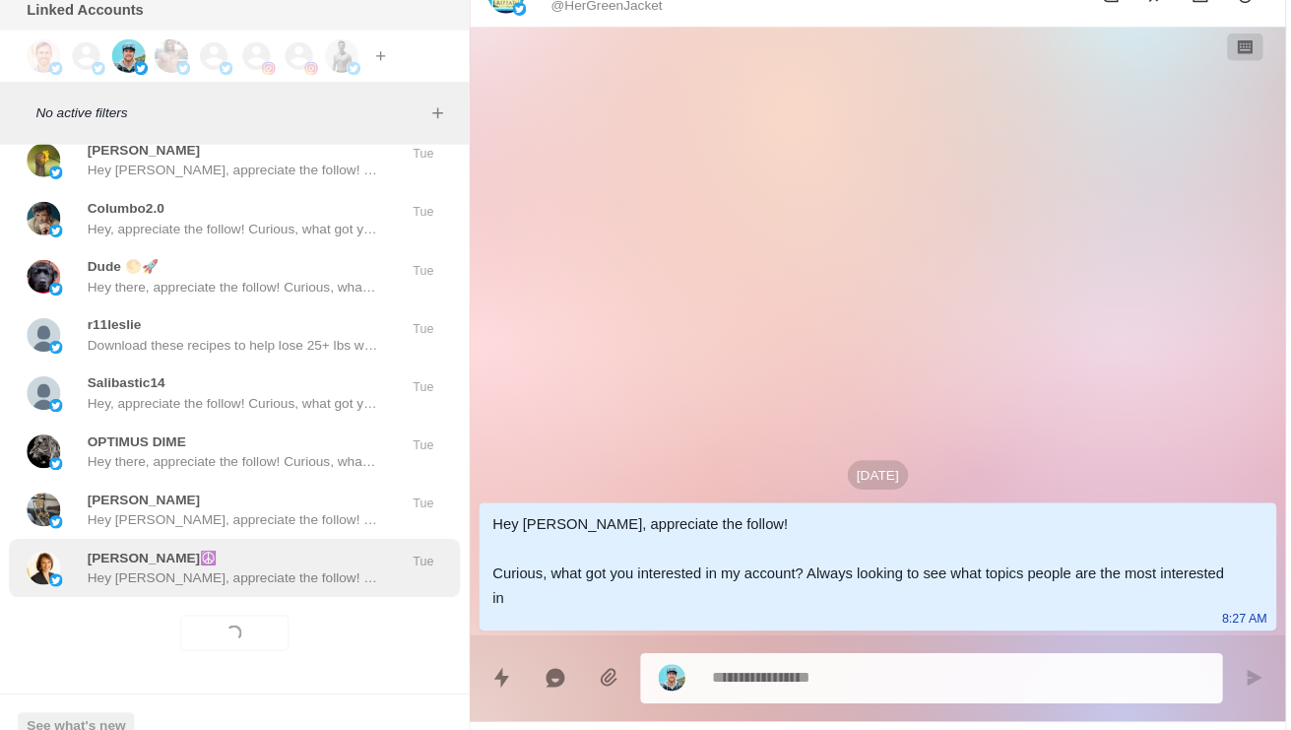
click at [277, 538] on div "[PERSON_NAME]☮️ Hey [PERSON_NAME], appreciate the follow! Curious, what got you…" at bounding box center [206, 563] width 397 height 51
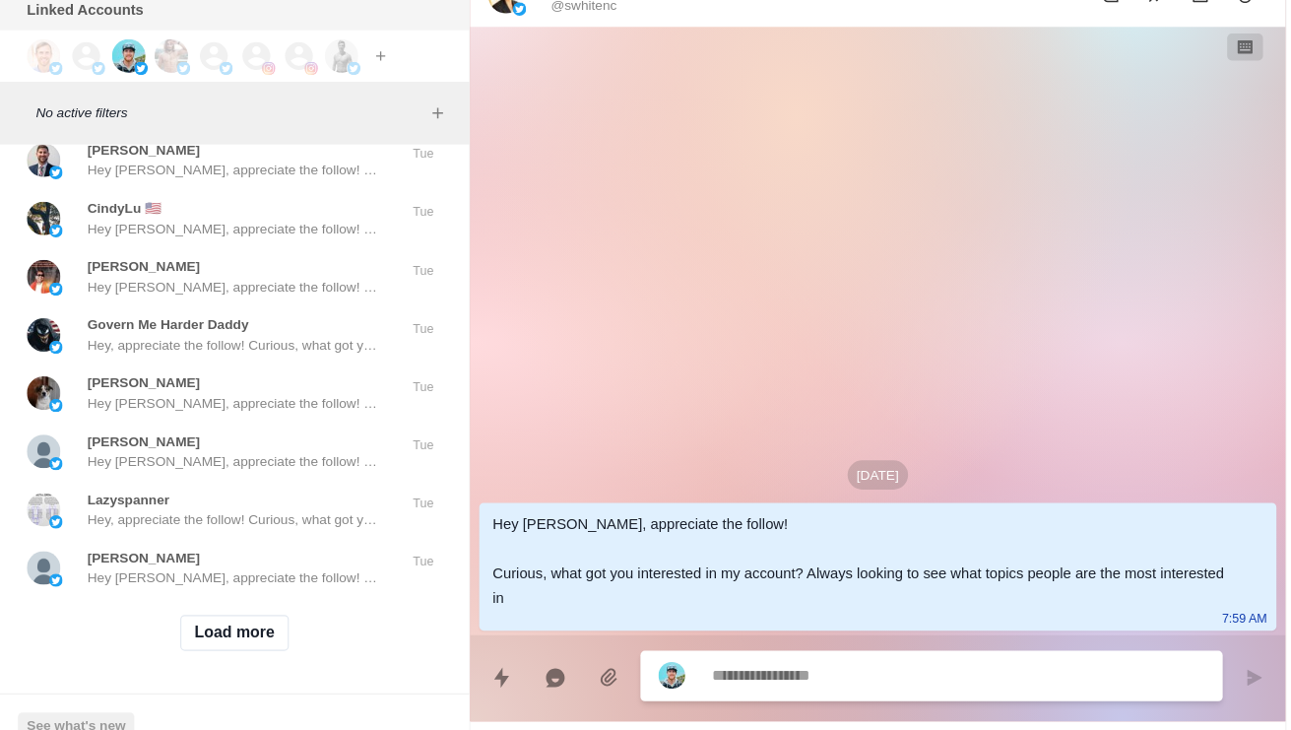
scroll to position [69560, 0]
click at [223, 605] on button "Load more" at bounding box center [207, 621] width 96 height 32
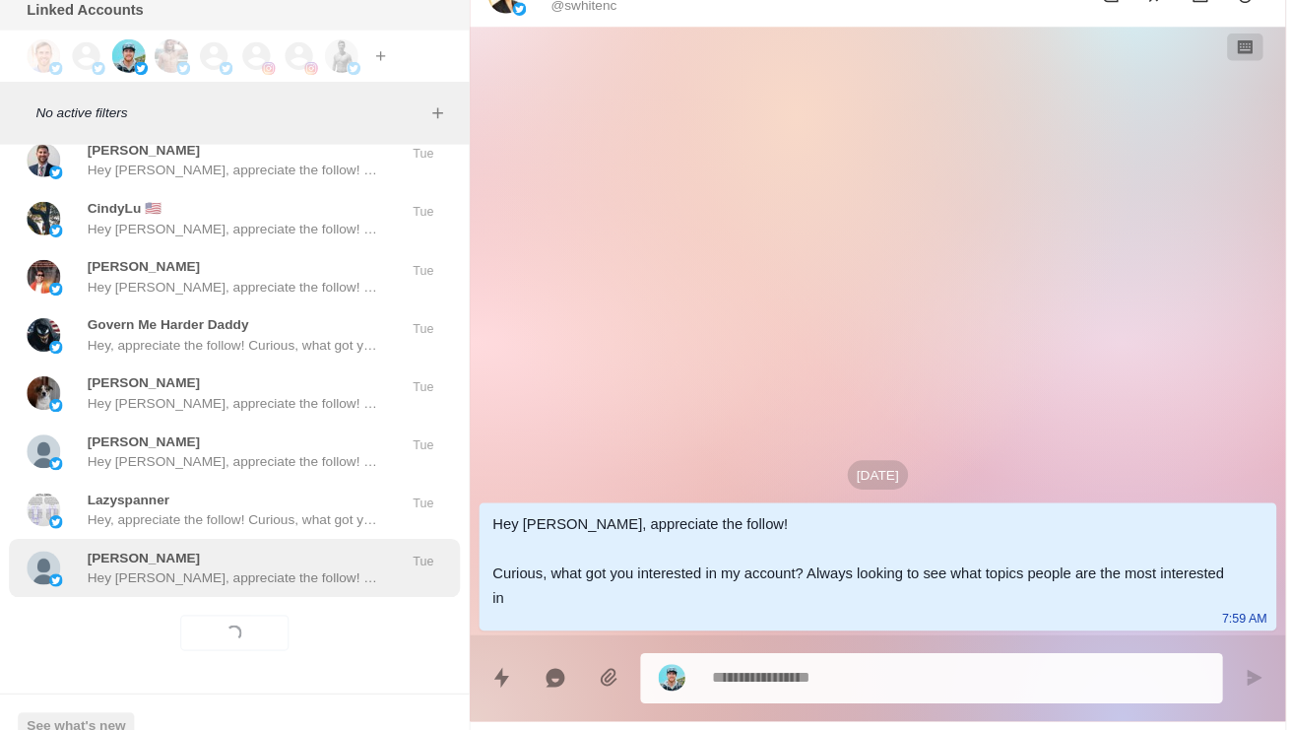
click at [249, 563] on p "Hey [PERSON_NAME], appreciate the follow! Curious, what got you interested in m…" at bounding box center [205, 572] width 256 height 18
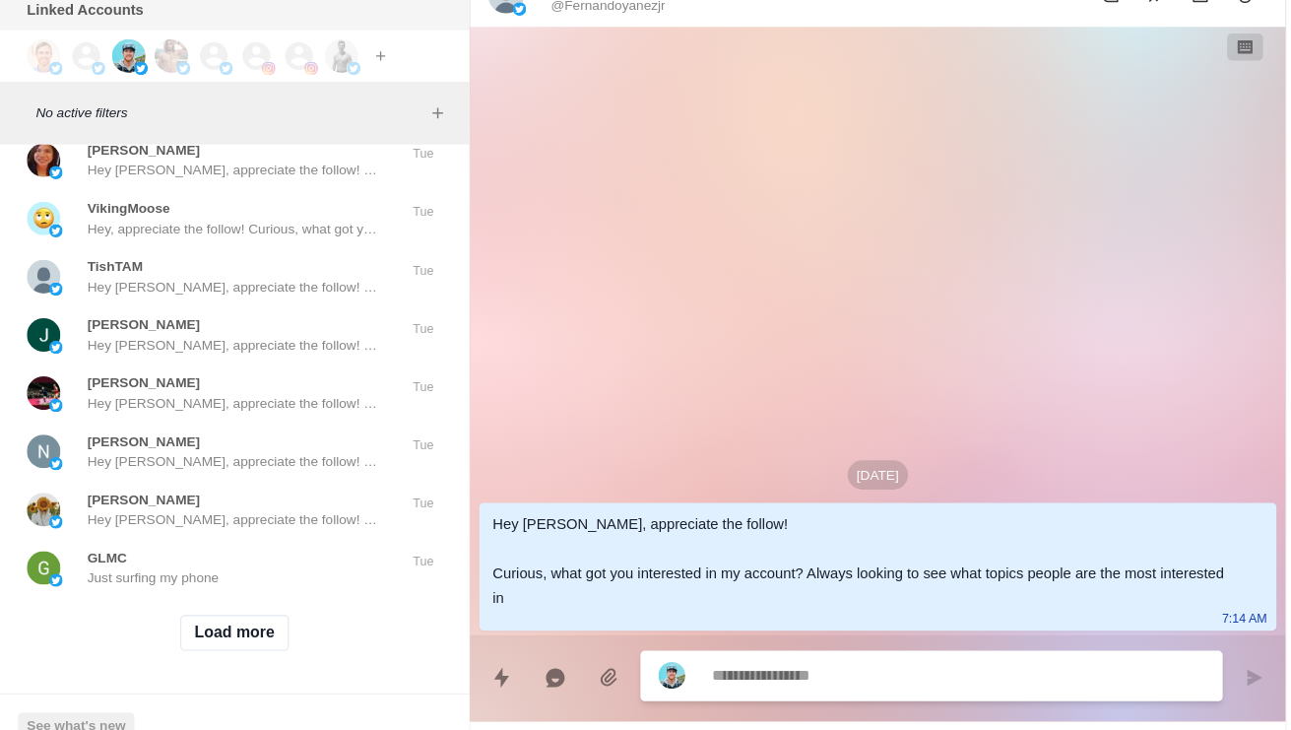
scroll to position [70604, 0]
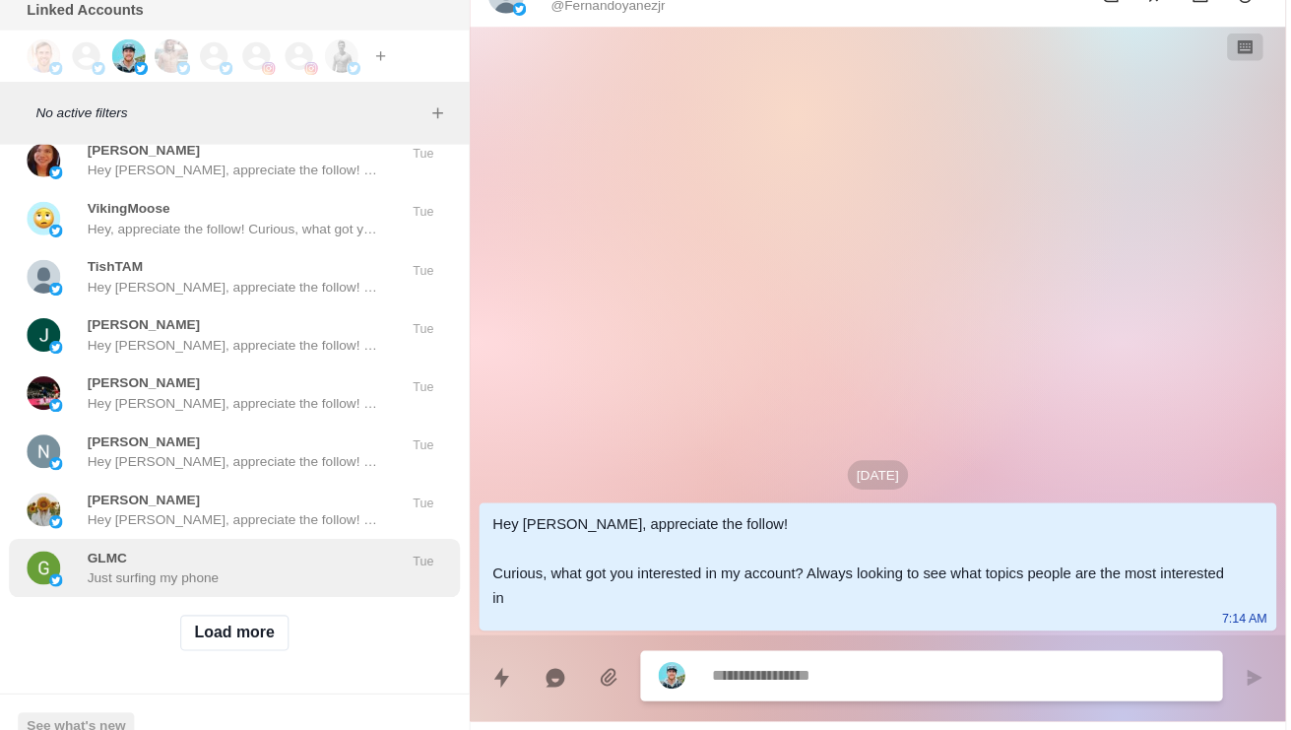
click at [270, 538] on div "GLMC Just surfing my phone Tue" at bounding box center [206, 563] width 397 height 51
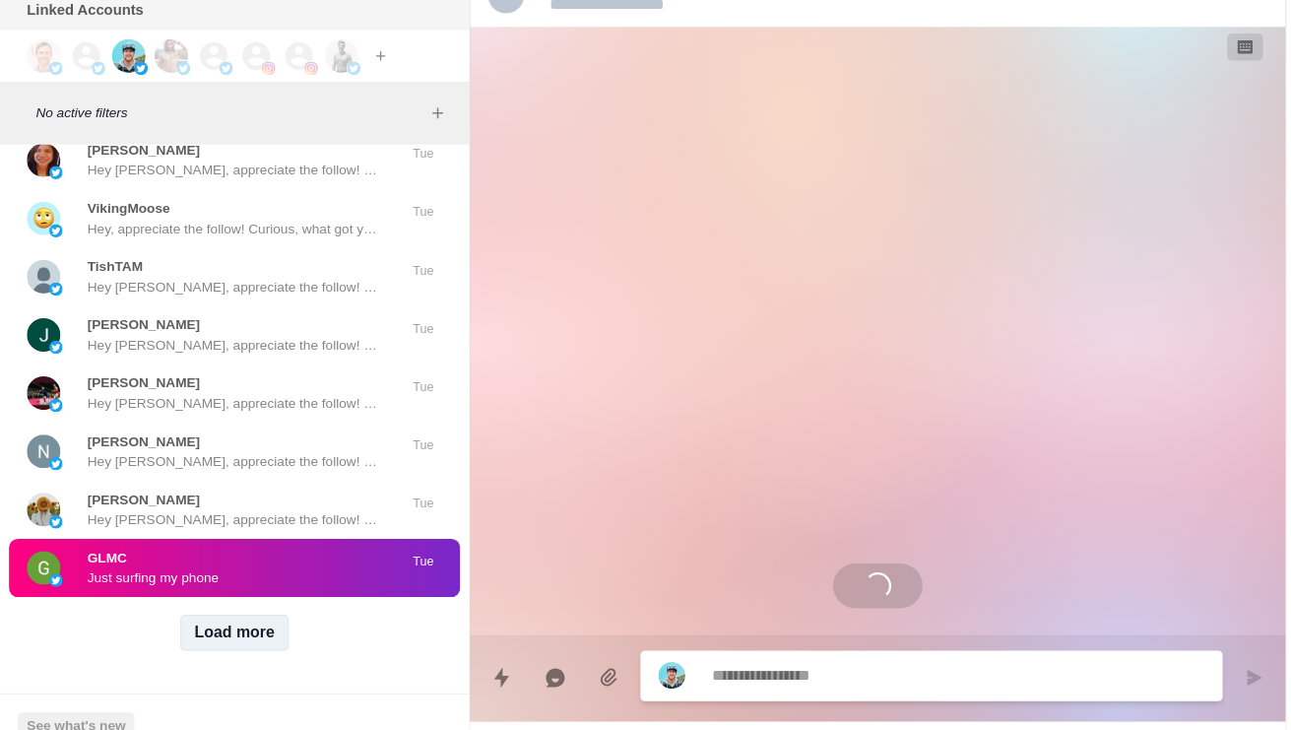
click at [239, 605] on button "Load more" at bounding box center [207, 621] width 96 height 32
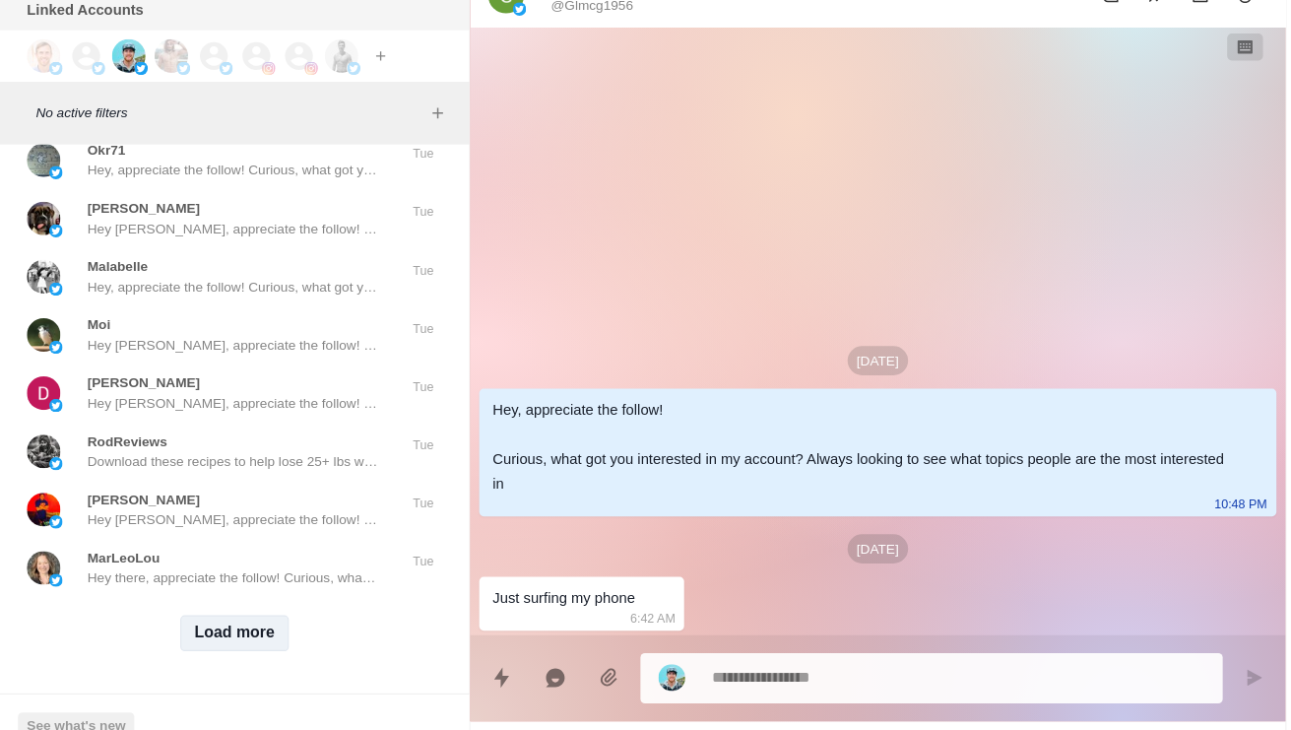
scroll to position [71657, 0]
click at [208, 605] on button "Load more" at bounding box center [207, 621] width 96 height 32
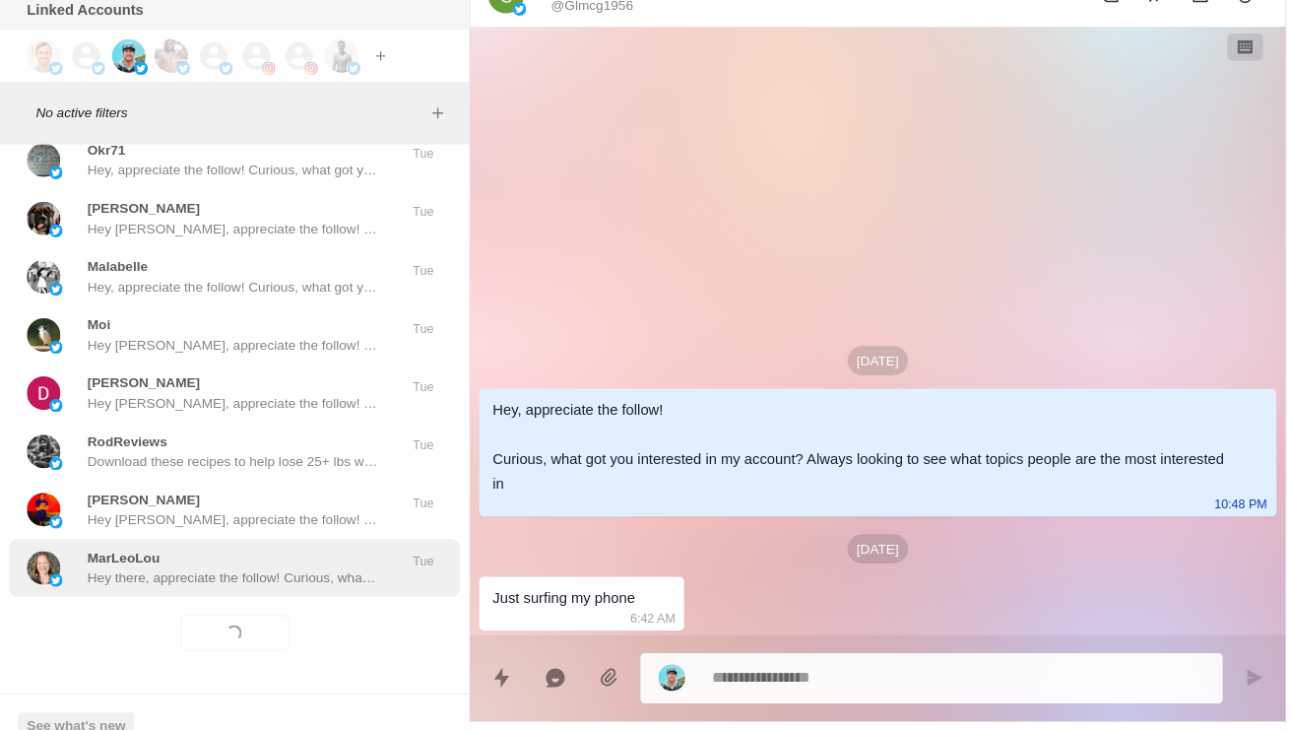
scroll to position [71647, 0]
click at [228, 538] on div "MarLeoLou Hey there, appreciate the follow! Curious, what got you interested in…" at bounding box center [206, 563] width 397 height 51
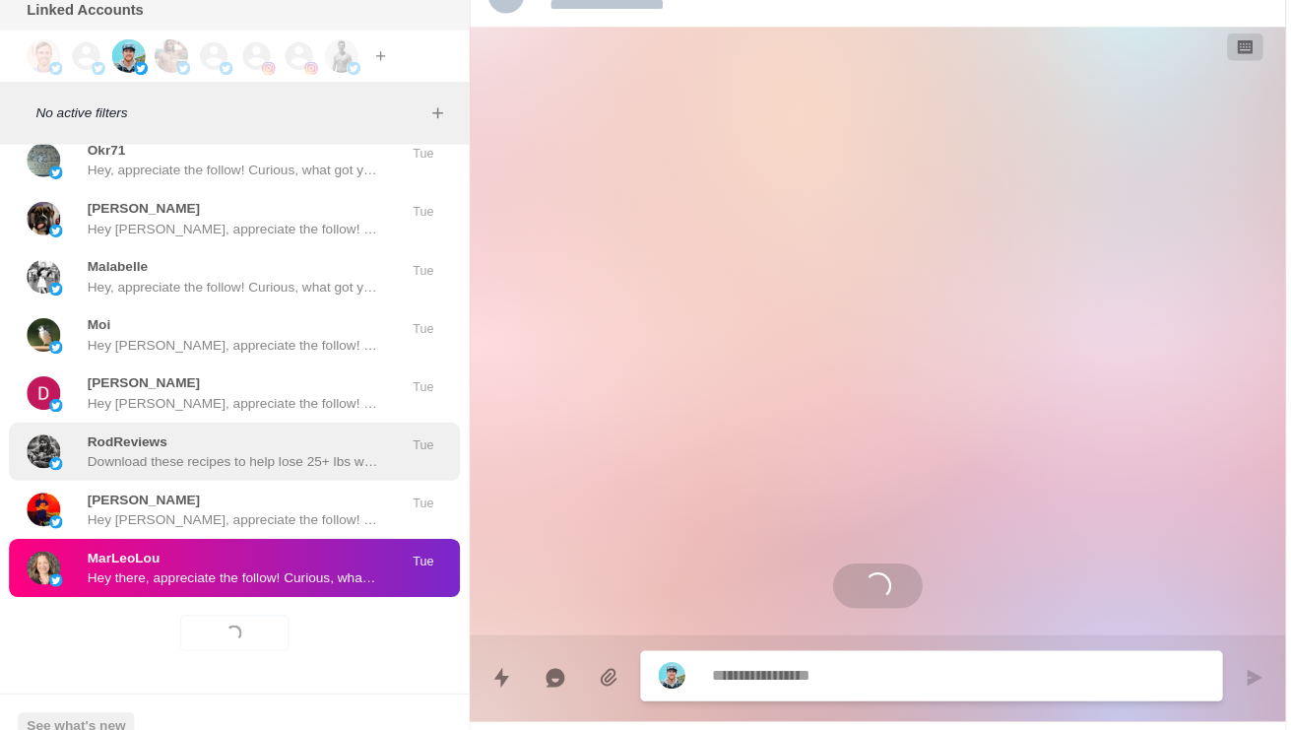
click at [281, 461] on p "Download these recipes to help lose 25+ lbs while enjoying the process. [URL][D…" at bounding box center [205, 470] width 256 height 18
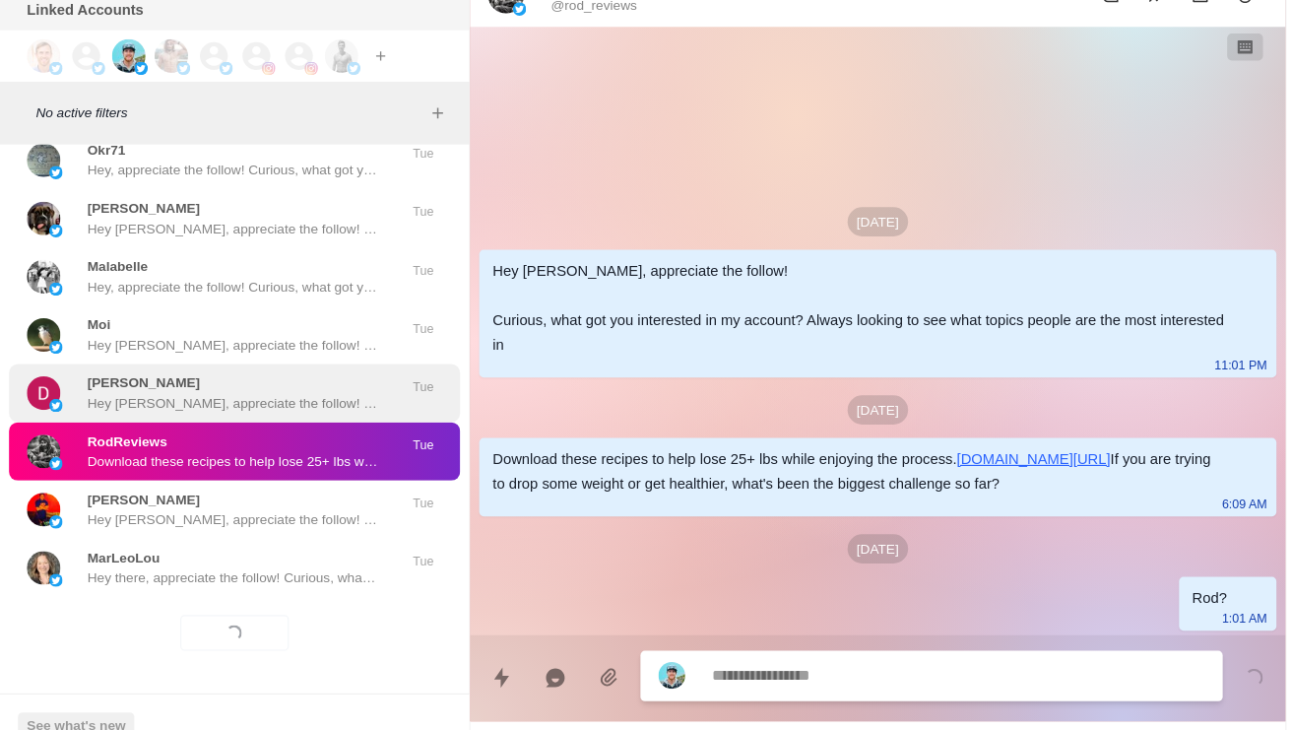
click at [261, 392] on div "[PERSON_NAME] Hey [PERSON_NAME], appreciate the follow! Curious, what got you i…" at bounding box center [205, 409] width 256 height 35
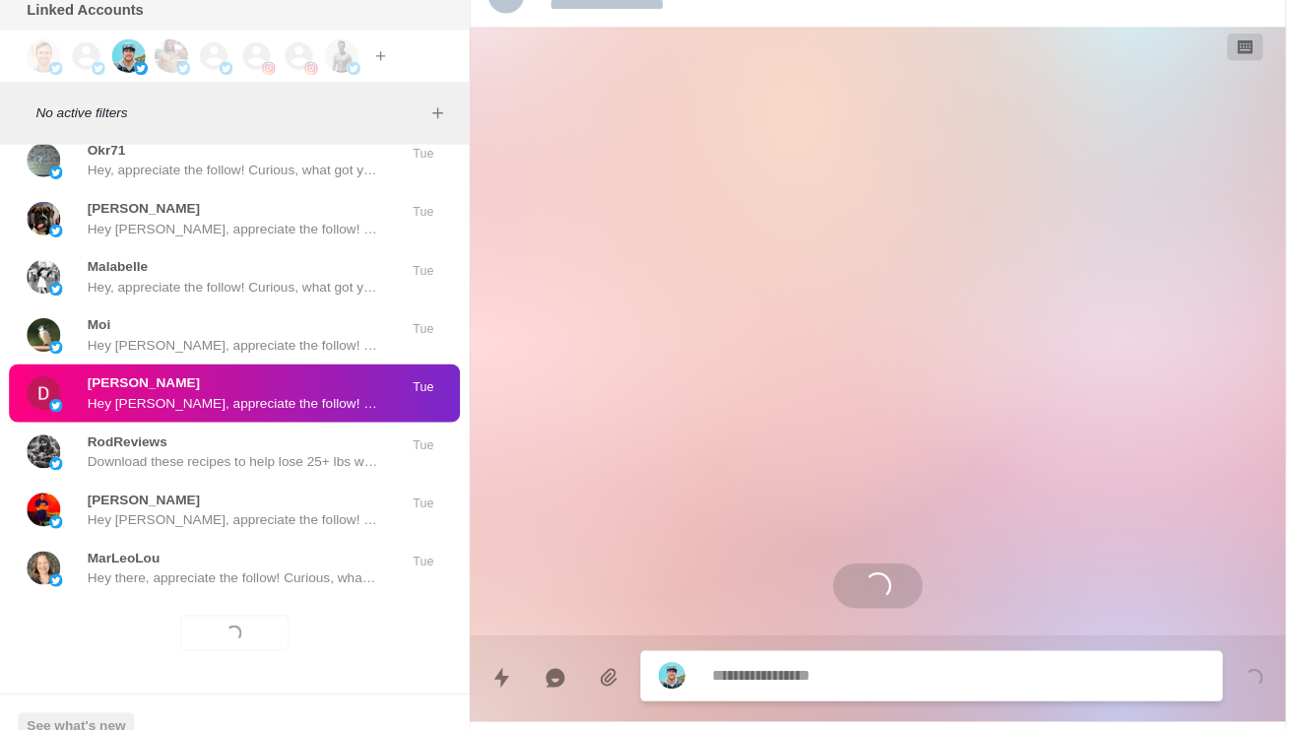
scroll to position [71167, 0]
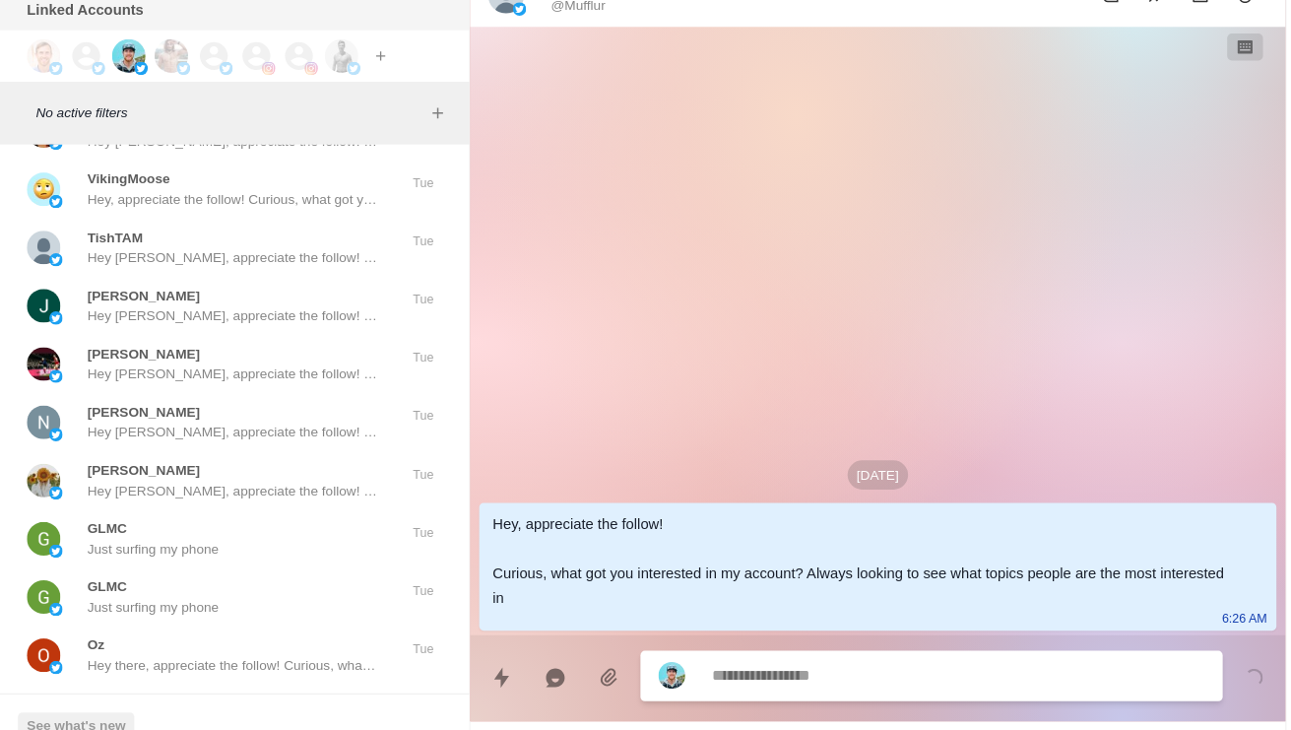
scroll to position [69375, 0]
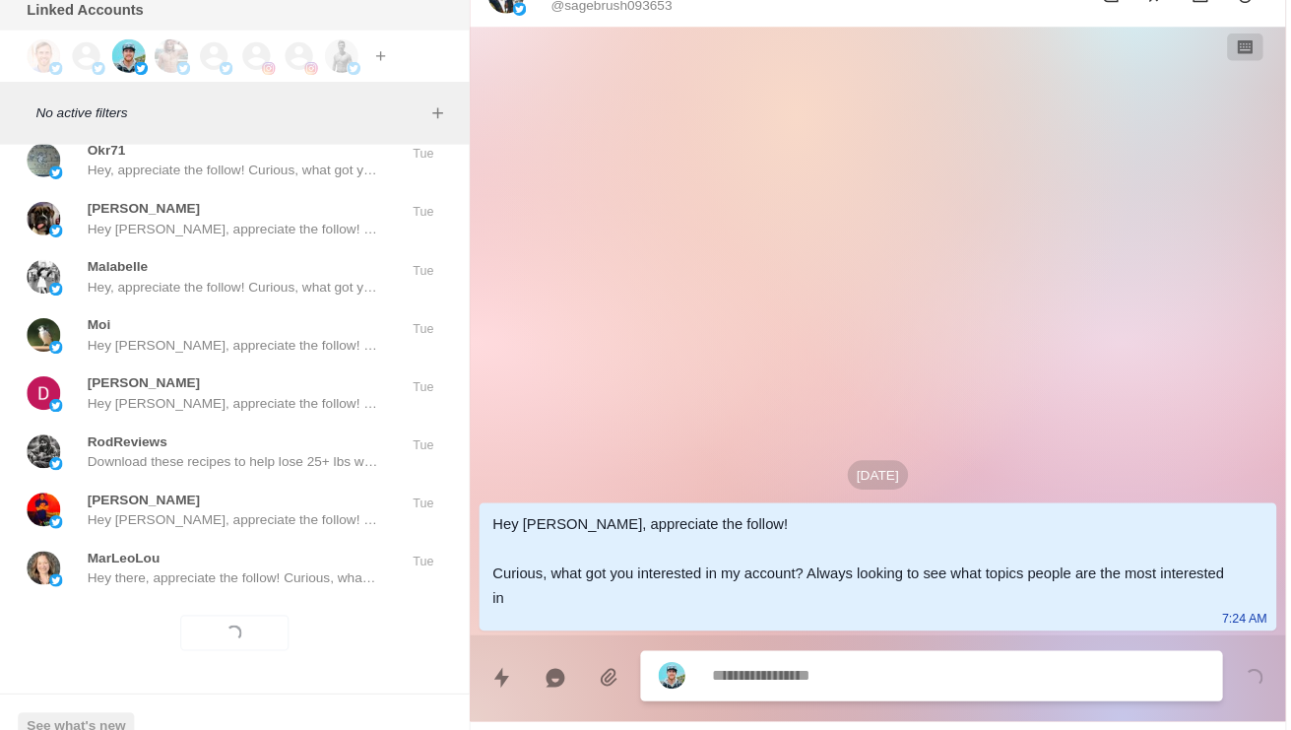
scroll to position [71647, 0]
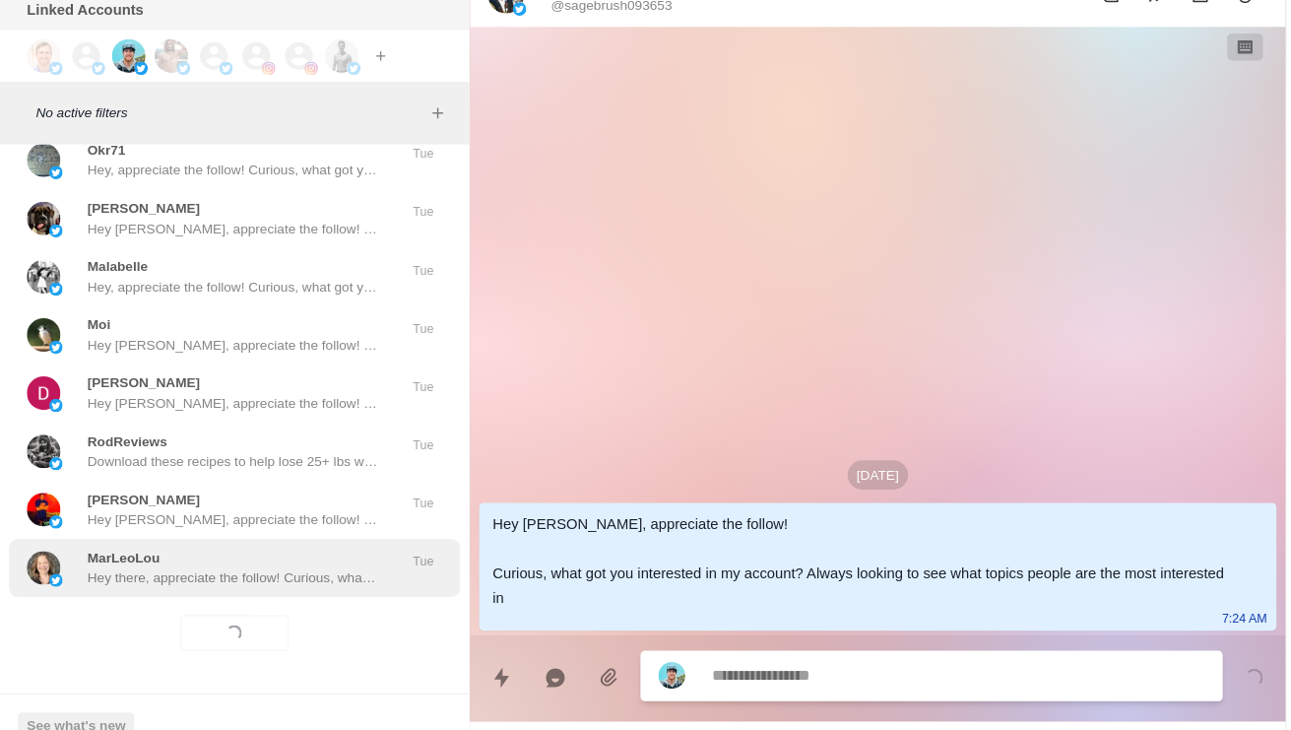
click at [131, 563] on p "Hey there, appreciate the follow! Curious, what got you interested in my accoun…" at bounding box center [205, 572] width 256 height 18
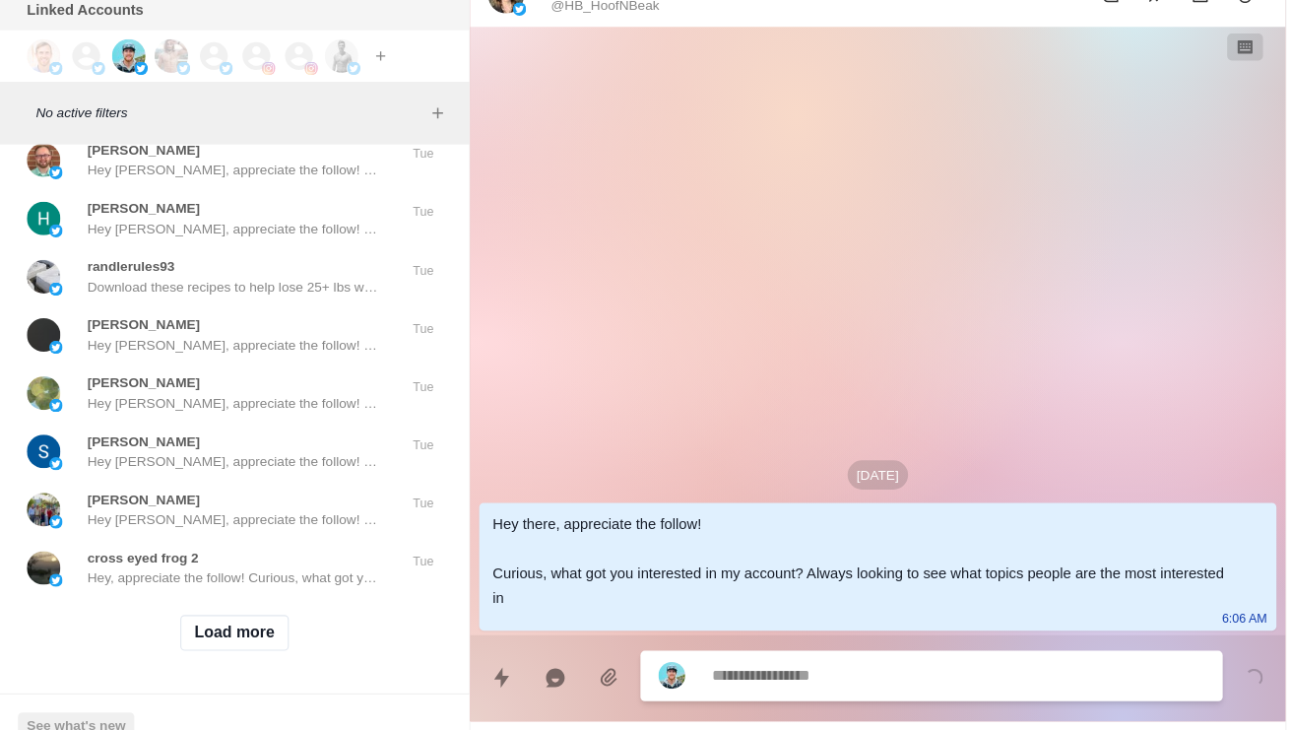
scroll to position [72189, 0]
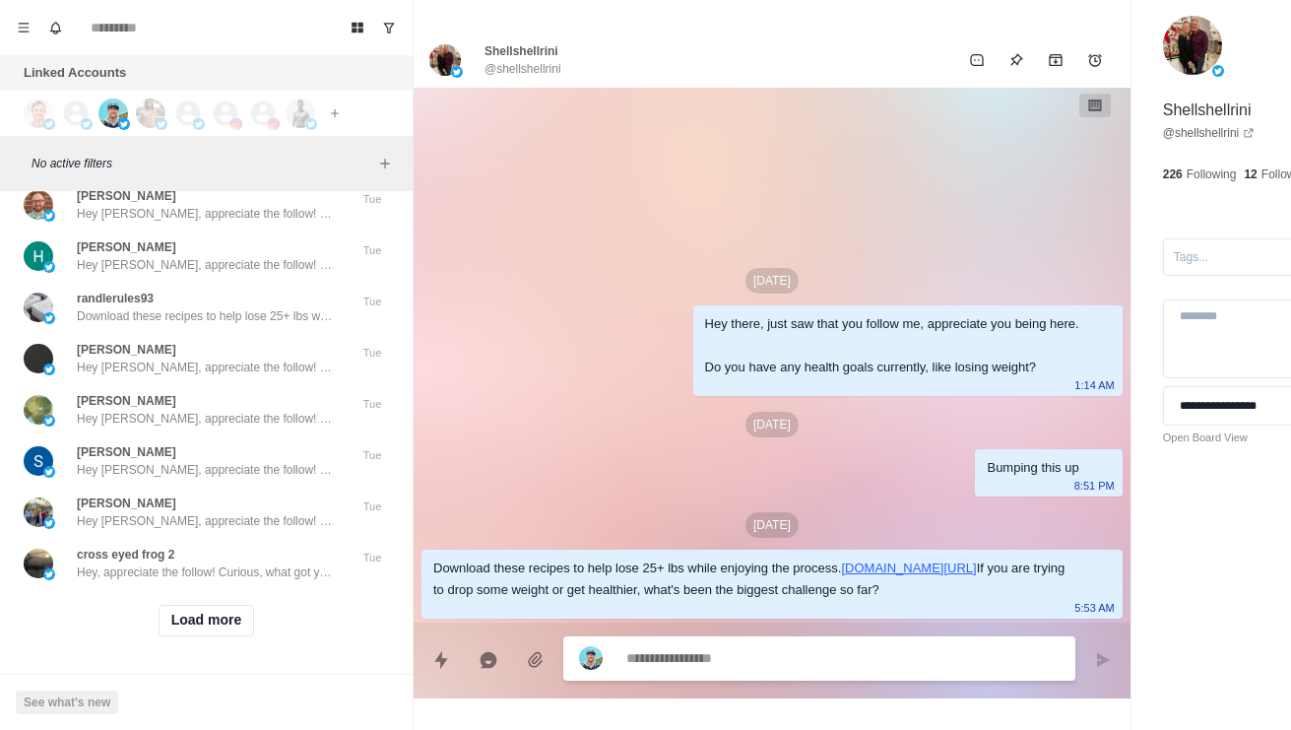
click at [825, 656] on textarea at bounding box center [787, 658] width 322 height 29
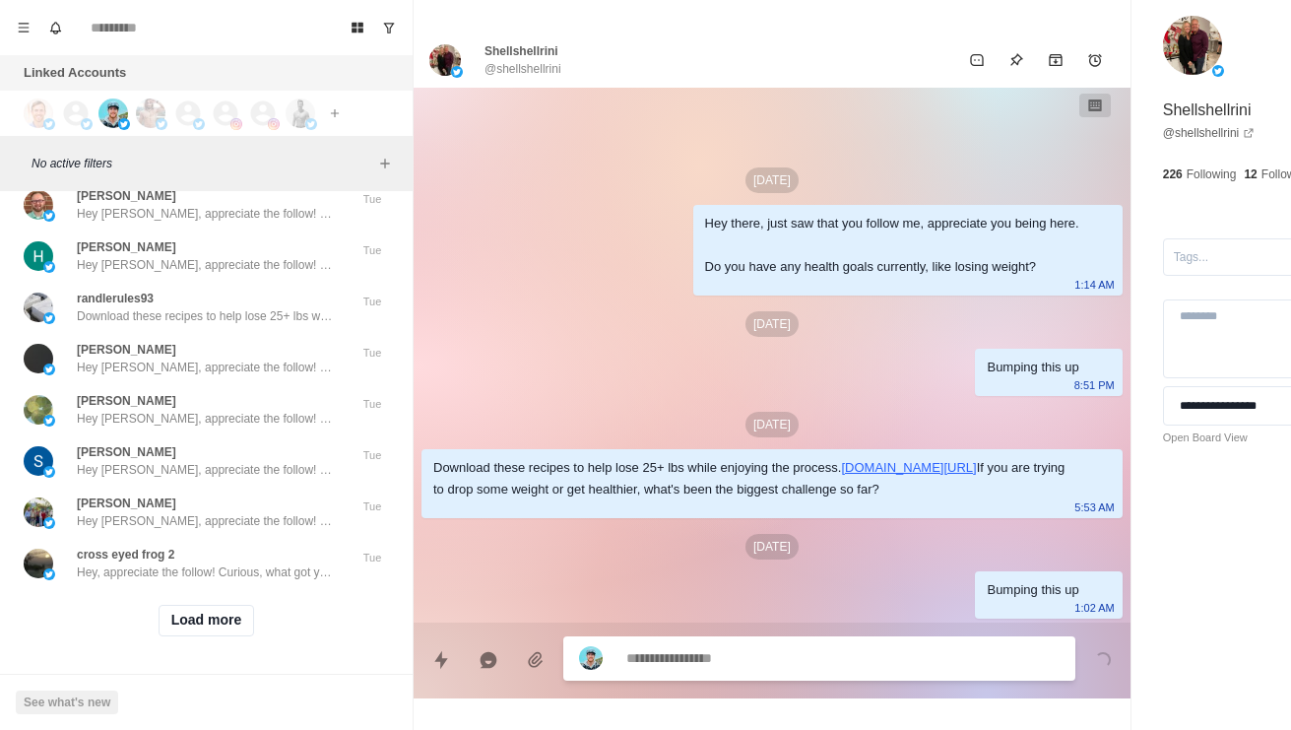
scroll to position [34, 0]
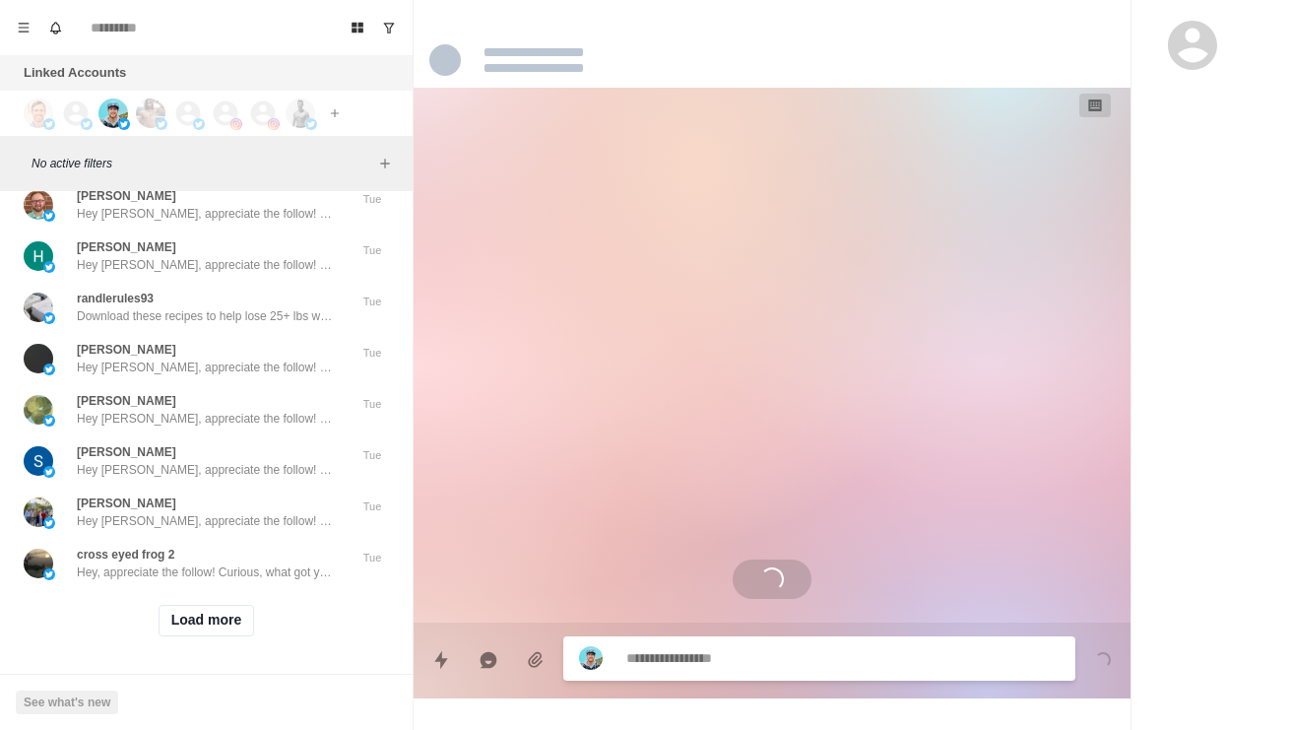
scroll to position [0, 0]
click at [102, 51] on p "[PERSON_NAME]" at bounding box center [126, 42] width 99 height 18
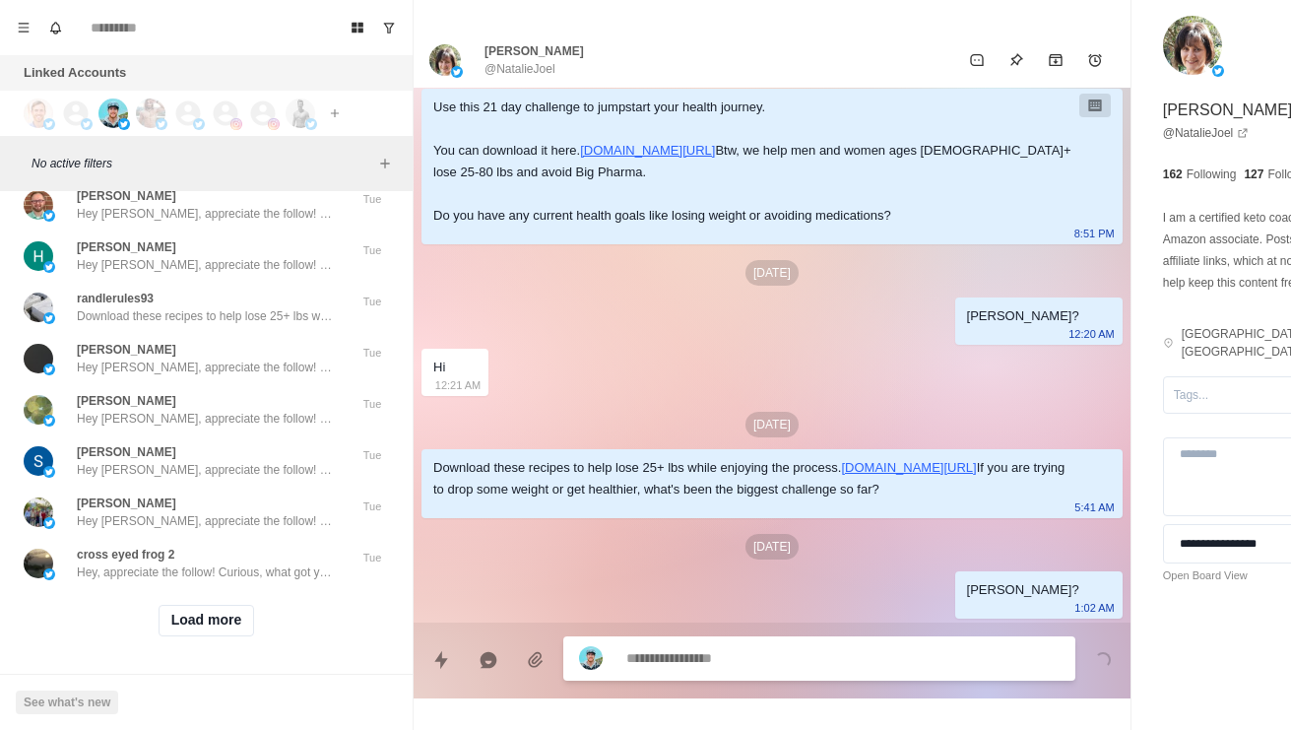
scroll to position [871, 0]
click at [254, 120] on div "Go Reckon Download these recipes to help lose 25+ lbs while enjoying the proces…" at bounding box center [205, 102] width 256 height 35
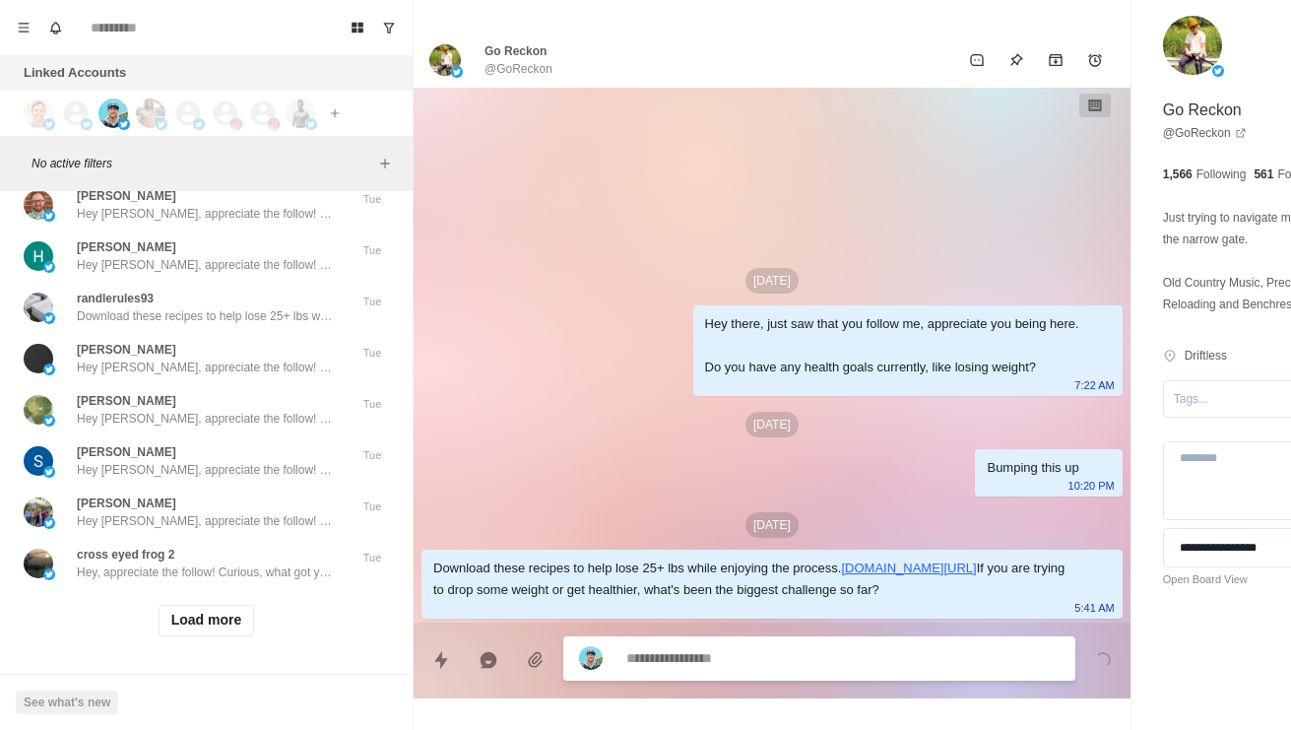
scroll to position [34, 0]
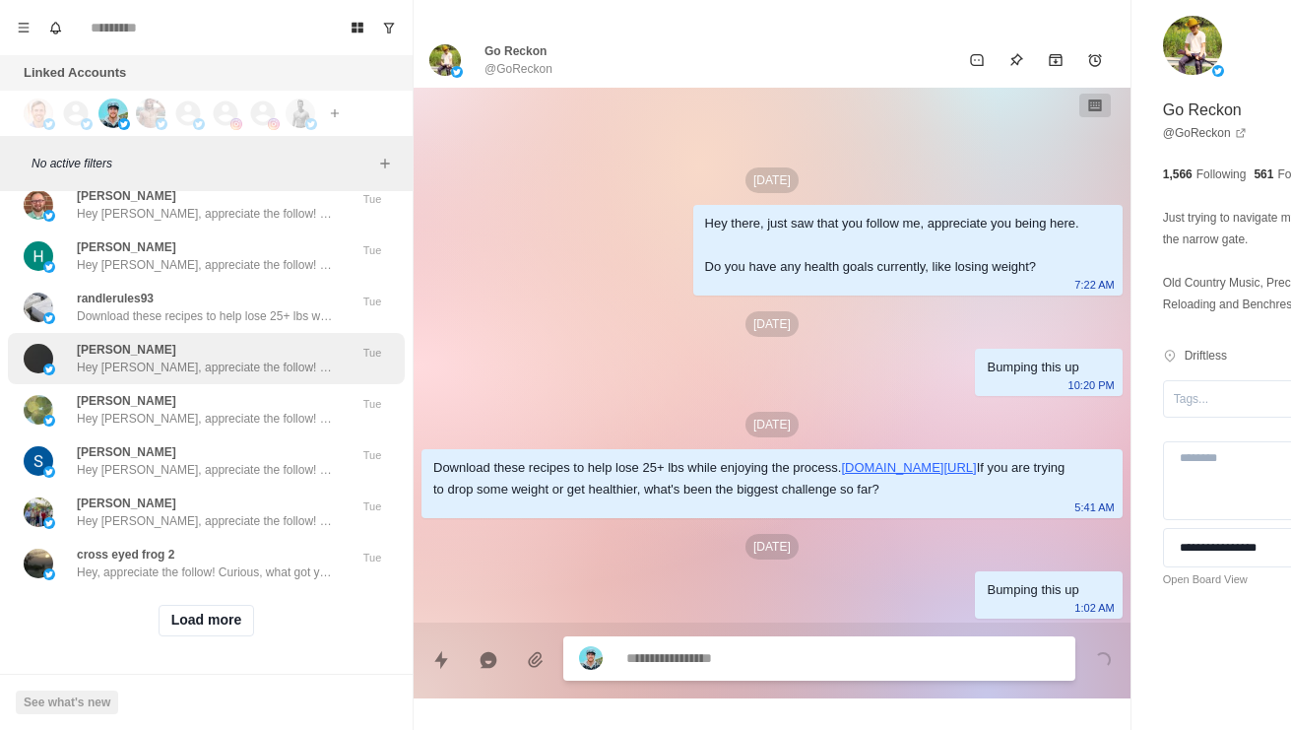
click at [281, 376] on div "[PERSON_NAME] Hey [PERSON_NAME], appreciate the follow! Curious, what got you i…" at bounding box center [205, 358] width 256 height 35
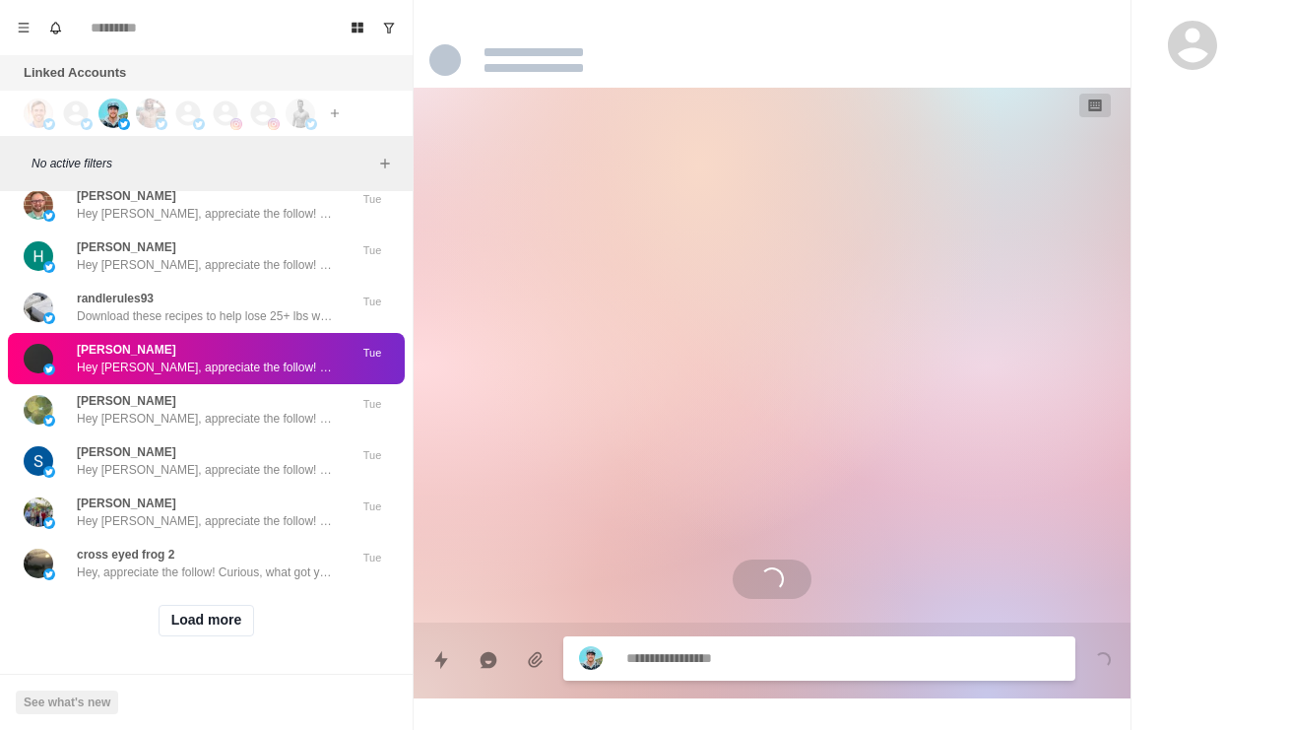
scroll to position [72691, 0]
click at [216, 619] on button "Load more" at bounding box center [207, 621] width 96 height 32
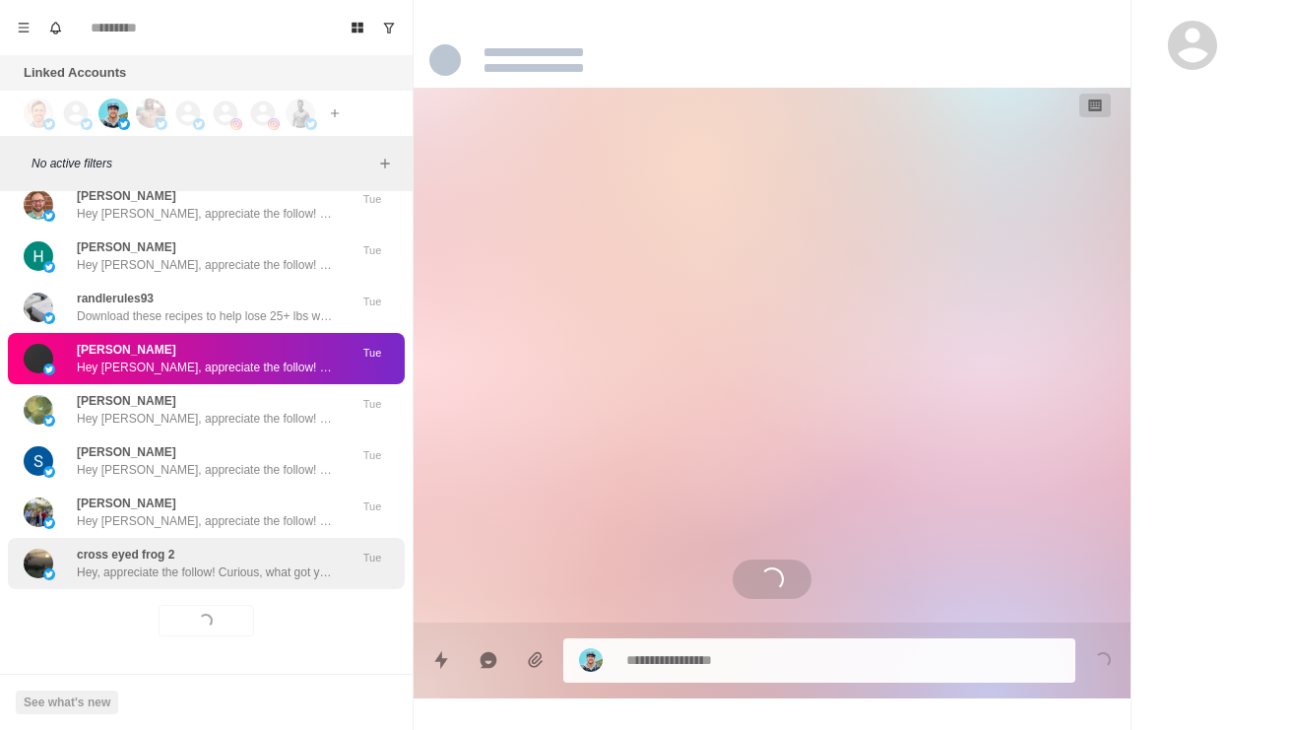
click at [287, 567] on div "cross eyed frog 2 Hey, appreciate the follow! Curious, what got you interested …" at bounding box center [206, 563] width 397 height 51
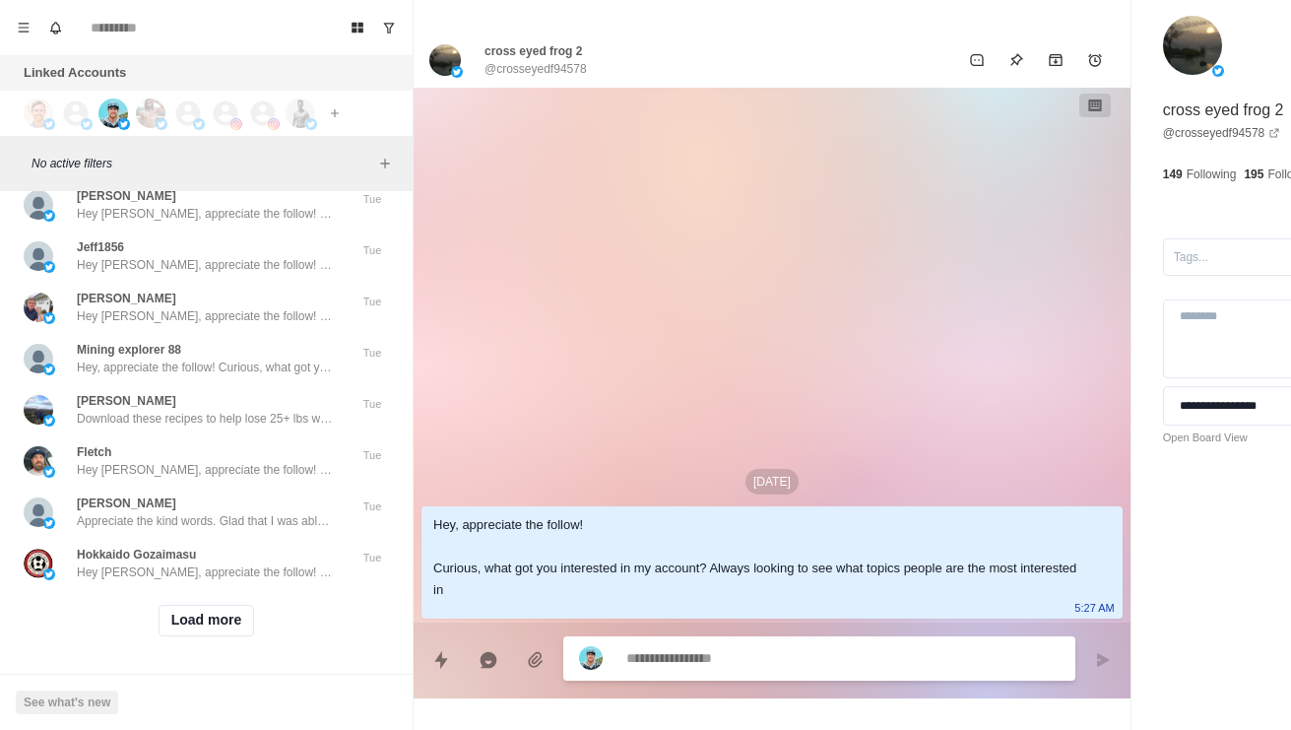
scroll to position [73262, 0]
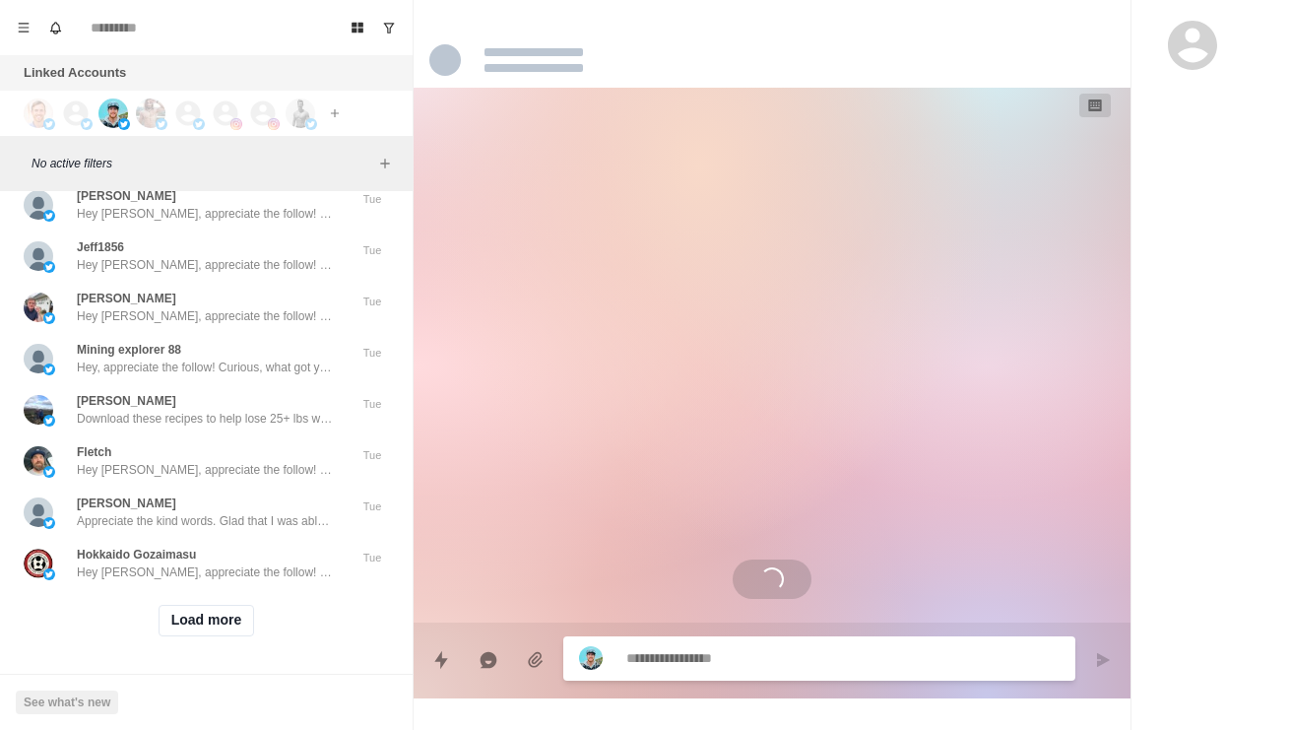
click at [245, 26] on div "[PERSON_NAME] [PERSON_NAME], appreciate the follow! Curious, what got you inter…" at bounding box center [206, -1] width 397 height 51
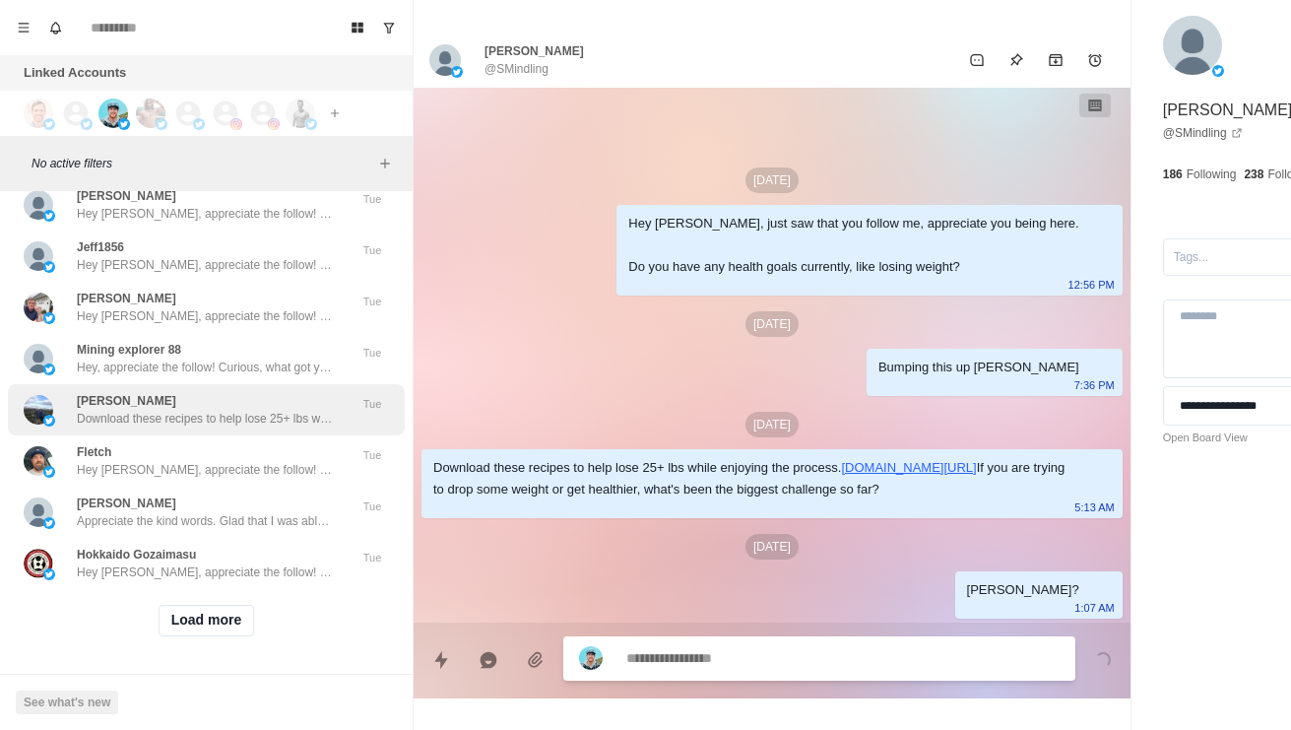
scroll to position [73734, 0]
click at [85, 410] on p "Download these recipes to help lose 25+ lbs while enjoying the process. [URL][D…" at bounding box center [205, 419] width 256 height 18
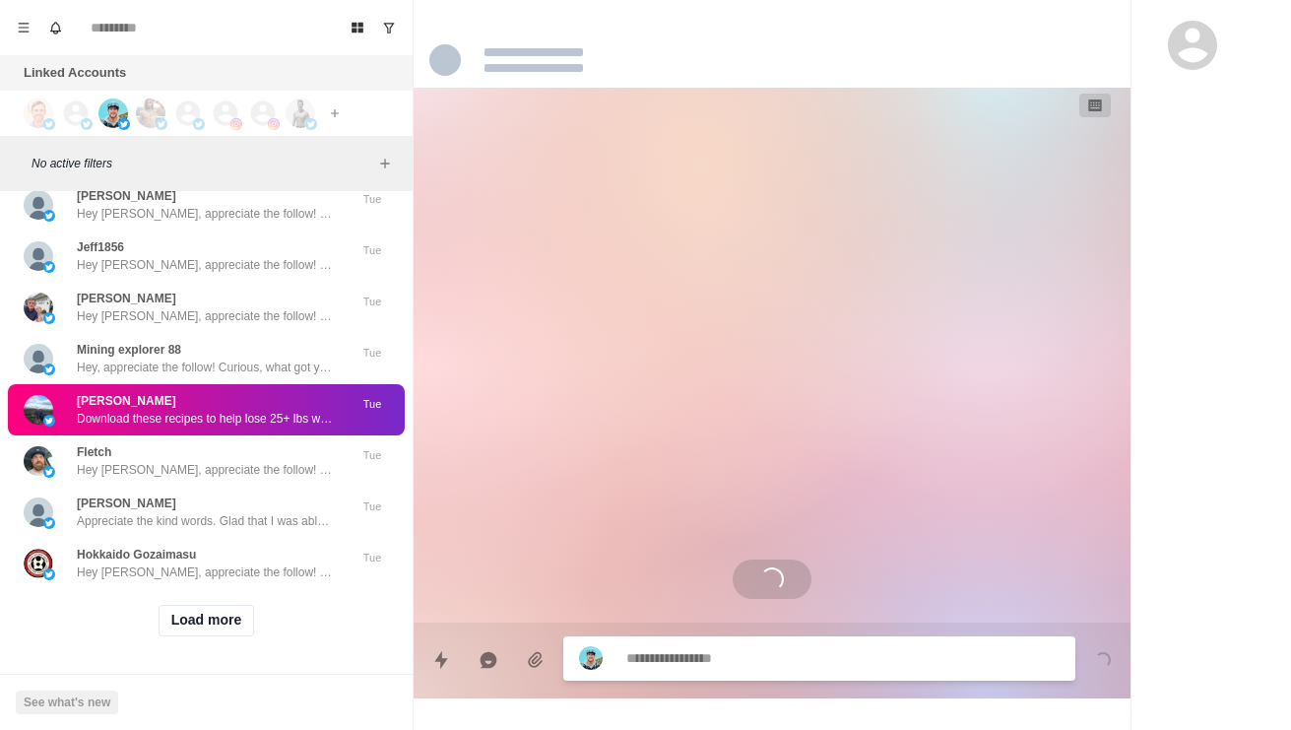
scroll to position [0, 0]
click at [198, 619] on button "Load more" at bounding box center [207, 621] width 96 height 32
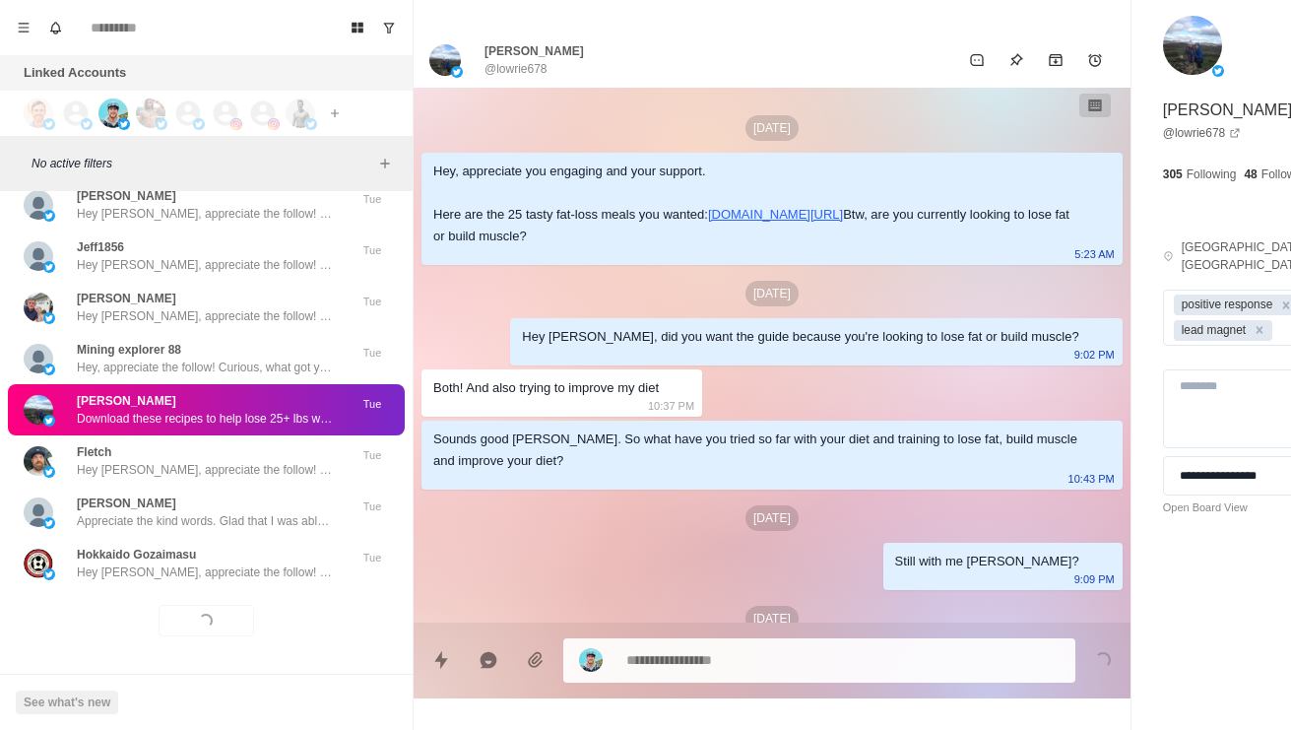
scroll to position [2137, 0]
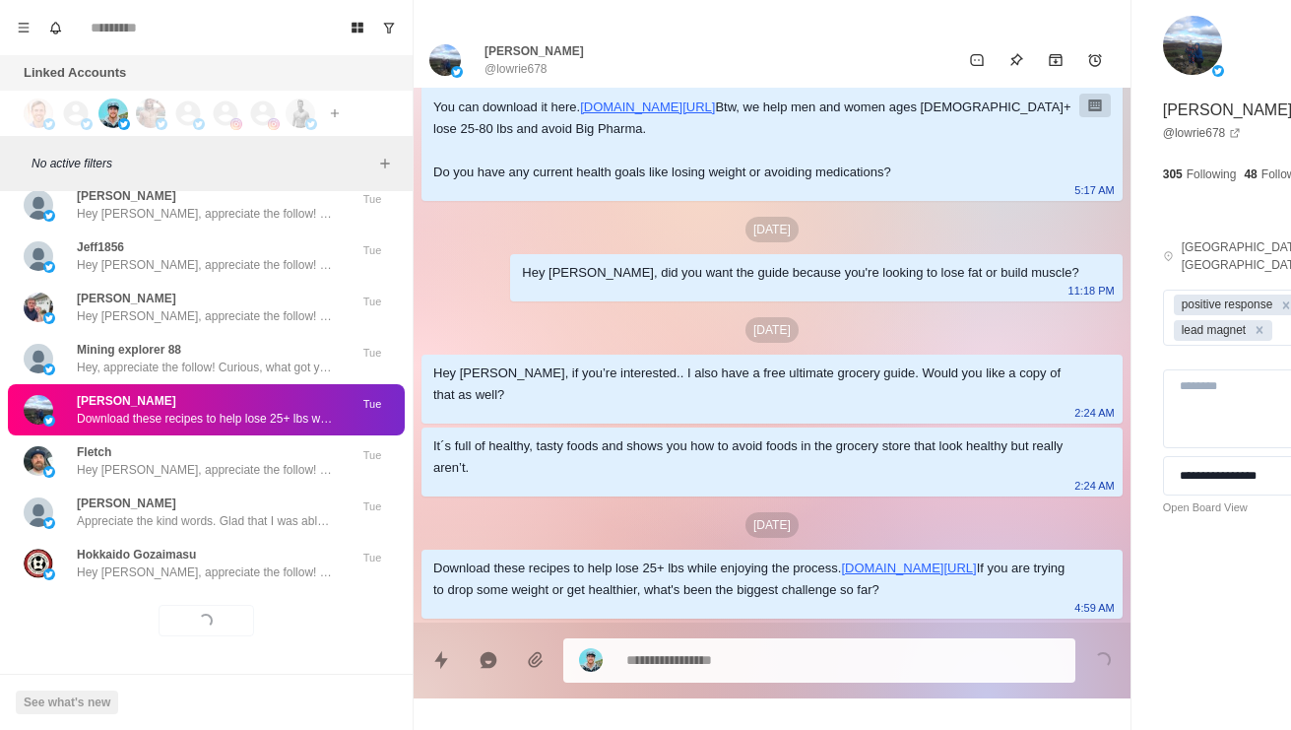
click at [808, 646] on textarea at bounding box center [787, 660] width 322 height 29
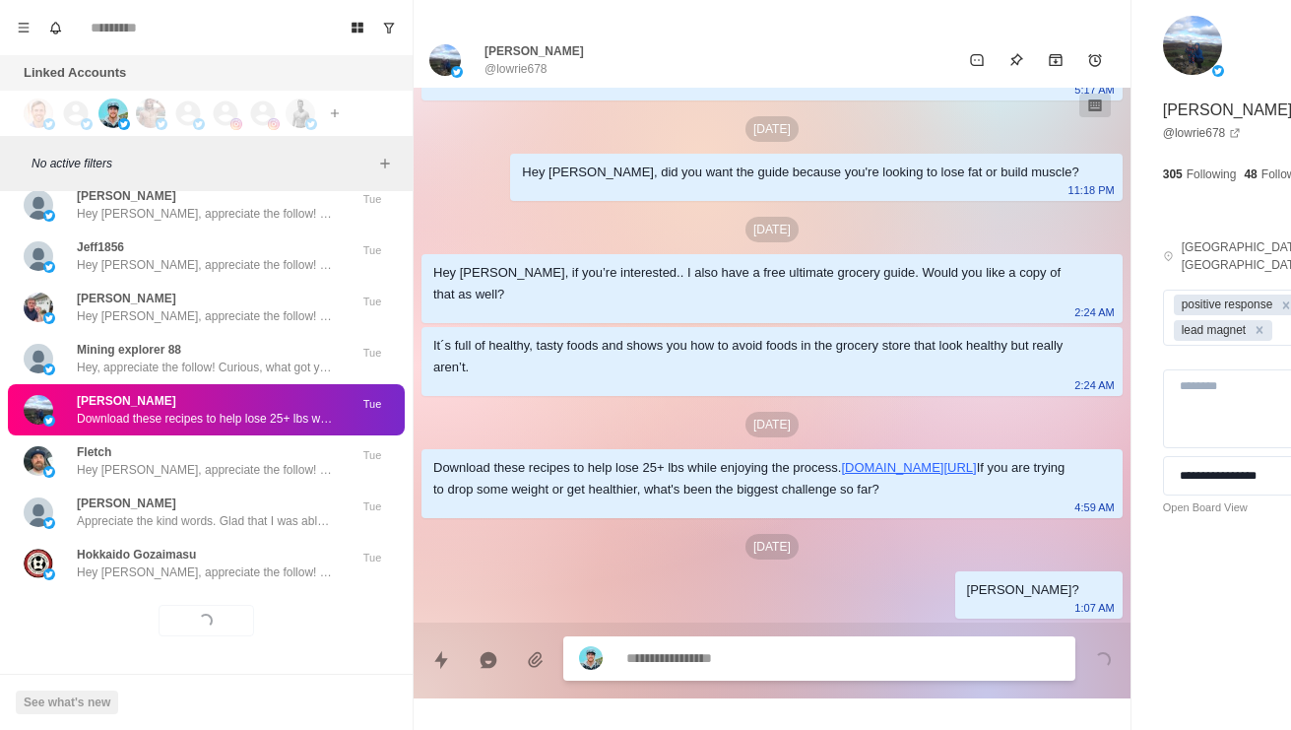
scroll to position [2238, 0]
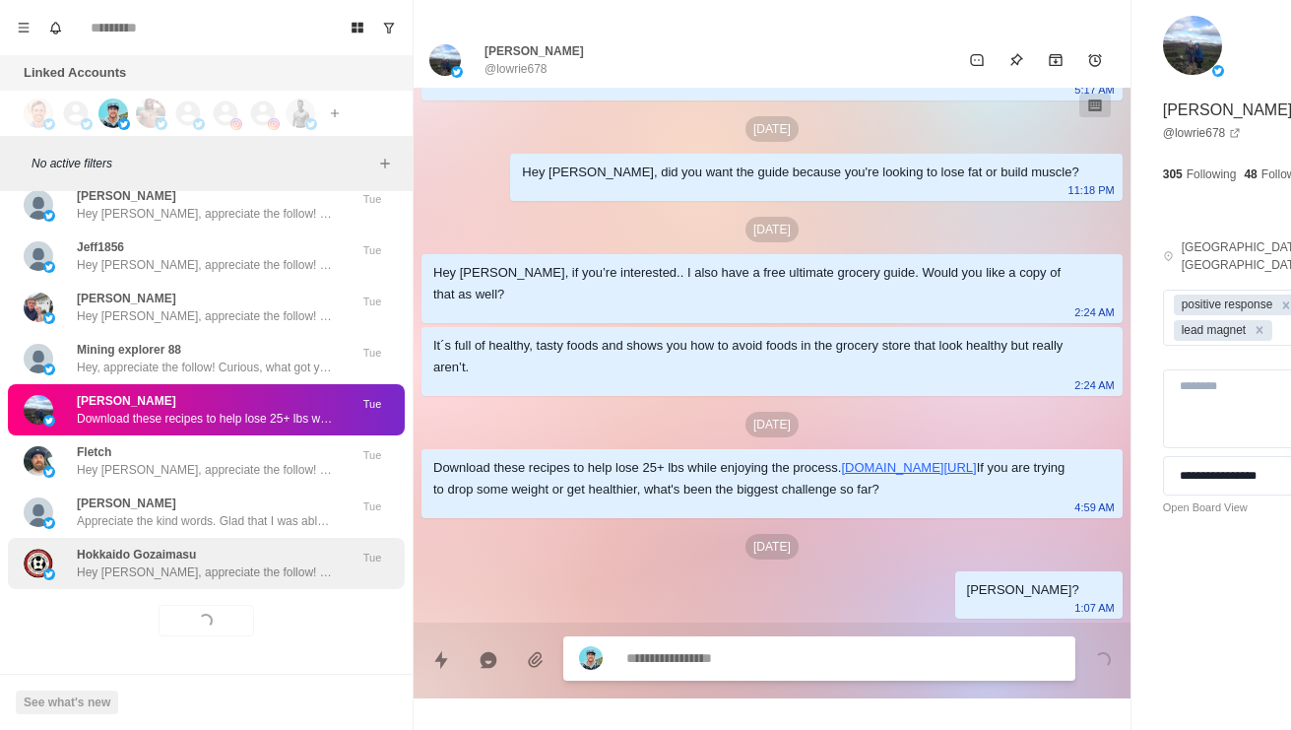
click at [262, 545] on div "Hokkaido Gozaimasu Hey [PERSON_NAME], appreciate the follow! Curious, what got …" at bounding box center [205, 562] width 256 height 35
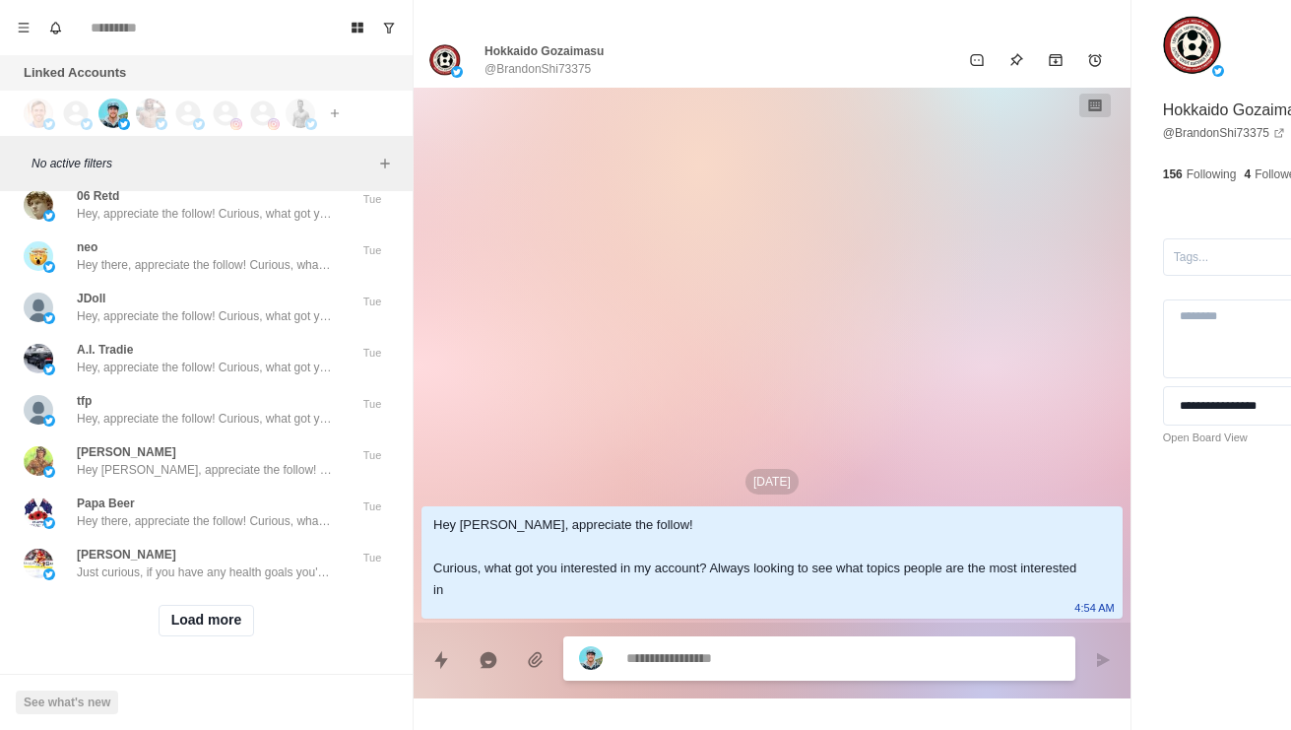
scroll to position [74778, 0]
click at [206, 612] on button "Load more" at bounding box center [207, 621] width 96 height 32
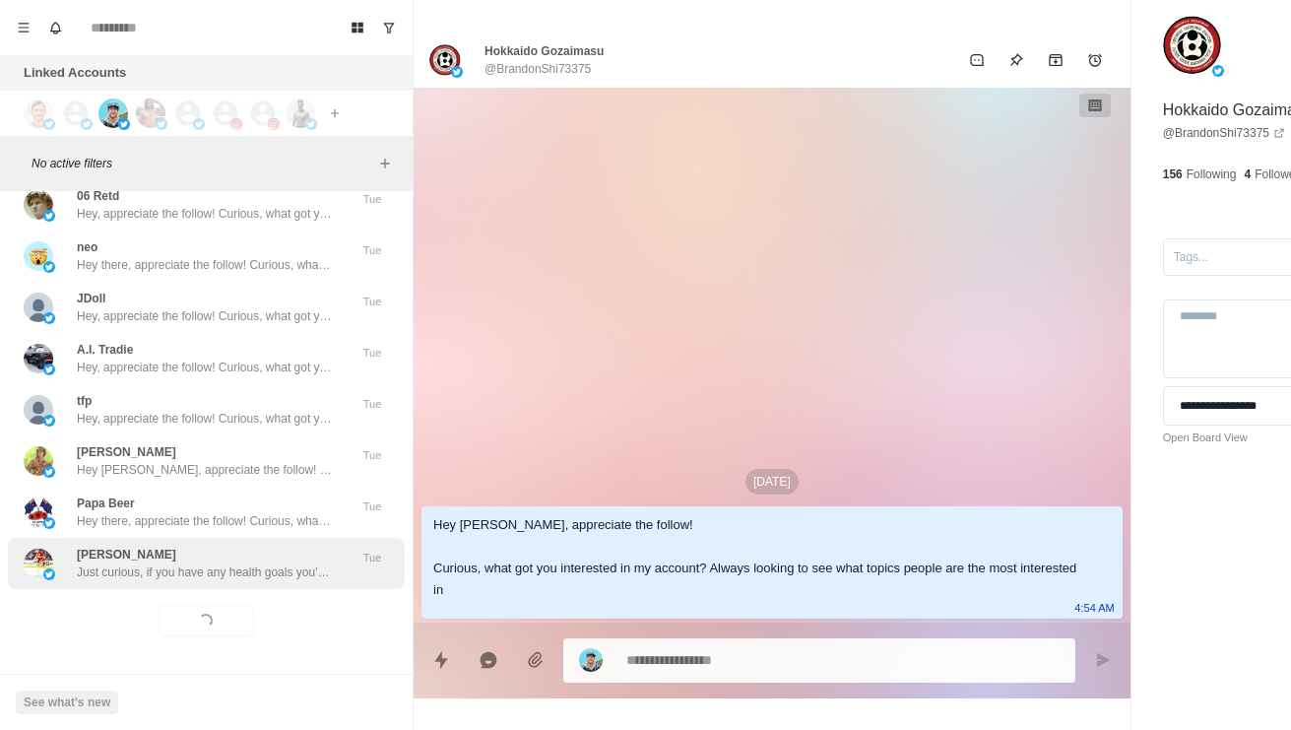
click at [116, 564] on p "Just curious, if you have any health goals you're working on currently? Like lo…" at bounding box center [205, 572] width 256 height 18
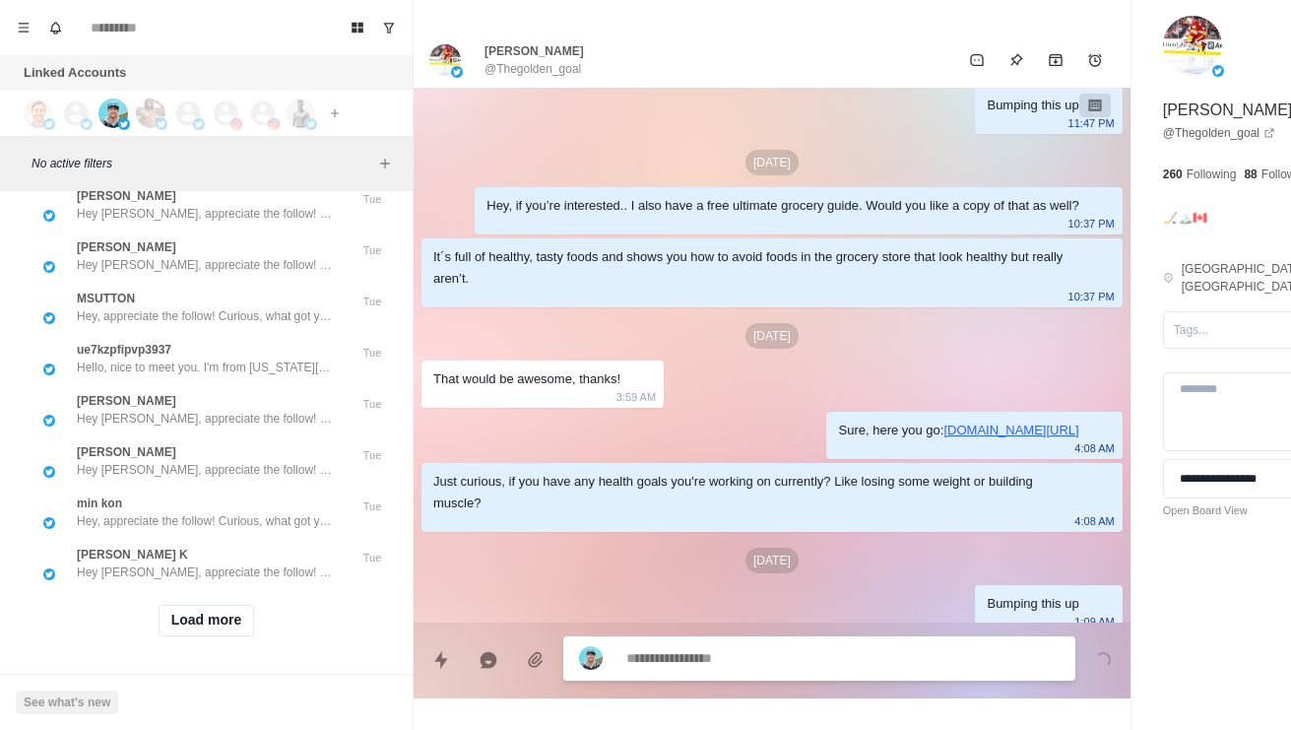
scroll to position [818, 0]
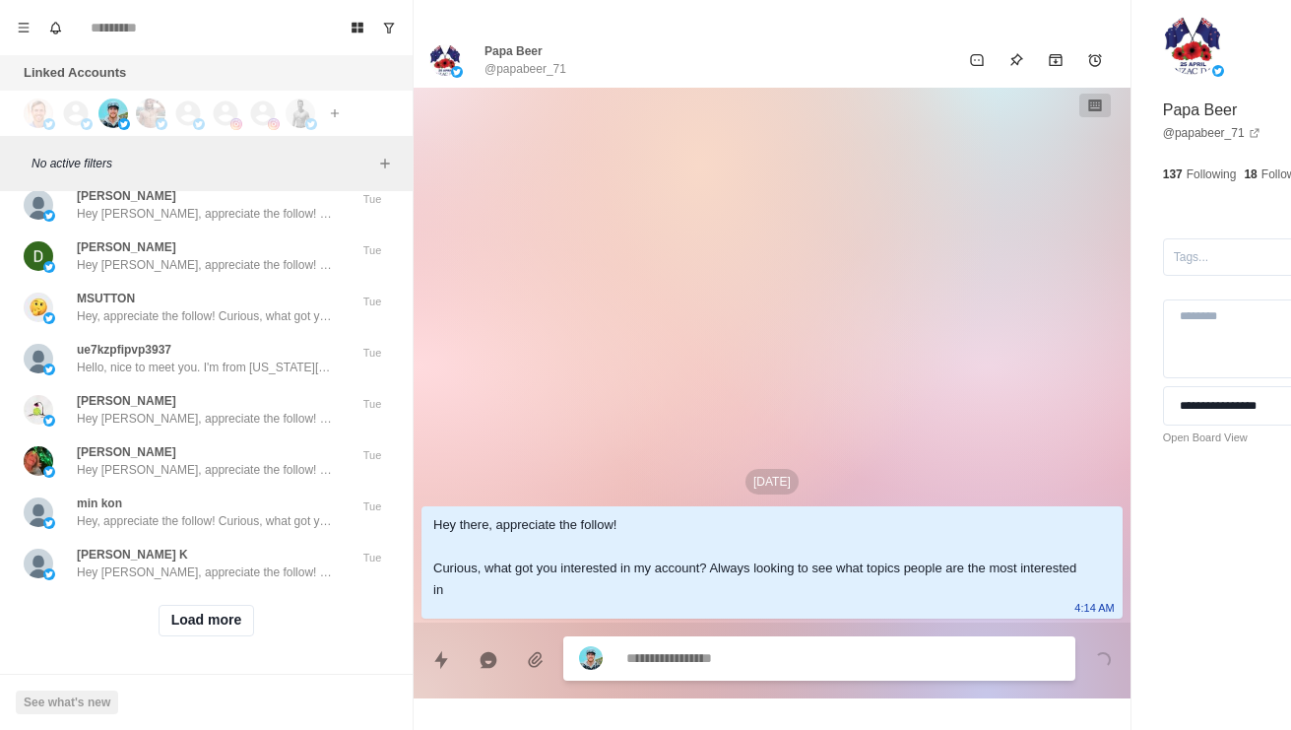
scroll to position [75786, 0]
click at [248, 635] on button "Load more" at bounding box center [207, 621] width 96 height 32
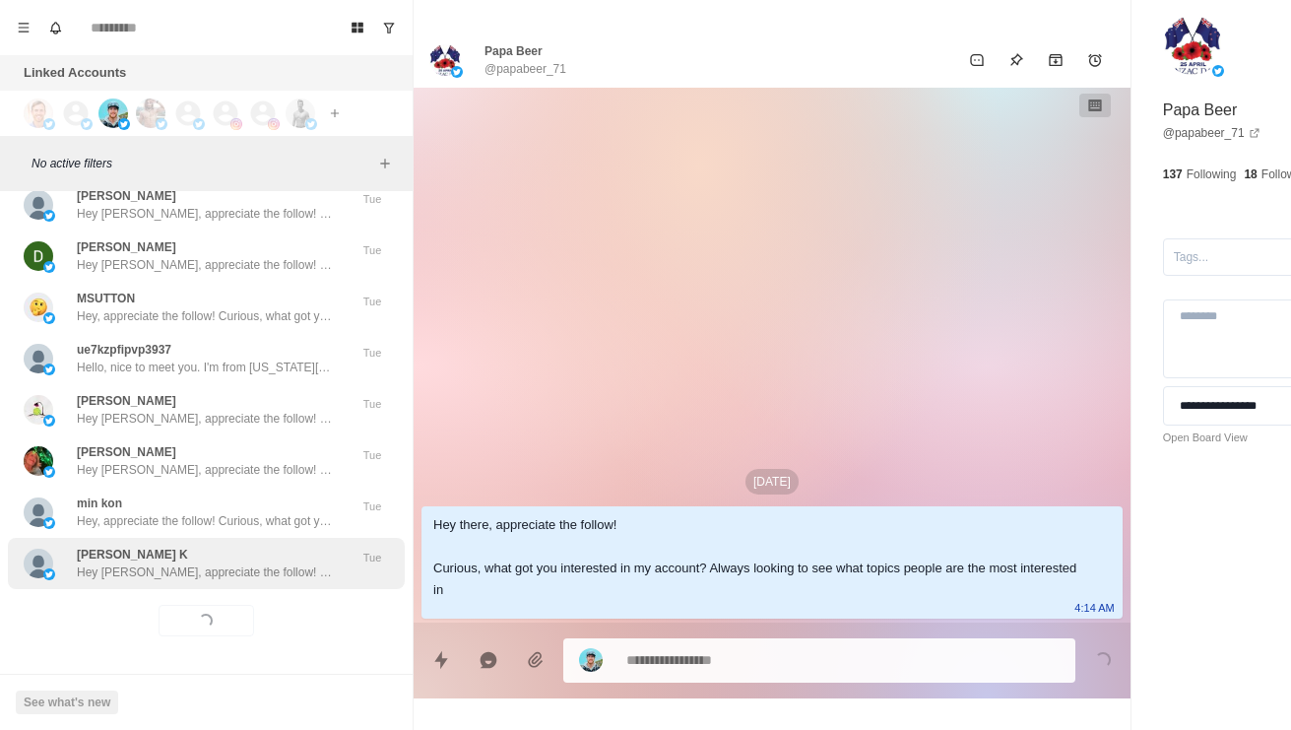
click at [298, 581] on div "[PERSON_NAME] K Hey [PERSON_NAME], appreciate the follow! Curious, what got you…" at bounding box center [205, 562] width 256 height 35
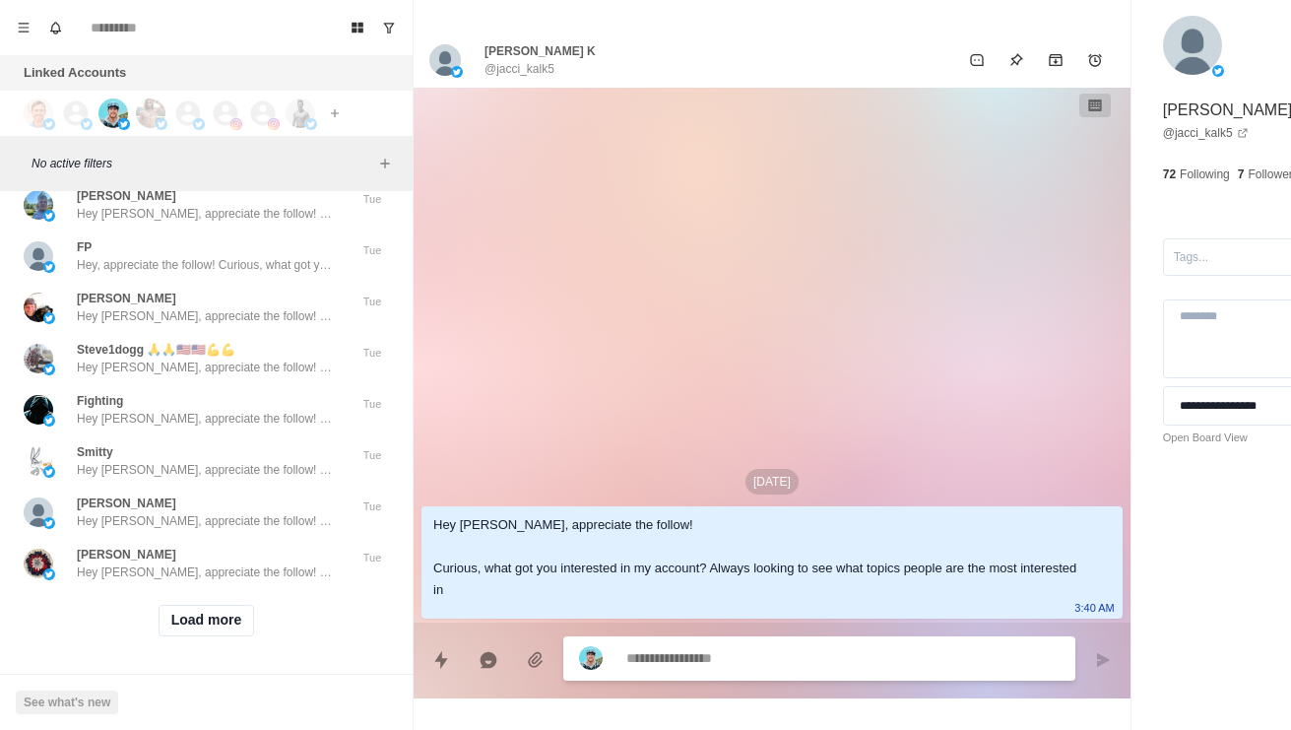
scroll to position [76669, 0]
click at [346, 120] on div "[PERSON_NAME] that makes sense. So what had you tried in the past before this t…" at bounding box center [186, 102] width 324 height 35
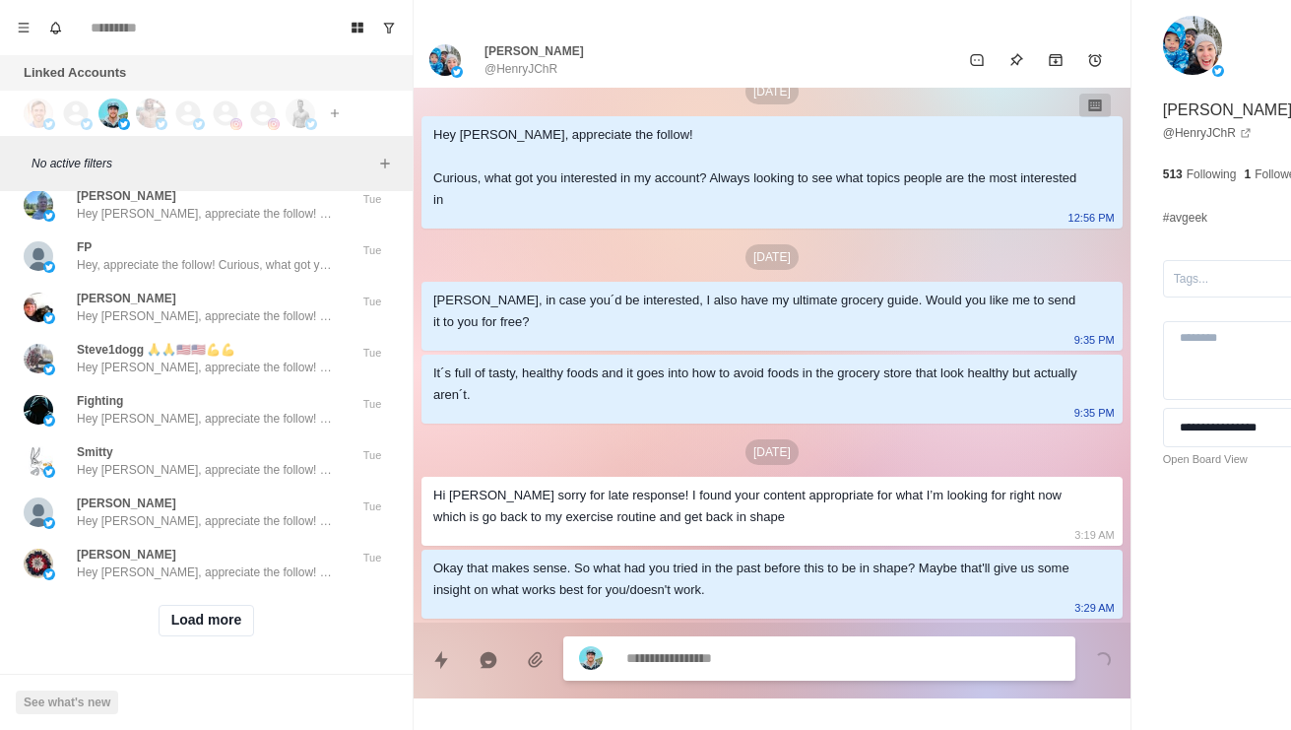
scroll to position [137, 0]
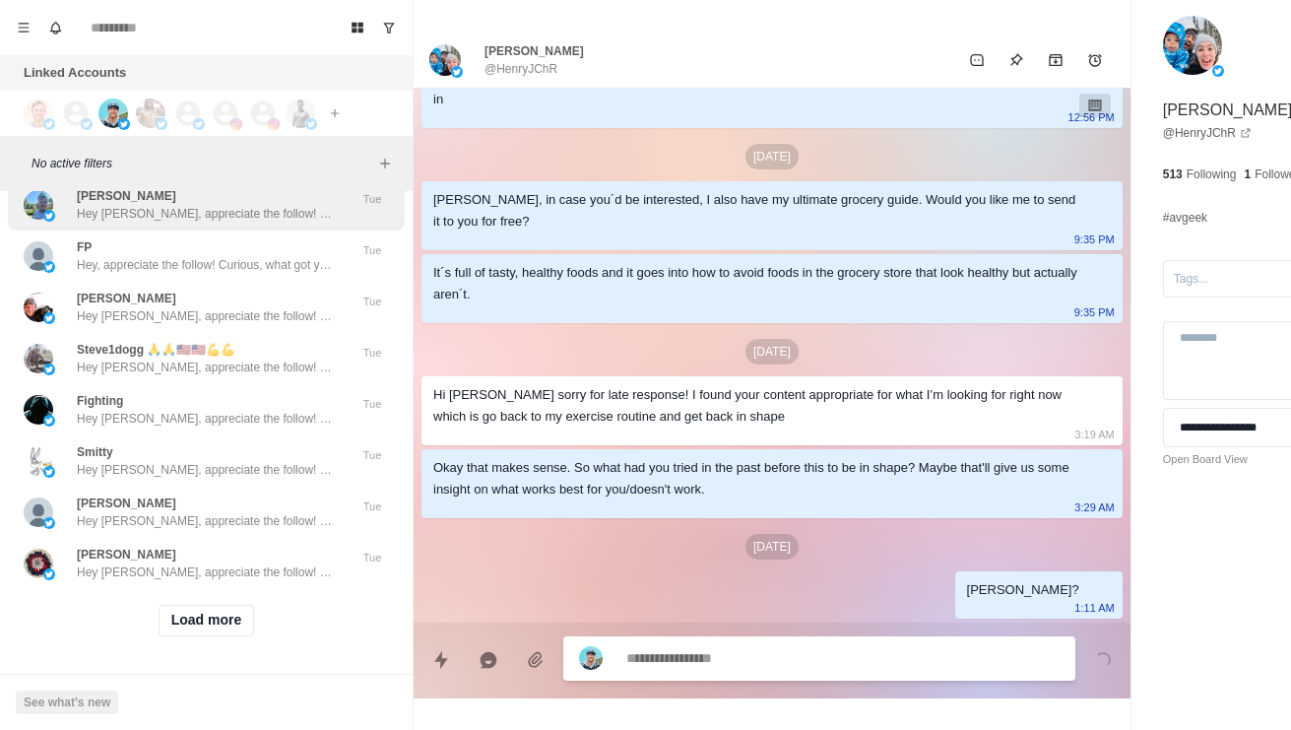
click at [75, 230] on div "[PERSON_NAME] Hey [PERSON_NAME], appreciate the follow! Curious, what got you i…" at bounding box center [206, 204] width 397 height 51
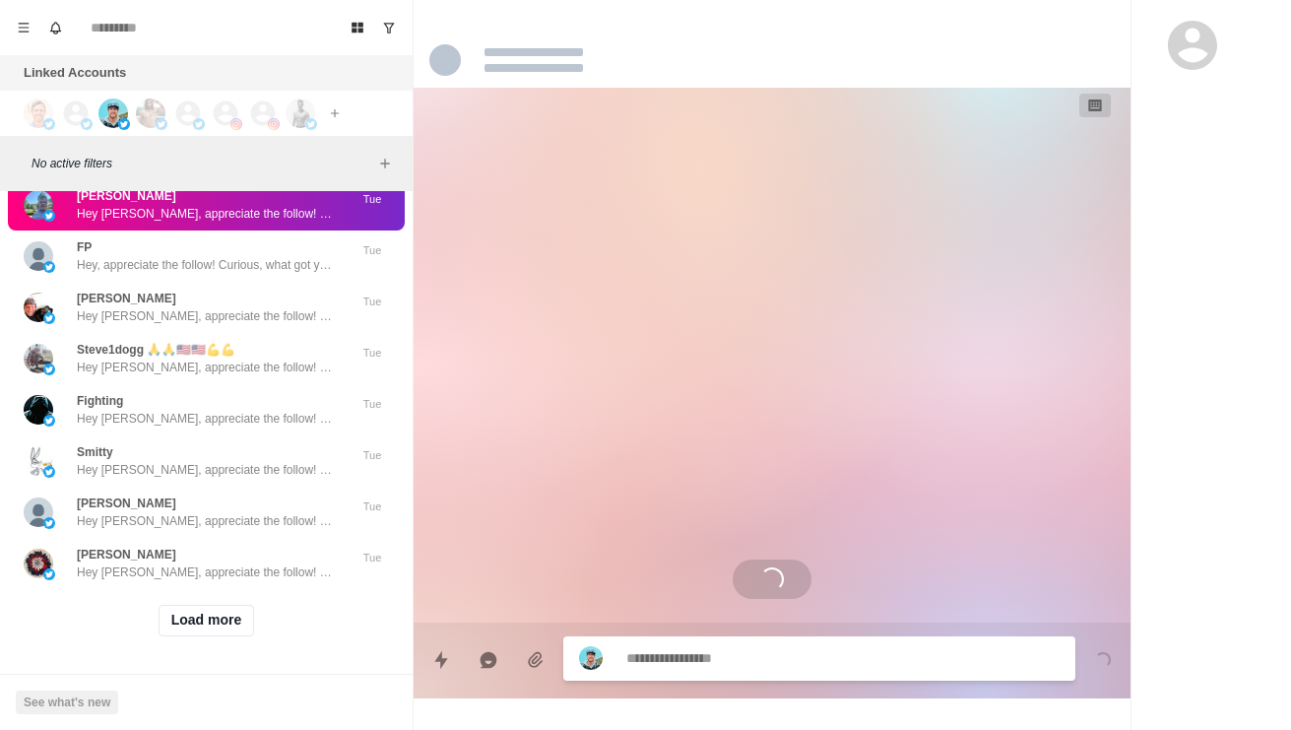
scroll to position [76865, 0]
click at [195, 611] on button "Load more" at bounding box center [207, 621] width 96 height 32
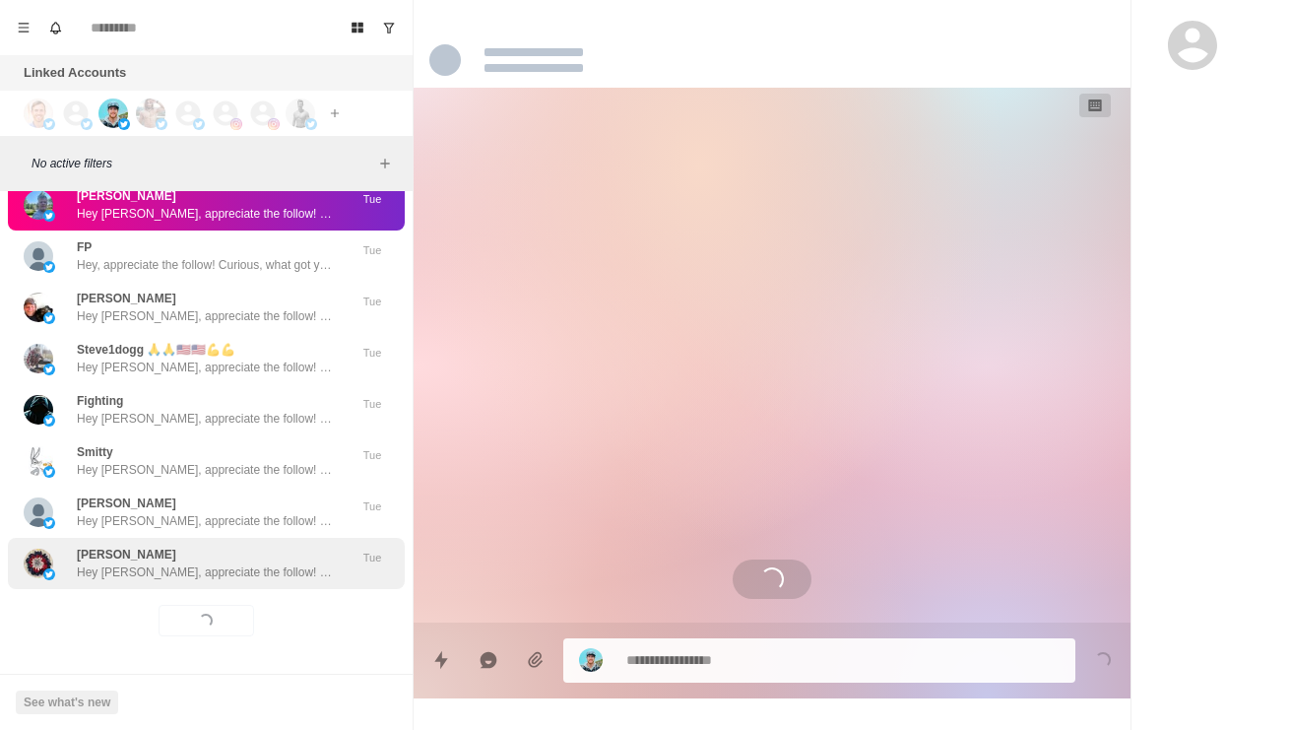
click at [131, 567] on div "[PERSON_NAME] Hey [PERSON_NAME], appreciate the follow! Curious, what got you i…" at bounding box center [206, 563] width 397 height 51
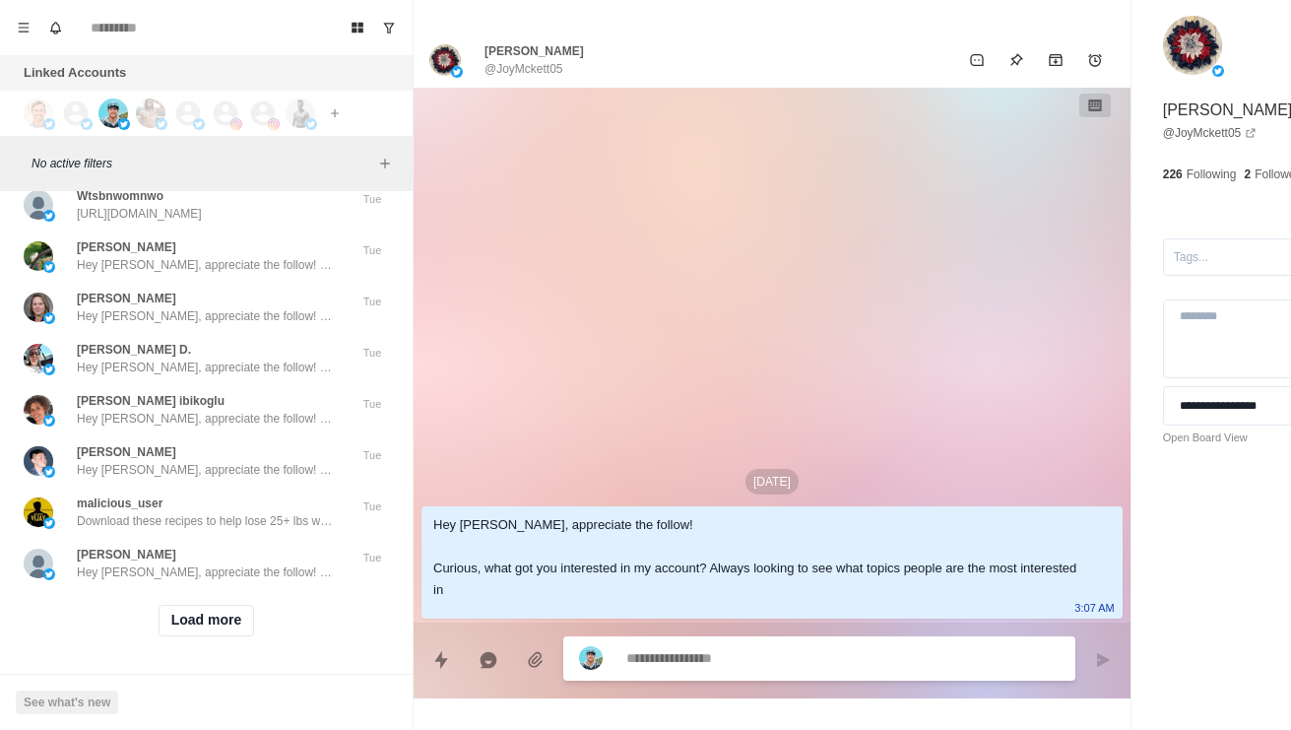
scroll to position [77909, 0]
click at [188, 608] on button "Load more" at bounding box center [207, 621] width 96 height 32
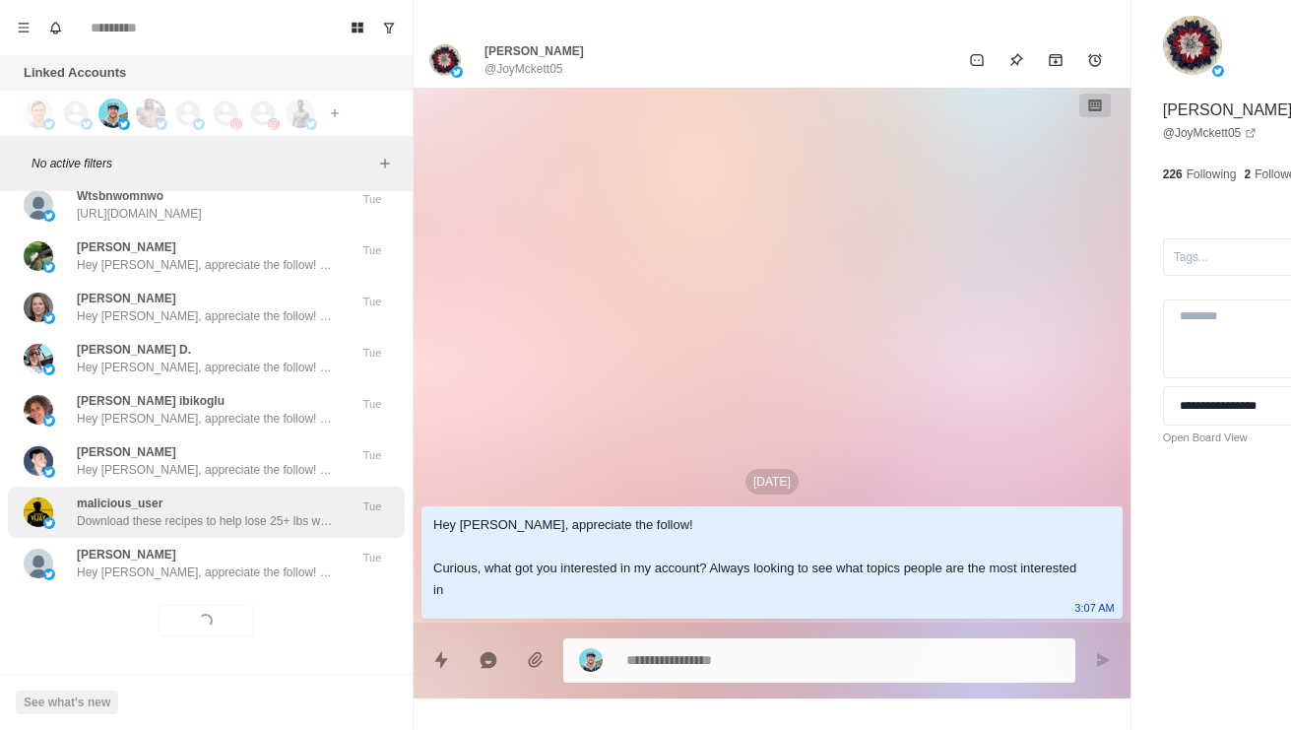
click at [106, 512] on p "Download these recipes to help lose 25+ lbs while enjoying the process. [URL][D…" at bounding box center [205, 521] width 256 height 18
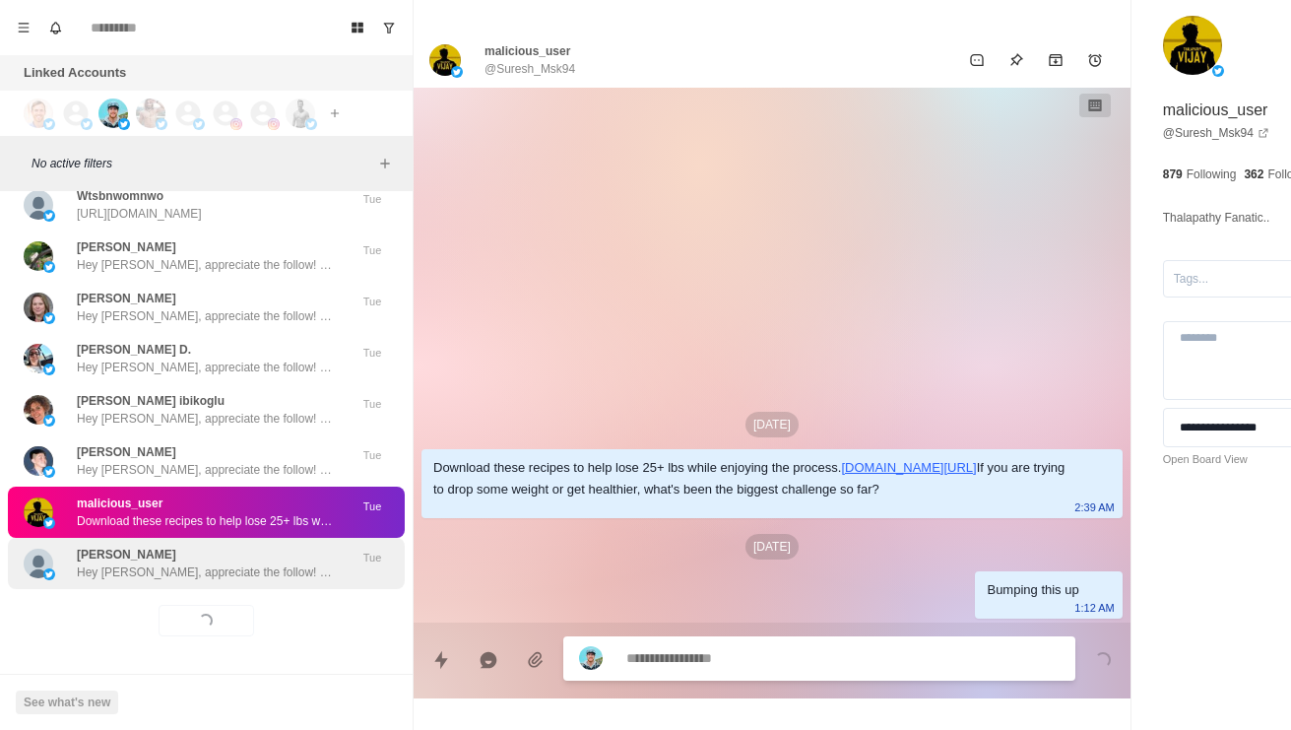
click at [124, 563] on p "Hey [PERSON_NAME], appreciate the follow! Curious, what got you interested in m…" at bounding box center [205, 572] width 256 height 18
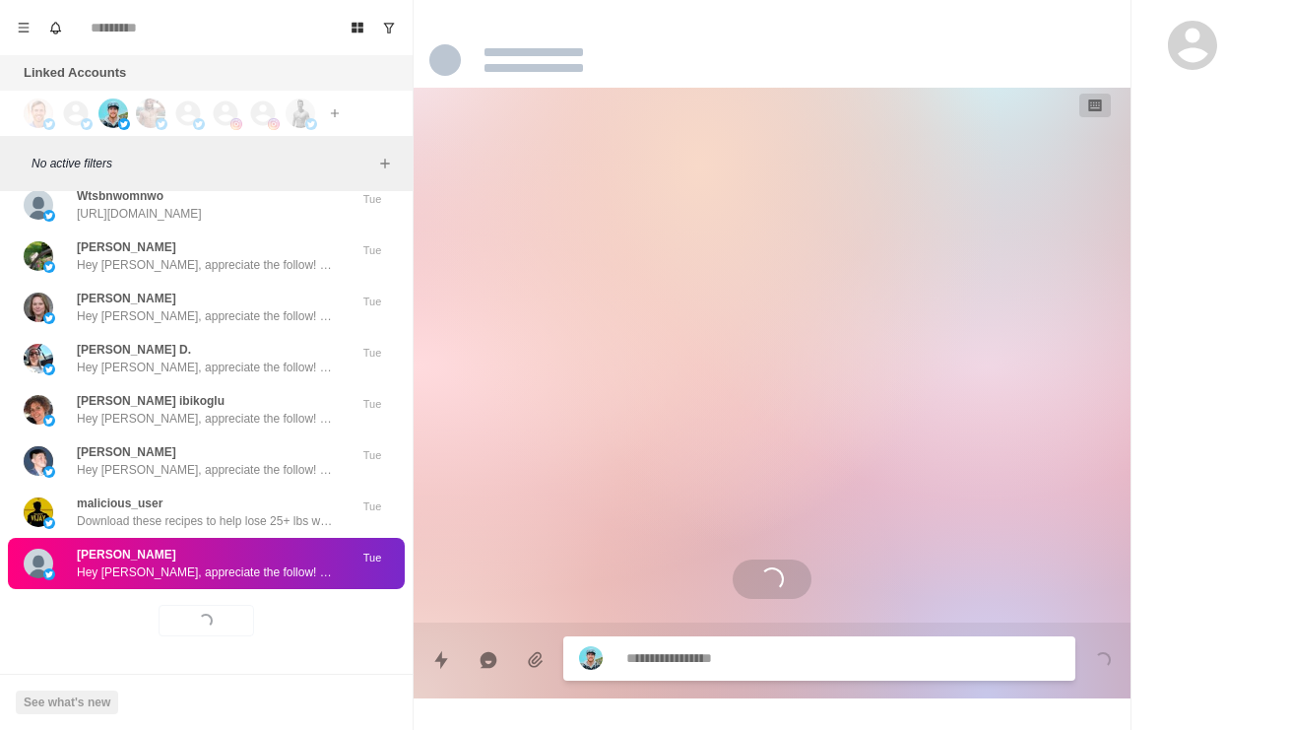
scroll to position [77784, 0]
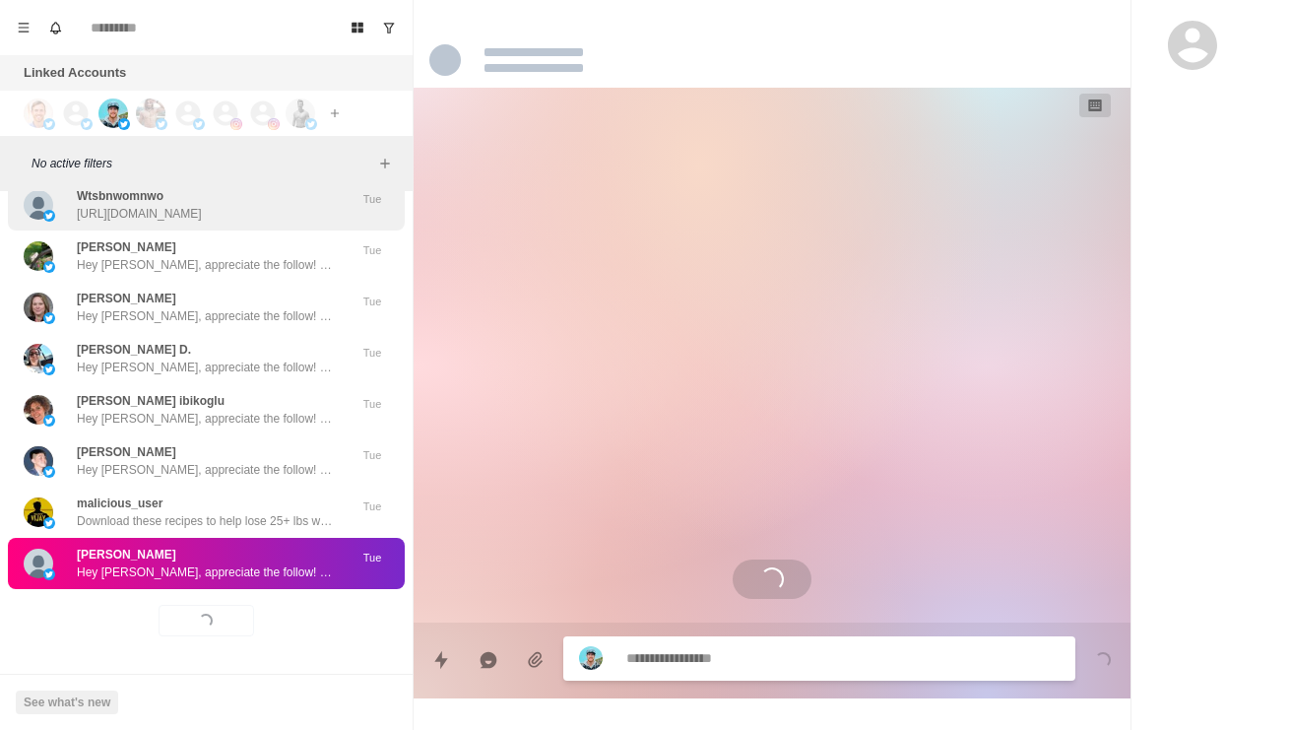
click at [74, 223] on div "Wtsbnwomnwo [URL][DOMAIN_NAME]" at bounding box center [186, 204] width 324 height 35
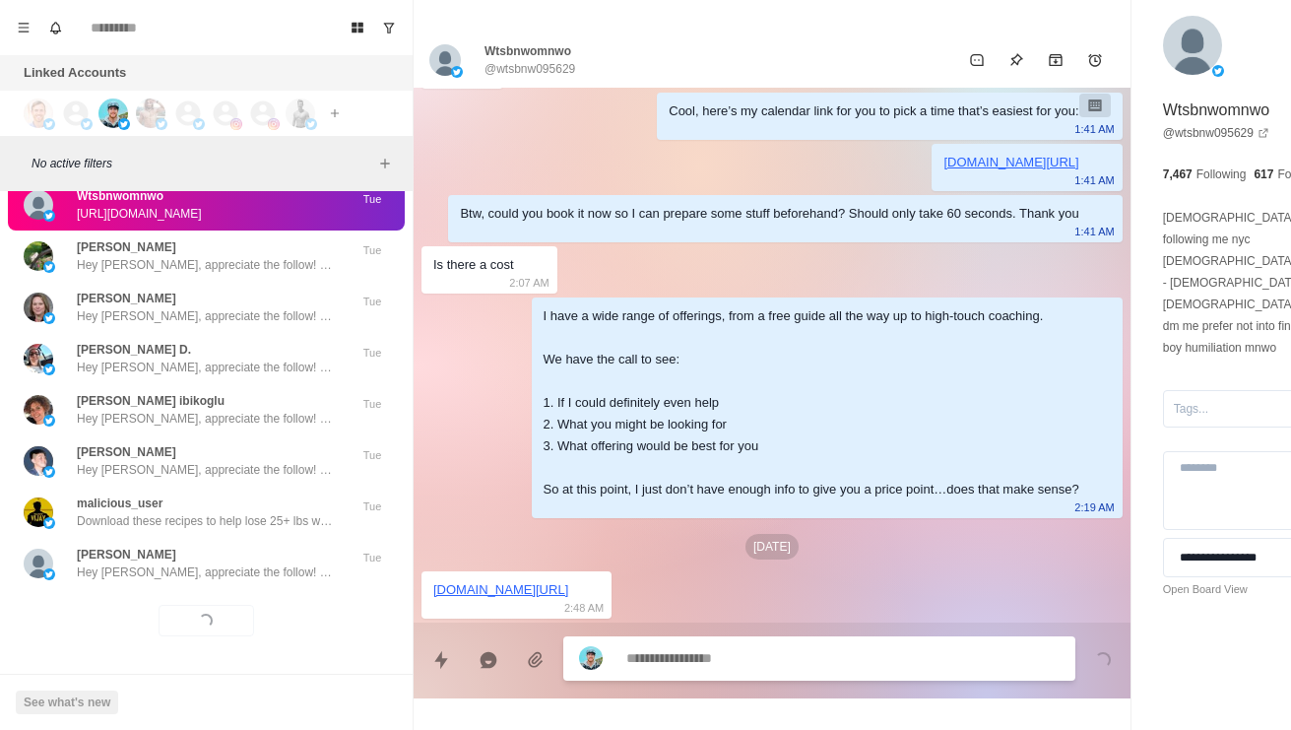
scroll to position [77909, 0]
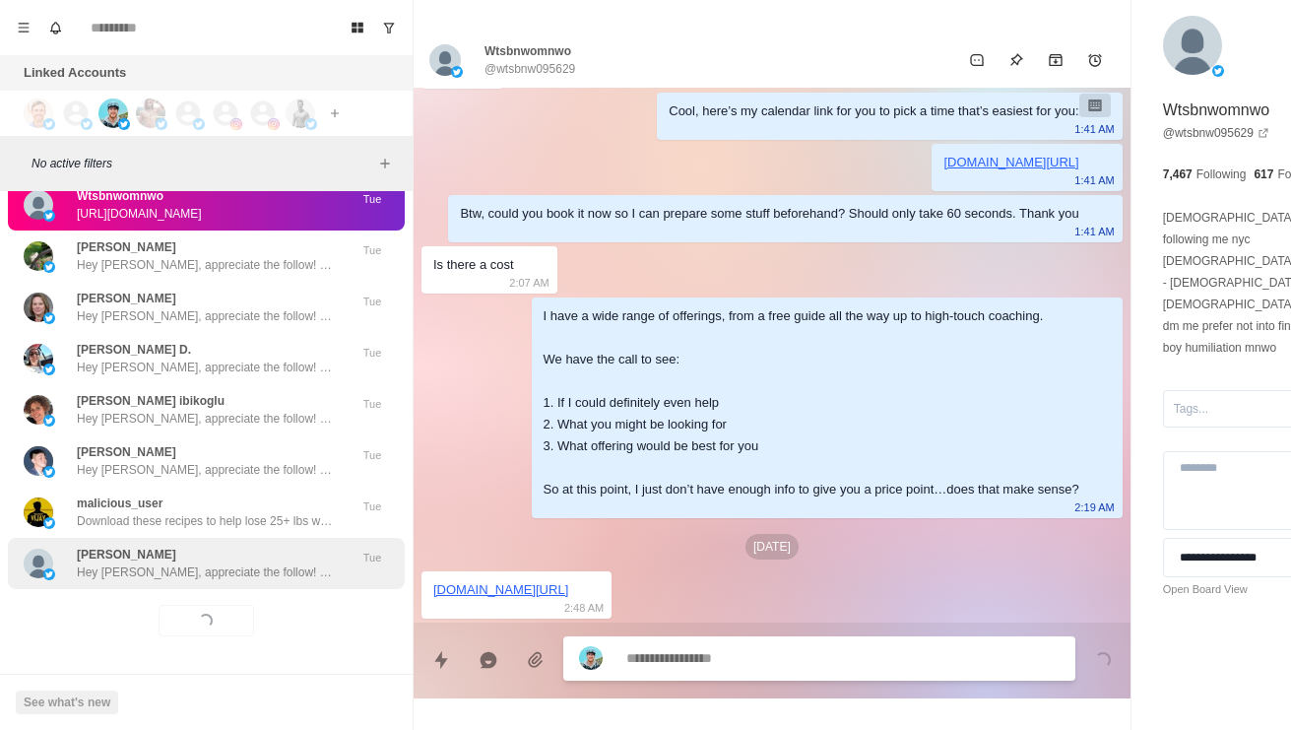
click at [147, 563] on p "Hey [PERSON_NAME], appreciate the follow! Curious, what got you interested in m…" at bounding box center [205, 572] width 256 height 18
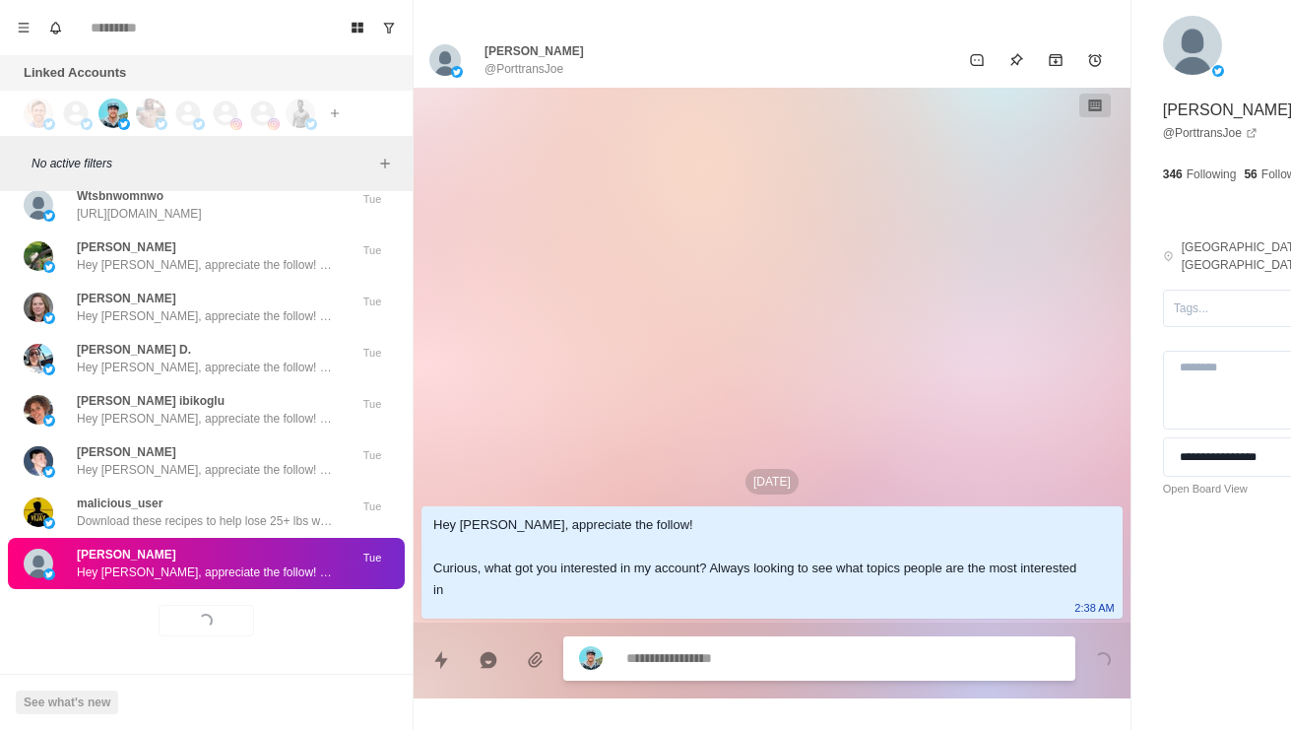
scroll to position [0, 0]
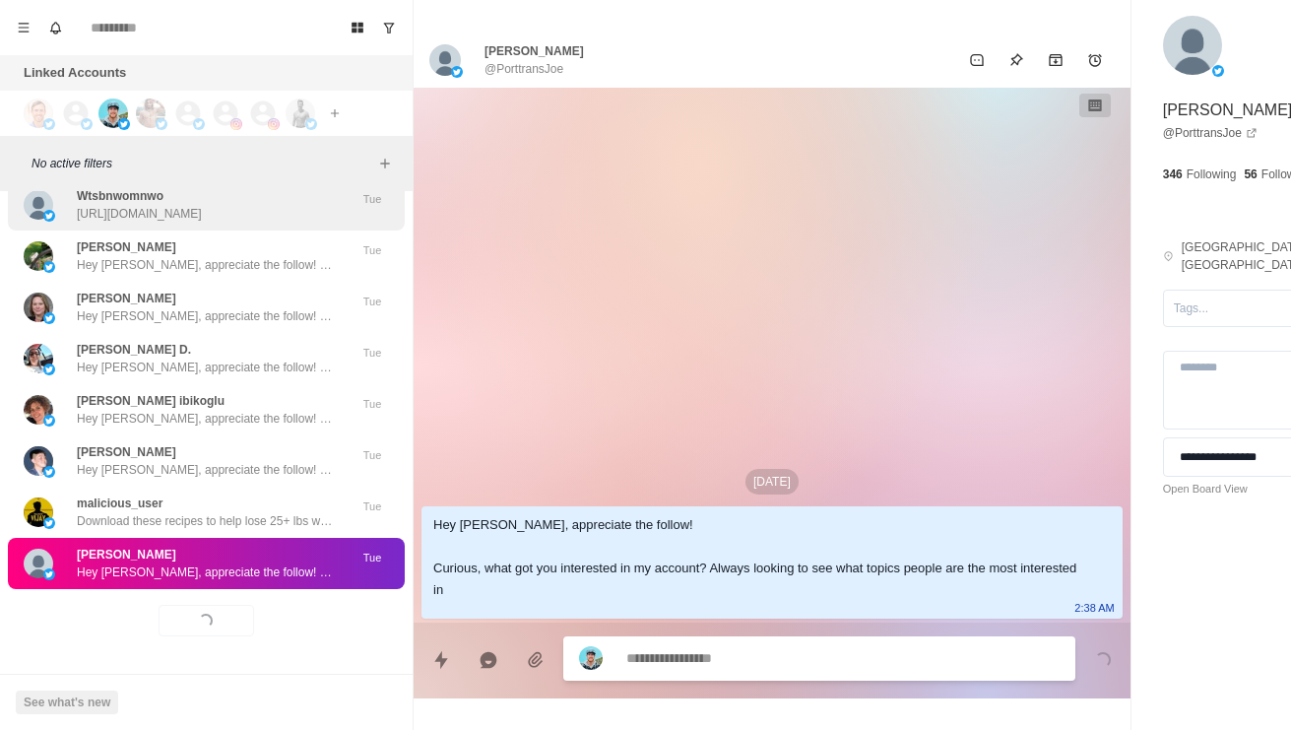
click at [105, 205] on p "[URL][DOMAIN_NAME]" at bounding box center [139, 214] width 125 height 18
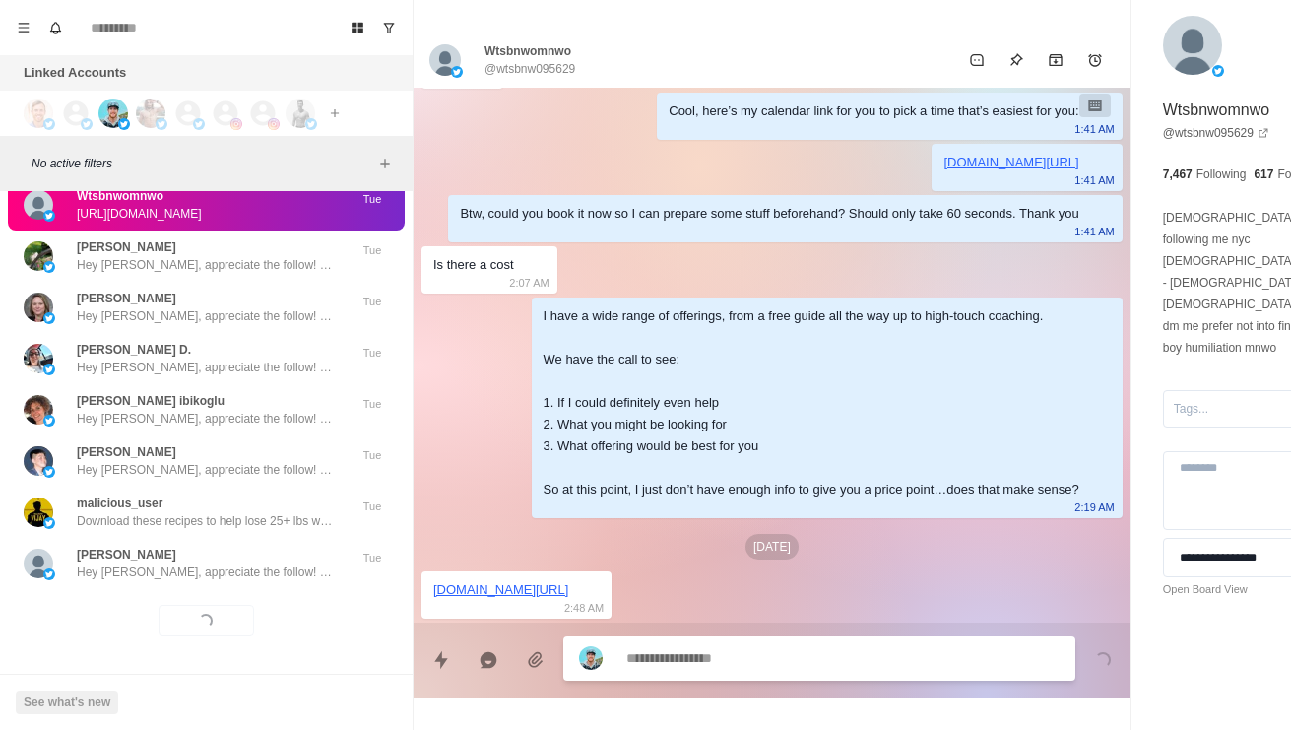
scroll to position [1627, 0]
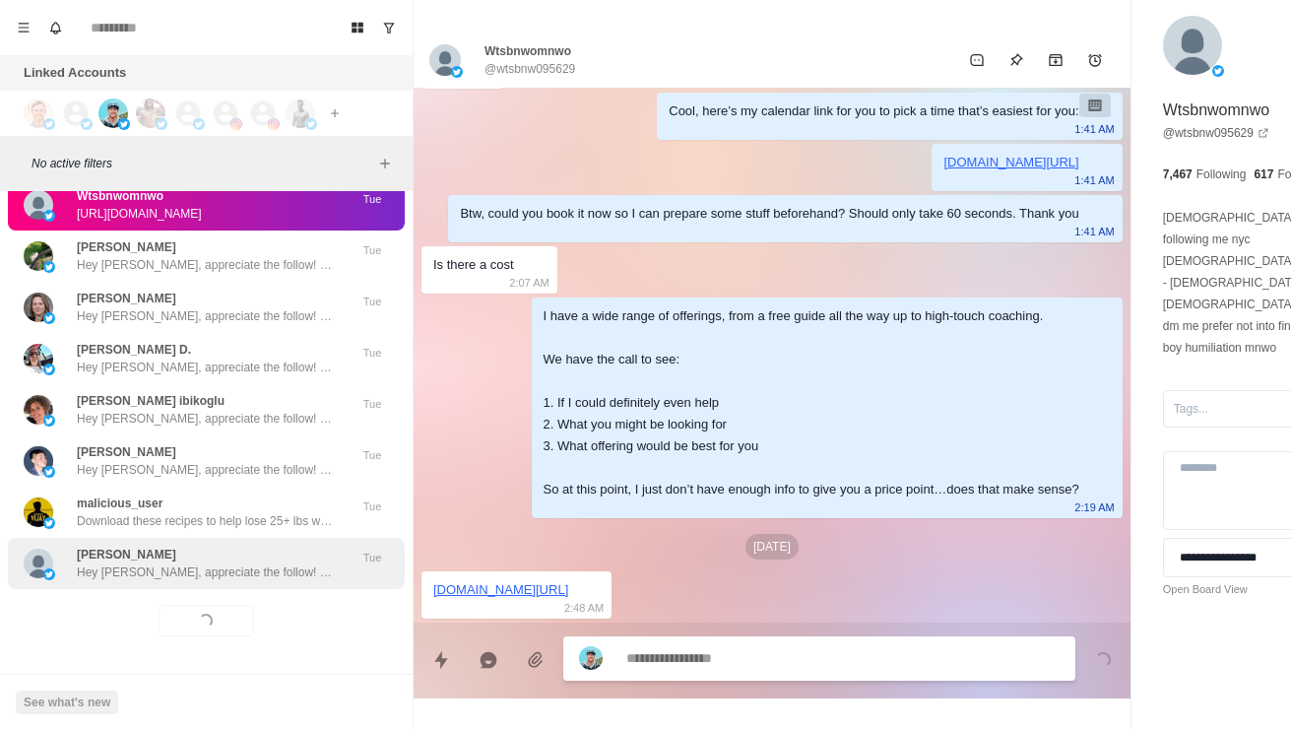
click at [116, 545] on p "[PERSON_NAME]" at bounding box center [126, 554] width 99 height 18
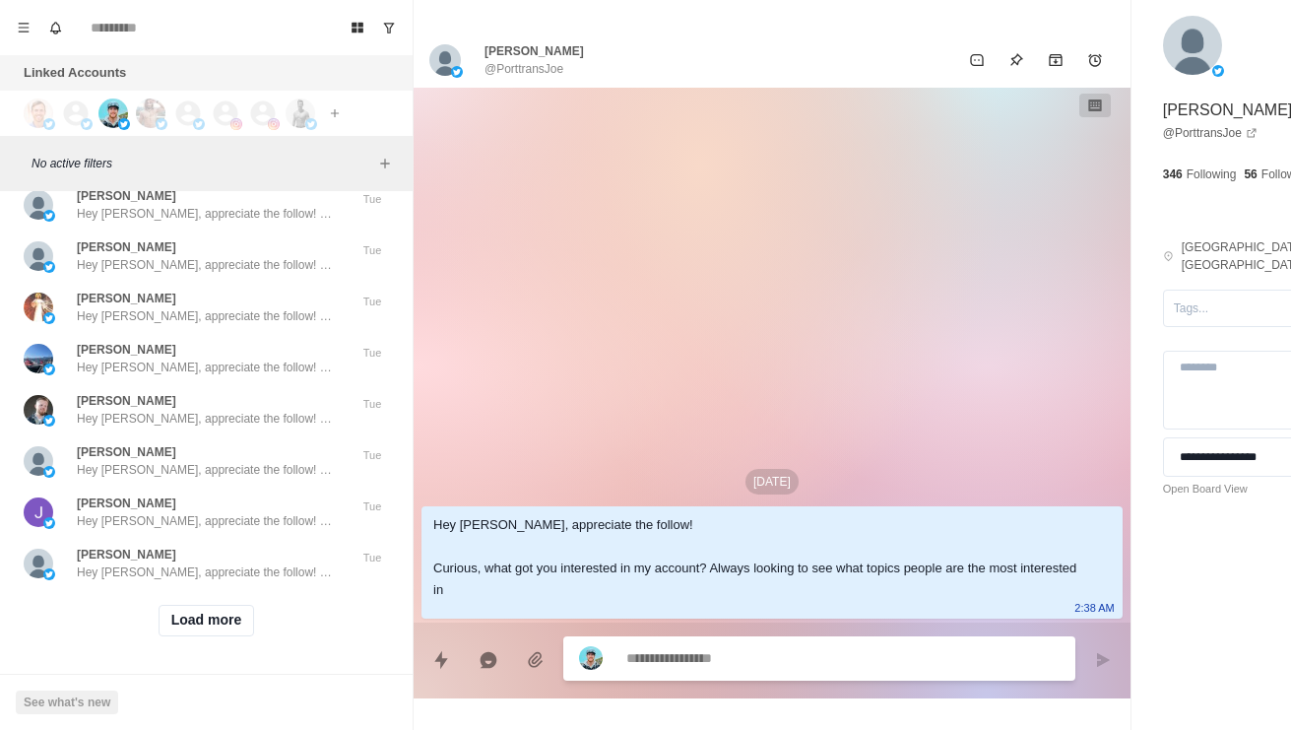
scroll to position [78285, 0]
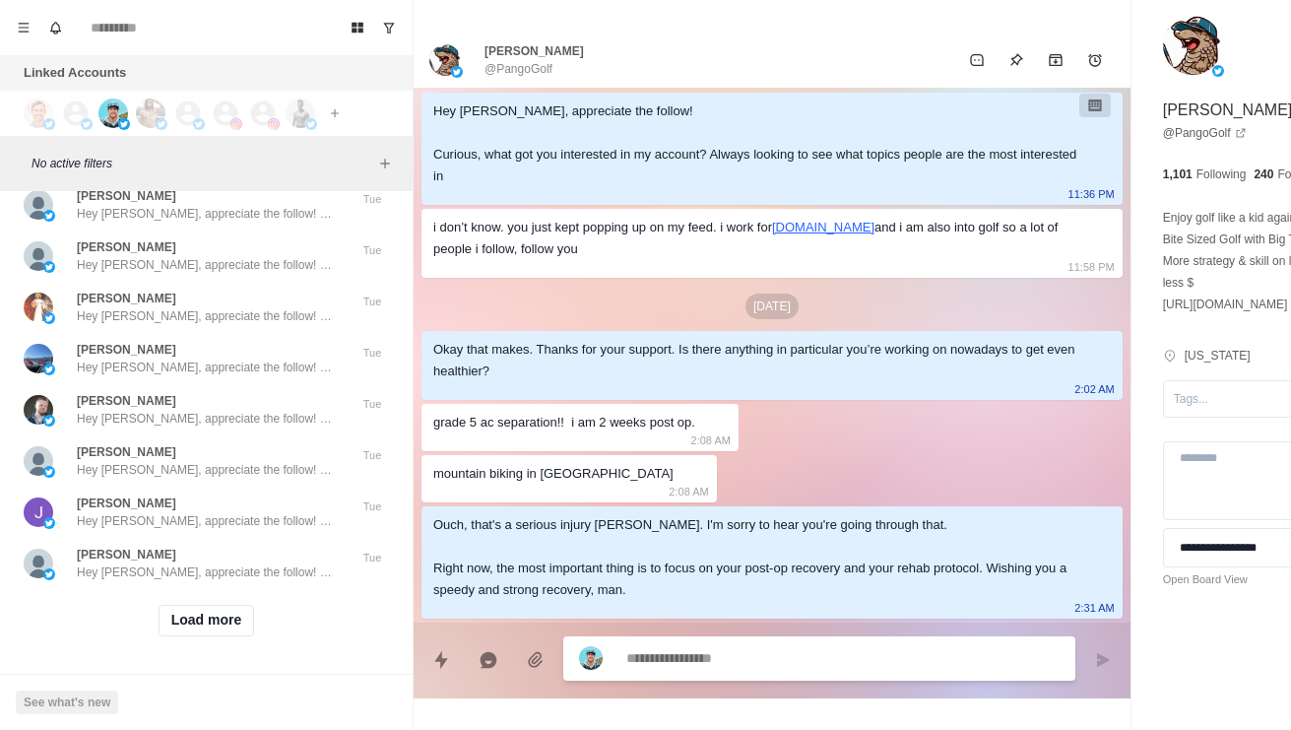
scroll to position [78403, 0]
click at [190, 615] on button "Load more" at bounding box center [207, 621] width 96 height 32
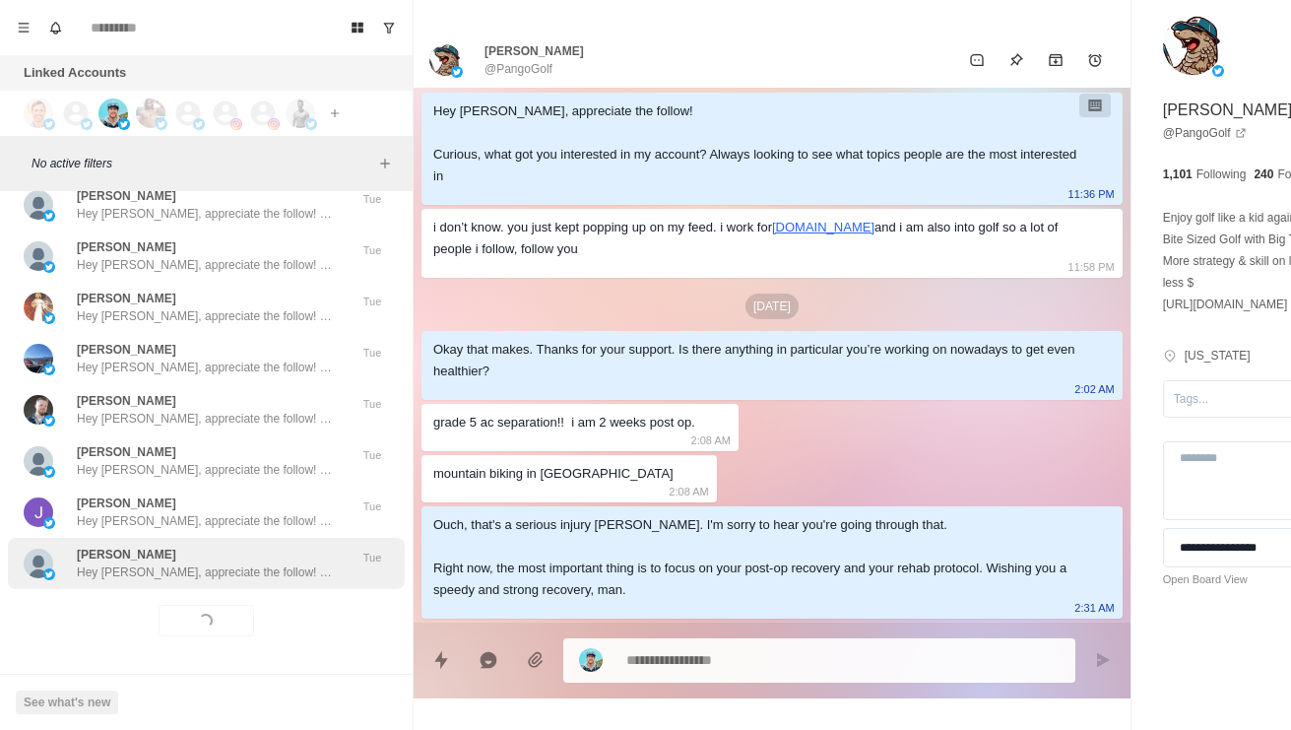
click at [139, 563] on p "Hey [PERSON_NAME], appreciate the follow! Curious, what got you interested in m…" at bounding box center [205, 572] width 256 height 18
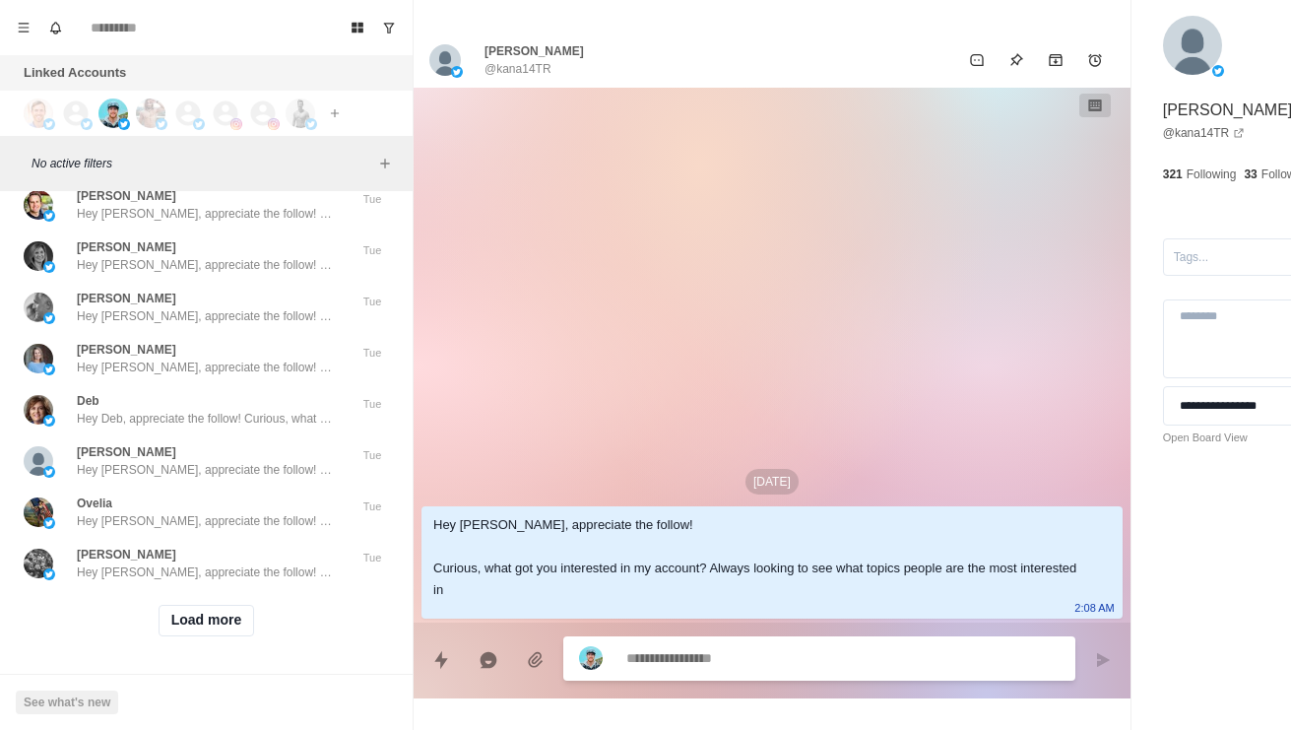
scroll to position [79383, 0]
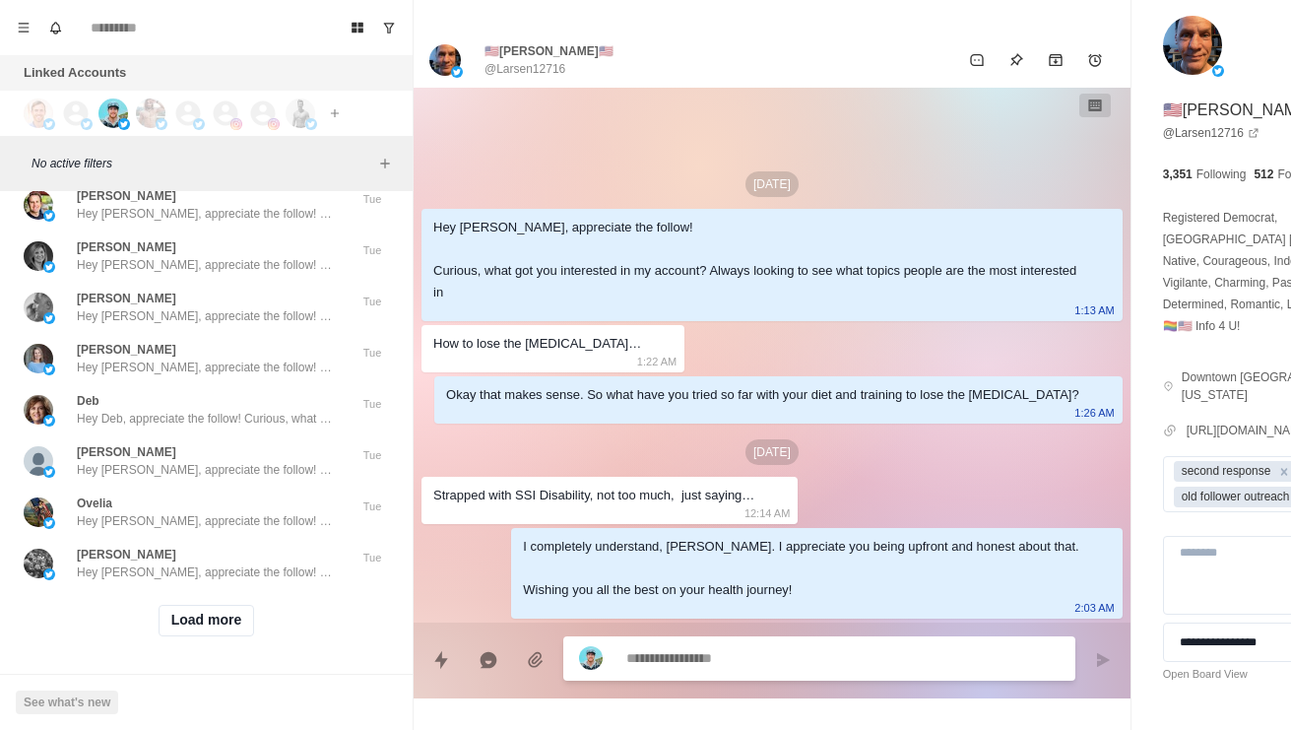
scroll to position [79996, 0]
click at [179, 616] on button "Load more" at bounding box center [207, 621] width 96 height 32
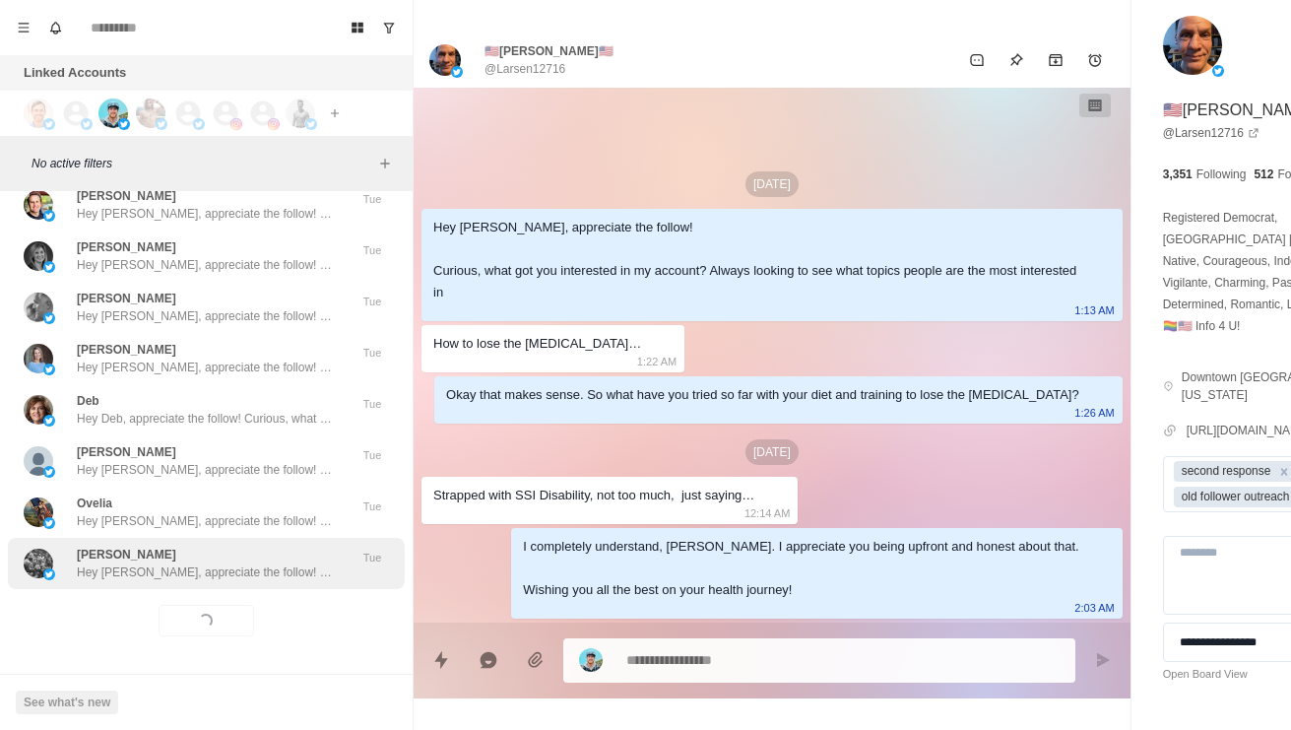
click at [122, 568] on div "[PERSON_NAME] Hey [PERSON_NAME], appreciate the follow! Curious, what got you i…" at bounding box center [206, 563] width 397 height 51
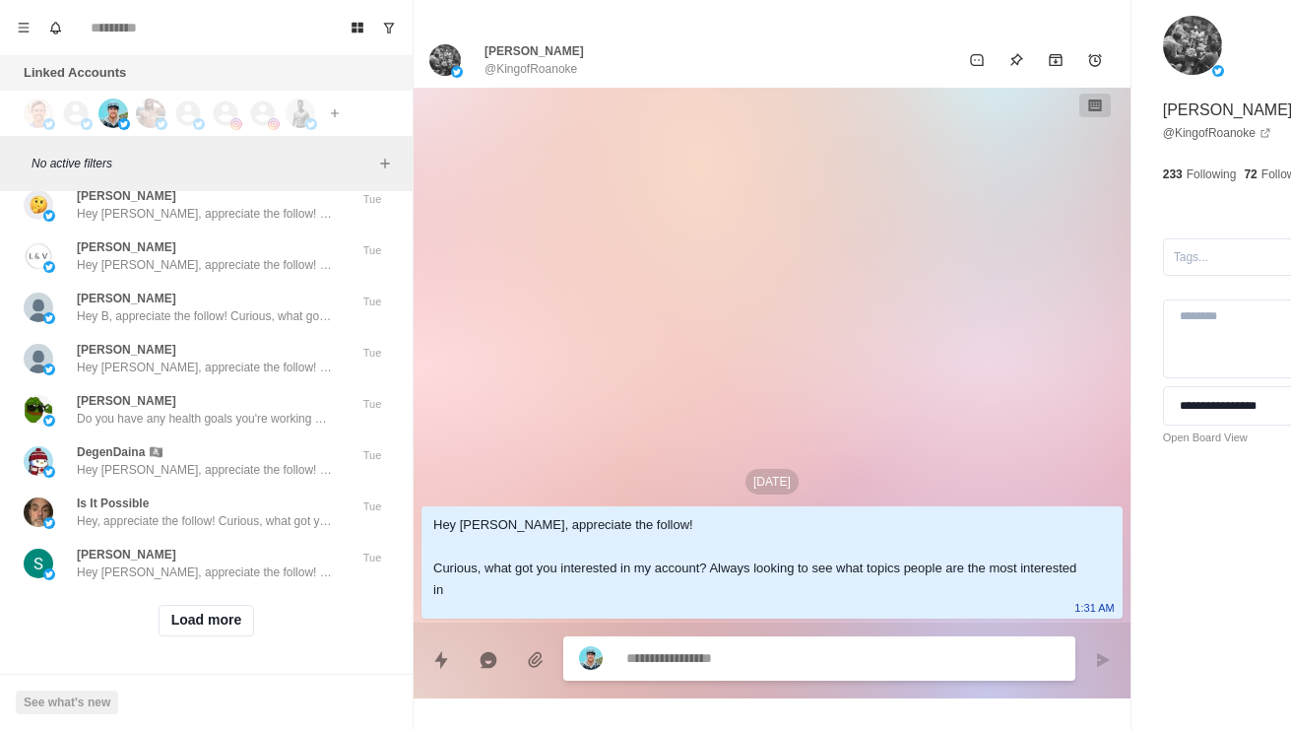
scroll to position [81028, 0]
click at [194, 626] on button "Load more" at bounding box center [207, 621] width 96 height 32
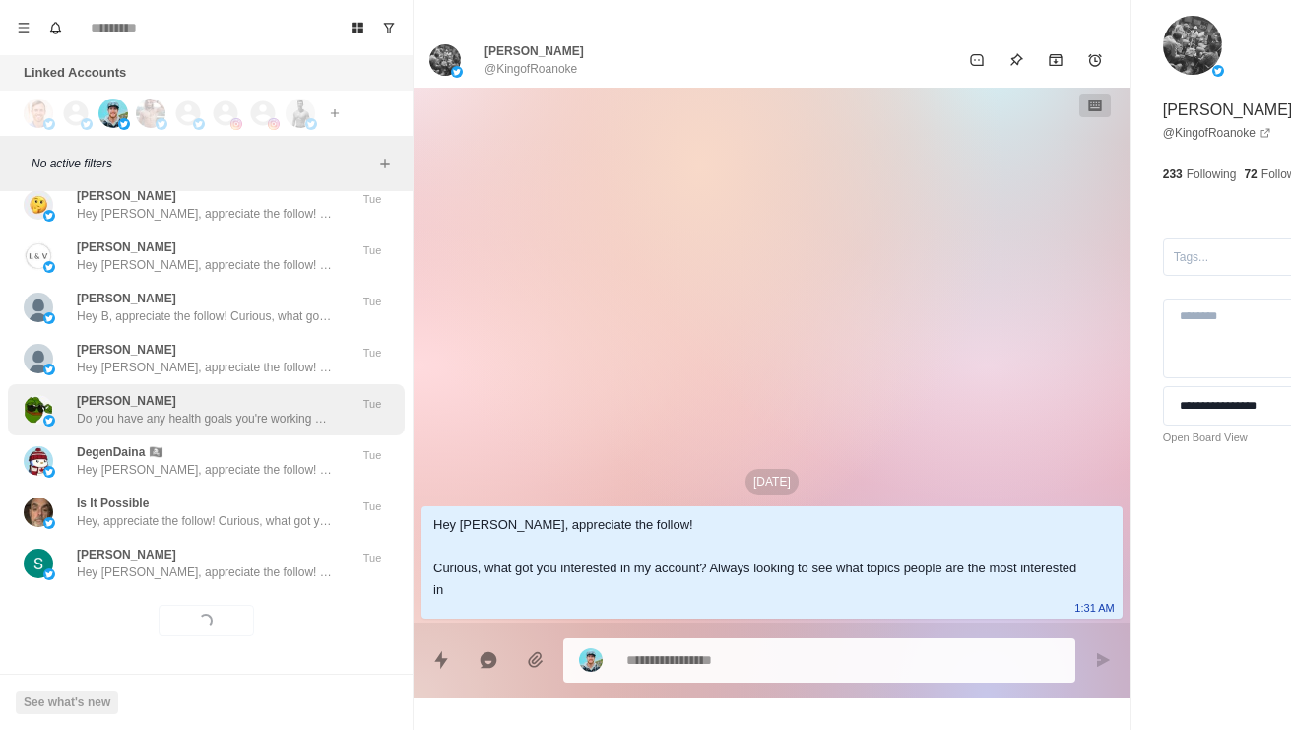
click at [76, 409] on div "[PERSON_NAME] Do you have any health goals you're working on currently? Like lo…" at bounding box center [186, 409] width 324 height 35
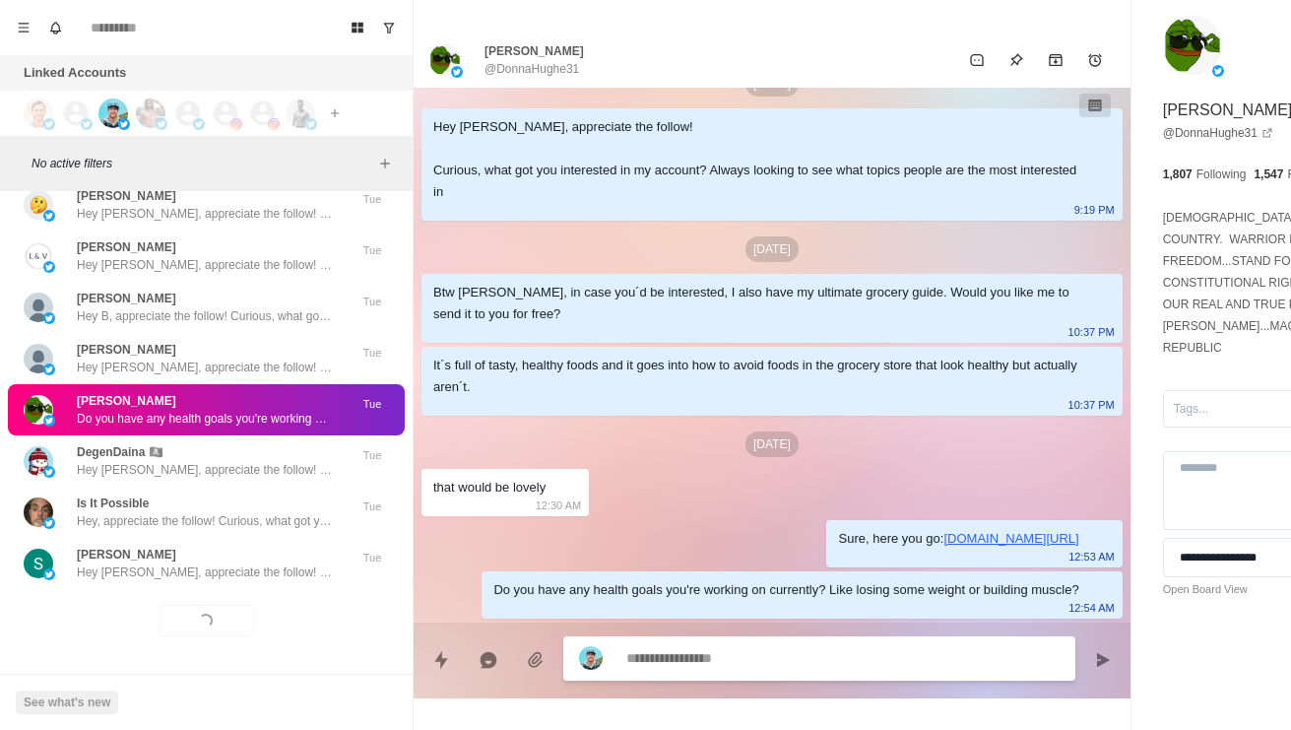
scroll to position [166, 0]
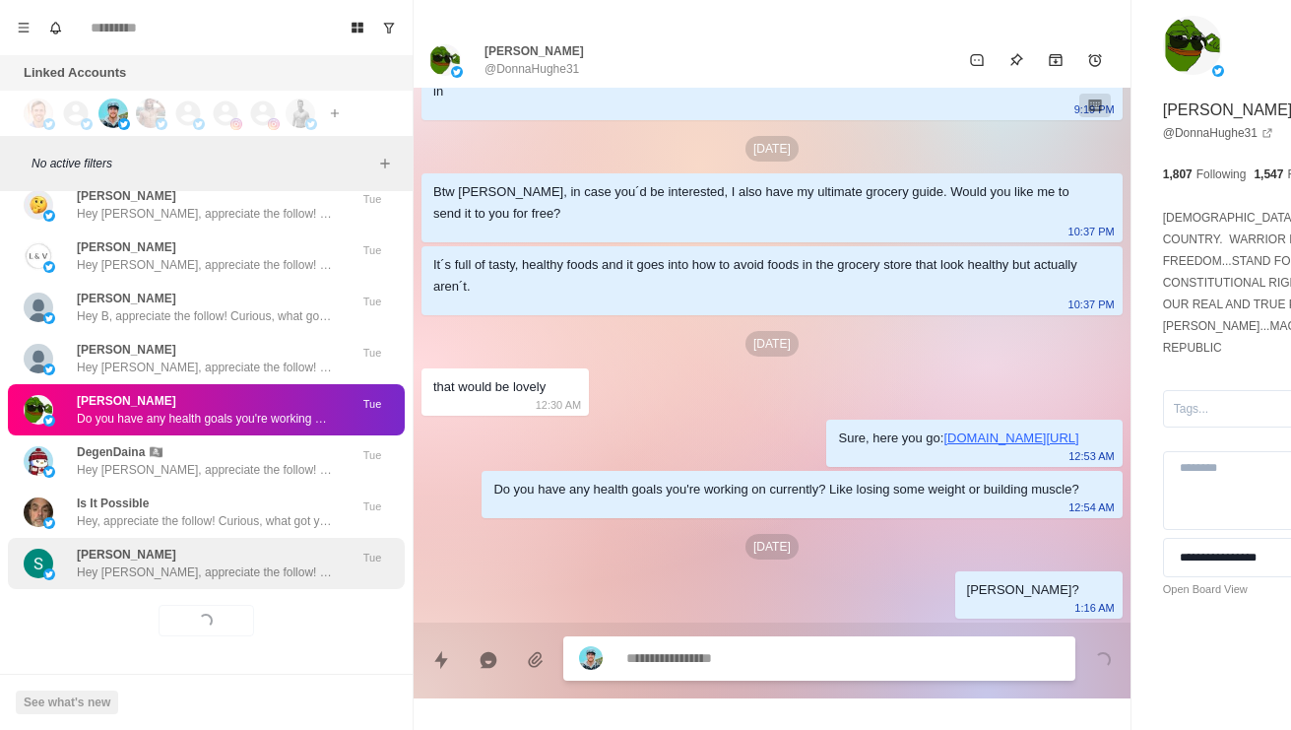
click at [131, 570] on p "Hey [PERSON_NAME], appreciate the follow! Curious, what got you interested in m…" at bounding box center [205, 572] width 256 height 18
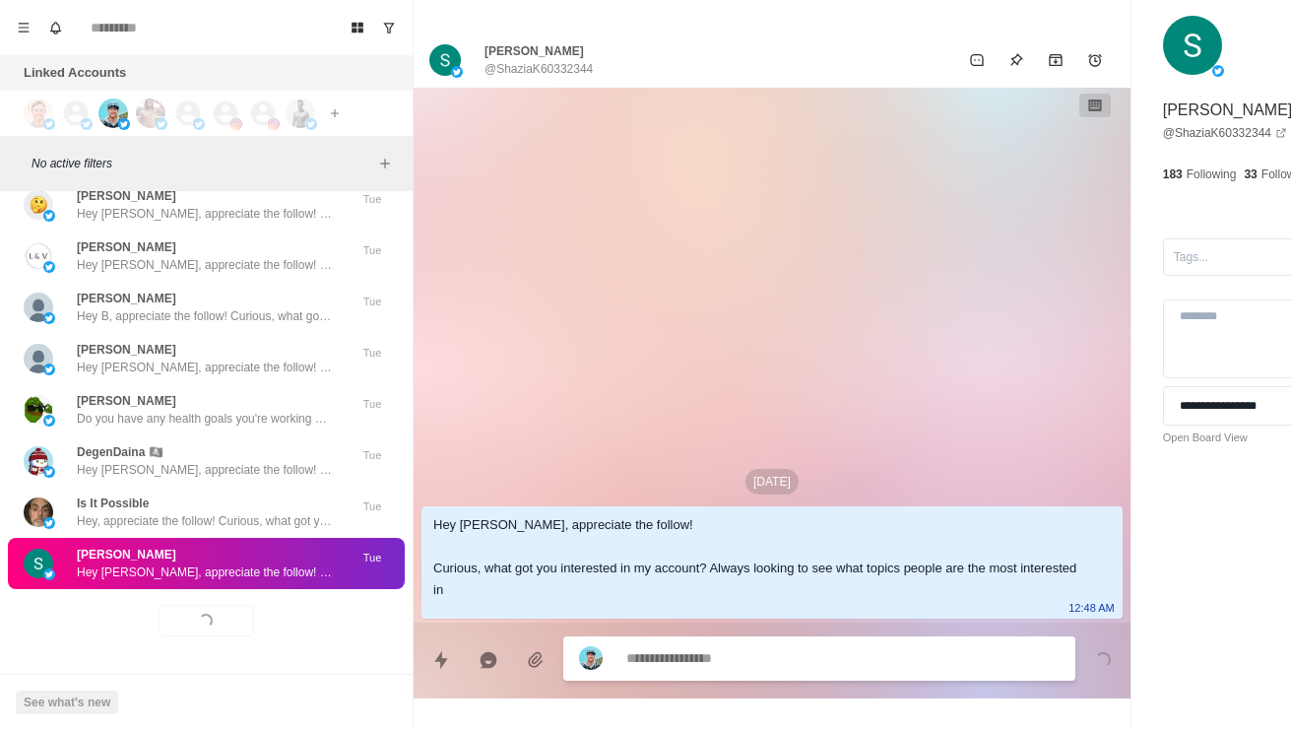
scroll to position [80582, 0]
click at [107, 18] on div "[PERSON_NAME] Lily Hi" at bounding box center [178, -1] width 202 height 35
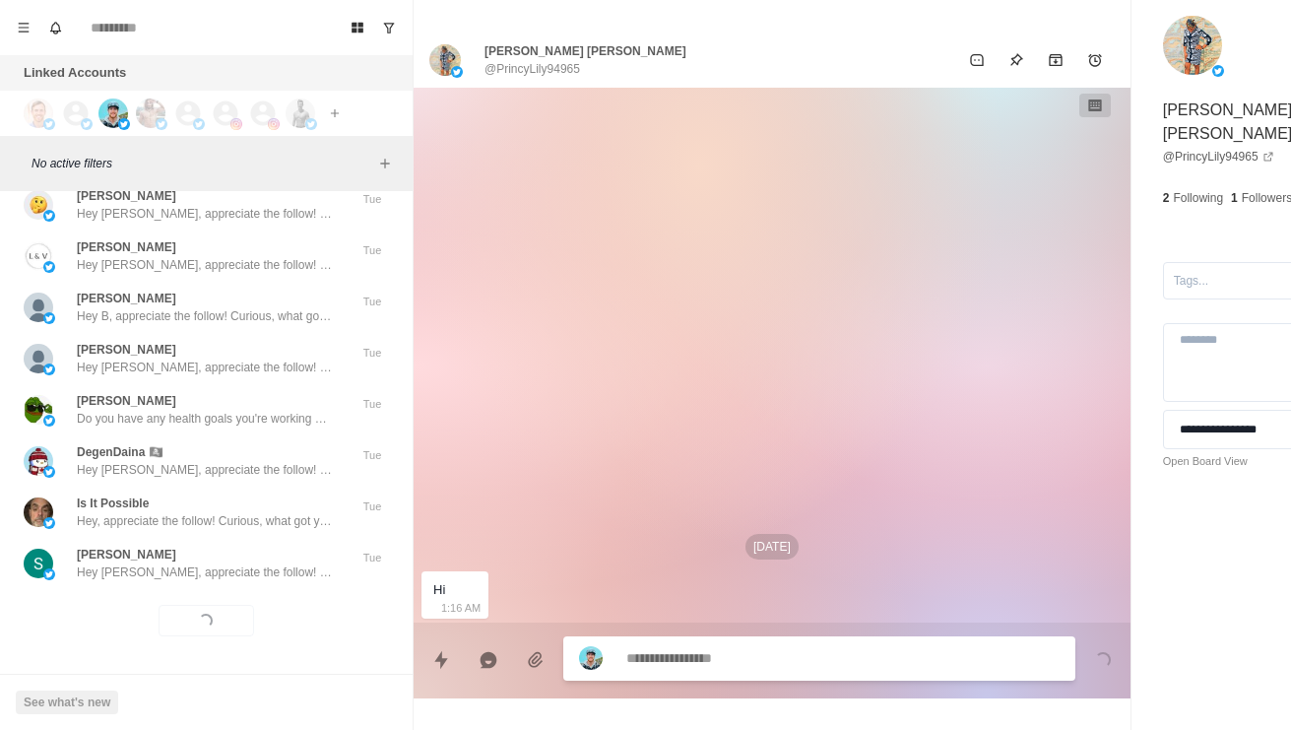
scroll to position [81040, 0]
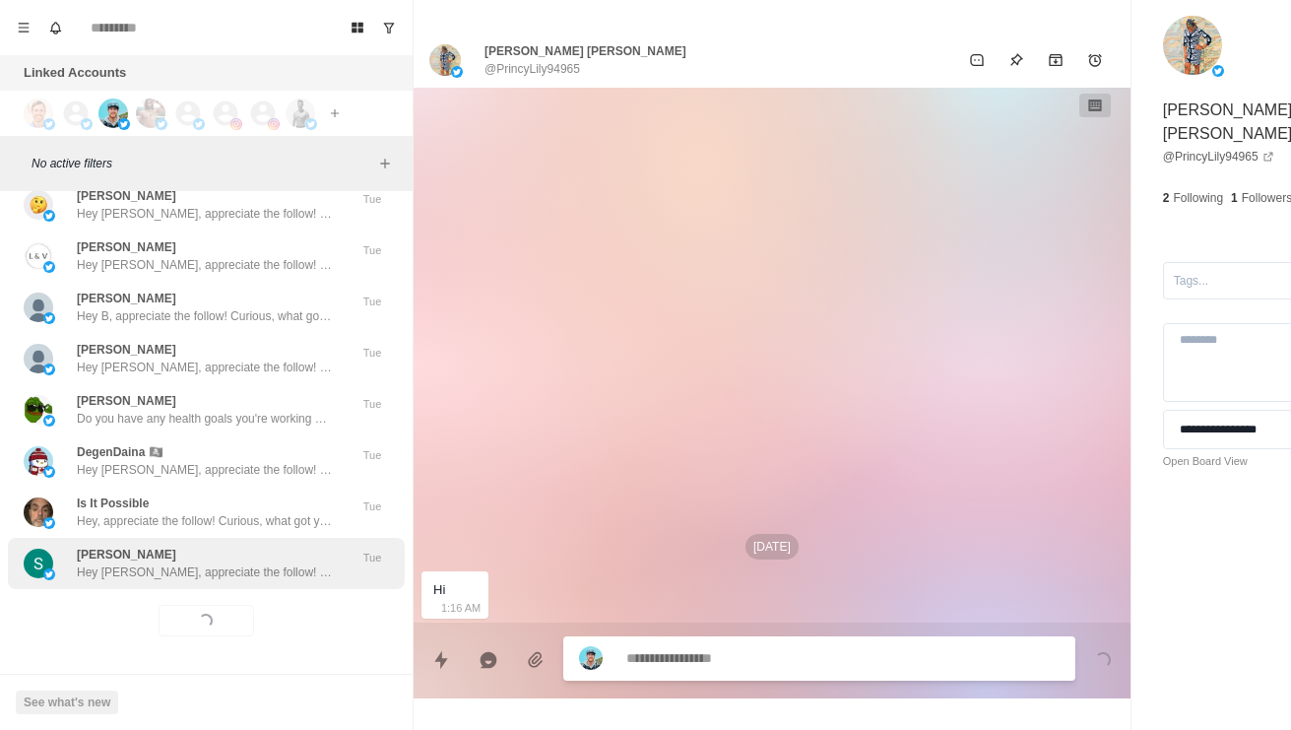
click at [139, 563] on p "Hey [PERSON_NAME], appreciate the follow! Curious, what got you interested in m…" at bounding box center [205, 572] width 256 height 18
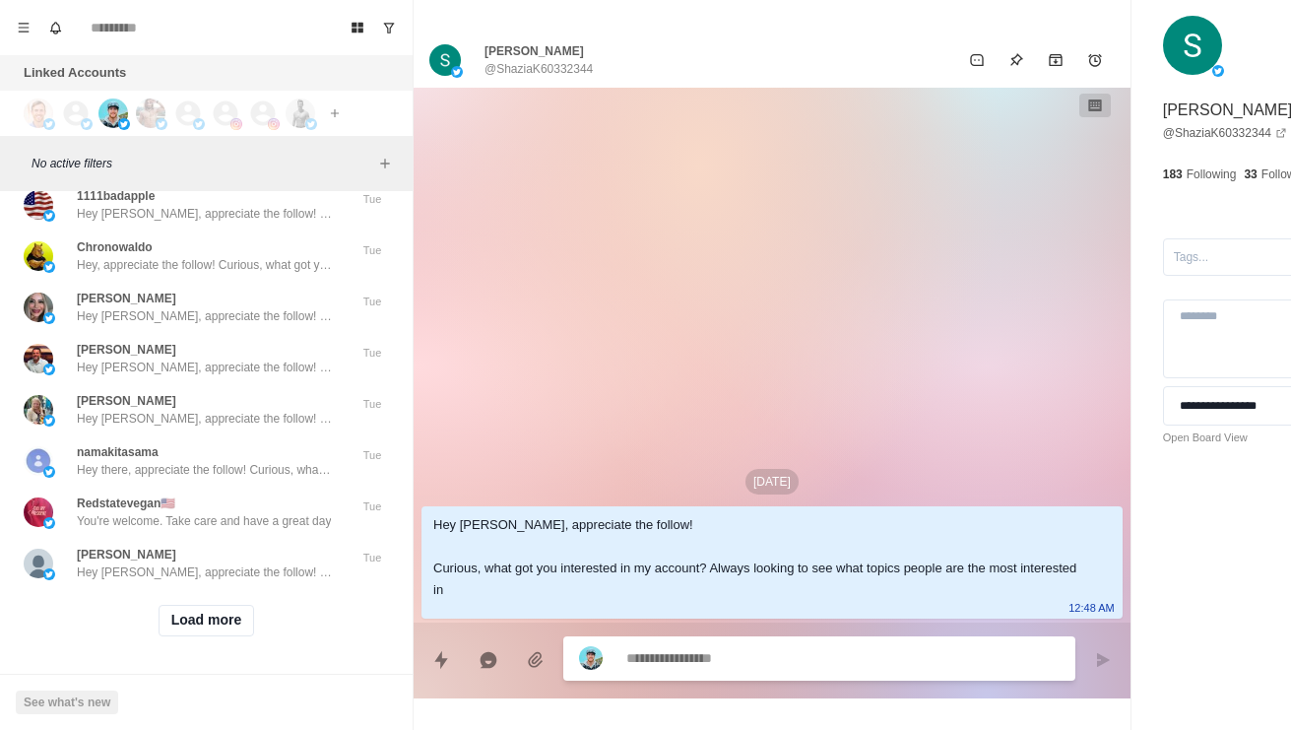
scroll to position [81502, 0]
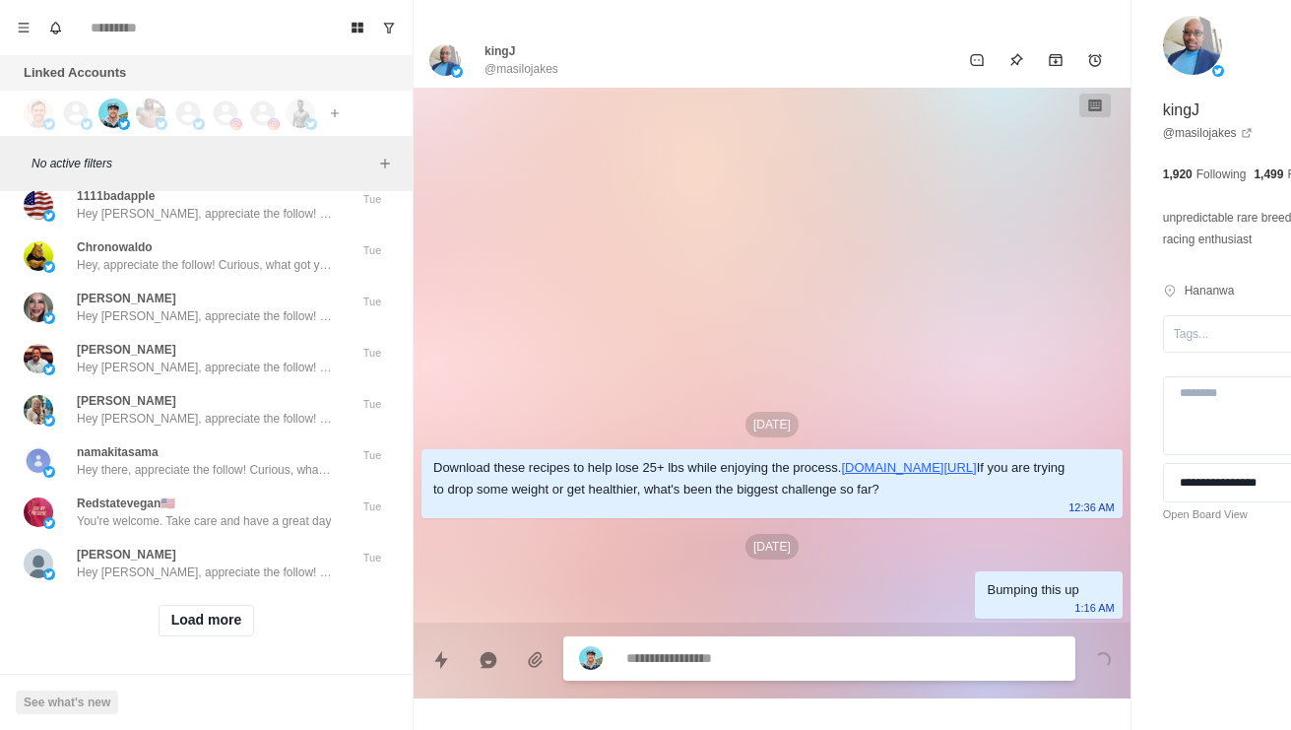
scroll to position [81980, 0]
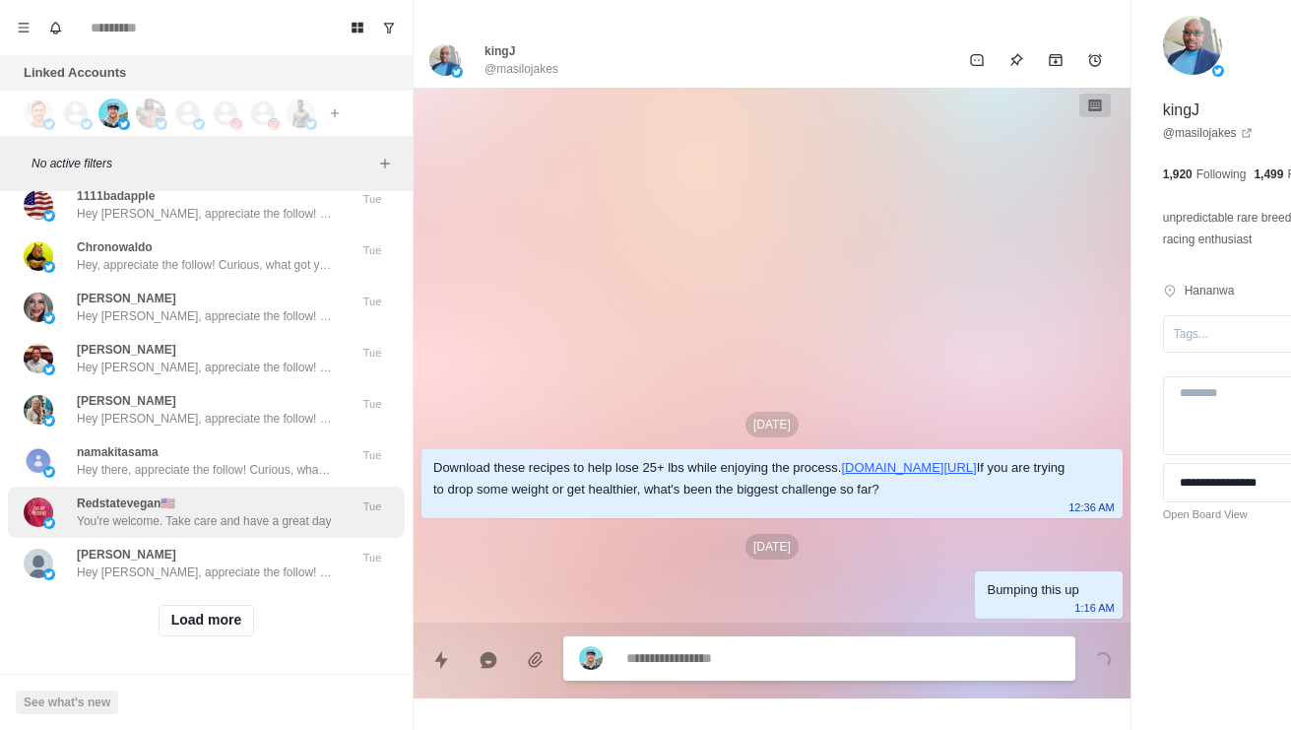
click at [99, 530] on p "You're welcome. Take care and have a great day" at bounding box center [204, 521] width 254 height 18
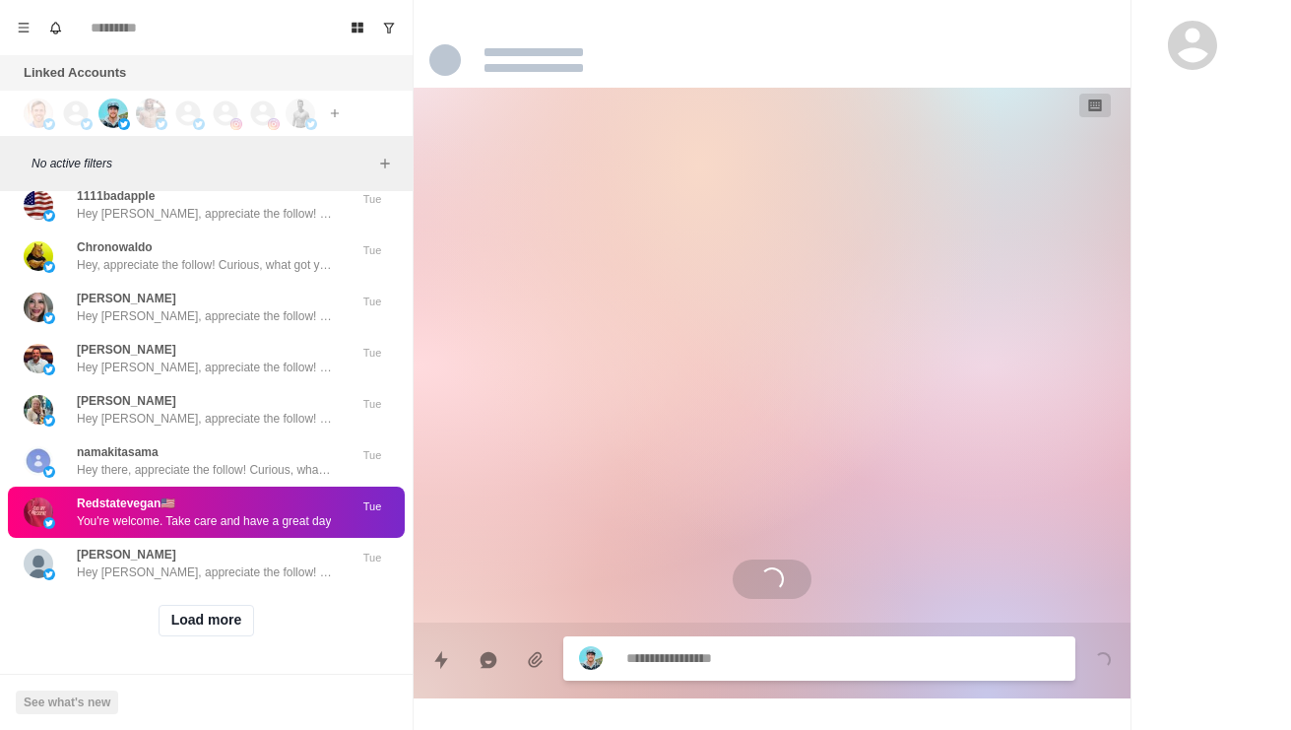
scroll to position [82083, 0]
click at [208, 617] on button "Load more" at bounding box center [207, 621] width 96 height 32
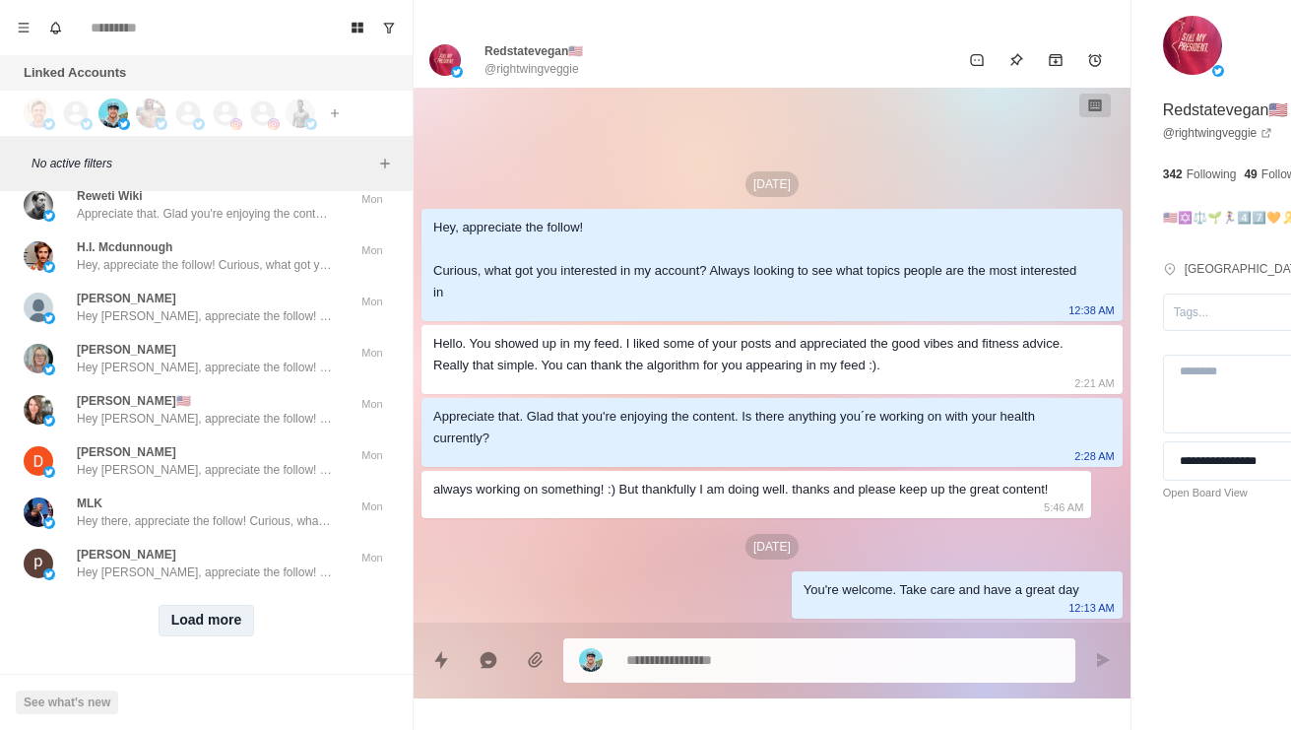
scroll to position [82466, 0]
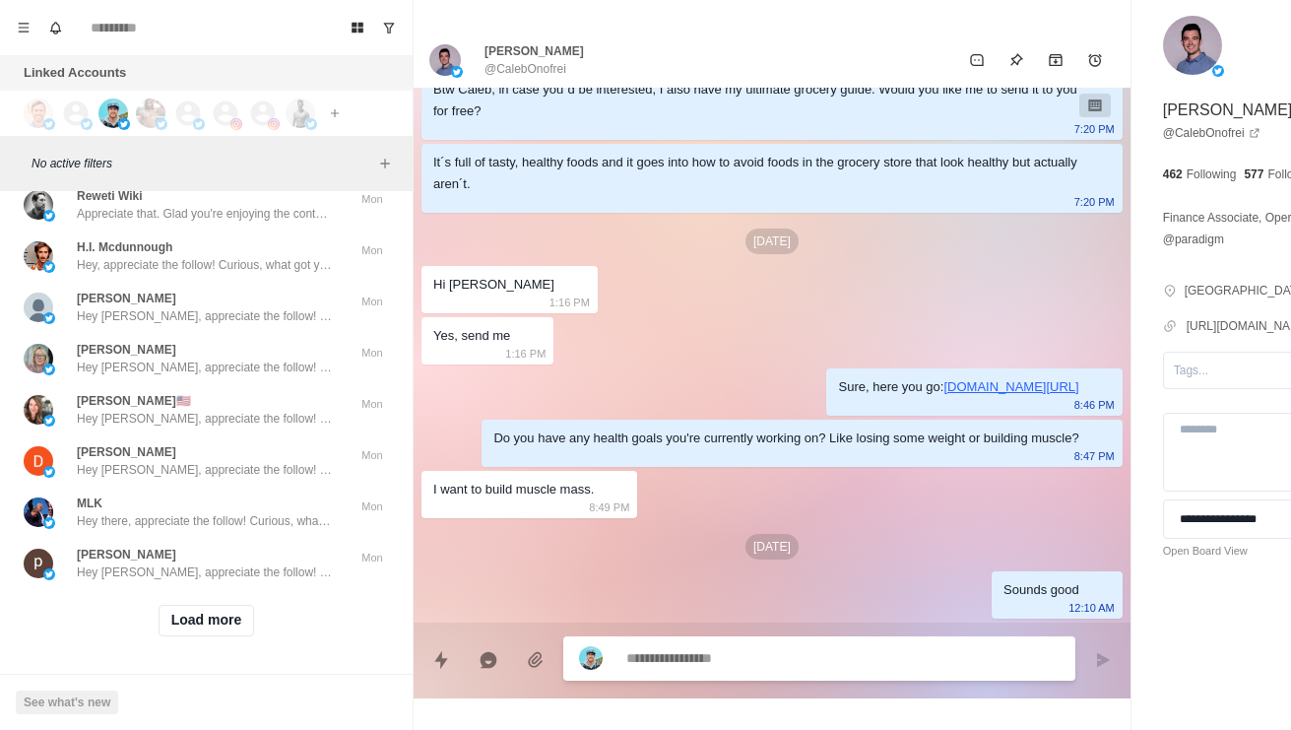
scroll to position [83069, 0]
click at [218, 636] on button "Load more" at bounding box center [207, 621] width 96 height 32
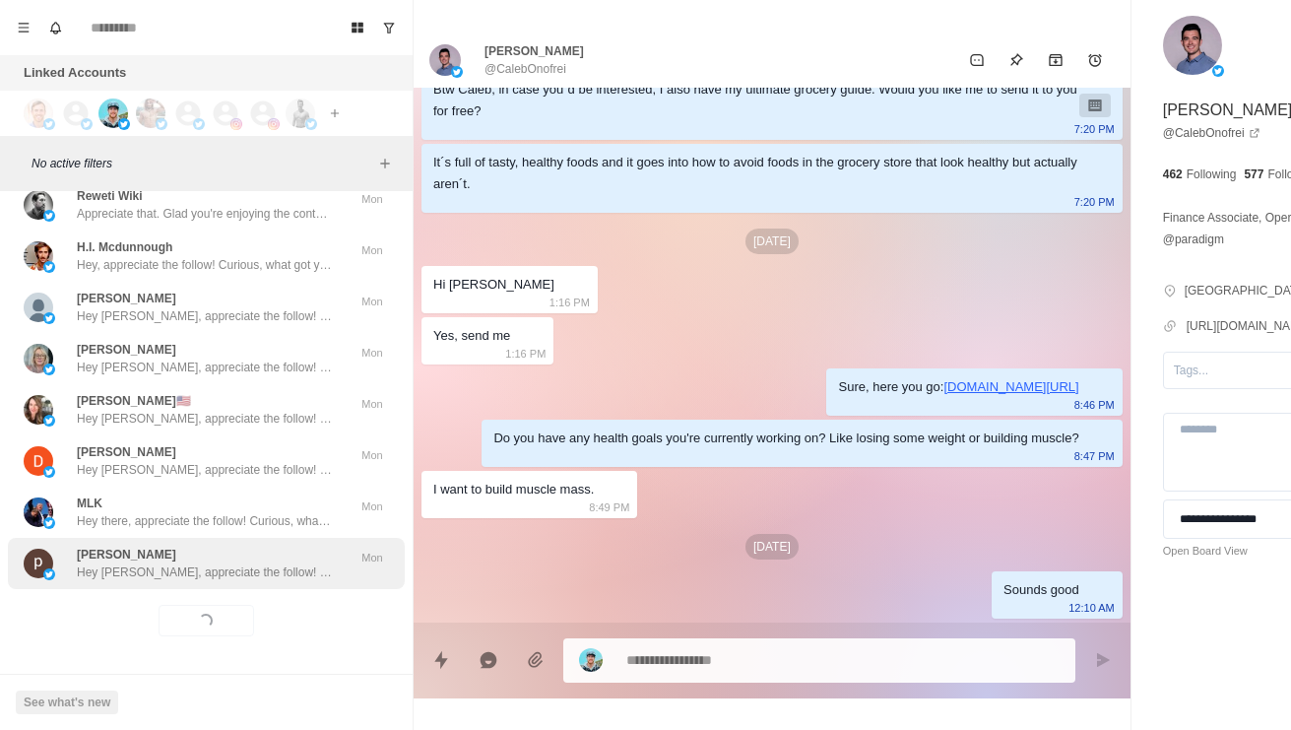
click at [168, 581] on p "Hey [PERSON_NAME], appreciate the follow! Curious, what got you interested in m…" at bounding box center [205, 572] width 256 height 18
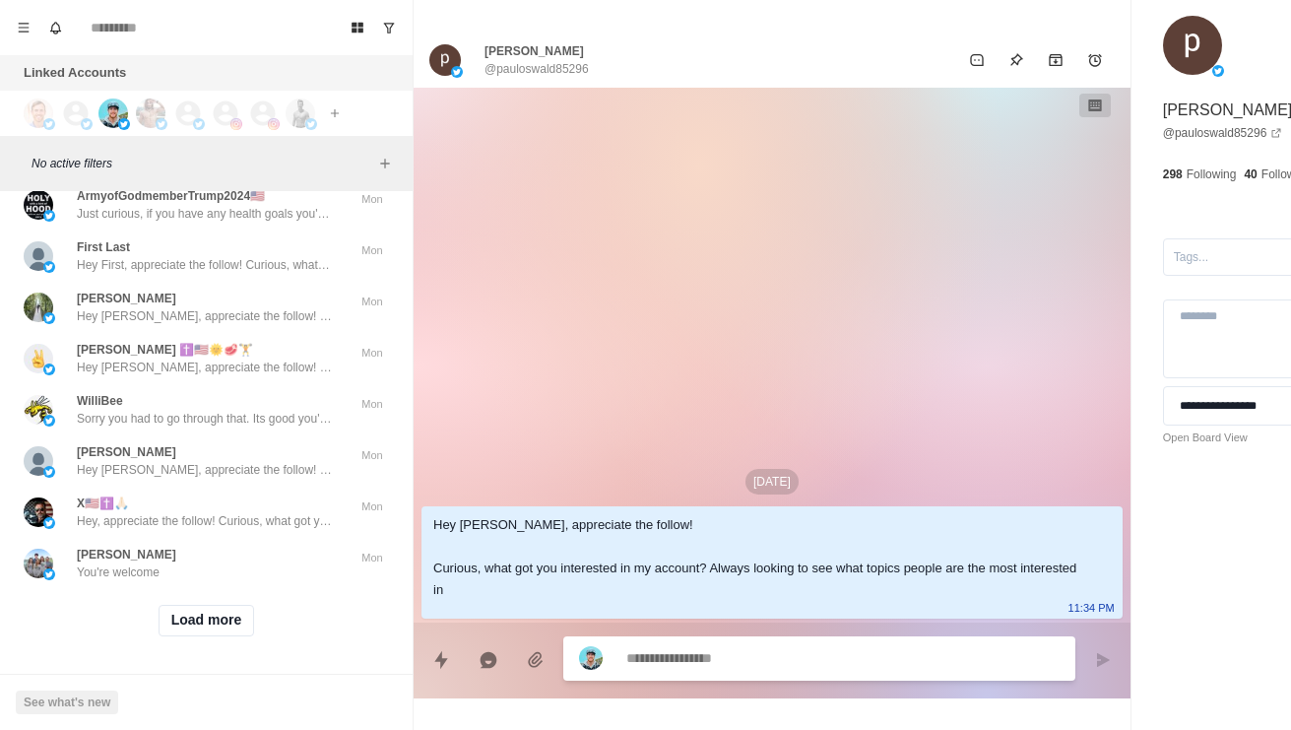
scroll to position [83828, 0]
click at [91, 120] on p "You're welcome. Take care and have a great day" at bounding box center [204, 111] width 254 height 18
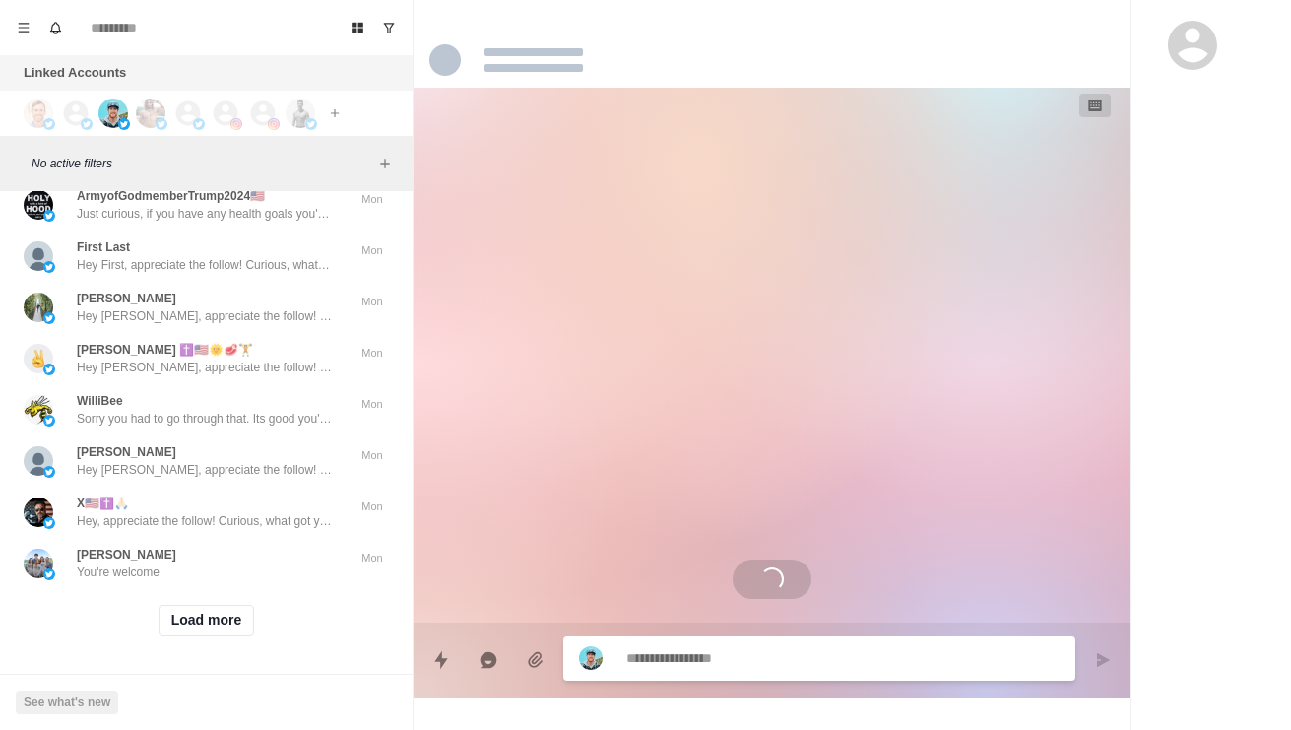
click at [100, 120] on p "You're welcome. Take care and have a great day" at bounding box center [204, 111] width 254 height 18
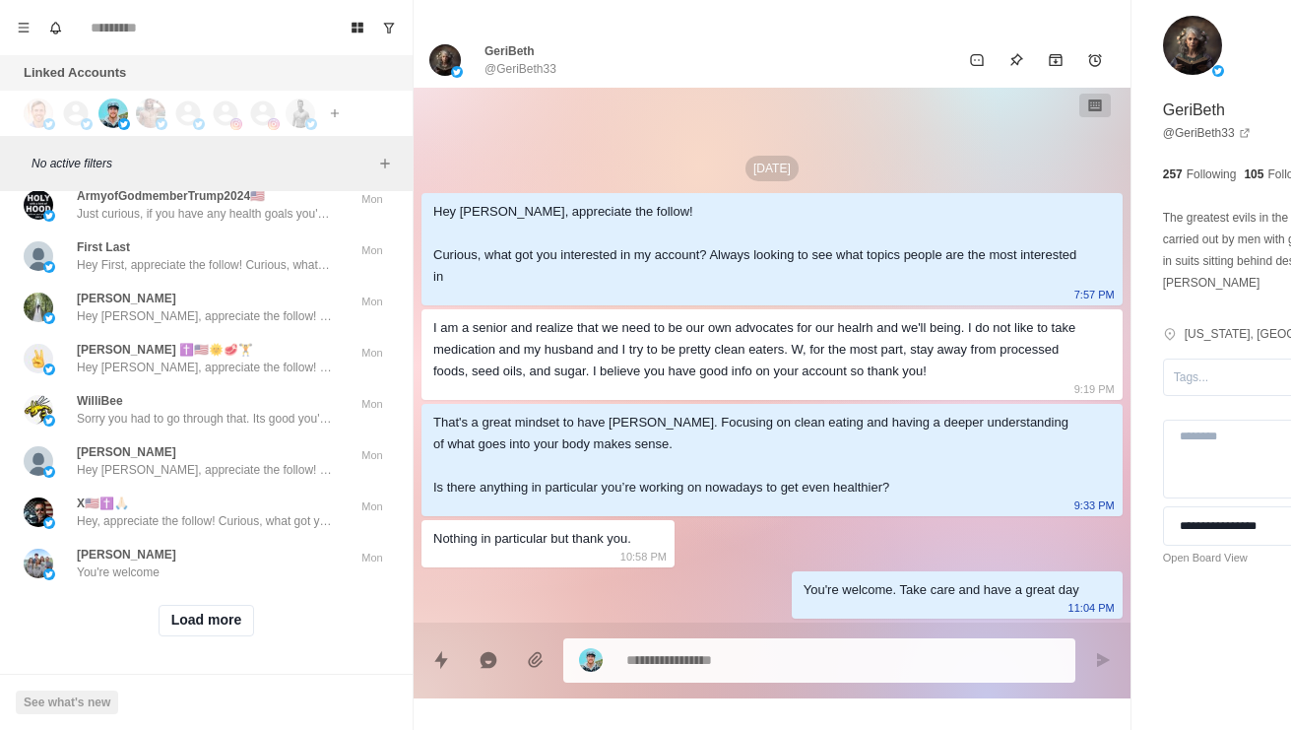
scroll to position [83936, 0]
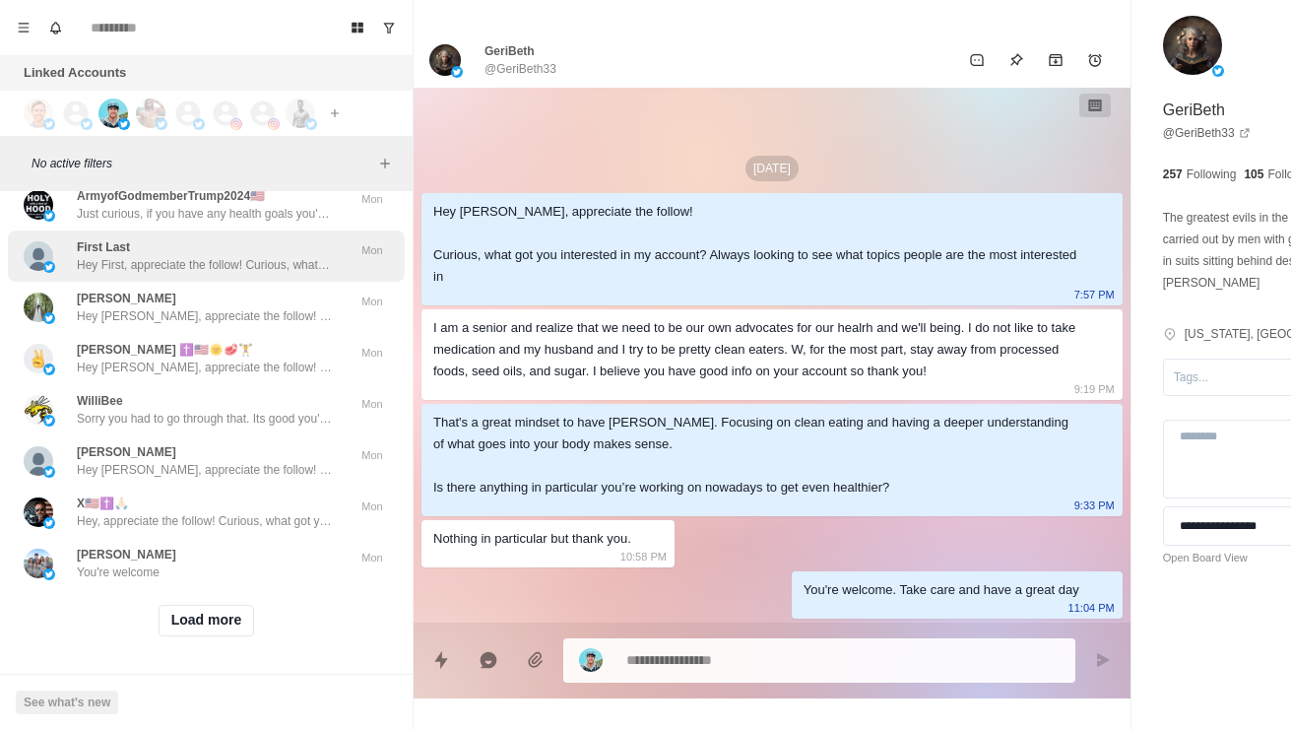
click at [95, 282] on div "First Last Hey First, appreciate the follow! Curious, what got you interested i…" at bounding box center [206, 255] width 397 height 51
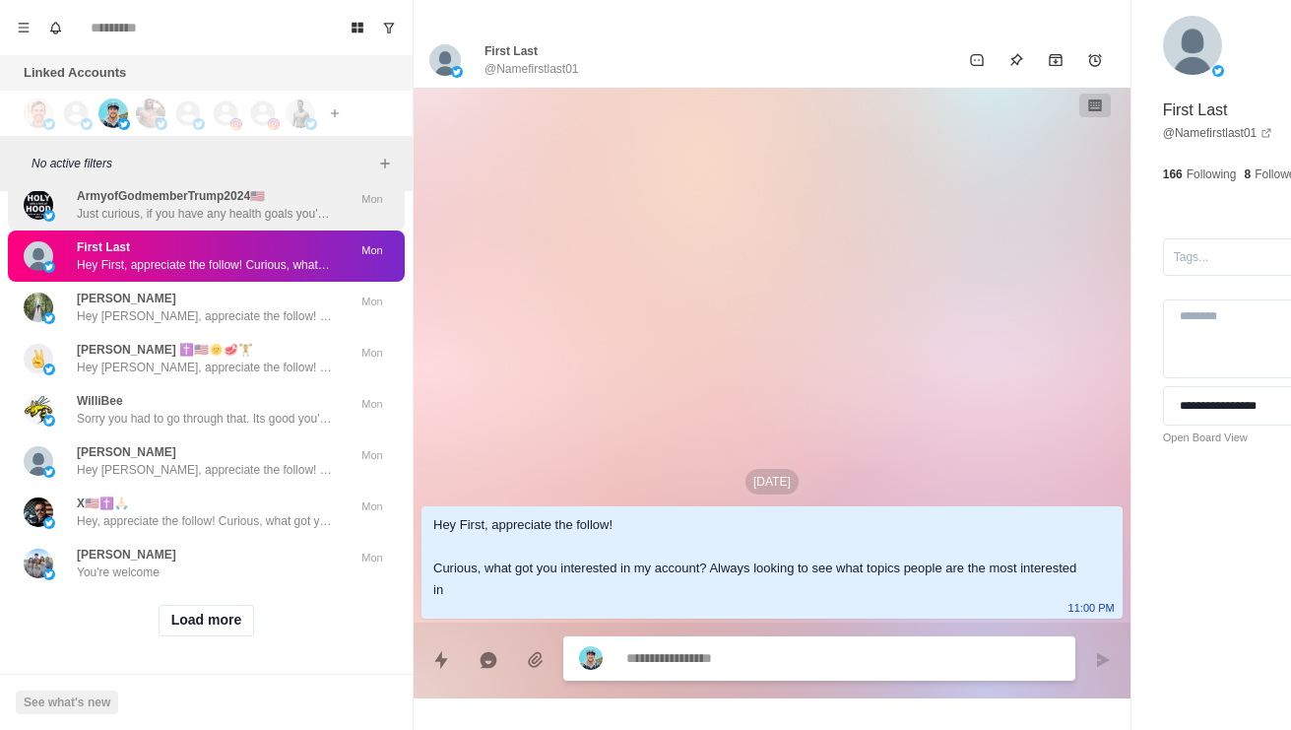
click at [80, 205] on p "ArmyofGodmemberTrump2024🇺🇸" at bounding box center [171, 196] width 188 height 18
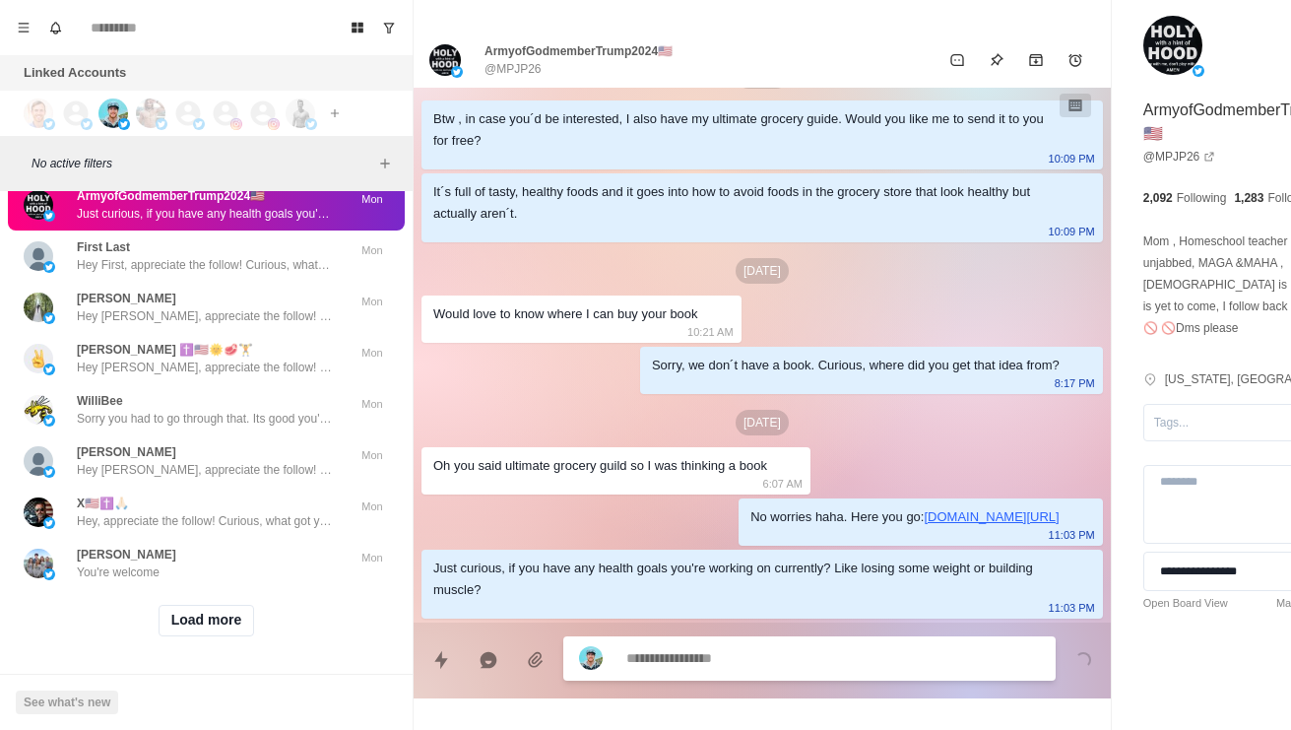
scroll to position [296, 0]
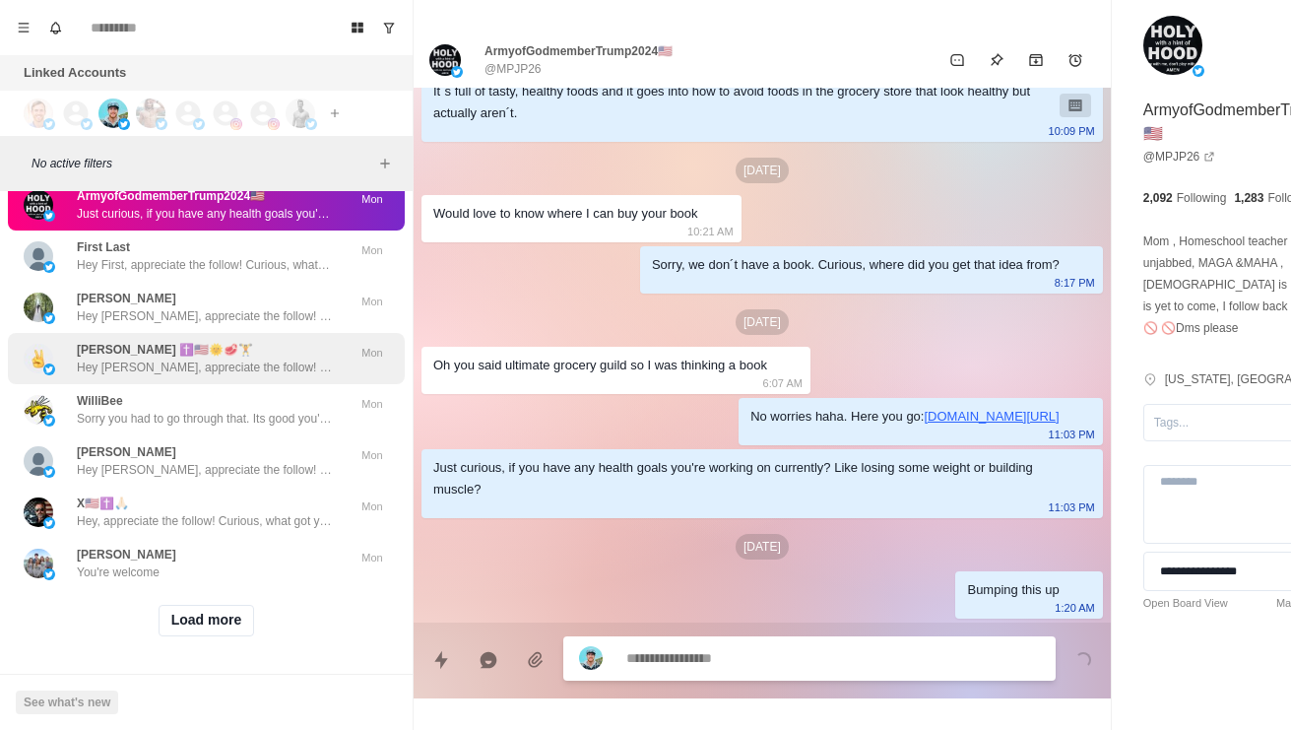
click at [124, 384] on div "[PERSON_NAME] ✝️🇺🇸🌞🥩🏋️ Hey [PERSON_NAME], appreciate the follow! Curious, what …" at bounding box center [206, 358] width 397 height 51
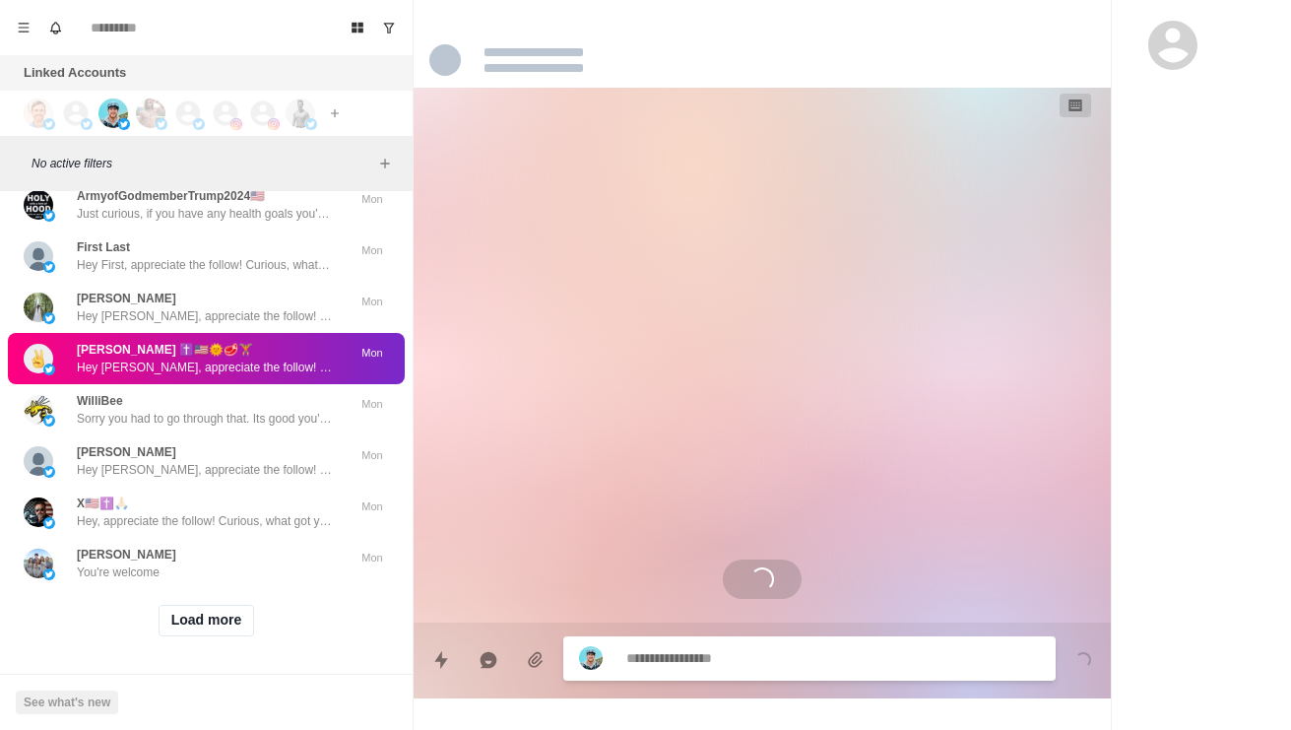
scroll to position [0, 0]
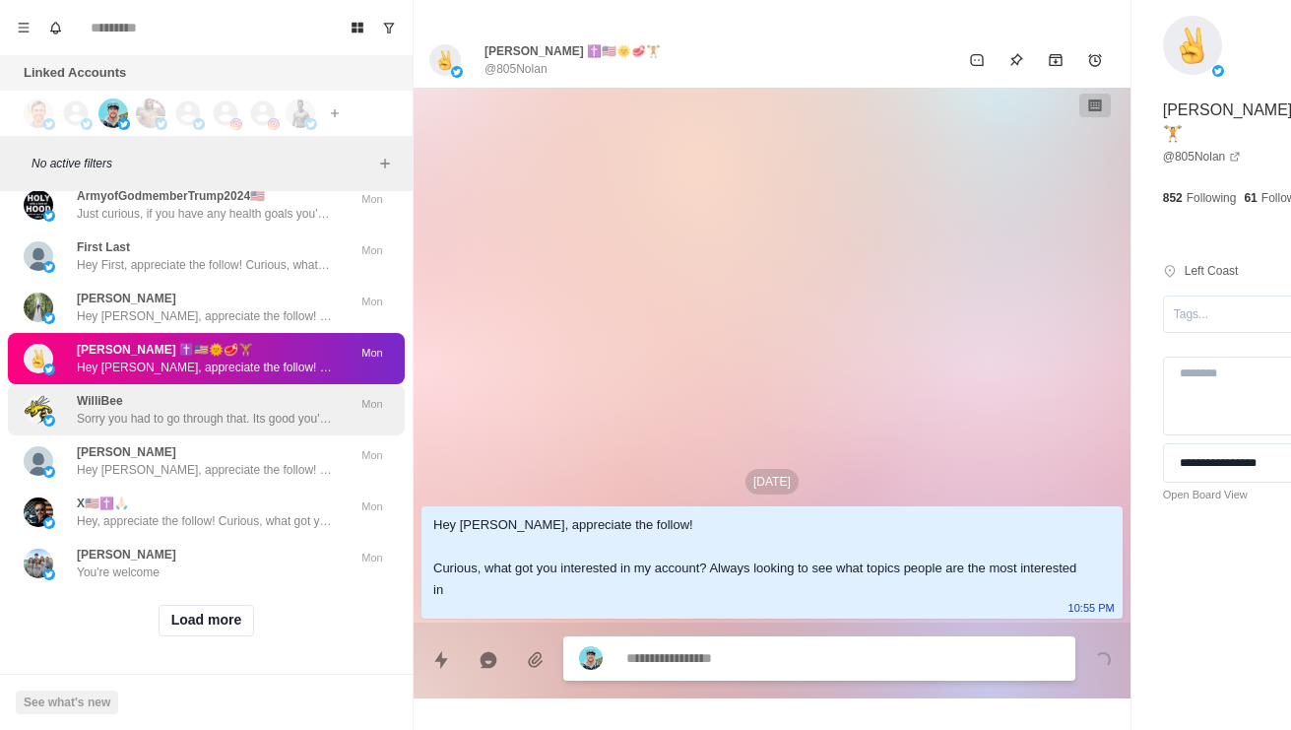
click at [160, 427] on p "Sorry you had to go through that. Its good you're now taking your health into y…" at bounding box center [205, 419] width 256 height 18
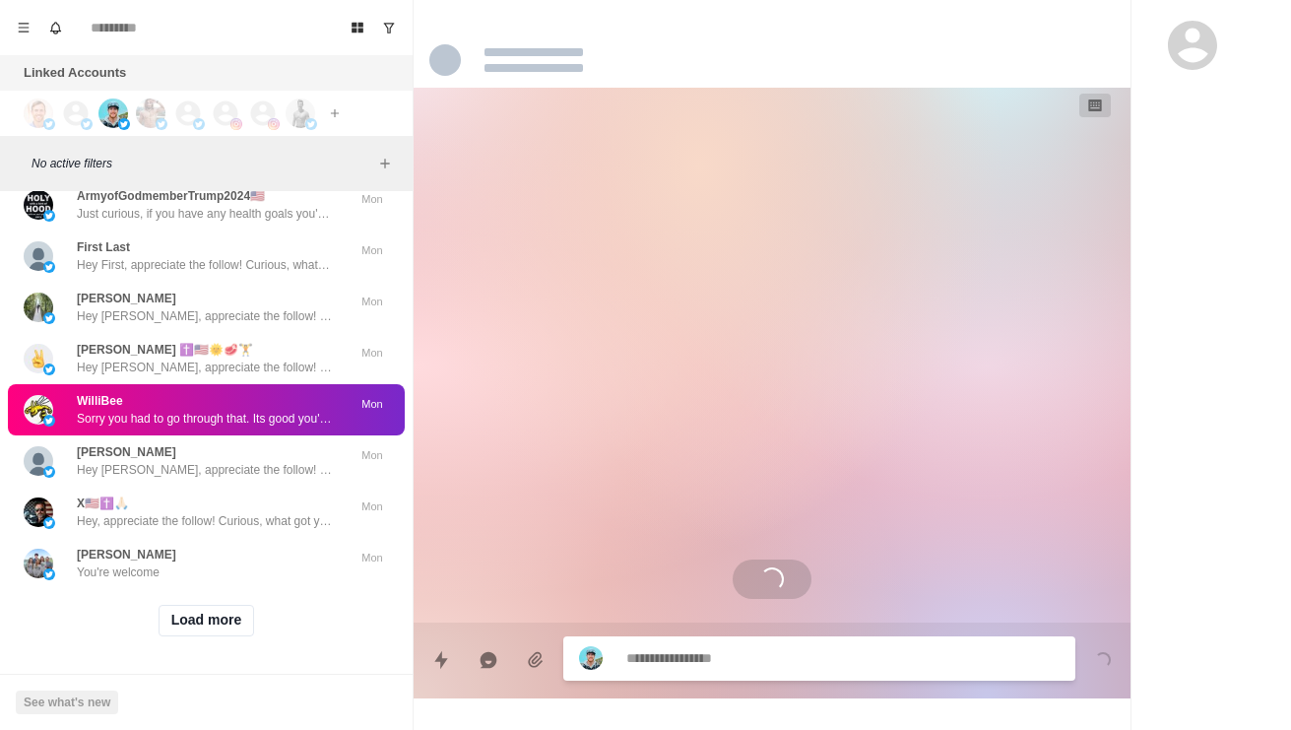
scroll to position [84171, 0]
click at [203, 615] on button "Load more" at bounding box center [207, 621] width 96 height 32
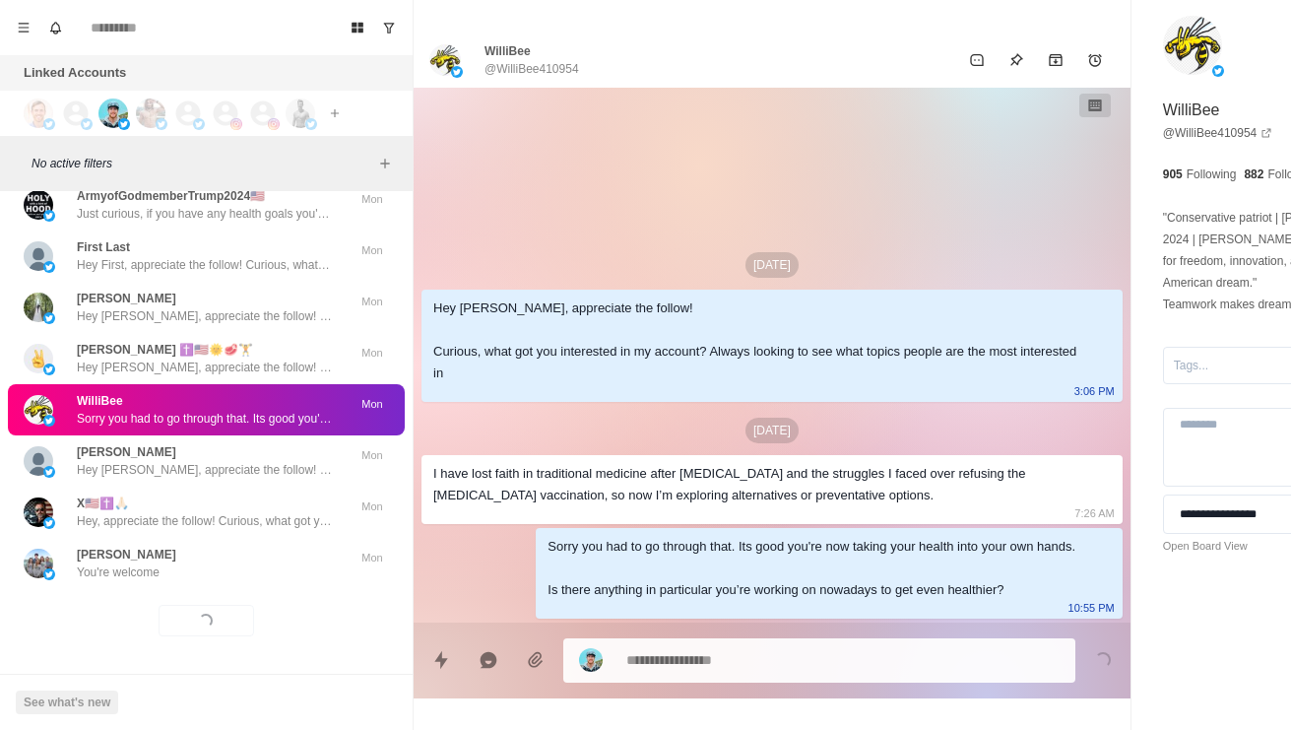
click at [749, 654] on textarea at bounding box center [787, 660] width 322 height 29
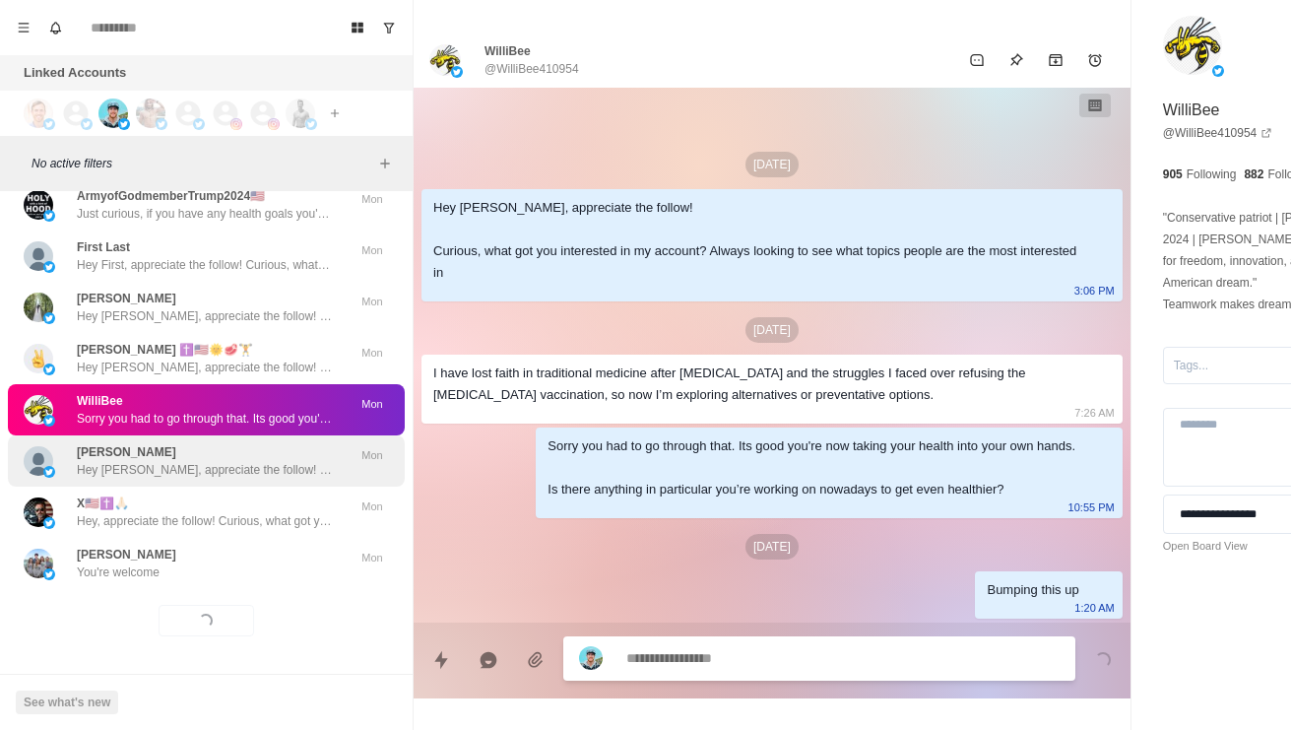
click at [176, 461] on p "Hey [PERSON_NAME], appreciate the follow! Curious, what got you interested in m…" at bounding box center [205, 470] width 256 height 18
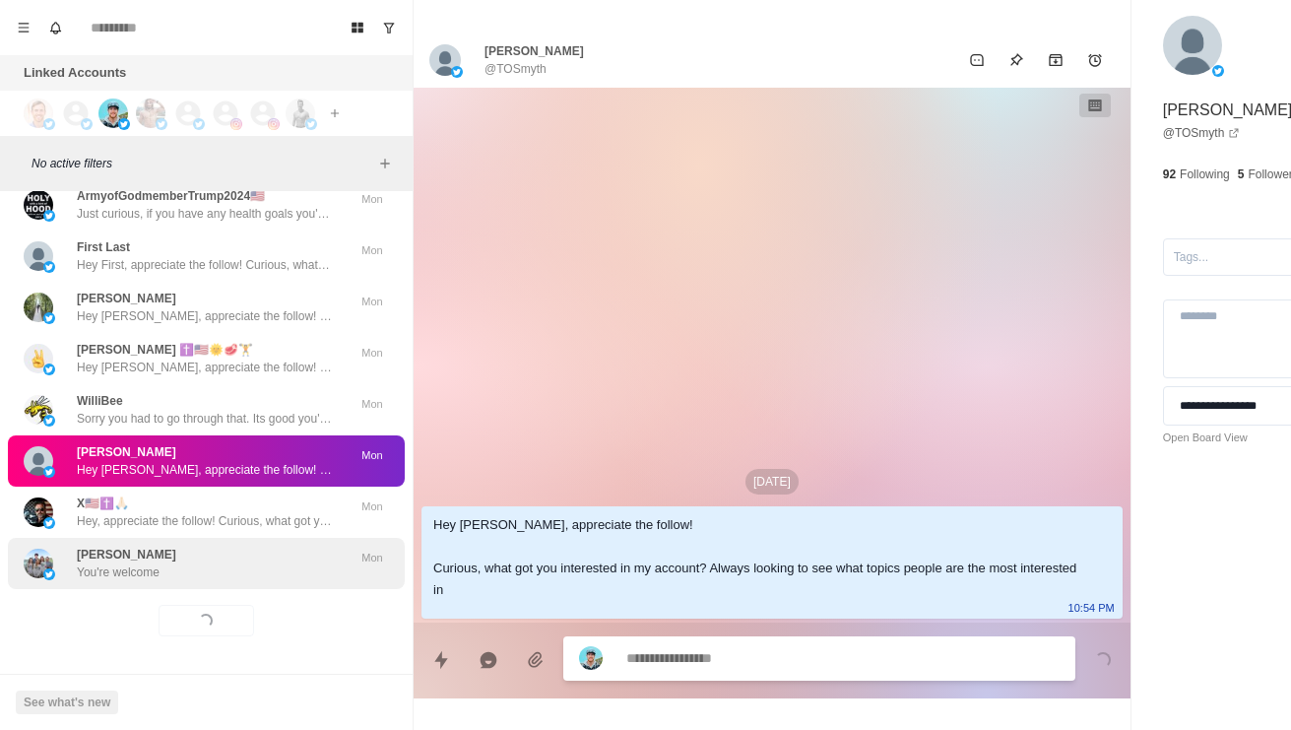
click at [123, 563] on p "You're welcome" at bounding box center [118, 572] width 83 height 18
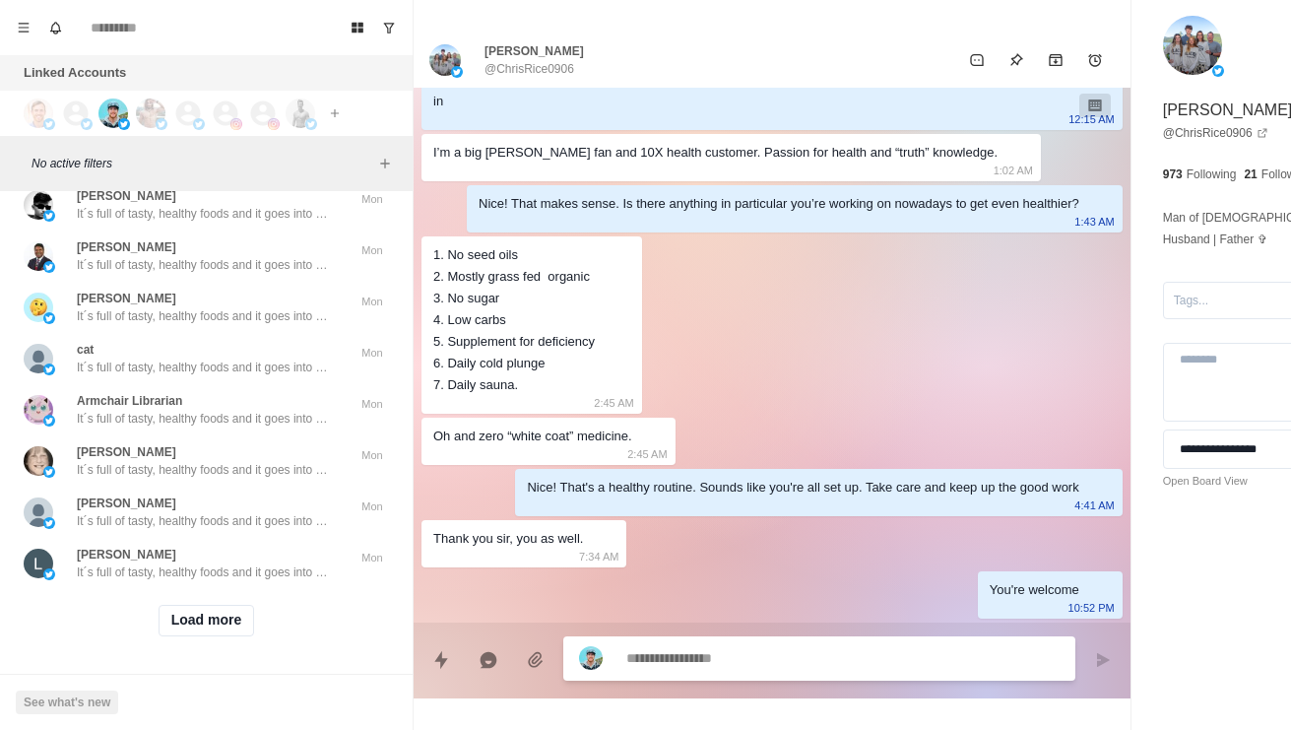
scroll to position [84856, 0]
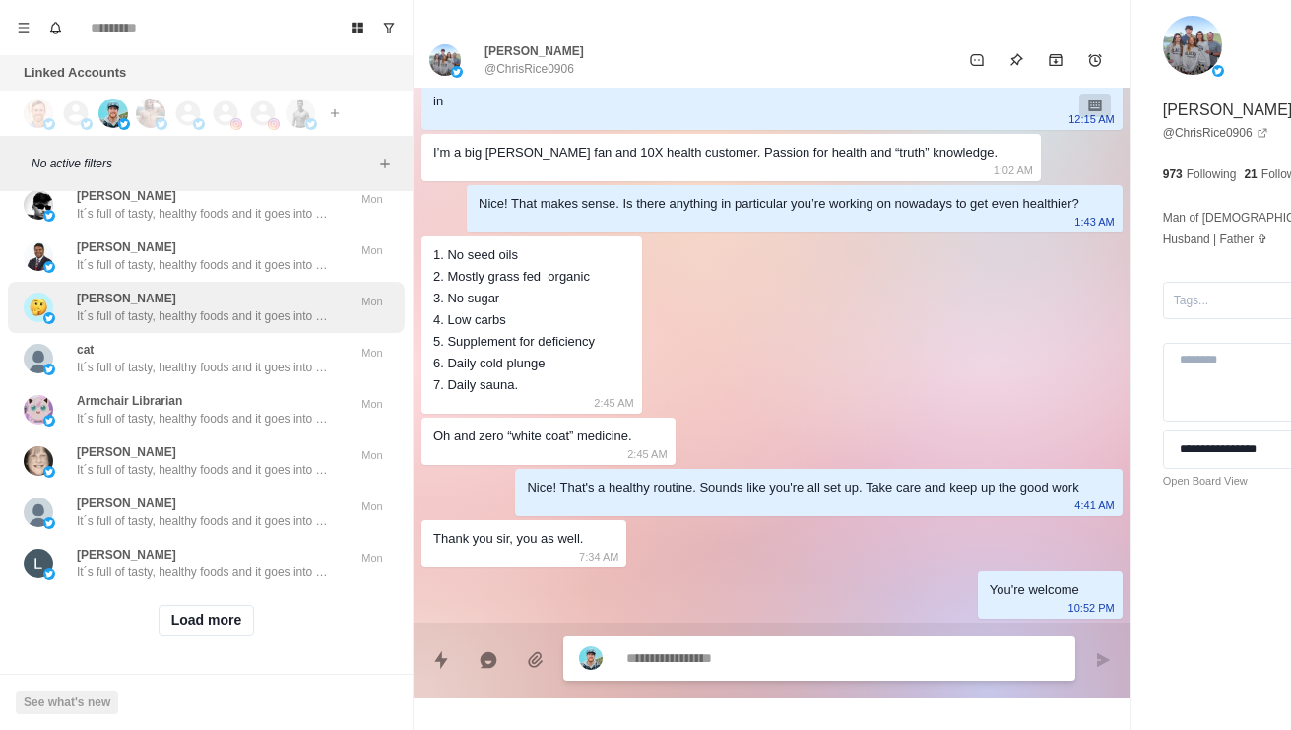
click at [117, 333] on div "[PERSON_NAME] It´s full of tasty, healthy foods and it goes into how to avoid f…" at bounding box center [206, 307] width 397 height 51
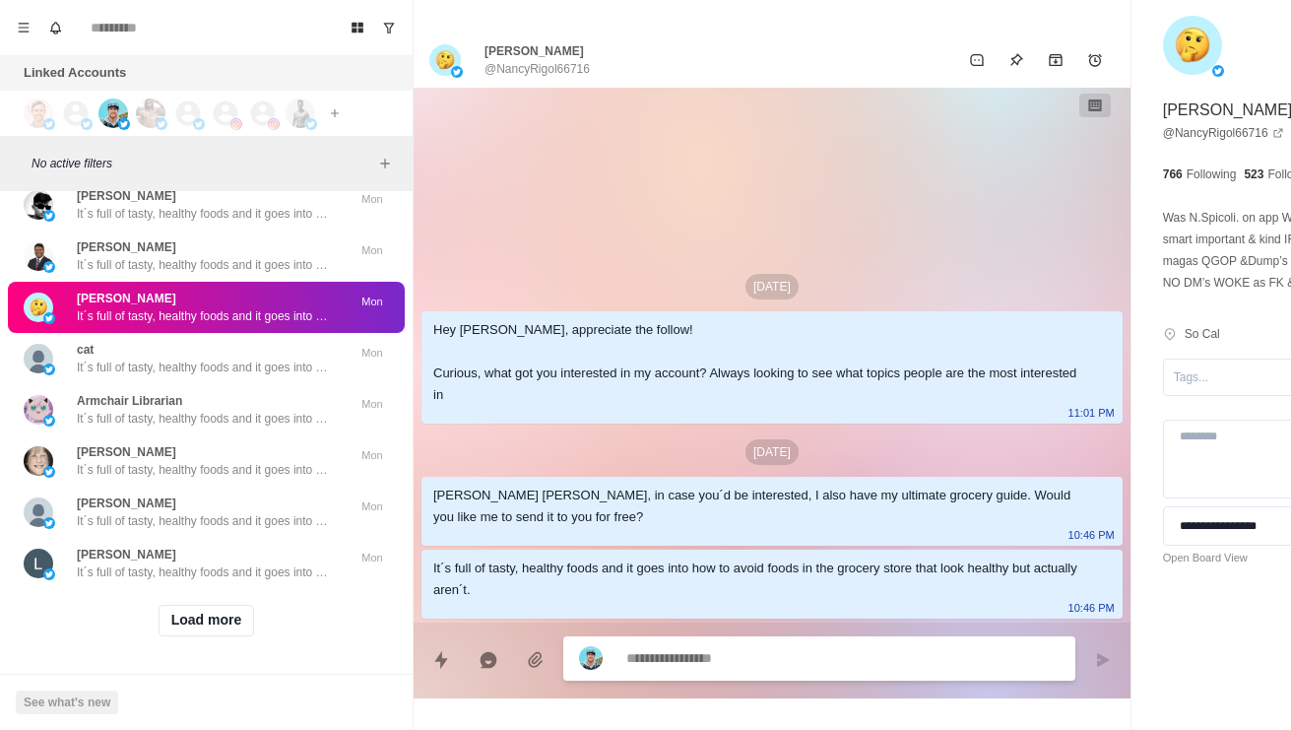
scroll to position [85214, 0]
click at [184, 618] on button "Load more" at bounding box center [207, 621] width 96 height 32
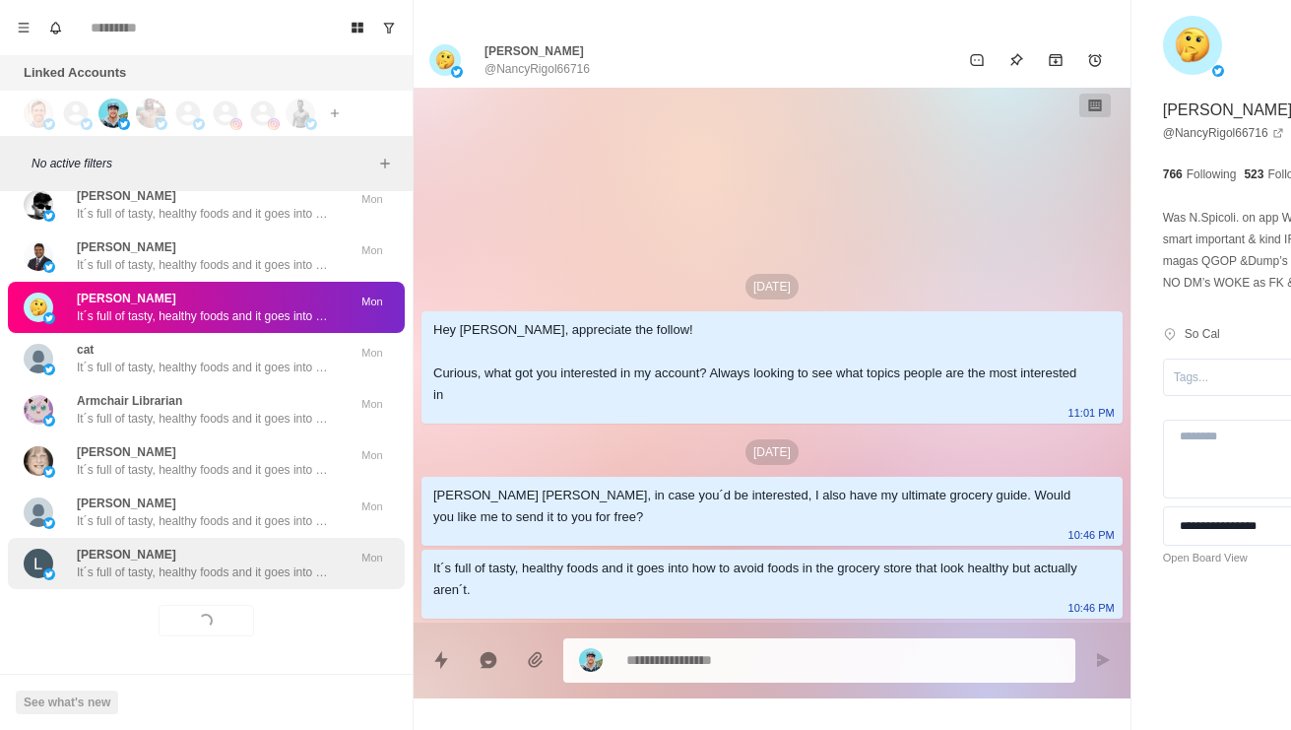
click at [138, 563] on p "It´s full of tasty, healthy foods and it goes into how to avoid foods in the gr…" at bounding box center [205, 572] width 256 height 18
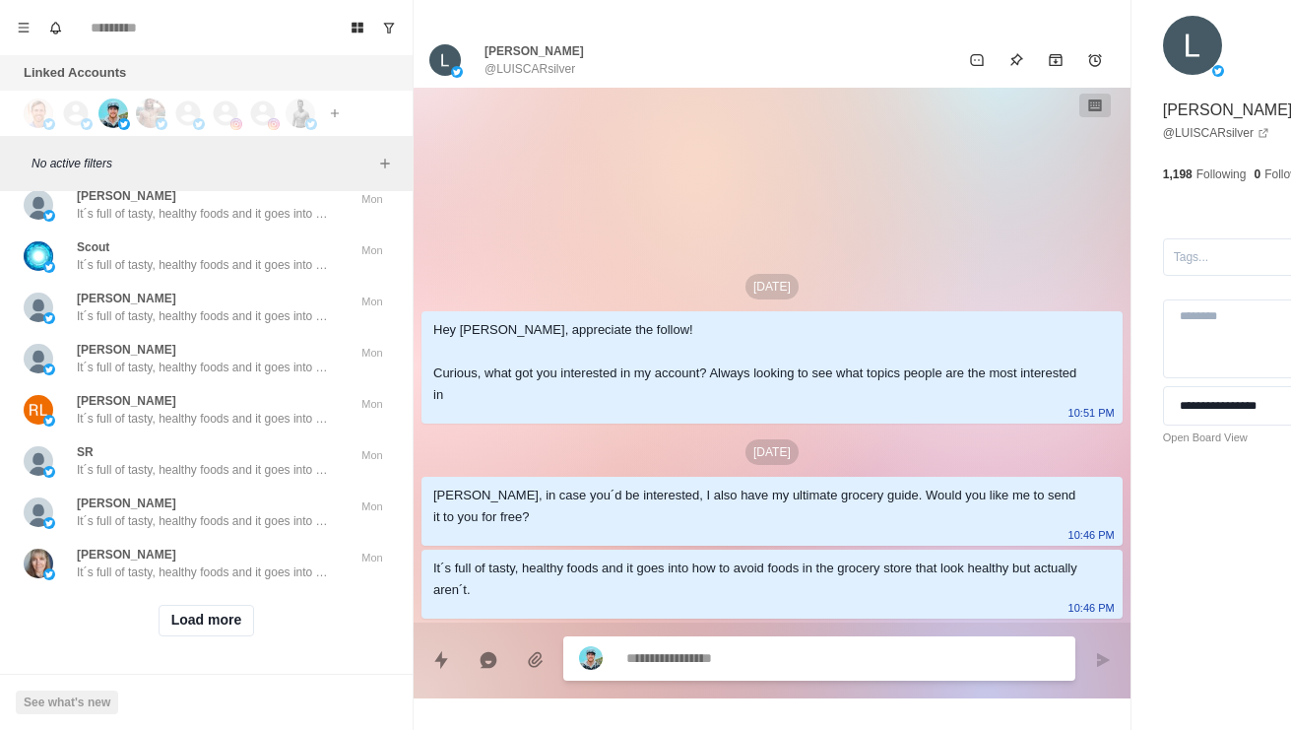
scroll to position [86258, 0]
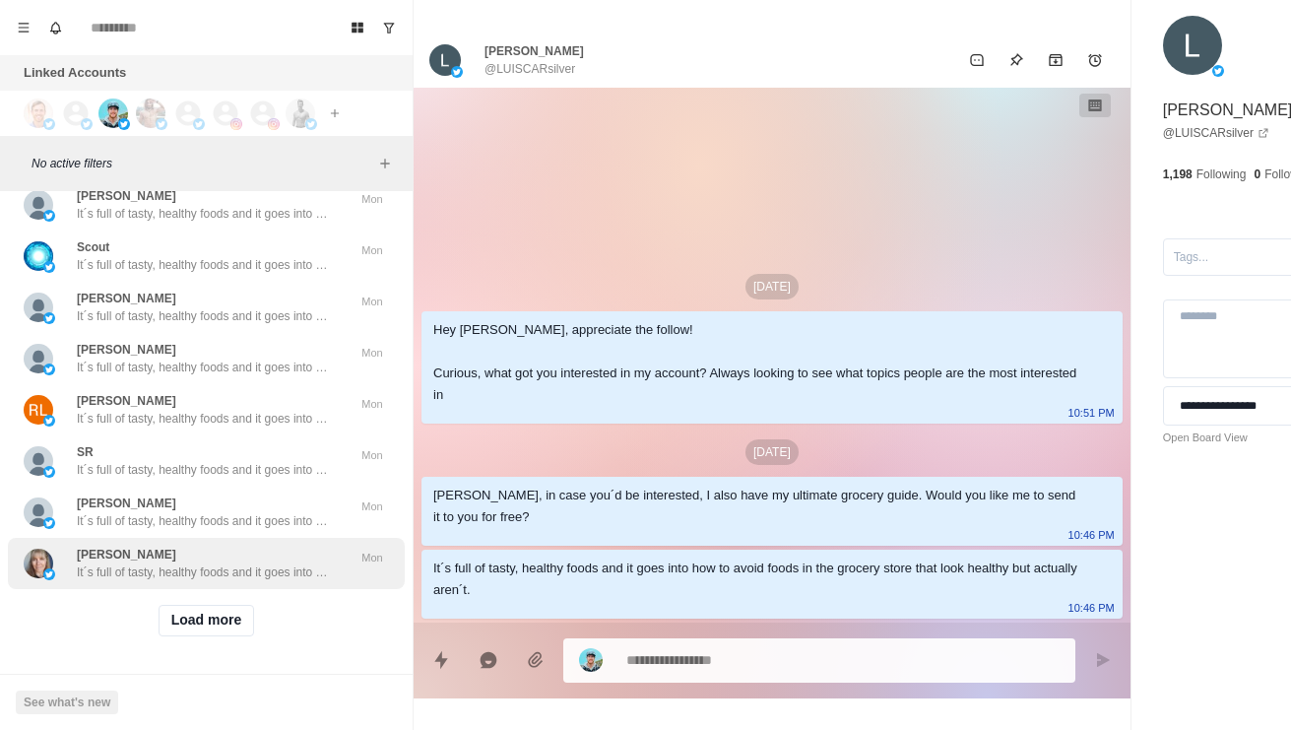
click at [110, 571] on div "[PERSON_NAME] It´s full of tasty, healthy foods and it goes into how to avoid f…" at bounding box center [206, 563] width 397 height 51
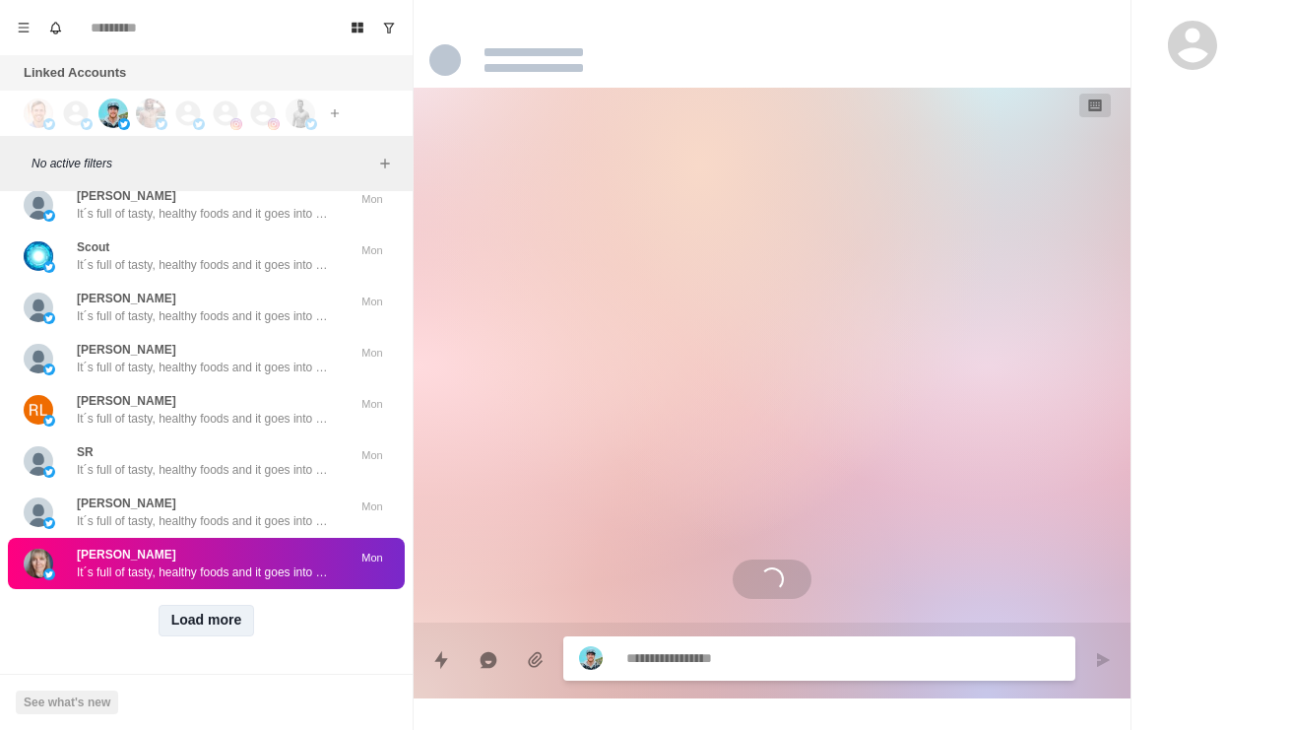
click at [216, 611] on button "Load more" at bounding box center [207, 621] width 96 height 32
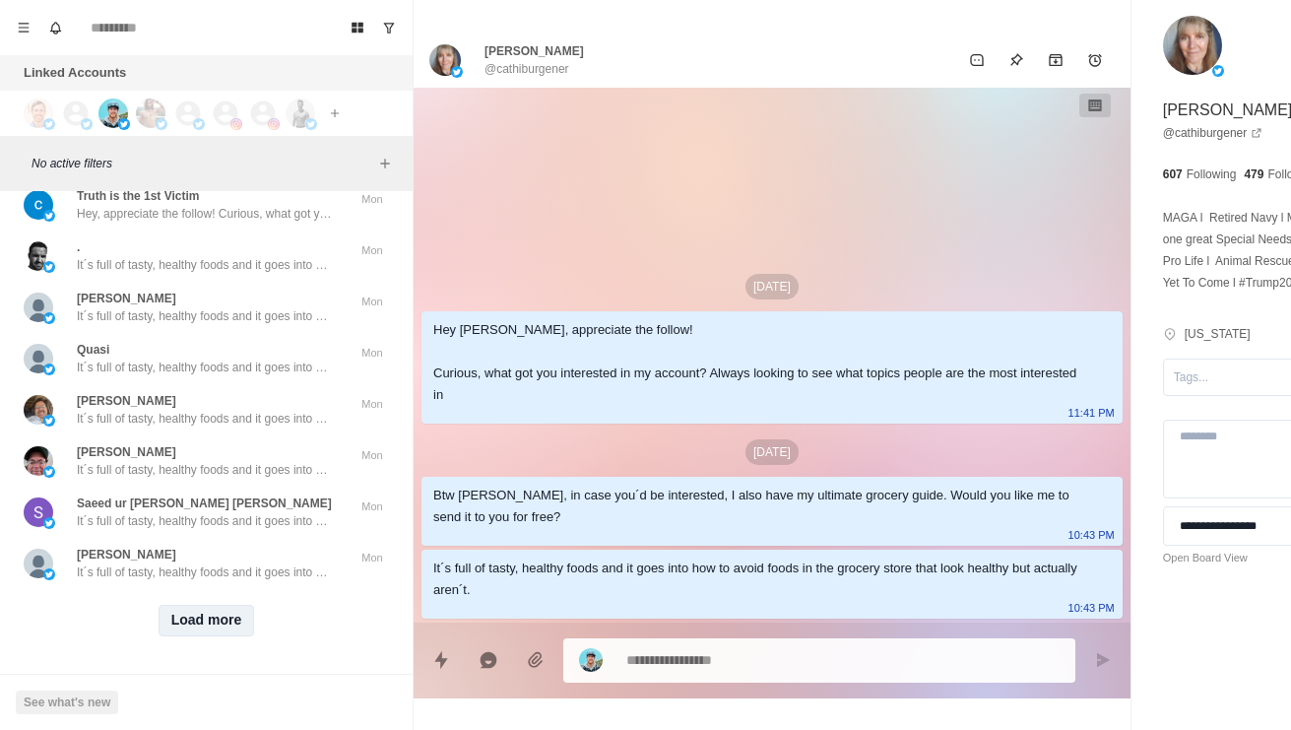
scroll to position [87301, 0]
click at [184, 605] on button "Load more" at bounding box center [207, 621] width 96 height 32
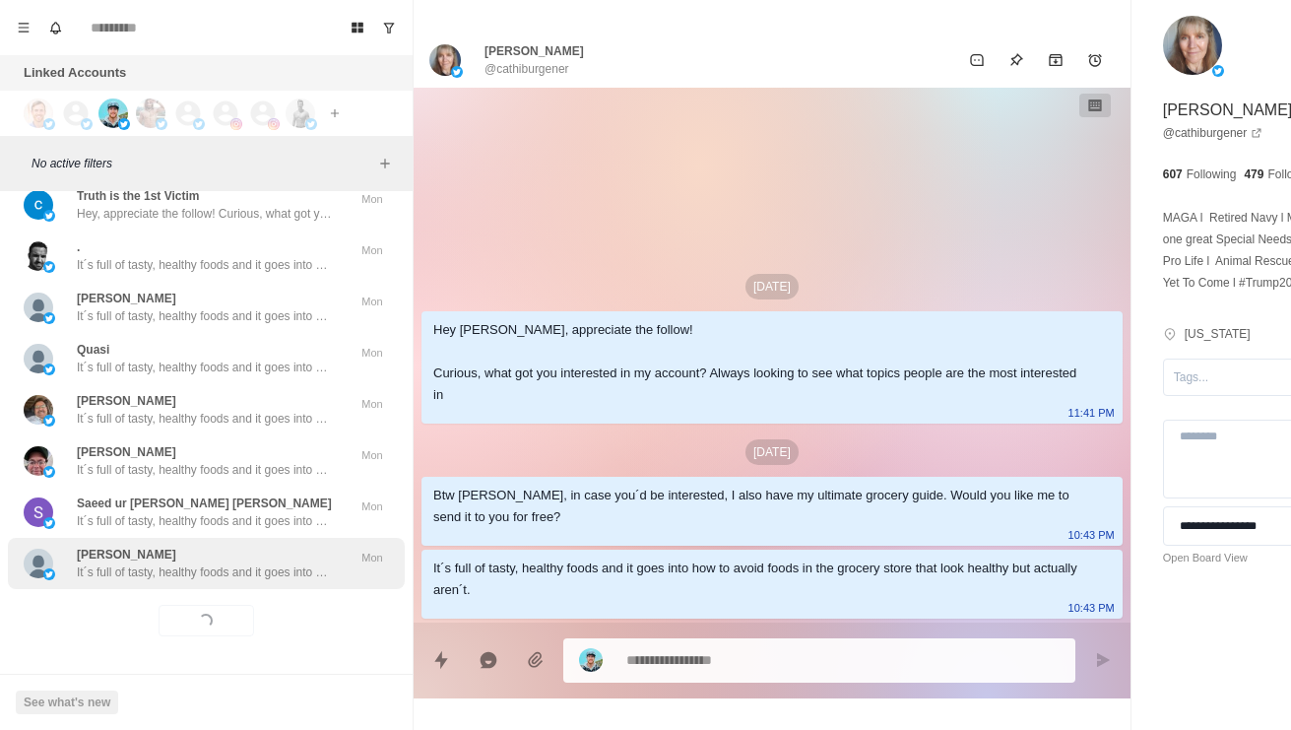
click at [137, 545] on p "[PERSON_NAME]" at bounding box center [126, 554] width 99 height 18
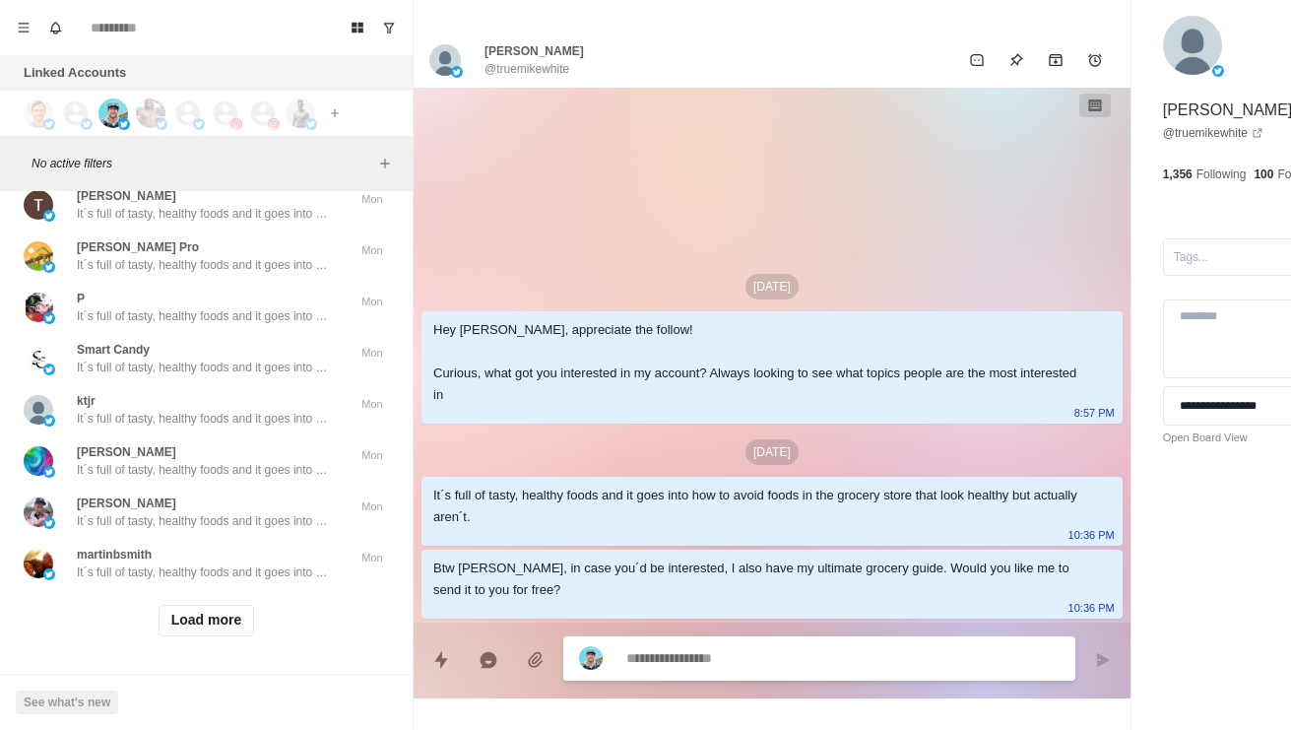
scroll to position [88345, 0]
click at [204, 612] on button "Load more" at bounding box center [207, 621] width 96 height 32
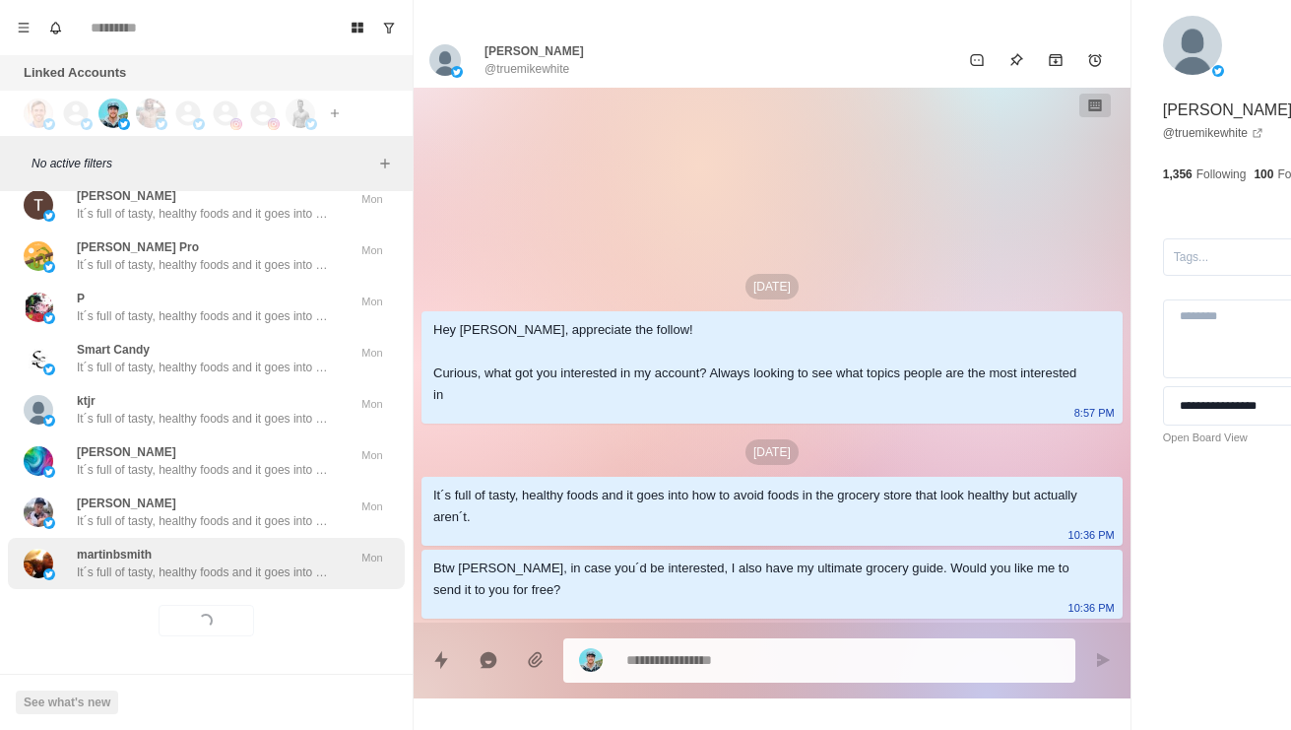
click at [175, 563] on p "It´s full of tasty, healthy foods and it goes into how to avoid foods in the gr…" at bounding box center [205, 572] width 256 height 18
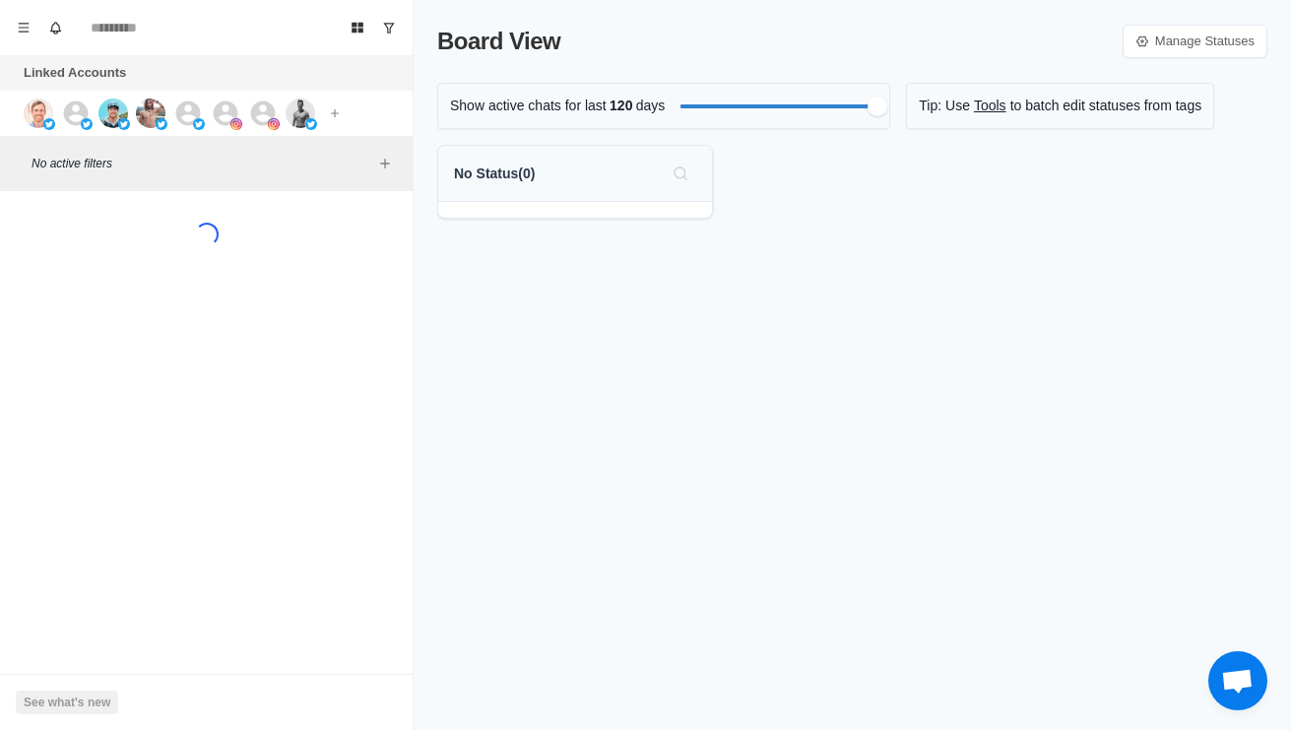
click at [43, 101] on img at bounding box center [39, 113] width 30 height 30
click at [126, 109] on img at bounding box center [113, 113] width 30 height 30
click at [159, 115] on img at bounding box center [151, 113] width 30 height 30
click at [68, 110] on icon at bounding box center [76, 112] width 25 height 25
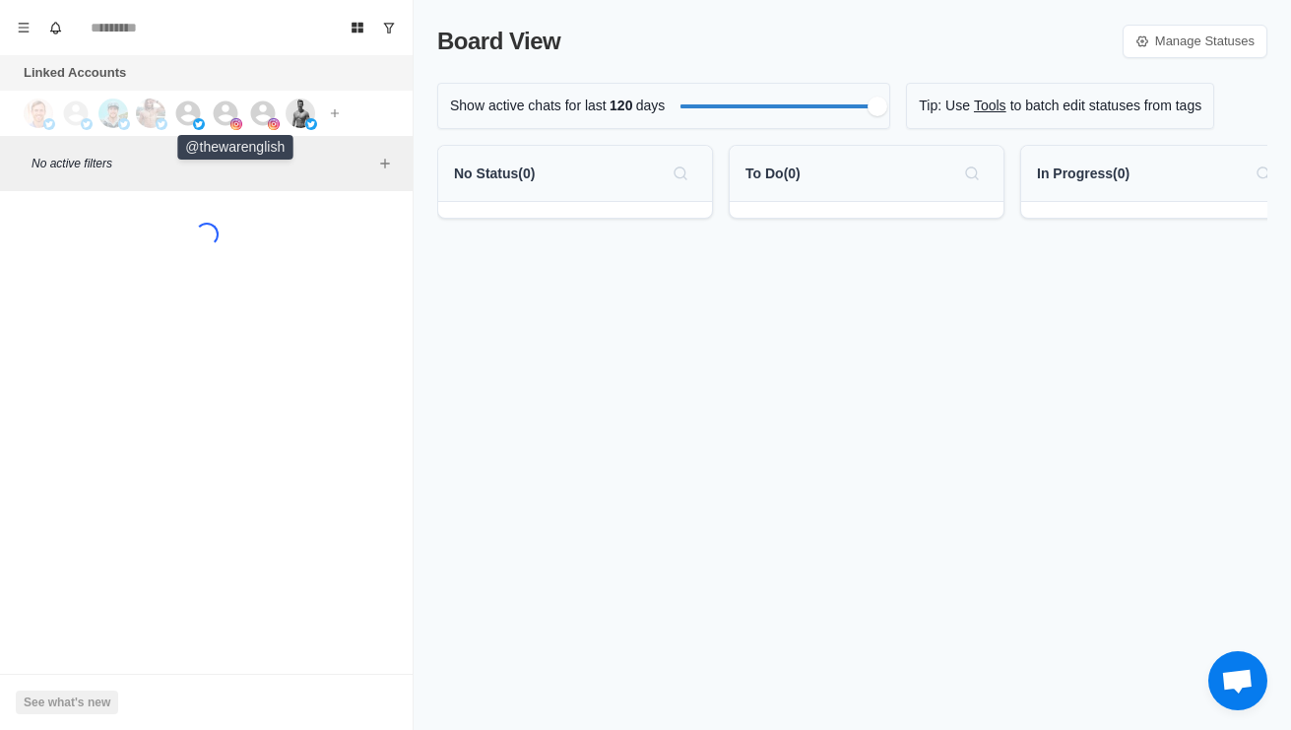
click at [230, 98] on icon at bounding box center [226, 113] width 30 height 30
click at [266, 106] on icon at bounding box center [263, 113] width 30 height 30
click at [311, 101] on img at bounding box center [301, 113] width 30 height 30
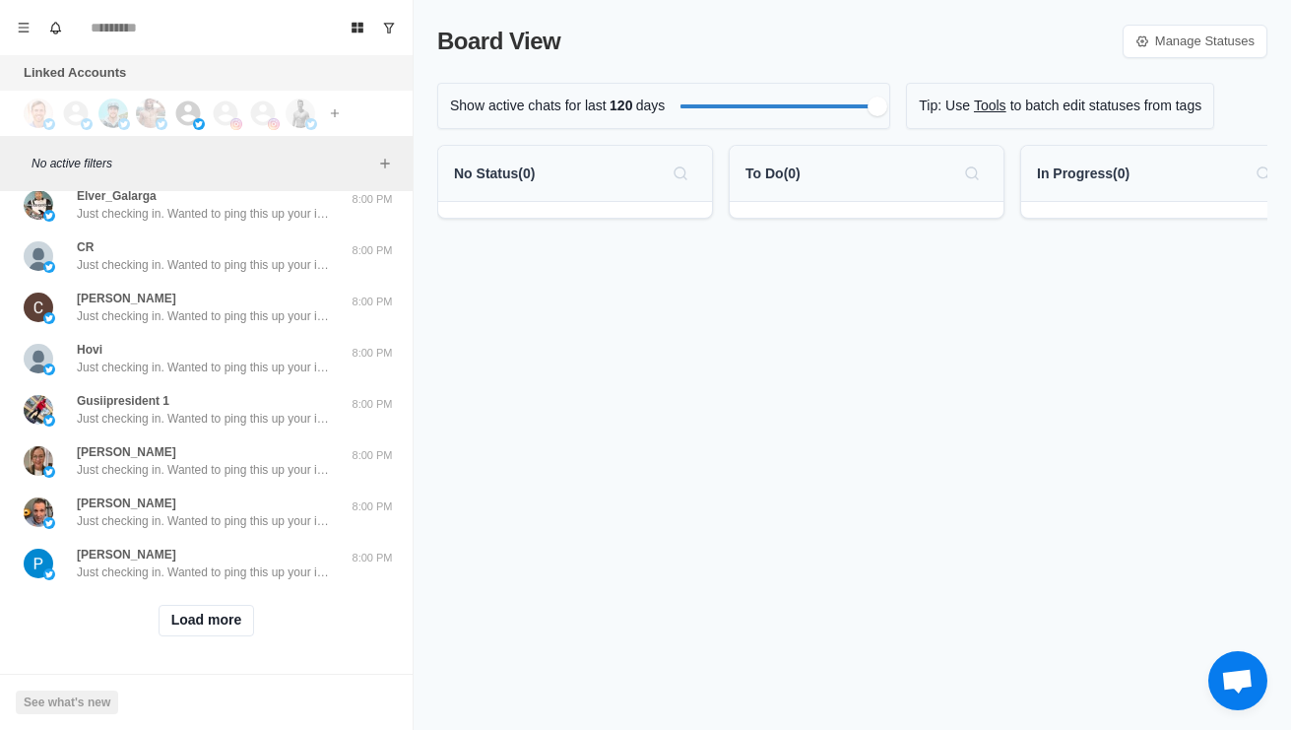
scroll to position [654, 0]
click at [182, 622] on button "Load more" at bounding box center [207, 621] width 96 height 32
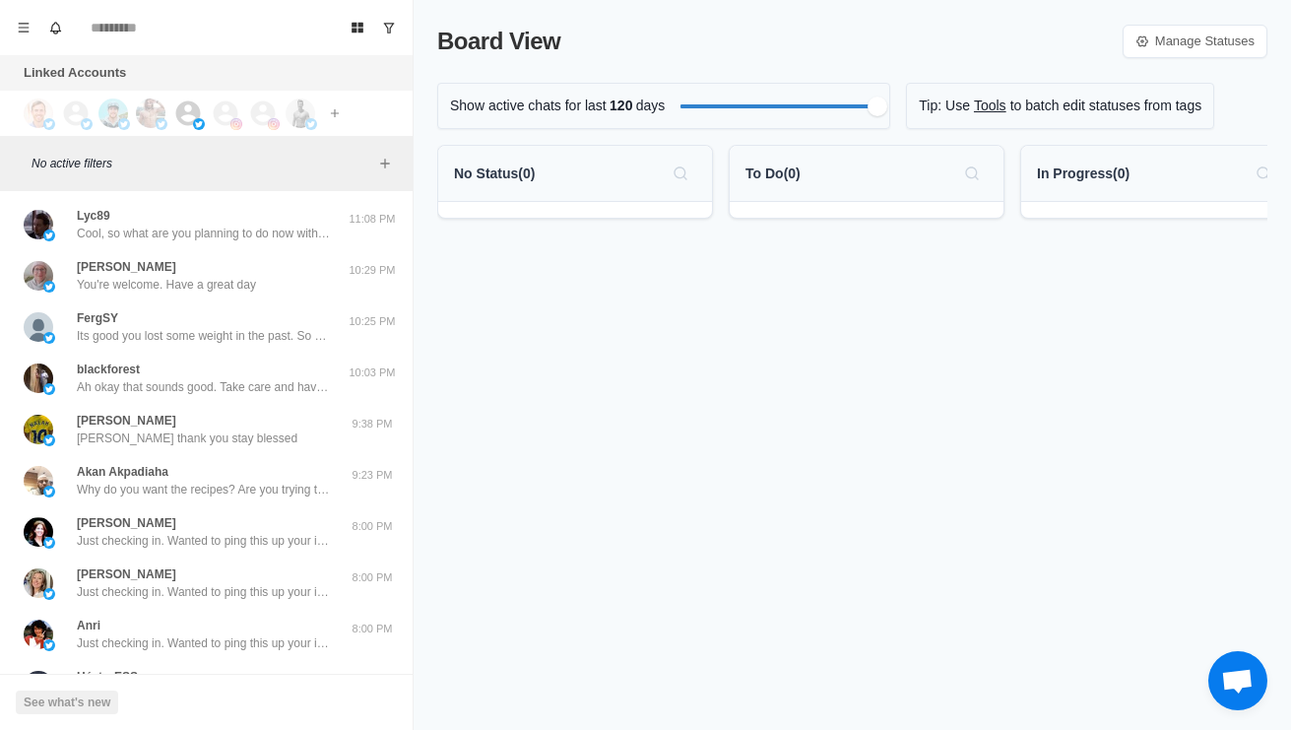
scroll to position [0, 0]
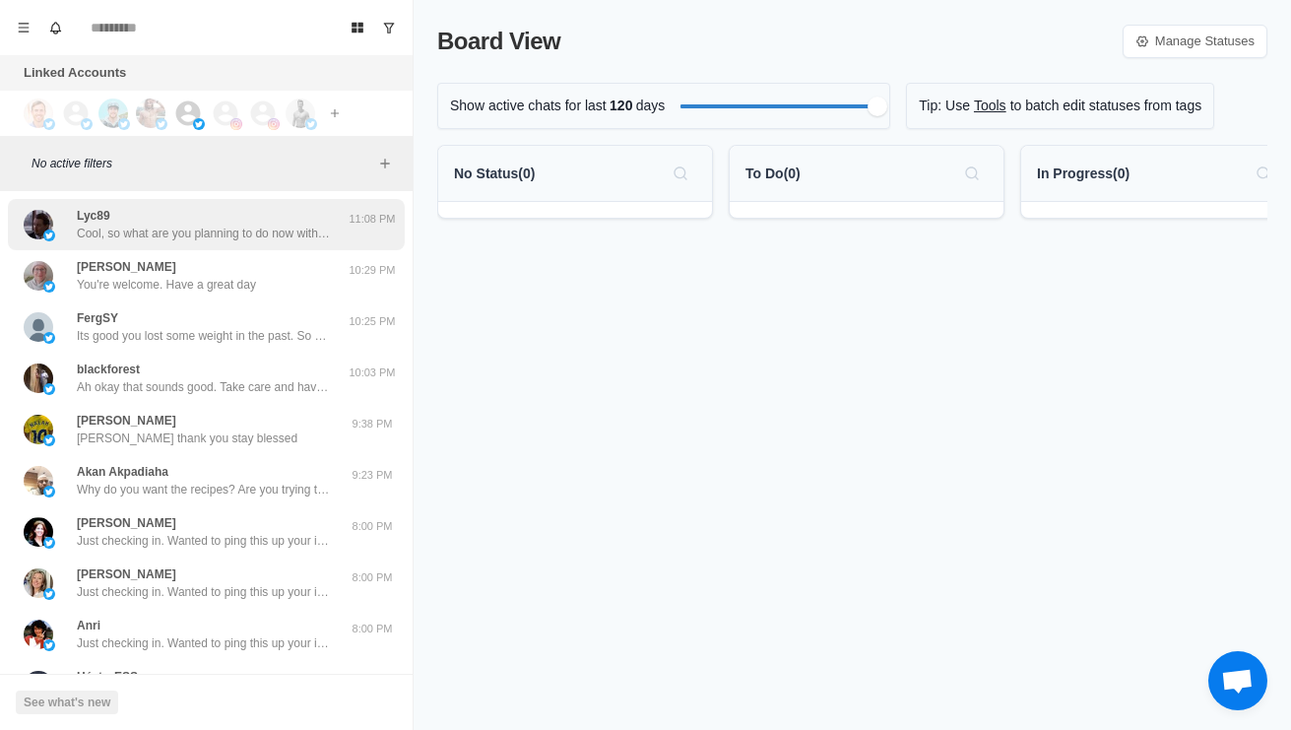
click at [93, 235] on p "Cool, so what are you planning to do now with your diet and training to get bac…" at bounding box center [205, 233] width 256 height 18
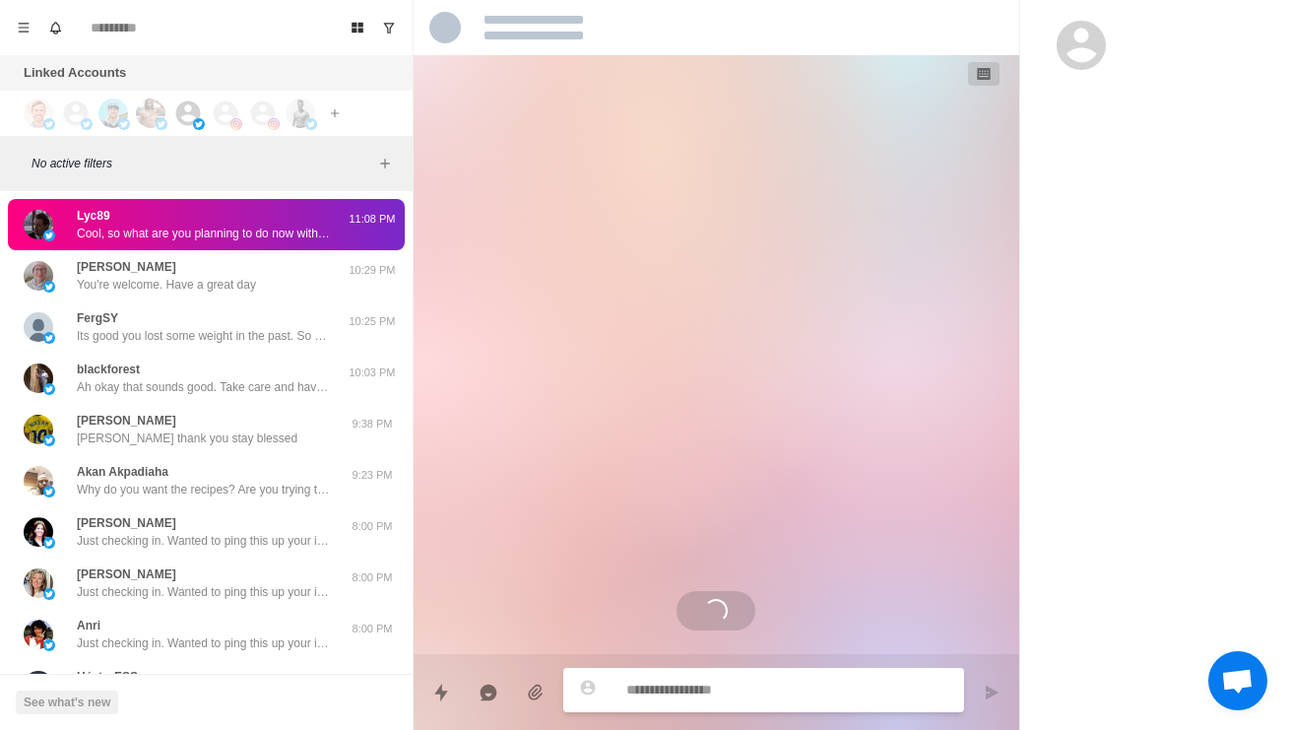
scroll to position [98, 0]
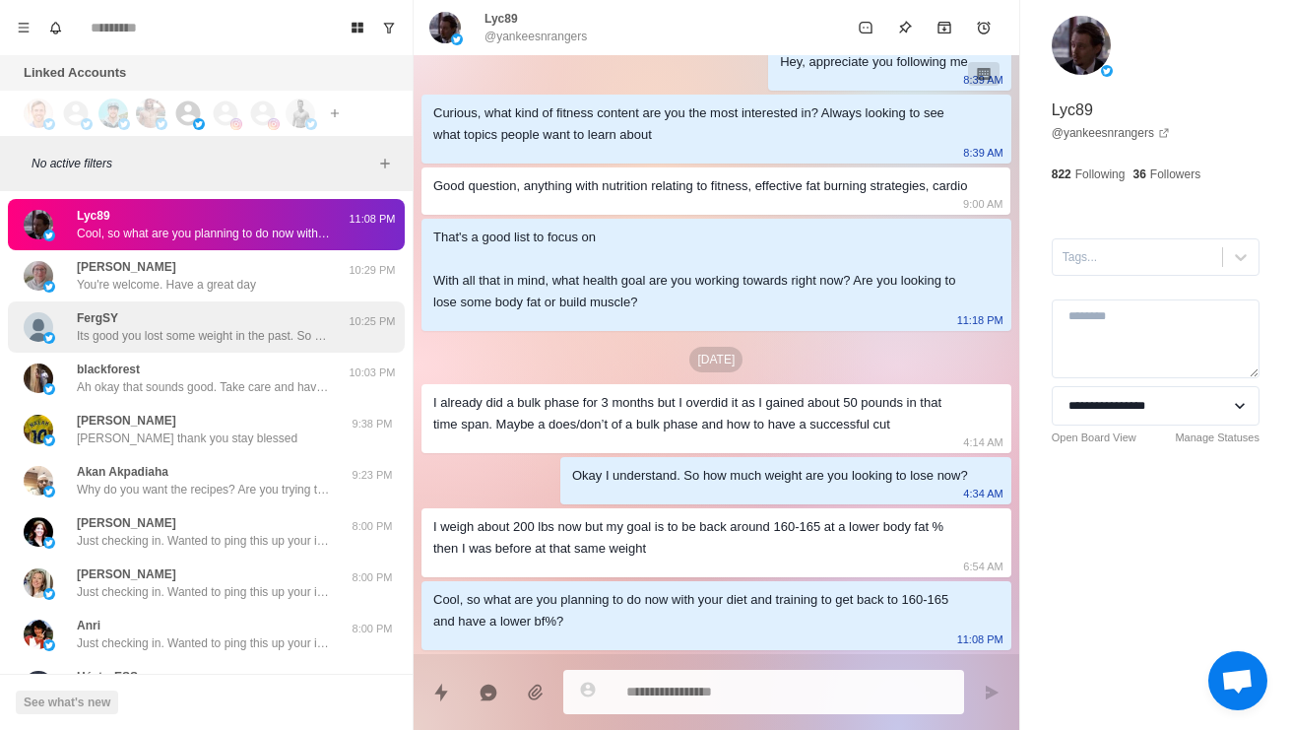
click at [89, 312] on p "FergSY" at bounding box center [97, 318] width 41 height 18
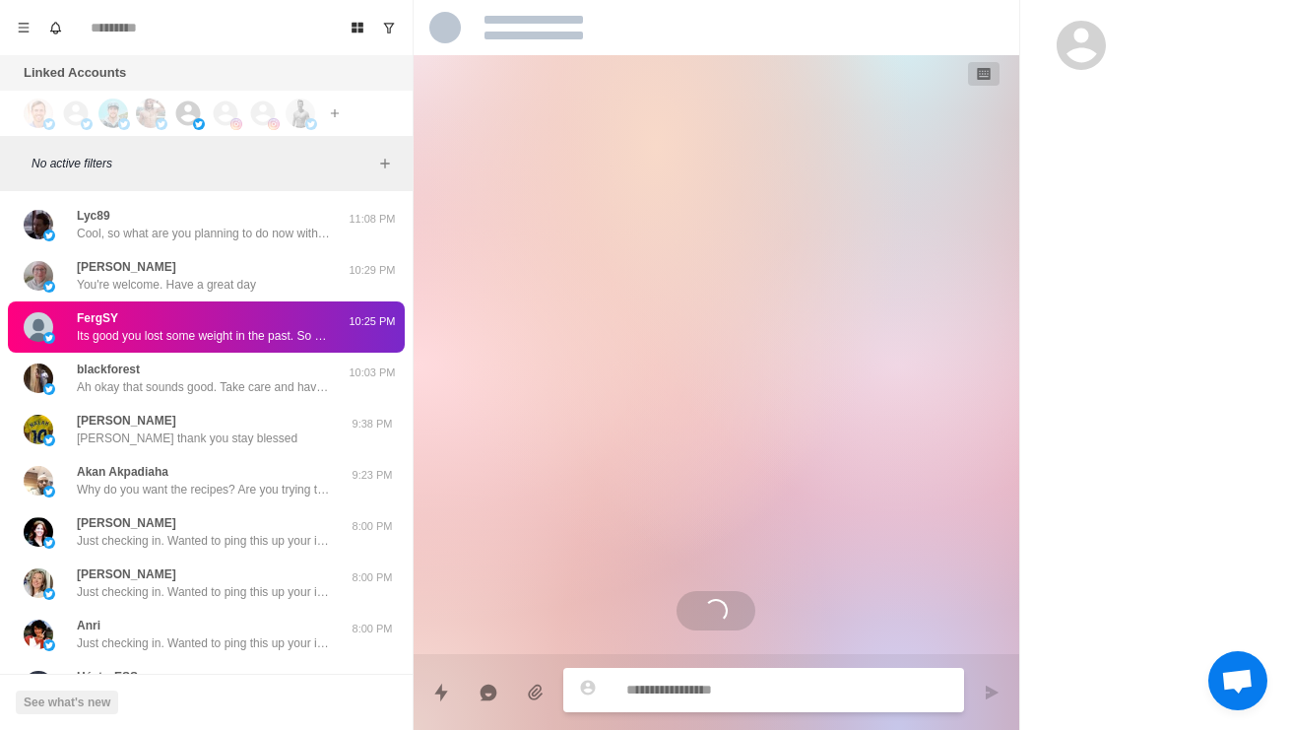
scroll to position [370, 0]
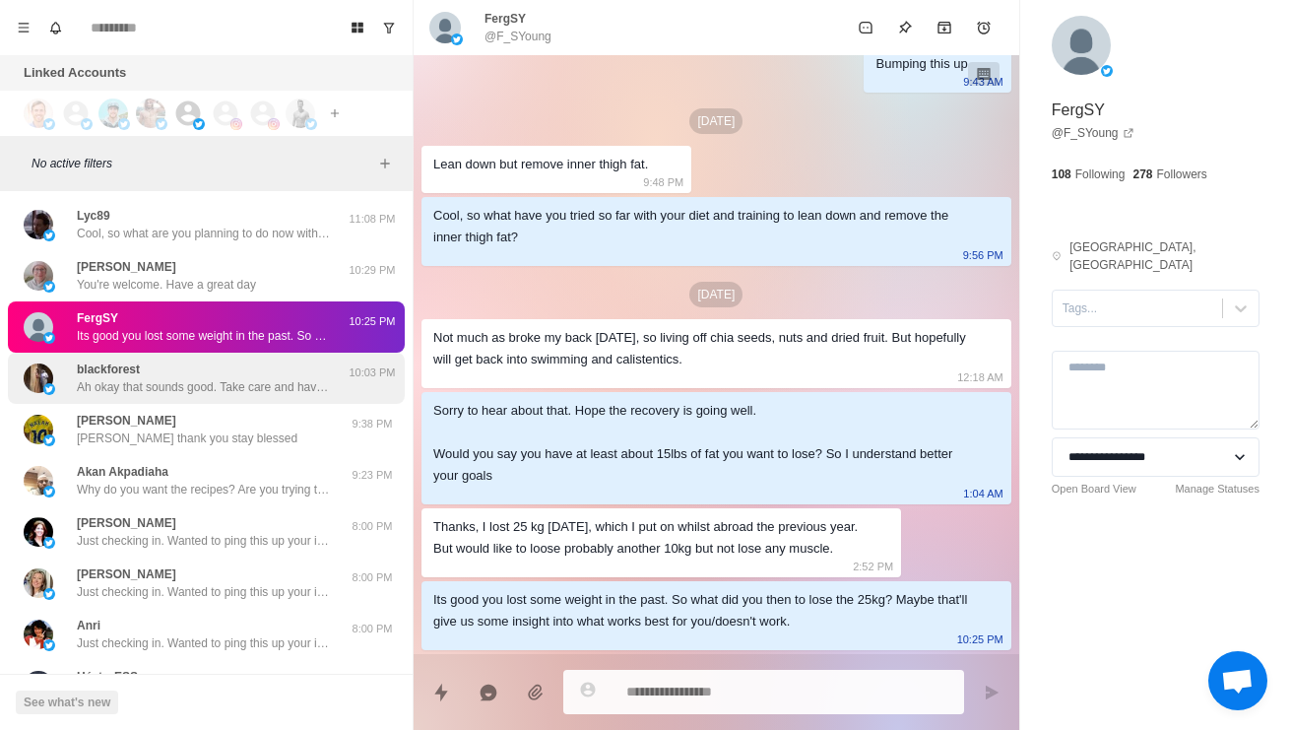
click at [88, 387] on p "Ah okay that sounds good. Take care and have a great day" at bounding box center [205, 387] width 256 height 18
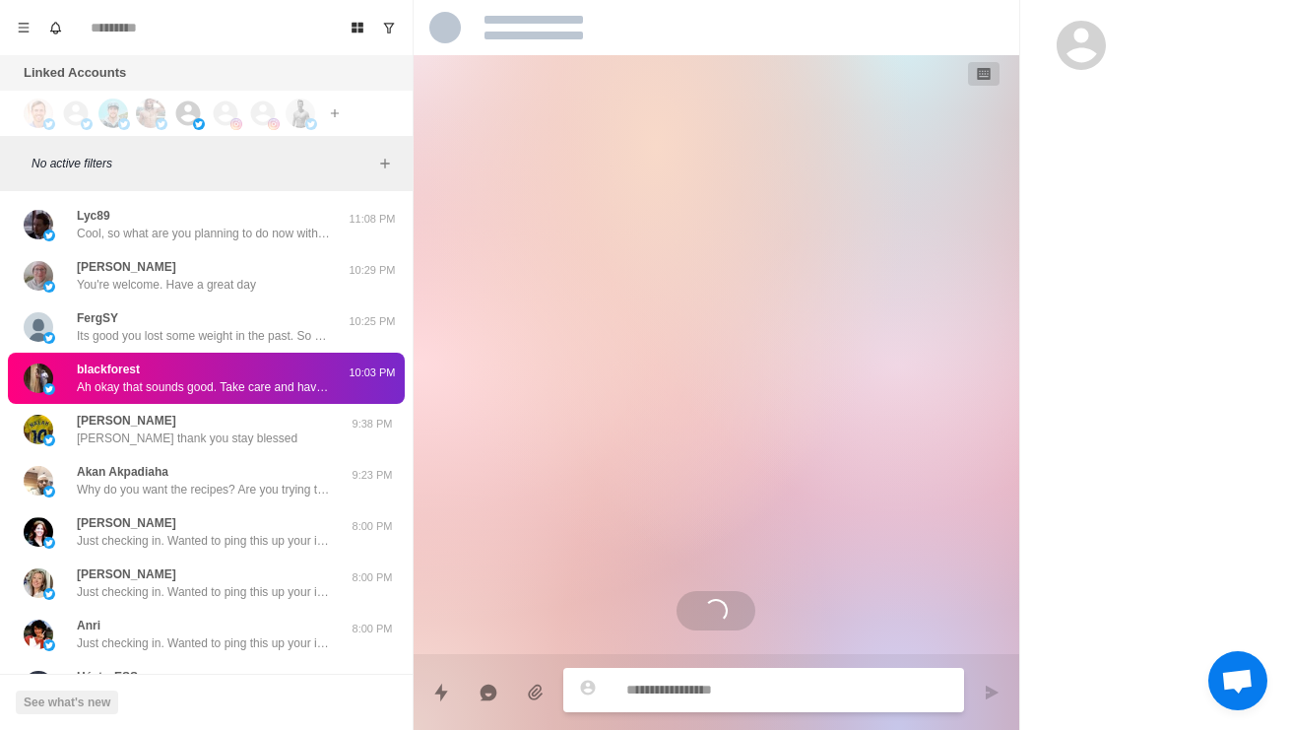
scroll to position [0, 0]
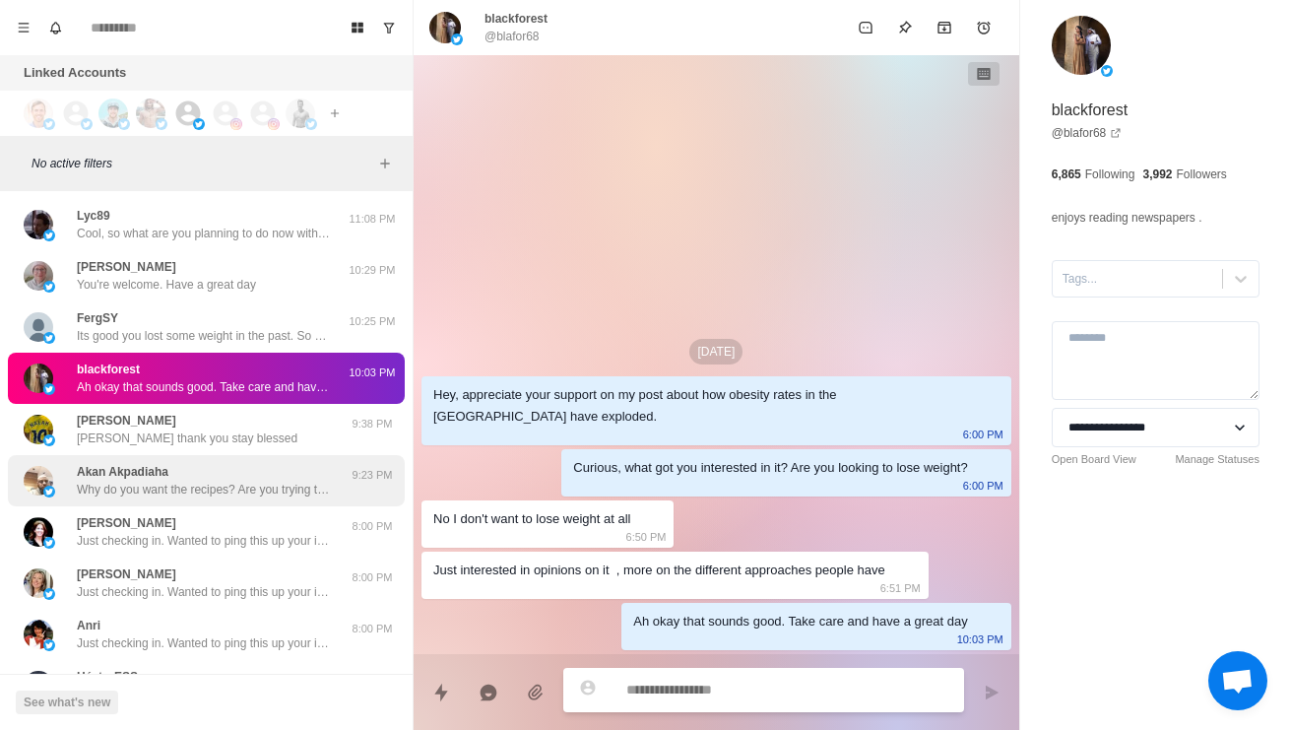
click at [93, 477] on p "Akan Akpadiaha" at bounding box center [123, 472] width 92 height 18
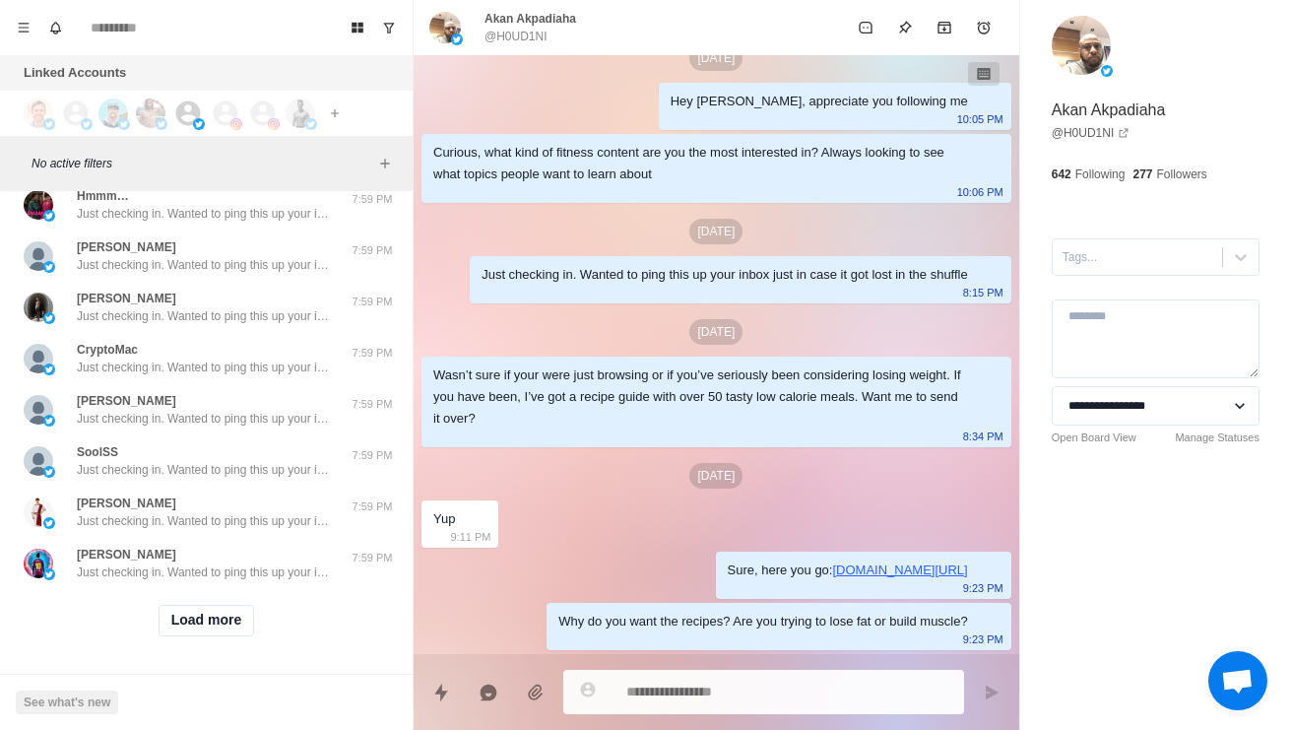
scroll to position [1697, 0]
click at [189, 618] on button "Load more" at bounding box center [207, 621] width 96 height 32
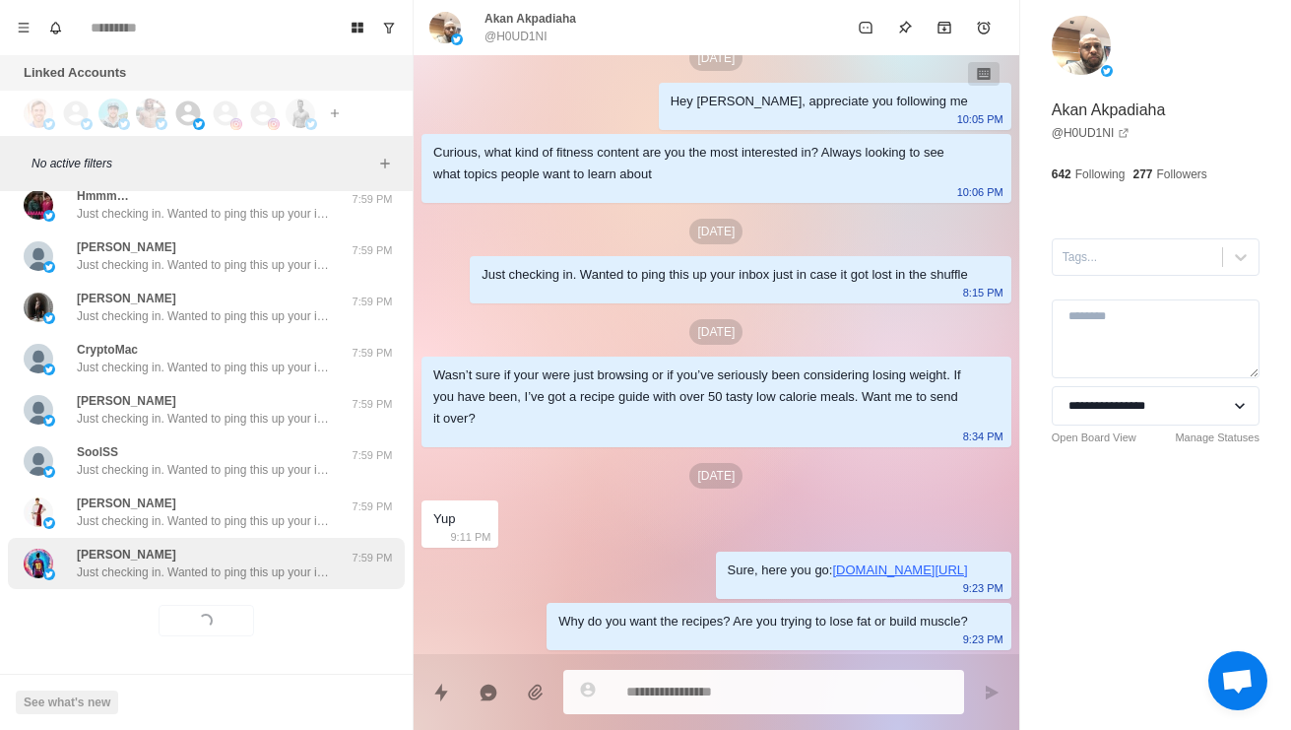
click at [119, 563] on p "Just checking in. Wanted to ping this up your inbox just in case it got lost in…" at bounding box center [205, 572] width 256 height 18
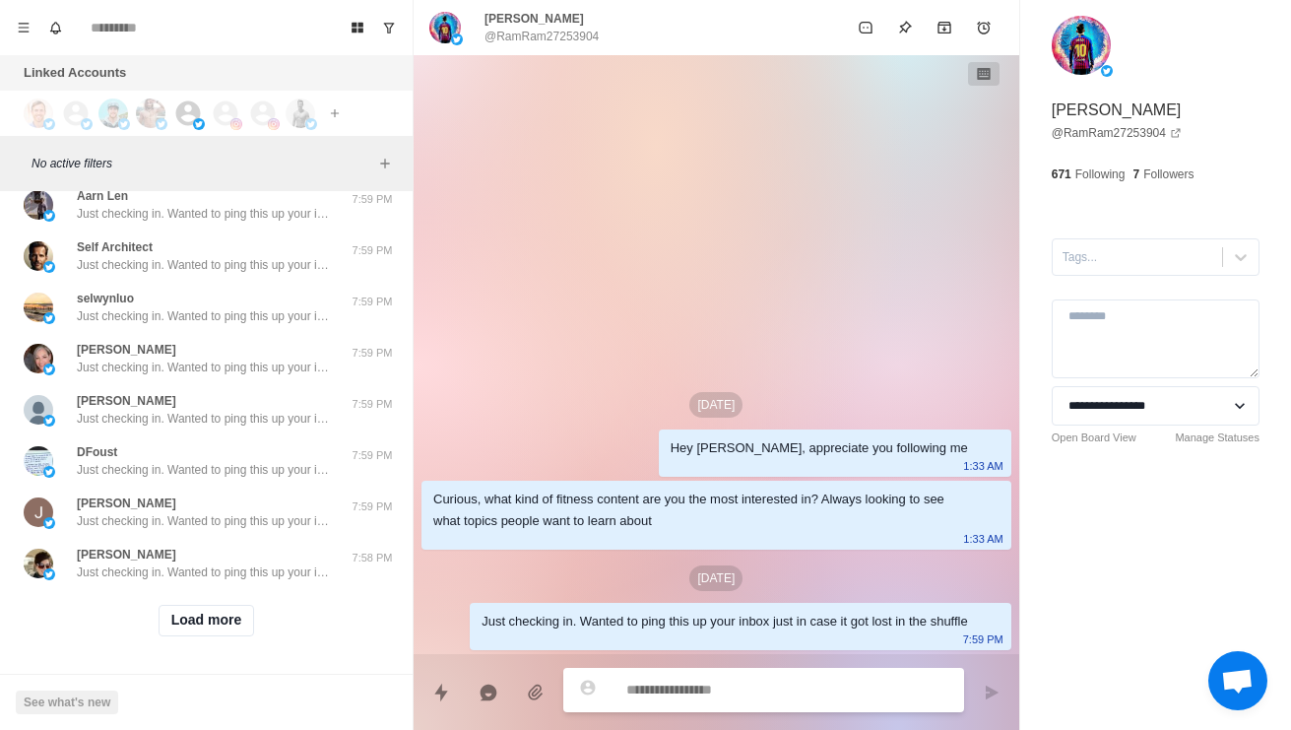
scroll to position [2741, 0]
click at [228, 618] on button "Load more" at bounding box center [207, 621] width 96 height 32
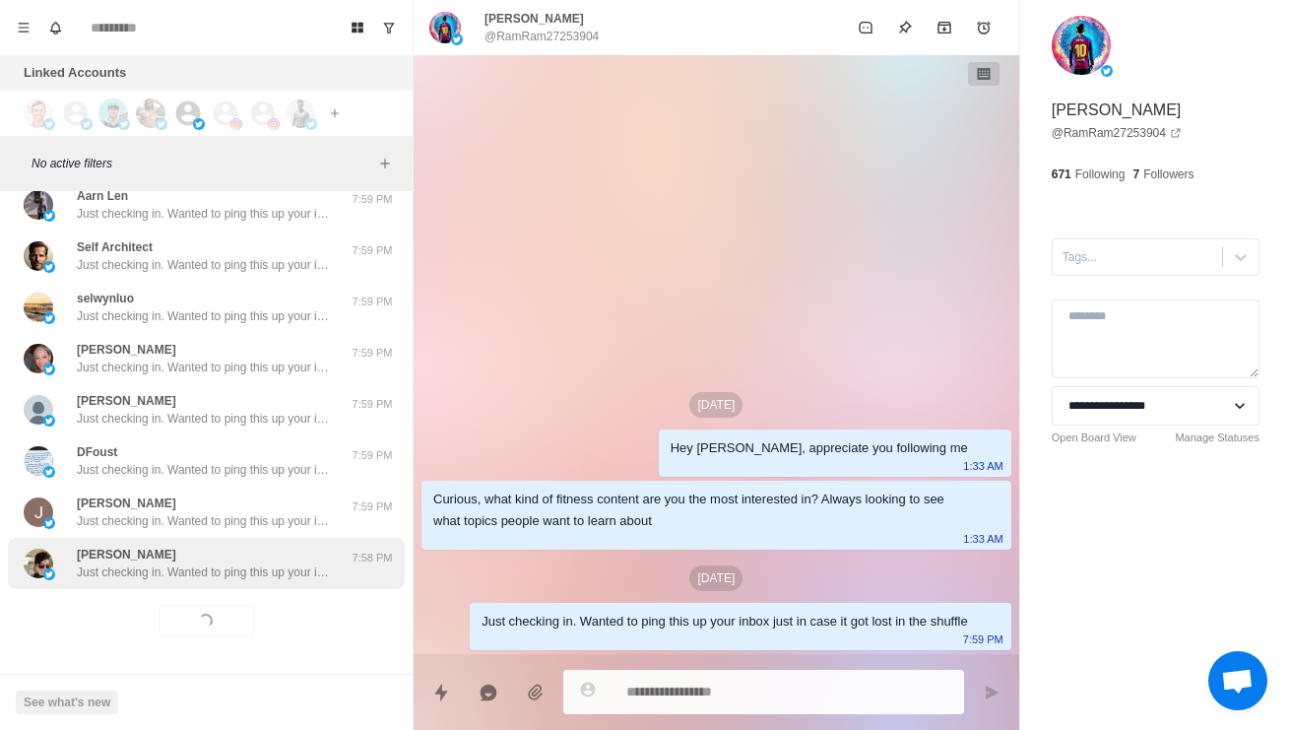
click at [250, 584] on div "Leah Maloy Just checking in. Wanted to ping this up your inbox just in case it …" at bounding box center [206, 563] width 397 height 51
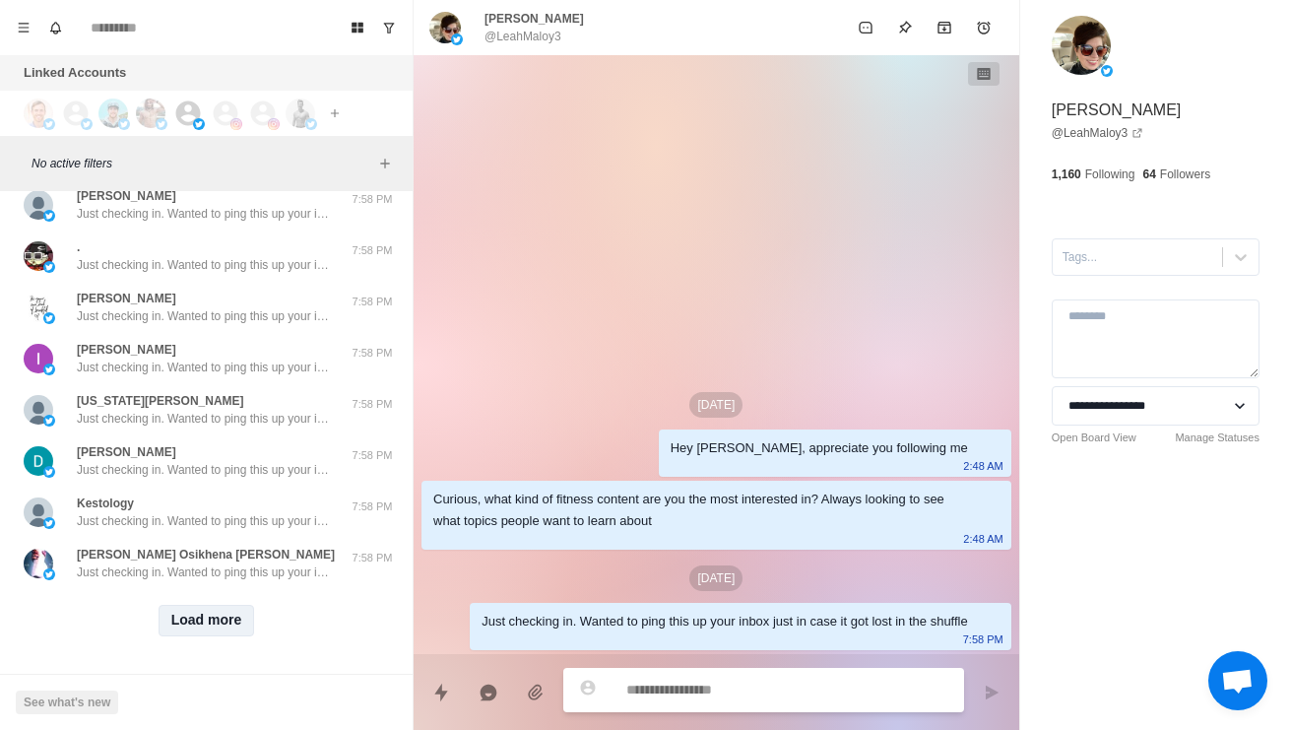
scroll to position [3785, 0]
click at [216, 613] on button "Load more" at bounding box center [207, 621] width 96 height 32
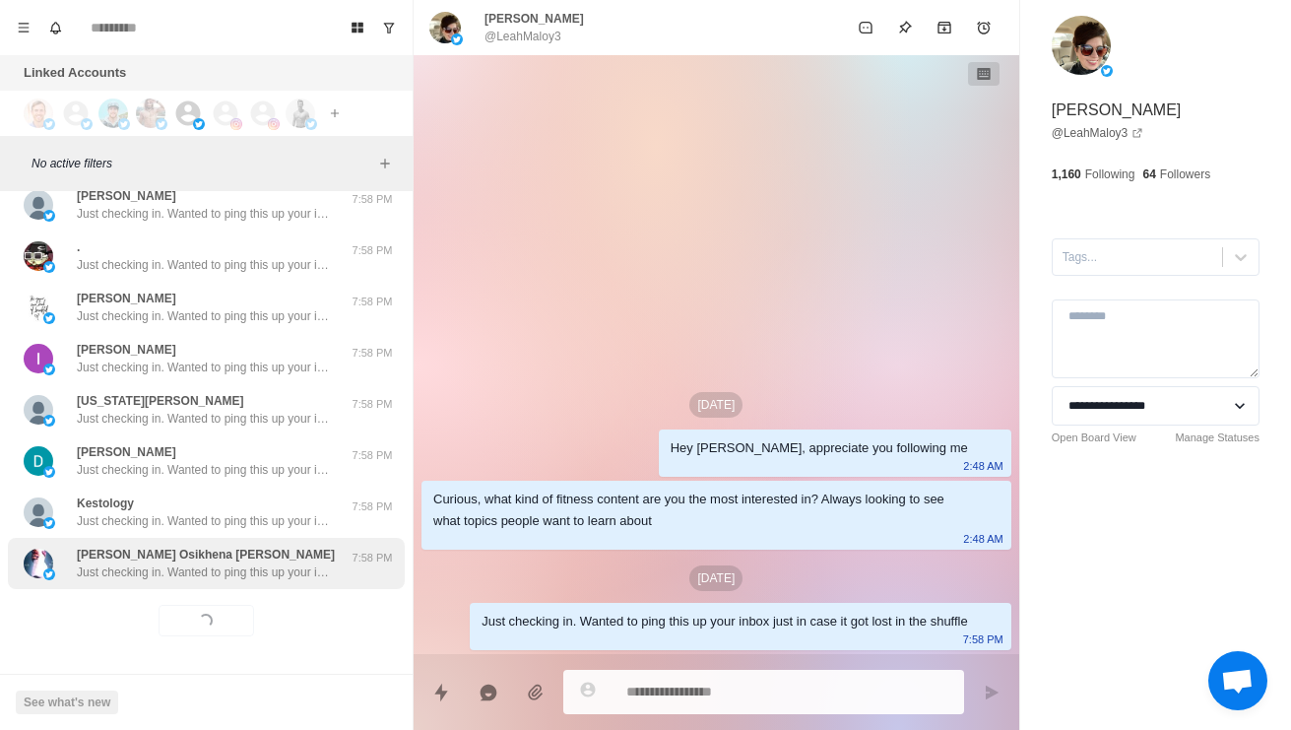
click at [255, 576] on p "Just checking in. Wanted to ping this up your inbox just in case it got lost in…" at bounding box center [205, 572] width 256 height 18
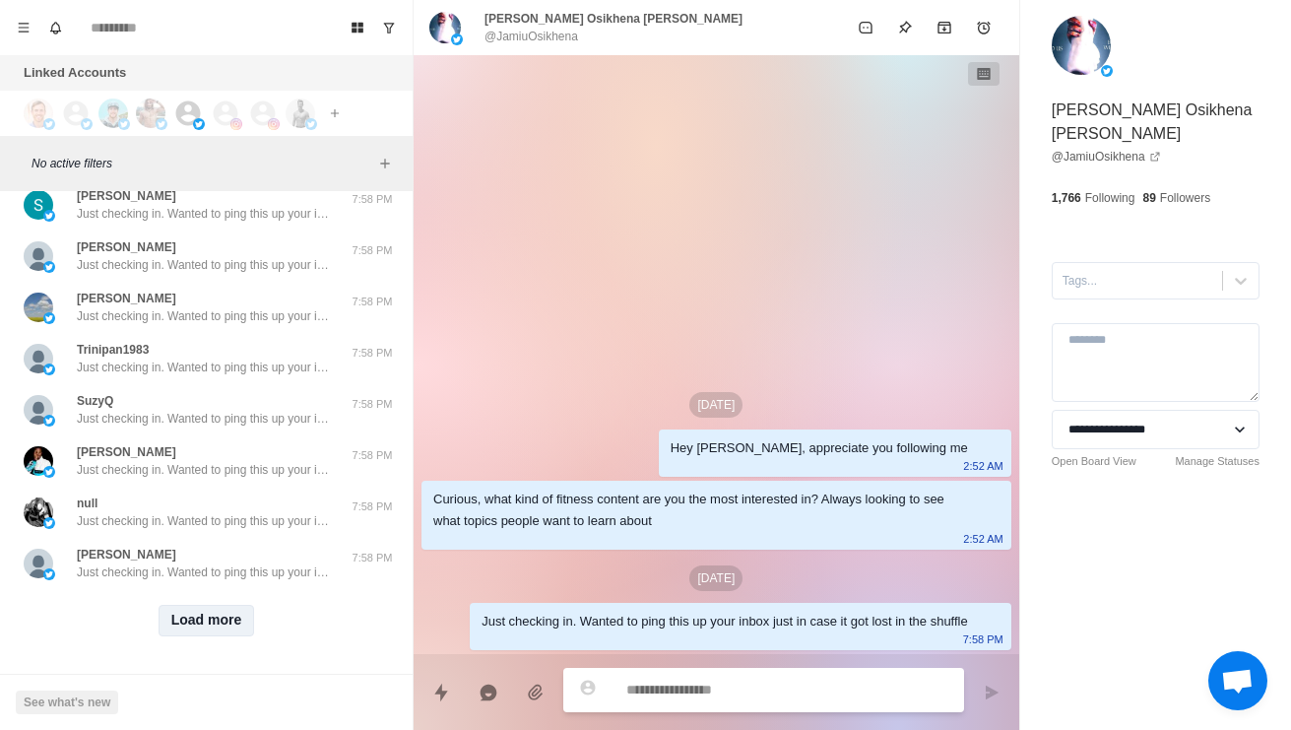
scroll to position [4828, 0]
click at [164, 633] on button "Load more" at bounding box center [207, 621] width 96 height 32
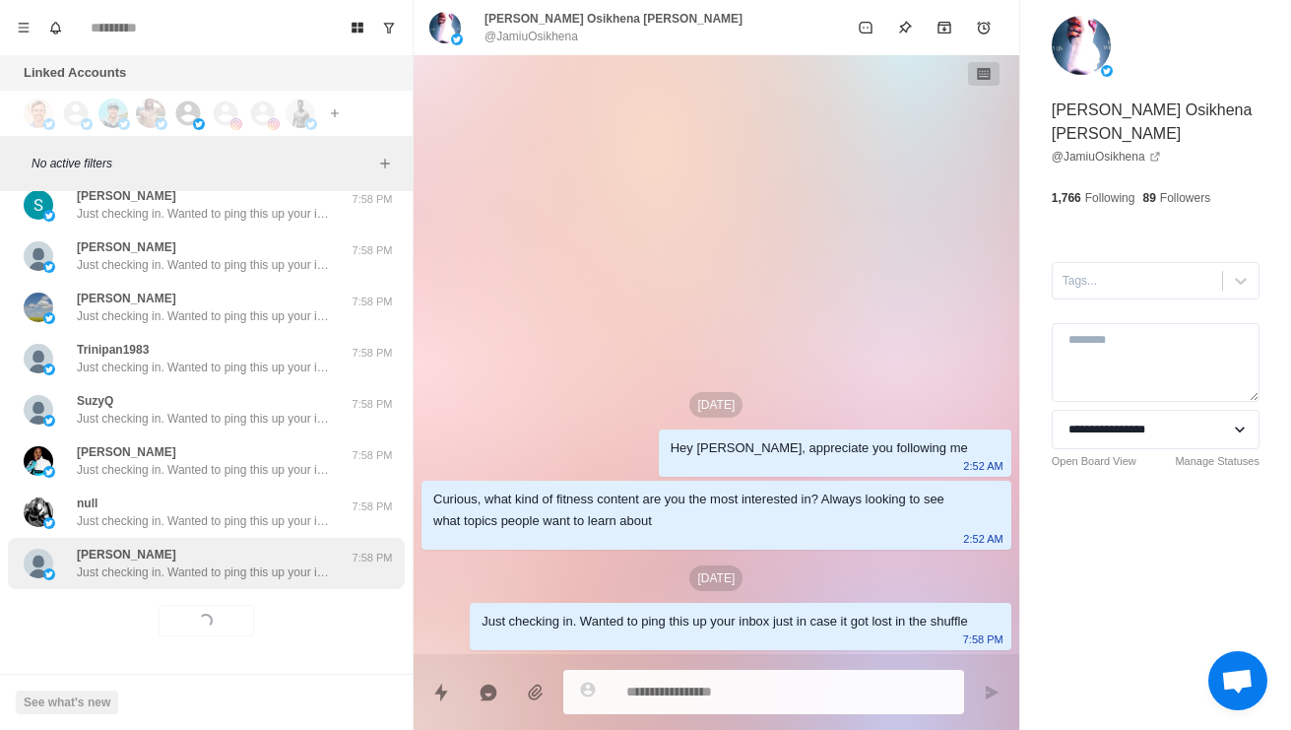
click at [202, 573] on p "Just checking in. Wanted to ping this up your inbox just in case it got lost in…" at bounding box center [205, 572] width 256 height 18
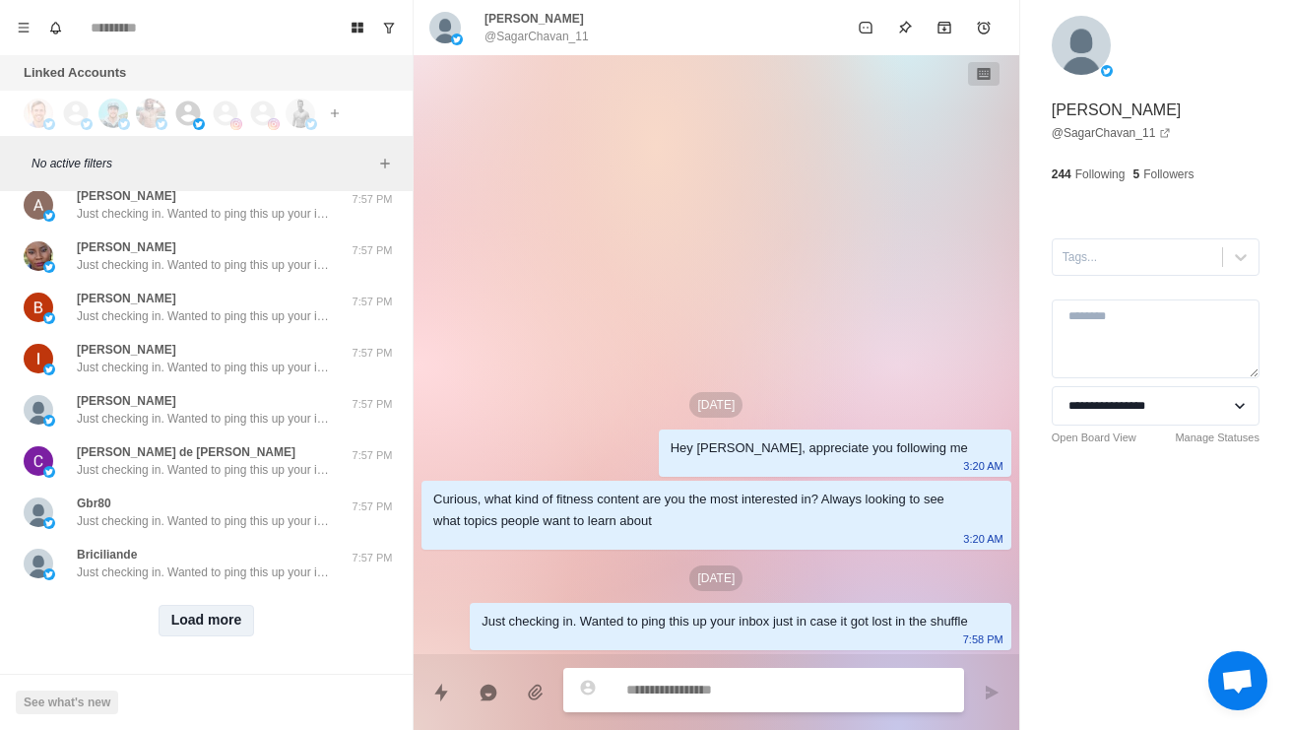
click at [214, 633] on button "Load more" at bounding box center [207, 621] width 96 height 32
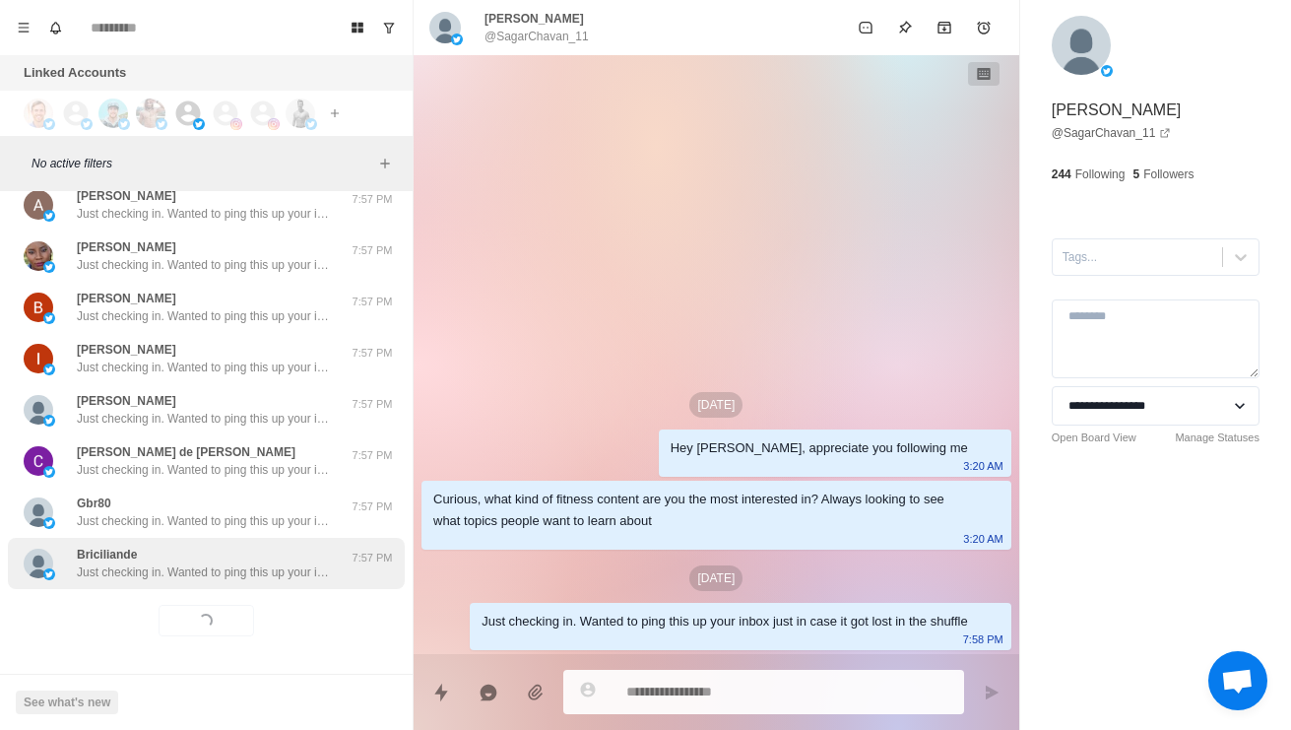
click at [266, 587] on div "Briciliande Just checking in. Wanted to ping this up your inbox just in case it…" at bounding box center [206, 563] width 397 height 51
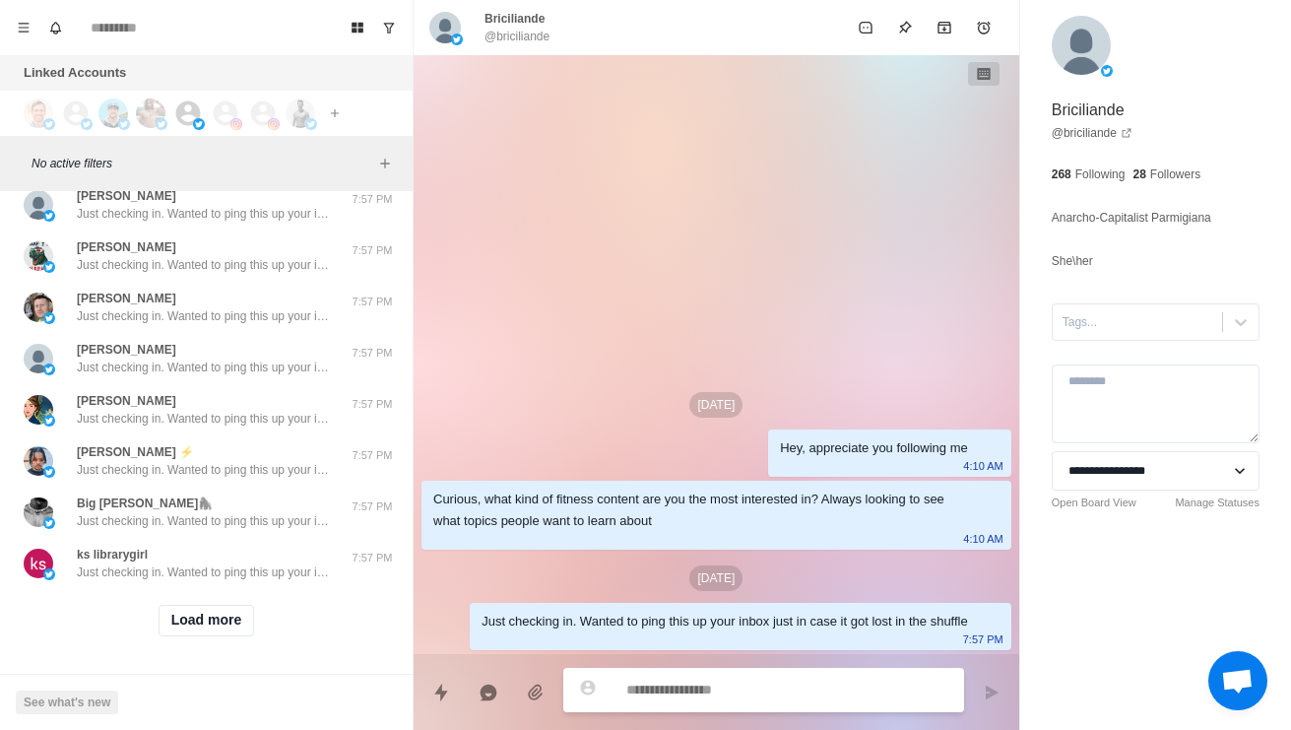
scroll to position [6915, 0]
click at [206, 631] on button "Load more" at bounding box center [207, 621] width 96 height 32
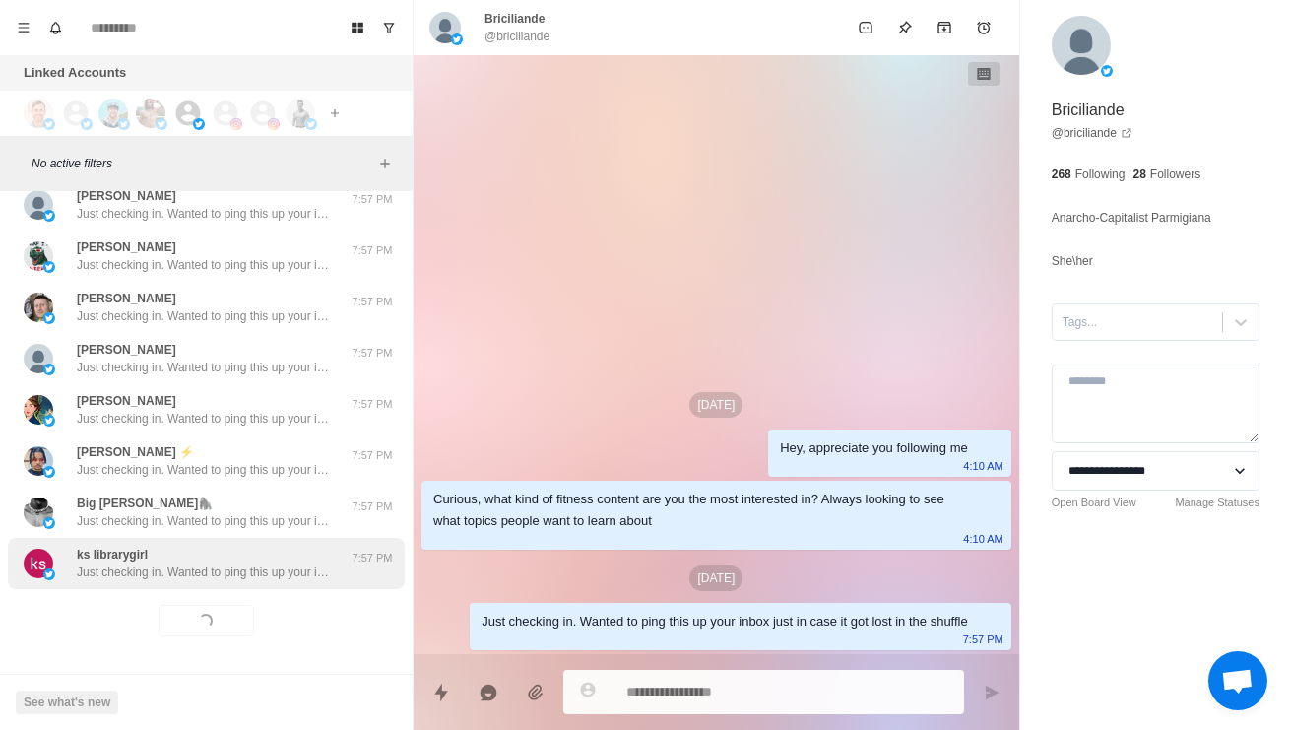
click at [237, 587] on div "ks librarygirl Just checking in. Wanted to ping this up your inbox just in case…" at bounding box center [206, 563] width 397 height 51
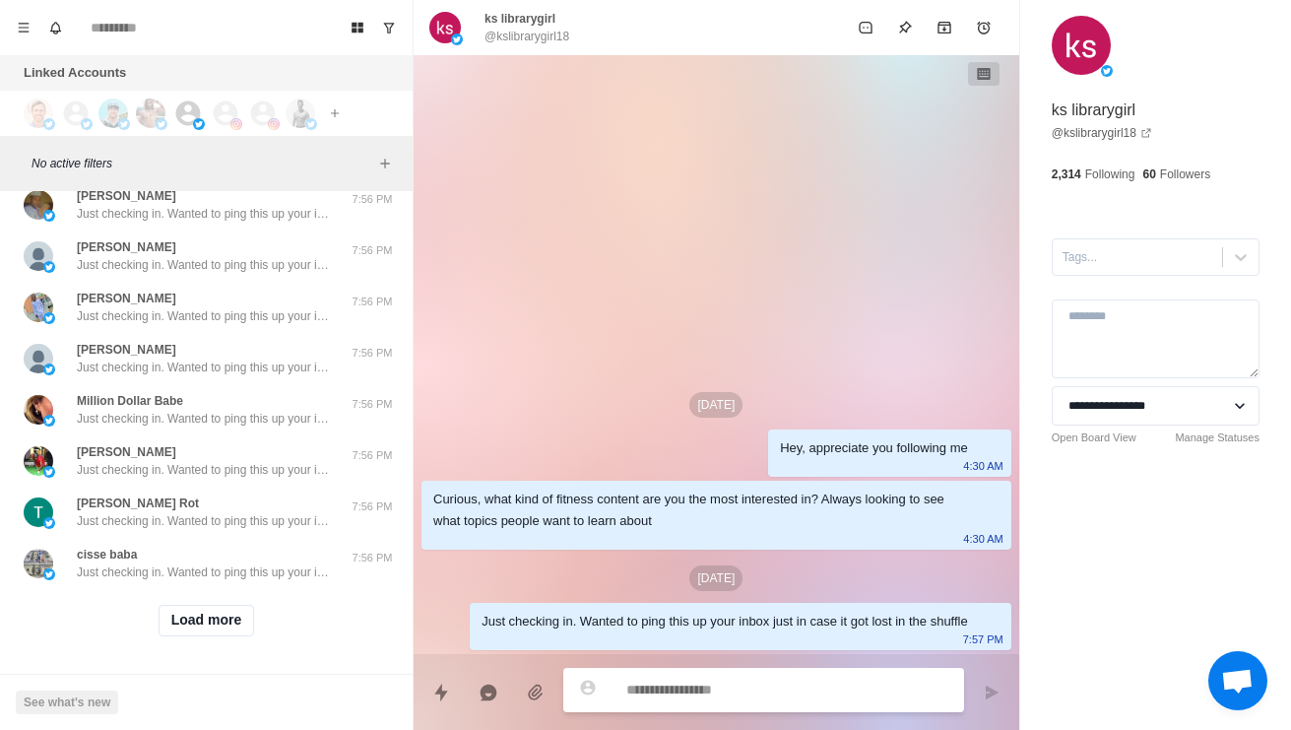
scroll to position [7959, 0]
click at [229, 627] on button "Load more" at bounding box center [207, 621] width 96 height 32
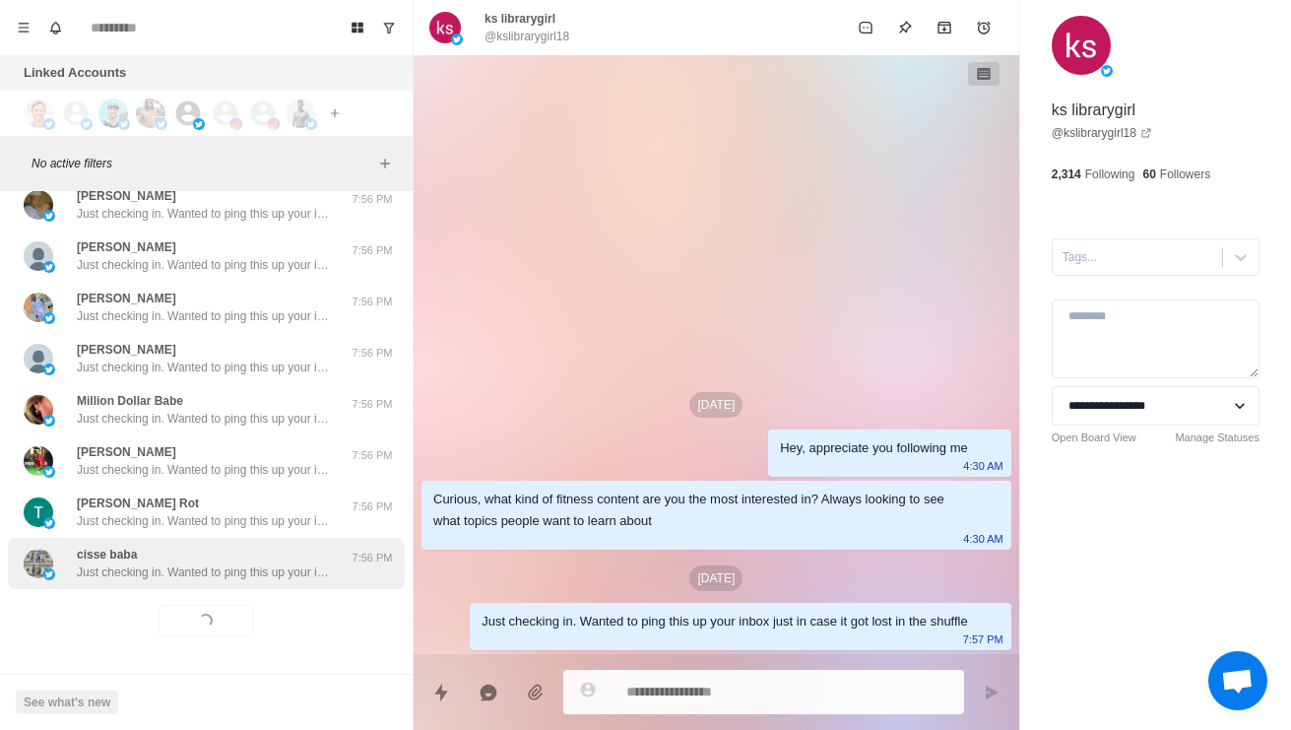
click at [279, 570] on p "Just checking in. Wanted to ping this up your inbox just in case it got lost in…" at bounding box center [205, 572] width 256 height 18
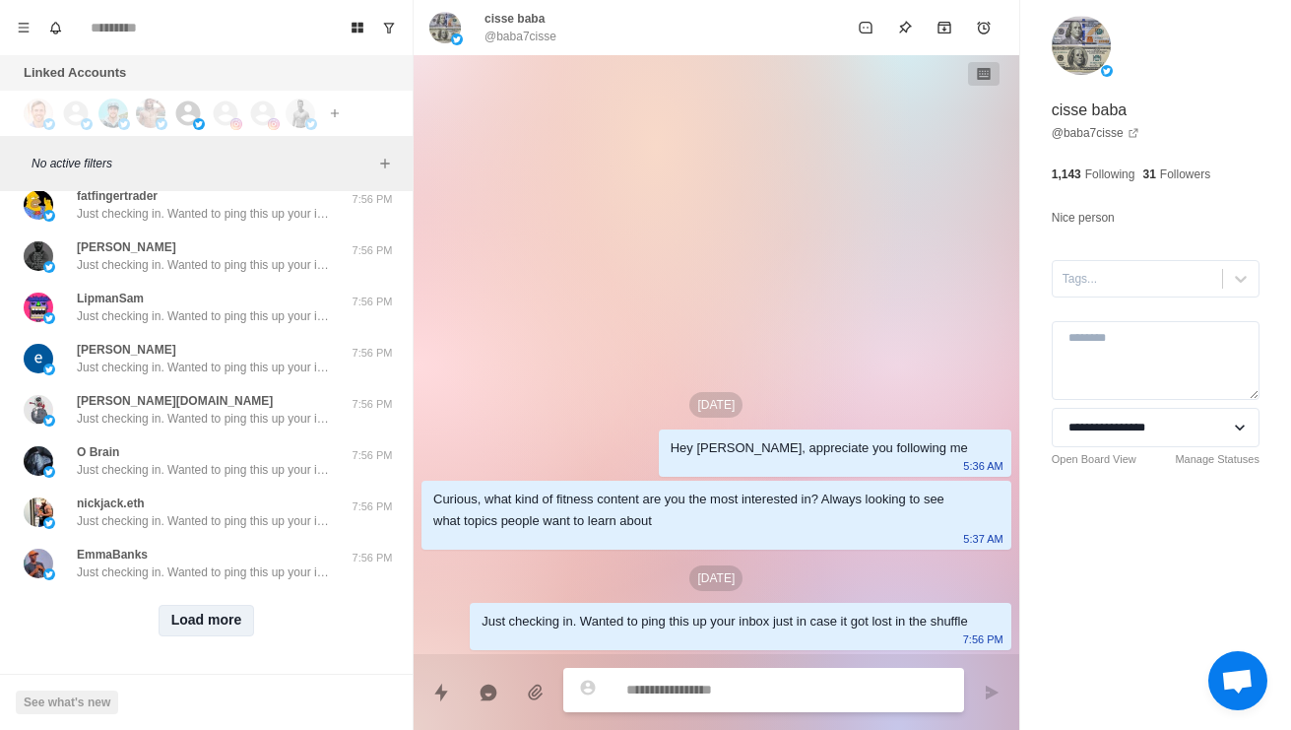
scroll to position [9003, 0]
click at [227, 628] on button "Load more" at bounding box center [207, 621] width 96 height 32
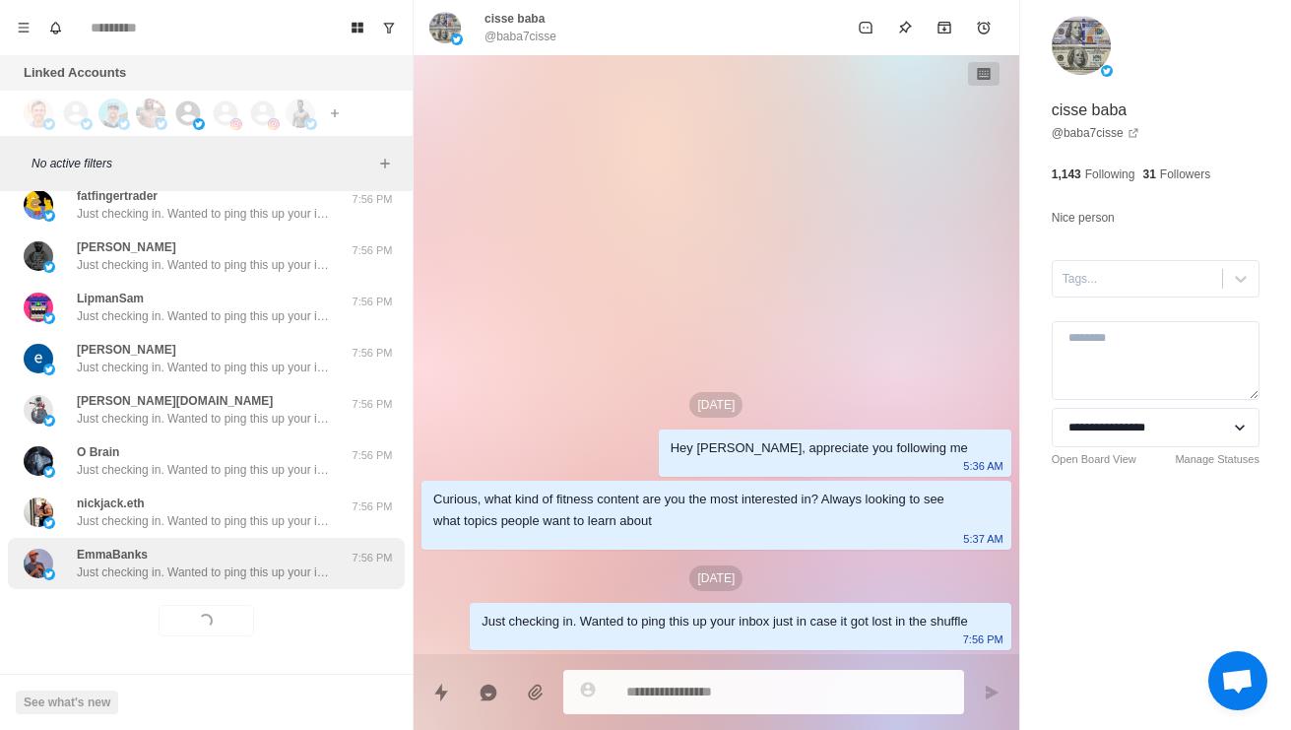
click at [263, 582] on div "EmmaBanks Just checking in. Wanted to ping this up your inbox just in case it g…" at bounding box center [206, 563] width 397 height 51
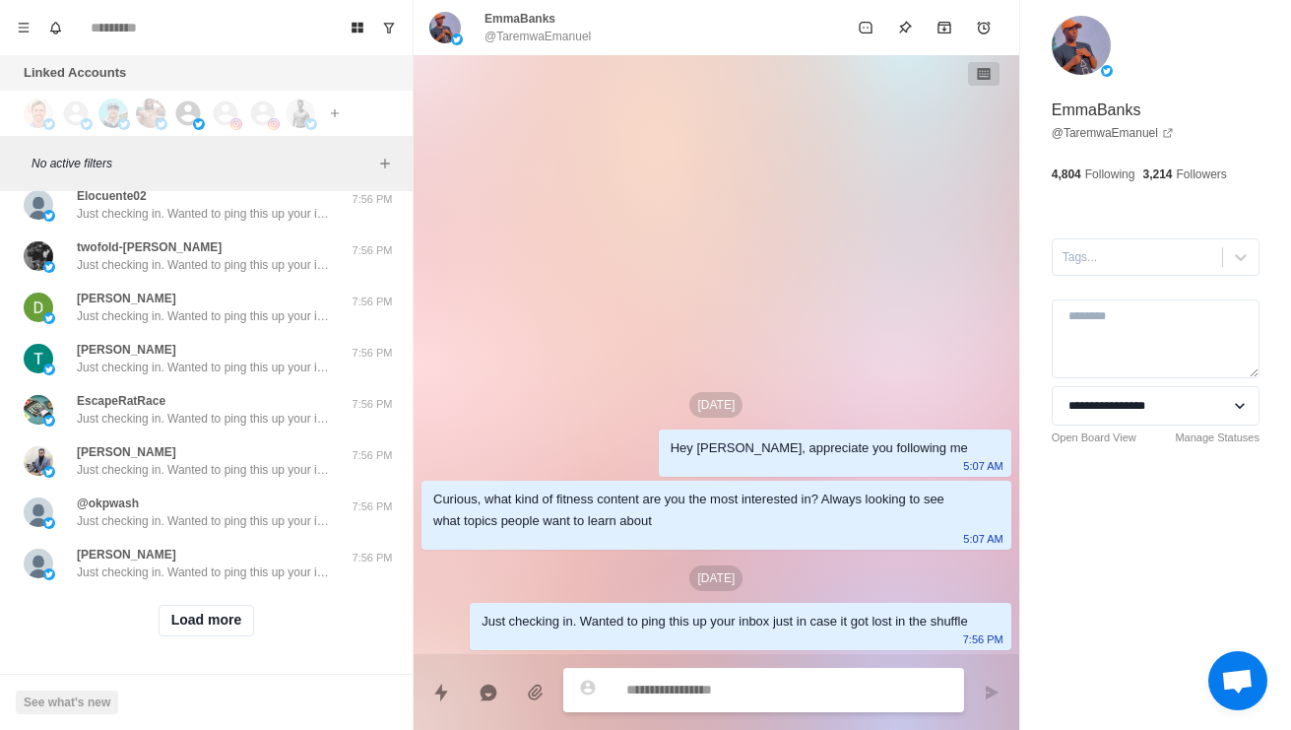
scroll to position [10046, 0]
click at [225, 633] on button "Load more" at bounding box center [207, 621] width 96 height 32
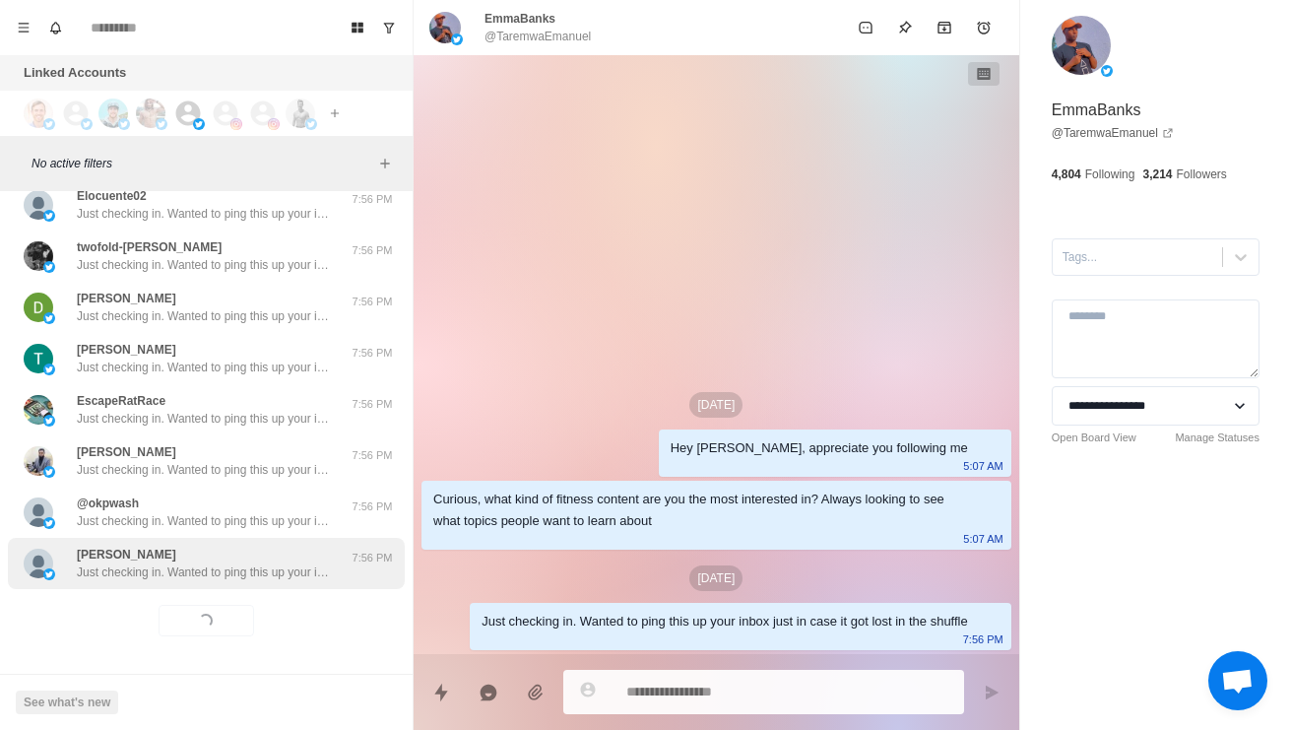
click at [321, 576] on p "Just checking in. Wanted to ping this up your inbox just in case it got lost in…" at bounding box center [205, 572] width 256 height 18
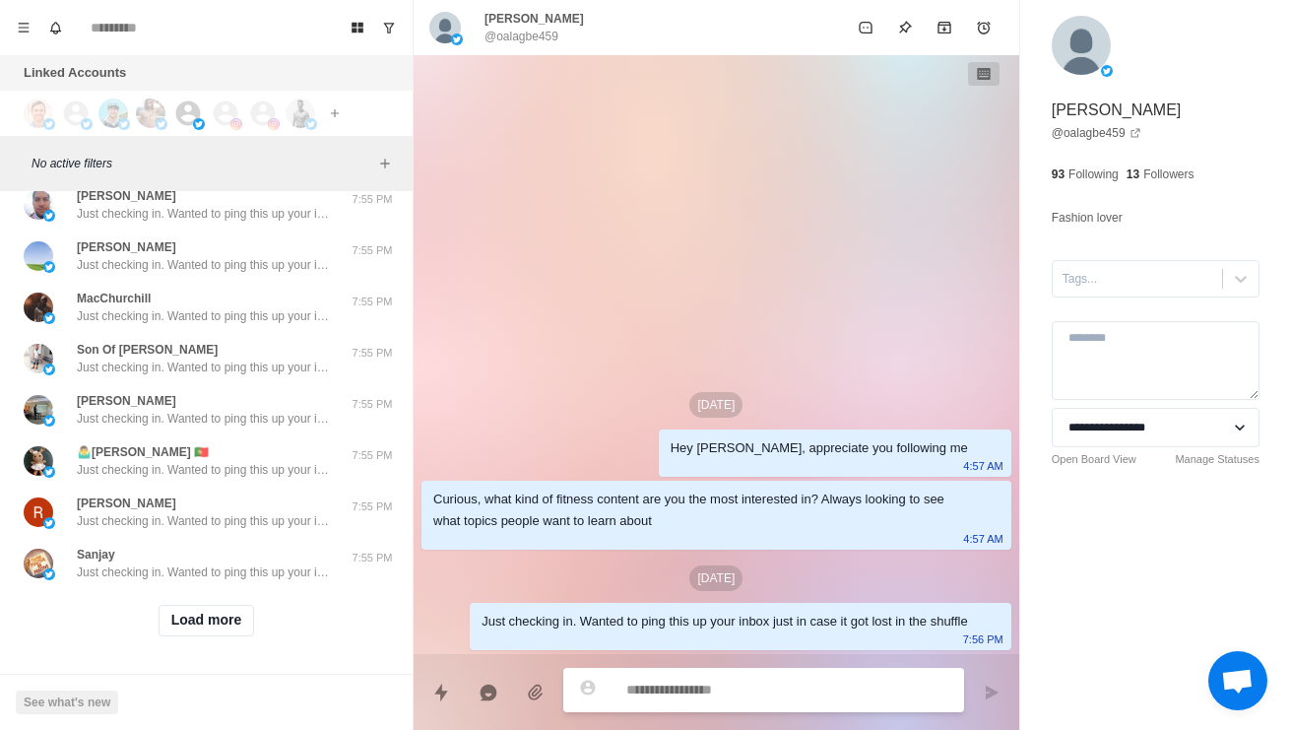
scroll to position [11090, 0]
click at [225, 622] on button "Load more" at bounding box center [207, 621] width 96 height 32
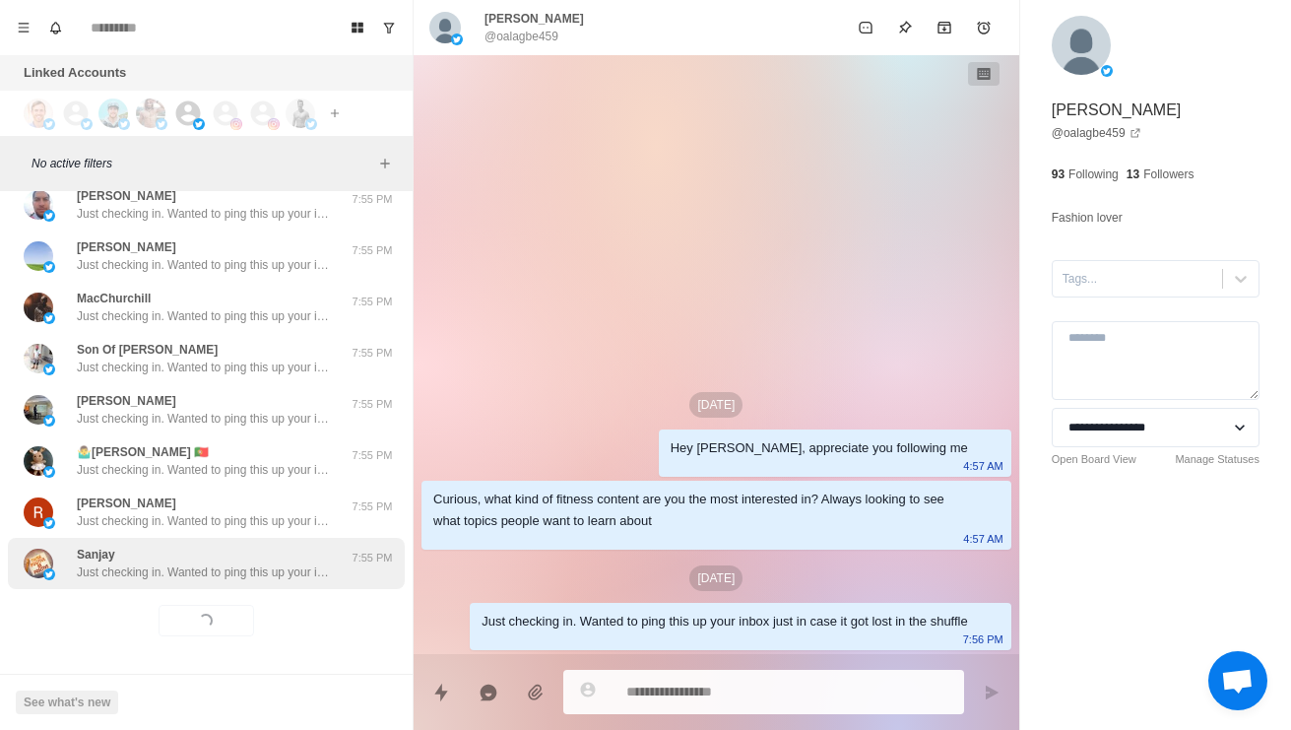
click at [296, 555] on div "Sanjay Just checking in. Wanted to ping this up your inbox just in case it got …" at bounding box center [205, 562] width 256 height 35
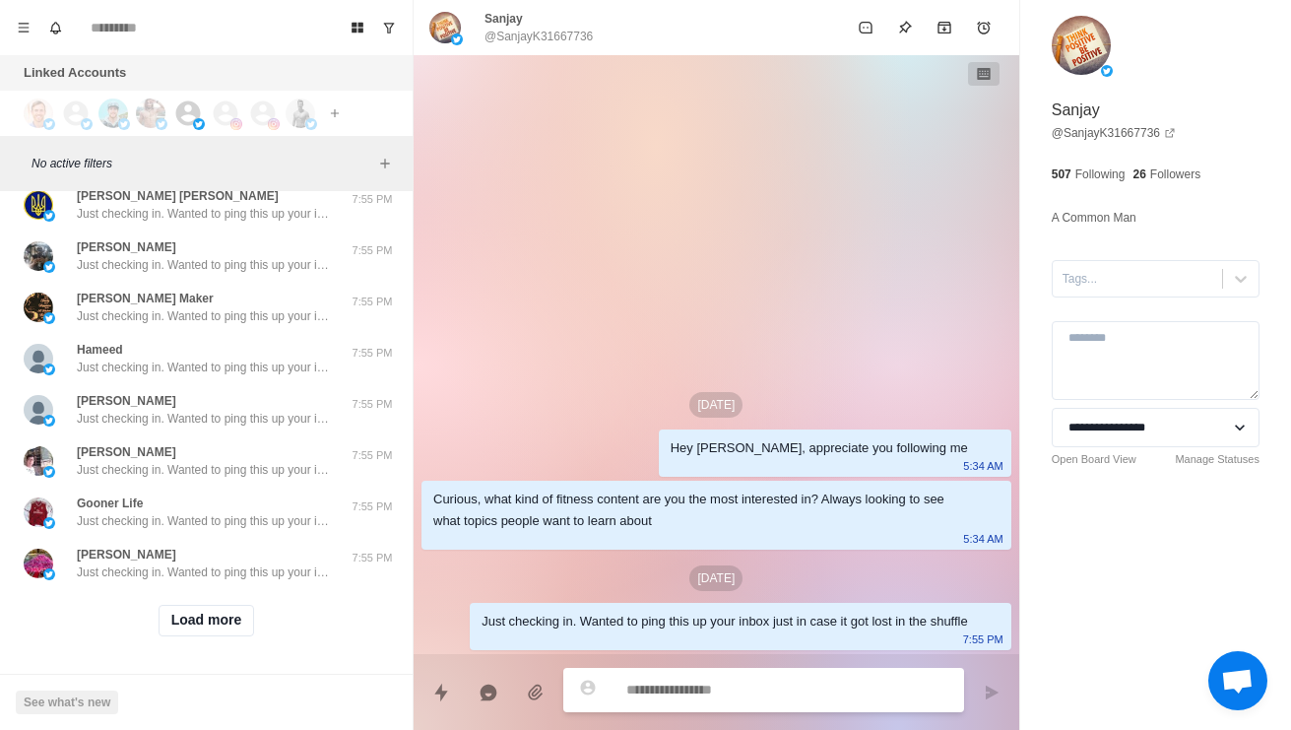
scroll to position [12134, 0]
click at [233, 624] on button "Load more" at bounding box center [207, 621] width 96 height 32
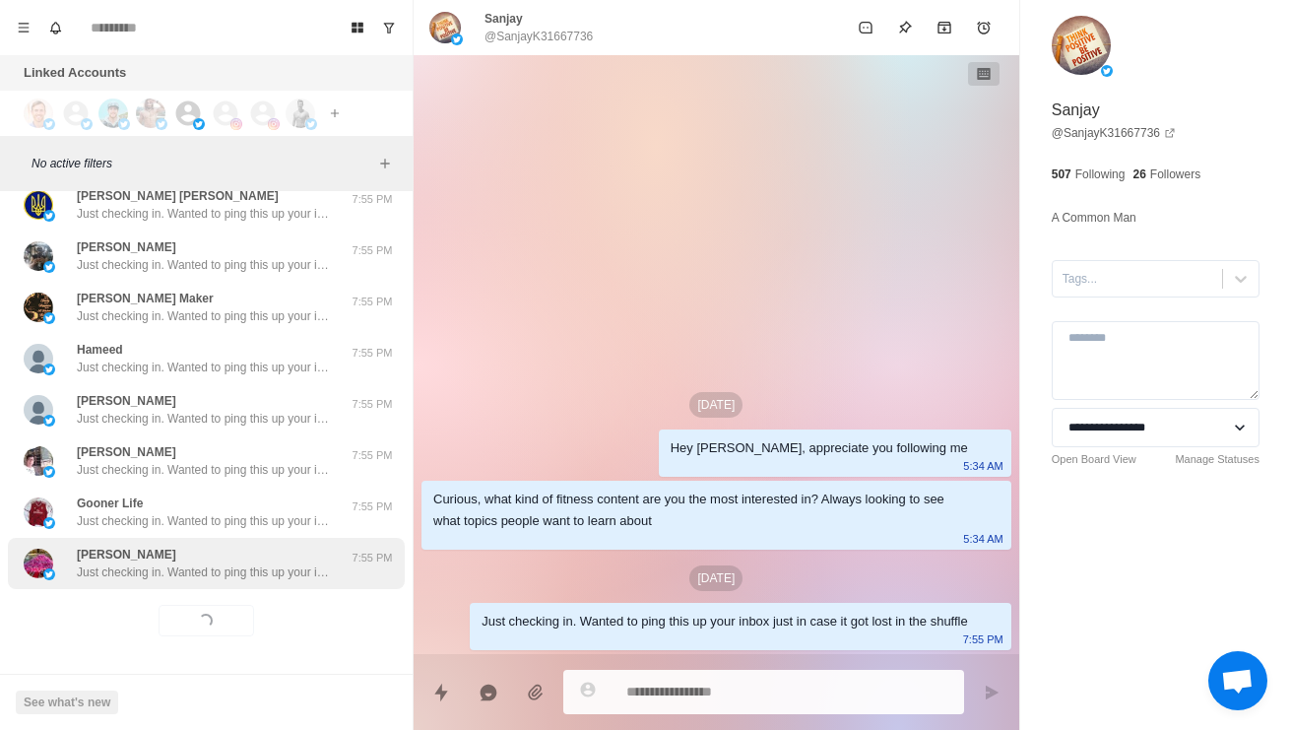
click at [339, 560] on div "Said Hamad Just checking in. Wanted to ping this up your inbox just in case it …" at bounding box center [186, 562] width 324 height 35
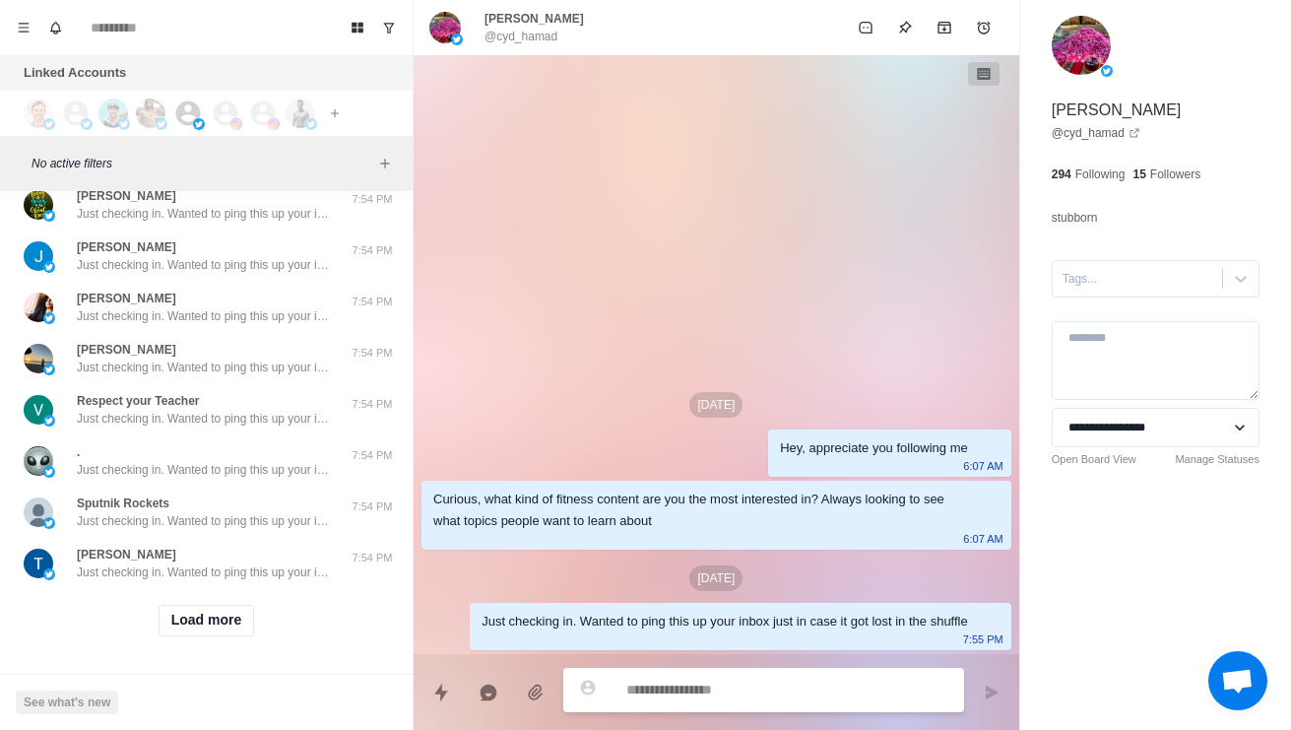
scroll to position [13177, 0]
click at [216, 608] on button "Load more" at bounding box center [207, 621] width 96 height 32
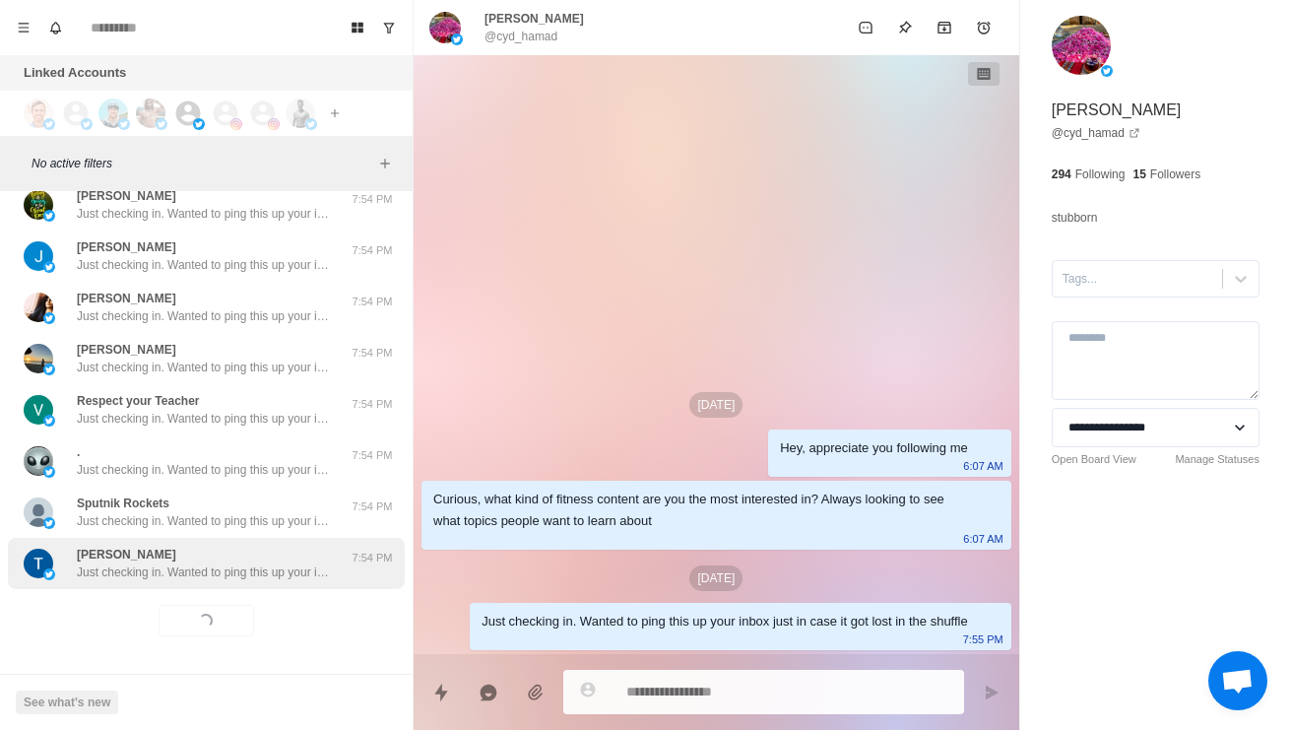
click at [291, 558] on div "Tammy Jakiwchuk Just checking in. Wanted to ping this up your inbox just in cas…" at bounding box center [205, 562] width 256 height 35
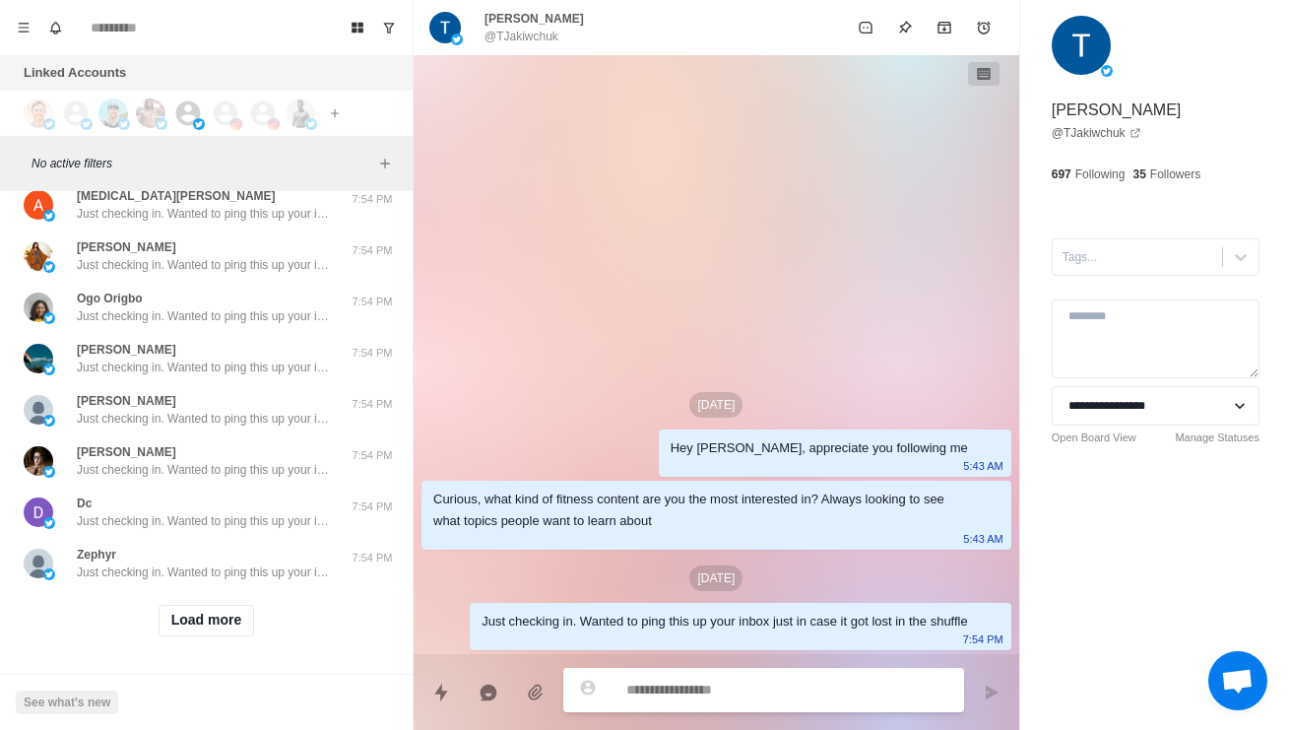
scroll to position [14221, 0]
click at [239, 633] on button "Load more" at bounding box center [207, 621] width 96 height 32
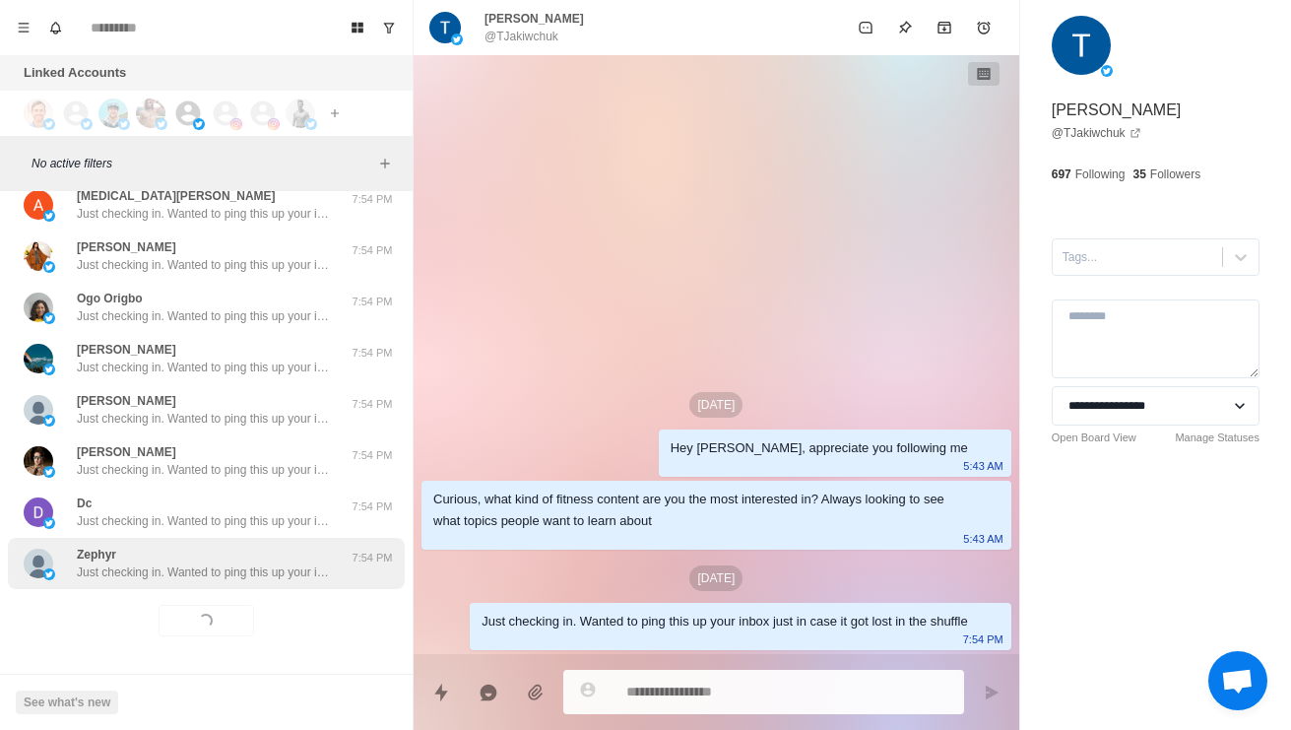
click at [288, 572] on p "Just checking in. Wanted to ping this up your inbox just in case it got lost in…" at bounding box center [205, 572] width 256 height 18
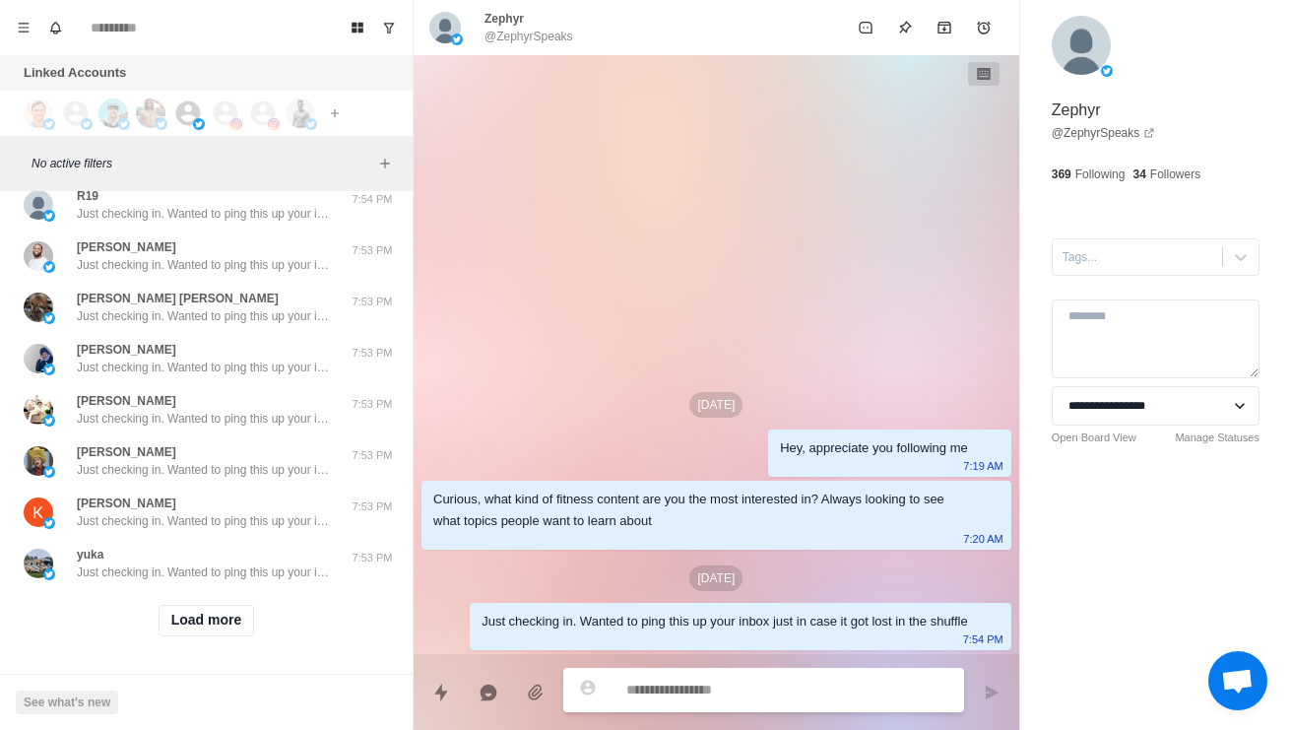
scroll to position [15264, 0]
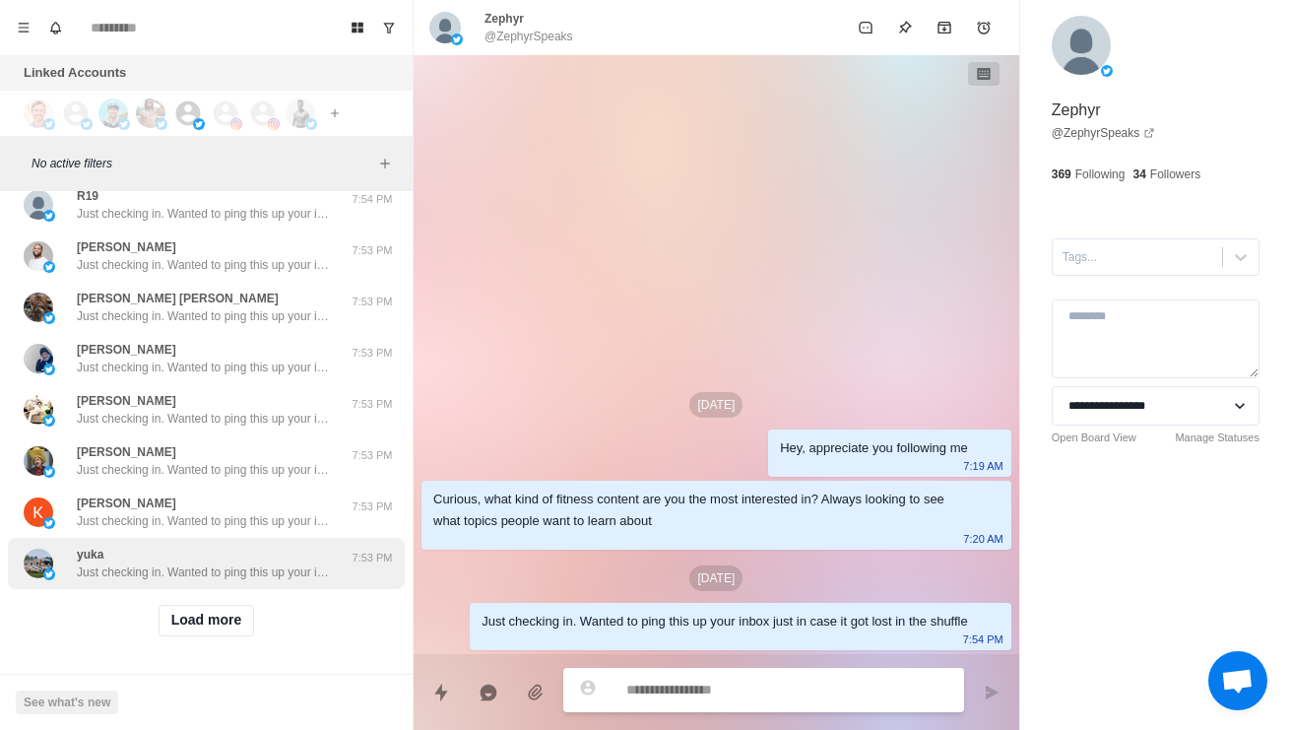
click at [267, 572] on p "Just checking in. Wanted to ping this up your inbox just in case it got lost in…" at bounding box center [205, 572] width 256 height 18
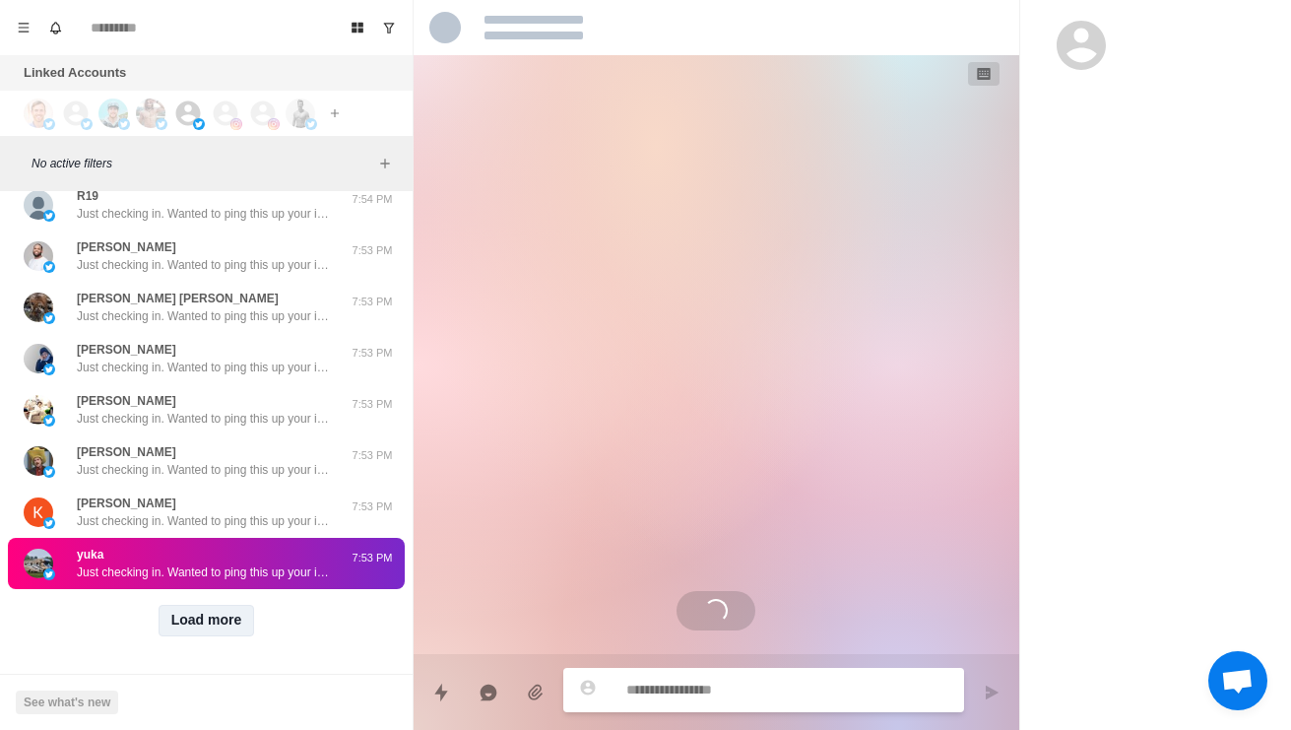
click at [221, 632] on button "Load more" at bounding box center [207, 621] width 96 height 32
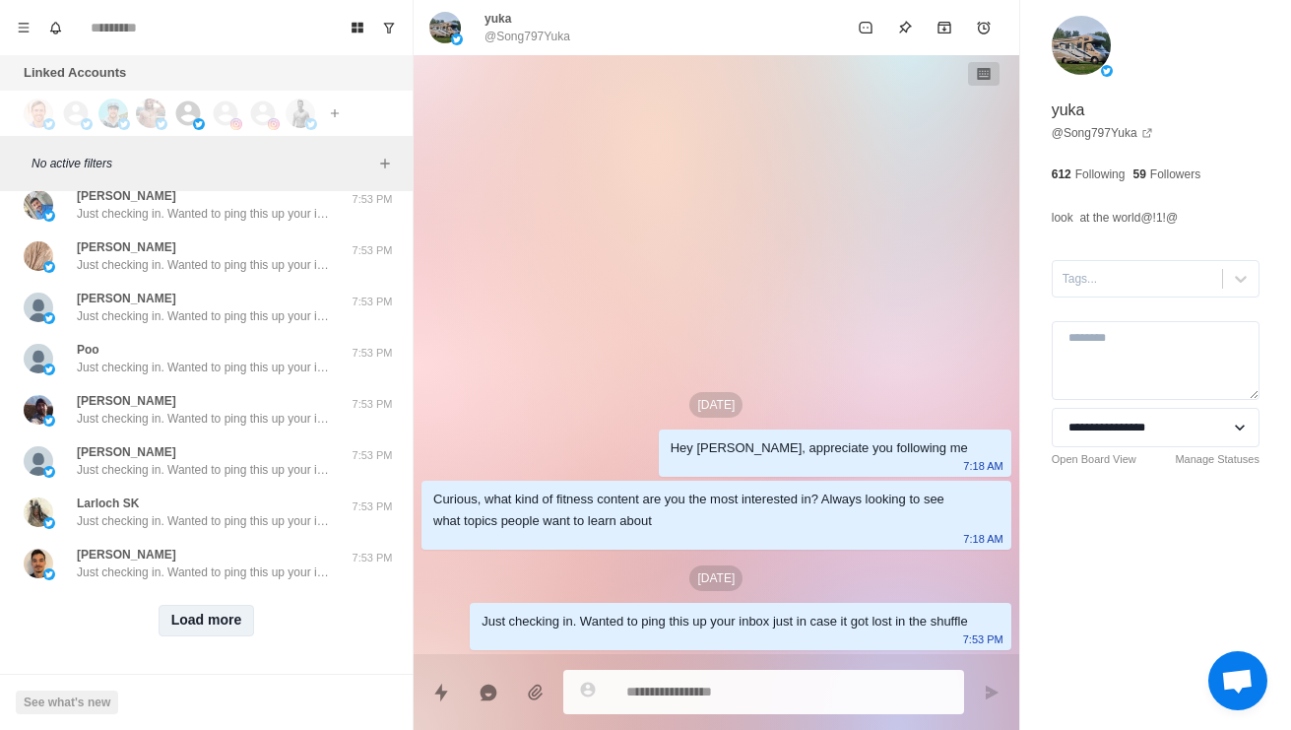
scroll to position [16308, 0]
click at [203, 624] on button "Load more" at bounding box center [207, 621] width 96 height 32
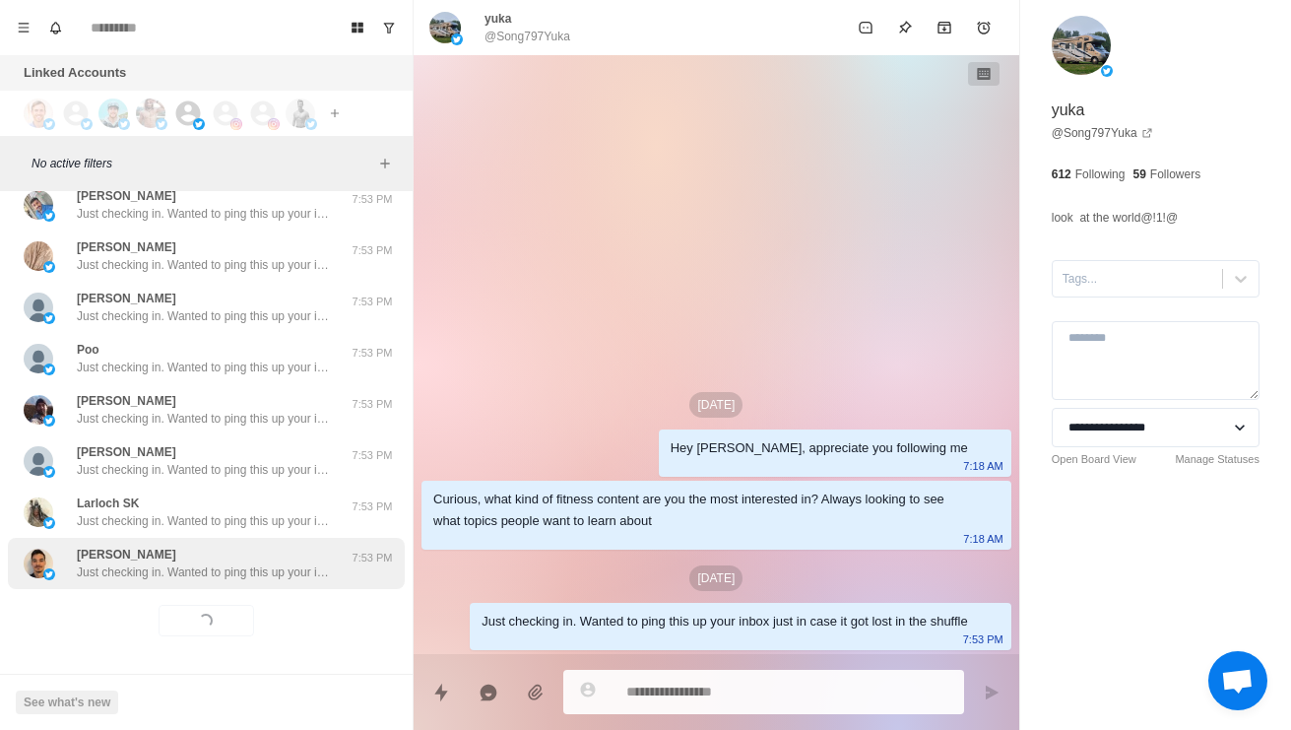
click at [159, 570] on p "Just checking in. Wanted to ping this up your inbox just in case it got lost in…" at bounding box center [205, 572] width 256 height 18
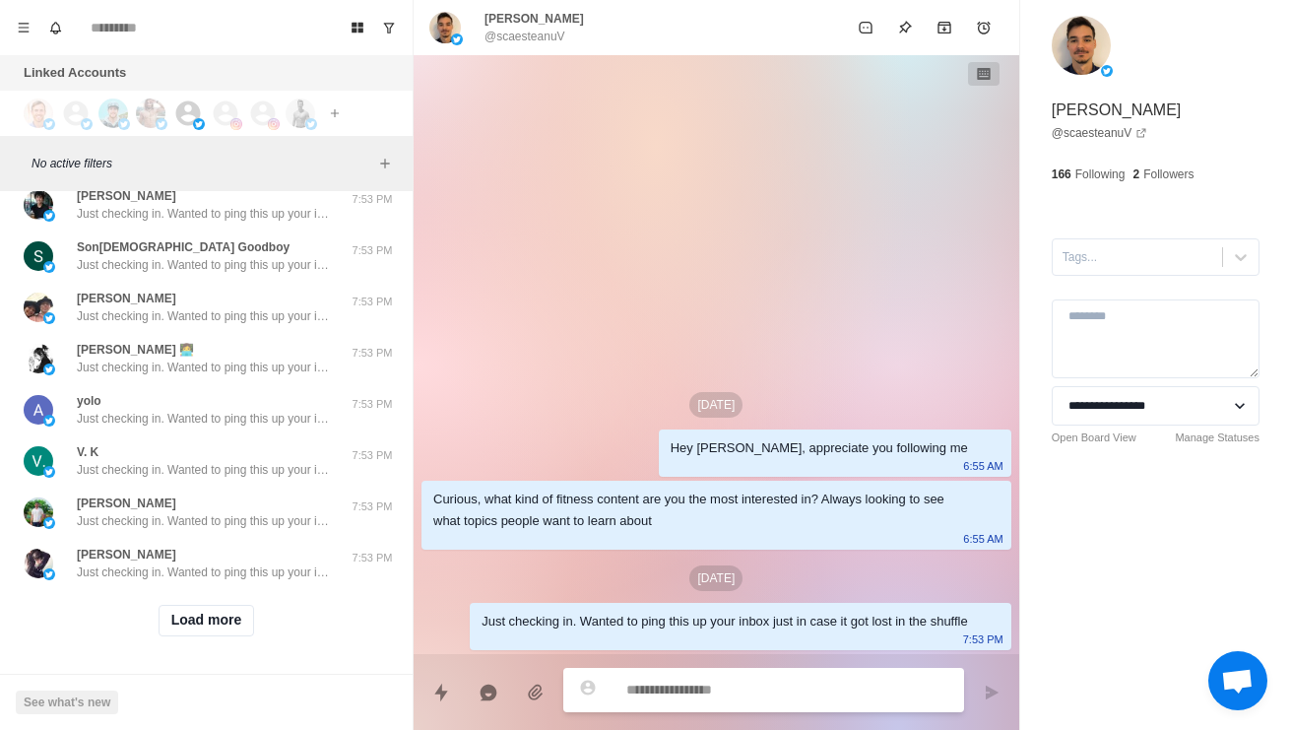
scroll to position [17352, 0]
click at [214, 629] on button "Load more" at bounding box center [207, 621] width 96 height 32
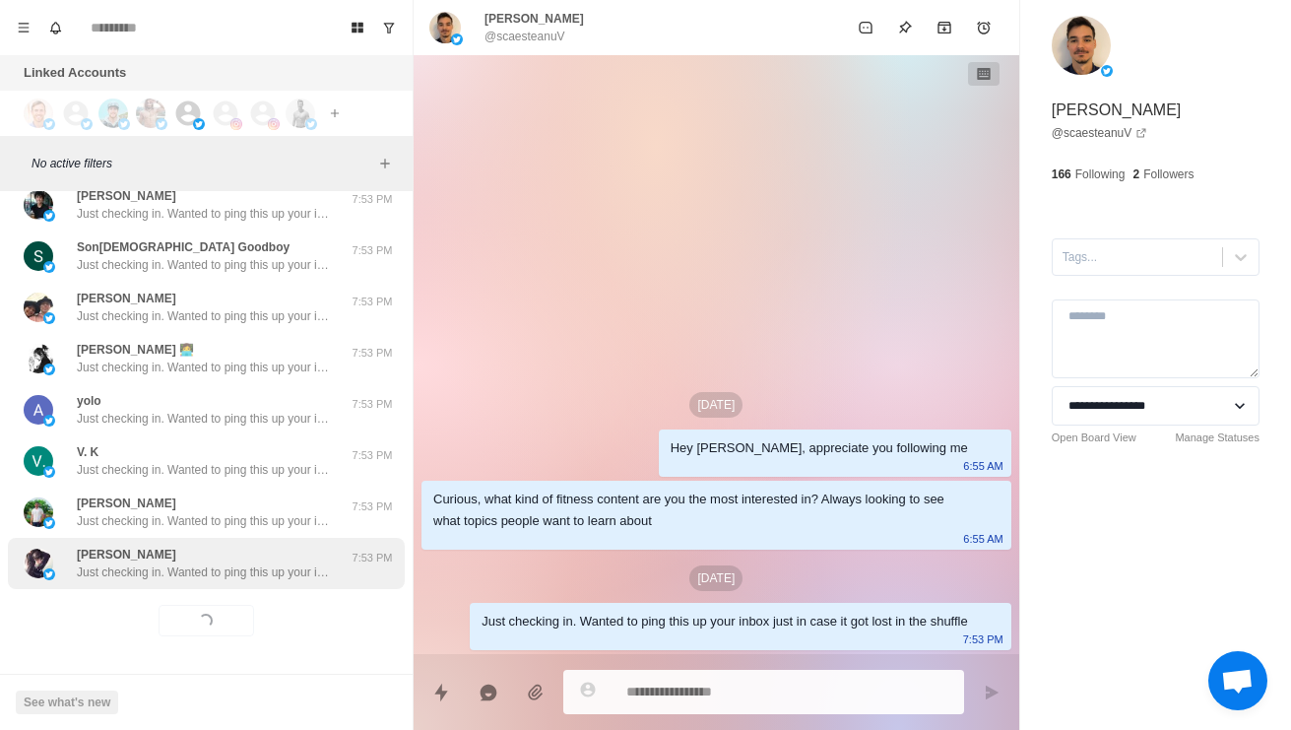
click at [275, 565] on p "Just checking in. Wanted to ping this up your inbox just in case it got lost in…" at bounding box center [205, 572] width 256 height 18
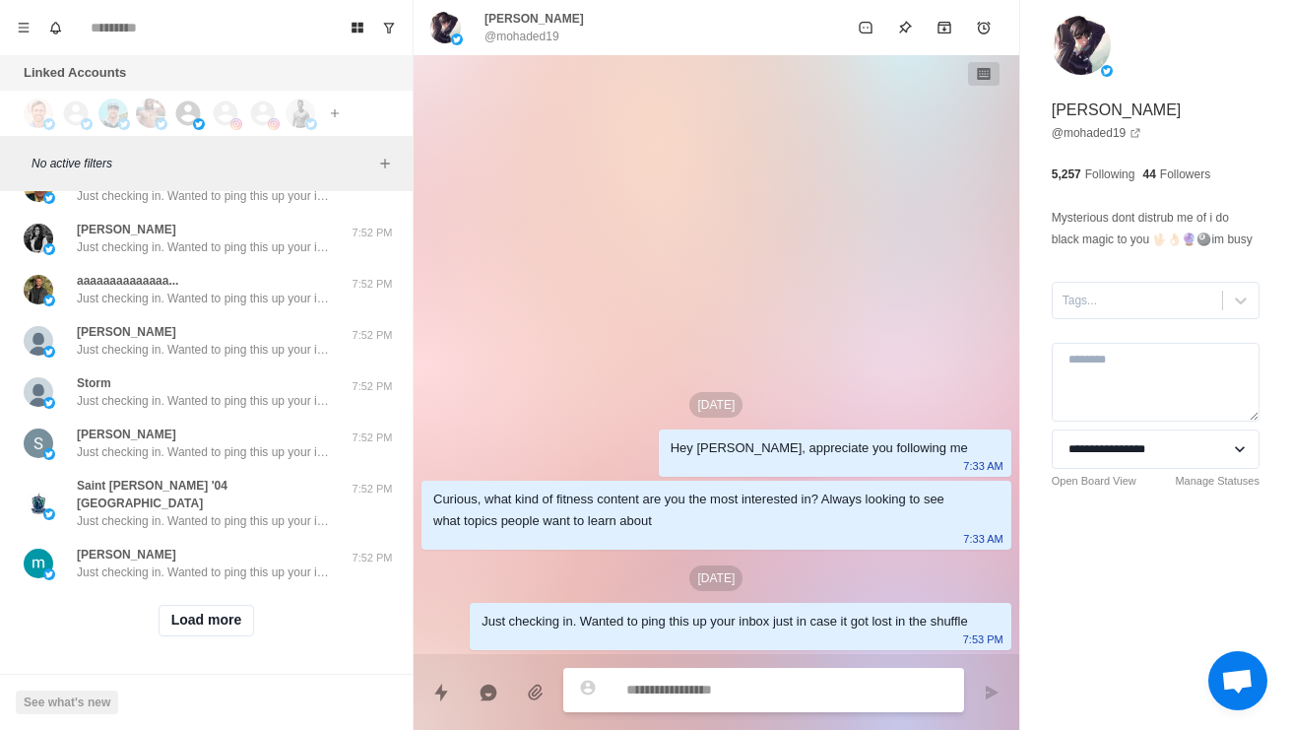
scroll to position [18395, 0]
click at [230, 625] on button "Load more" at bounding box center [207, 621] width 96 height 32
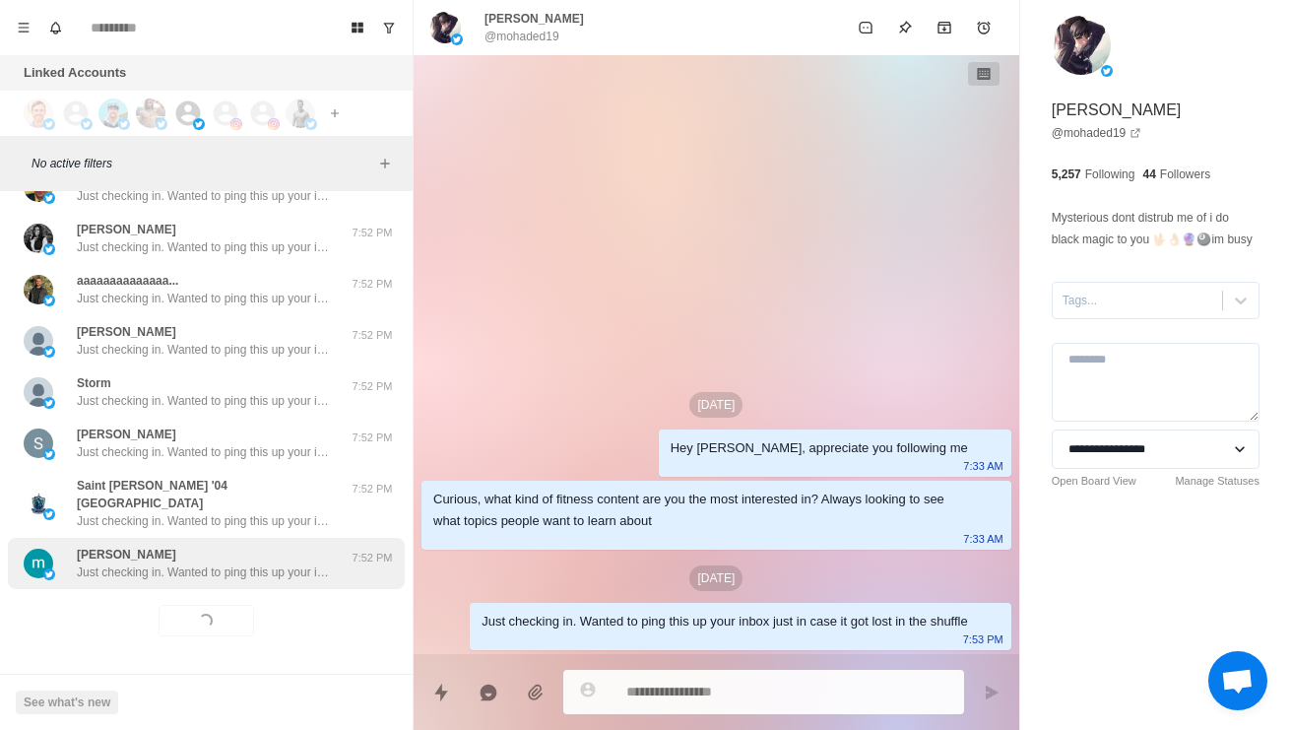
click at [287, 545] on div "marcus deacon Just checking in. Wanted to ping this up your inbox just in case …" at bounding box center [205, 562] width 256 height 35
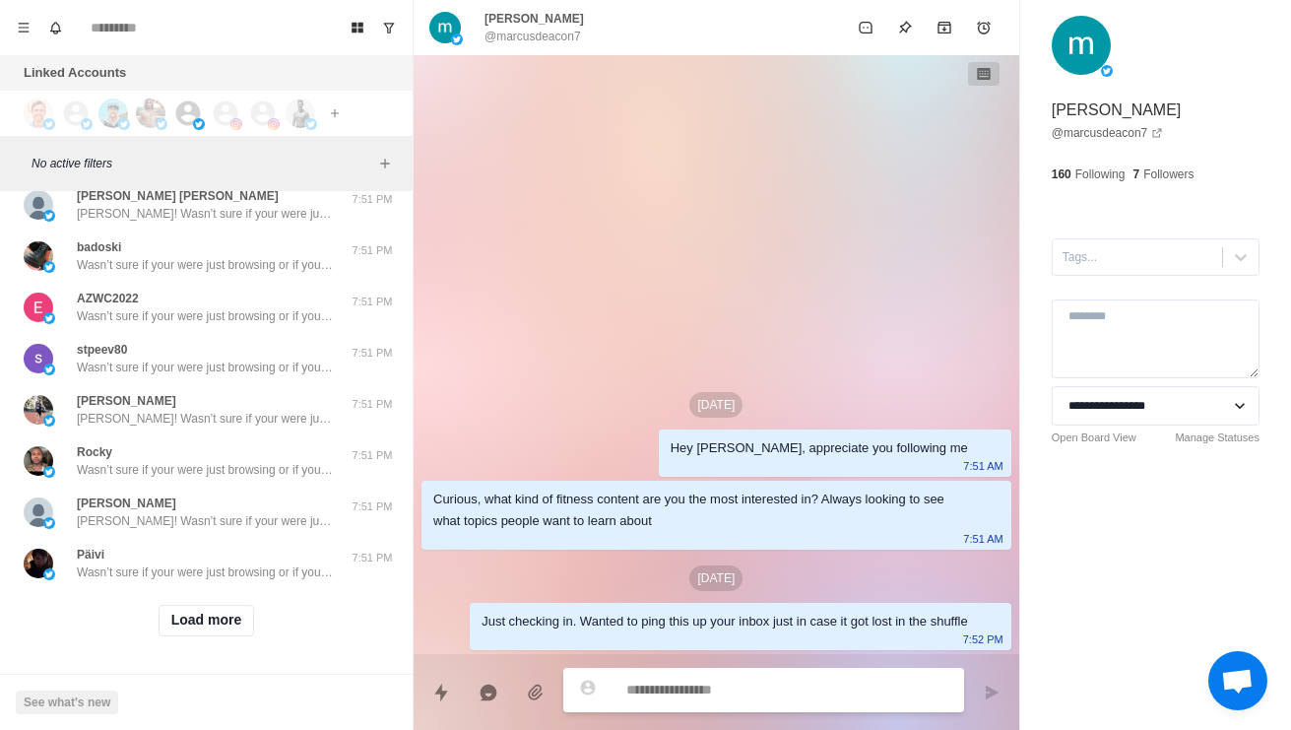
scroll to position [19439, 0]
click at [234, 630] on button "Load more" at bounding box center [207, 621] width 96 height 32
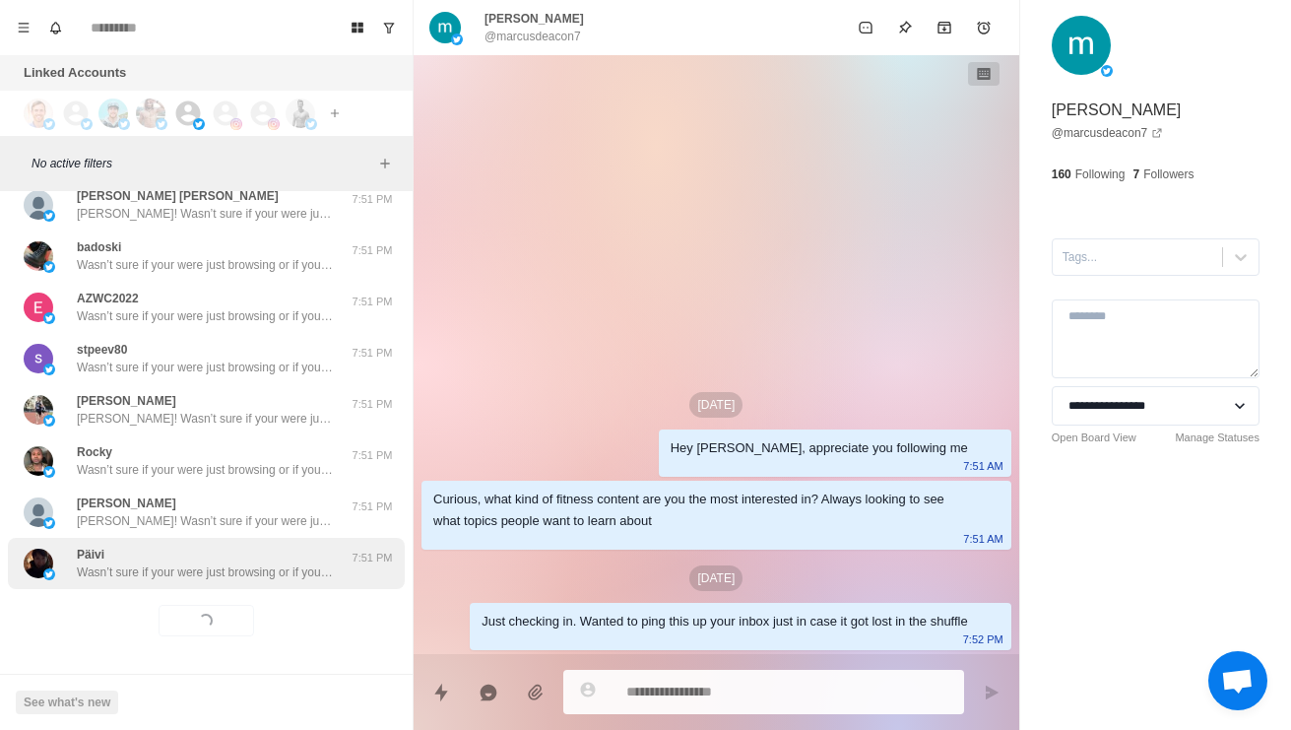
click at [272, 557] on div "Päivi Wasn’t sure if your were just browsing or if you’ve seriously been consid…" at bounding box center [205, 562] width 256 height 35
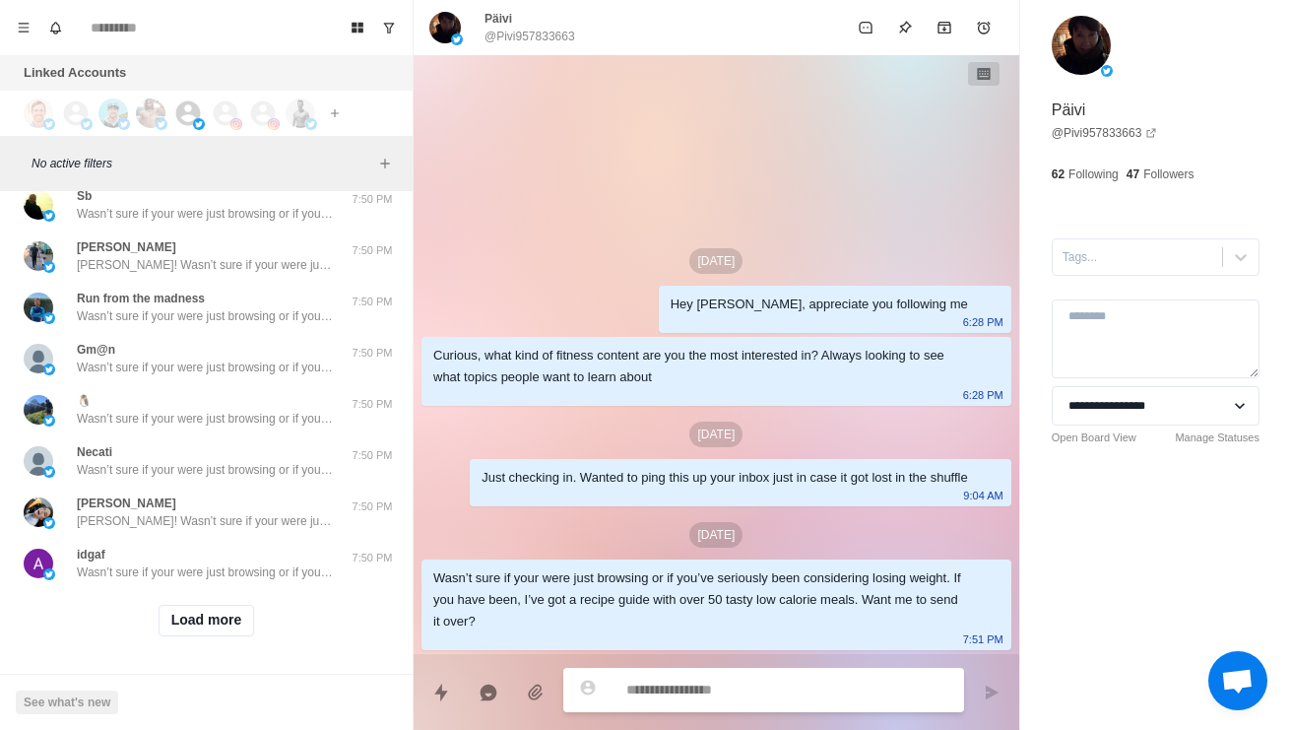
scroll to position [20482, 0]
click at [245, 623] on button "Load more" at bounding box center [207, 621] width 96 height 32
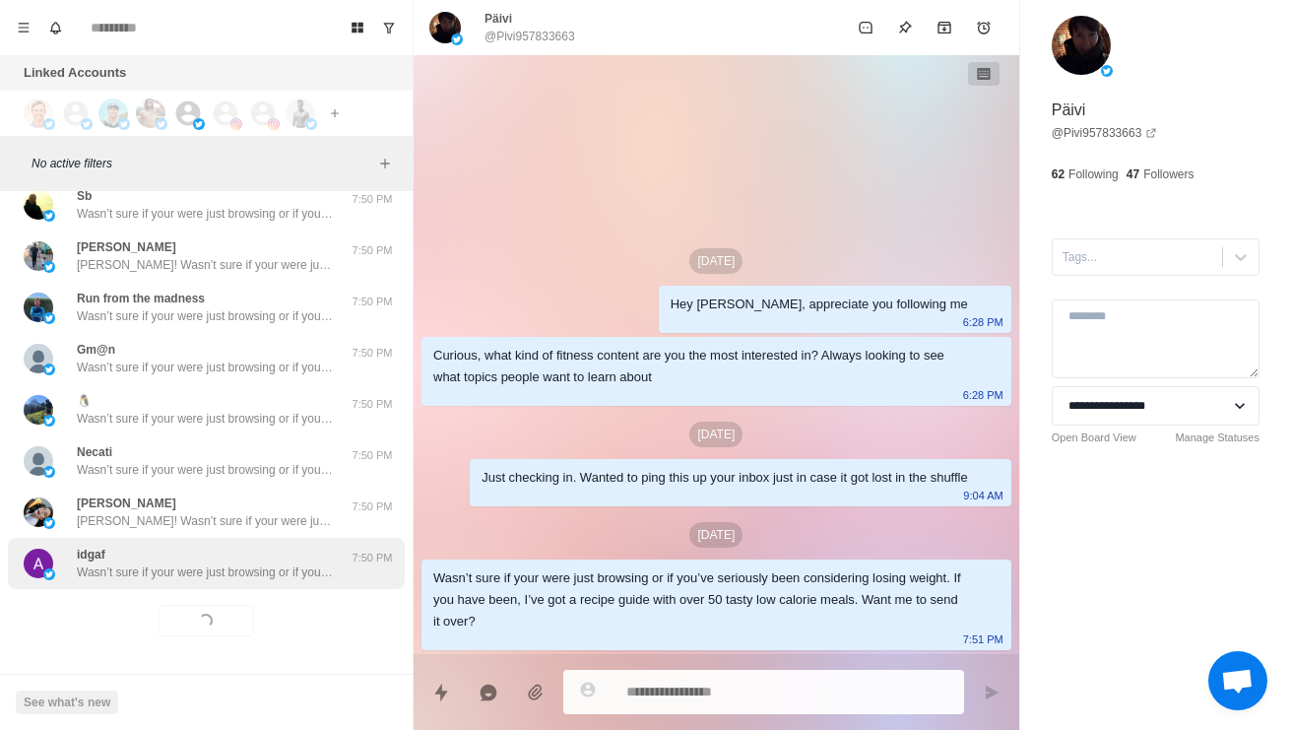
click at [291, 584] on div "idgaf Wasn’t sure if your were just browsing or if you’ve seriously been consid…" at bounding box center [206, 563] width 397 height 51
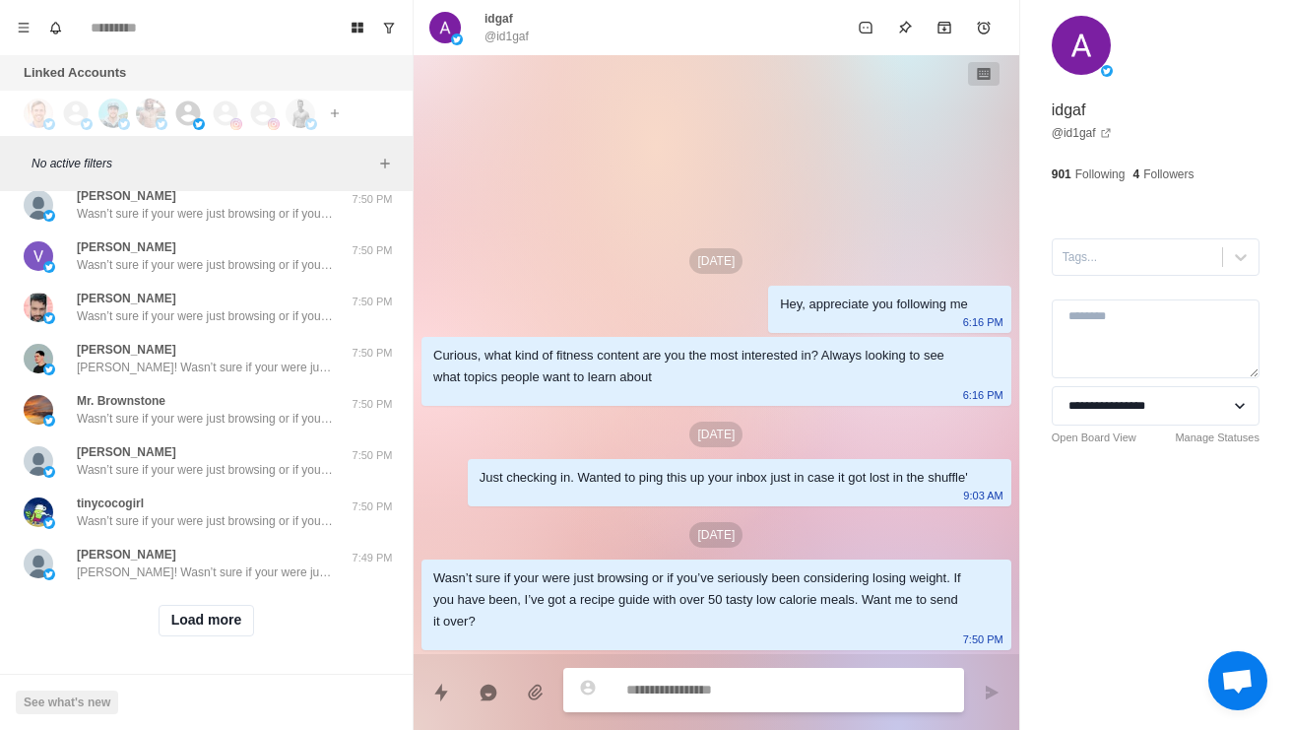
scroll to position [21526, 0]
click at [227, 632] on button "Load more" at bounding box center [207, 621] width 96 height 32
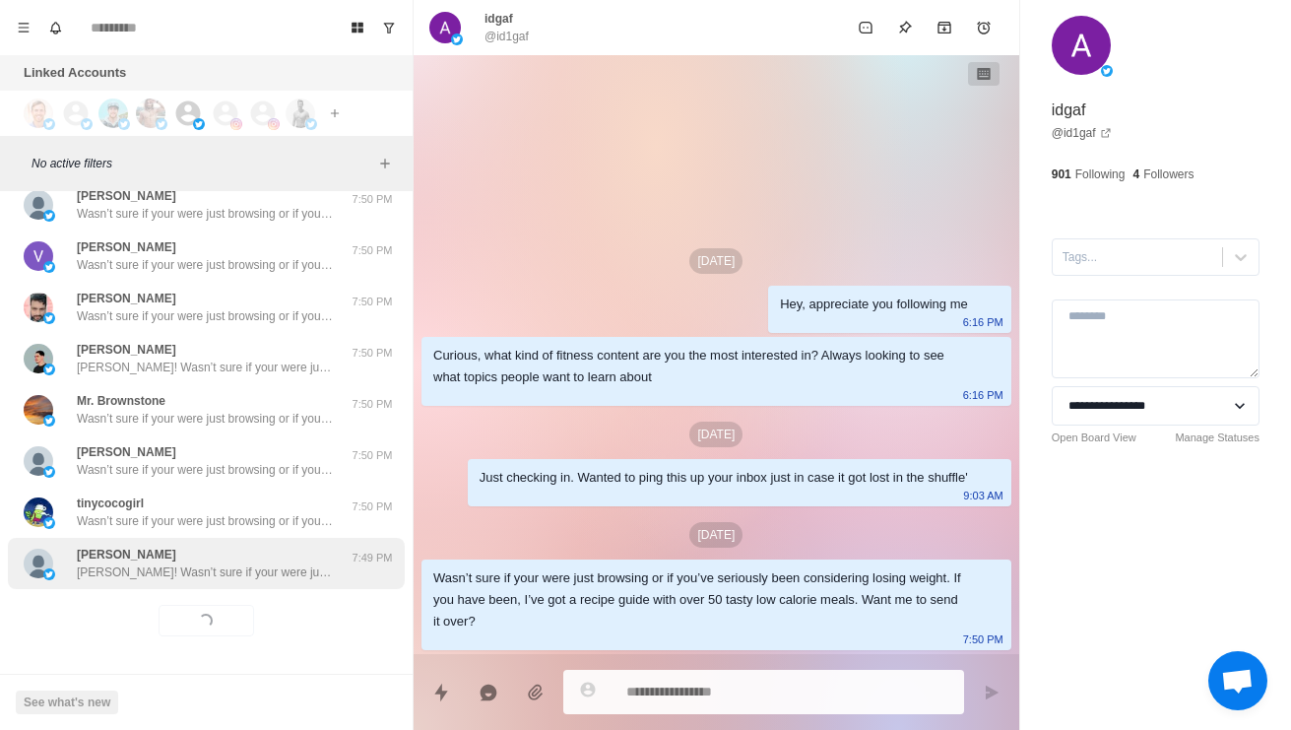
click at [283, 587] on div "juan carbal Juan! Wasn’t sure if your were just browsing or if you’ve seriously…" at bounding box center [206, 563] width 397 height 51
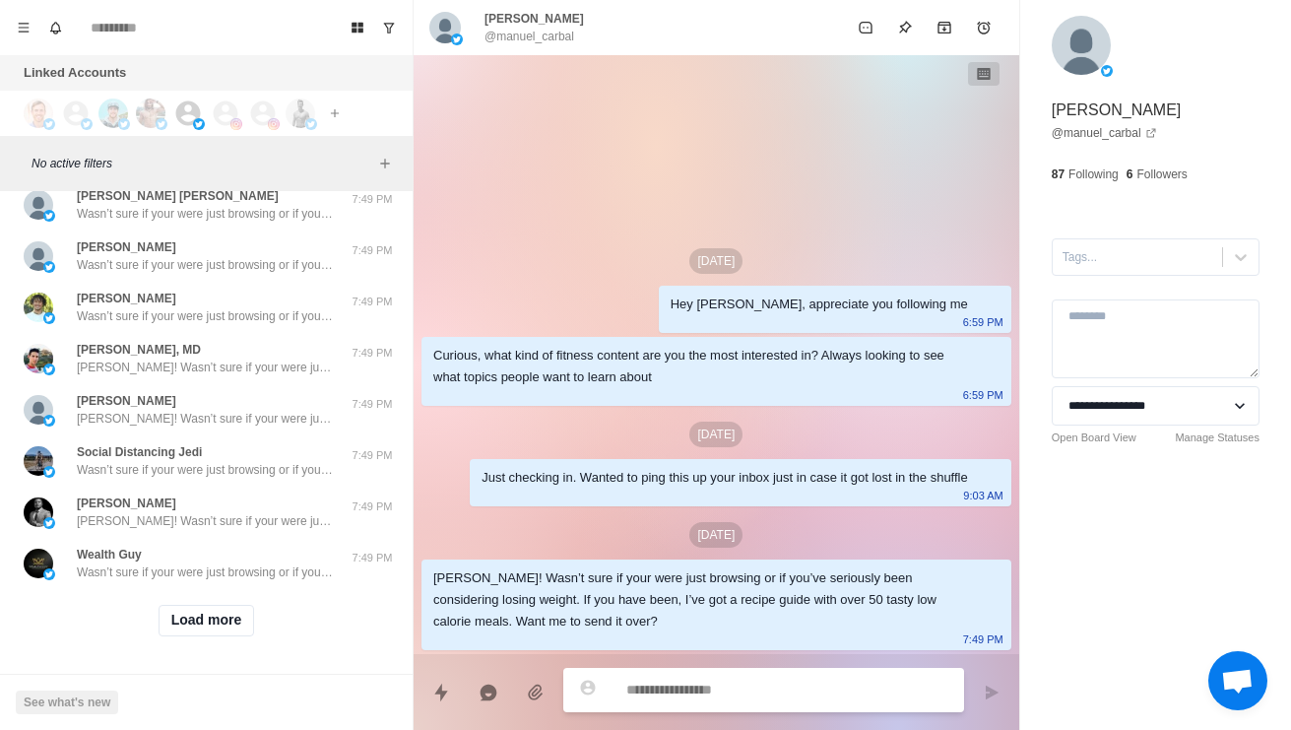
scroll to position [22570, 0]
click at [224, 612] on button "Load more" at bounding box center [207, 621] width 96 height 32
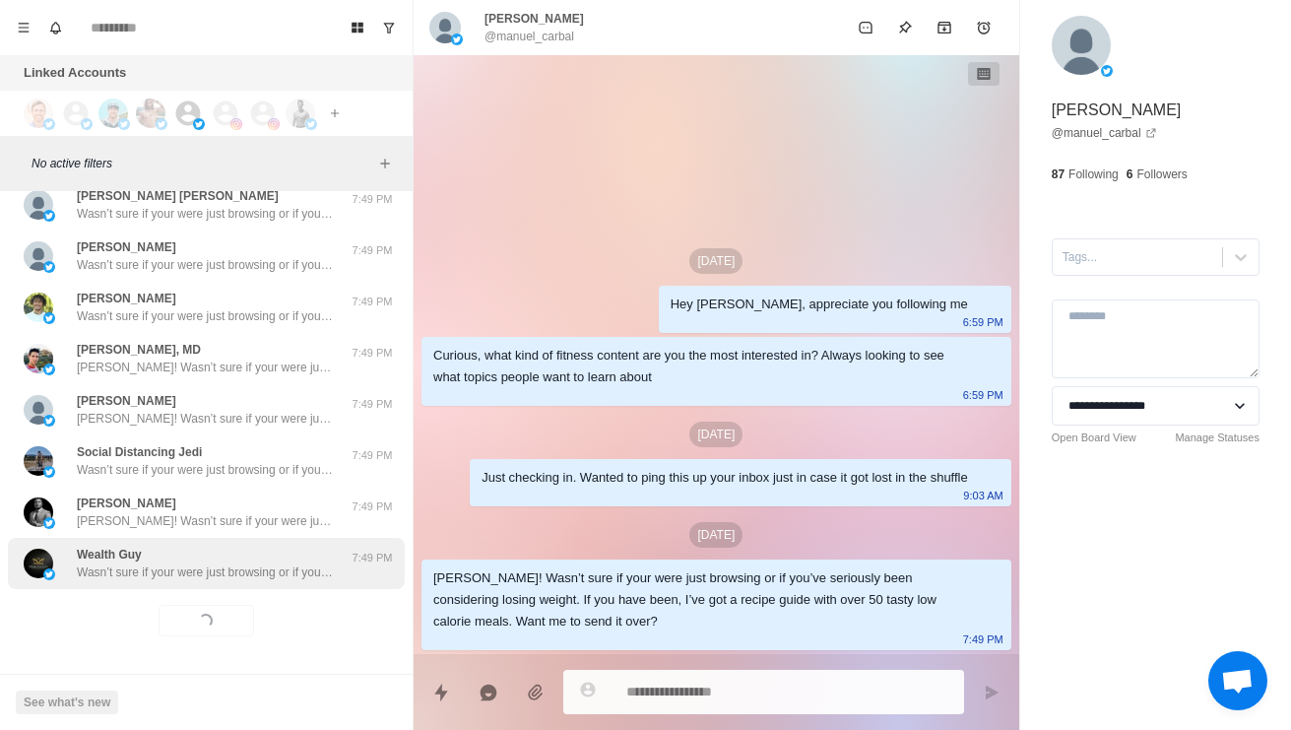
click at [309, 564] on p "Wasn’t sure if your were just browsing or if you’ve seriously been considering …" at bounding box center [205, 572] width 256 height 18
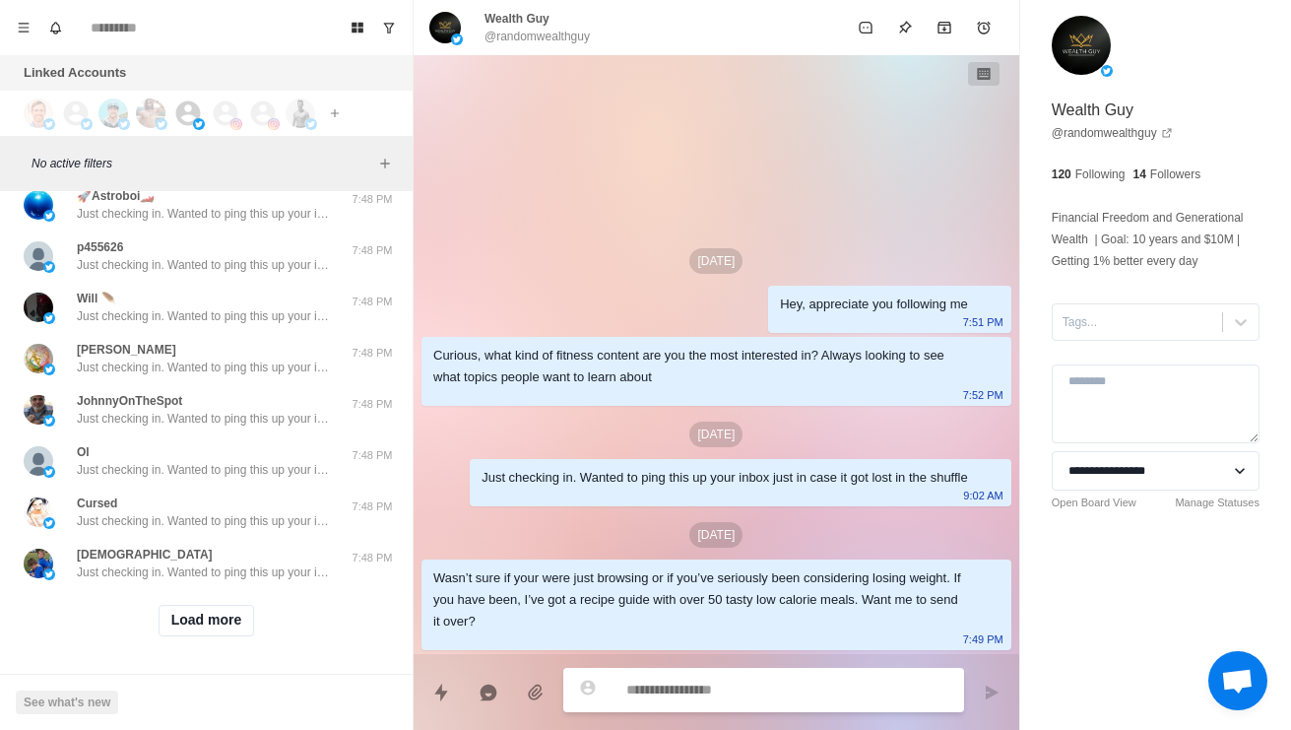
scroll to position [23613, 0]
click at [207, 622] on button "Load more" at bounding box center [207, 621] width 96 height 32
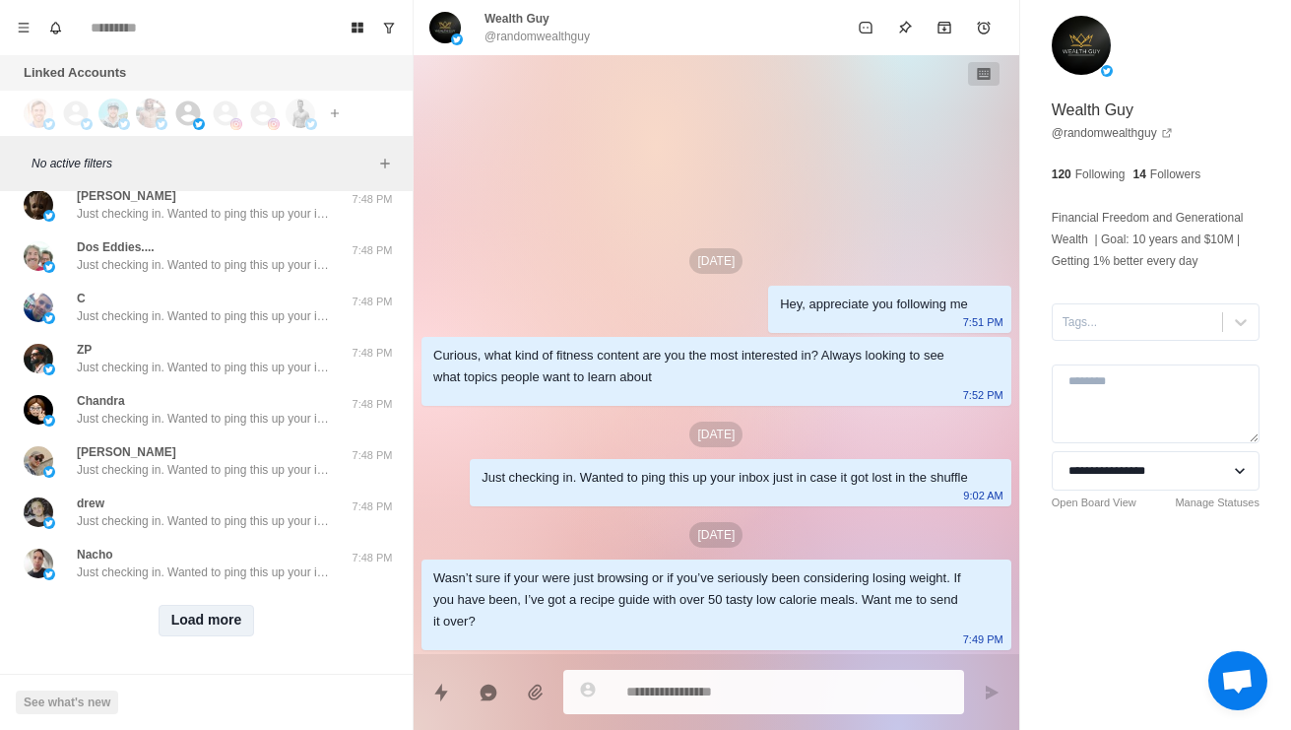
scroll to position [24657, 0]
click at [238, 621] on button "Load more" at bounding box center [207, 621] width 96 height 32
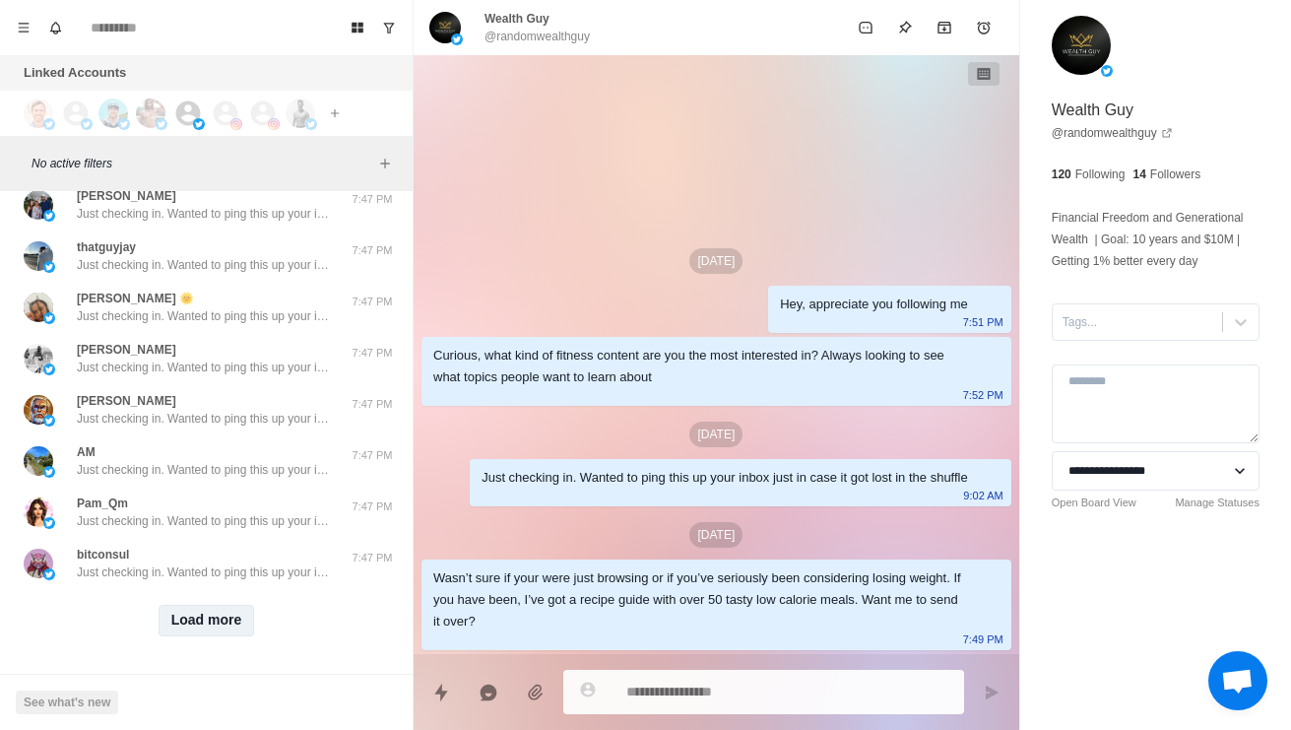
scroll to position [25700, 0]
click at [235, 606] on button "Load more" at bounding box center [207, 621] width 96 height 32
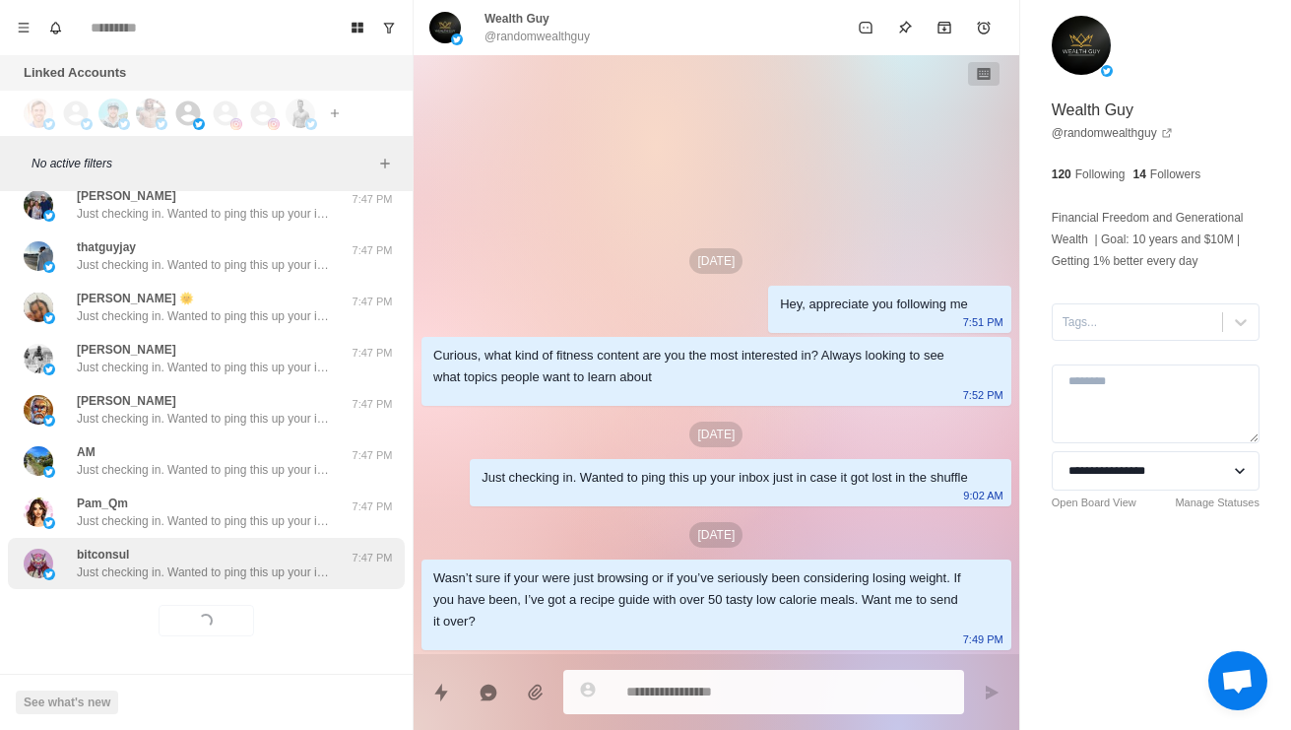
click at [280, 571] on p "Just checking in. Wanted to ping this up your inbox just in case it got lost in…" at bounding box center [205, 572] width 256 height 18
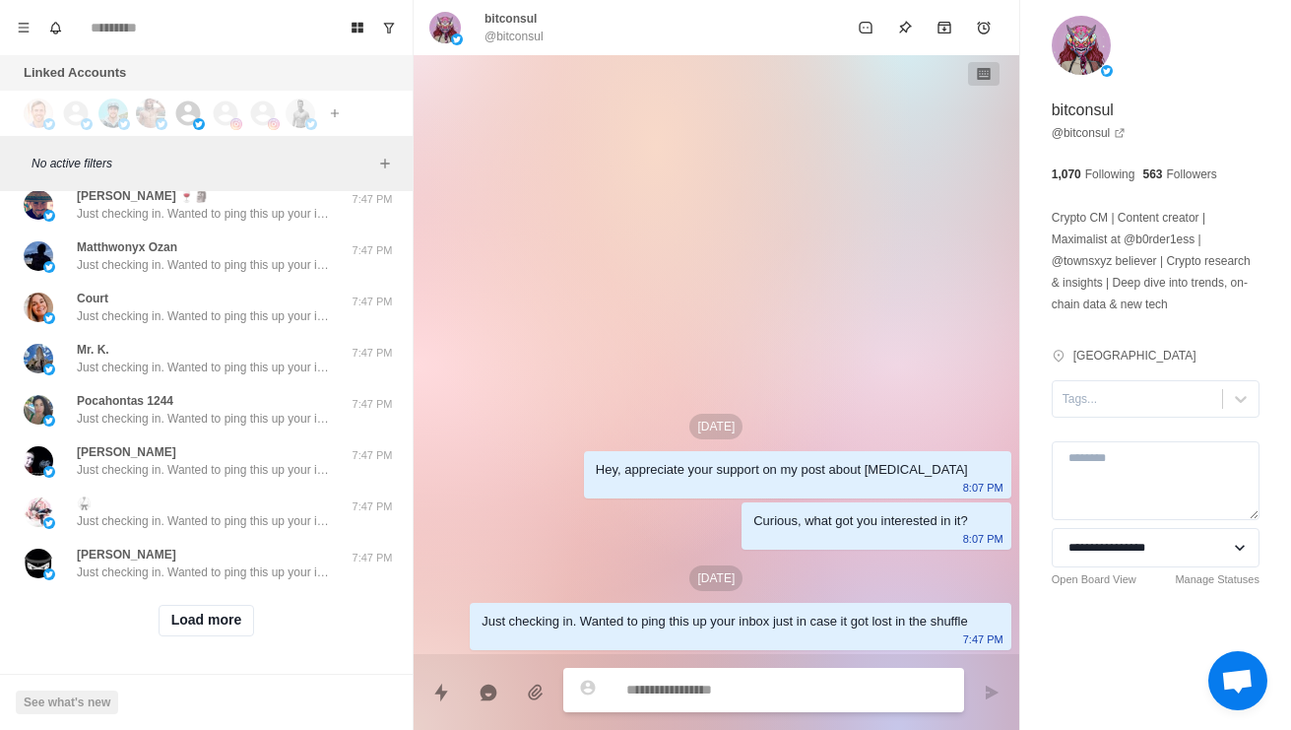
scroll to position [26744, 0]
click at [243, 613] on button "Load more" at bounding box center [207, 621] width 96 height 32
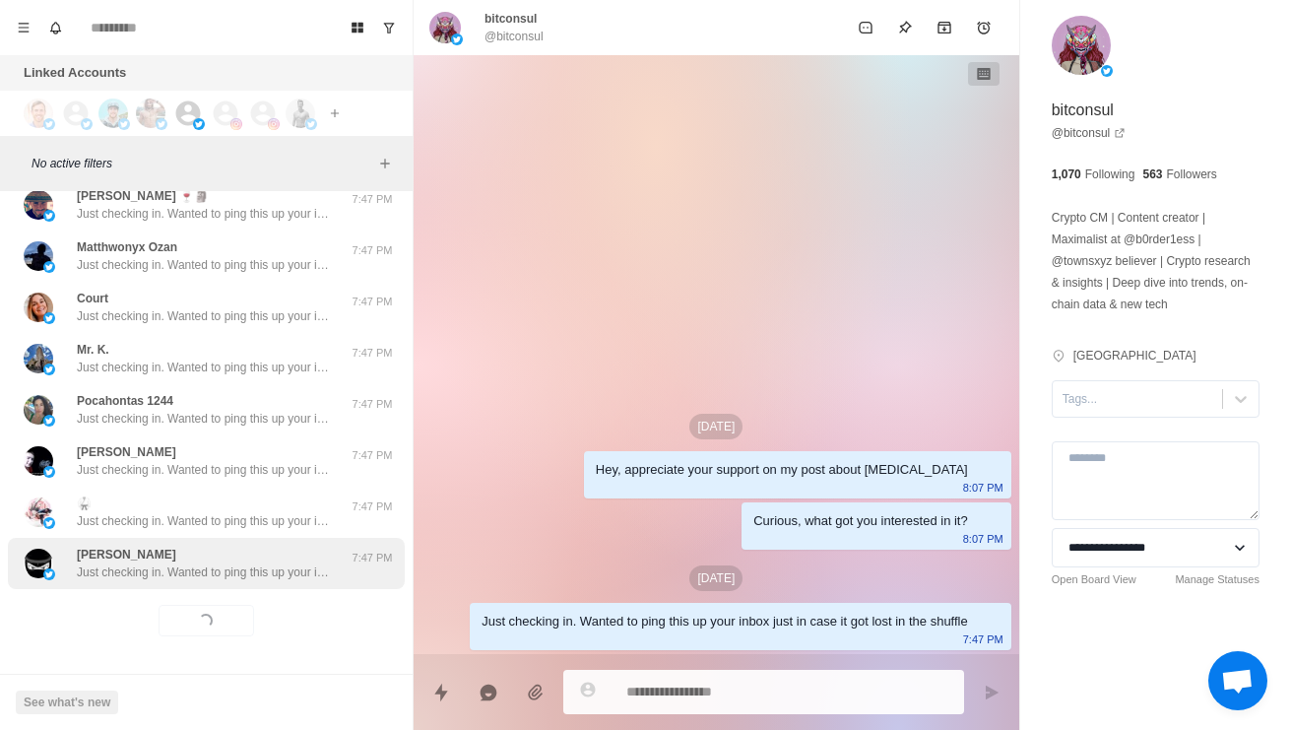
click at [294, 554] on div "King Abu Just checking in. Wanted to ping this up your inbox just in case it go…" at bounding box center [205, 562] width 256 height 35
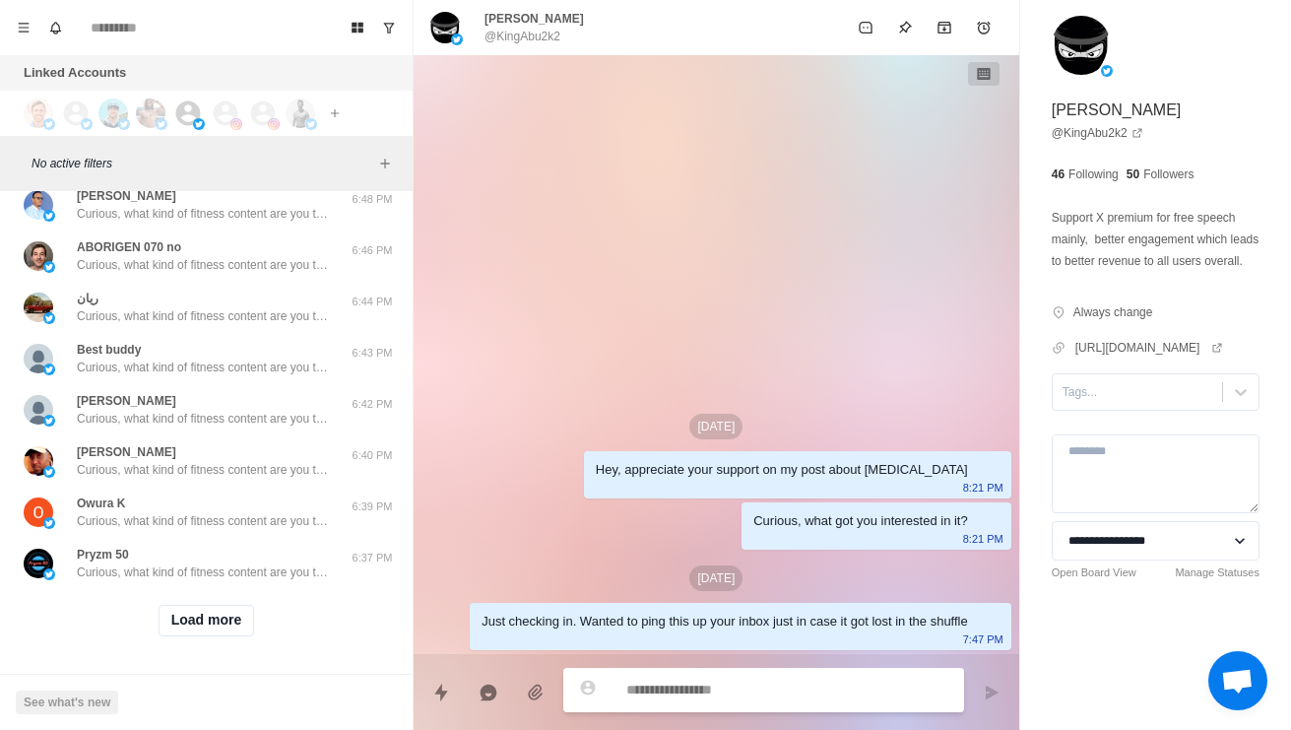
scroll to position [27788, 0]
click at [242, 620] on button "Load more" at bounding box center [207, 621] width 96 height 32
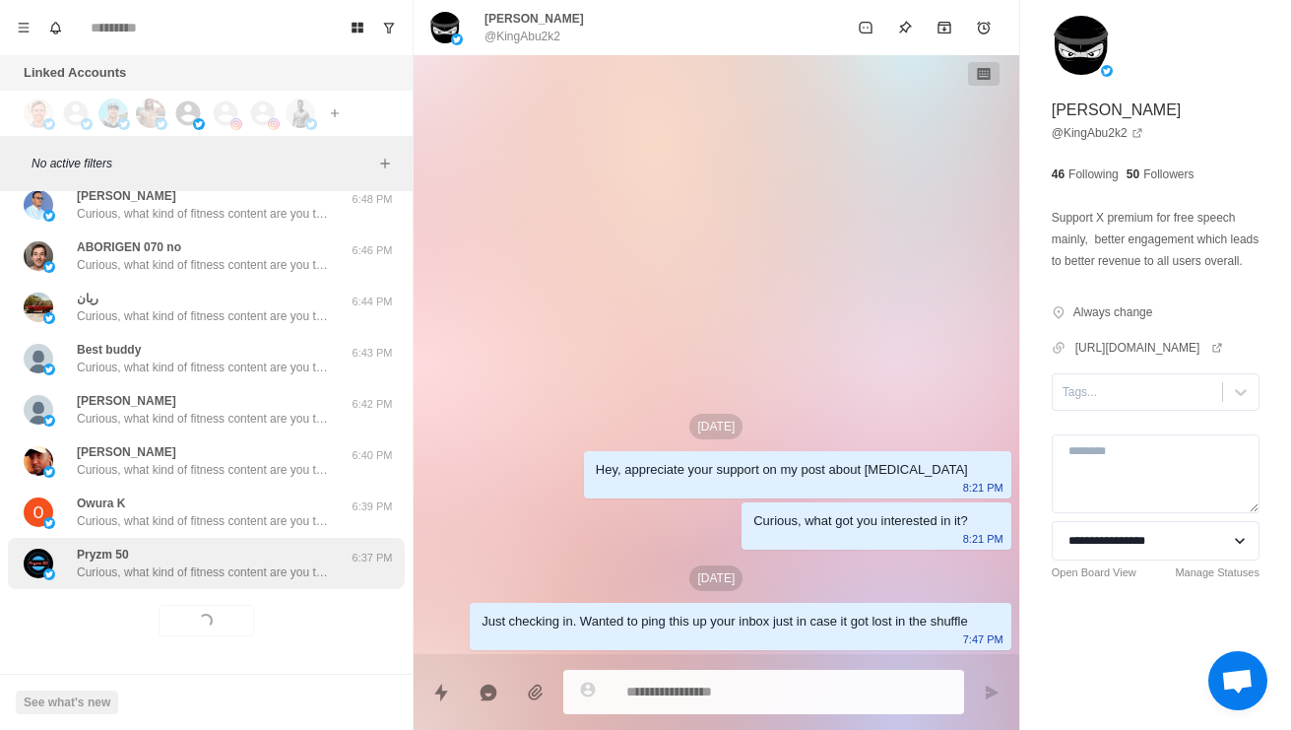
click at [270, 570] on p "Curious, what kind of fitness content are you the most interested in? Always lo…" at bounding box center [205, 572] width 256 height 18
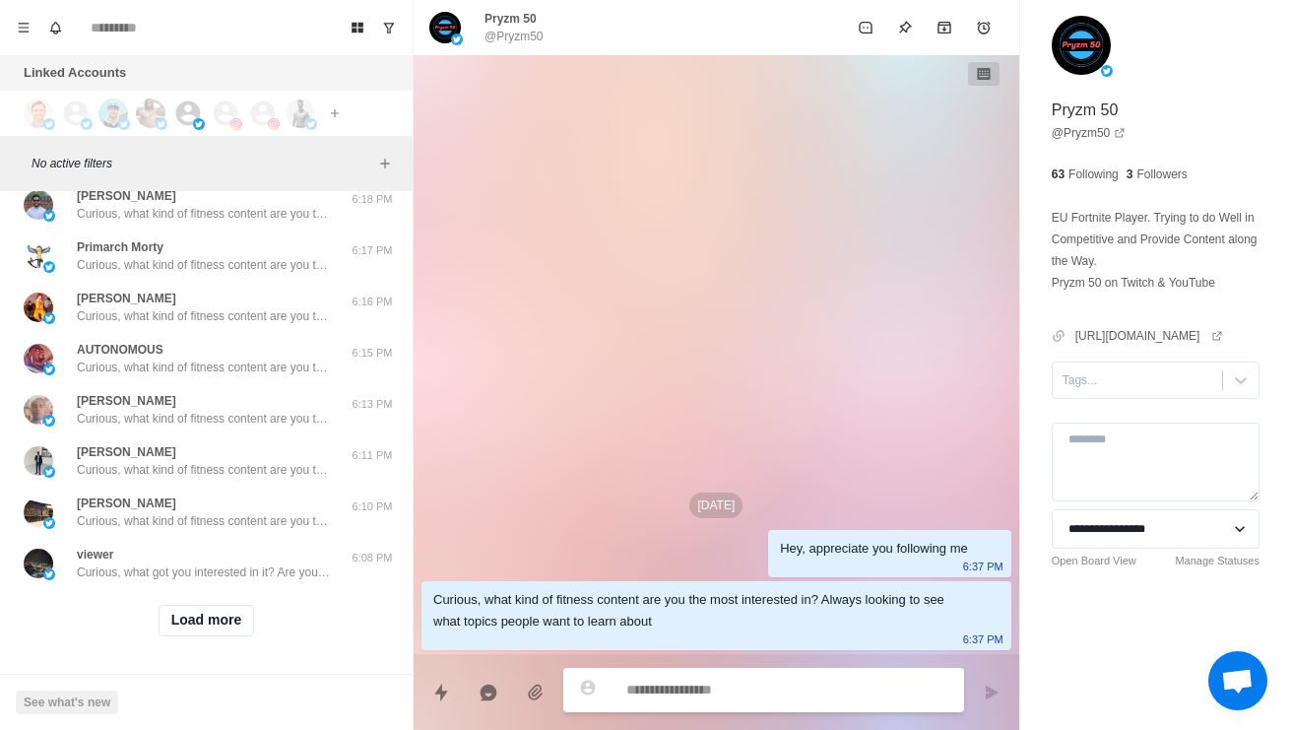
scroll to position [28831, 0]
click at [221, 620] on button "Load more" at bounding box center [207, 621] width 96 height 32
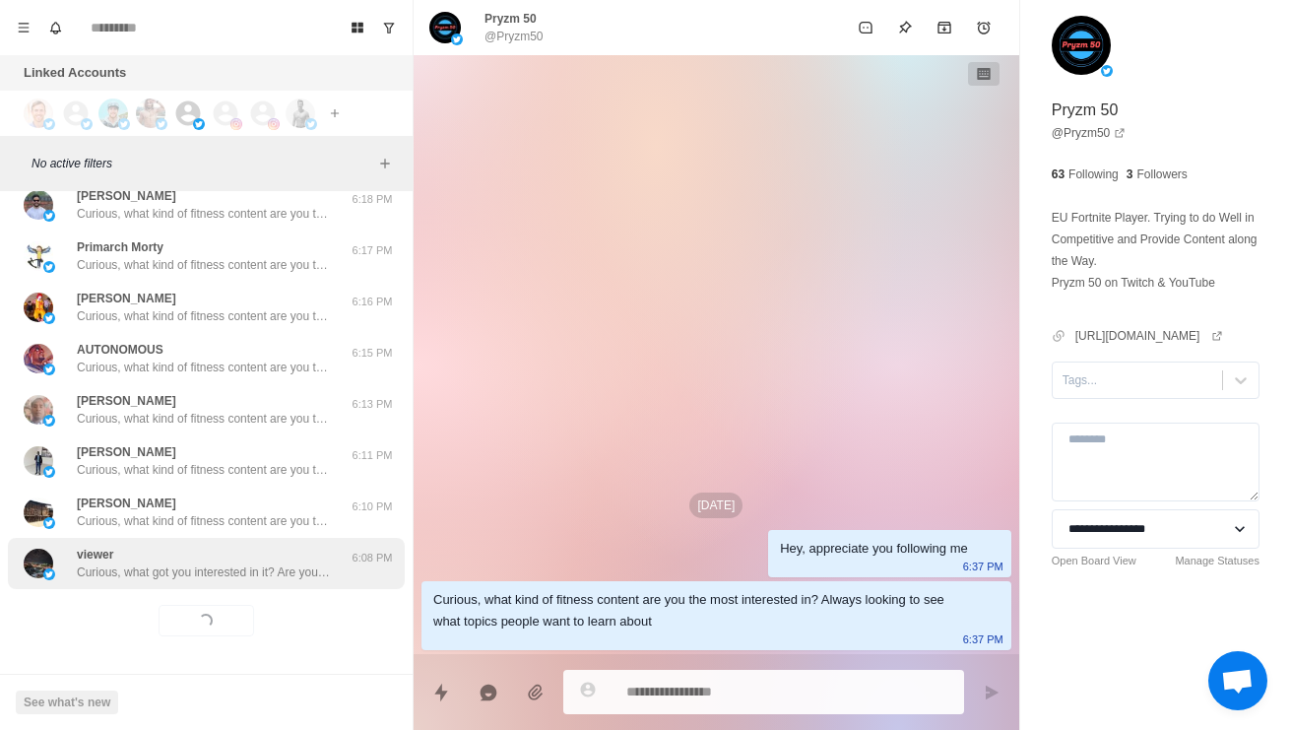
click at [275, 563] on p "Curious, what got you interested in it? Are you looking to lose weight?" at bounding box center [205, 572] width 256 height 18
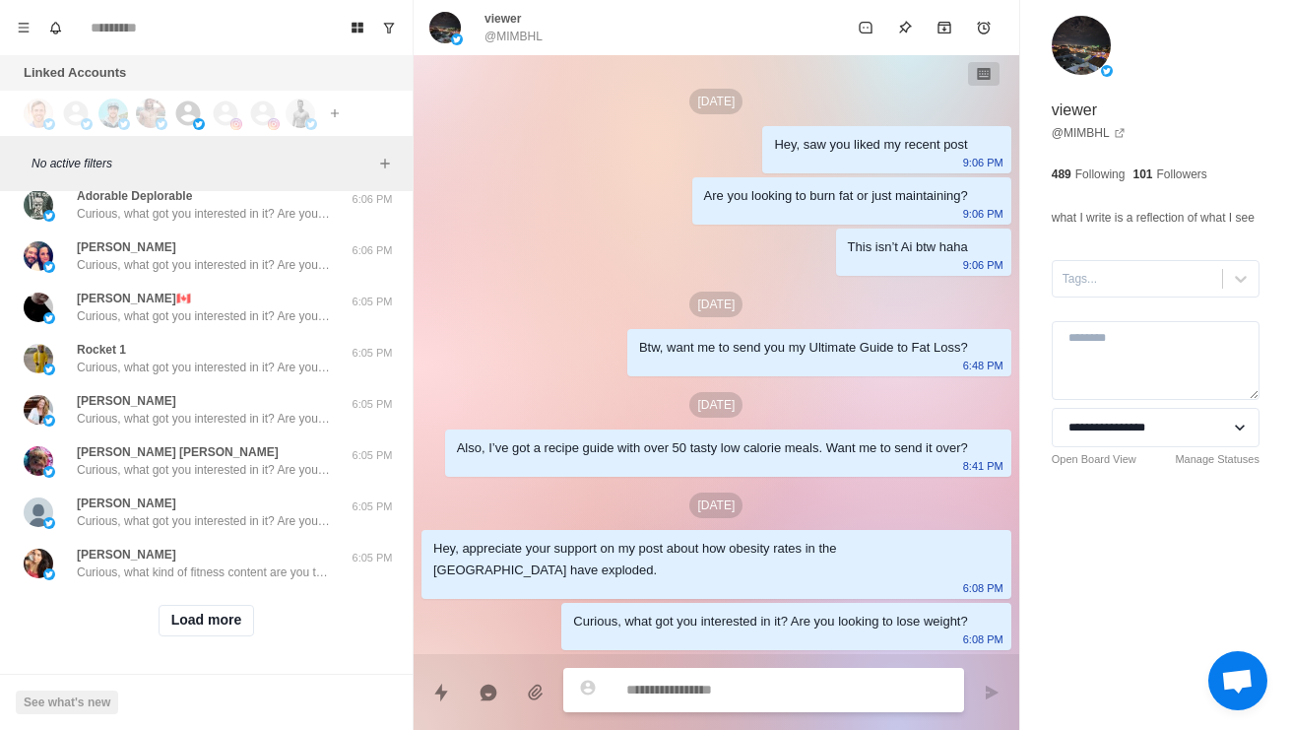
scroll to position [29875, 0]
click at [239, 627] on button "Load more" at bounding box center [207, 621] width 96 height 32
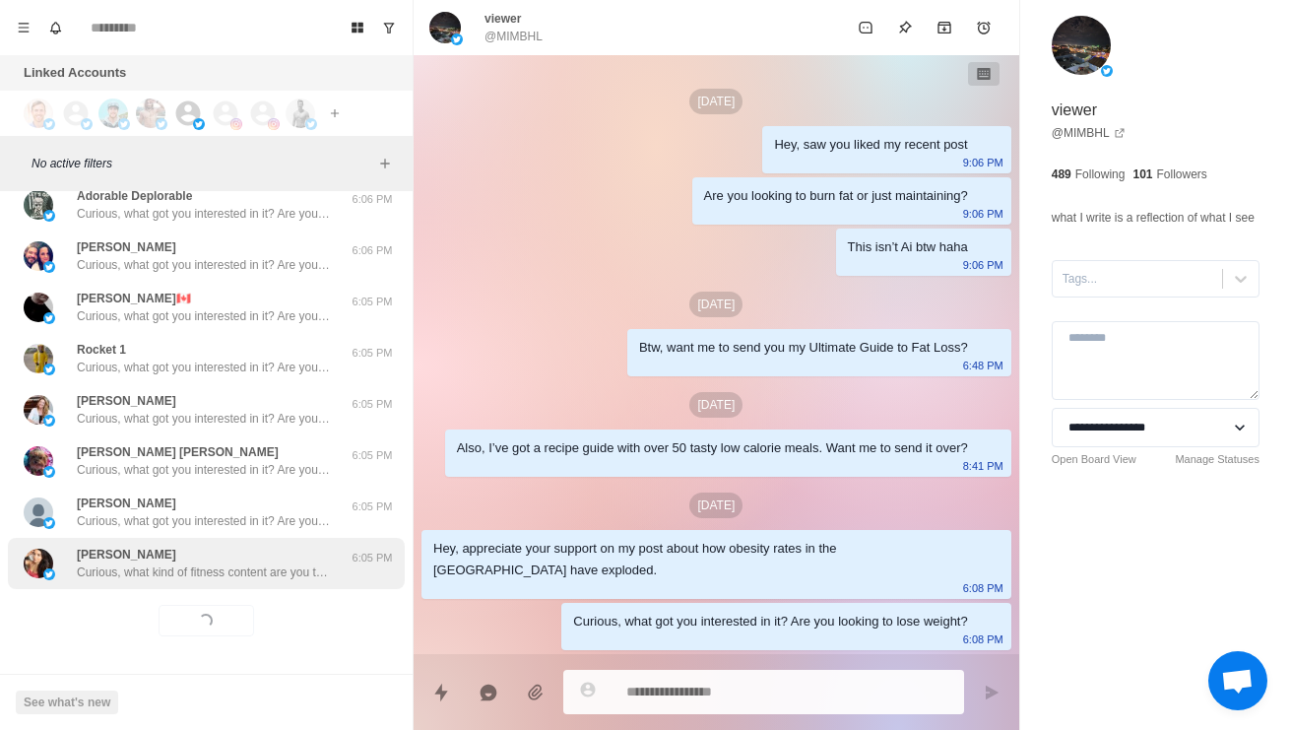
click at [280, 568] on p "Curious, what kind of fitness content are you the most interested in? Always lo…" at bounding box center [205, 572] width 256 height 18
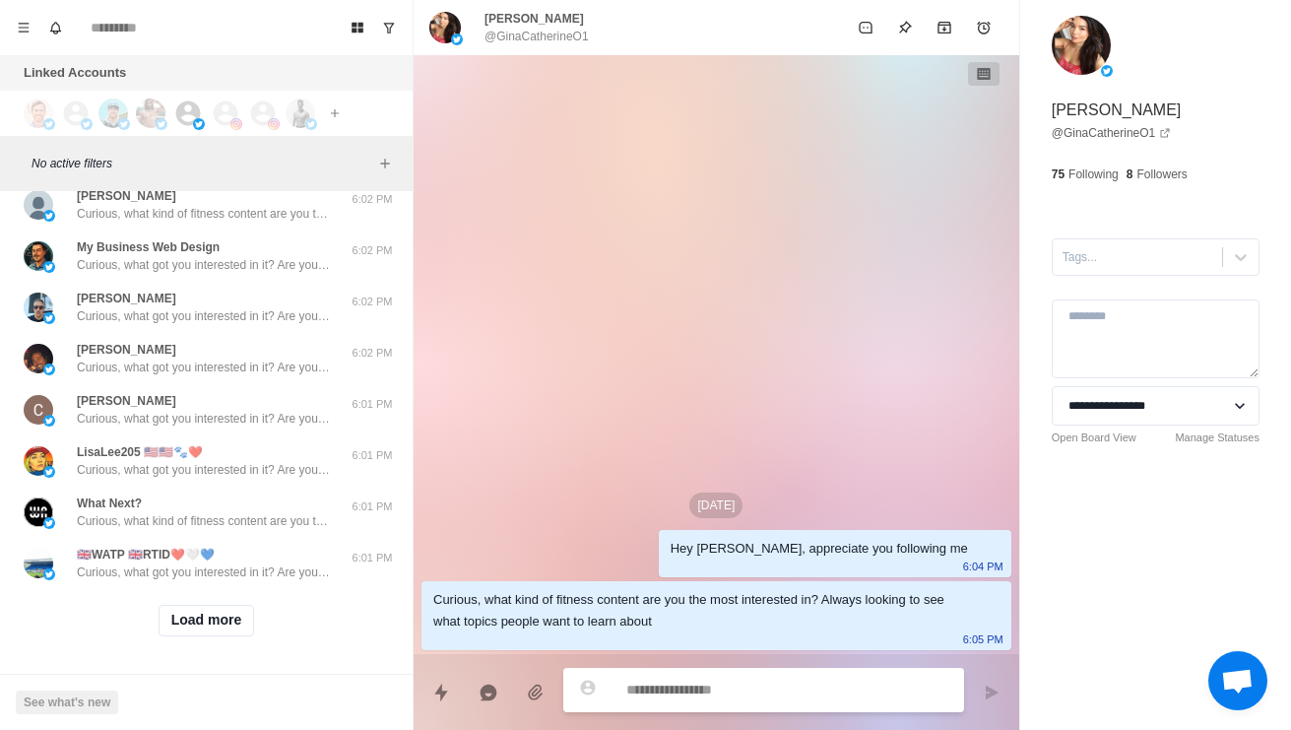
scroll to position [30919, 0]
click at [209, 632] on button "Load more" at bounding box center [207, 621] width 96 height 32
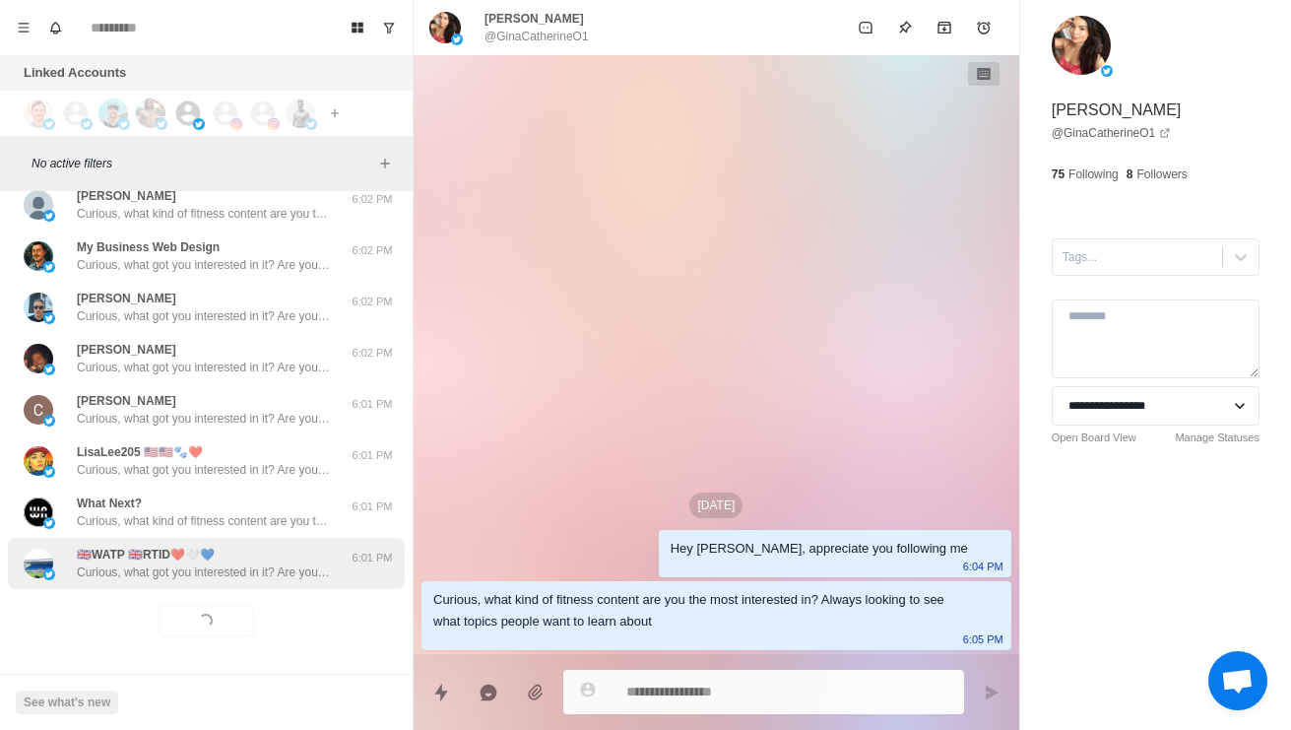
click at [267, 574] on p "Curious, what got you interested in it? Are you looking to lose weight?" at bounding box center [205, 572] width 256 height 18
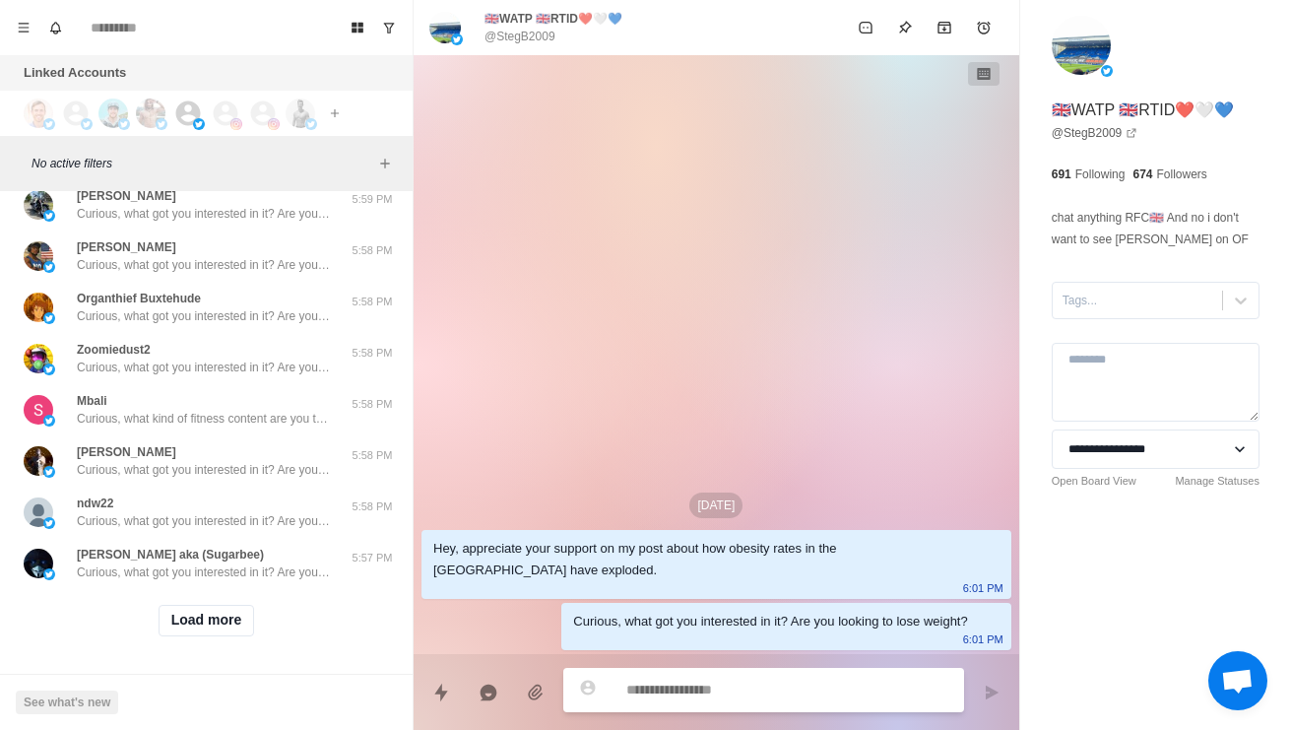
scroll to position [31962, 0]
click at [223, 633] on button "Load more" at bounding box center [207, 621] width 96 height 32
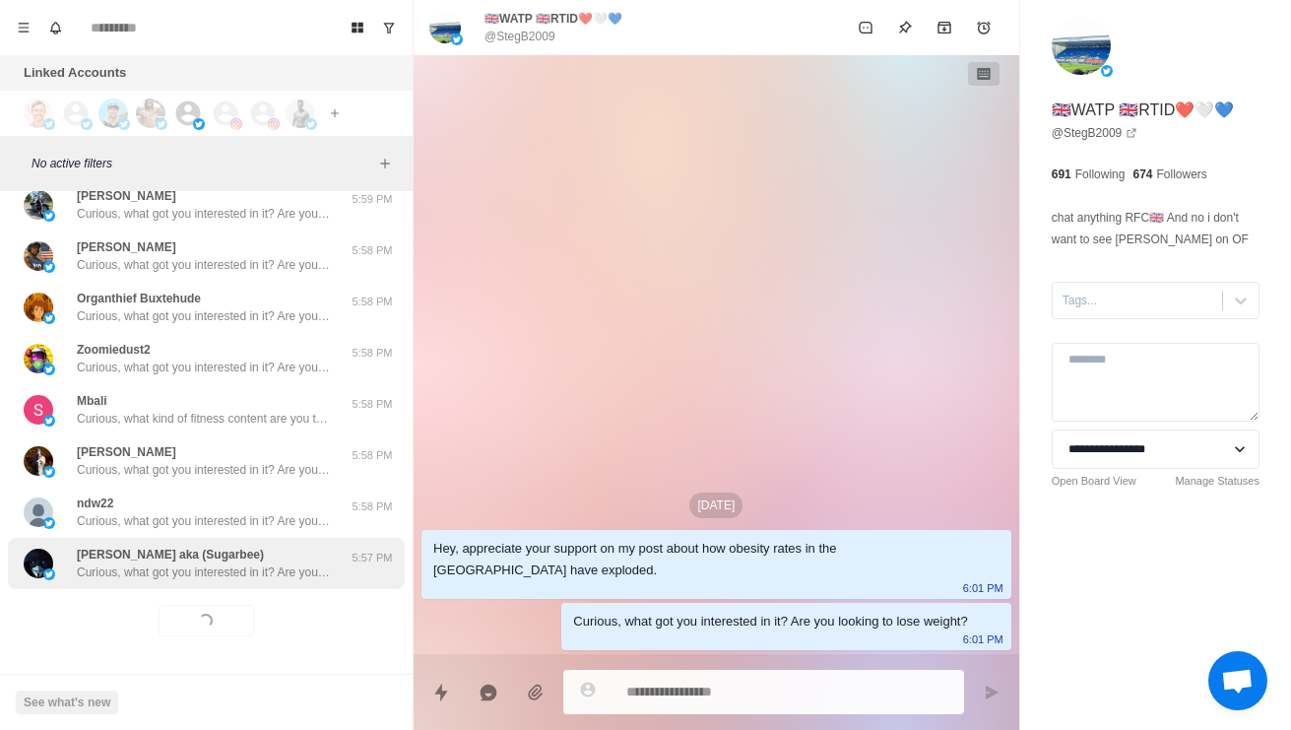
click at [250, 585] on div "Donna Langley aka (Sugarbee) Curious, what got you interested in it? Are you lo…" at bounding box center [206, 563] width 397 height 51
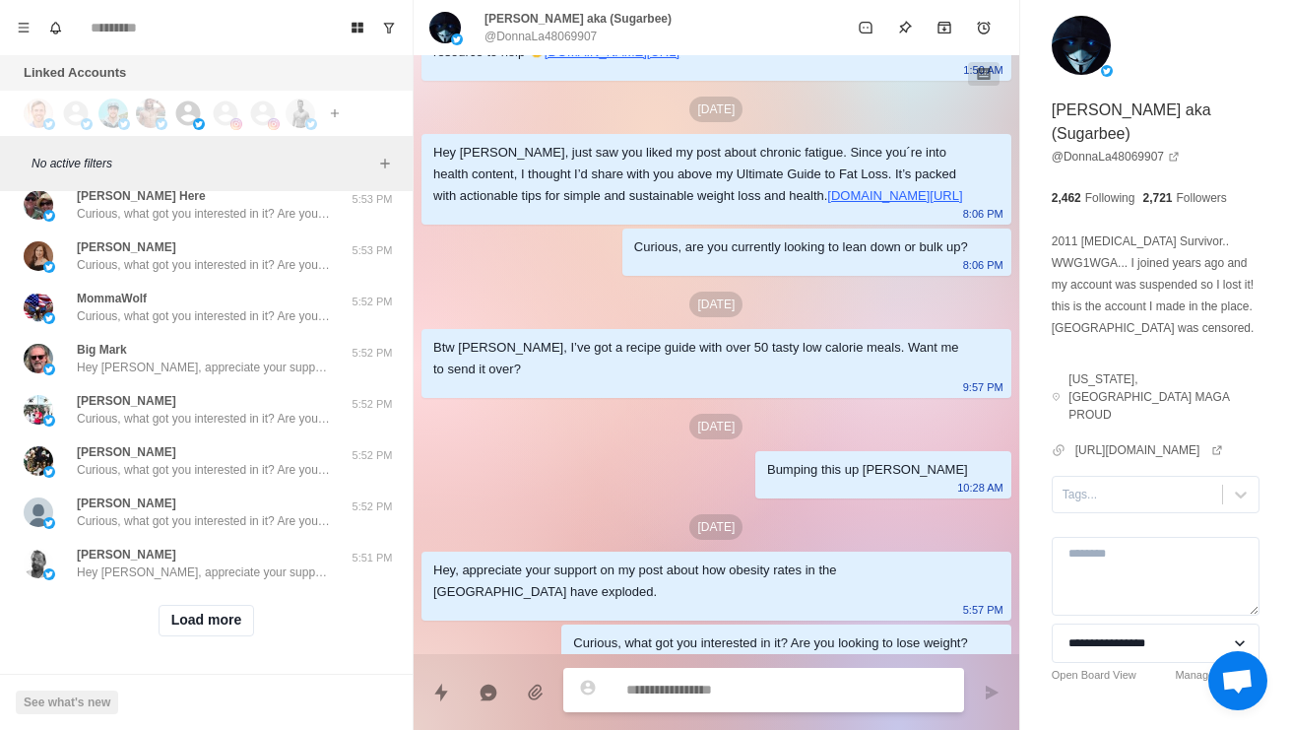
scroll to position [33006, 0]
click at [229, 630] on button "Load more" at bounding box center [207, 621] width 96 height 32
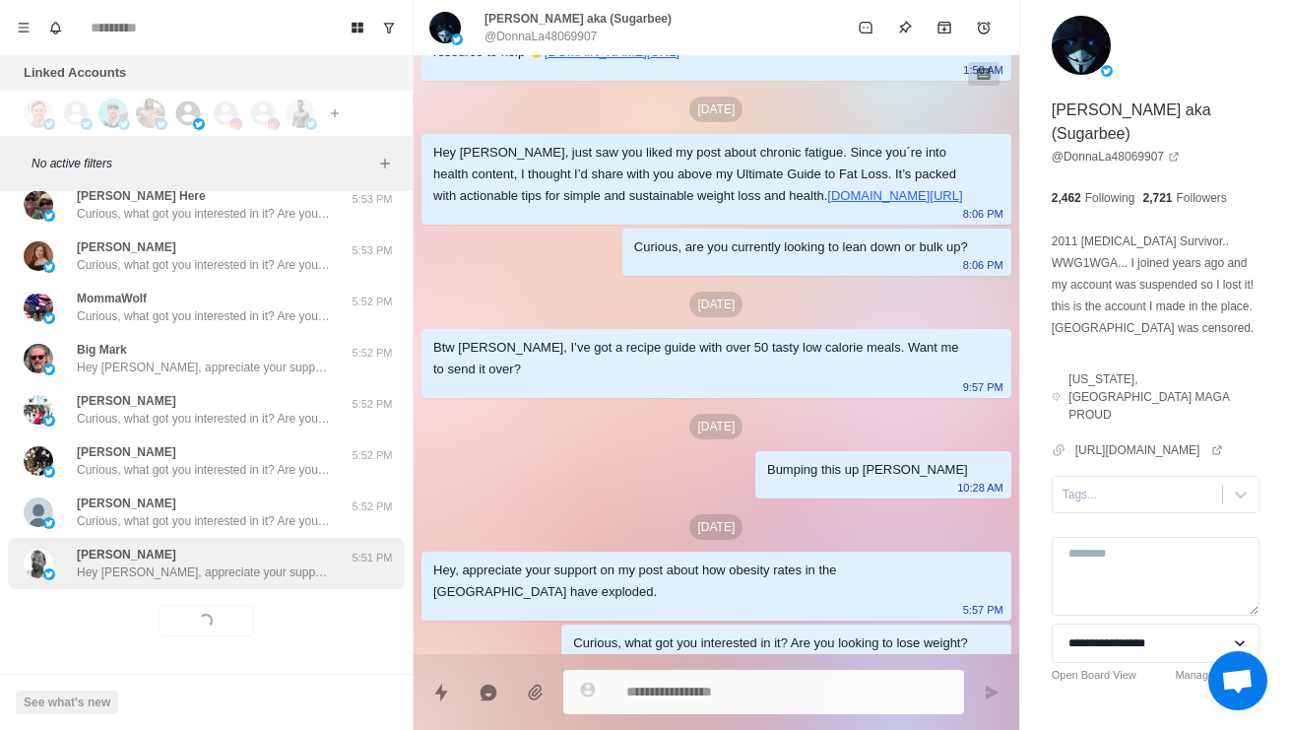
click at [280, 584] on div "Sal Miccio Hey Sal, appreciate your support on my post about how obesity rates …" at bounding box center [206, 563] width 397 height 51
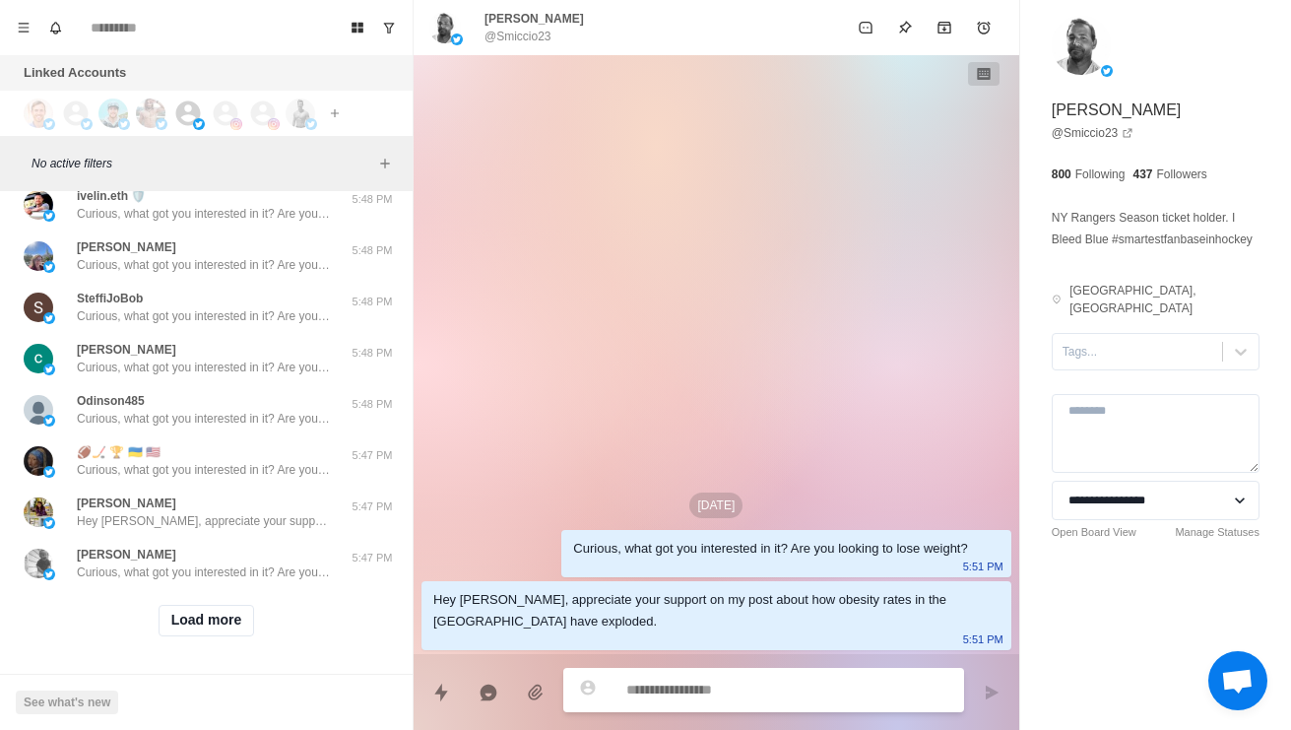
scroll to position [34067, 0]
click at [229, 631] on button "Load more" at bounding box center [207, 621] width 96 height 32
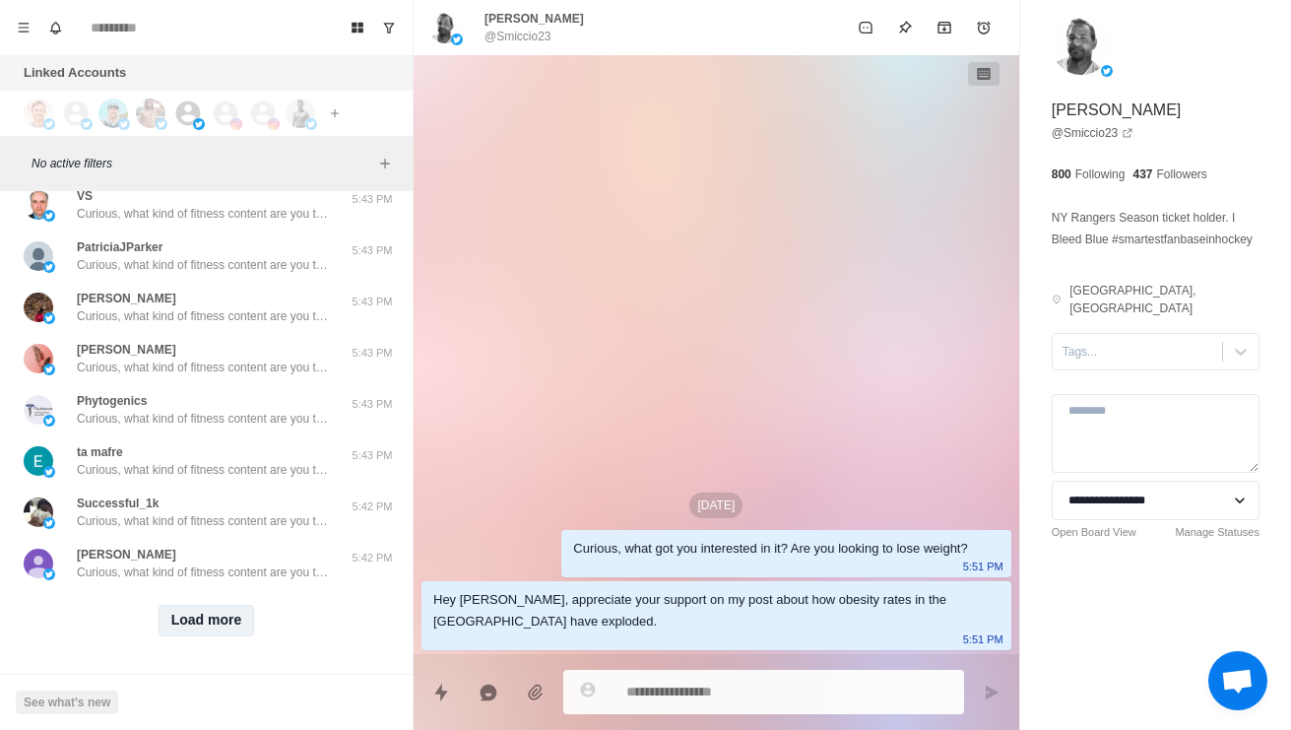
scroll to position [35111, 0]
click at [216, 633] on button "Load more" at bounding box center [207, 621] width 96 height 32
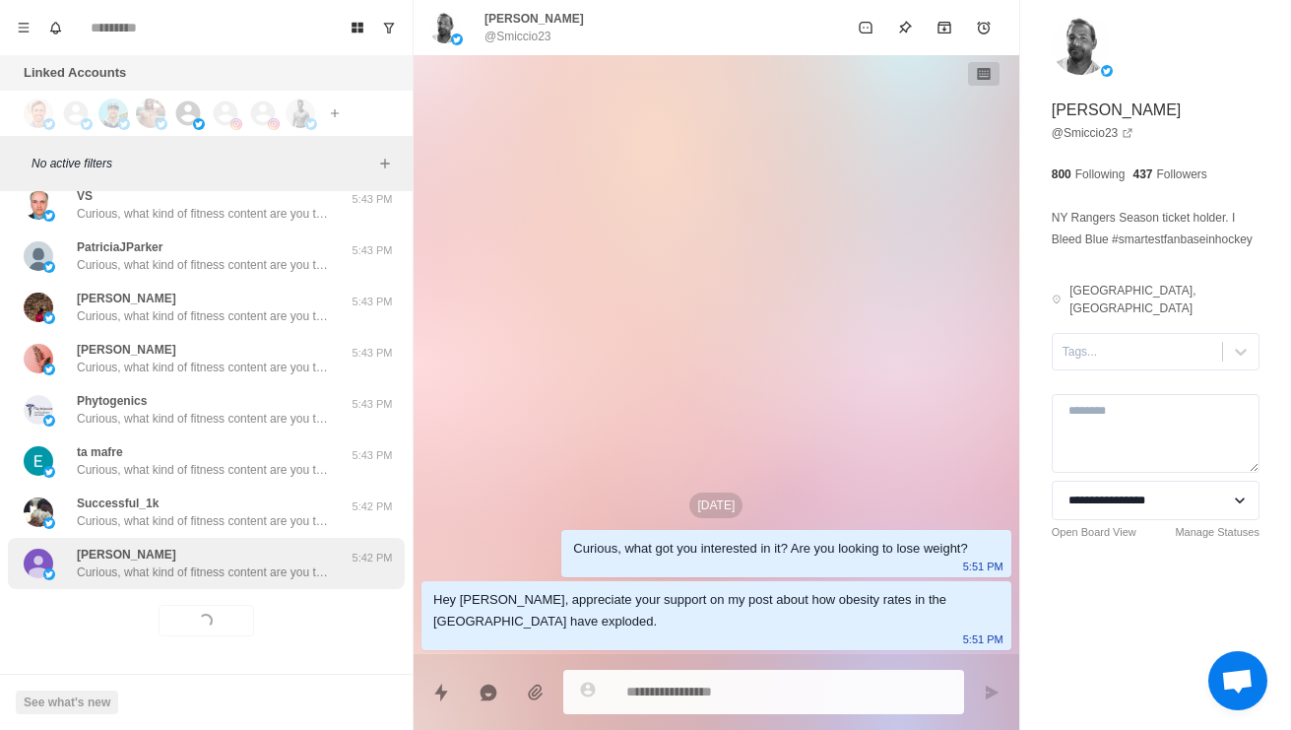
click at [306, 565] on p "Curious, what kind of fitness content are you the most interested in? Always lo…" at bounding box center [205, 572] width 256 height 18
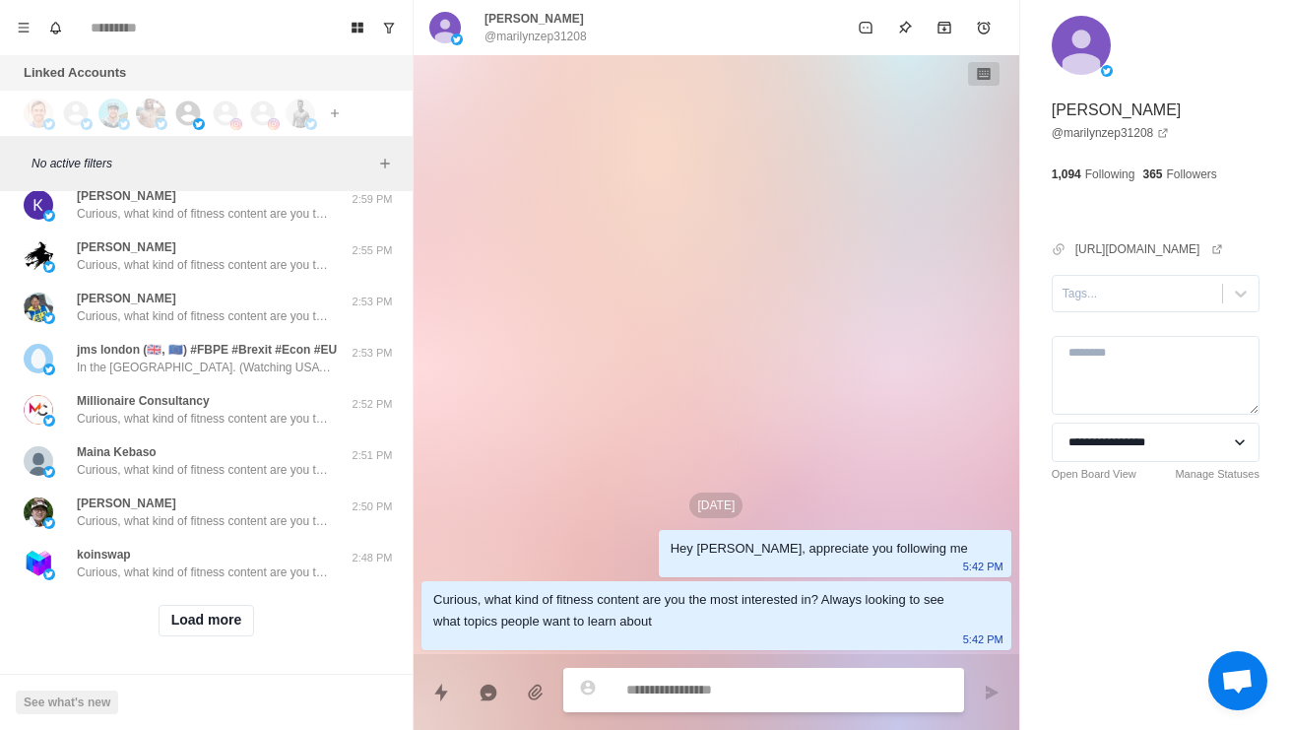
scroll to position [36172, 0]
click at [197, 621] on button "Load more" at bounding box center [207, 621] width 96 height 32
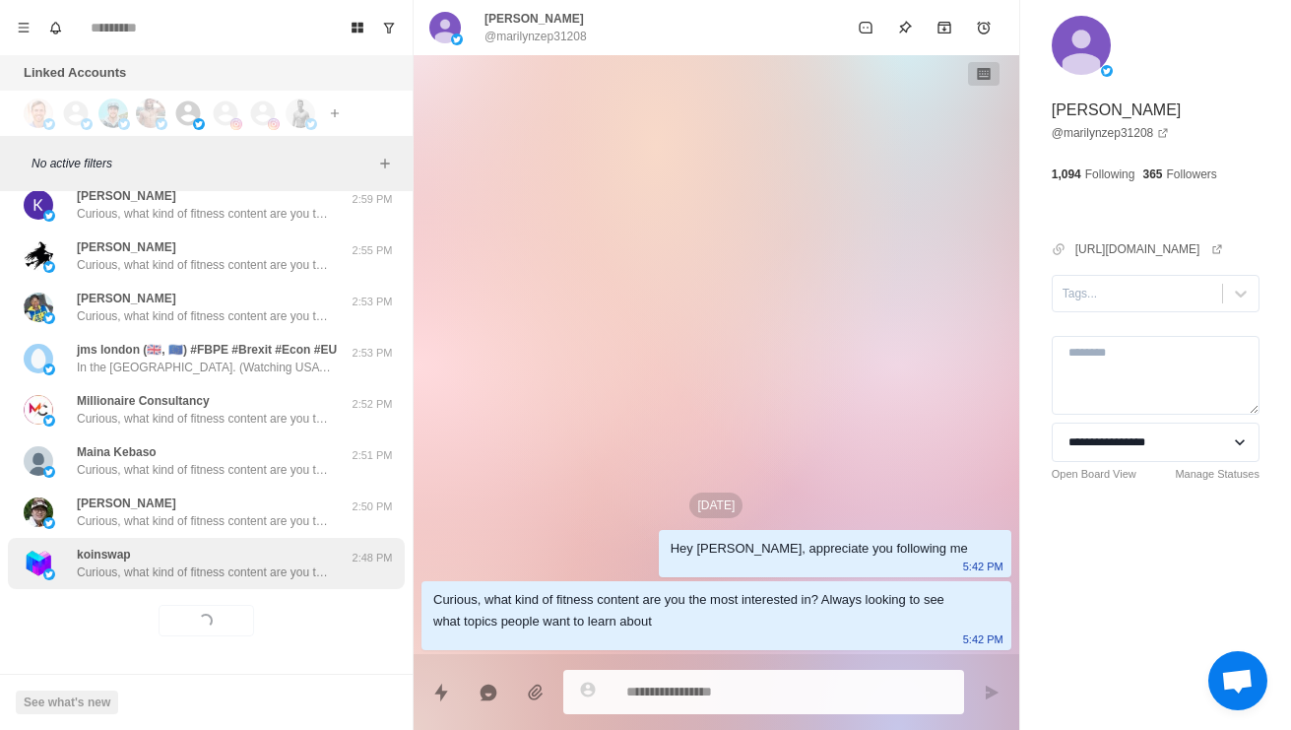
click at [100, 574] on p "Curious, what kind of fitness content are you the most interested in? Always lo…" at bounding box center [205, 572] width 256 height 18
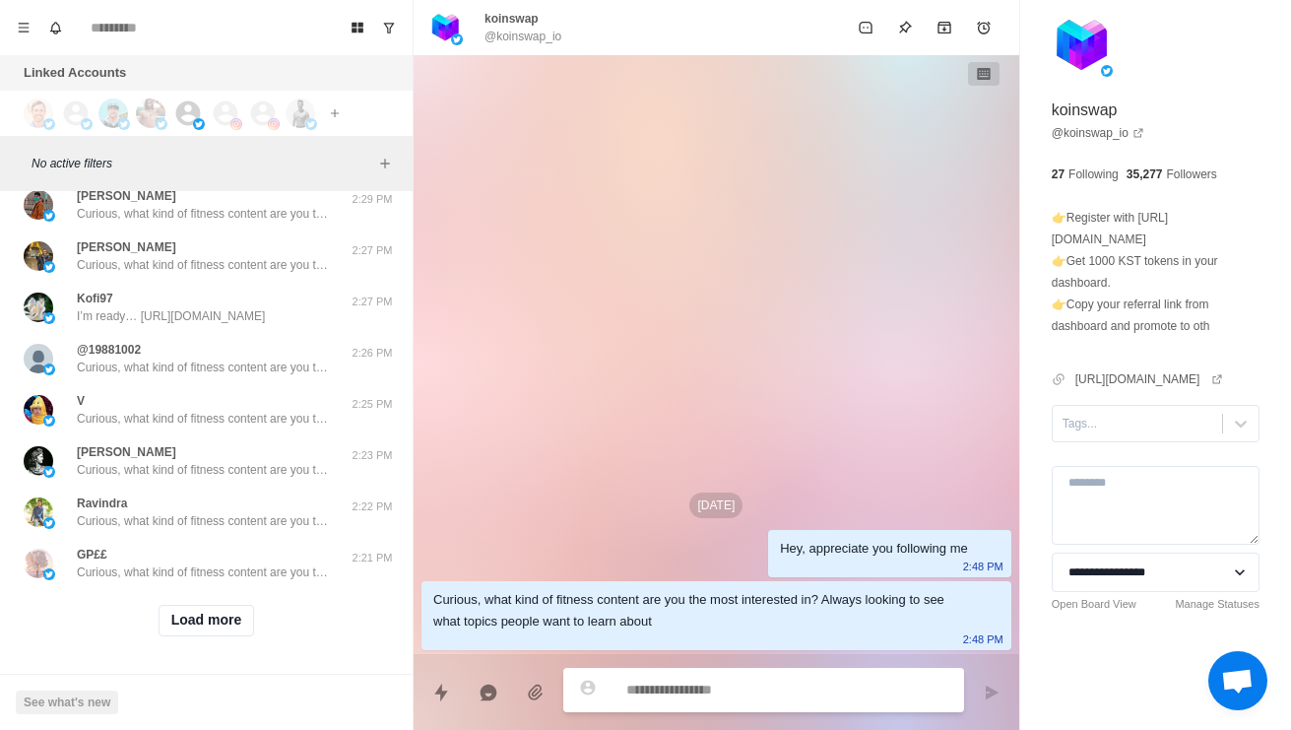
scroll to position [37216, 0]
click at [220, 633] on button "Load more" at bounding box center [207, 621] width 96 height 32
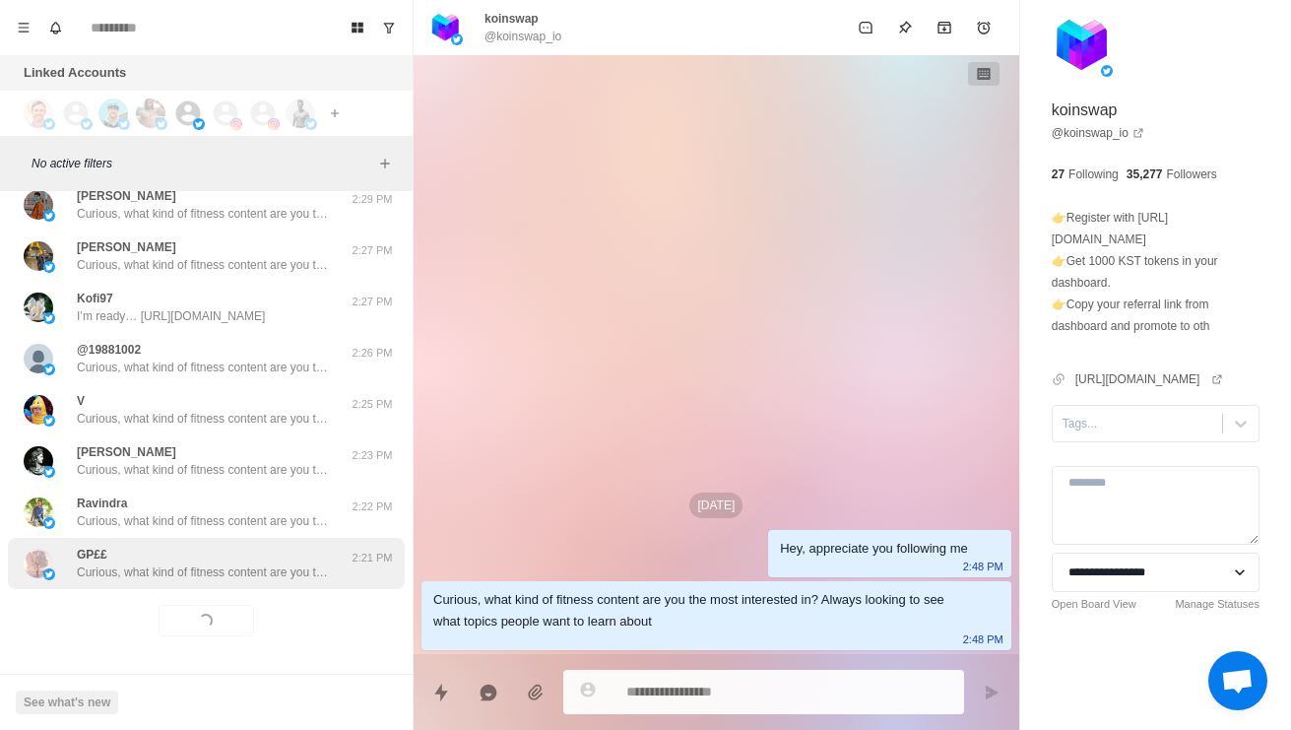
click at [253, 571] on p "Curious, what kind of fitness content are you the most interested in? Always lo…" at bounding box center [205, 572] width 256 height 18
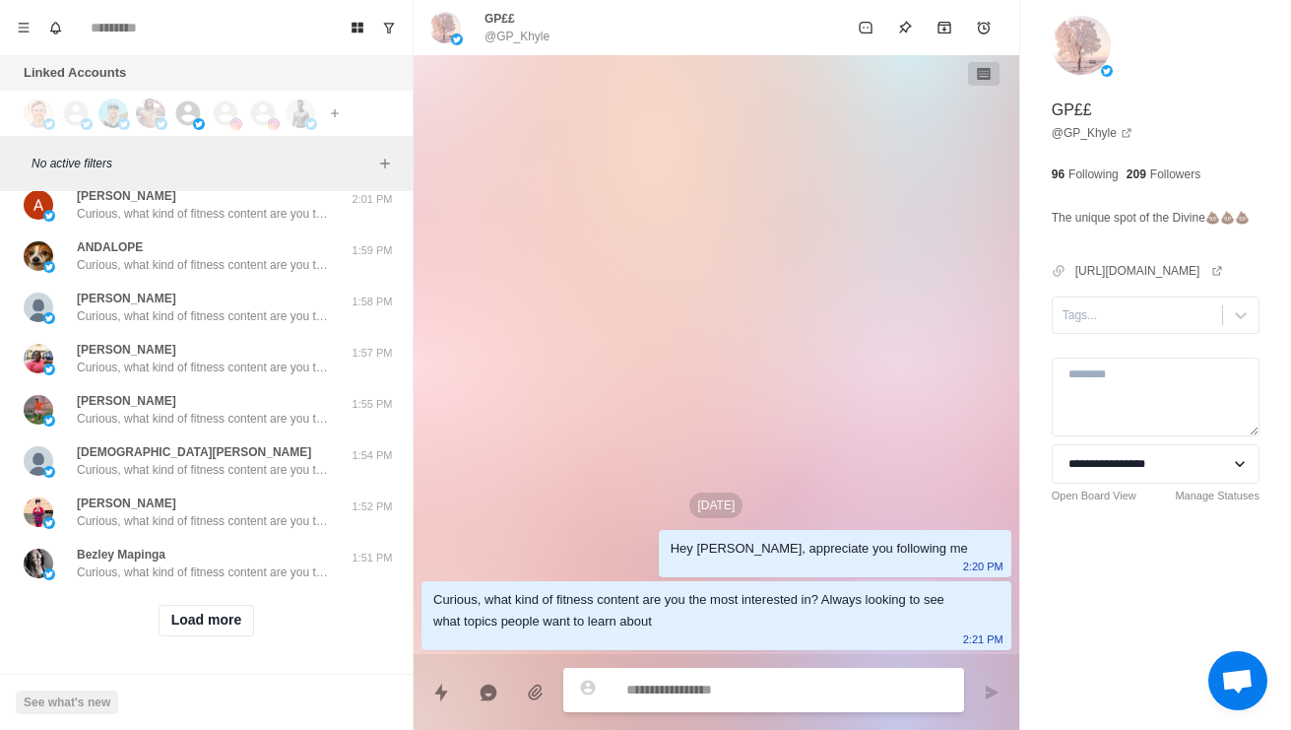
scroll to position [38259, 0]
click at [228, 624] on button "Load more" at bounding box center [207, 621] width 96 height 32
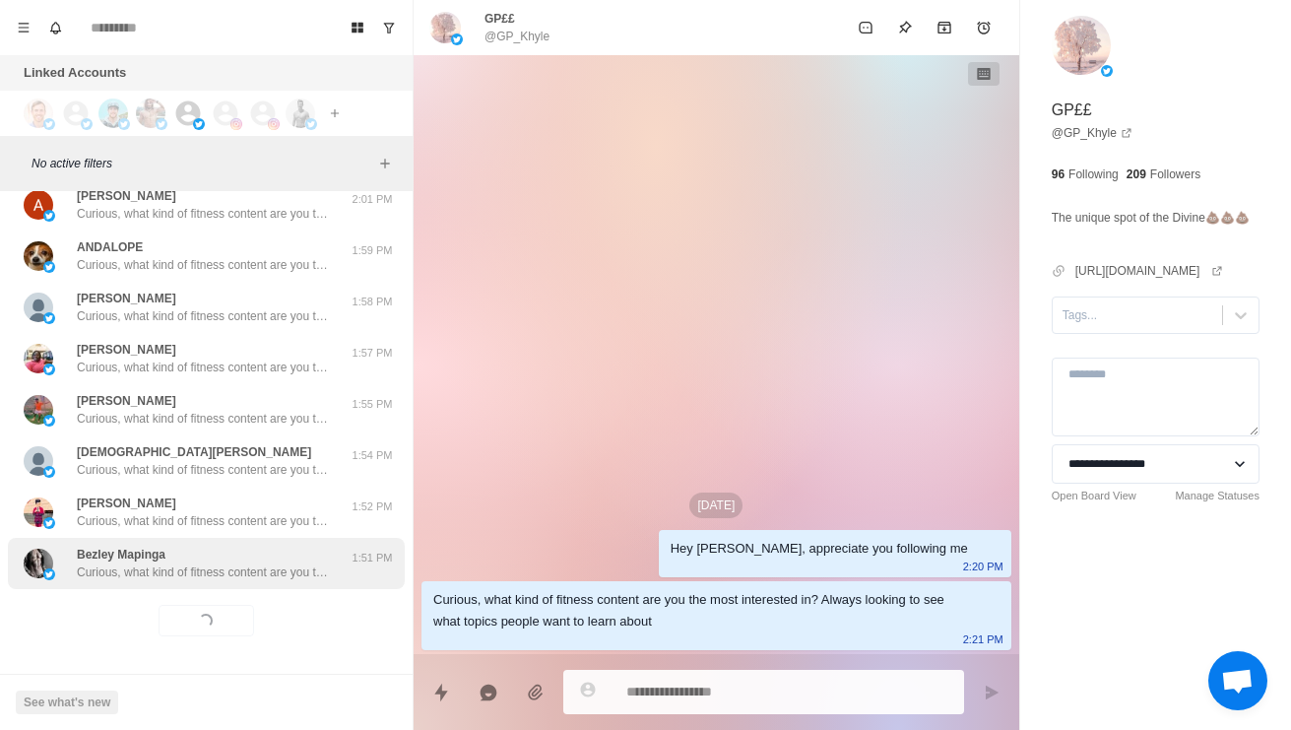
click at [261, 568] on p "Curious, what kind of fitness content are you the most interested in? Always lo…" at bounding box center [205, 572] width 256 height 18
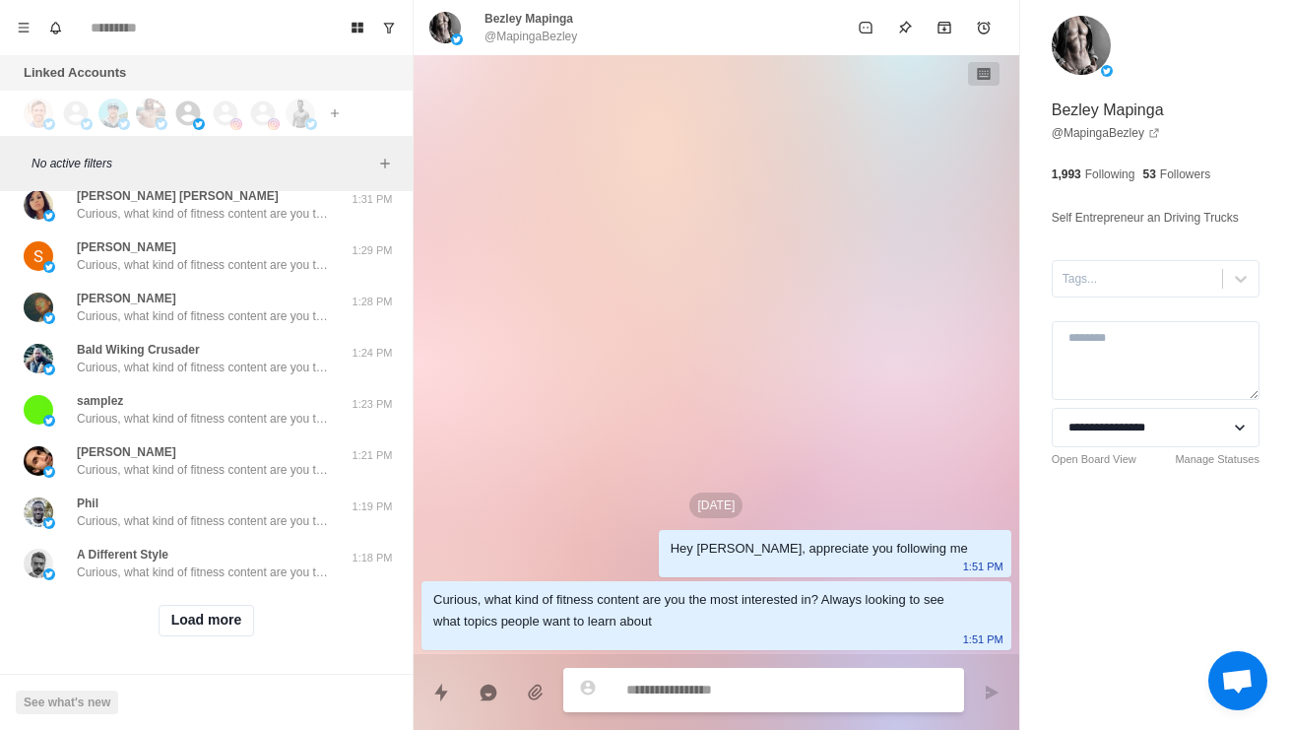
scroll to position [39303, 0]
click at [224, 625] on button "Load more" at bounding box center [207, 621] width 96 height 32
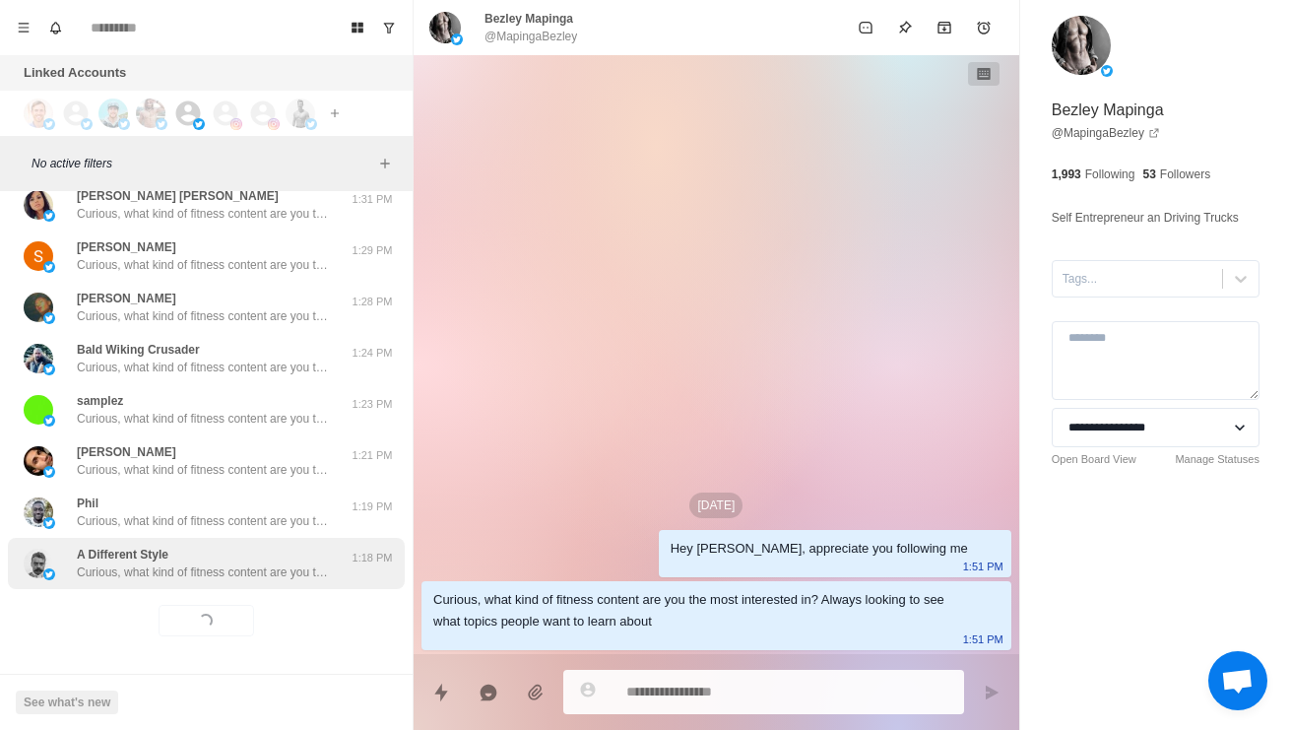
click at [257, 584] on div "A Different Style Curious, what kind of fitness content are you the most intere…" at bounding box center [206, 563] width 397 height 51
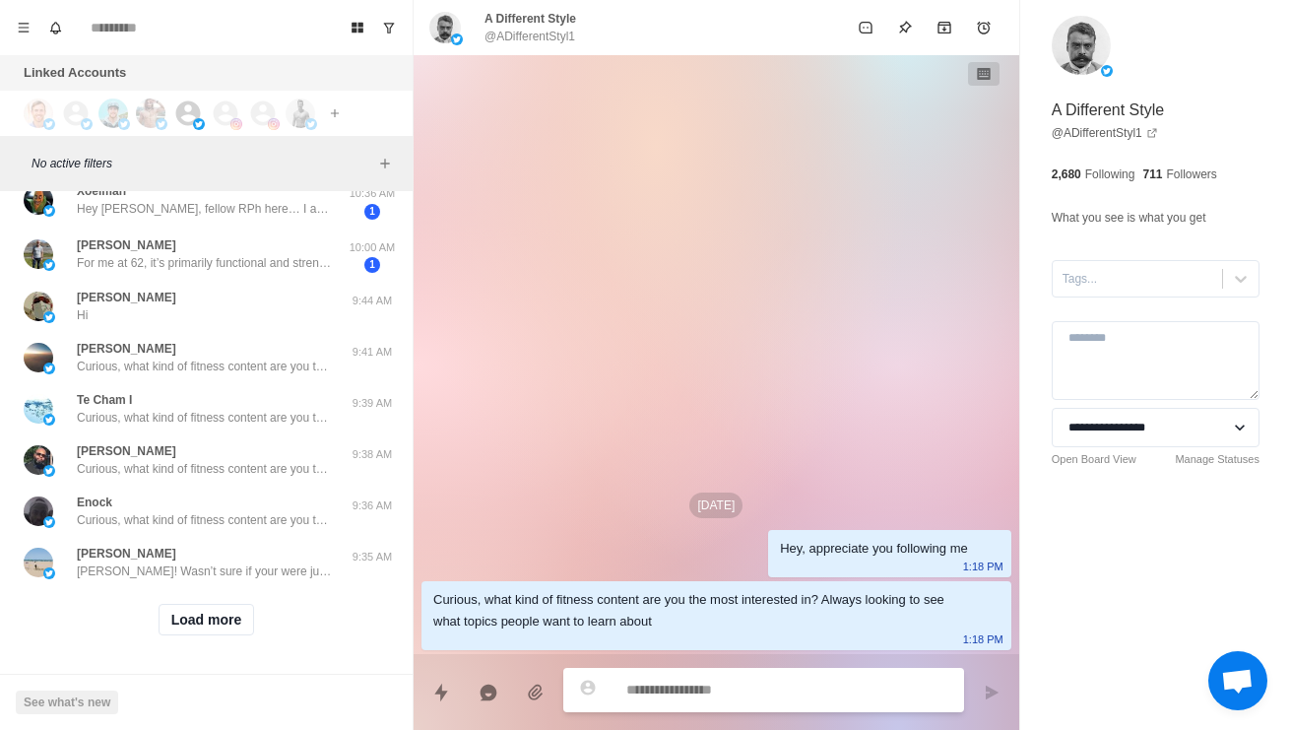
scroll to position [40350, 0]
click at [213, 618] on button "Load more" at bounding box center [207, 620] width 96 height 32
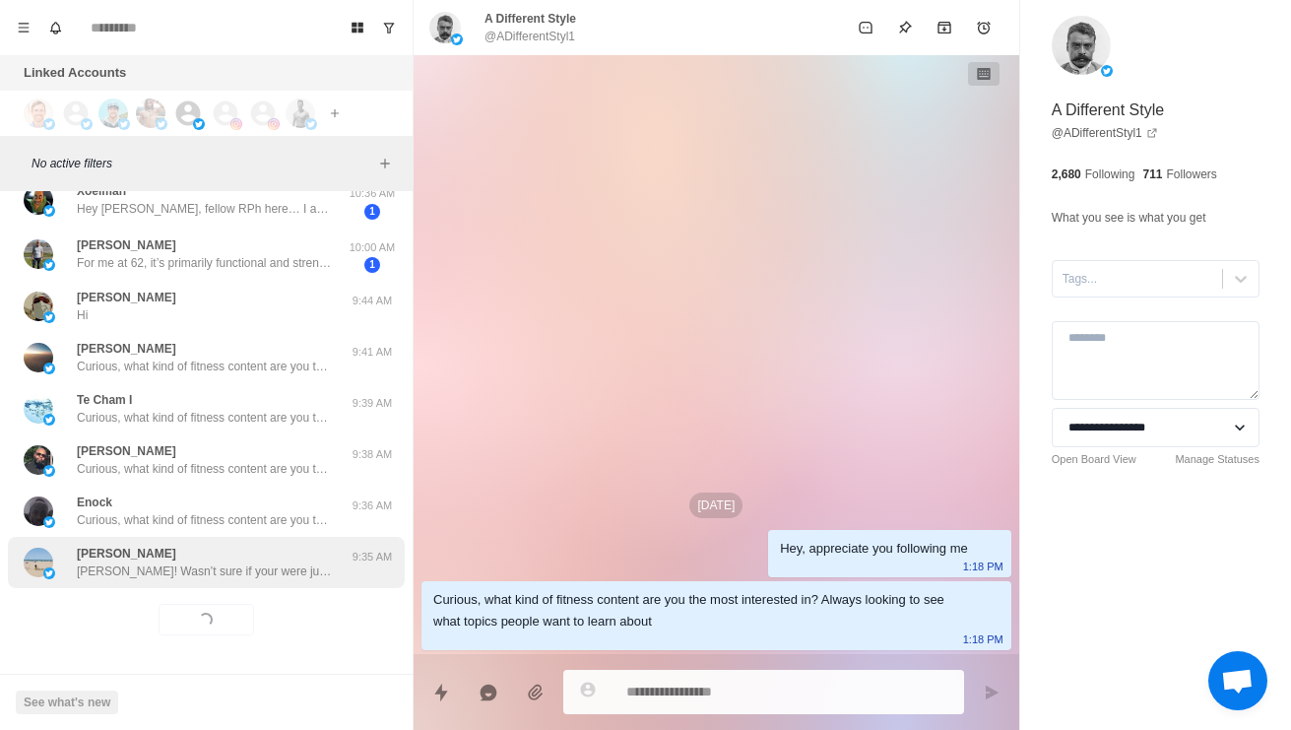
click at [252, 558] on div "Frank Frank! Wasn’t sure if your were just browsing or if you’ve seriously been…" at bounding box center [205, 561] width 256 height 35
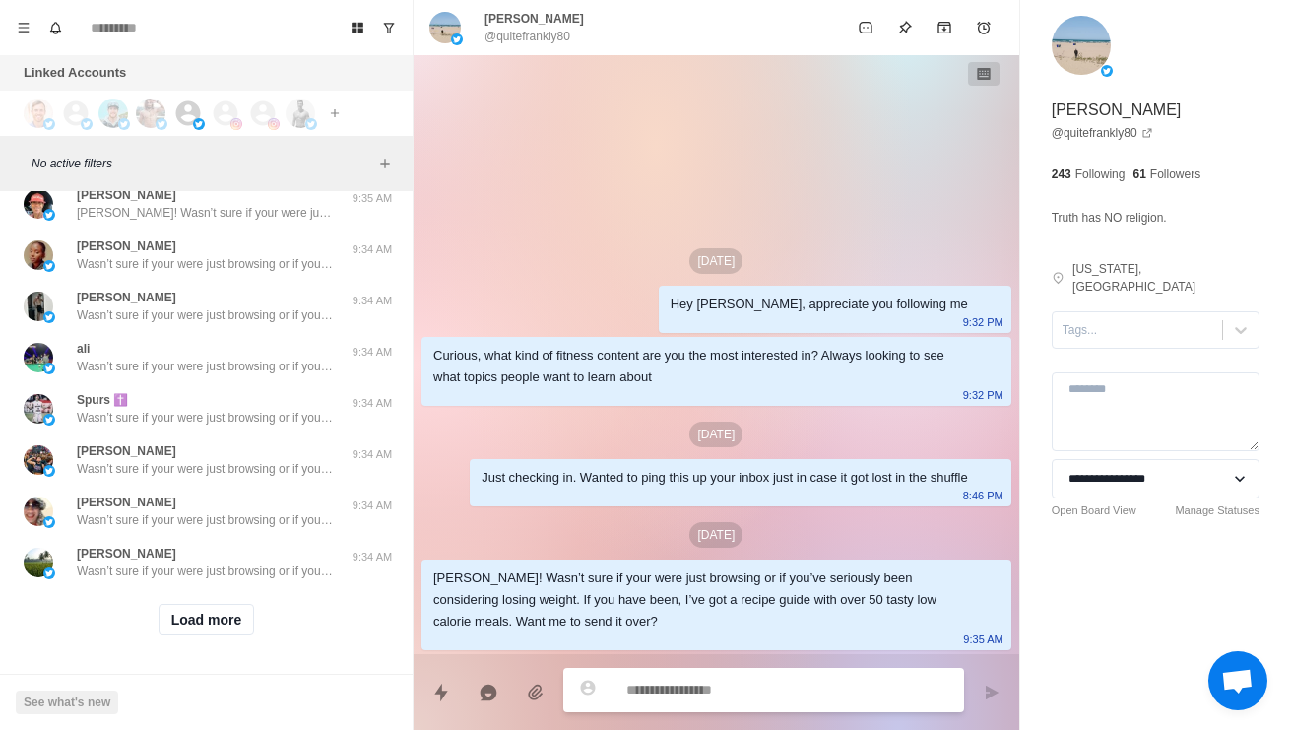
scroll to position [41007, 0]
click at [217, 608] on button "Load more" at bounding box center [207, 620] width 96 height 32
click at [228, 638] on div "Loading... Load more" at bounding box center [206, 619] width 397 height 63
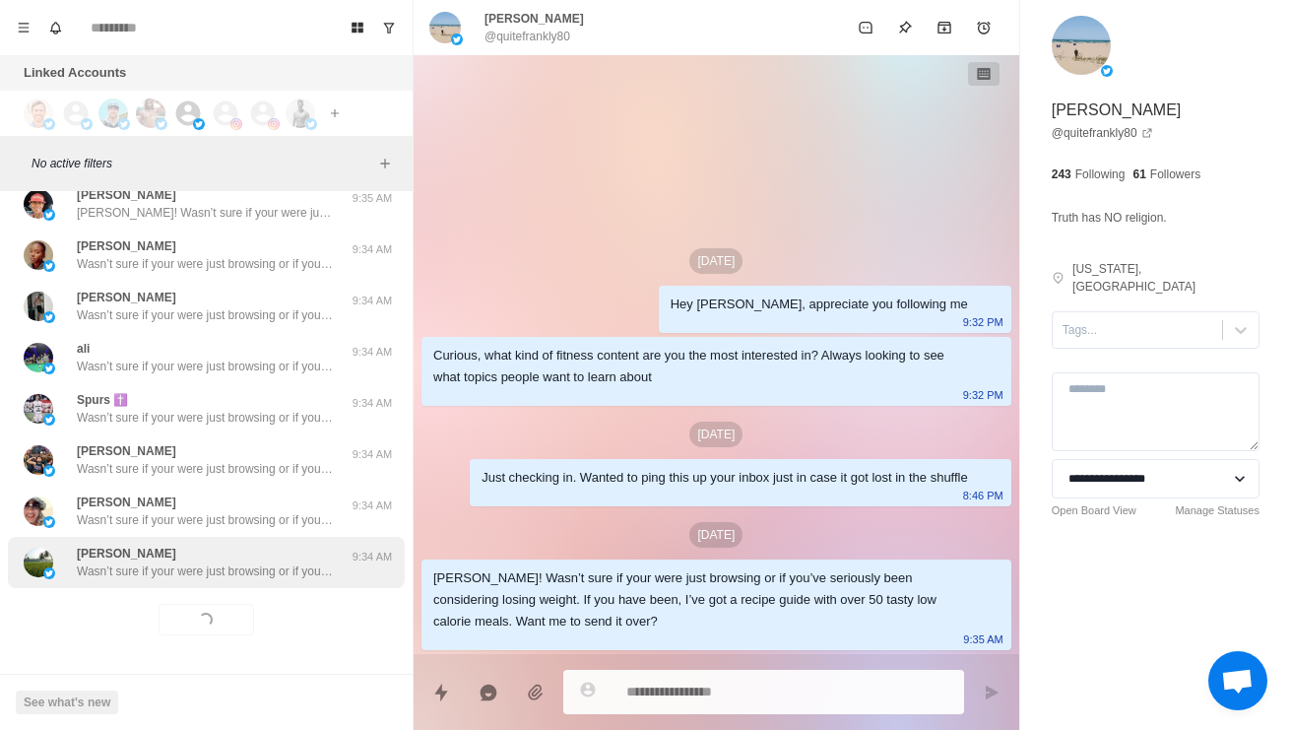
click at [283, 564] on p "Wasn’t sure if your were just browsing or if you’ve seriously been considering …" at bounding box center [205, 571] width 256 height 18
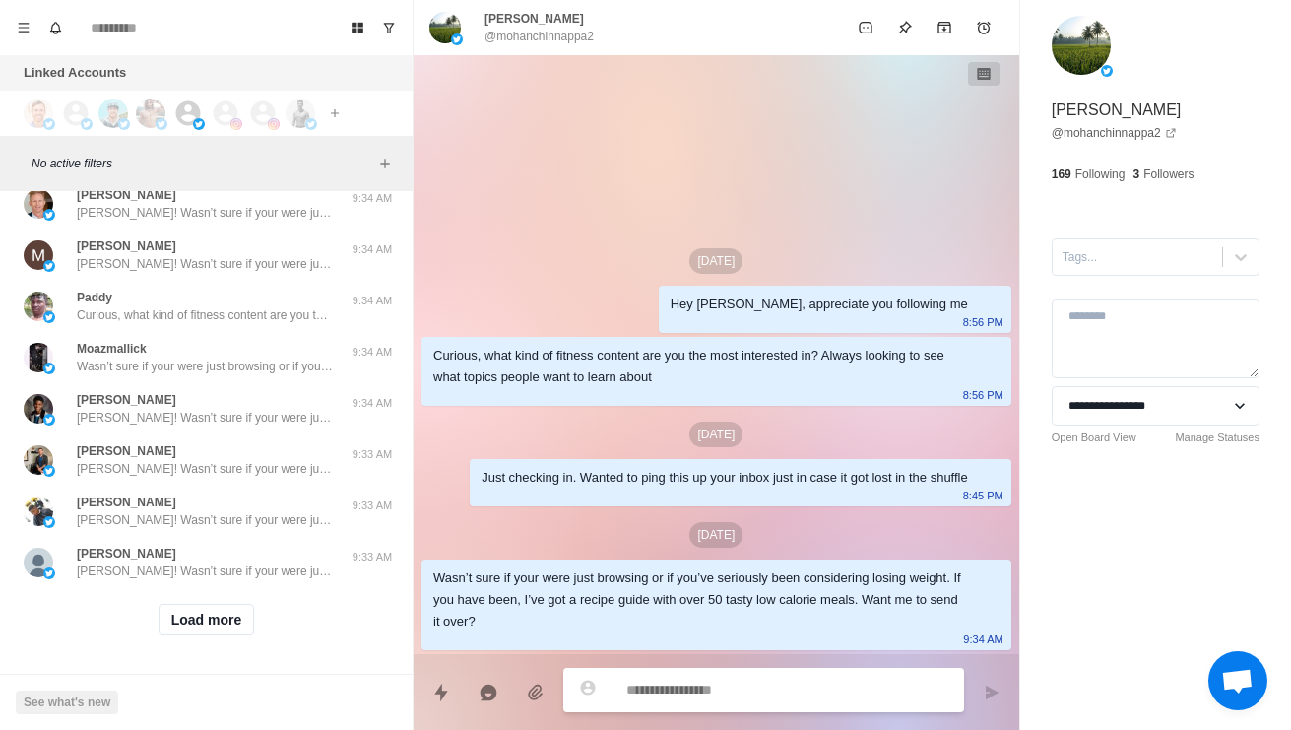
scroll to position [42437, 0]
click at [216, 633] on button "Load more" at bounding box center [207, 620] width 96 height 32
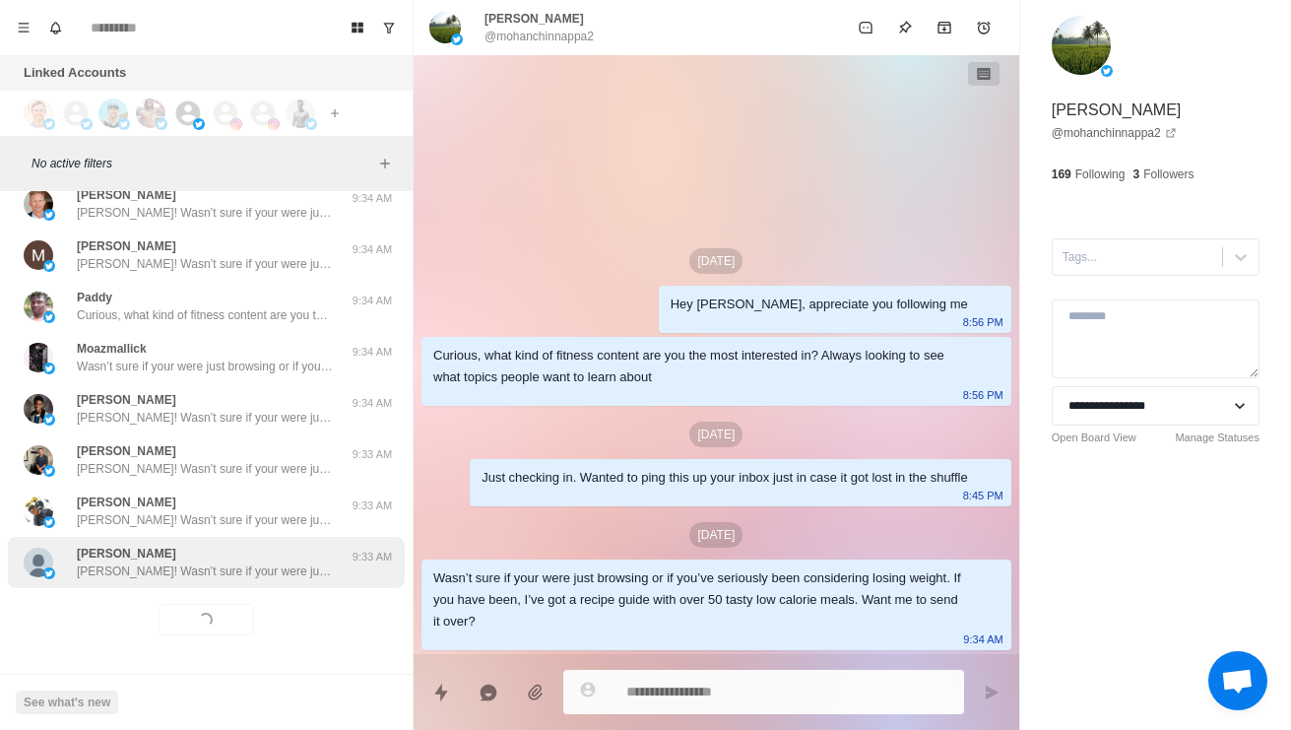
click at [234, 585] on div "Cynthia Banchitta Cynthia! Wasn’t sure if your were just browsing or if you’ve …" at bounding box center [206, 562] width 397 height 51
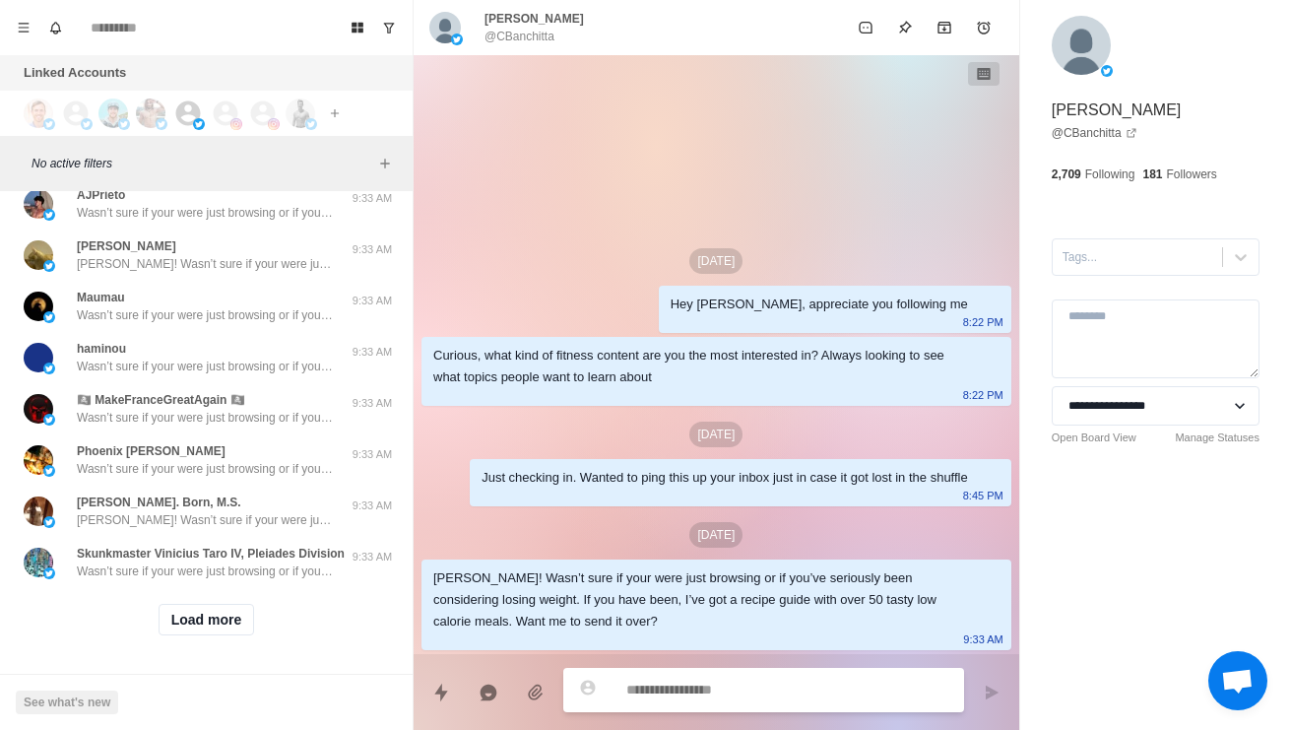
scroll to position [43498, 0]
click at [213, 629] on button "Load more" at bounding box center [207, 620] width 96 height 32
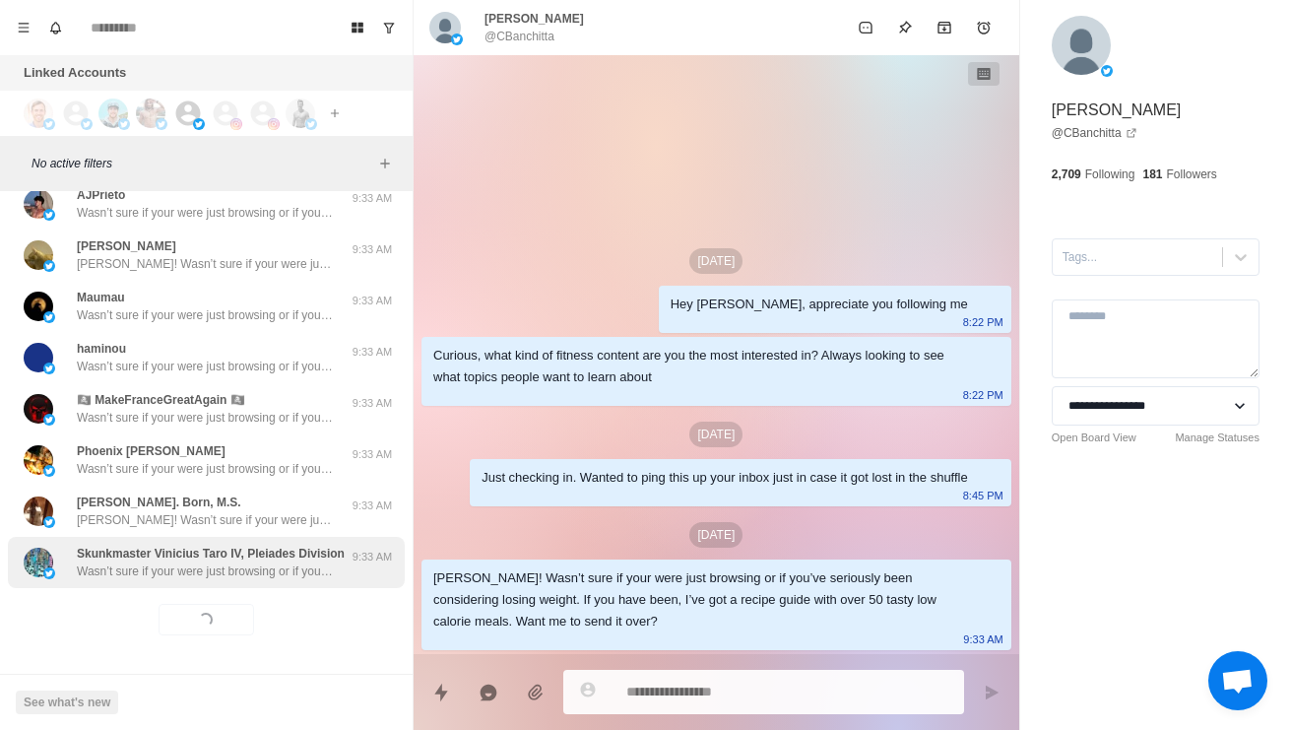
click at [273, 568] on p "Wasn’t sure if your were just browsing or if you’ve seriously been considering …" at bounding box center [205, 571] width 256 height 18
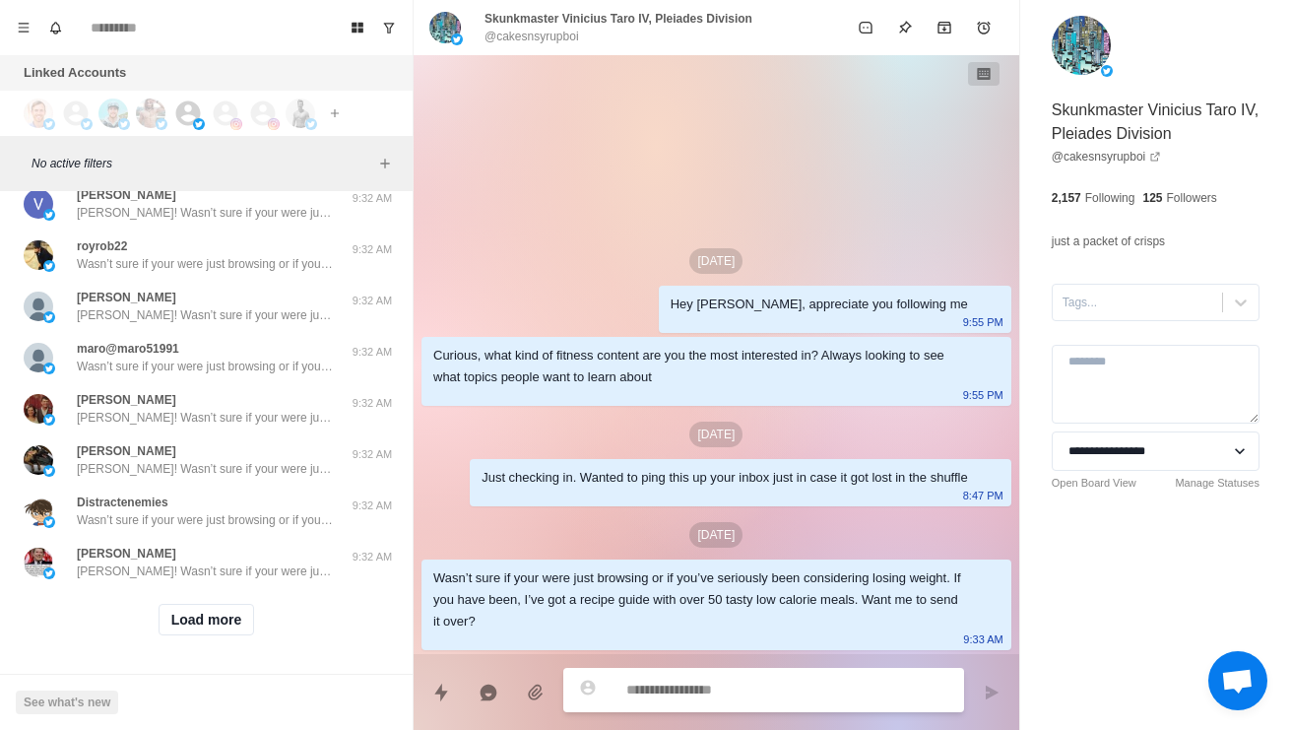
scroll to position [44542, 0]
click at [232, 619] on button "Load more" at bounding box center [207, 620] width 96 height 32
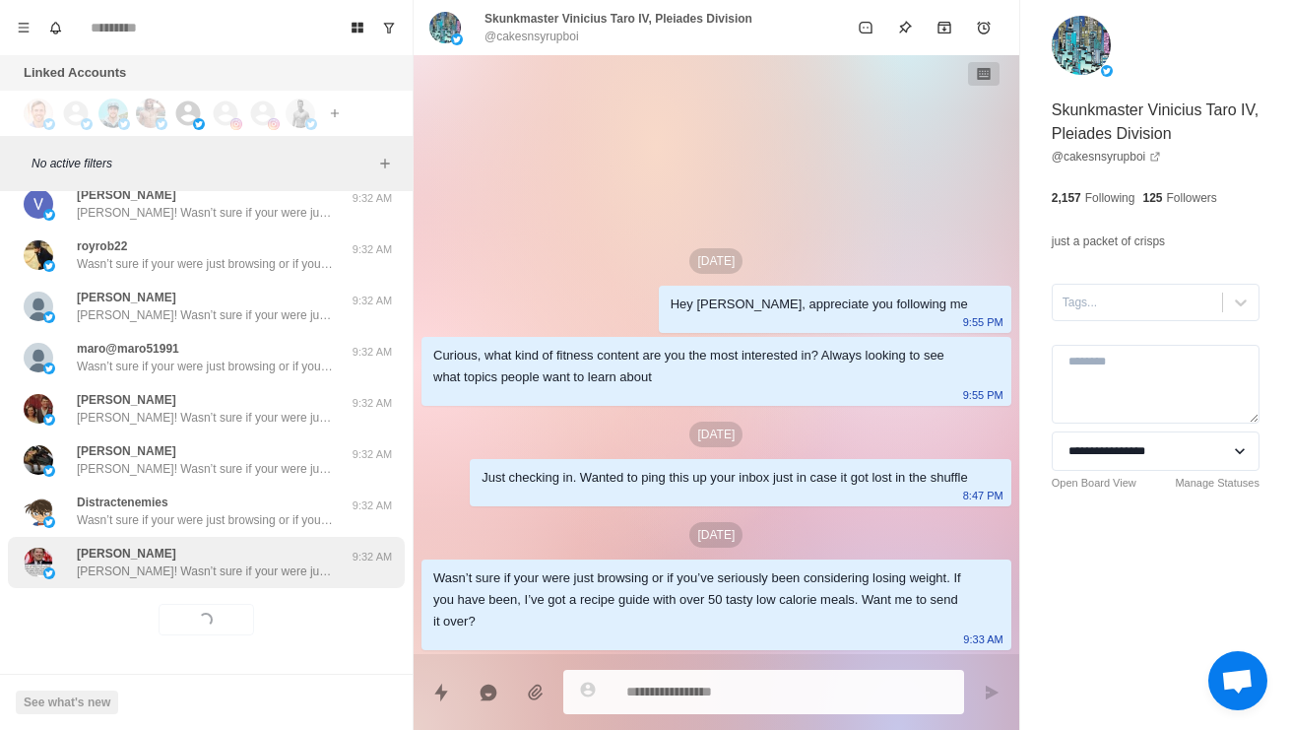
click at [279, 585] on div "Linda Gilbert Linda! Wasn’t sure if your were just browsing or if you’ve seriou…" at bounding box center [206, 562] width 397 height 51
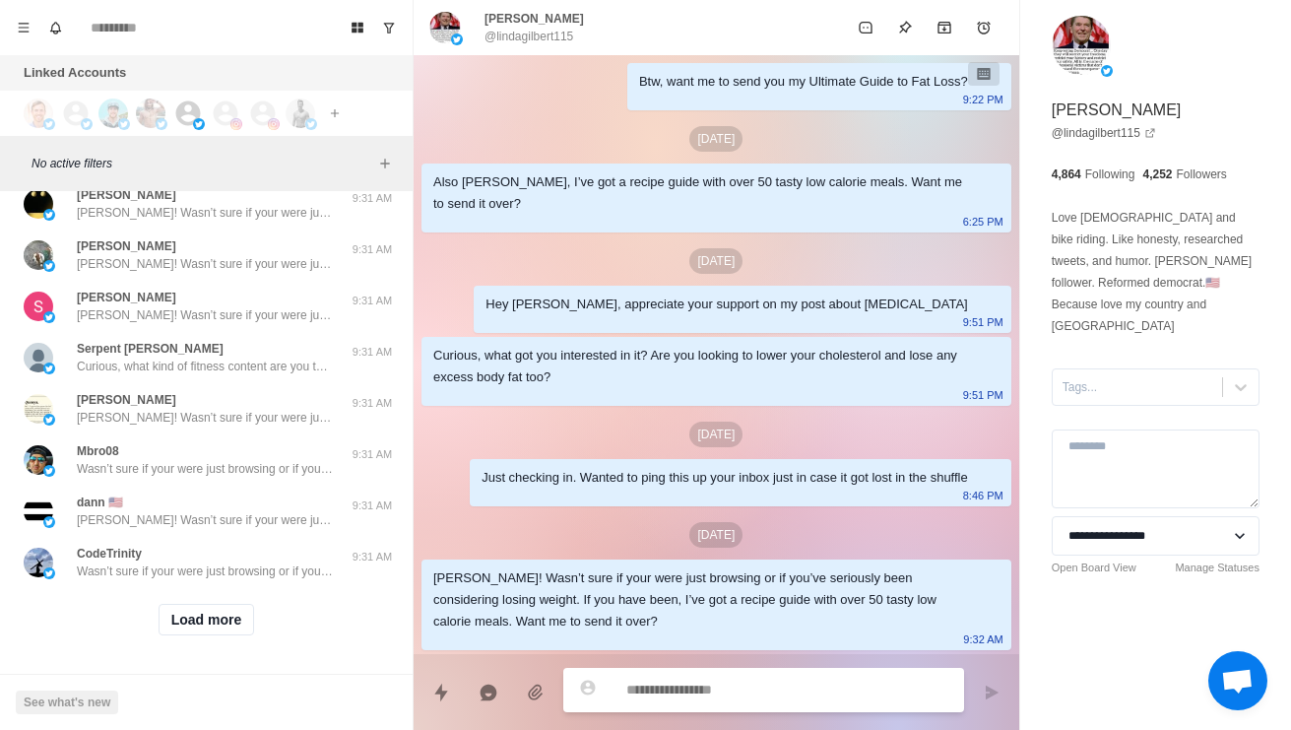
scroll to position [45585, 0]
click at [235, 624] on button "Load more" at bounding box center [207, 620] width 96 height 32
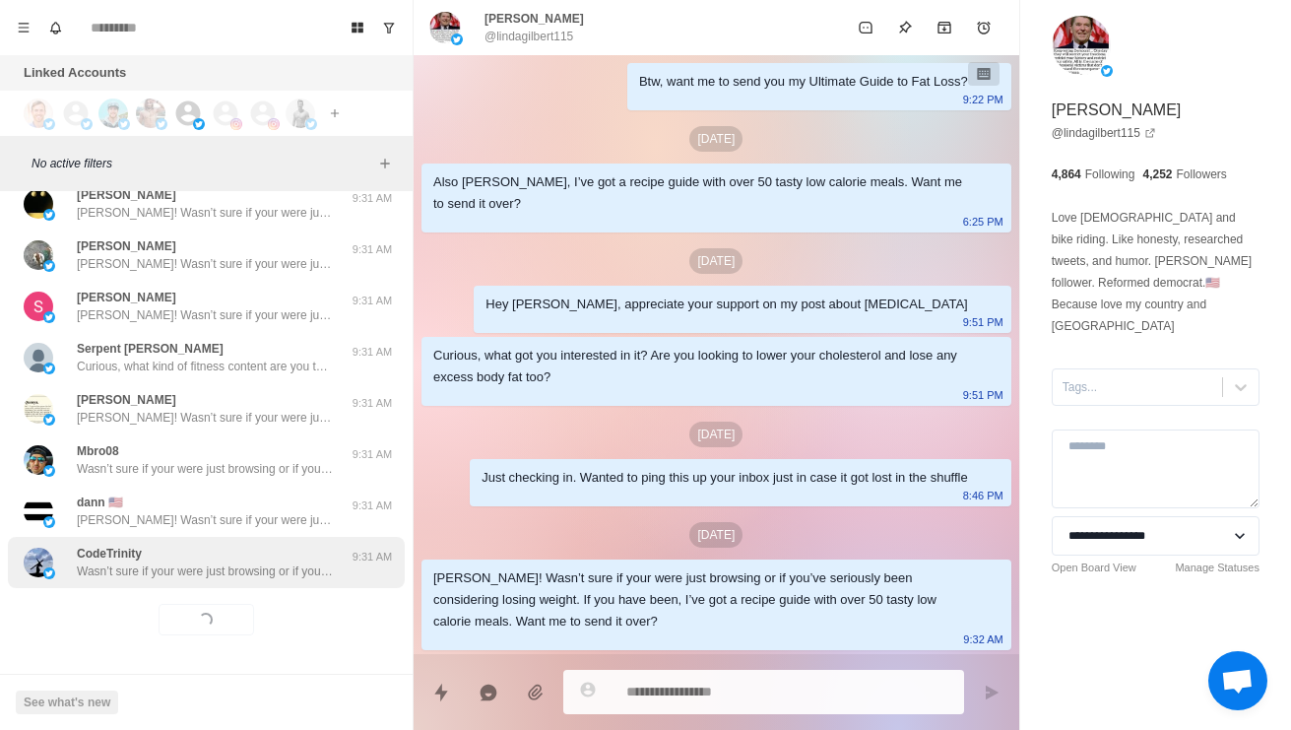
click at [289, 574] on p "Wasn’t sure if your were just browsing or if you’ve seriously been considering …" at bounding box center [205, 571] width 256 height 18
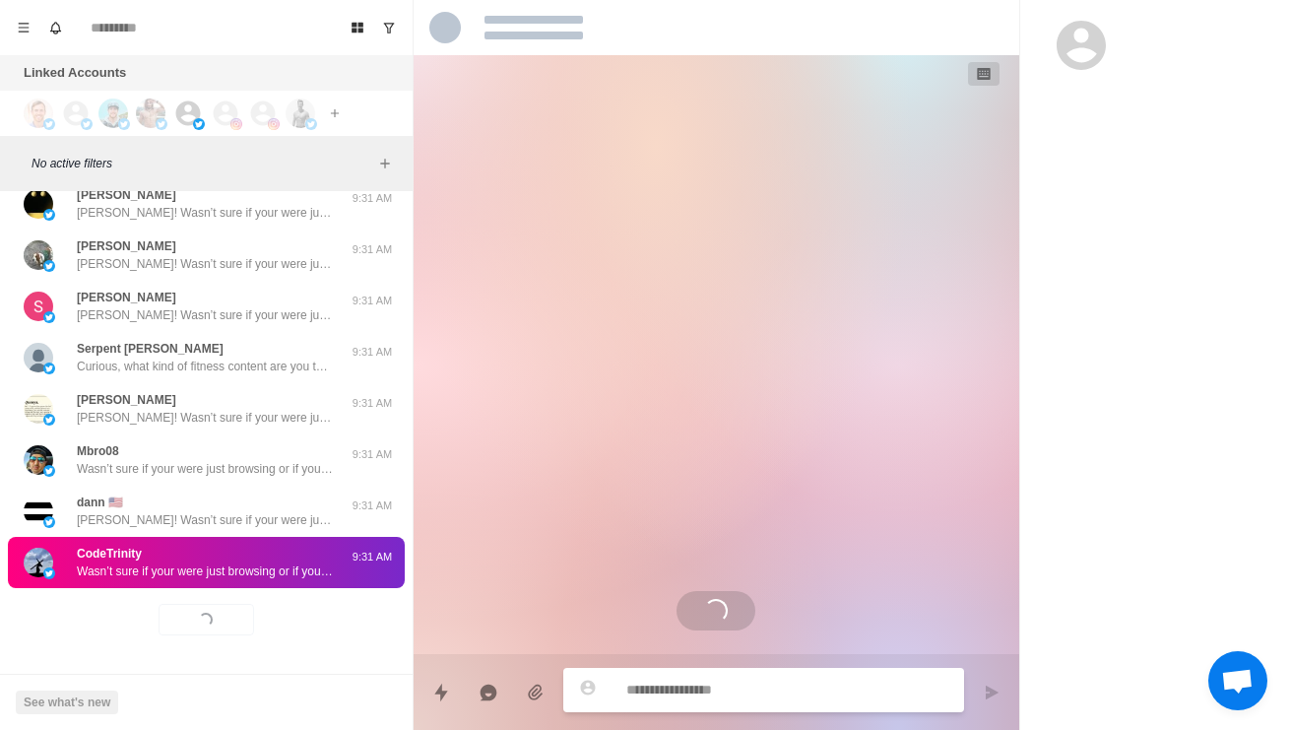
scroll to position [0, 0]
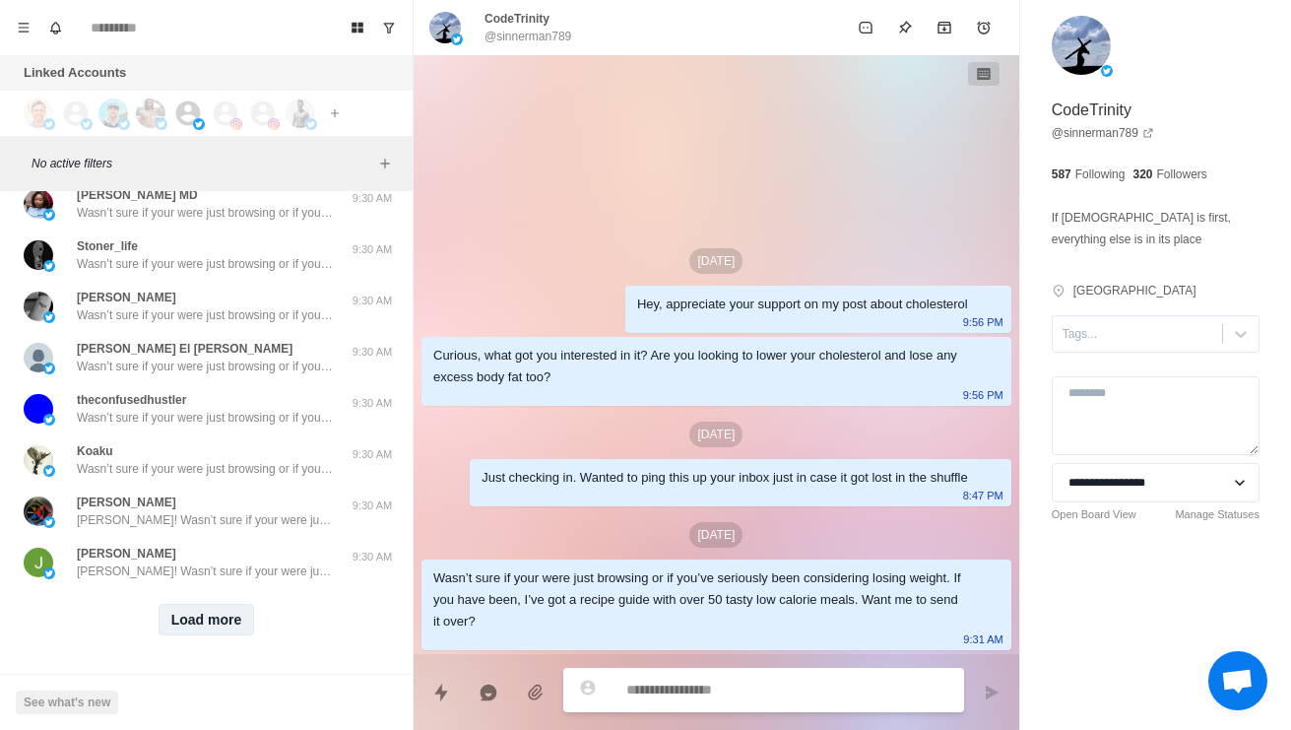
click at [242, 633] on button "Load more" at bounding box center [207, 620] width 96 height 32
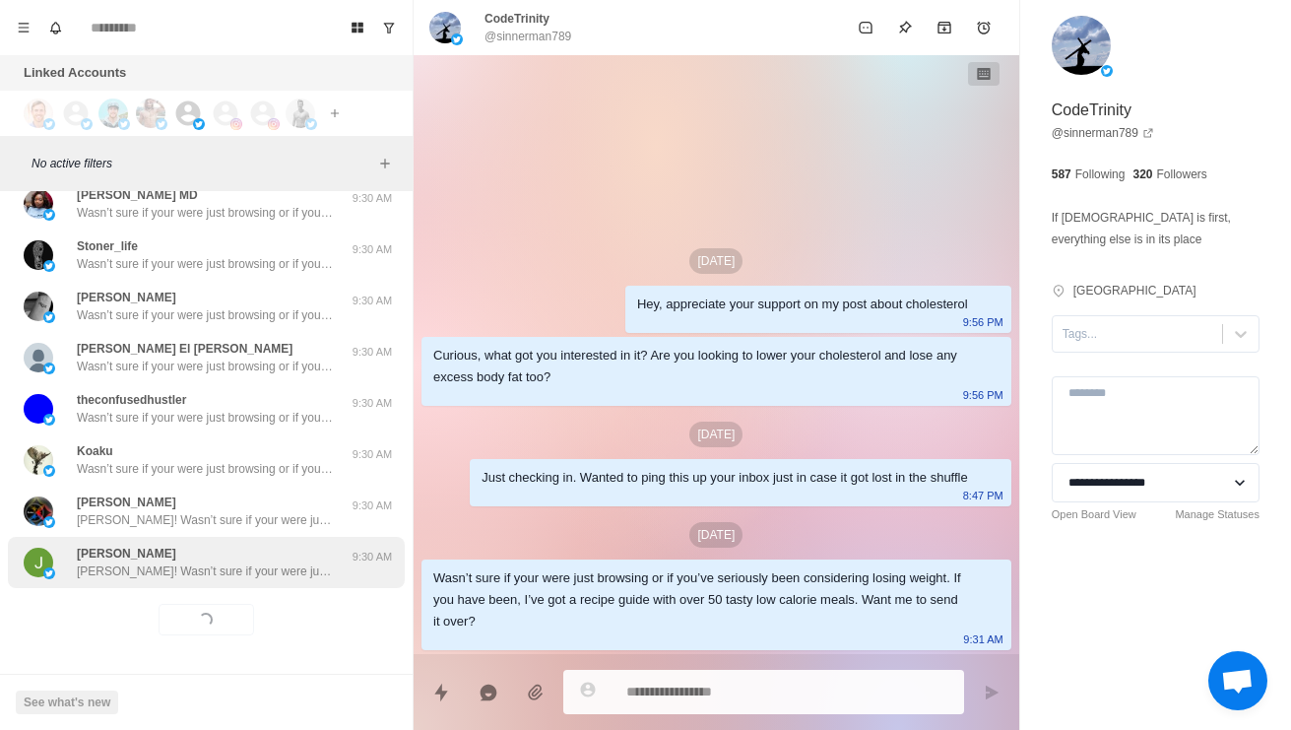
click at [270, 569] on p "John! Wasn’t sure if your were just browsing or if you’ve seriously been consid…" at bounding box center [205, 571] width 256 height 18
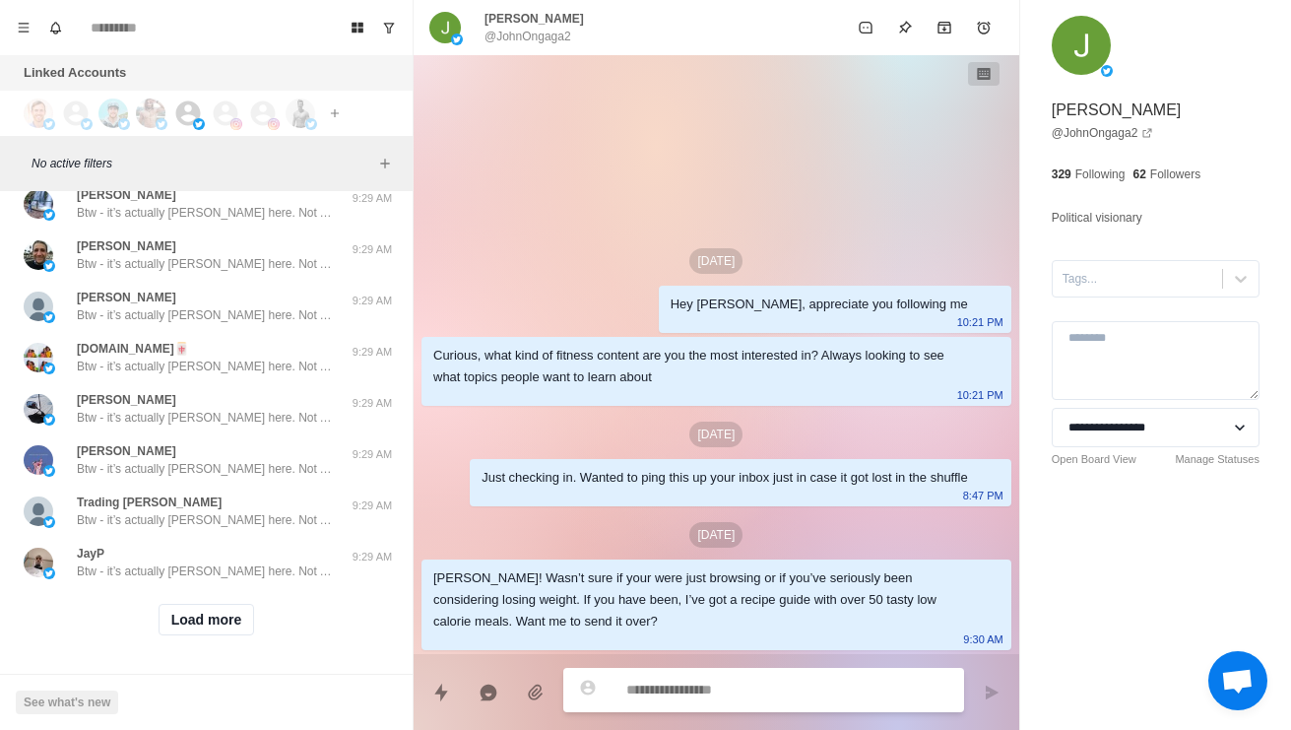
scroll to position [47673, 0]
click at [252, 600] on div "Load more" at bounding box center [206, 619] width 397 height 63
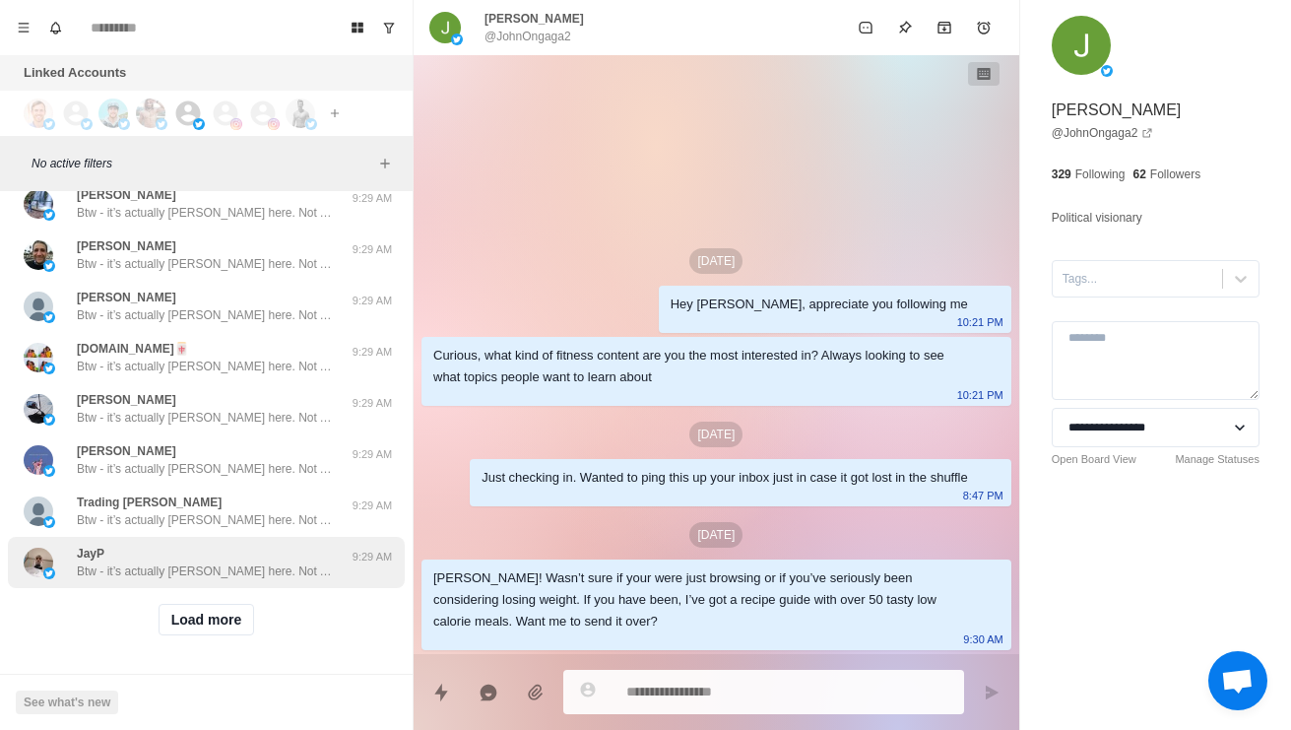
click at [279, 565] on p "Btw - it’s actually Warren here. Not AI haha" at bounding box center [205, 571] width 256 height 18
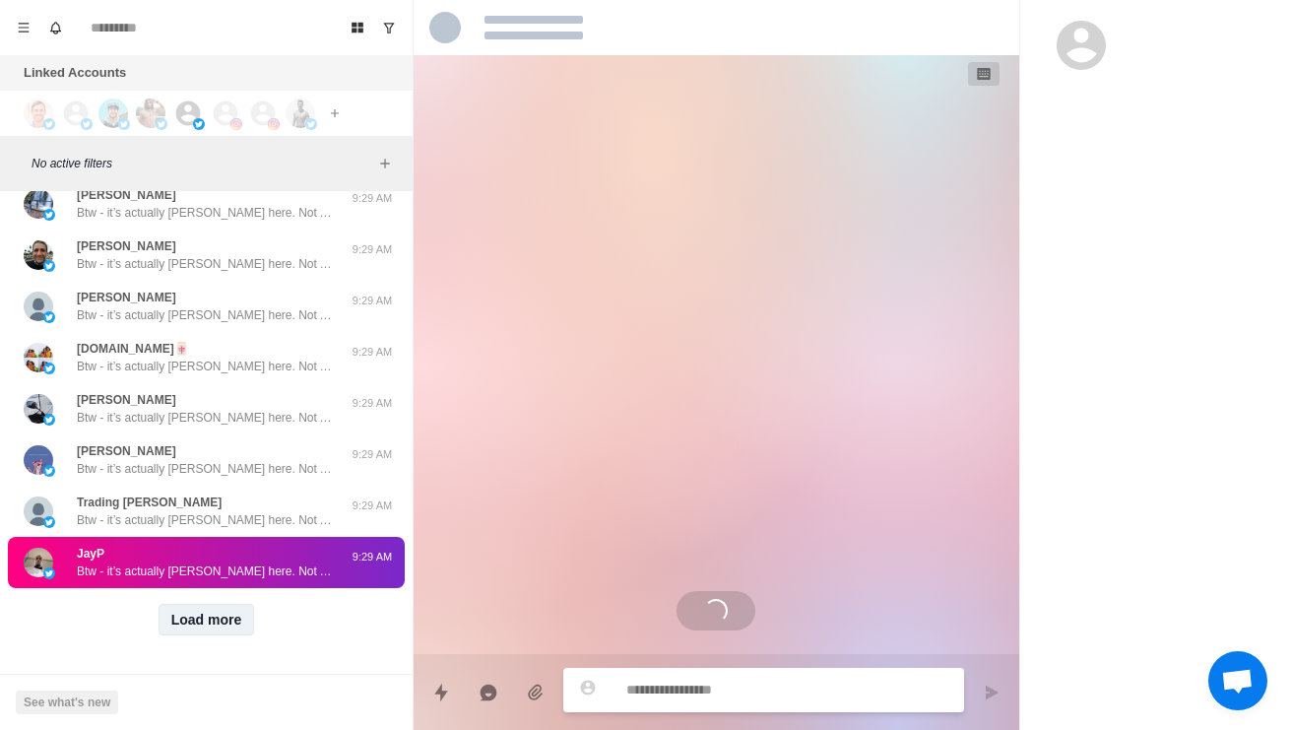
click at [238, 619] on button "Load more" at bounding box center [207, 620] width 96 height 32
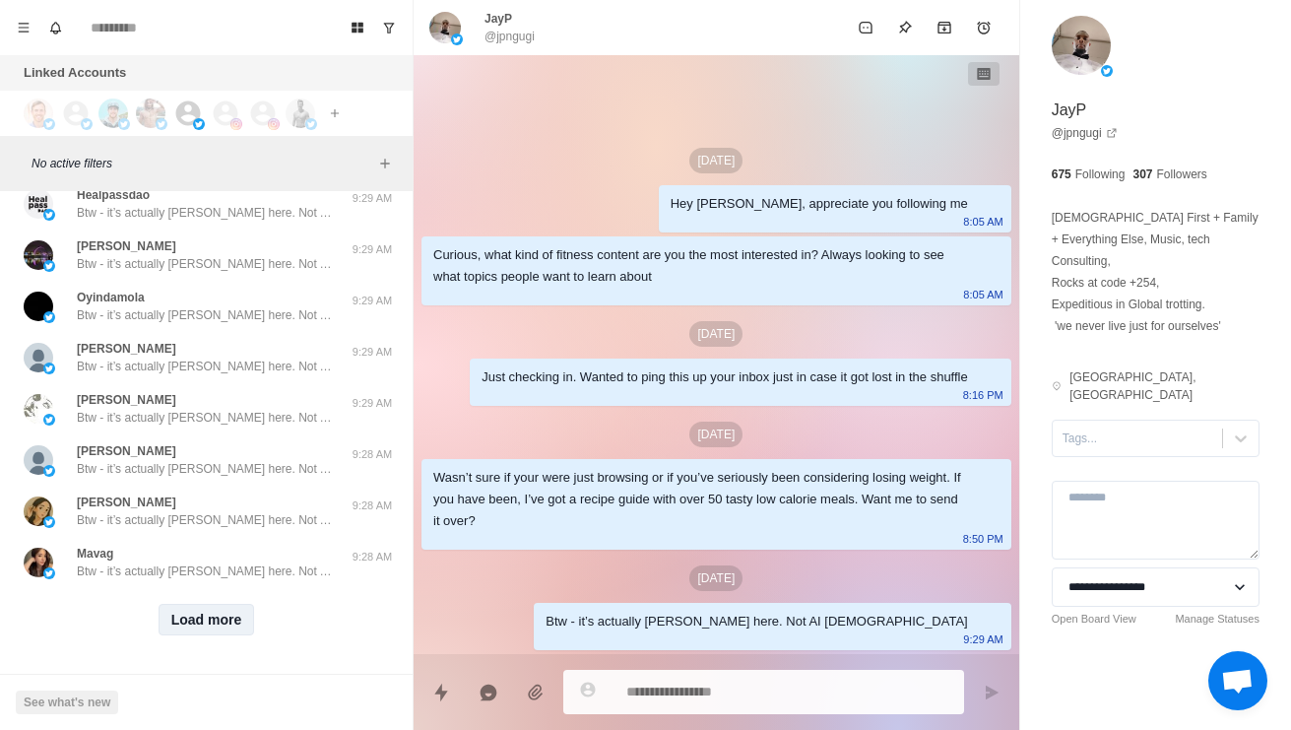
scroll to position [48716, 0]
click at [230, 632] on button "Load more" at bounding box center [207, 620] width 96 height 32
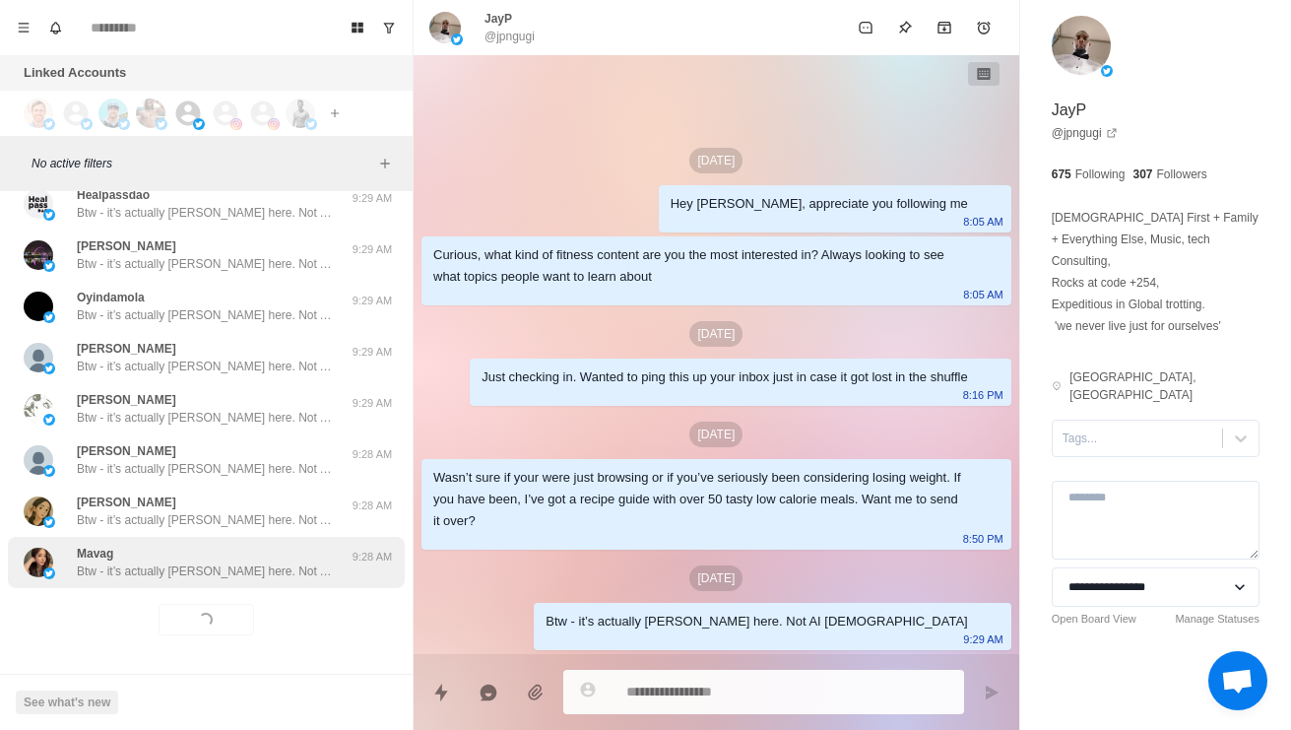
click at [288, 573] on p "Btw - it’s actually Warren here. Not AI haha" at bounding box center [205, 571] width 256 height 18
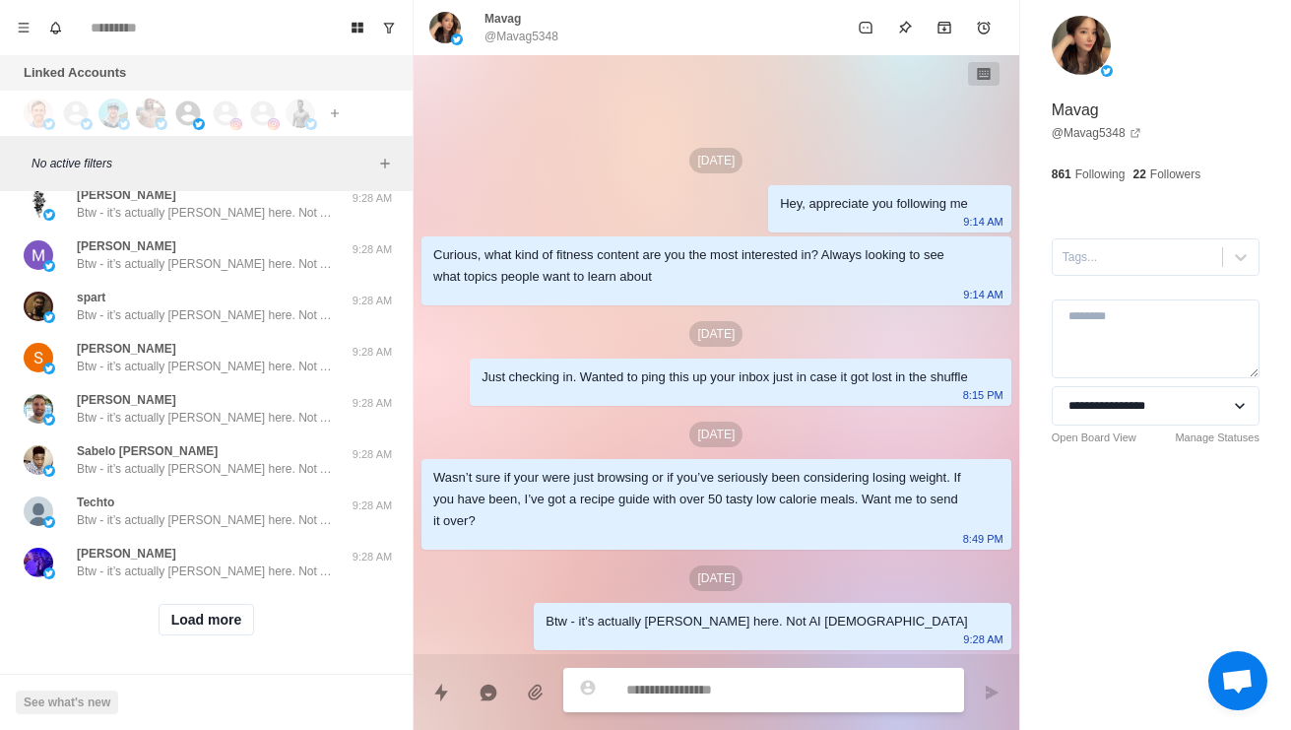
scroll to position [49760, 0]
click at [227, 628] on button "Load more" at bounding box center [207, 620] width 96 height 32
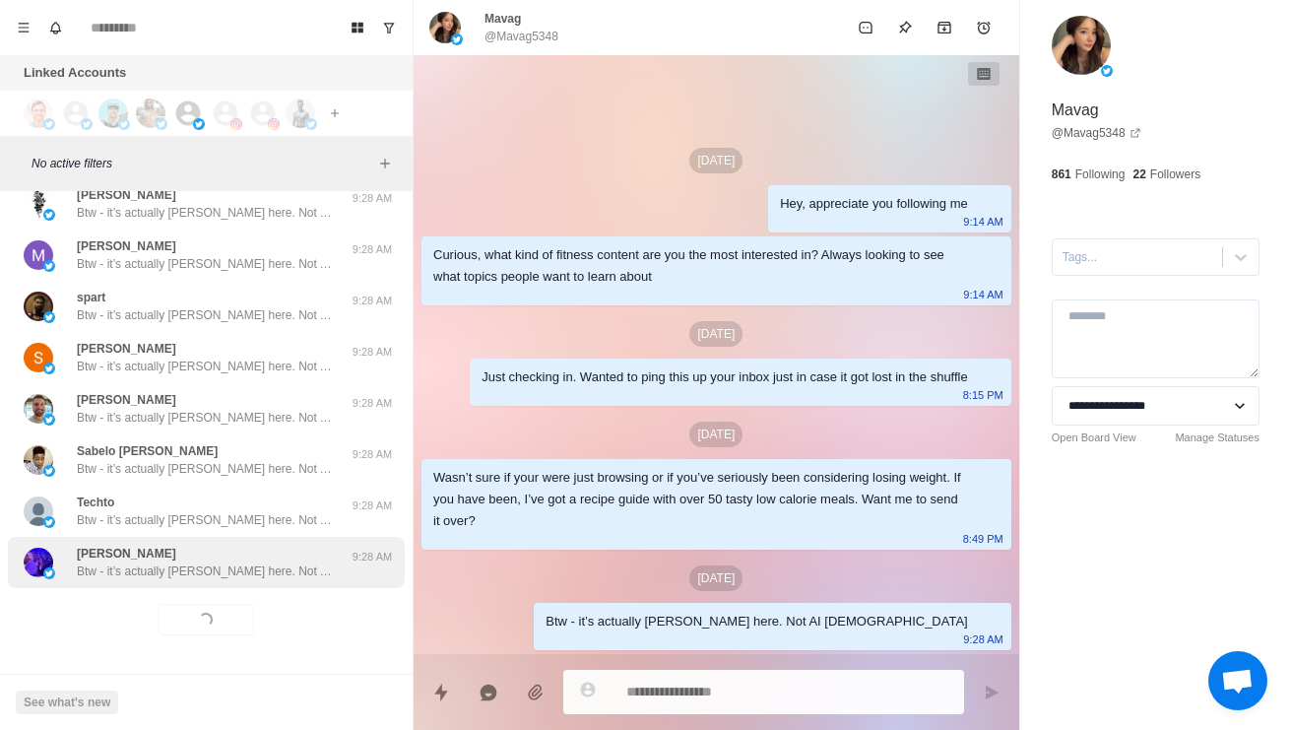
click at [268, 582] on div "John Paul Chorley Btw - it’s actually Warren here. Not AI haha 9:28 AM" at bounding box center [206, 562] width 397 height 51
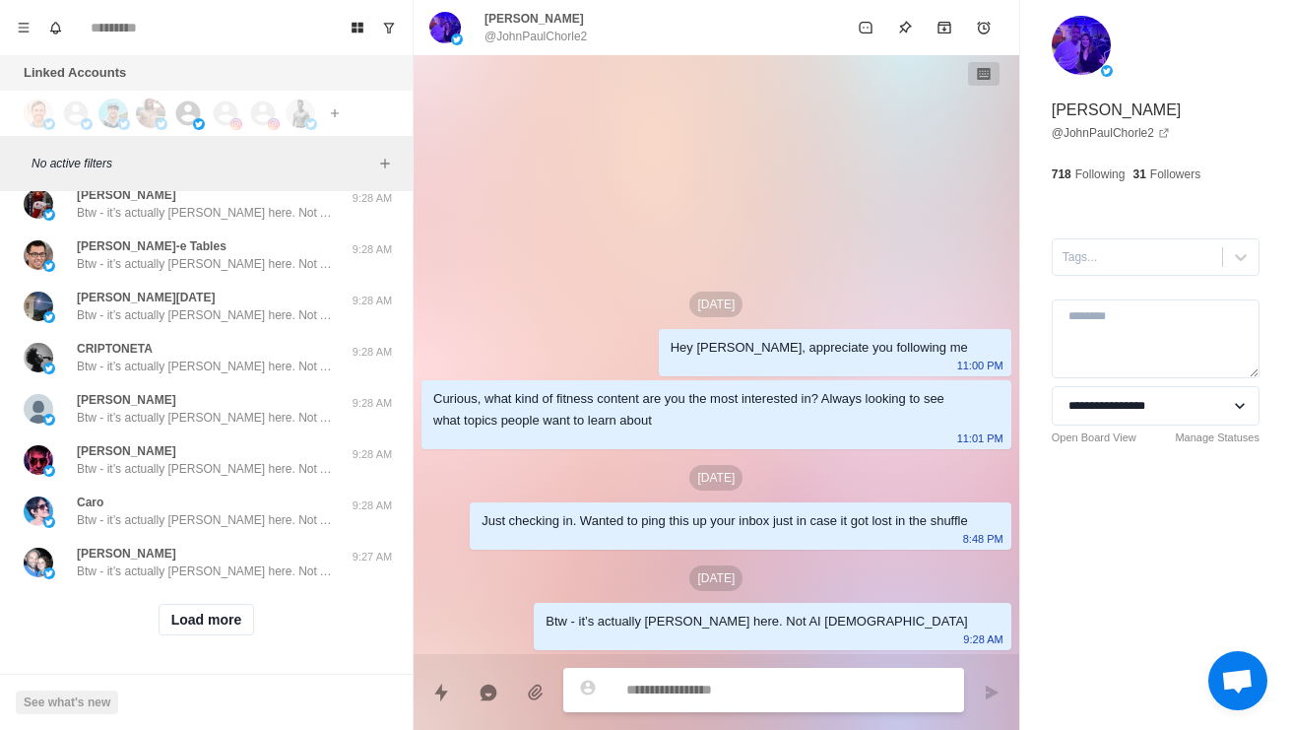
scroll to position [50803, 0]
click at [194, 616] on button "Load more" at bounding box center [207, 620] width 96 height 32
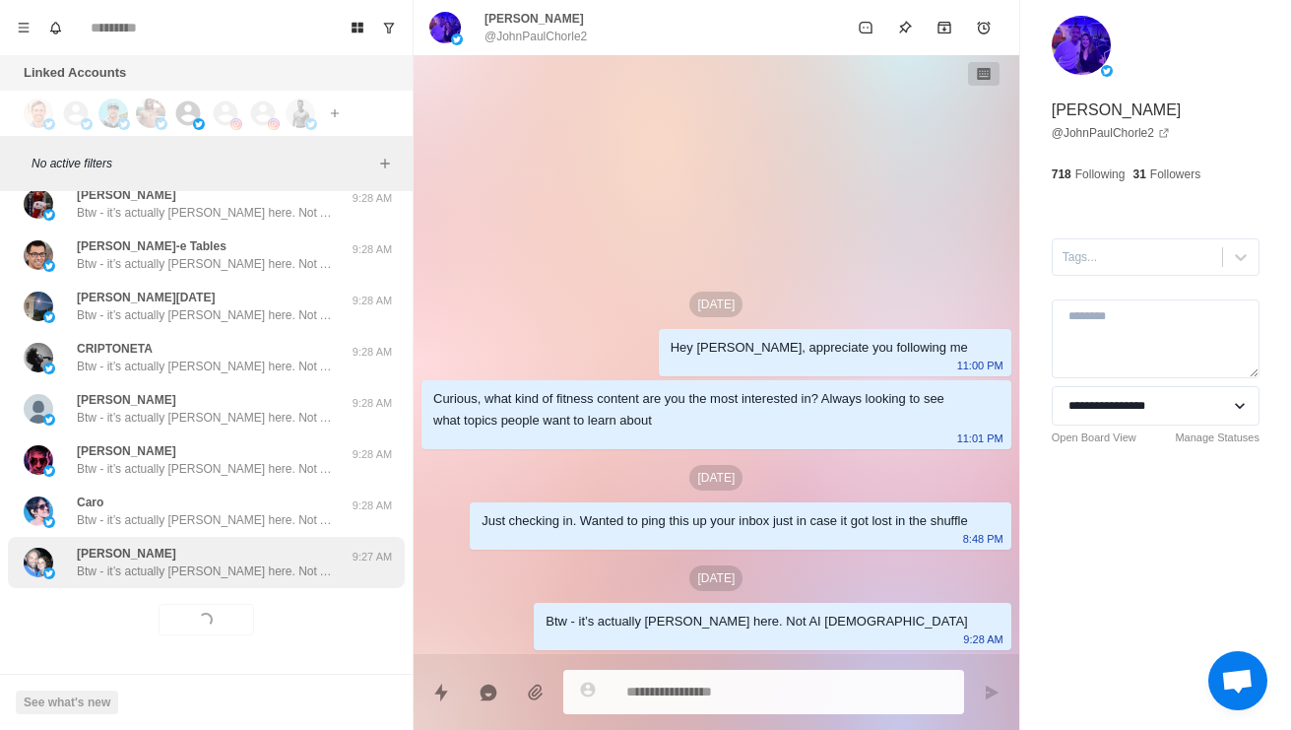
click at [107, 560] on p "Charles Kemmerer" at bounding box center [126, 553] width 99 height 18
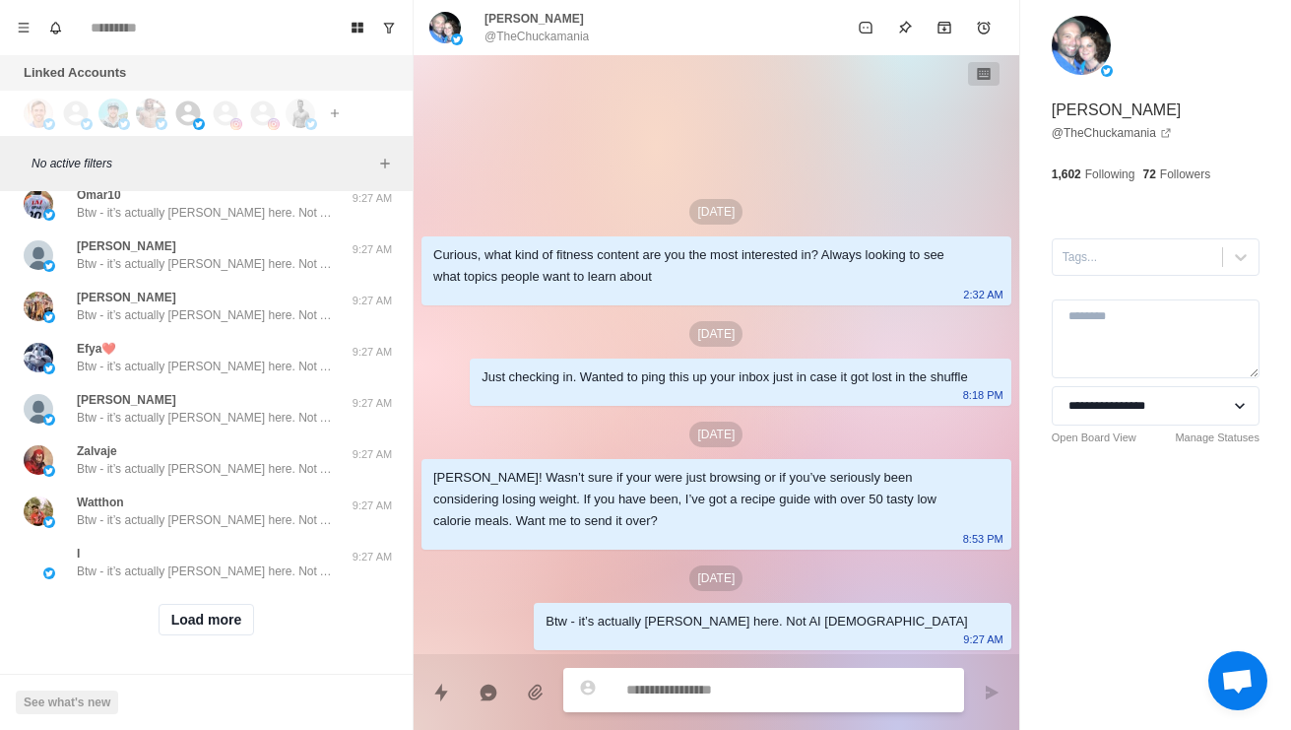
scroll to position [51847, 0]
click at [204, 624] on button "Load more" at bounding box center [207, 620] width 96 height 32
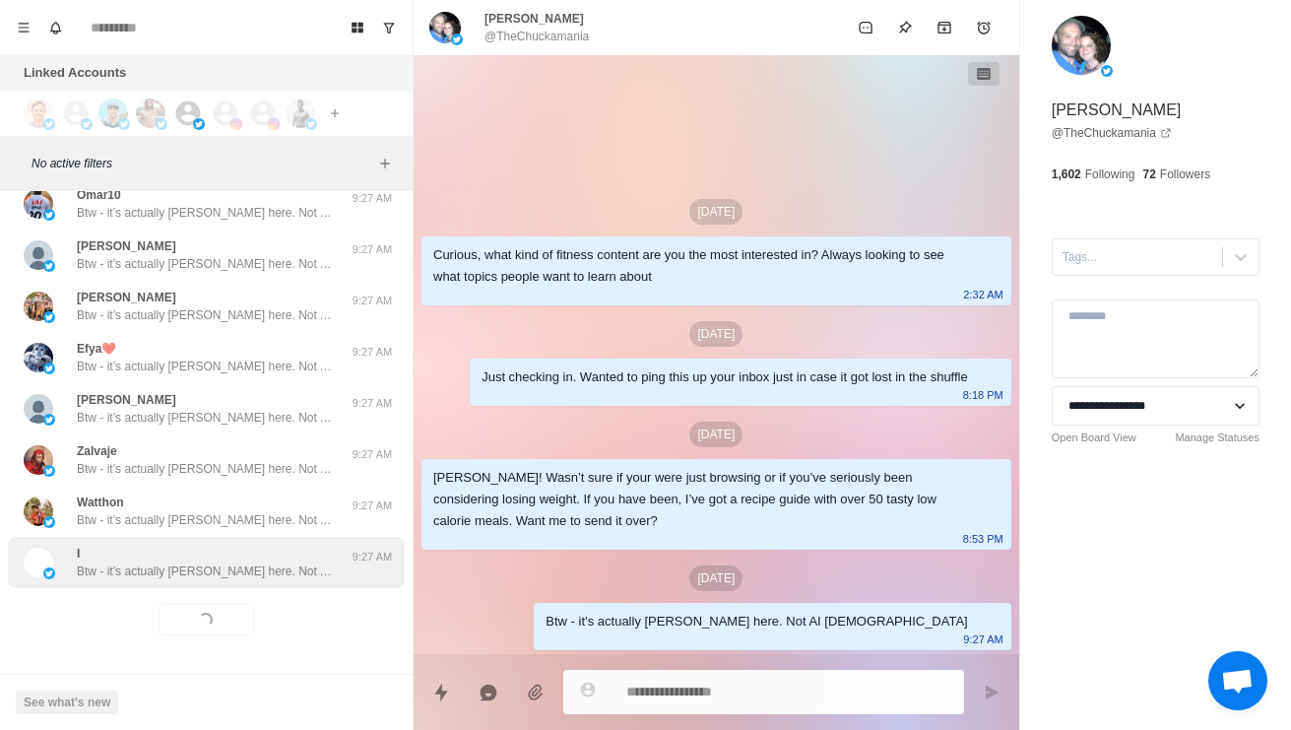
click at [168, 572] on p "Btw - it’s actually Warren here. Not AI haha" at bounding box center [205, 571] width 256 height 18
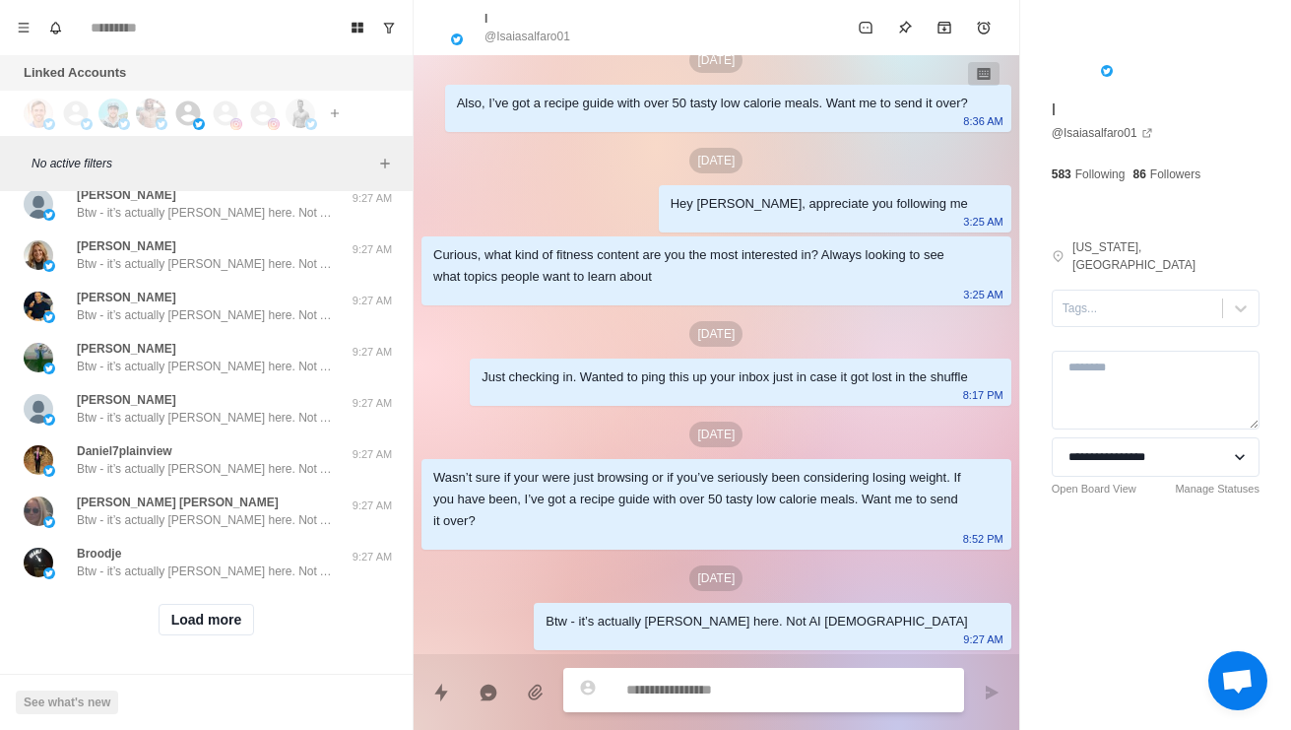
scroll to position [52891, 0]
click at [225, 632] on button "Load more" at bounding box center [207, 620] width 96 height 32
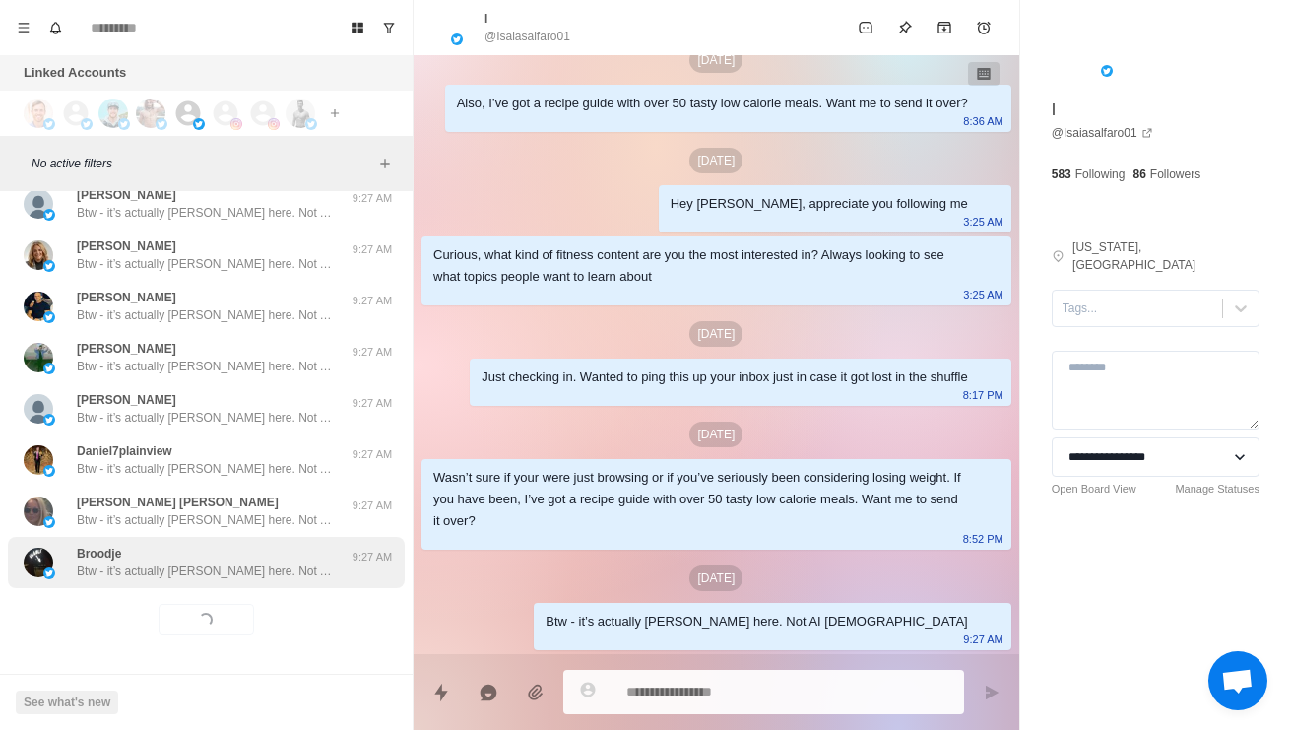
click at [285, 572] on p "Btw - it’s actually Warren here. Not AI haha" at bounding box center [205, 571] width 256 height 18
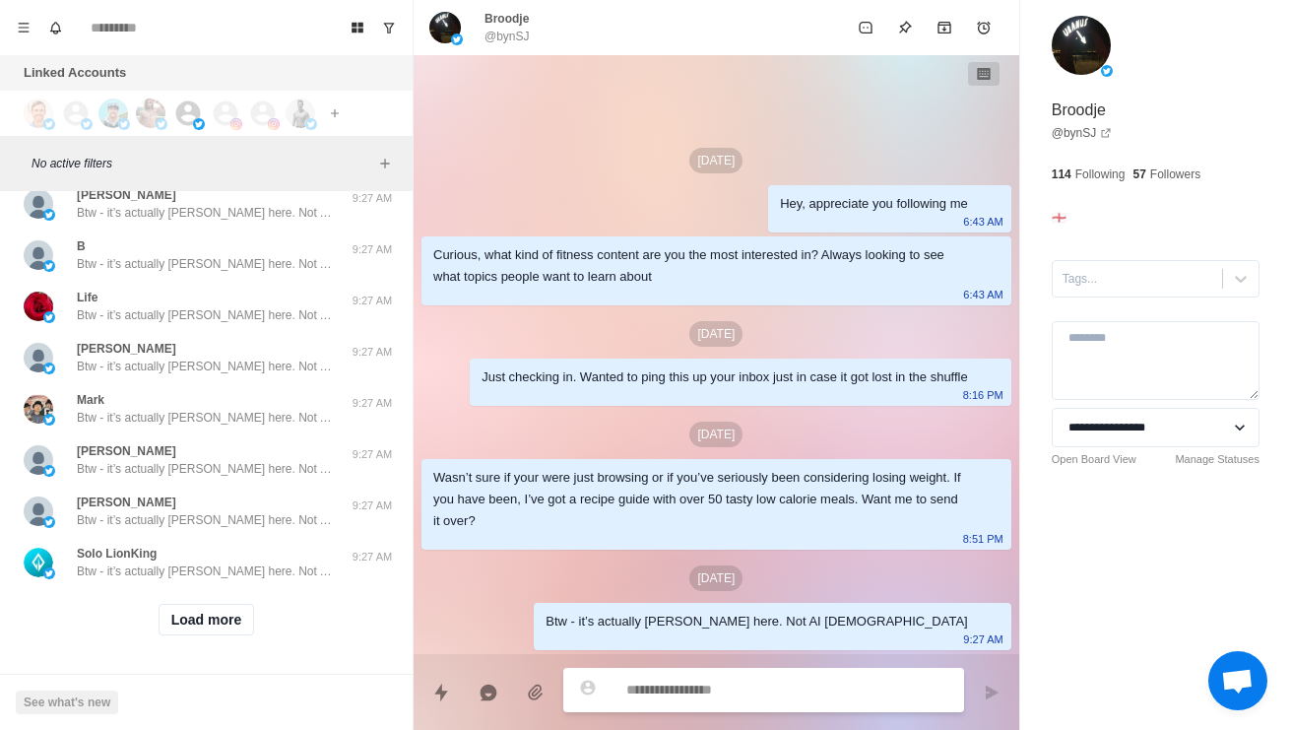
scroll to position [53934, 0]
click at [230, 607] on button "Load more" at bounding box center [207, 620] width 96 height 32
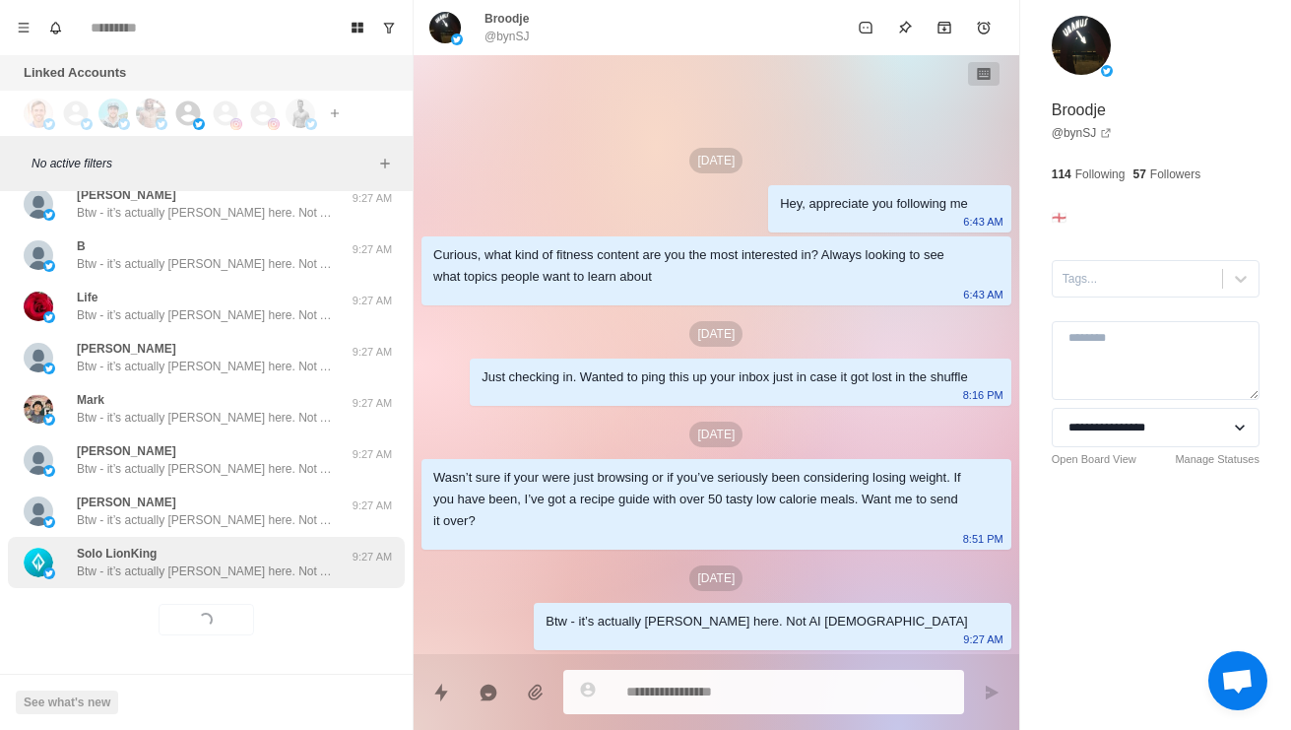
click at [257, 566] on p "Btw - it’s actually Warren here. Not AI haha" at bounding box center [205, 571] width 256 height 18
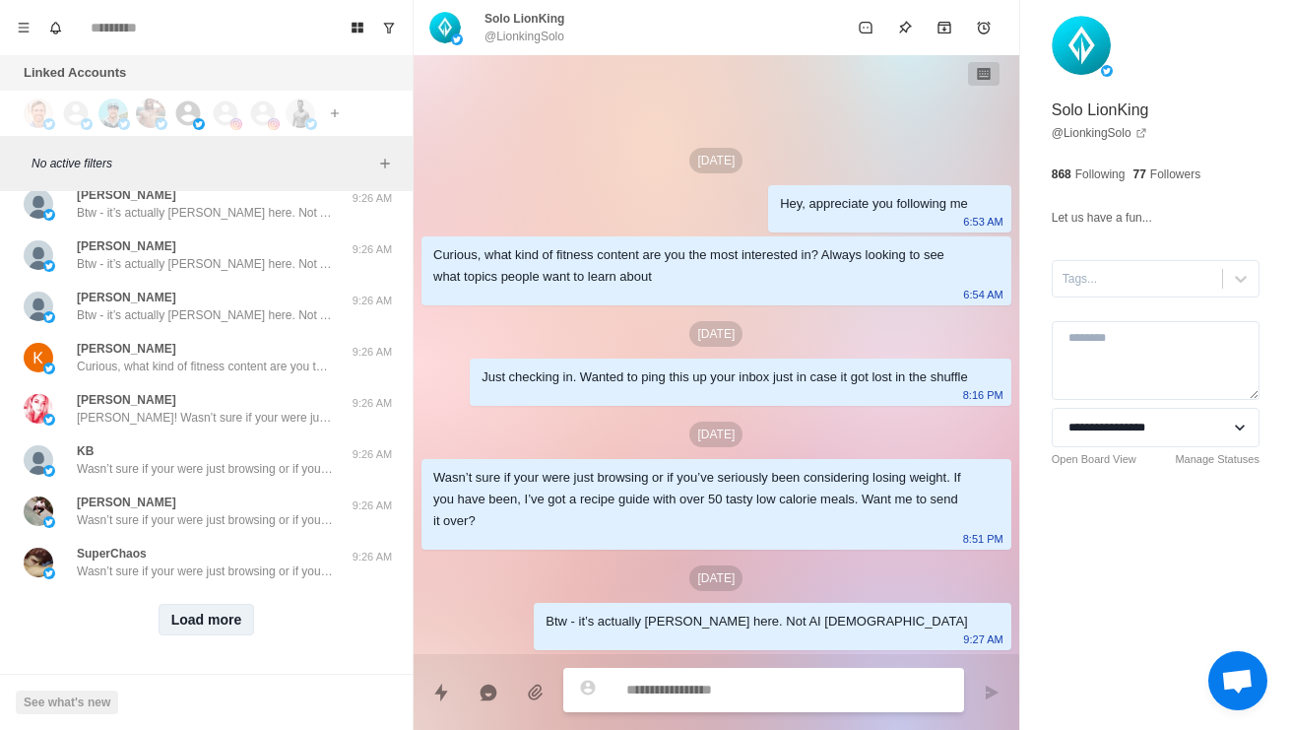
click at [228, 632] on button "Load more" at bounding box center [207, 620] width 96 height 32
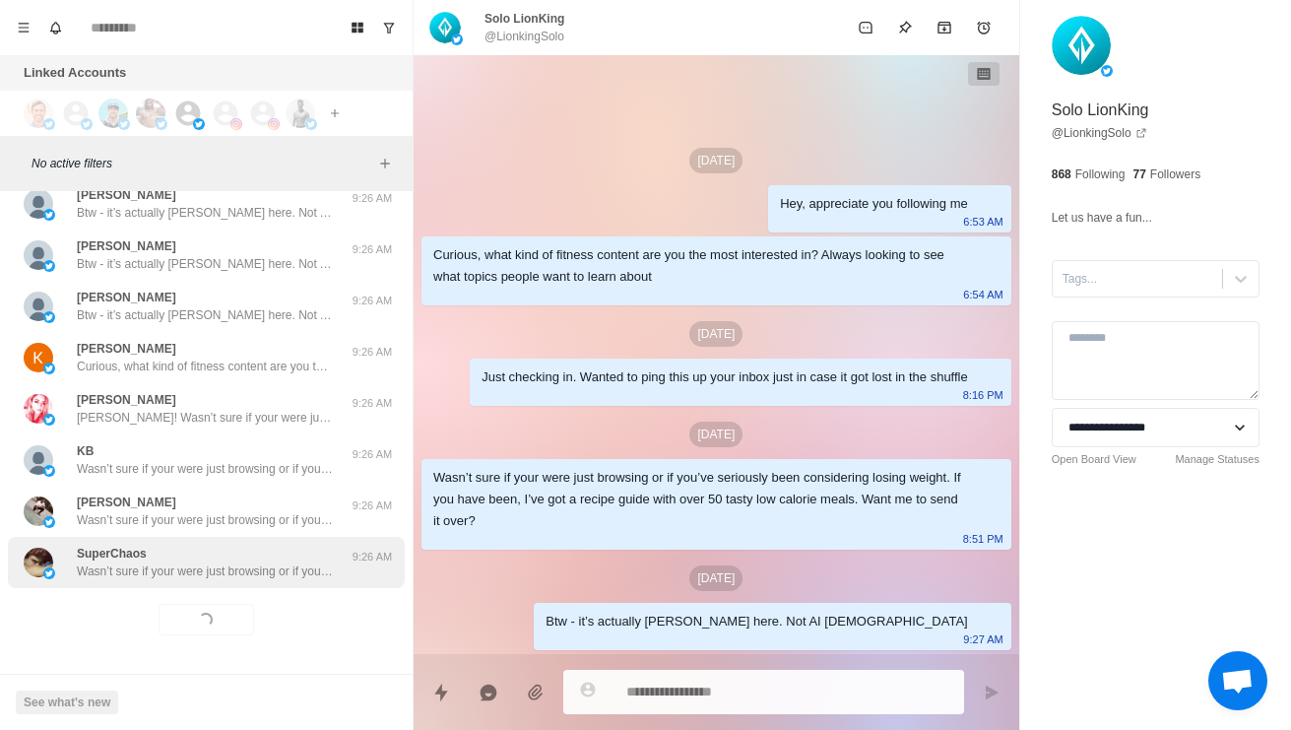
click at [280, 572] on p "Wasn’t sure if your were just browsing or if you’ve seriously been considering …" at bounding box center [205, 571] width 256 height 18
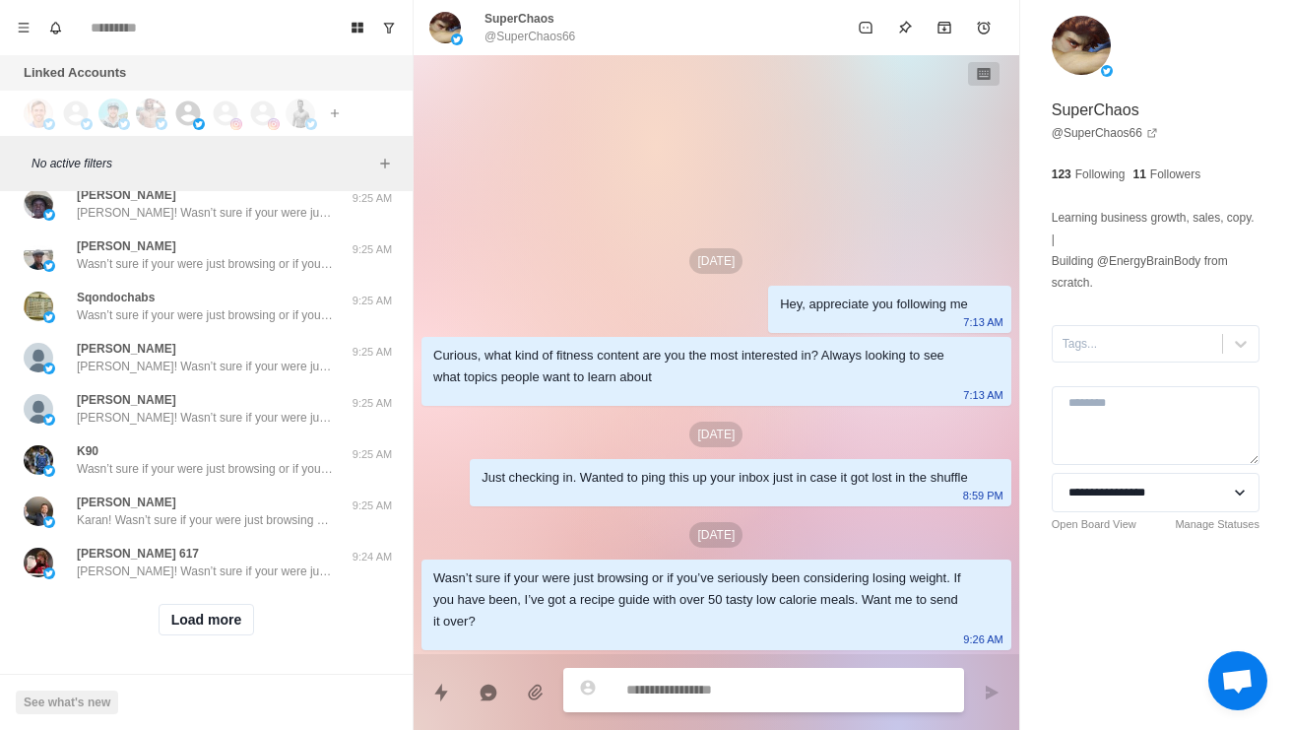
scroll to position [56021, 0]
click at [225, 631] on button "Load more" at bounding box center [207, 620] width 96 height 32
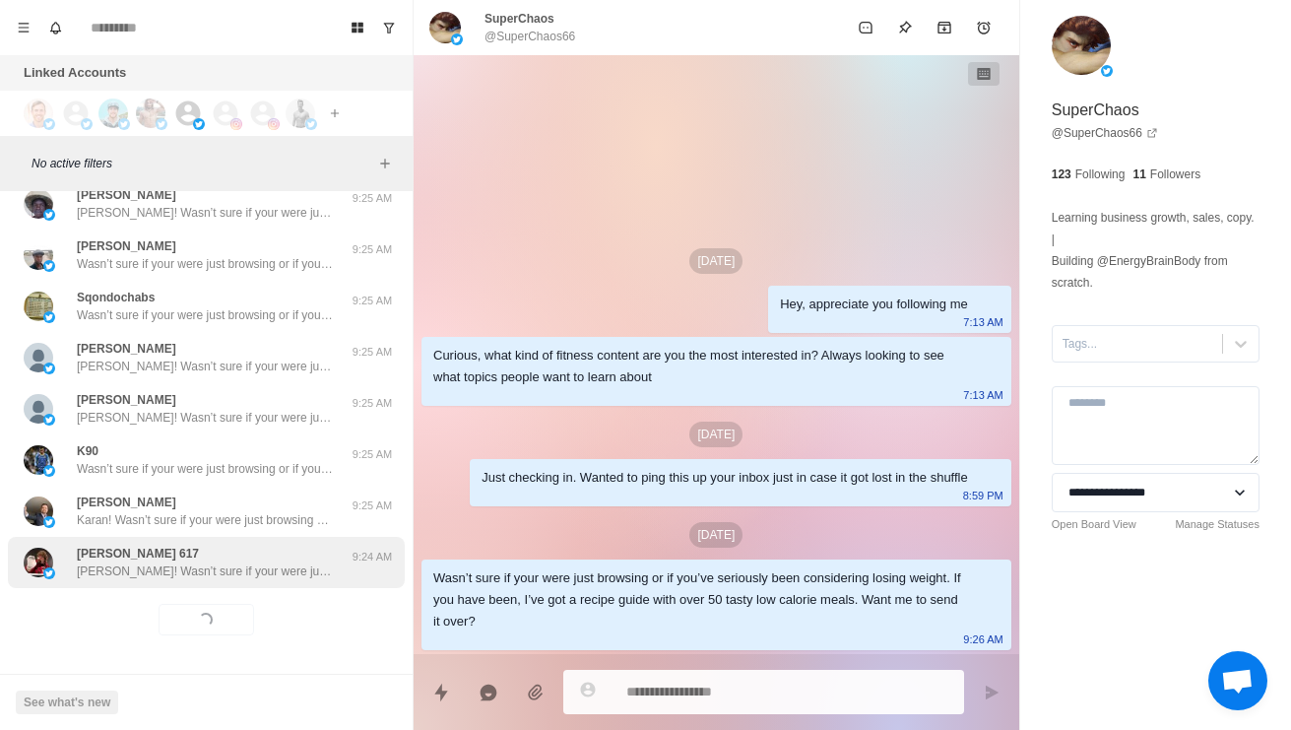
click at [272, 574] on p "Kevin! Wasn’t sure if your were just browsing or if you’ve seriously been consi…" at bounding box center [205, 571] width 256 height 18
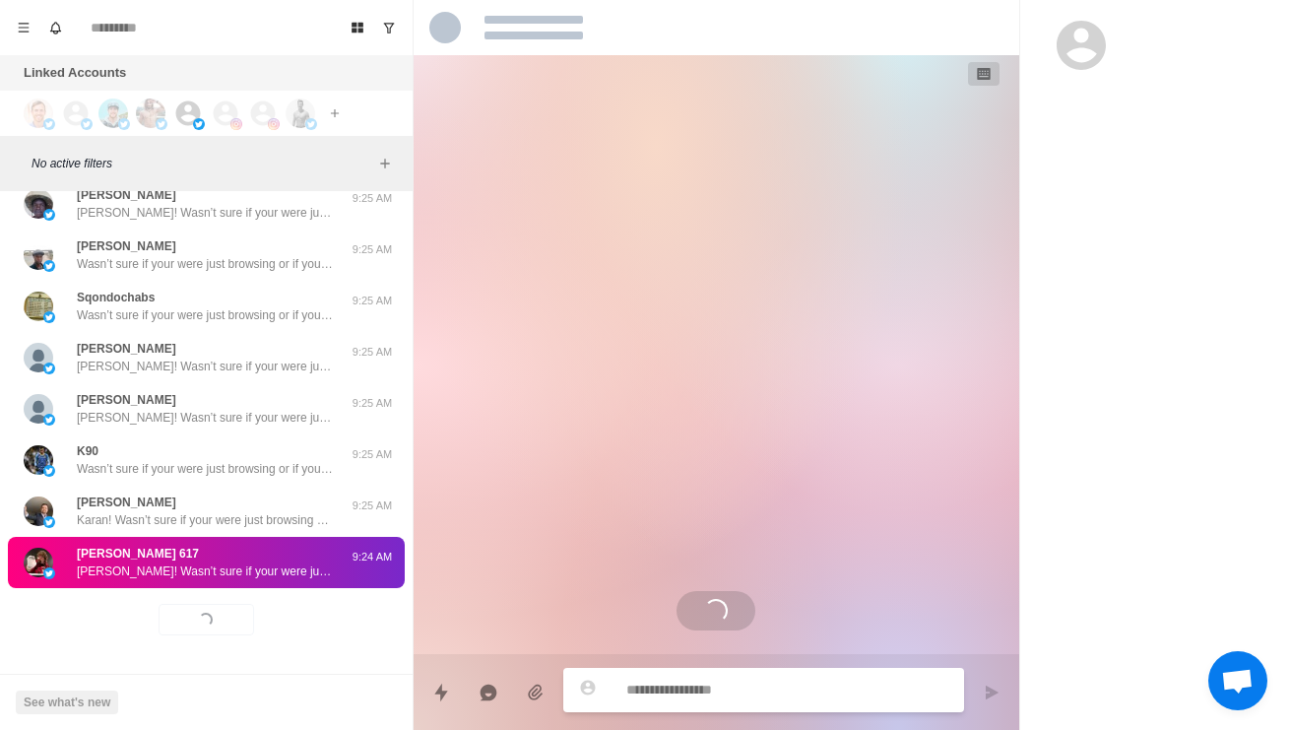
click at [314, 553] on div "Kevin 617 Kevin! Wasn’t sure if your were just browsing or if you’ve seriously …" at bounding box center [205, 561] width 256 height 35
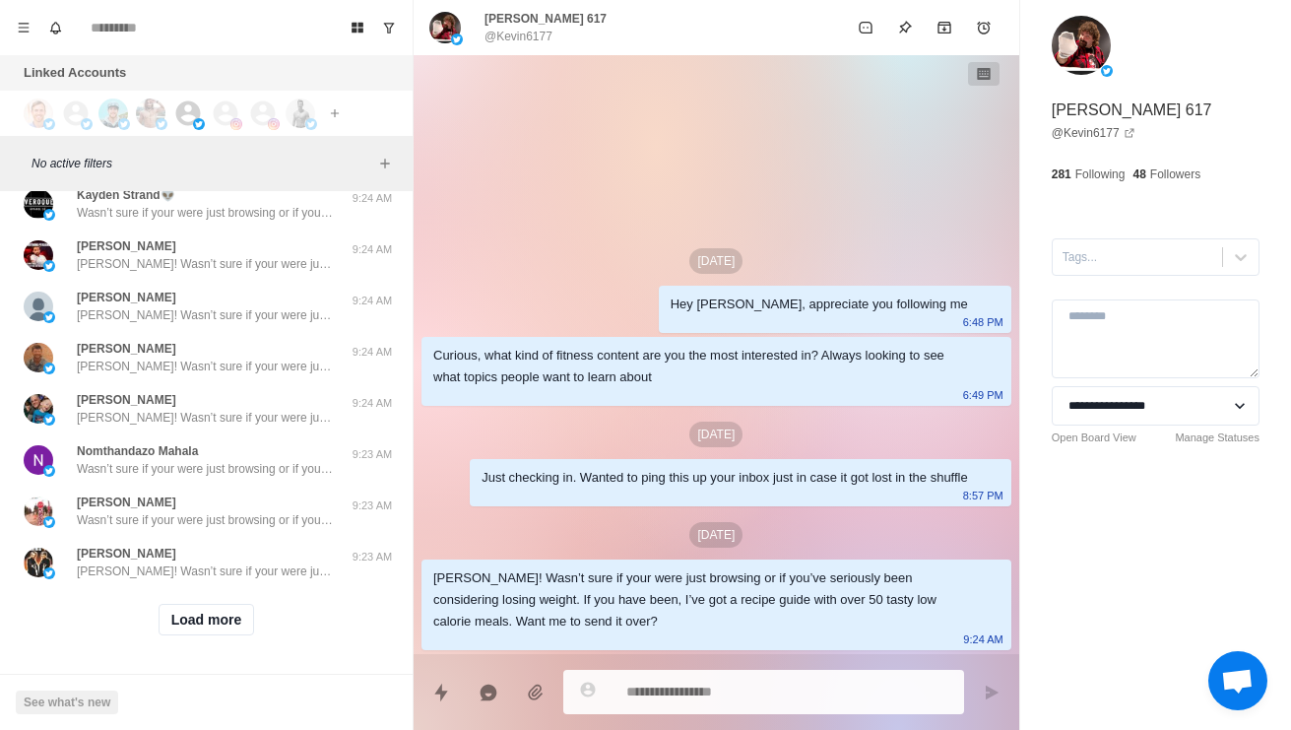
scroll to position [57065, 0]
click at [219, 628] on button "Load more" at bounding box center [207, 620] width 96 height 32
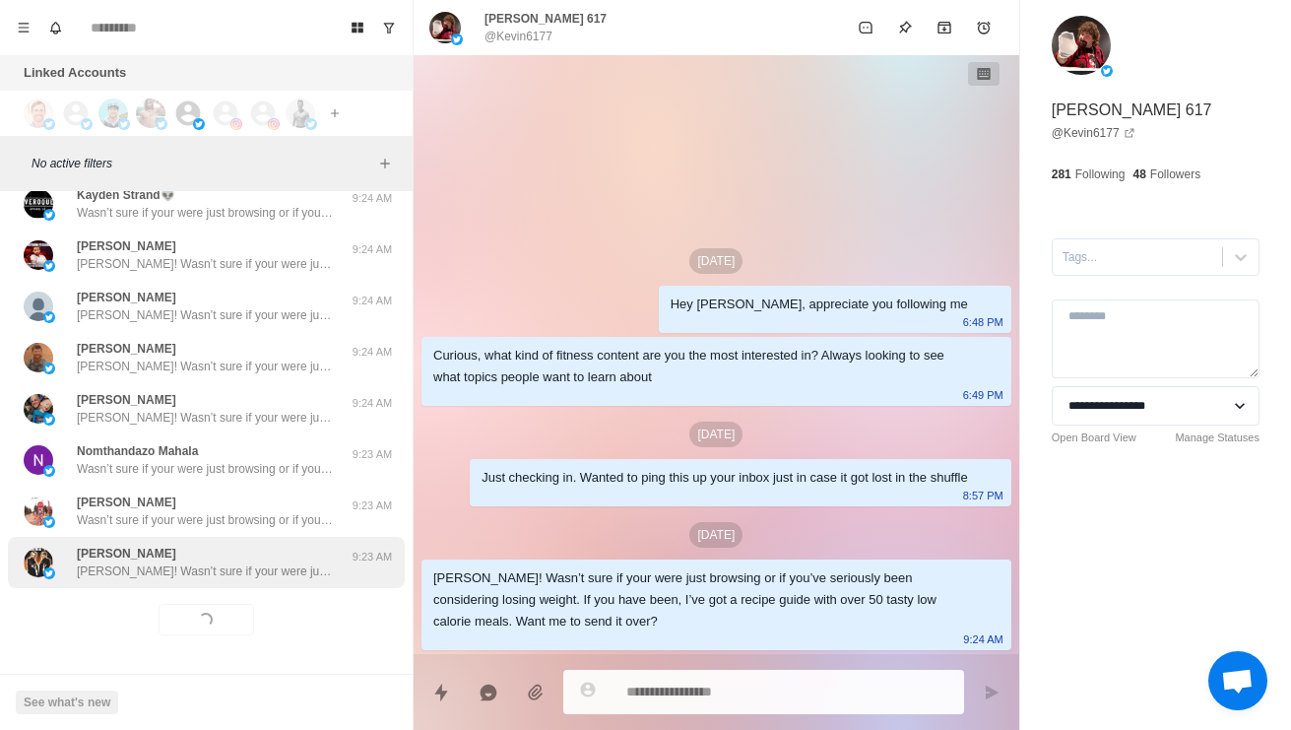
click at [253, 580] on div "sean tye Sean! Wasn’t sure if your were just browsing or if you’ve seriously be…" at bounding box center [206, 562] width 397 height 51
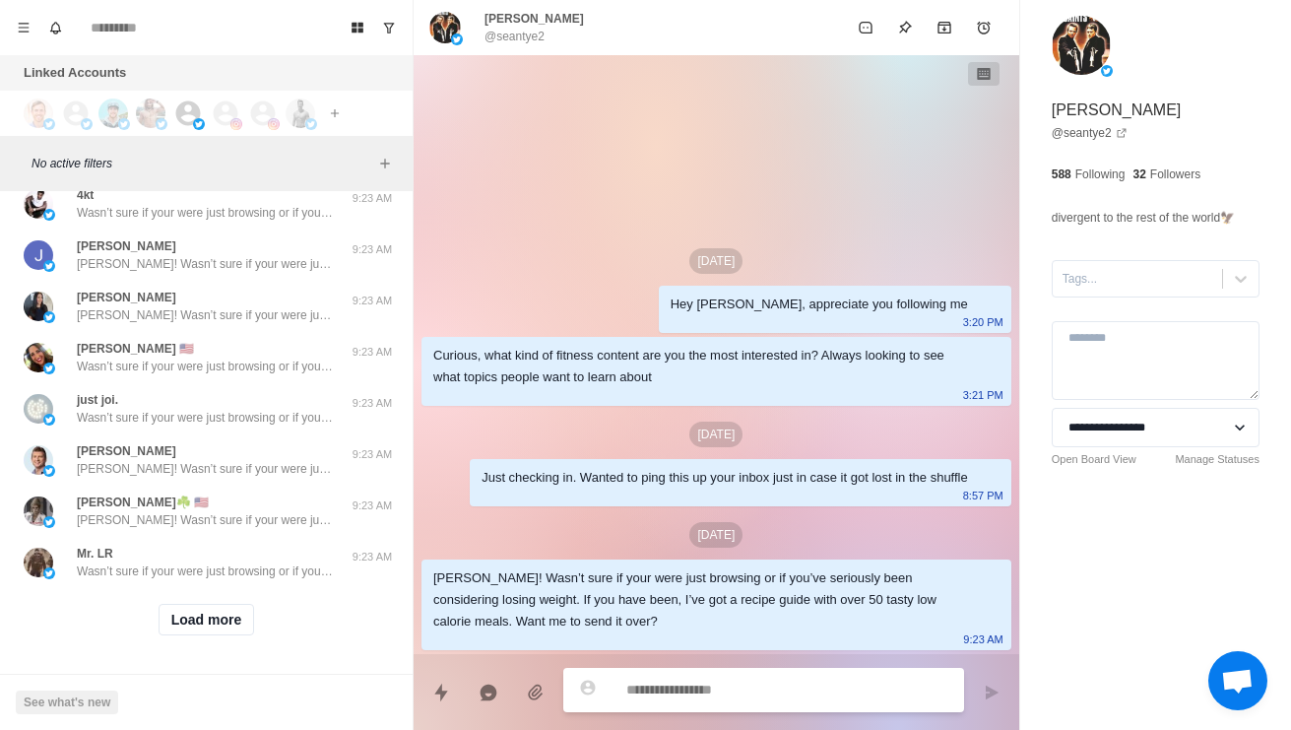
scroll to position [58109, 0]
click at [194, 622] on button "Load more" at bounding box center [207, 620] width 96 height 32
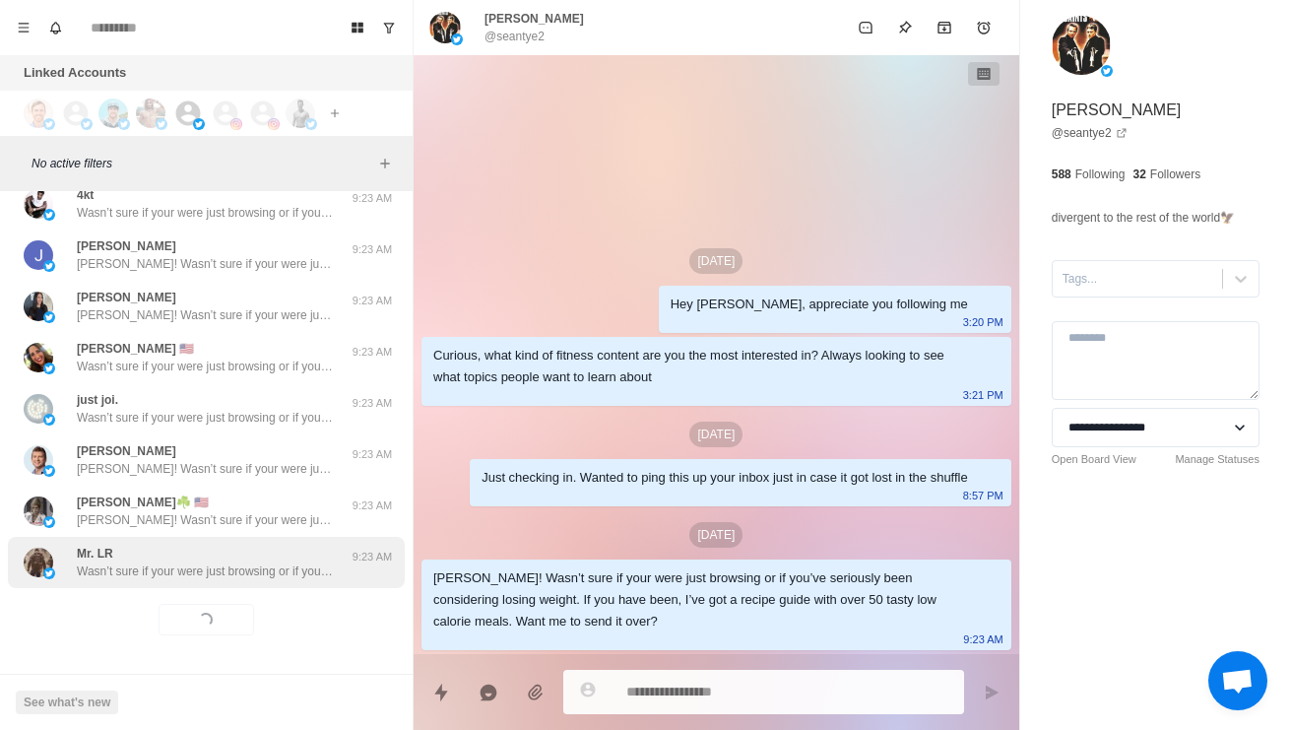
click at [122, 572] on p "Wasn’t sure if your were just browsing or if you’ve seriously been considering …" at bounding box center [205, 571] width 256 height 18
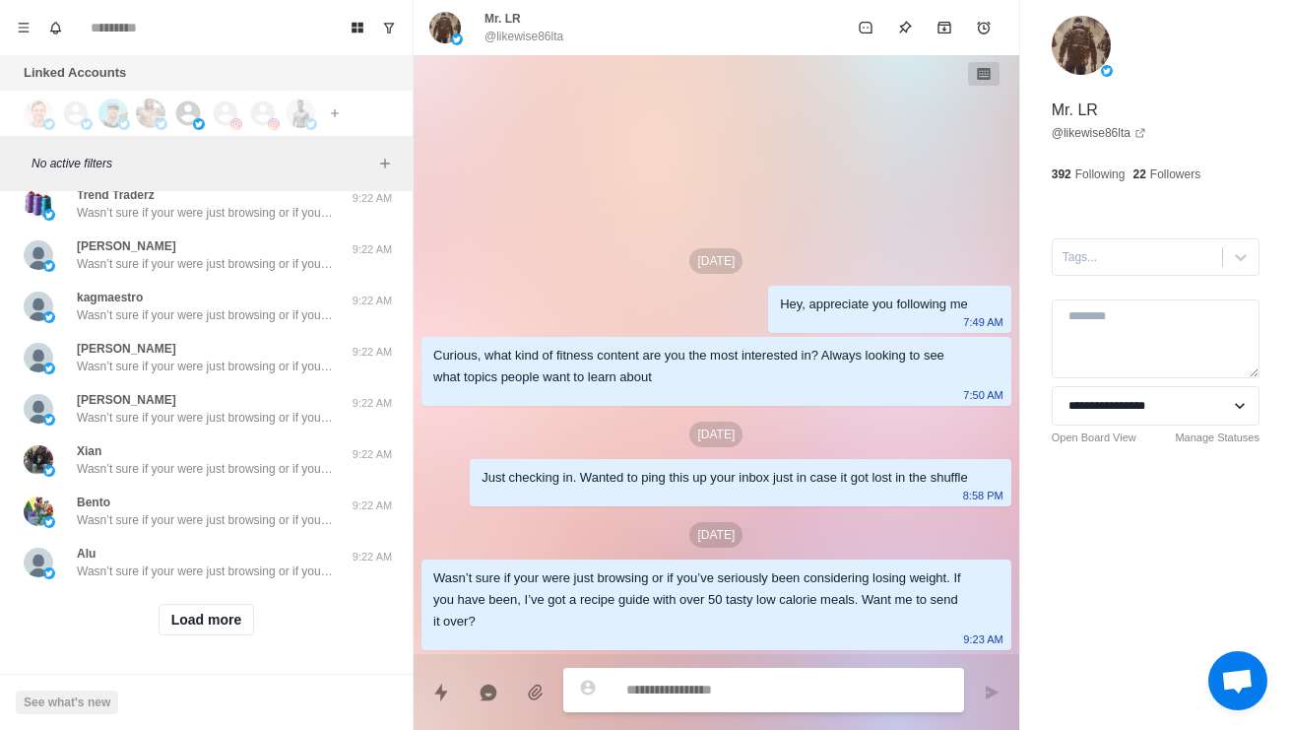
scroll to position [59189, 0]
click at [223, 632] on button "Load more" at bounding box center [207, 620] width 96 height 32
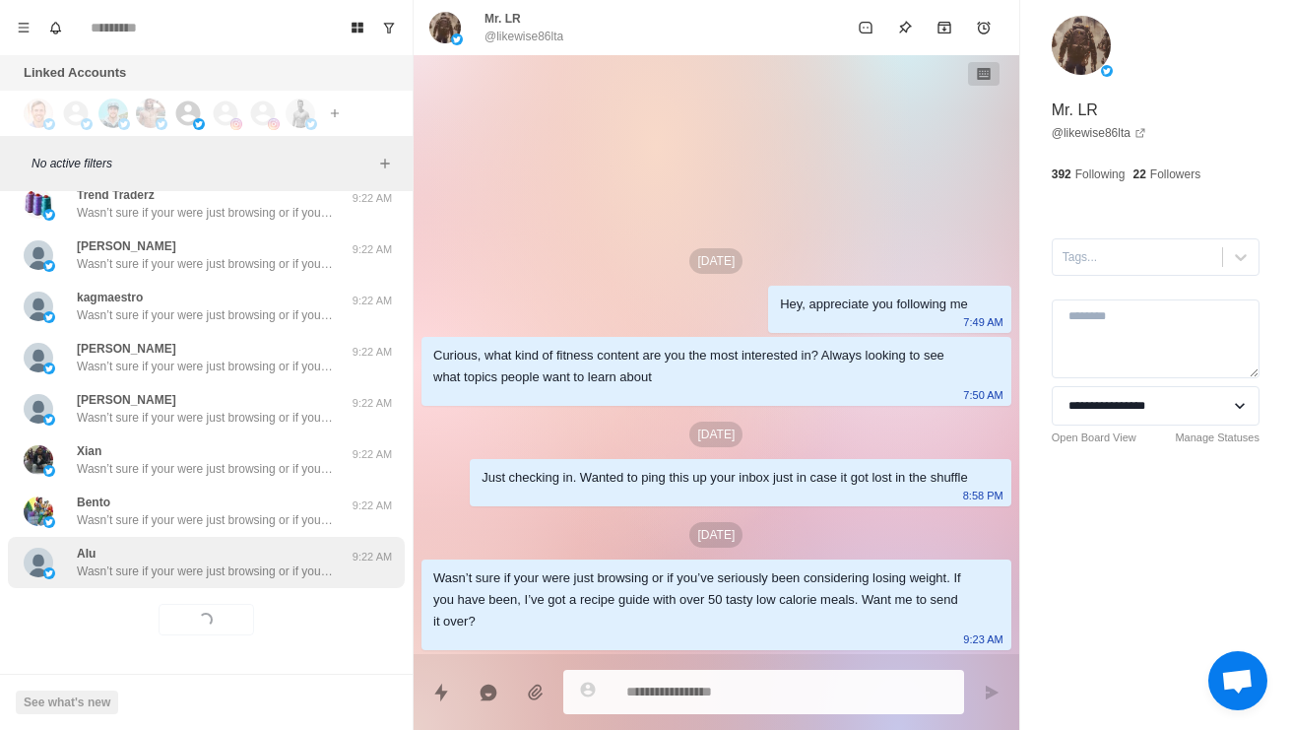
scroll to position [59152, 0]
click at [294, 576] on p "Wasn’t sure if your were just browsing or if you’ve seriously been considering …" at bounding box center [205, 571] width 256 height 18
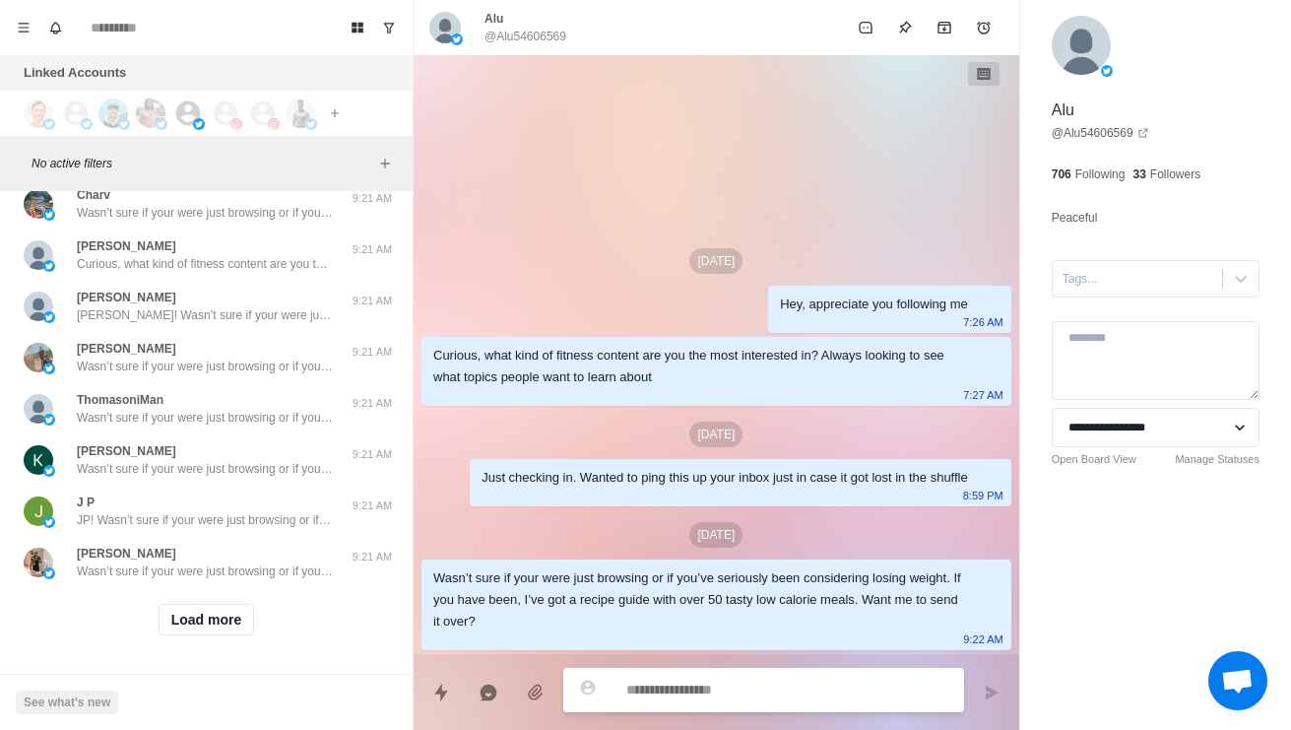
scroll to position [60196, 0]
click at [223, 633] on button "Load more" at bounding box center [207, 620] width 96 height 32
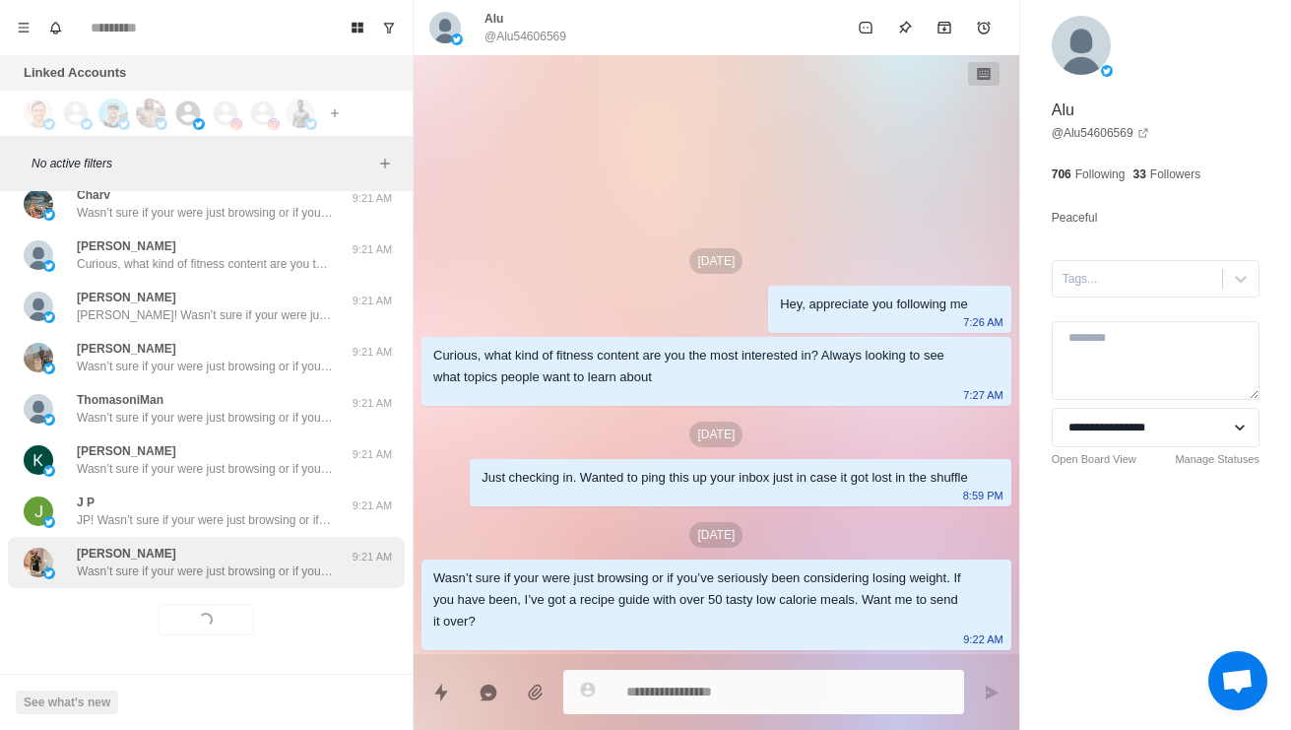
click at [282, 570] on p "Wasn’t sure if your were just browsing or if you’ve seriously been considering …" at bounding box center [205, 571] width 256 height 18
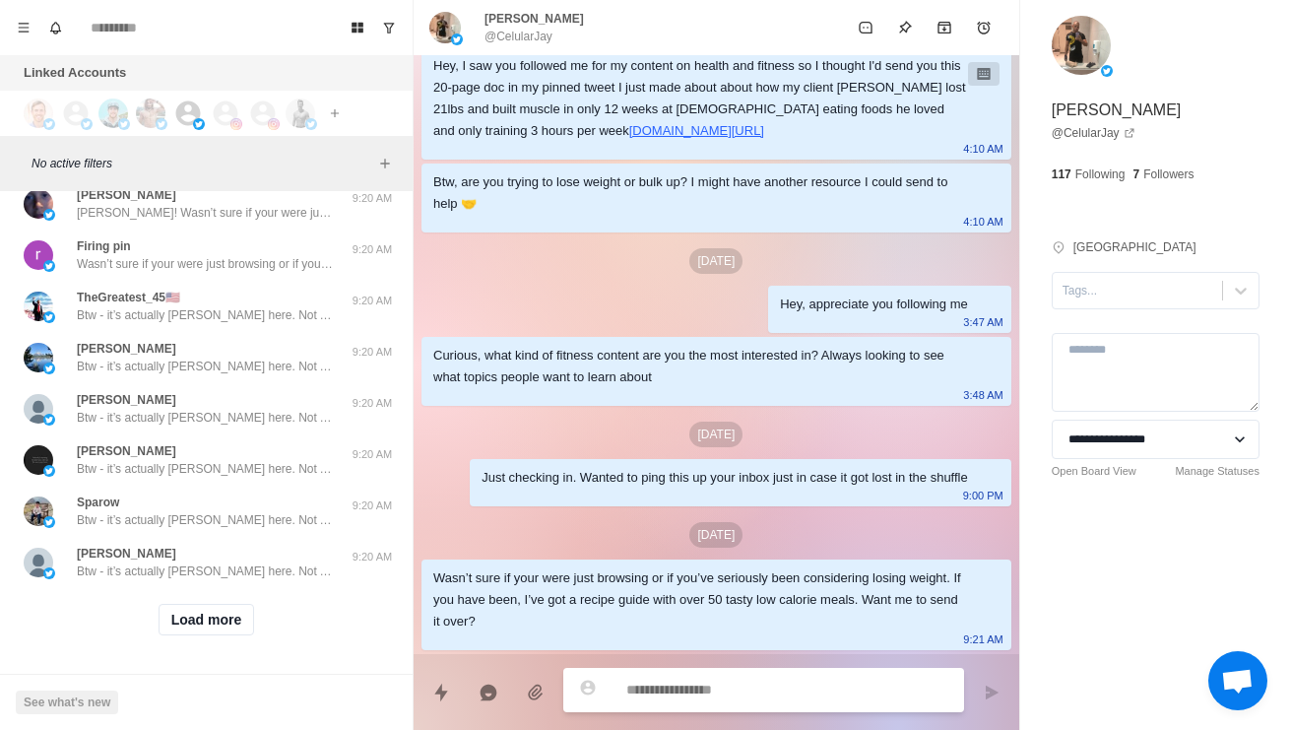
scroll to position [61240, 0]
click at [194, 616] on button "Load more" at bounding box center [207, 620] width 96 height 32
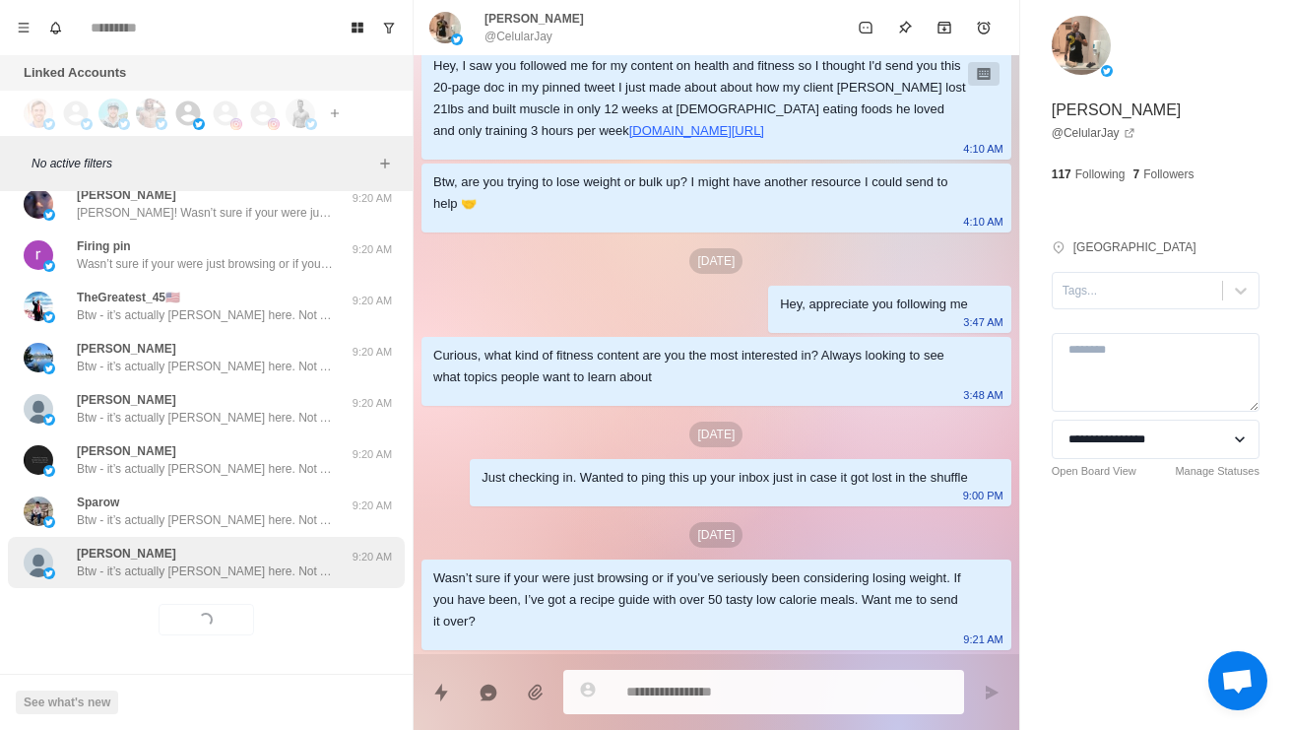
click at [149, 567] on p "Btw - it’s actually Warren here. Not AI haha" at bounding box center [205, 571] width 256 height 18
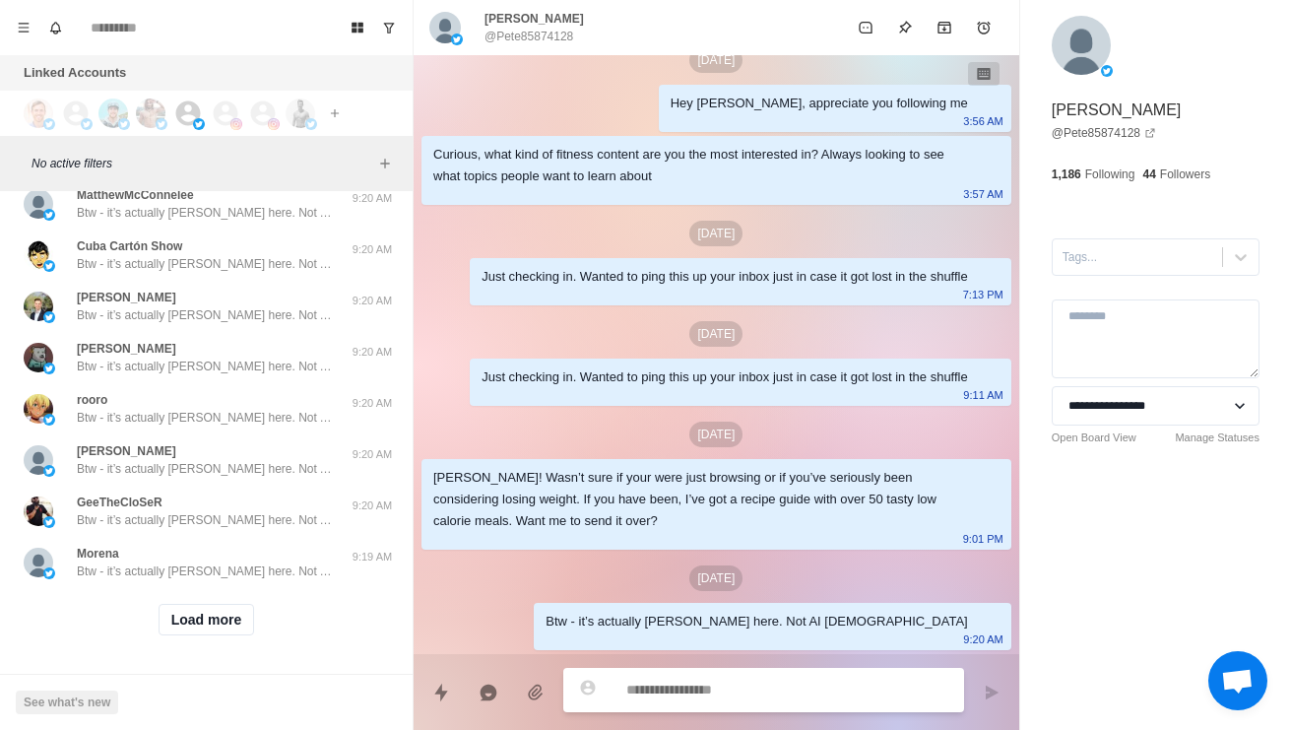
scroll to position [62283, 0]
click at [198, 627] on button "Load more" at bounding box center [207, 620] width 96 height 32
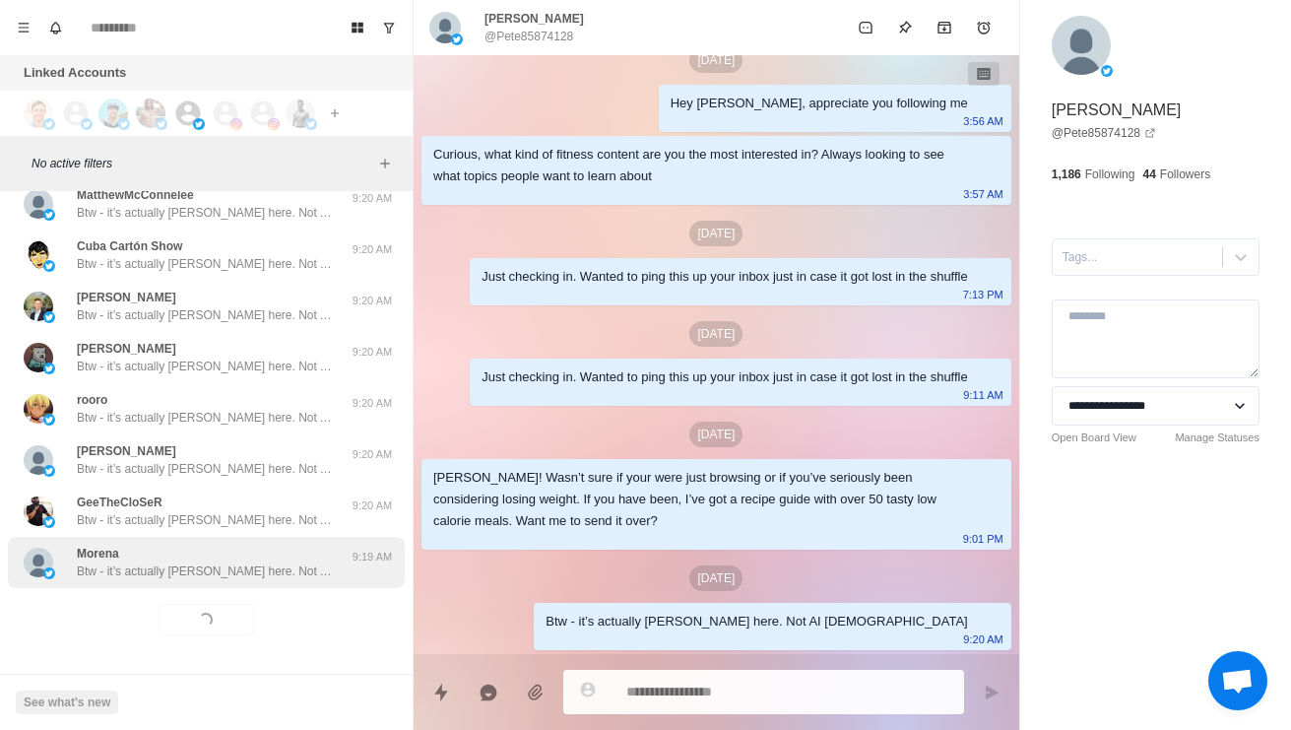
click at [143, 582] on div "Morena Btw - it’s actually Warren here. Not AI haha 9:19 AM" at bounding box center [206, 562] width 397 height 51
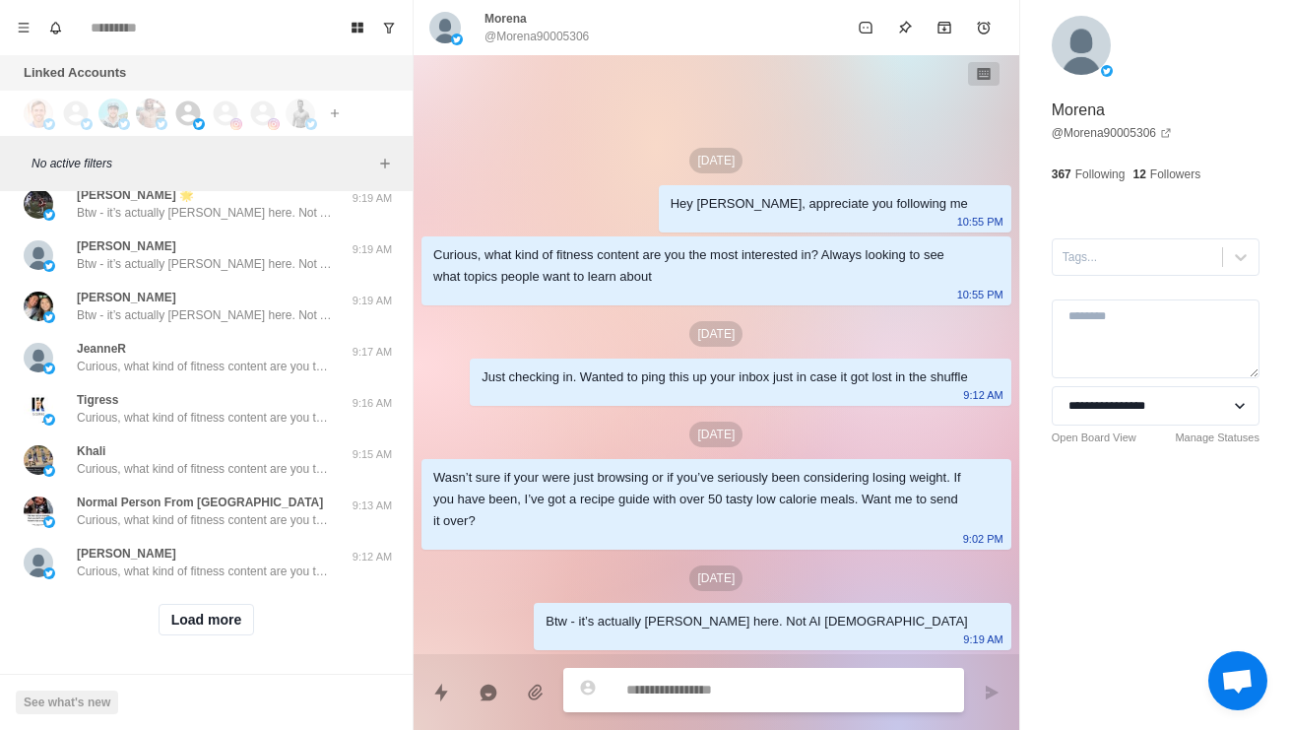
scroll to position [63327, 0]
click at [229, 632] on button "Load more" at bounding box center [207, 620] width 96 height 32
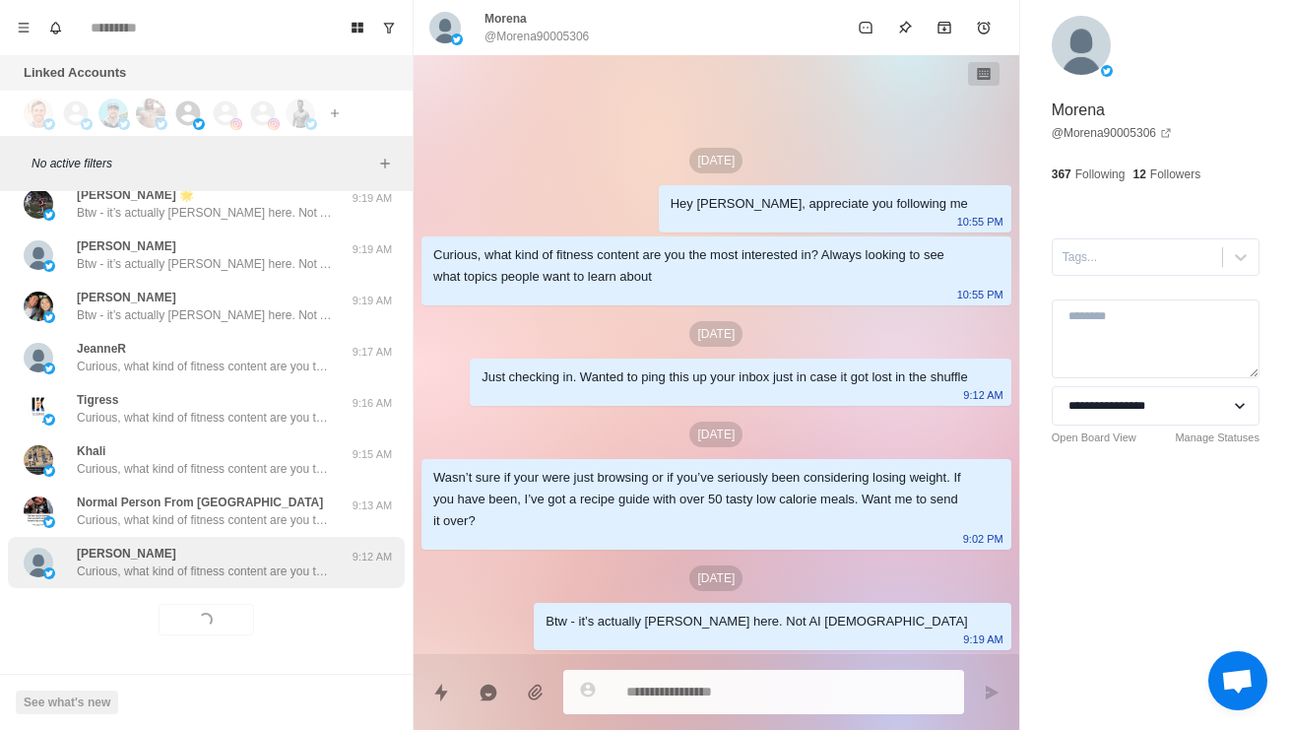
click at [308, 564] on p "Curious, what kind of fitness content are you the most interested in? Always lo…" at bounding box center [205, 571] width 256 height 18
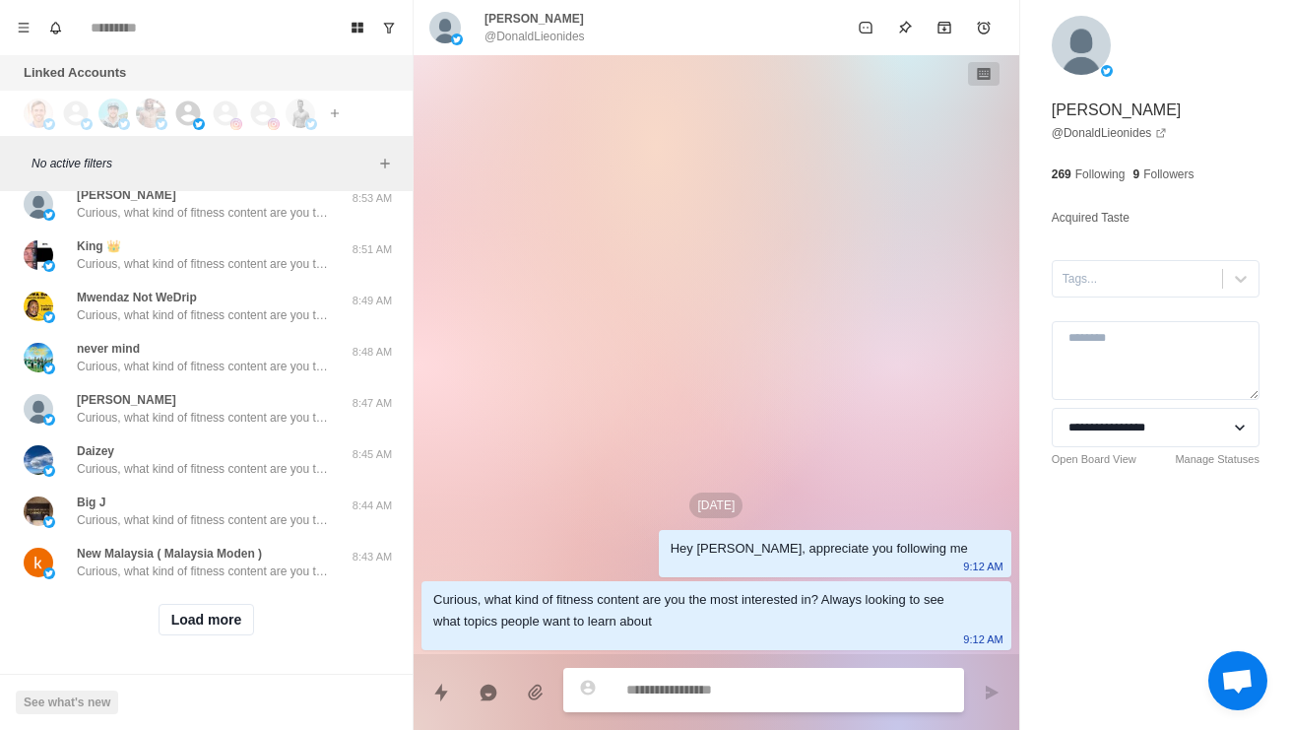
scroll to position [64370, 0]
click at [193, 612] on button "Load more" at bounding box center [207, 620] width 96 height 32
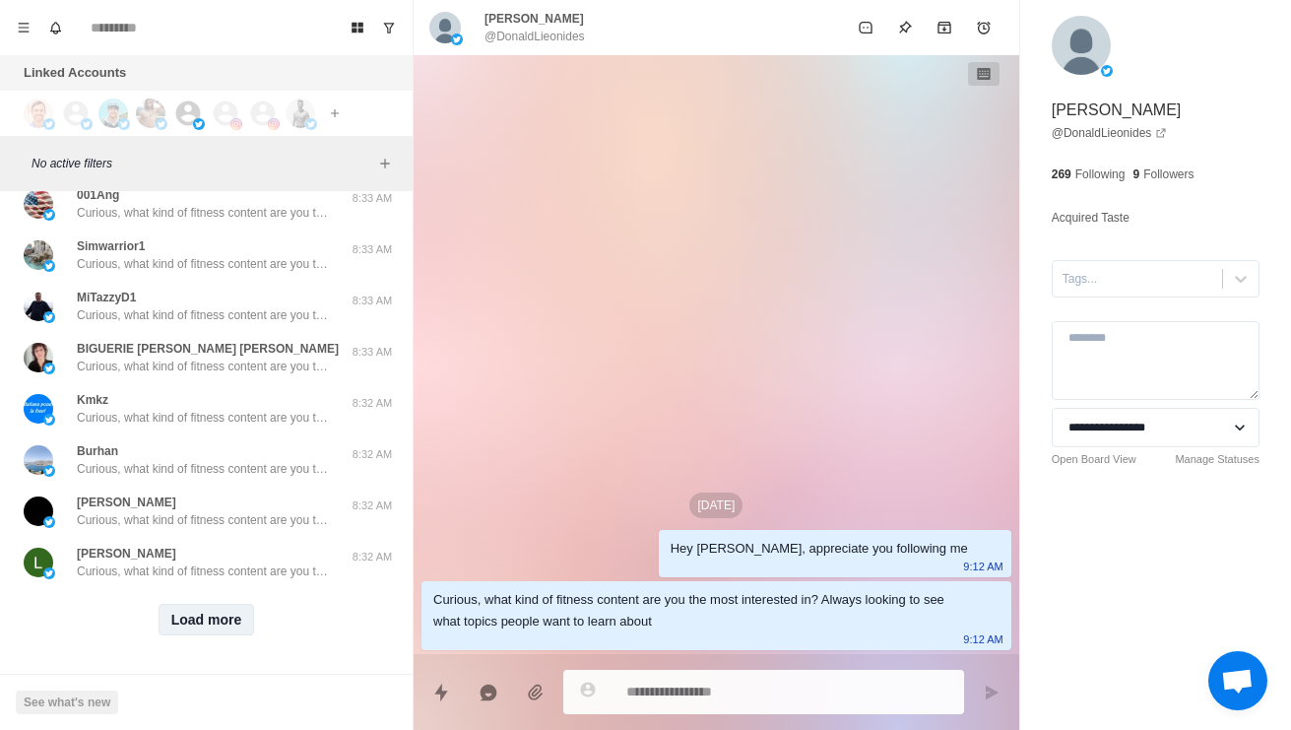
scroll to position [65414, 0]
click at [198, 629] on button "Load more" at bounding box center [207, 620] width 96 height 32
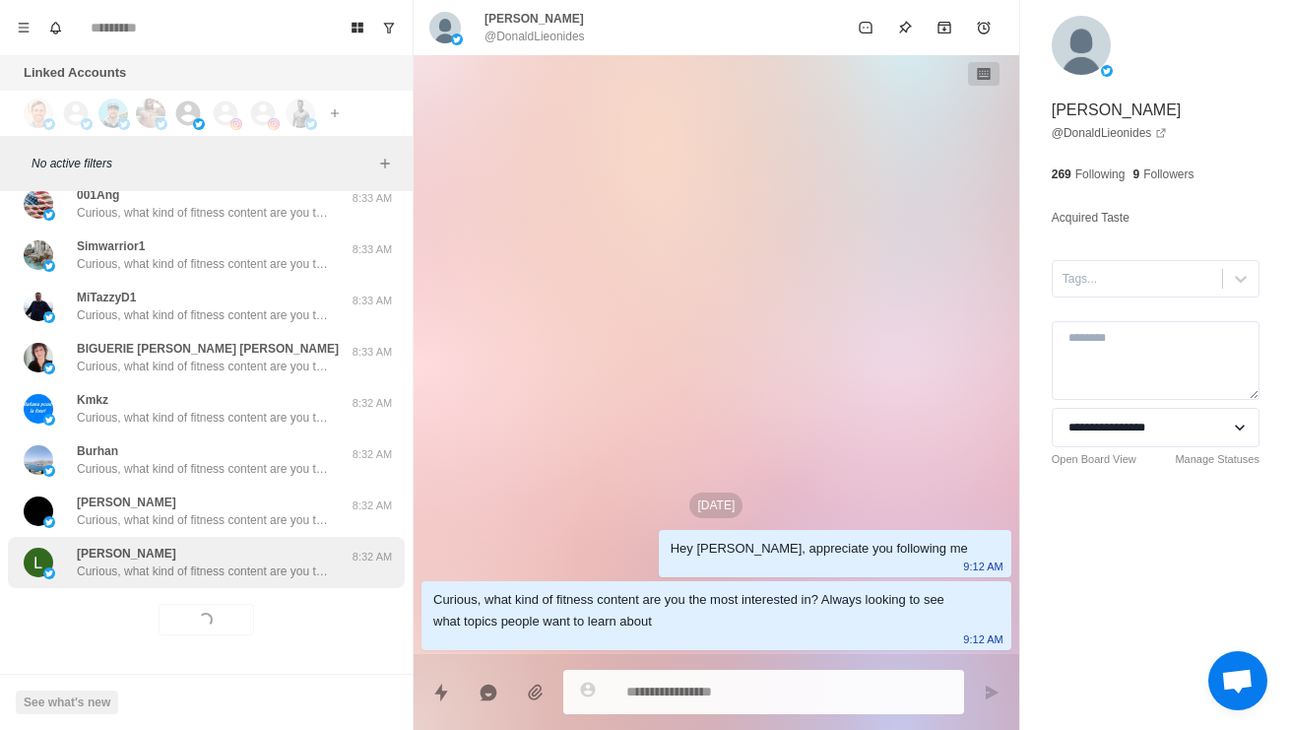
click at [113, 575] on p "Curious, what kind of fitness content are you the most interested in? Always lo…" at bounding box center [205, 571] width 256 height 18
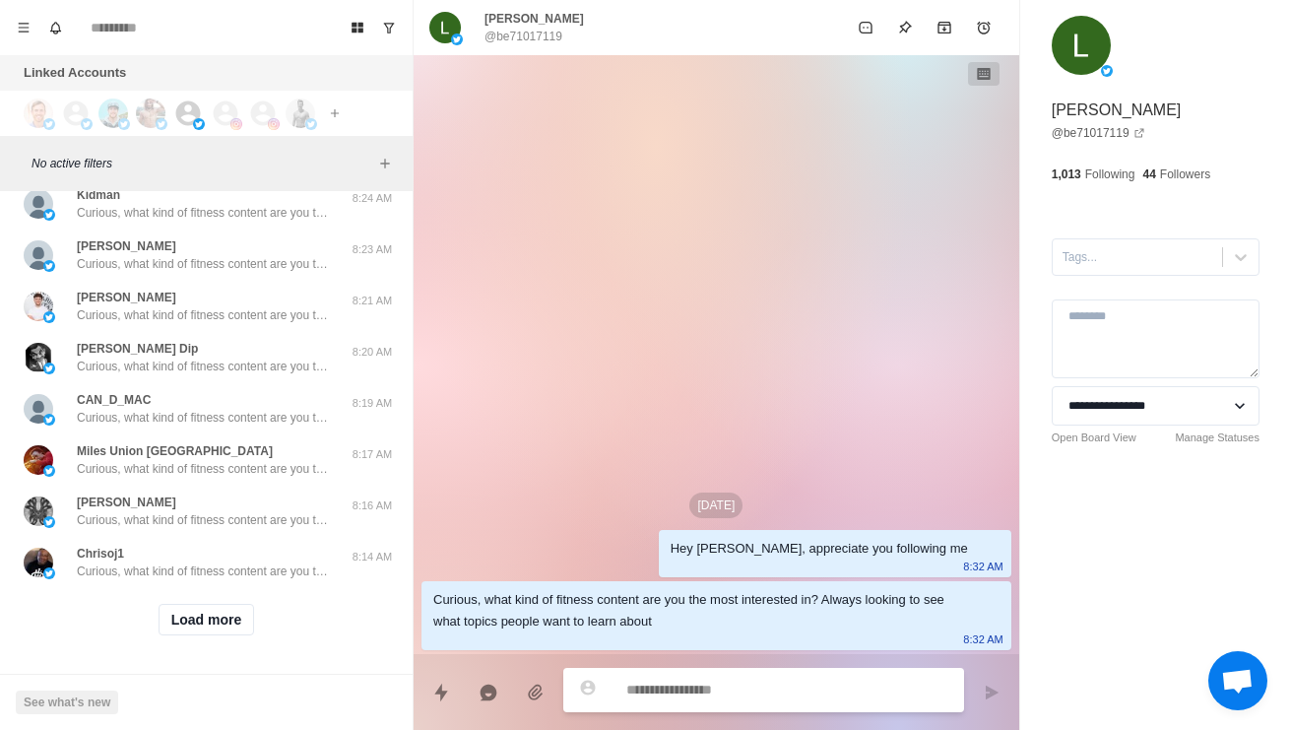
scroll to position [66459, 0]
click at [248, 632] on button "Load more" at bounding box center [207, 620] width 96 height 32
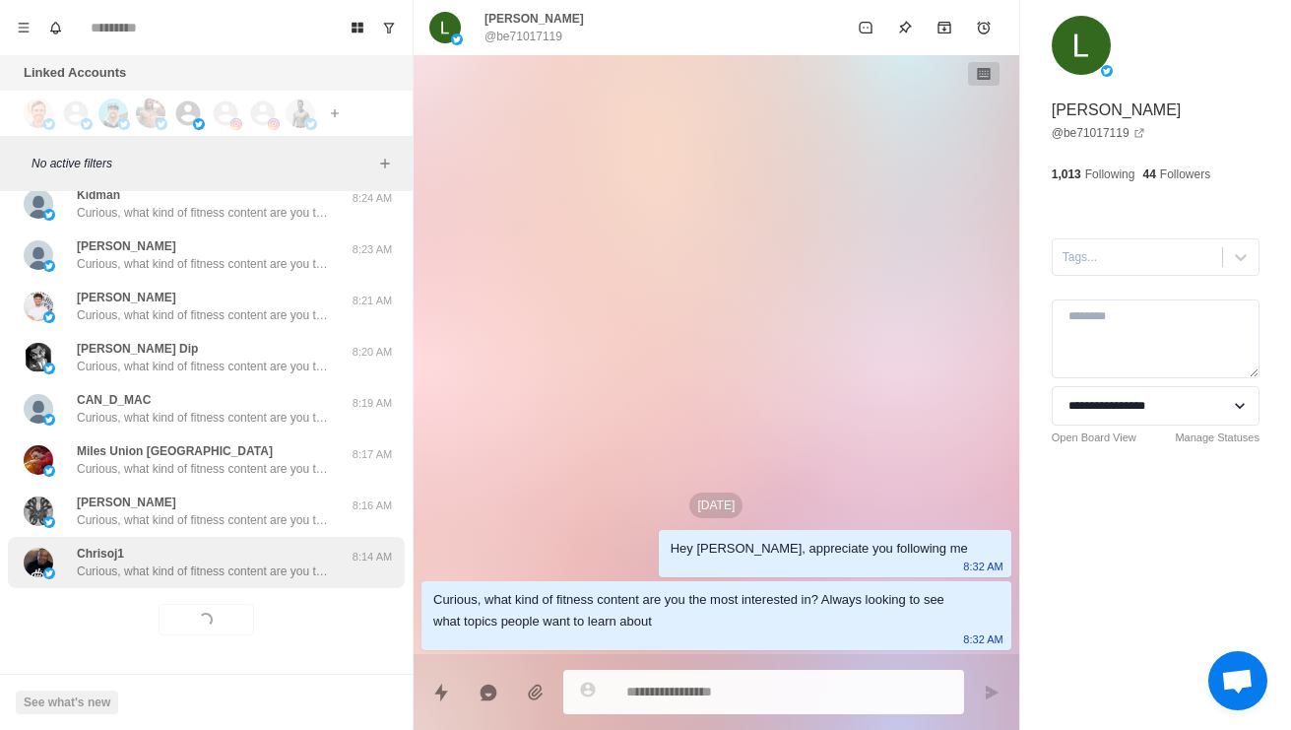
scroll to position [66458, 0]
click at [277, 565] on p "Curious, what kind of fitness content are you the most interested in? Always lo…" at bounding box center [205, 571] width 256 height 18
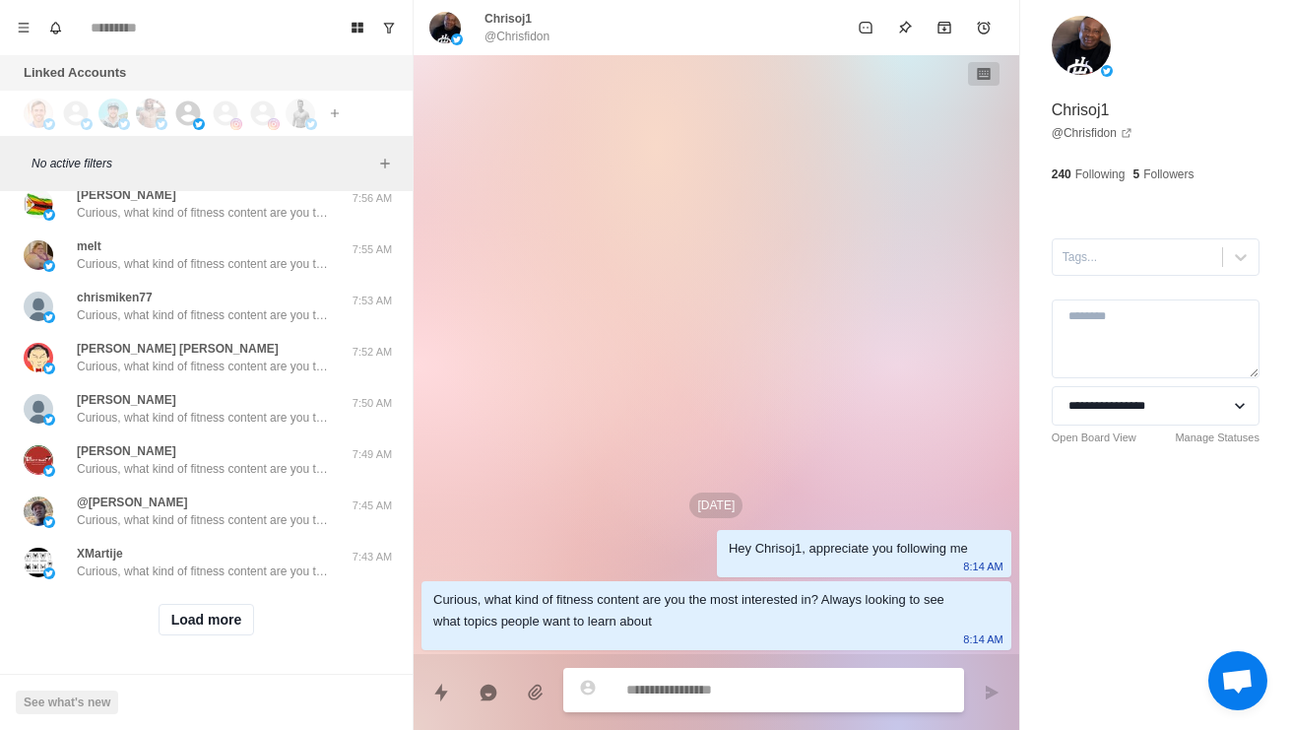
scroll to position [67501, 0]
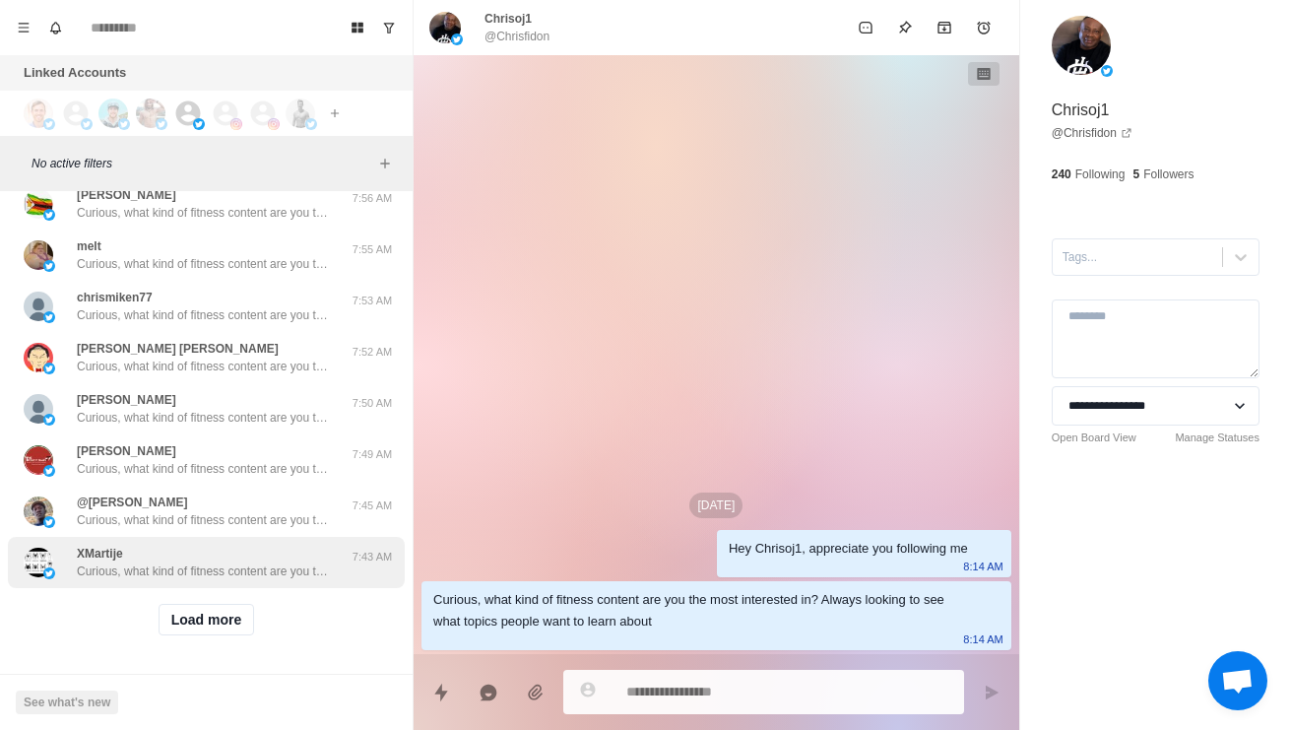
click at [140, 582] on div "XMartije Curious, what kind of fitness content are you the most interested in? …" at bounding box center [206, 562] width 397 height 51
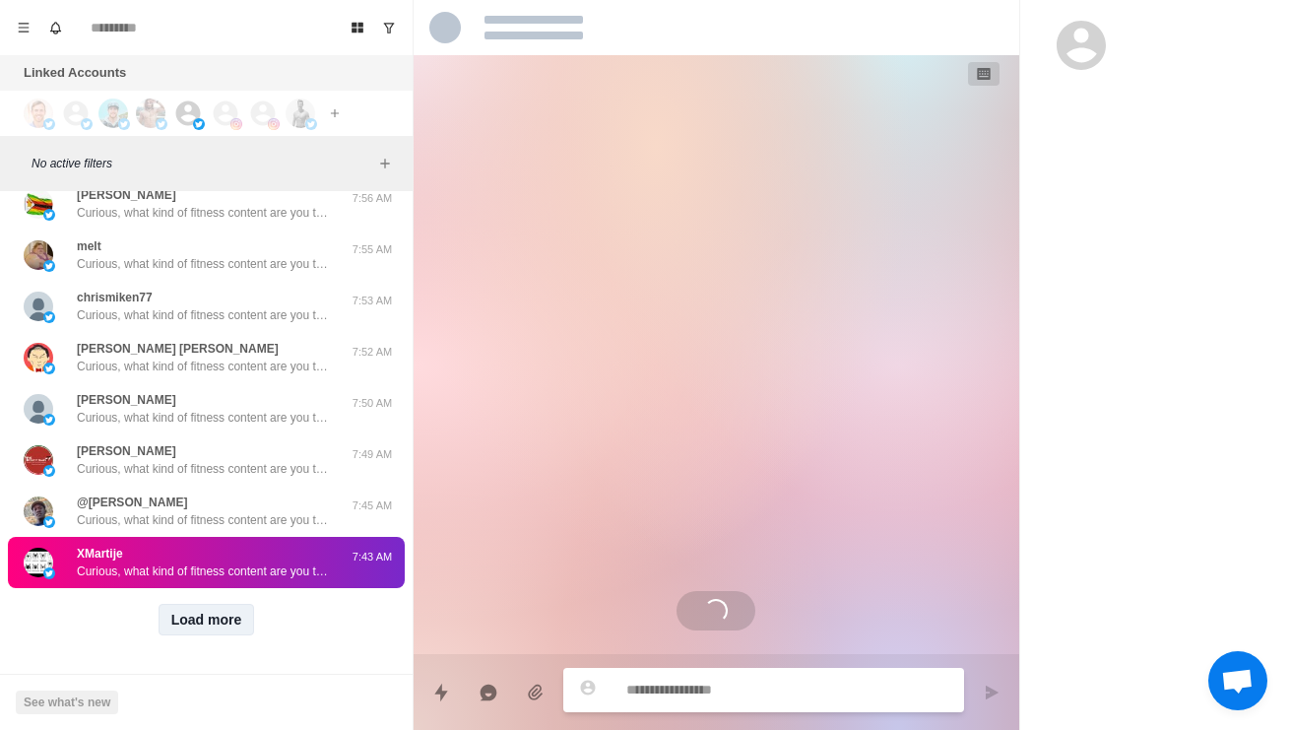
click at [181, 627] on button "Load more" at bounding box center [207, 620] width 96 height 32
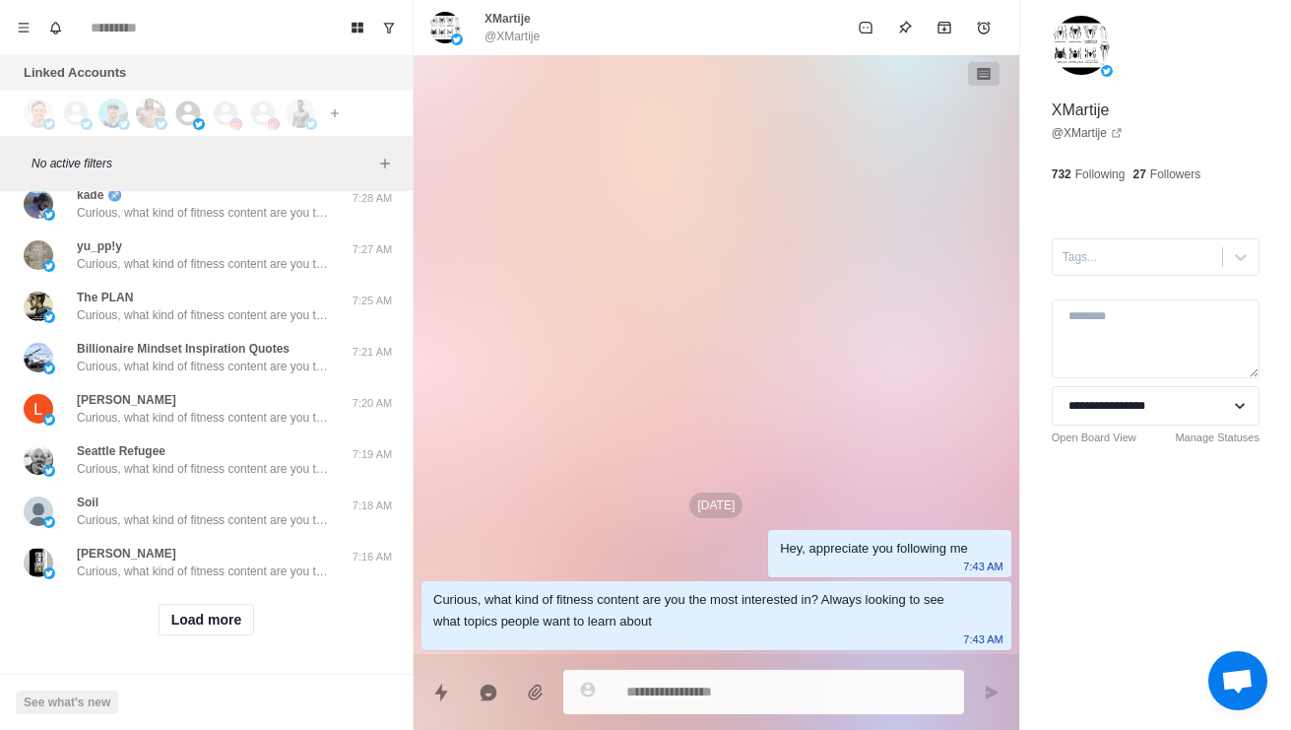
scroll to position [68545, 0]
click at [188, 629] on button "Load more" at bounding box center [207, 620] width 96 height 32
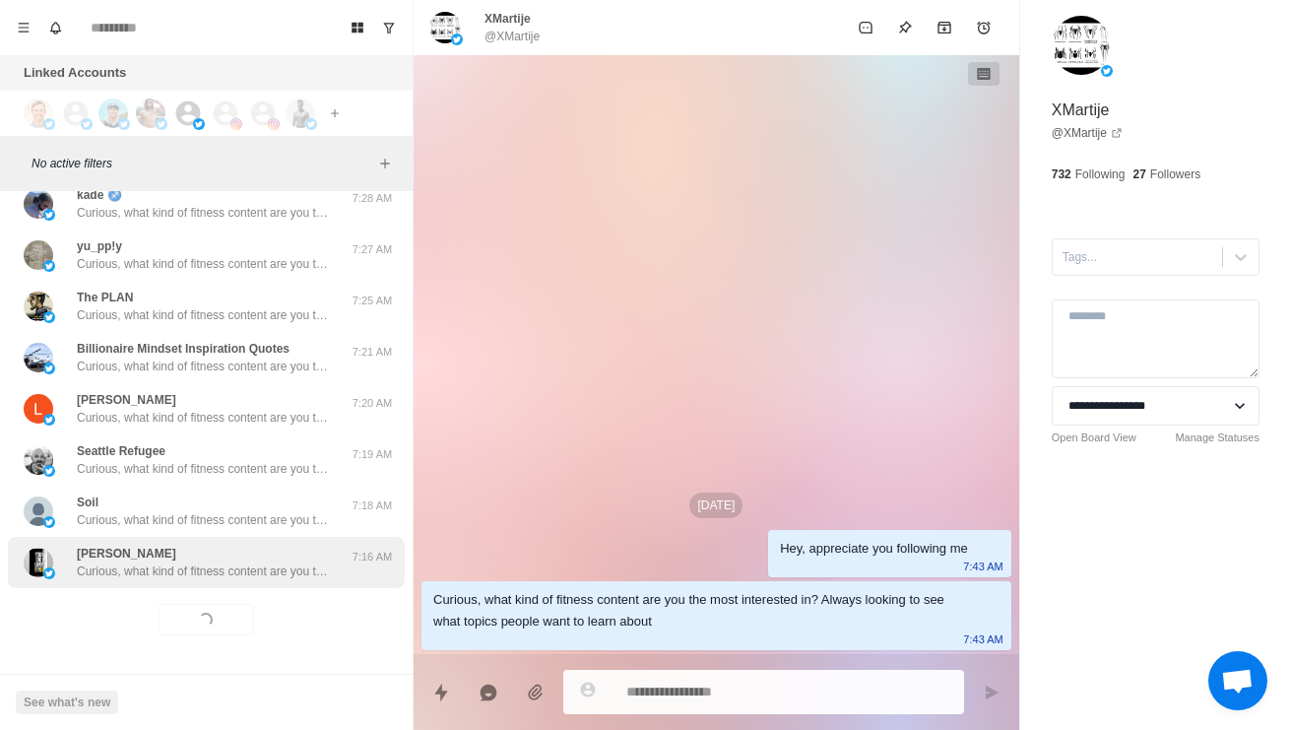
click at [139, 587] on div "Bobby Curious, what kind of fitness content are you the most interested in? Alw…" at bounding box center [206, 562] width 397 height 51
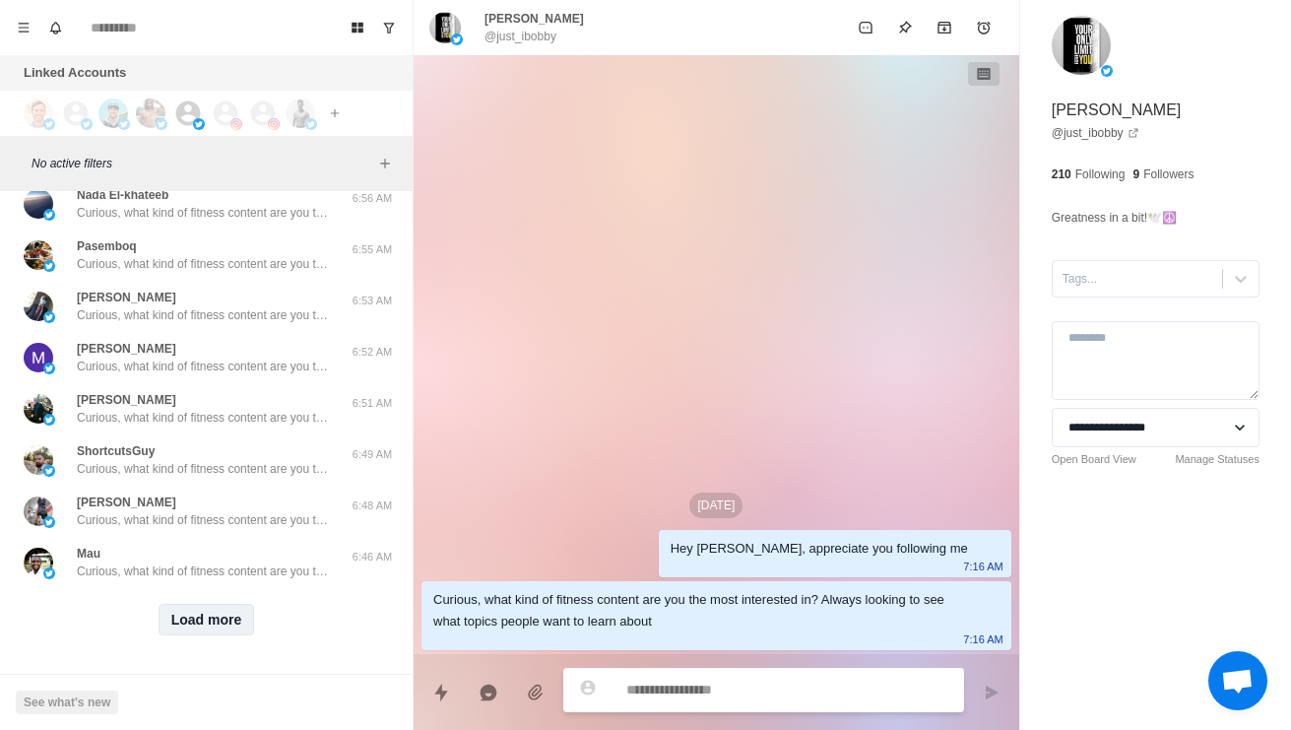
click at [193, 627] on button "Load more" at bounding box center [207, 620] width 96 height 32
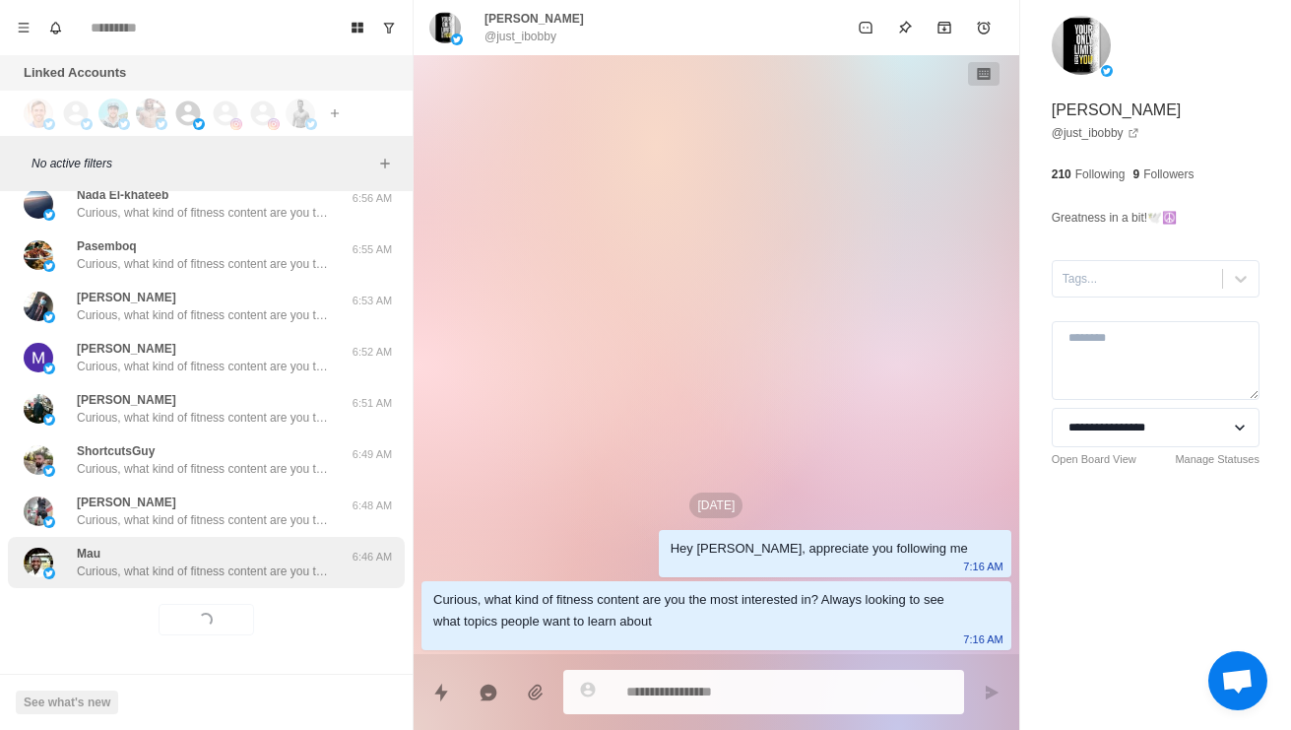
click at [135, 583] on div "Mau Curious, what kind of fitness content are you the most interested in? Alway…" at bounding box center [206, 562] width 397 height 51
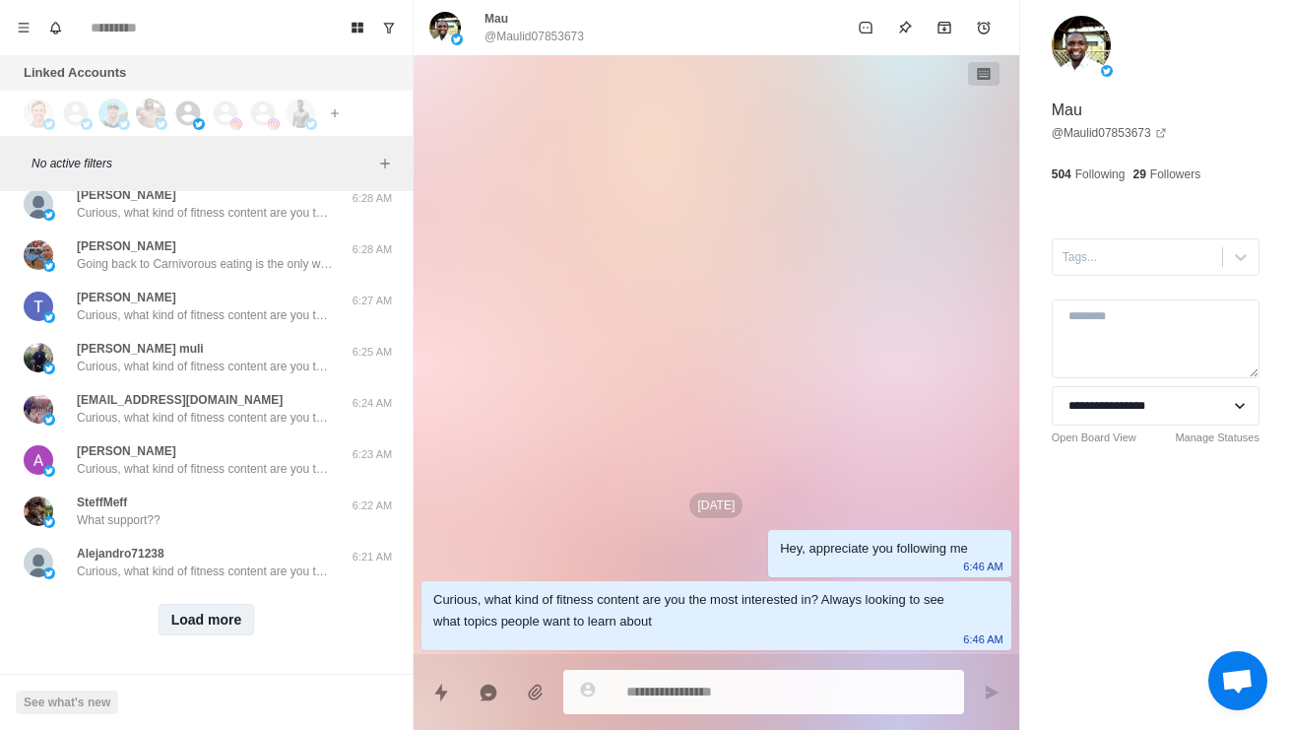
scroll to position [70027, 0]
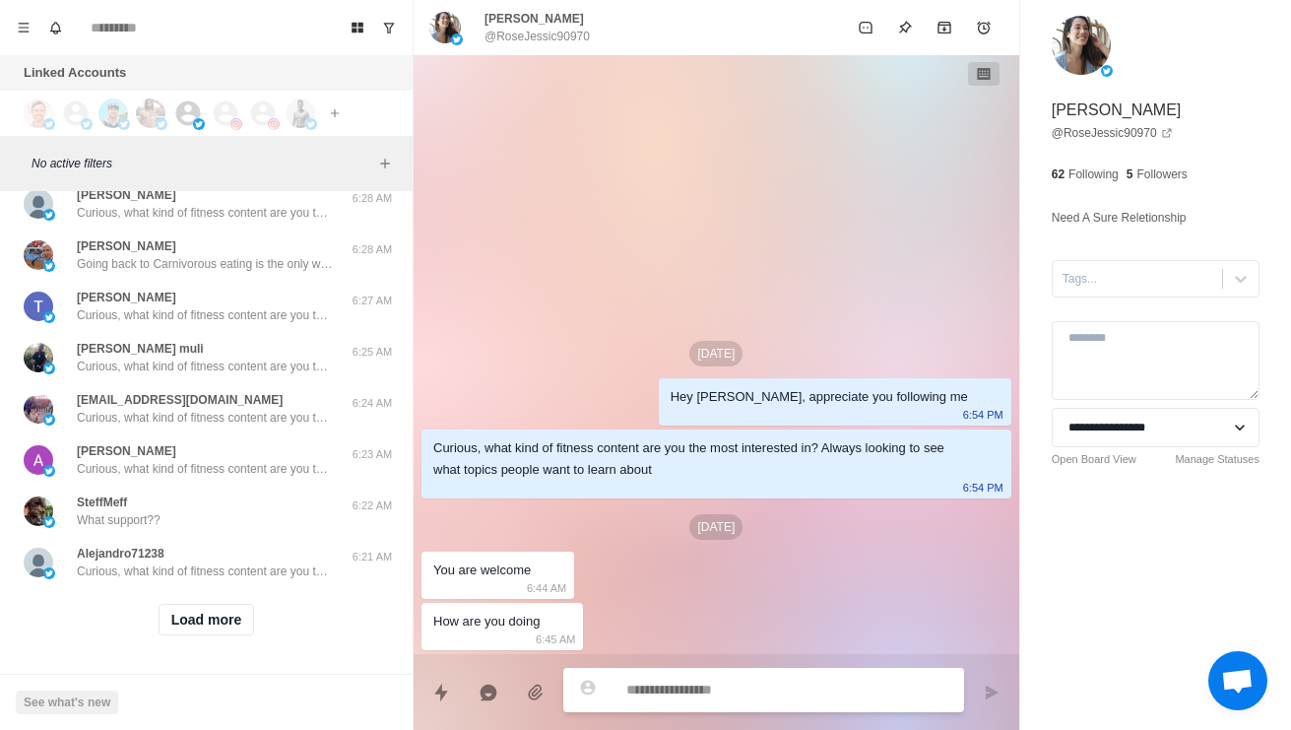
scroll to position [70632, 0]
click at [210, 631] on button "Load more" at bounding box center [207, 620] width 96 height 32
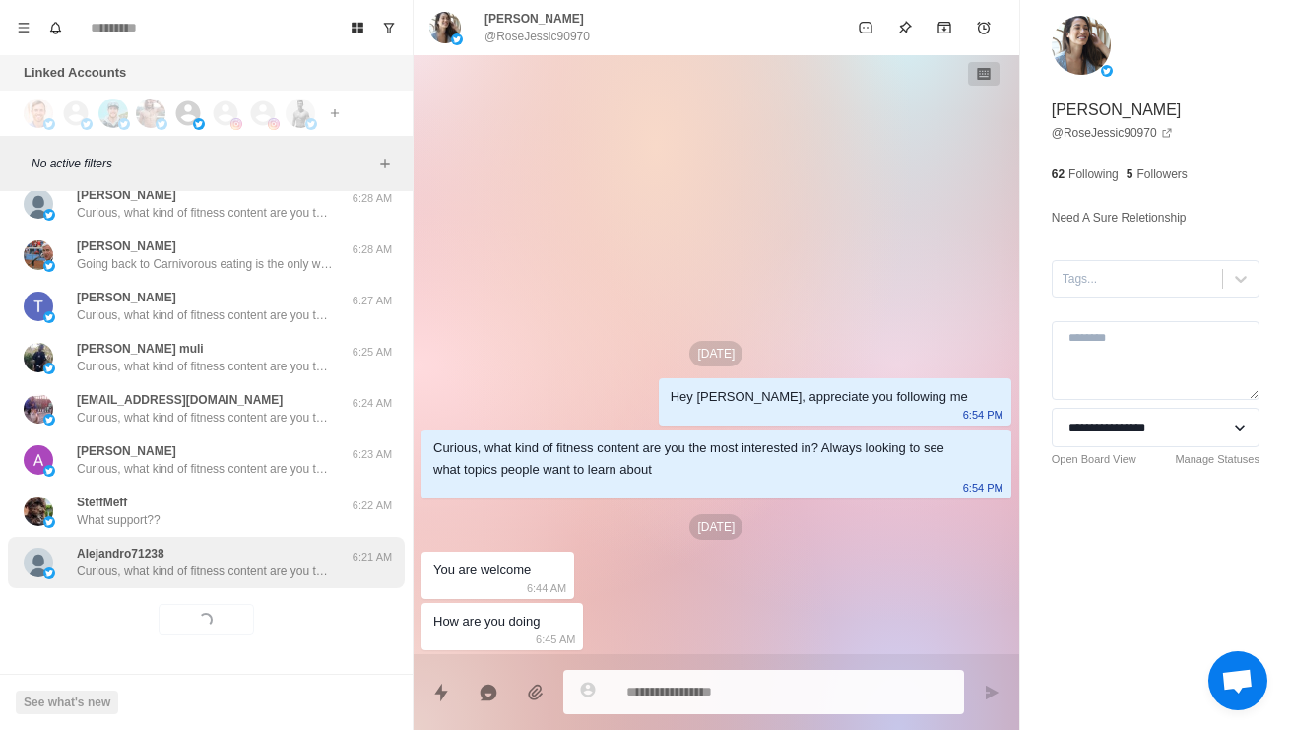
click at [164, 562] on p "Curious, what kind of fitness content are you the most interested in? Always lo…" at bounding box center [205, 571] width 256 height 18
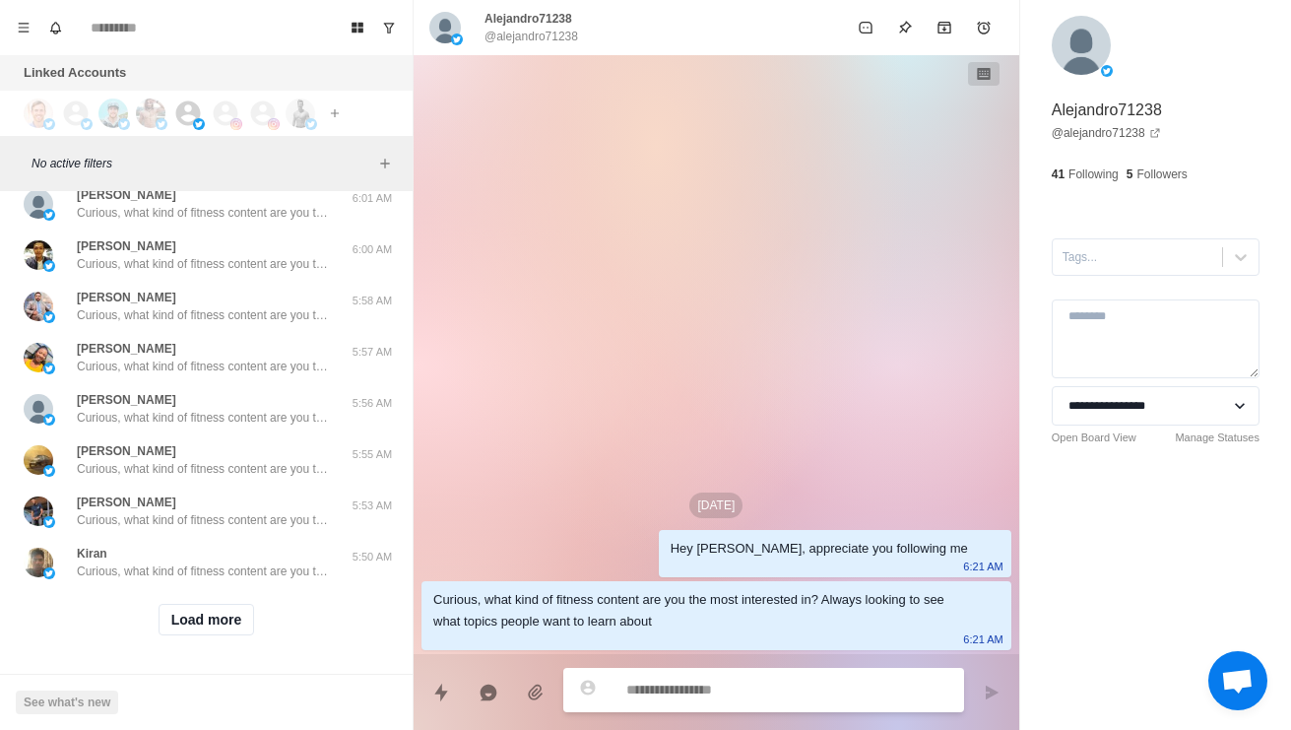
scroll to position [71676, 0]
click at [200, 619] on button "Load more" at bounding box center [207, 620] width 96 height 32
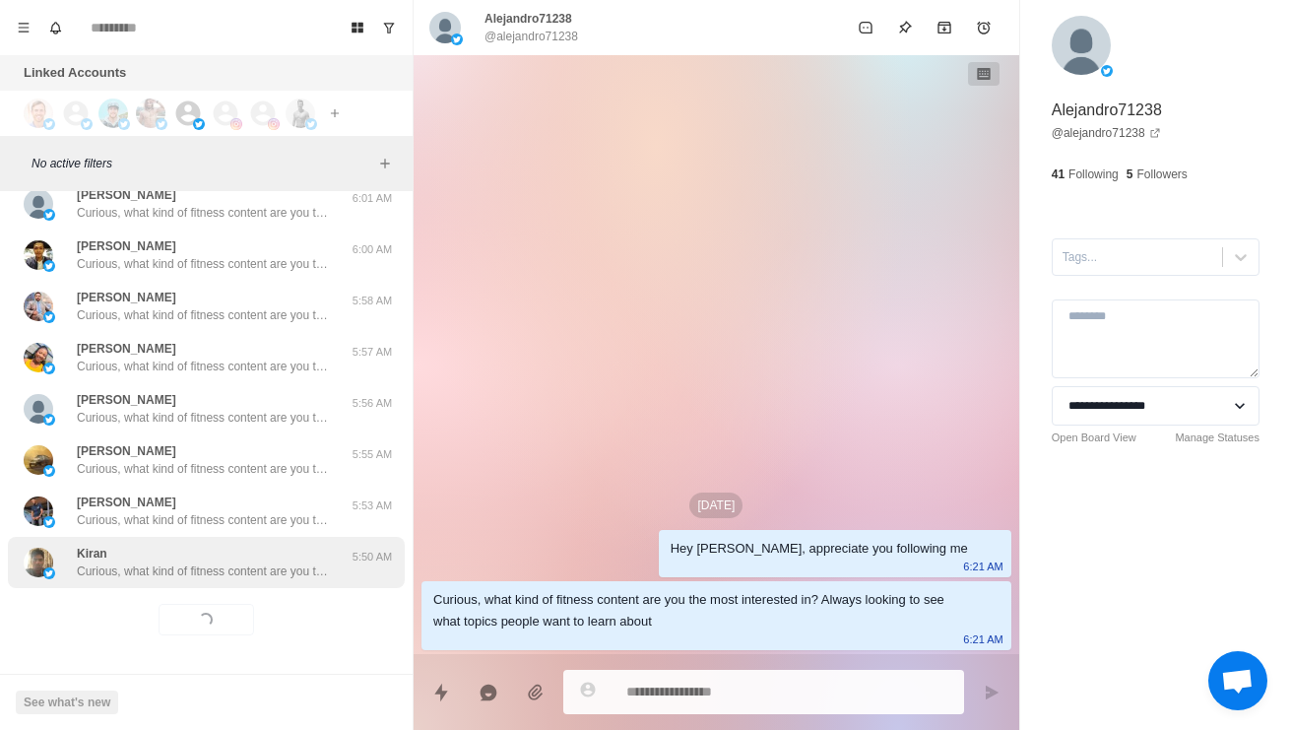
click at [174, 574] on p "Curious, what kind of fitness content are you the most interested in? Always lo…" at bounding box center [205, 571] width 256 height 18
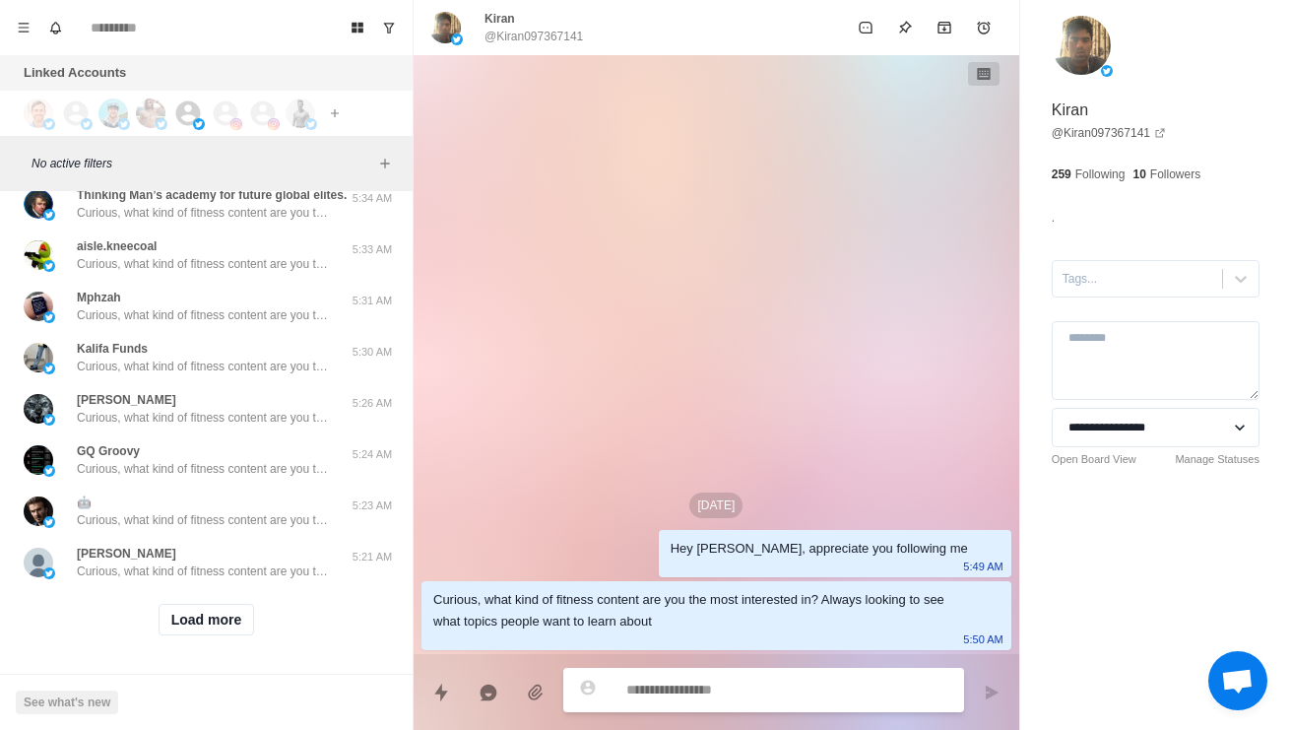
scroll to position [72197, 0]
click at [83, 50] on p "G.R.R." at bounding box center [95, 41] width 36 height 18
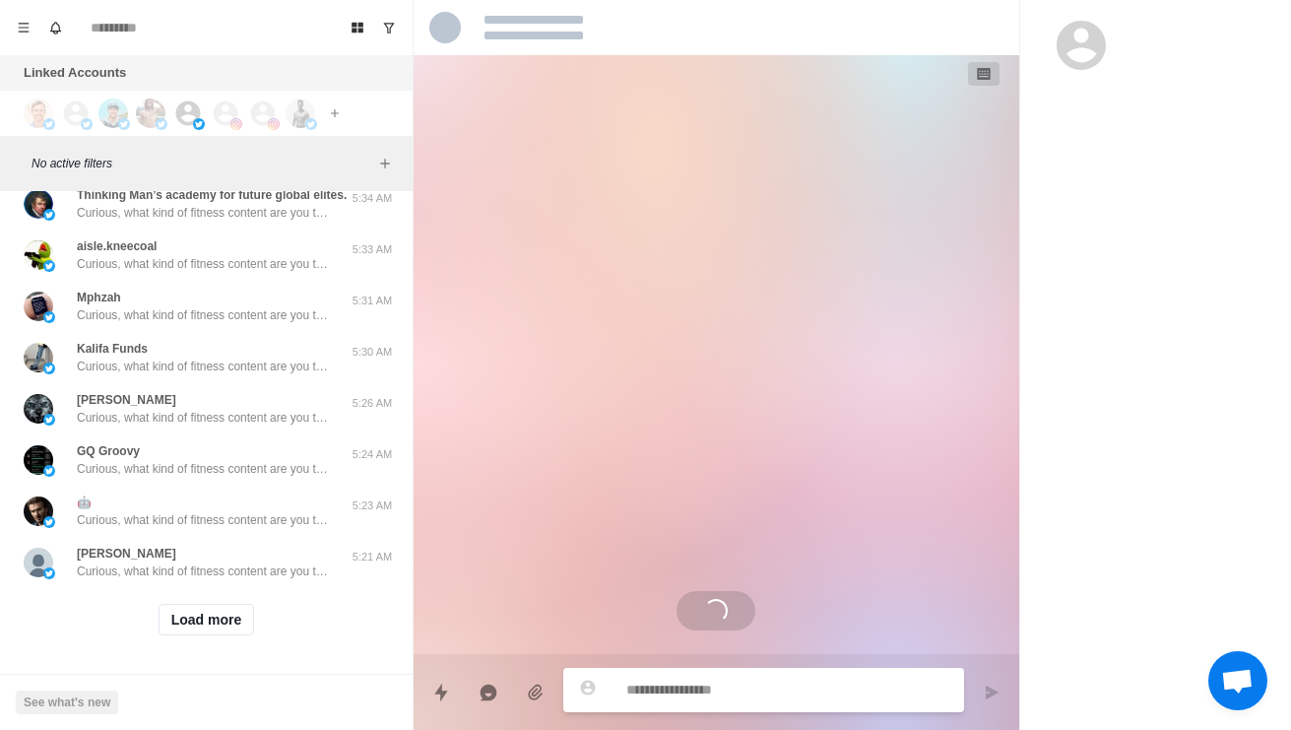
scroll to position [72737, 0]
click at [205, 633] on button "Load more" at bounding box center [207, 620] width 96 height 32
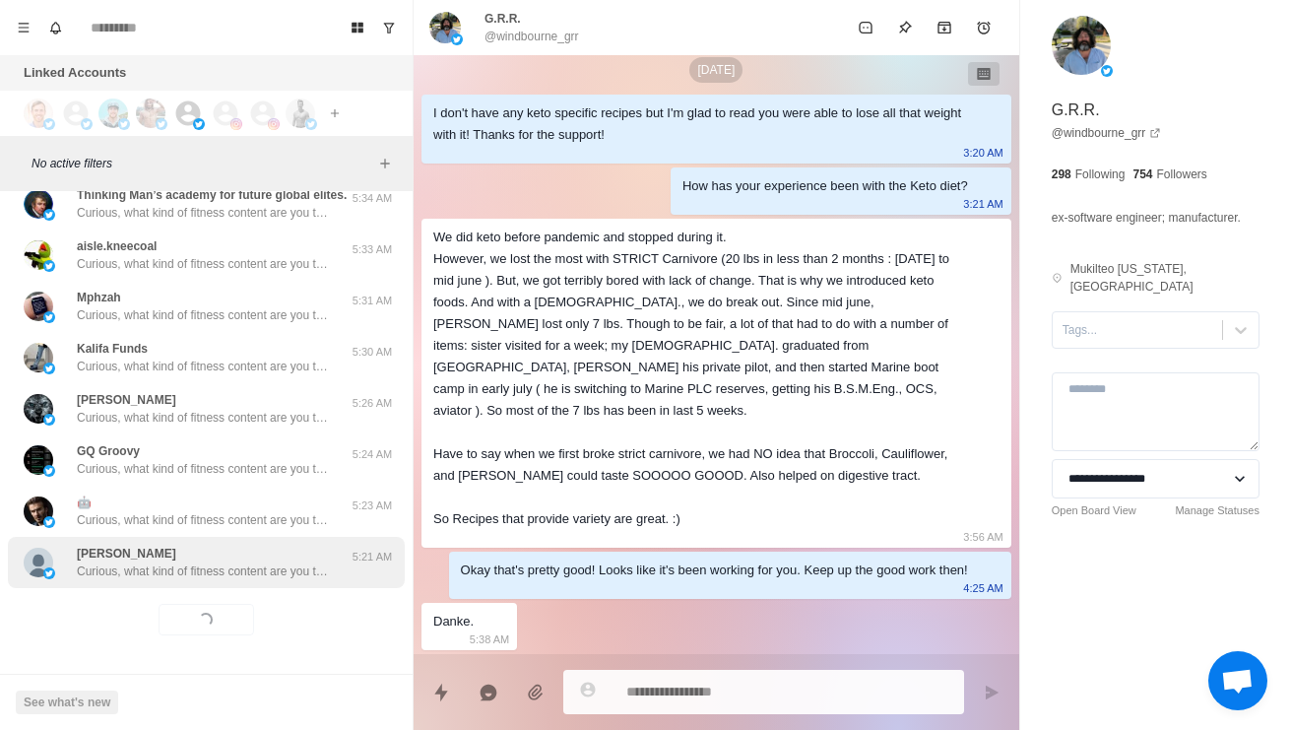
click at [155, 586] on div "Suzanne Brennan Curious, what kind of fitness content are you the most interest…" at bounding box center [206, 562] width 397 height 51
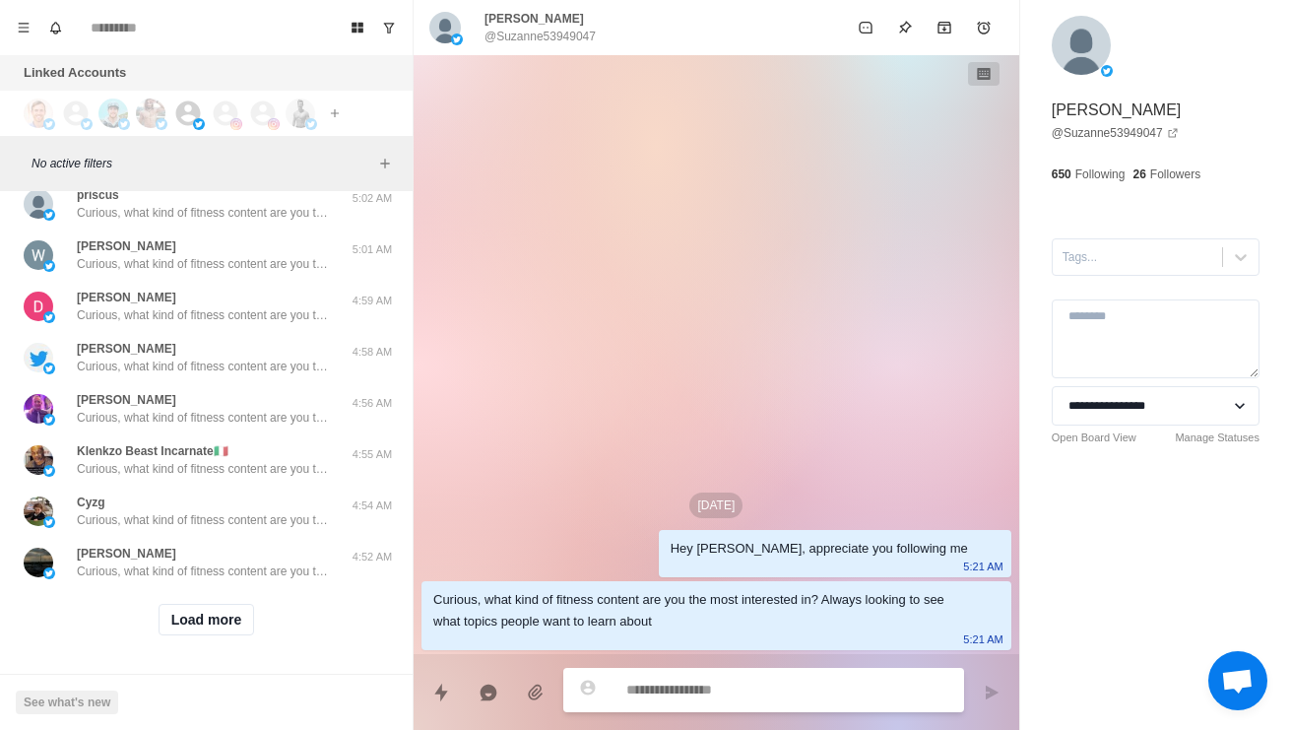
scroll to position [73781, 0]
click at [190, 628] on button "Load more" at bounding box center [207, 620] width 96 height 32
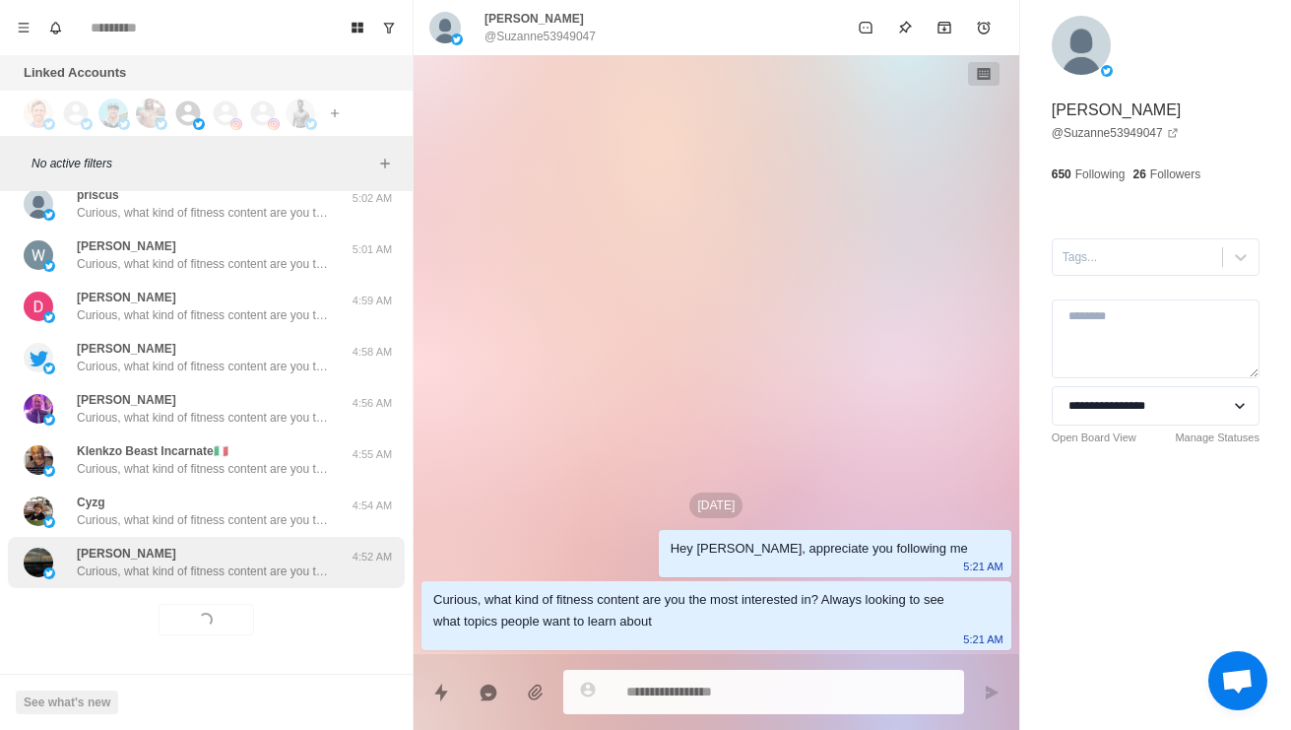
click at [121, 583] on div "Scott S Curious, what kind of fitness content are you the most interested in? A…" at bounding box center [206, 562] width 397 height 51
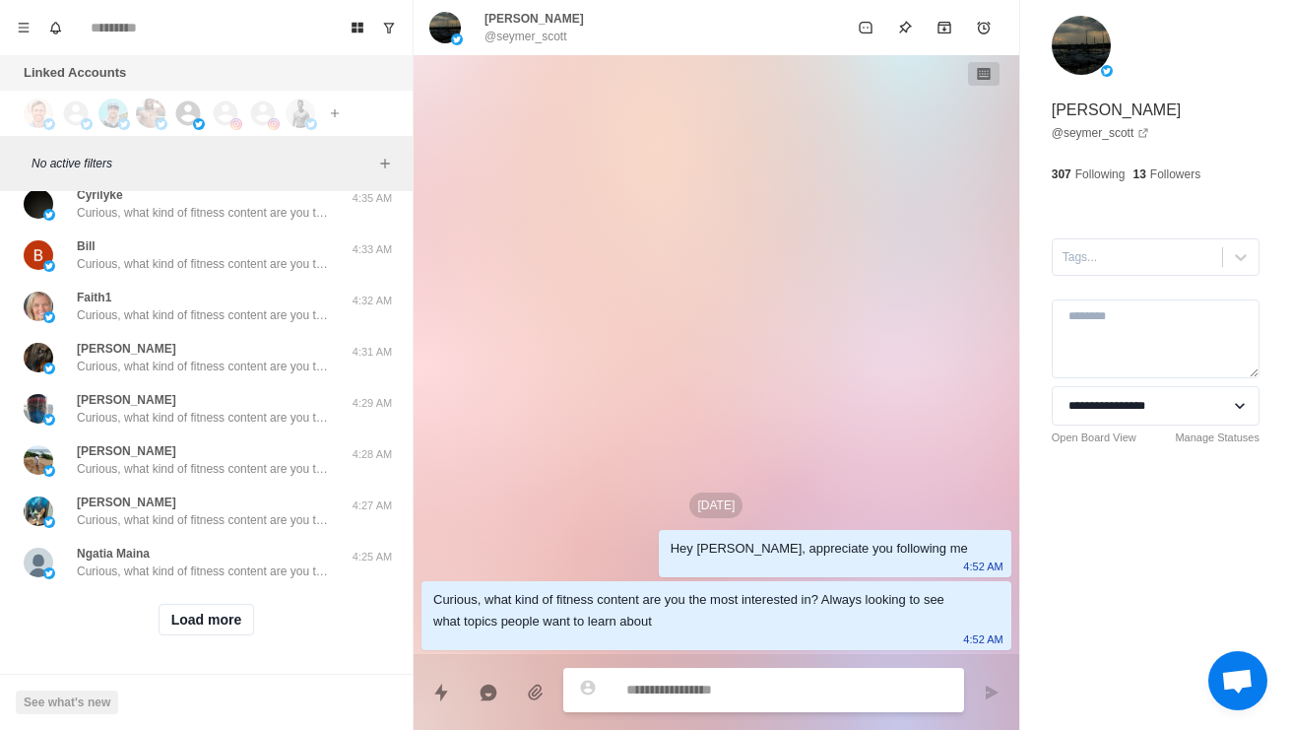
scroll to position [74824, 0]
click at [198, 629] on button "Load more" at bounding box center [207, 620] width 96 height 32
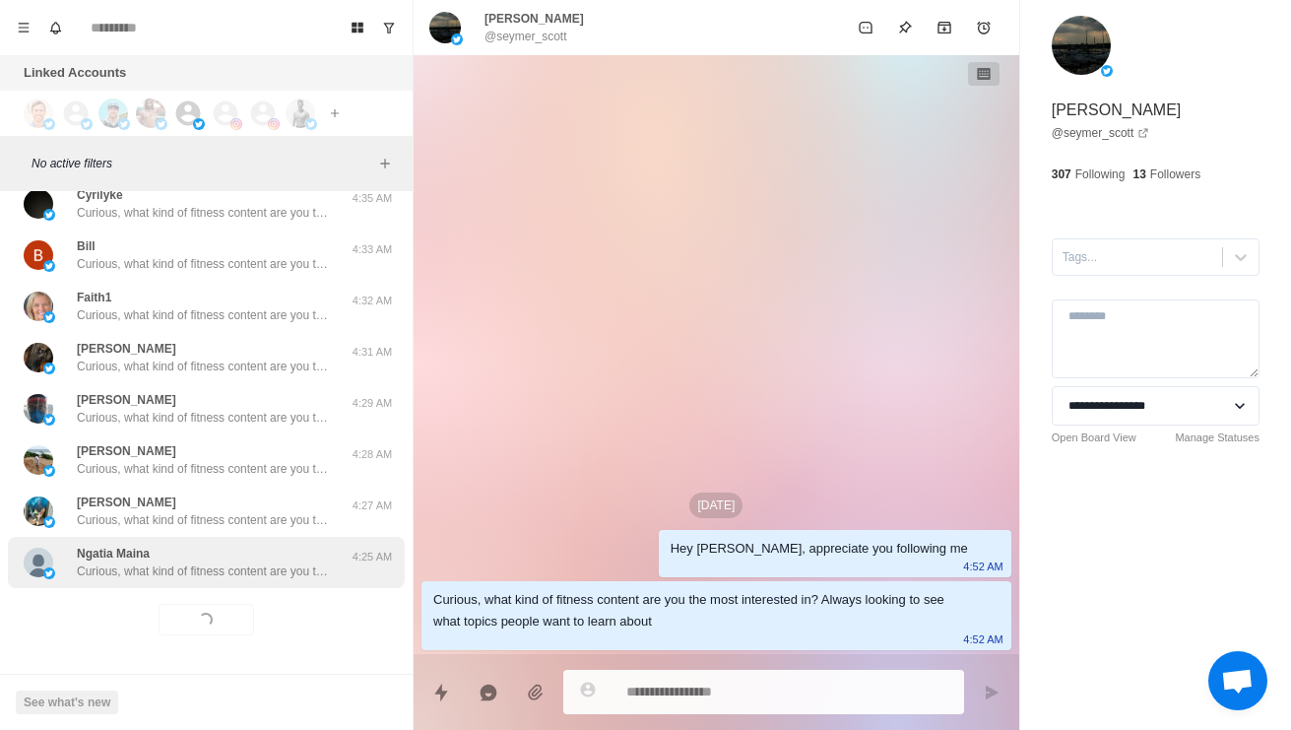
click at [152, 575] on p "Curious, what kind of fitness content are you the most interested in? Always lo…" at bounding box center [205, 571] width 256 height 18
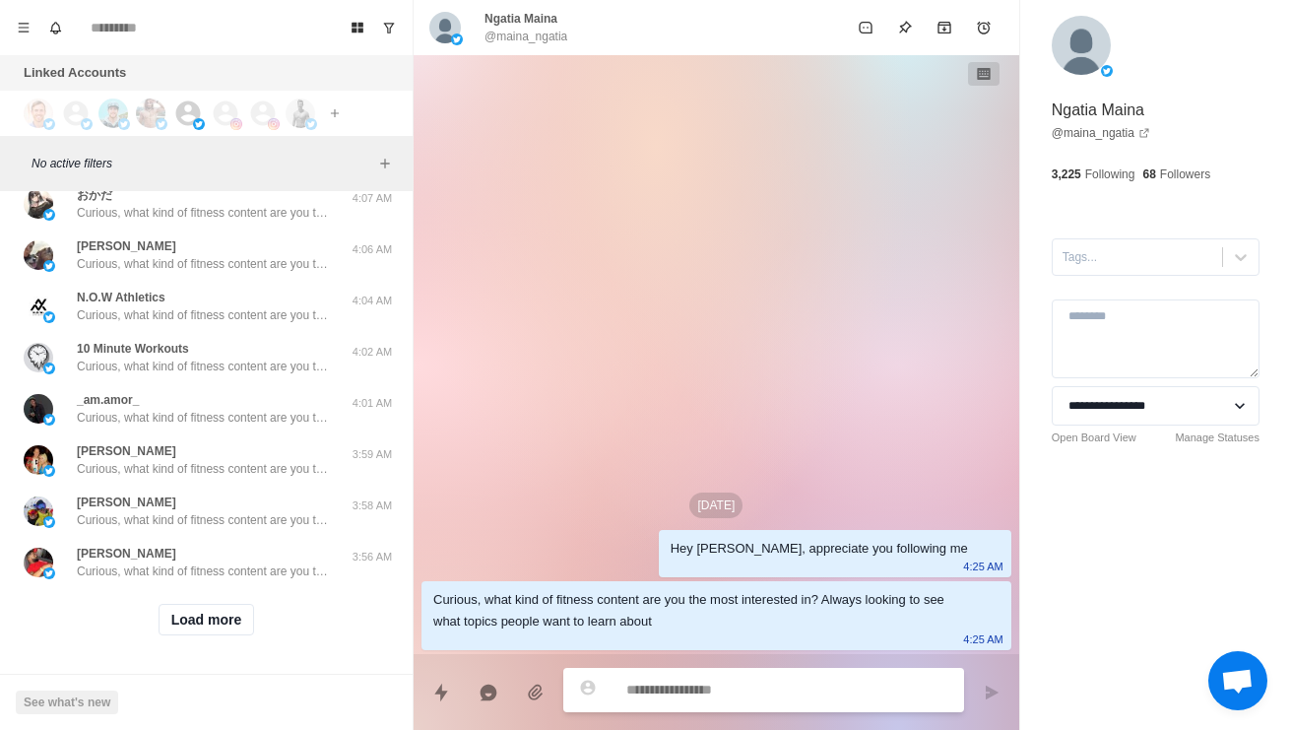
scroll to position [75868, 0]
click at [207, 633] on button "Load more" at bounding box center [207, 620] width 96 height 32
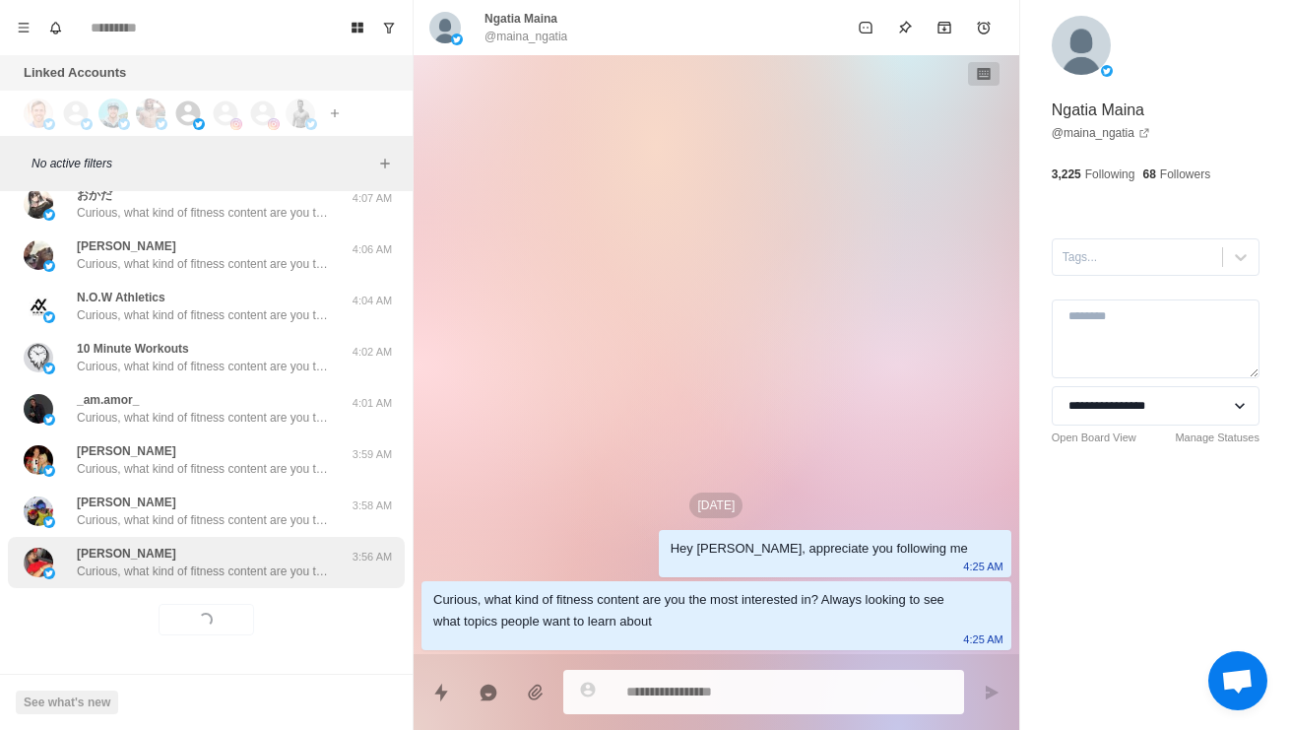
click at [127, 582] on div "Anthony Crisco Curious, what kind of fitness content are you the most intereste…" at bounding box center [206, 562] width 397 height 51
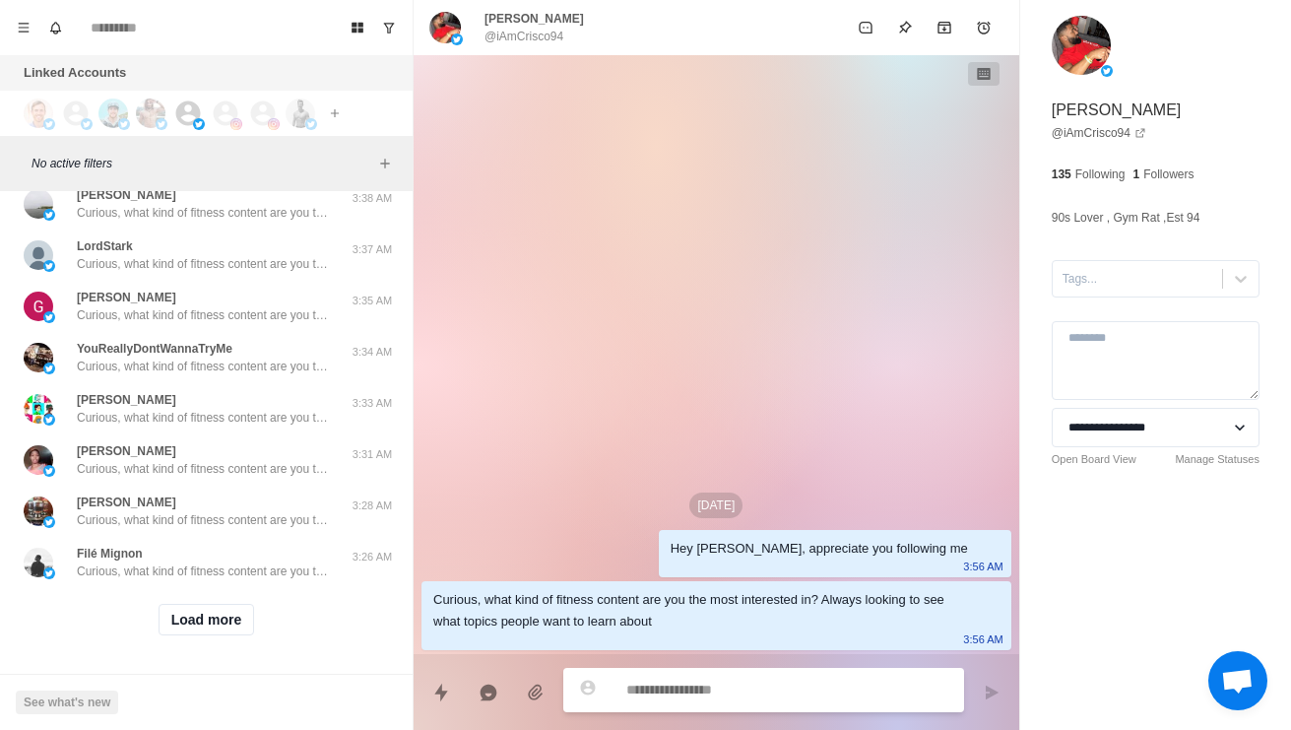
scroll to position [76302, 0]
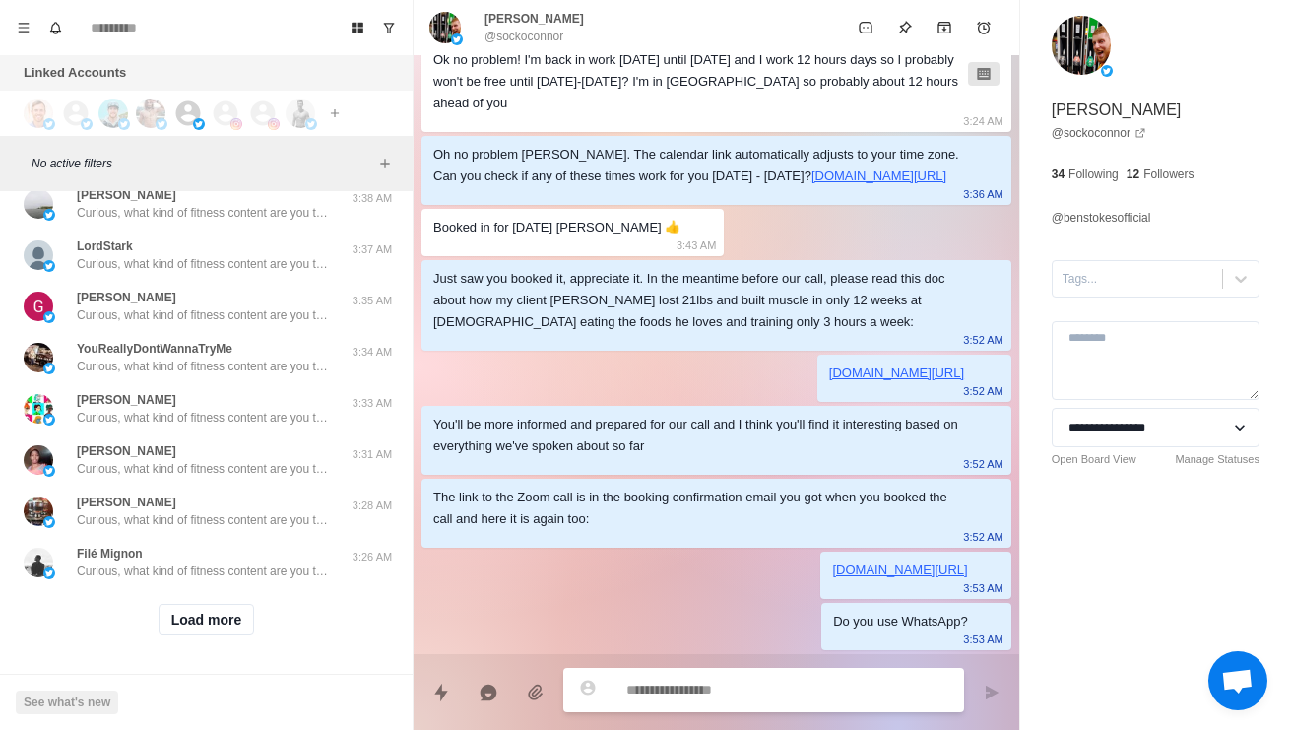
scroll to position [76296, 0]
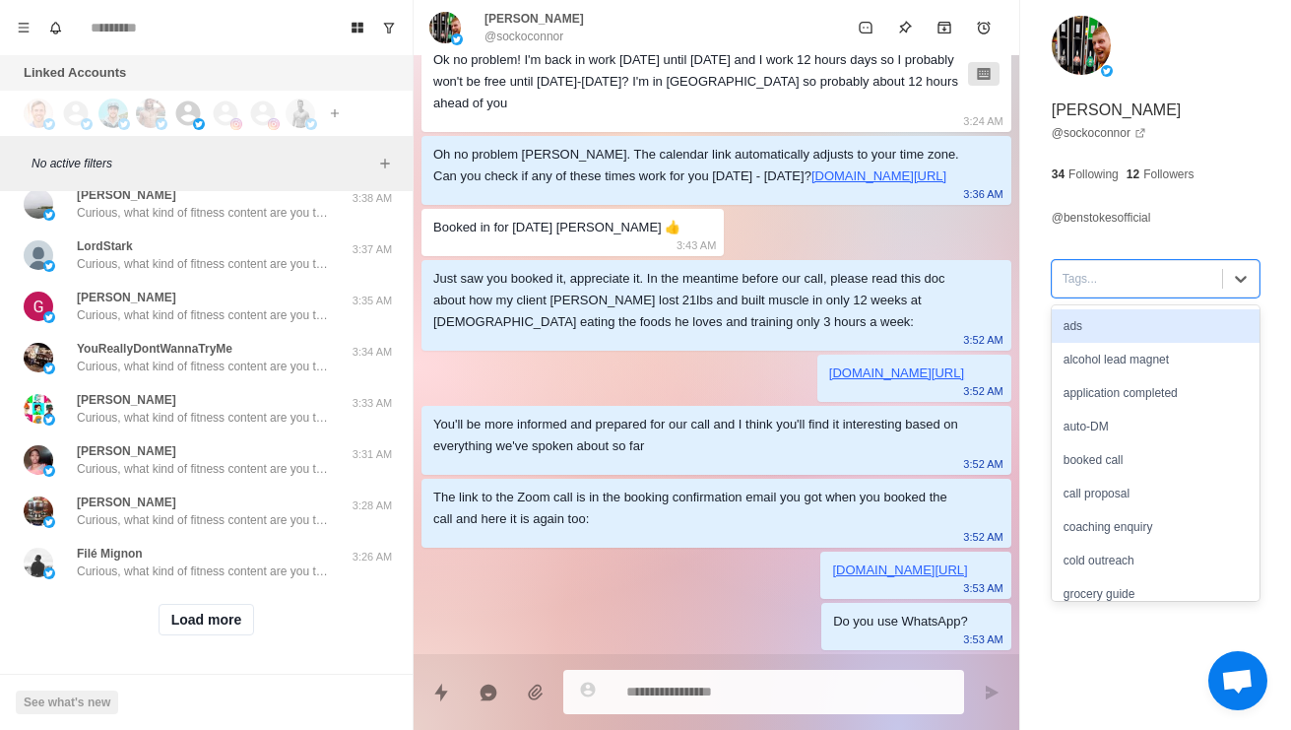
click at [1071, 446] on div "booked call" at bounding box center [1155, 459] width 208 height 33
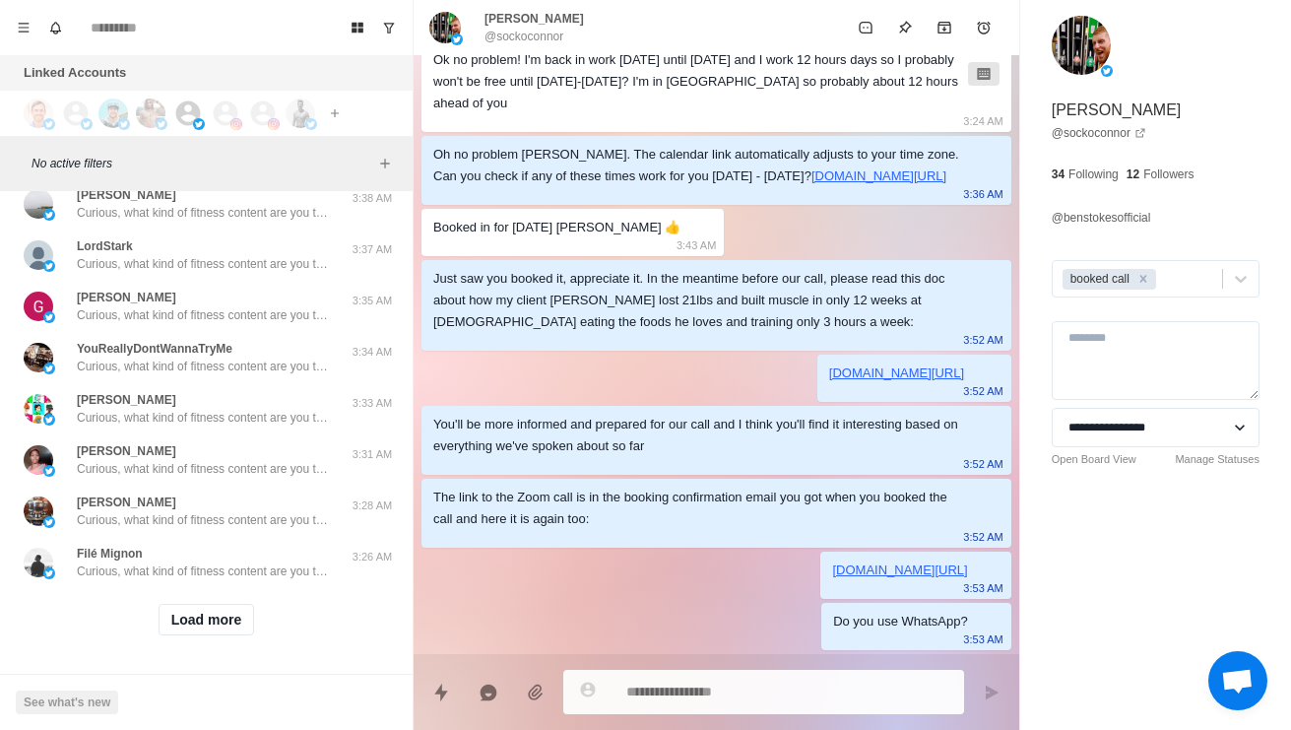
scroll to position [76911, 0]
click at [180, 632] on button "Load more" at bounding box center [207, 620] width 96 height 32
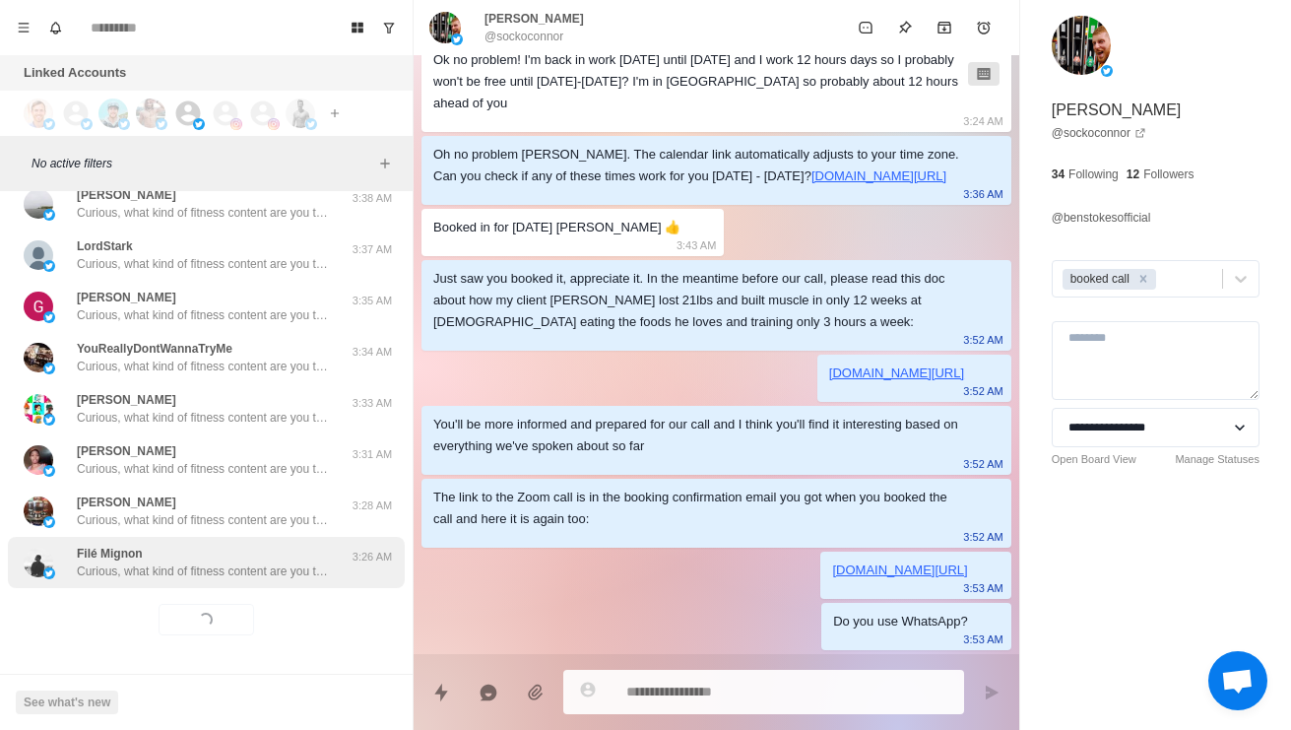
click at [115, 577] on p "Curious, what kind of fitness content are you the most interested in? Always lo…" at bounding box center [205, 571] width 256 height 18
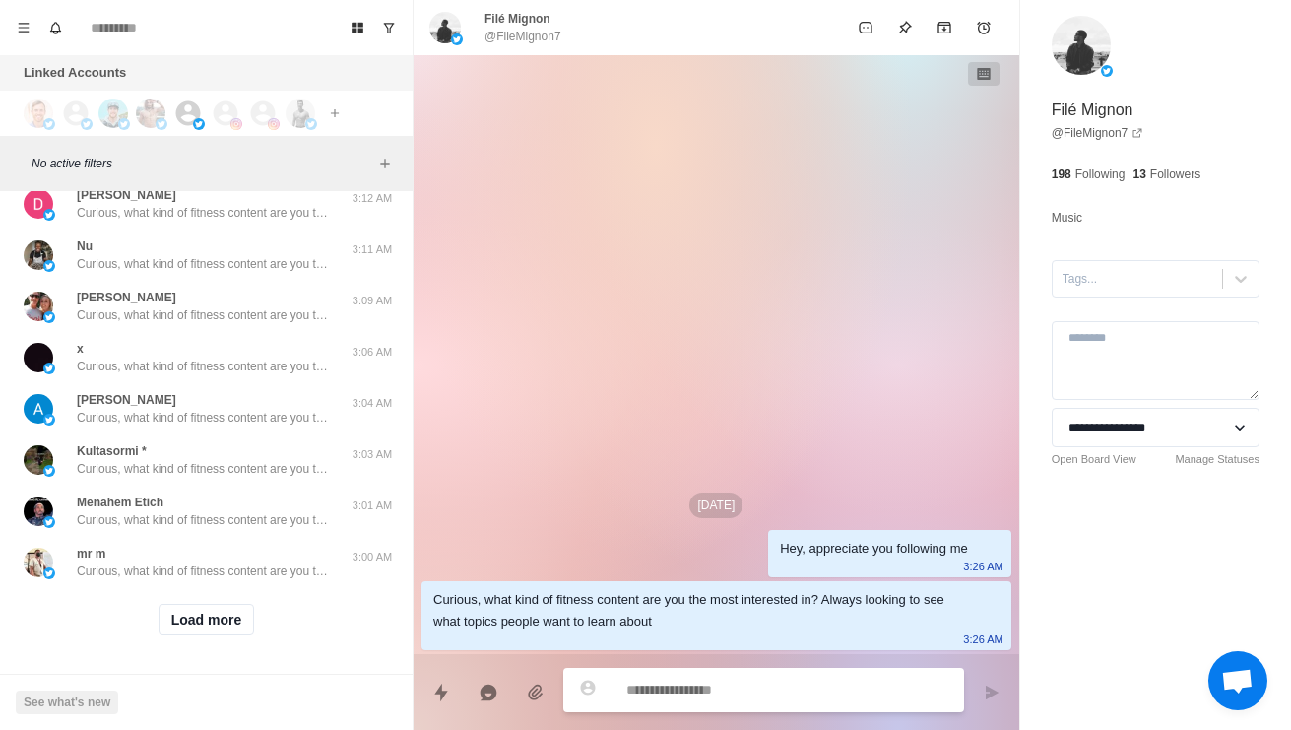
scroll to position [77973, 0]
click at [186, 621] on button "Load more" at bounding box center [207, 620] width 96 height 32
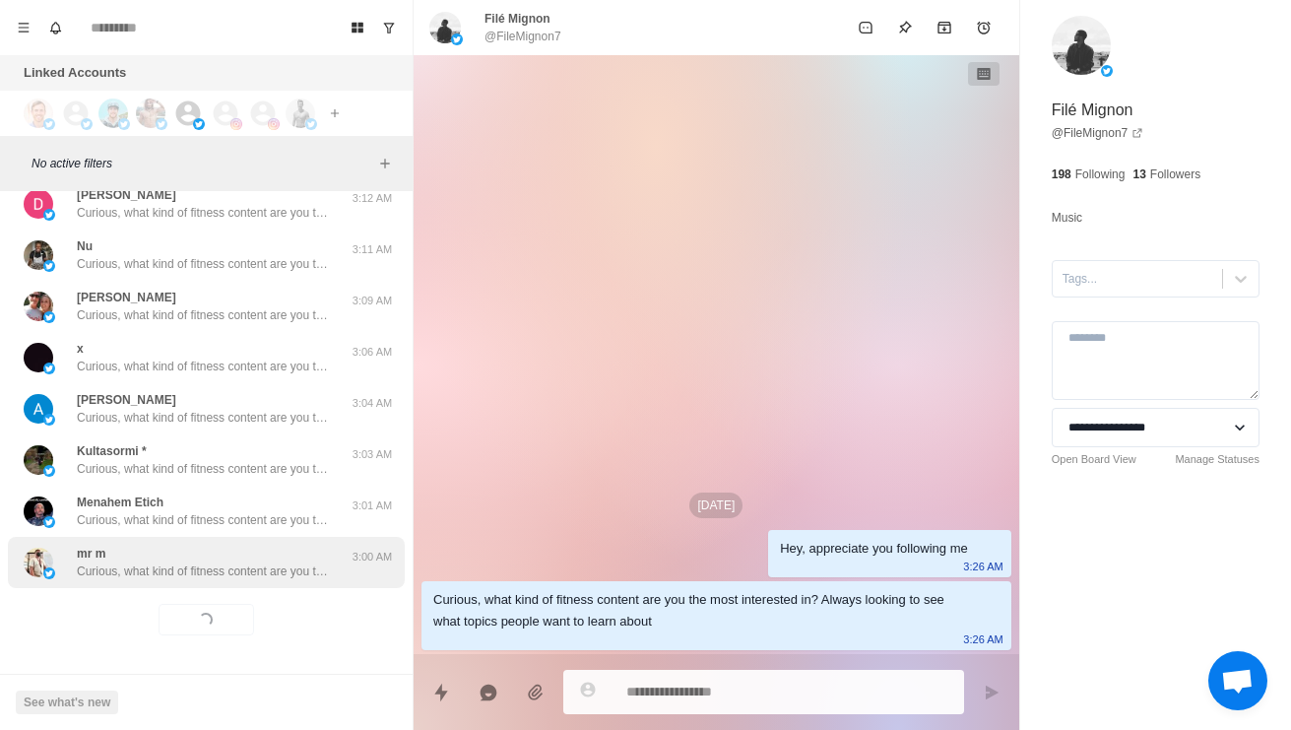
click at [142, 573] on p "Curious, what kind of fitness content are you the most interested in? Always lo…" at bounding box center [205, 571] width 256 height 18
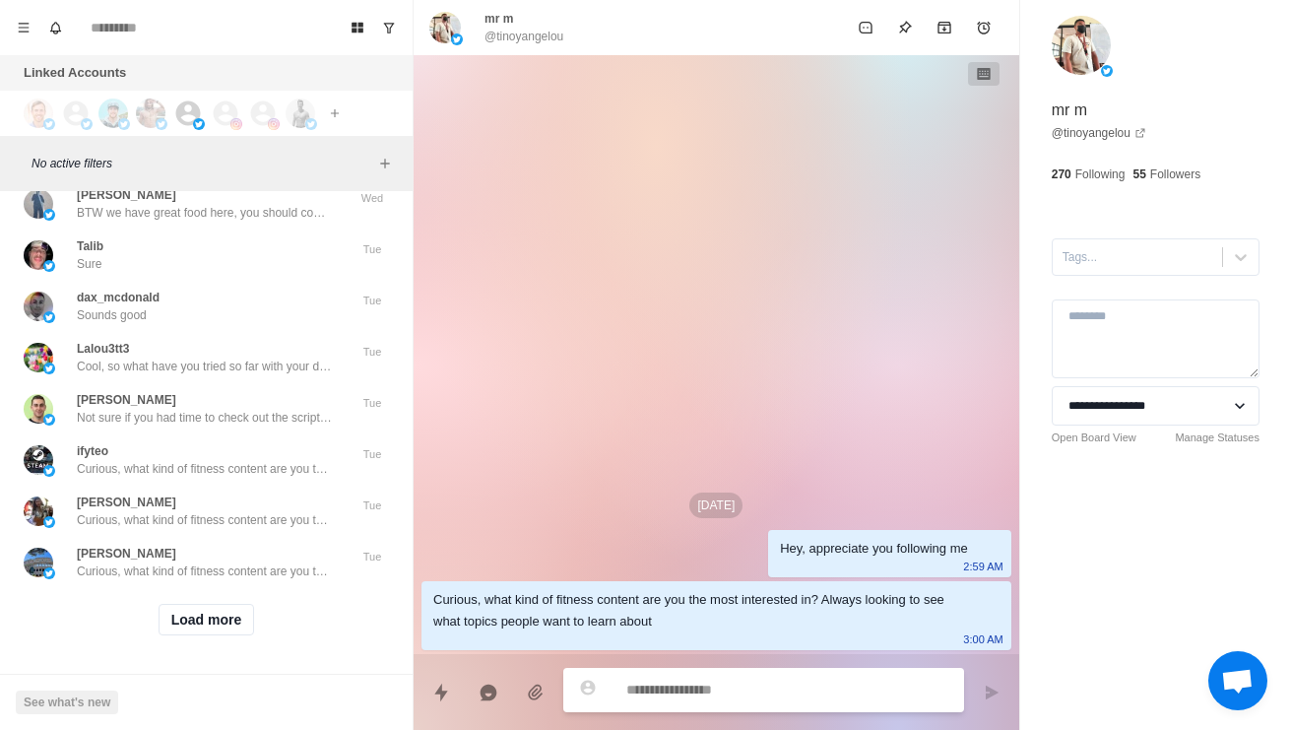
scroll to position [78398, 0]
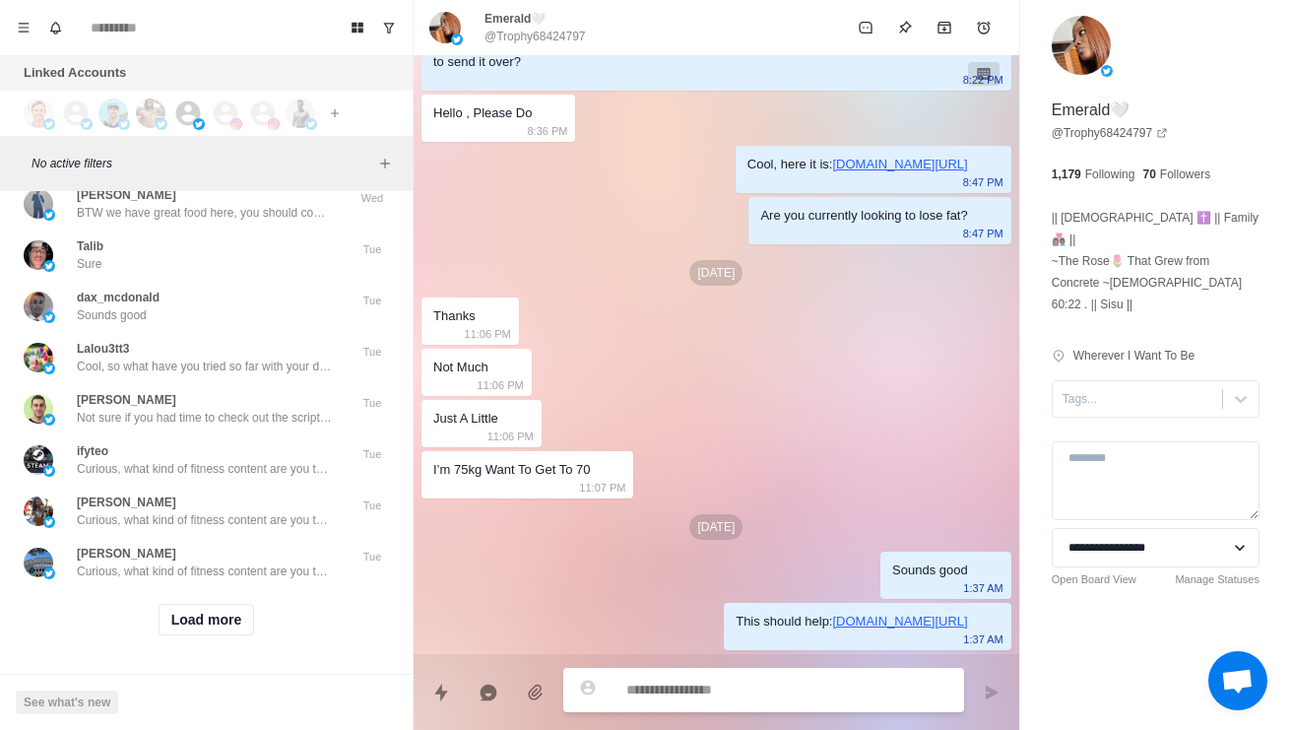
scroll to position [78627, 0]
click at [60, 119] on div "PsychNurseLee Okay that sounds good. Take care and keep up the good work" at bounding box center [186, 101] width 324 height 35
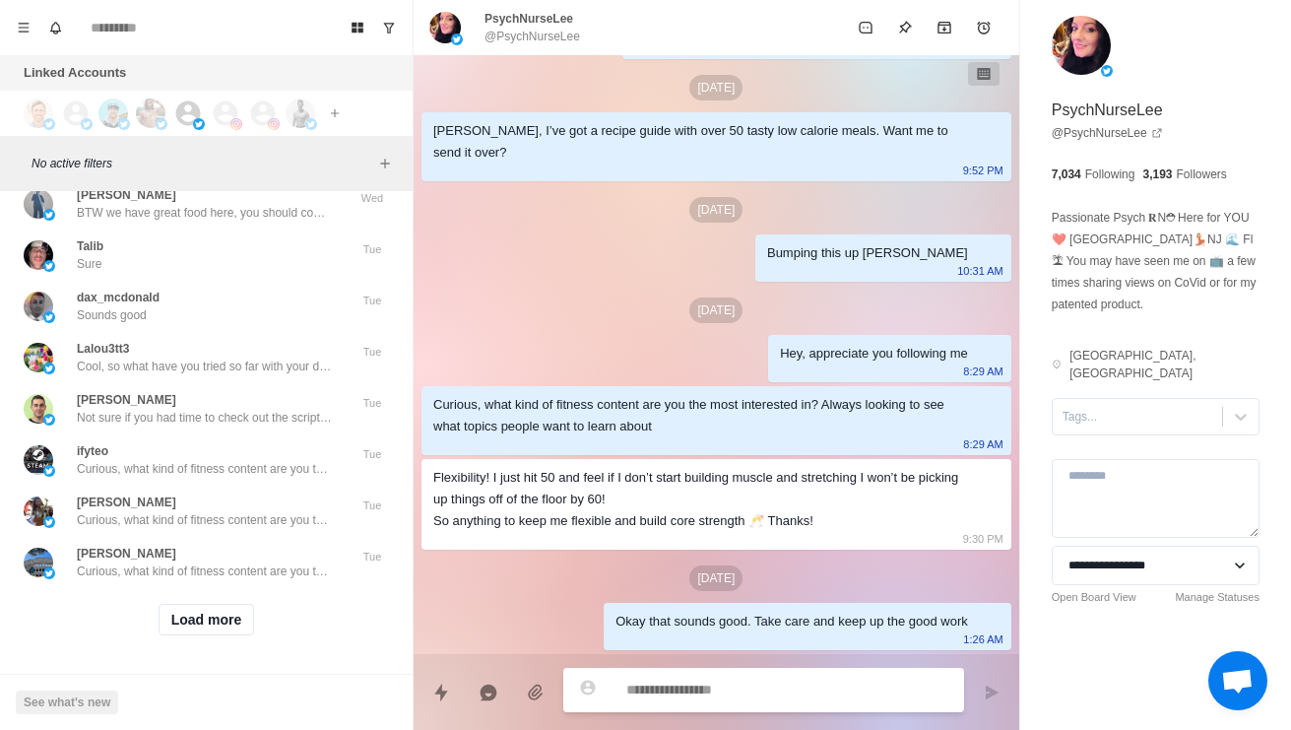
scroll to position [78771, 0]
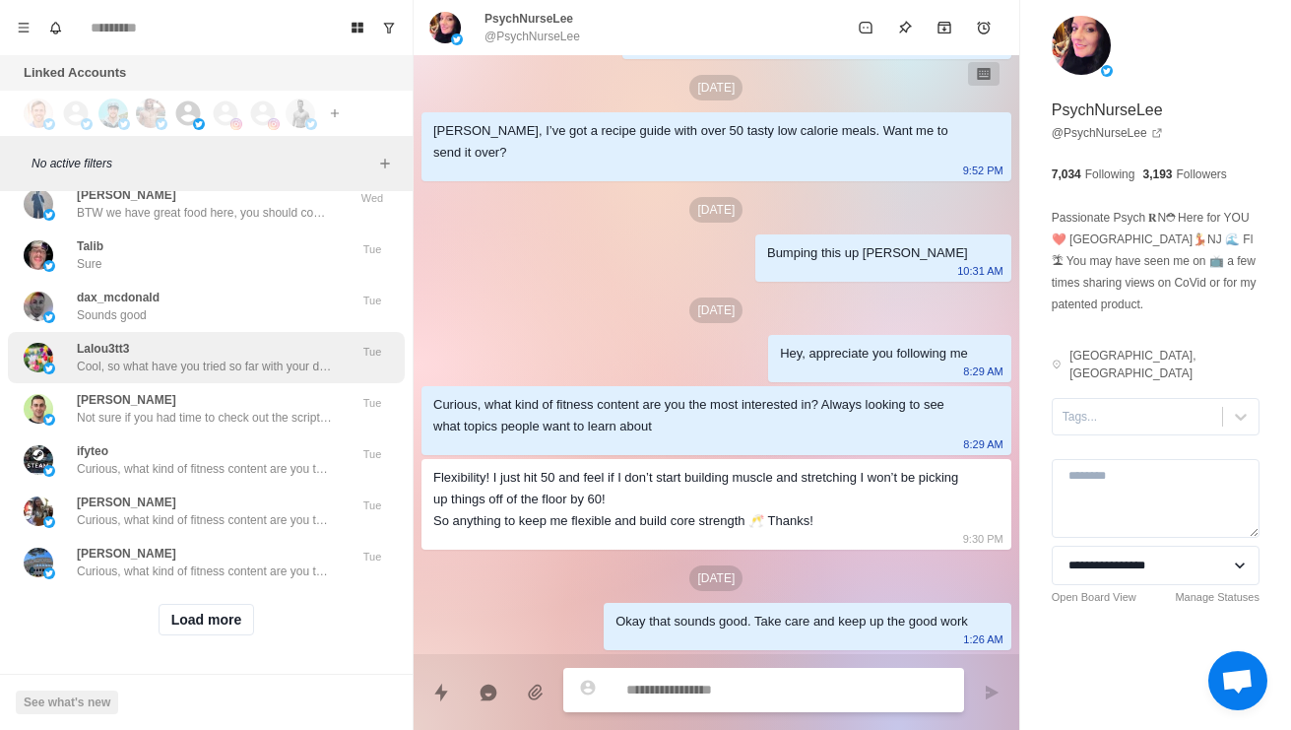
click at [70, 375] on div "Lalou3tt3 Cool, so what have you tried so far with your diet and training to lo…" at bounding box center [186, 357] width 324 height 35
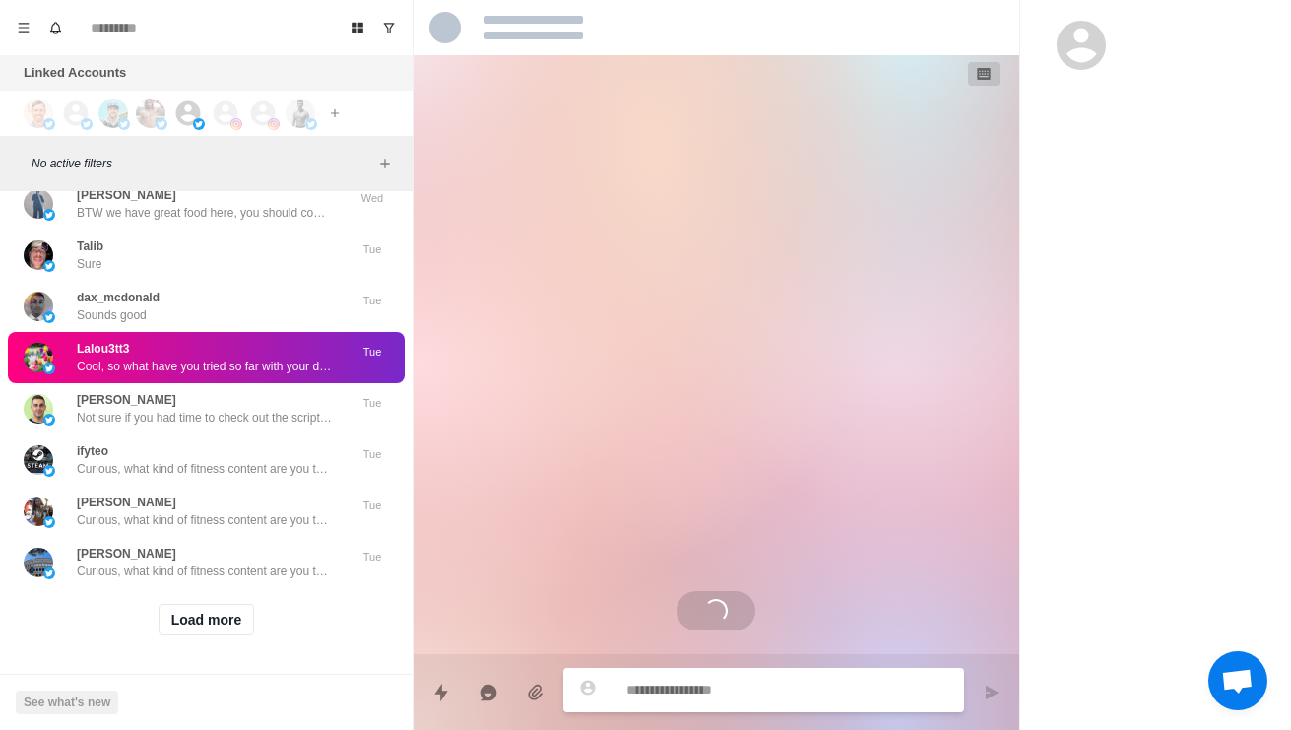
scroll to position [219, 0]
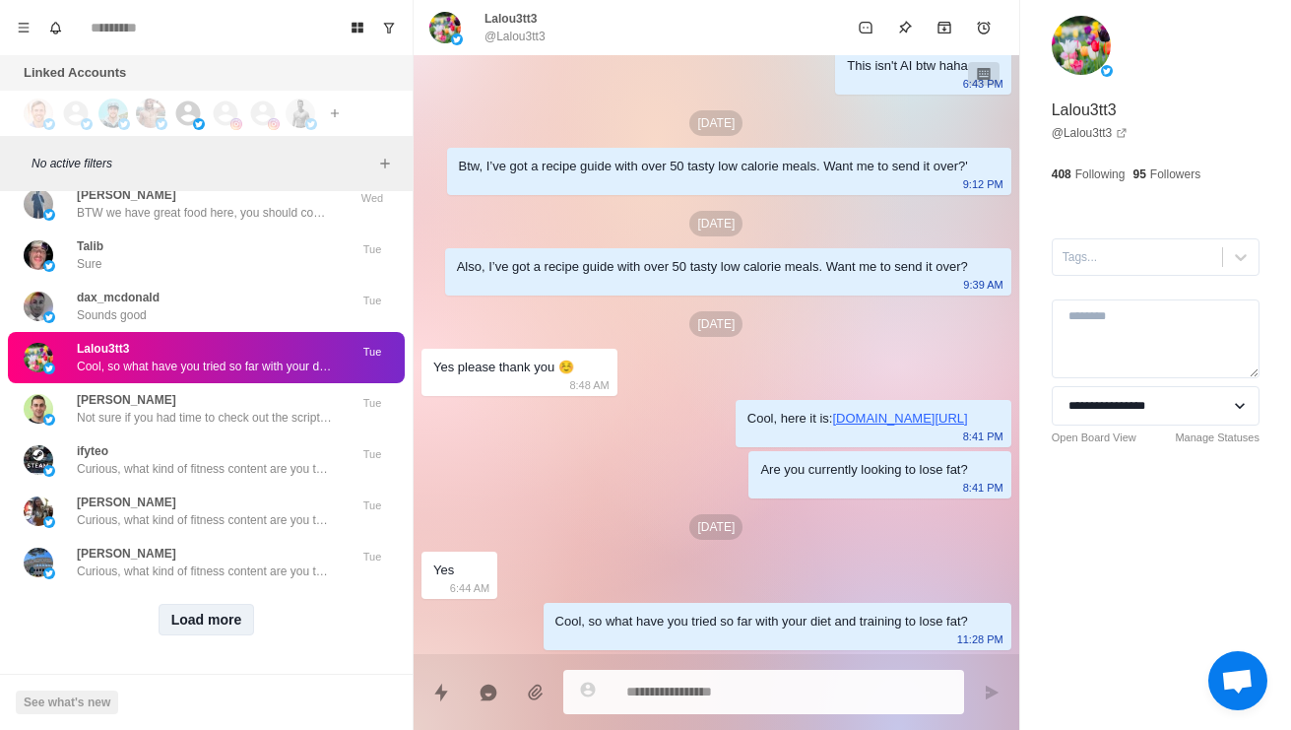
click at [178, 635] on button "Load more" at bounding box center [207, 620] width 96 height 32
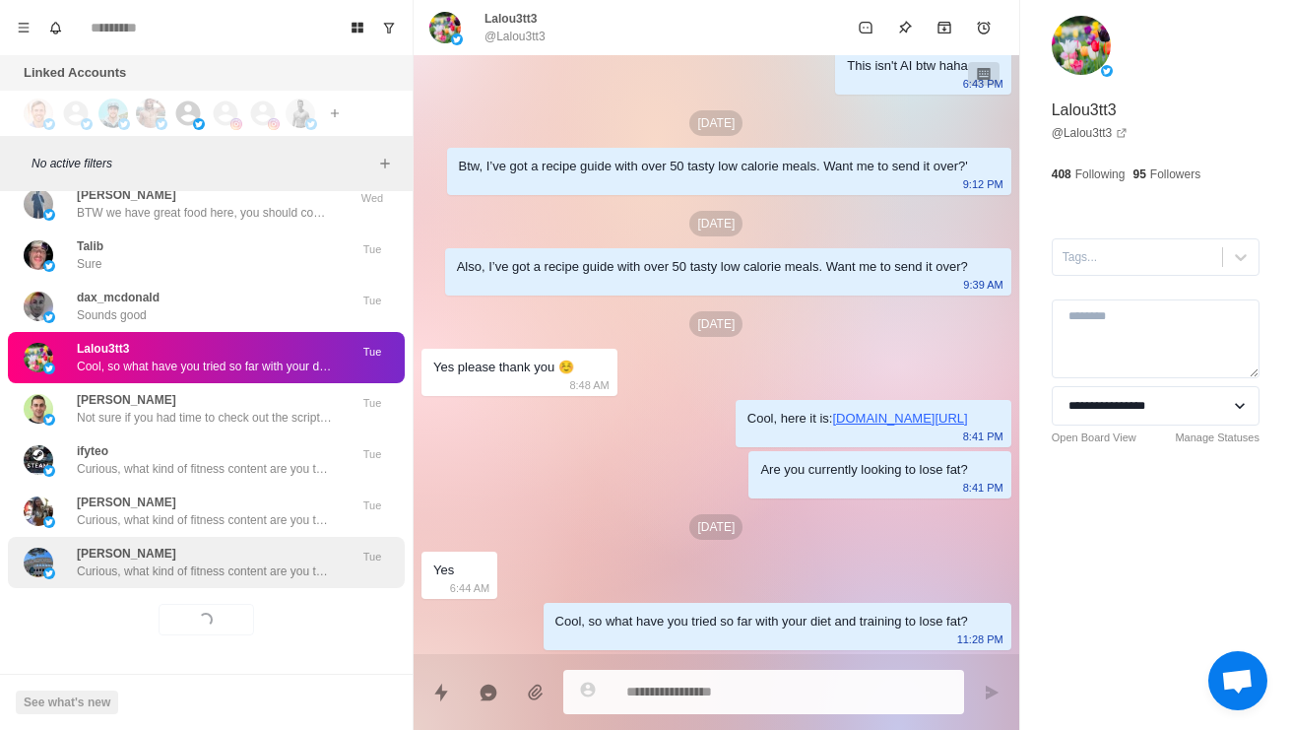
click at [136, 580] on p "Curious, what kind of fitness content are you the most interested in? Always lo…" at bounding box center [205, 571] width 256 height 18
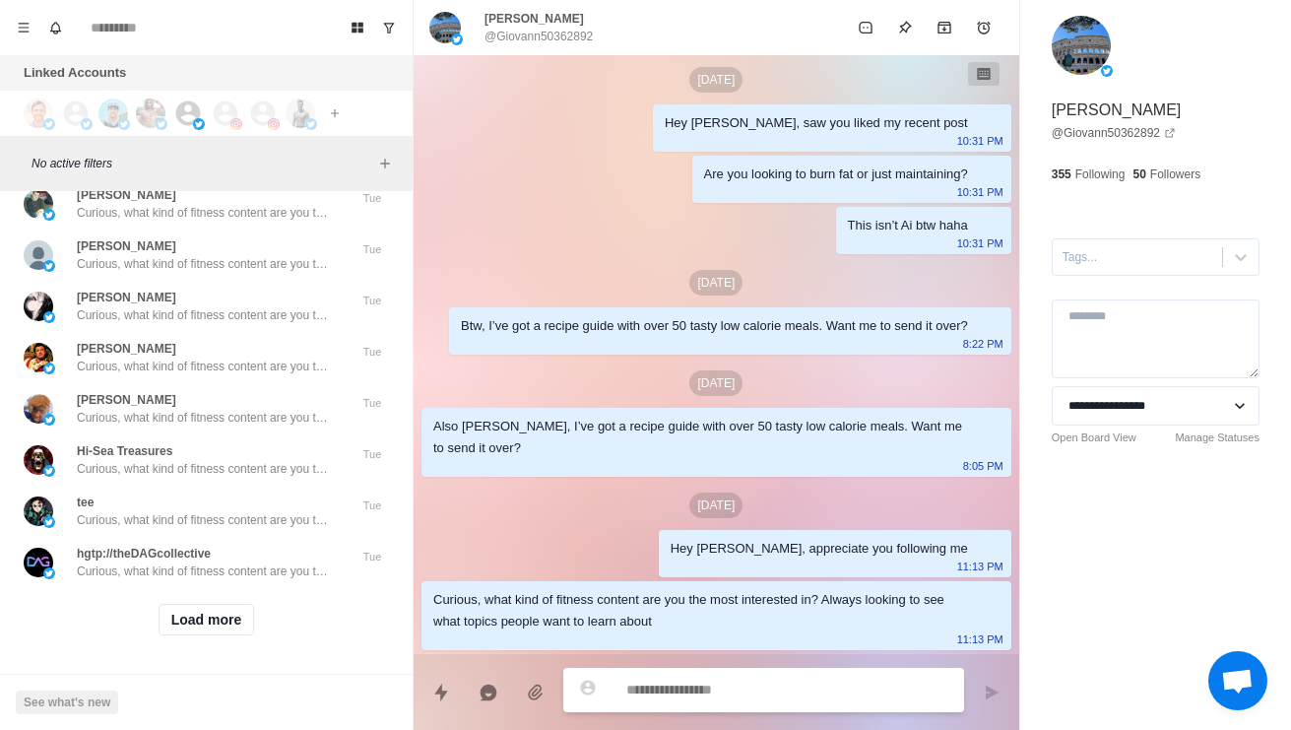
scroll to position [80060, 0]
click at [206, 629] on button "Load more" at bounding box center [207, 620] width 96 height 32
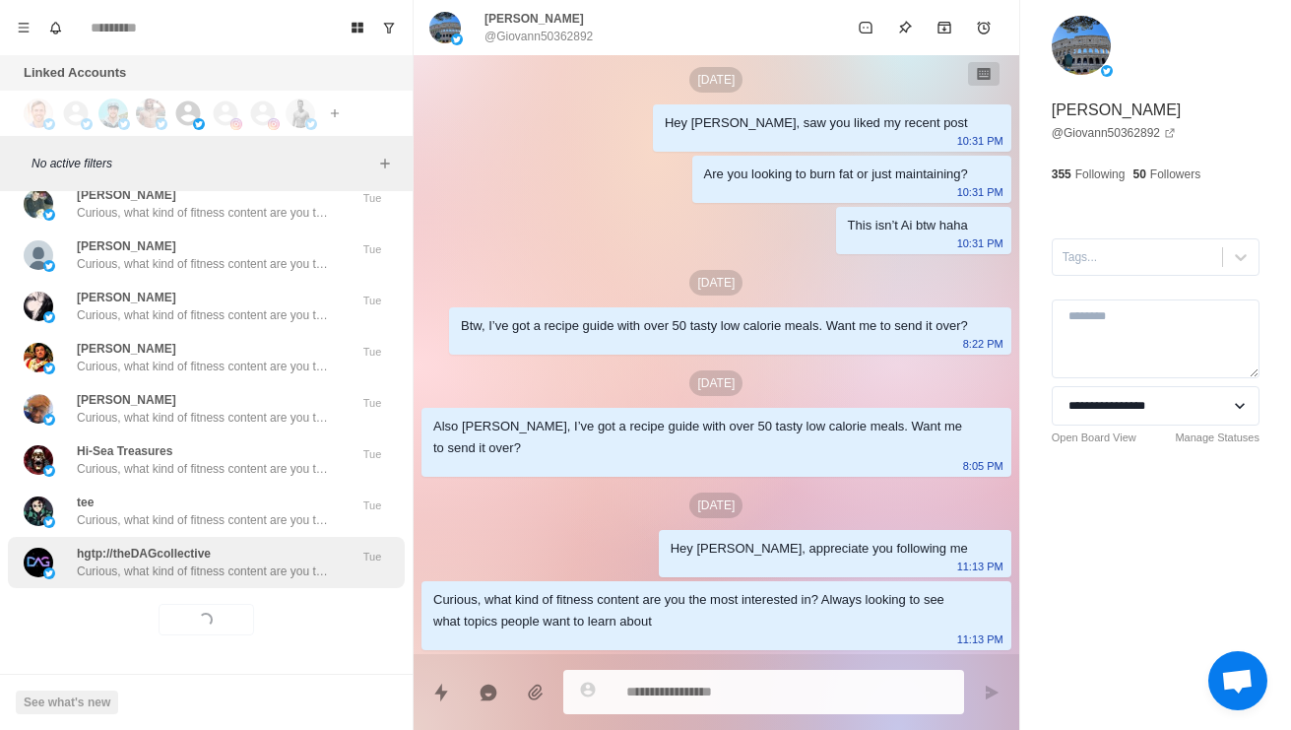
click at [176, 569] on p "Curious, what kind of fitness content are you the most interested in? Always lo…" at bounding box center [205, 571] width 256 height 18
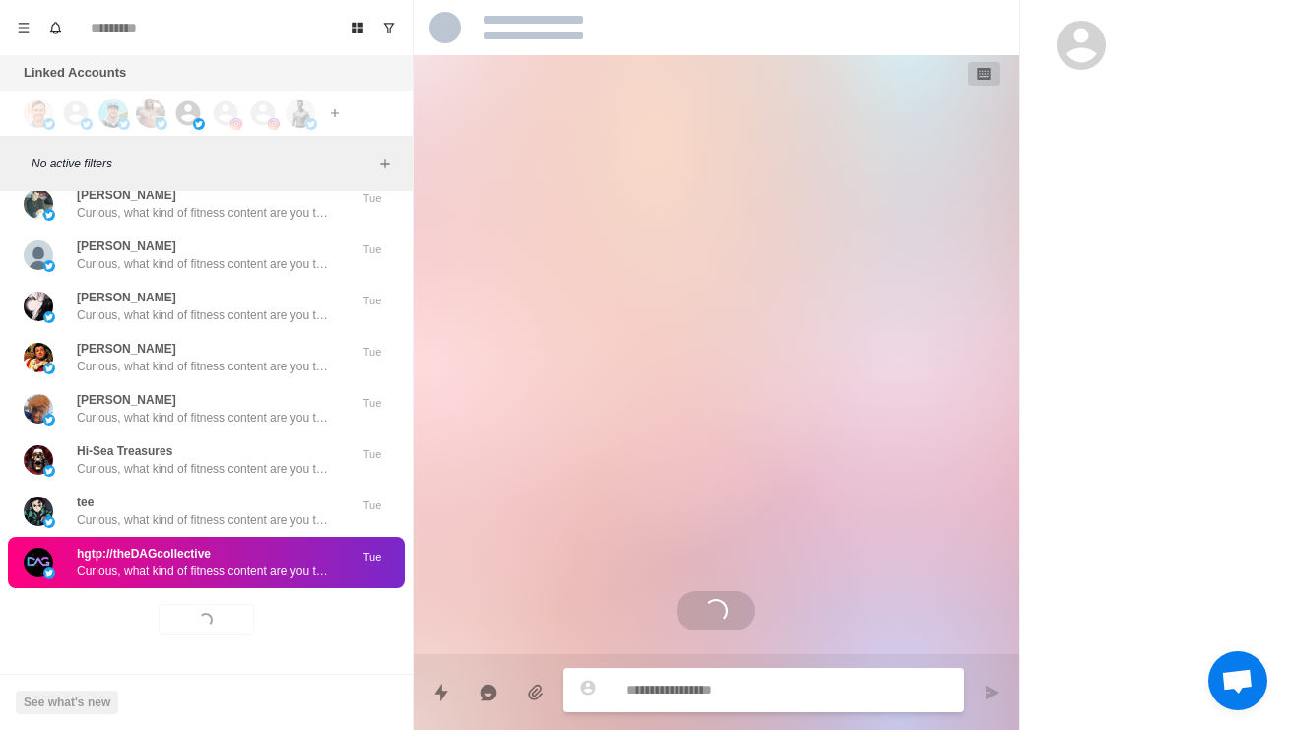
scroll to position [0, 0]
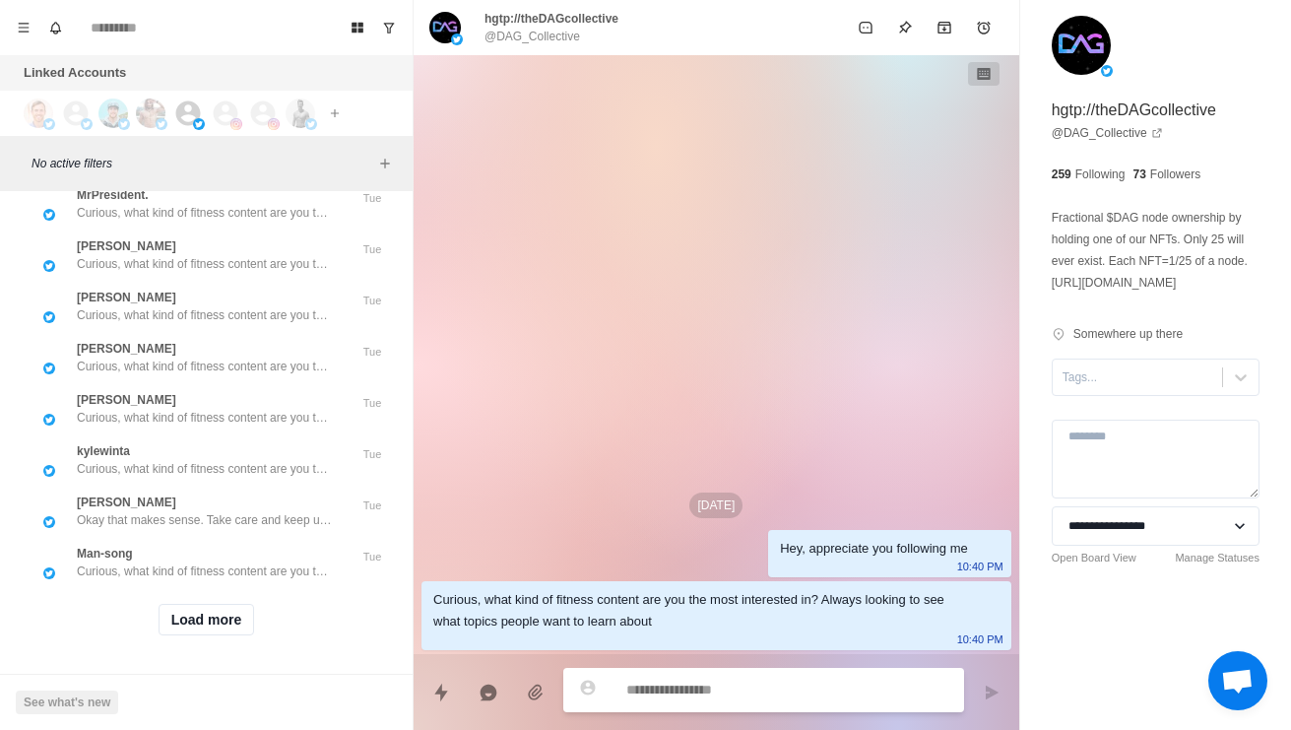
type textarea "*"
